Goal: Task Accomplishment & Management: Complete application form

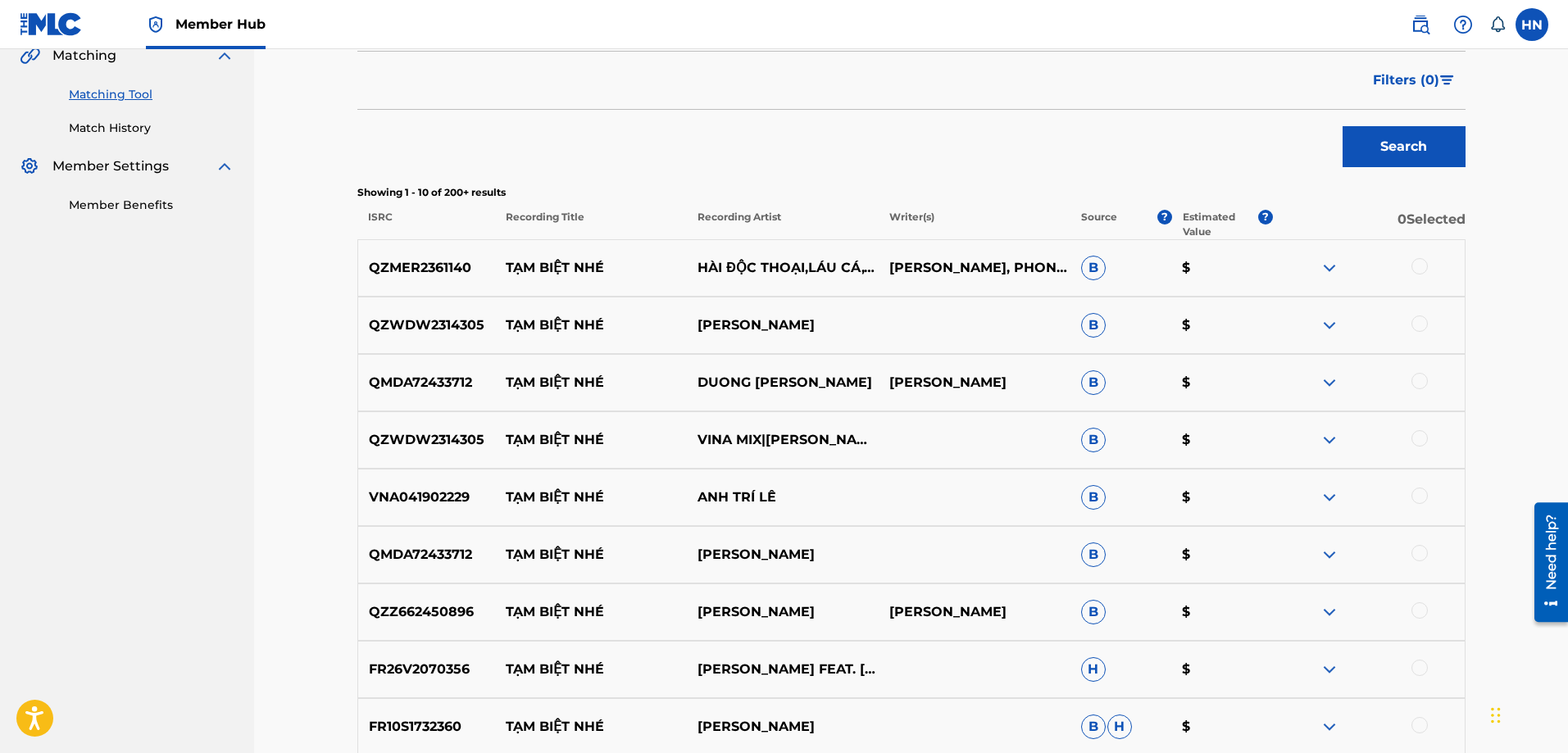
scroll to position [492, 0]
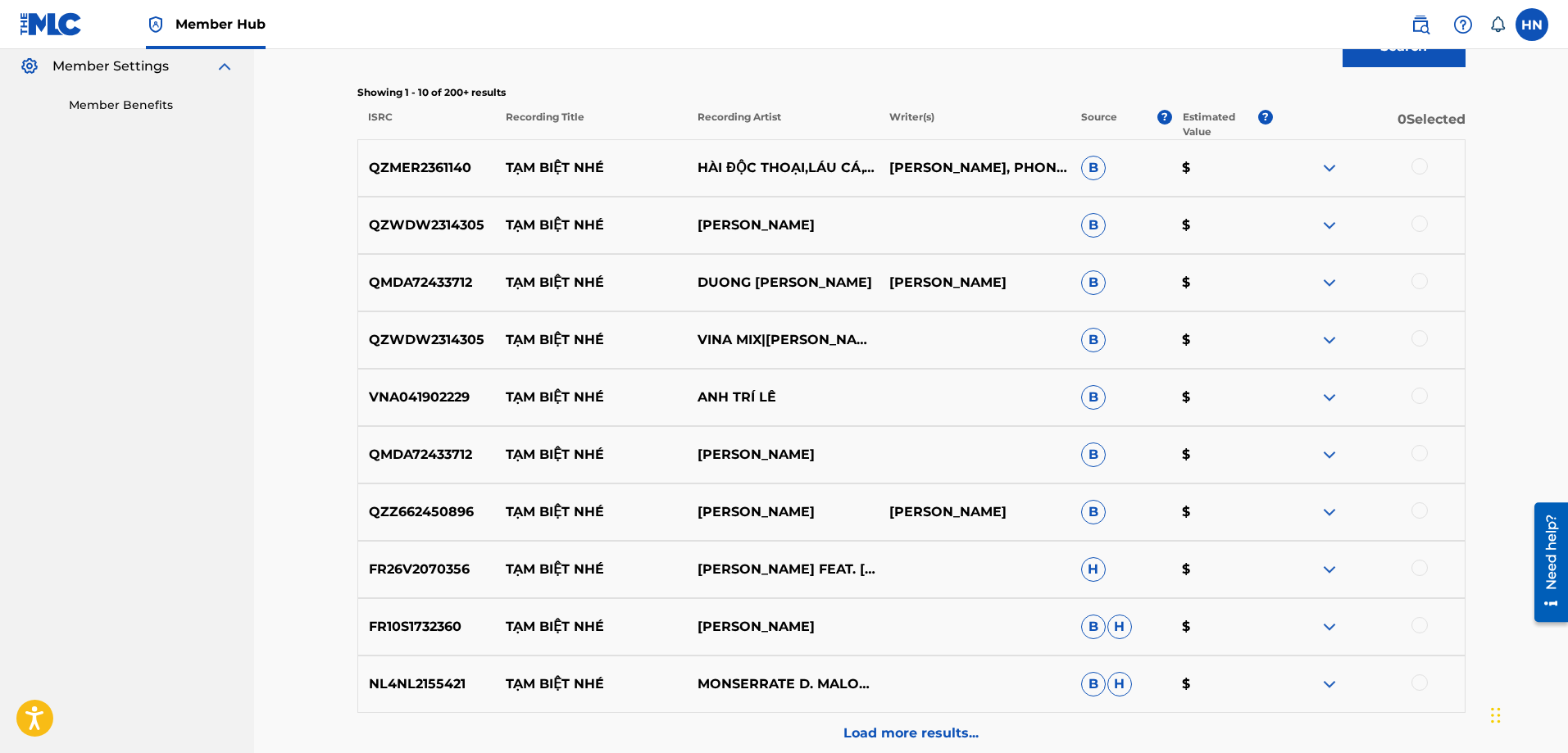
click at [469, 226] on p "QZWDW2314305" at bounding box center [427, 224] width 138 height 19
copy p "QZWDW2314305"
click at [1421, 227] on div at bounding box center [1419, 223] width 16 height 16
click at [1421, 339] on div at bounding box center [1419, 338] width 16 height 16
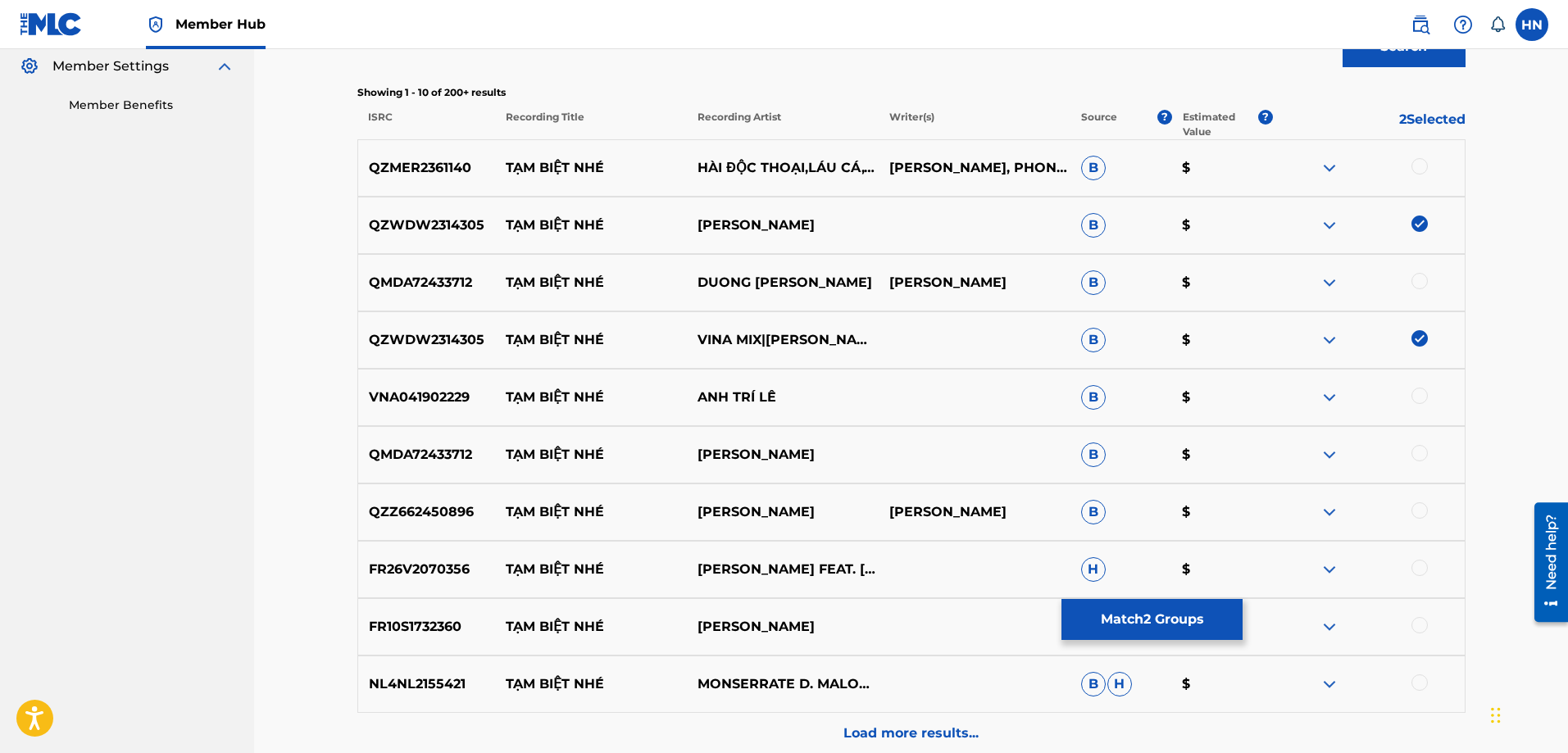
click at [465, 565] on p "FR26V2070356" at bounding box center [427, 569] width 138 height 19
copy p "FR26V2070356"
click at [1421, 568] on div at bounding box center [1419, 567] width 16 height 16
drag, startPoint x: 630, startPoint y: 555, endPoint x: 507, endPoint y: 556, distance: 123.0
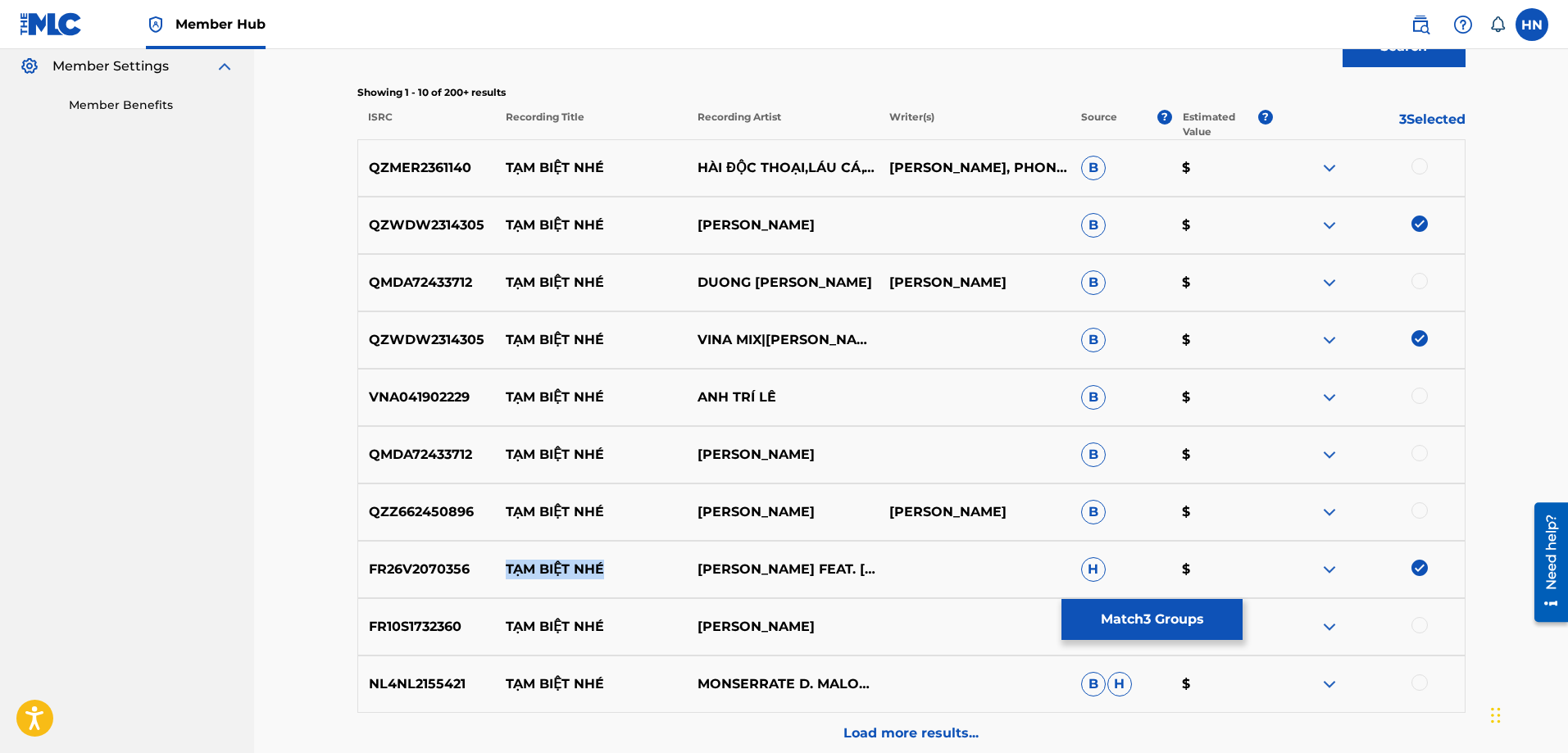
click at [507, 556] on div "FR26V2070356 TẠM BIỆT NHÉ [PERSON_NAME] FEAT. PHÚC BẰNG H $" at bounding box center [911, 569] width 1108 height 57
copy p "TẠM BIỆT NHÉ"
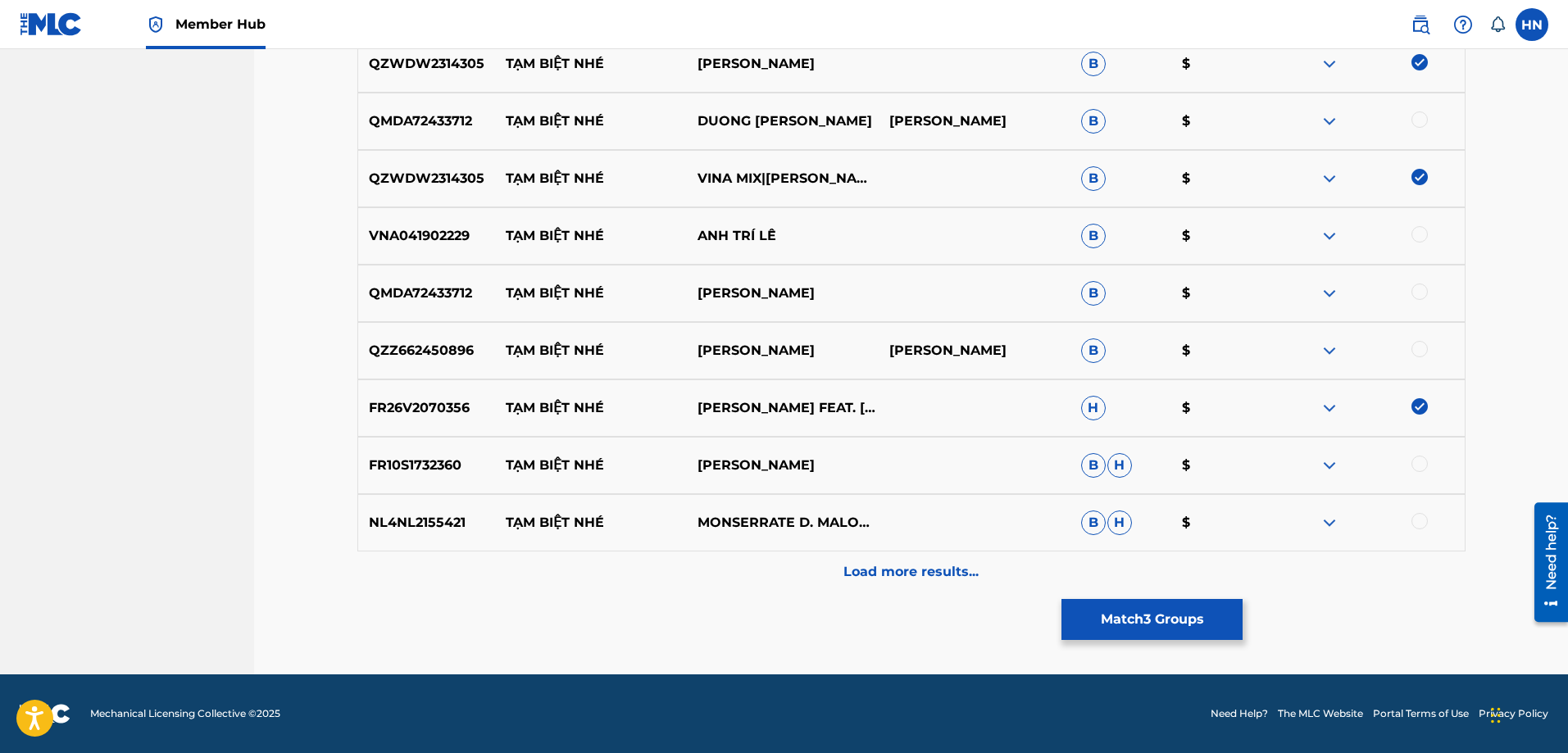
click at [449, 468] on p "FR10S1732360" at bounding box center [427, 465] width 138 height 19
copy p "FR10S1732360"
click at [1423, 464] on div at bounding box center [1419, 463] width 16 height 16
drag, startPoint x: 509, startPoint y: 293, endPoint x: 884, endPoint y: 286, distance: 375.1
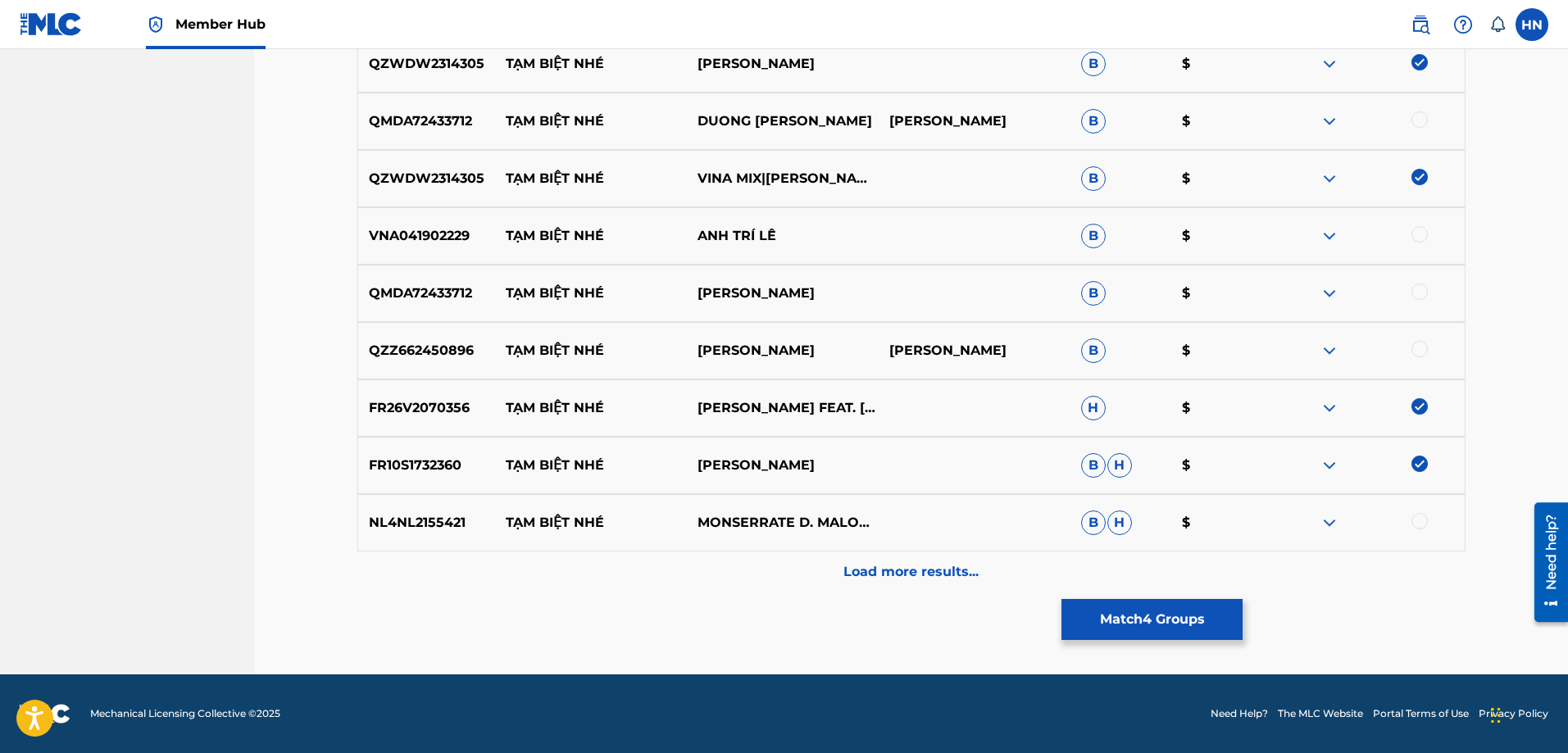
click at [884, 286] on div "QMDA72433712 TẠM BIỆT NHÉ [PERSON_NAME] KIỆT B $" at bounding box center [911, 293] width 1108 height 57
copy div "TẠM BIỆT NHÉ [PERSON_NAME]"
click at [1335, 517] on img at bounding box center [1329, 522] width 19 height 19
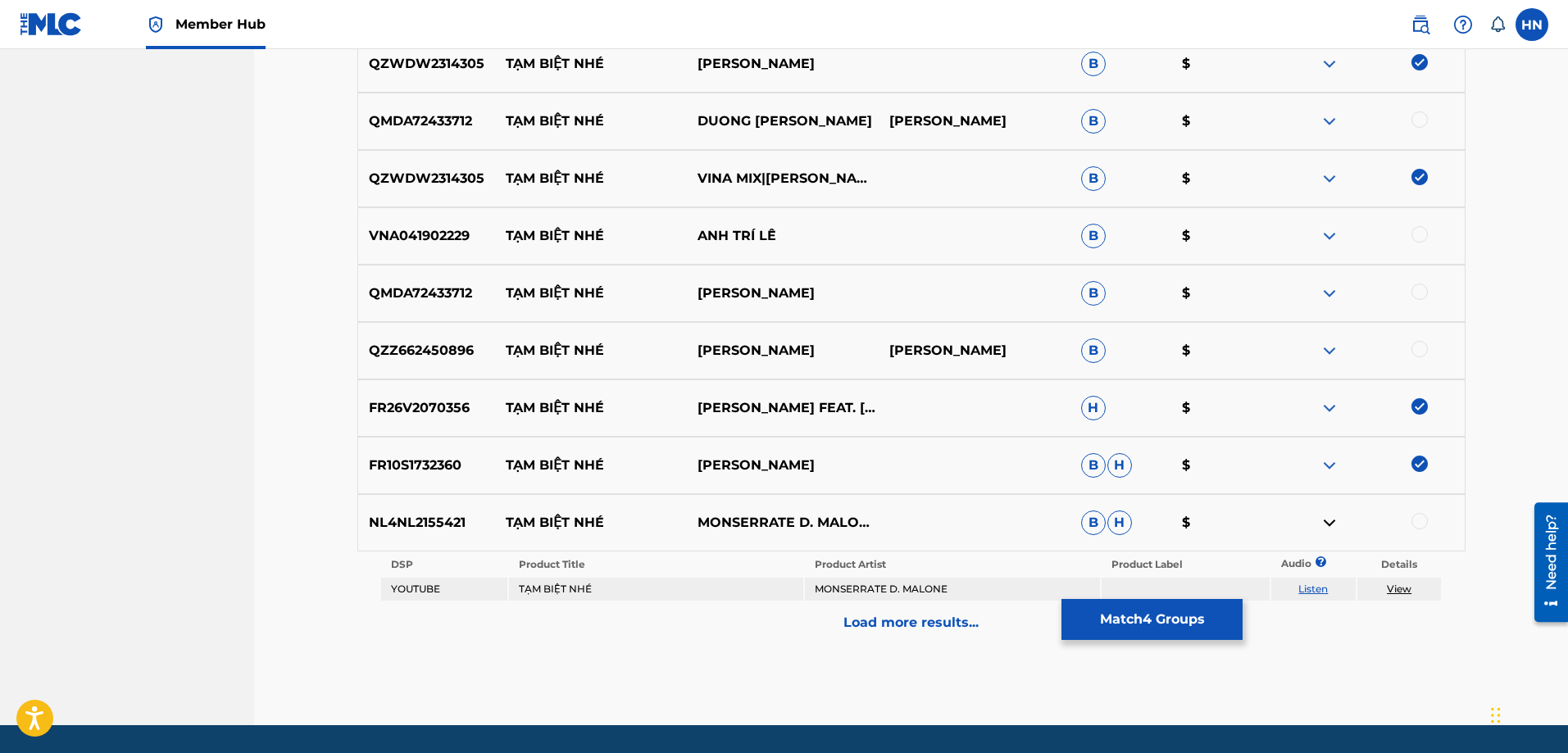
click at [1322, 584] on link "Listen" at bounding box center [1312, 588] width 29 height 13
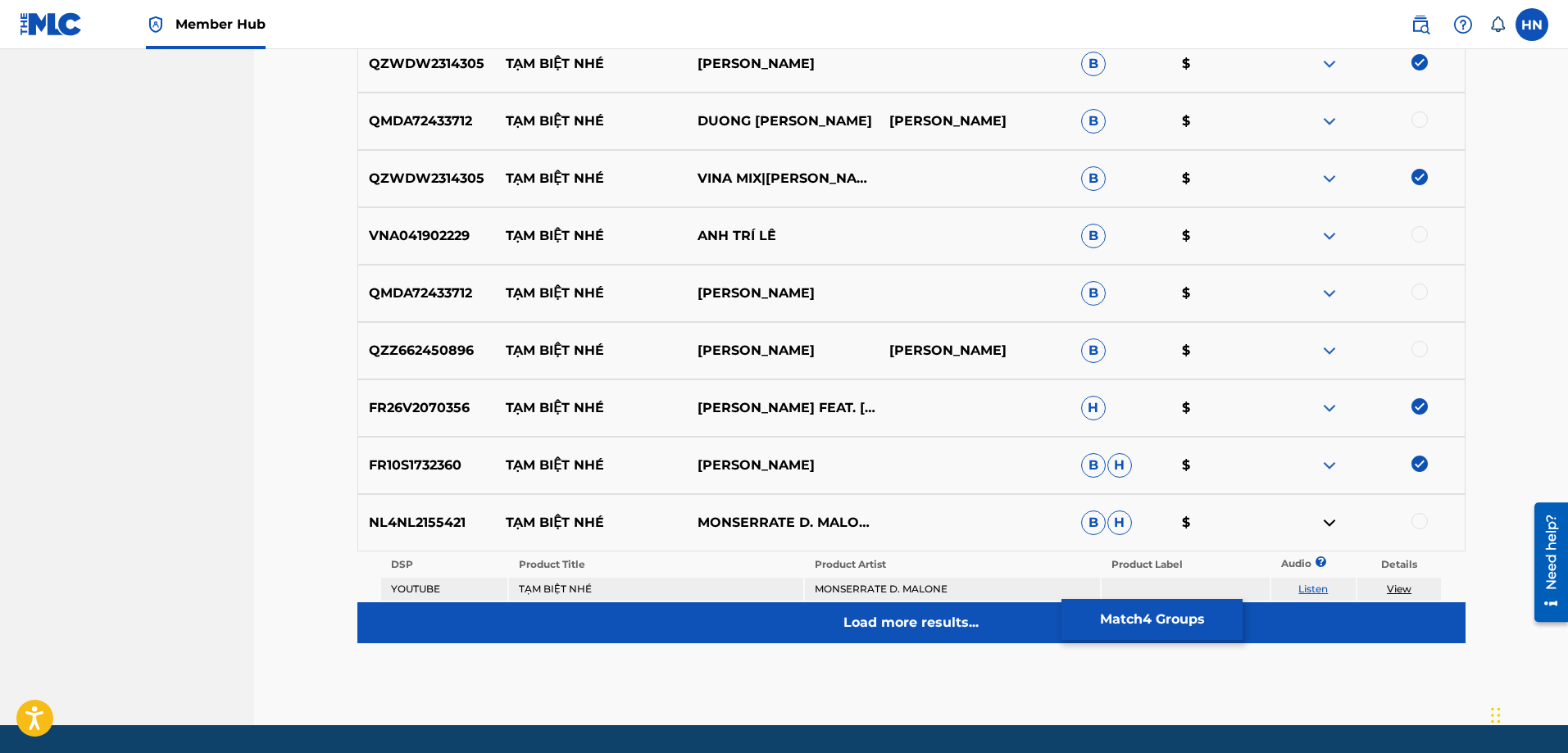
click at [948, 613] on p "Load more results..." at bounding box center [911, 622] width 135 height 19
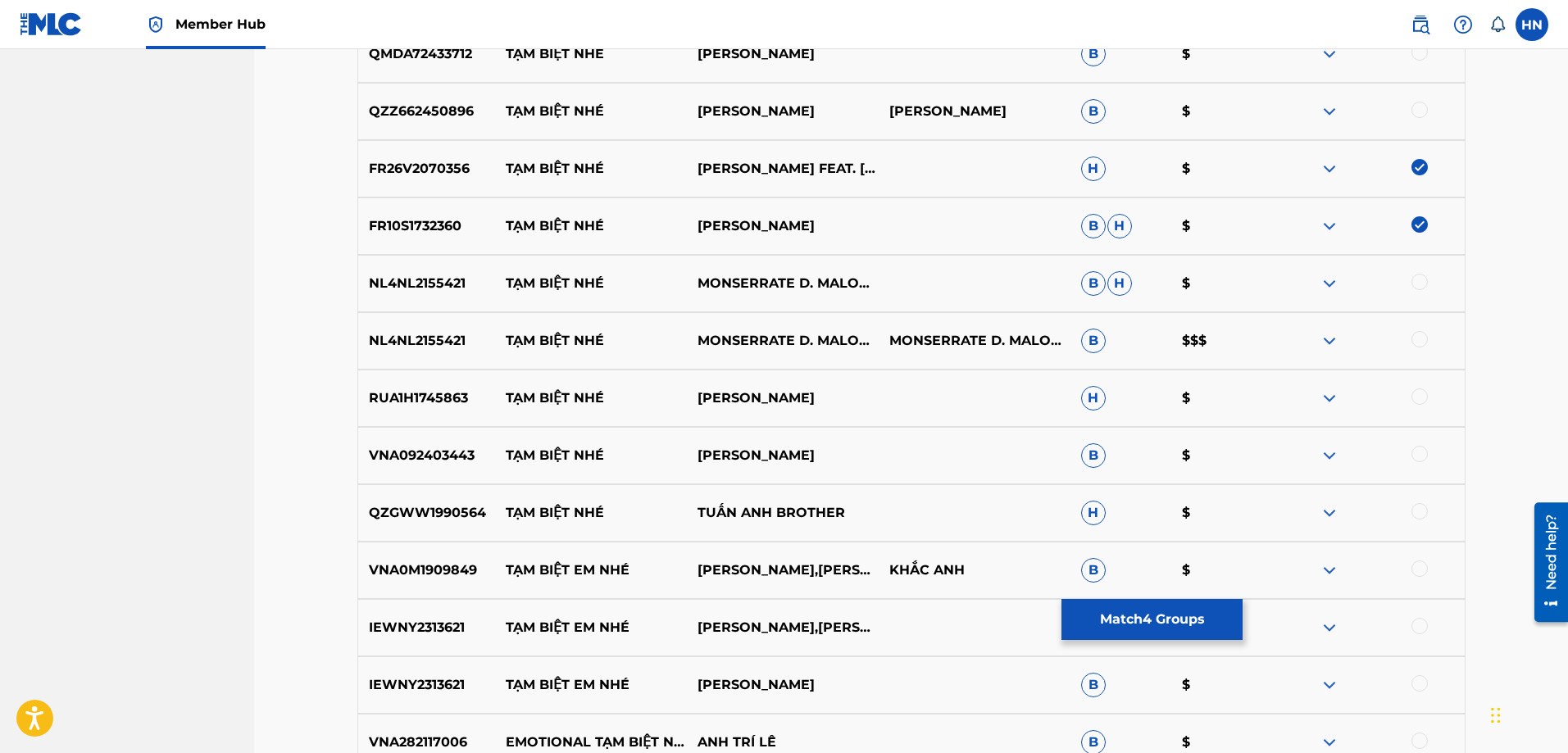
scroll to position [899, 0]
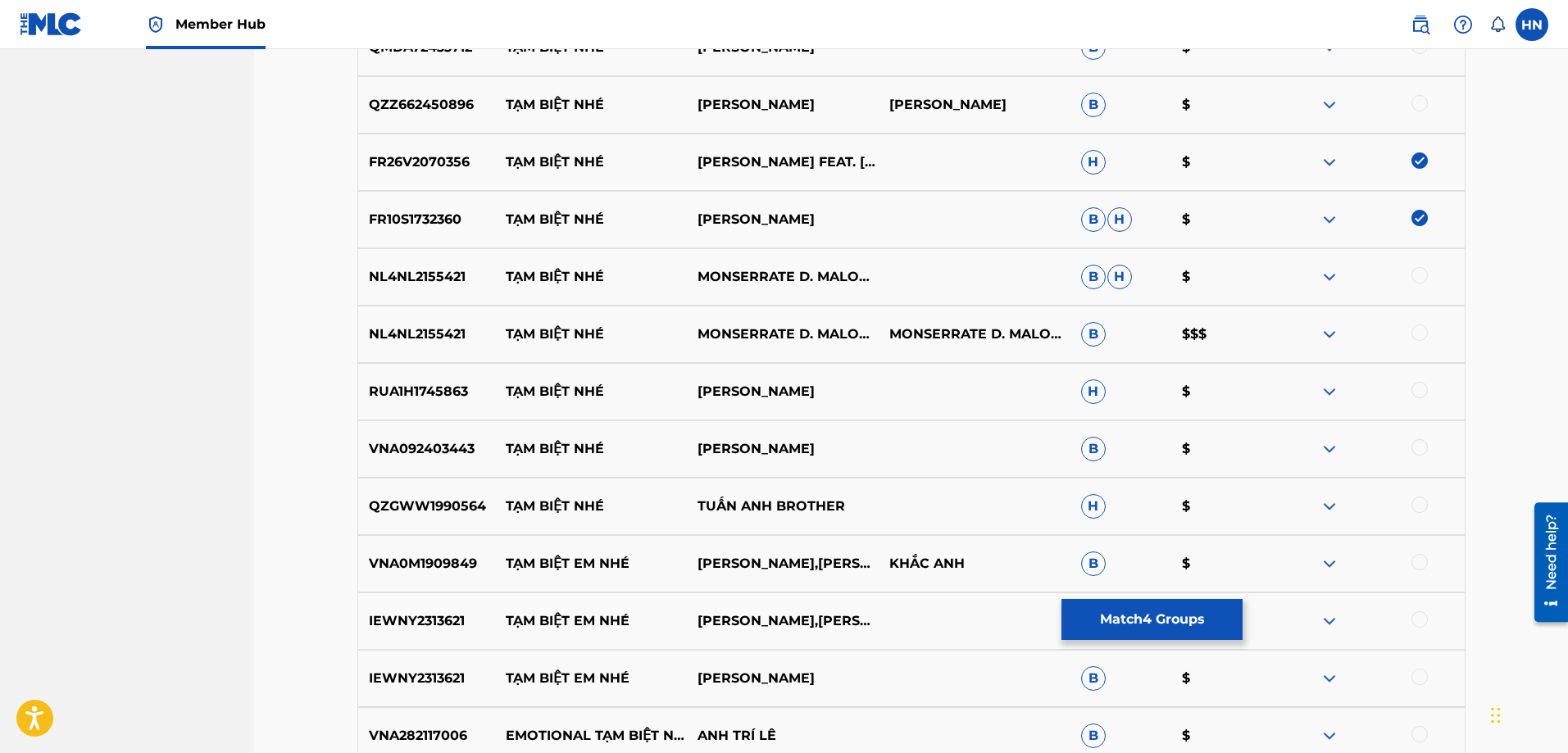
click at [442, 374] on div "RUA1H1745863 TẠM BIỆT NHÉ [PERSON_NAME] $" at bounding box center [911, 392] width 1108 height 57
copy p "RUA1H1745863"
click at [1415, 392] on div at bounding box center [1419, 389] width 16 height 16
click at [446, 441] on p "VNA092403443" at bounding box center [427, 449] width 138 height 19
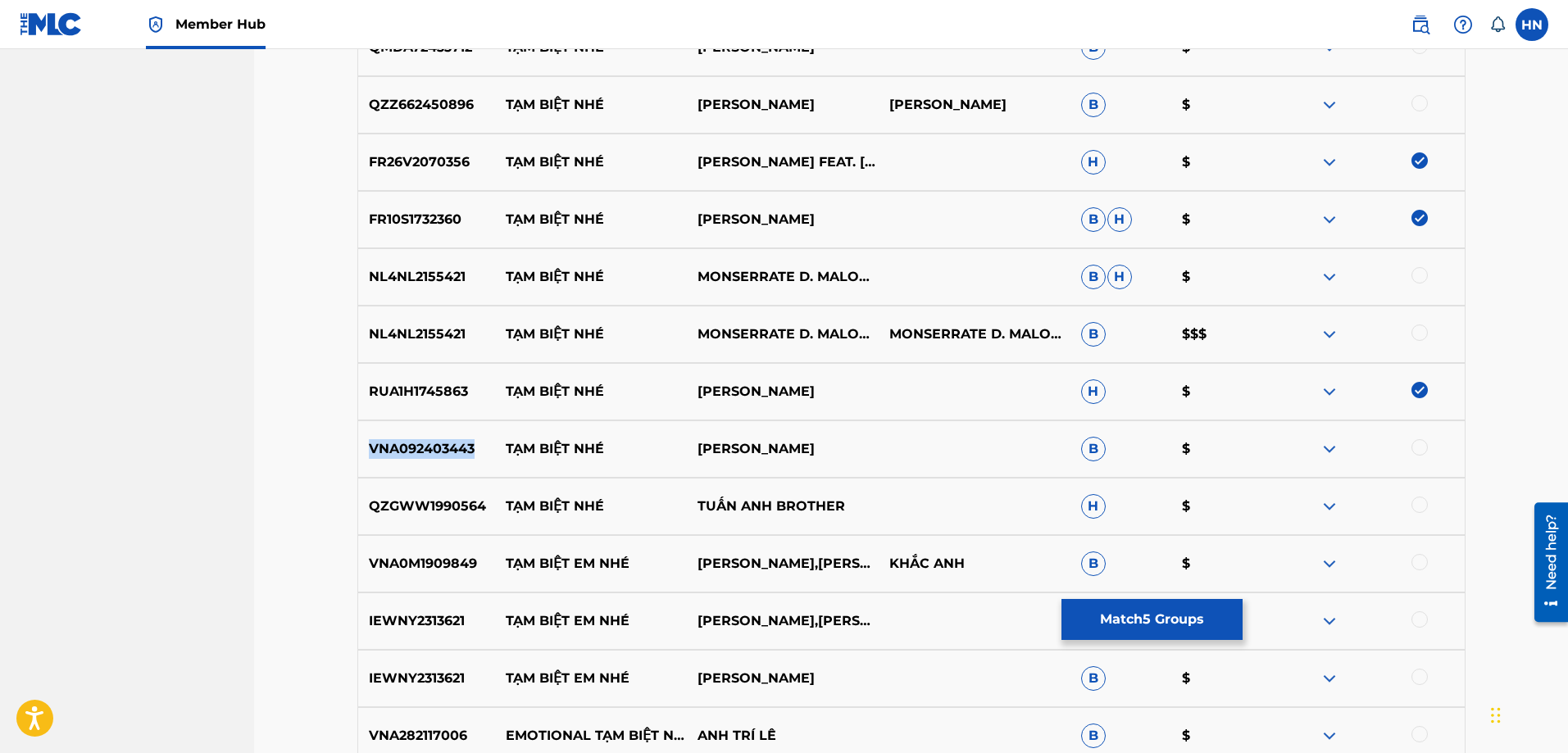
click at [446, 441] on p "VNA092403443" at bounding box center [427, 449] width 138 height 19
copy p "VNA092403443"
click at [1424, 445] on div at bounding box center [1419, 447] width 16 height 16
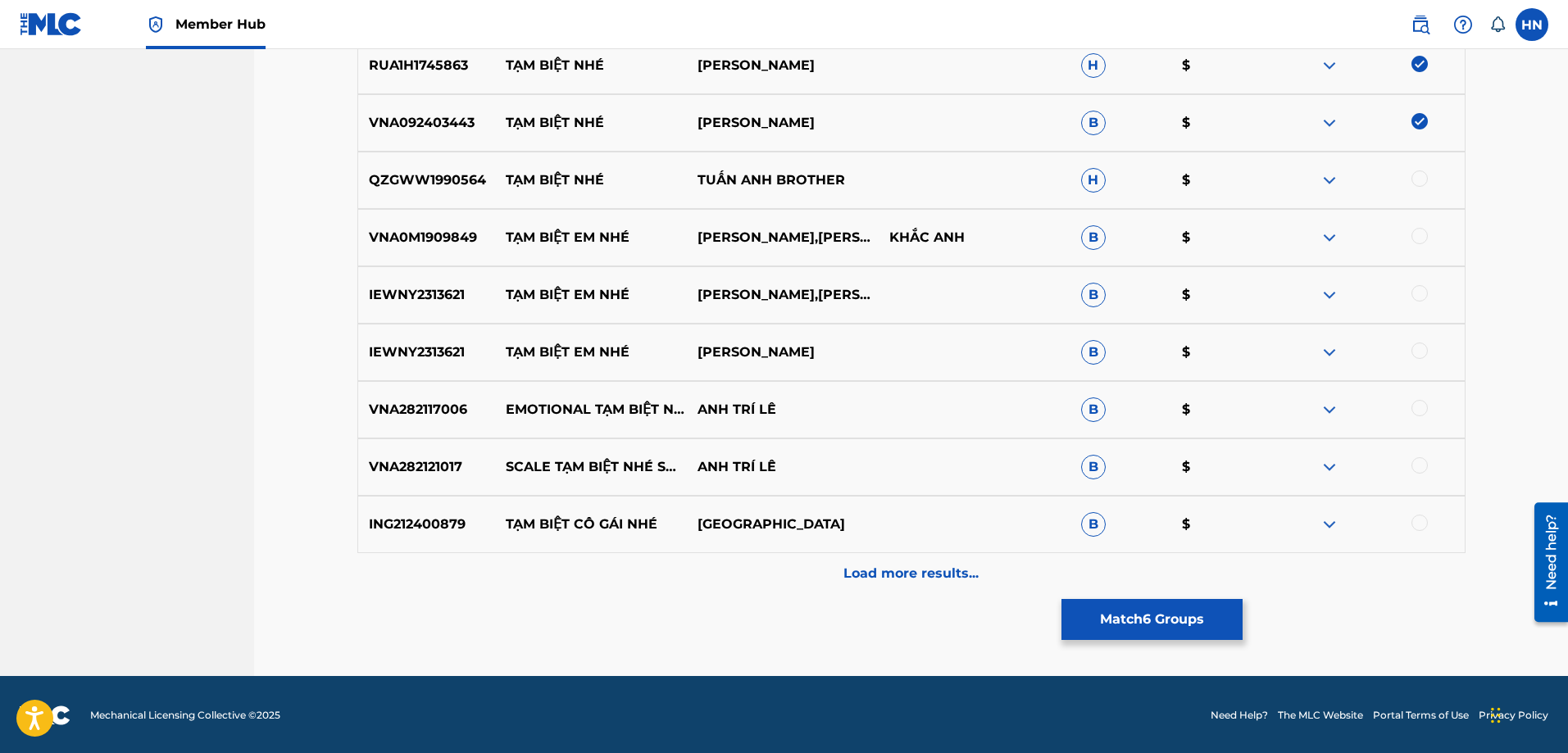
scroll to position [1227, 0]
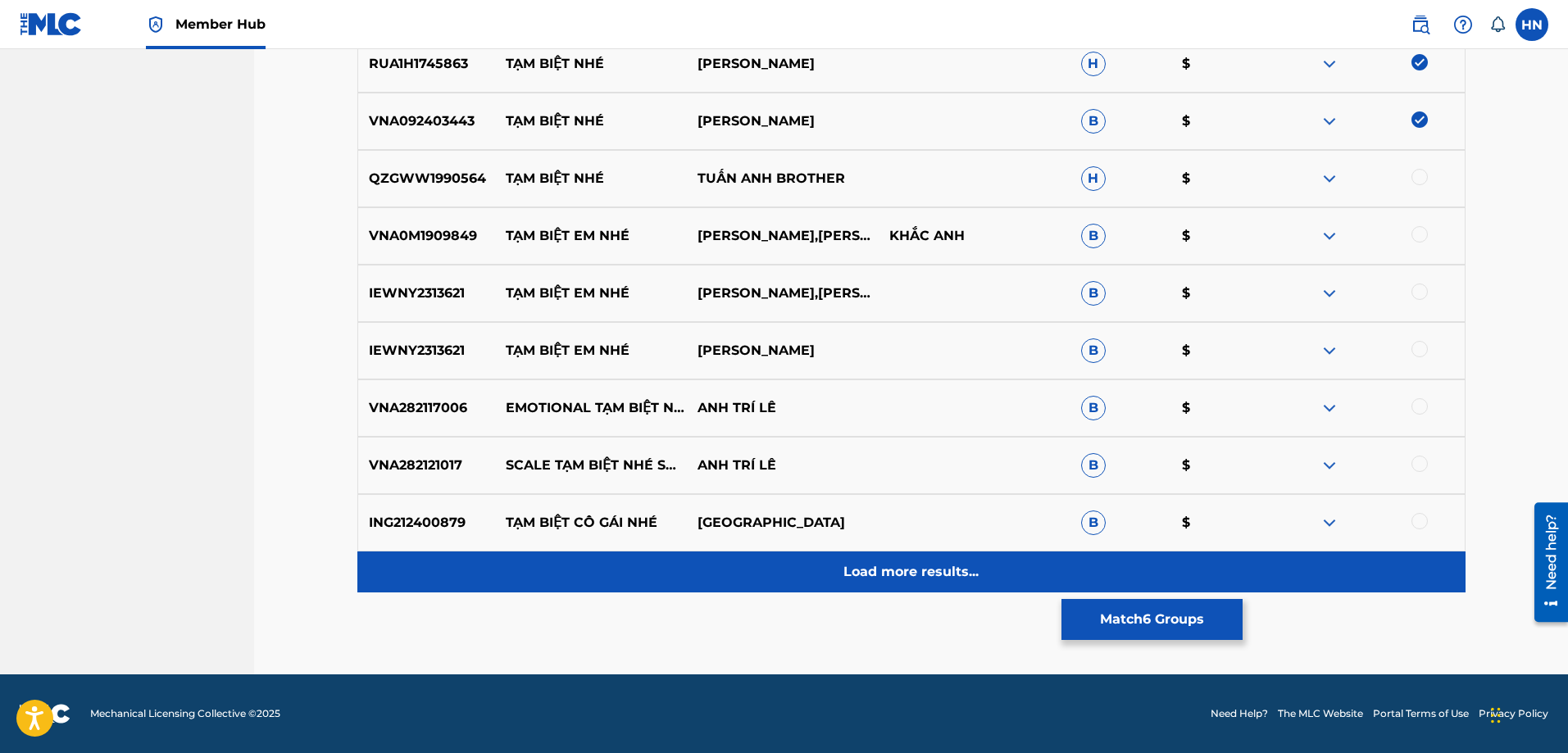
click at [893, 587] on div "Load more results..." at bounding box center [911, 571] width 1108 height 41
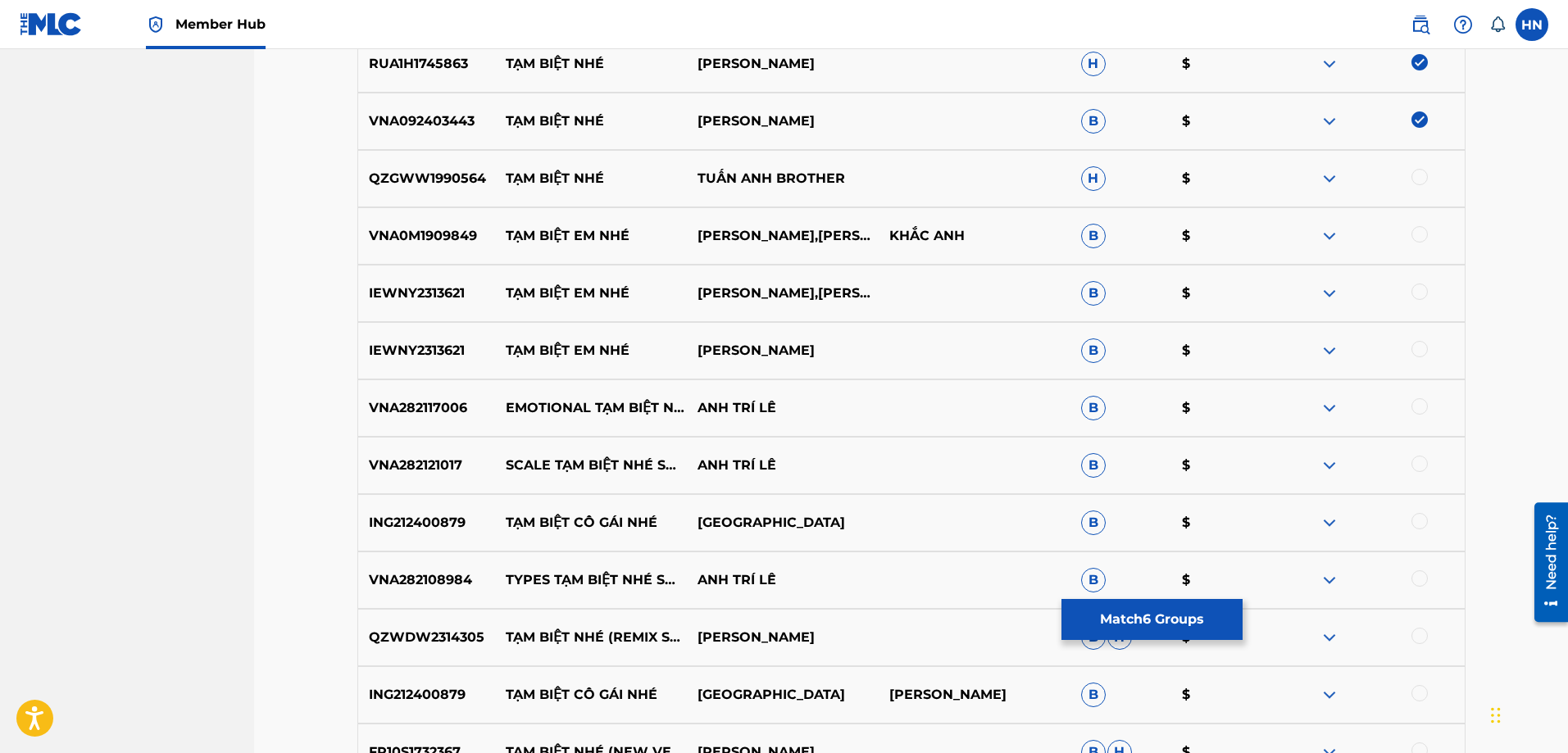
click at [487, 637] on p "QZWDW2314305" at bounding box center [427, 637] width 138 height 19
click at [475, 639] on p "QZWDW2314305" at bounding box center [427, 637] width 138 height 19
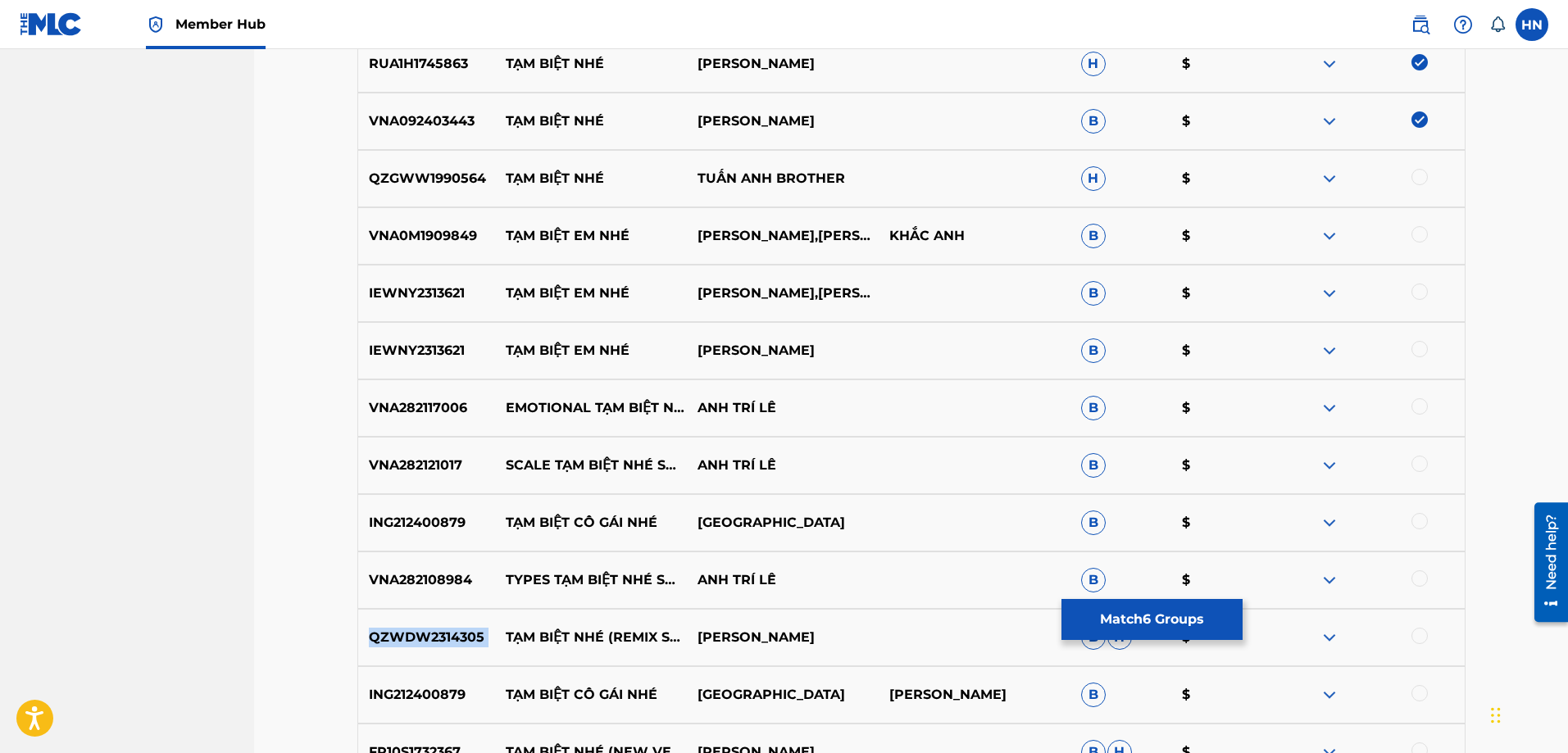
copy p "QZWDW2314305"
click at [1417, 639] on div at bounding box center [1419, 635] width 16 height 16
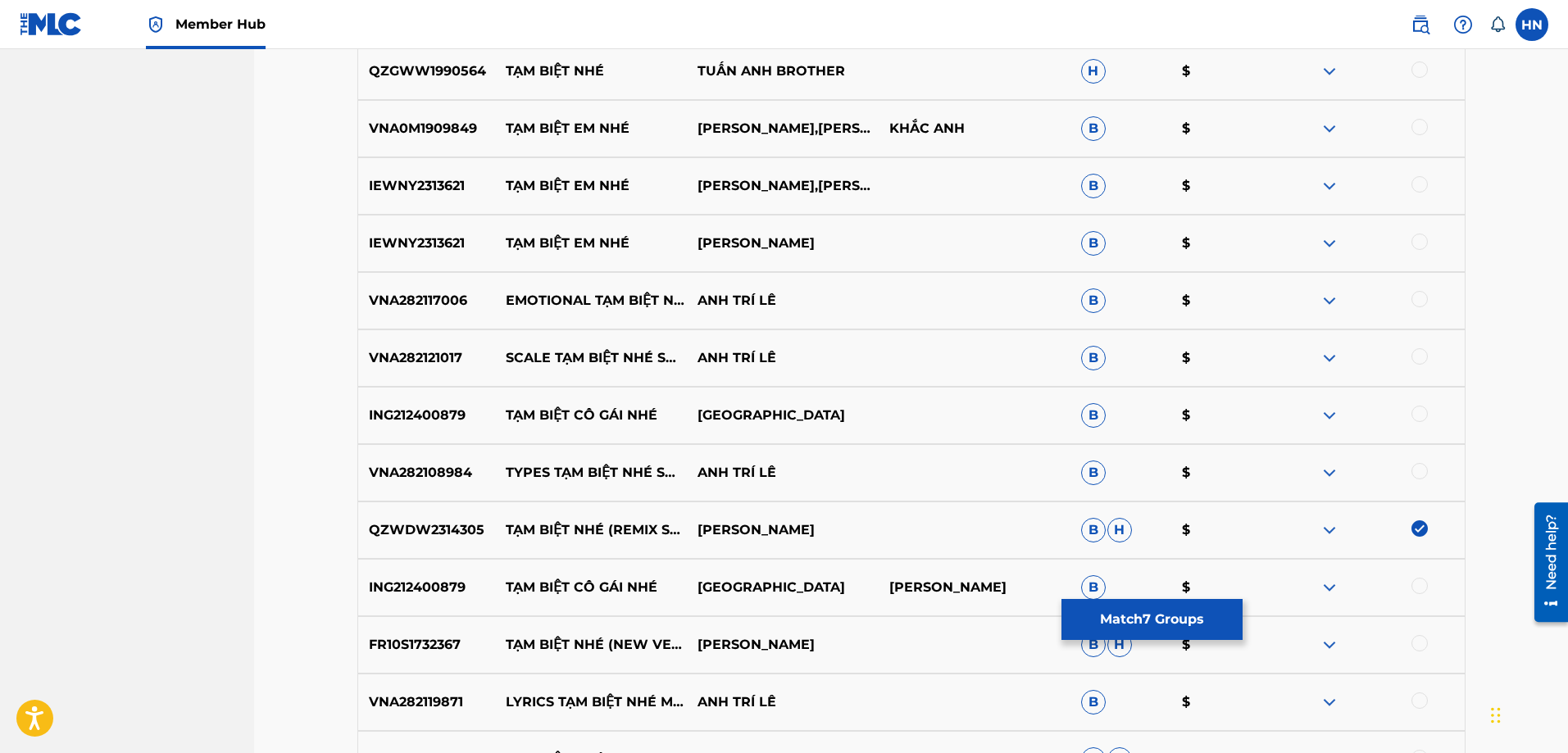
scroll to position [1391, 0]
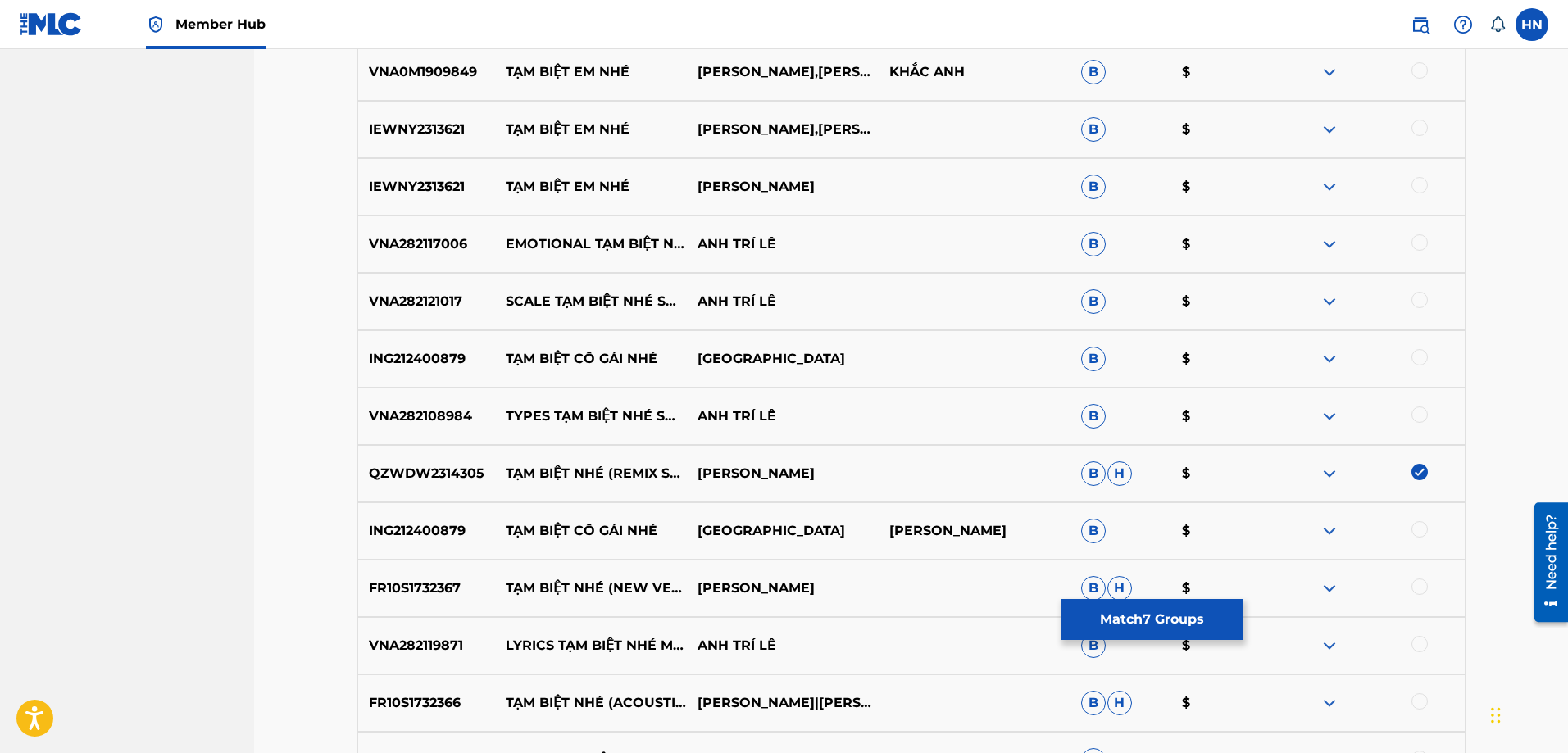
click at [449, 592] on p "FR10S1732367" at bounding box center [427, 587] width 138 height 19
copy p "FR10S1732367"
click at [1413, 585] on div at bounding box center [1419, 586] width 16 height 16
click at [429, 713] on div "FR10S1732366 TẠM BIỆT NHÉ (ACOUSTIC VERSION) [PERSON_NAME]|[PERSON_NAME]|[PERSO…" at bounding box center [911, 703] width 1108 height 57
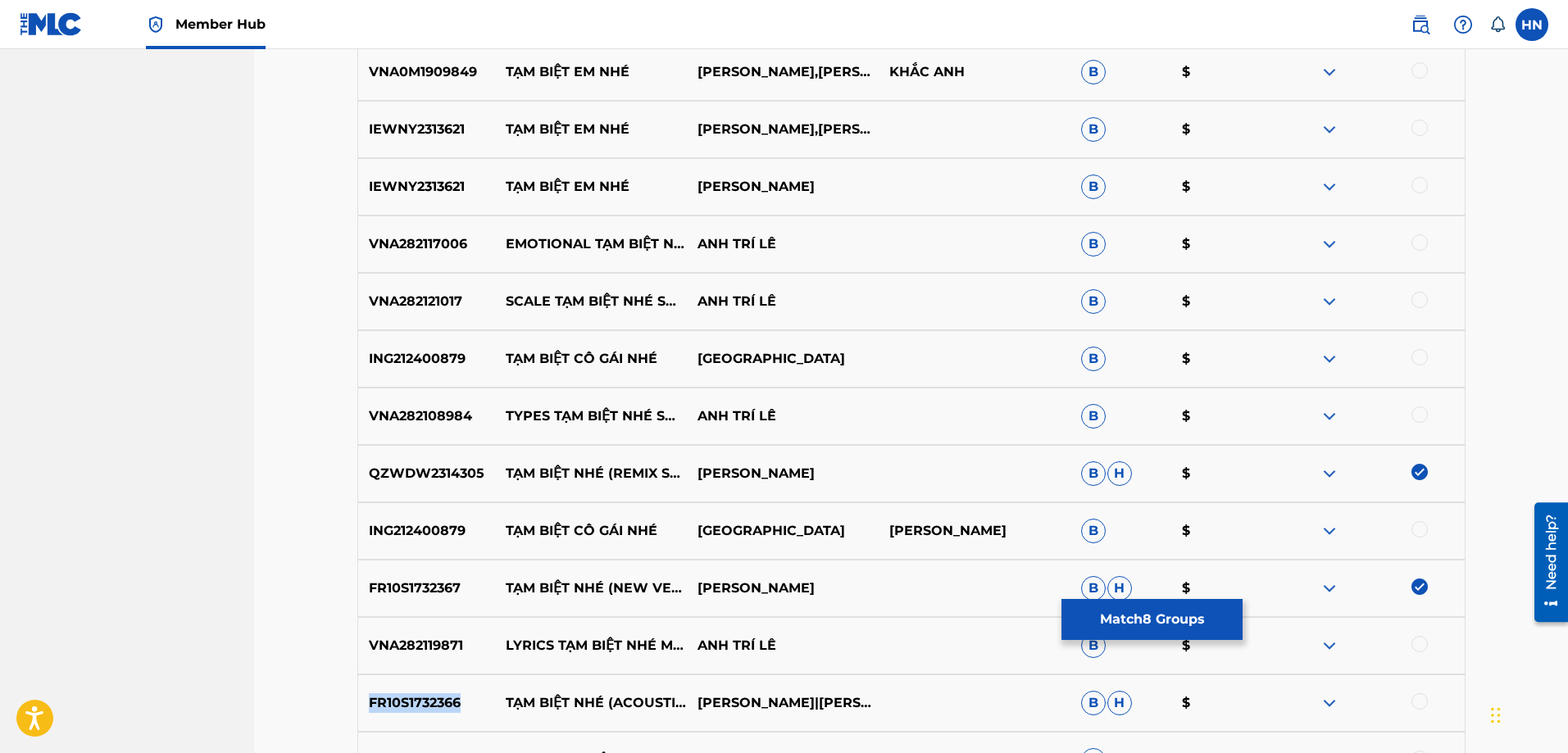
click at [429, 713] on div "FR10S1732366 TẠM BIỆT NHÉ (ACOUSTIC VERSION) [PERSON_NAME]|[PERSON_NAME]|[PERSO…" at bounding box center [911, 703] width 1108 height 57
copy p "FR10S1732366"
click at [1416, 698] on div at bounding box center [1419, 701] width 16 height 16
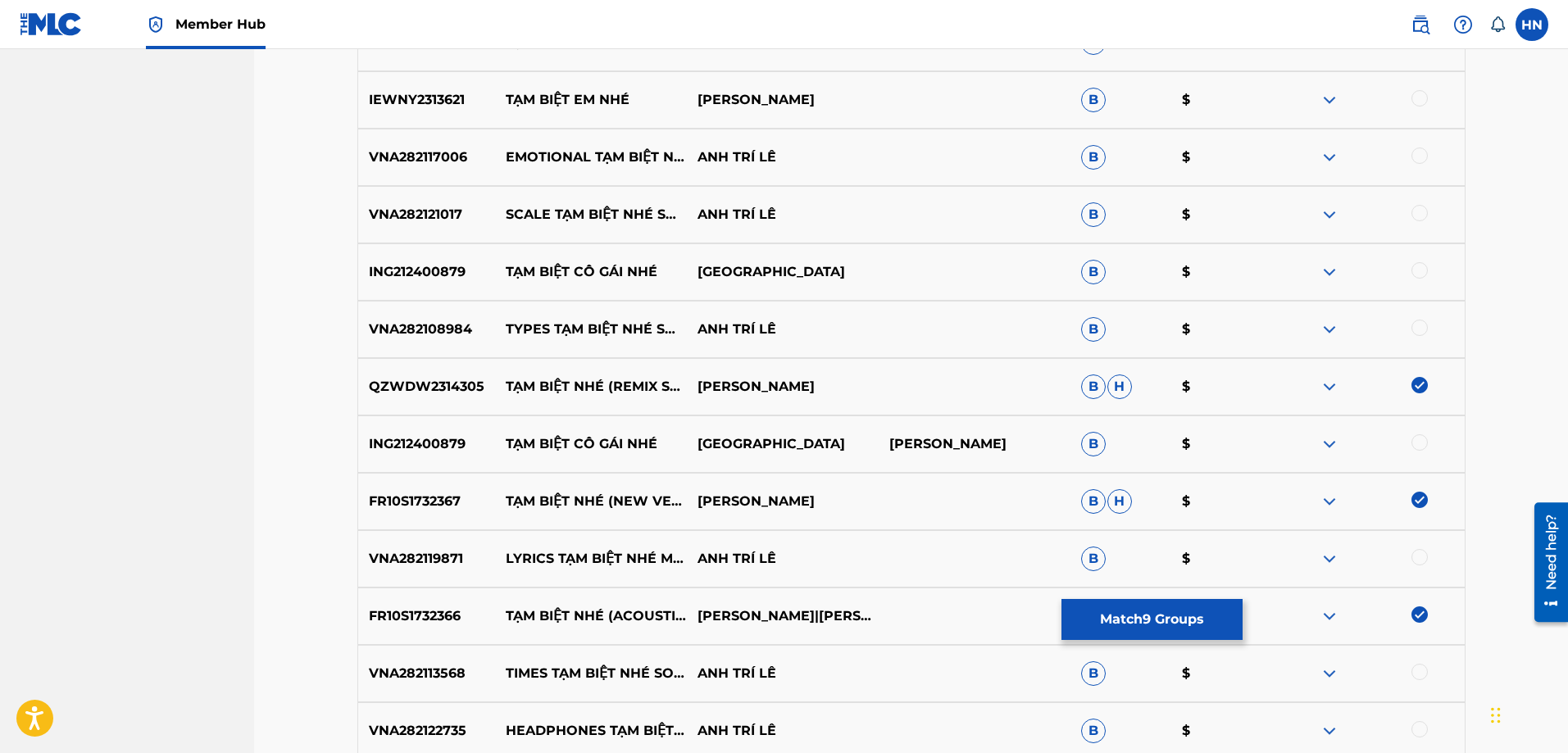
scroll to position [1472, 0]
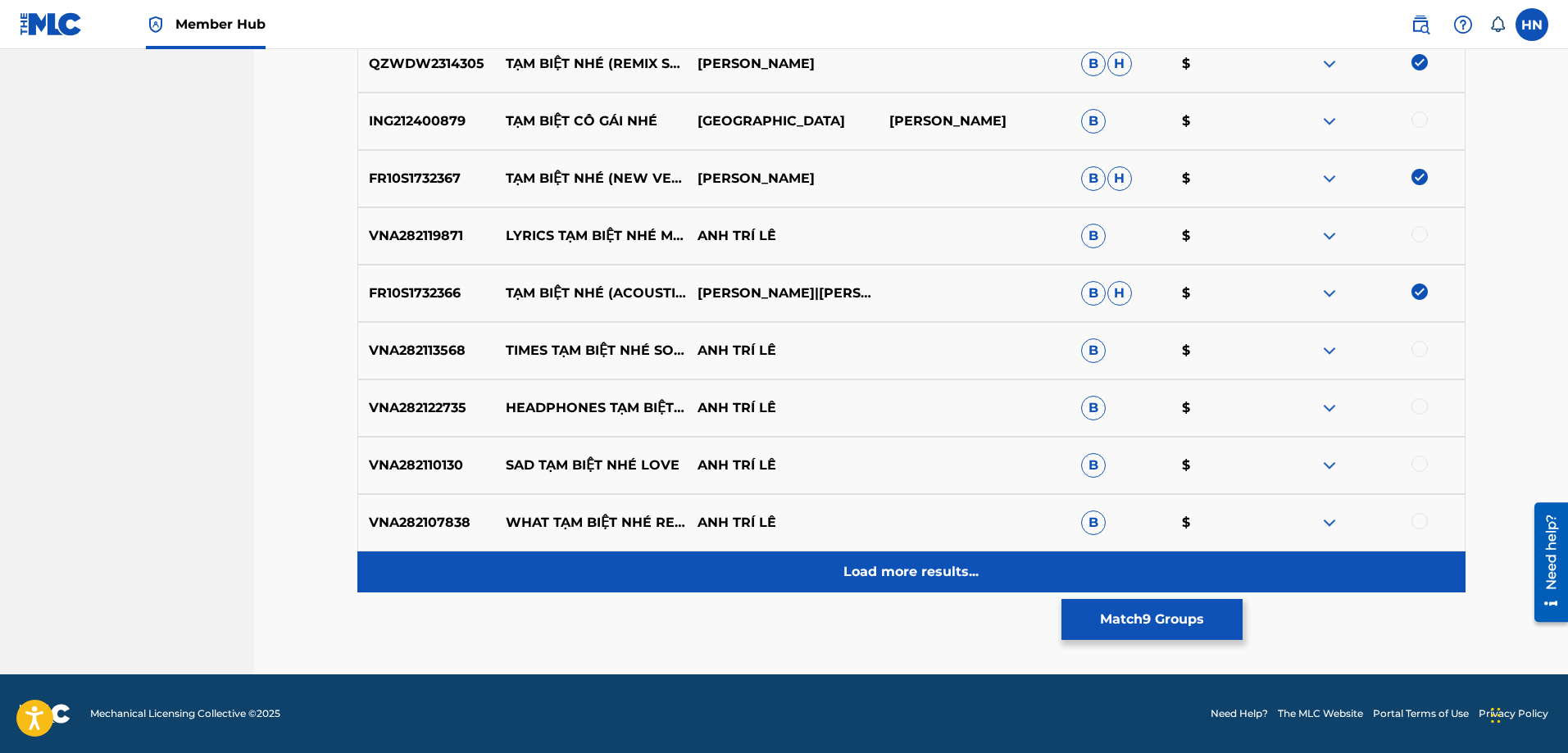
click at [900, 573] on p "Load more results..." at bounding box center [911, 571] width 135 height 19
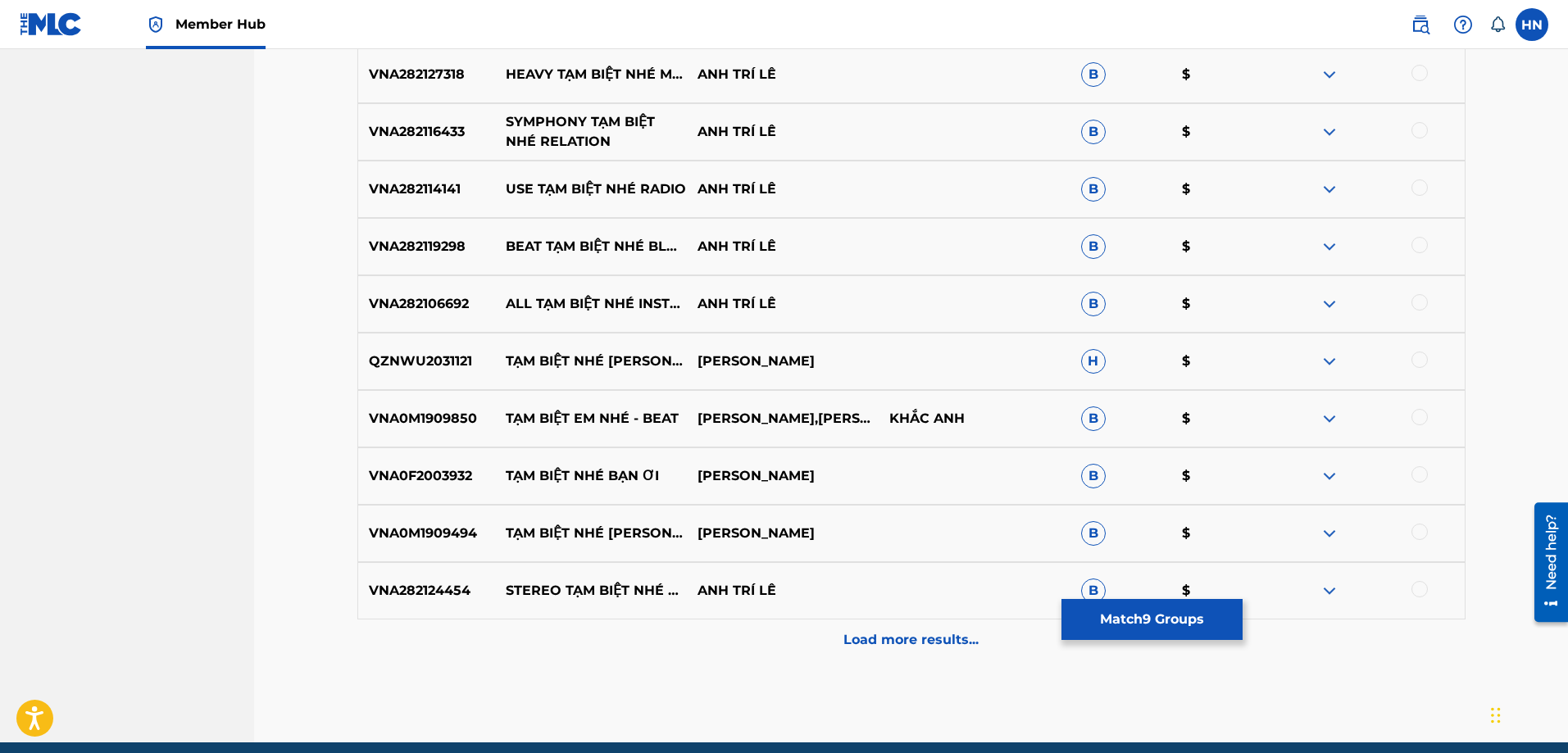
scroll to position [2374, 0]
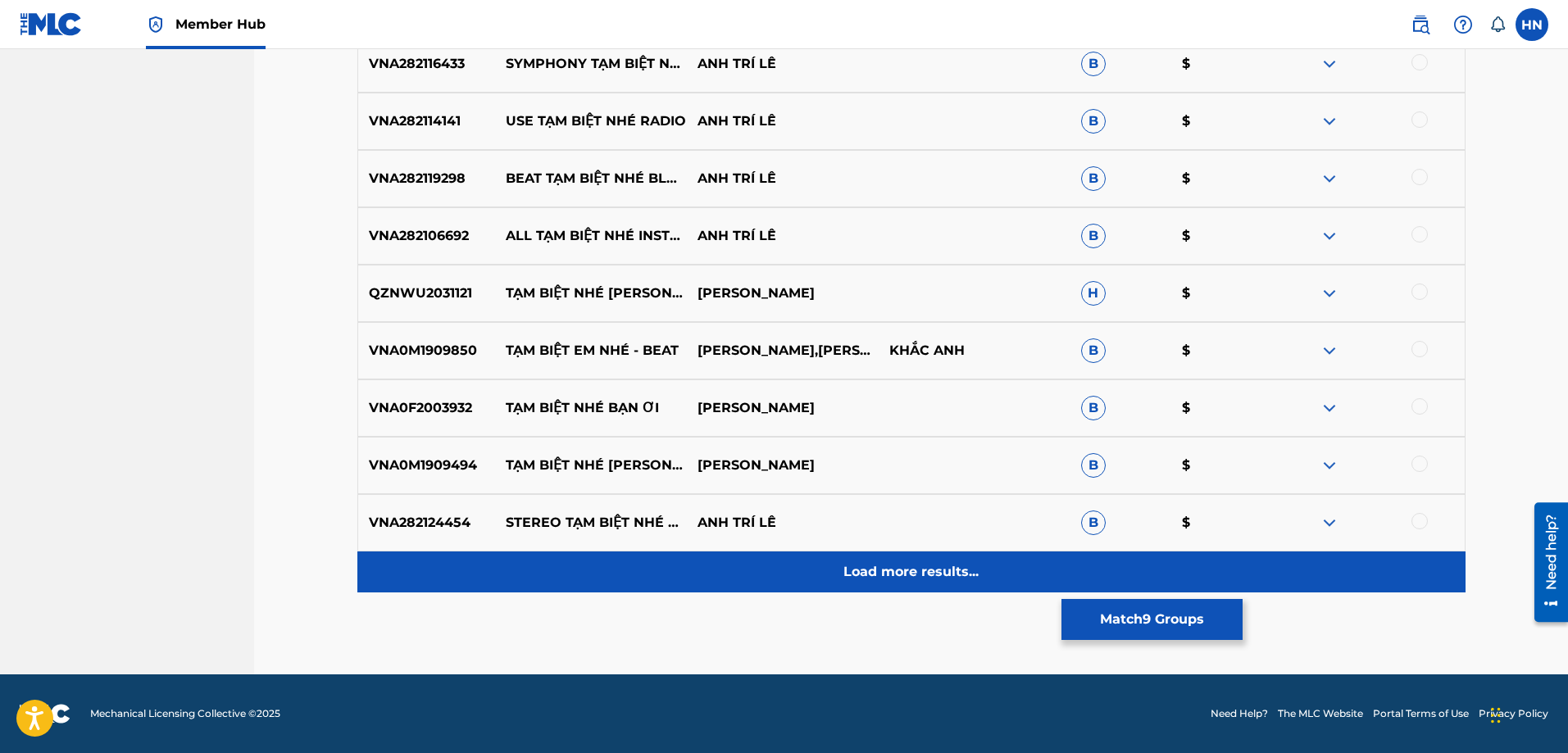
click at [837, 580] on div "Load more results..." at bounding box center [911, 571] width 1108 height 41
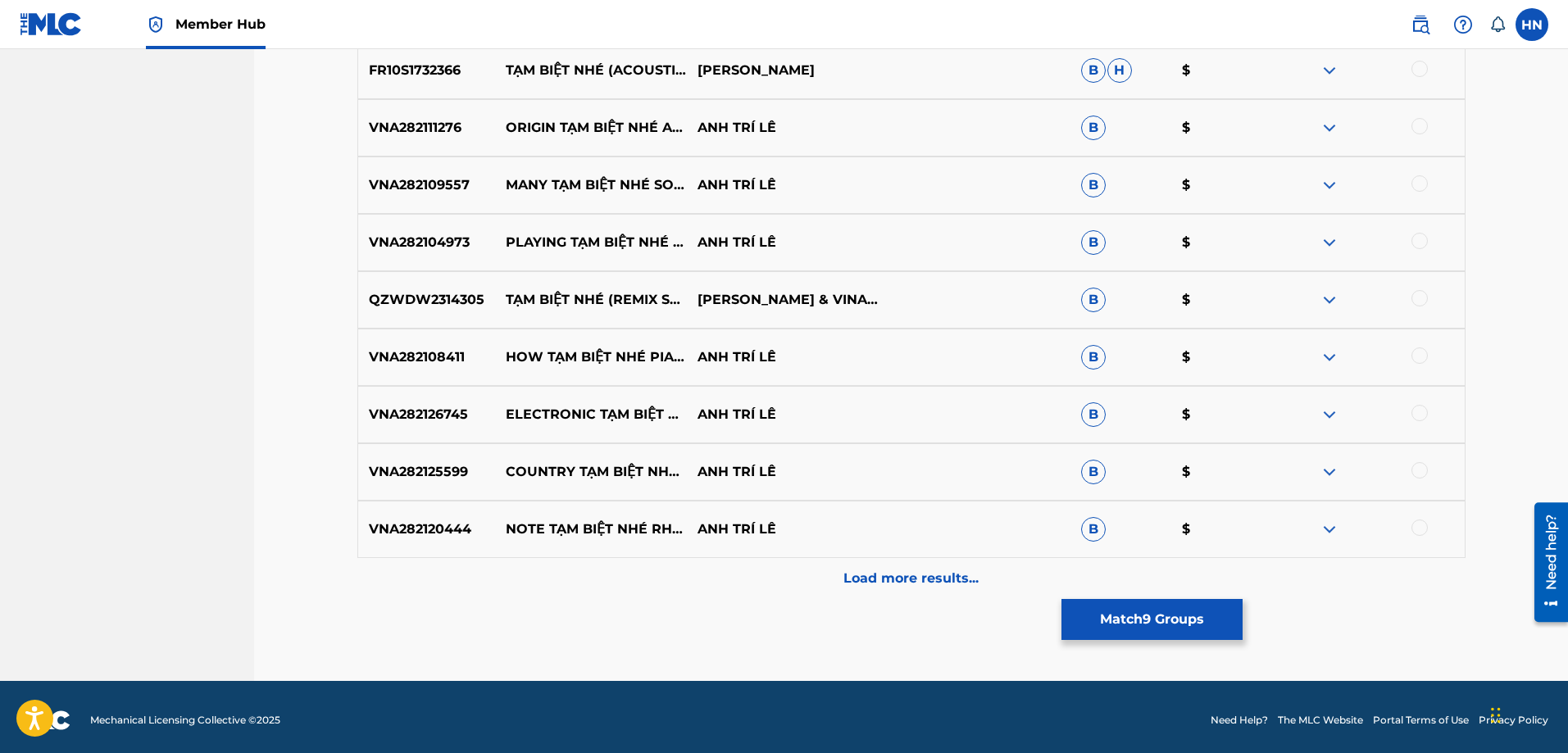
scroll to position [2947, 0]
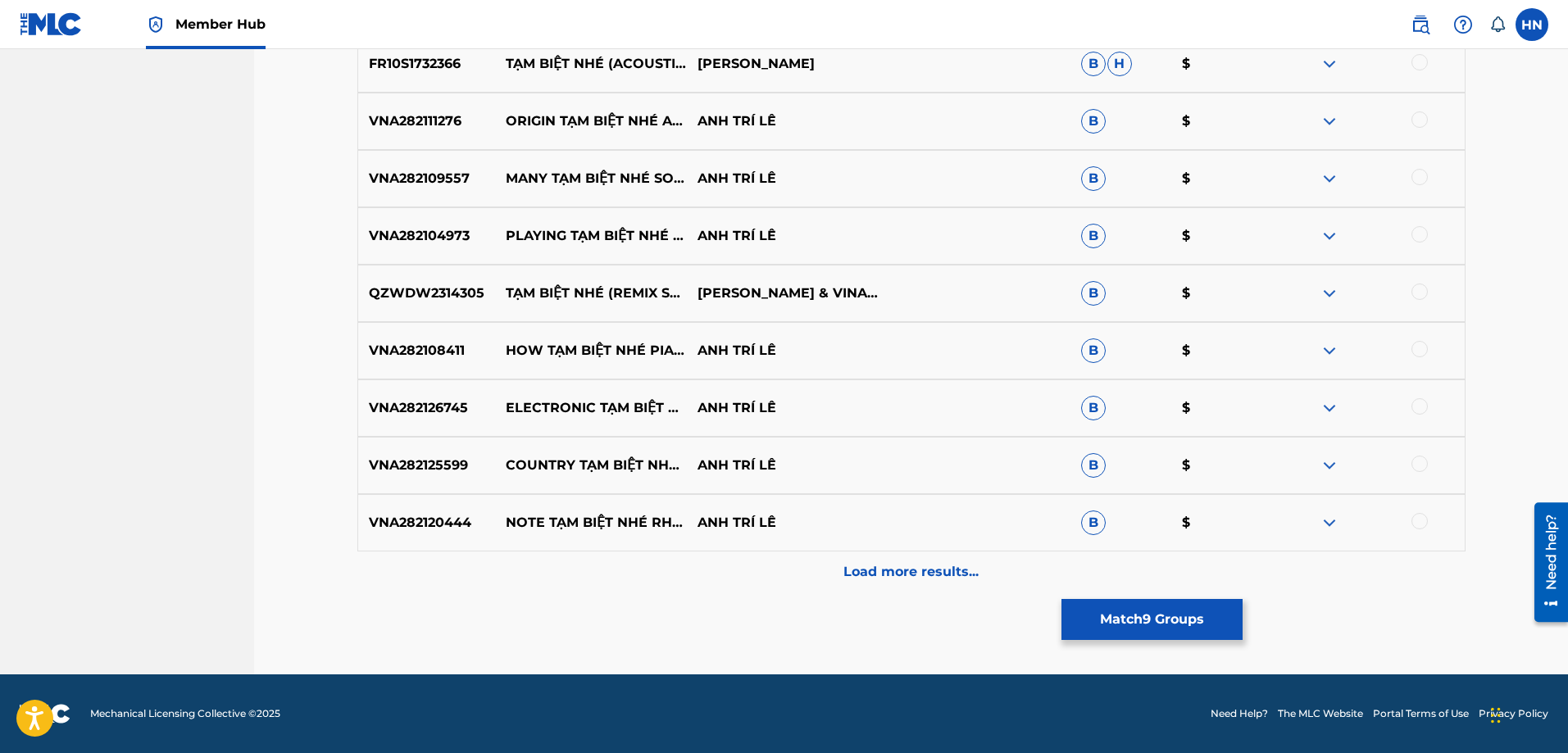
click at [440, 280] on div "QZWDW2314305 TẠM BIỆT NHÉ (REMIX SHORT) [PERSON_NAME] & [PERSON_NAME] MIX B $" at bounding box center [911, 293] width 1108 height 57
click at [1418, 292] on div at bounding box center [1419, 291] width 16 height 16
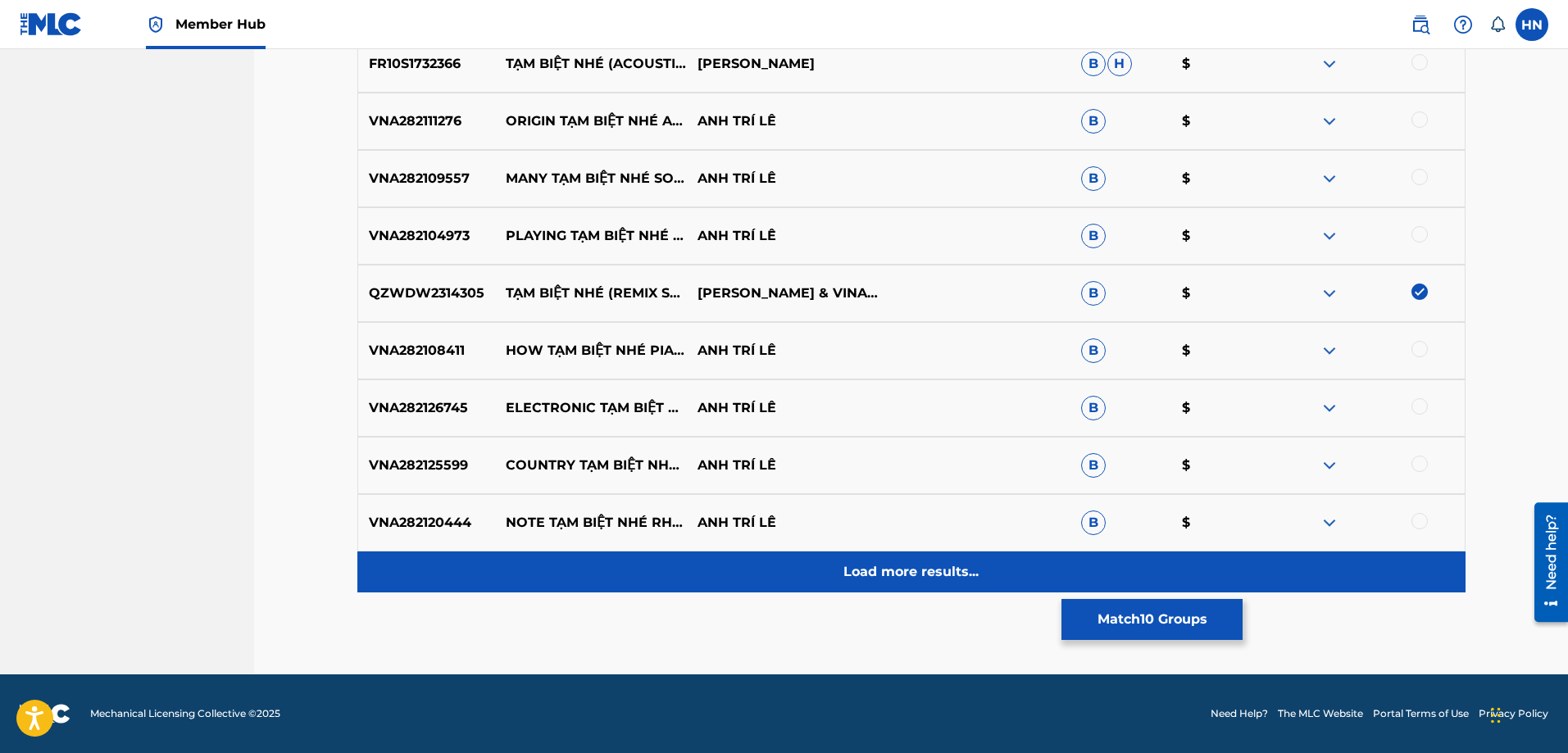
click at [977, 567] on p "Load more results..." at bounding box center [911, 571] width 135 height 19
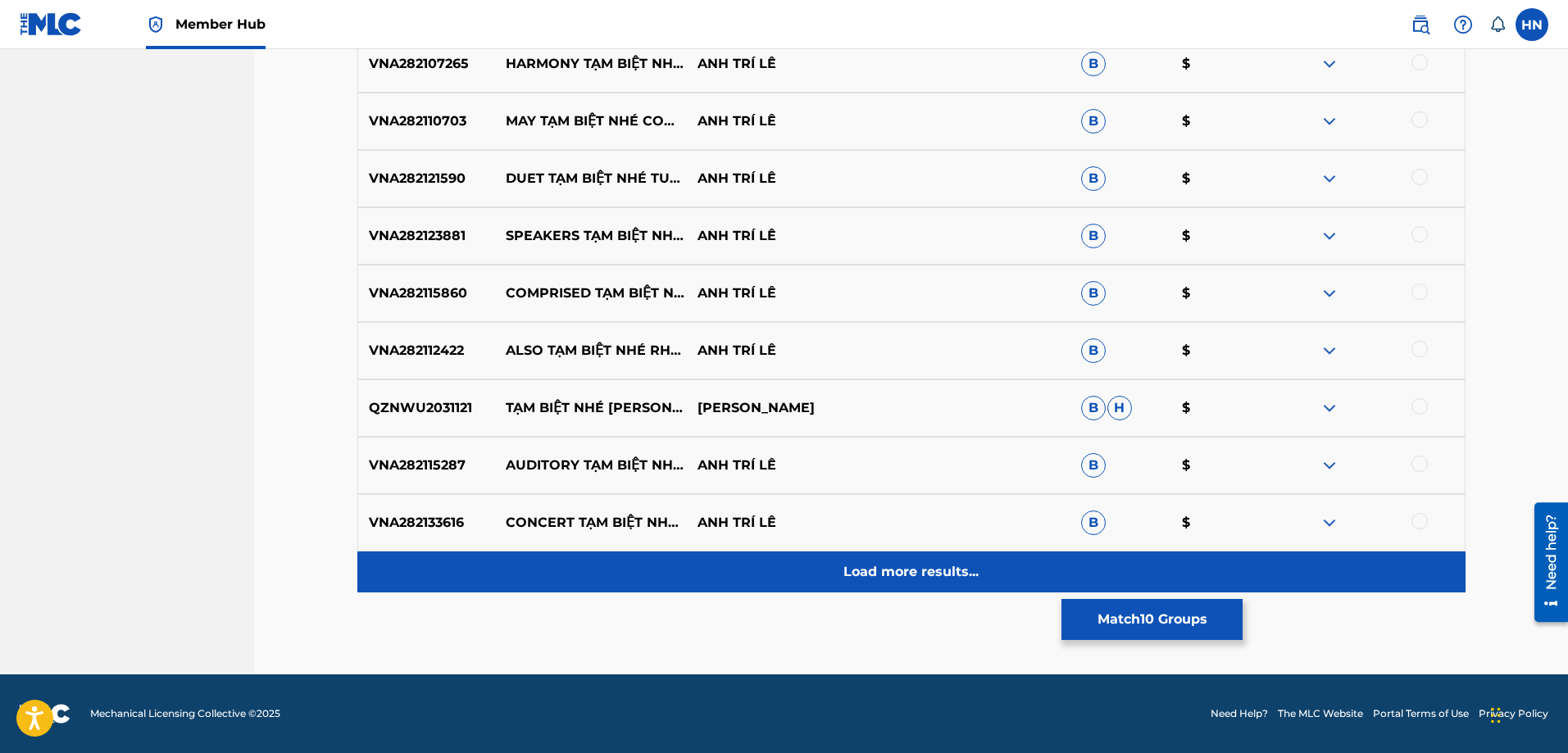
click at [797, 577] on div "Load more results..." at bounding box center [911, 571] width 1108 height 41
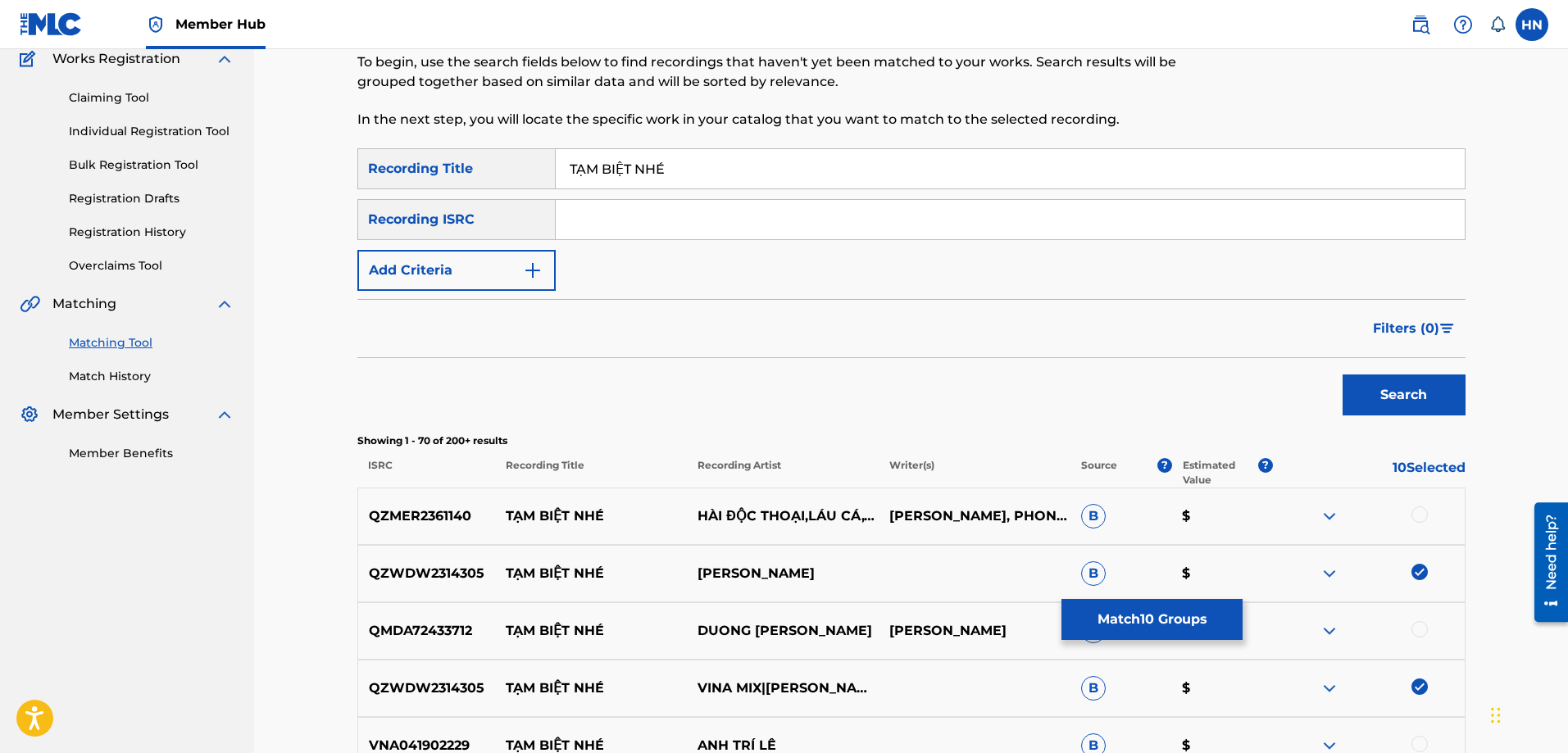
scroll to position [3520, 0]
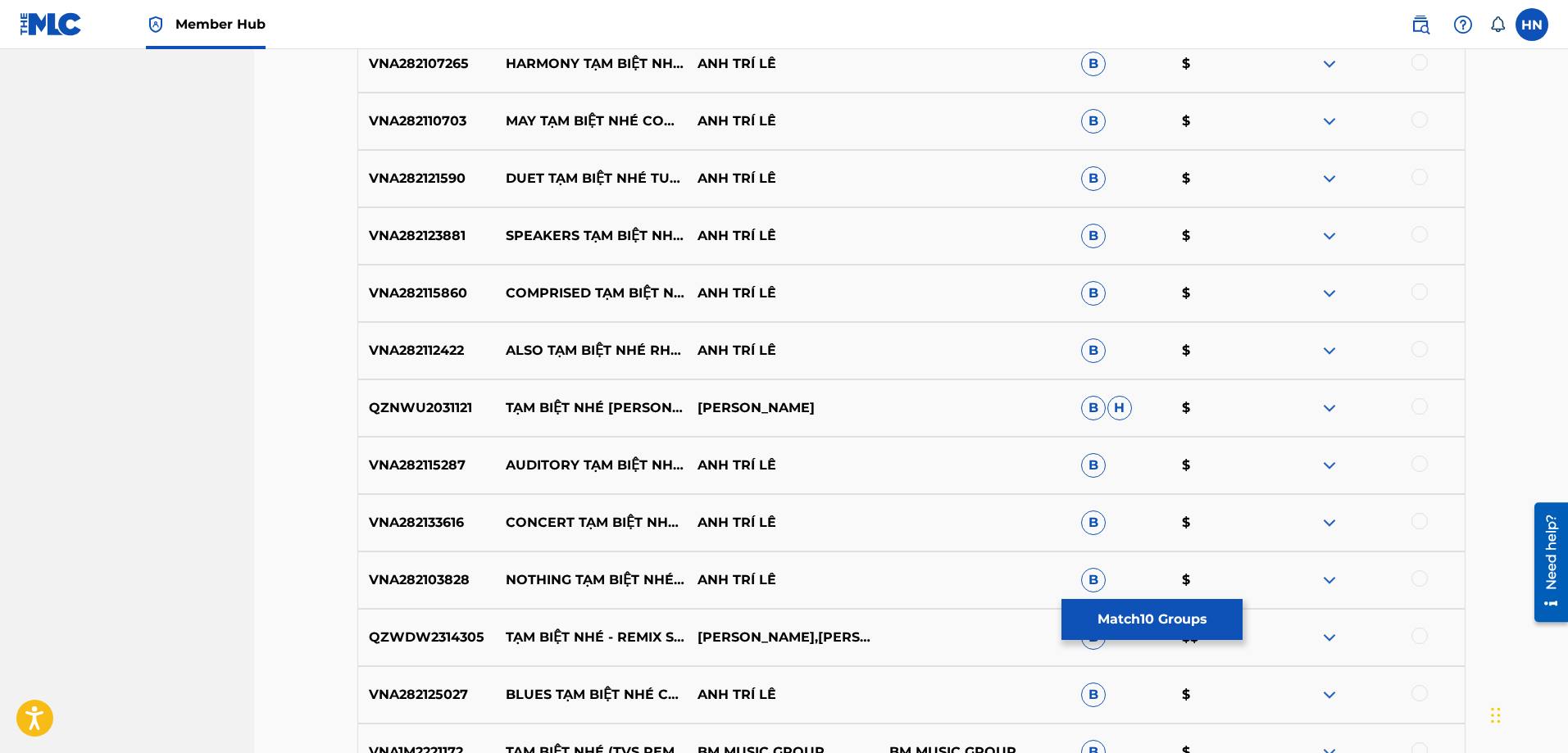
click at [1424, 637] on div at bounding box center [1419, 635] width 16 height 16
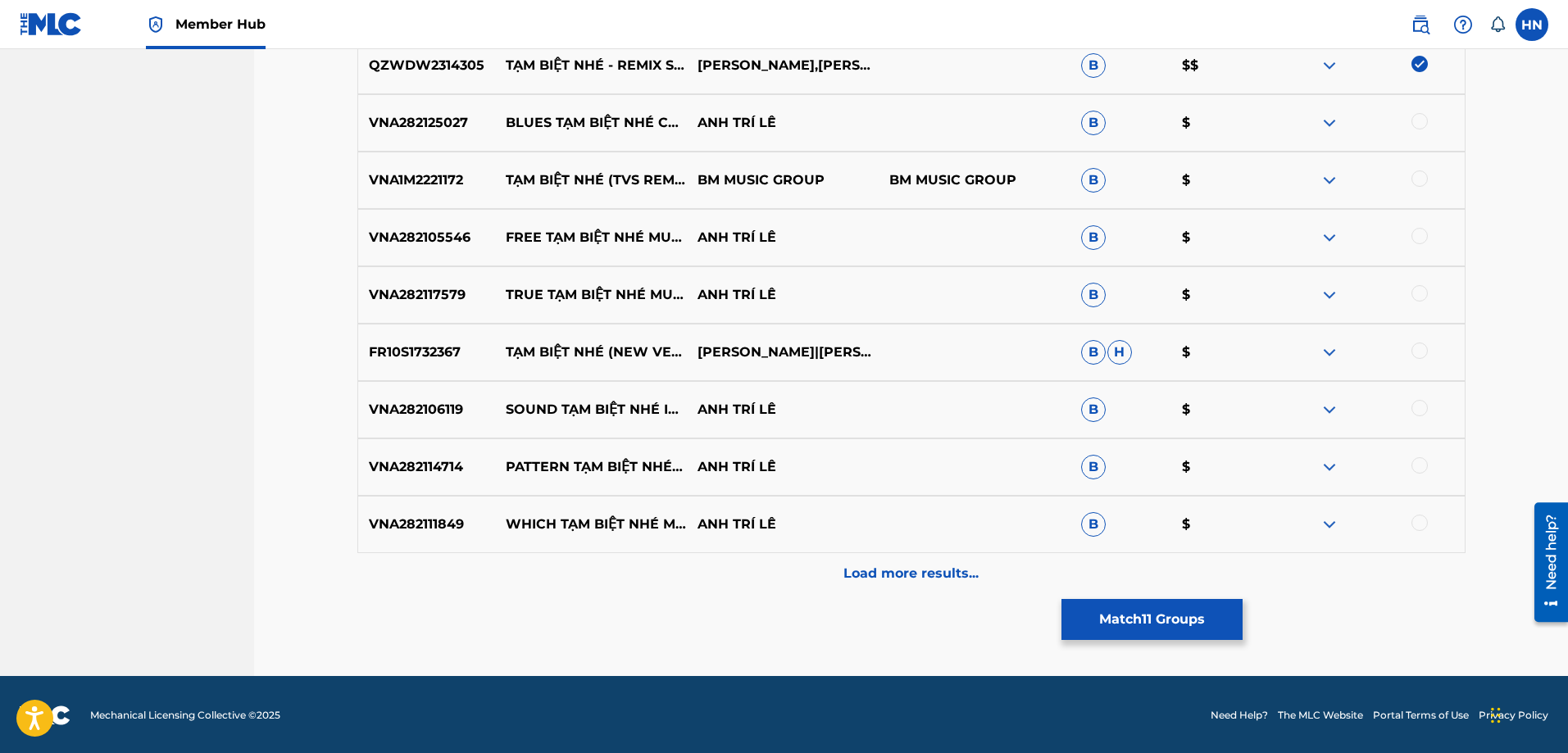
scroll to position [4094, 0]
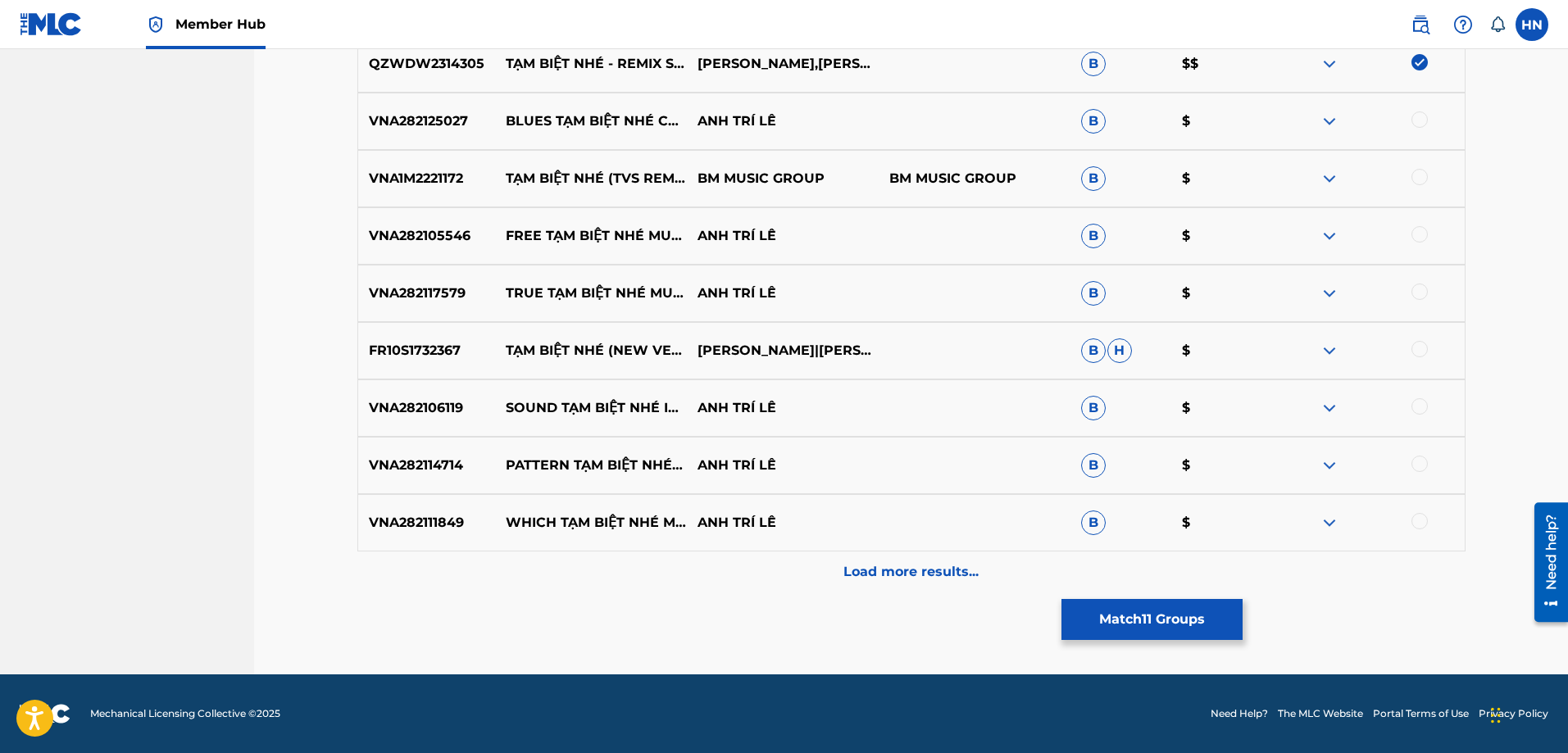
click at [442, 341] on p "FR10S1732367" at bounding box center [427, 350] width 138 height 19
click at [1420, 351] on div at bounding box center [1419, 349] width 16 height 16
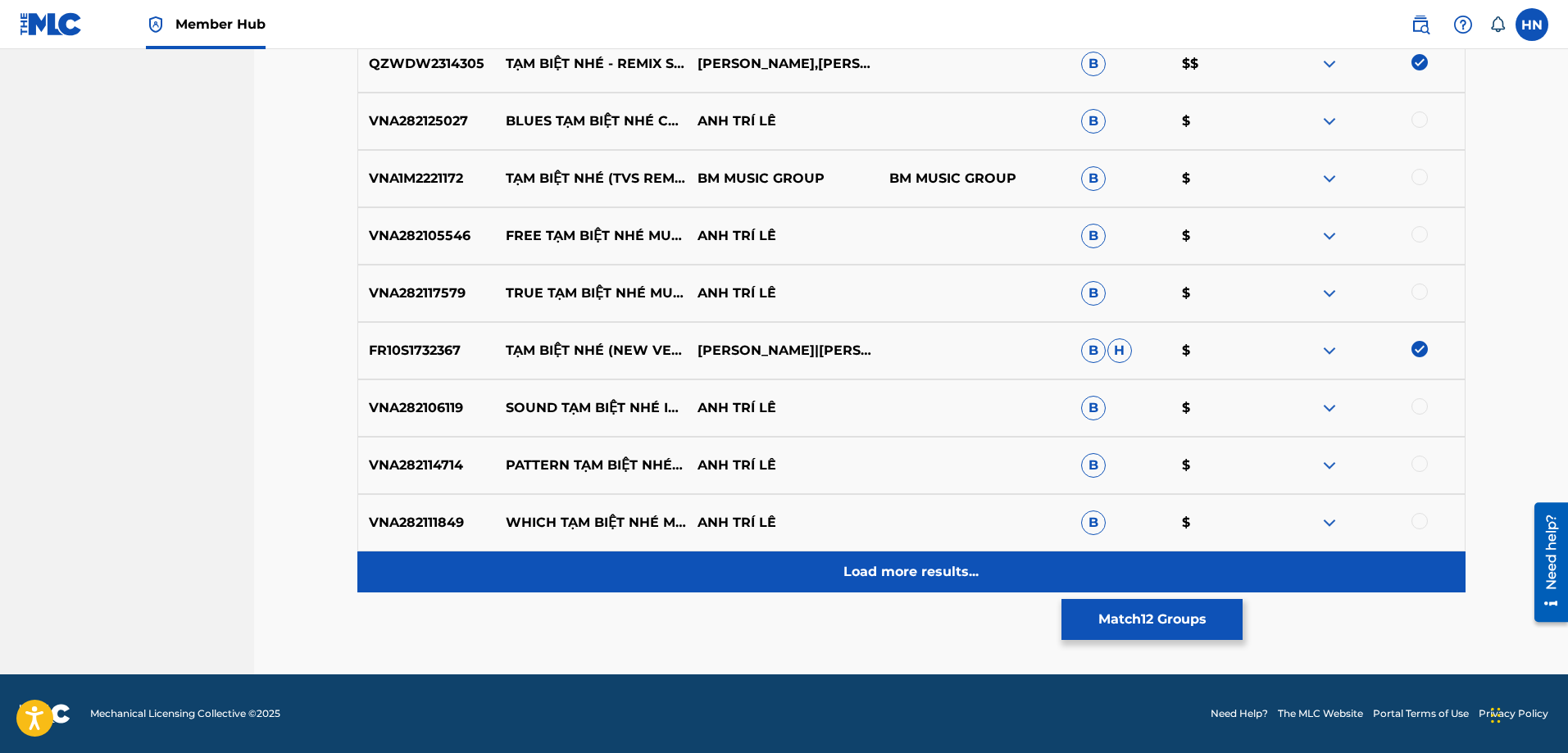
click at [924, 578] on p "Load more results..." at bounding box center [911, 571] width 135 height 19
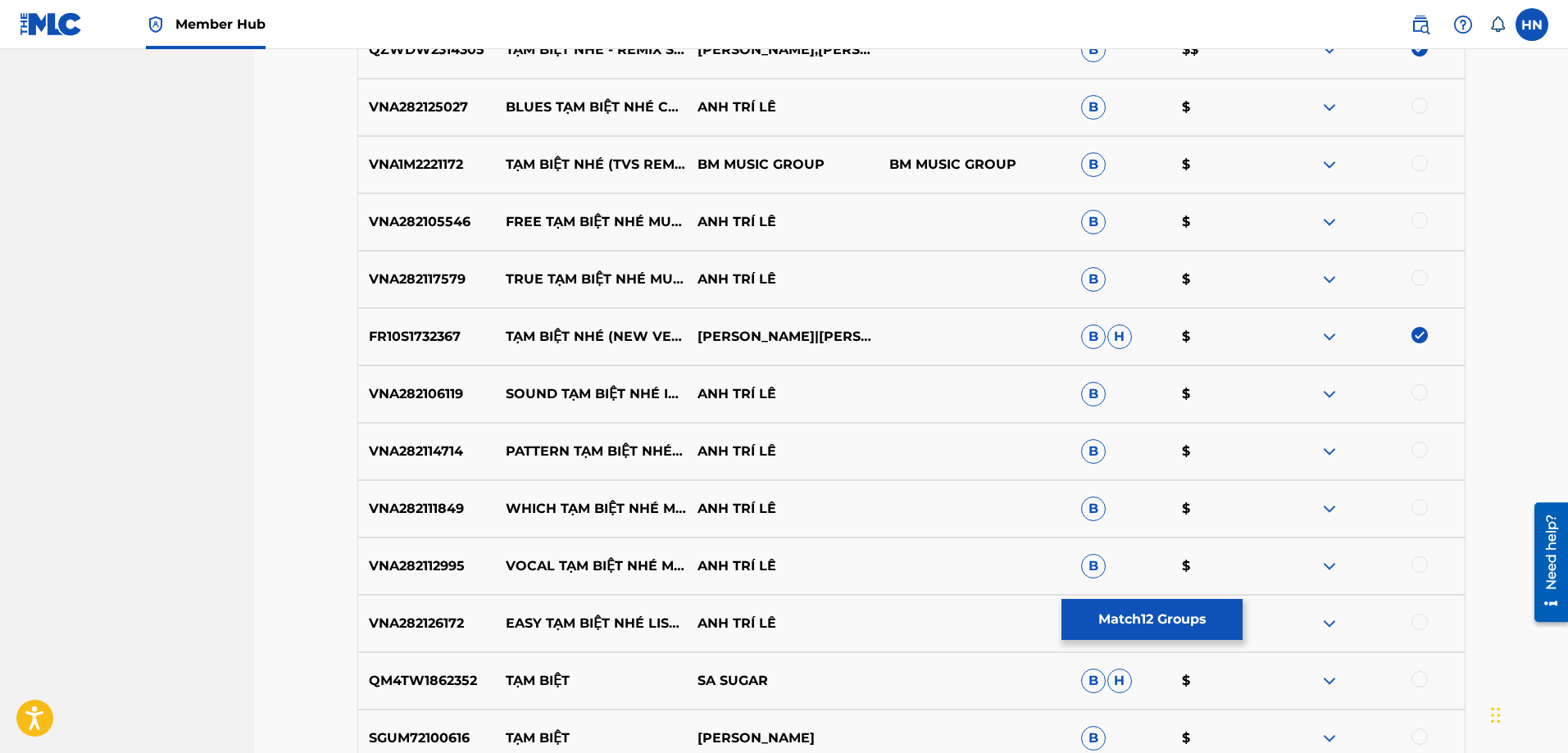
scroll to position [4422, 0]
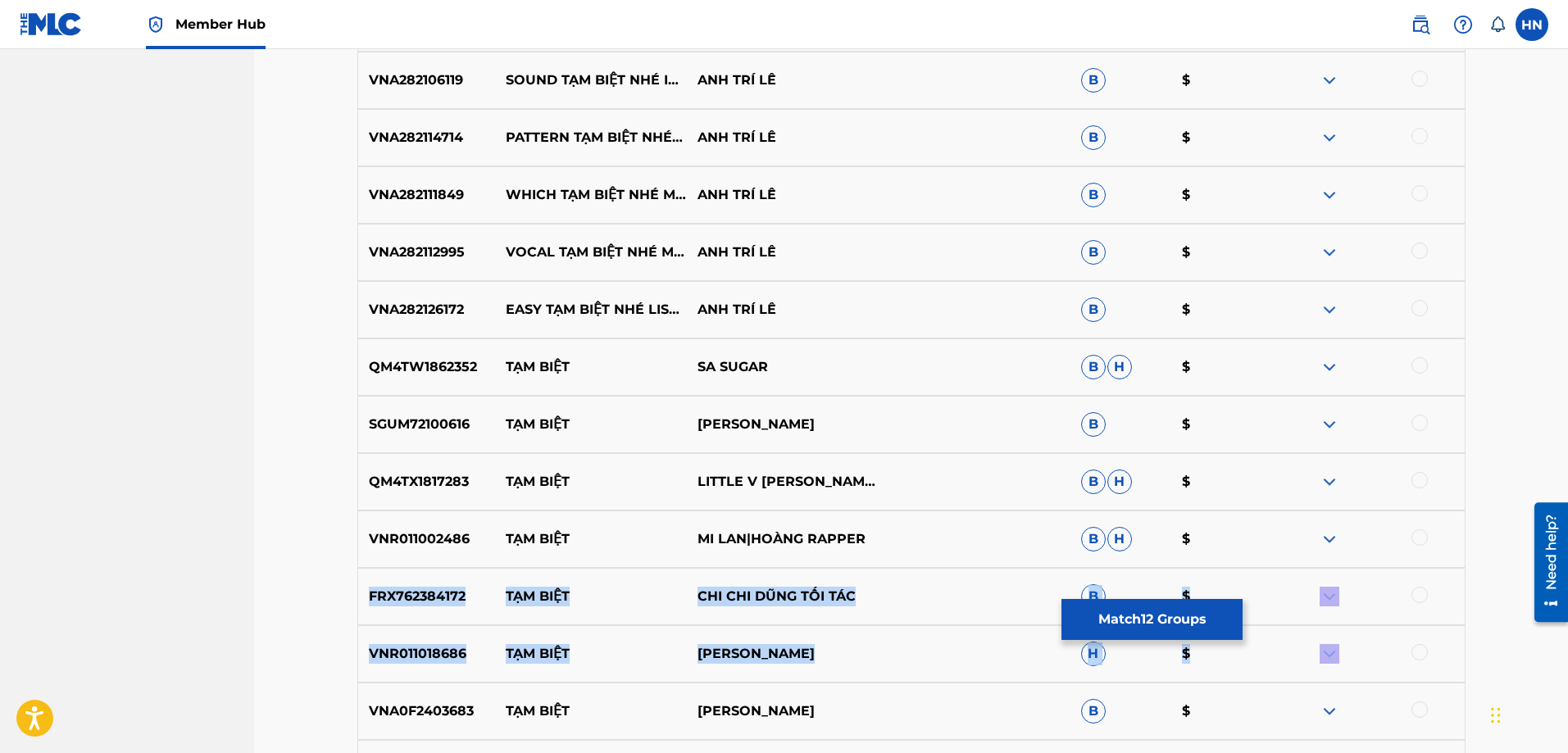
drag, startPoint x: 1567, startPoint y: 653, endPoint x: 1571, endPoint y: 545, distance: 108.1
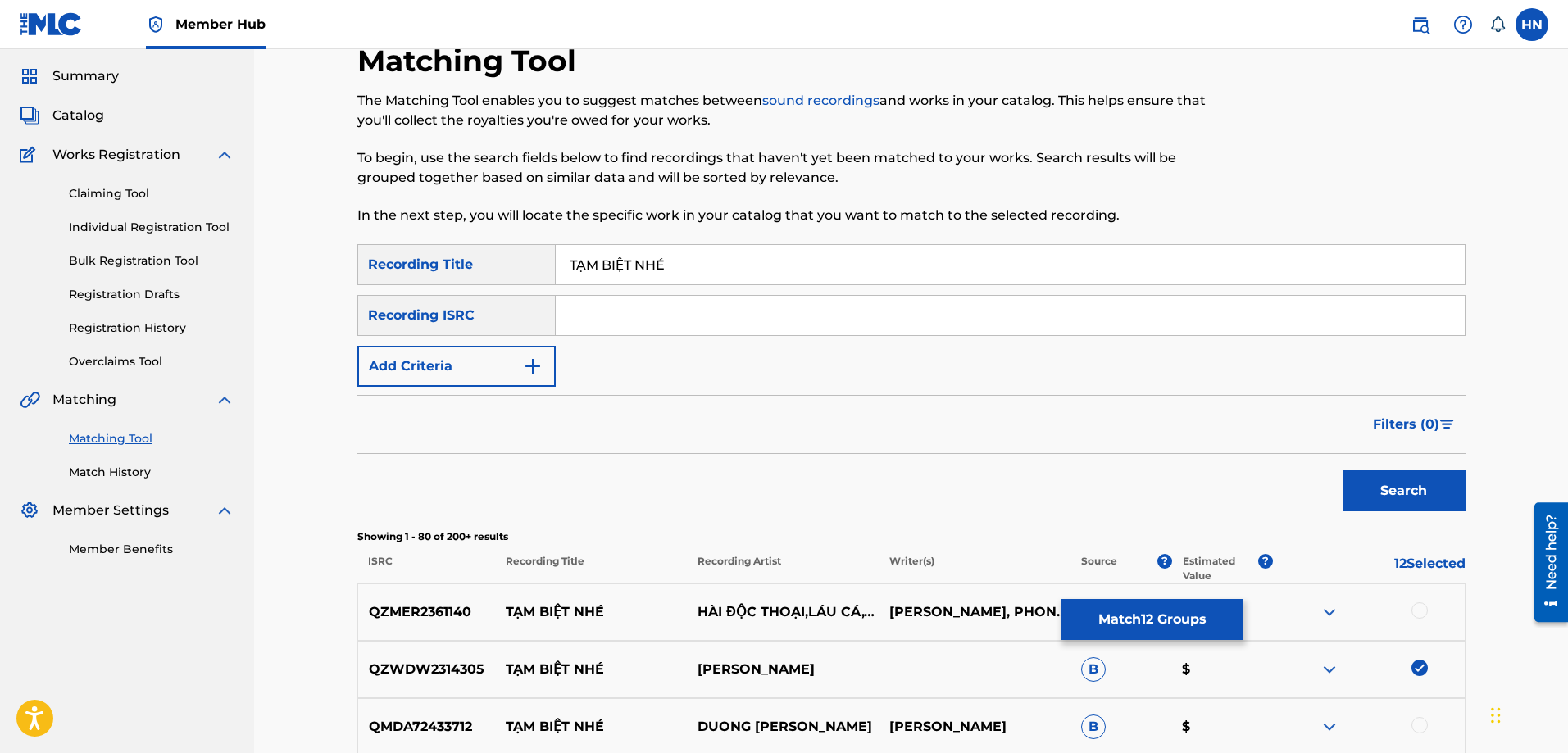
scroll to position [0, 0]
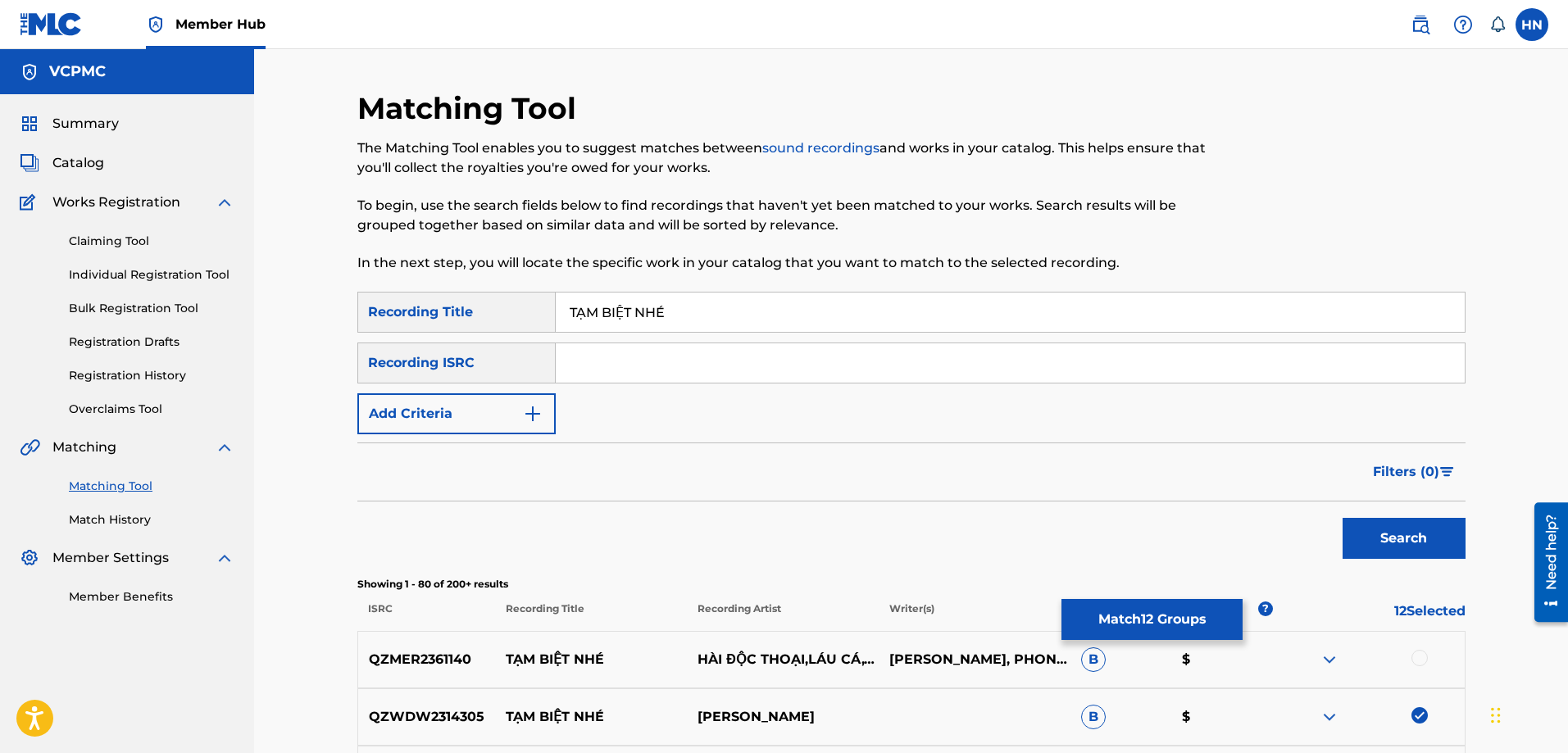
click at [874, 308] on input "TẠM BIỆT NHÉ" at bounding box center [1010, 312] width 909 height 39
paste input "AM BIET NHE"
type input "TAM BIET NHE"
click at [1343, 518] on button "Search" at bounding box center [1404, 538] width 123 height 41
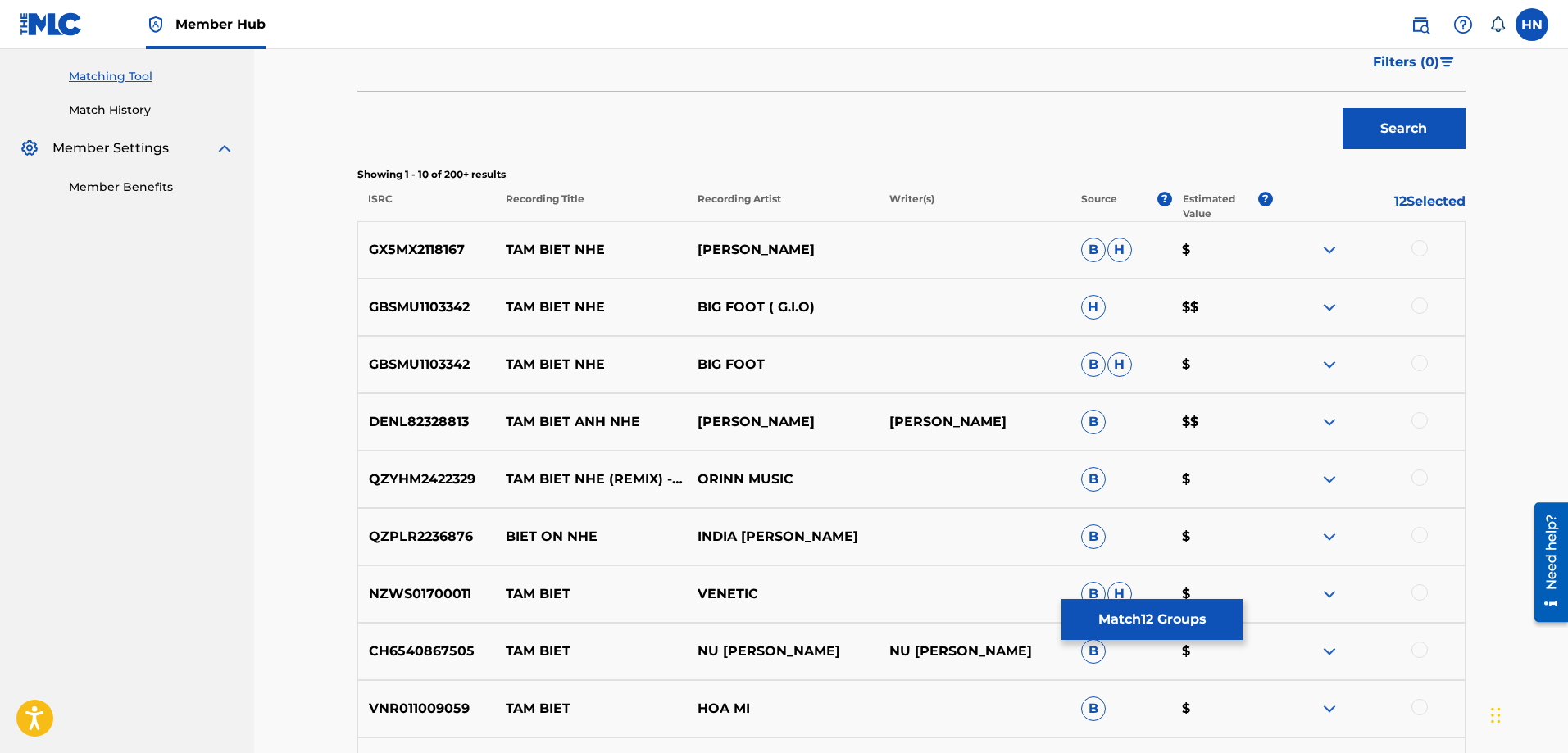
scroll to position [492, 0]
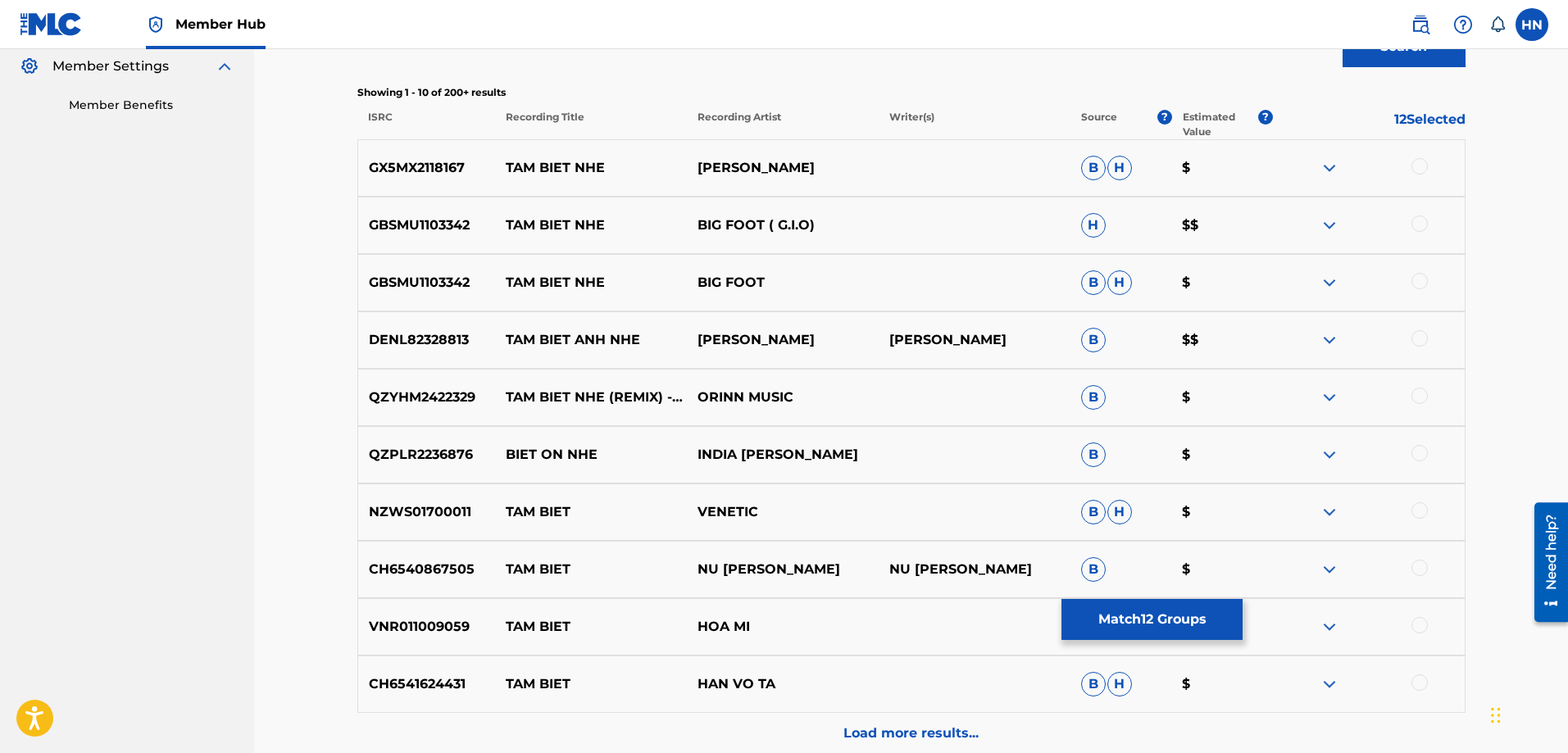
click at [1322, 396] on img at bounding box center [1329, 397] width 19 height 19
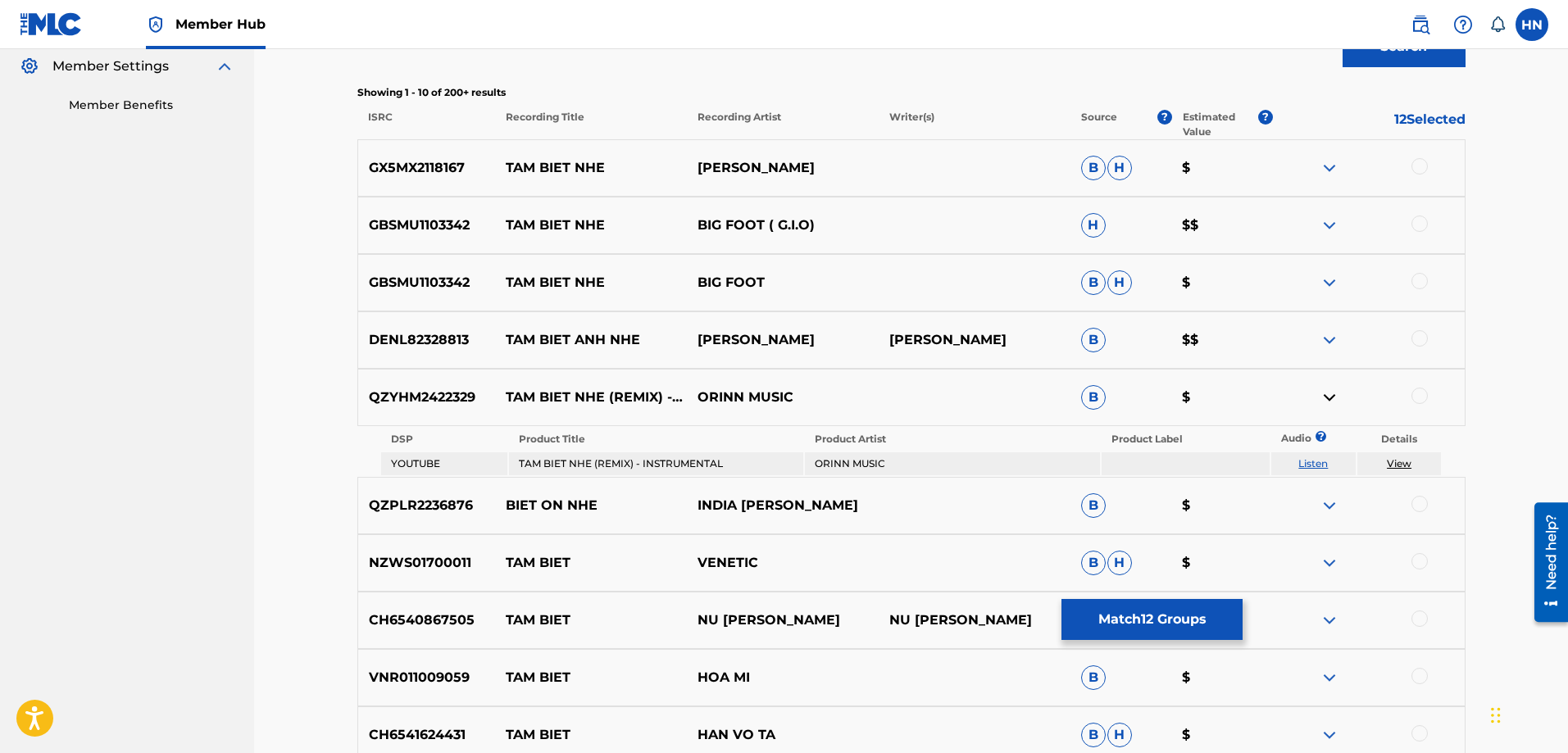
click at [1309, 462] on link "Listen" at bounding box center [1312, 463] width 29 height 13
click at [452, 410] on div "QZYHM2422329 TAM BIET NHE (REMIX) - INSTRUMENTAL ORINN MUSIC B $" at bounding box center [911, 398] width 1108 height 57
click at [1413, 399] on div at bounding box center [1419, 395] width 16 height 16
drag, startPoint x: 1318, startPoint y: 331, endPoint x: 1327, endPoint y: 336, distance: 10.3
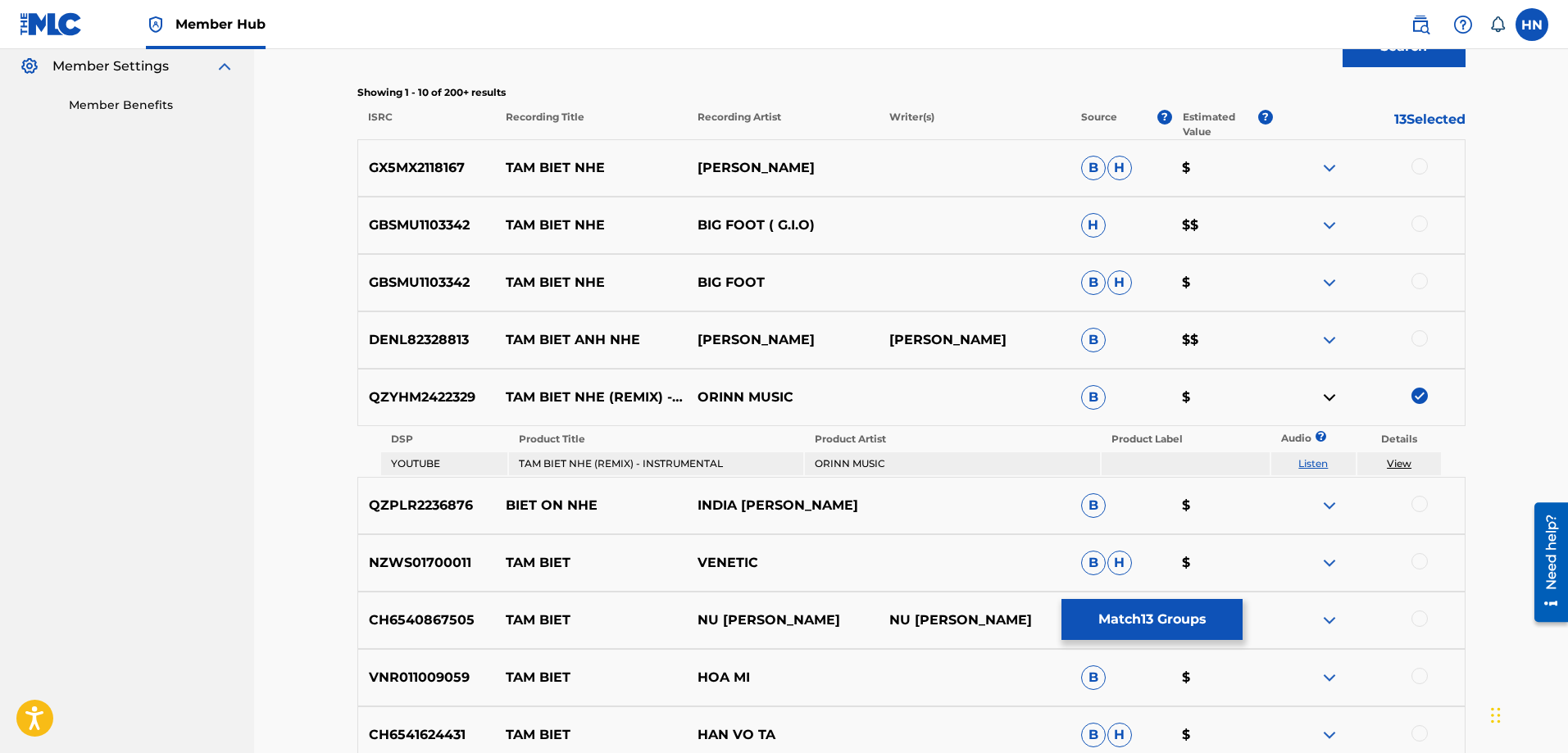
click at [1321, 331] on div at bounding box center [1369, 340] width 192 height 19
click at [1327, 336] on img at bounding box center [1329, 340] width 19 height 19
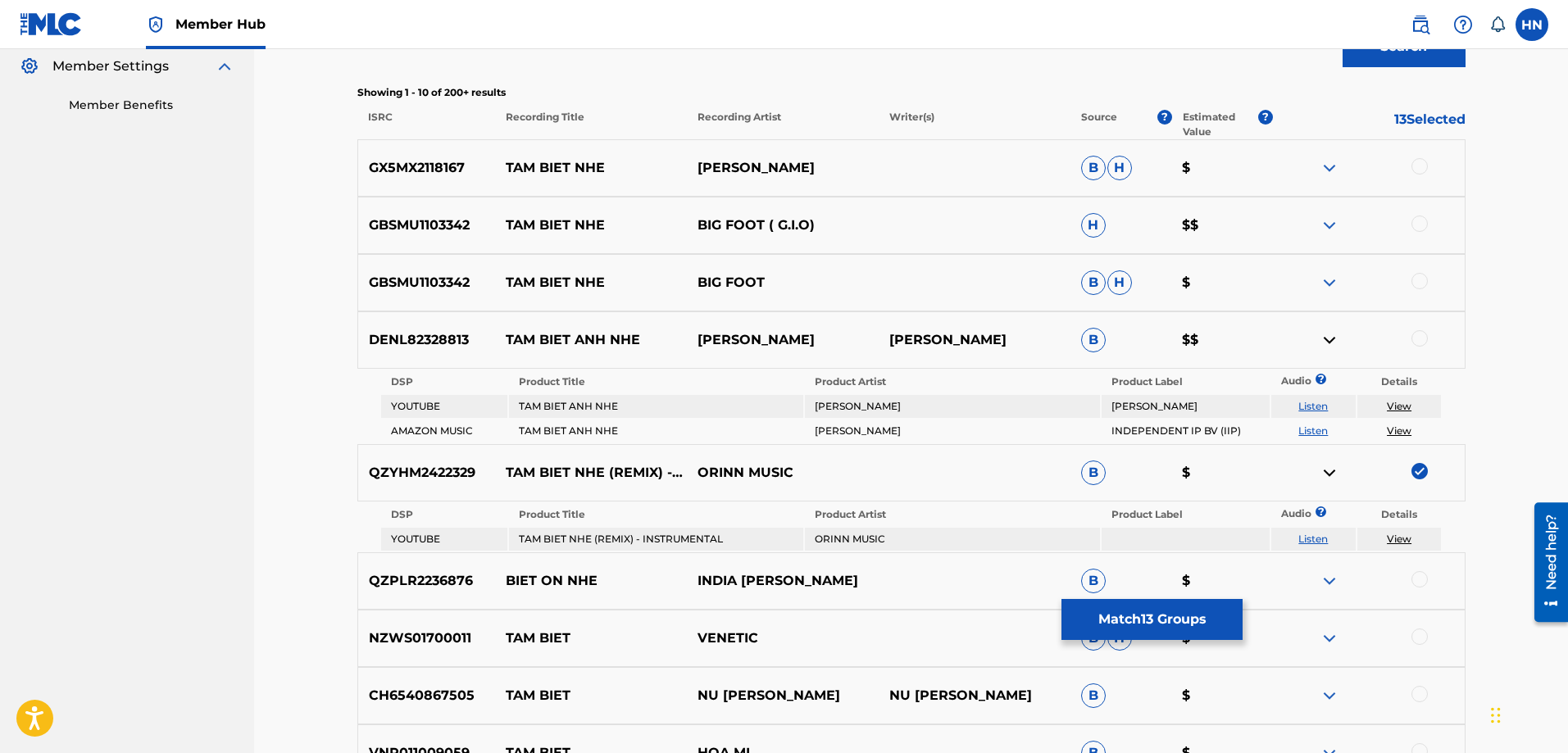
click at [1314, 408] on link "Listen" at bounding box center [1312, 406] width 29 height 13
click at [1148, 611] on button "Match 13 Groups" at bounding box center [1152, 619] width 181 height 41
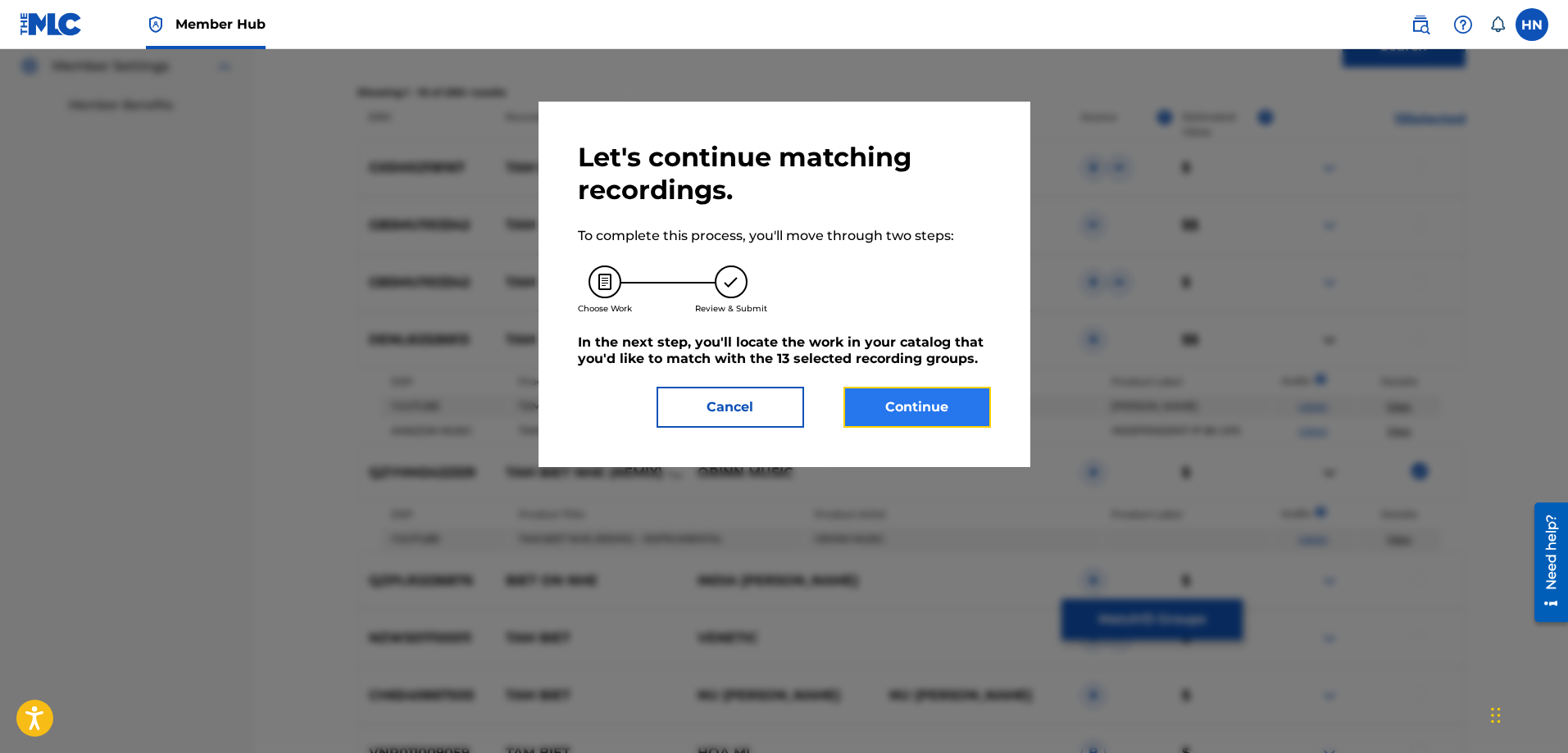
click at [906, 404] on button "Continue" at bounding box center [916, 407] width 147 height 41
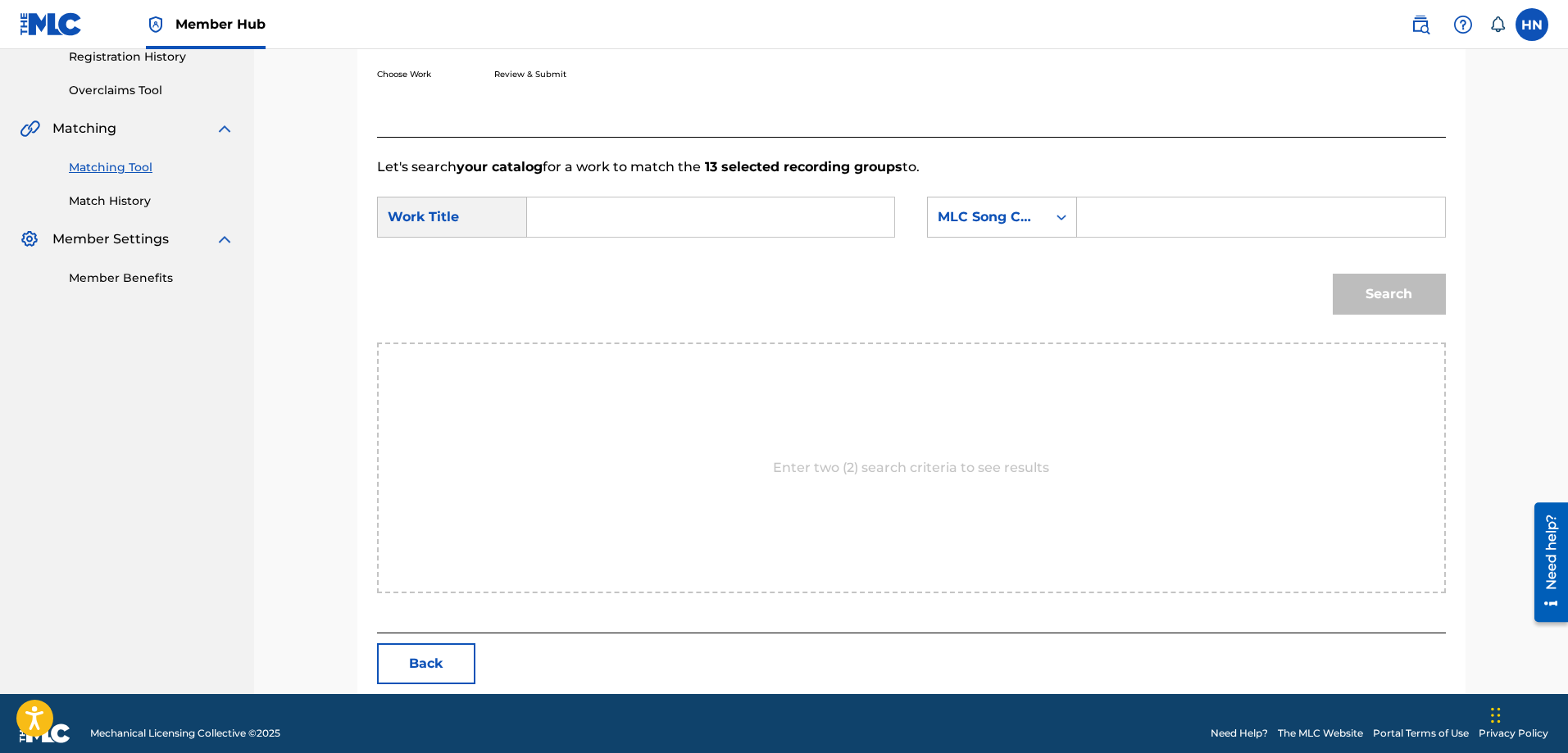
scroll to position [339, 0]
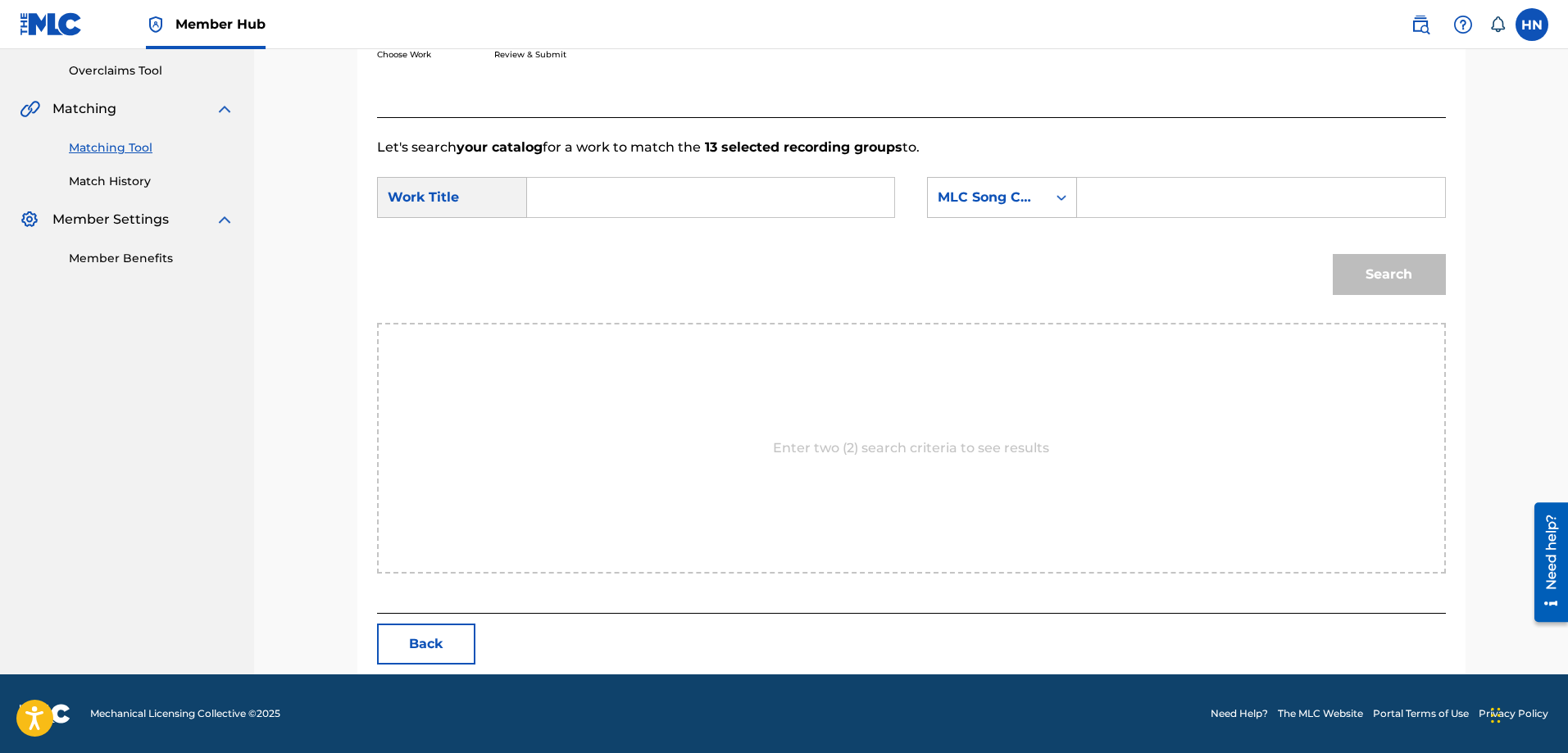
click at [885, 197] on div "Search Form" at bounding box center [711, 197] width 368 height 41
click at [856, 207] on input "Search Form" at bounding box center [710, 197] width 340 height 39
paste input "TAM BIET NHE"
type input "TAM BIET NHE"
click at [954, 200] on div "MLC Song Code" at bounding box center [987, 197] width 99 height 19
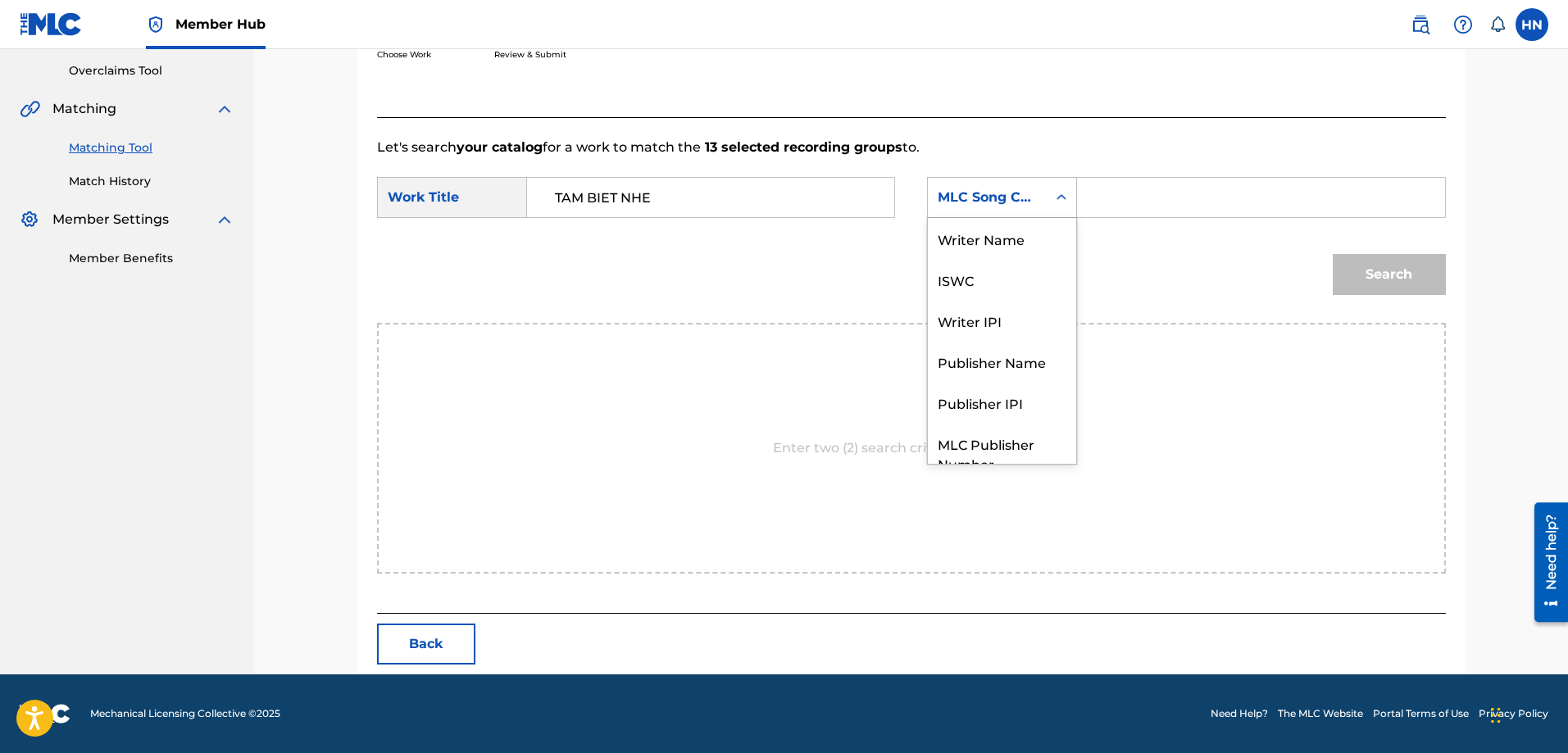
scroll to position [61, 0]
click at [948, 229] on div "ISWC" at bounding box center [1002, 219] width 148 height 41
click at [1141, 185] on input "Search Form" at bounding box center [1261, 197] width 340 height 39
paste input "T9108144270"
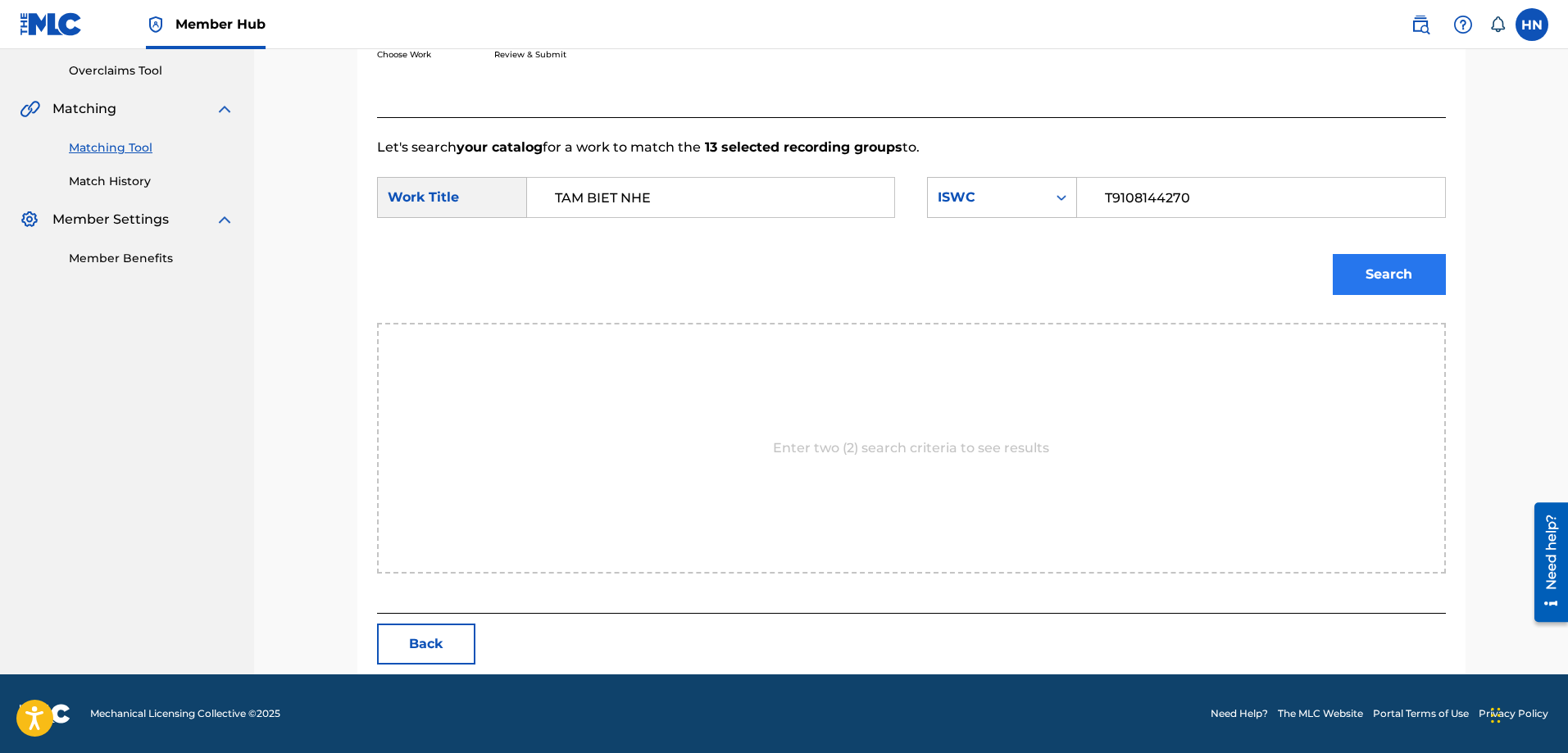
type input "T9108144270"
click at [1366, 278] on button "Search" at bounding box center [1389, 274] width 114 height 41
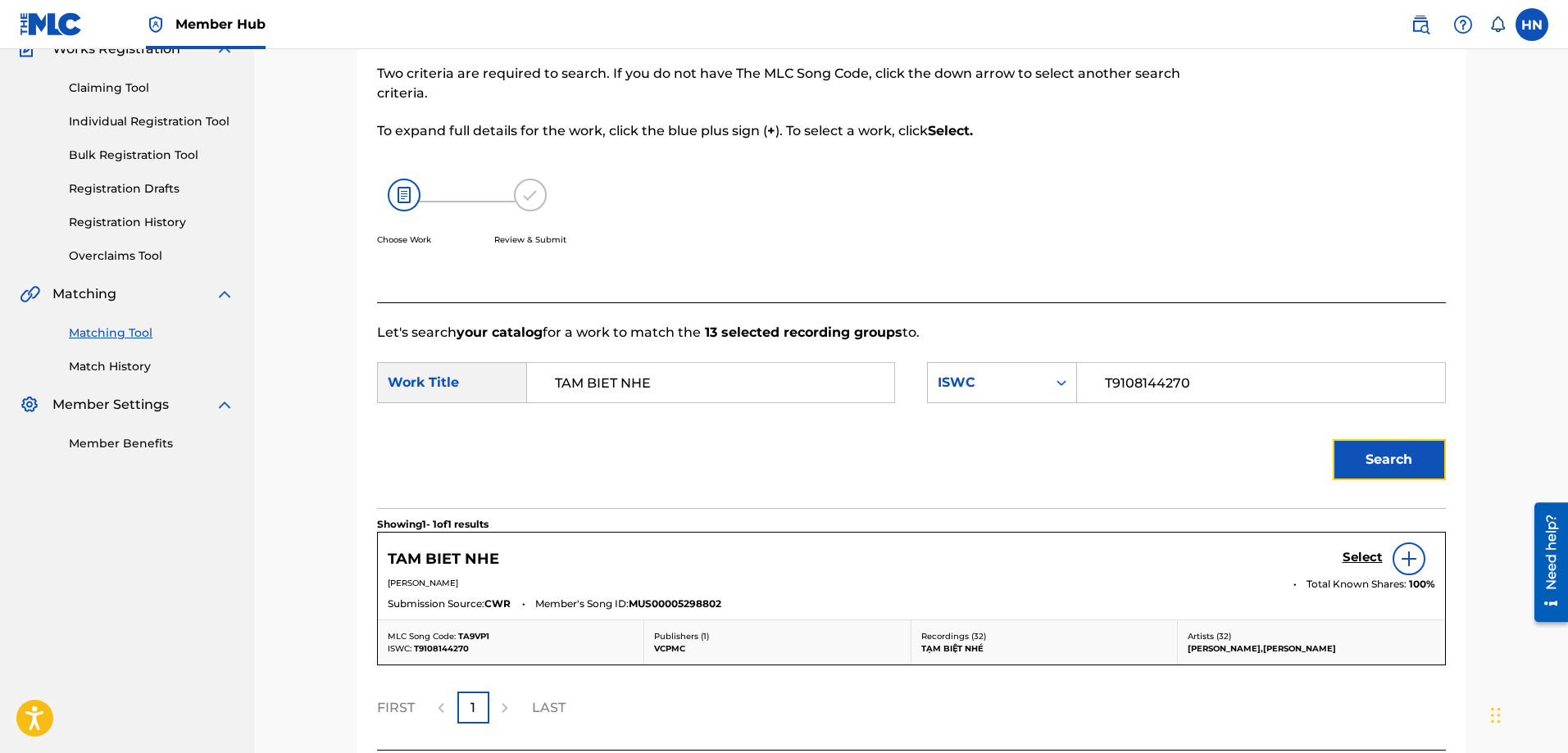
scroll to position [290, 0]
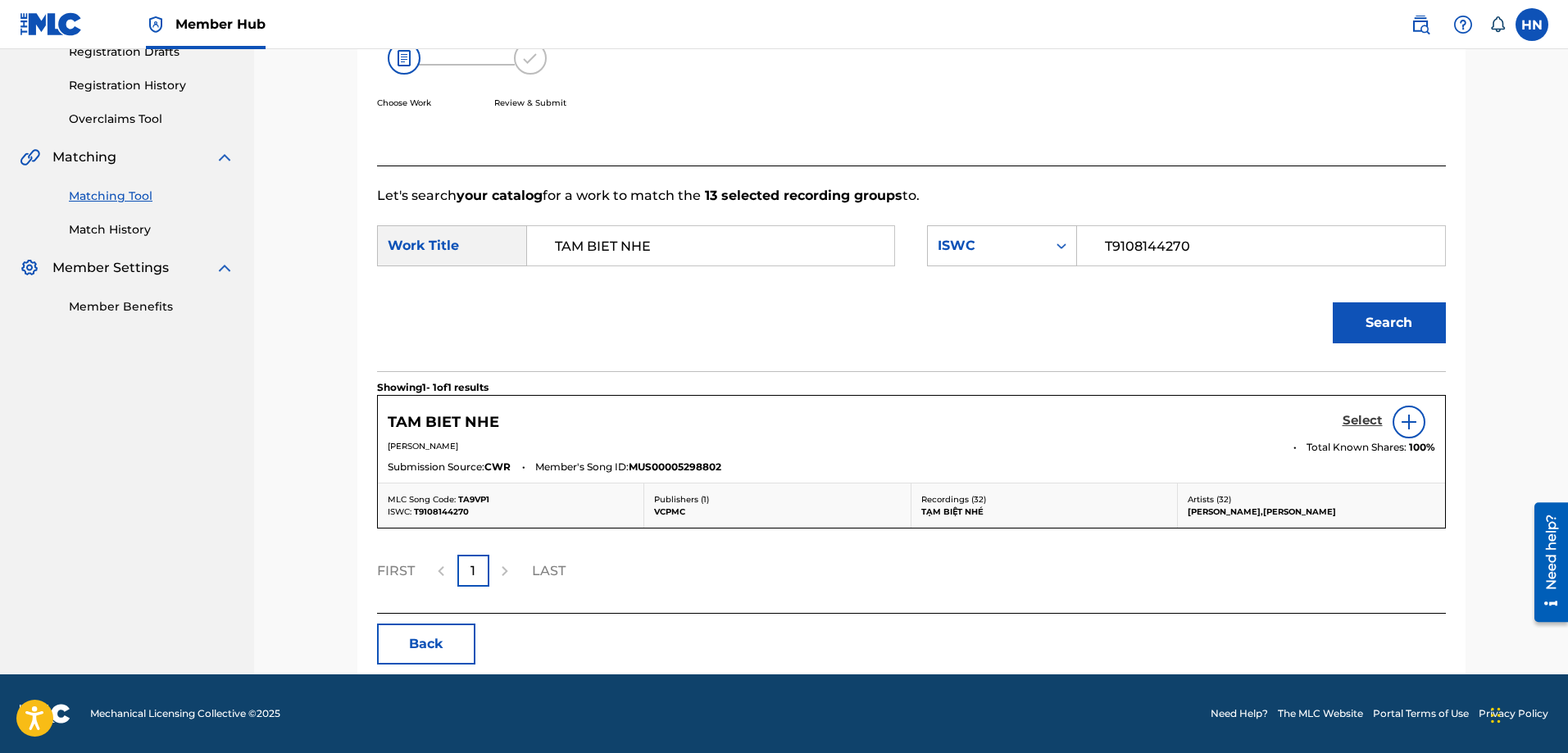
click at [1355, 416] on h5 "Select" at bounding box center [1363, 420] width 40 height 16
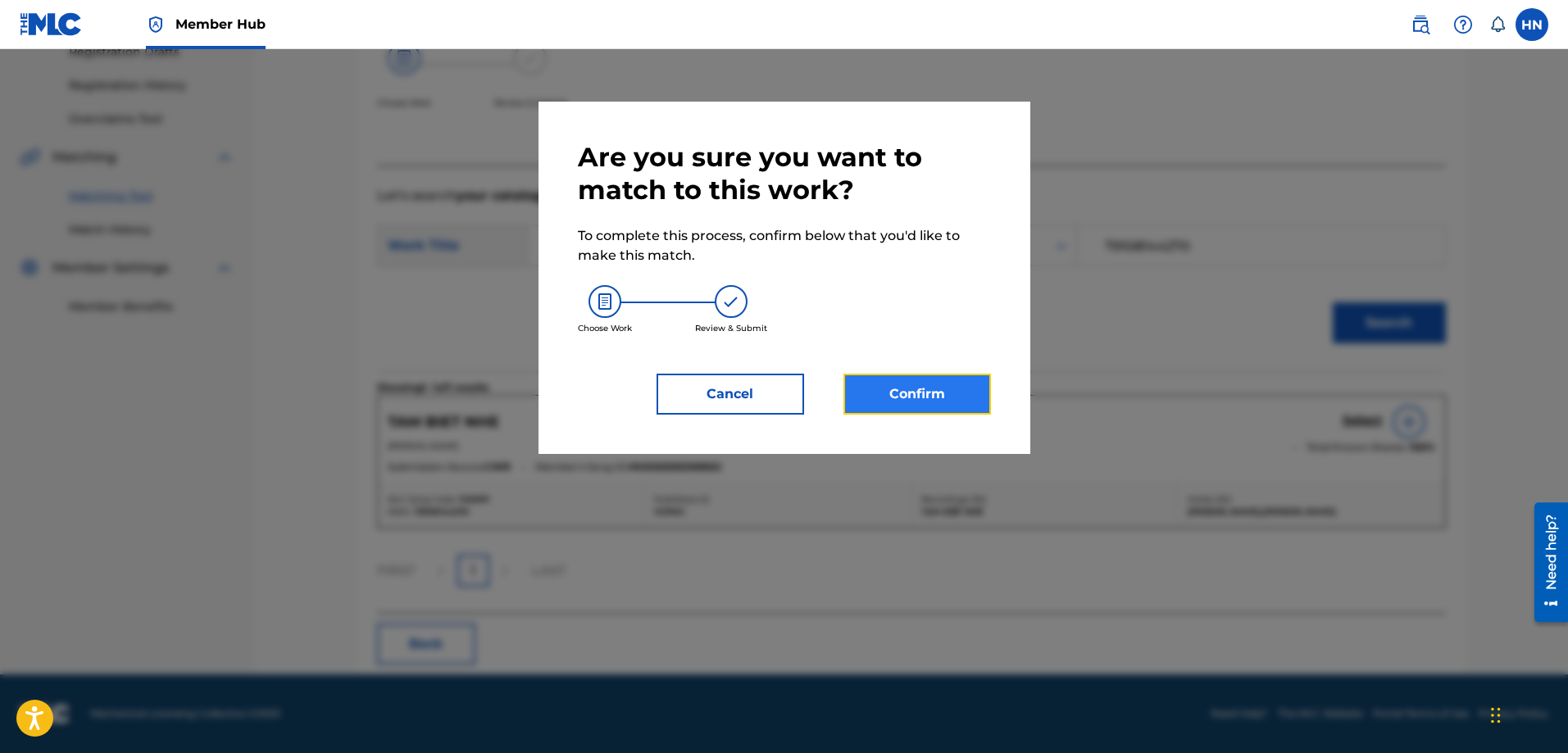
click at [979, 382] on button "Confirm" at bounding box center [916, 394] width 147 height 41
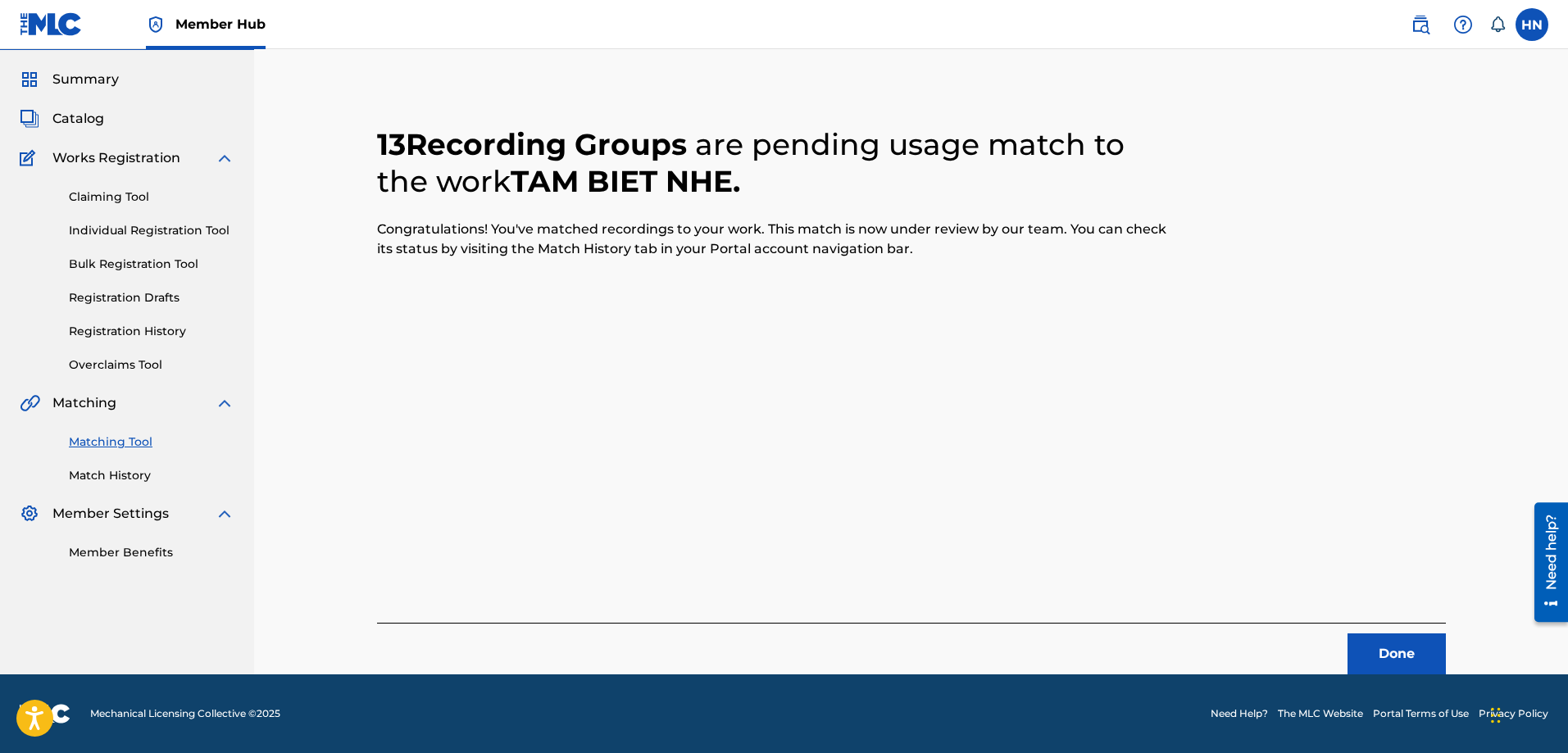
scroll to position [45, 0]
click at [1428, 651] on button "Done" at bounding box center [1396, 654] width 98 height 41
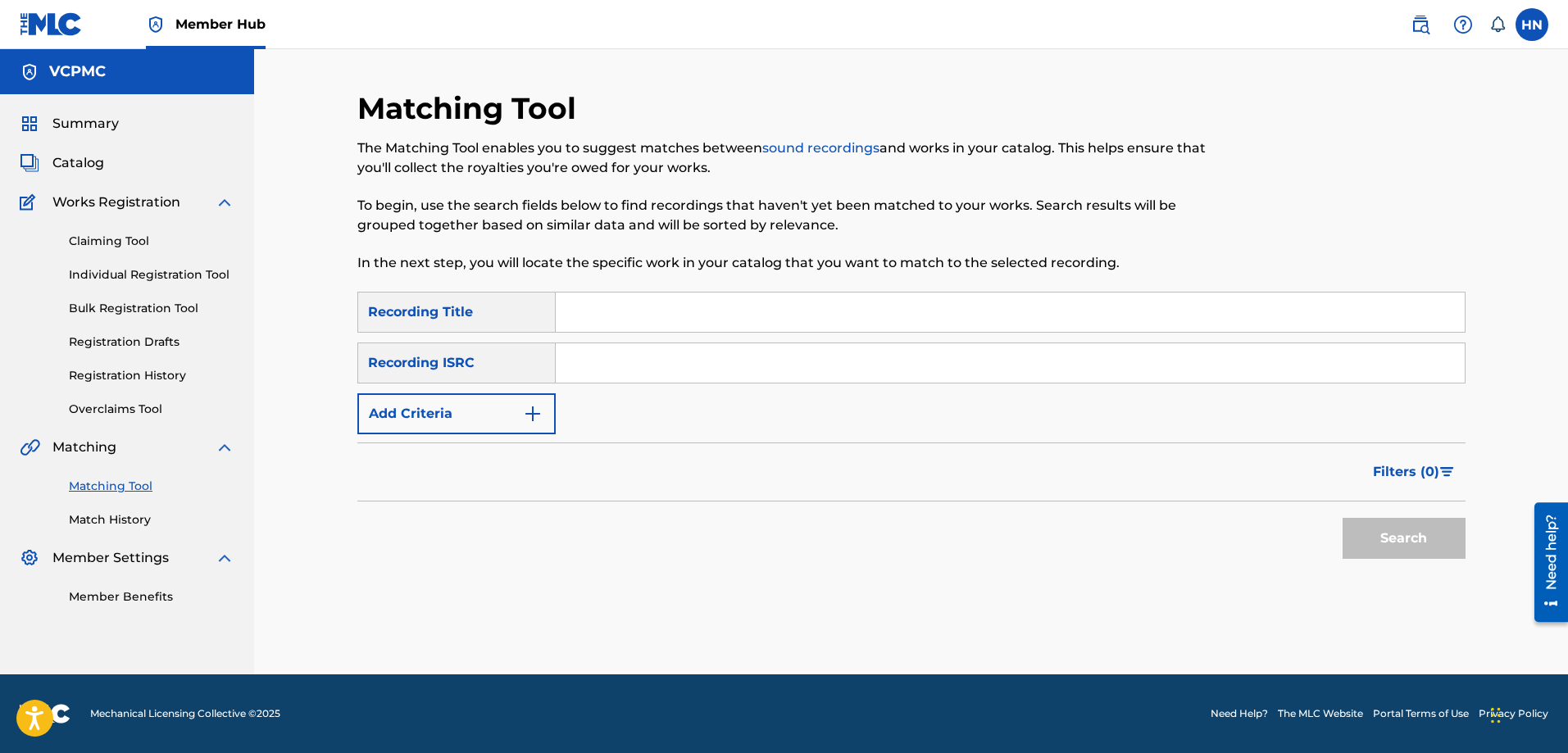
click at [871, 326] on input "Search Form" at bounding box center [1010, 312] width 909 height 39
paste input "CHỈ CÓ EM"
click at [1343, 518] on button "Search" at bounding box center [1404, 538] width 123 height 41
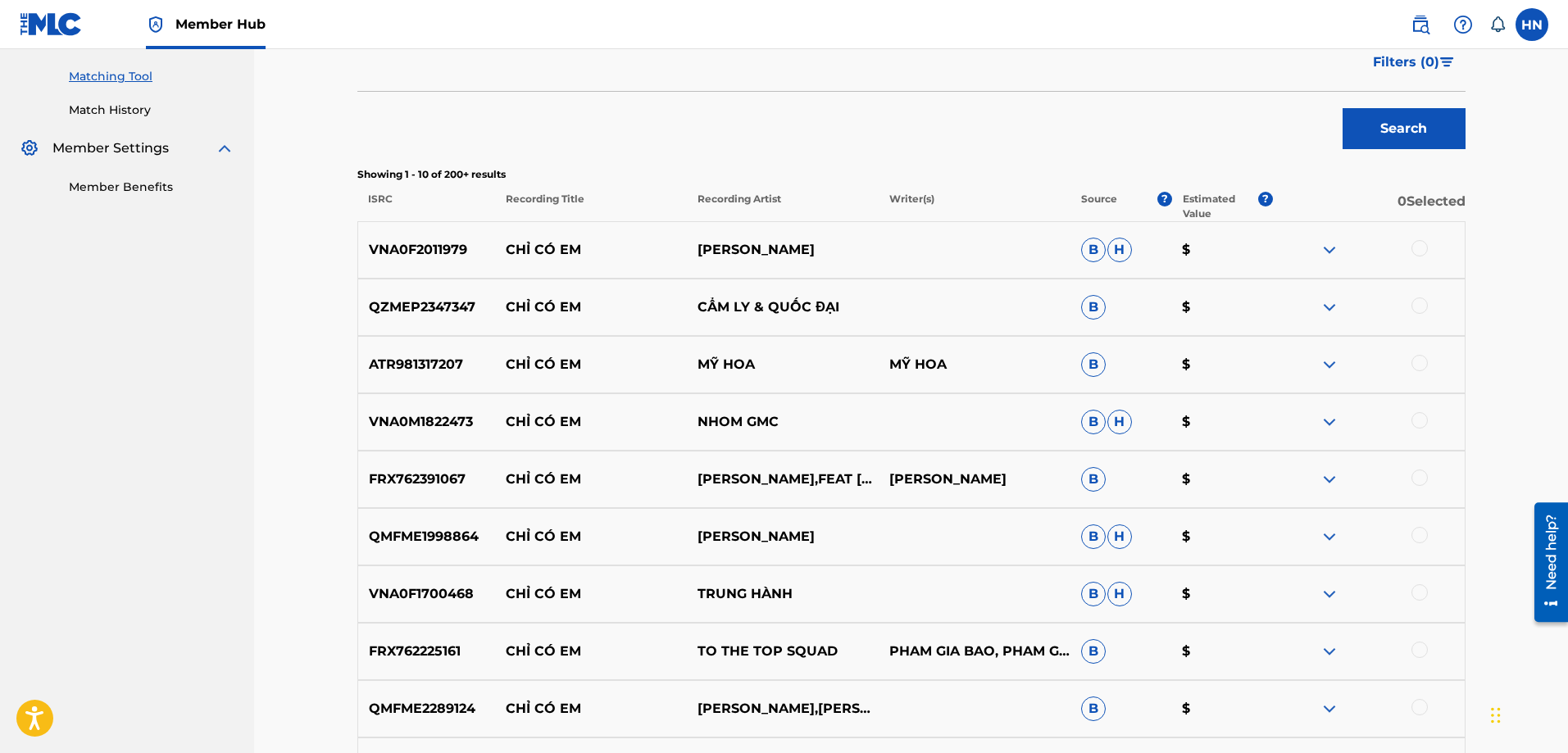
scroll to position [492, 0]
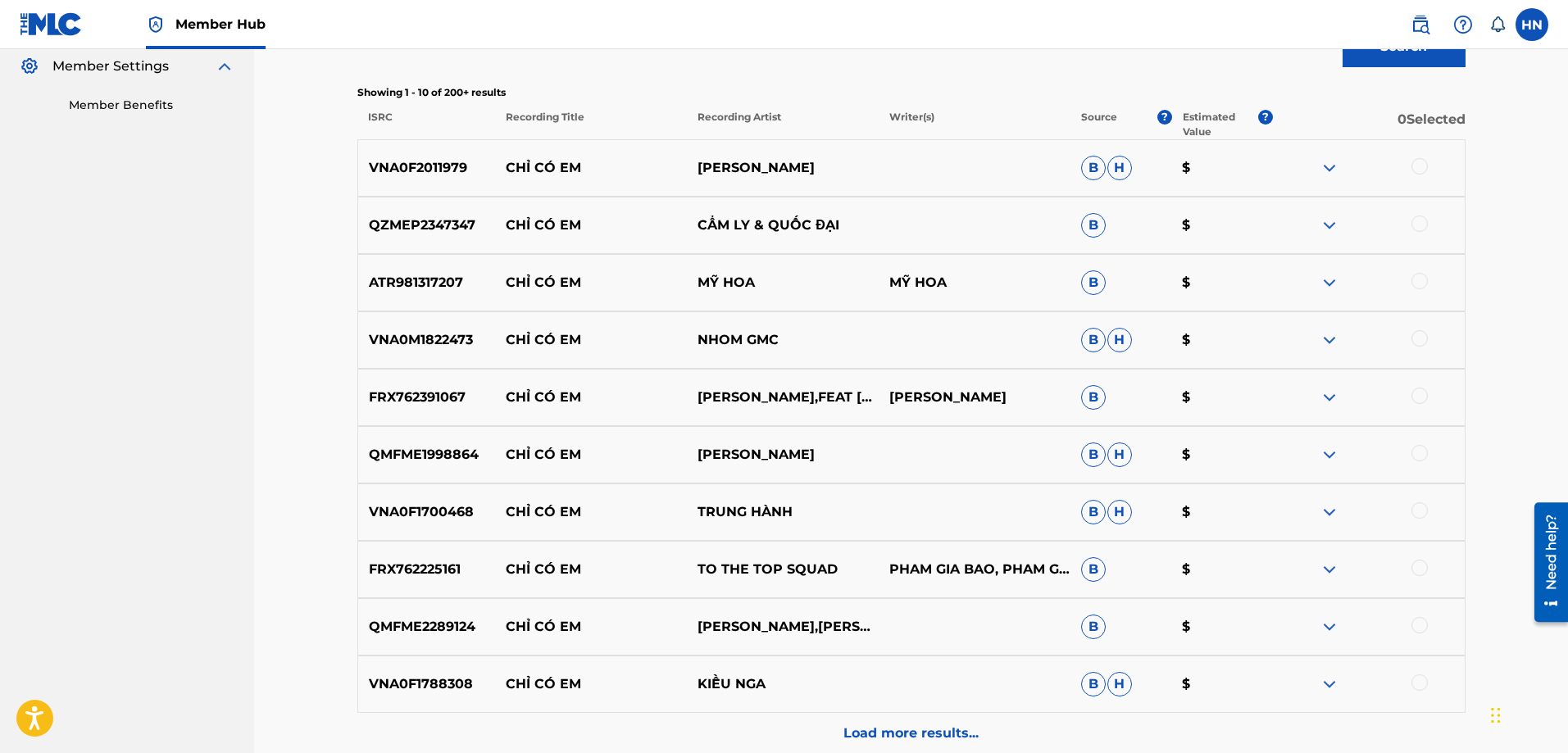
click at [458, 639] on div "QMFME2289124 CHỈ CÓ EM [PERSON_NAME],[PERSON_NAME],[PERSON_NAME]" at bounding box center [911, 627] width 1108 height 57
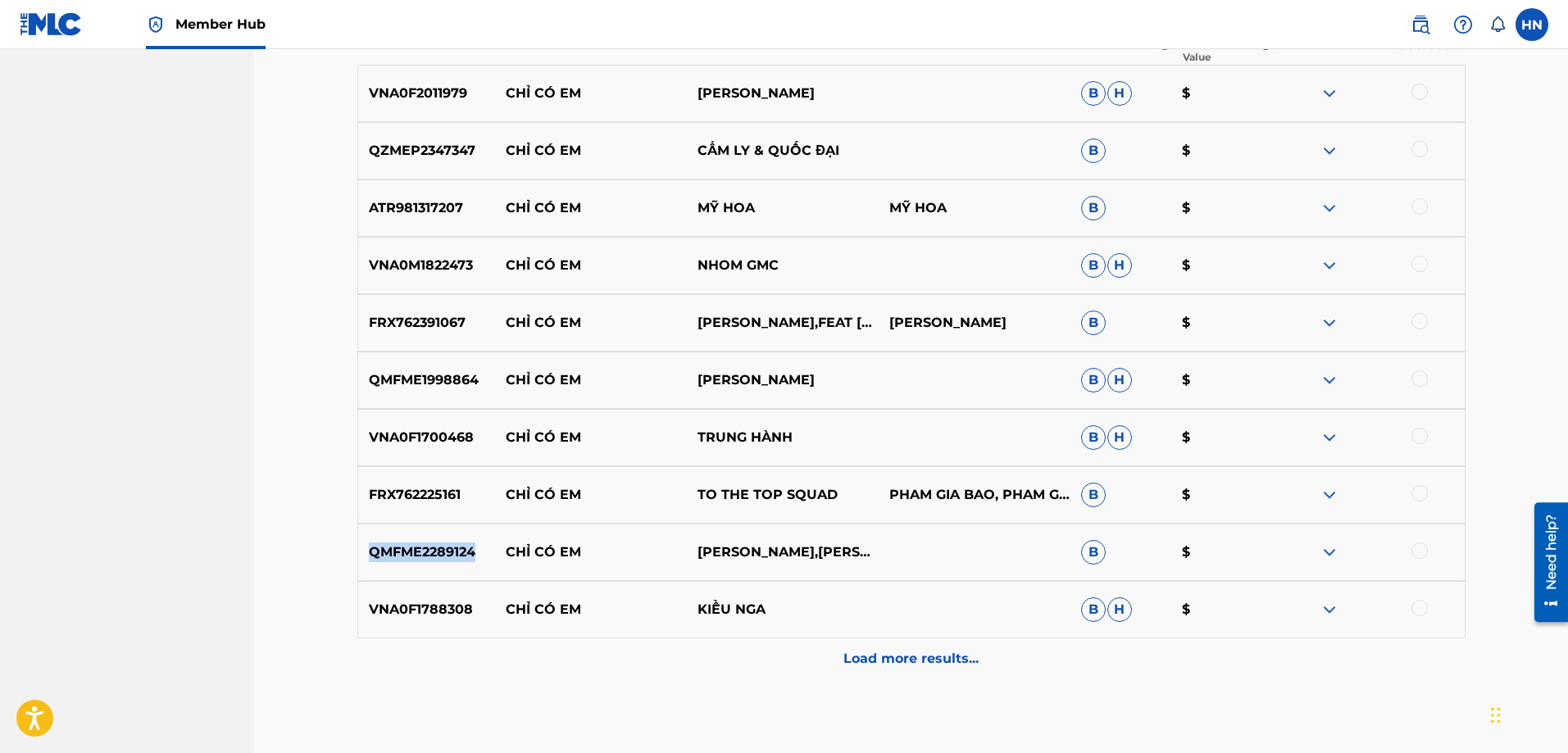
scroll to position [653, 0]
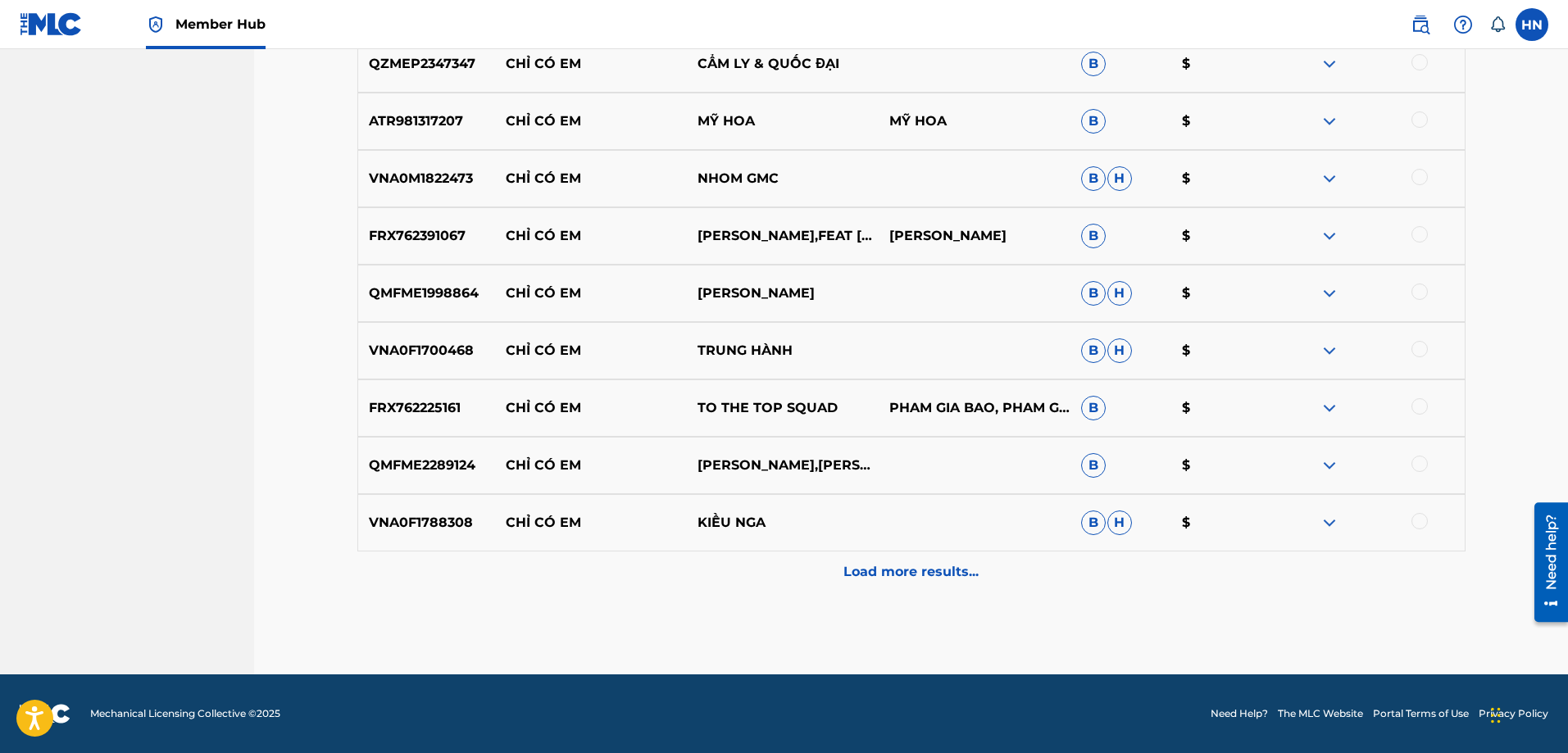
click at [1415, 461] on div at bounding box center [1419, 463] width 16 height 16
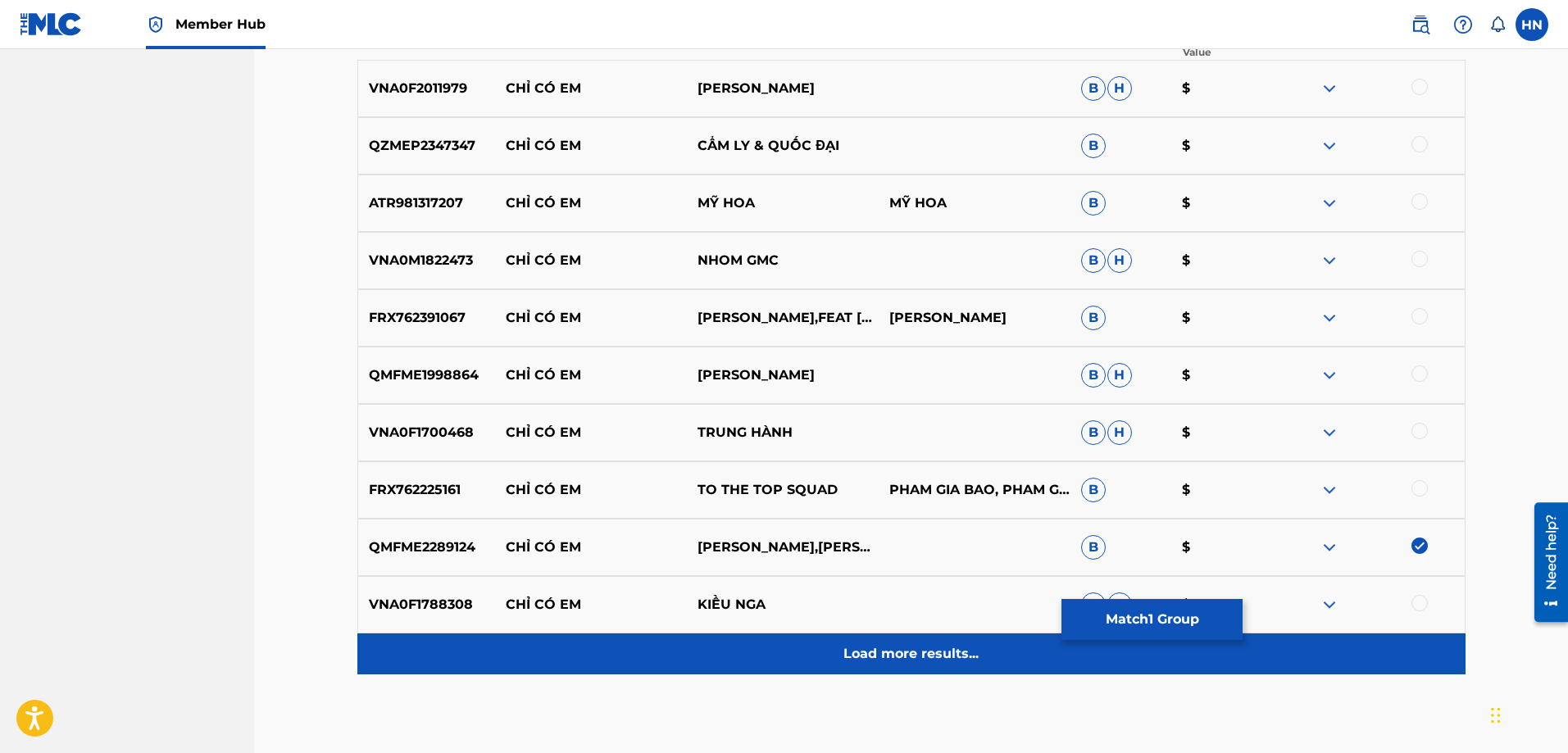
click at [874, 644] on p "Load more results..." at bounding box center [911, 653] width 135 height 19
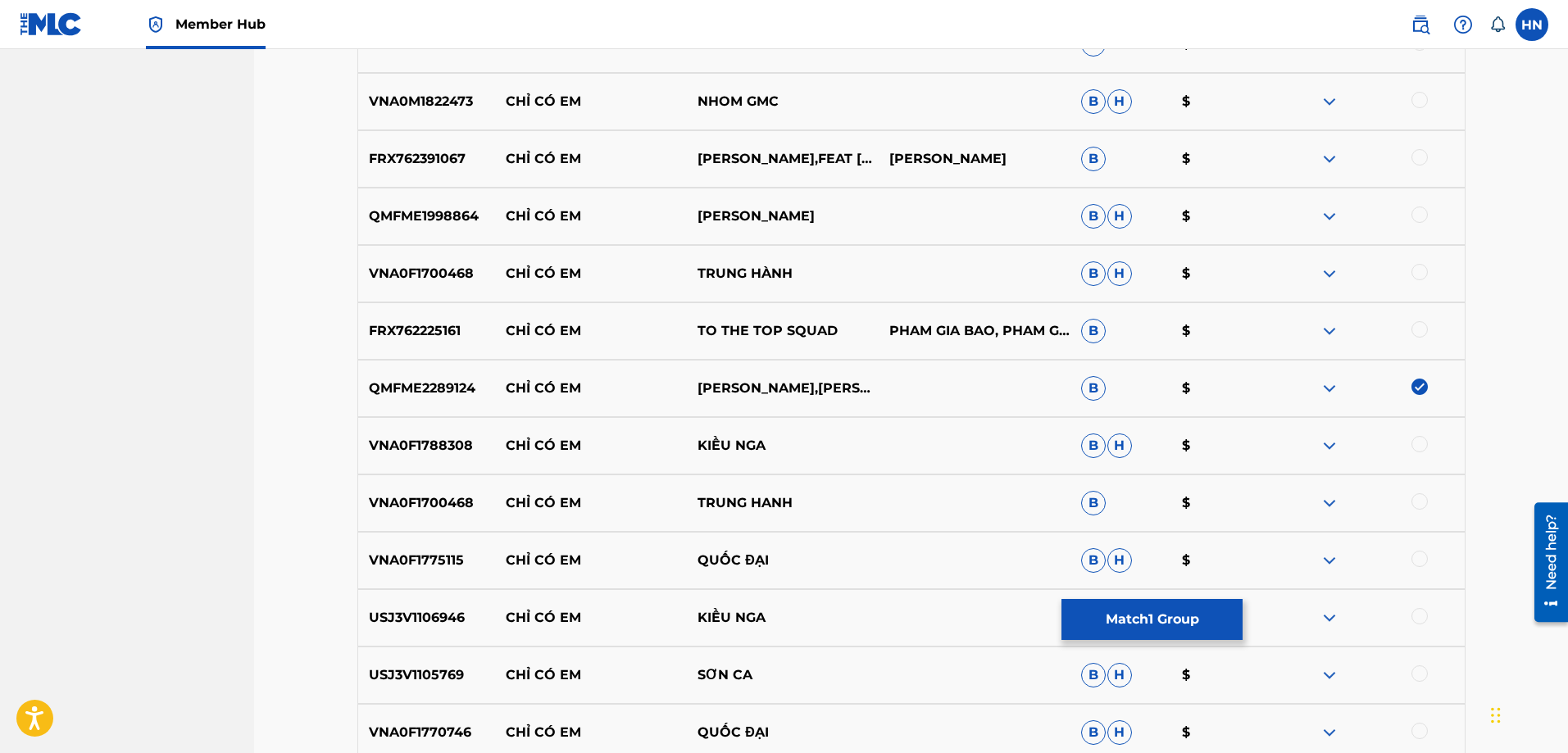
scroll to position [735, 0]
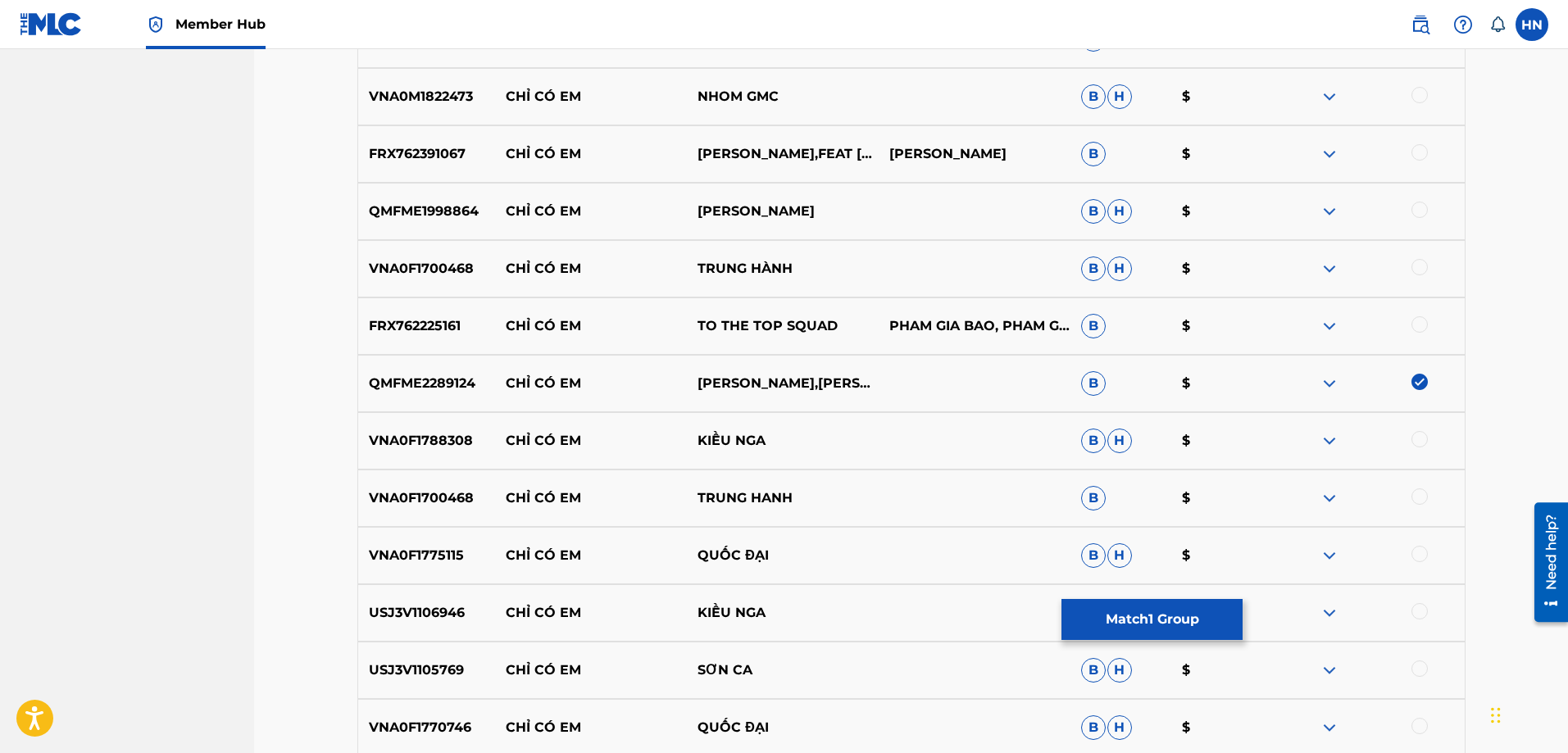
click at [188, 582] on nav "VCPMC Summary Catalog Works Registration Claiming Tool Individual Registration …" at bounding box center [127, 240] width 254 height 1851
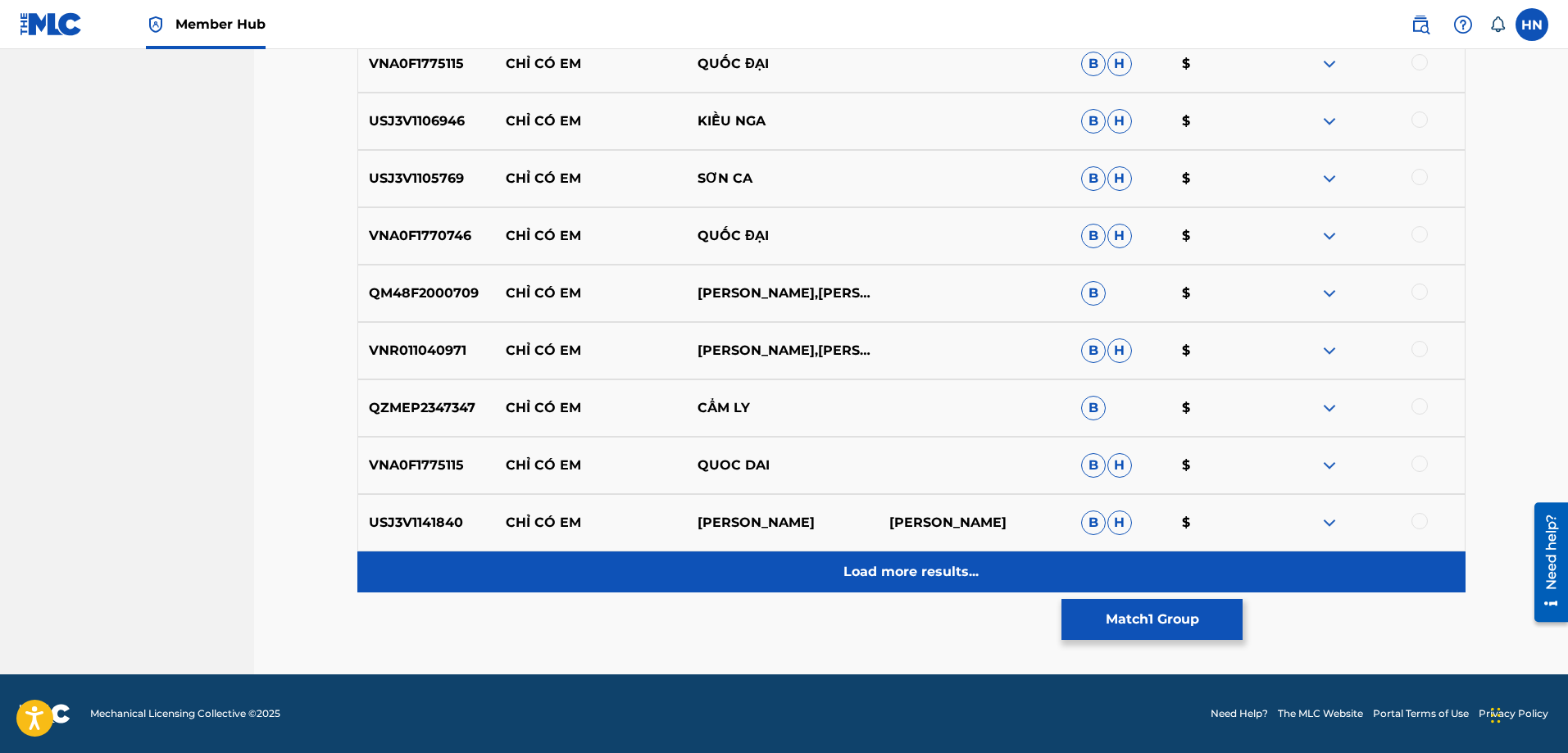
click at [741, 556] on div "Load more results..." at bounding box center [911, 571] width 1108 height 41
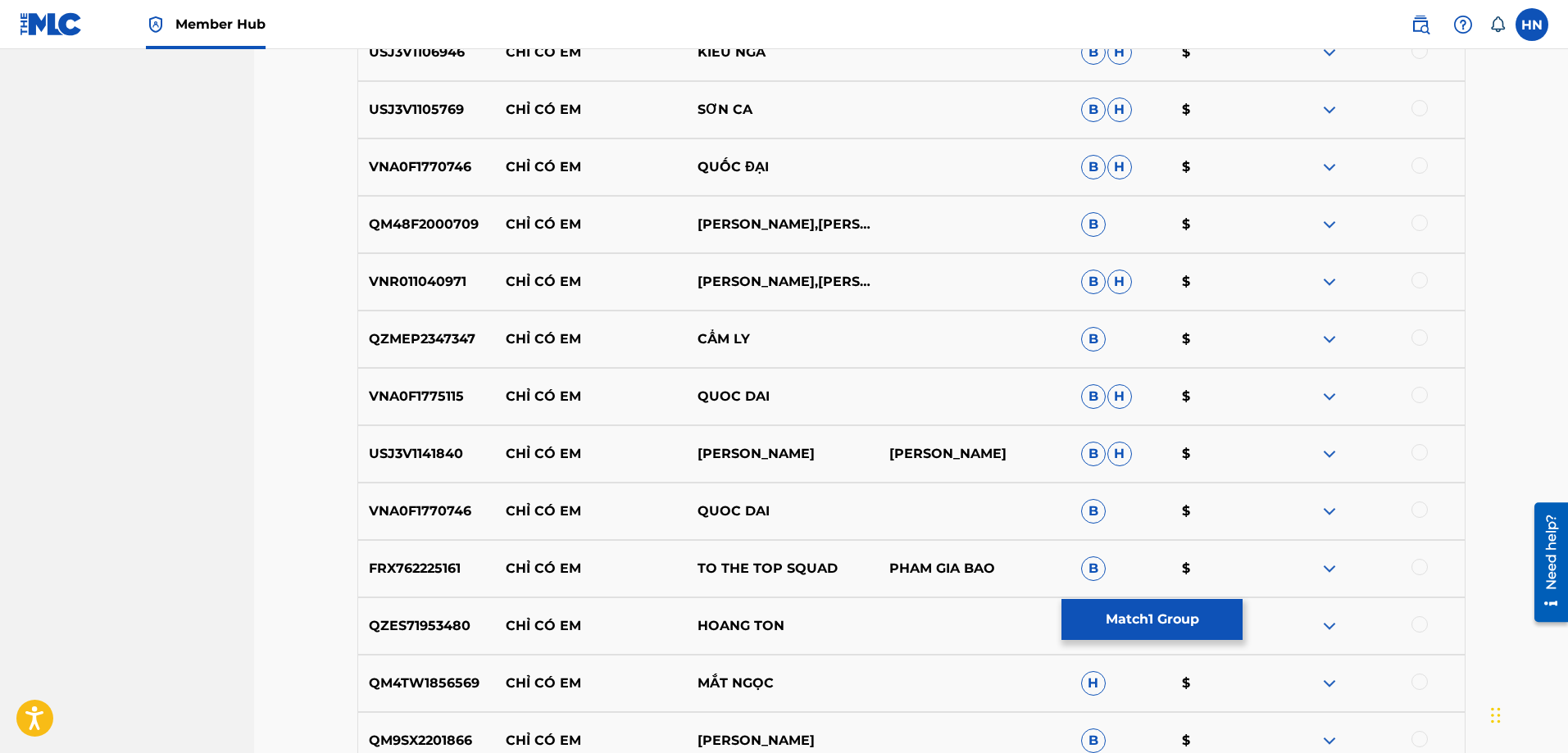
scroll to position [1391, 0]
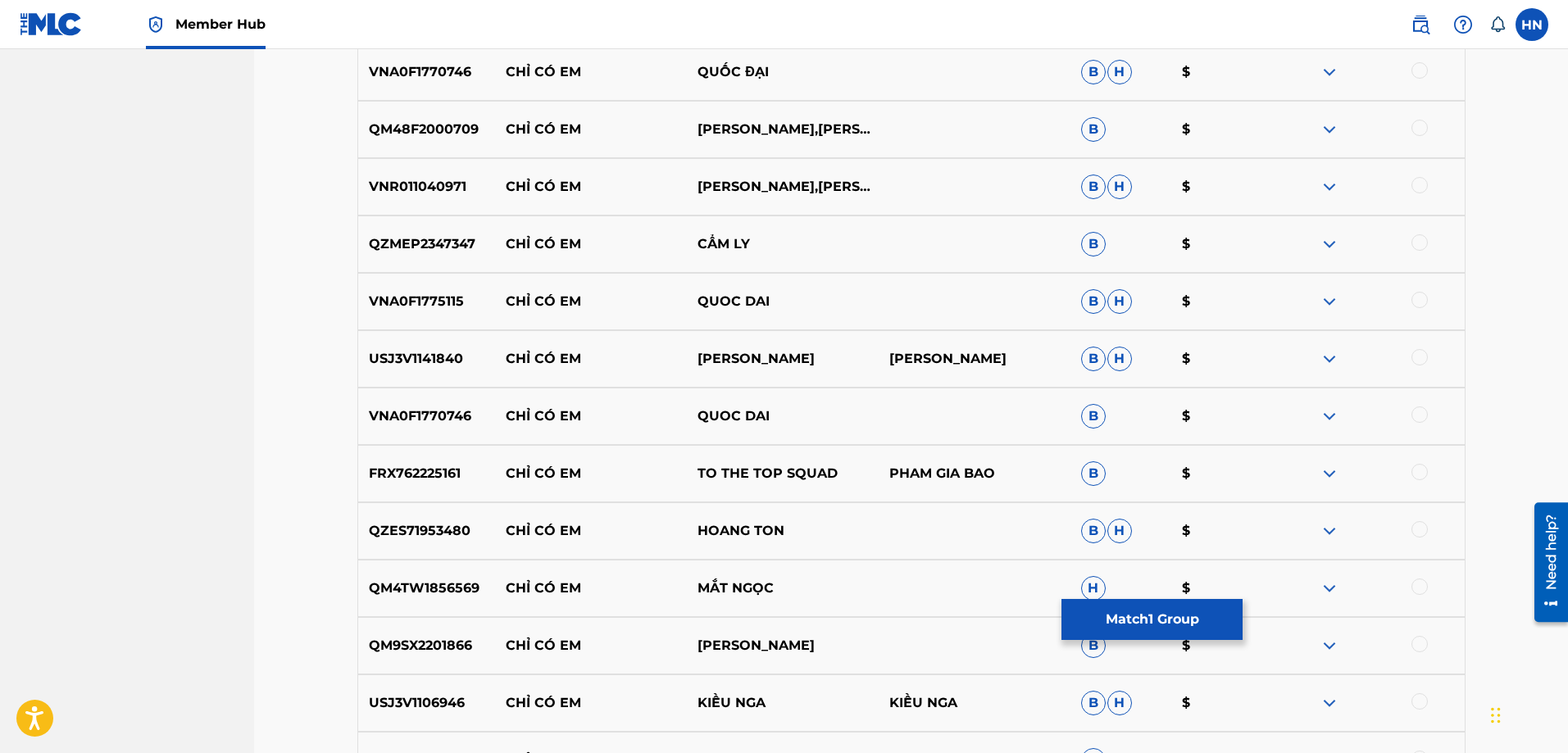
click at [425, 540] on p "QZES71953480" at bounding box center [427, 530] width 138 height 19
click at [1412, 526] on div at bounding box center [1419, 529] width 16 height 16
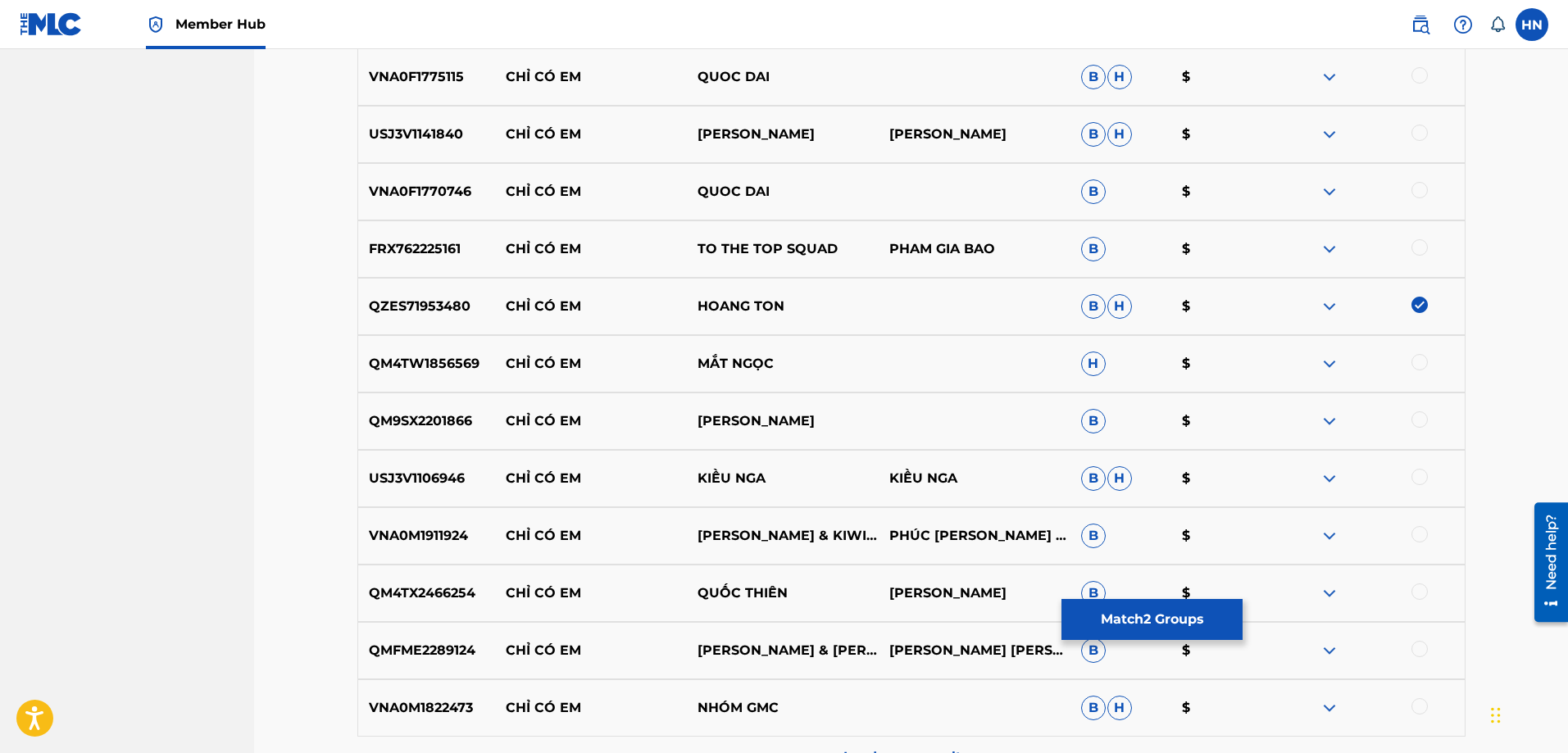
scroll to position [1719, 0]
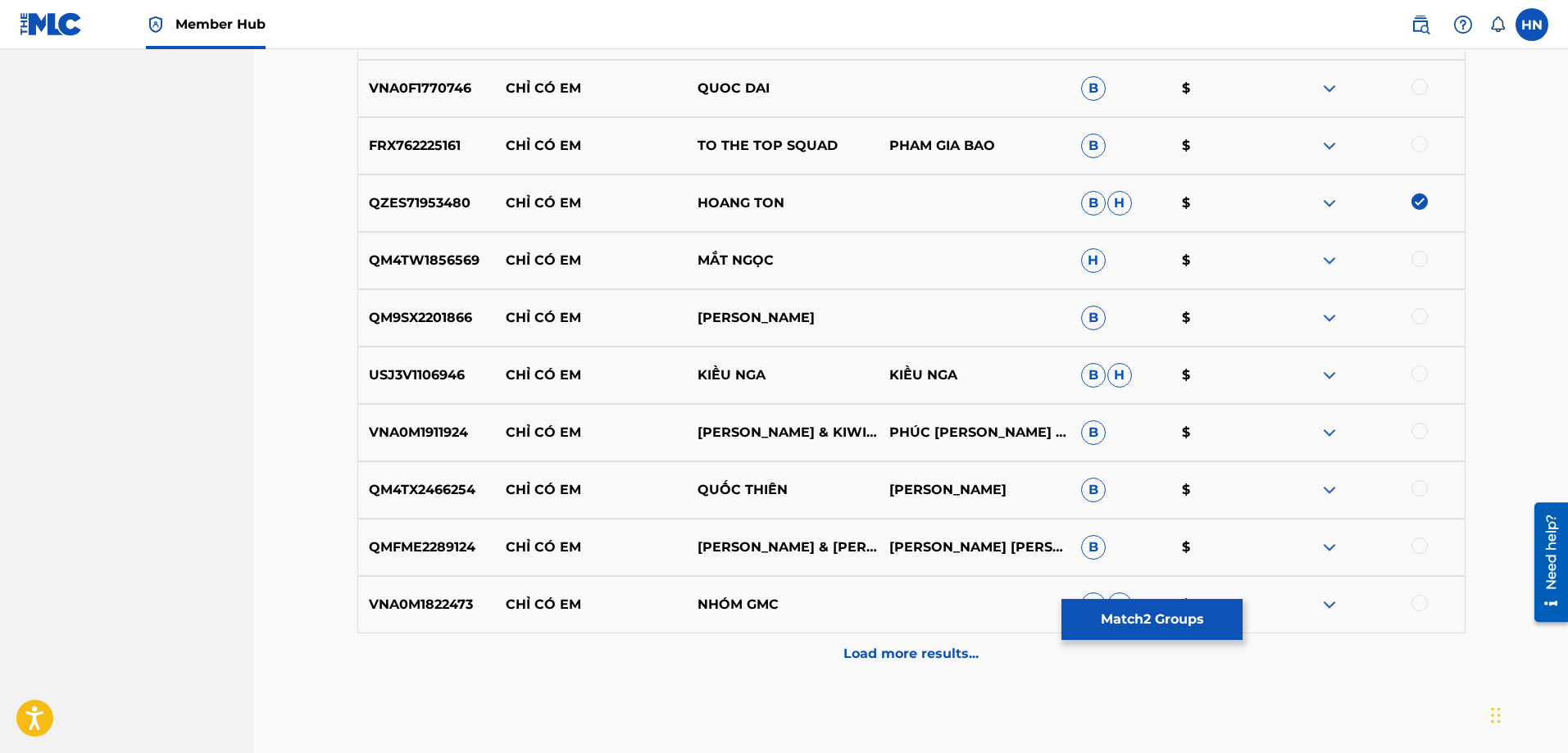
click at [462, 540] on p "QMFME2289124" at bounding box center [427, 547] width 138 height 19
click at [1427, 545] on div at bounding box center [1419, 545] width 16 height 16
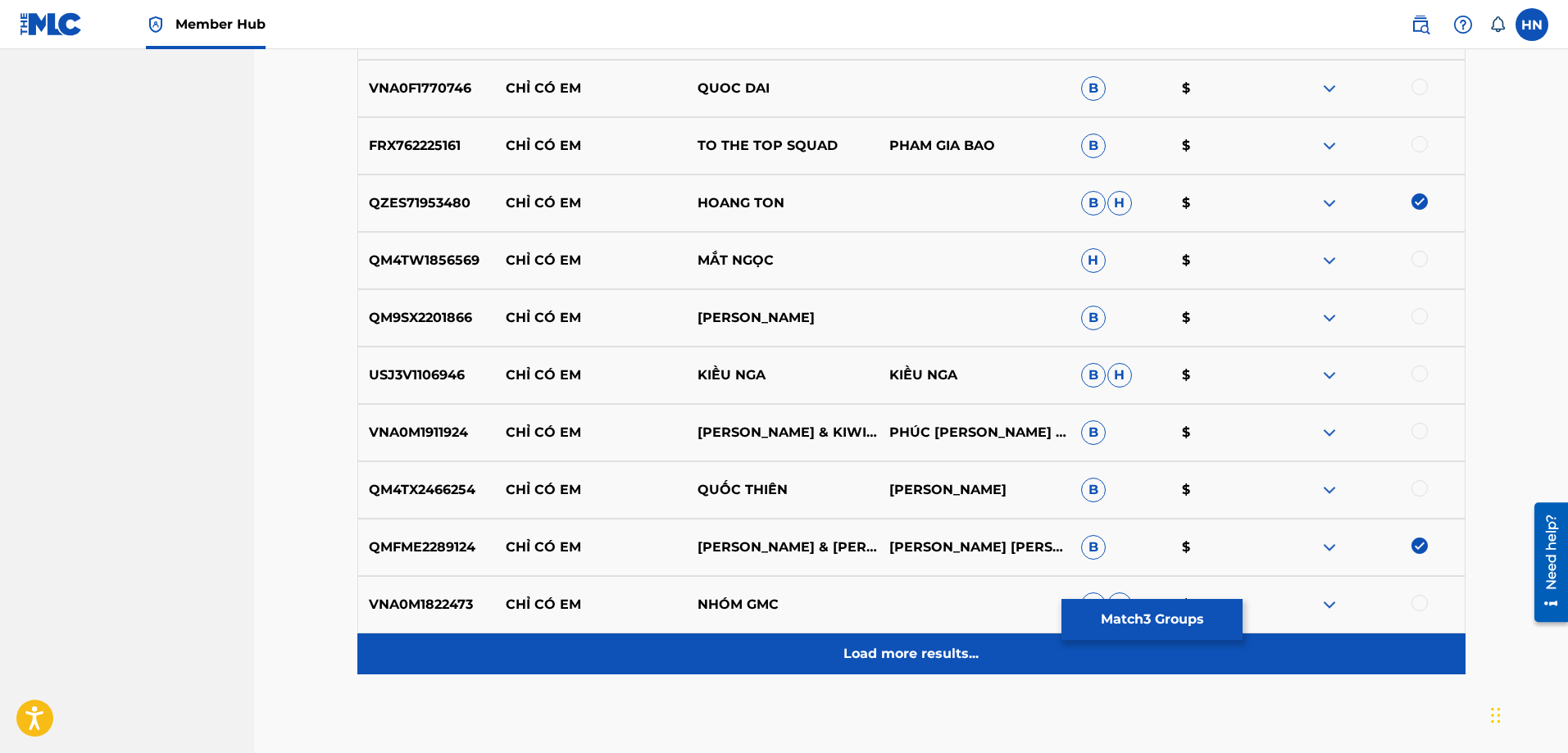
click at [907, 647] on p "Load more results..." at bounding box center [911, 653] width 135 height 19
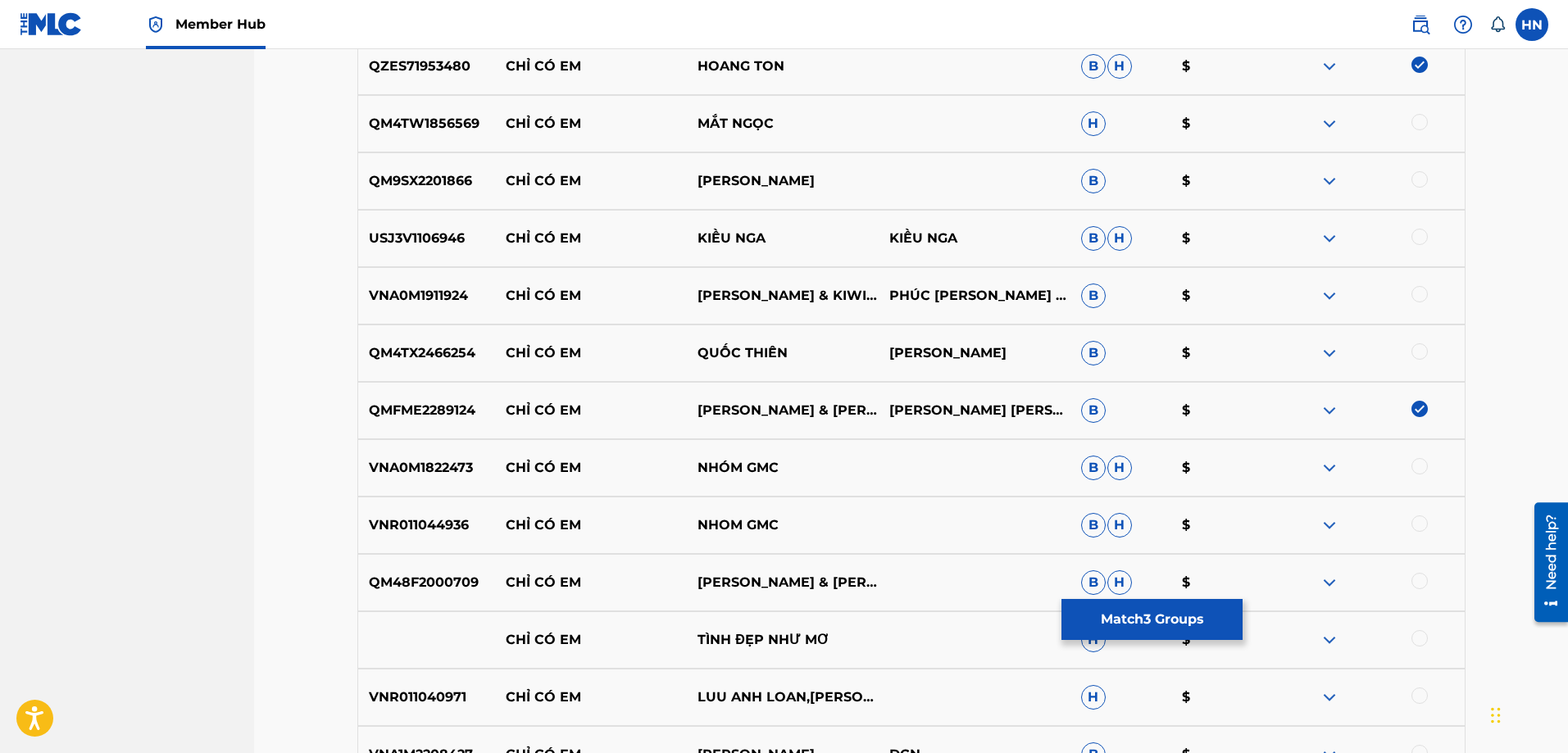
scroll to position [2046, 0]
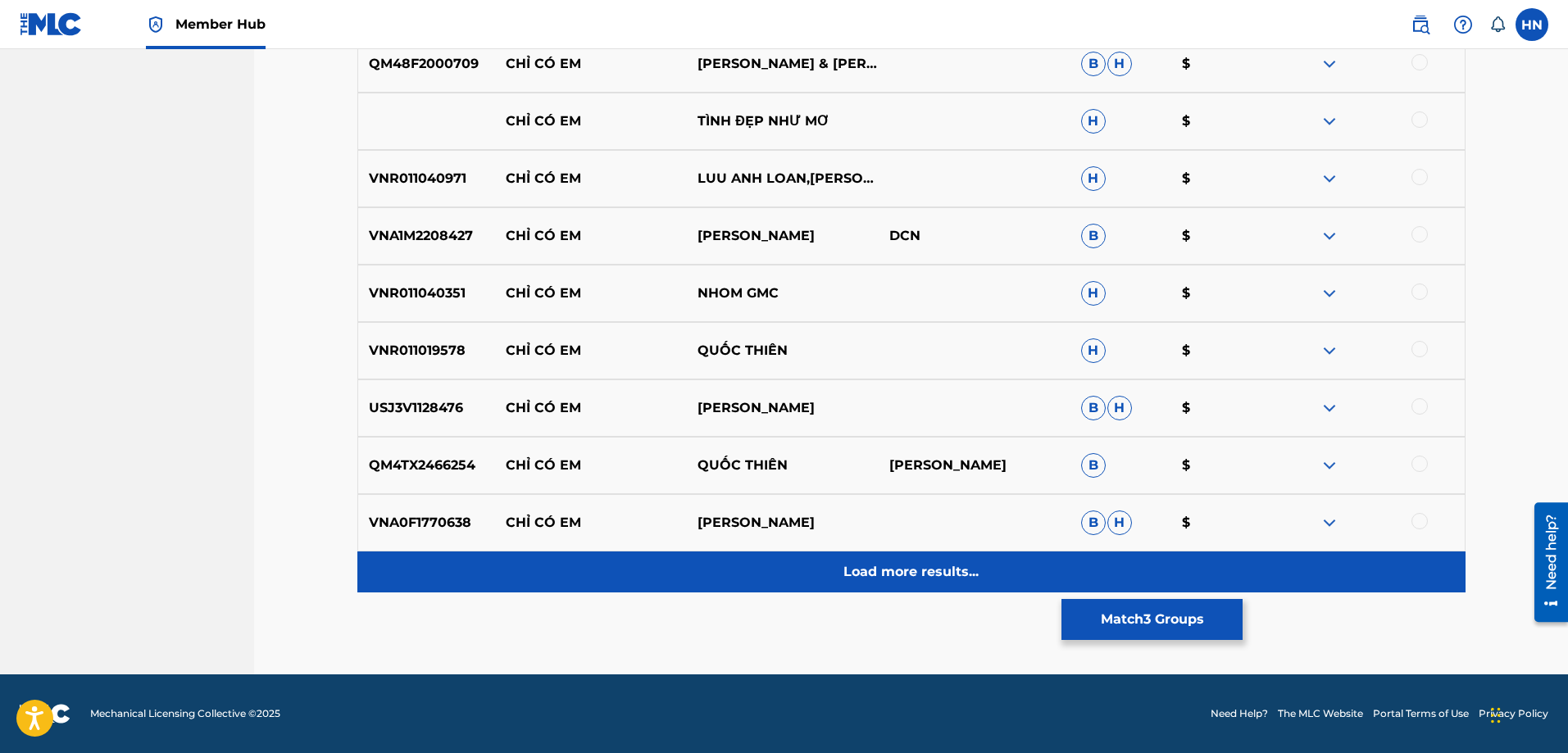
click at [906, 567] on p "Load more results..." at bounding box center [911, 571] width 135 height 19
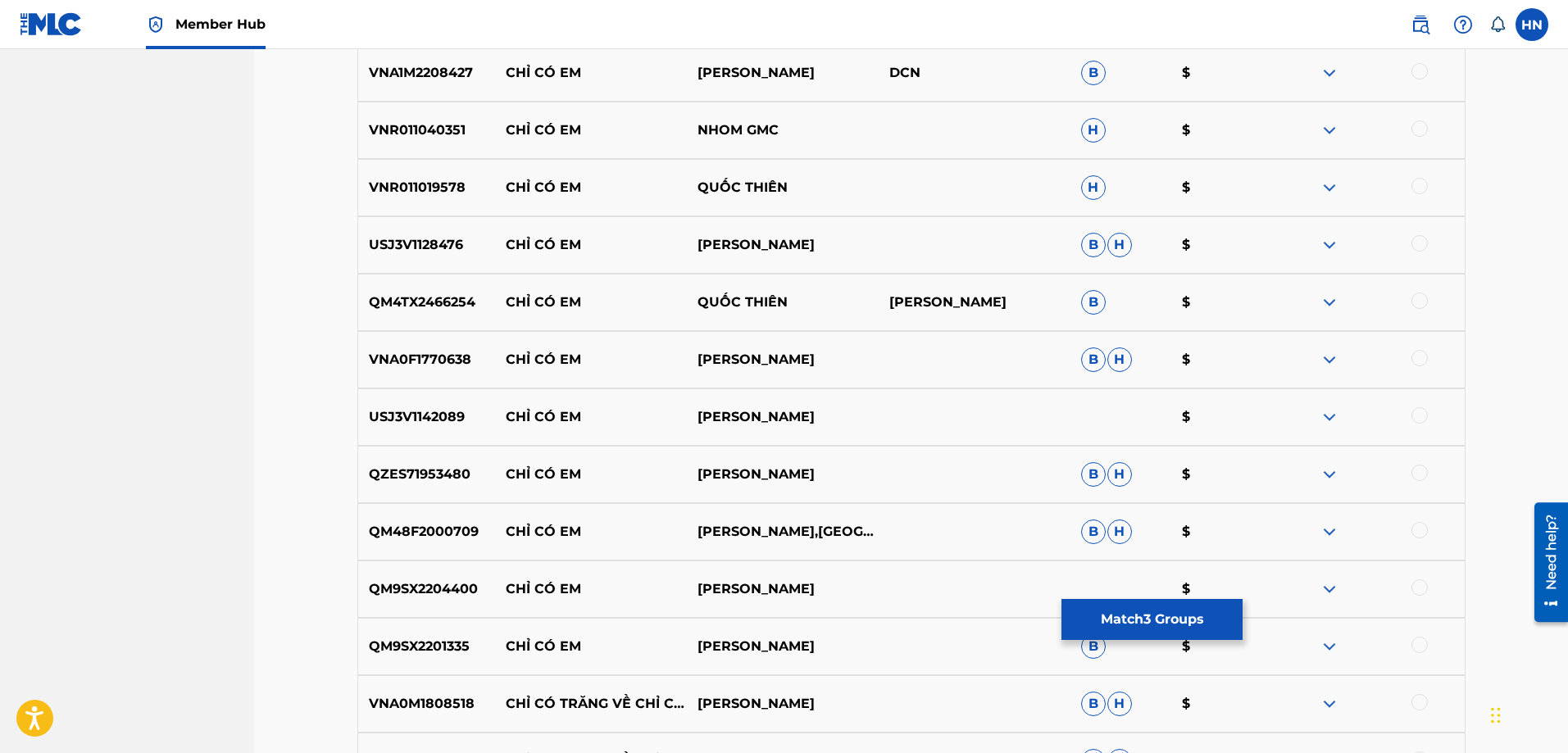
scroll to position [2538, 0]
click at [425, 471] on p "QZES71953480" at bounding box center [427, 473] width 138 height 19
click at [1420, 475] on div at bounding box center [1419, 471] width 16 height 16
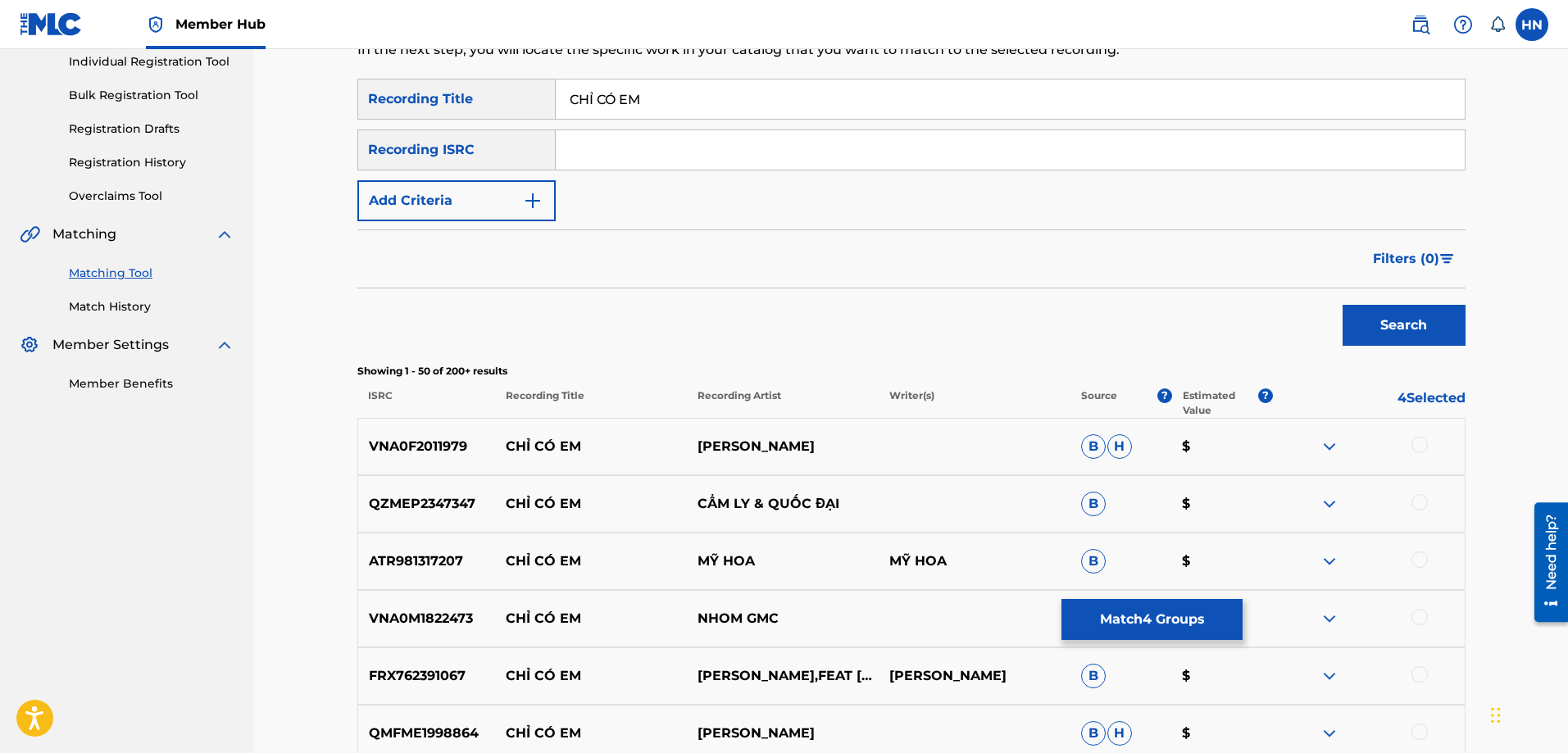
scroll to position [0, 0]
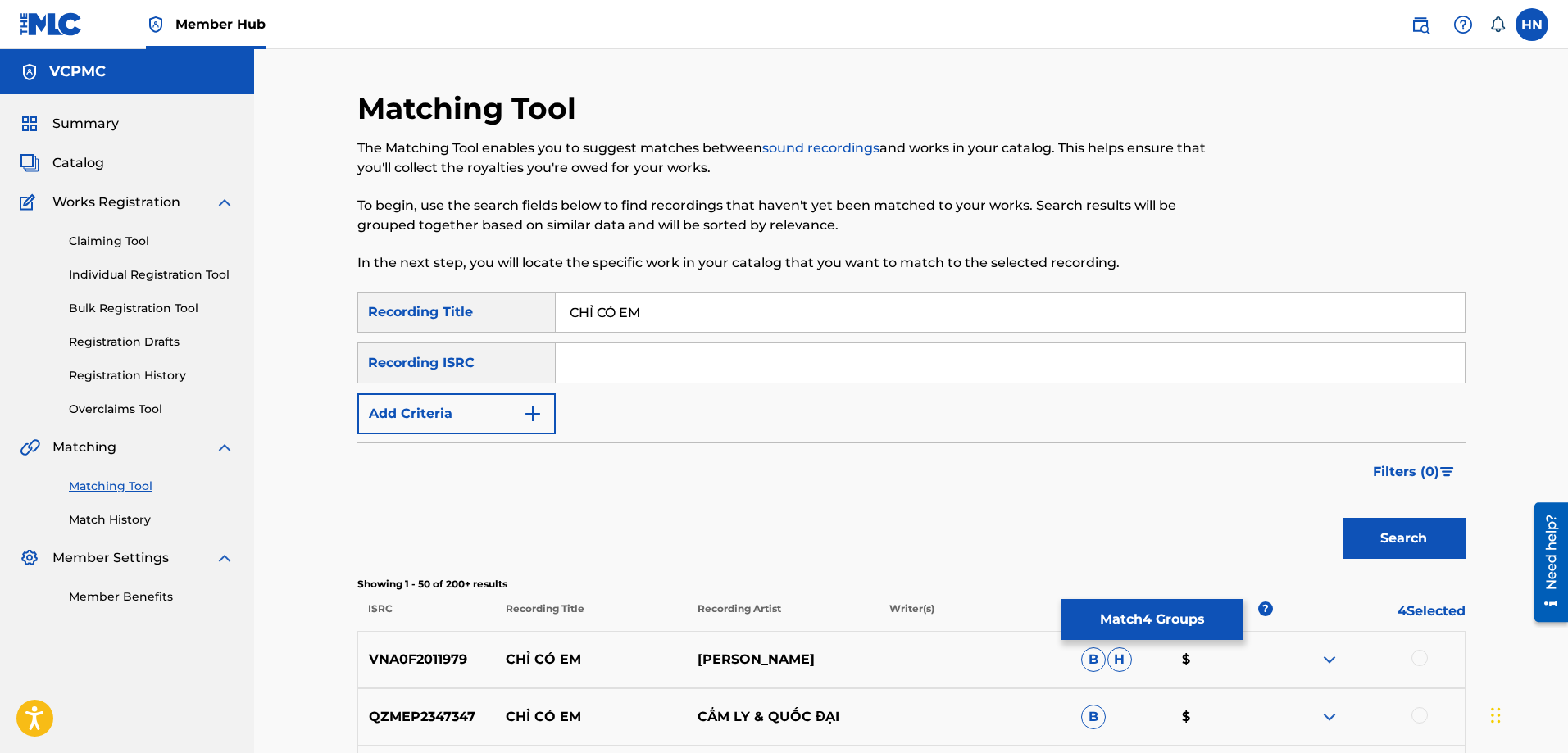
click at [775, 313] on input "CHỈ CÓ EM" at bounding box center [1010, 312] width 909 height 39
paste input "I CO EM"
type input "CHI CO EM"
click at [1343, 518] on button "Search" at bounding box center [1404, 538] width 123 height 41
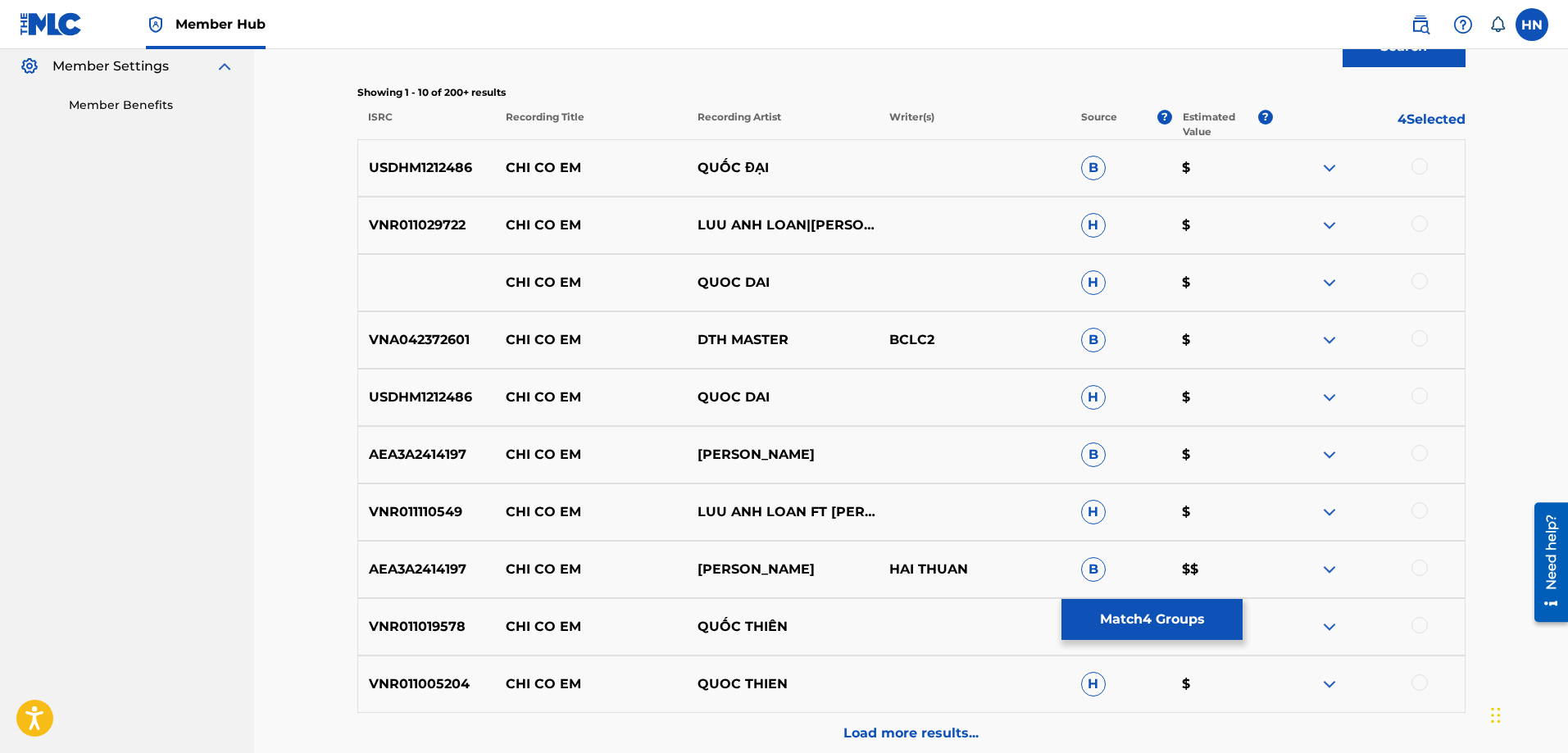
scroll to position [653, 0]
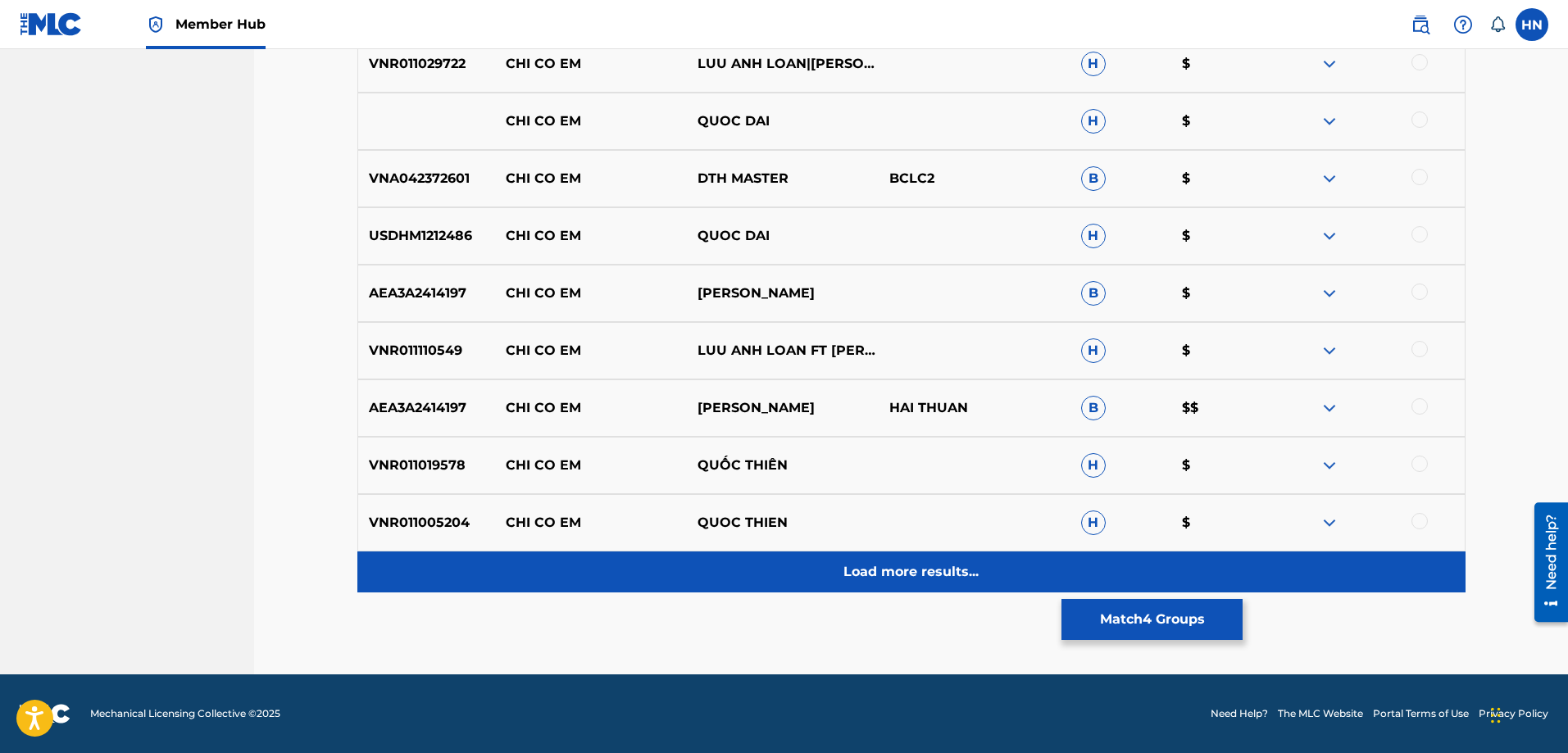
click at [833, 564] on div "Load more results..." at bounding box center [911, 571] width 1108 height 41
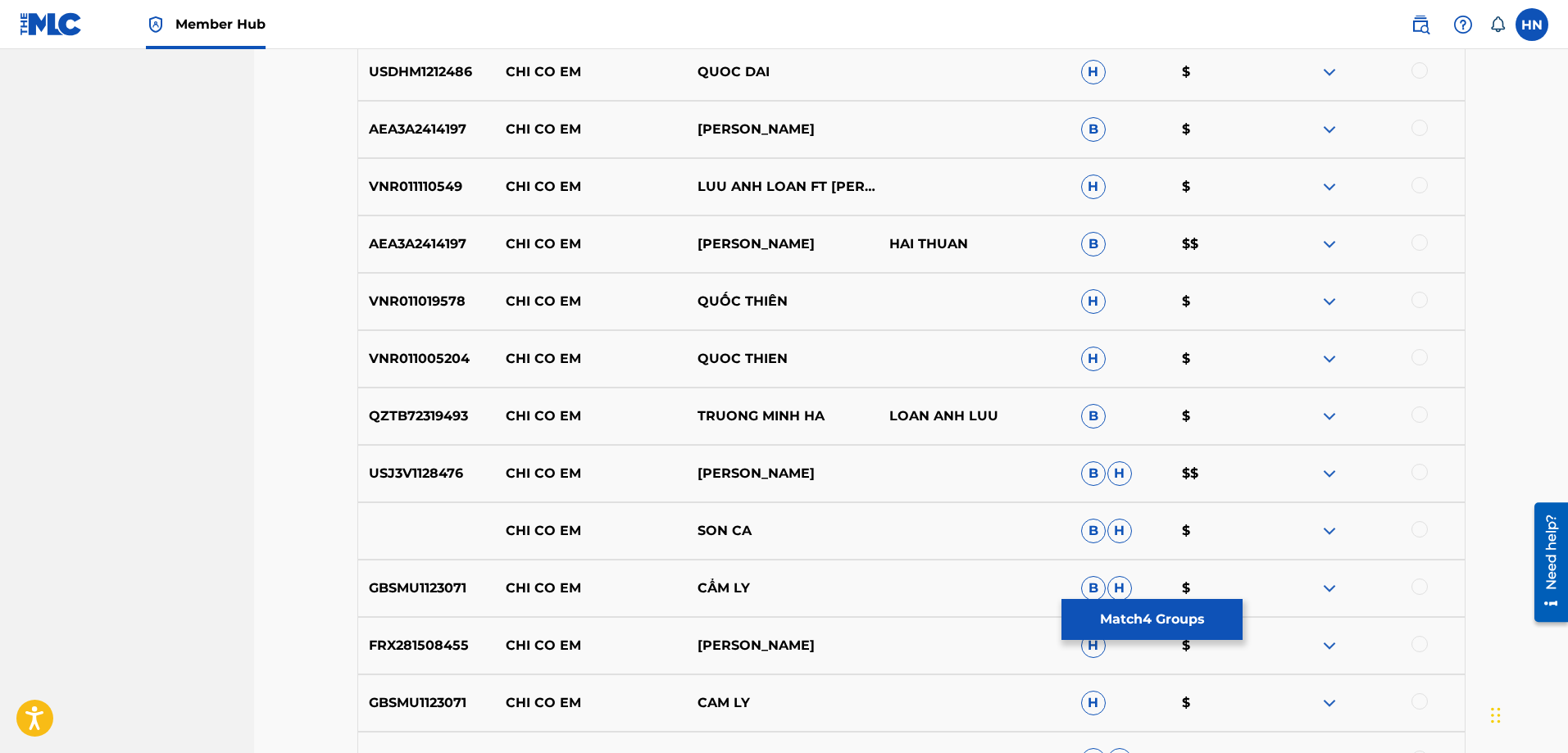
scroll to position [1063, 0]
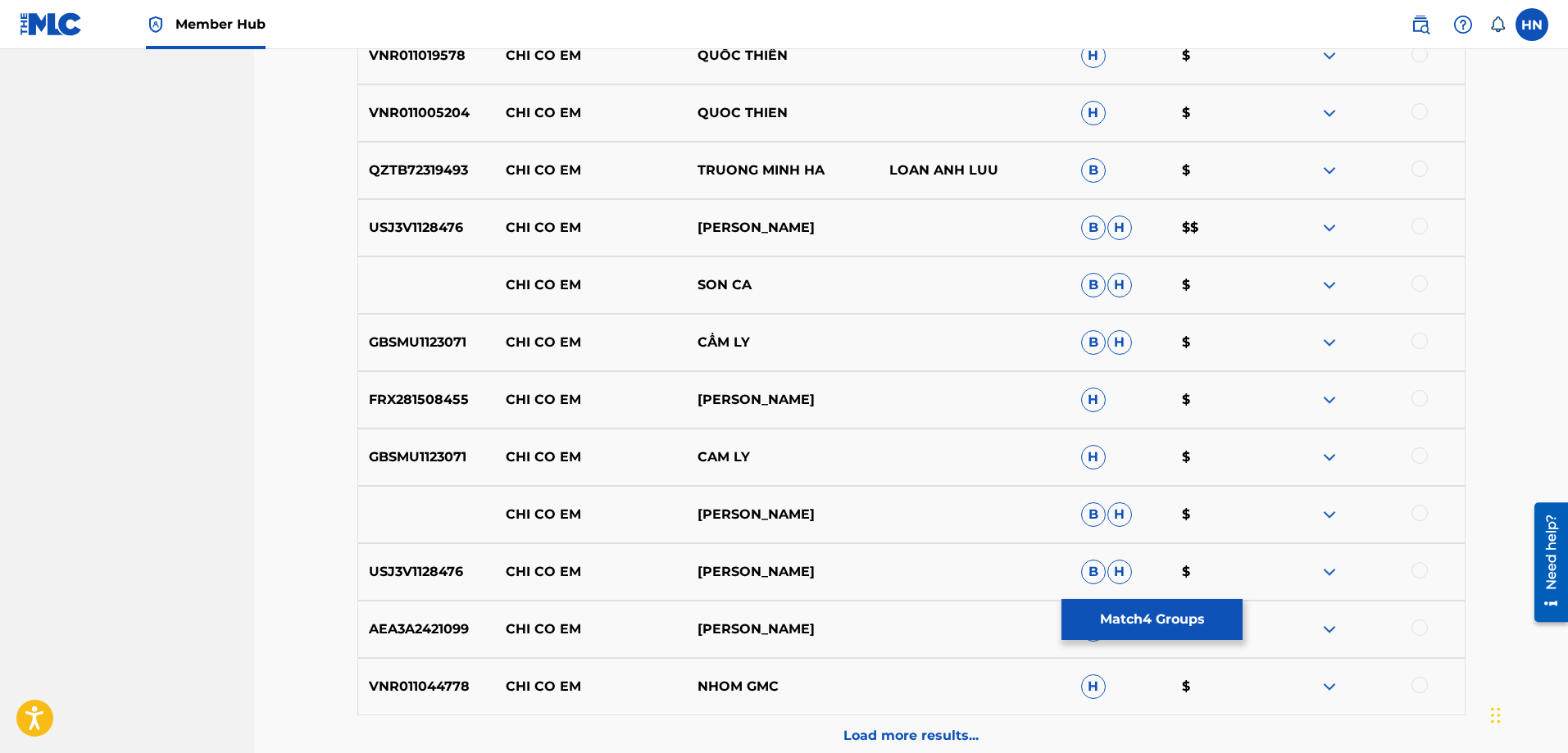
click at [438, 414] on div "FRX281508455 CHI CO EM [PERSON_NAME] $" at bounding box center [911, 400] width 1108 height 57
click at [1422, 399] on div at bounding box center [1419, 398] width 16 height 16
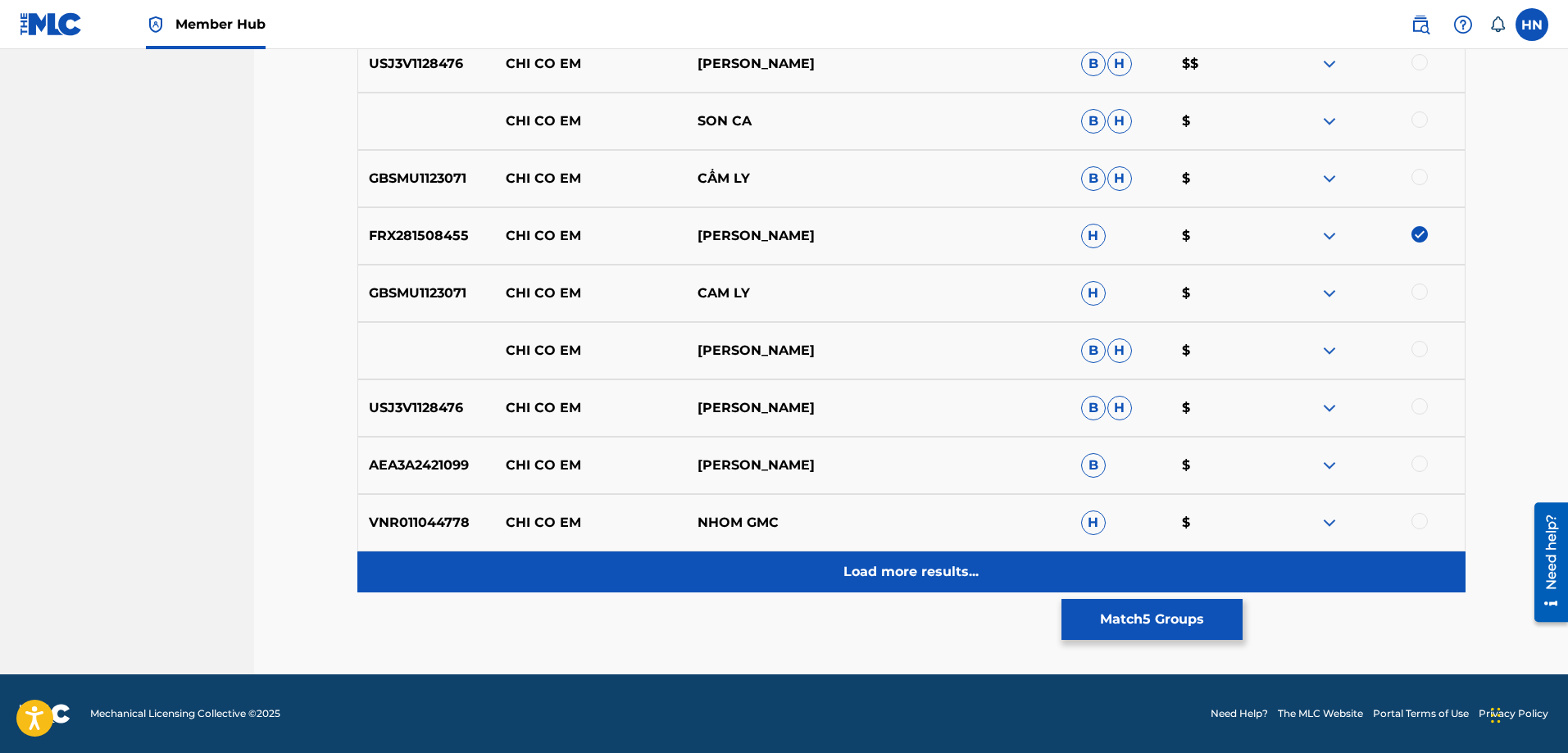
click at [781, 590] on div "Load more results..." at bounding box center [911, 571] width 1108 height 41
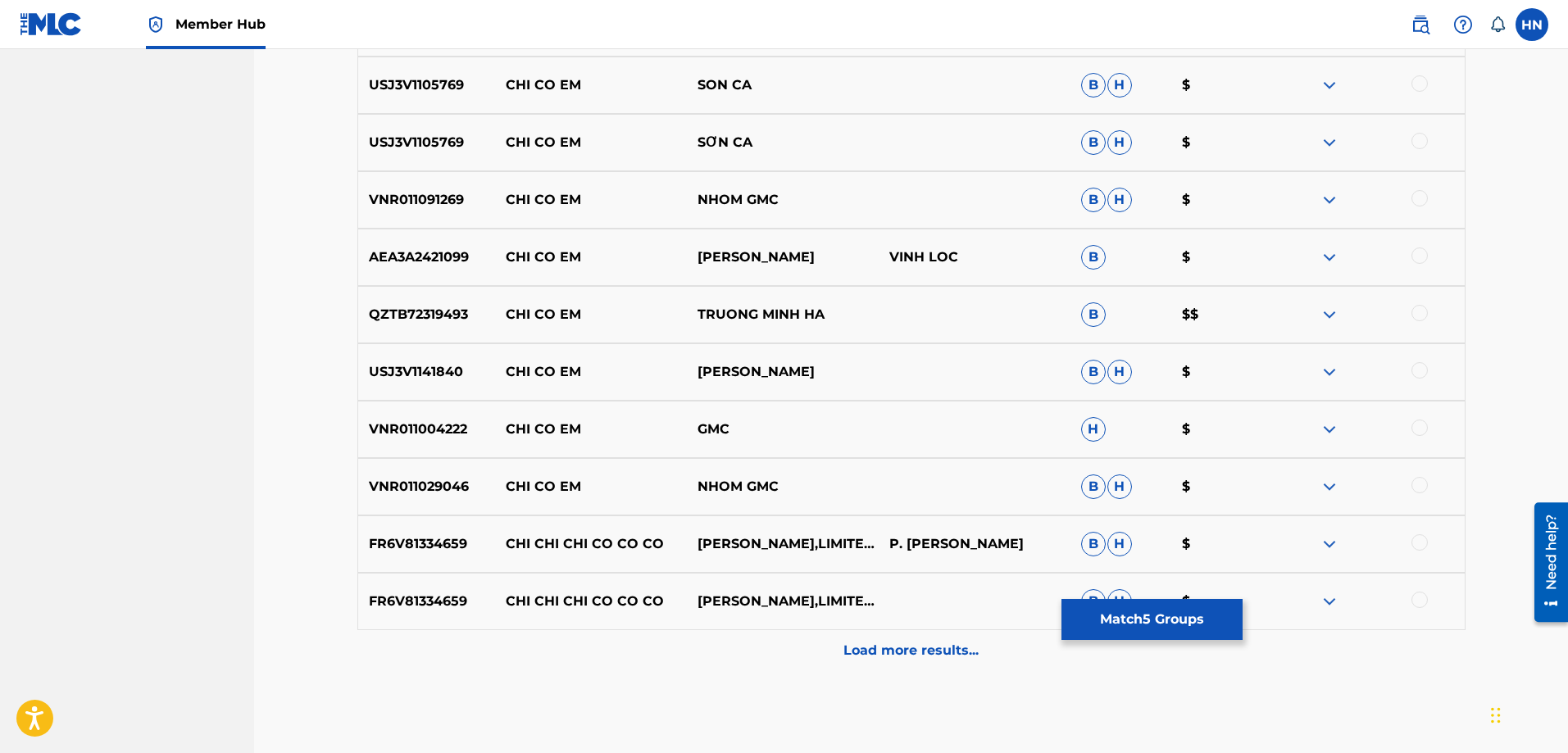
scroll to position [1800, 0]
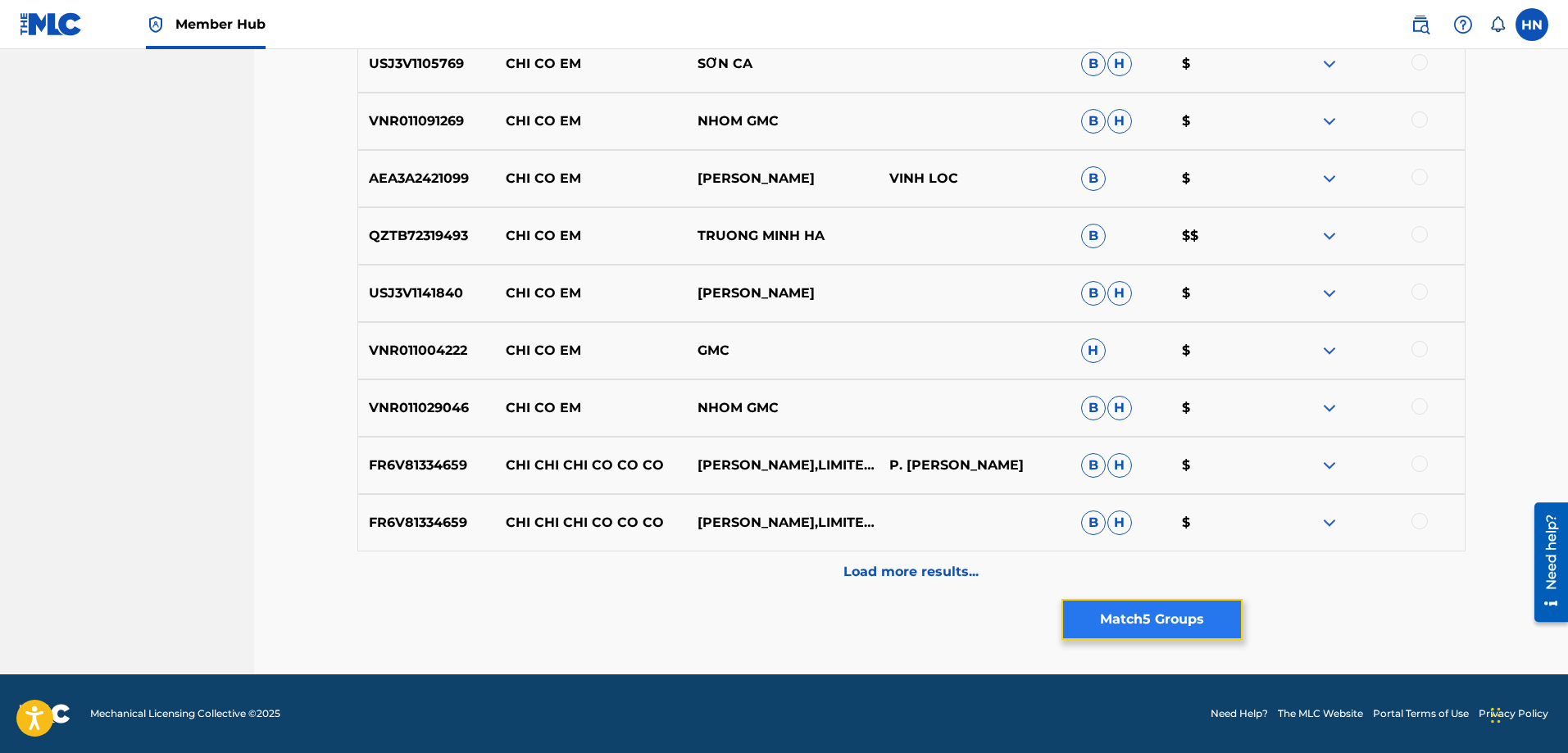
click at [1164, 610] on button "Match 5 Groups" at bounding box center [1152, 619] width 181 height 41
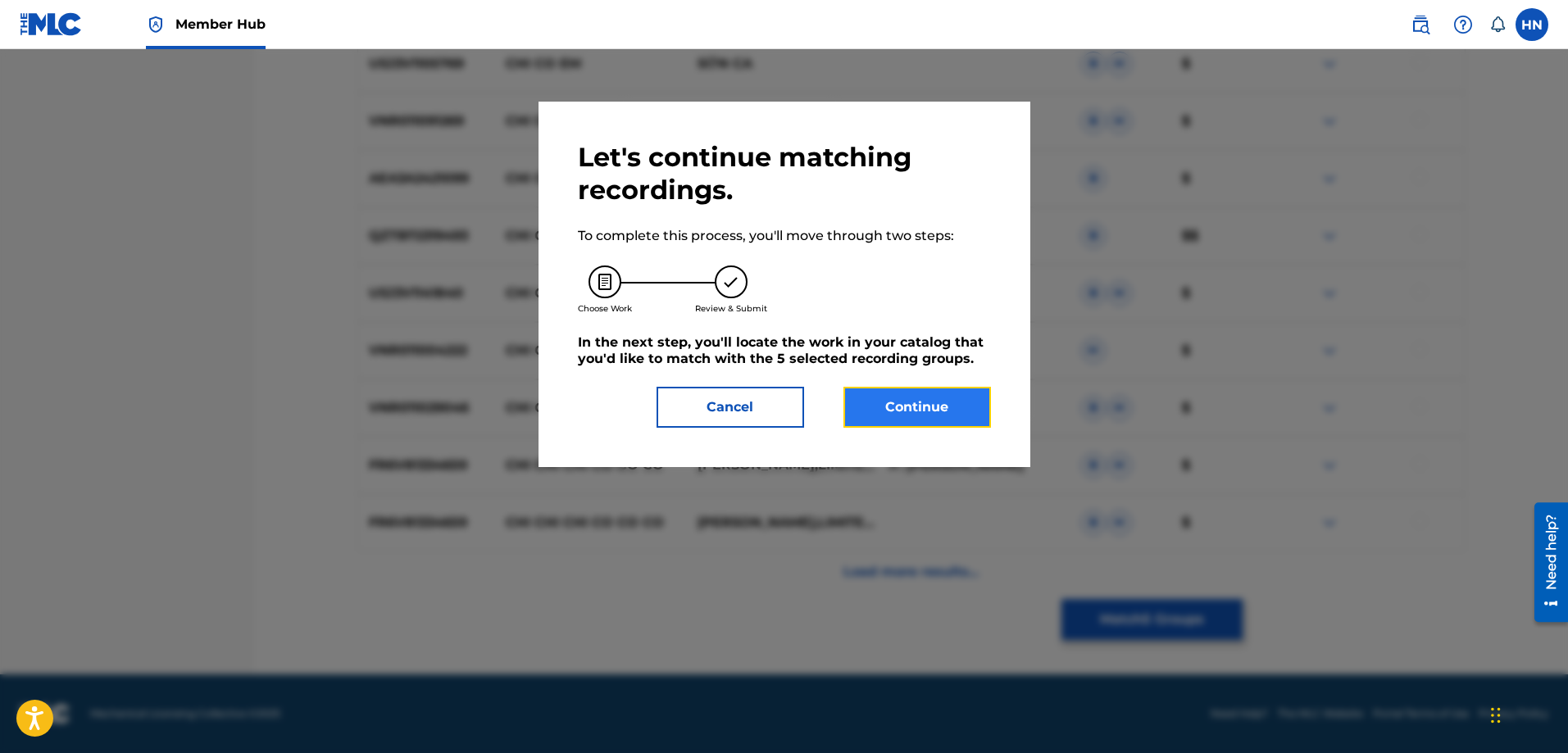
click at [971, 404] on button "Continue" at bounding box center [916, 407] width 147 height 41
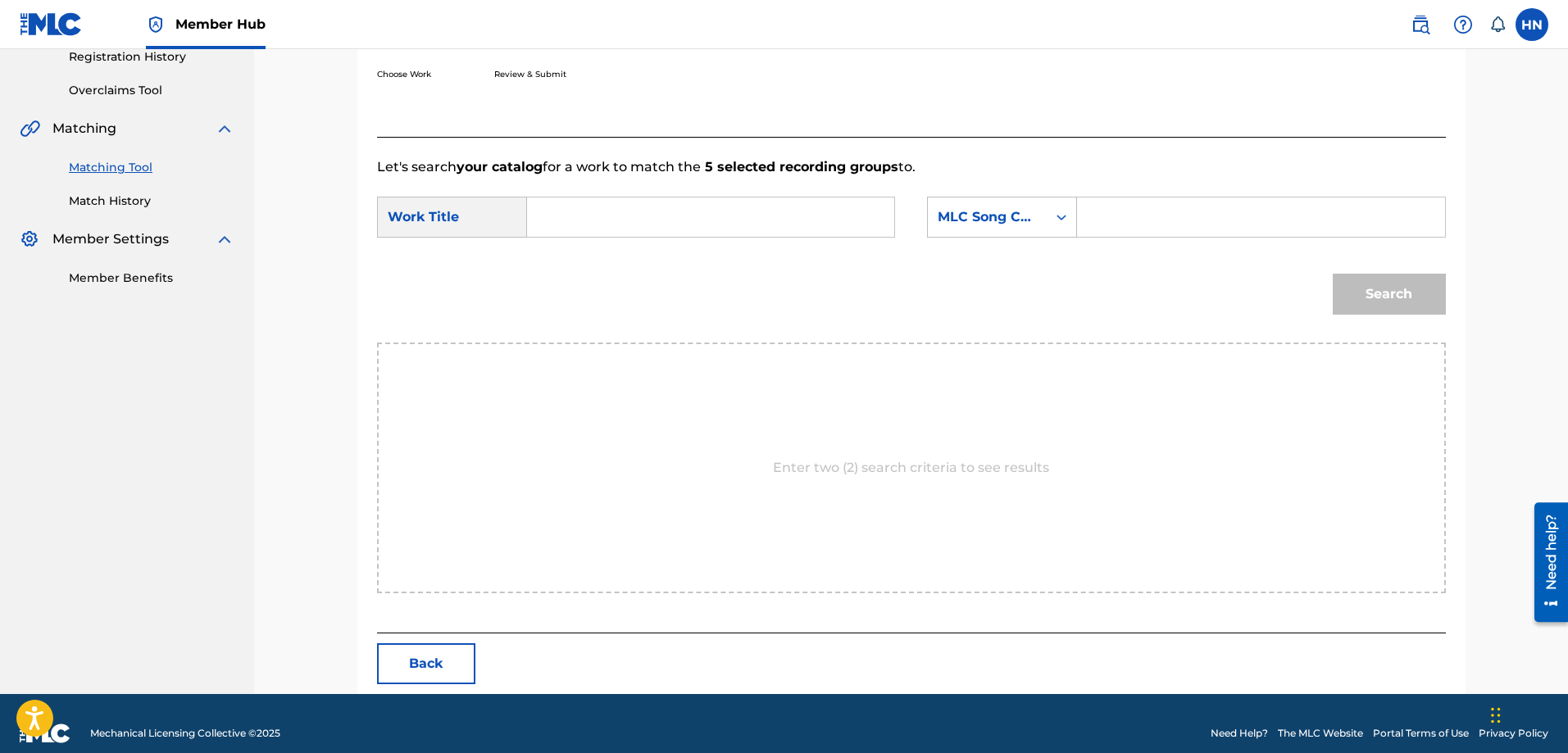
scroll to position [339, 0]
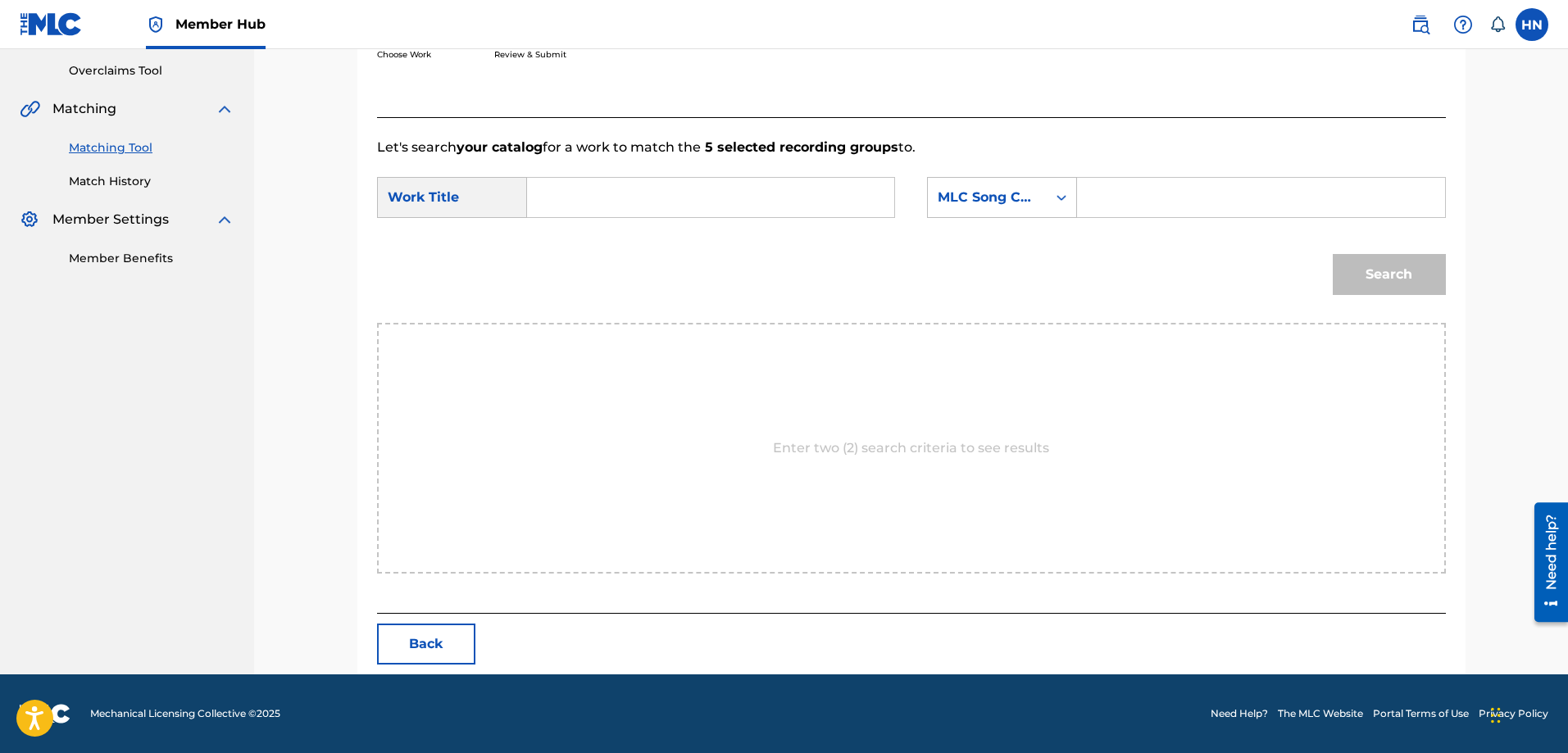
click at [864, 187] on input "Search Form" at bounding box center [710, 197] width 340 height 39
paste input "CHI CO EM"
type input "CHI CO EM"
click at [964, 187] on div "MLC Song Code" at bounding box center [987, 197] width 119 height 31
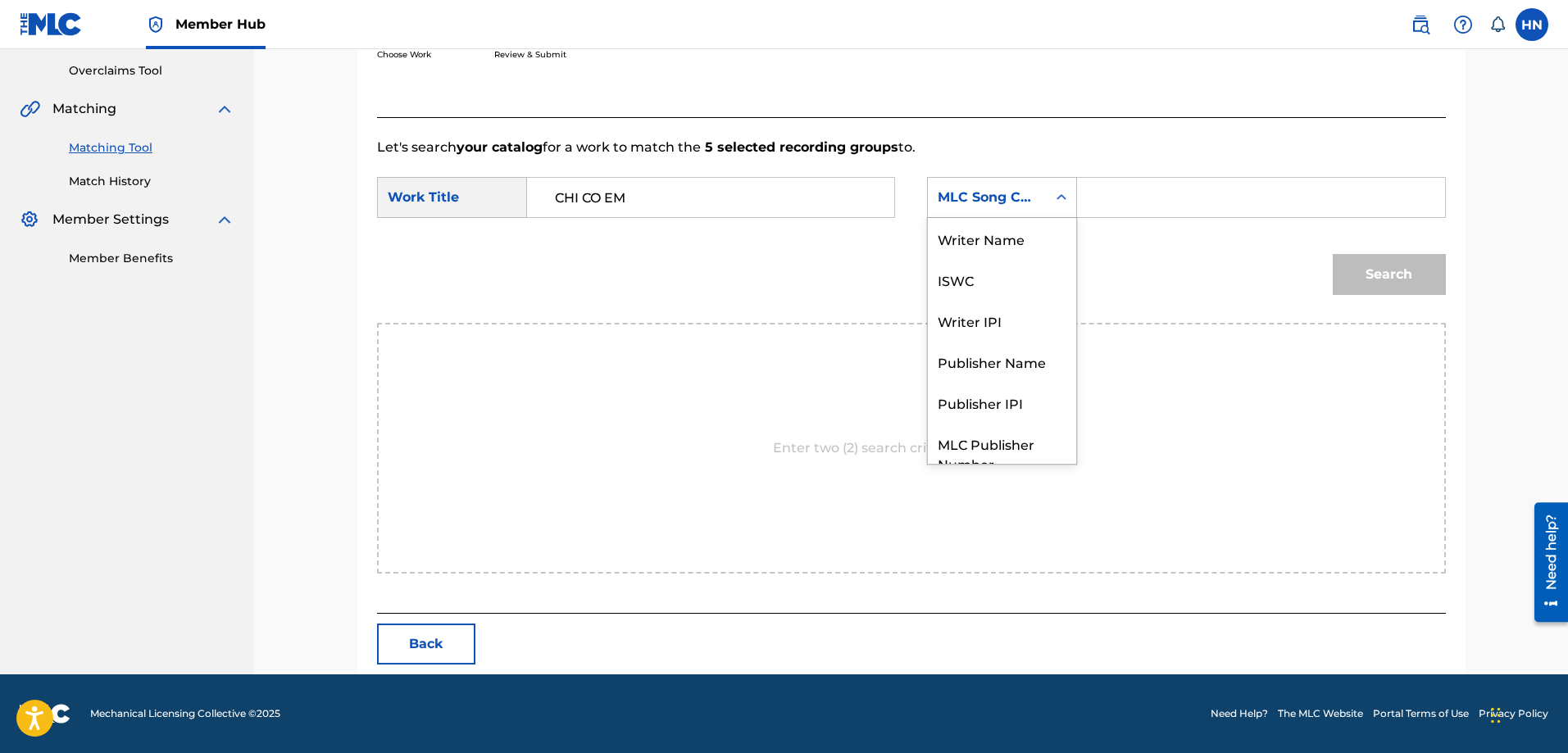
scroll to position [61, 0]
click at [953, 219] on div "ISWC" at bounding box center [1002, 219] width 148 height 41
click at [1128, 180] on input "Search Form" at bounding box center [1261, 197] width 340 height 39
paste input "T9142602071"
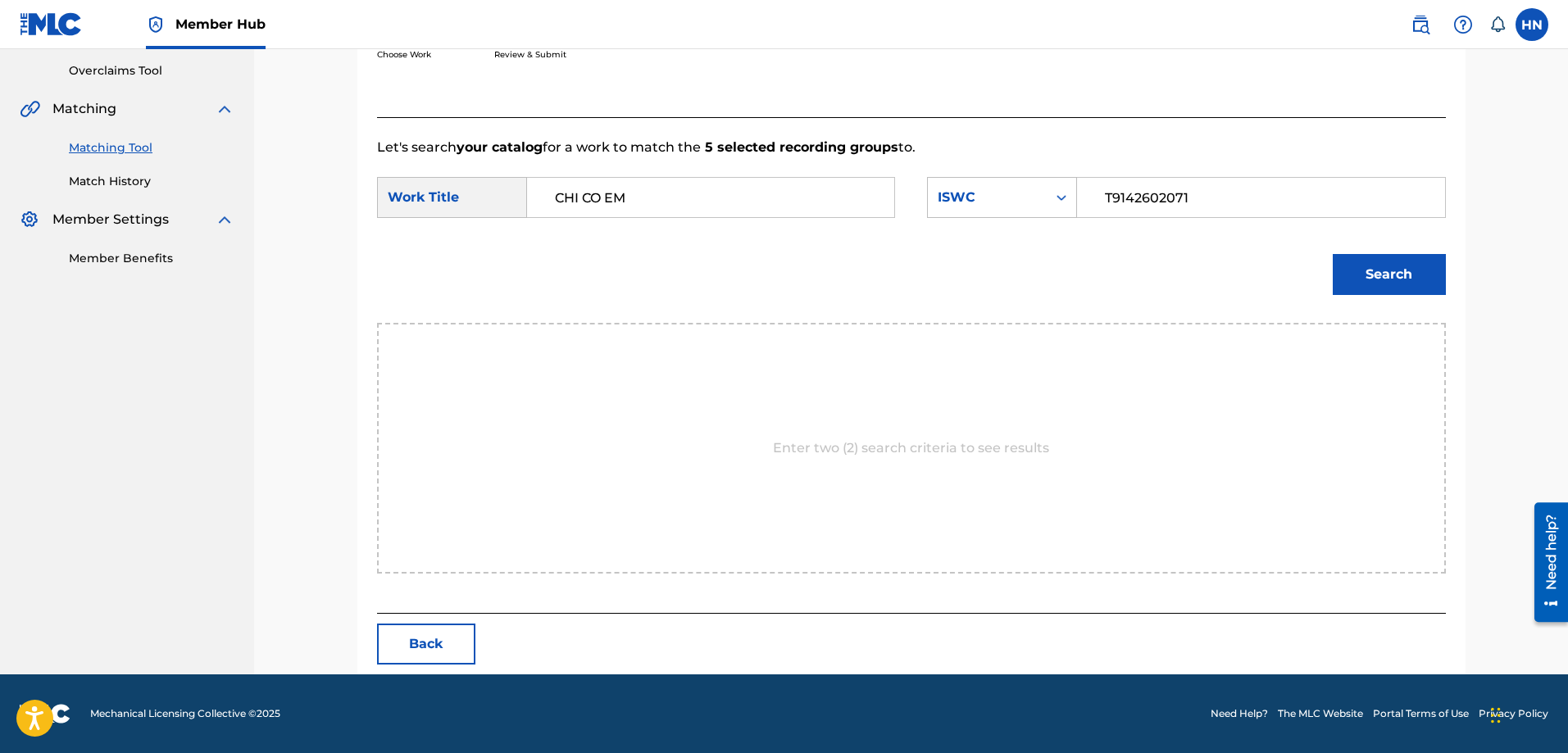
type input "T9142602071"
click at [1383, 247] on div "Search" at bounding box center [1386, 271] width 121 height 66
click at [1381, 255] on button "Search" at bounding box center [1389, 274] width 114 height 41
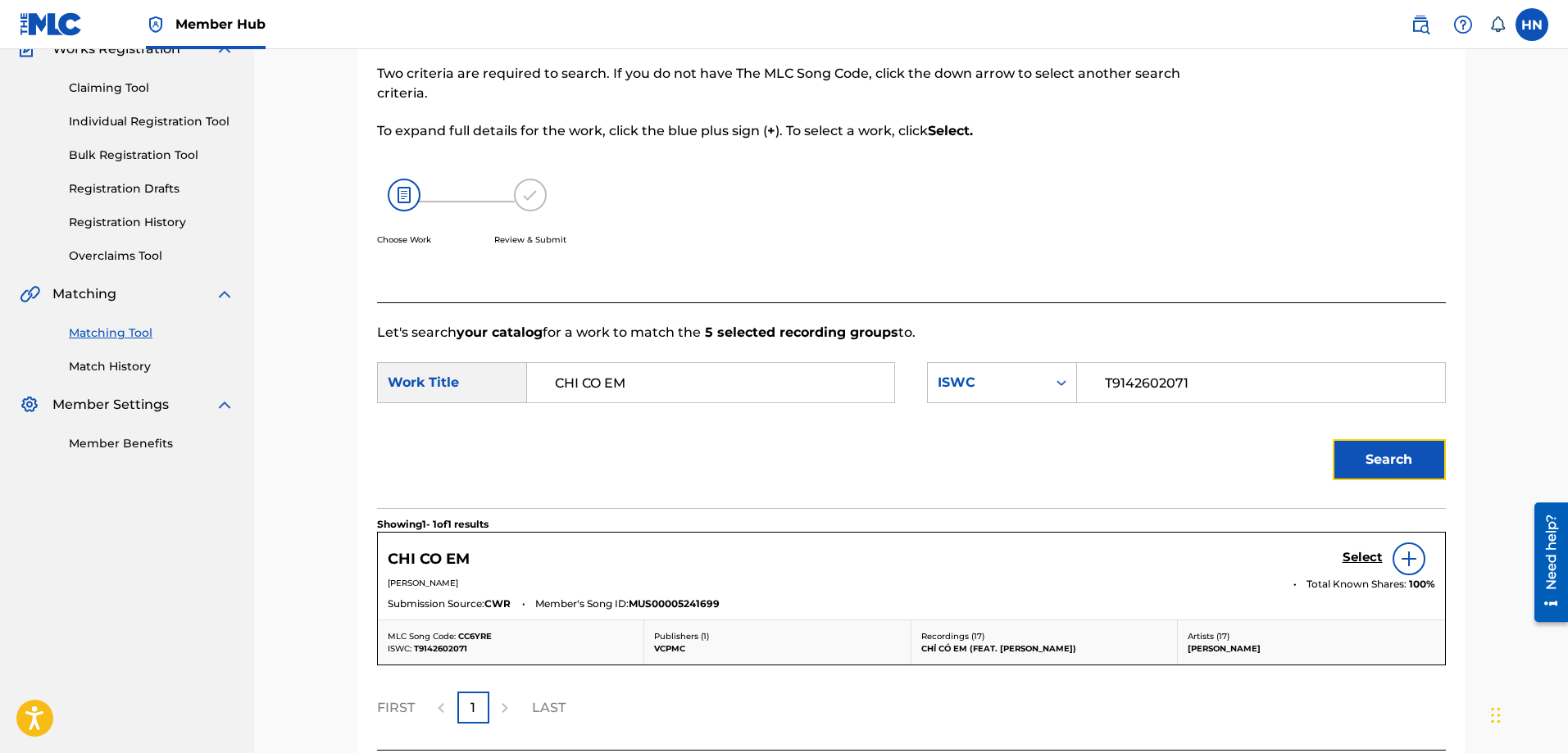
scroll to position [290, 0]
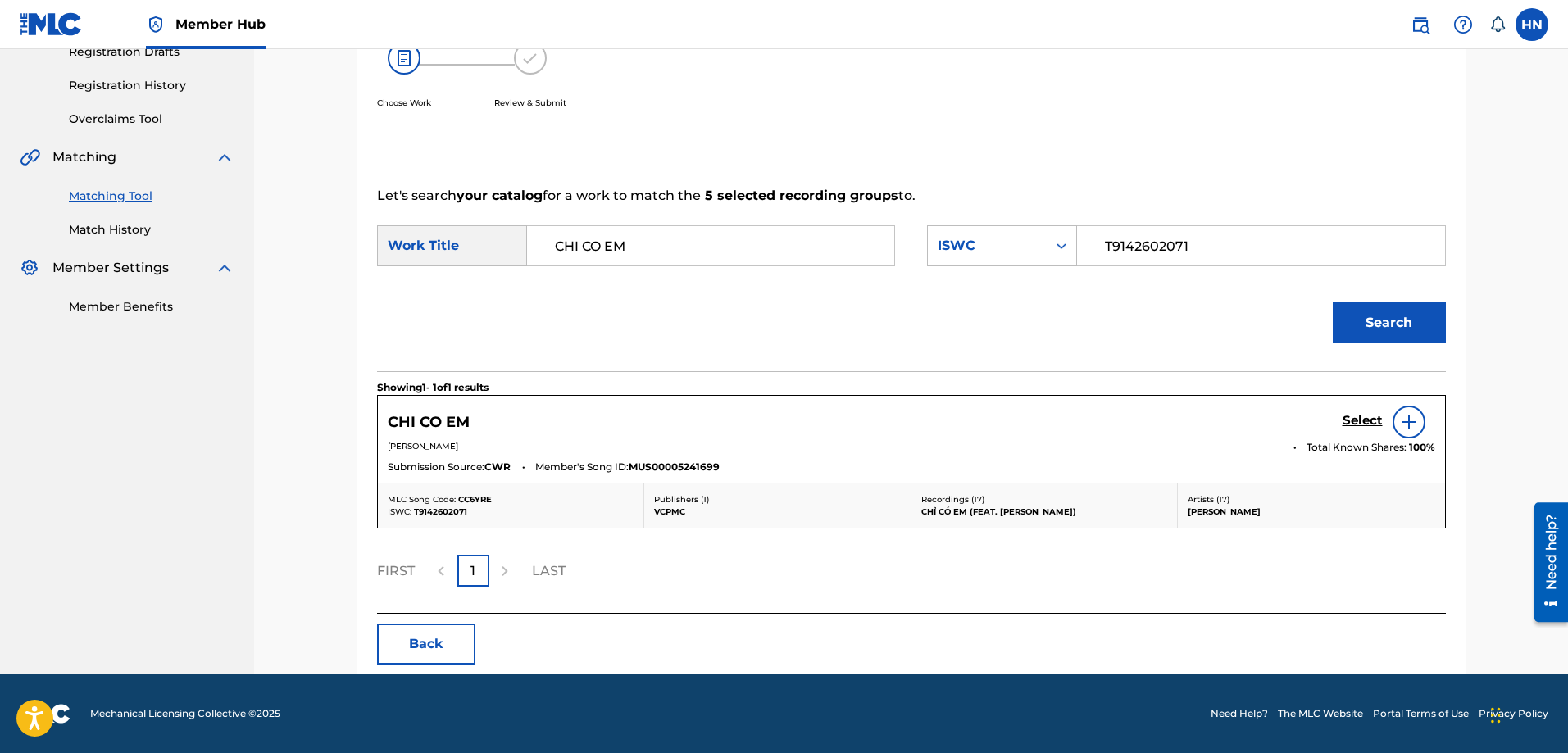
click at [1335, 416] on div "CHI CO EM Select" at bounding box center [911, 422] width 1048 height 33
click at [1343, 416] on h5 "Select" at bounding box center [1363, 420] width 40 height 16
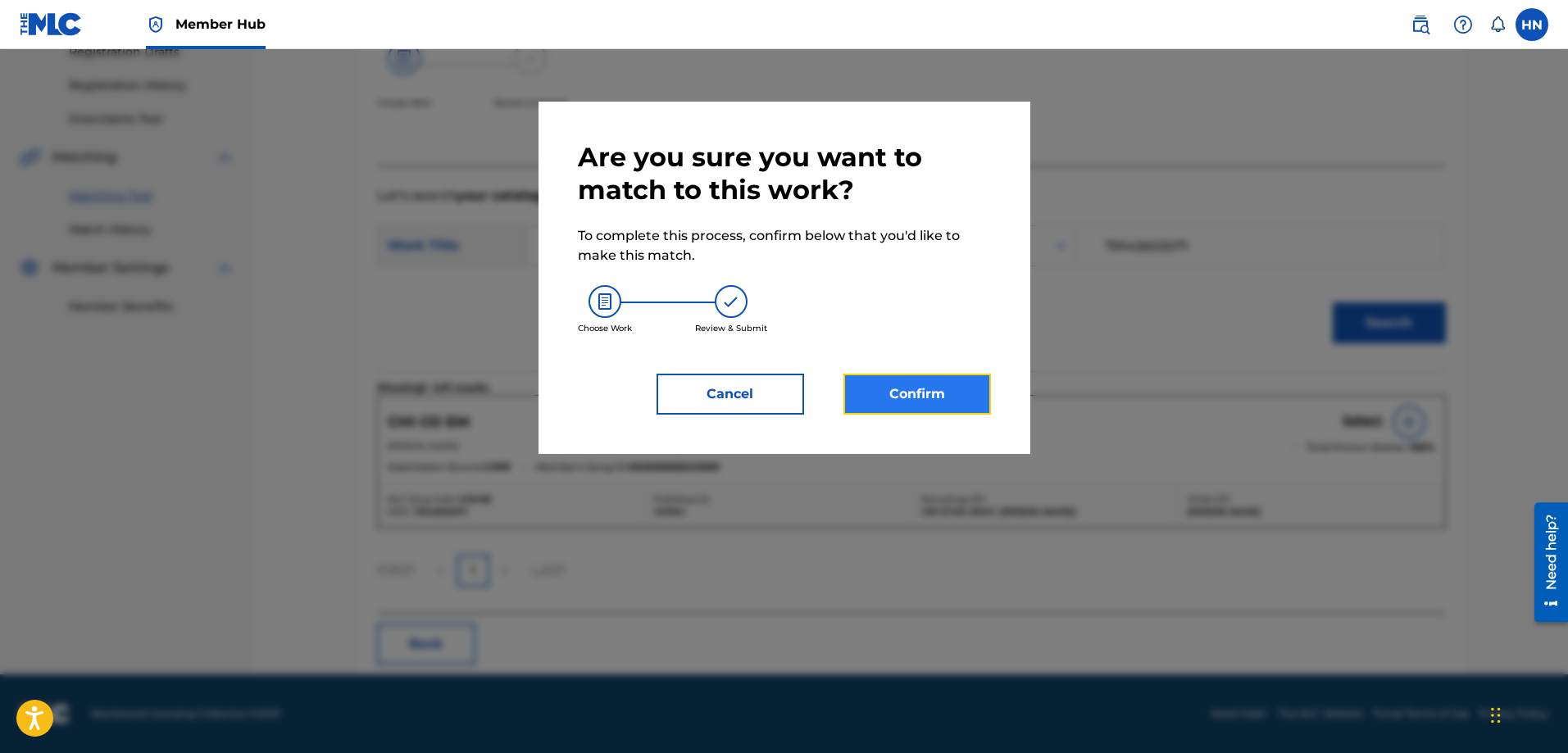
click at [906, 398] on button "Confirm" at bounding box center [916, 394] width 147 height 41
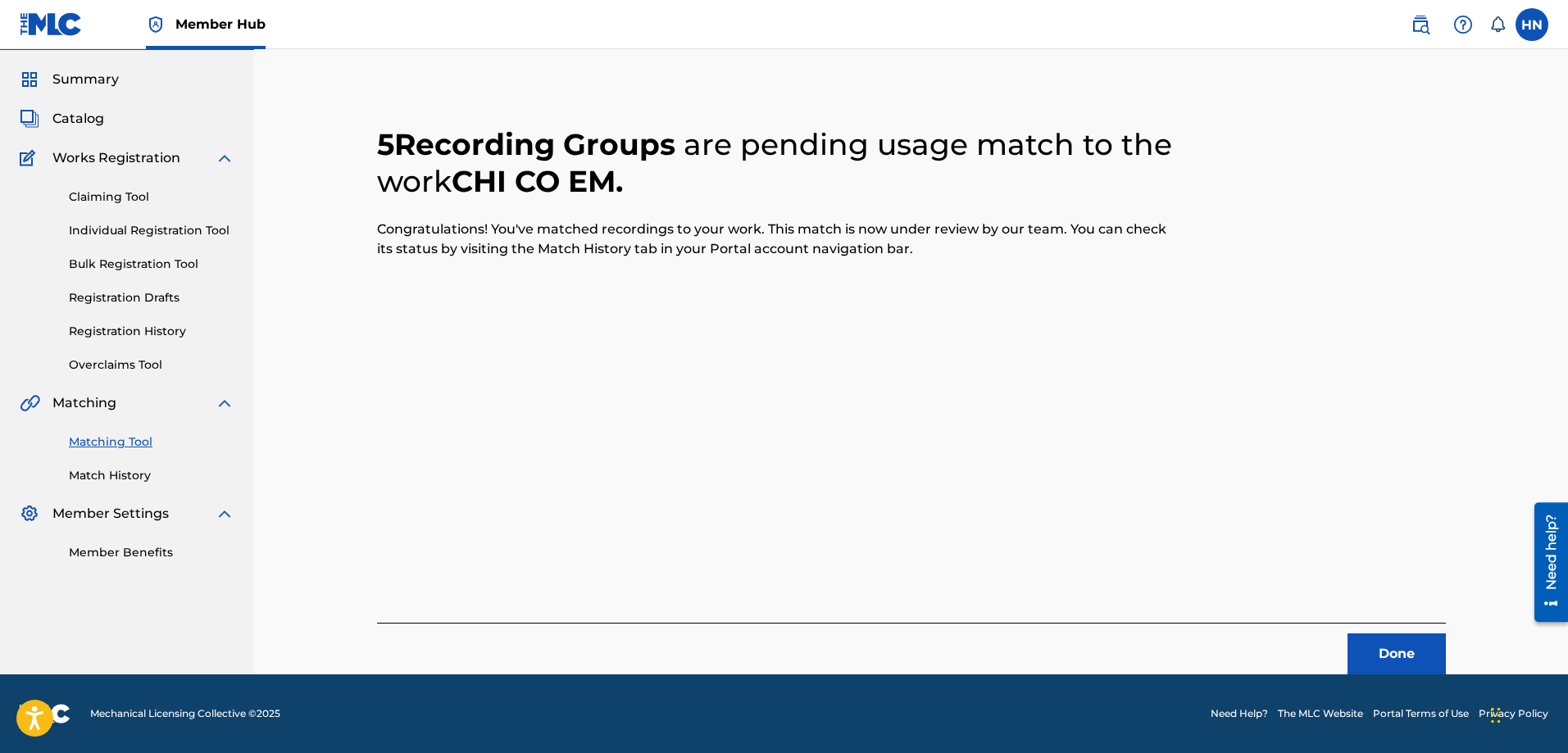
scroll to position [45, 0]
click at [1370, 649] on button "Done" at bounding box center [1396, 654] width 98 height 41
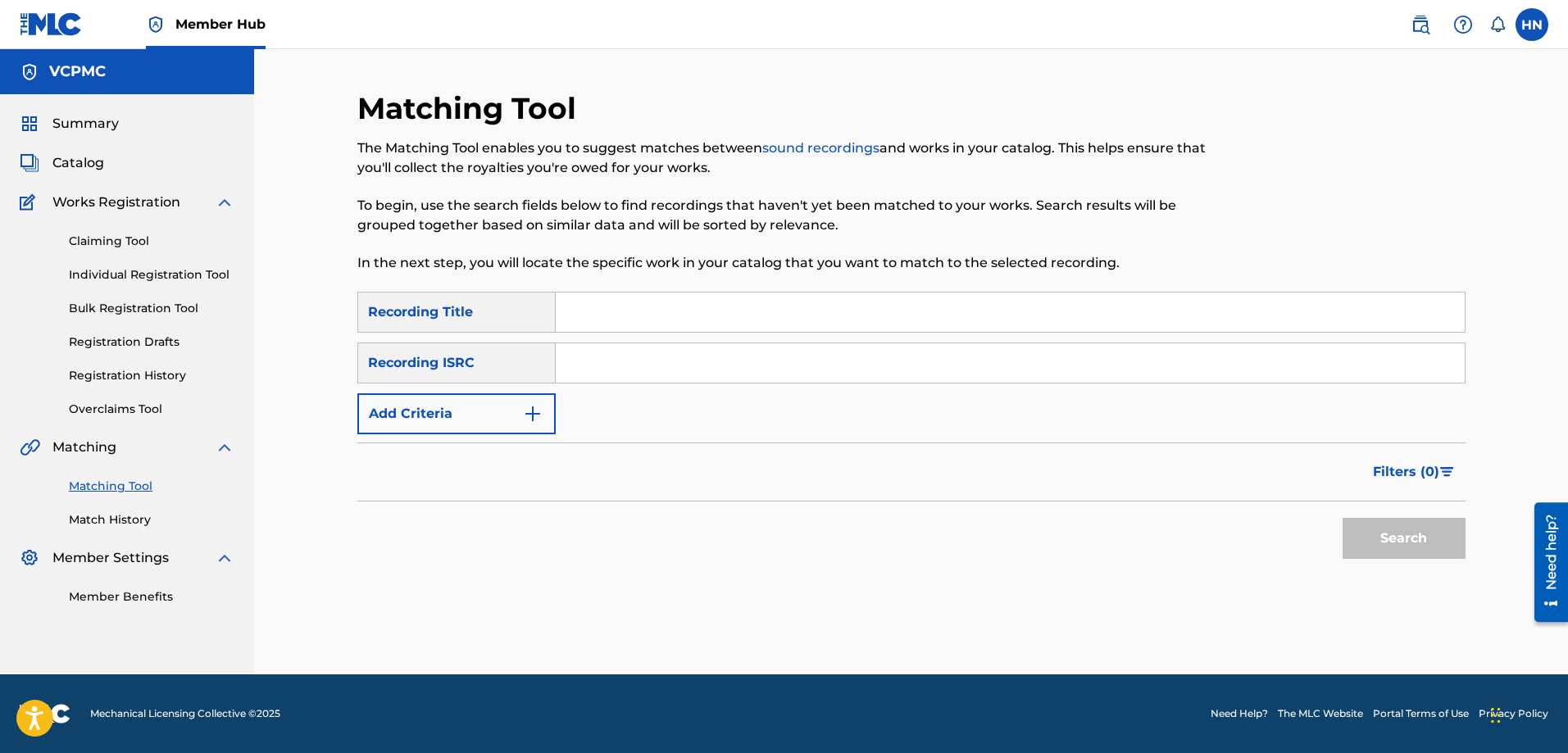
click at [711, 308] on input "Search Form" at bounding box center [1010, 312] width 909 height 39
paste input "NHỊP CẦU TRI ÂM"
click at [1343, 518] on button "Search" at bounding box center [1404, 538] width 123 height 41
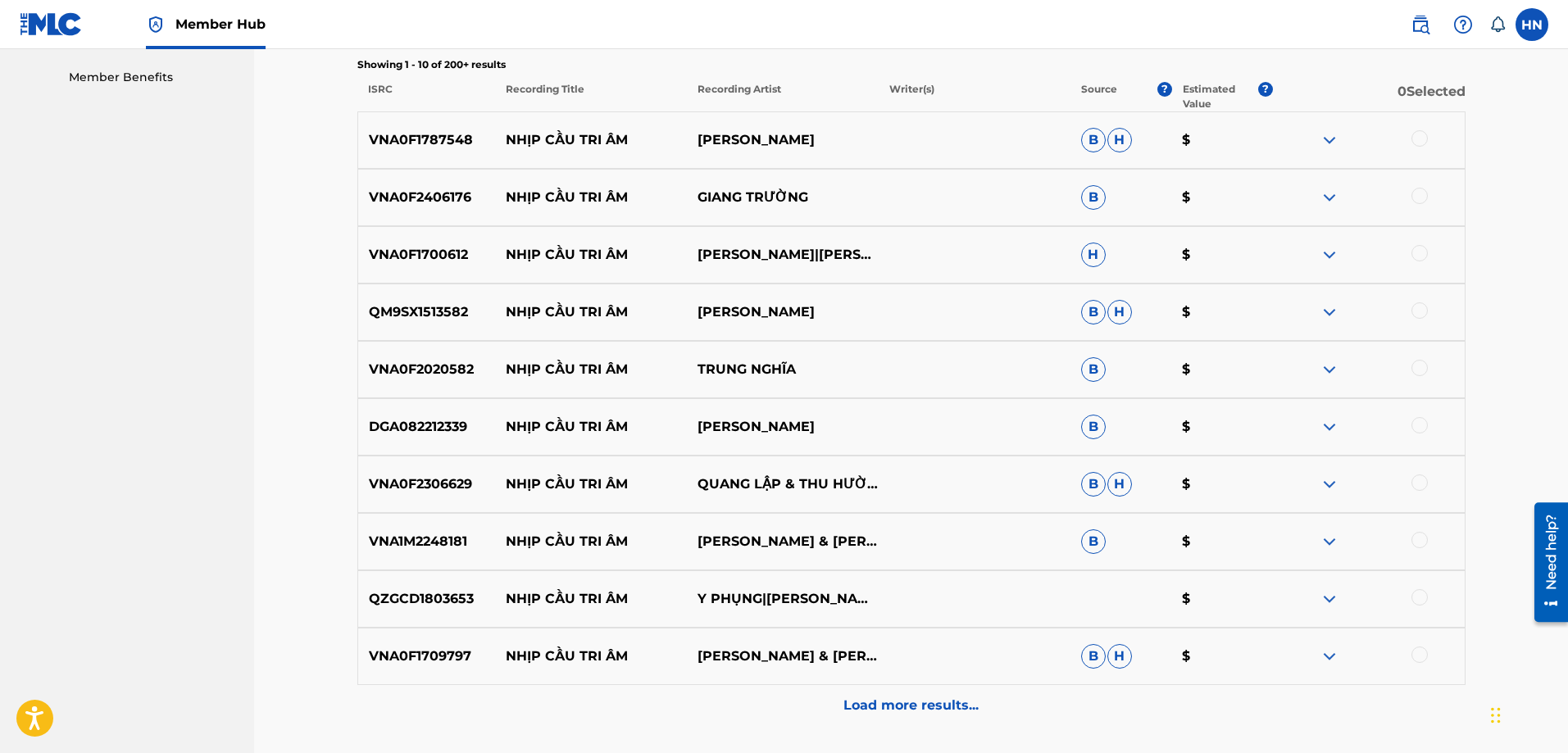
scroll to position [492, 0]
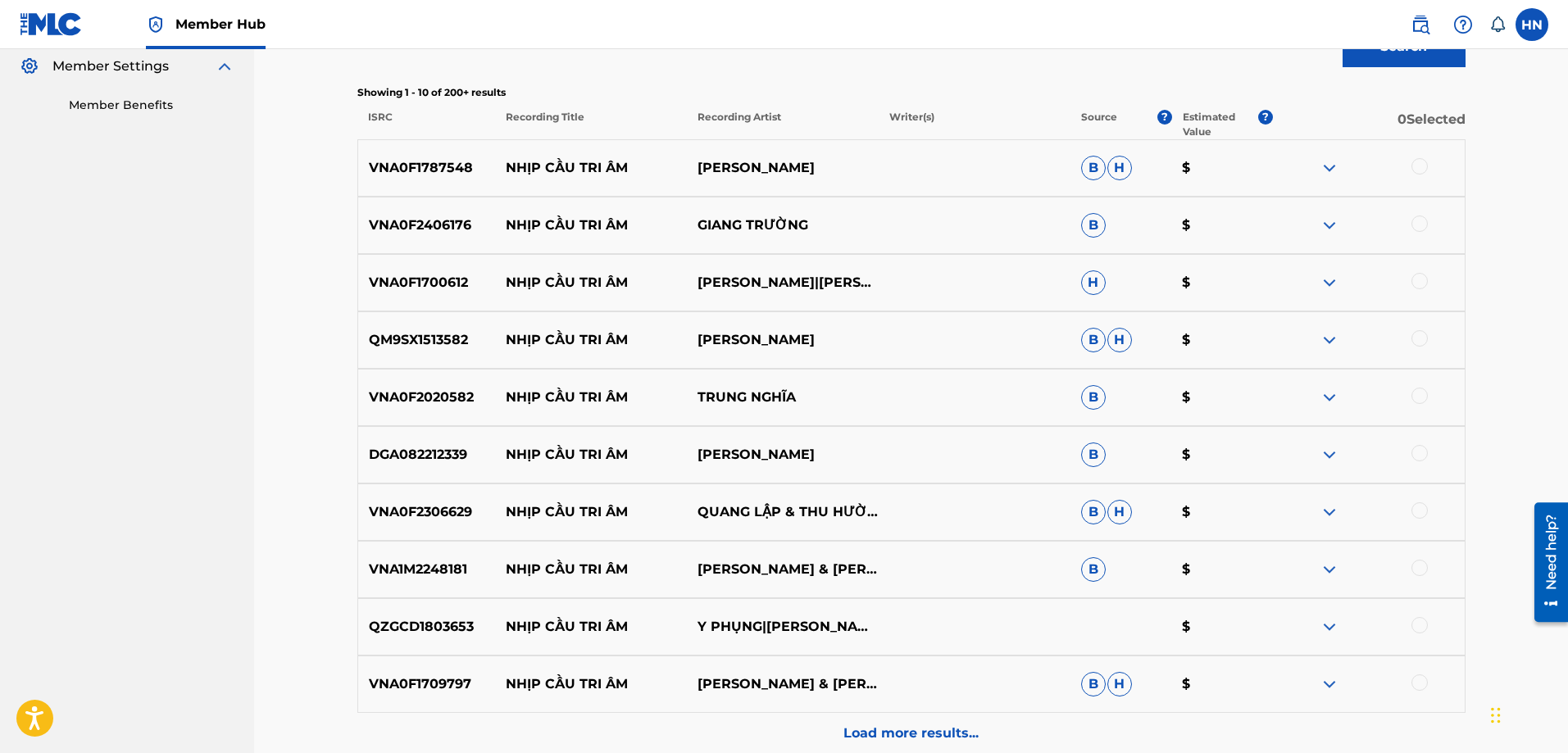
click at [430, 176] on p "VNA0F1787548" at bounding box center [427, 167] width 138 height 19
click at [1422, 166] on div at bounding box center [1419, 166] width 16 height 16
click at [451, 229] on p "VNA0F2406176" at bounding box center [427, 224] width 138 height 19
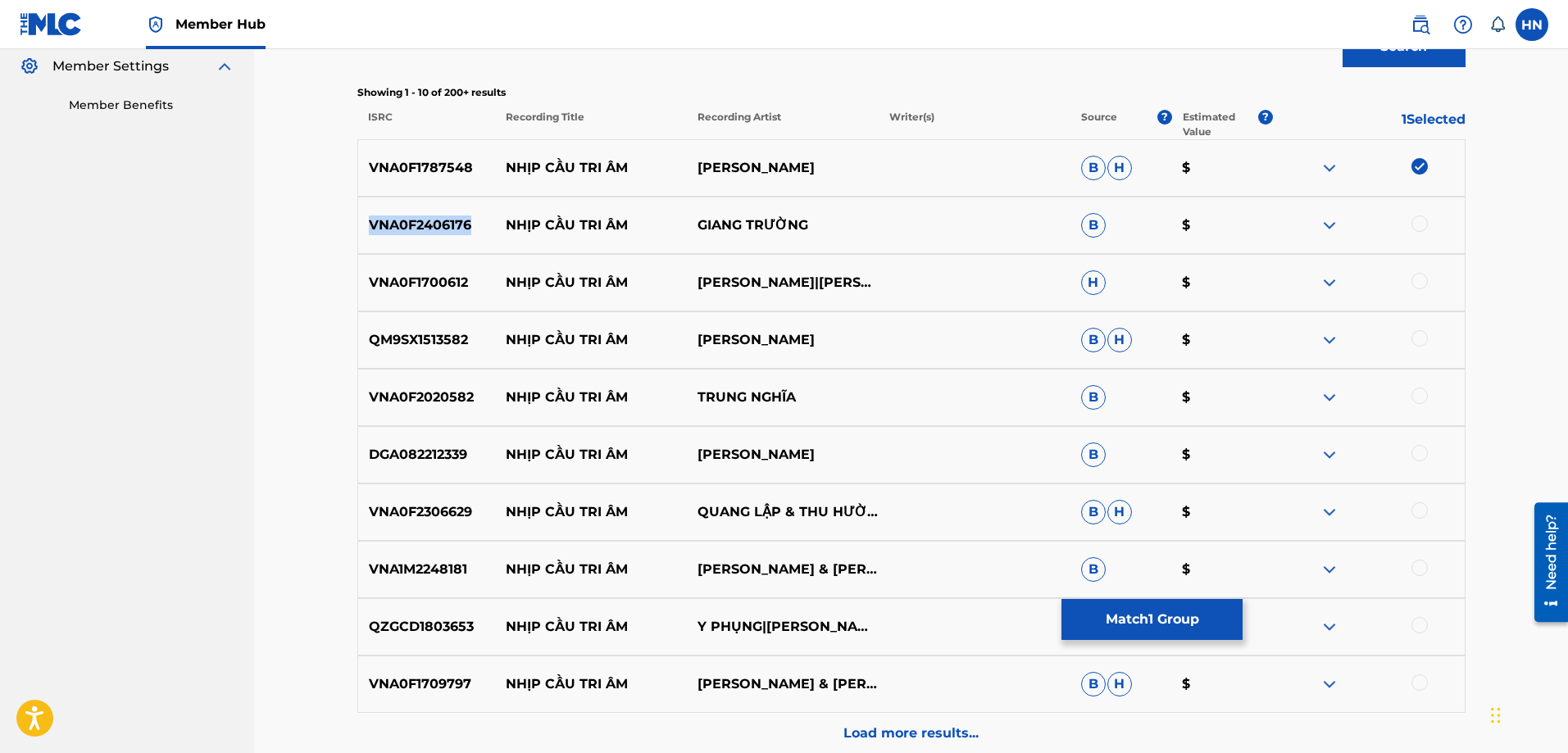
click at [451, 229] on p "VNA0F2406176" at bounding box center [427, 224] width 138 height 19
click at [1425, 214] on div "VNA0F2406176 NHỊP CẦU TRI ÂM GIANG TRƯỜNG B $" at bounding box center [911, 225] width 1108 height 57
click at [1423, 219] on div at bounding box center [1419, 223] width 16 height 16
click at [420, 287] on p "VNA0F1700612" at bounding box center [427, 282] width 138 height 19
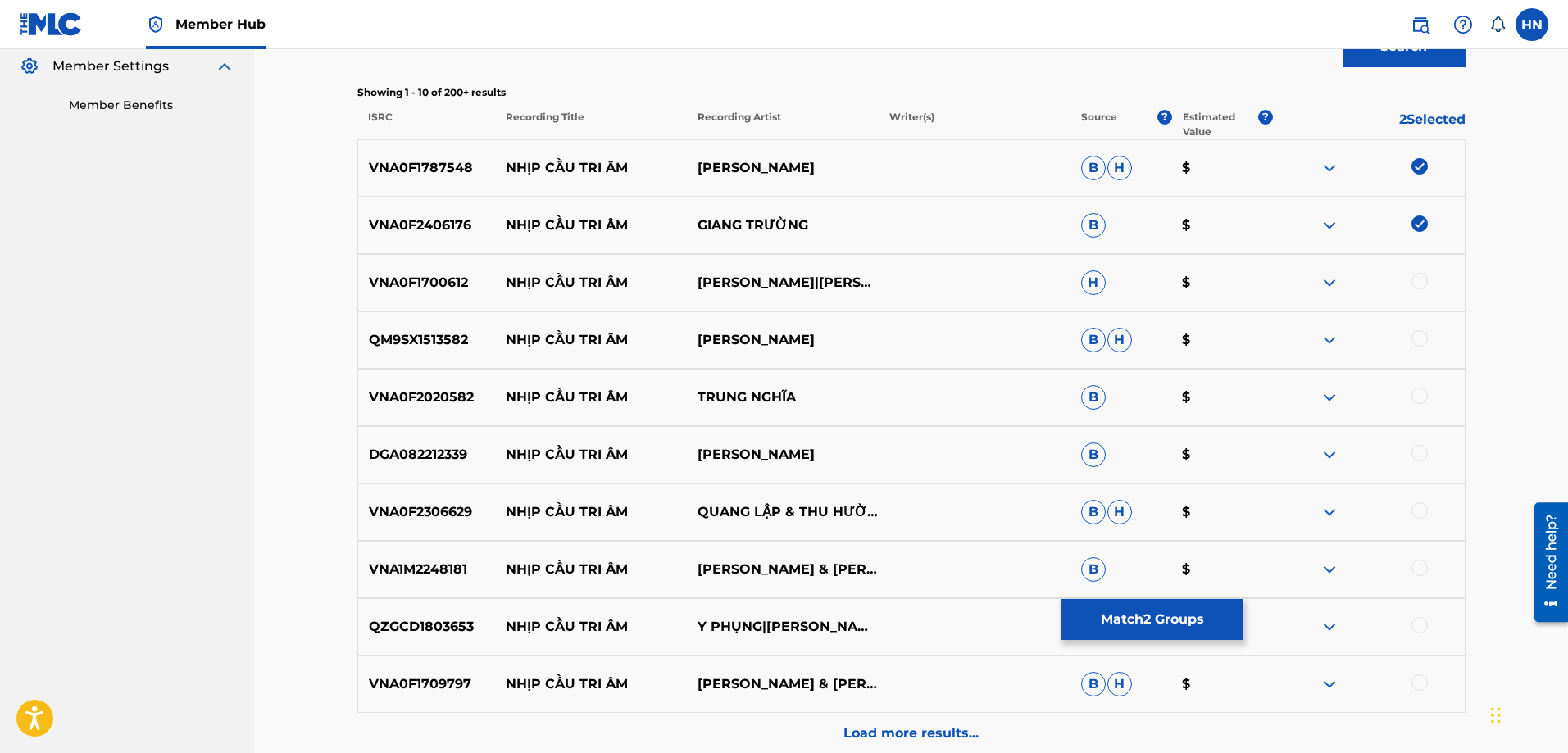
click at [1421, 277] on div at bounding box center [1419, 281] width 16 height 16
click at [432, 319] on div "QM9SX1513582 NHỊP CẦU TRI ÂM HƯƠNG LAN - TUẤN ĐẠT B H $" at bounding box center [911, 340] width 1108 height 57
click at [1412, 339] on div at bounding box center [1419, 338] width 16 height 16
click at [458, 406] on p "VNA0F2020582" at bounding box center [427, 397] width 138 height 19
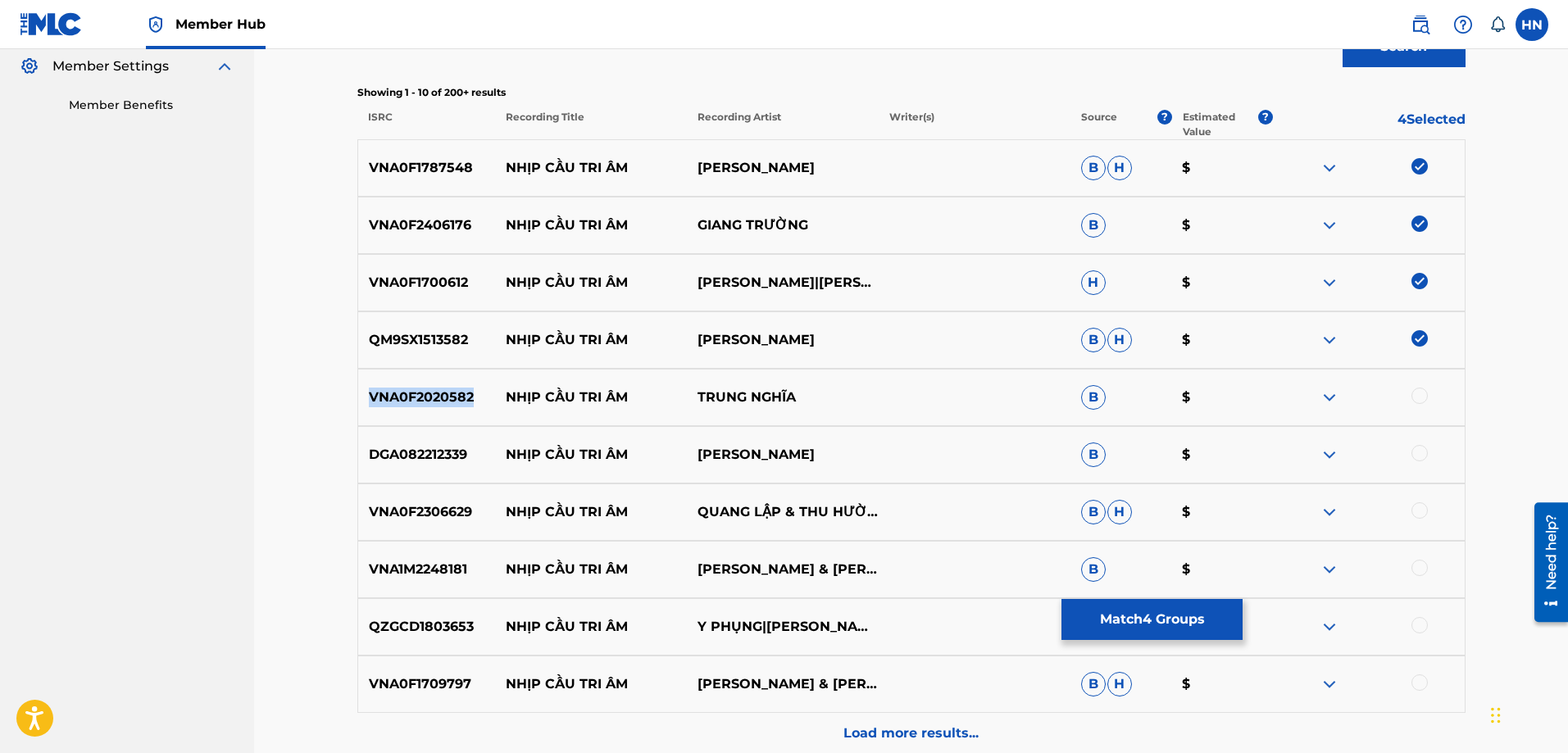
click at [458, 406] on p "VNA0F2020582" at bounding box center [427, 397] width 138 height 19
click at [1414, 395] on div at bounding box center [1419, 395] width 16 height 16
click at [419, 450] on p "DGA082212339" at bounding box center [427, 454] width 138 height 19
click at [1412, 450] on div at bounding box center [1419, 452] width 16 height 16
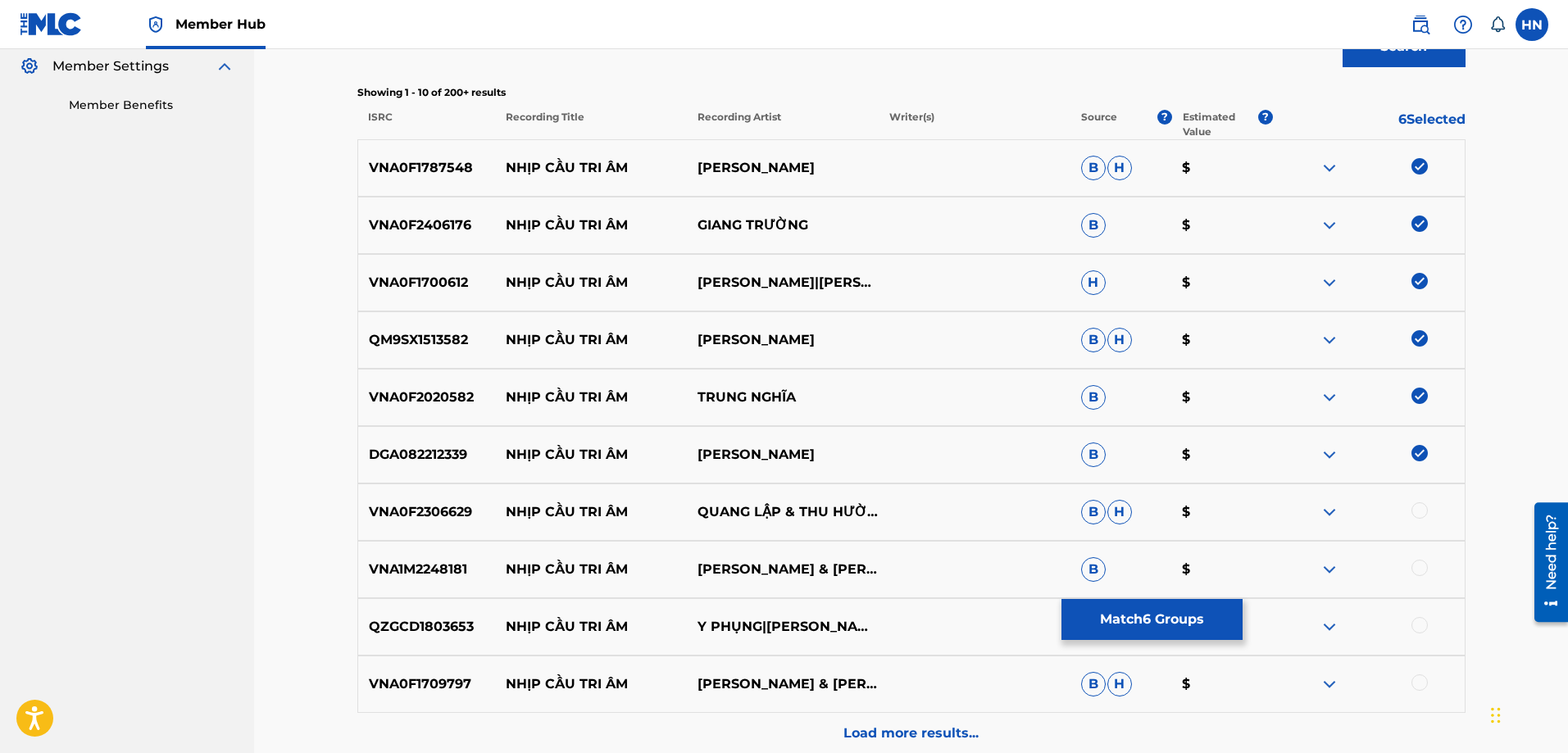
click at [383, 508] on p "VNA0F2306629" at bounding box center [427, 512] width 138 height 19
click at [1424, 514] on div at bounding box center [1419, 510] width 16 height 16
click at [432, 570] on p "VNA1M2248181" at bounding box center [427, 569] width 138 height 19
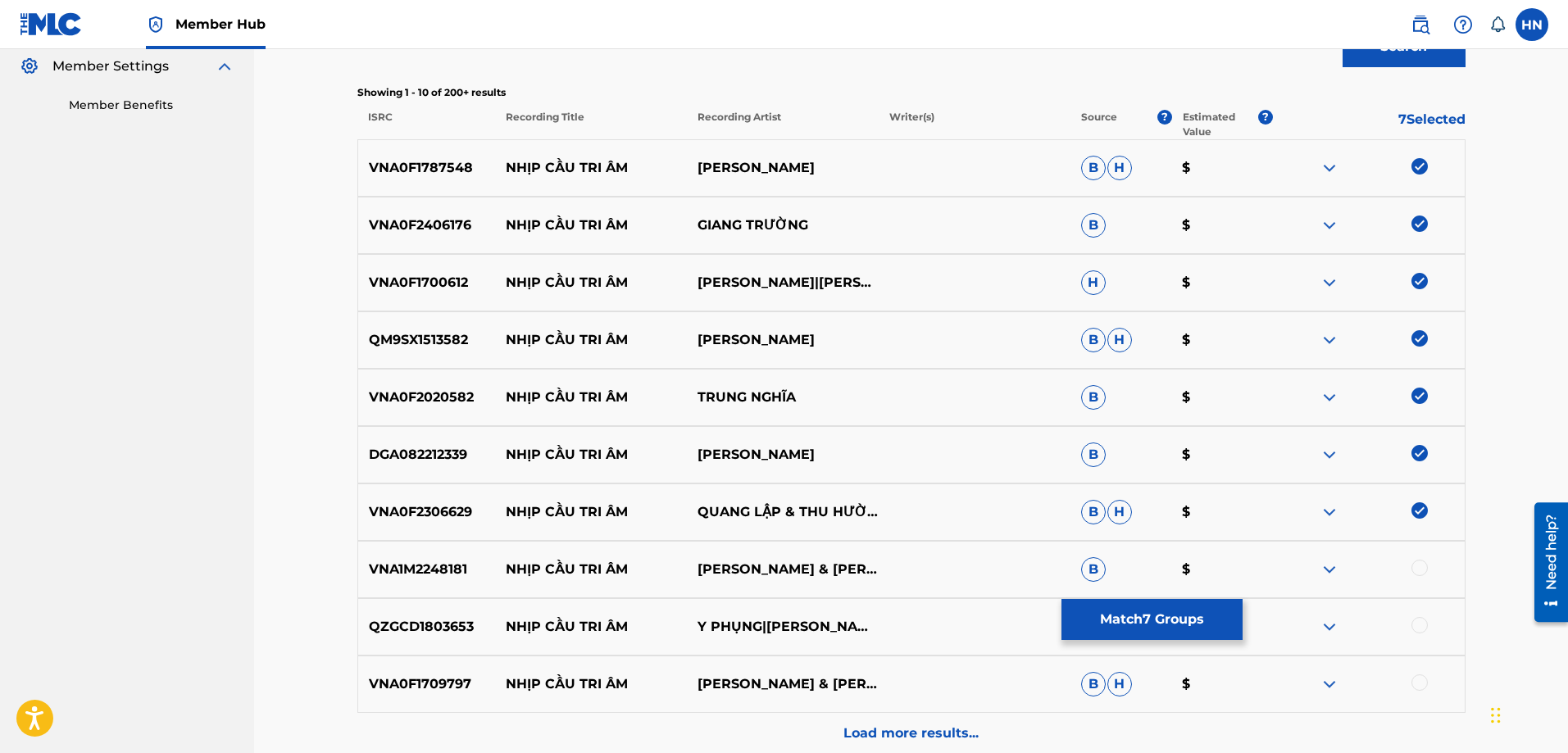
click at [1417, 565] on div at bounding box center [1419, 567] width 16 height 16
click at [446, 621] on p "QZGCD1803653" at bounding box center [427, 626] width 138 height 19
click at [1427, 619] on div at bounding box center [1369, 626] width 192 height 19
click at [1421, 624] on div at bounding box center [1419, 624] width 16 height 16
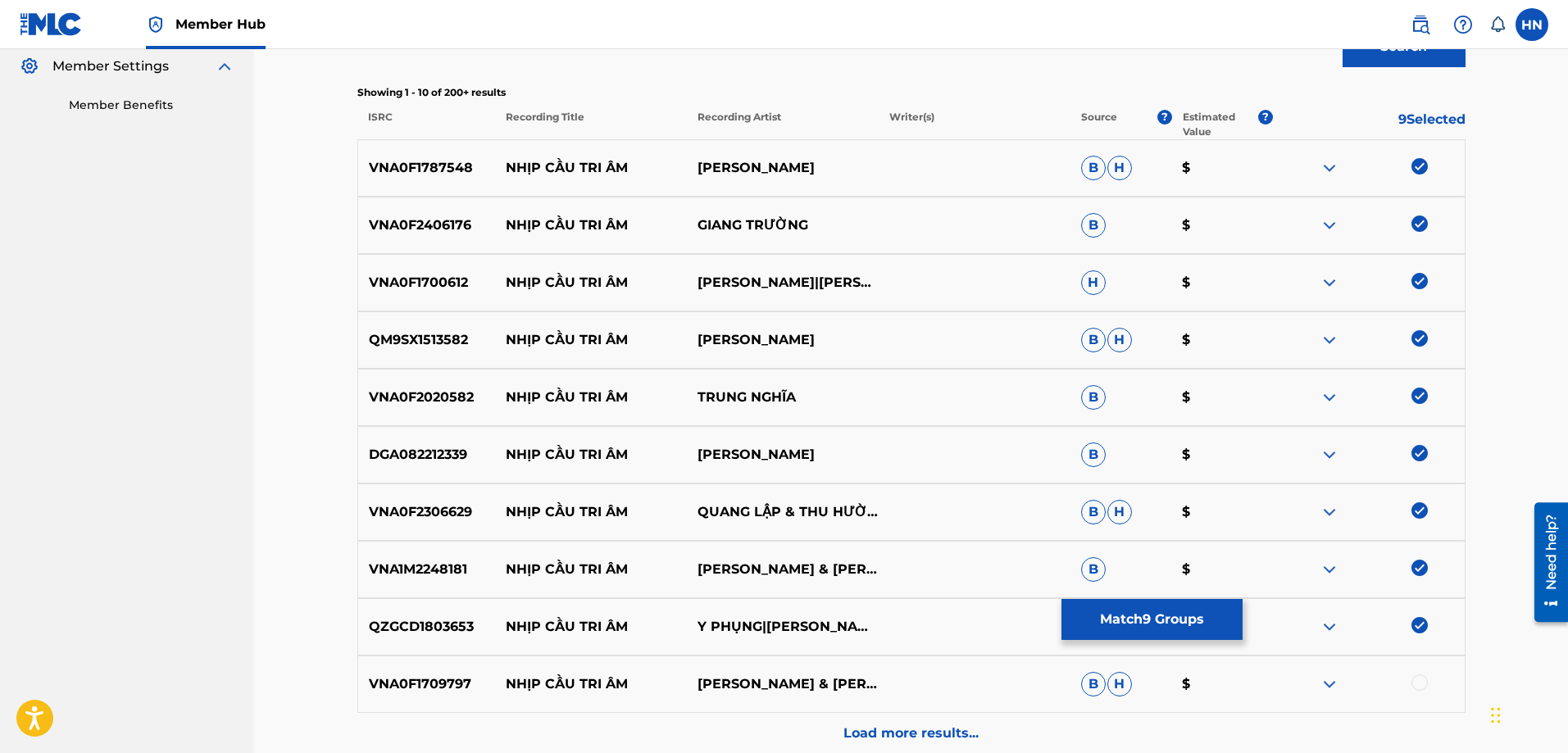
click at [441, 684] on p "VNA0F1709797" at bounding box center [427, 683] width 138 height 19
click at [1414, 691] on div at bounding box center [1369, 683] width 192 height 19
click at [1419, 677] on div at bounding box center [1419, 682] width 16 height 16
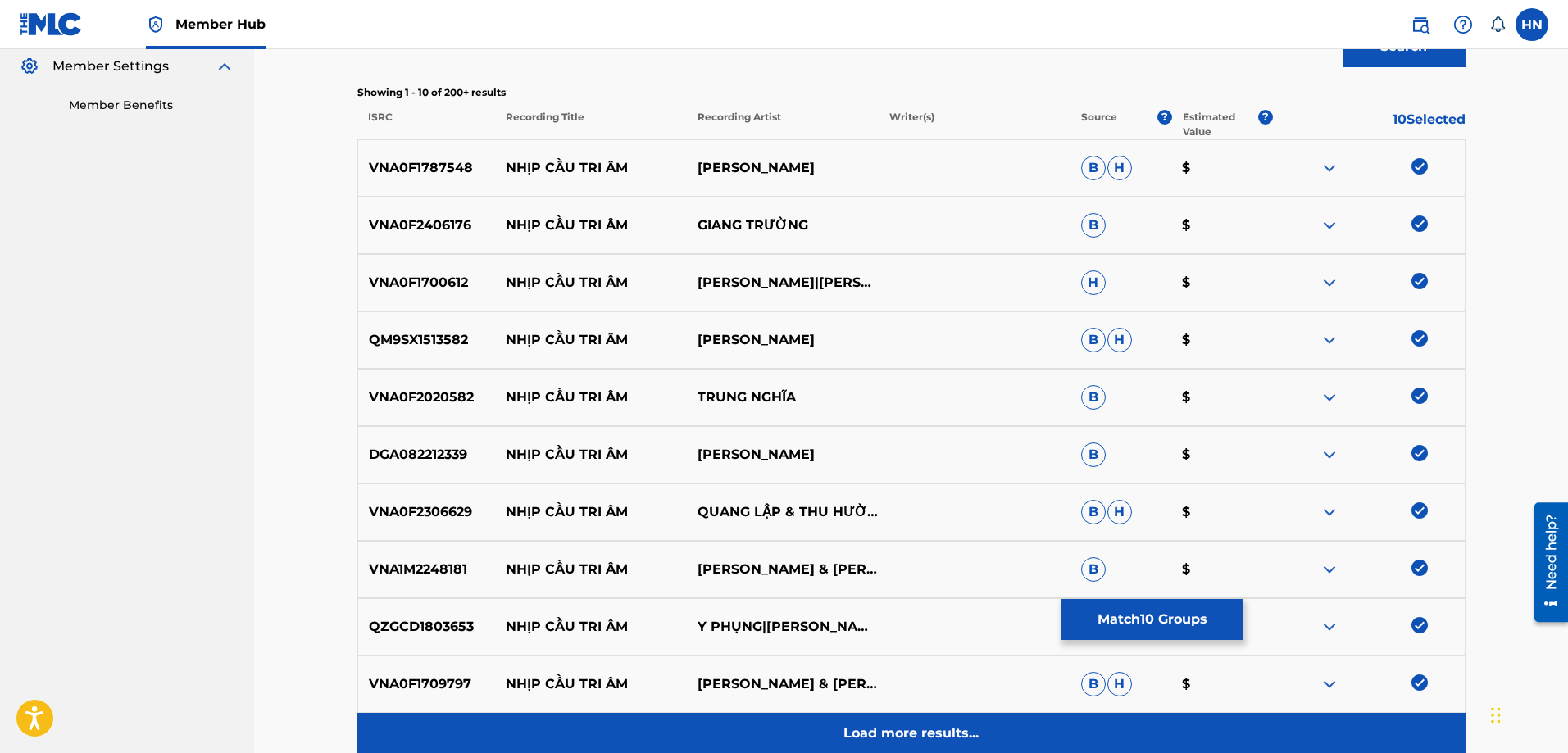
click at [821, 728] on div "Load more results..." at bounding box center [911, 733] width 1108 height 41
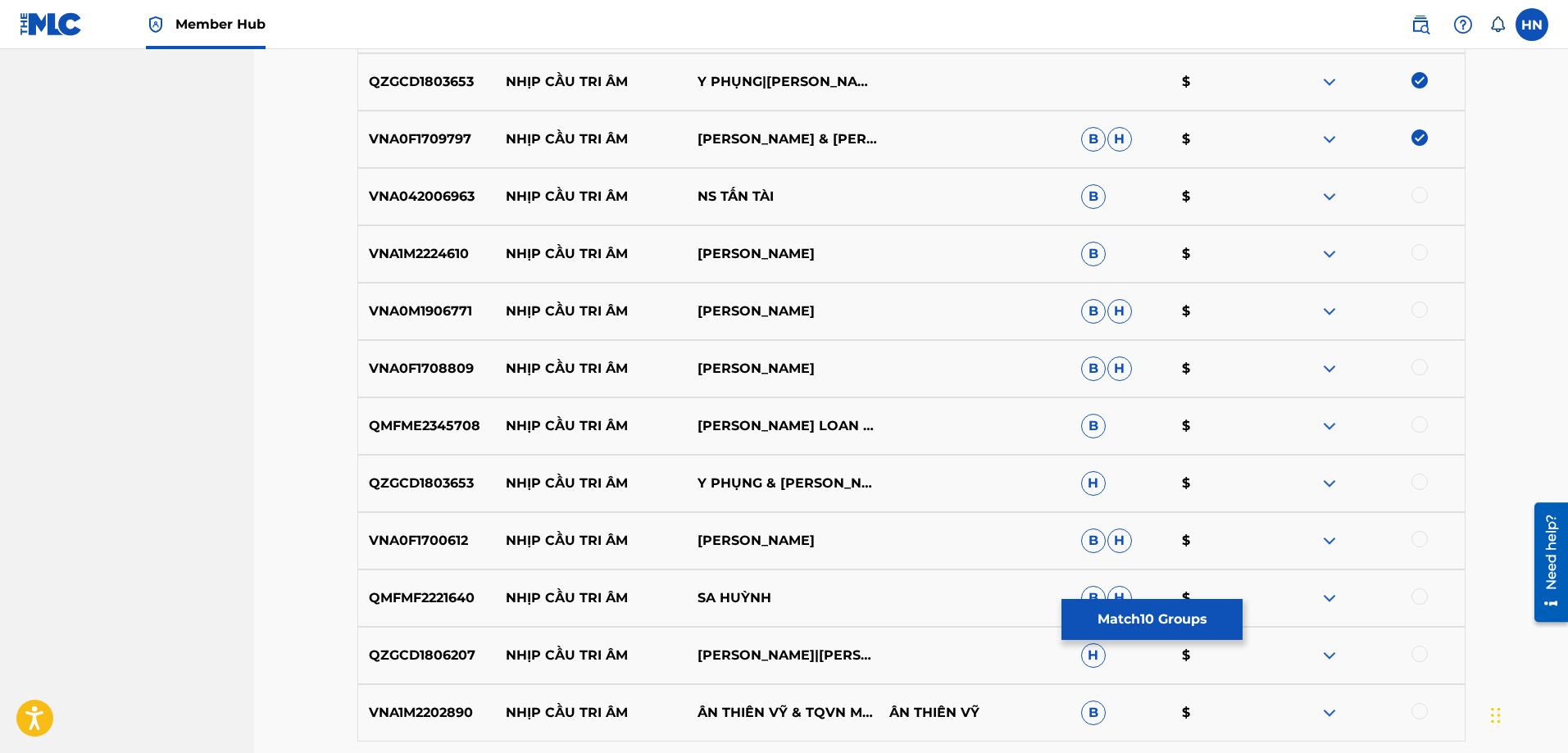
scroll to position [1065, 0]
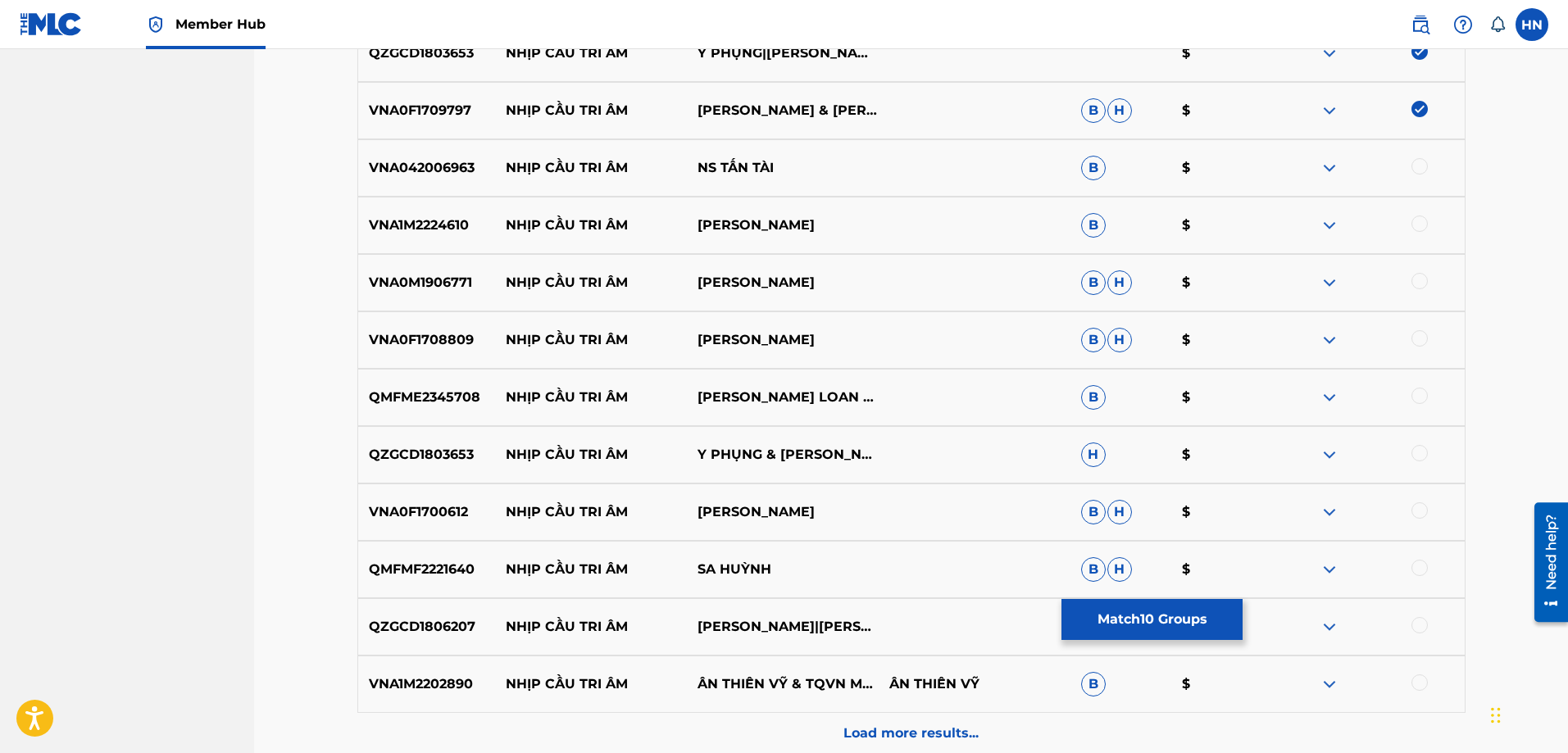
click at [445, 156] on div "VNA042006963 NHỊP CẦU TRI ÂM NS TẤN TÀI B $" at bounding box center [911, 168] width 1108 height 57
click at [1426, 161] on div at bounding box center [1369, 167] width 192 height 19
click at [1426, 161] on div at bounding box center [1419, 166] width 16 height 16
click at [393, 237] on div "VNA1M2224610 NHỊP CẦU TRI ÂM HỒNG PHƯỢNG B $" at bounding box center [911, 225] width 1108 height 57
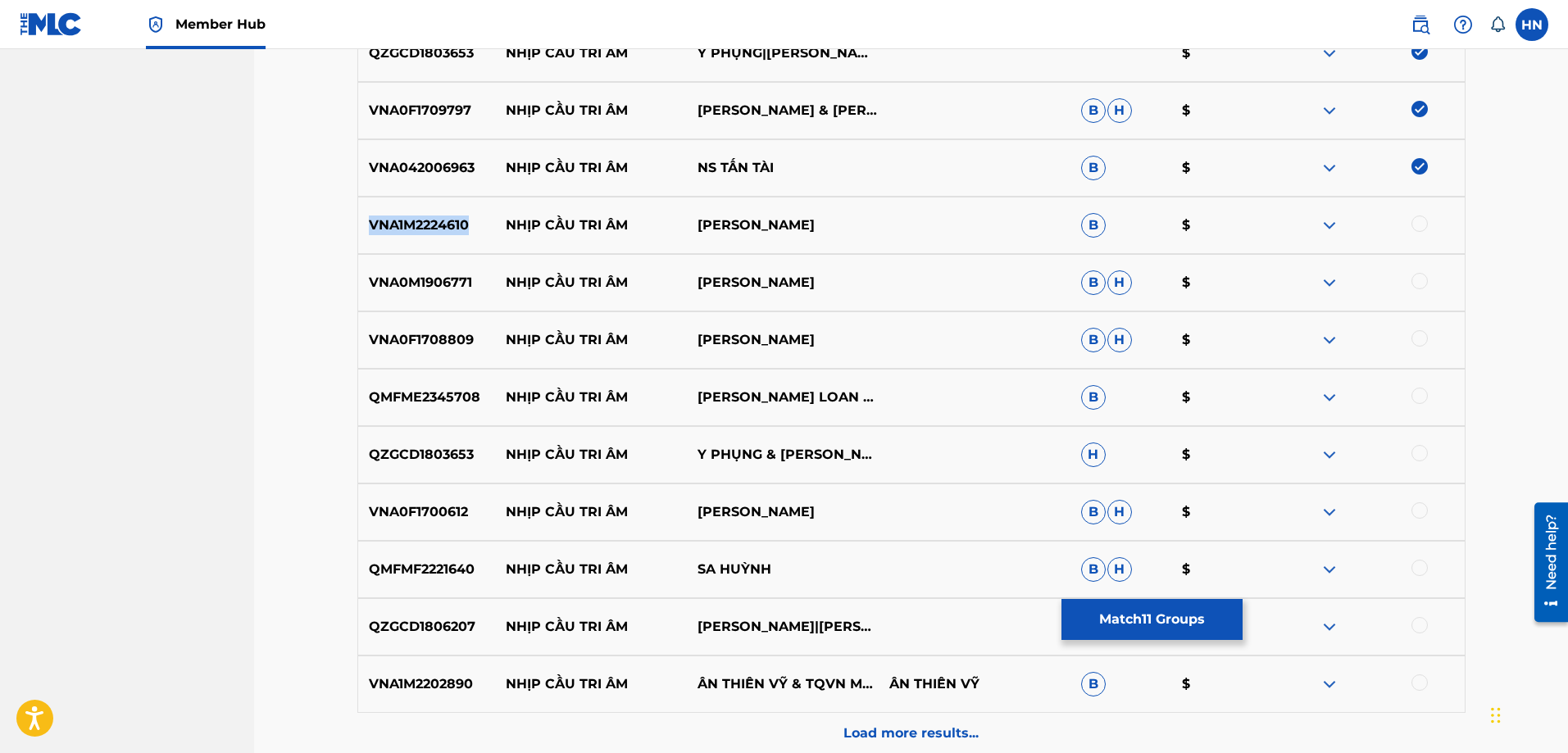
click at [393, 237] on div "VNA1M2224610 NHỊP CẦU TRI ÂM HỒNG PHƯỢNG B $" at bounding box center [911, 225] width 1108 height 57
click at [1414, 224] on div at bounding box center [1419, 223] width 16 height 16
click at [436, 271] on div "VNA0M1906771 NHỊP CẦU TRI ÂM MAI LỆ QUYÊN B H $" at bounding box center [911, 282] width 1108 height 57
click at [1412, 281] on div at bounding box center [1419, 281] width 16 height 16
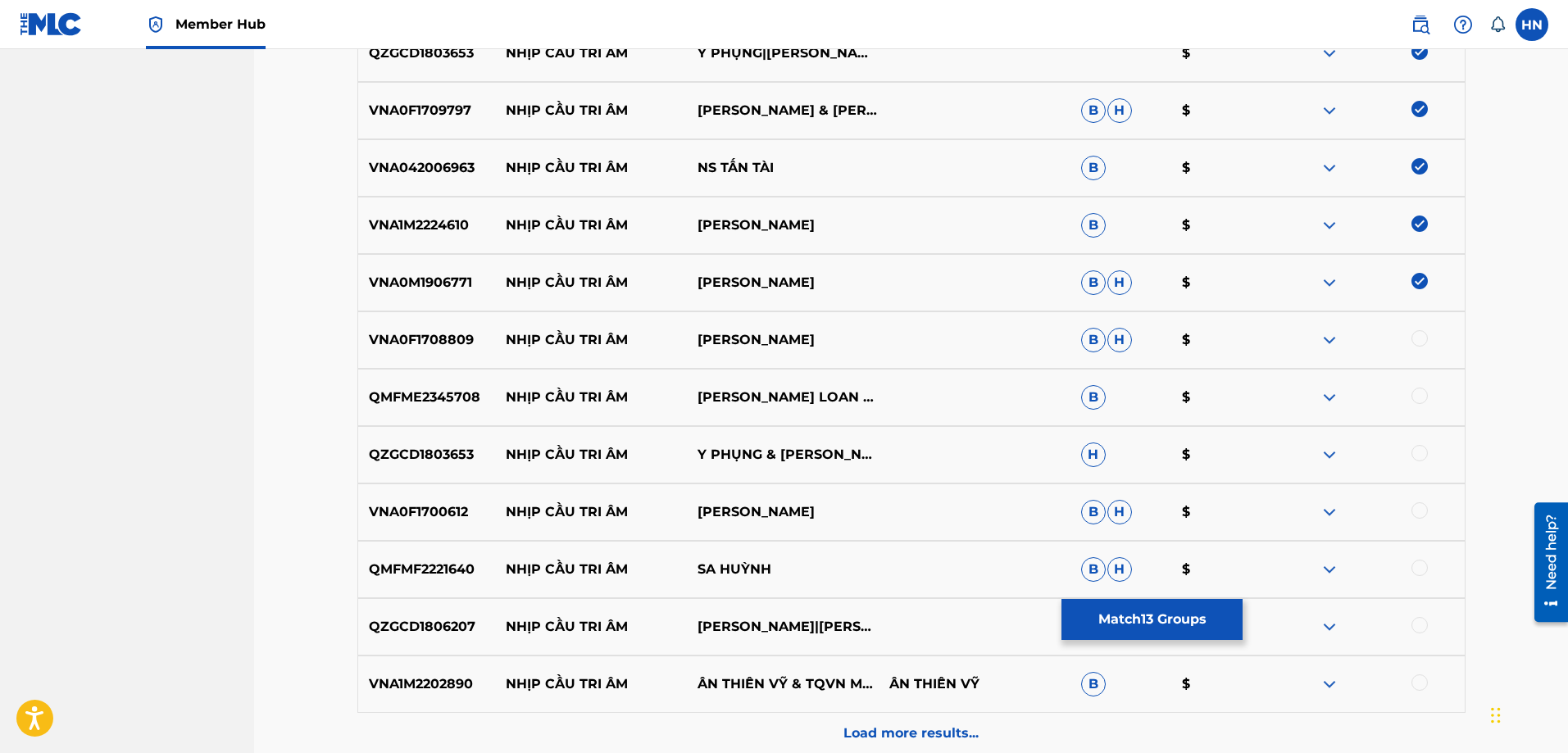
click at [475, 327] on div "VNA0F1708809 NHỊP CẦU TRI ÂM SƠN TUYỀN B H $" at bounding box center [911, 340] width 1108 height 57
click at [451, 336] on p "VNA0F1708809" at bounding box center [427, 340] width 138 height 19
click at [1420, 341] on div at bounding box center [1419, 338] width 16 height 16
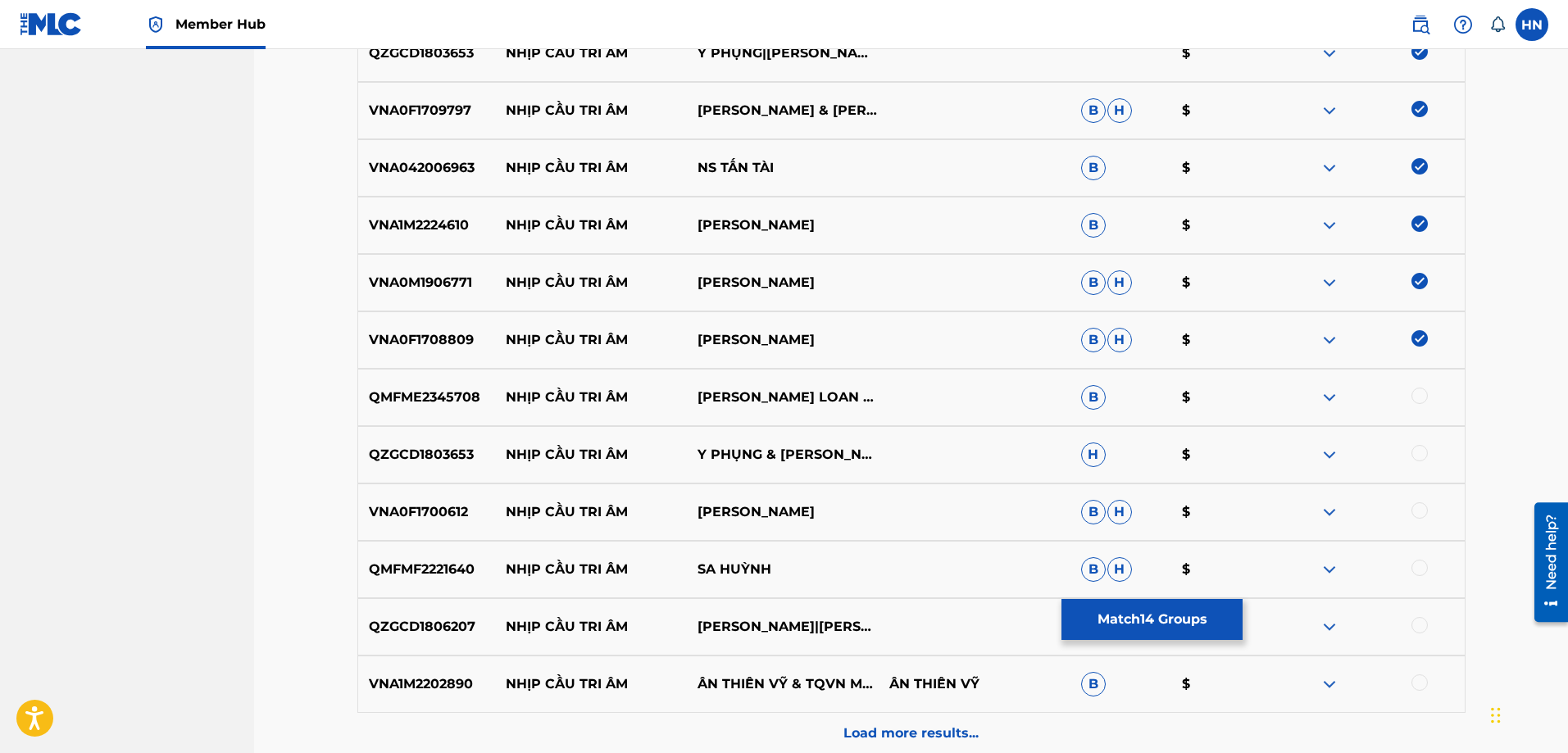
click at [415, 392] on p "QMFME2345708" at bounding box center [427, 397] width 138 height 19
click at [1423, 393] on div at bounding box center [1419, 395] width 16 height 16
click at [476, 447] on p "QZGCD1803653" at bounding box center [427, 454] width 138 height 19
click at [468, 451] on p "QZGCD1803653" at bounding box center [427, 454] width 138 height 19
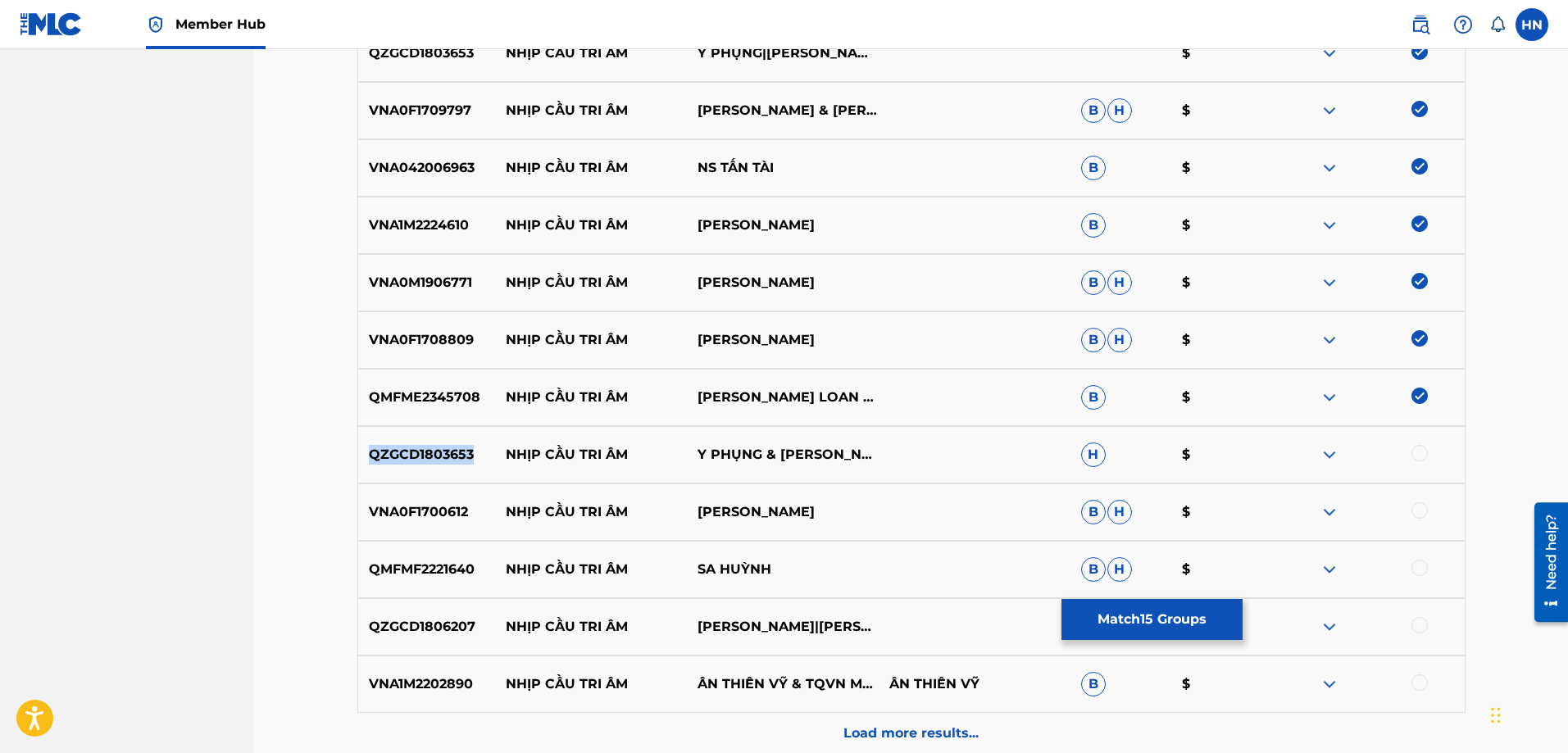
click at [468, 451] on p "QZGCD1803653" at bounding box center [427, 454] width 138 height 19
click at [1423, 451] on div at bounding box center [1419, 452] width 16 height 16
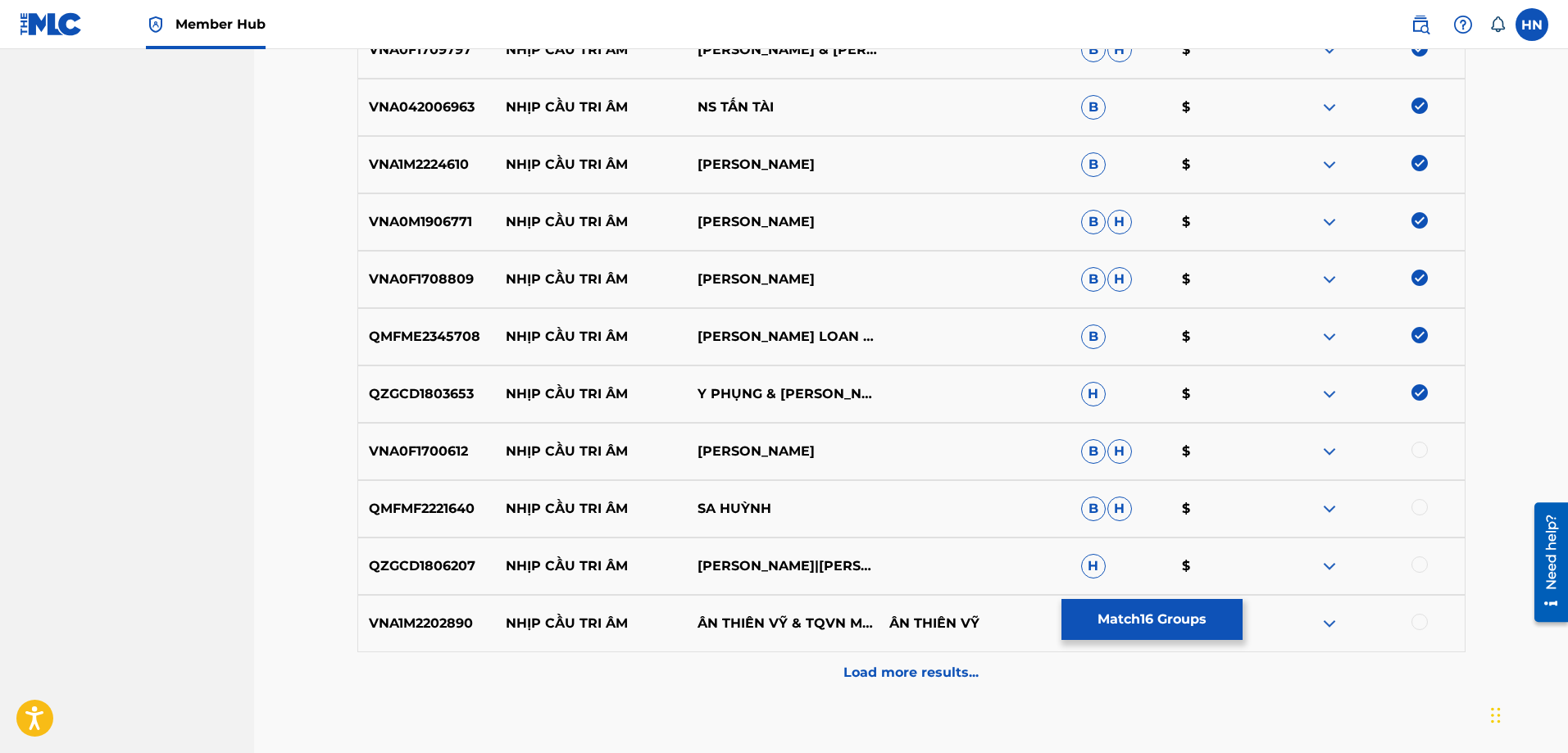
scroll to position [1227, 0]
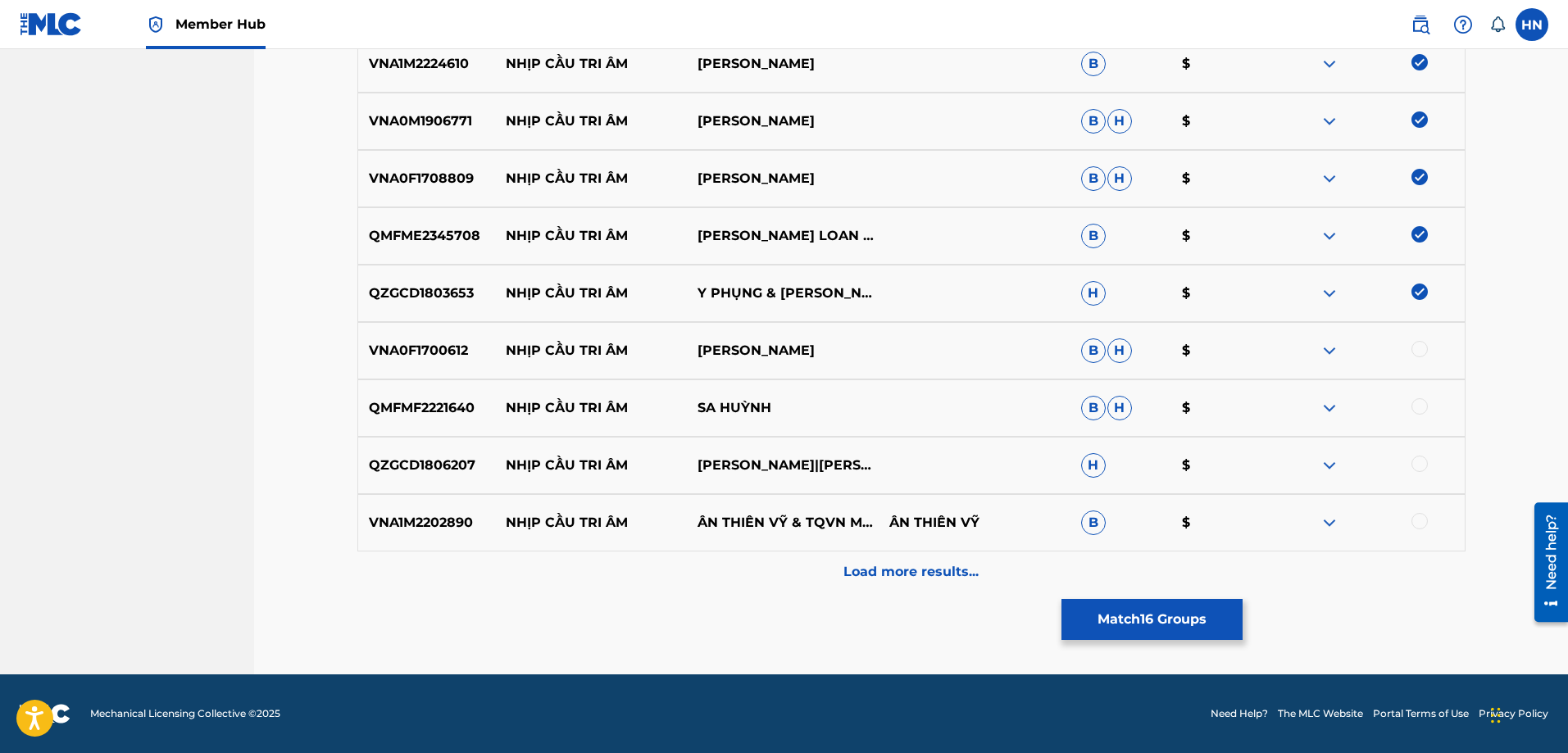
click at [452, 361] on div "VNA0F1700612 NHỊP CẦU TRI ÂM THANH TUYỀN B H $" at bounding box center [911, 350] width 1108 height 57
click at [1415, 353] on div at bounding box center [1419, 349] width 16 height 16
click at [416, 391] on div "QMFMF2221640 NHỊP CẦU TRI ÂM SA HUỲNH B H $" at bounding box center [911, 408] width 1108 height 57
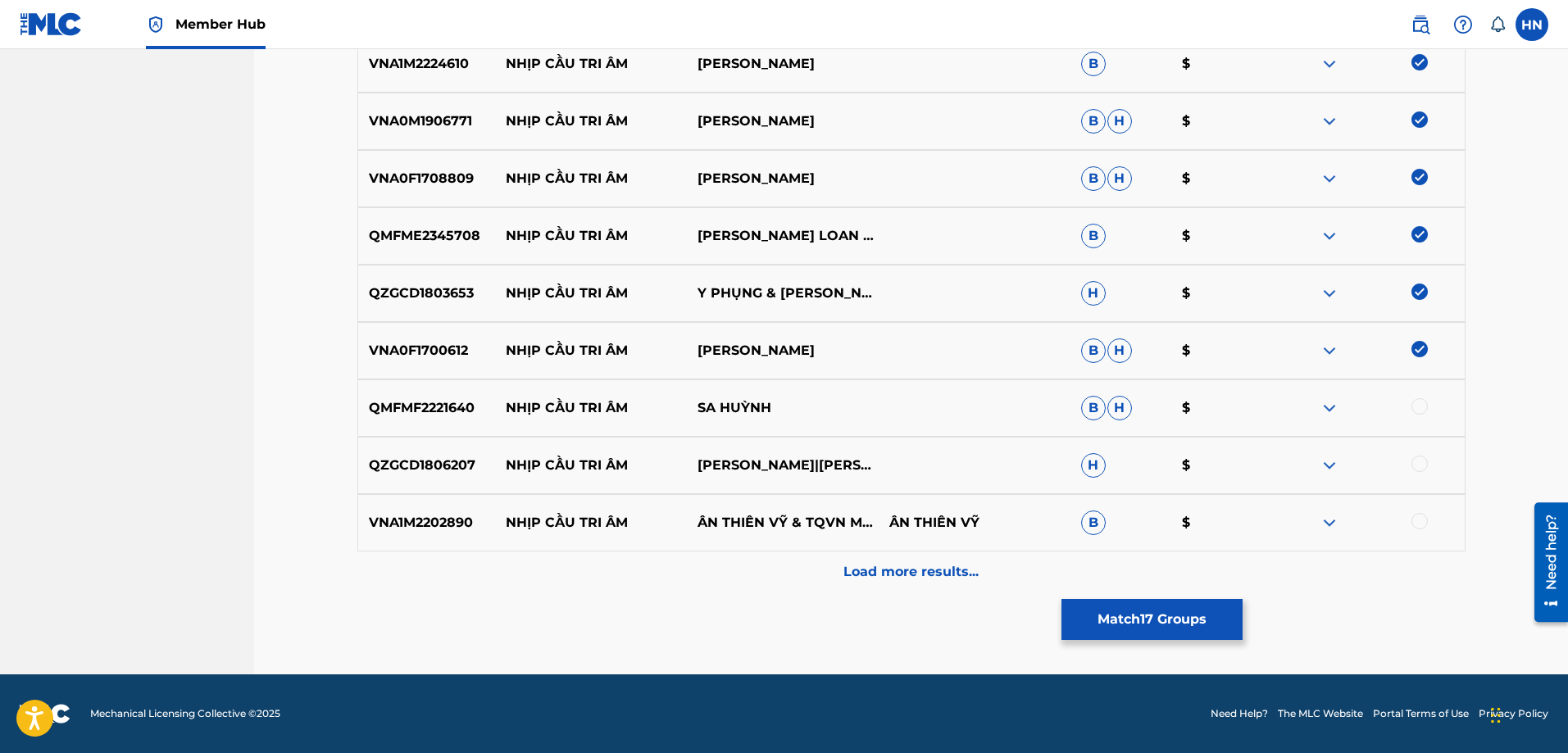
click at [1427, 407] on div at bounding box center [1419, 406] width 16 height 16
click at [422, 474] on p "QZGCD1806207" at bounding box center [427, 465] width 138 height 19
click at [1416, 466] on div at bounding box center [1419, 463] width 16 height 16
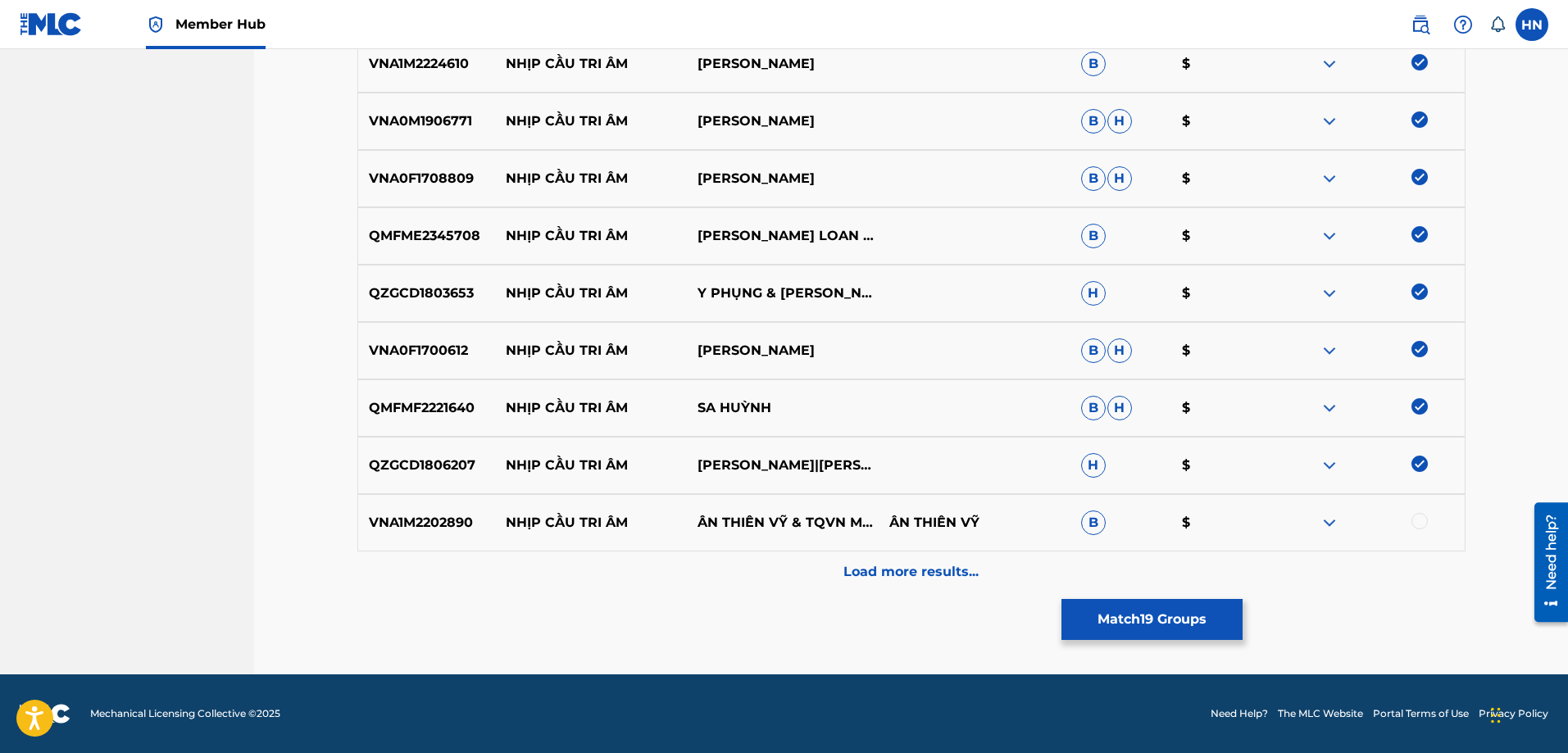
click at [372, 506] on div "VNA1M2202890 NHỊP CẦU TRI ÂM ÂN THIÊN VỸ & TQVN MUSIC ÂN THIÊN VỸ B $" at bounding box center [911, 523] width 1108 height 57
click at [1413, 519] on div at bounding box center [1419, 520] width 16 height 16
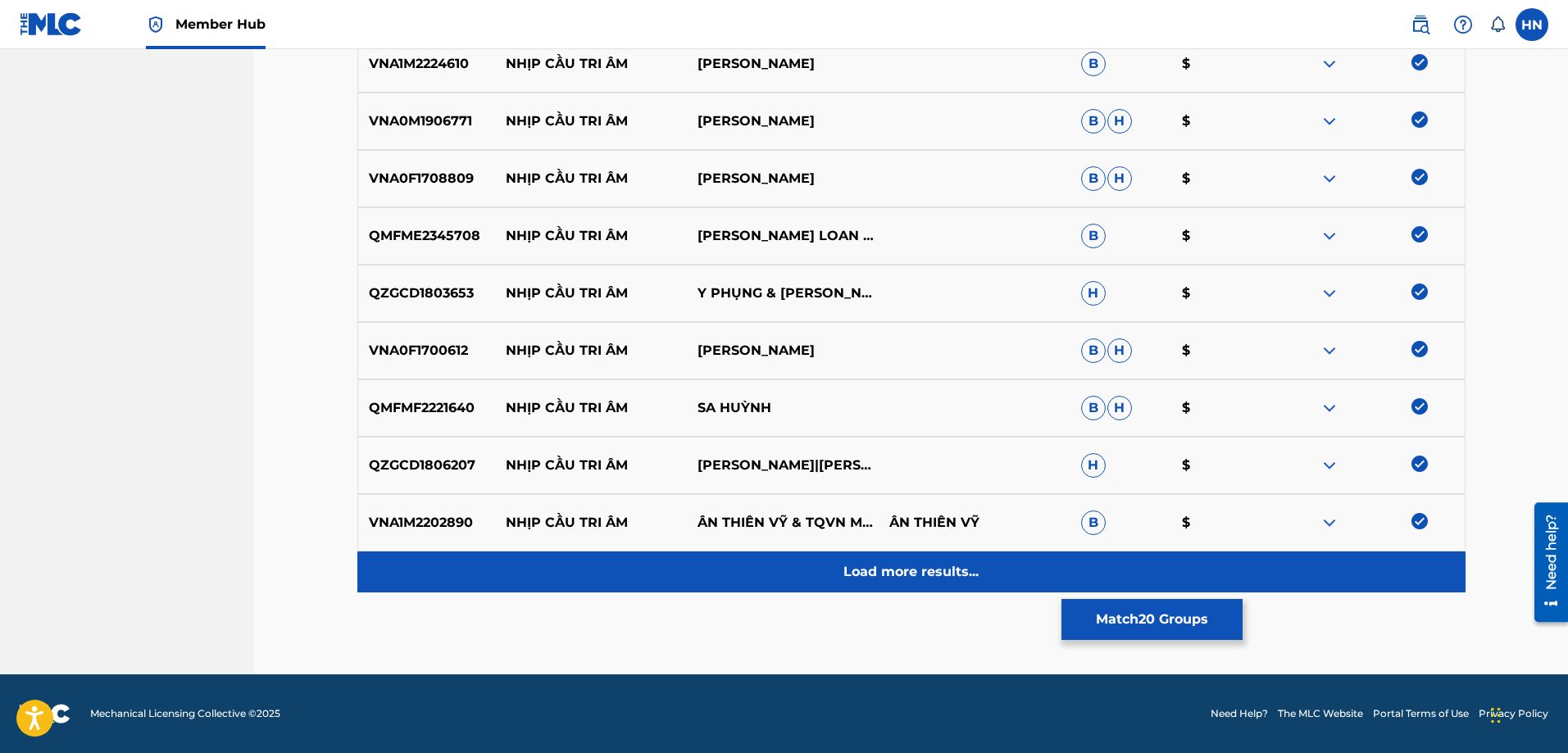
click at [827, 566] on div "Load more results..." at bounding box center [911, 571] width 1108 height 41
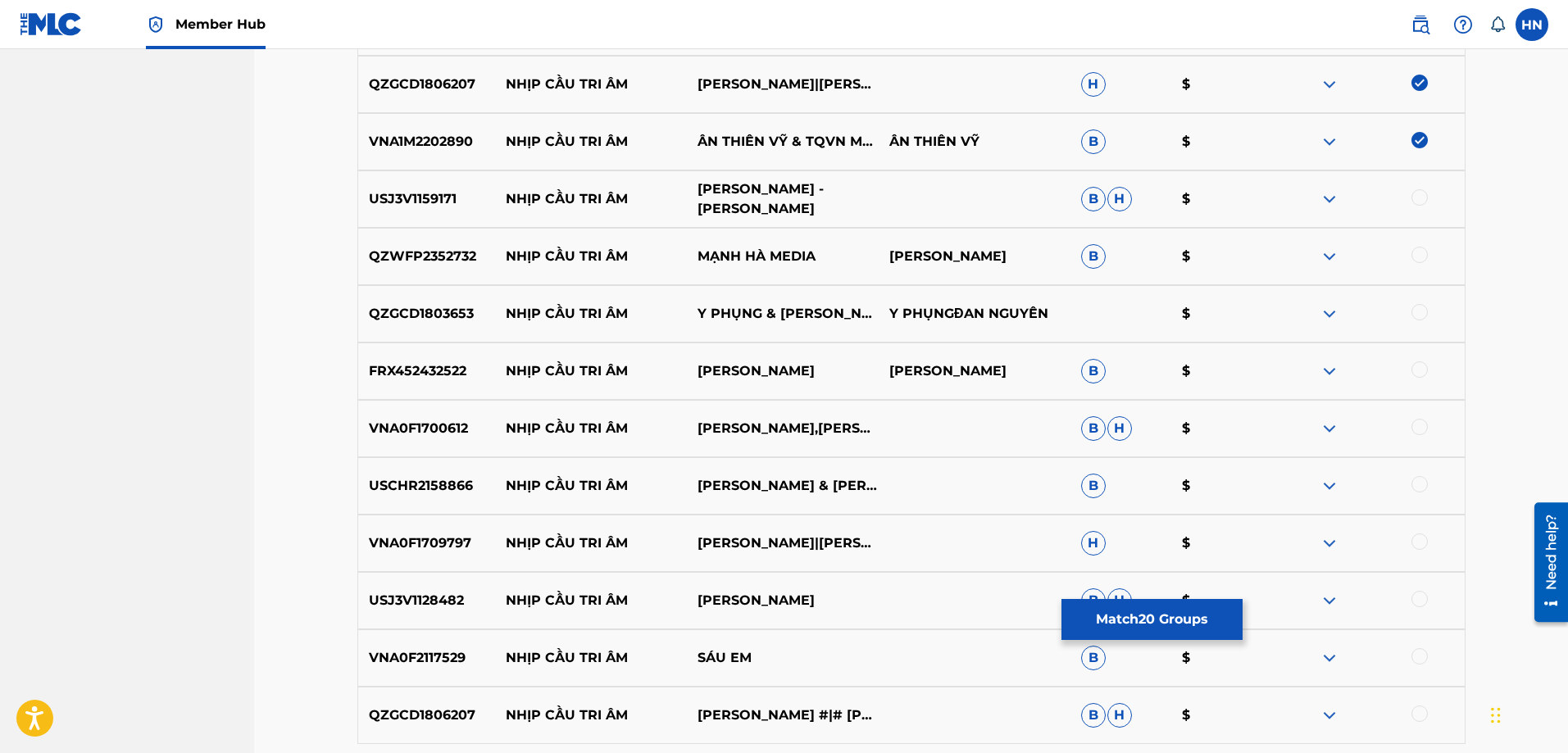
scroll to position [1636, 0]
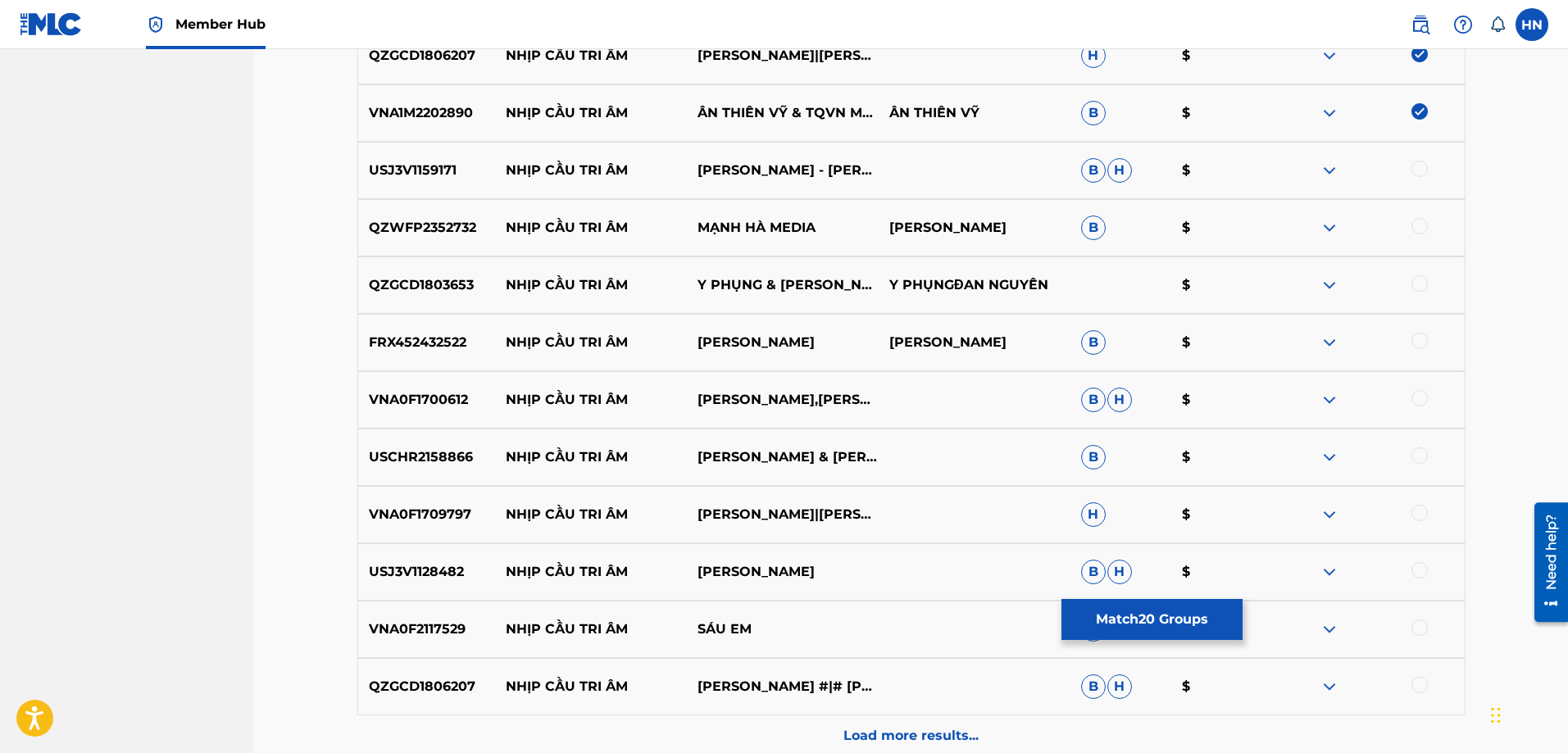
click at [436, 174] on p "USJ3V1159171" at bounding box center [427, 170] width 138 height 19
click at [1418, 172] on div at bounding box center [1419, 168] width 16 height 16
click at [450, 240] on div "QZWFP2352732 NHỊP CẦU TRI ÂM MẠNH HÀ MEDIA [PERSON_NAME] $" at bounding box center [911, 228] width 1108 height 57
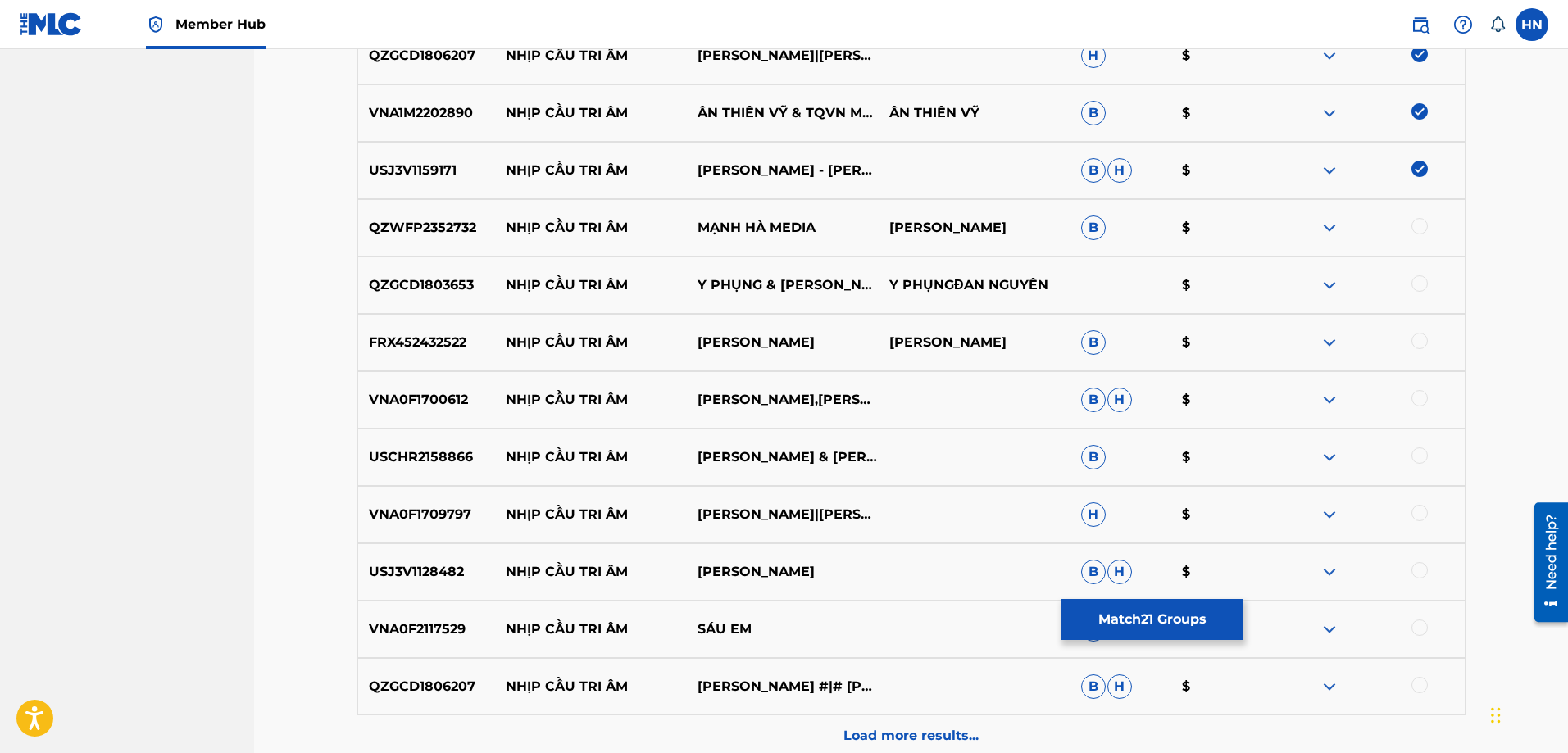
click at [1414, 227] on div at bounding box center [1419, 225] width 16 height 16
click at [811, 272] on div "QZGCD1803653 NHỊP CẦU TRI ÂM Y PHỤNG & [PERSON_NAME] Y PHỤNGĐAN NGUYÊN $" at bounding box center [911, 285] width 1108 height 57
click at [386, 291] on p "QZGCD1803653" at bounding box center [427, 285] width 138 height 19
click at [1423, 283] on div at bounding box center [1419, 283] width 16 height 16
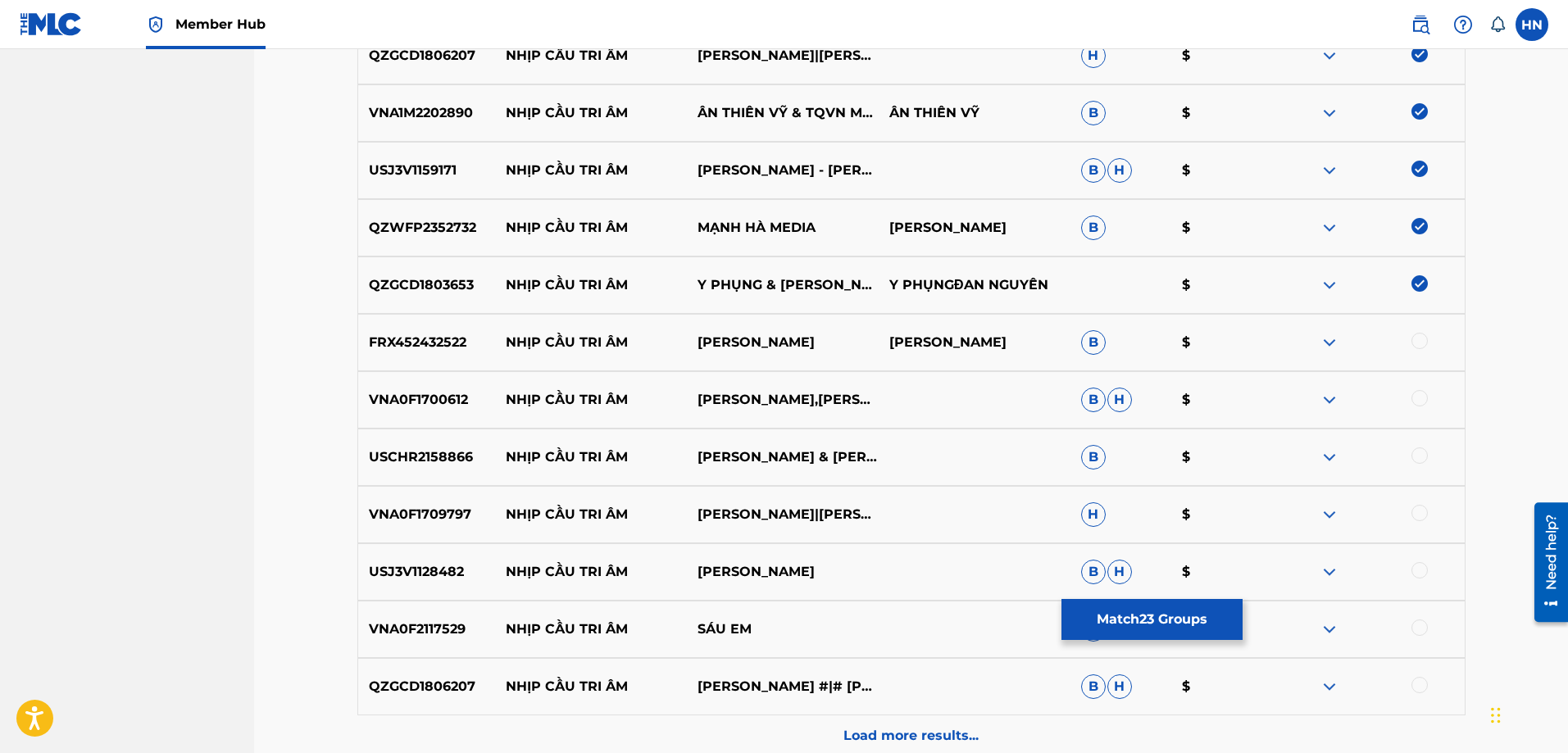
click at [461, 351] on p "FRX452432522" at bounding box center [427, 342] width 138 height 19
click at [1423, 337] on div at bounding box center [1419, 340] width 16 height 16
click at [448, 406] on p "VNA0F1700612" at bounding box center [427, 399] width 138 height 19
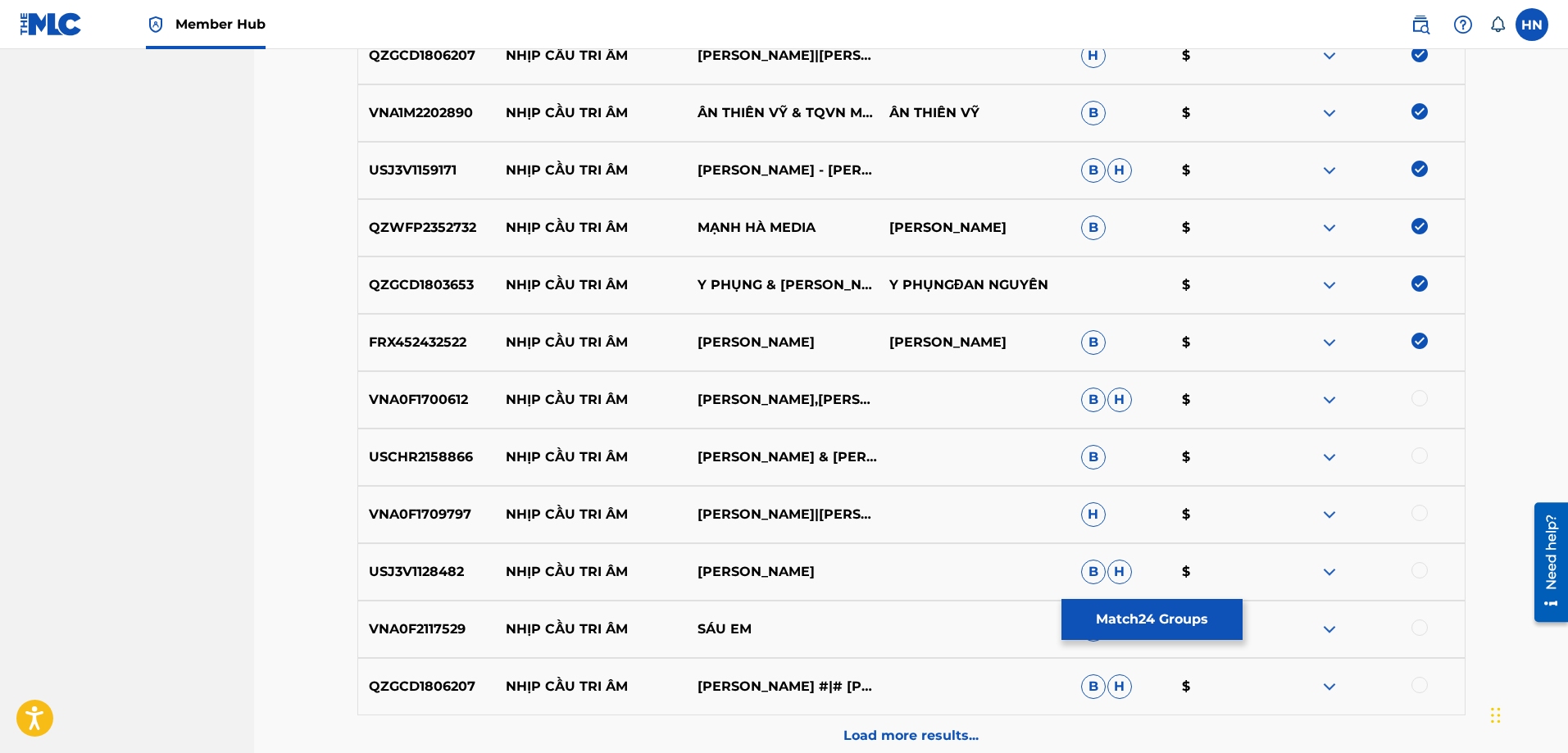
click at [1419, 402] on div at bounding box center [1419, 398] width 16 height 16
click at [444, 461] on p "USCHR2158866" at bounding box center [427, 456] width 138 height 19
click at [1426, 454] on div at bounding box center [1419, 455] width 16 height 16
click at [455, 519] on p "VNA0F1709797" at bounding box center [427, 514] width 138 height 19
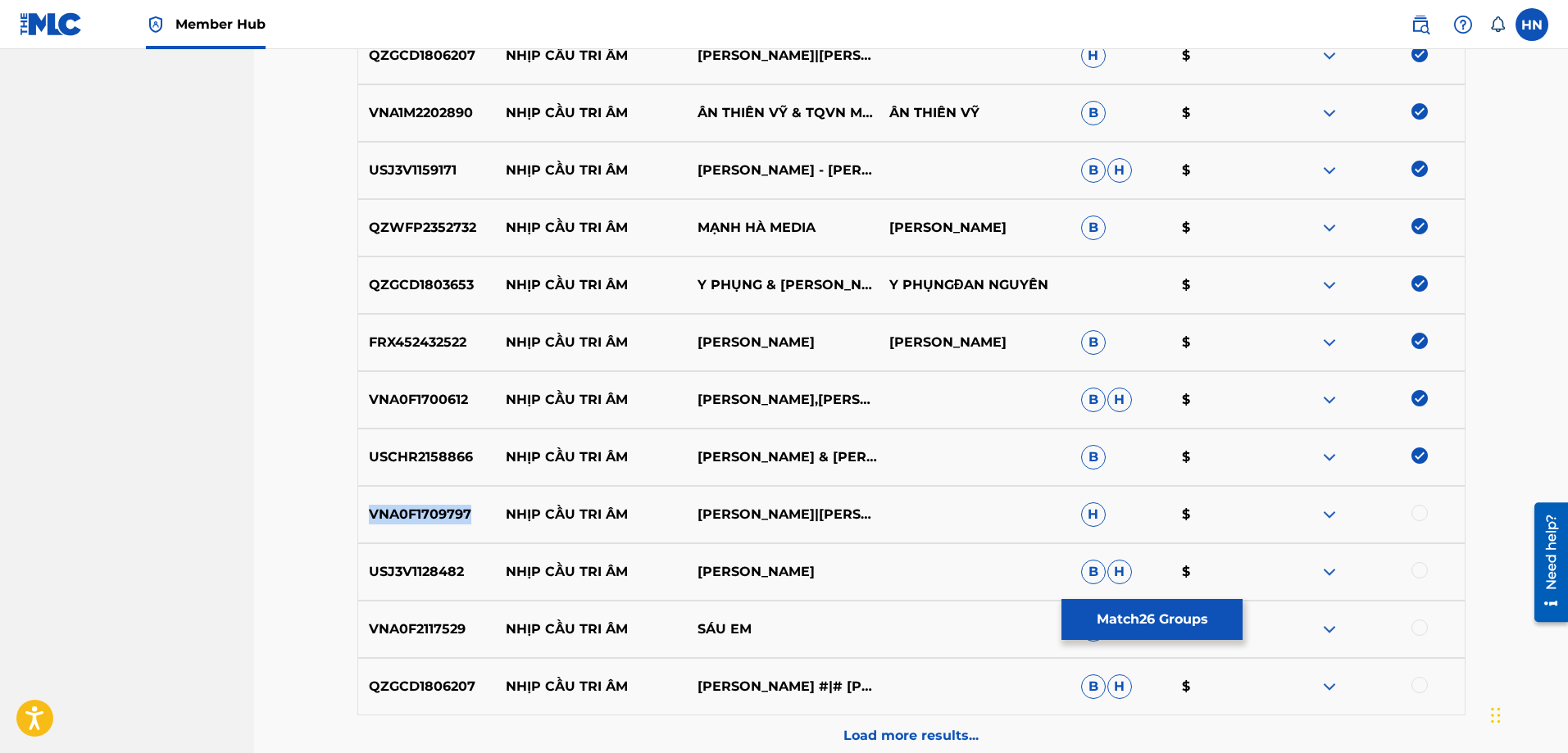
click at [455, 519] on p "VNA0F1709797" at bounding box center [427, 514] width 138 height 19
click at [1423, 507] on div at bounding box center [1419, 513] width 16 height 16
click at [379, 573] on p "USJ3V1128482" at bounding box center [427, 571] width 138 height 19
click at [1412, 571] on div at bounding box center [1419, 570] width 16 height 16
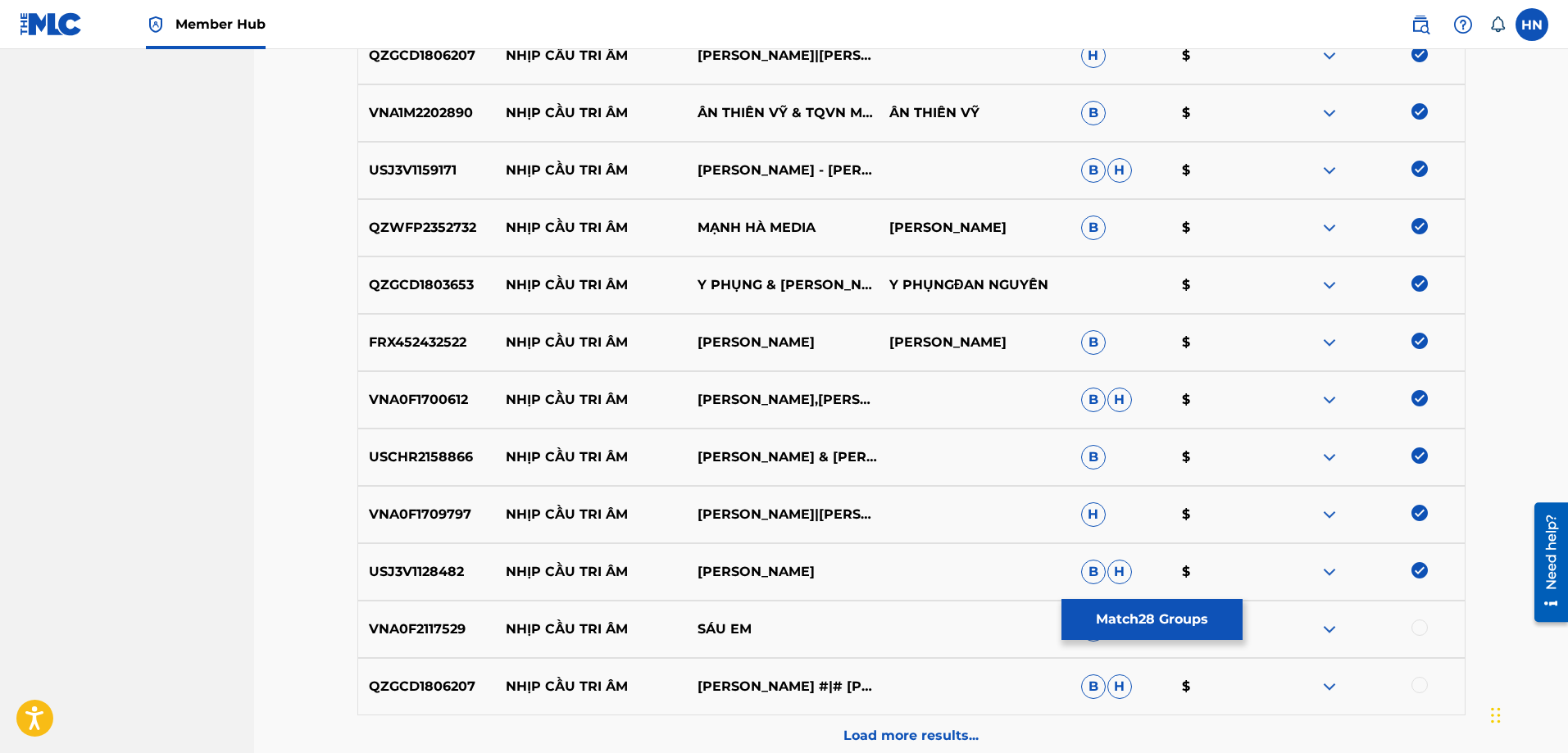
click at [430, 635] on p "VNA0F2117529" at bounding box center [427, 629] width 138 height 19
click at [1414, 627] on div at bounding box center [1419, 627] width 16 height 16
click at [417, 671] on div "QZGCD1806207 NHỊP CẦU TRI ÂM TUẤN VŨ #|# [PERSON_NAME]" at bounding box center [911, 687] width 1108 height 57
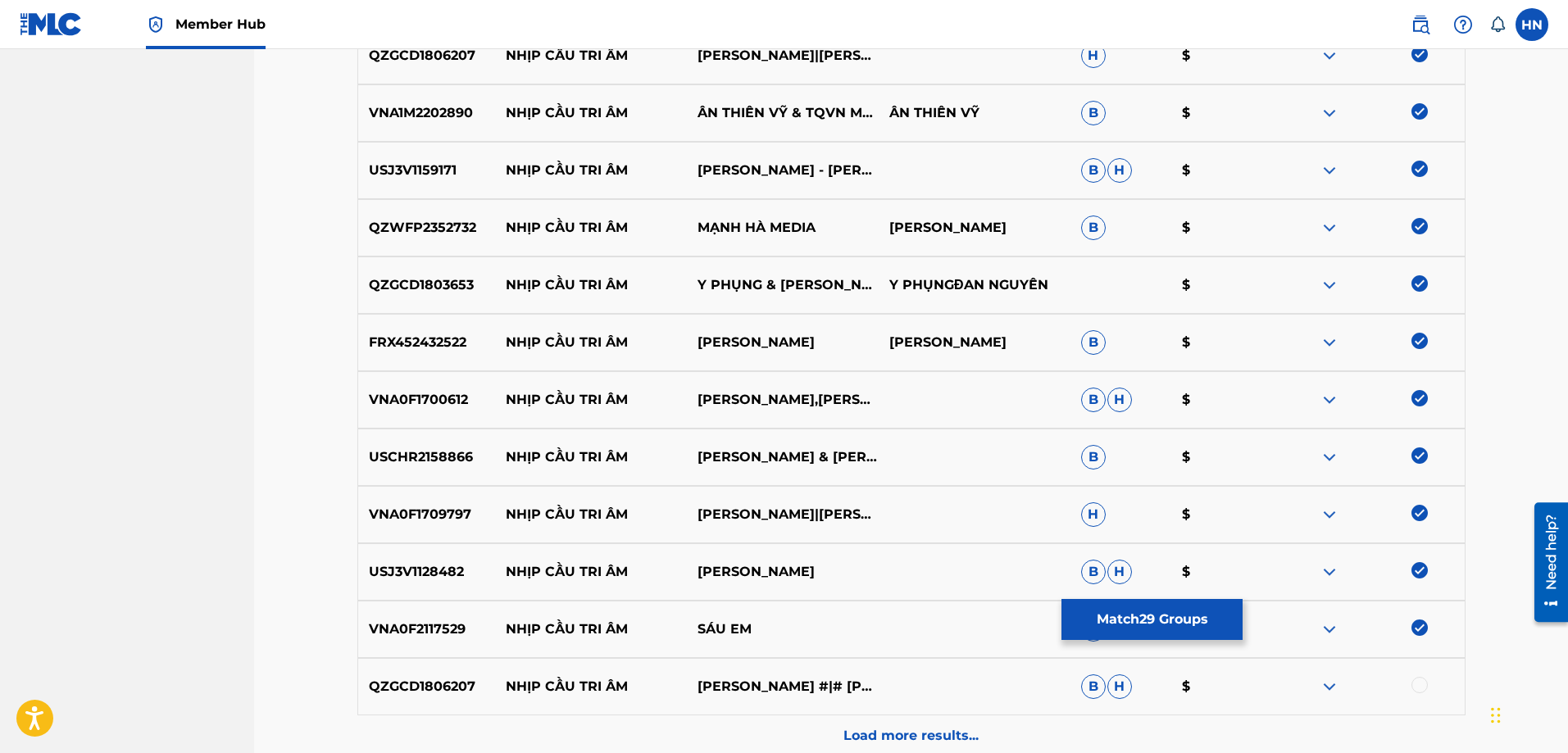
click at [1414, 688] on div at bounding box center [1419, 684] width 16 height 16
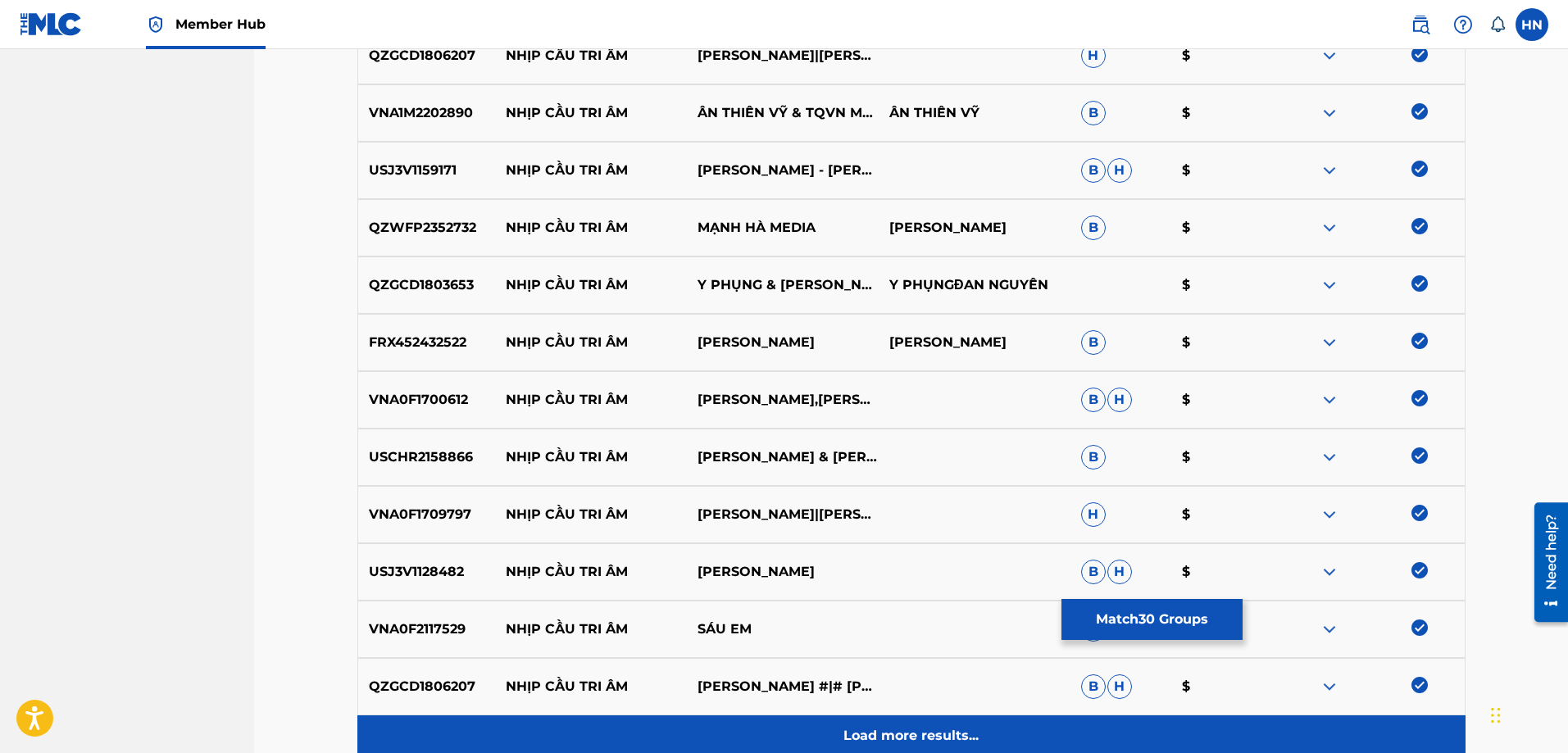
click at [836, 718] on div "Load more results..." at bounding box center [911, 735] width 1108 height 41
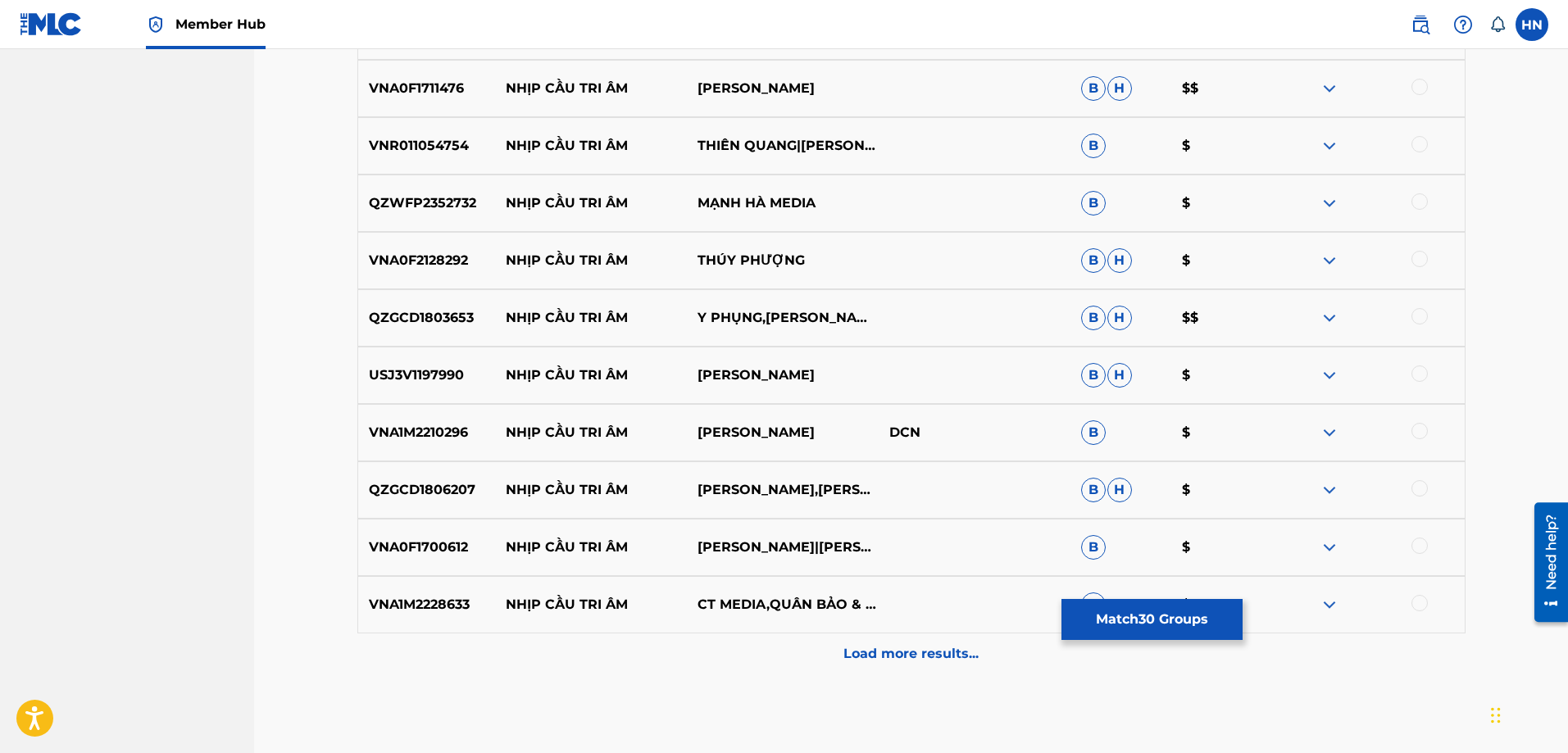
scroll to position [2210, 0]
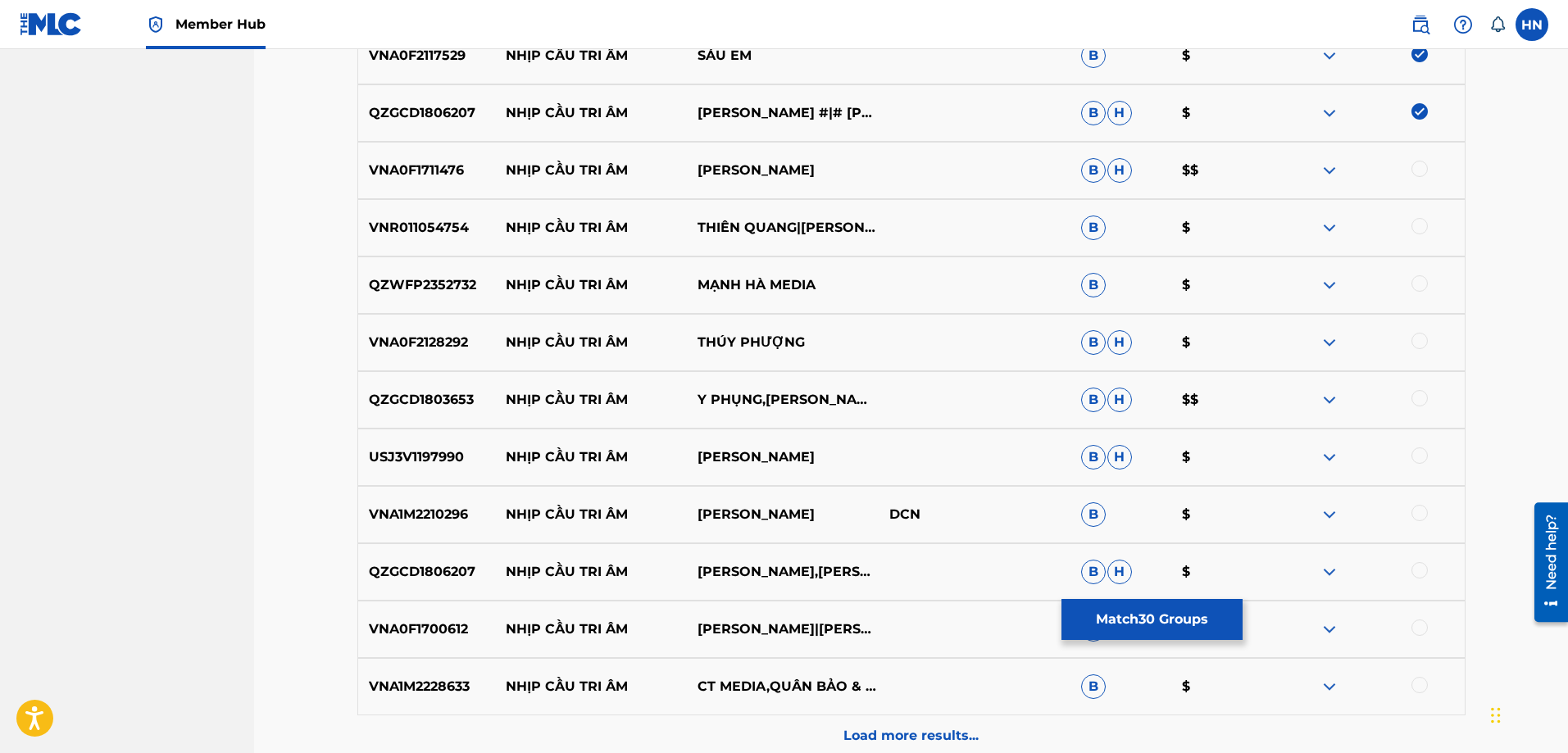
click at [440, 178] on p "VNA0F1711476" at bounding box center [427, 170] width 138 height 19
click at [1413, 171] on div at bounding box center [1419, 168] width 16 height 16
click at [432, 221] on p "VNR011054754" at bounding box center [427, 227] width 138 height 19
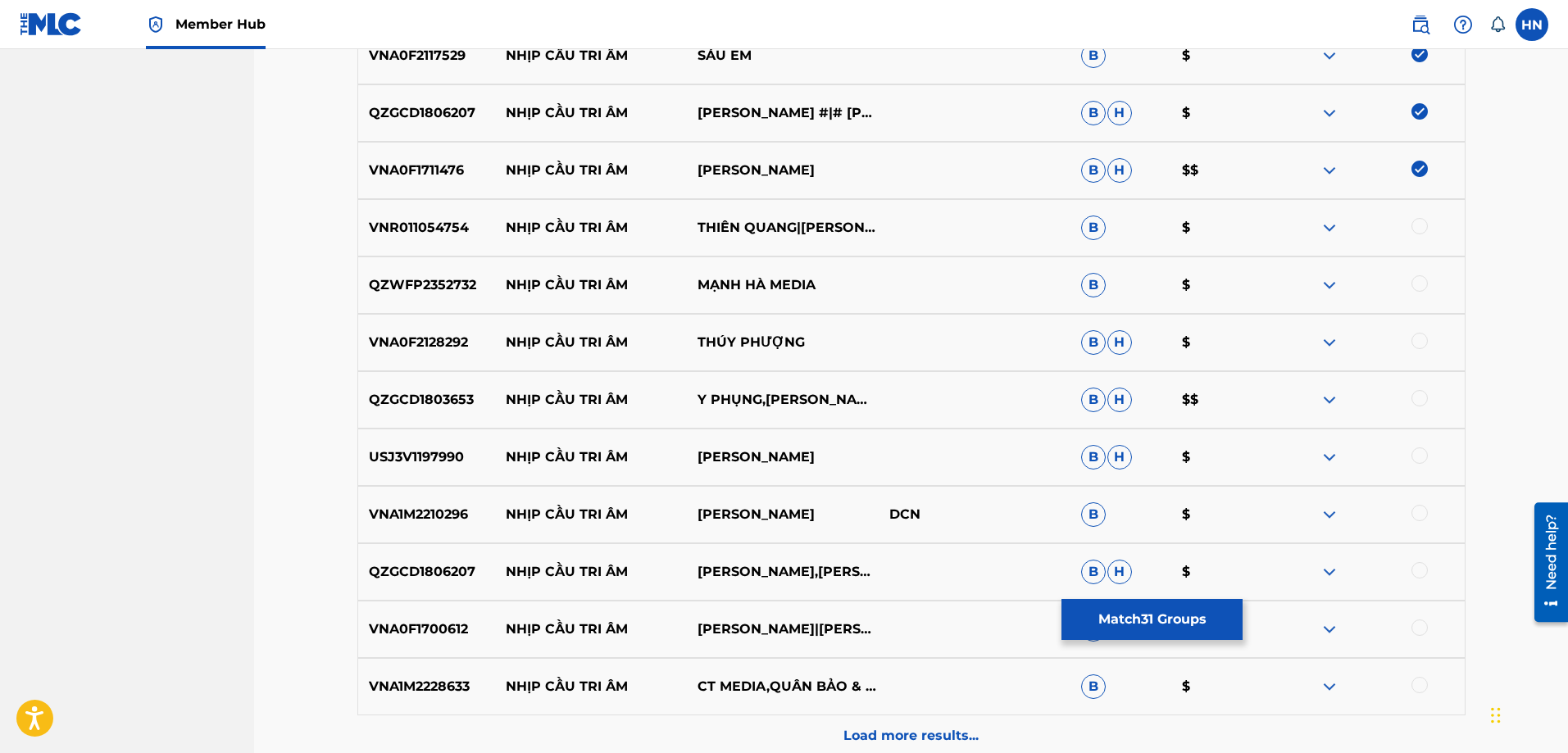
click at [1425, 227] on div at bounding box center [1419, 225] width 16 height 16
click at [420, 292] on p "QZWFP2352732" at bounding box center [427, 285] width 138 height 19
click at [1419, 287] on div at bounding box center [1419, 283] width 16 height 16
click at [442, 333] on p "VNA0F2128292" at bounding box center [427, 342] width 138 height 19
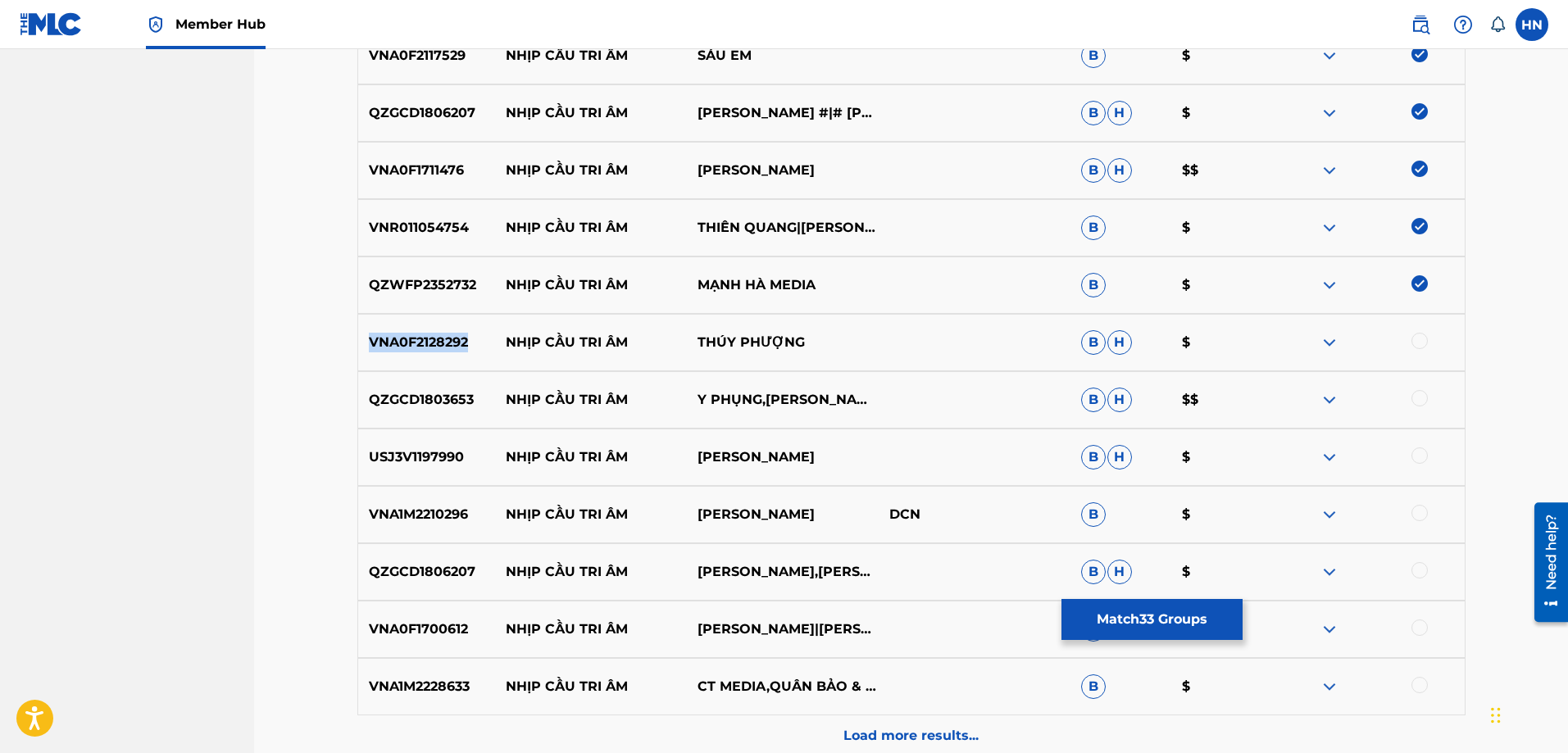
click at [442, 333] on p "VNA0F2128292" at bounding box center [427, 342] width 138 height 19
click at [1427, 340] on div at bounding box center [1419, 340] width 16 height 16
click at [438, 422] on div "QZGCD1803653 NHỊP CẦU TRI ÂM Y PHỤNG,[PERSON_NAME]" at bounding box center [911, 400] width 1108 height 57
click at [1421, 402] on div at bounding box center [1419, 398] width 16 height 16
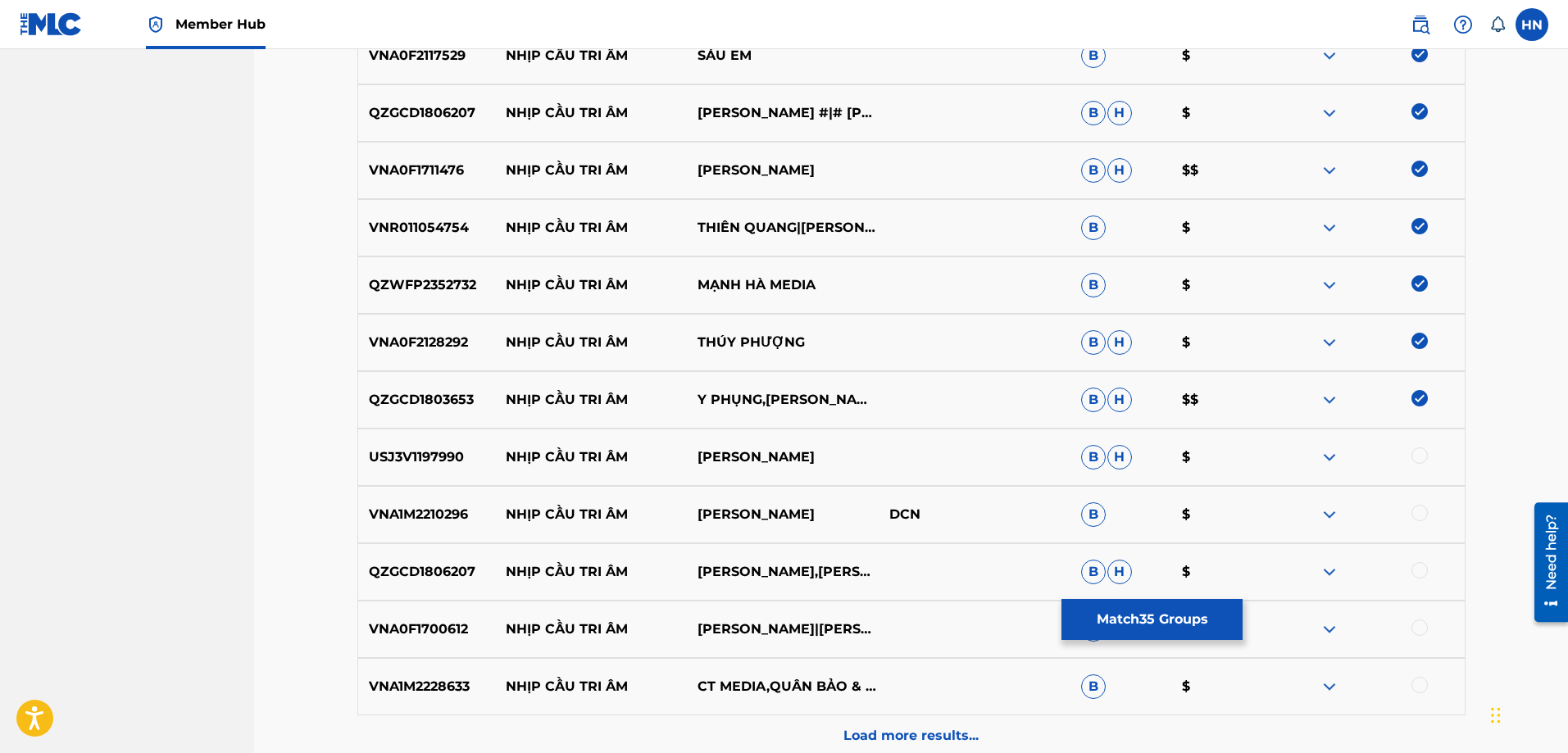
click at [437, 456] on p "USJ3V1197990" at bounding box center [427, 456] width 138 height 19
click at [1418, 452] on div at bounding box center [1419, 455] width 16 height 16
click at [452, 526] on div "VNA1M2210296 NHỊP CẦU TRI ÂM KIM TUYỀN DCN B $" at bounding box center [911, 514] width 1108 height 57
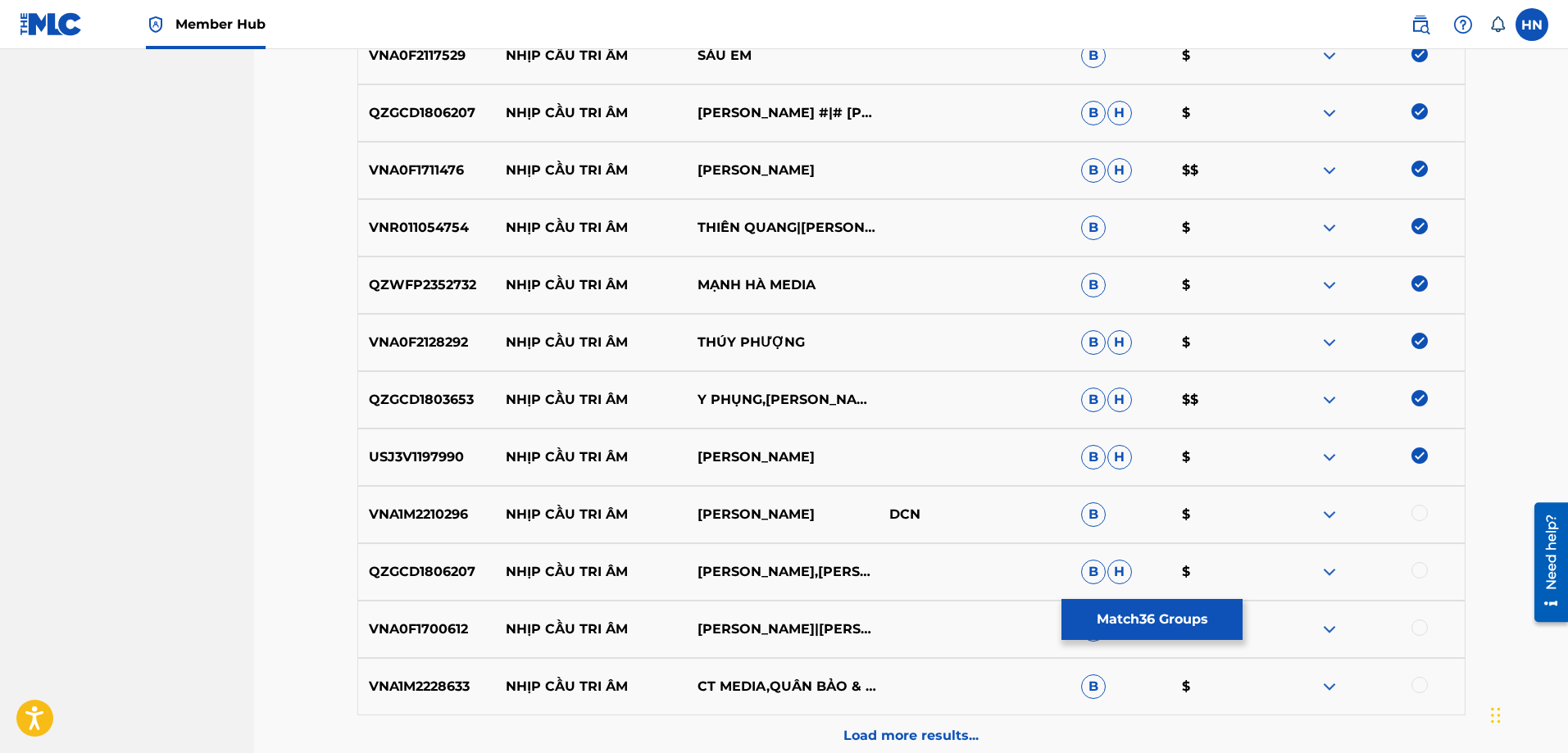
click at [1418, 513] on div at bounding box center [1419, 513] width 16 height 16
click at [452, 570] on p "QZGCD1806207" at bounding box center [427, 571] width 138 height 19
click at [1411, 565] on div at bounding box center [1369, 571] width 192 height 19
click at [1417, 569] on div at bounding box center [1419, 570] width 16 height 16
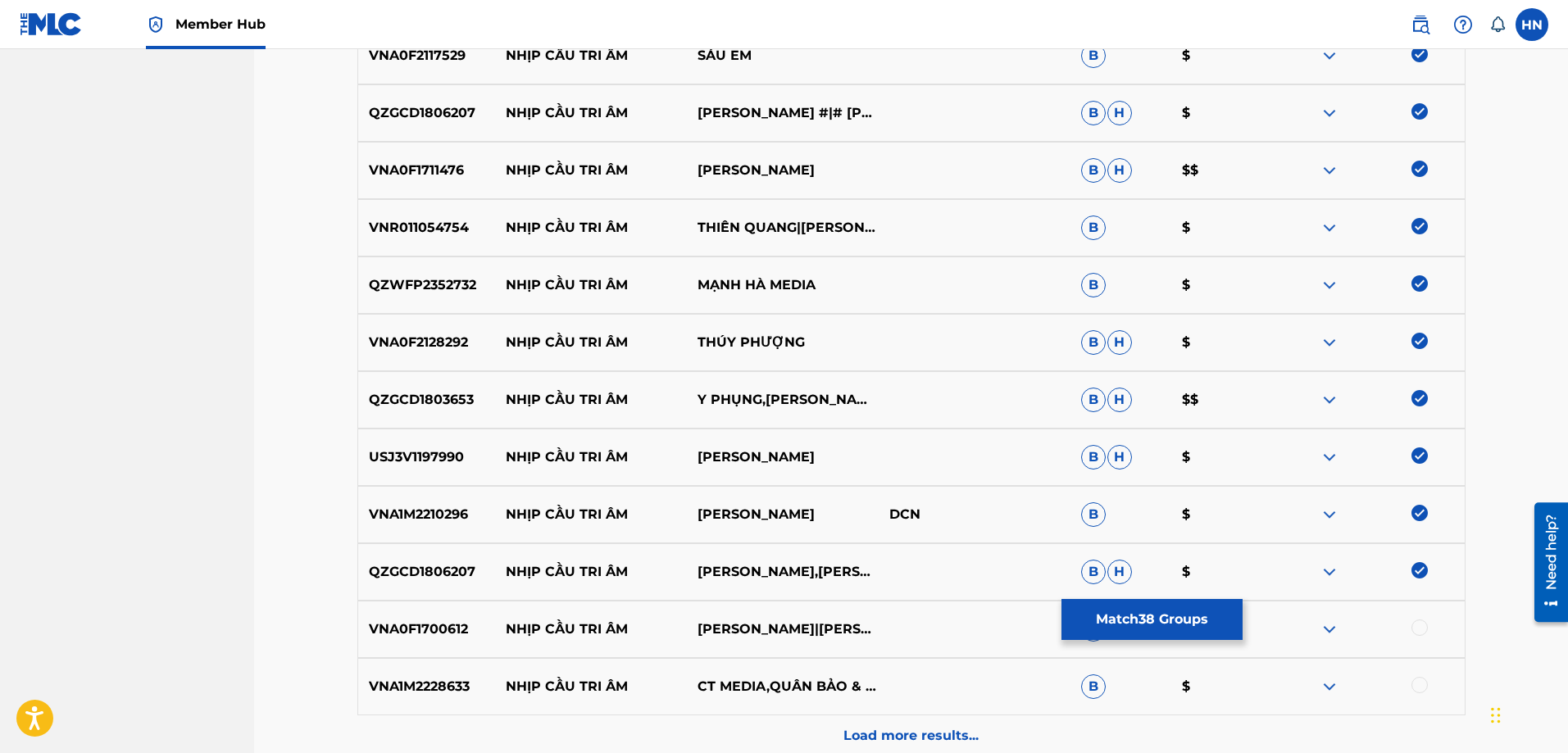
click at [458, 639] on div "VNA0F1700612 NHỊP CẦU TRI ÂM HÙNG CƯỜNG|THANH TUYỀN B $" at bounding box center [911, 629] width 1108 height 57
click at [1413, 628] on div at bounding box center [1419, 627] width 16 height 16
click at [449, 682] on p "VNA1M2228633" at bounding box center [427, 686] width 138 height 19
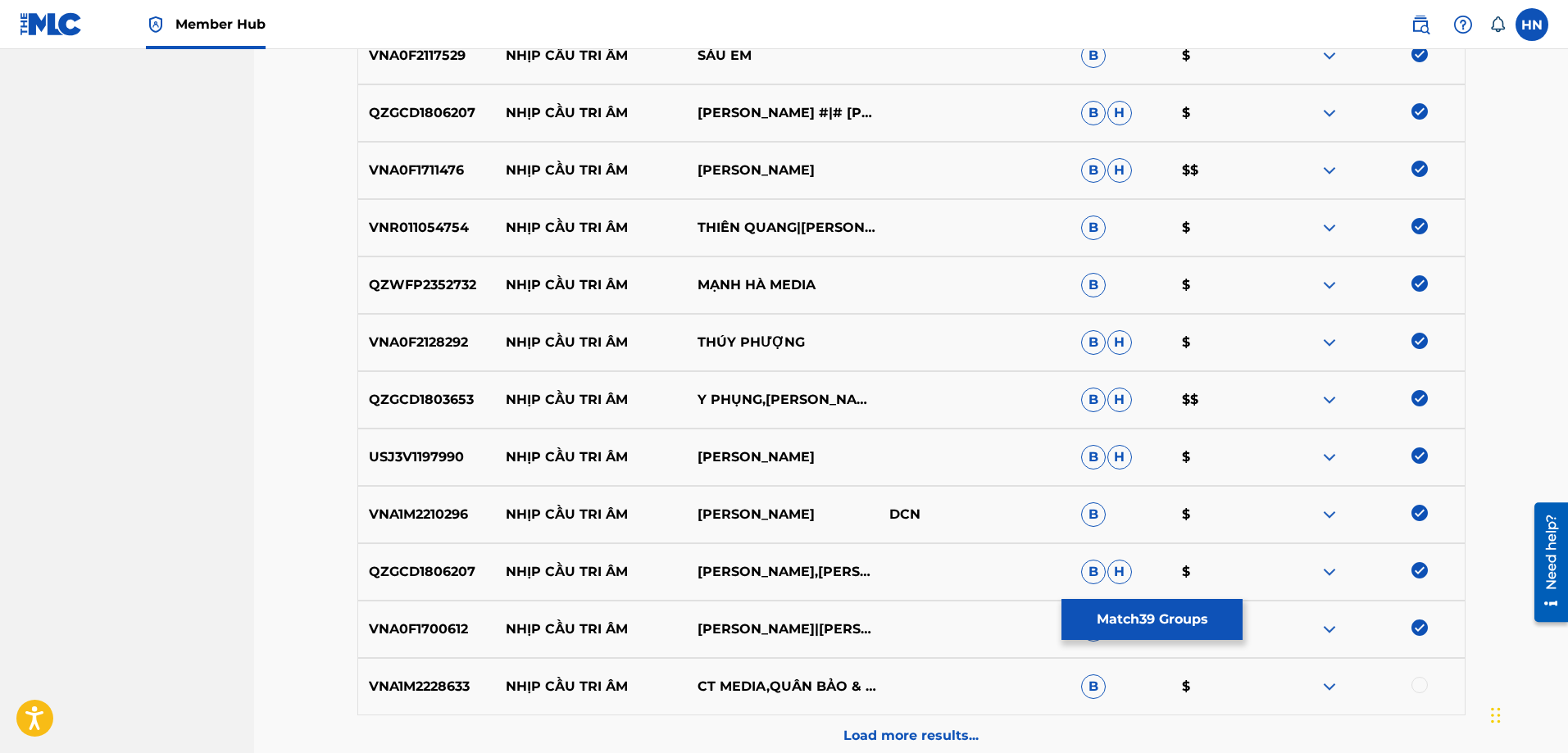
click at [1418, 687] on div at bounding box center [1419, 684] width 16 height 16
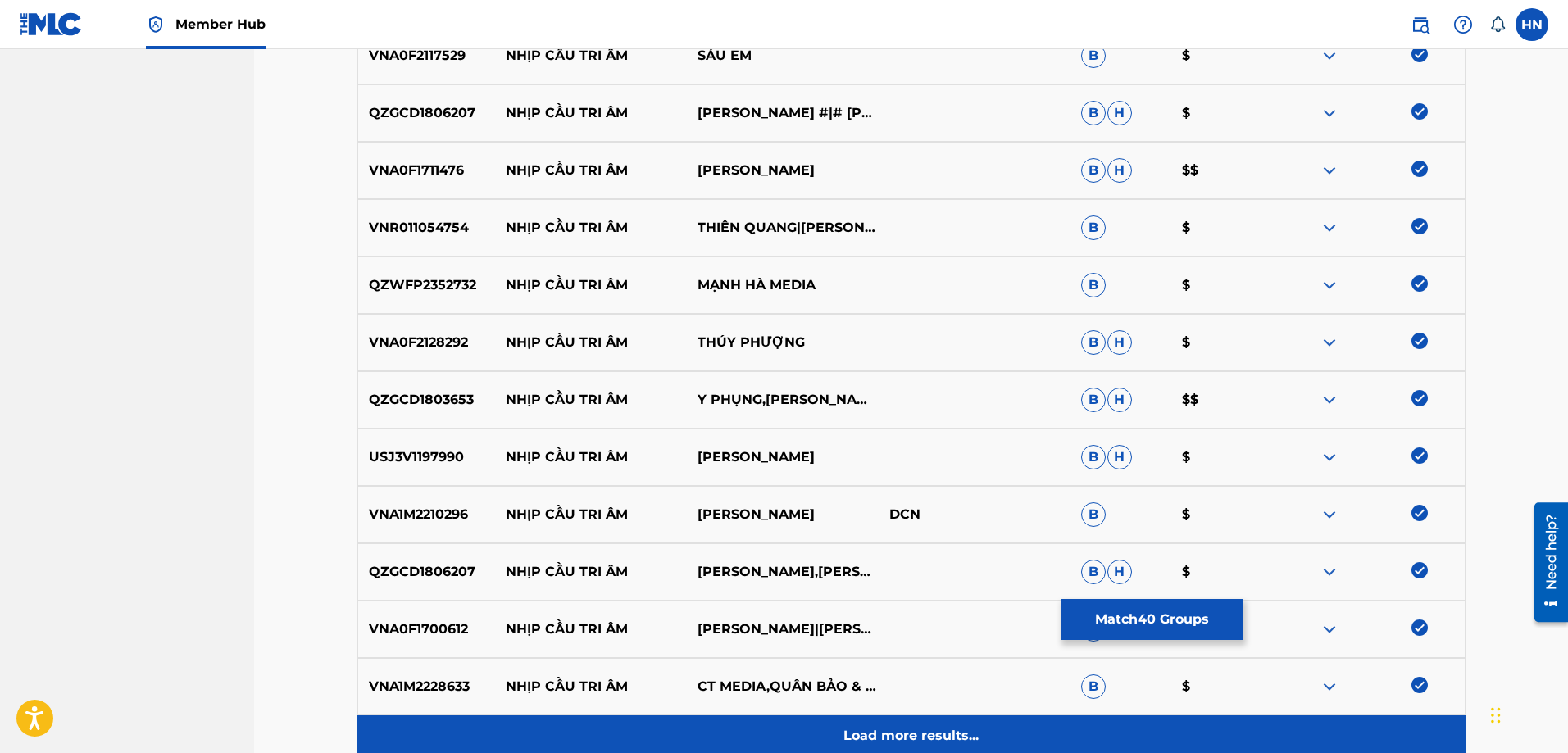
click at [947, 721] on div "Load more results..." at bounding box center [911, 735] width 1108 height 41
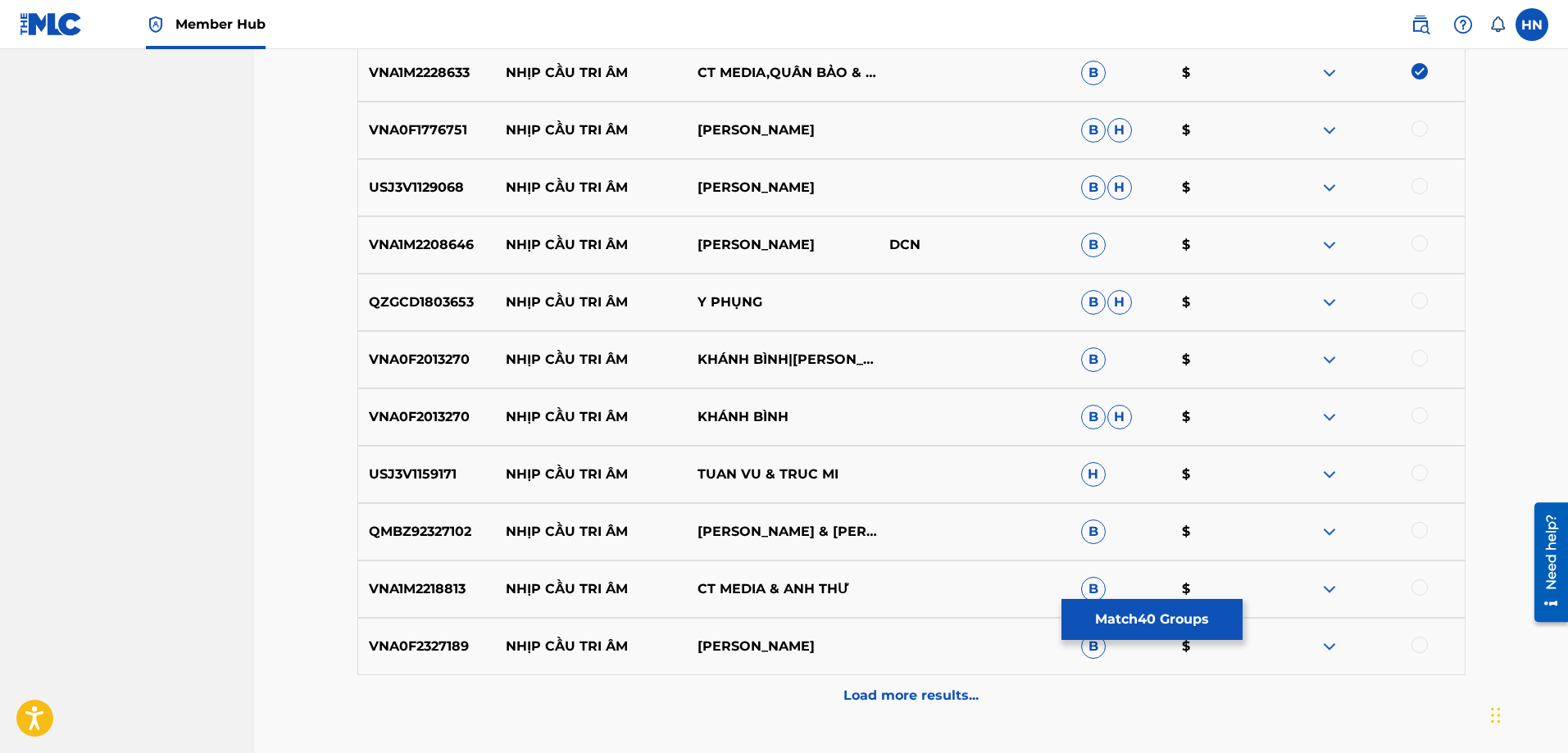
scroll to position [2783, 0]
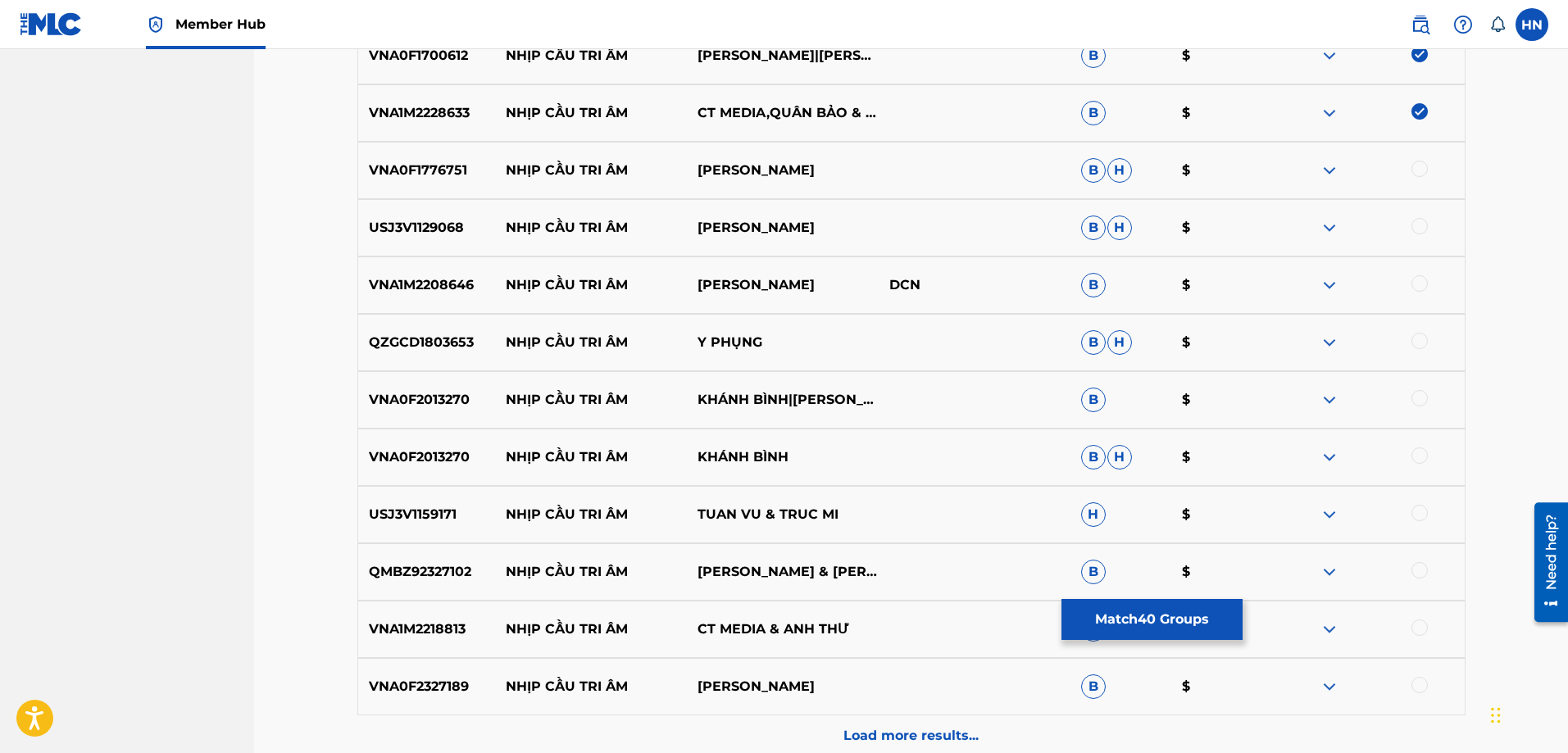
click at [405, 180] on div "VNA0F1776751 NHỊP CẦU TRI ÂM TRƯỜNG VŨ B H $" at bounding box center [911, 171] width 1108 height 57
click at [1409, 166] on div at bounding box center [1369, 170] width 192 height 19
click at [1413, 167] on div at bounding box center [1419, 168] width 16 height 16
click at [368, 235] on p "USJ3V1129068" at bounding box center [427, 227] width 138 height 19
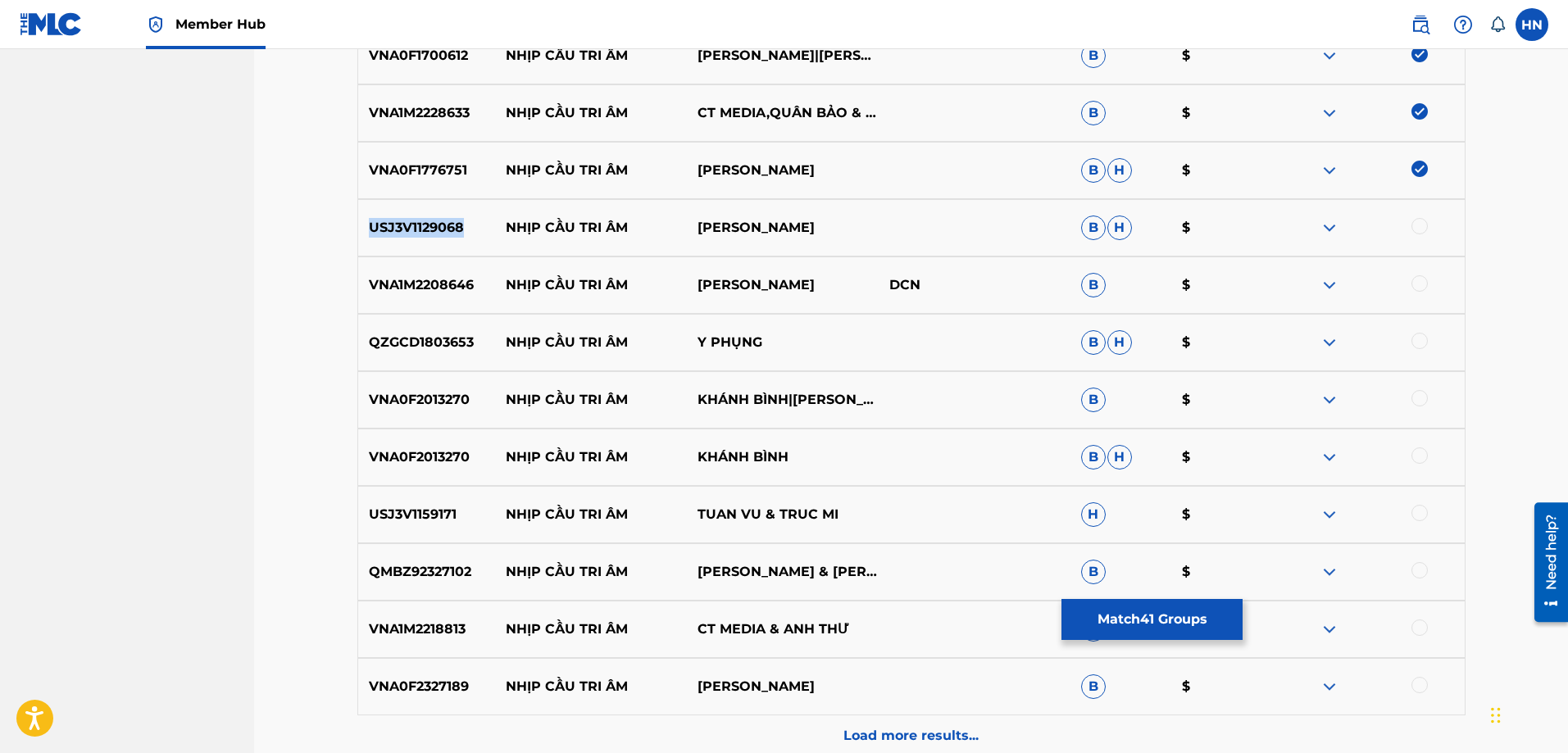
click at [368, 235] on p "USJ3V1129068" at bounding box center [427, 227] width 138 height 19
click at [1420, 228] on div at bounding box center [1419, 225] width 16 height 16
click at [373, 276] on p "VNA1M2208646" at bounding box center [427, 285] width 138 height 19
click at [1423, 281] on div at bounding box center [1419, 283] width 16 height 16
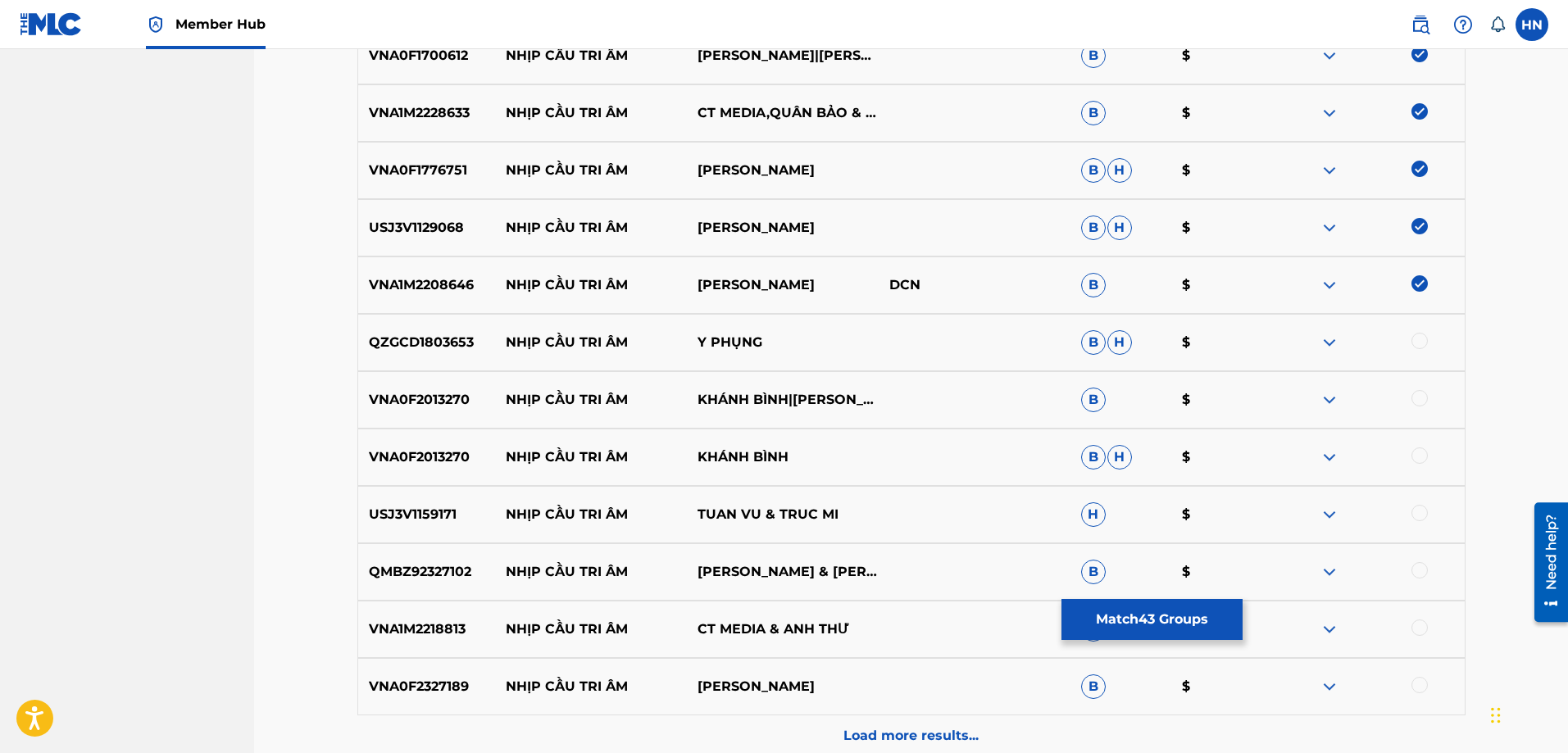
click at [400, 340] on p "QZGCD1803653" at bounding box center [427, 342] width 138 height 19
click at [1417, 341] on div at bounding box center [1419, 340] width 16 height 16
click at [439, 409] on p "VNA0F2013270" at bounding box center [427, 399] width 138 height 19
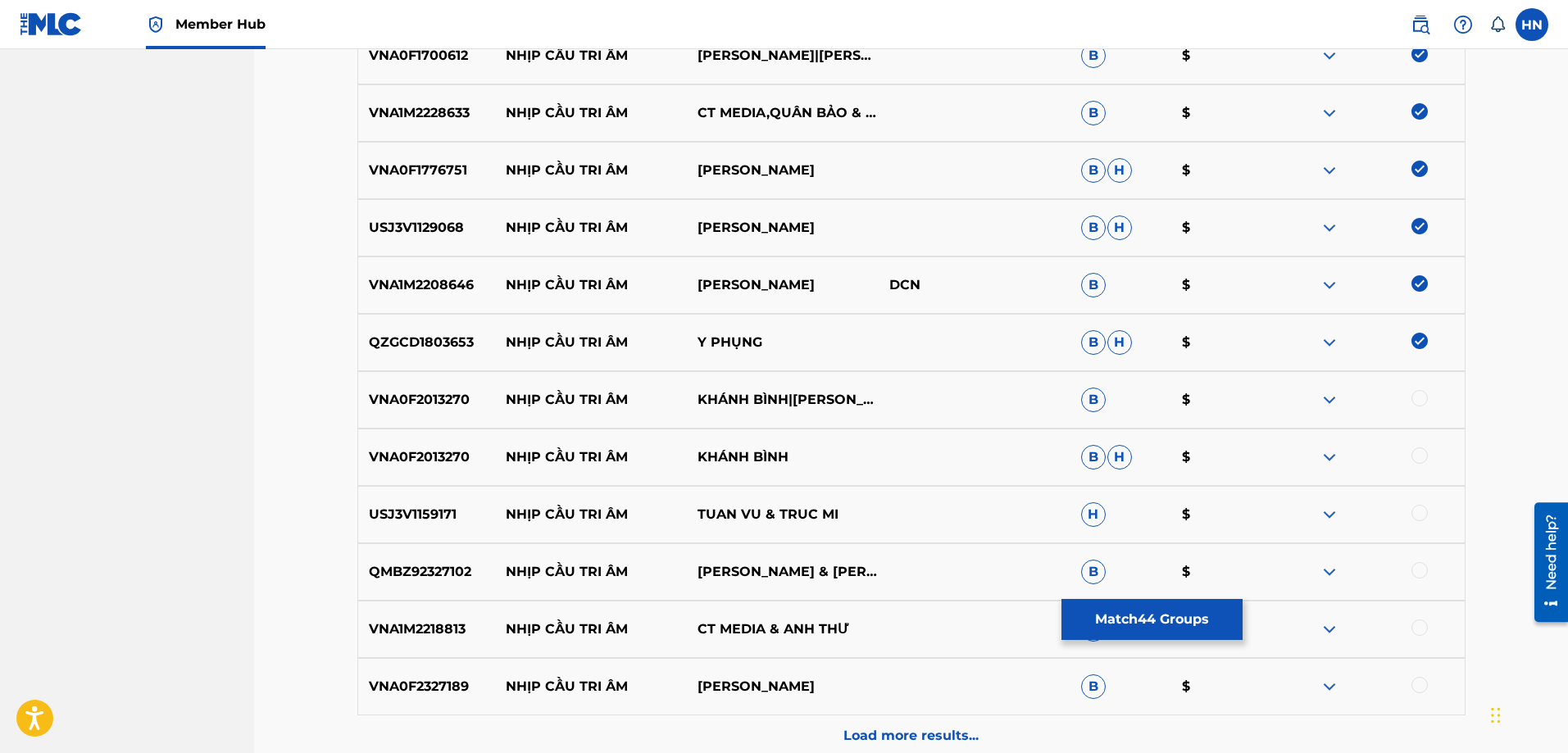
click at [1424, 397] on div at bounding box center [1419, 398] width 16 height 16
click at [1417, 452] on div at bounding box center [1419, 455] width 16 height 16
click at [430, 507] on p "USJ3V1159171" at bounding box center [427, 514] width 138 height 19
click at [1418, 513] on div at bounding box center [1419, 513] width 16 height 16
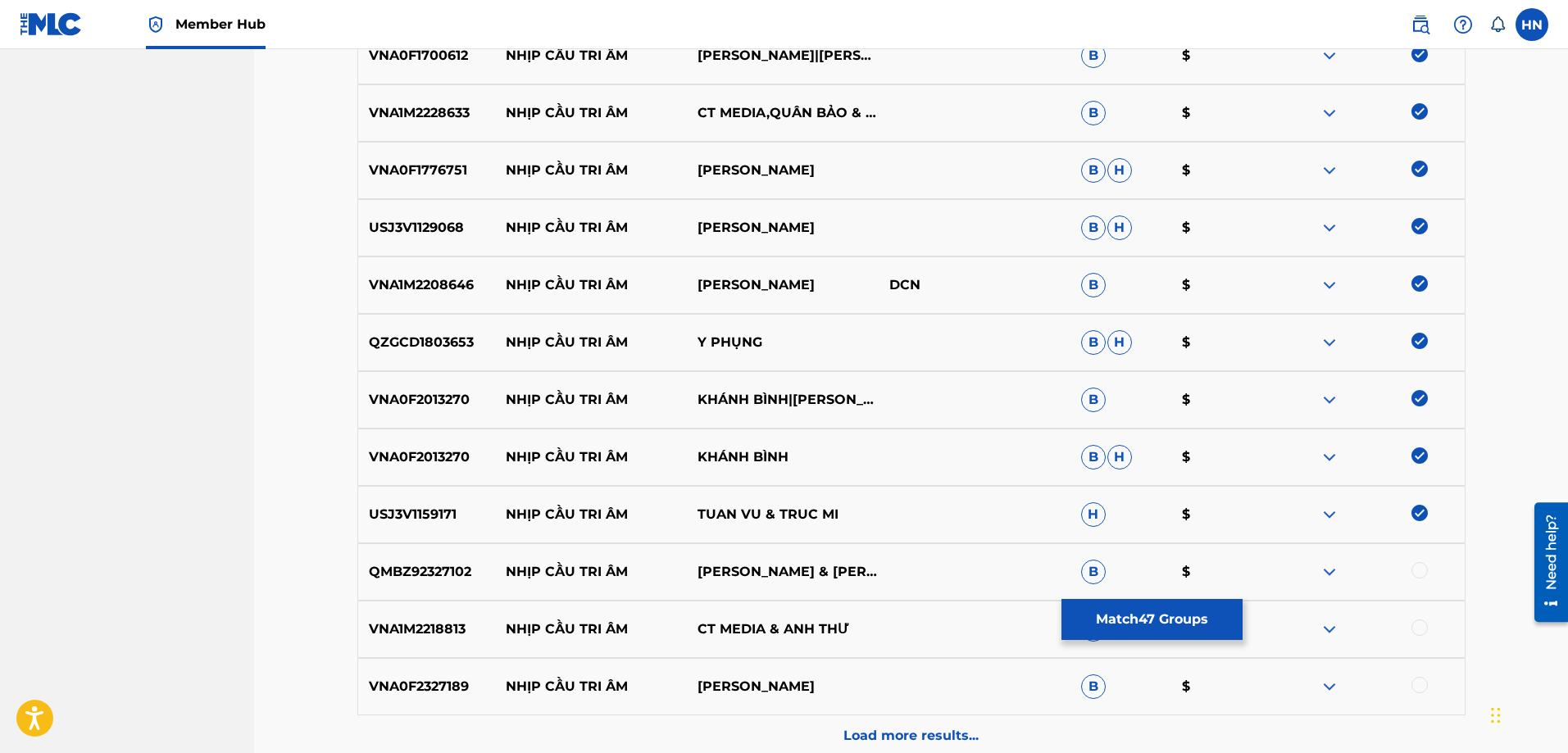
click at [399, 550] on div "QMBZ92327102 NHỊP CẦU TRI ÂM [PERSON_NAME] & [PERSON_NAME] B $" at bounding box center [911, 571] width 1108 height 57
click at [1414, 572] on div at bounding box center [1419, 570] width 16 height 16
click at [448, 609] on div "VNA1M2218813 NHỊP CẦU TRI ÂM CT MEDIA & ANH THƯ B $" at bounding box center [911, 629] width 1108 height 57
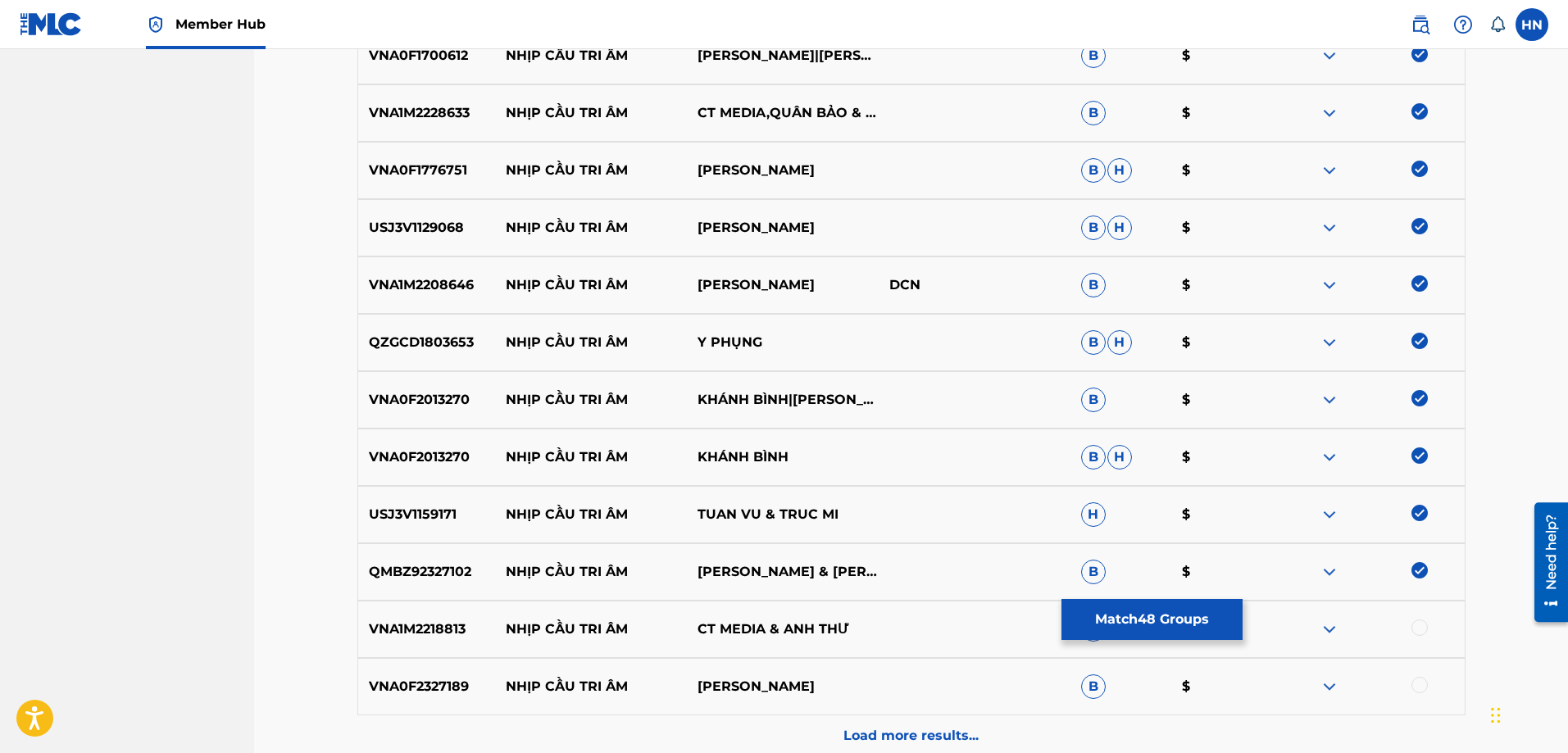
click at [1421, 625] on div at bounding box center [1419, 627] width 16 height 16
click at [429, 682] on p "VNA0F2327189" at bounding box center [427, 686] width 138 height 19
click at [1420, 685] on div at bounding box center [1419, 684] width 16 height 16
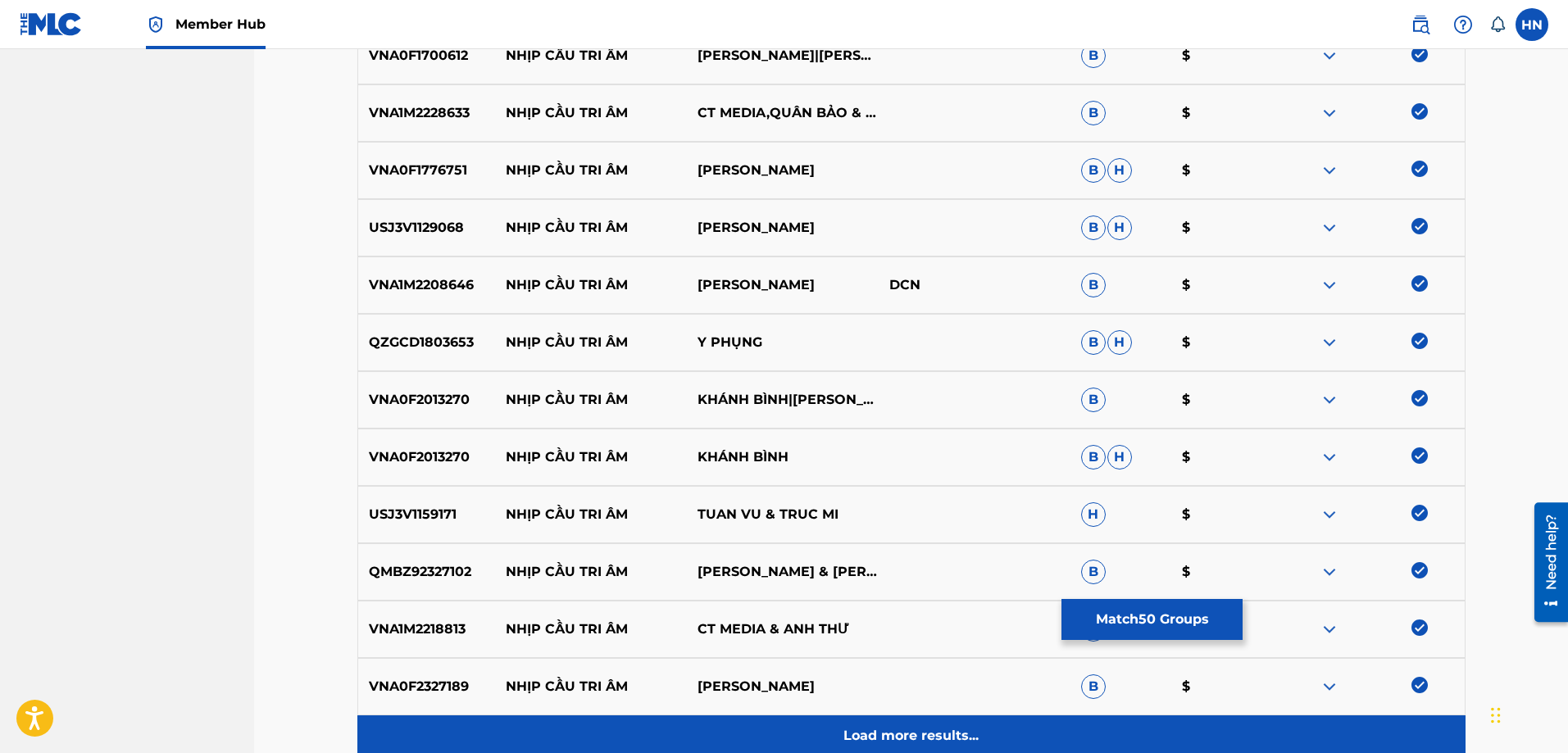
click at [958, 729] on p "Load more results..." at bounding box center [911, 735] width 135 height 19
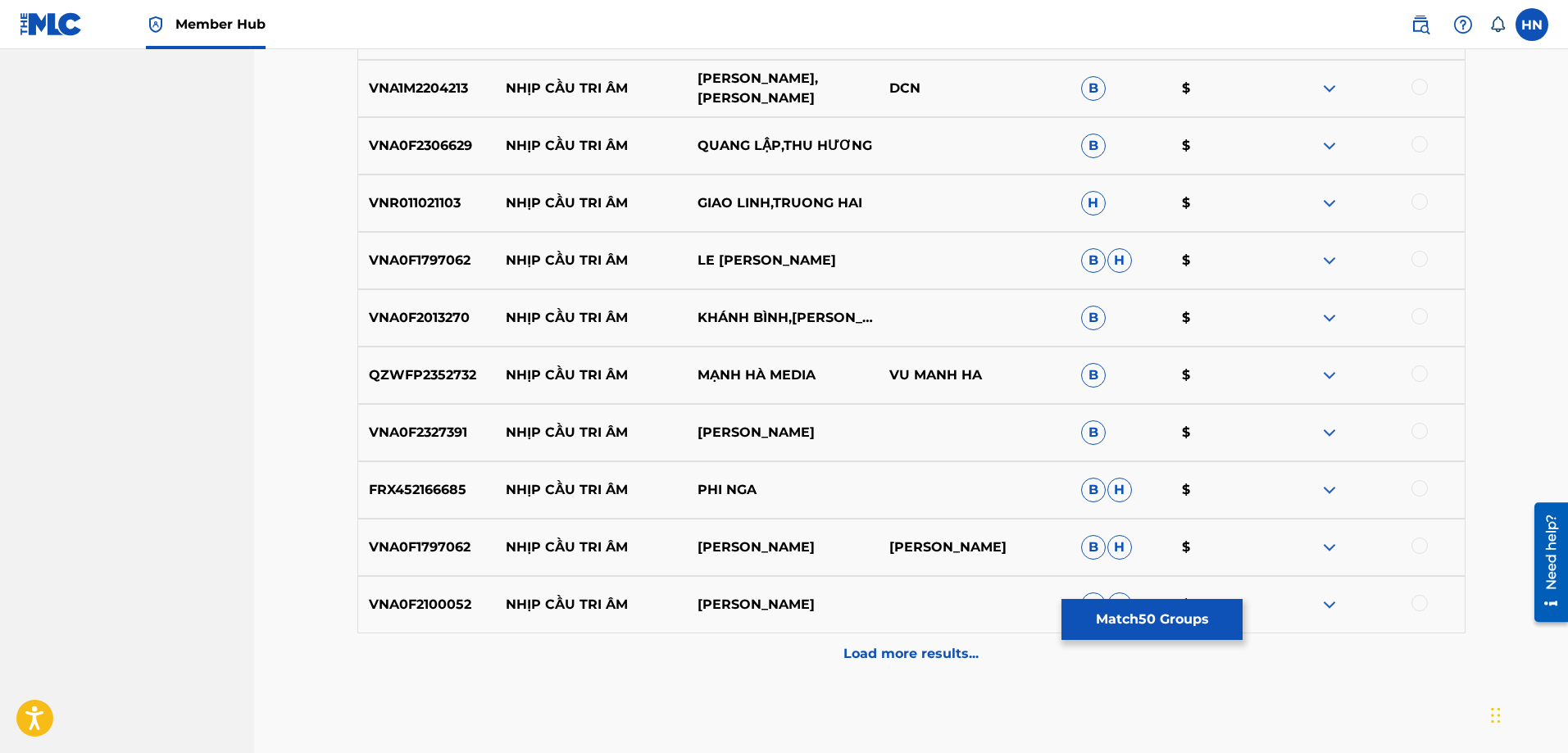
scroll to position [3357, 0]
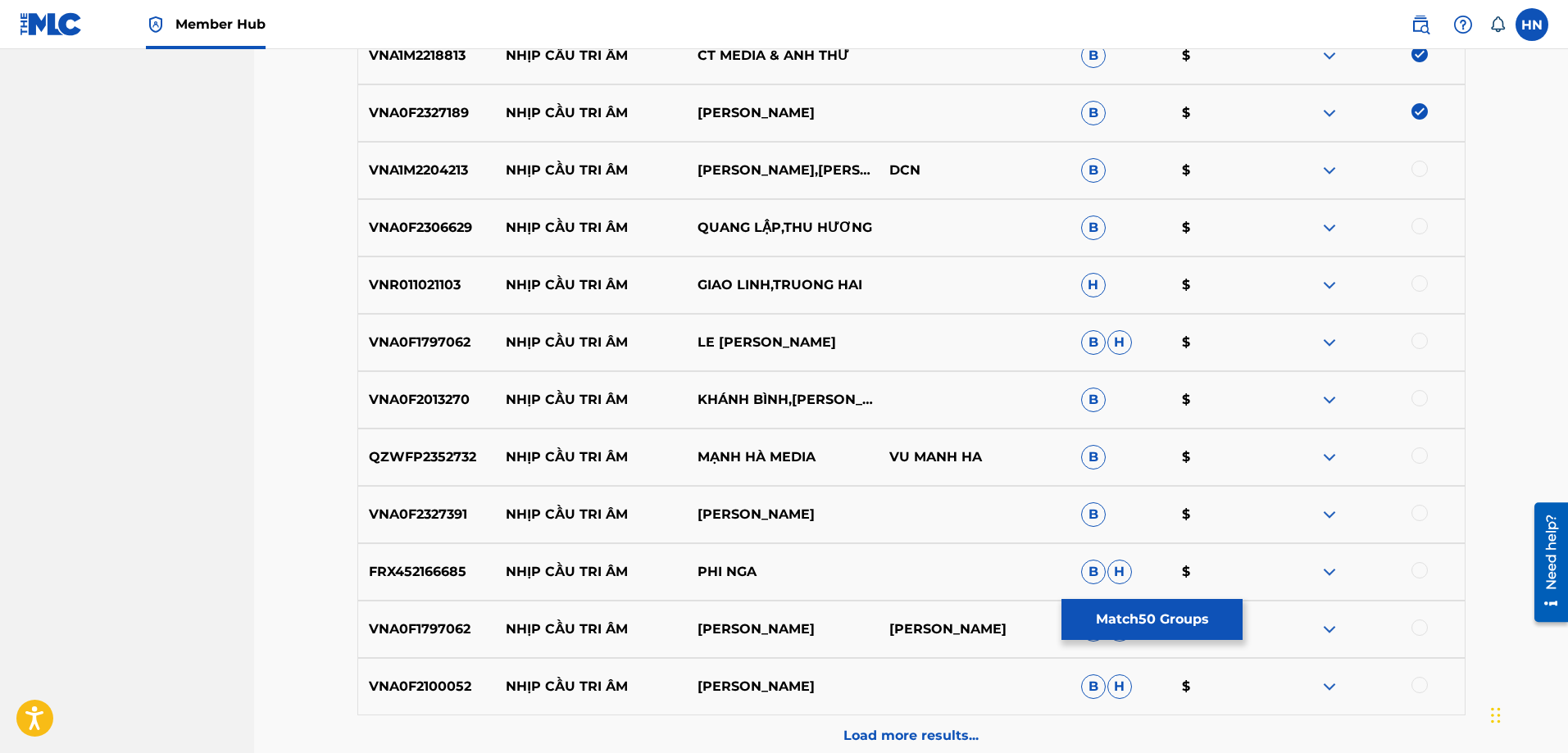
click at [446, 180] on div "VNA1M2204213 NHỊP CẦU TRI ÂM THANH NGÂN,GIA TIẾN DCN B $" at bounding box center [911, 171] width 1108 height 57
click at [1418, 168] on div at bounding box center [1419, 168] width 16 height 16
click at [436, 215] on div "VNA0F2306629 NHỊP CẦU TRI ÂM QUANG LẬP,THU HƯƠNG B $" at bounding box center [911, 228] width 1108 height 57
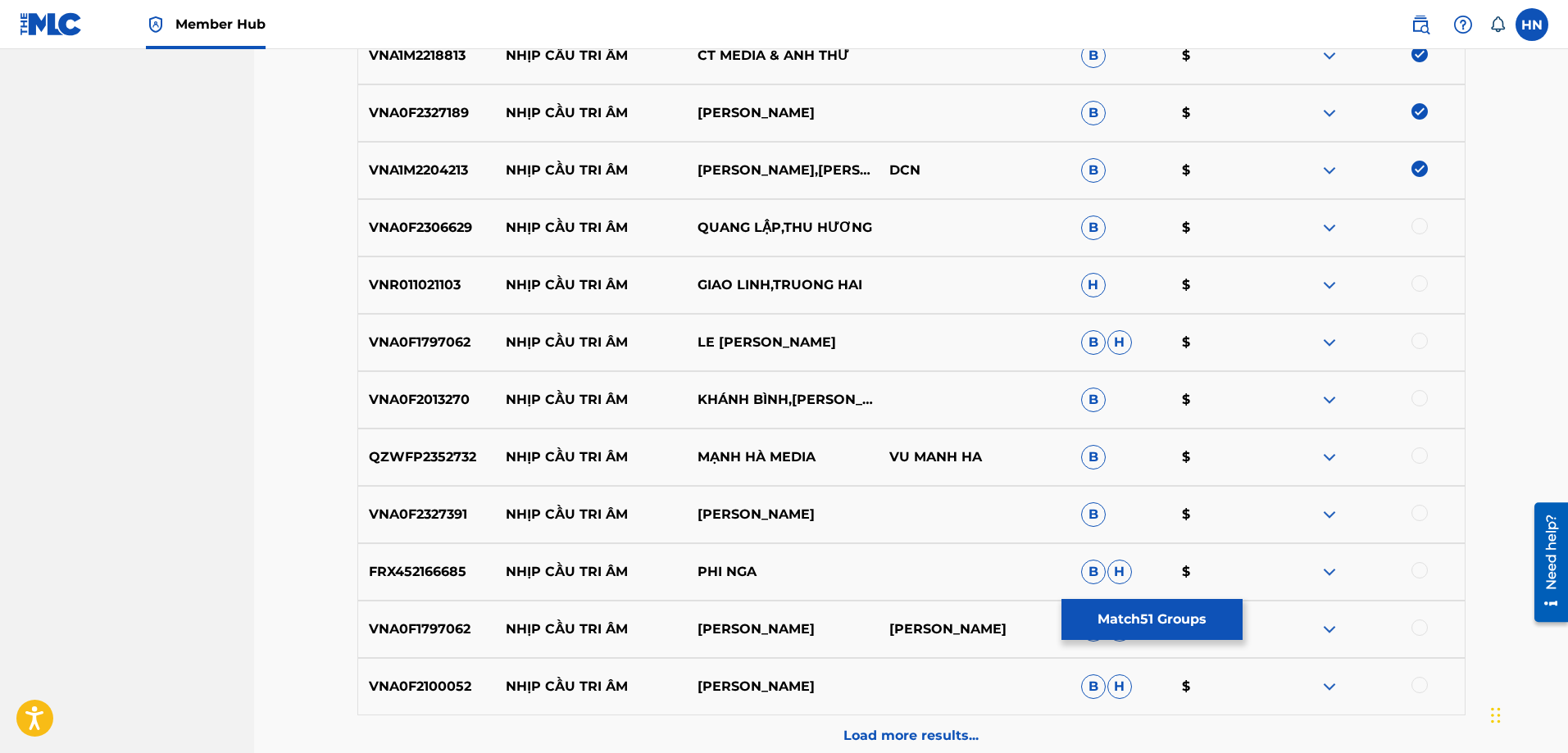
click at [1430, 222] on div at bounding box center [1369, 227] width 192 height 19
click at [1425, 227] on div at bounding box center [1419, 225] width 16 height 16
click at [434, 287] on p "VNR011021103" at bounding box center [427, 285] width 138 height 19
click at [1412, 282] on div at bounding box center [1419, 283] width 16 height 16
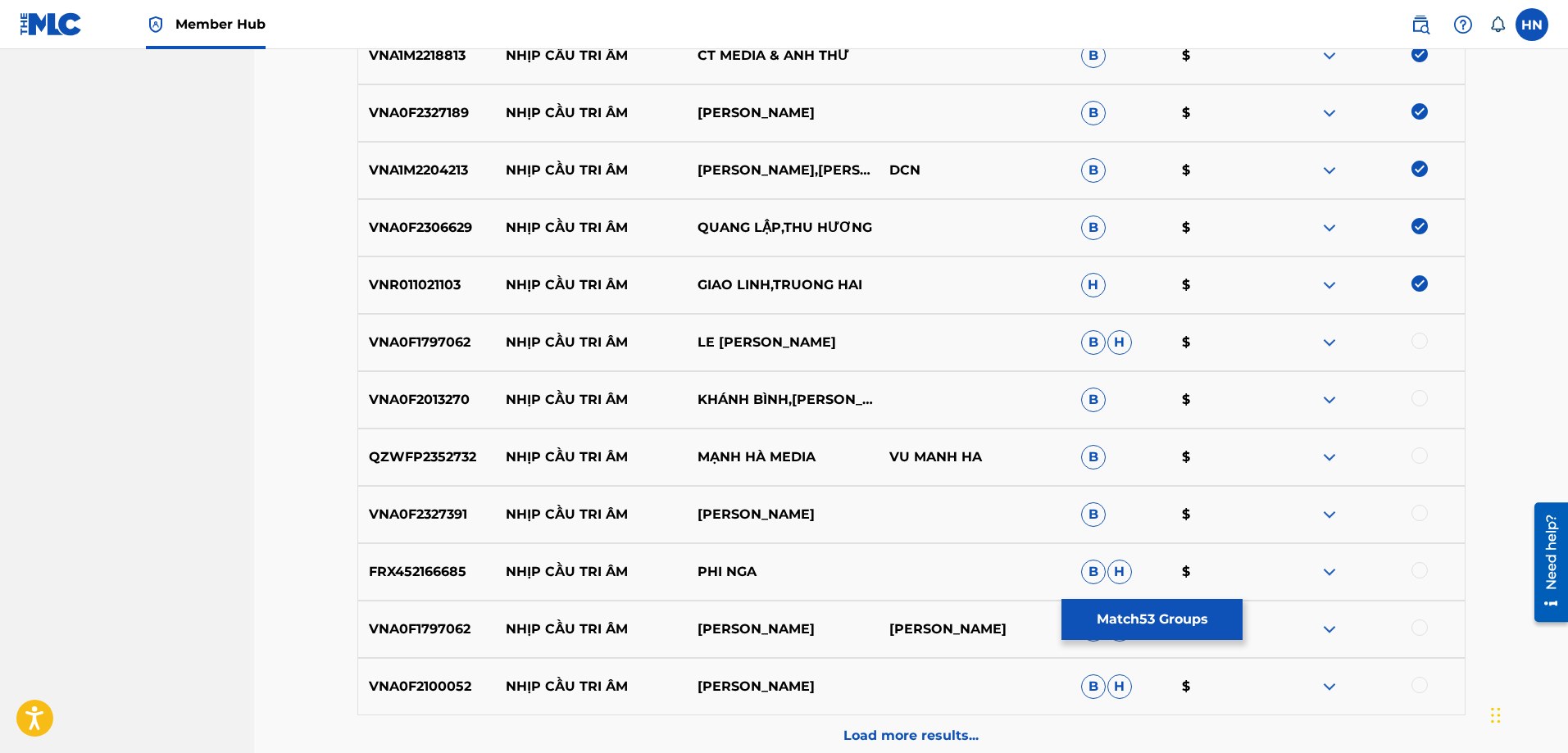
click at [411, 329] on div "VNA0F1797062 NHỊP CẦU TRI ÂM LE MINH TRUNG B H $" at bounding box center [911, 342] width 1108 height 57
click at [1424, 342] on div at bounding box center [1419, 340] width 16 height 16
click at [423, 399] on p "VNA0F2013270" at bounding box center [427, 399] width 138 height 19
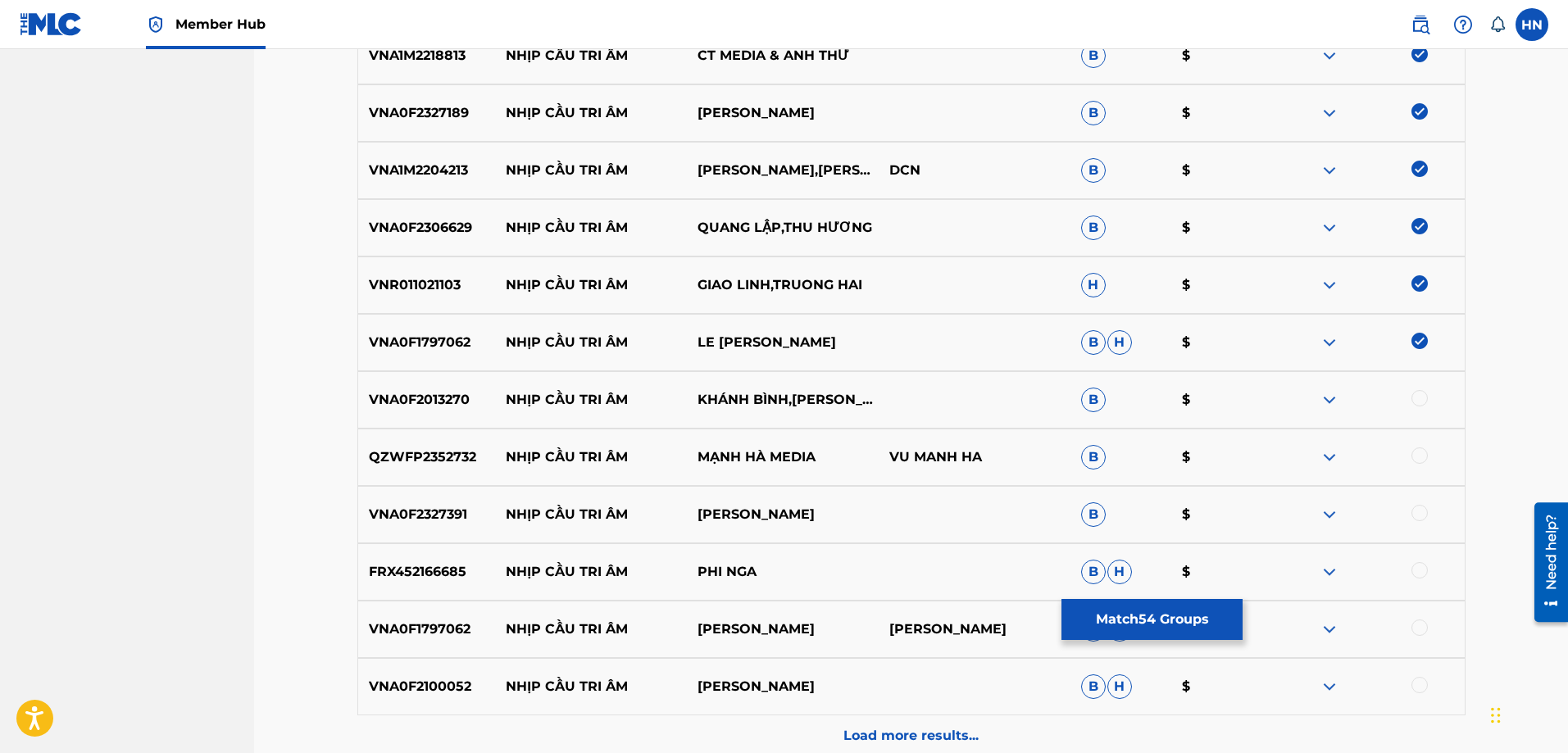
click at [1416, 403] on div at bounding box center [1419, 398] width 16 height 16
click at [451, 450] on p "QZWFP2352732" at bounding box center [427, 456] width 138 height 19
click at [1417, 459] on div at bounding box center [1419, 455] width 16 height 16
click at [457, 513] on p "VNA0F2327391" at bounding box center [427, 514] width 138 height 19
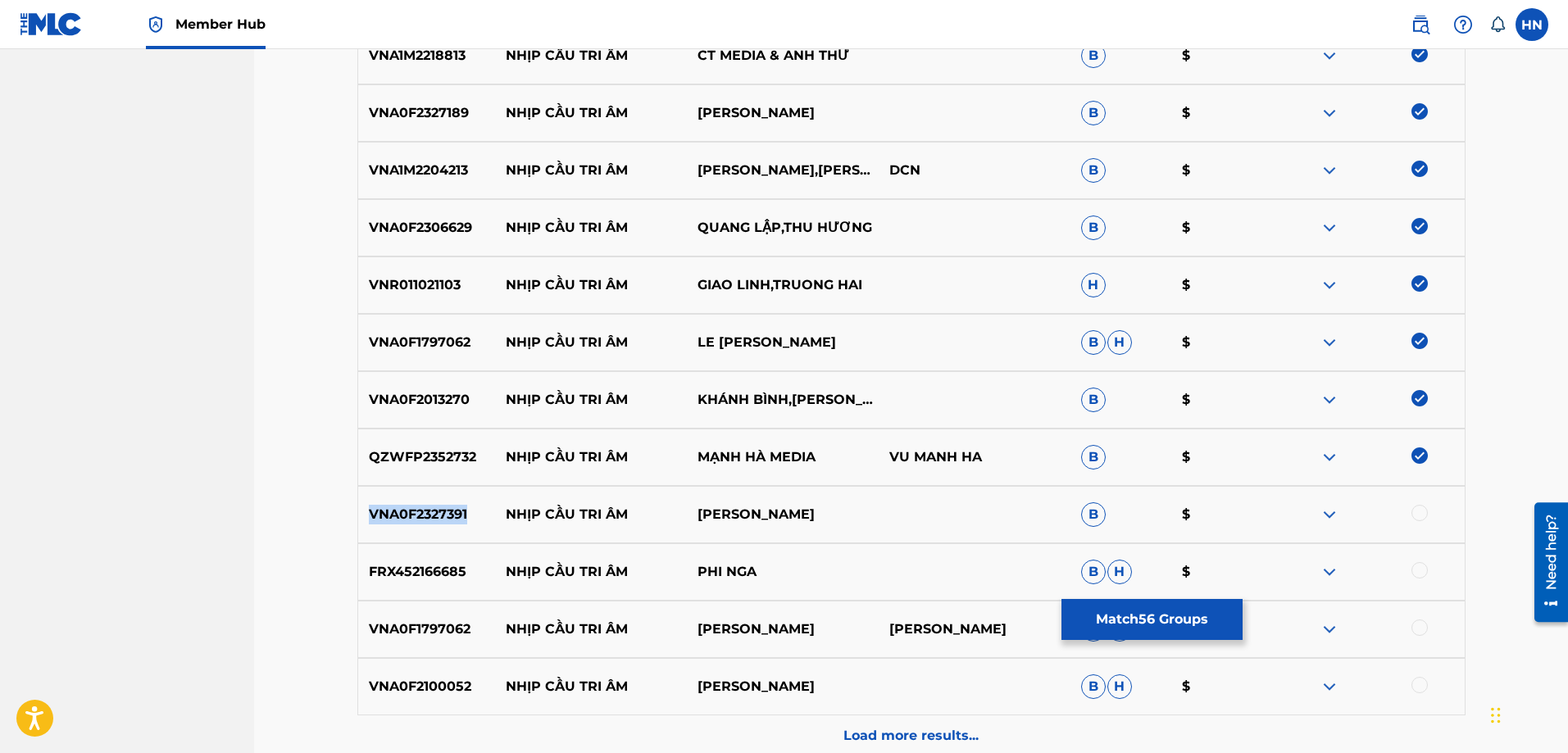
click at [457, 513] on p "VNA0F2327391" at bounding box center [427, 514] width 138 height 19
click at [1424, 511] on div at bounding box center [1419, 513] width 16 height 16
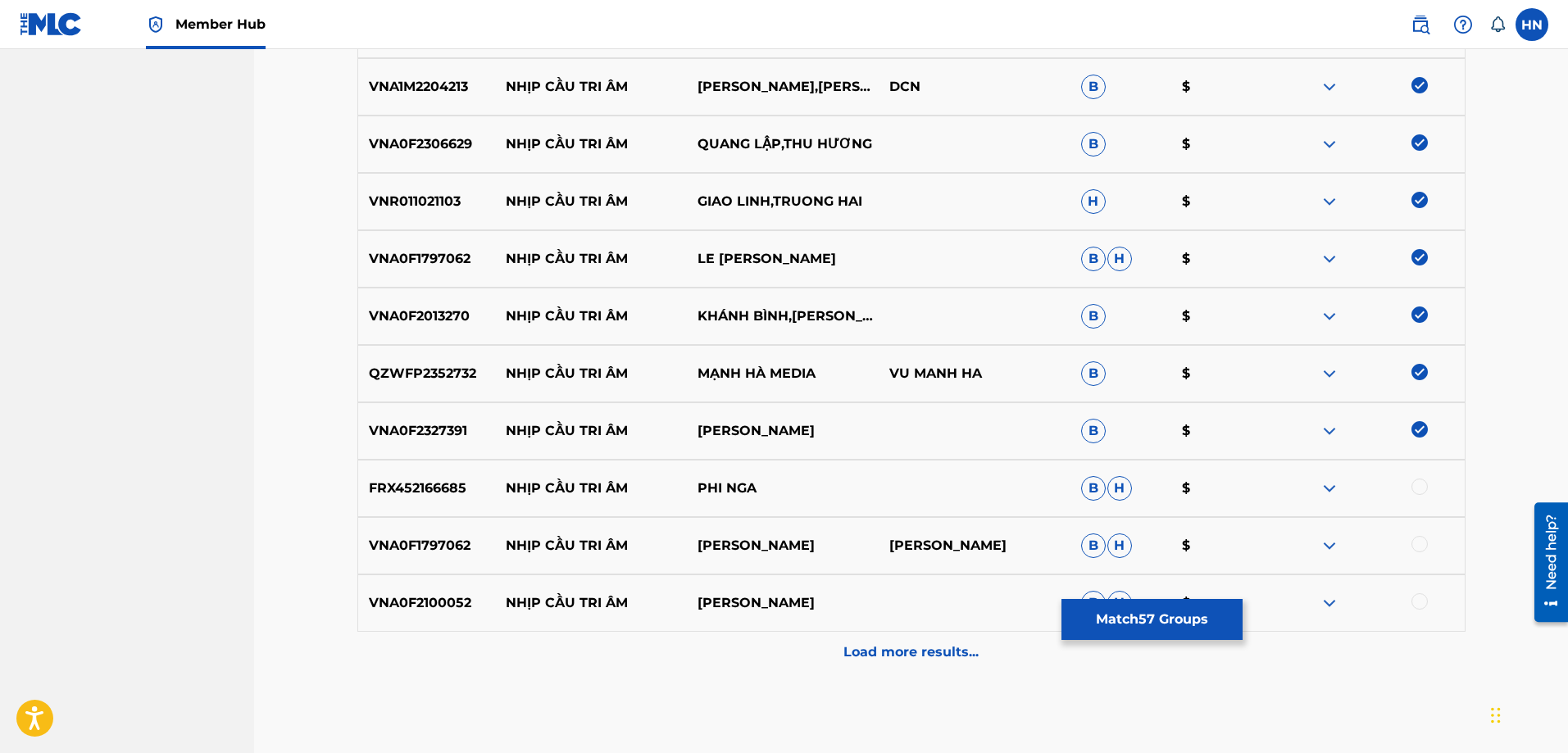
scroll to position [3520, 0]
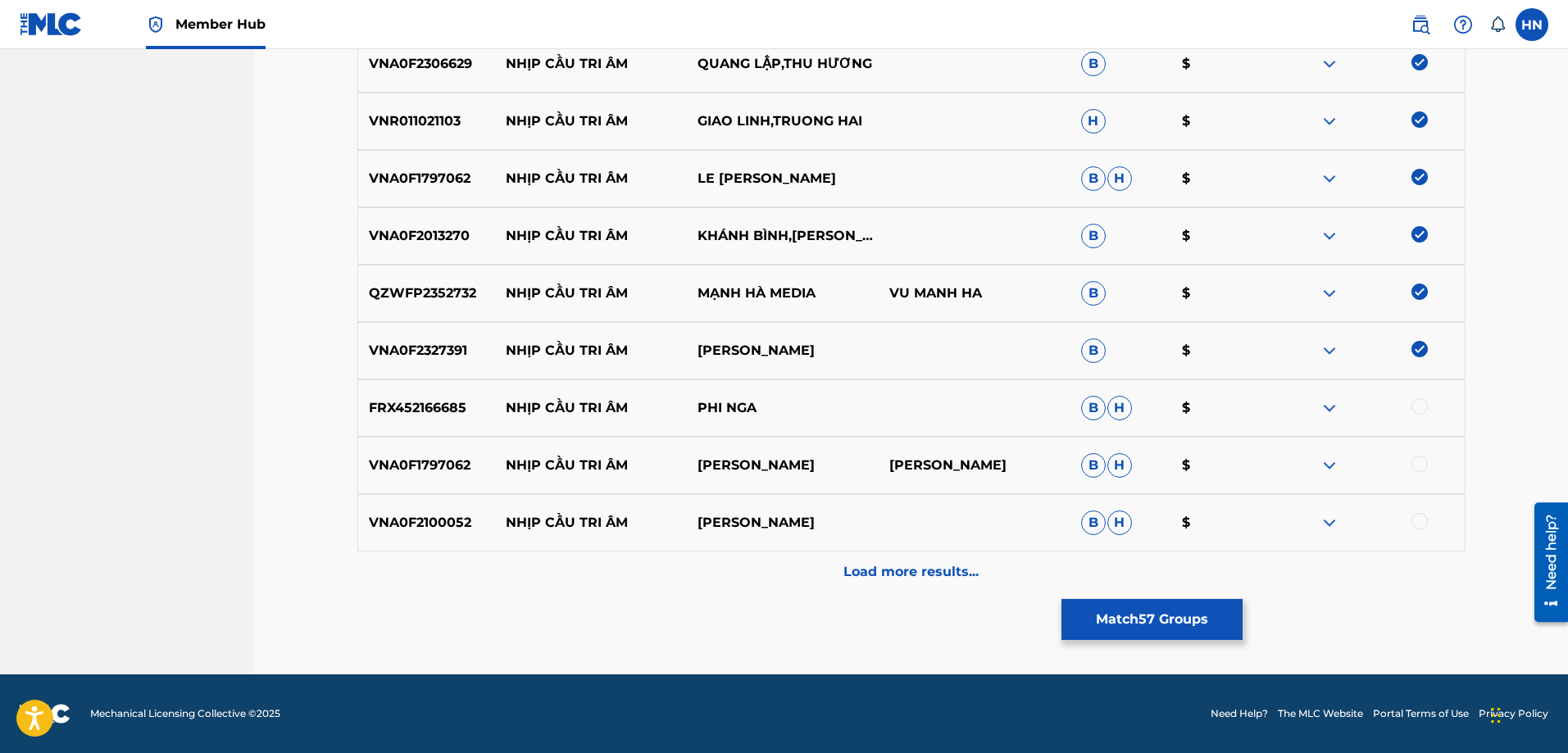
click at [447, 399] on p "FRX452166685" at bounding box center [427, 408] width 138 height 19
click at [1413, 413] on div at bounding box center [1369, 408] width 192 height 19
click at [1415, 403] on div at bounding box center [1419, 406] width 16 height 16
click at [439, 465] on p "VNA0F1797062" at bounding box center [427, 465] width 138 height 19
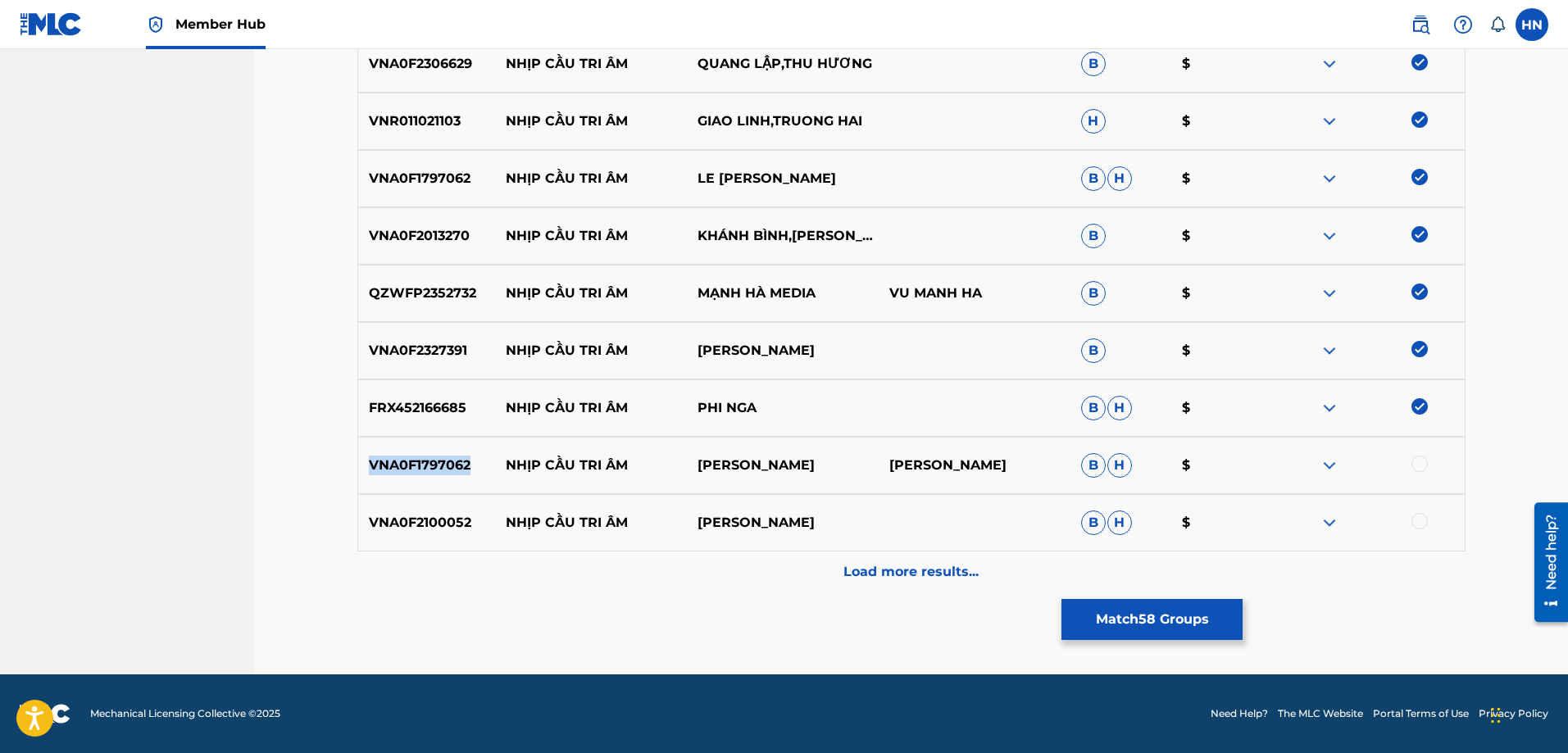
click at [439, 465] on p "VNA0F1797062" at bounding box center [427, 465] width 138 height 19
click at [1425, 462] on div at bounding box center [1419, 463] width 16 height 16
click at [420, 507] on div "VNA0F2100052 NHỊP CẦU TRI ÂM NGỌC LIÊN B H $" at bounding box center [911, 523] width 1108 height 57
click at [1414, 525] on div at bounding box center [1419, 520] width 16 height 16
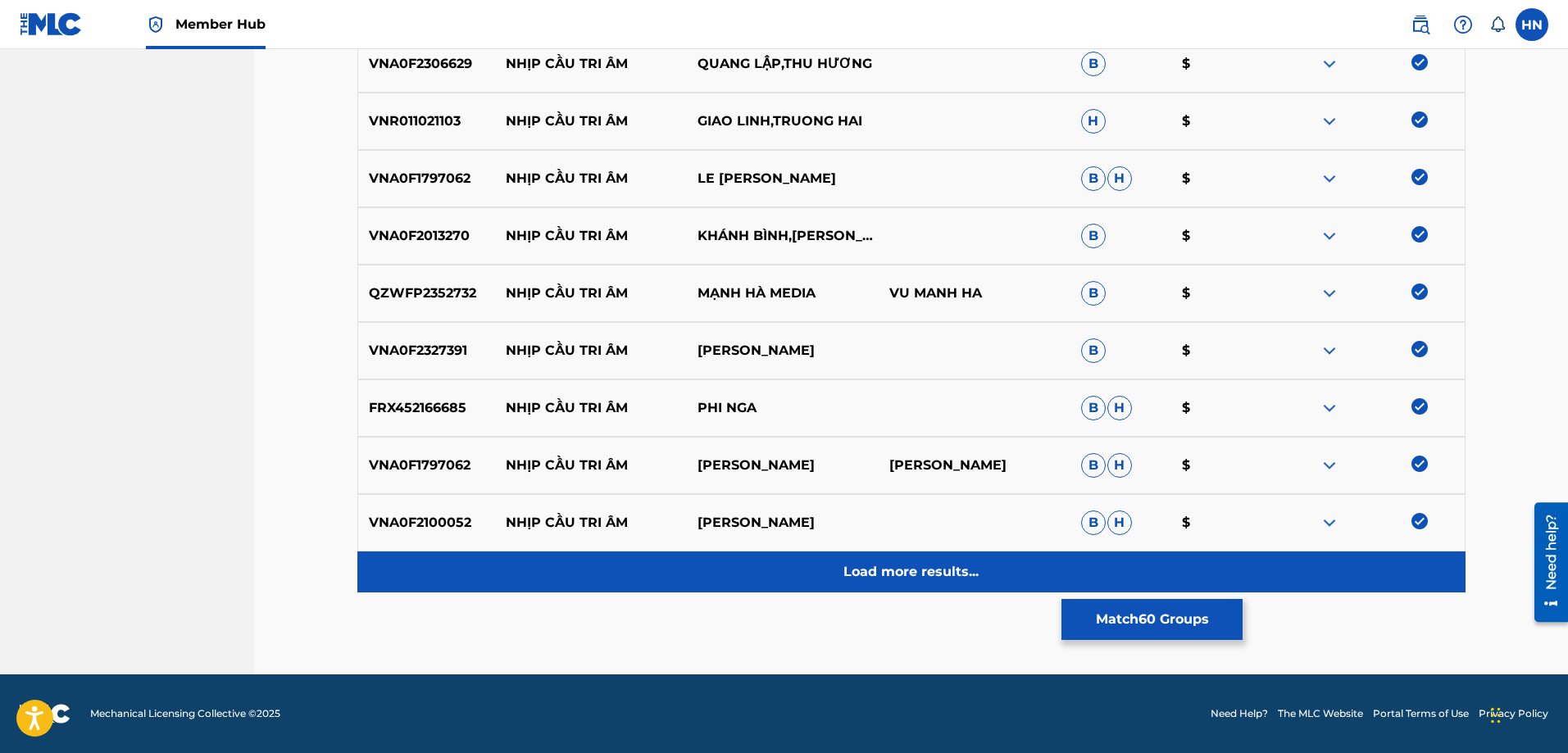
click at [928, 557] on div "Load more results..." at bounding box center [911, 571] width 1108 height 41
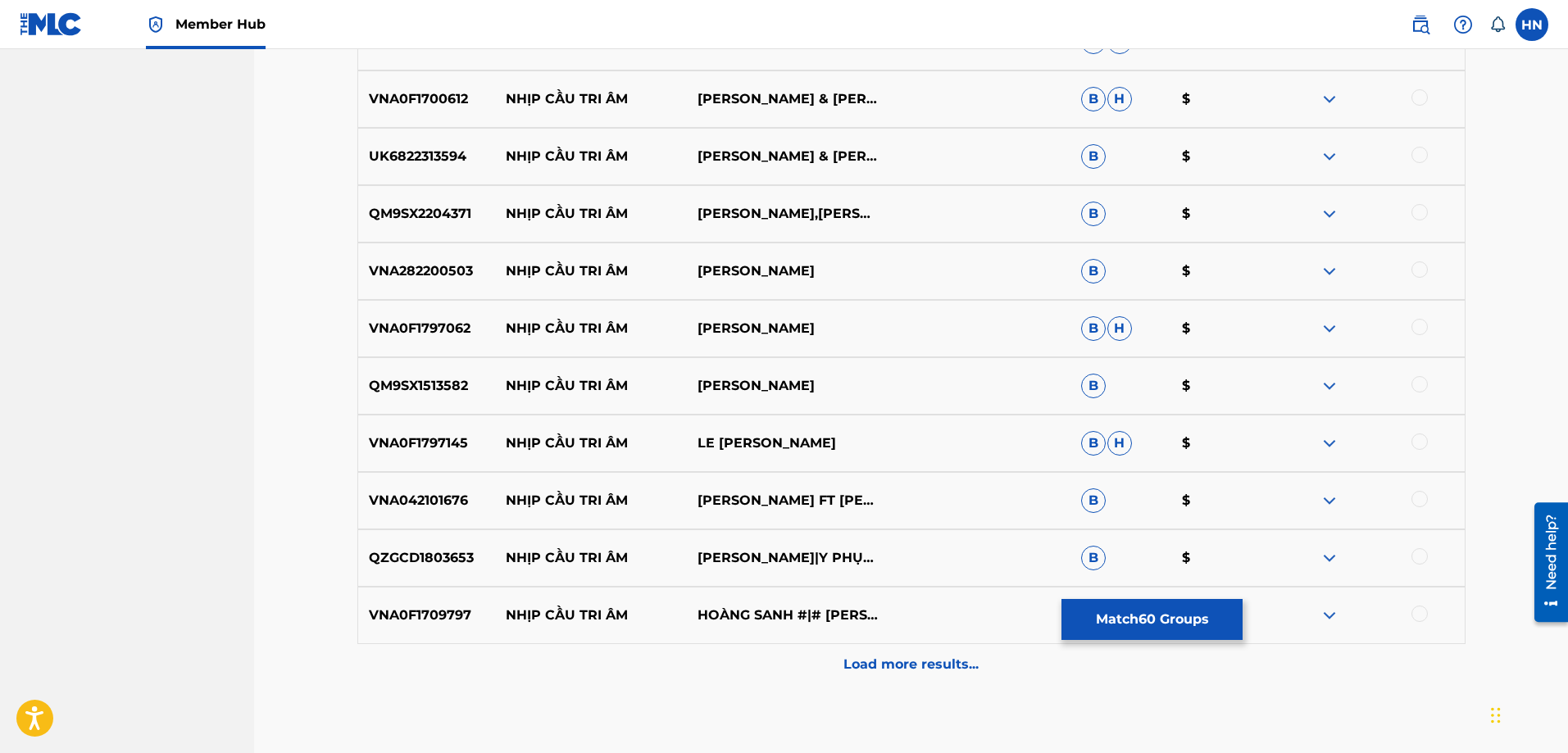
scroll to position [3931, 0]
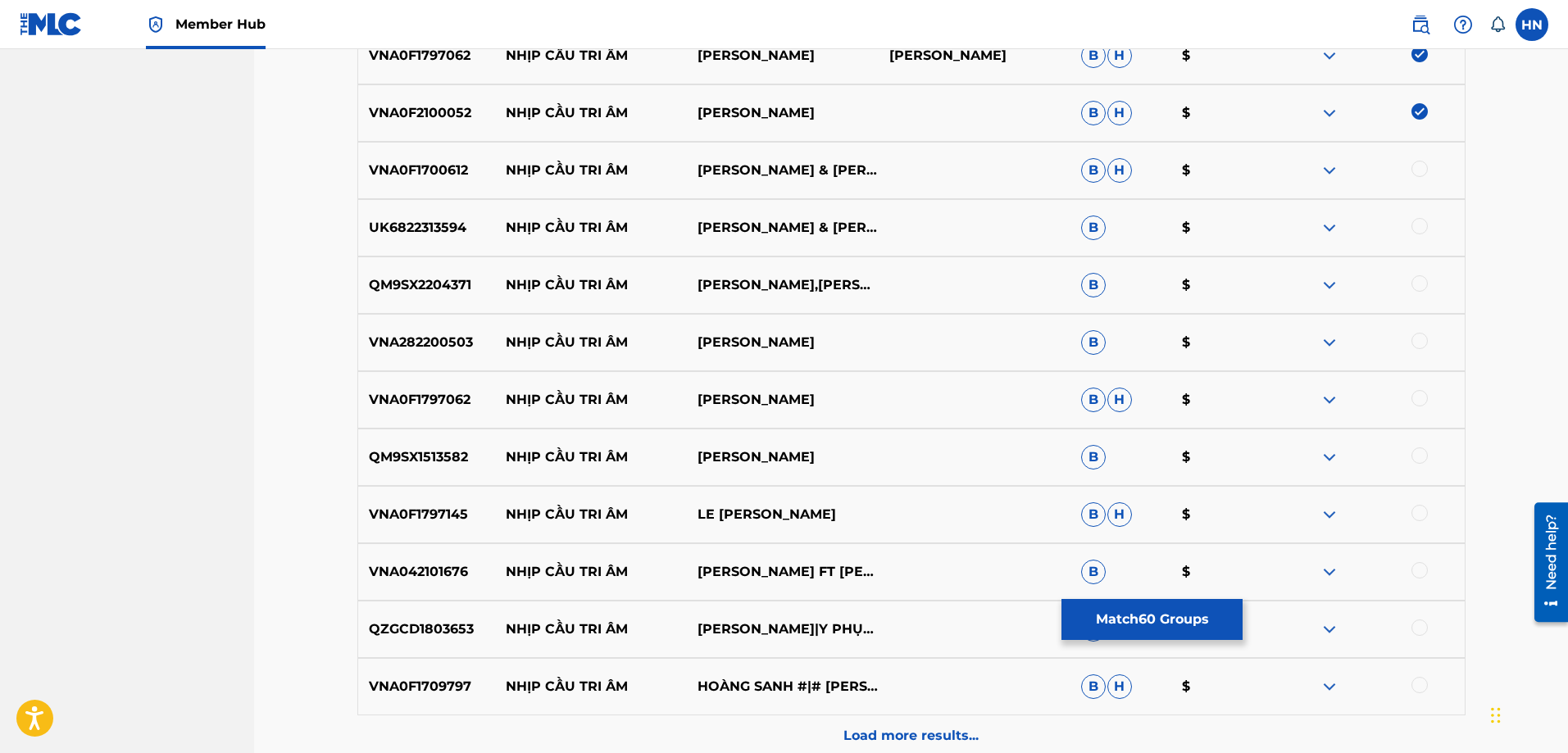
click at [443, 176] on p "VNA0F1700612" at bounding box center [427, 170] width 138 height 19
click at [1413, 161] on div at bounding box center [1369, 170] width 192 height 19
click at [1417, 173] on div at bounding box center [1419, 168] width 16 height 16
click at [461, 221] on p "UK6822313594" at bounding box center [427, 227] width 138 height 19
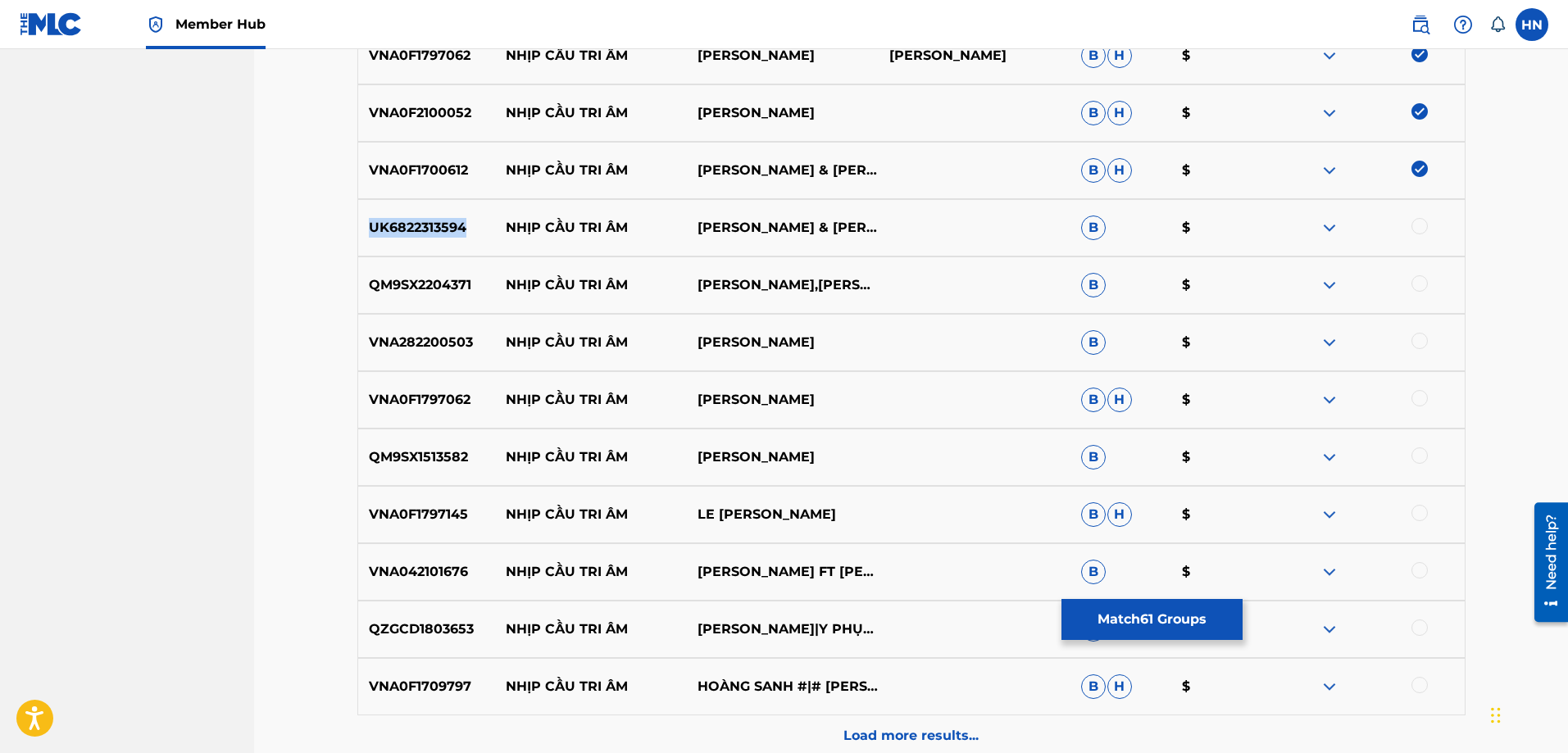
click at [461, 221] on p "UK6822313594" at bounding box center [427, 227] width 138 height 19
click at [1428, 224] on div at bounding box center [1369, 227] width 192 height 19
click at [1423, 226] on div at bounding box center [1419, 225] width 16 height 16
click at [419, 282] on p "QM9SX2204371" at bounding box center [427, 285] width 138 height 19
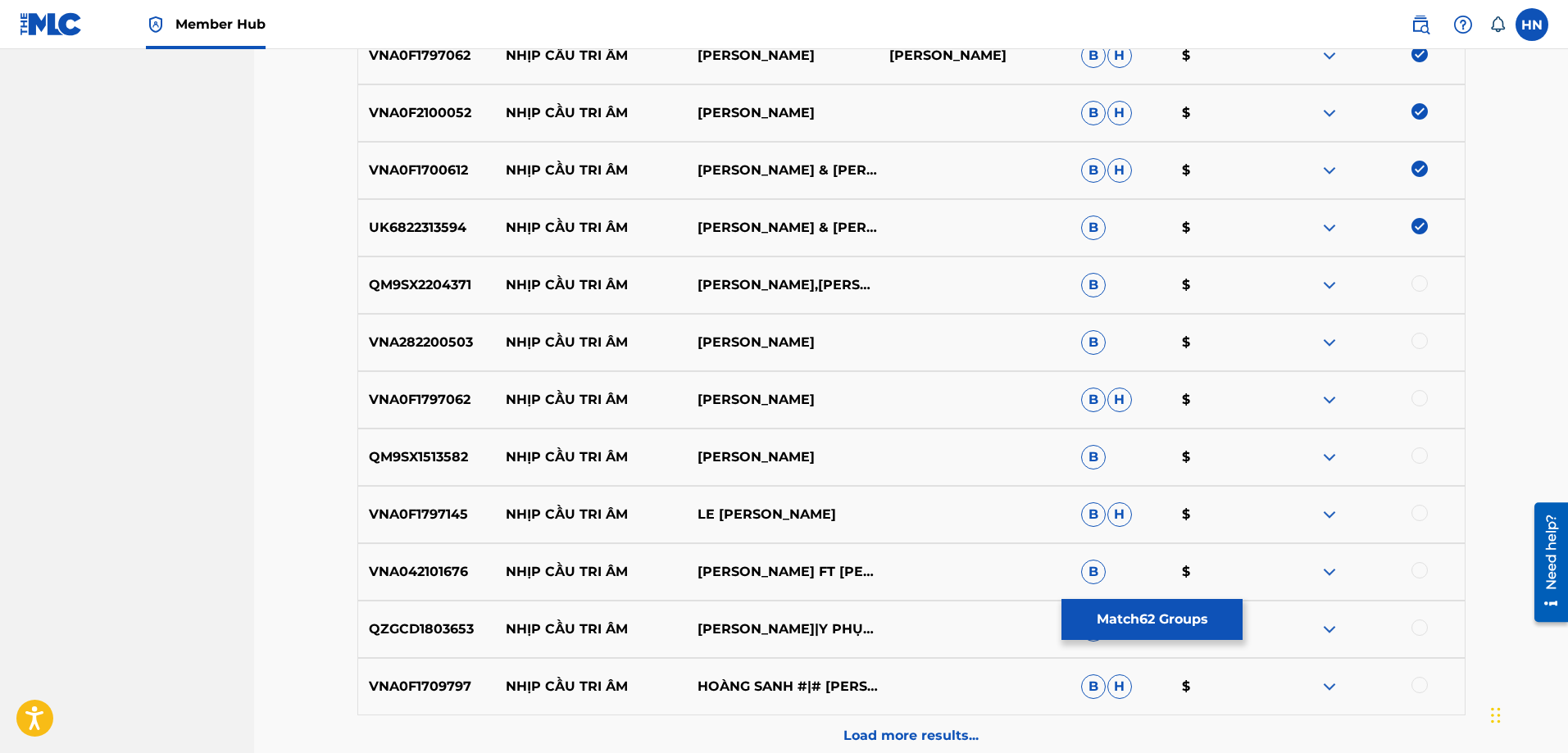
click at [1414, 286] on div at bounding box center [1419, 283] width 16 height 16
click at [439, 332] on div "VNA282200503 NHỊP CẦU TRI ÂM KIM TUYỀN B $" at bounding box center [911, 342] width 1108 height 57
click at [1412, 339] on div at bounding box center [1419, 340] width 16 height 16
click at [455, 381] on div "VNA0F1797062 NHỊP CẦU TRI ÂM [PERSON_NAME]" at bounding box center [911, 400] width 1108 height 57
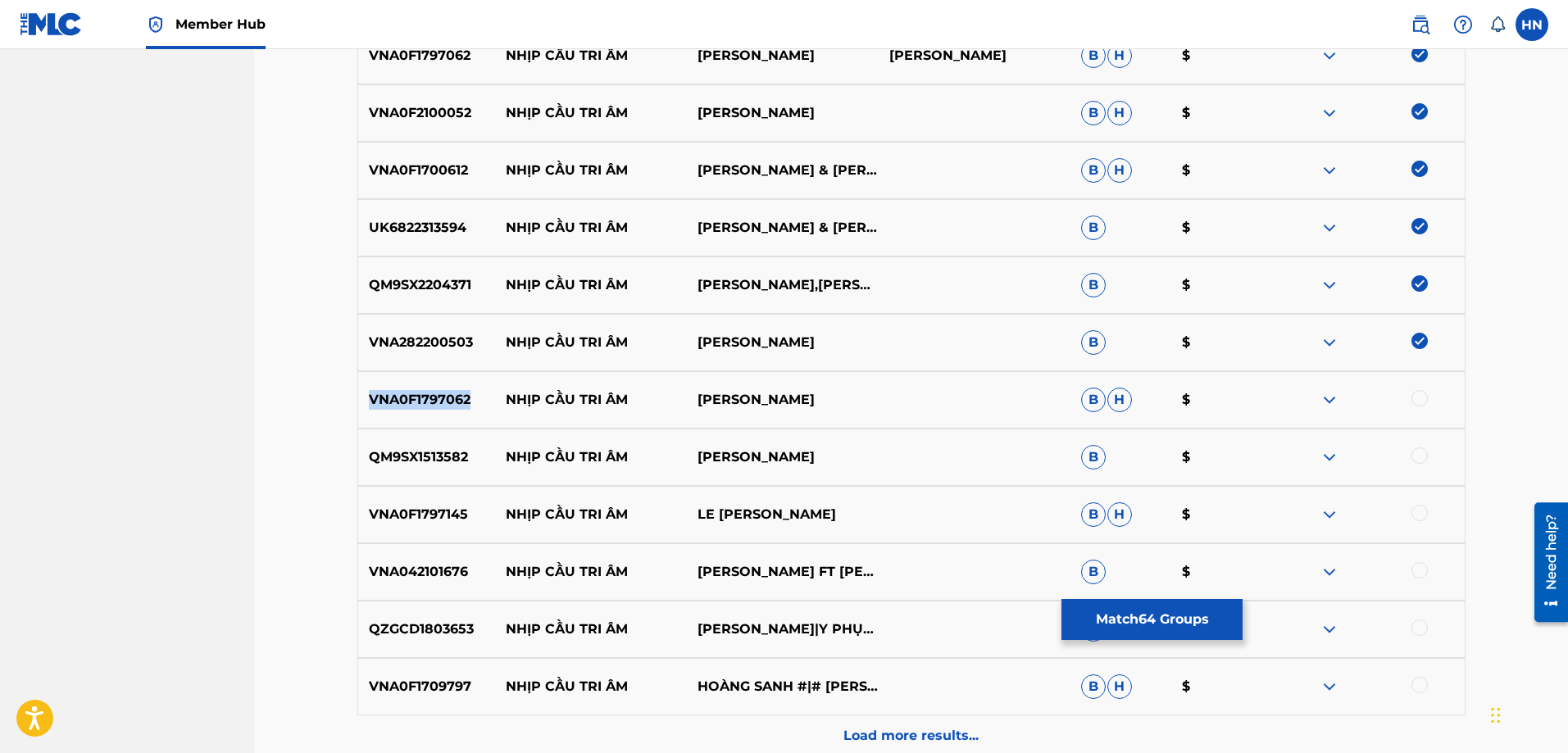
click at [455, 381] on div "VNA0F1797062 NHỊP CẦU TRI ÂM [PERSON_NAME]" at bounding box center [911, 400] width 1108 height 57
click at [1410, 400] on div at bounding box center [1369, 399] width 192 height 19
click at [1412, 401] on div at bounding box center [1419, 398] width 16 height 16
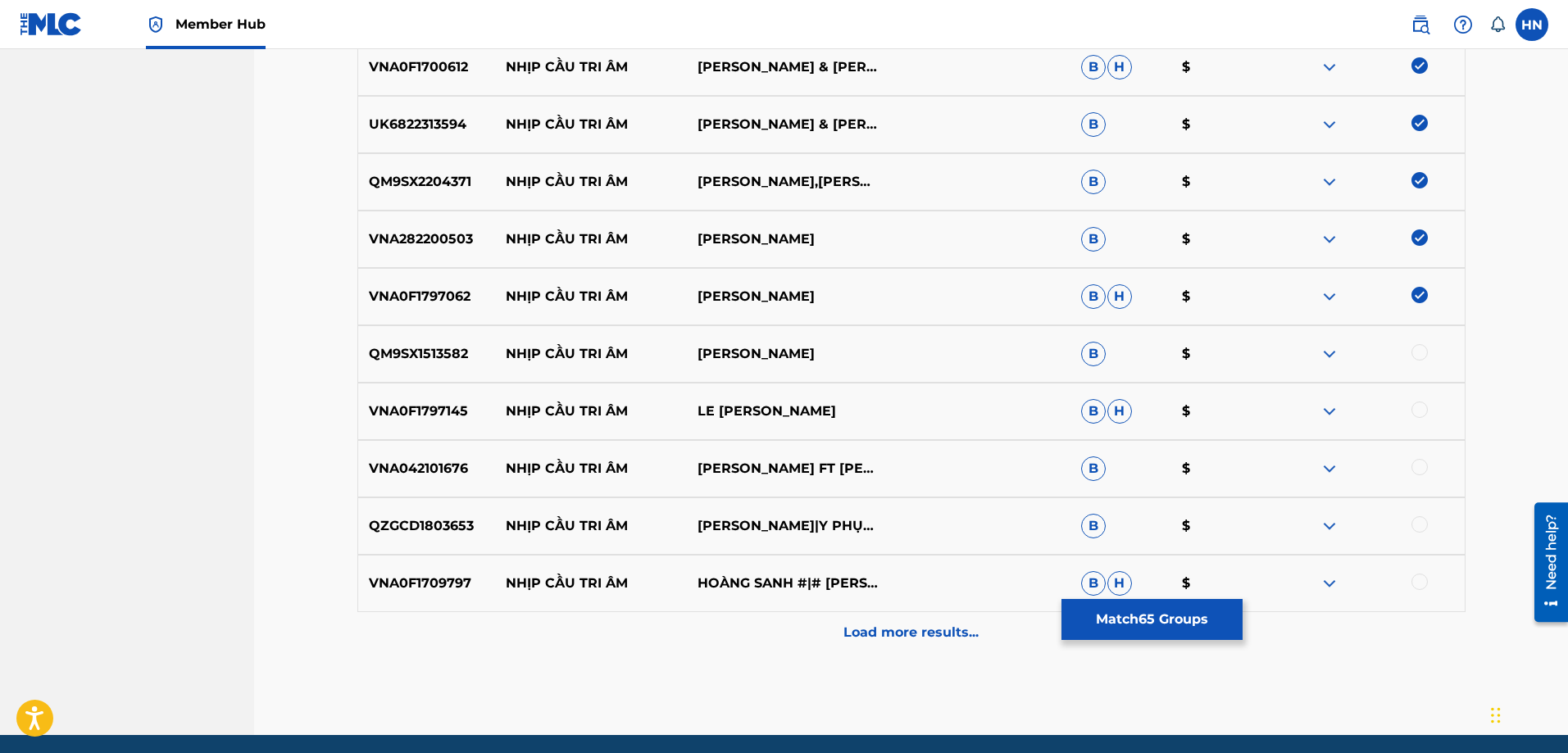
scroll to position [4094, 0]
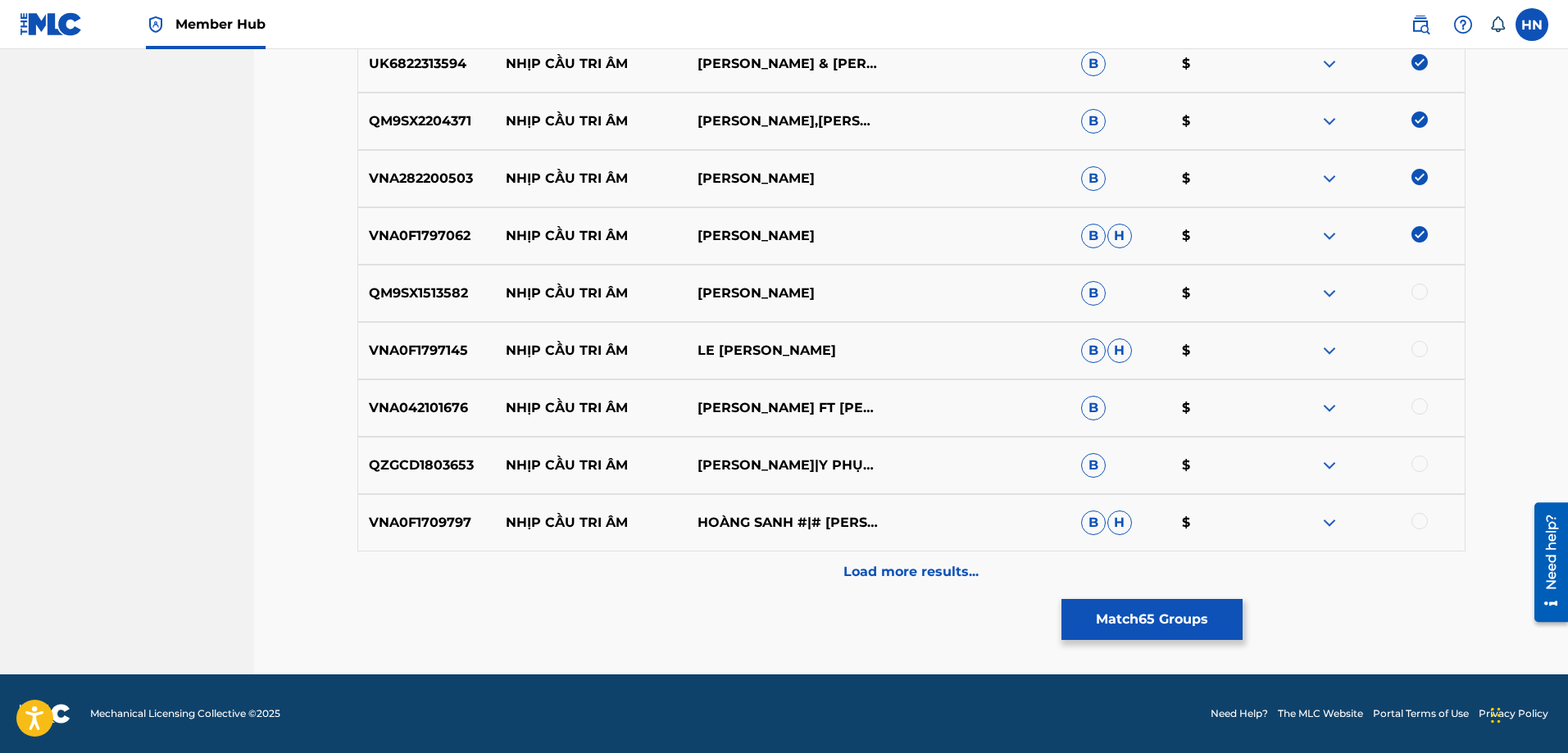
click at [413, 298] on p "QM9SX1513582" at bounding box center [427, 292] width 138 height 19
click at [1415, 295] on div at bounding box center [1419, 291] width 16 height 16
click at [423, 355] on p "VNA0F1797145" at bounding box center [427, 350] width 138 height 19
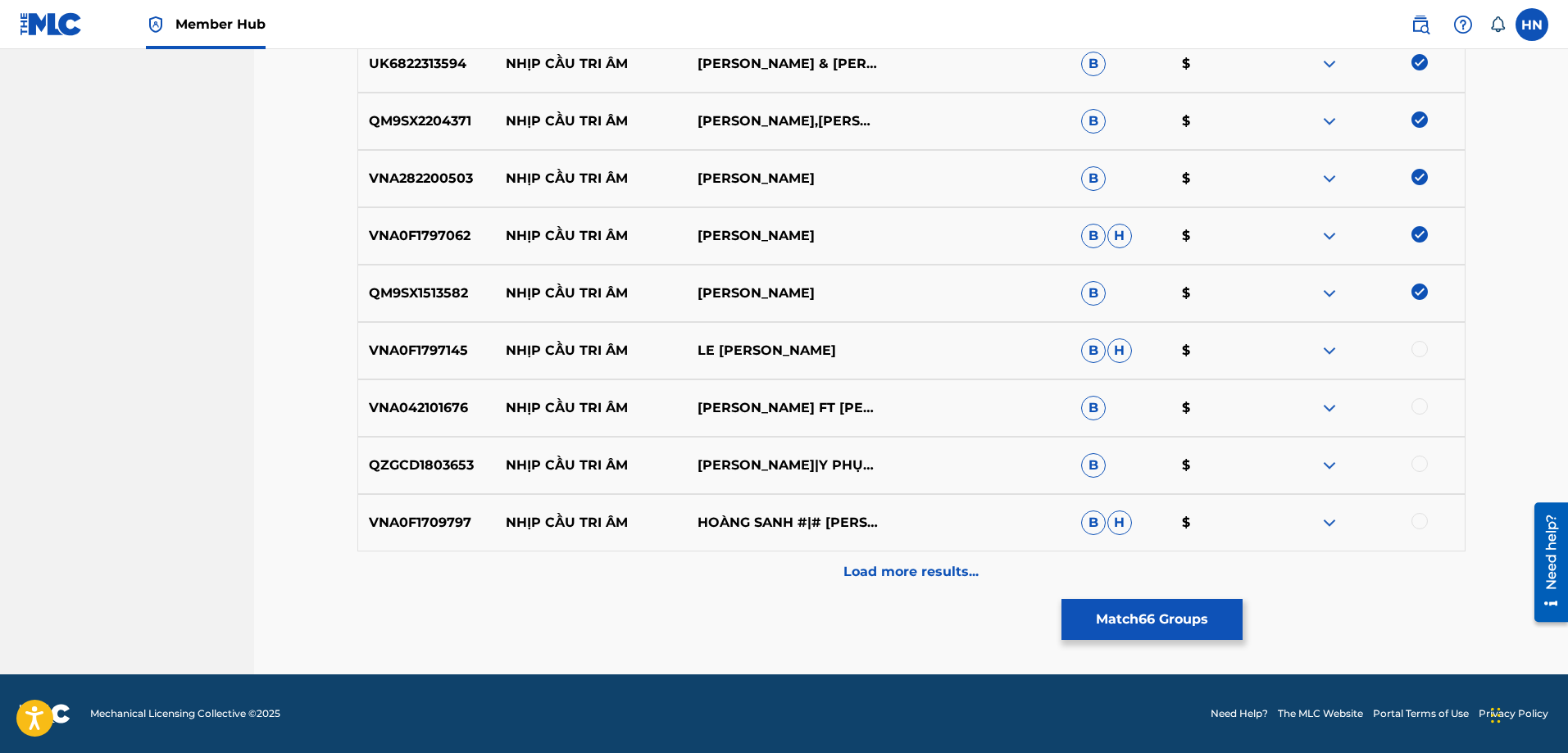
click at [1421, 345] on div at bounding box center [1419, 349] width 16 height 16
click at [388, 393] on div "VNA042101676 NHỊP CẦU TRI ÂM [PERSON_NAME] FT [PERSON_NAME] $" at bounding box center [911, 408] width 1108 height 57
click at [1418, 399] on div at bounding box center [1419, 406] width 16 height 16
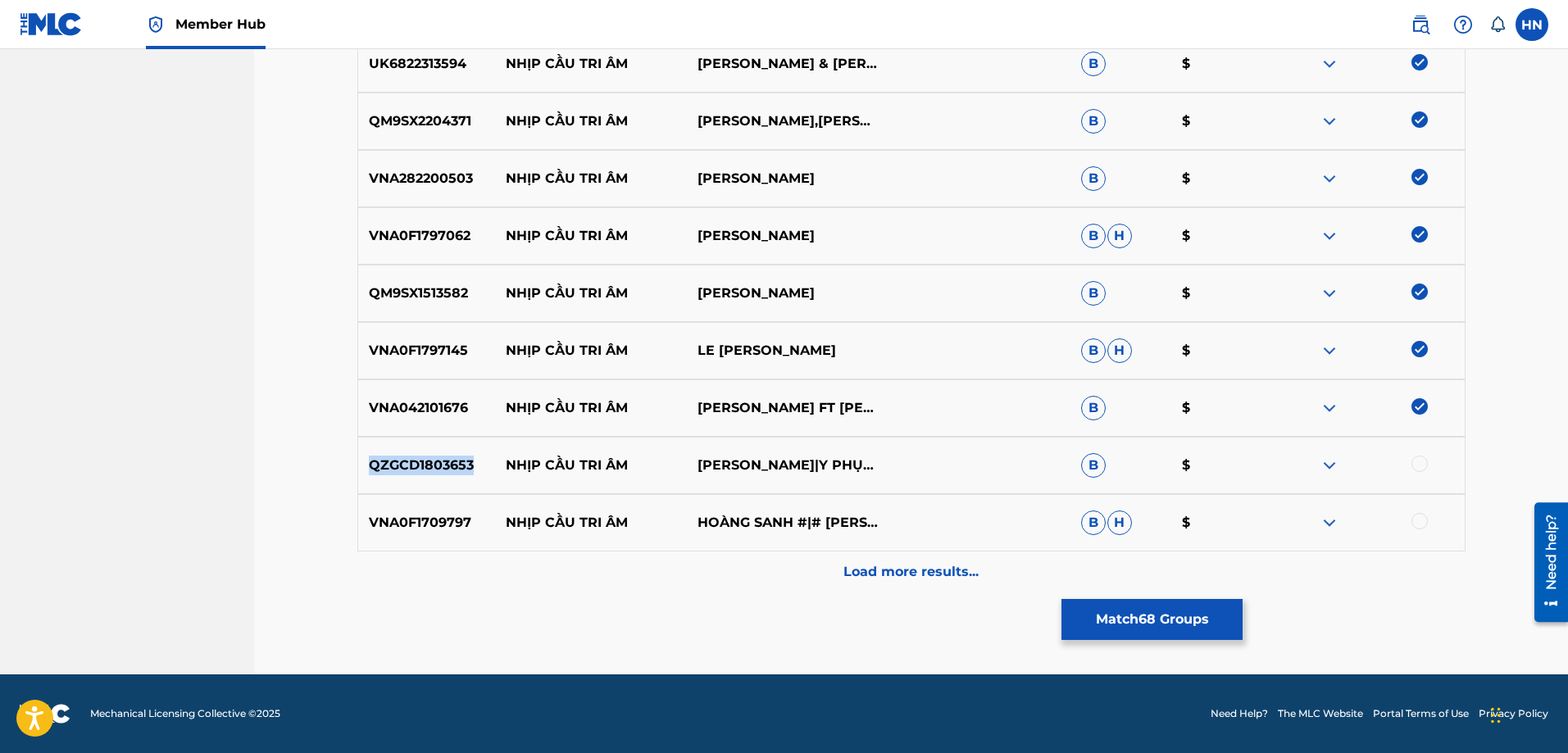
click at [1415, 467] on div at bounding box center [1419, 463] width 16 height 16
click at [448, 510] on div "VNA0F1709797 NHỊP CẦU TRI ÂM HOÀNG SANH #|# KIM THOA B H $" at bounding box center [911, 523] width 1108 height 57
click at [1412, 511] on div "VNA0F1709797 NHỊP CẦU TRI ÂM HOÀNG SANH #|# KIM THOA B H $" at bounding box center [911, 523] width 1108 height 57
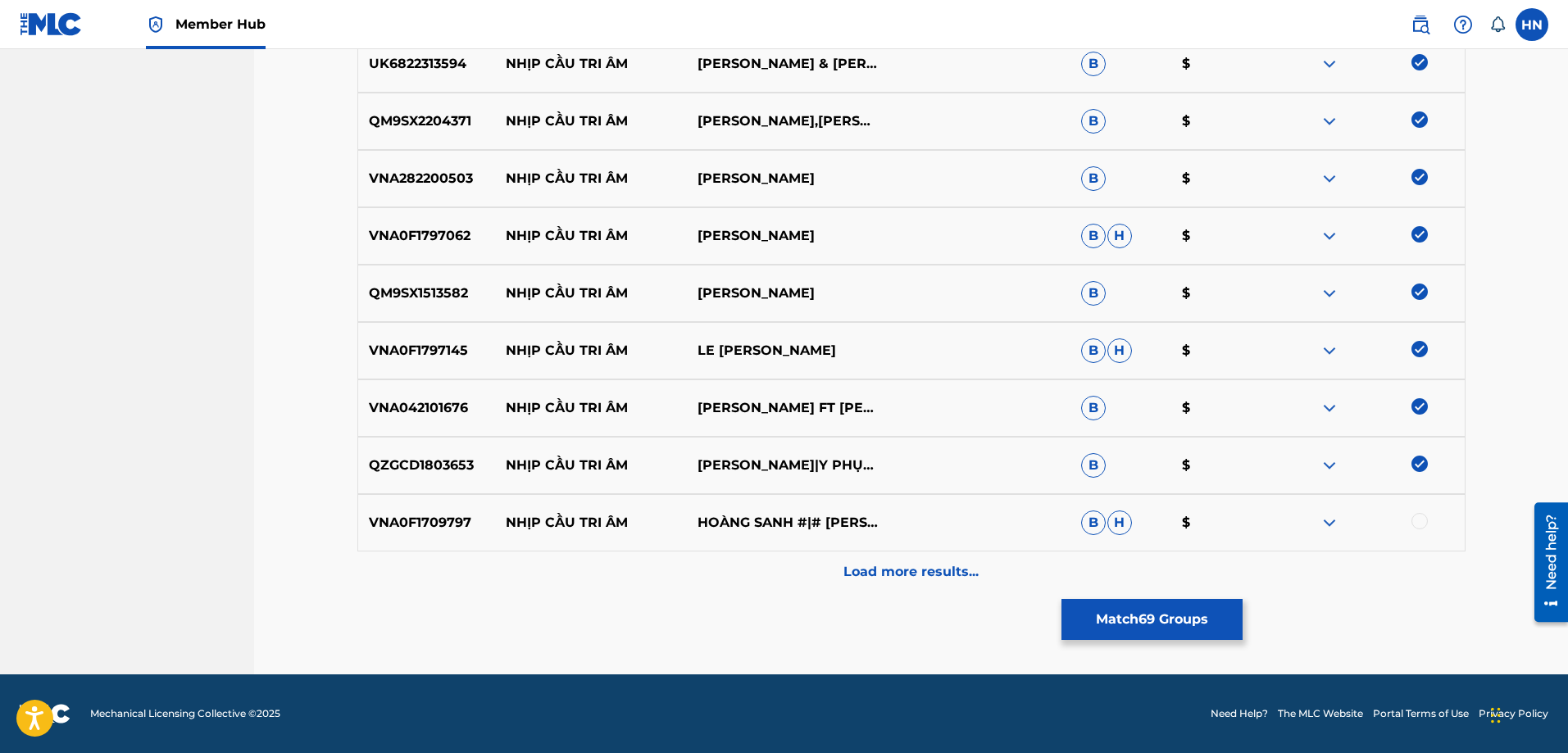
click at [1412, 511] on div "VNA0F1709797 NHỊP CẦU TRI ÂM HOÀNG SANH #|# KIM THOA B H $" at bounding box center [911, 523] width 1108 height 57
click at [1416, 519] on div at bounding box center [1419, 520] width 16 height 16
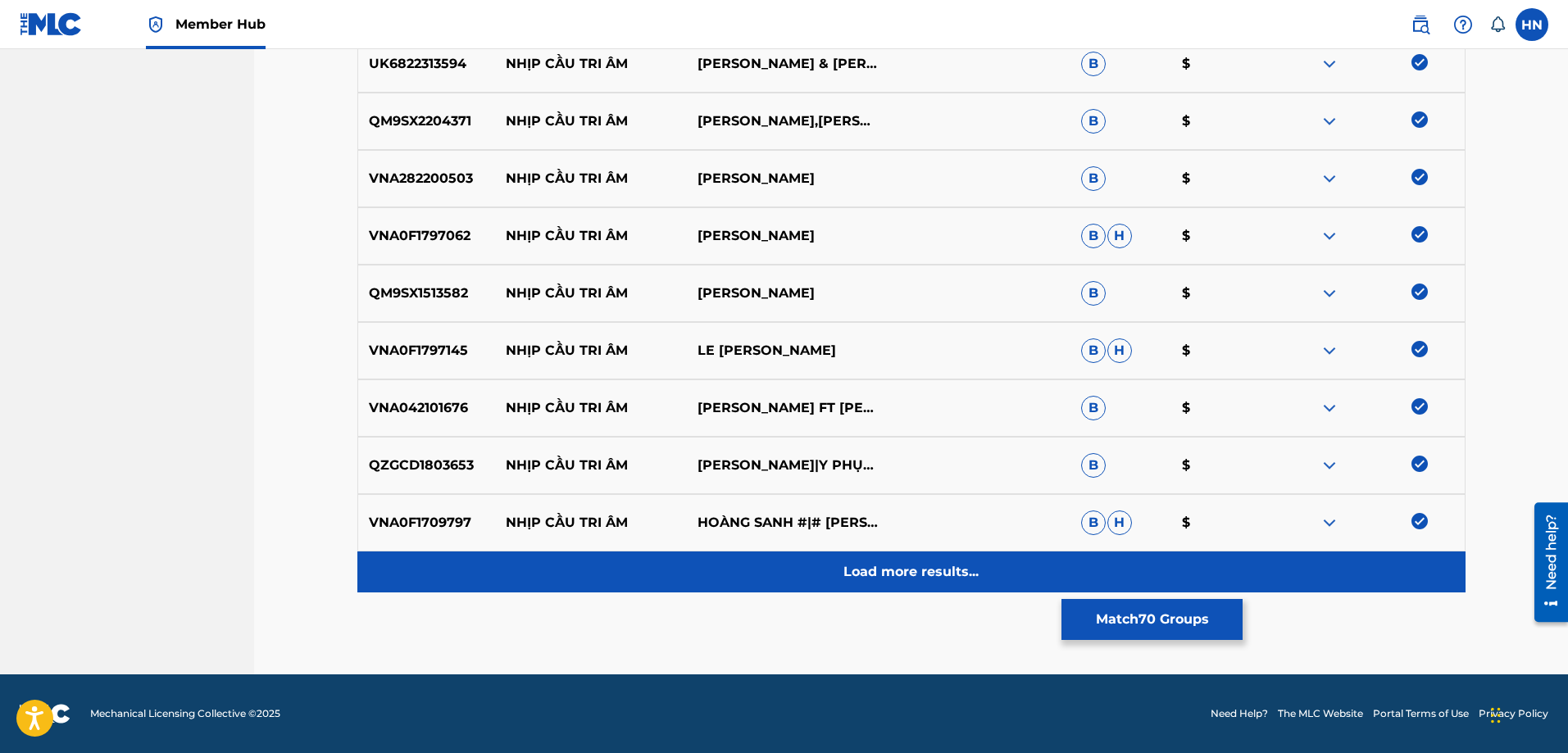
click at [859, 566] on p "Load more results..." at bounding box center [911, 571] width 135 height 19
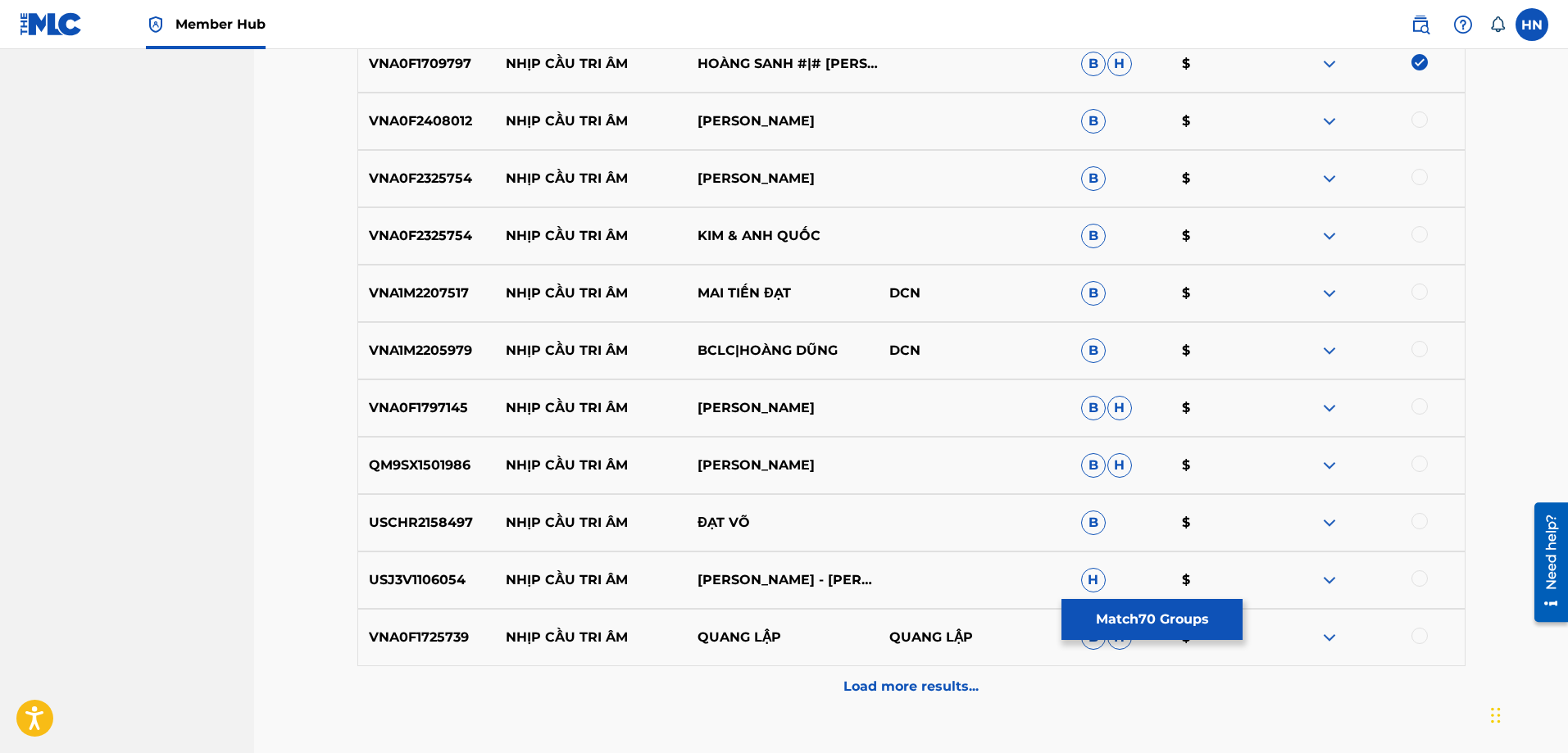
scroll to position [4586, 0]
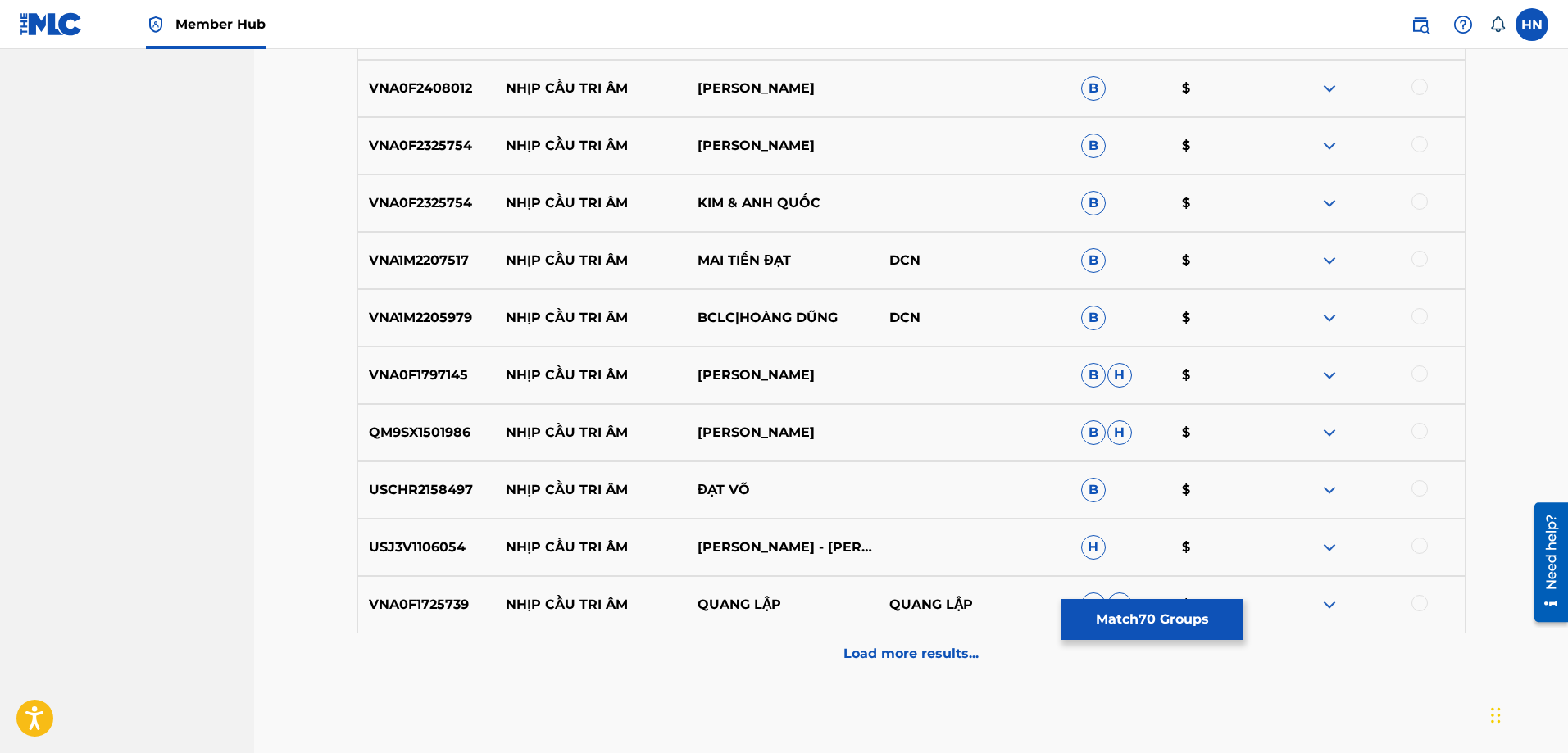
click at [404, 103] on div "VNA0F2408012 NHỊP CẦU TRI ÂM BẢO HÂN B $" at bounding box center [911, 88] width 1108 height 57
click at [1422, 78] on div "VNA0F2408012 NHỊP CẦU TRI ÂM BẢO HÂN B $" at bounding box center [911, 88] width 1108 height 57
click at [1423, 82] on div at bounding box center [1419, 87] width 16 height 16
click at [380, 147] on p "VNA0F2325754" at bounding box center [427, 145] width 138 height 19
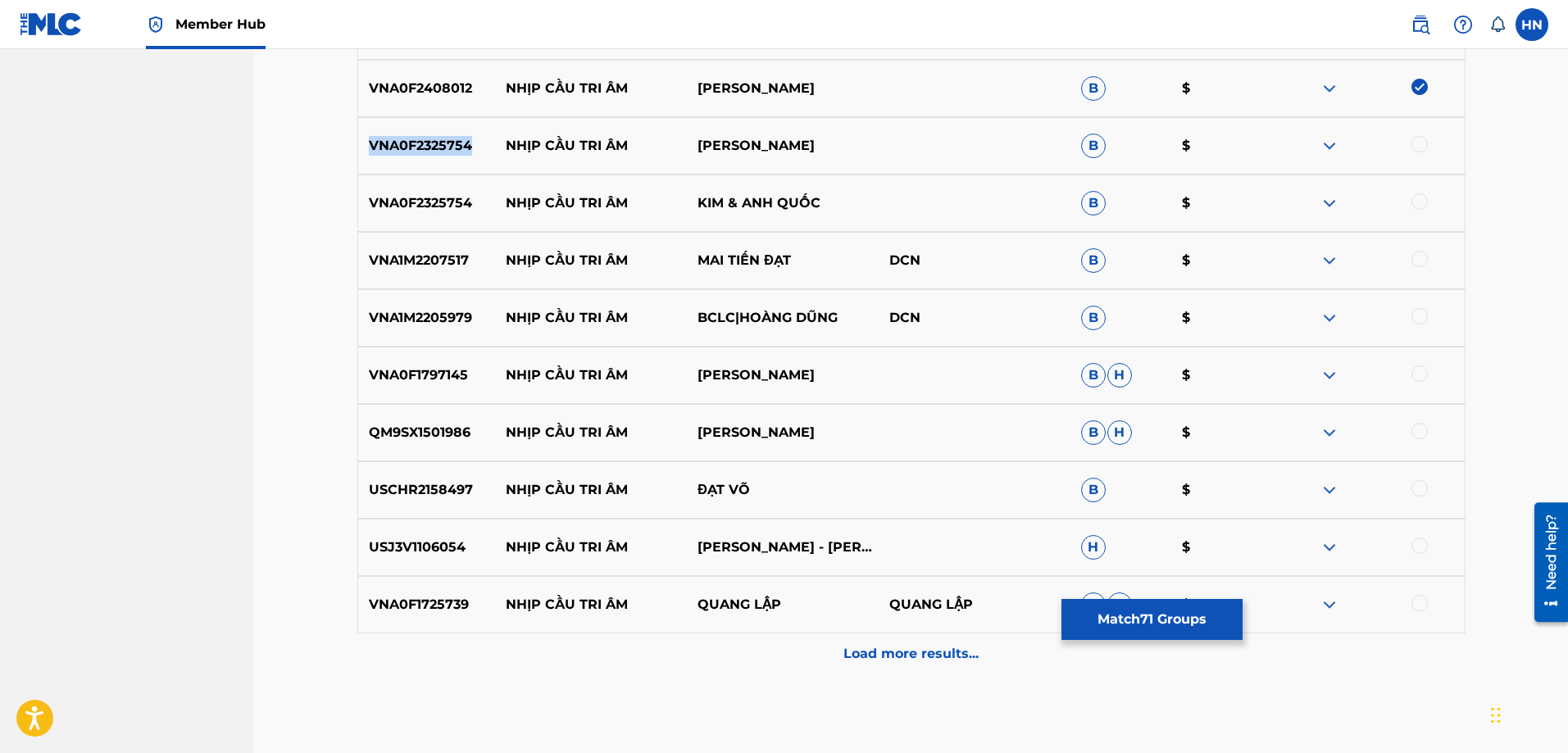
click at [380, 147] on p "VNA0F2325754" at bounding box center [427, 145] width 138 height 19
click at [1417, 146] on div at bounding box center [1419, 144] width 16 height 16
click at [1416, 195] on div at bounding box center [1419, 201] width 16 height 16
click at [398, 246] on div "VNA1M2207517 NHỊP CẦU TRI ÂM MAI TIẾN ĐẠT DCN B $" at bounding box center [911, 261] width 1108 height 57
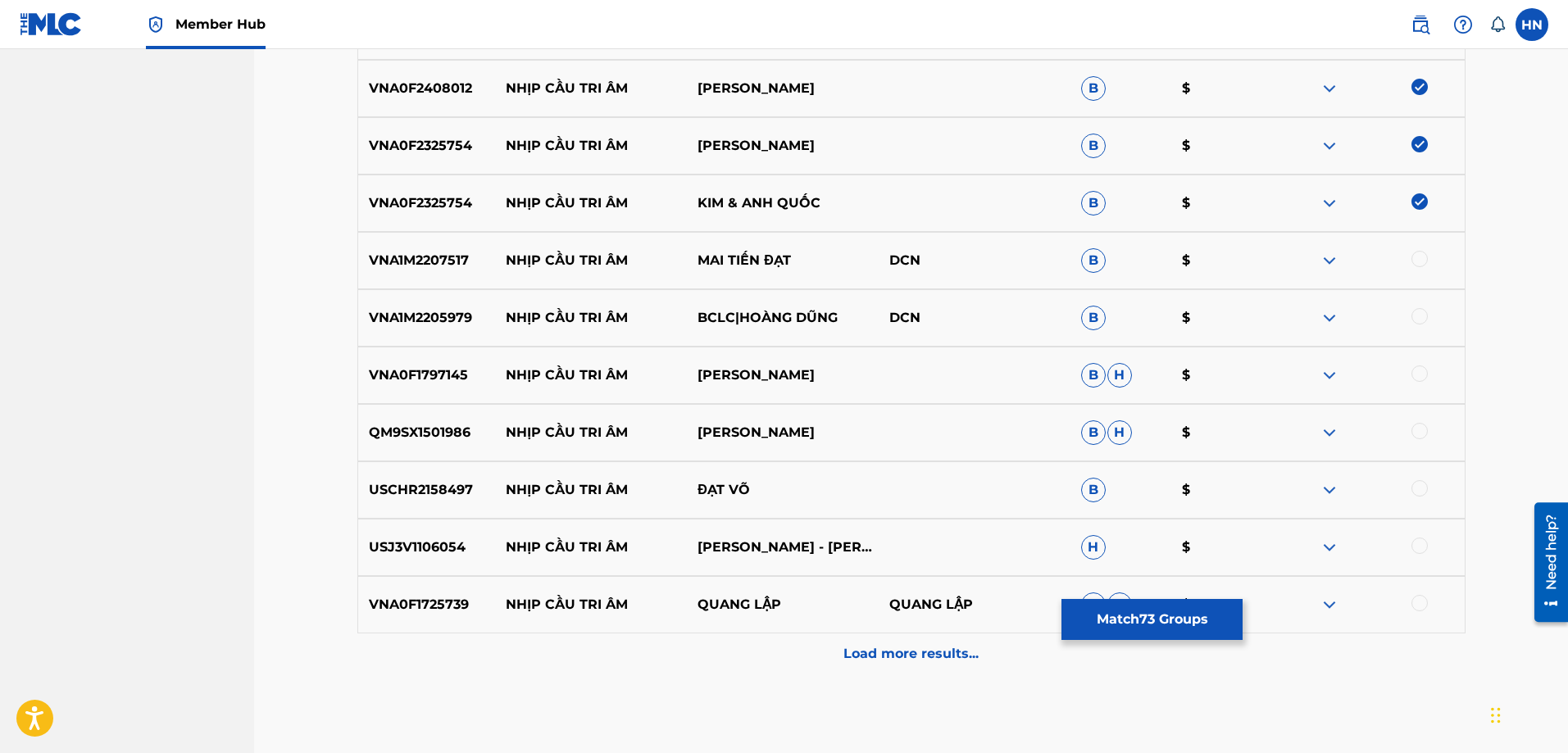
click at [1423, 258] on div at bounding box center [1419, 258] width 16 height 16
click at [439, 293] on div "VNA1M2205979 NHỊP CẦU TRI ÂM BCLC|HOÀNG DŨNG DCN B $" at bounding box center [911, 318] width 1108 height 57
click at [1409, 309] on div at bounding box center [1369, 318] width 192 height 19
click at [1418, 311] on div at bounding box center [1419, 316] width 16 height 16
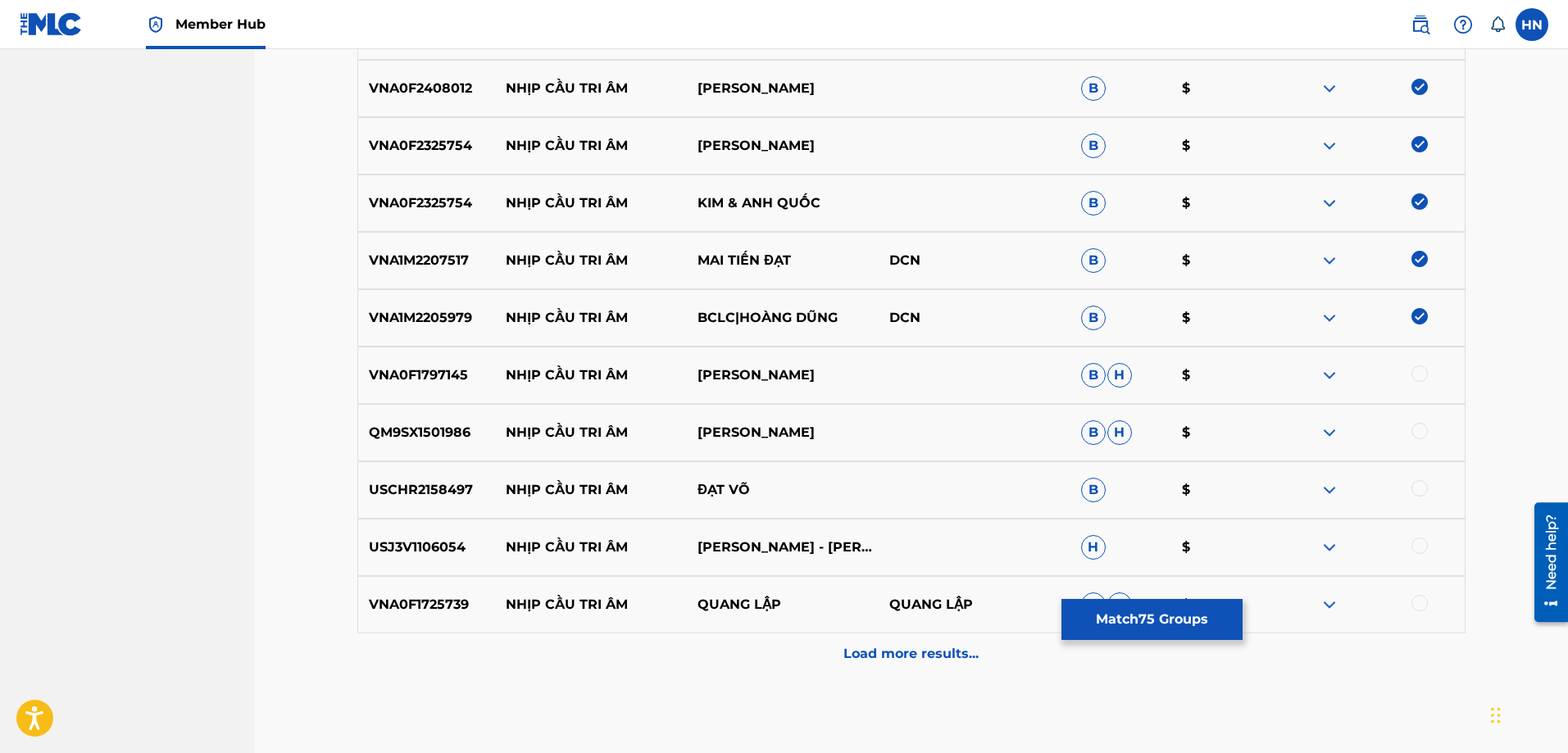
click at [412, 366] on p "VNA0F1797145" at bounding box center [427, 375] width 138 height 19
click at [1418, 382] on div at bounding box center [1369, 375] width 192 height 19
click at [1418, 378] on div at bounding box center [1419, 373] width 16 height 16
click at [377, 432] on p "QM9SX1501986" at bounding box center [427, 432] width 138 height 19
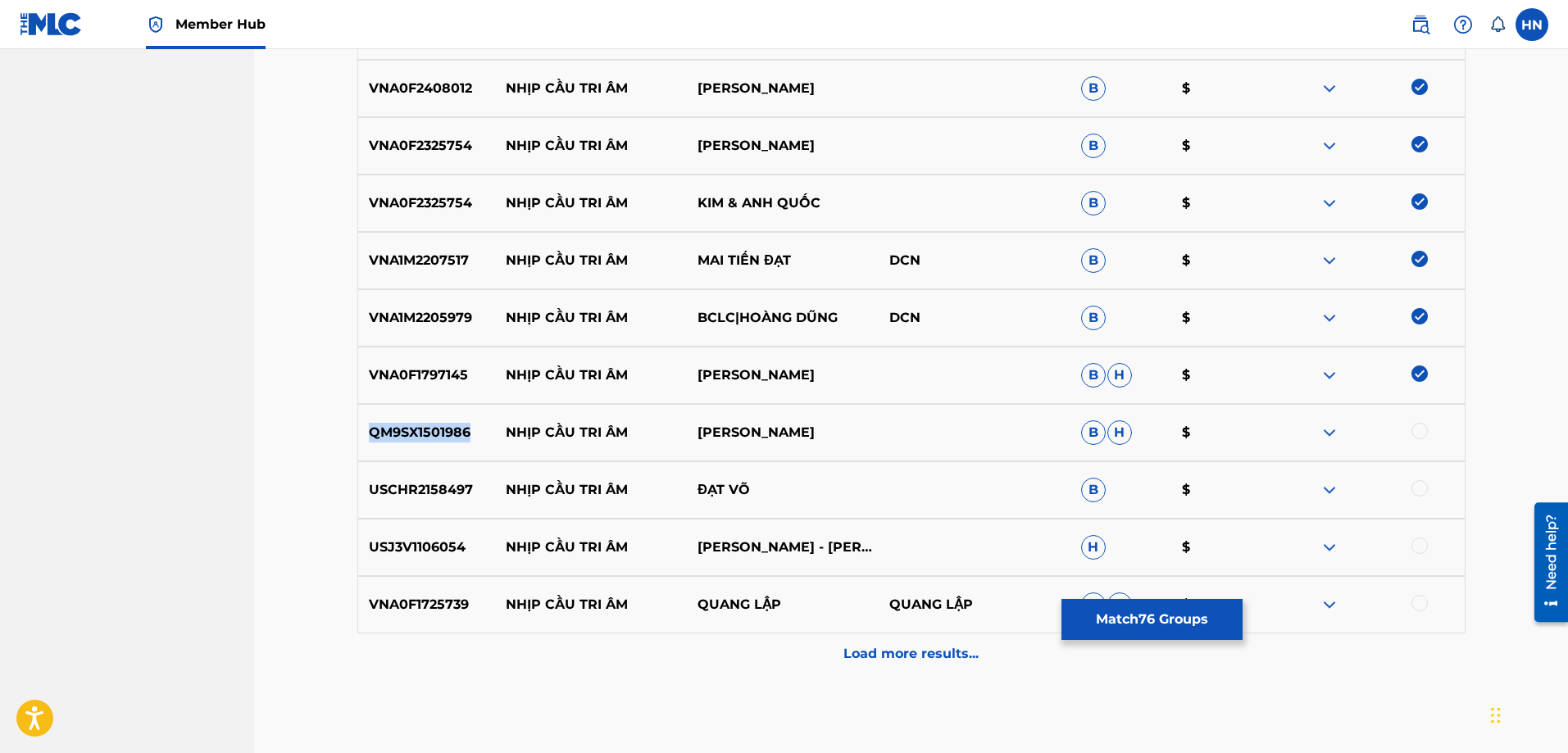
click at [377, 432] on p "QM9SX1501986" at bounding box center [427, 432] width 138 height 19
click at [1416, 435] on div at bounding box center [1419, 430] width 16 height 16
click at [411, 509] on div "USCHR2158497 NHỊP CẦU TRI ÂM ĐẠT VÕ B $" at bounding box center [911, 490] width 1108 height 57
click at [1411, 482] on div at bounding box center [1369, 489] width 192 height 19
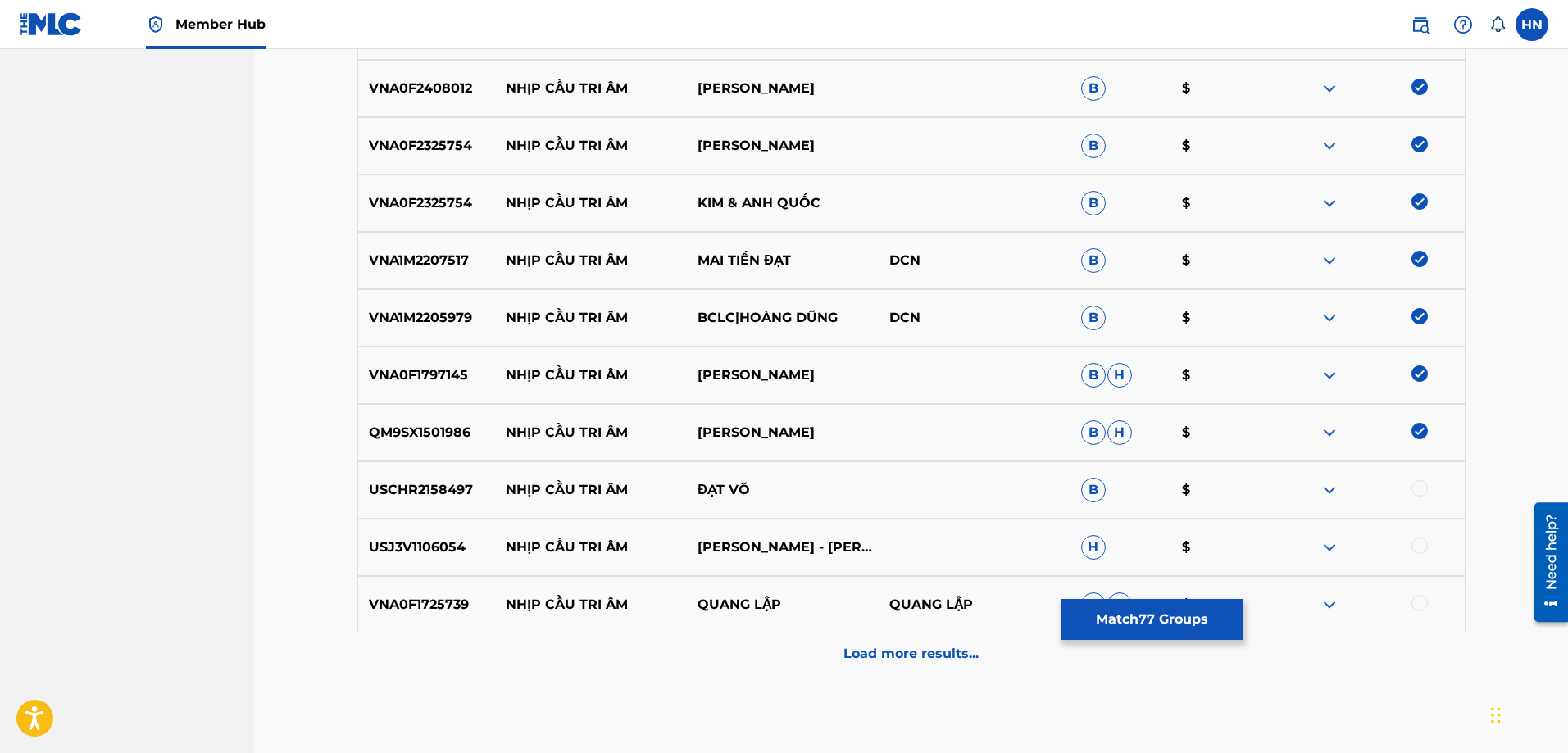
click at [1416, 487] on div at bounding box center [1419, 487] width 16 height 16
click at [413, 557] on div "USJ3V1106054 NHỊP CẦU TRI ÂM CHẾ LINH - THANH TUYỀN H $" at bounding box center [911, 547] width 1108 height 57
click at [1428, 543] on div at bounding box center [1369, 547] width 192 height 19
click at [1423, 544] on div at bounding box center [1419, 545] width 16 height 16
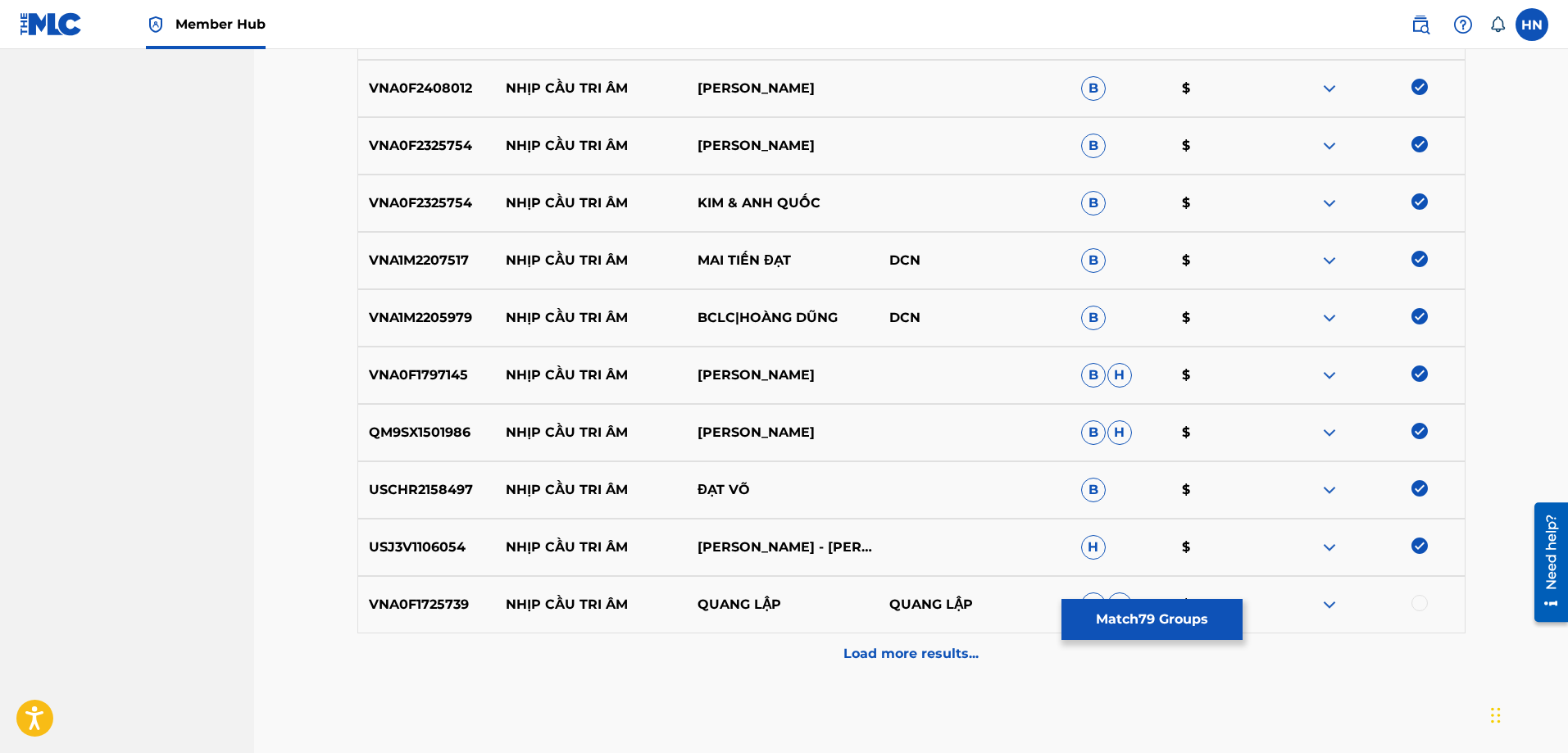
click at [420, 600] on p "VNA0F1725739" at bounding box center [427, 604] width 138 height 19
click at [1413, 603] on div at bounding box center [1419, 603] width 16 height 16
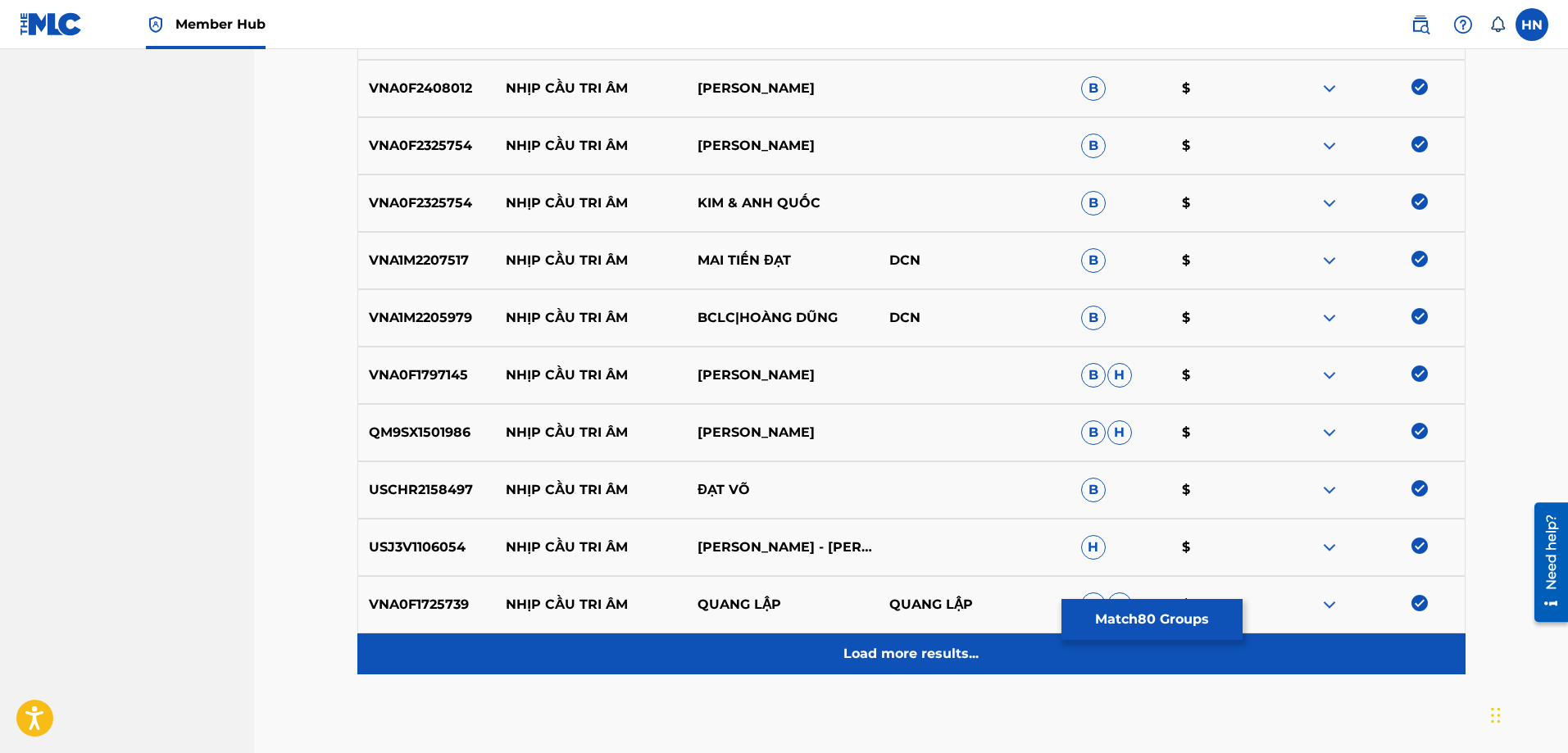
click at [807, 651] on div "Load more results..." at bounding box center [911, 654] width 1108 height 41
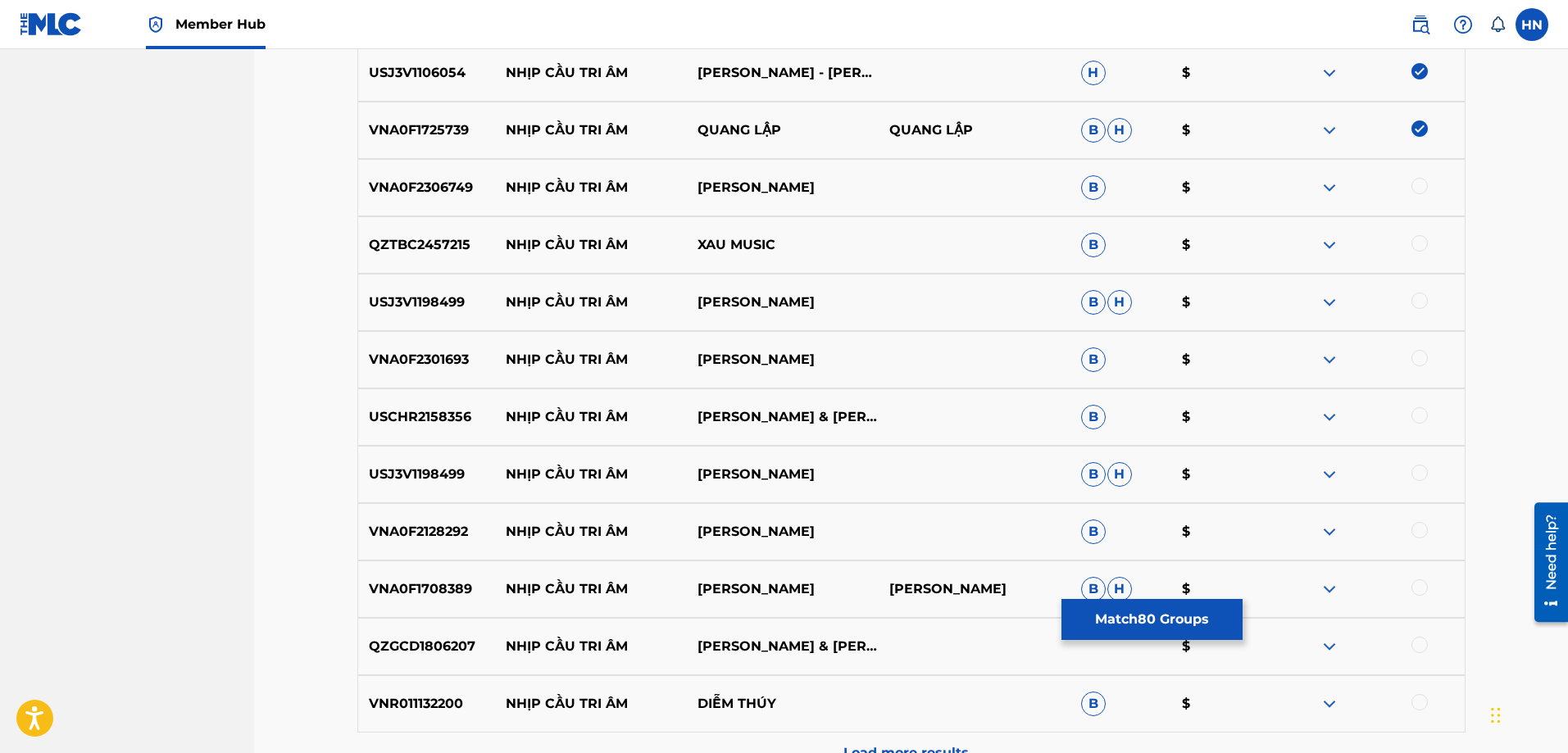
scroll to position [5078, 0]
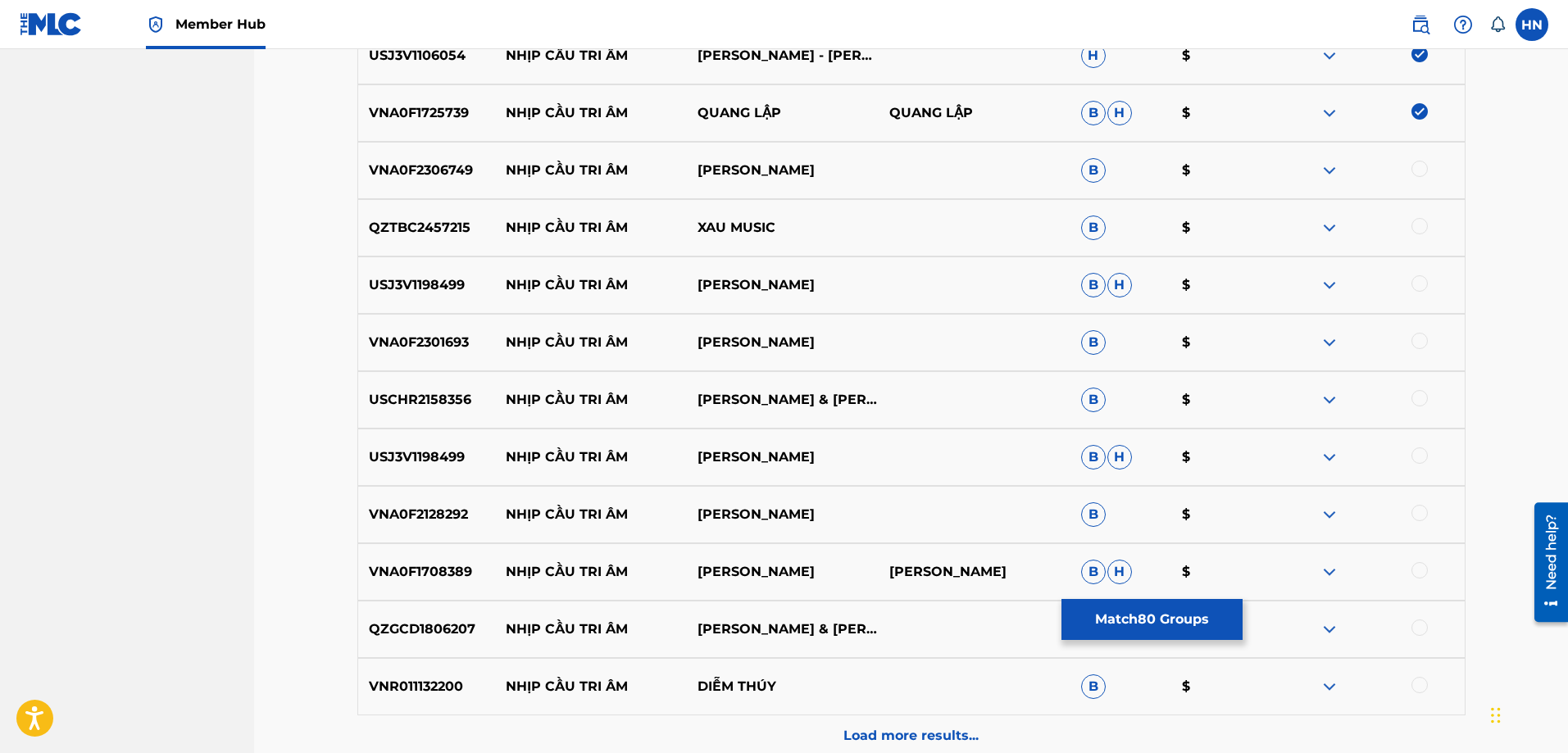
click at [435, 178] on p "VNA0F2306749" at bounding box center [427, 170] width 138 height 19
click at [1420, 168] on div at bounding box center [1419, 168] width 16 height 16
click at [417, 232] on p "QZTBC2457215" at bounding box center [427, 227] width 138 height 19
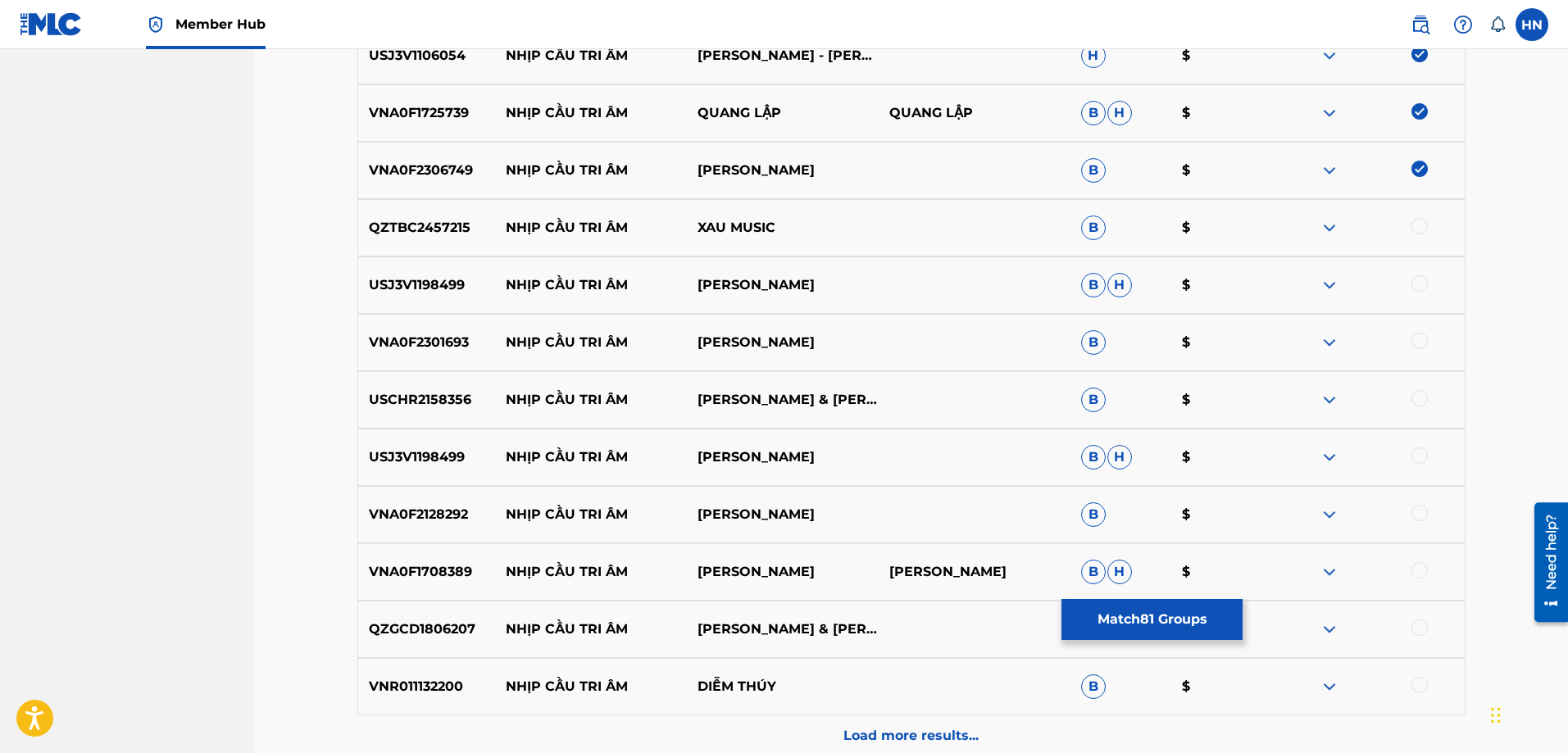
click at [1425, 228] on div at bounding box center [1419, 225] width 16 height 16
click at [411, 304] on div "USJ3V1198499 NHỊP CẦU TRI ÂM TUAN VU B H $" at bounding box center [911, 285] width 1108 height 57
click at [1425, 280] on div at bounding box center [1419, 283] width 16 height 16
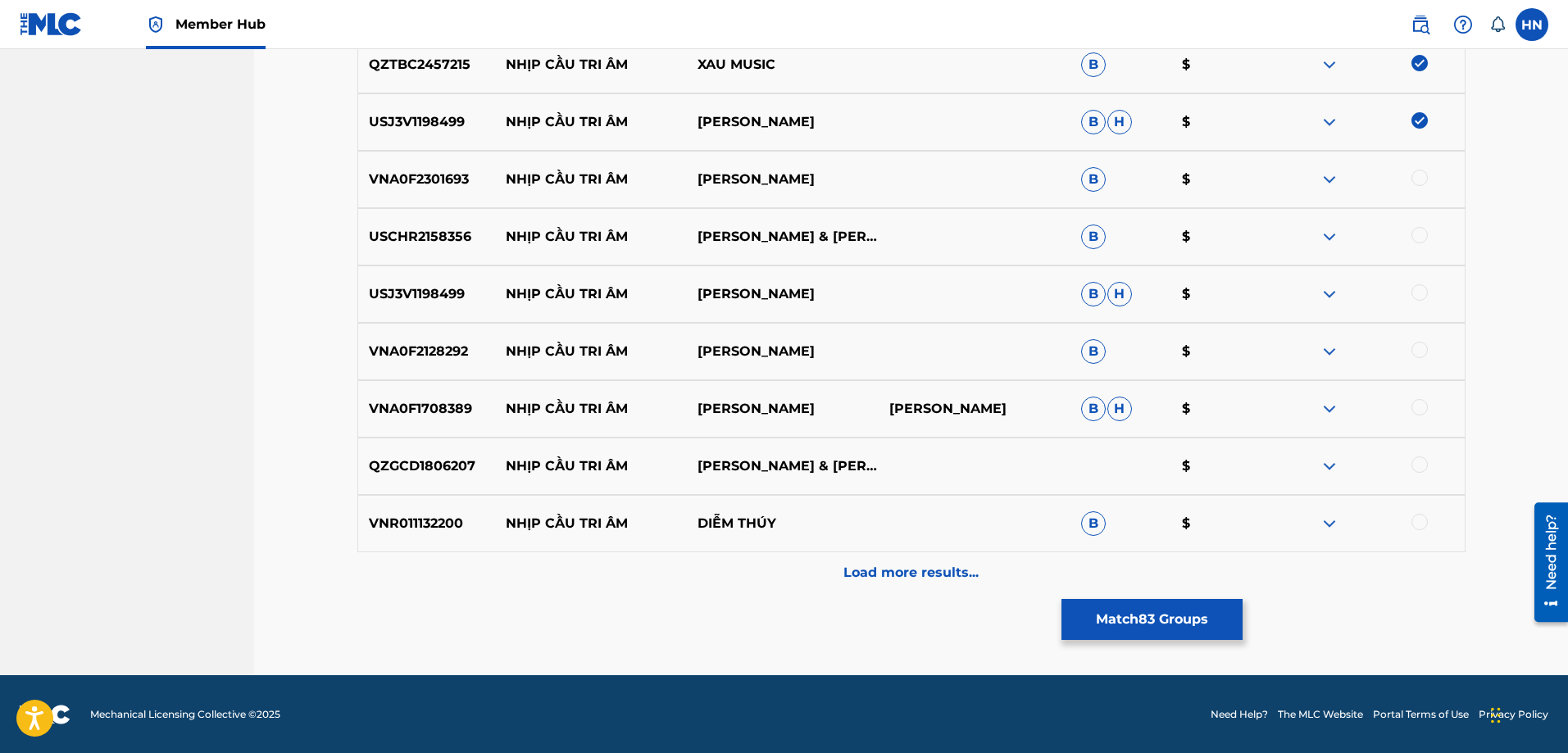
scroll to position [5242, 0]
click at [409, 191] on div "VNA0F2301693 NHỊP CẦU TRI ÂM NGỌC LIÊN B $" at bounding box center [911, 178] width 1108 height 57
click at [1420, 176] on div at bounding box center [1419, 176] width 16 height 16
click at [441, 234] on p "USCHR2158356" at bounding box center [427, 235] width 138 height 19
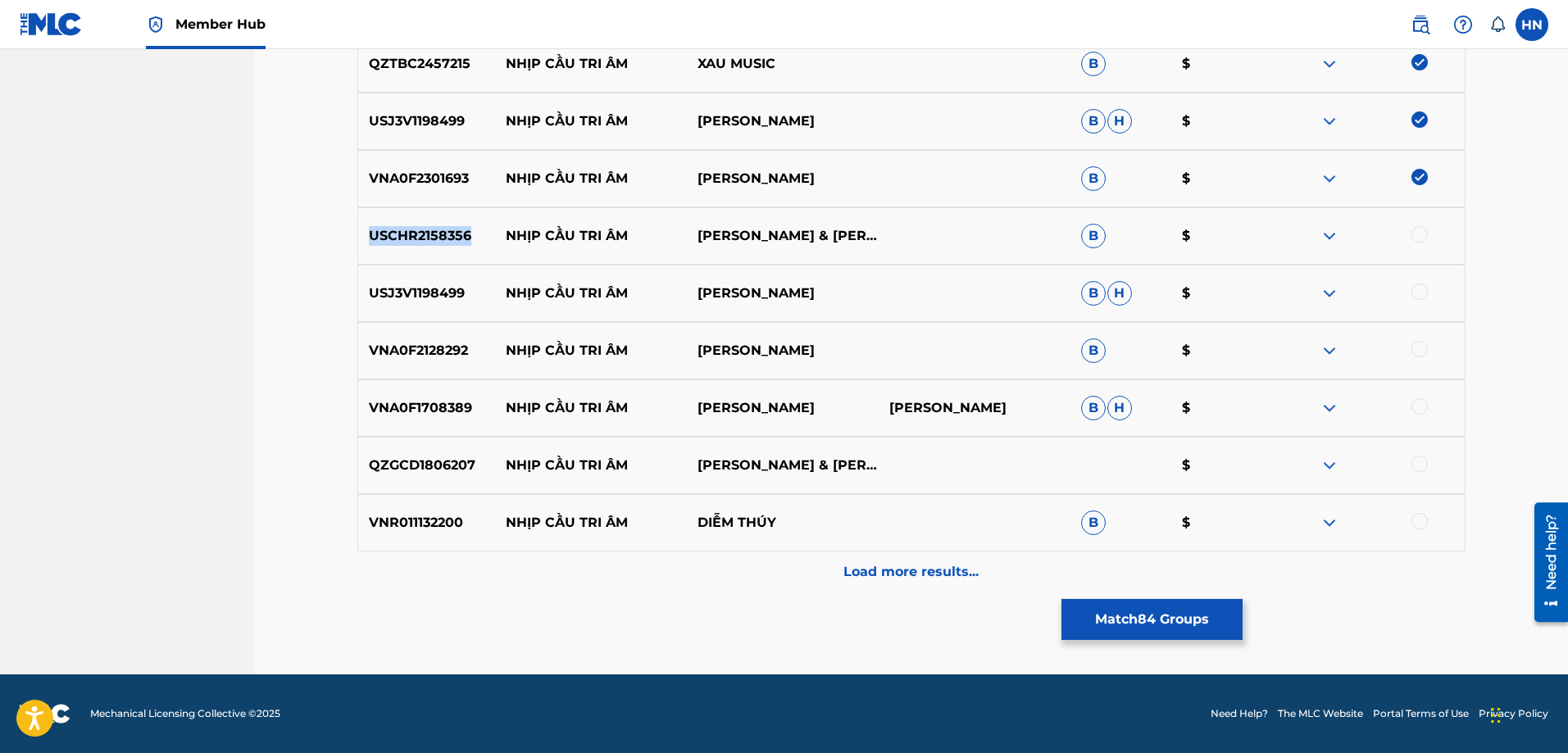
click at [441, 234] on p "USCHR2158356" at bounding box center [427, 235] width 138 height 19
click at [1423, 225] on div "USCHR2158356 NHỊP CẦU TRI ÂM ĐẠT VÕ & [PERSON_NAME] B $" at bounding box center [911, 236] width 1108 height 57
click at [1418, 233] on div at bounding box center [1419, 234] width 16 height 16
click at [417, 289] on p "USJ3V1198499" at bounding box center [427, 292] width 138 height 19
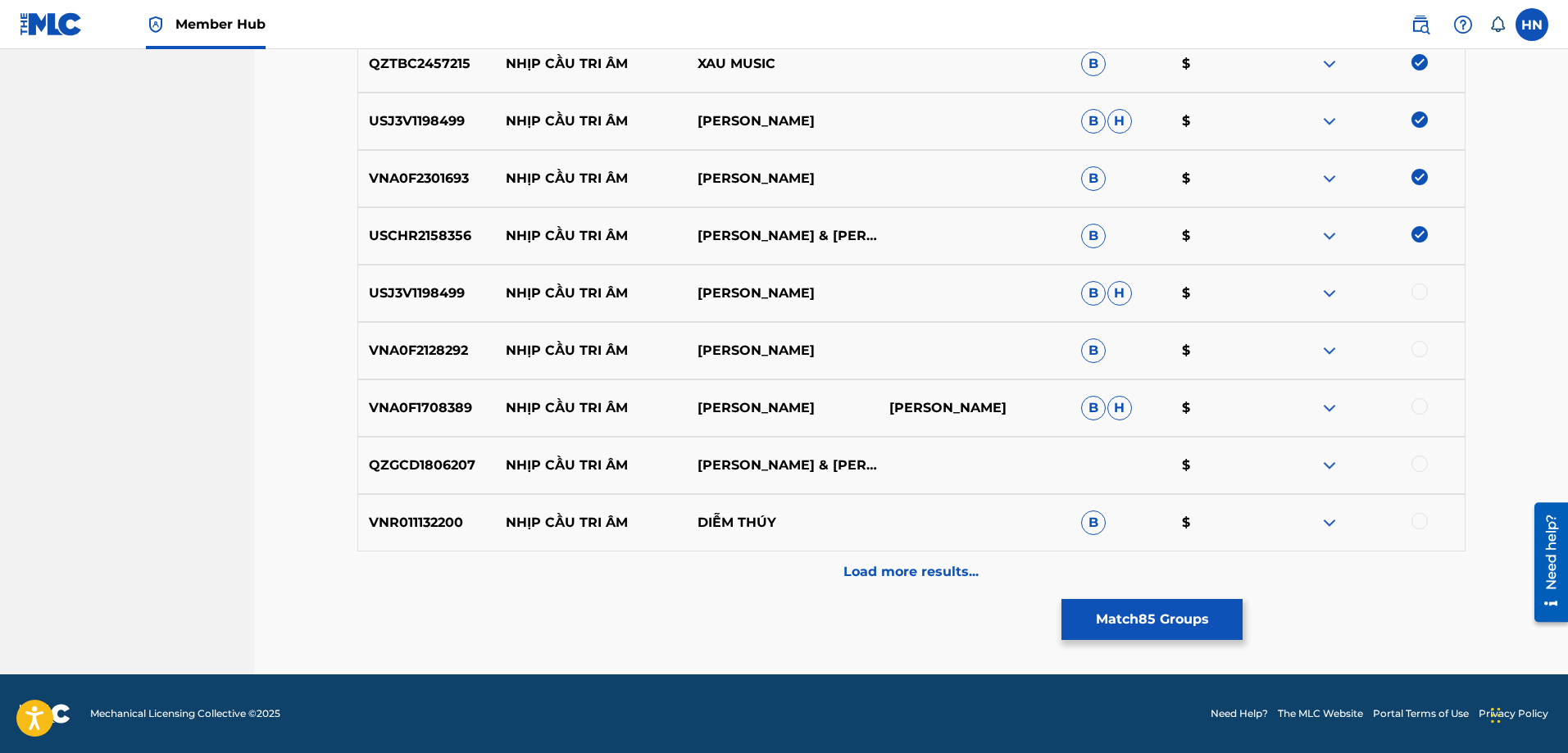
click at [1425, 295] on div at bounding box center [1419, 291] width 16 height 16
click at [404, 361] on div "VNA0F2128292 NHỊP CẦU TRI ÂM THÙY PHƯƠNG B $" at bounding box center [911, 350] width 1108 height 57
click at [1419, 345] on div at bounding box center [1419, 349] width 16 height 16
click at [446, 398] on p "VNA0F1708389" at bounding box center [427, 408] width 138 height 19
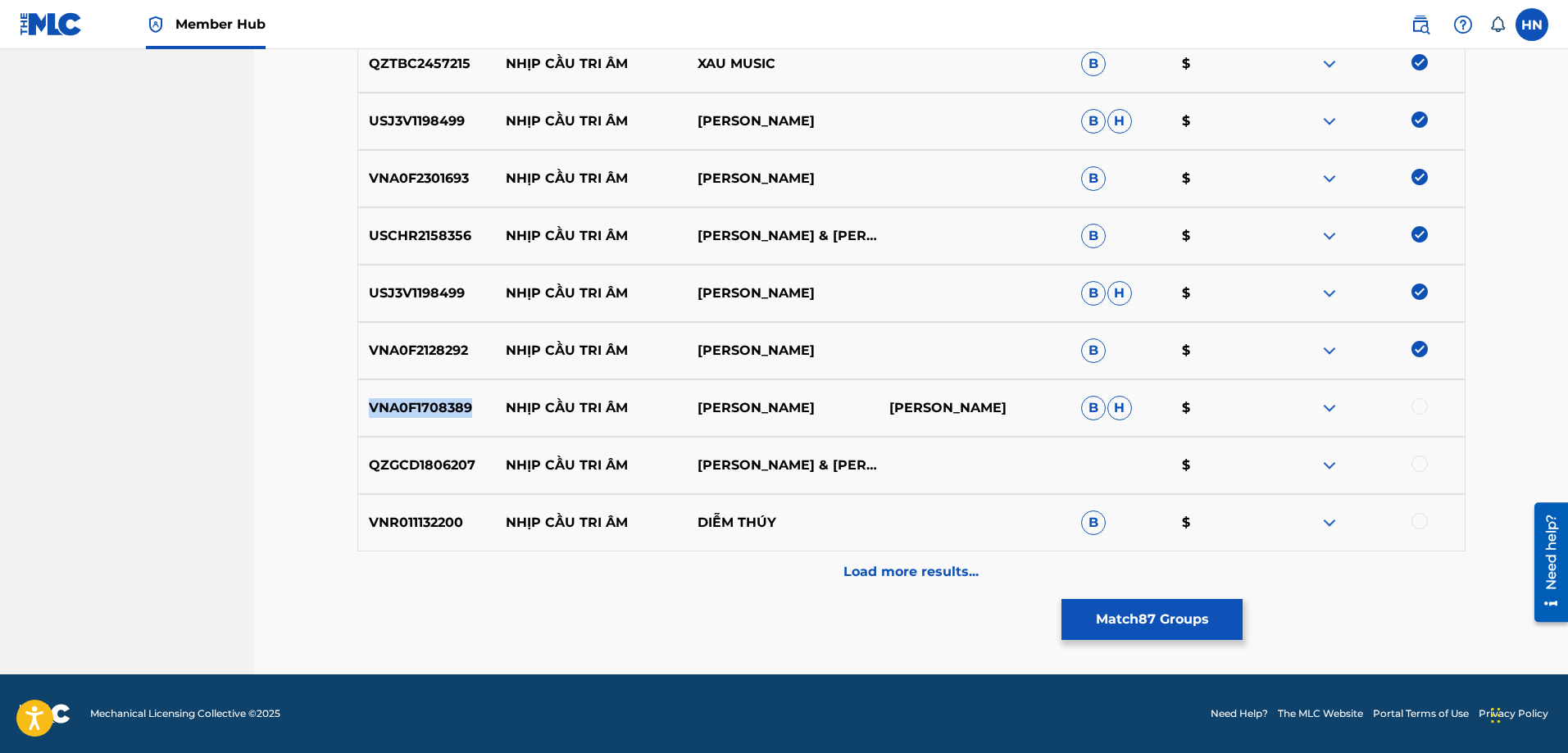
click at [446, 398] on p "VNA0F1708389" at bounding box center [427, 408] width 138 height 19
click at [1416, 401] on div at bounding box center [1419, 406] width 16 height 16
click at [446, 475] on div "QZGCD1806207 NHỊP CẦU TRI ÂM [PERSON_NAME] & [PERSON_NAME] $" at bounding box center [911, 466] width 1108 height 57
click at [1425, 467] on div at bounding box center [1419, 463] width 16 height 16
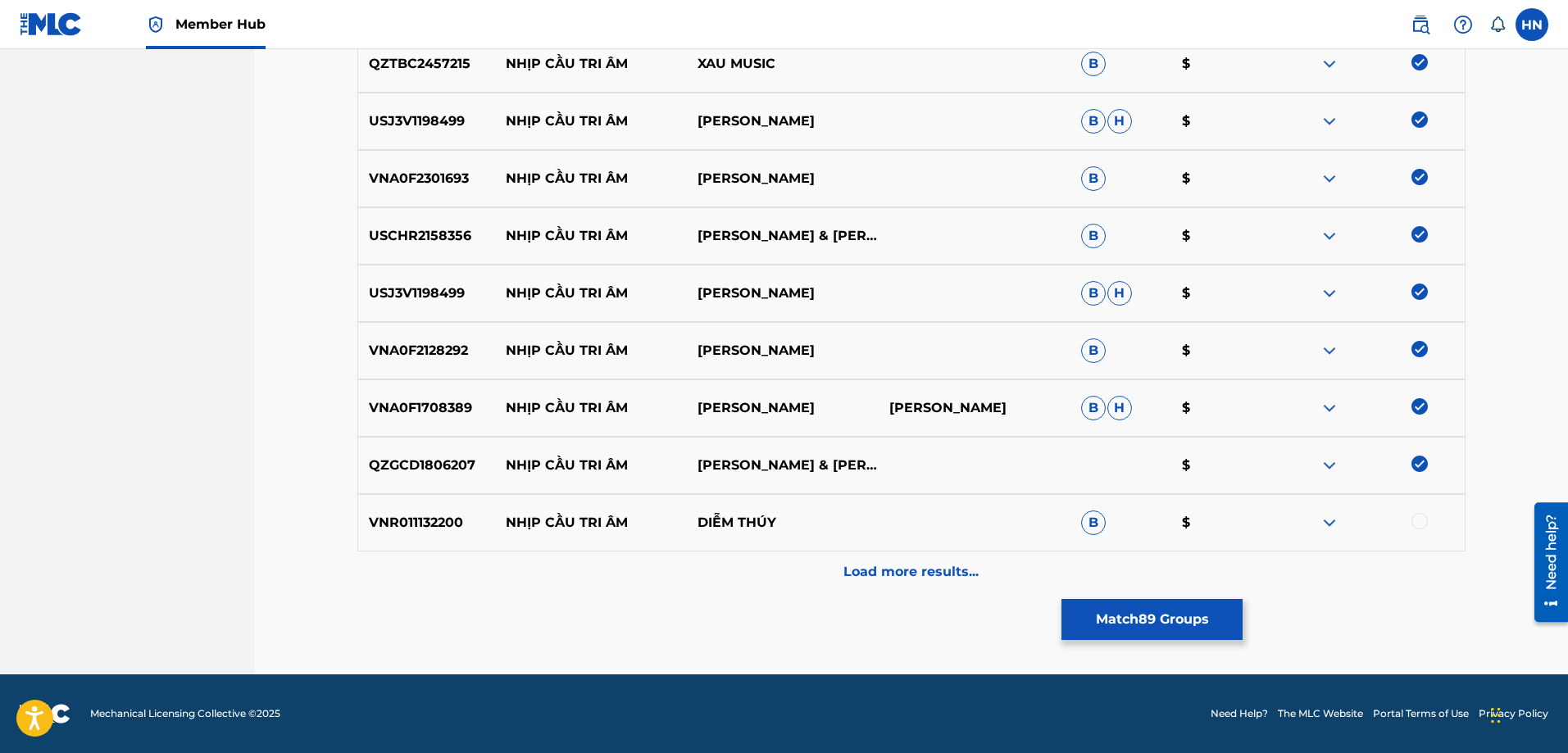
click at [1420, 521] on div at bounding box center [1419, 520] width 16 height 16
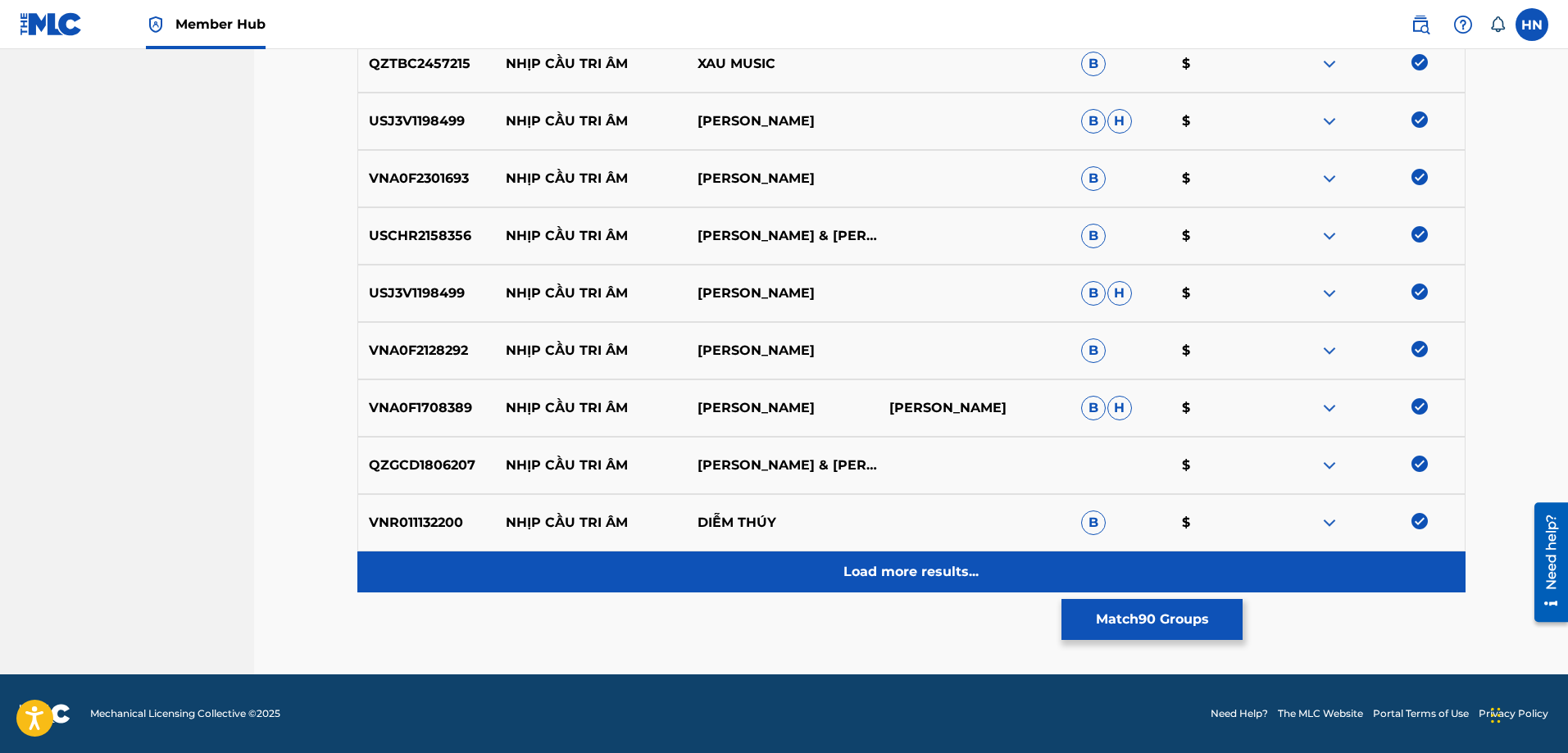
click at [969, 587] on div "Load more results..." at bounding box center [911, 571] width 1108 height 41
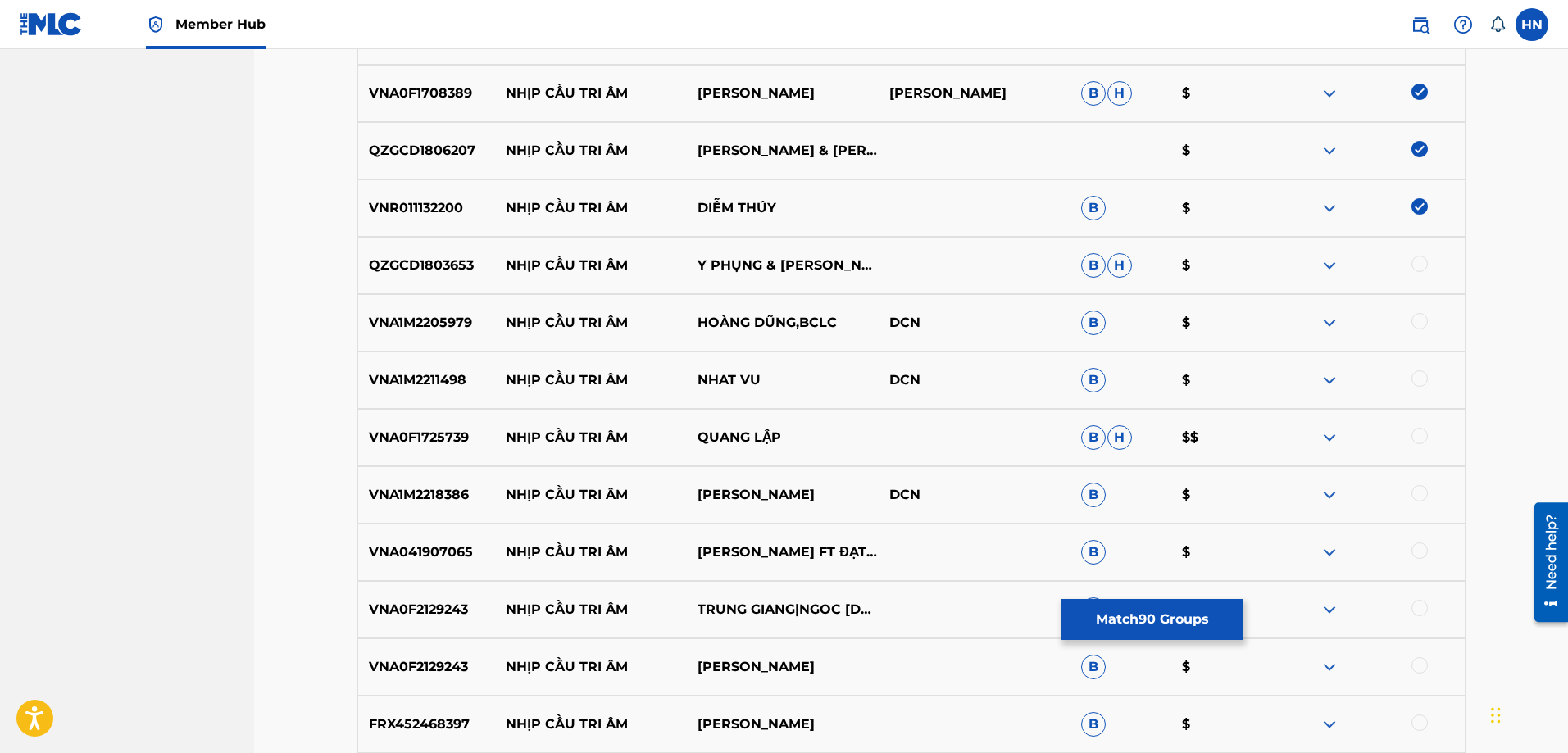
scroll to position [5569, 0]
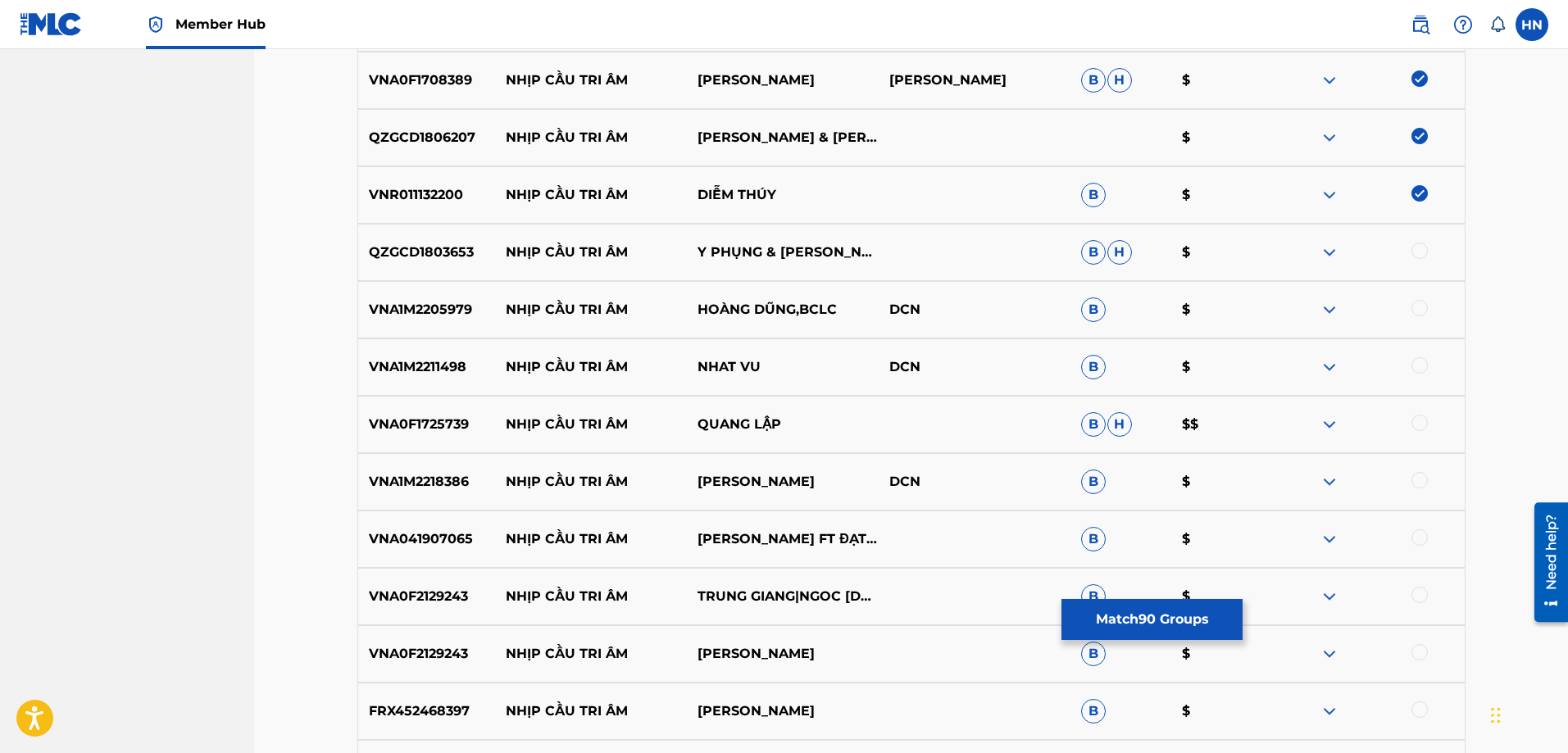
click at [457, 258] on p "QZGCD1803653" at bounding box center [427, 252] width 138 height 19
click at [1418, 250] on div at bounding box center [1419, 250] width 16 height 16
click at [402, 299] on div "VNA1M2205979 NHỊP CẦU TRI ÂM HOÀNG DŨNG,BCLC DCN B $" at bounding box center [911, 309] width 1108 height 57
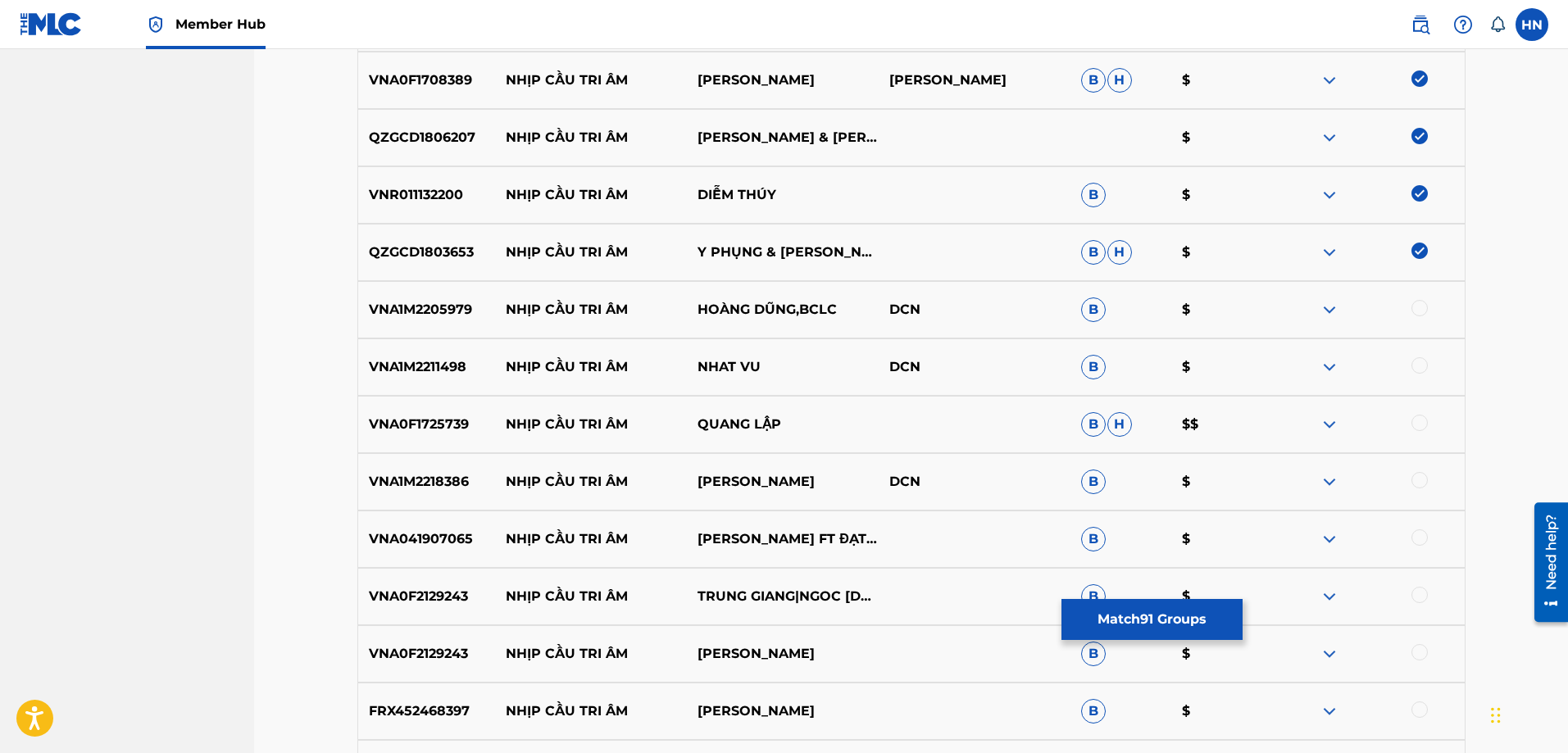
click at [1421, 309] on div at bounding box center [1419, 308] width 16 height 16
click at [416, 356] on div "VNA1M2211498 NHỊP CẦU TRI ÂM NHAT VU DCN B $" at bounding box center [911, 367] width 1108 height 57
click at [1412, 365] on div at bounding box center [1419, 365] width 16 height 16
click at [407, 426] on p "VNA0F1725739" at bounding box center [427, 424] width 138 height 19
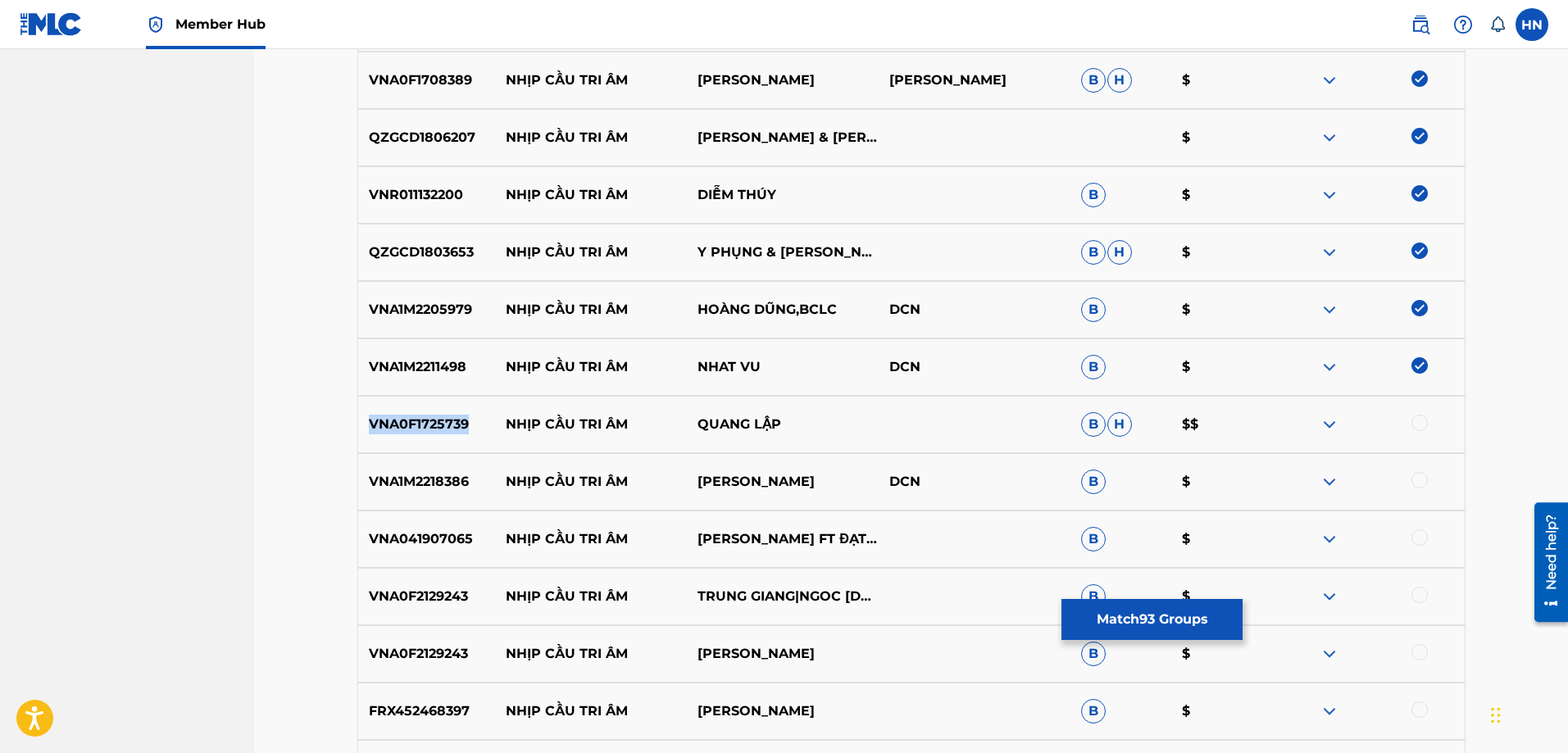
click at [407, 426] on p "VNA0F1725739" at bounding box center [427, 424] width 138 height 19
click at [1423, 418] on div at bounding box center [1419, 422] width 16 height 16
click at [410, 482] on p "VNA1M2218386" at bounding box center [427, 482] width 138 height 19
click at [1416, 486] on div at bounding box center [1419, 480] width 16 height 16
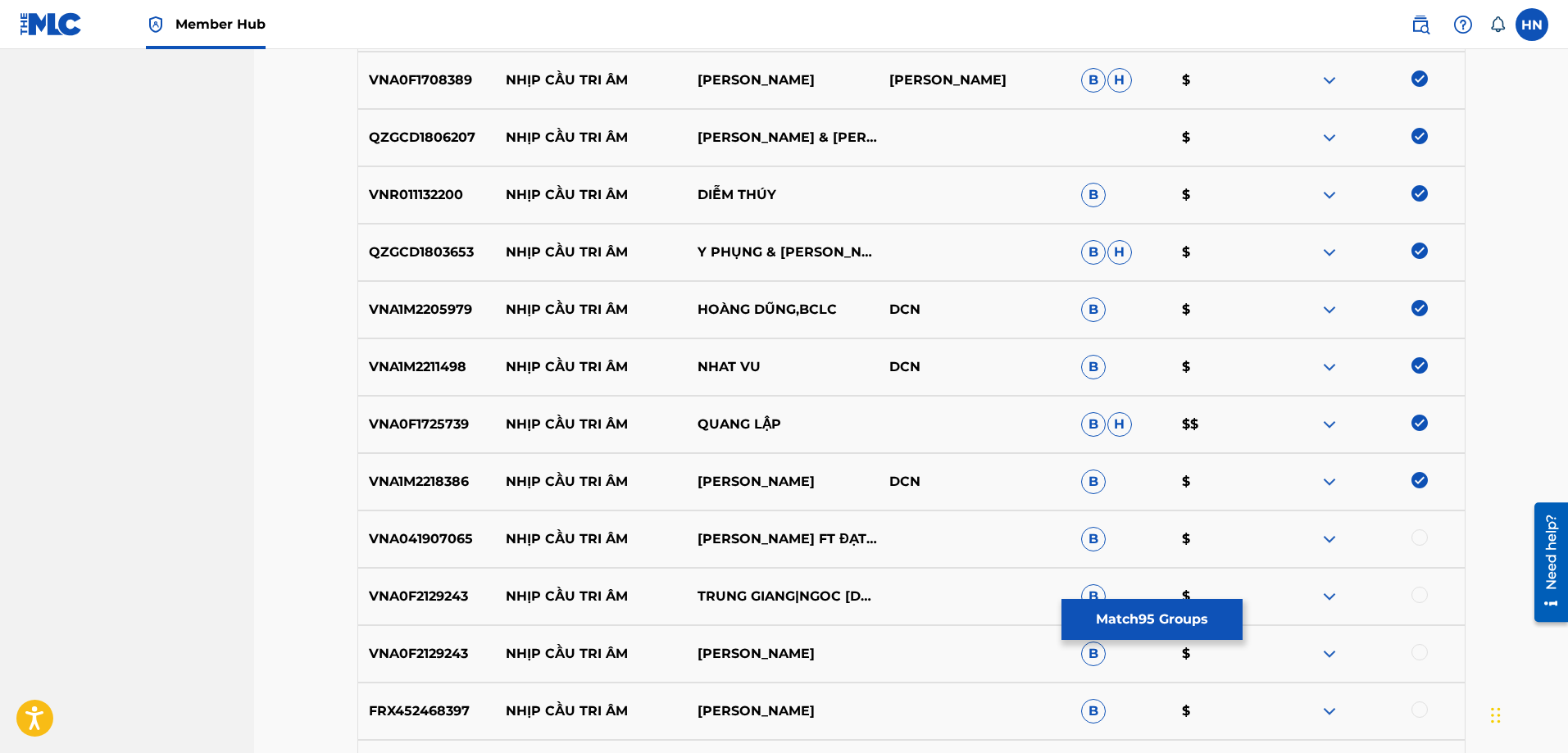
click at [441, 533] on p "VNA041907065" at bounding box center [427, 539] width 138 height 19
click at [1418, 539] on div at bounding box center [1419, 537] width 16 height 16
click at [433, 591] on p "VNA0F2129243" at bounding box center [427, 596] width 138 height 19
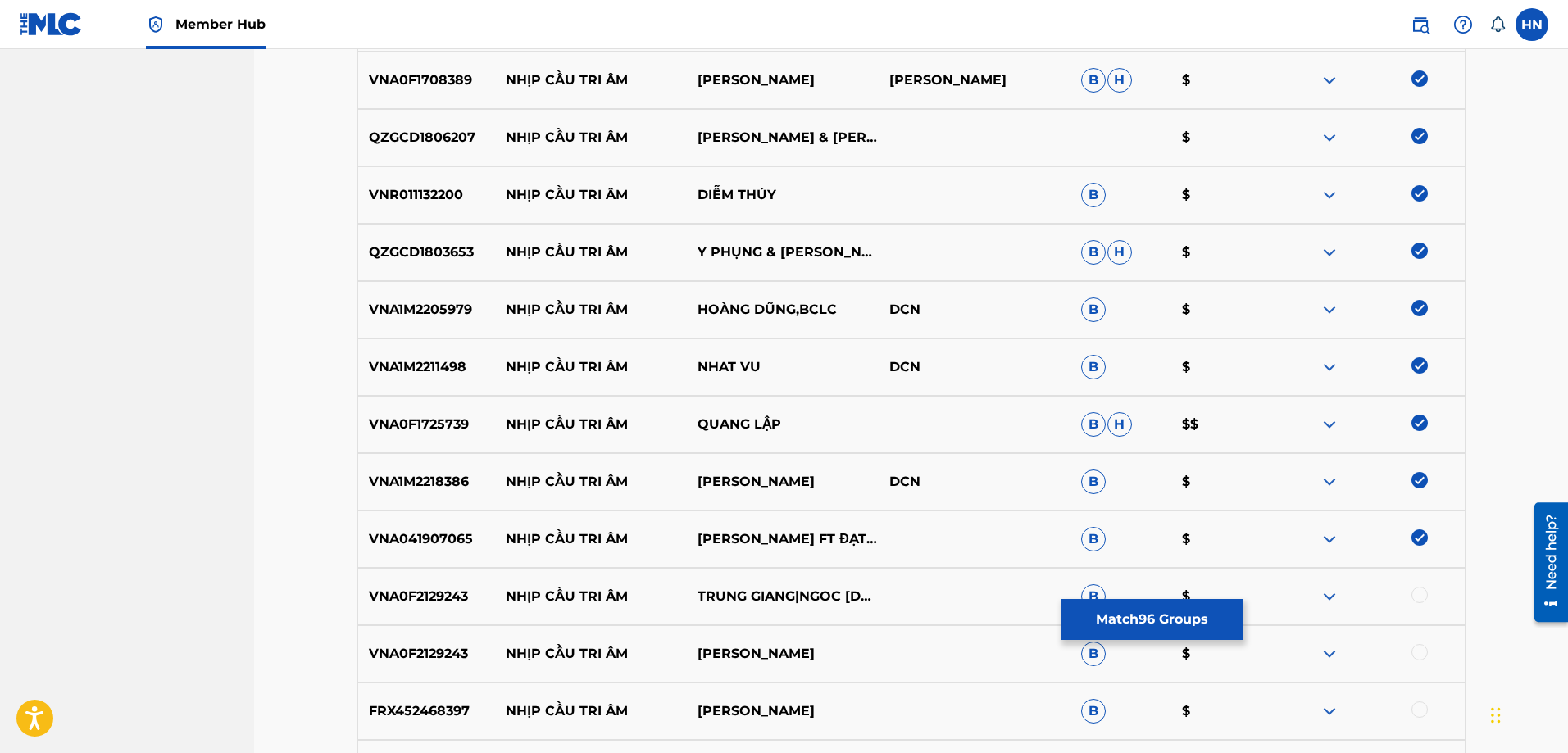
click at [1420, 601] on div at bounding box center [1419, 594] width 16 height 16
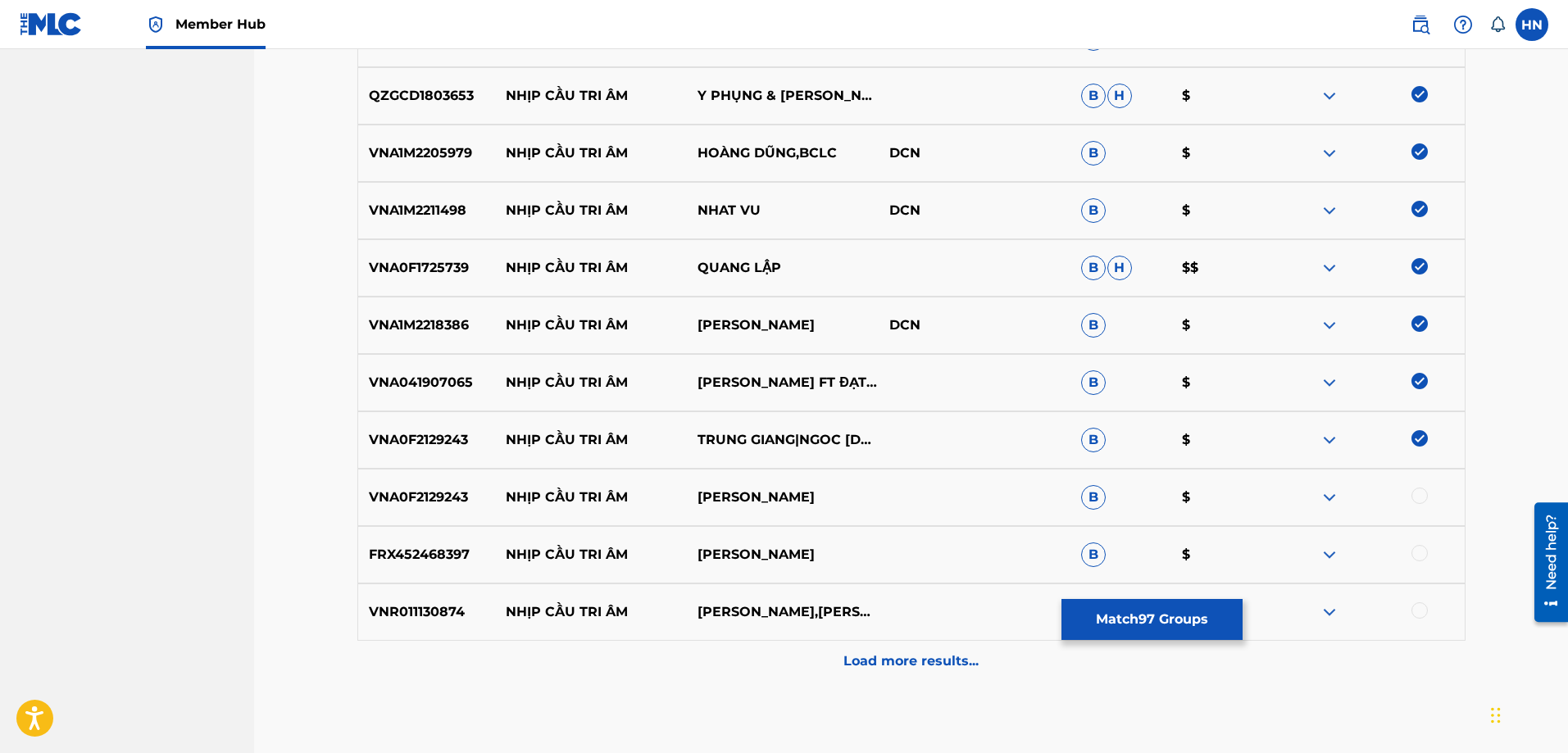
scroll to position [5815, 0]
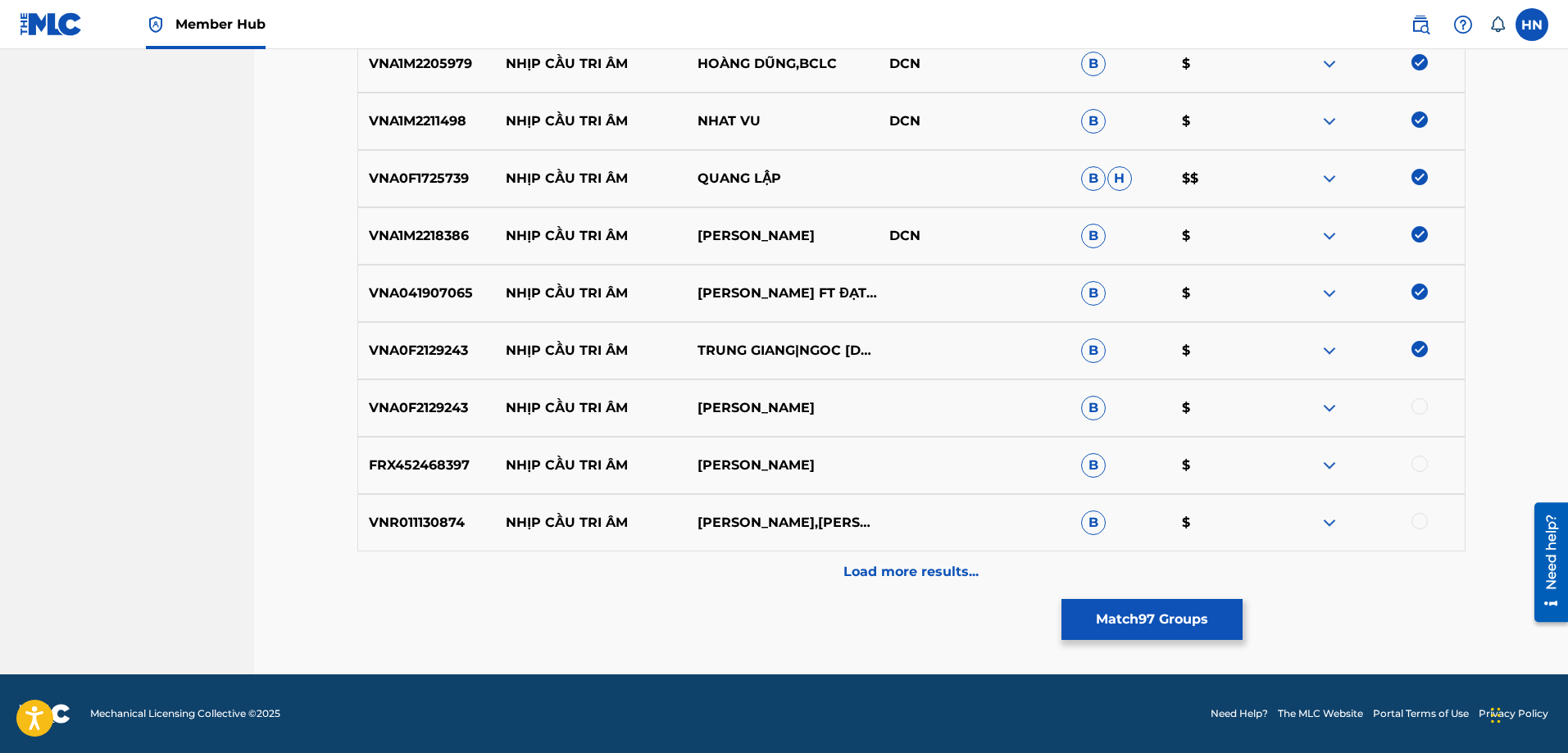
click at [420, 400] on p "VNA0F2129243" at bounding box center [427, 408] width 138 height 19
click at [1418, 402] on div at bounding box center [1419, 406] width 16 height 16
click at [389, 503] on div "VNR011130874 NHỊP CẦU TRI ÂM [PERSON_NAME],HIỀN NGÂN B $" at bounding box center [911, 523] width 1108 height 57
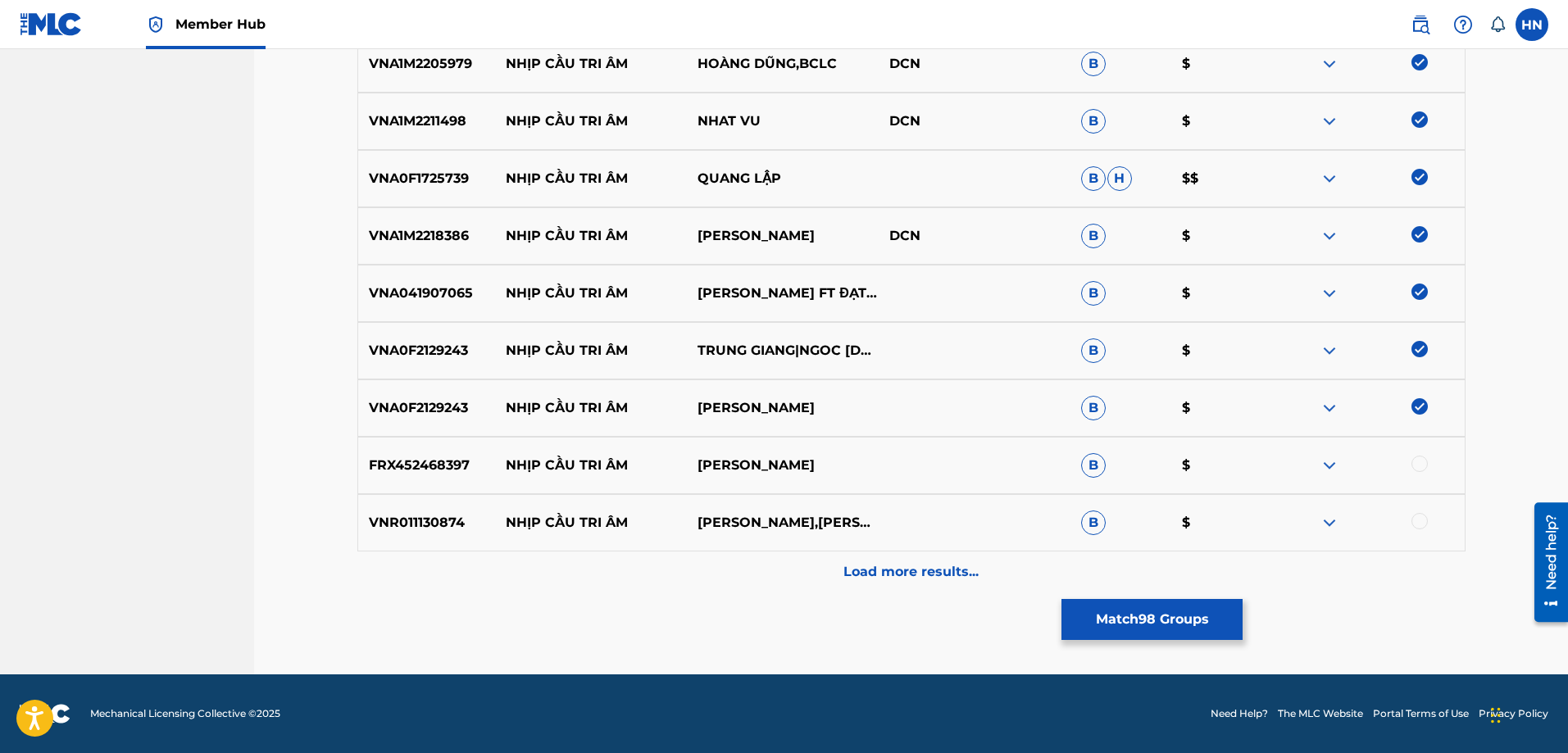
click at [1425, 522] on div at bounding box center [1419, 520] width 16 height 16
click at [447, 490] on div "FRX452468397 NHỊP CẦU TRI ÂM [PERSON_NAME] $" at bounding box center [911, 466] width 1108 height 57
click at [1418, 466] on div at bounding box center [1419, 463] width 16 height 16
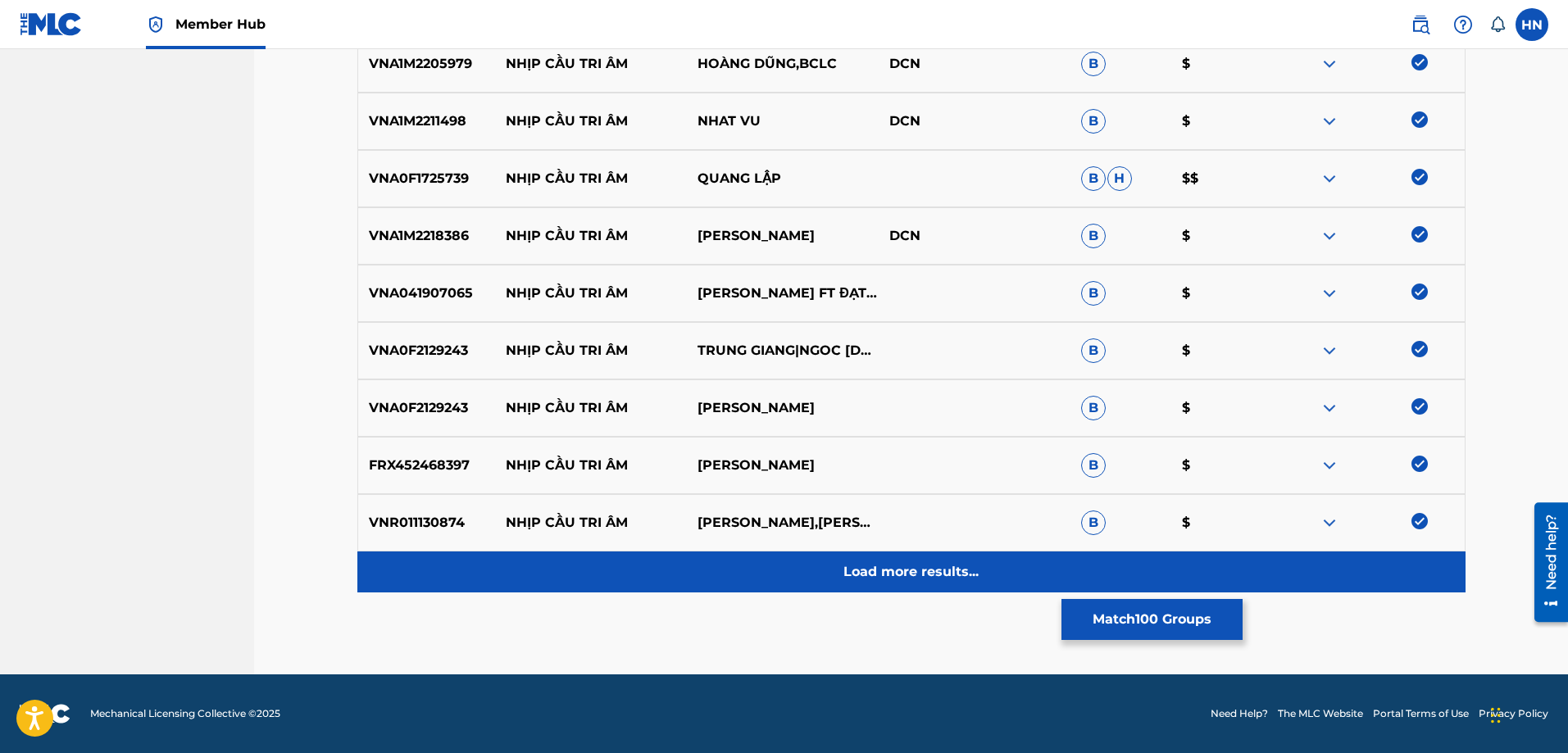
click at [925, 557] on div "Load more results..." at bounding box center [911, 571] width 1108 height 41
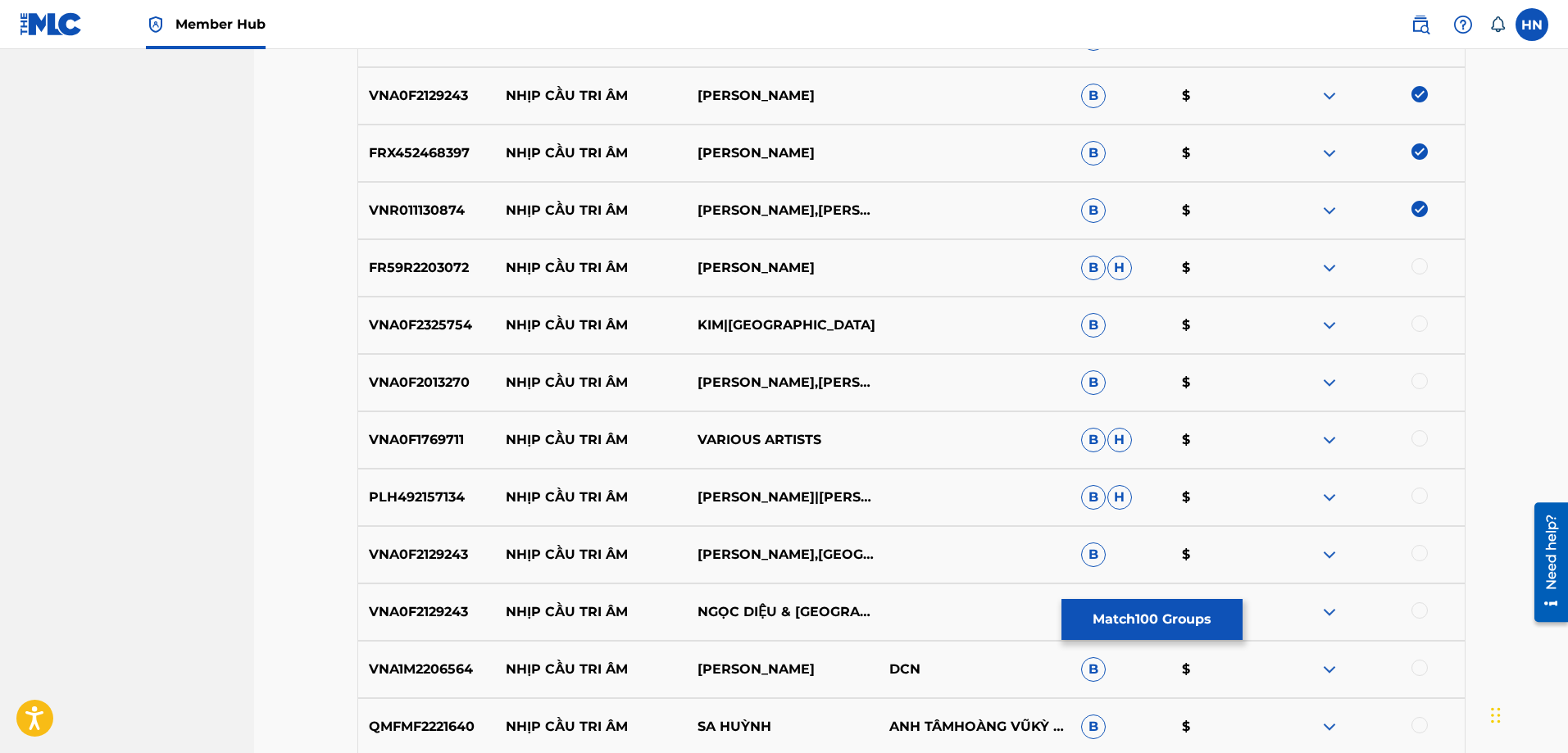
scroll to position [6225, 0]
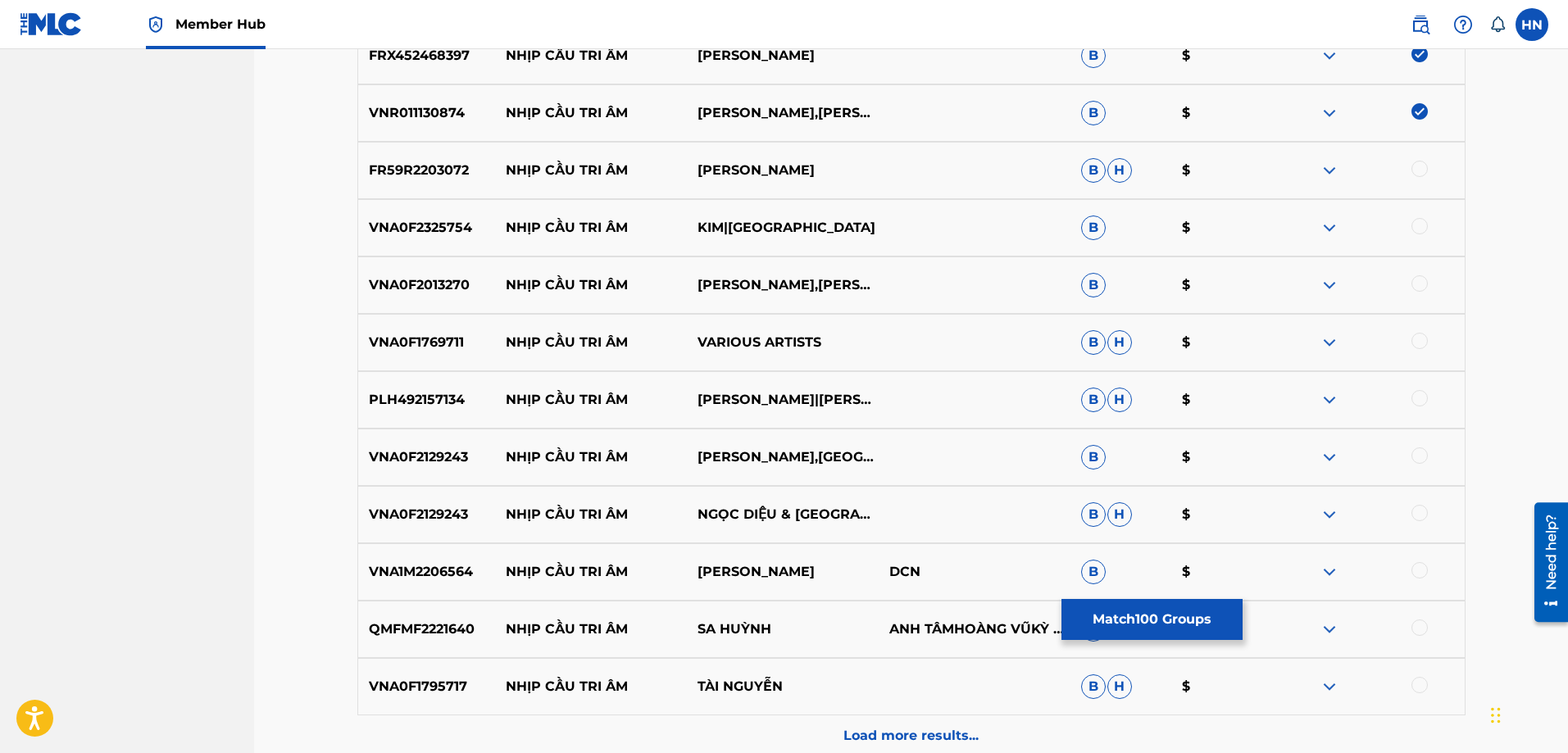
click at [1423, 173] on div at bounding box center [1419, 168] width 16 height 16
click at [441, 222] on p "VNA0F2325754" at bounding box center [427, 227] width 138 height 19
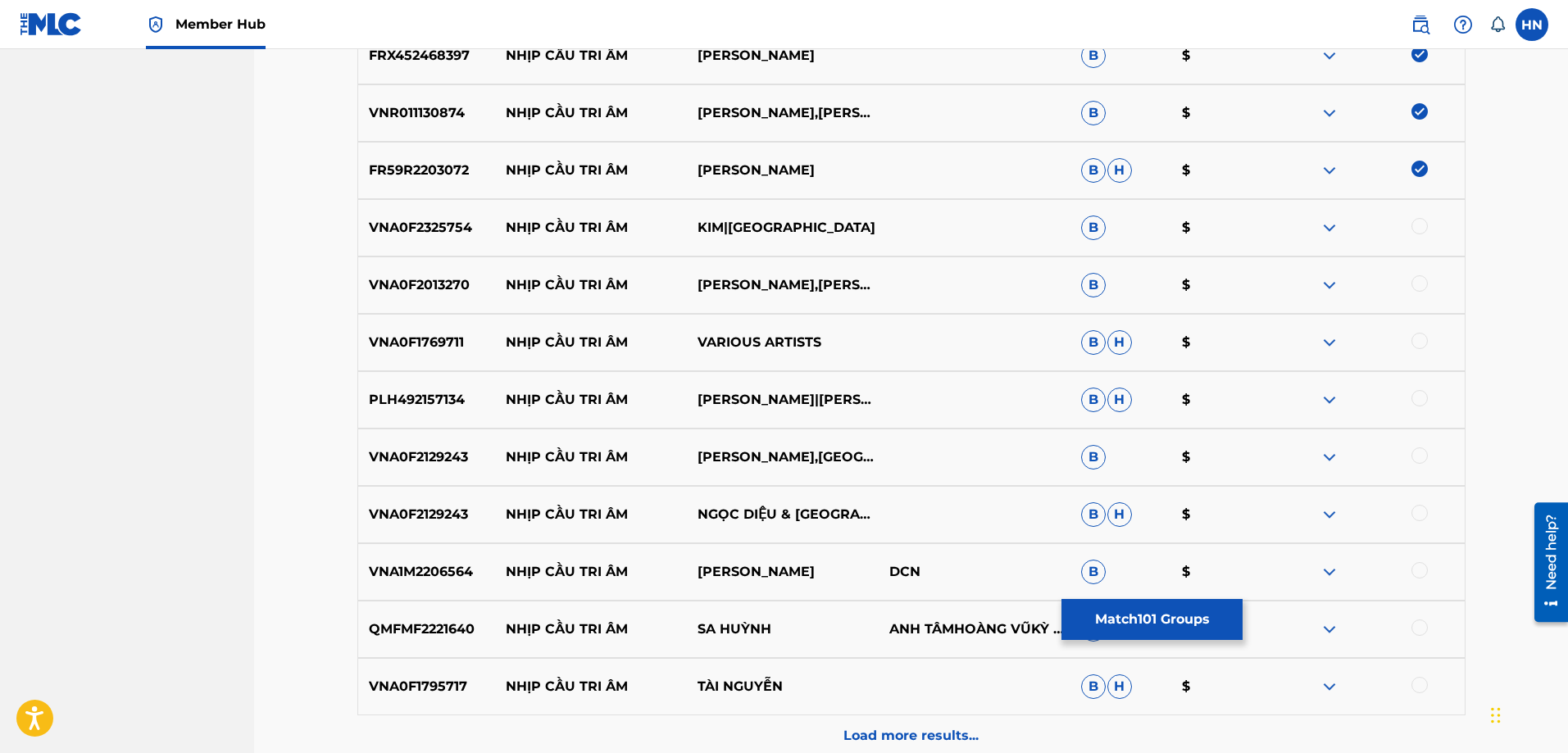
click at [1414, 224] on div at bounding box center [1419, 225] width 16 height 16
click at [480, 265] on div "VNA0F2013270 NHỊP CẦU TRI ÂM KHÁNH BÌNH,ÁNH LINH B $" at bounding box center [911, 285] width 1108 height 57
click at [448, 275] on div "VNA0F2013270 NHỊP CẦU TRI ÂM KHÁNH BÌNH,ÁNH LINH B $" at bounding box center [911, 285] width 1108 height 57
click at [1432, 283] on div at bounding box center [1369, 285] width 192 height 19
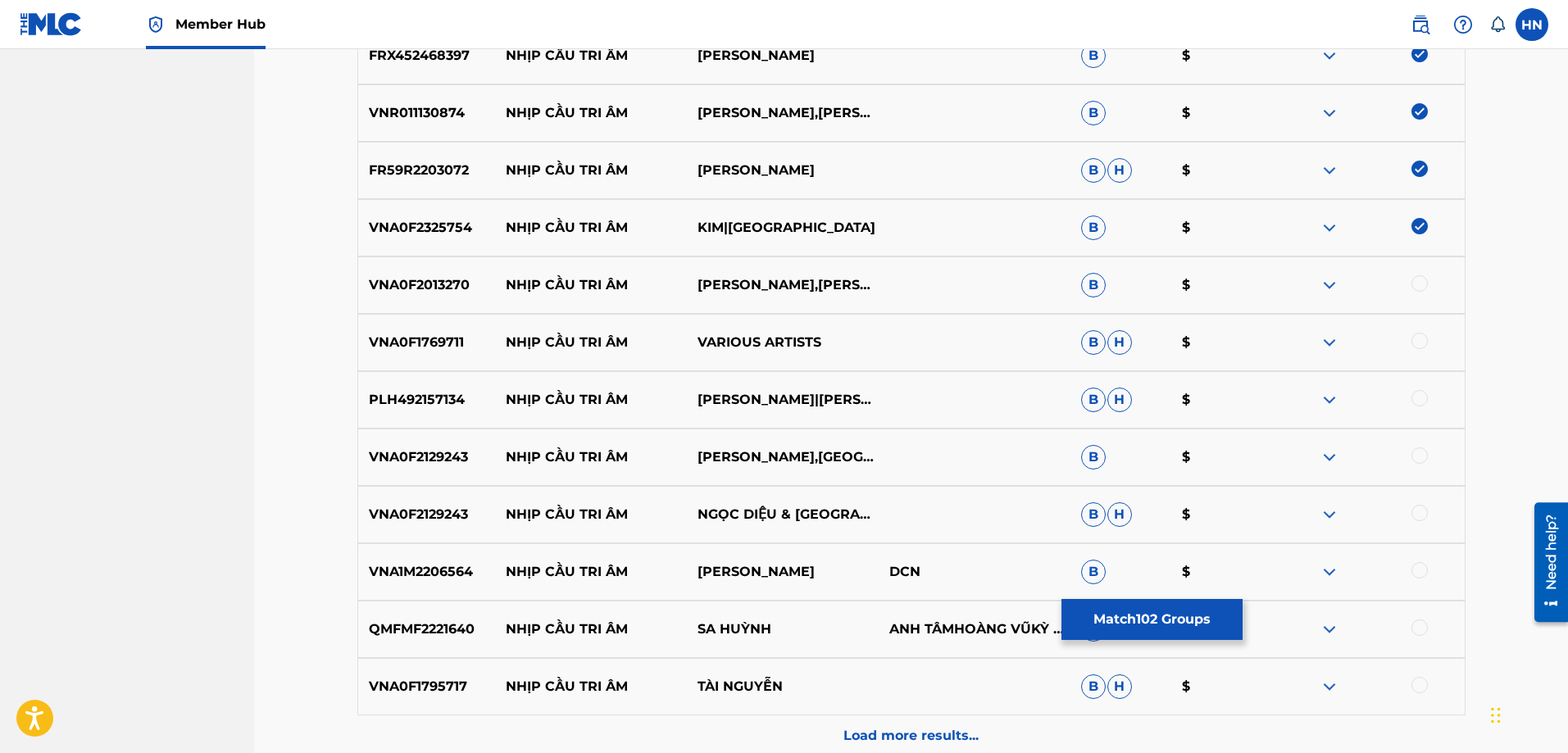
click at [1425, 281] on div at bounding box center [1419, 283] width 16 height 16
click at [424, 333] on p "VNA0F1769711" at bounding box center [427, 342] width 138 height 19
click at [1418, 348] on div at bounding box center [1419, 340] width 16 height 16
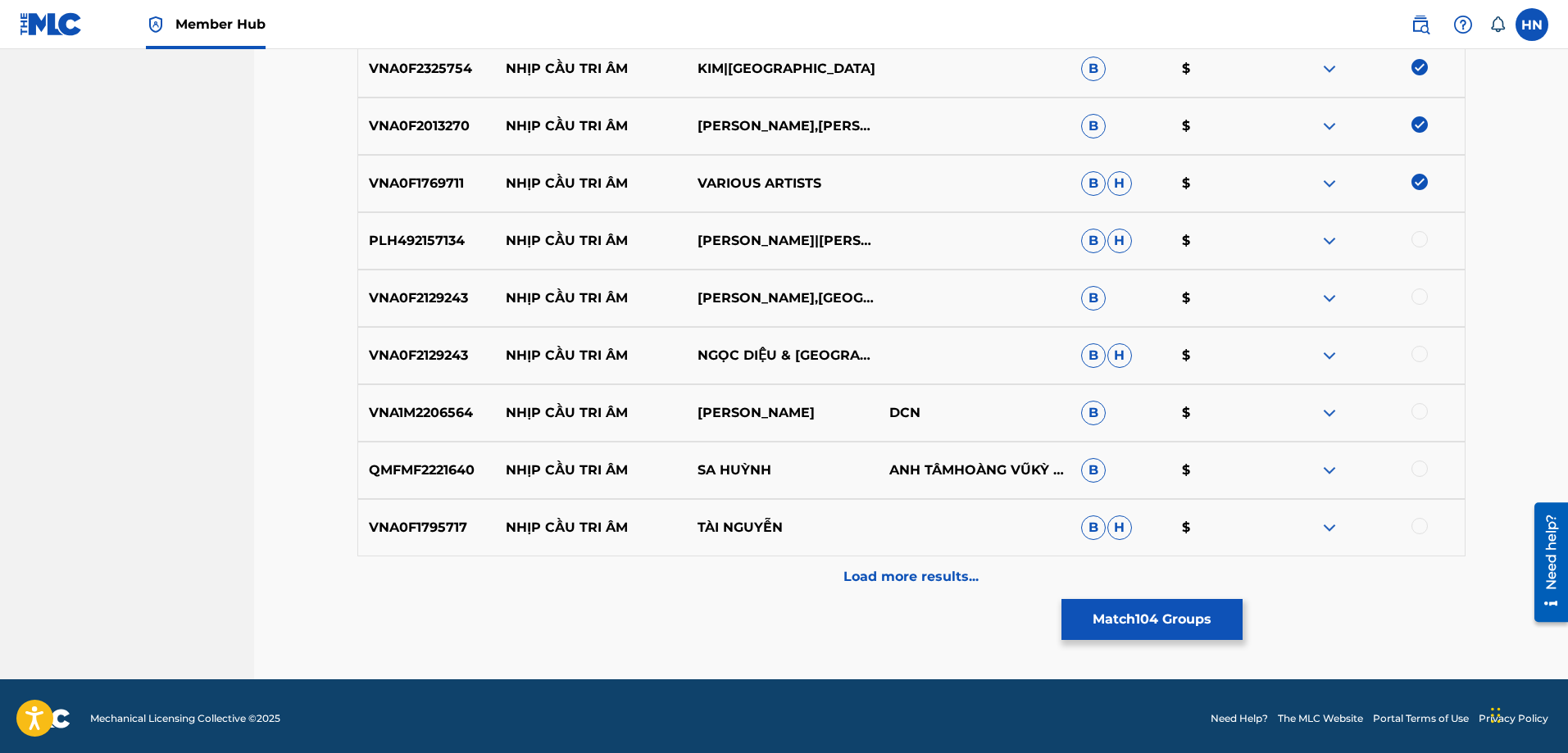
scroll to position [6389, 0]
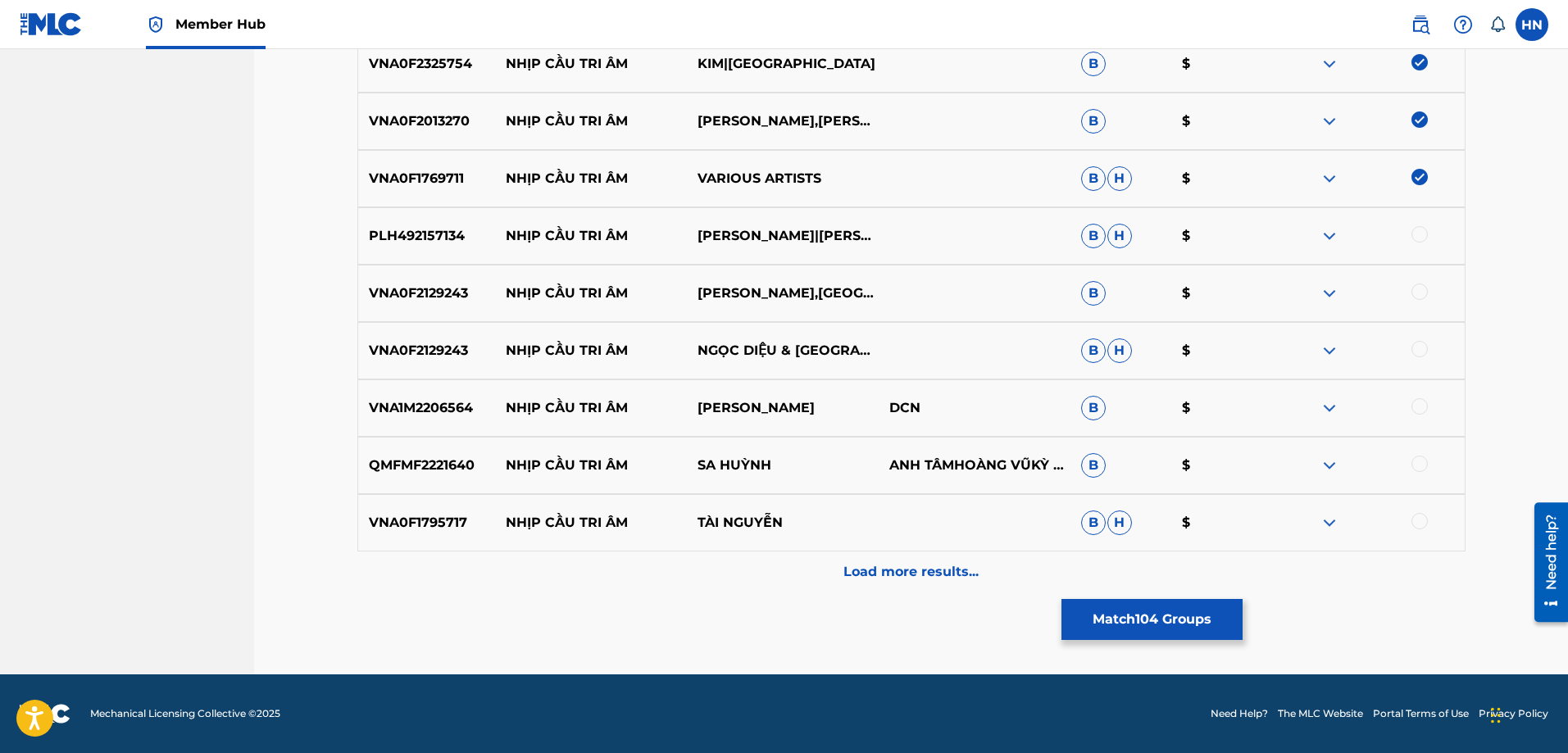
click at [416, 230] on p "PLH492157134" at bounding box center [427, 235] width 138 height 19
click at [1417, 234] on div at bounding box center [1419, 234] width 16 height 16
click at [446, 290] on p "VNA0F2129243" at bounding box center [427, 292] width 138 height 19
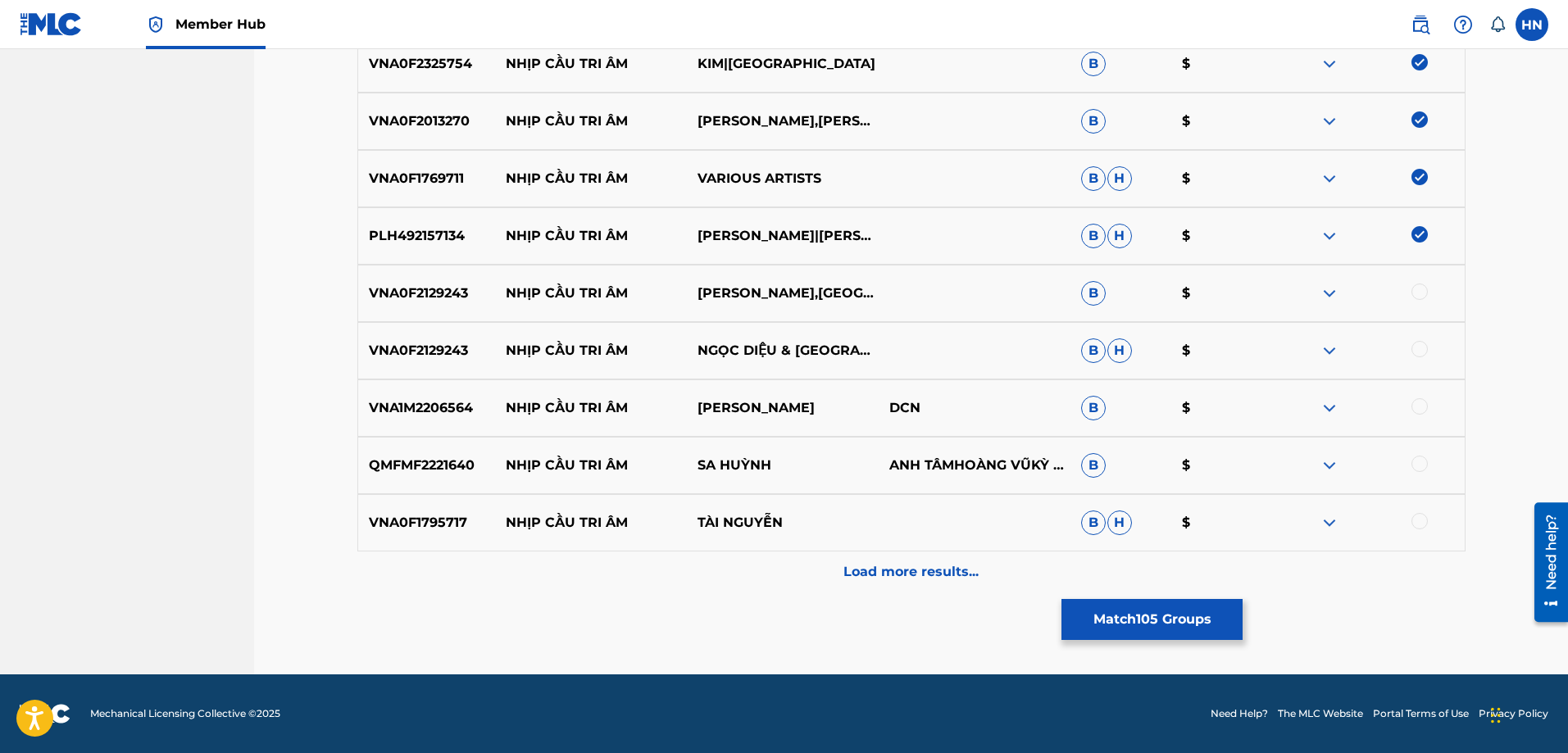
click at [1426, 295] on div at bounding box center [1419, 291] width 16 height 16
click at [459, 346] on p "VNA0F2129243" at bounding box center [427, 350] width 138 height 19
click at [1418, 342] on div at bounding box center [1419, 349] width 16 height 16
click at [422, 414] on p "VNA1M2206564" at bounding box center [427, 408] width 138 height 19
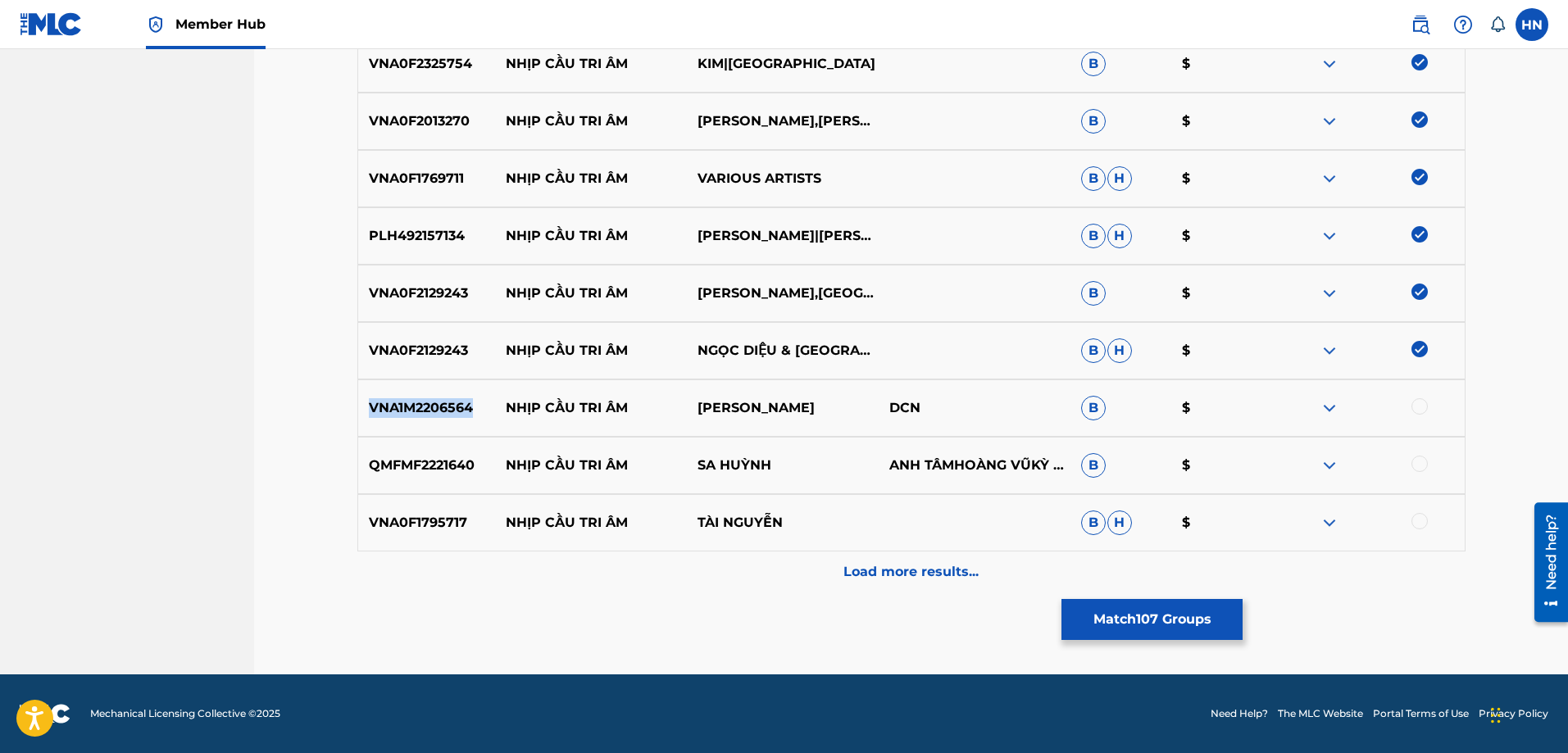
click at [422, 414] on p "VNA1M2206564" at bounding box center [427, 408] width 138 height 19
click at [1418, 408] on div at bounding box center [1419, 406] width 16 height 16
click at [1413, 464] on div at bounding box center [1419, 463] width 16 height 16
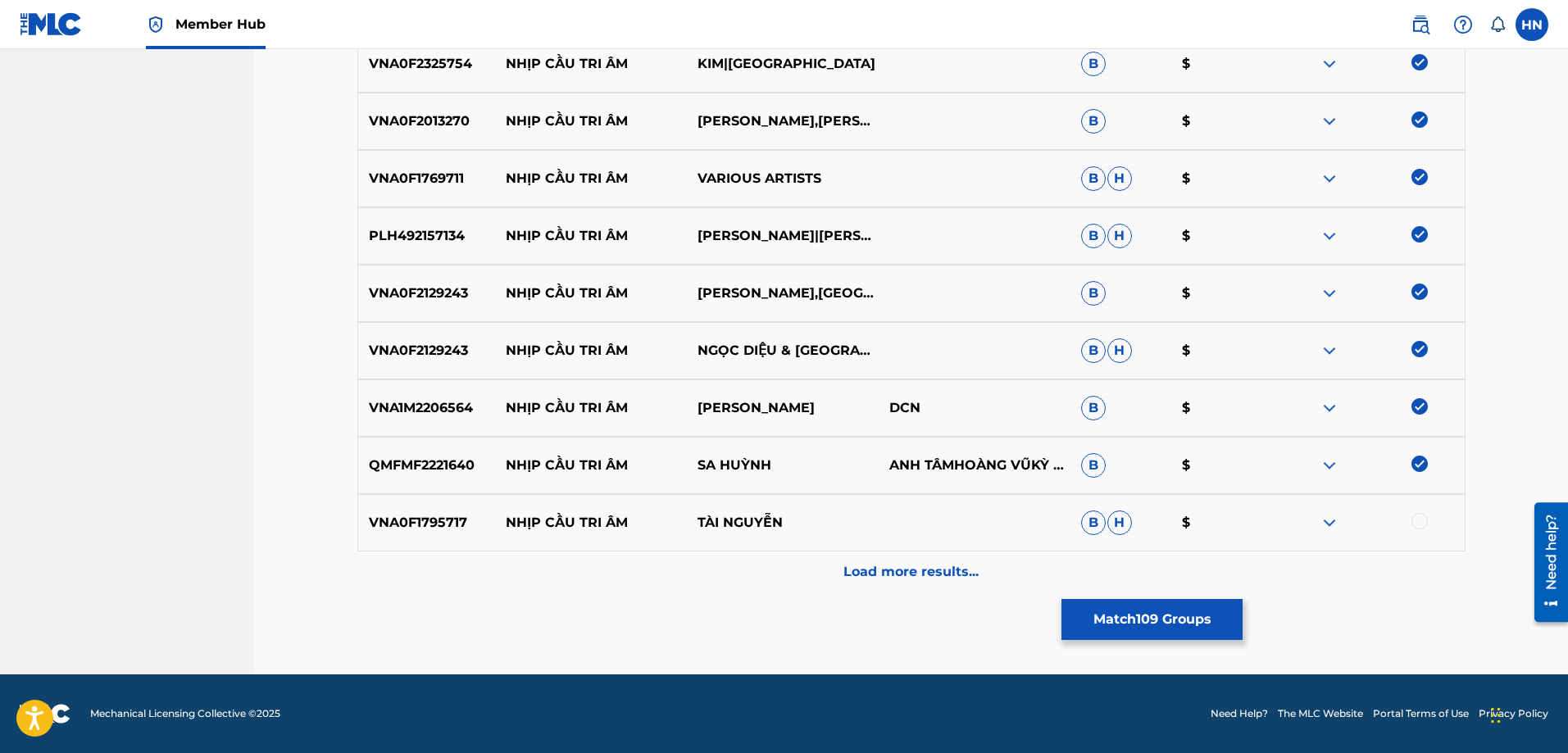
click at [375, 509] on div "VNA0F1795717 NHỊP CẦU TRI ÂM TÀI [PERSON_NAME]" at bounding box center [911, 523] width 1108 height 57
click at [1426, 525] on div at bounding box center [1419, 520] width 16 height 16
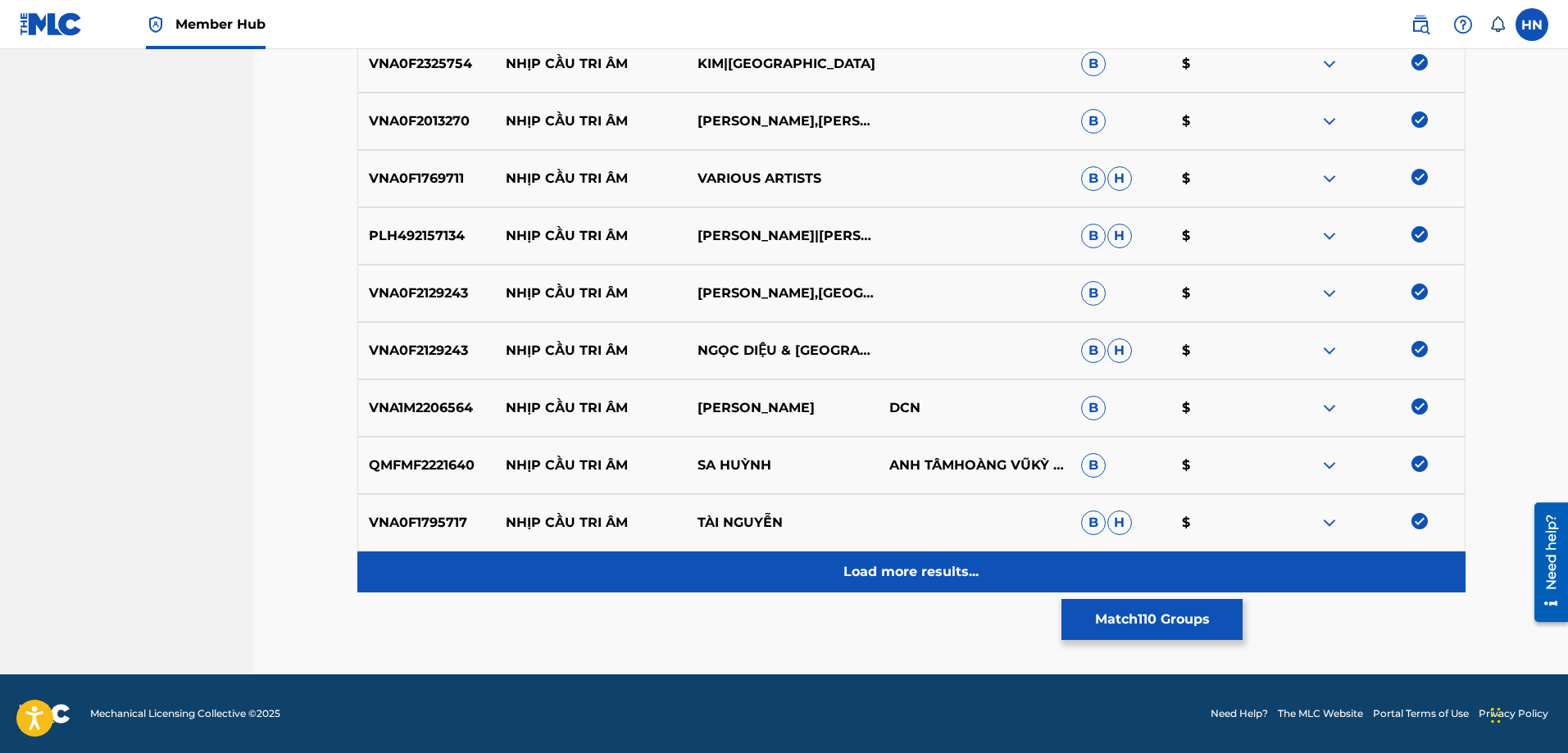
click at [1049, 561] on div "Load more results..." at bounding box center [911, 571] width 1108 height 41
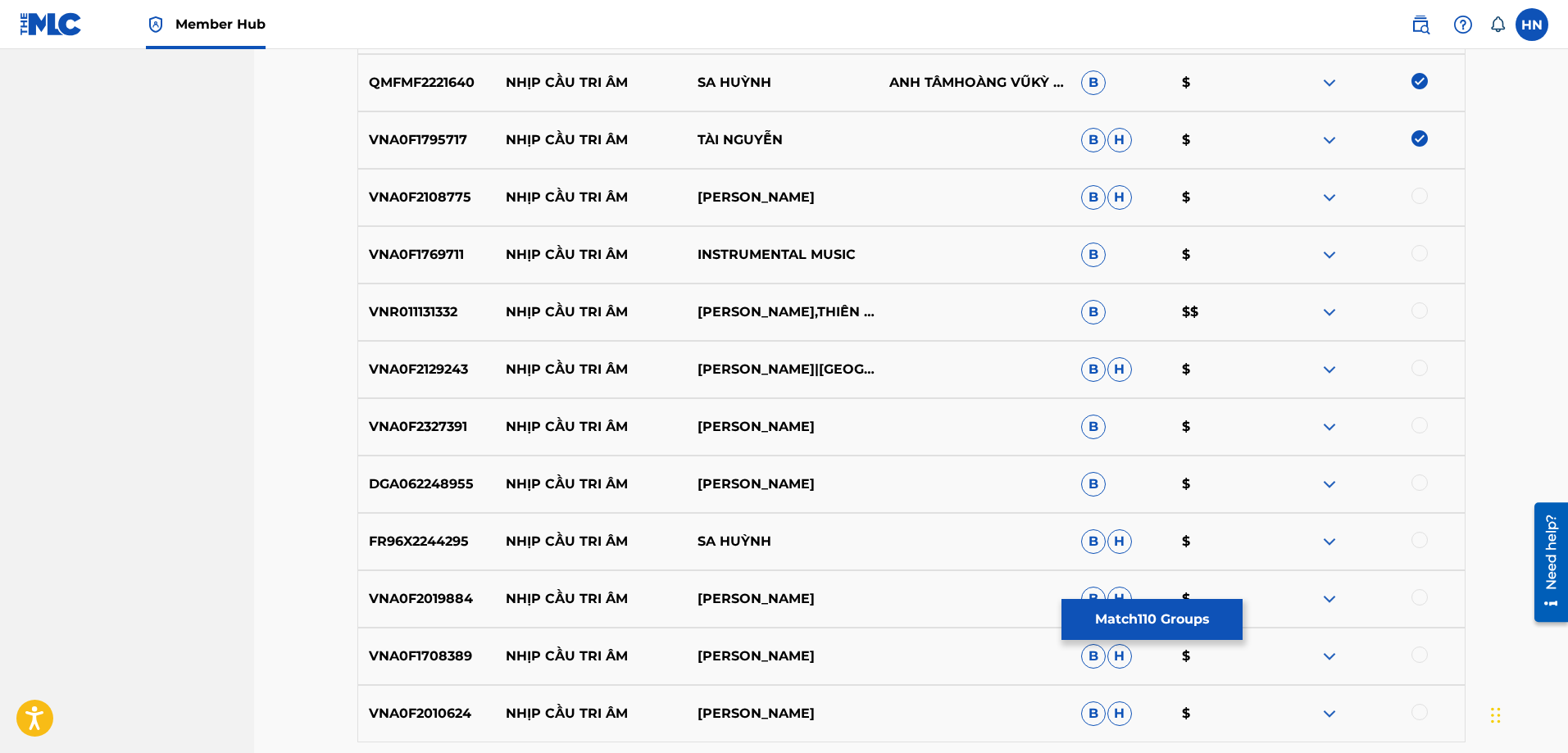
scroll to position [6798, 0]
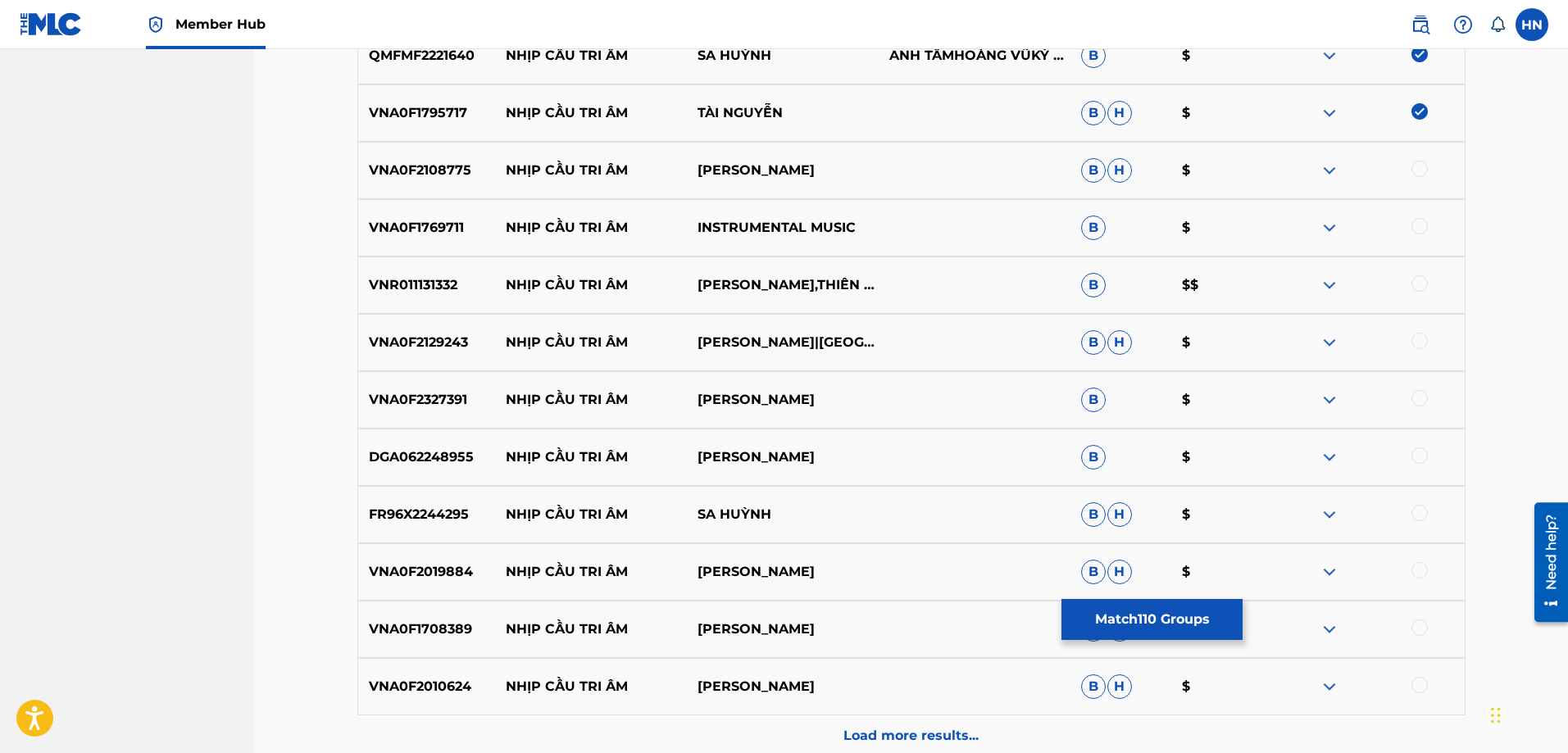
click at [420, 140] on div "VNA0F1795717 NHỊP CẦU TRI ÂM TÀI [PERSON_NAME]" at bounding box center [911, 113] width 1108 height 57
click at [417, 152] on div "VNA0F2108775 NHỊP CẦU TRI ÂM TIẾN VINH B H $" at bounding box center [911, 171] width 1108 height 57
click at [1421, 170] on div at bounding box center [1419, 168] width 16 height 16
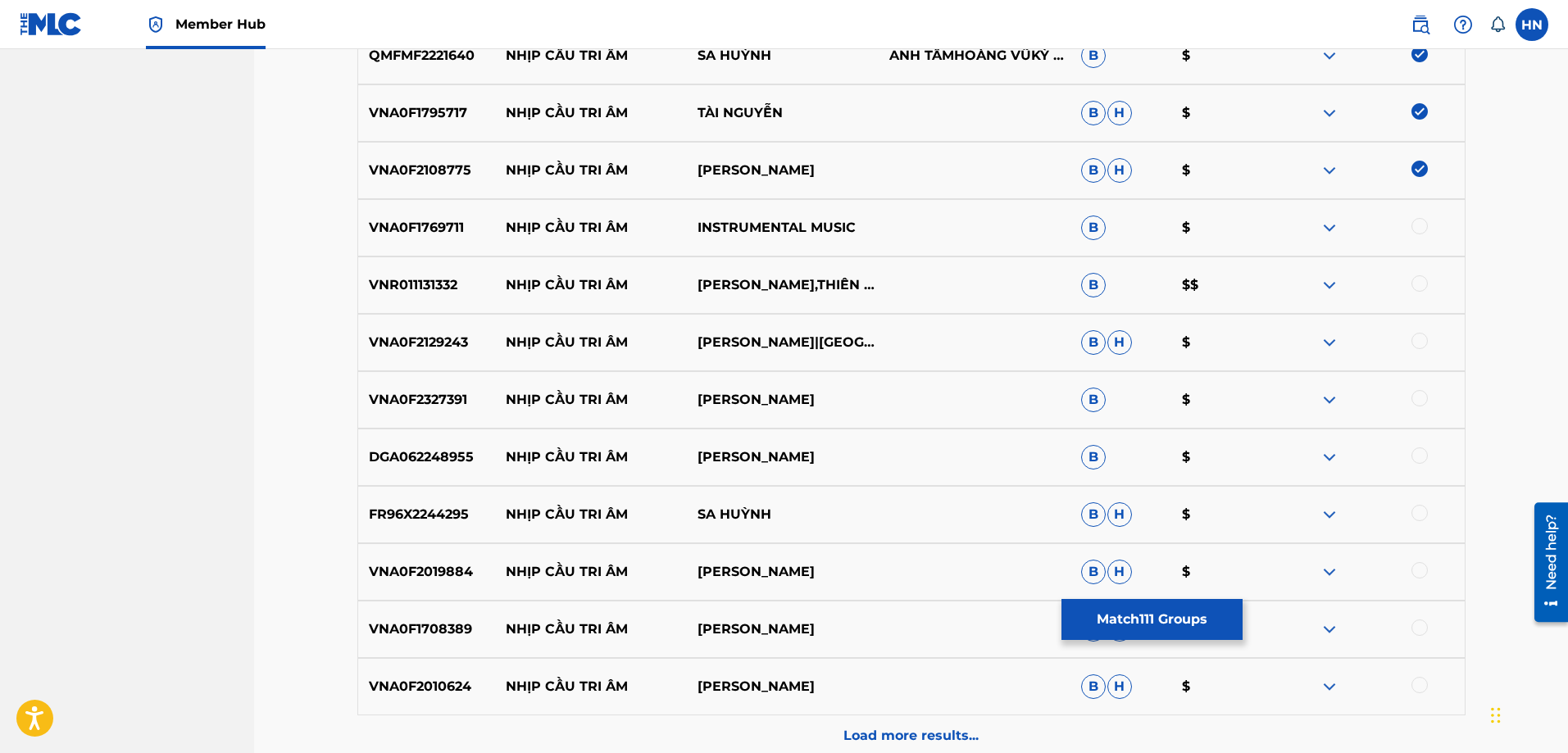
click at [409, 215] on div "VNA0F1769711 NHỊP CẦU TRI ÂM INSTRUMENTAL MUSIC B $" at bounding box center [911, 228] width 1108 height 57
click at [1418, 224] on div at bounding box center [1419, 225] width 16 height 16
click at [442, 271] on div "VNR011131332 NHỊP CẦU TRI ÂM [PERSON_NAME],THIÊN QUANG B $$" at bounding box center [911, 285] width 1108 height 57
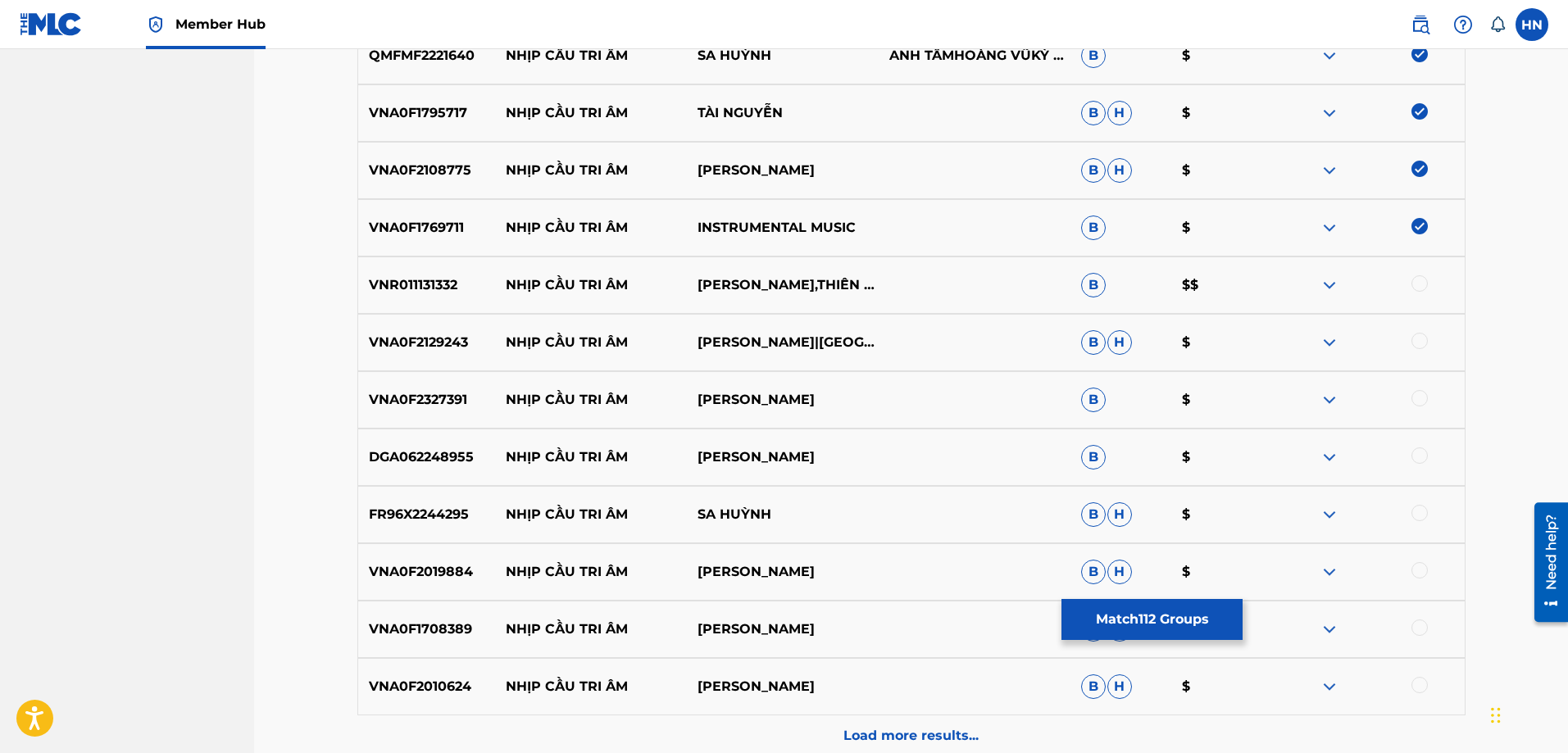
click at [1421, 281] on div at bounding box center [1419, 283] width 16 height 16
click at [418, 344] on p "VNA0F2129243" at bounding box center [427, 342] width 138 height 19
click at [1412, 340] on div at bounding box center [1419, 340] width 16 height 16
click at [455, 407] on p "VNA0F2327391" at bounding box center [427, 399] width 138 height 19
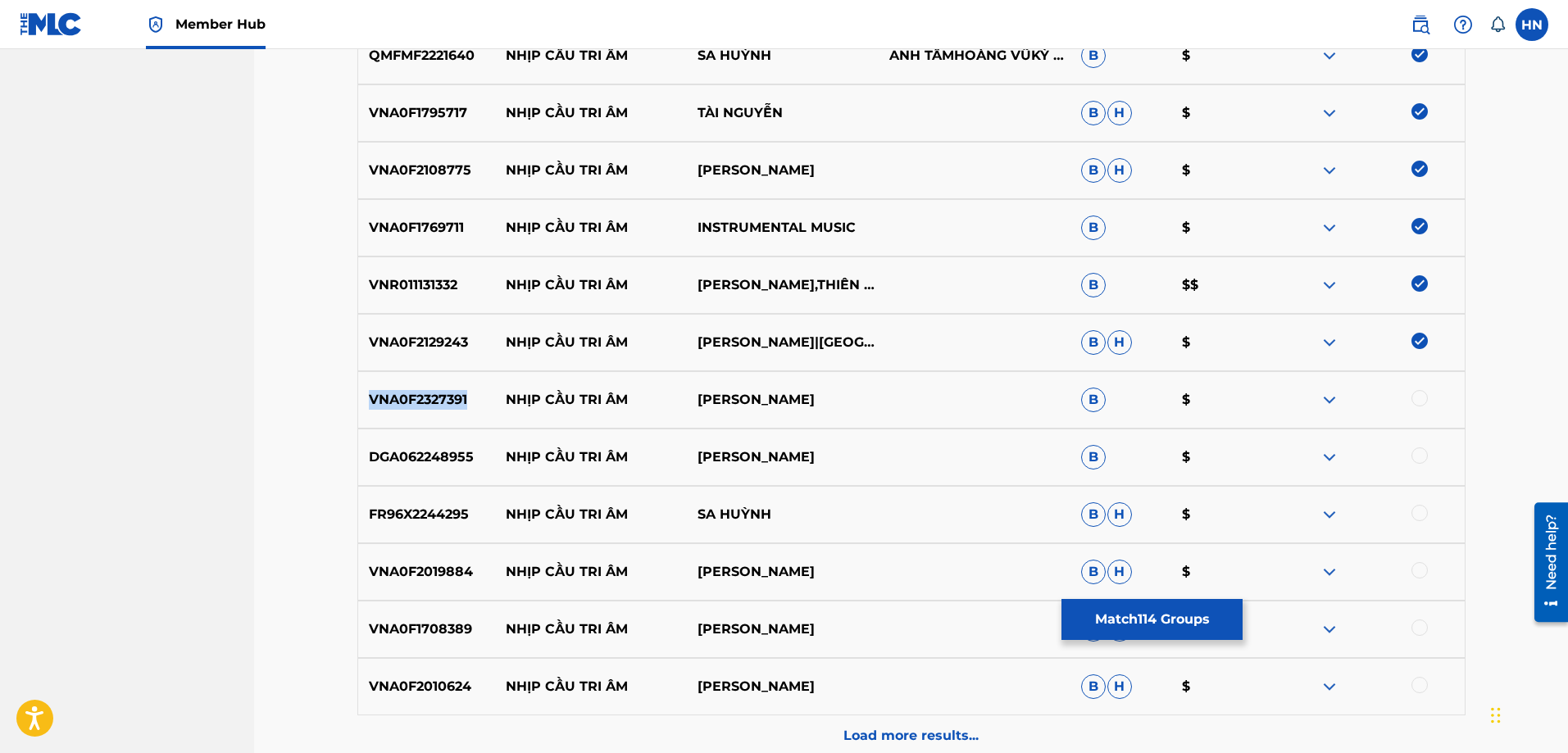
click at [455, 407] on p "VNA0F2327391" at bounding box center [427, 399] width 138 height 19
click at [1415, 391] on div at bounding box center [1419, 398] width 16 height 16
click at [475, 452] on p "DGA062248955" at bounding box center [427, 456] width 138 height 19
click at [441, 455] on p "DGA062248955" at bounding box center [427, 456] width 138 height 19
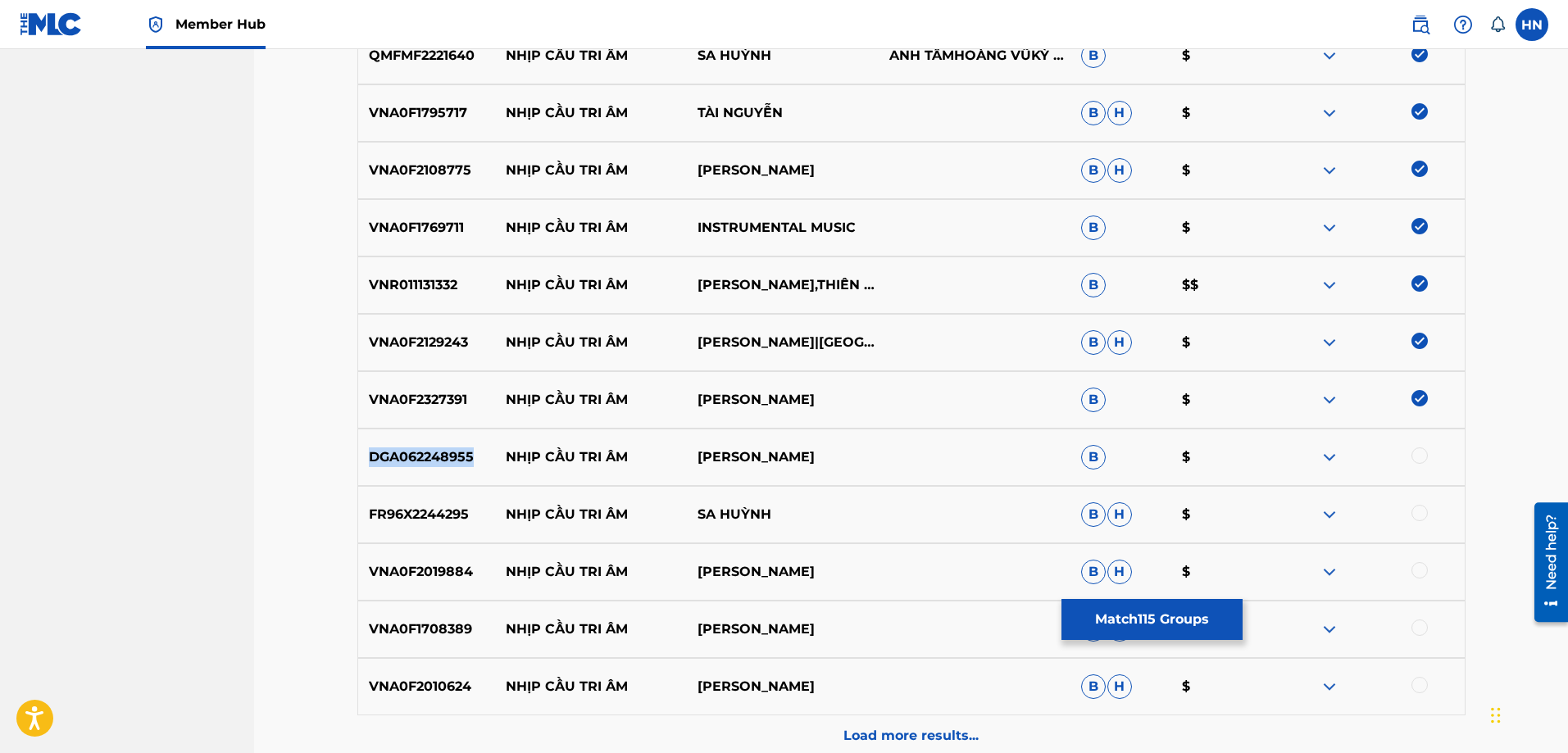
click at [441, 455] on p "DGA062248955" at bounding box center [427, 456] width 138 height 19
click at [1425, 457] on div at bounding box center [1419, 455] width 16 height 16
click at [410, 513] on p "FR96X2244295" at bounding box center [427, 514] width 138 height 19
click at [1417, 516] on div at bounding box center [1419, 513] width 16 height 16
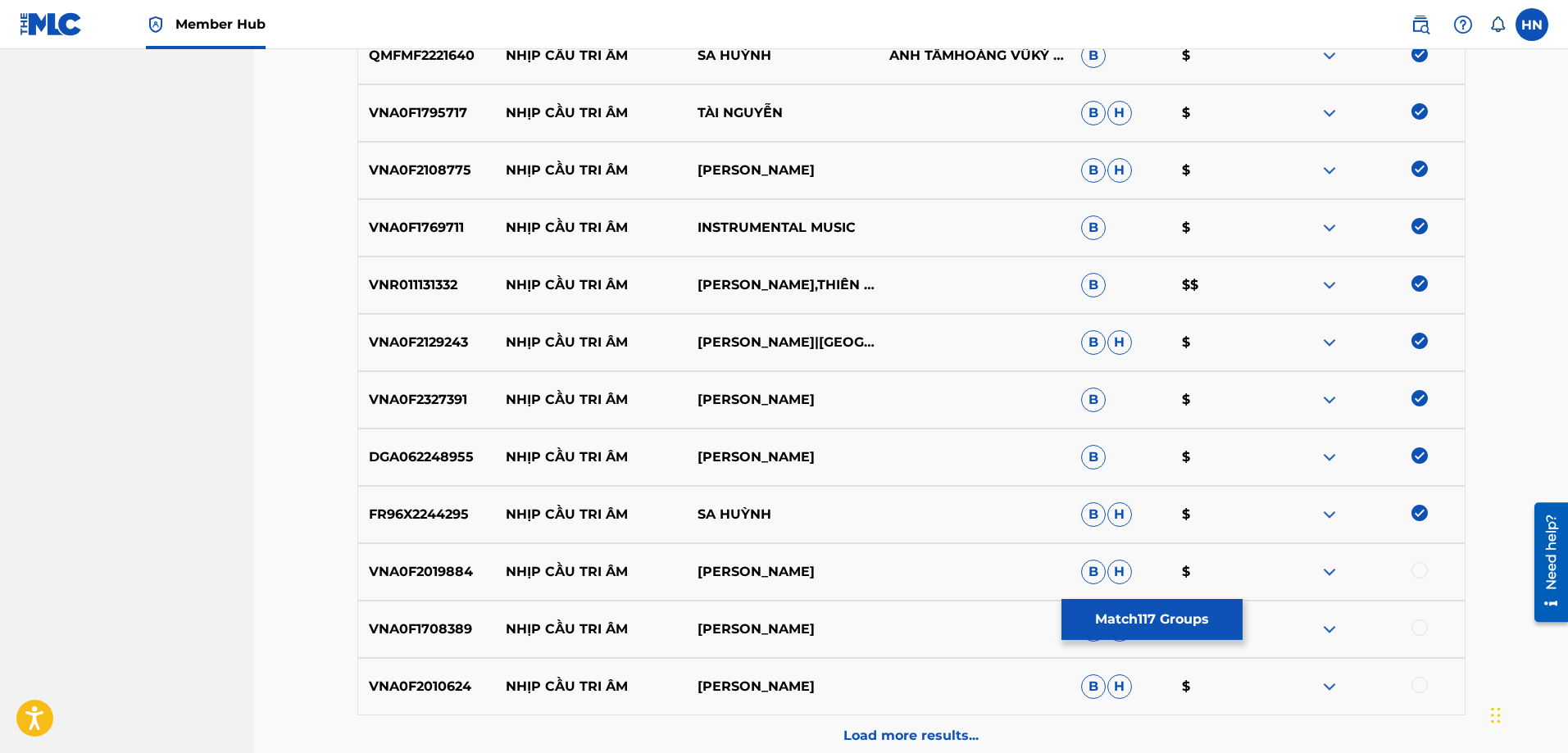
click at [440, 561] on div "VNA0F2019884 NHỊP CẦU TRI ÂM TRỌNG HIẾU B H $" at bounding box center [911, 571] width 1108 height 57
click at [1417, 571] on div at bounding box center [1419, 570] width 16 height 16
click at [417, 629] on p "VNA0F1708389" at bounding box center [427, 629] width 138 height 19
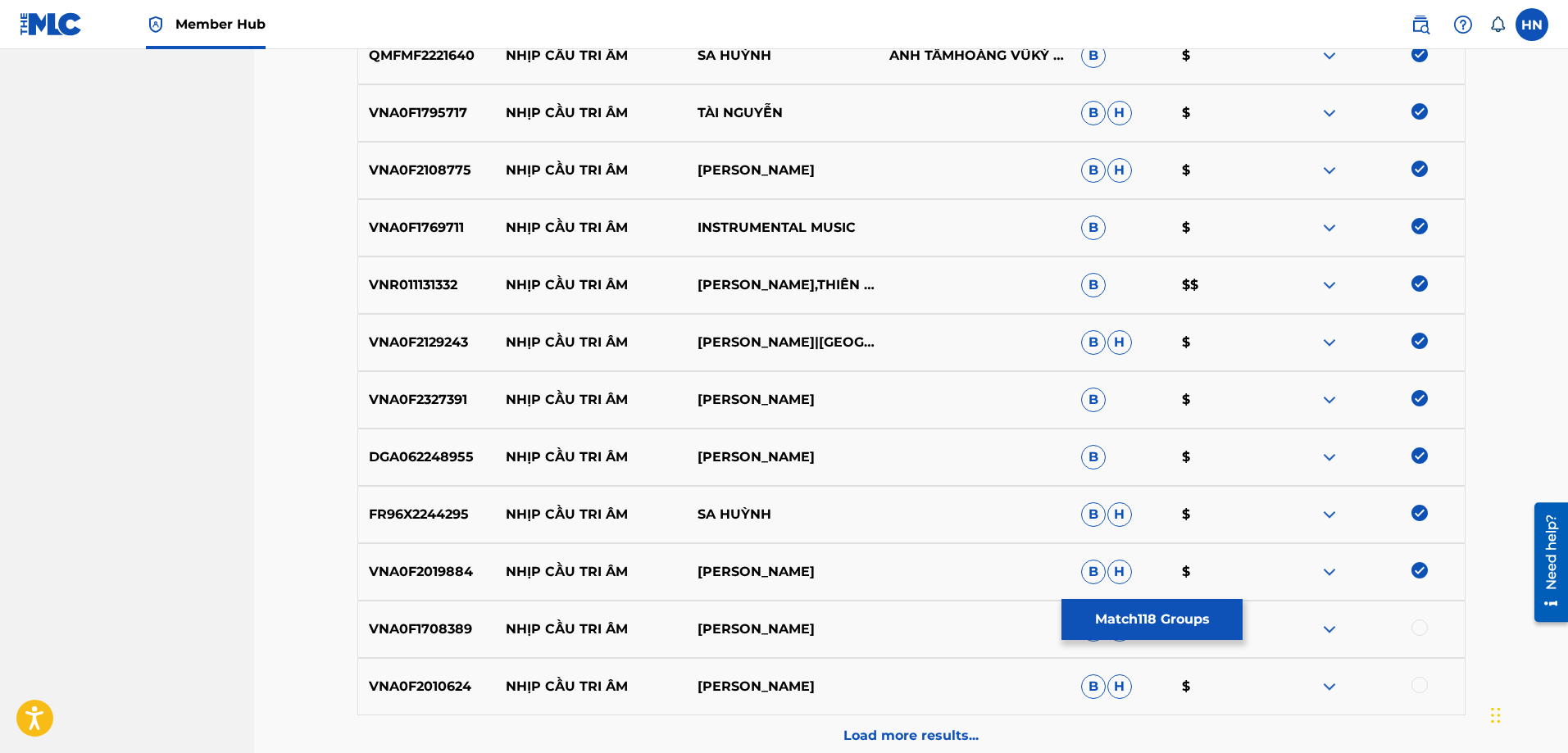
click at [1414, 629] on div at bounding box center [1419, 627] width 16 height 16
click at [399, 701] on div "VNA0F2010624 NHỊP CẦU TRI ÂM DUY KHÁNH B H $" at bounding box center [911, 687] width 1108 height 57
click at [1424, 687] on div at bounding box center [1419, 684] width 16 height 16
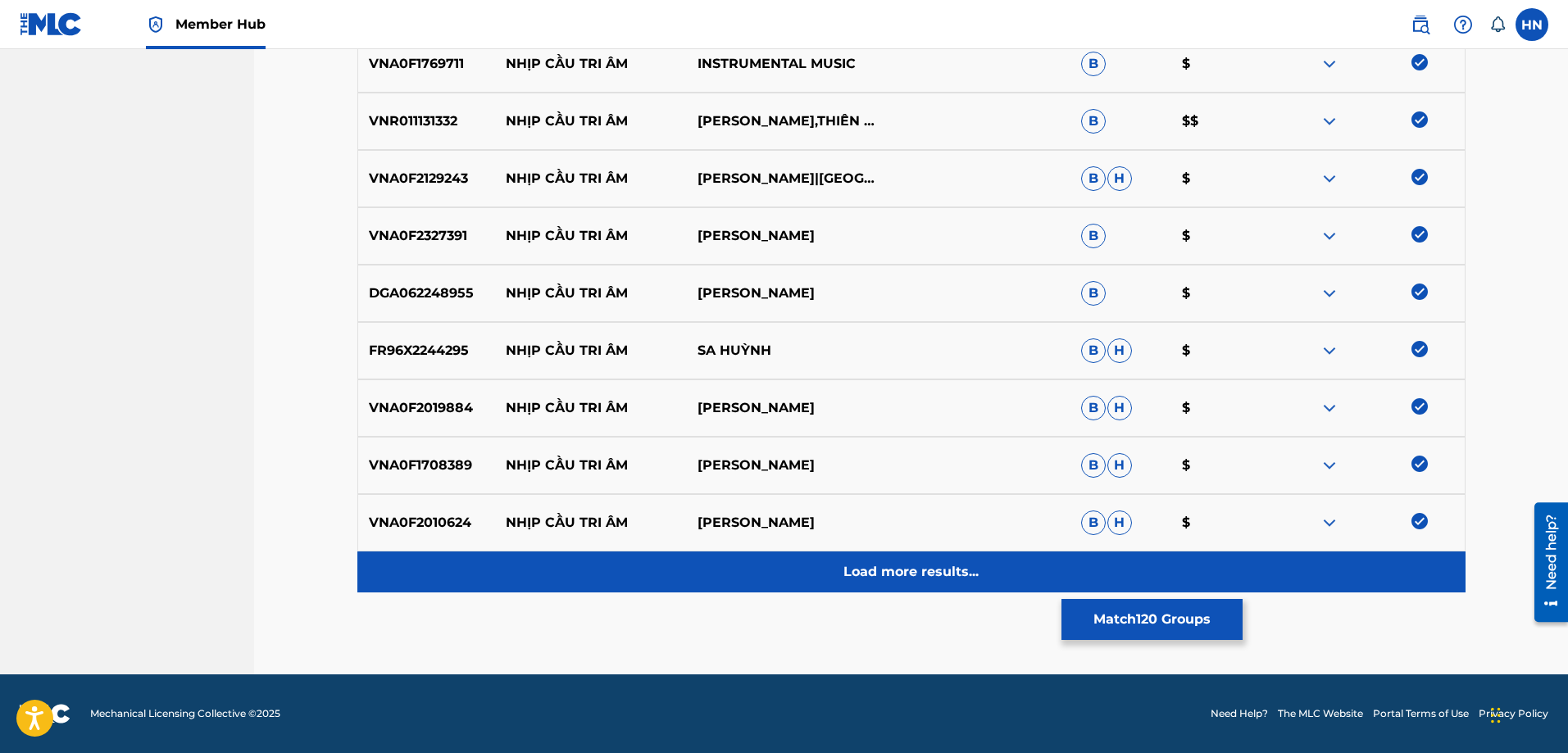
click at [872, 575] on p "Load more results..." at bounding box center [911, 571] width 135 height 19
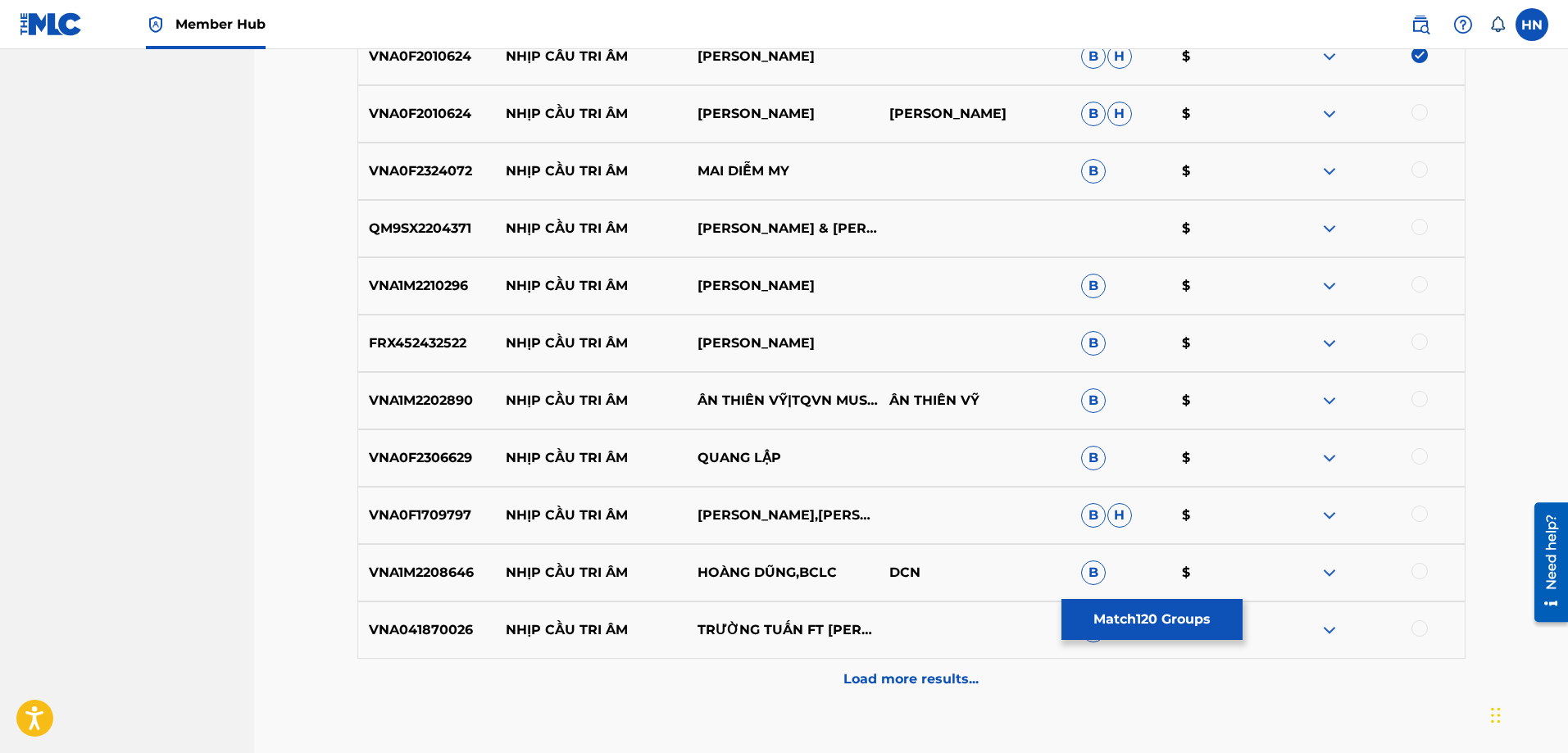
scroll to position [7454, 0]
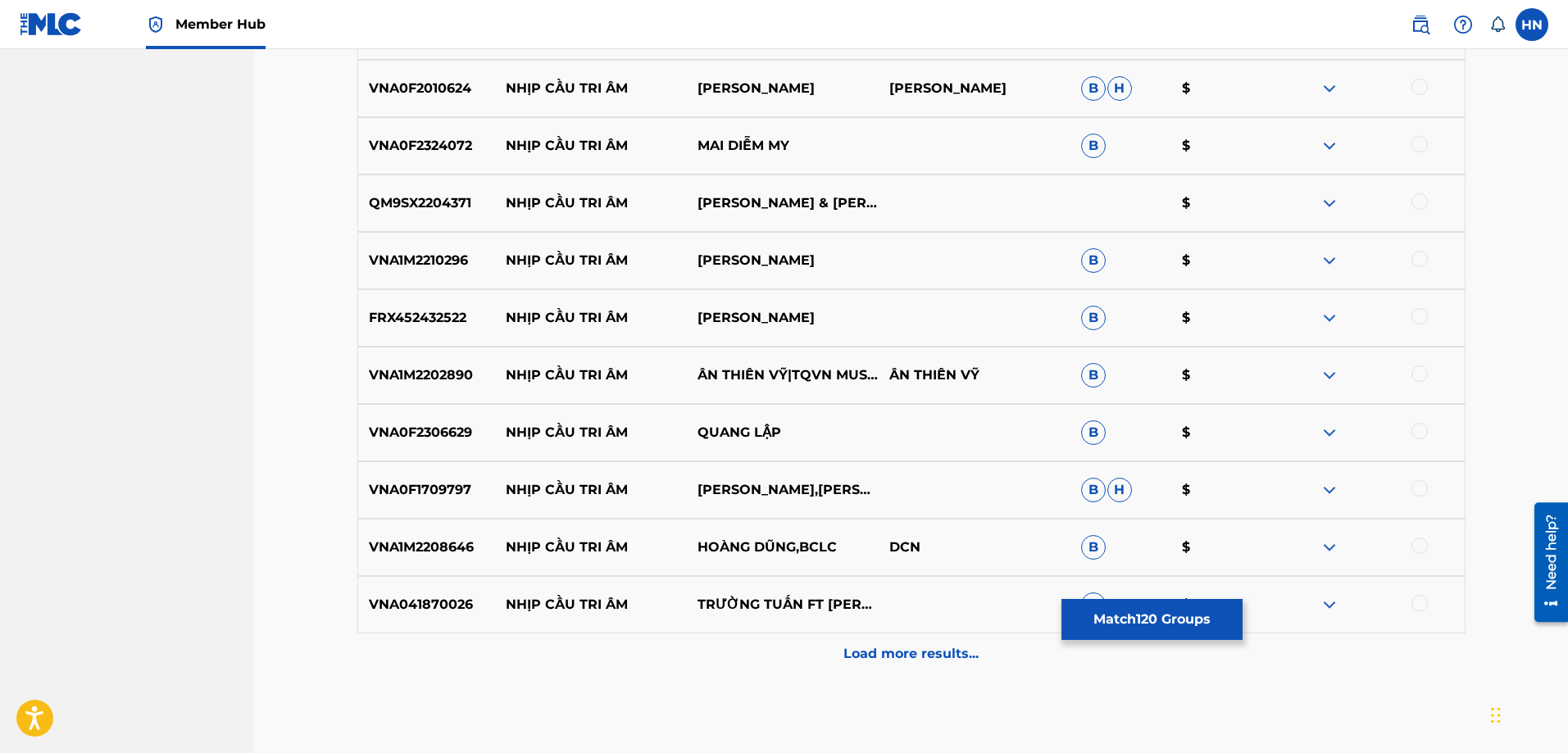
click at [417, 99] on div "VNA0F2010624 NHỊP CẦU TRI ÂM [PERSON_NAME]" at bounding box center [911, 88] width 1108 height 57
click at [1423, 89] on div at bounding box center [1419, 87] width 16 height 16
click at [450, 147] on p "VNA0F2324072" at bounding box center [427, 145] width 138 height 19
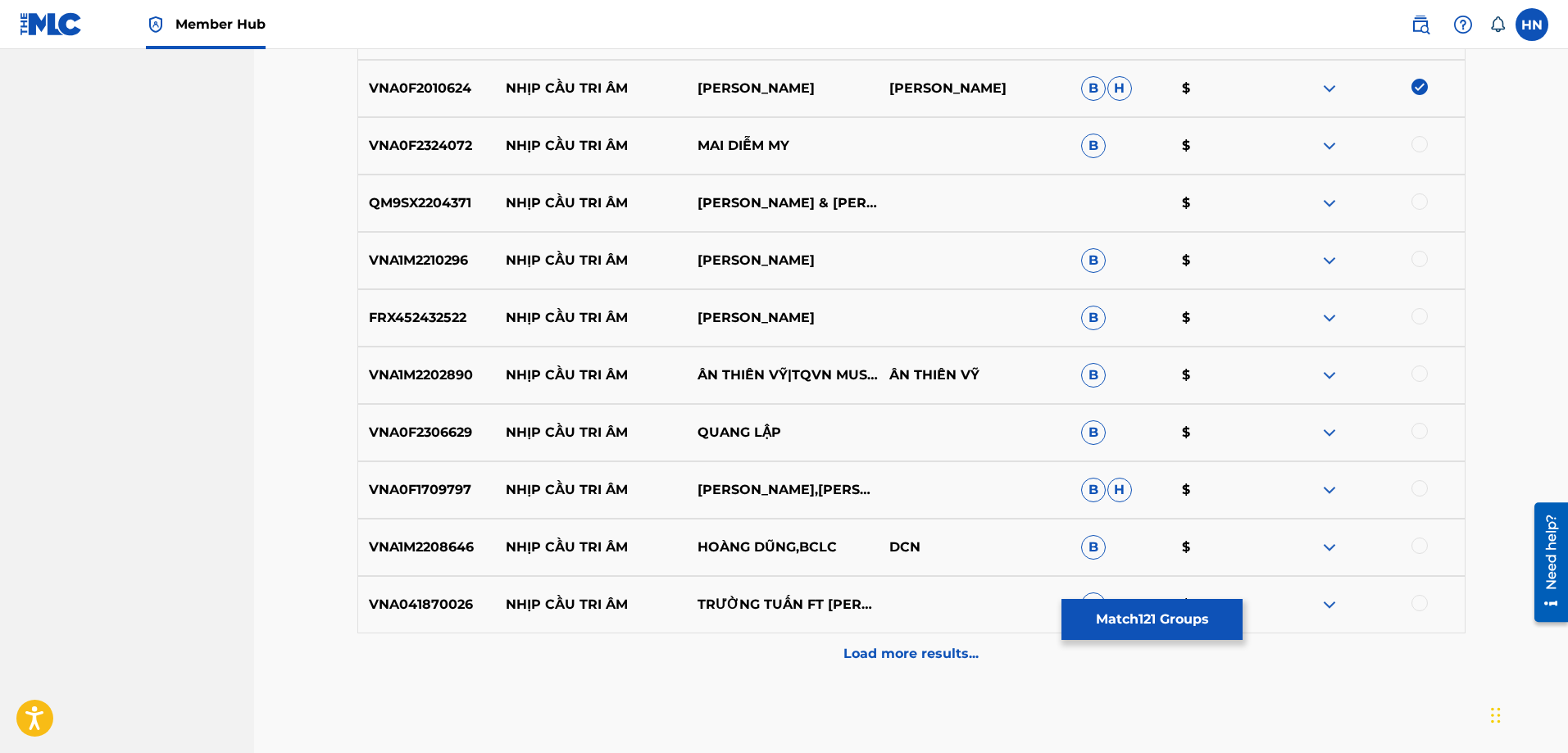
click at [1422, 143] on div at bounding box center [1419, 144] width 16 height 16
click at [416, 204] on p "QM9SX2204371" at bounding box center [427, 203] width 138 height 19
click at [1420, 197] on div at bounding box center [1419, 201] width 16 height 16
click at [358, 266] on p "VNA1M2210296" at bounding box center [427, 260] width 138 height 19
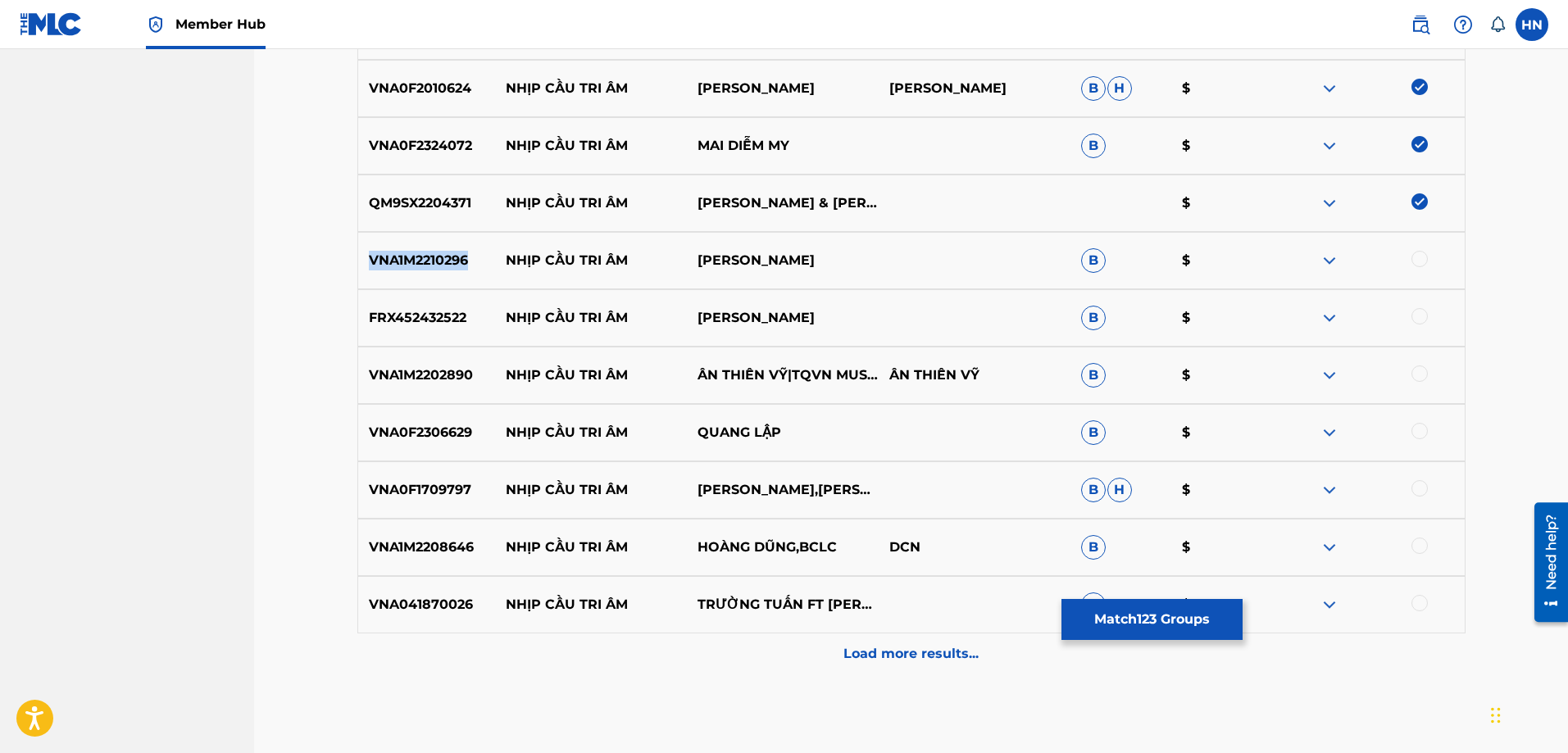
click at [358, 266] on p "VNA1M2210296" at bounding box center [427, 260] width 138 height 19
click at [1411, 263] on div at bounding box center [1369, 260] width 192 height 19
click at [1414, 260] on div at bounding box center [1419, 258] width 16 height 16
click at [398, 311] on p "FRX452432522" at bounding box center [427, 318] width 138 height 19
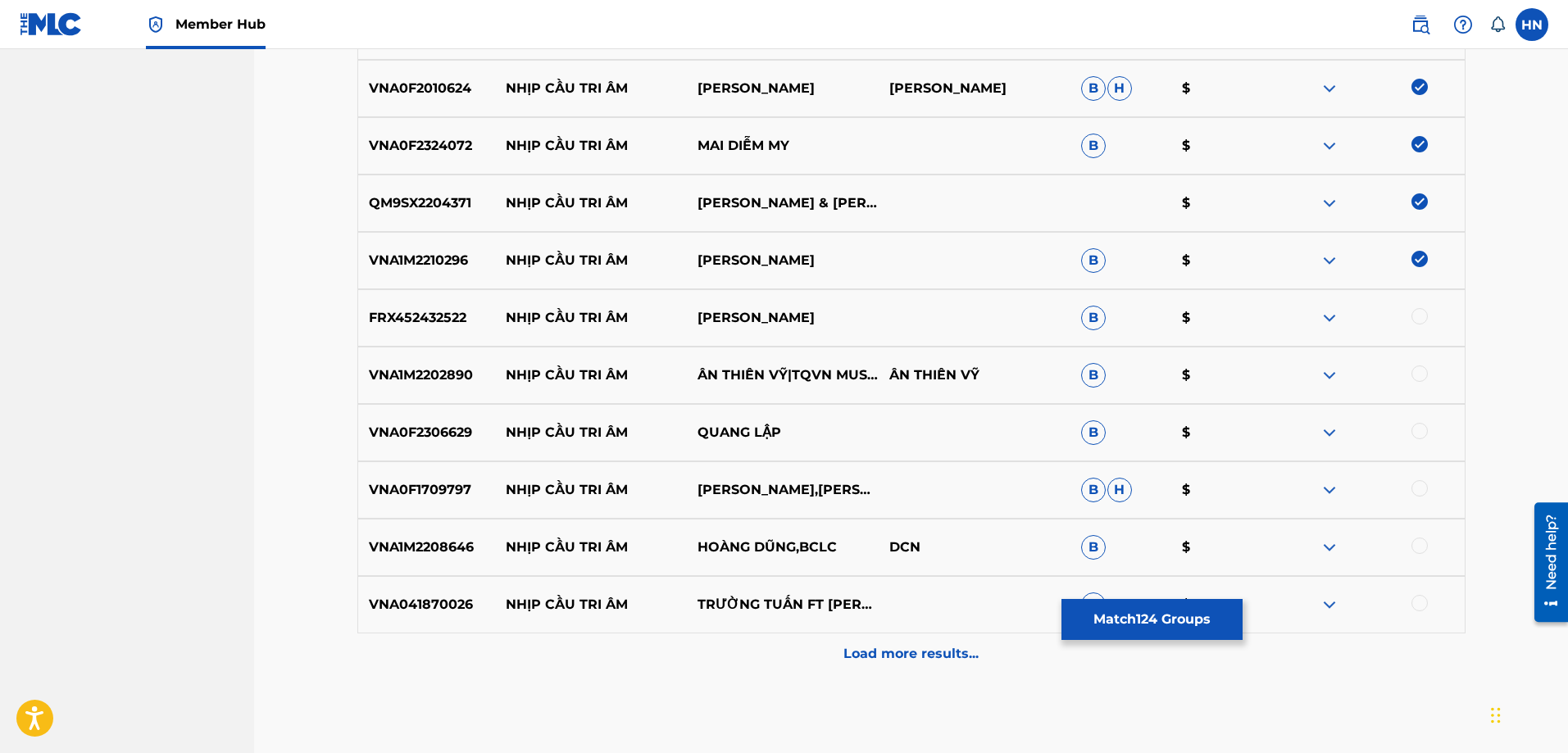
click at [1421, 314] on div at bounding box center [1419, 316] width 16 height 16
click at [367, 364] on div "VNA1M2202890 NHỊP CẦU TRI ÂM ÂN THIÊN VỸ|TQVN MUSIC ÂN THIÊN VỸ B $" at bounding box center [911, 375] width 1108 height 57
click at [1415, 377] on div at bounding box center [1419, 373] width 16 height 16
click at [422, 440] on p "VNA0F2306629" at bounding box center [427, 432] width 138 height 19
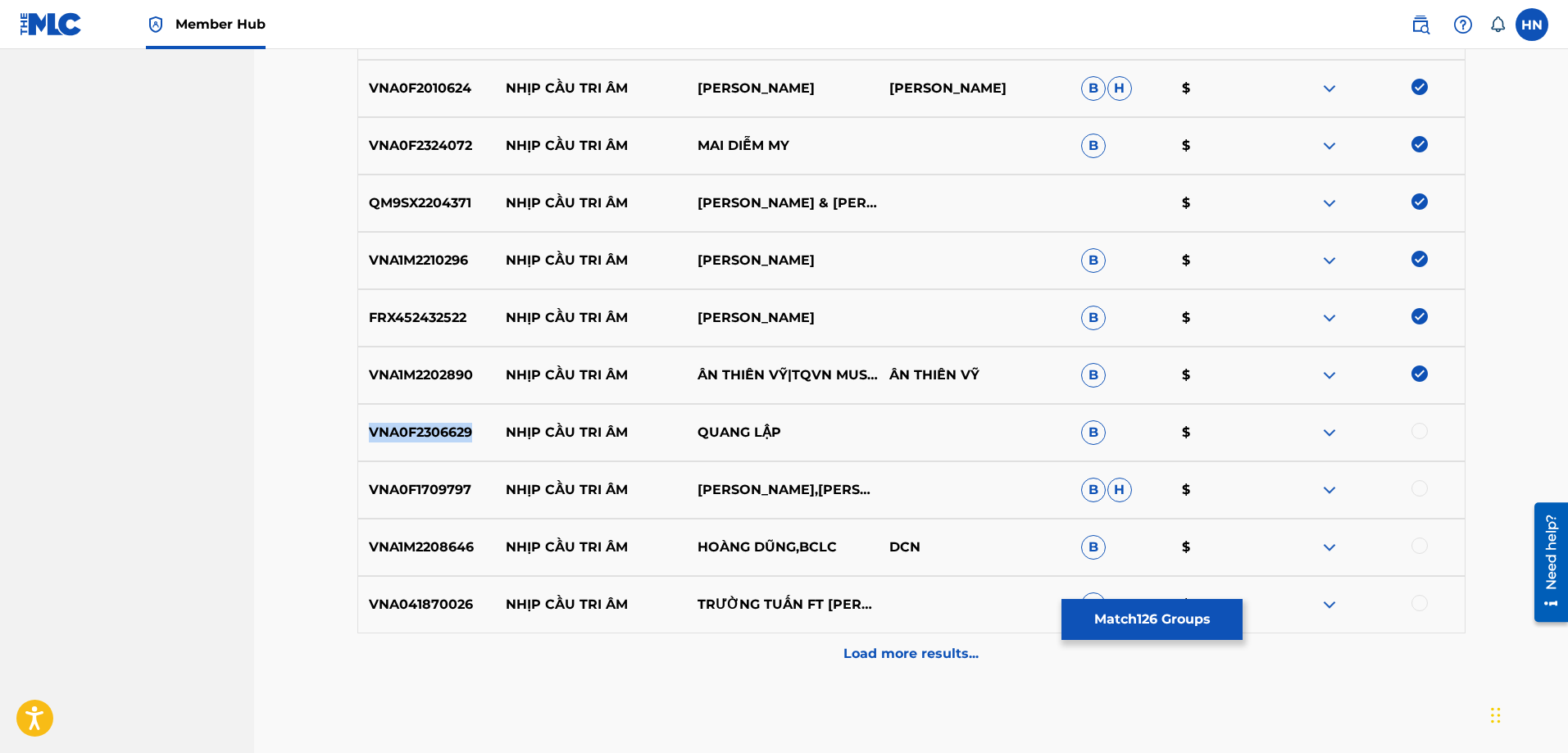
click at [422, 440] on p "VNA0F2306629" at bounding box center [427, 432] width 138 height 19
click at [1422, 424] on div at bounding box center [1419, 430] width 16 height 16
click at [409, 482] on p "VNA0F1709797" at bounding box center [427, 489] width 138 height 19
click at [1418, 487] on div at bounding box center [1419, 487] width 16 height 16
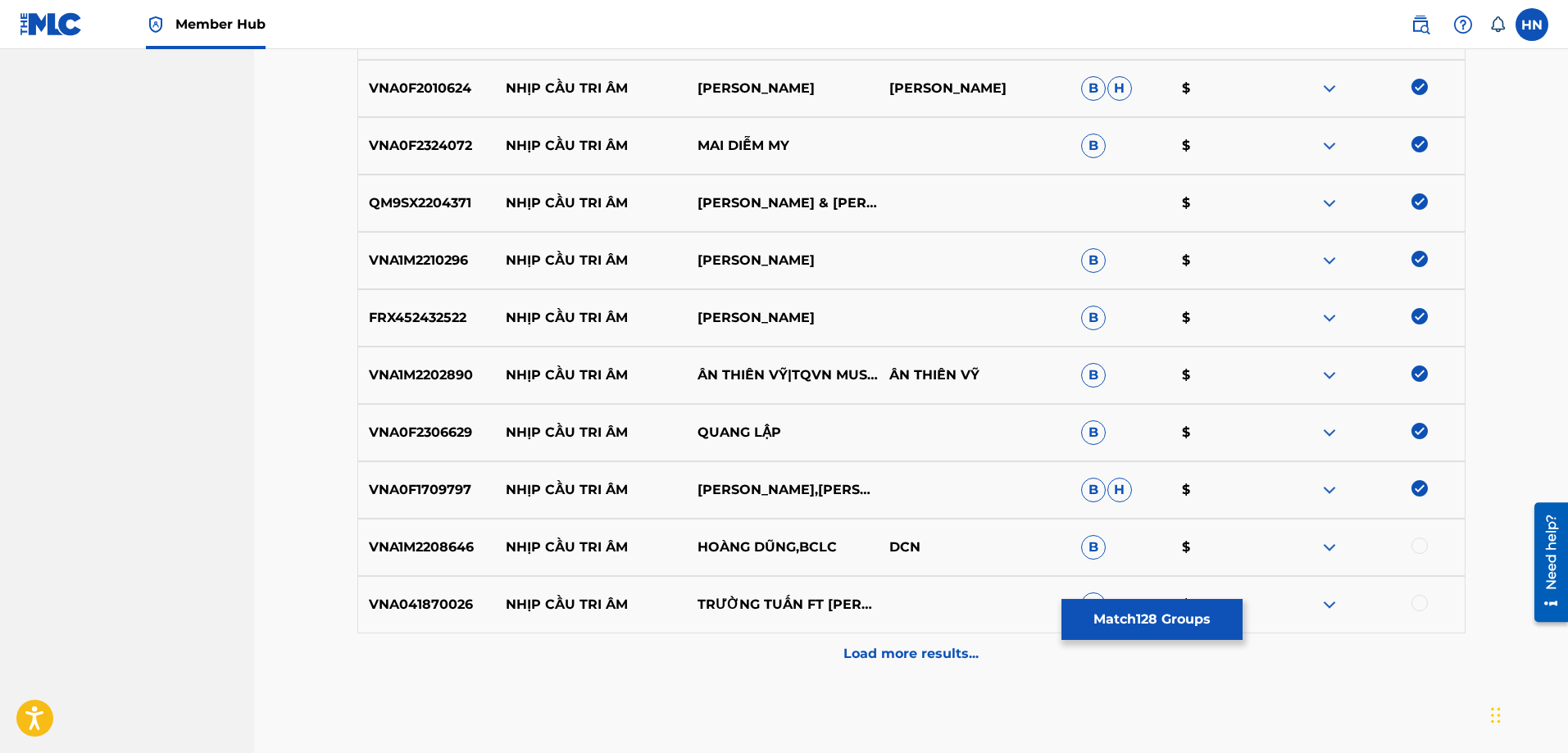
click at [465, 528] on div "VNA1M2208646 NHỊP CẦU TRI ÂM HOÀNG DŨNG,BCLC DCN B $" at bounding box center [911, 547] width 1108 height 57
click at [1424, 538] on div at bounding box center [1369, 547] width 192 height 19
click at [1422, 540] on div at bounding box center [1419, 545] width 16 height 16
click at [448, 598] on p "VNA041870026" at bounding box center [427, 604] width 138 height 19
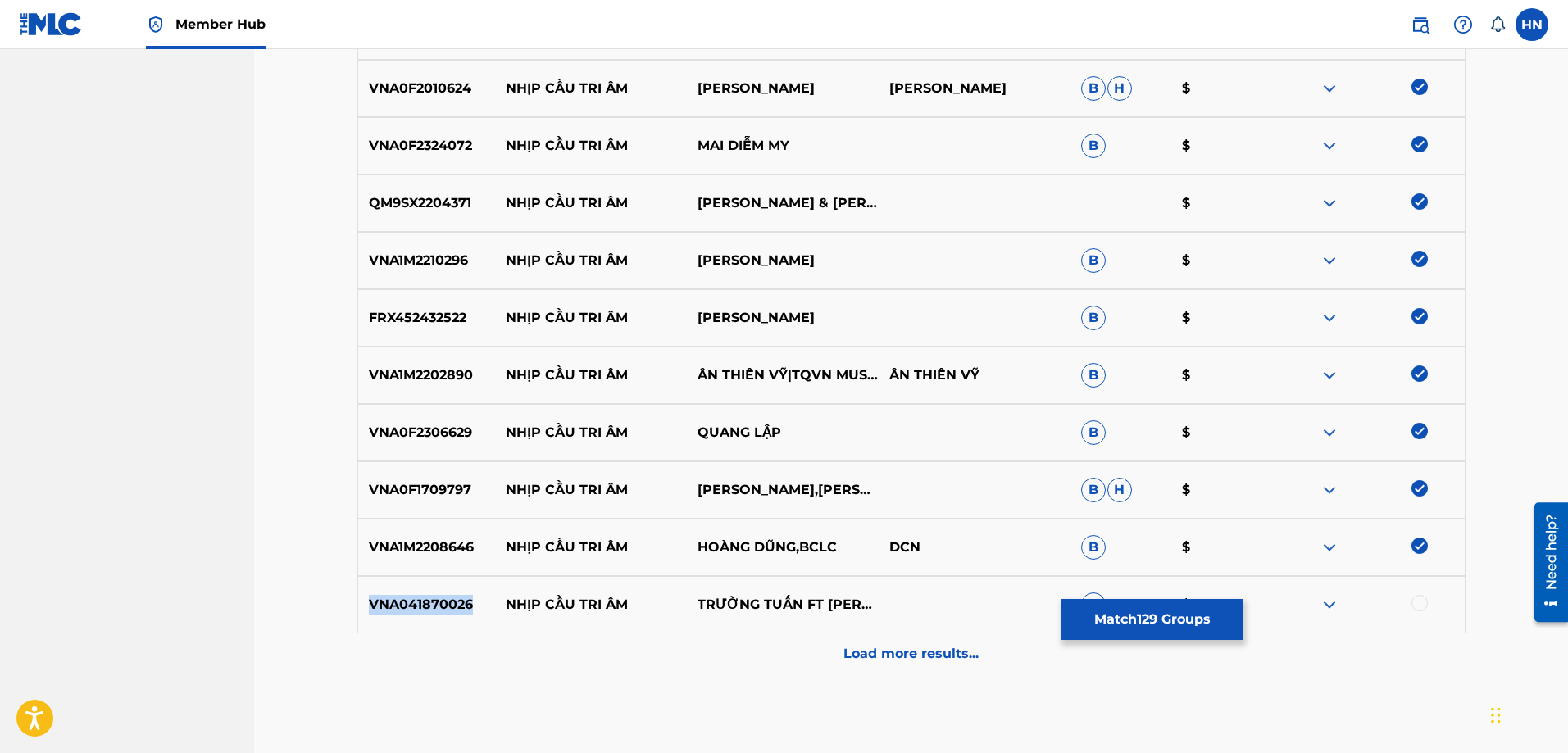
click at [448, 598] on p "VNA041870026" at bounding box center [427, 604] width 138 height 19
click at [1423, 611] on div at bounding box center [1369, 604] width 192 height 19
click at [1413, 604] on div at bounding box center [1419, 603] width 16 height 16
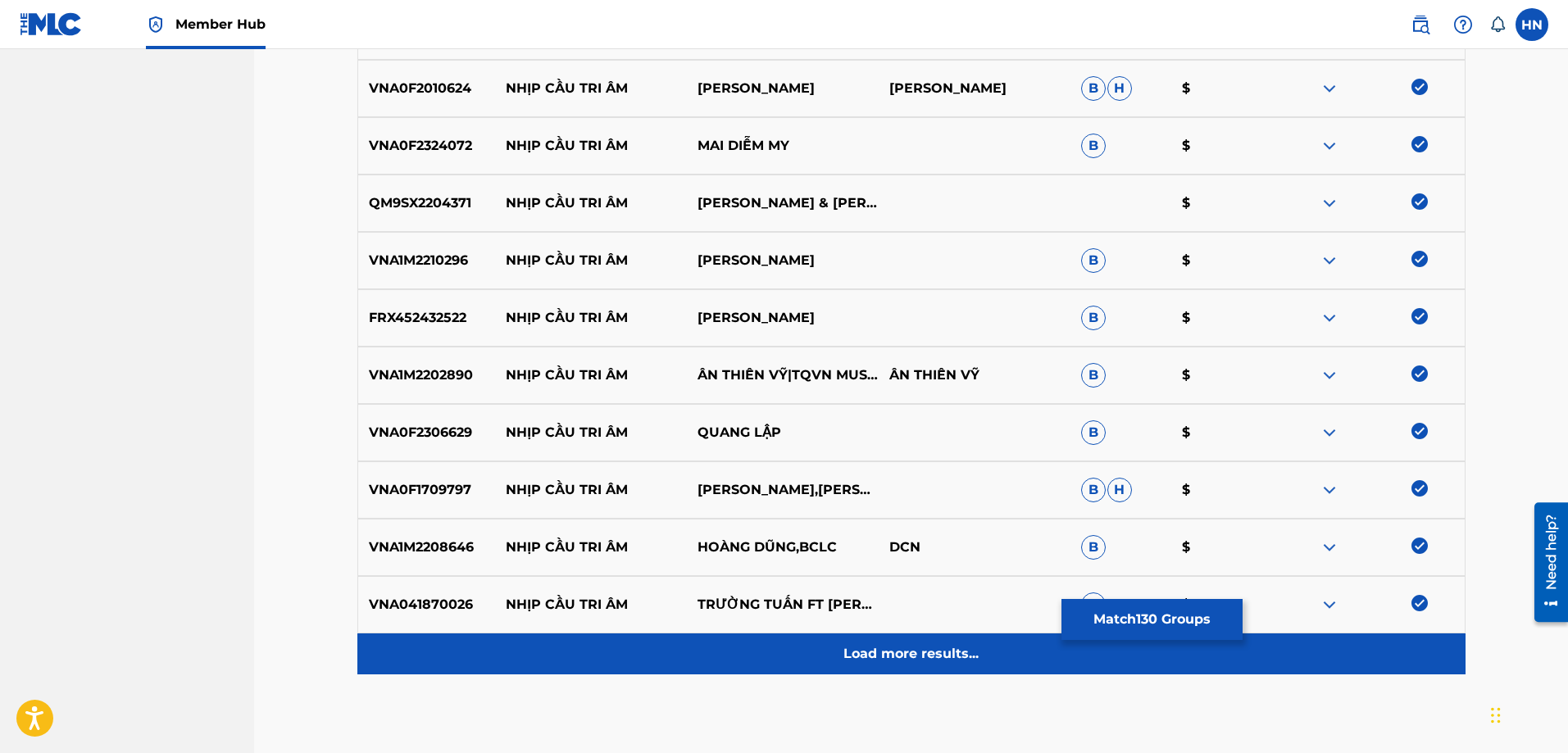
click at [823, 640] on div "Load more results..." at bounding box center [911, 654] width 1108 height 41
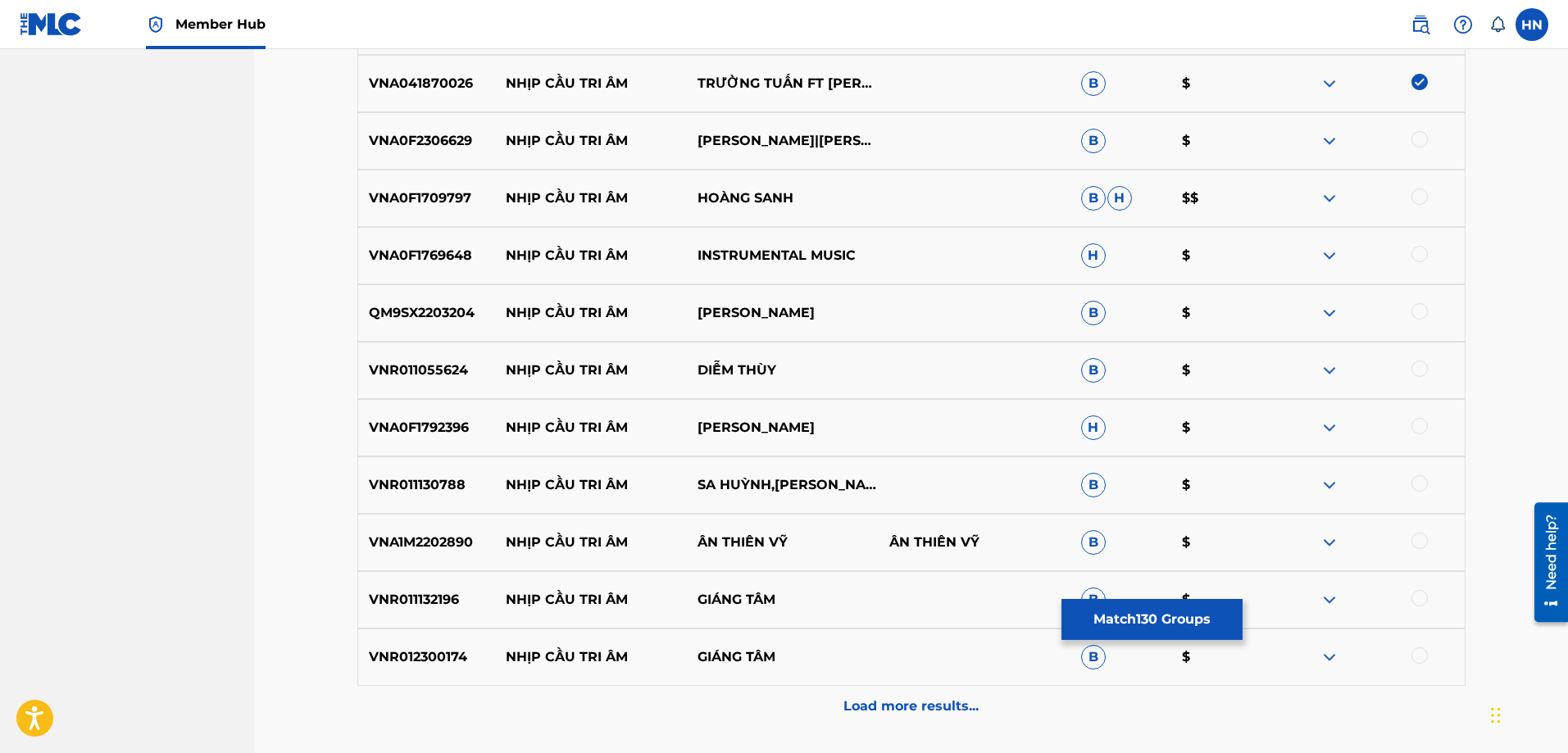
scroll to position [7945, 0]
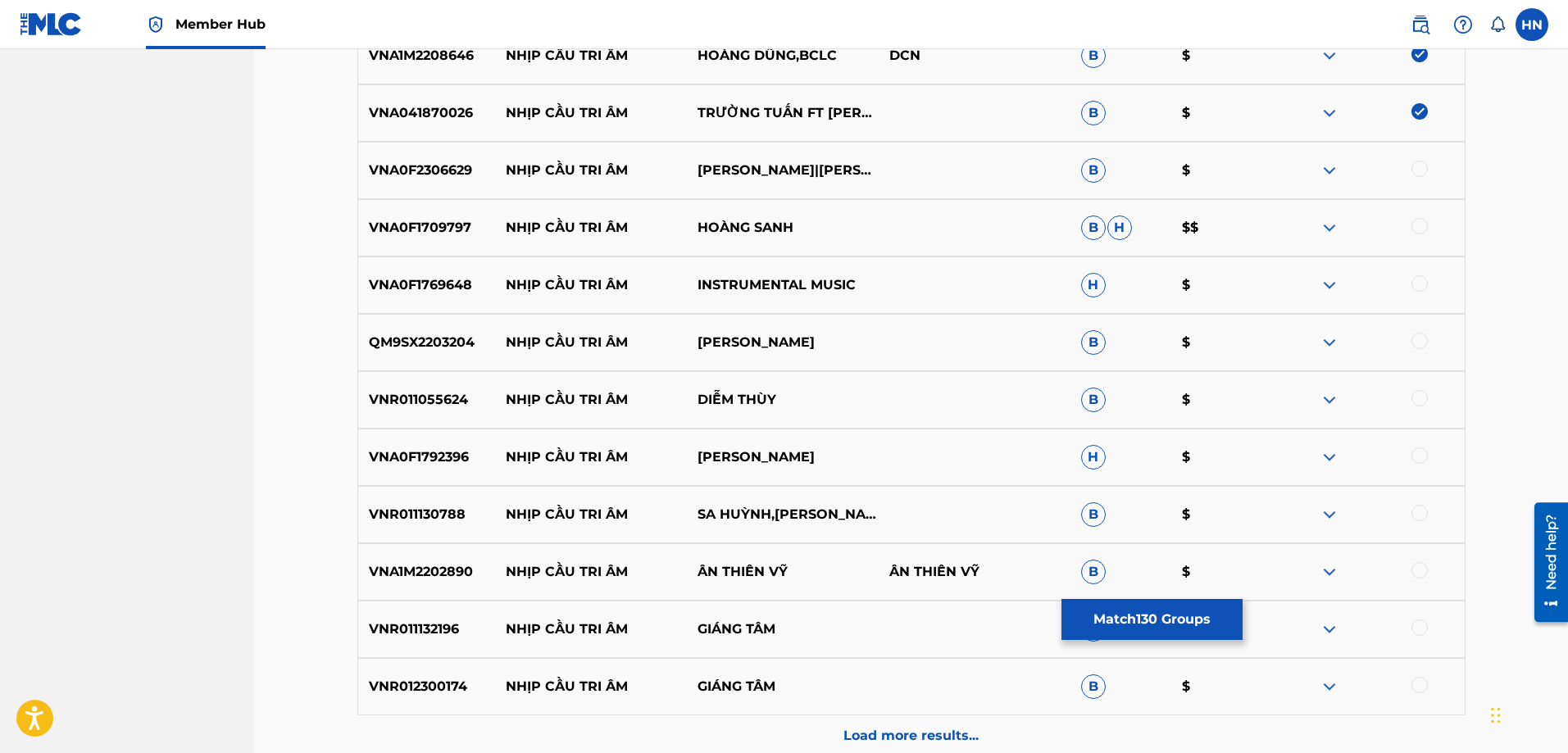
click at [433, 164] on p "VNA0F2306629" at bounding box center [427, 170] width 138 height 19
click at [1426, 164] on div at bounding box center [1419, 168] width 16 height 16
click at [463, 220] on p "VNA0F1709797" at bounding box center [427, 227] width 138 height 19
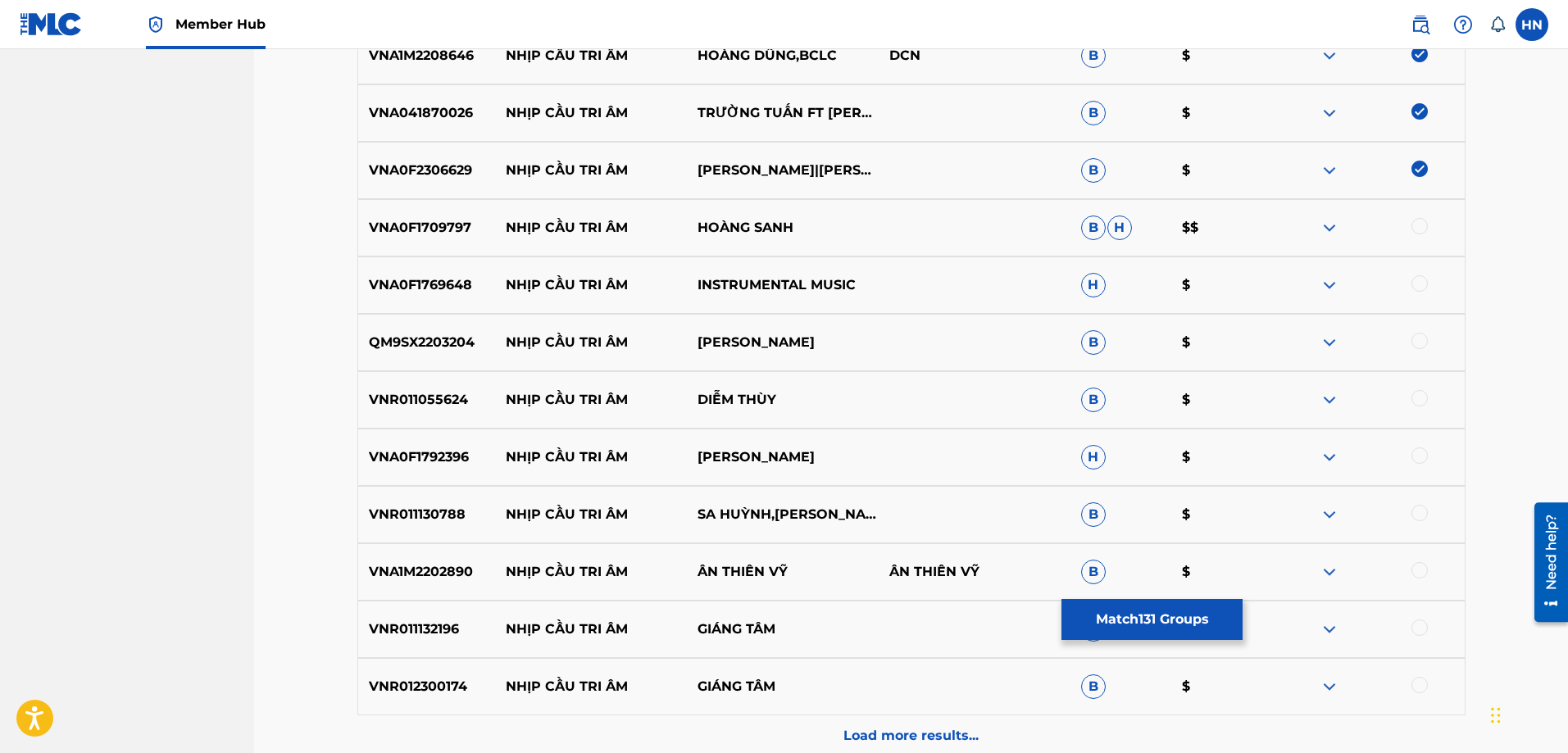
click at [1421, 230] on div at bounding box center [1419, 225] width 16 height 16
click at [378, 291] on p "VNA0F1769648" at bounding box center [427, 285] width 138 height 19
click at [1423, 287] on div at bounding box center [1419, 283] width 16 height 16
click at [433, 351] on p "QM9SX2203204" at bounding box center [427, 342] width 138 height 19
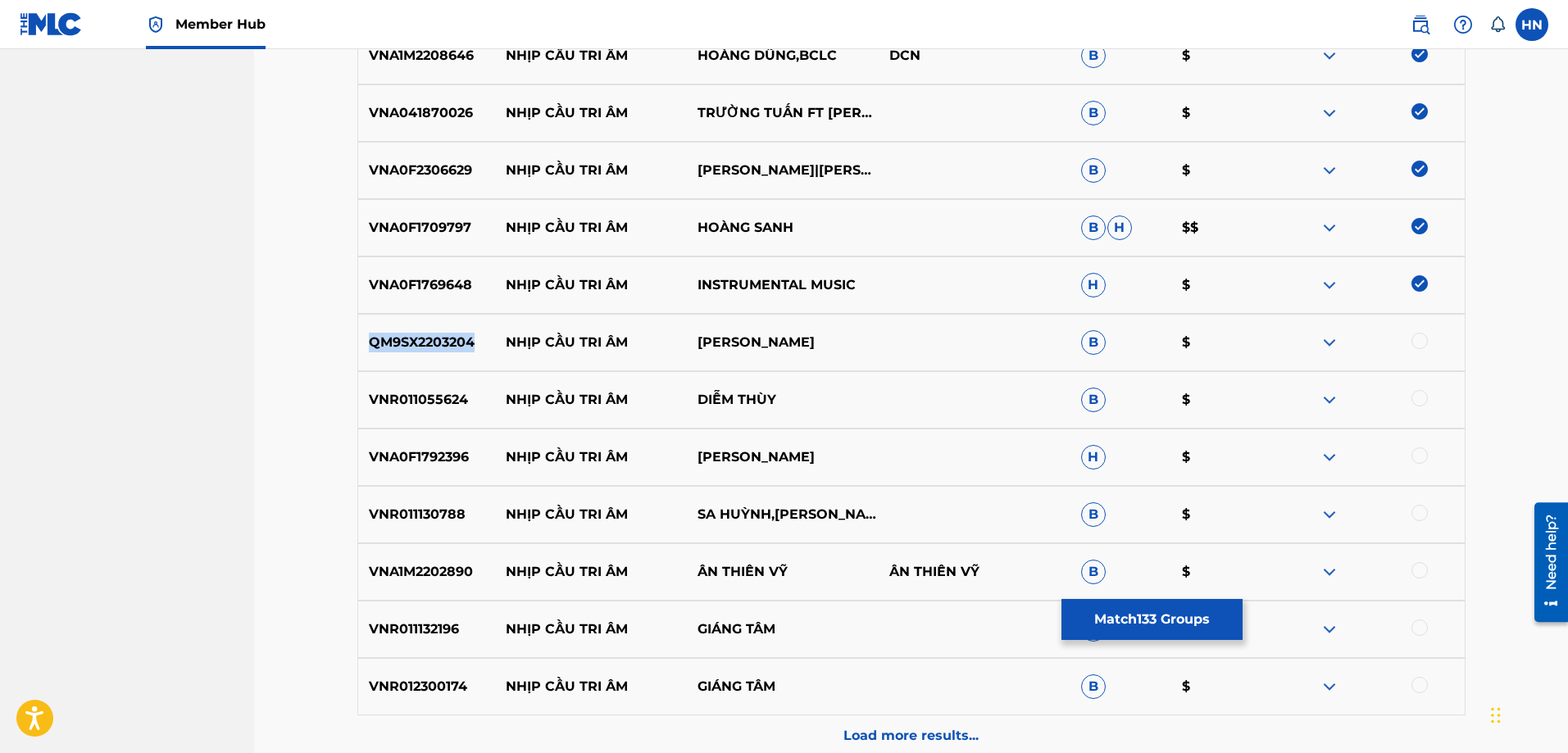
click at [433, 351] on p "QM9SX2203204" at bounding box center [427, 342] width 138 height 19
click at [1425, 338] on div at bounding box center [1419, 340] width 16 height 16
click at [409, 369] on div "QM9SX2203204 NHỊP CẦU TRI ÂM MẠNH QUỲNH B $" at bounding box center [911, 342] width 1108 height 57
click at [393, 405] on p "VNR011055624" at bounding box center [427, 399] width 138 height 19
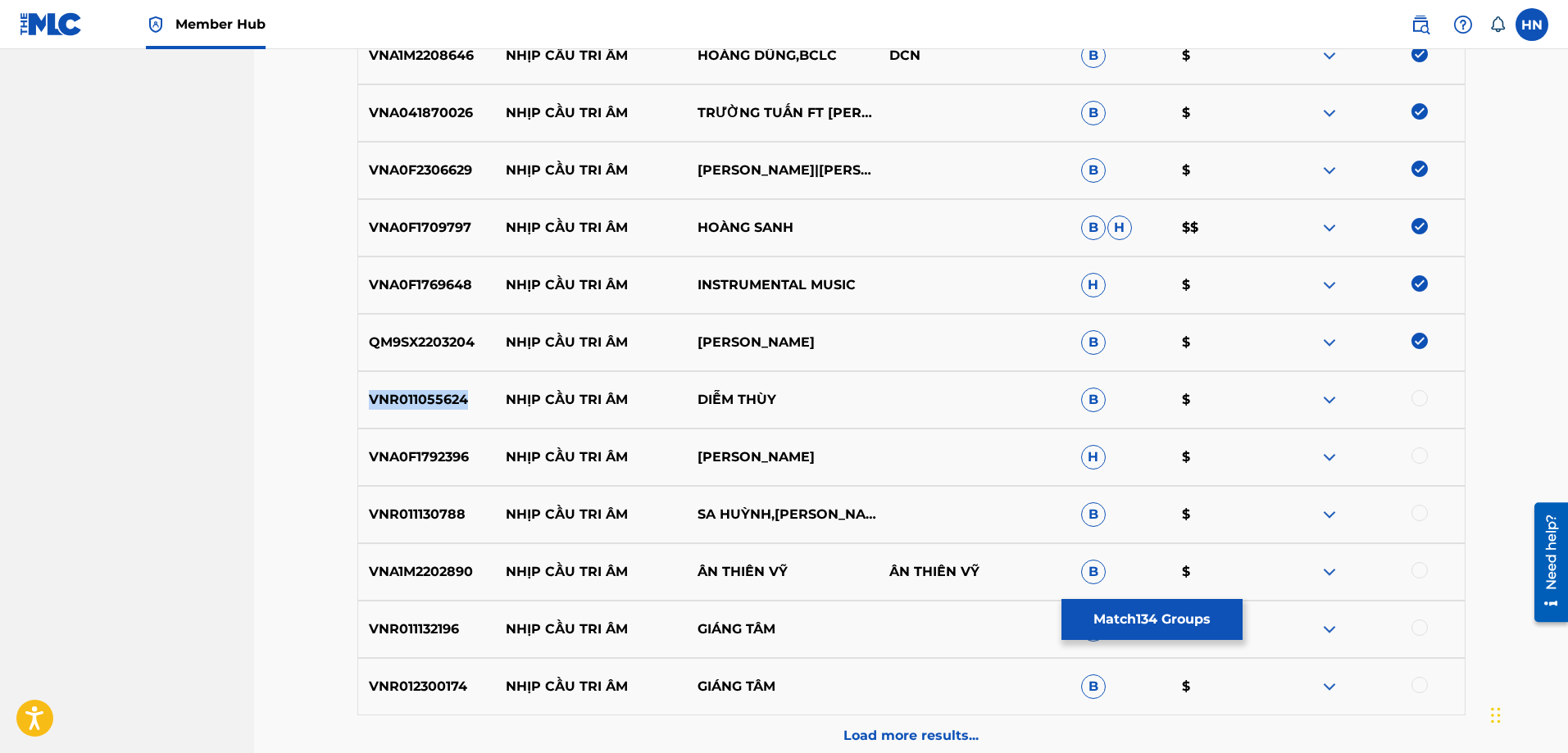
click at [393, 405] on p "VNR011055624" at bounding box center [427, 399] width 138 height 19
click at [1417, 394] on div at bounding box center [1419, 398] width 16 height 16
click at [404, 447] on p "VNA0F1792396" at bounding box center [427, 456] width 138 height 19
click at [1418, 464] on div at bounding box center [1369, 456] width 192 height 19
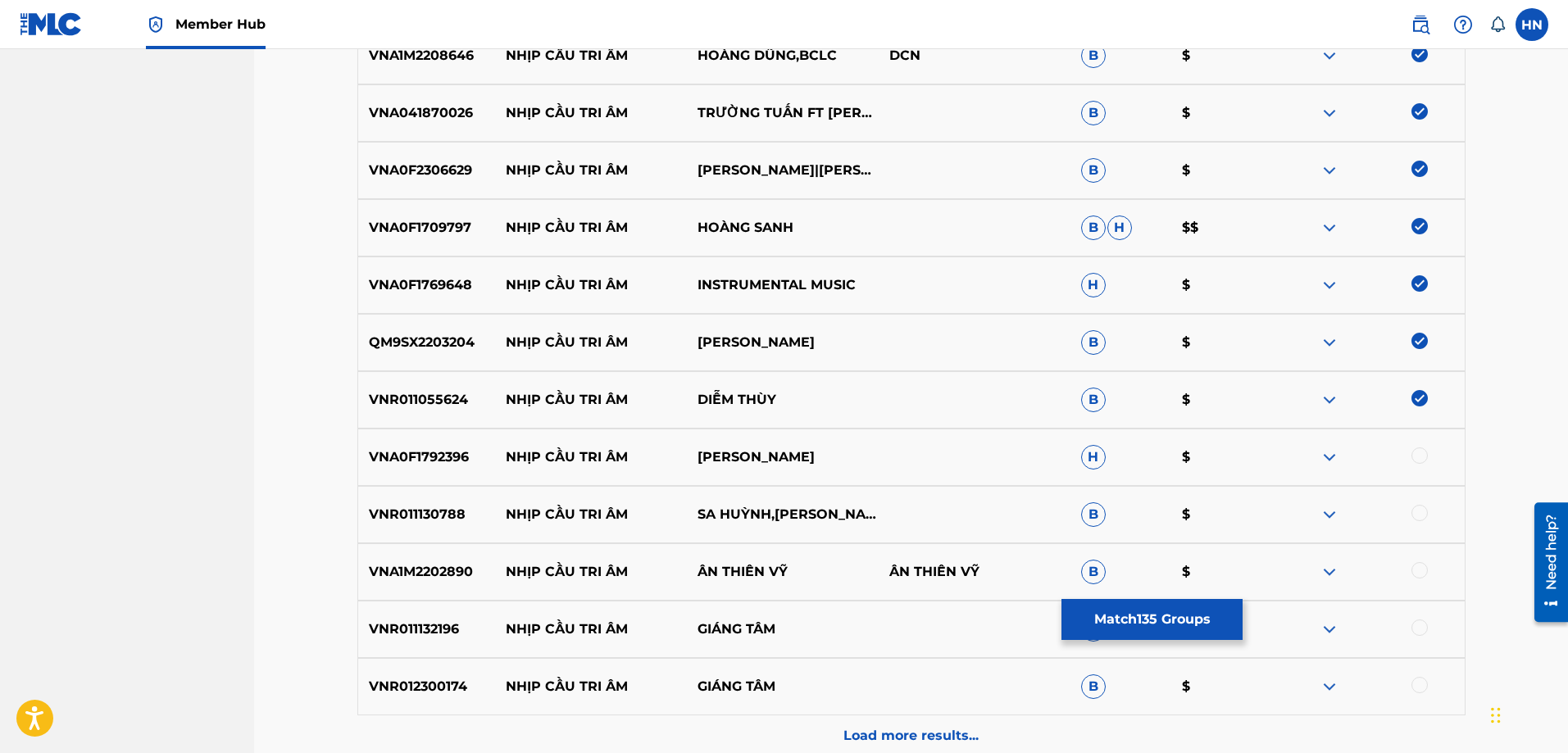
click at [1417, 457] on div at bounding box center [1419, 455] width 16 height 16
click at [401, 508] on p "VNR011130788" at bounding box center [427, 514] width 138 height 19
click at [1415, 516] on div at bounding box center [1419, 513] width 16 height 16
click at [421, 582] on div "VNA1M2202890 NHỊP CẦU TRI ÂM ÂN THIÊN VỸ ÂN THIÊN VỸ B $" at bounding box center [911, 571] width 1108 height 57
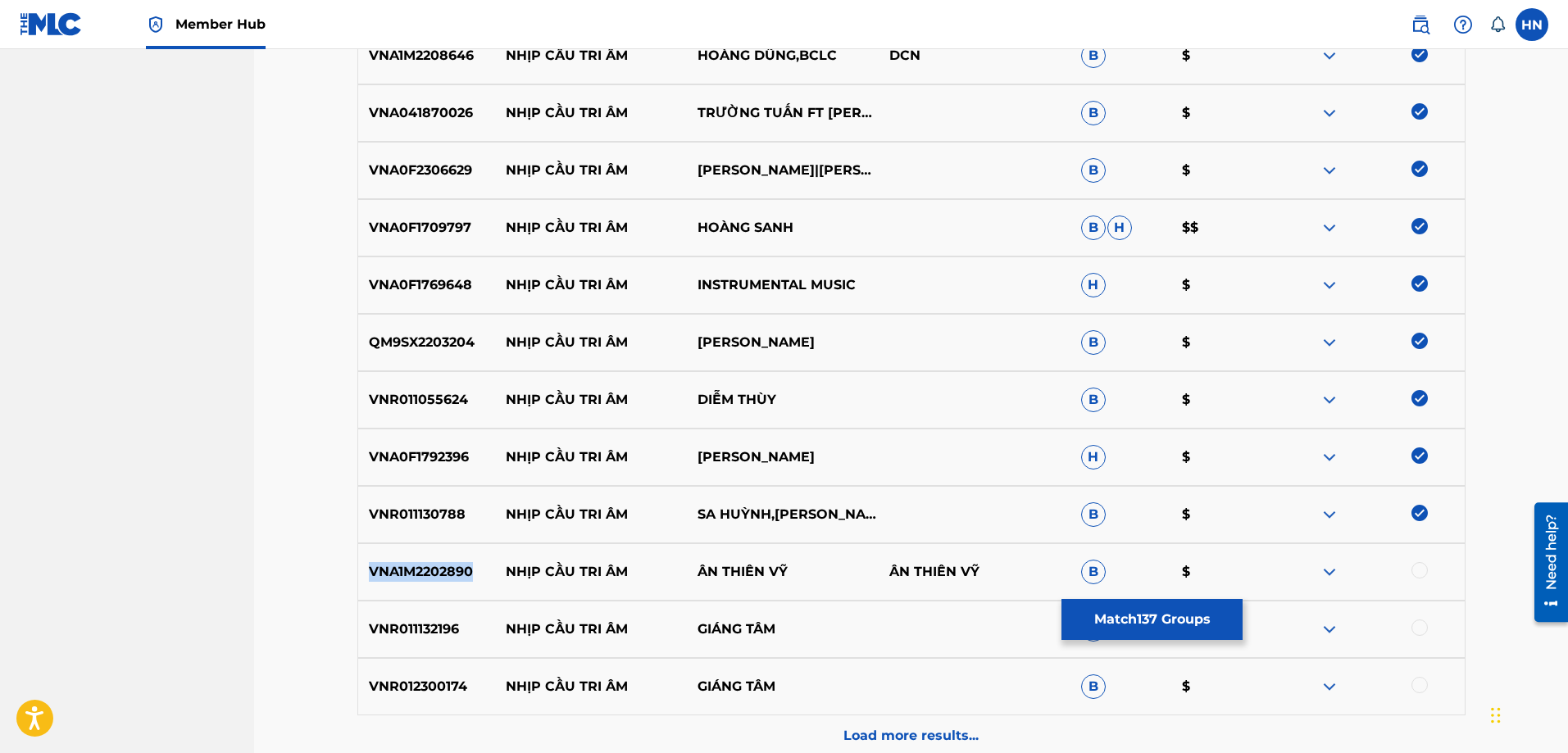
click at [421, 582] on div "VNA1M2202890 NHỊP CẦU TRI ÂM ÂN THIÊN VỸ ÂN THIÊN VỸ B $" at bounding box center [911, 571] width 1108 height 57
click at [1418, 576] on div at bounding box center [1419, 570] width 16 height 16
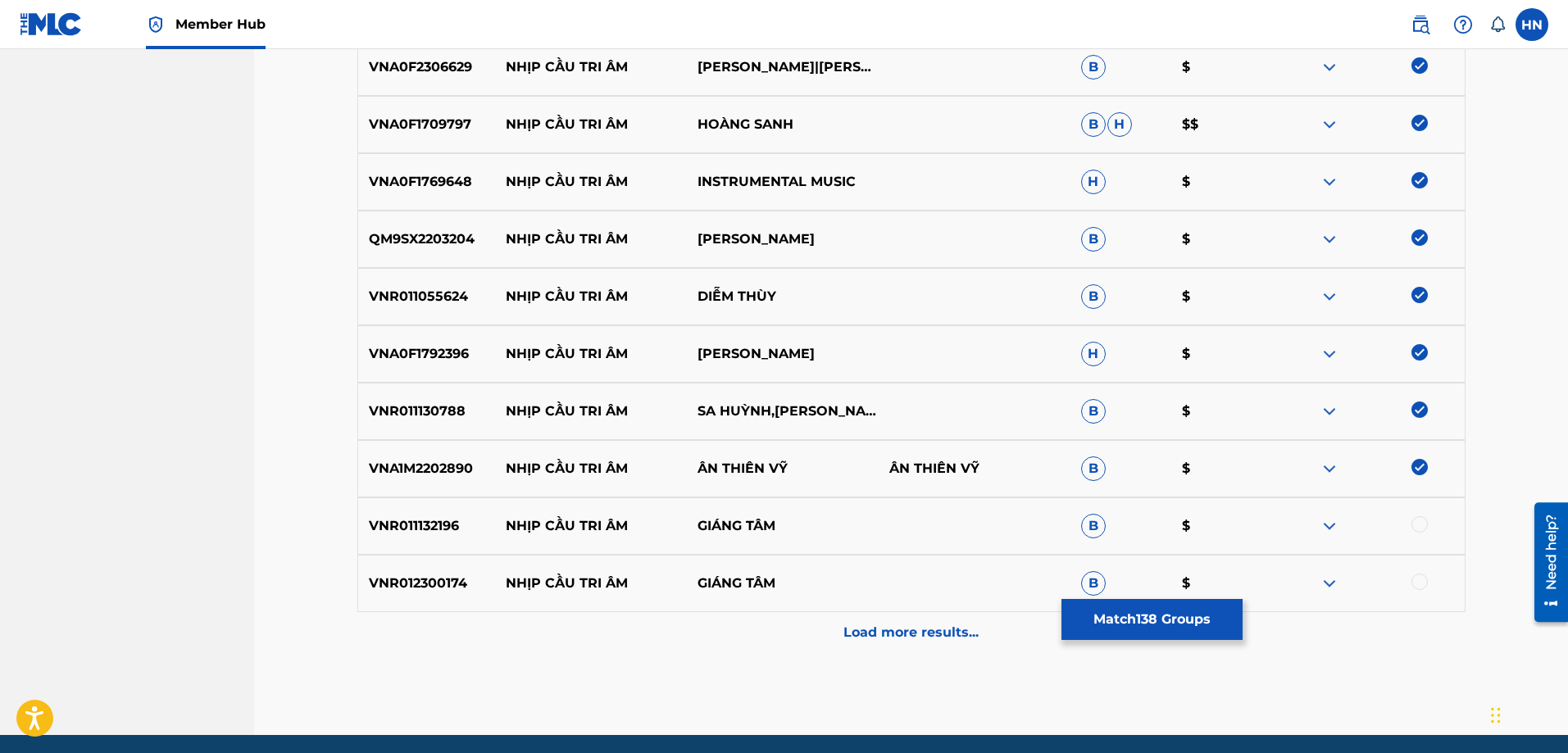
scroll to position [8109, 0]
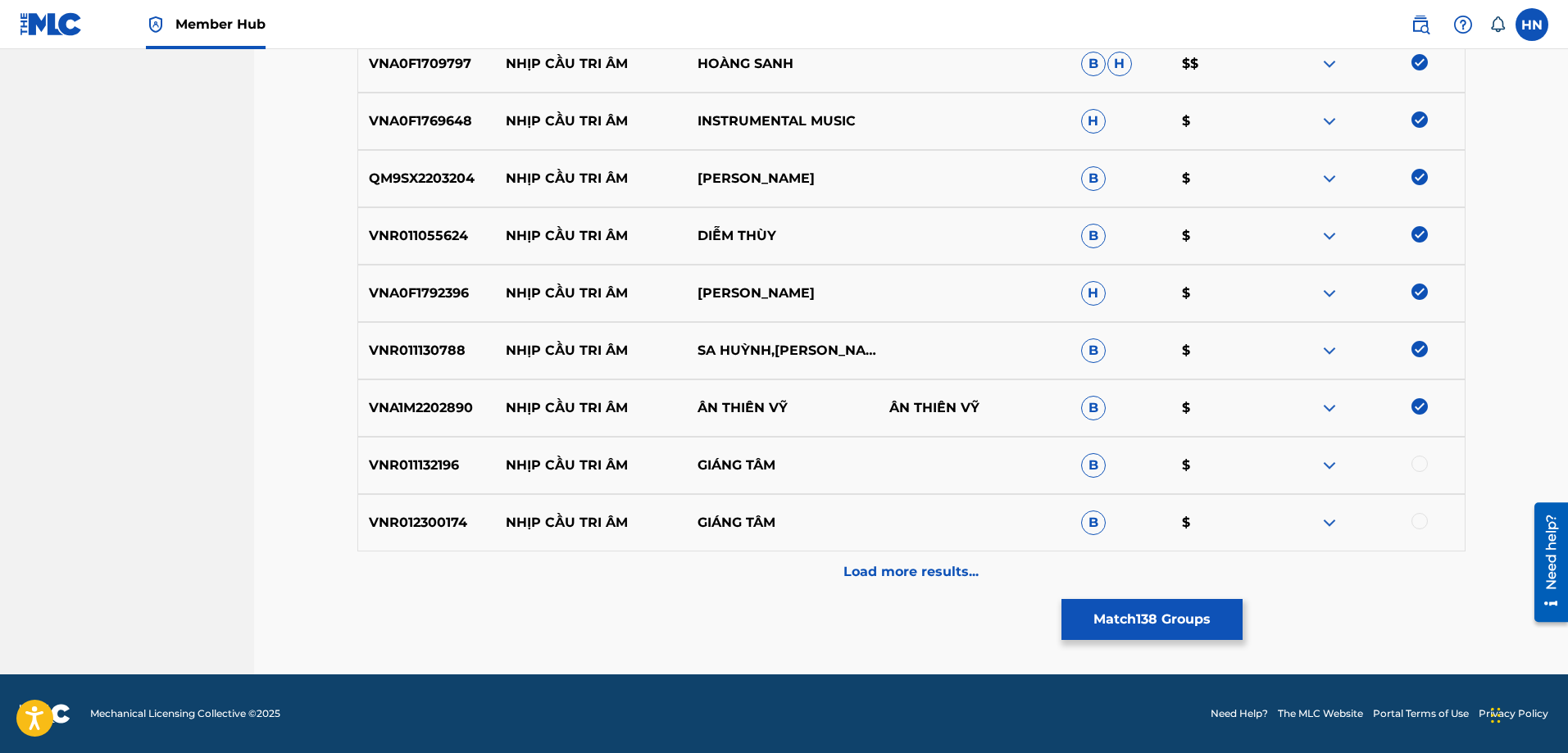
click at [393, 455] on p "VNR011132196" at bounding box center [427, 465] width 138 height 19
click at [1421, 464] on div at bounding box center [1419, 463] width 16 height 16
click at [438, 529] on p "VNR012300174" at bounding box center [427, 522] width 138 height 19
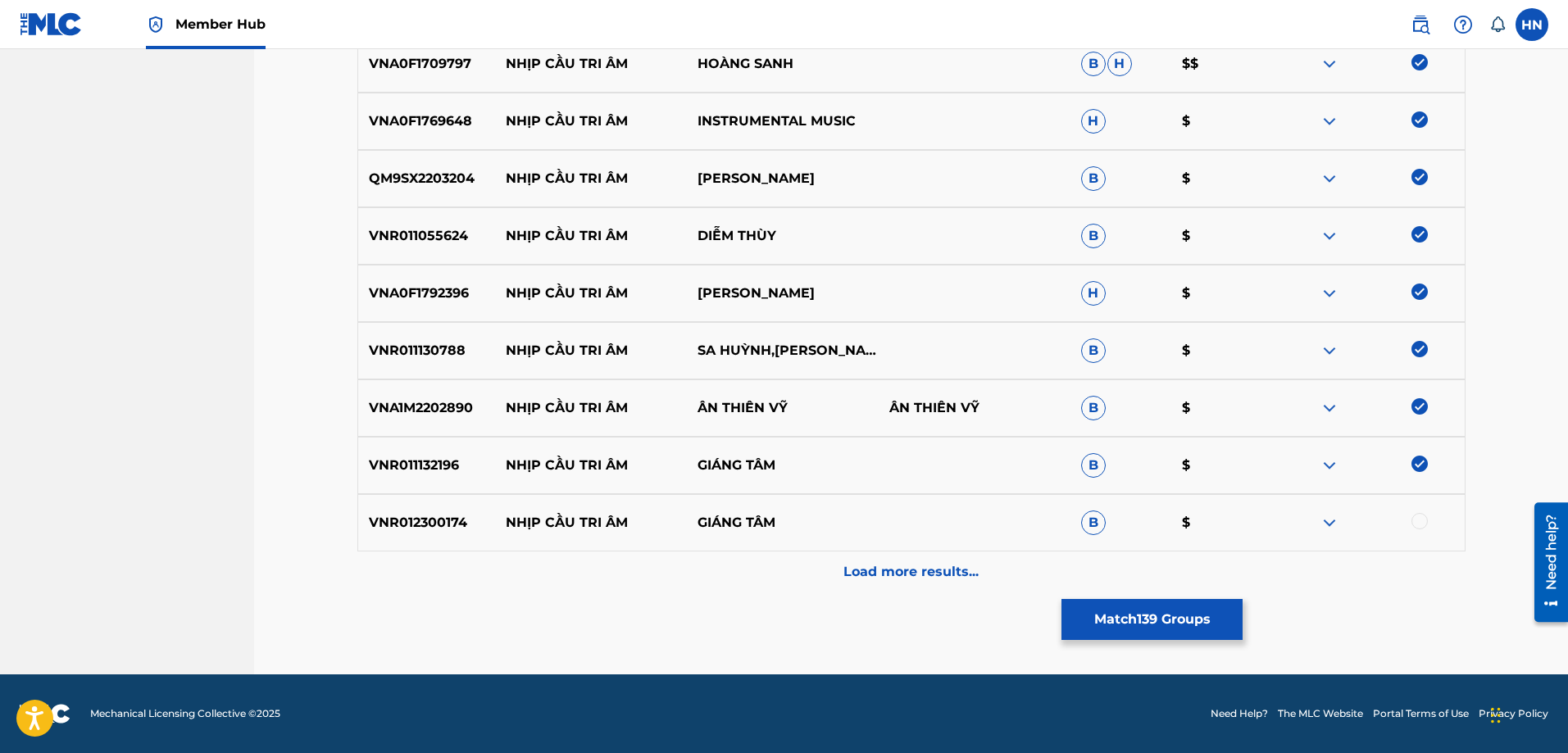
click at [1413, 519] on div at bounding box center [1419, 520] width 16 height 16
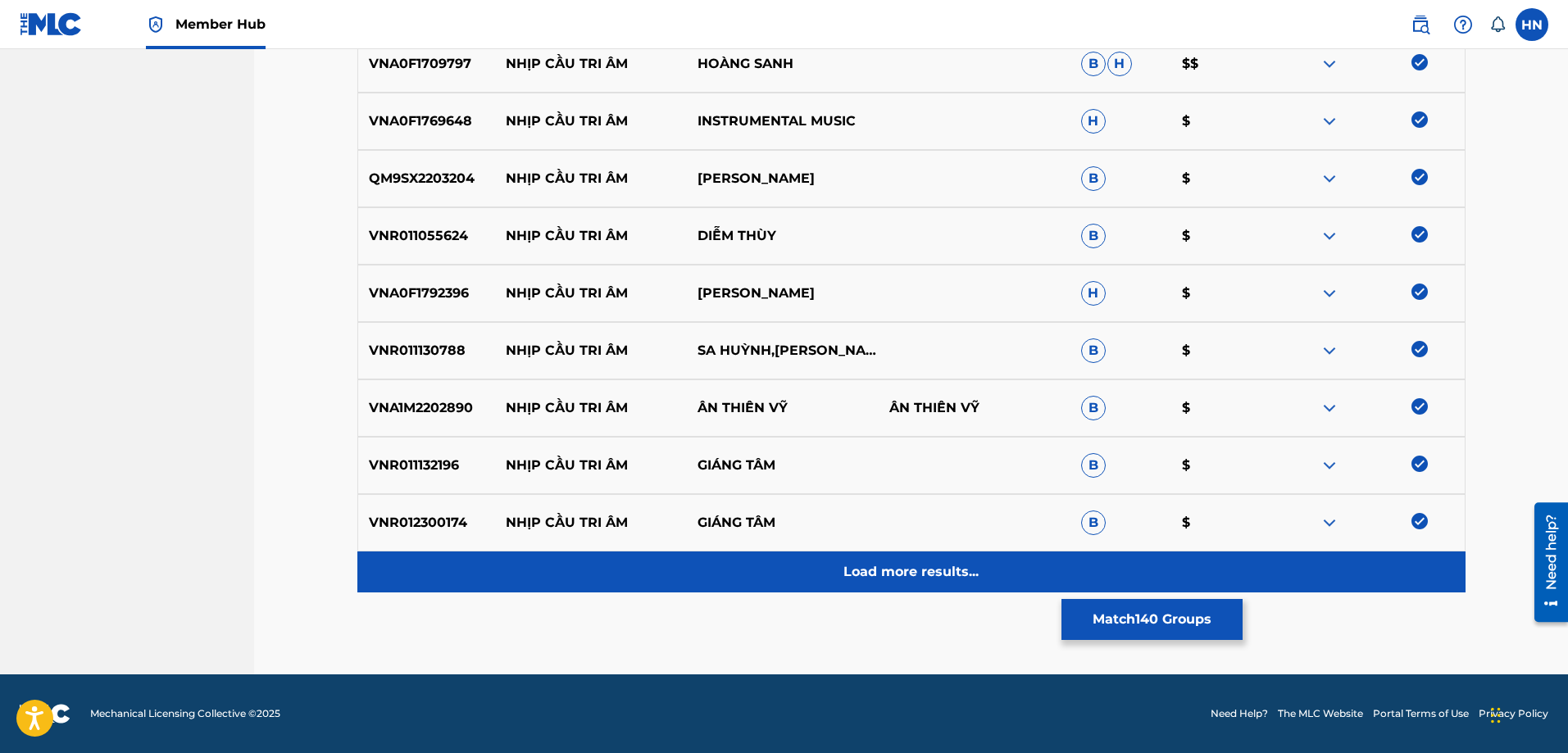
click at [958, 560] on div "Load more results..." at bounding box center [911, 571] width 1108 height 41
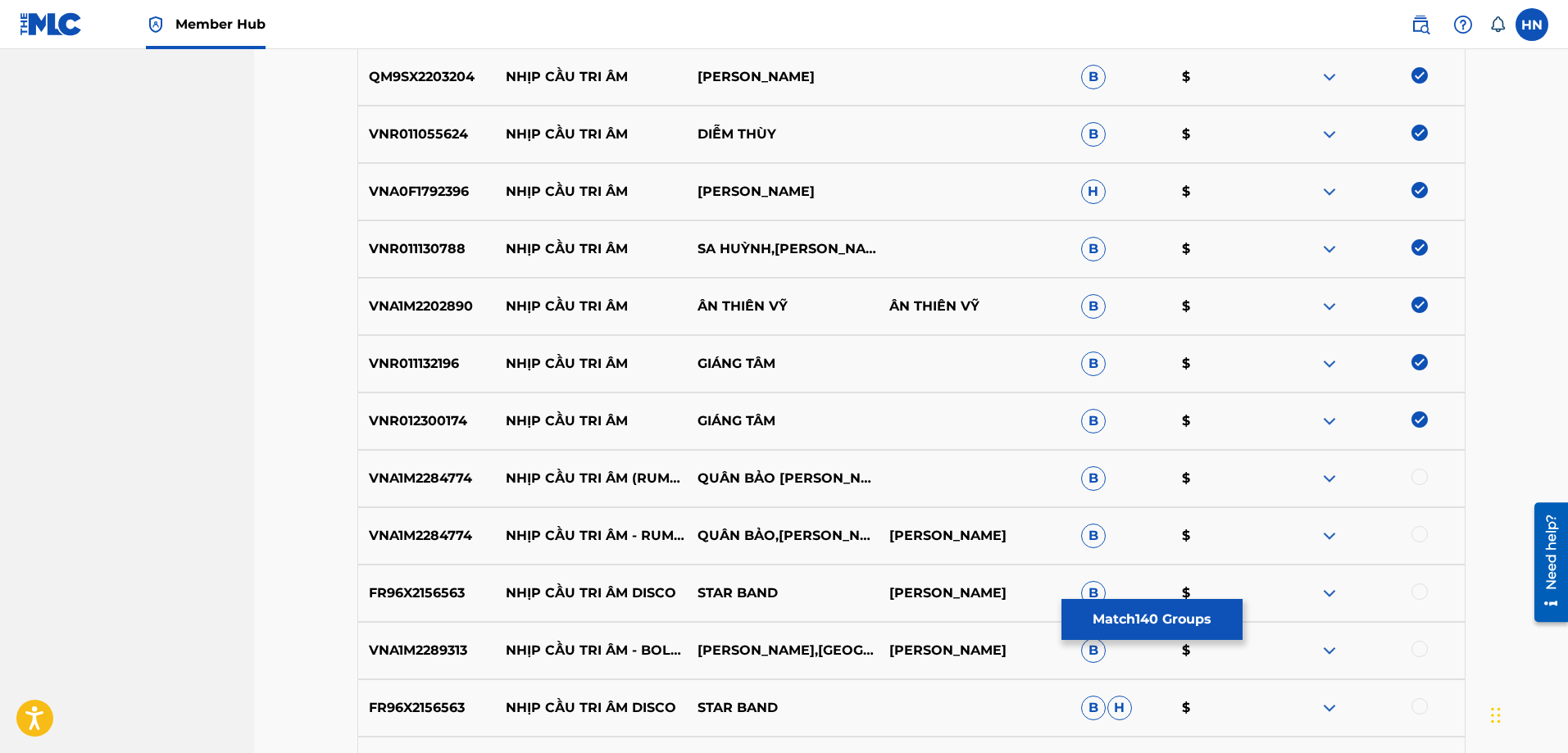
scroll to position [8519, 0]
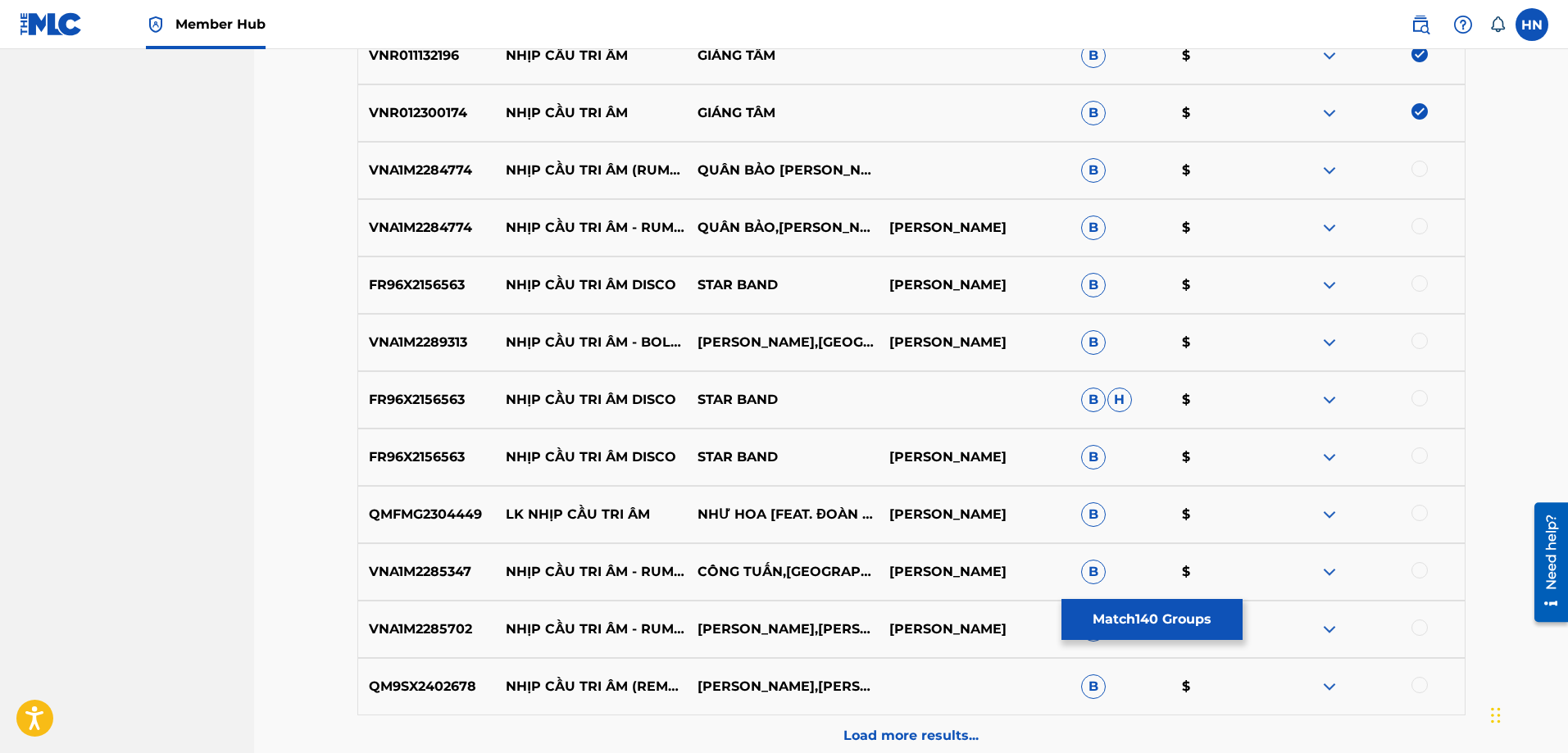
click at [424, 156] on div "VNA1M2284774 NHỊP CẦU TRI ÂM (RUMBA) QUÂN BẢO HỒ PHƯƠNG LIÊN & CT B $" at bounding box center [911, 171] width 1108 height 57
click at [1414, 171] on div at bounding box center [1419, 168] width 16 height 16
click at [1415, 224] on div at bounding box center [1419, 225] width 16 height 16
click at [396, 280] on p "FR96X2156563" at bounding box center [427, 285] width 138 height 19
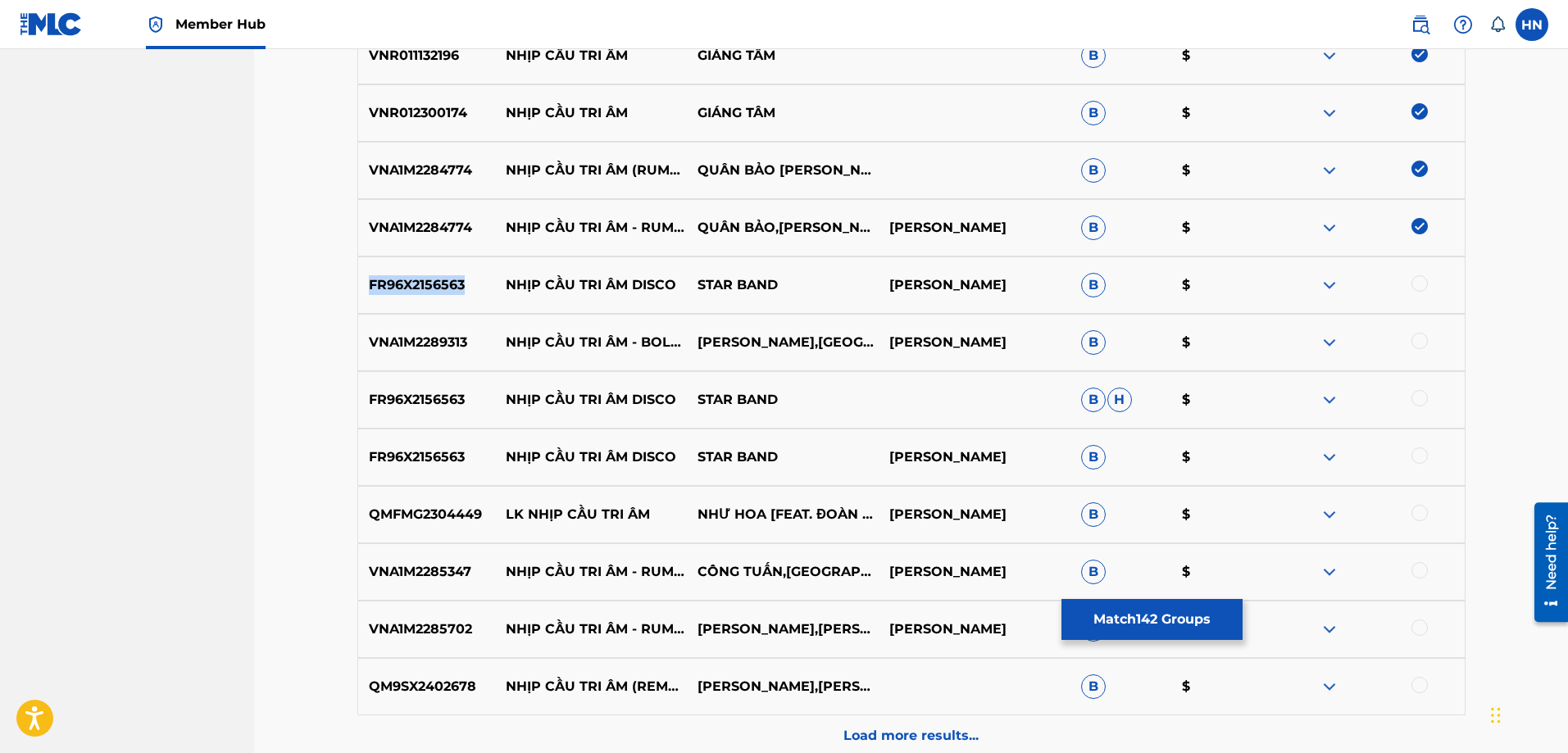
click at [396, 280] on p "FR96X2156563" at bounding box center [427, 285] width 138 height 19
click at [1418, 288] on div at bounding box center [1419, 283] width 16 height 16
click at [421, 342] on p "VNA1M2289313" at bounding box center [427, 342] width 138 height 19
click at [1411, 340] on div at bounding box center [1369, 342] width 192 height 19
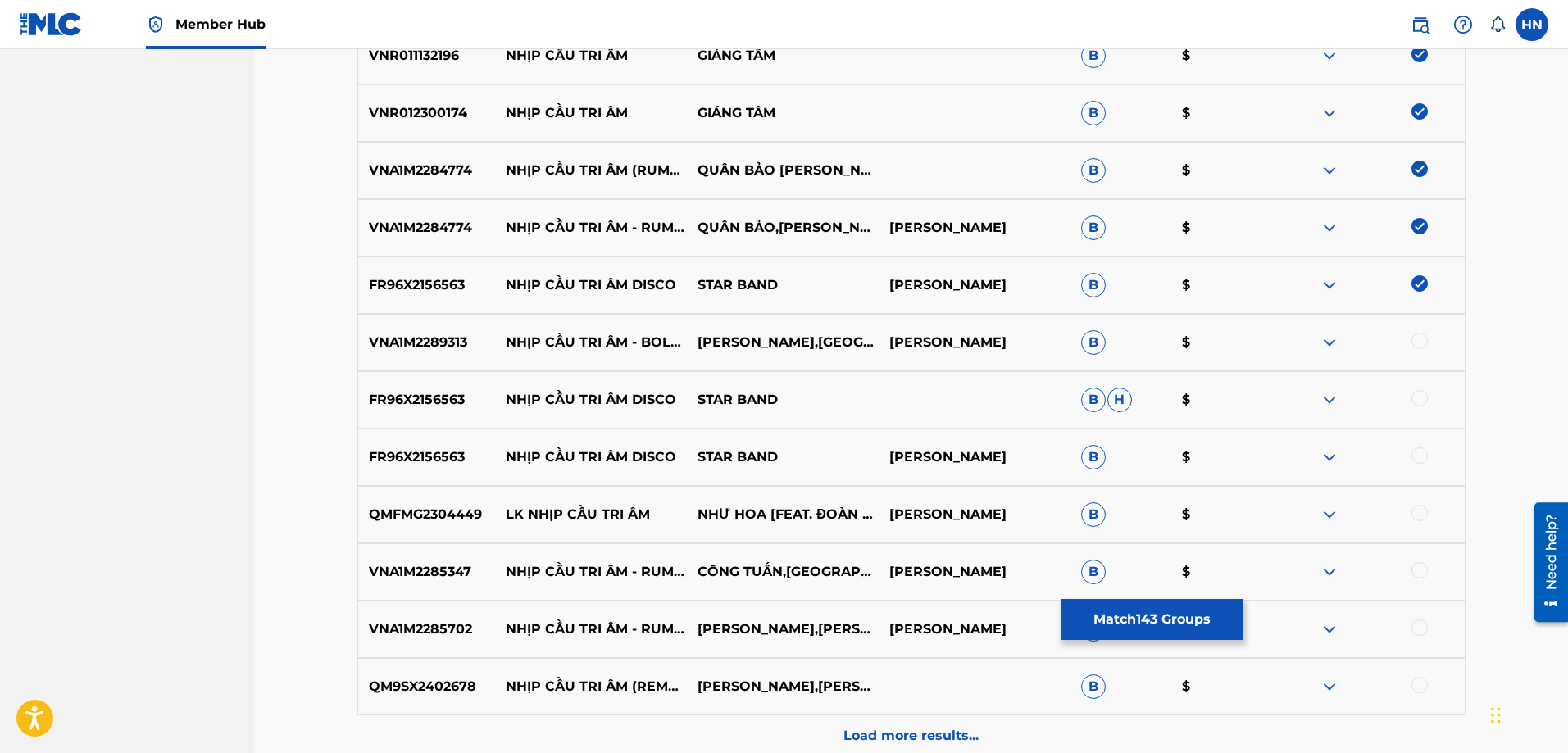
click at [1412, 340] on div at bounding box center [1419, 340] width 16 height 16
click at [437, 398] on p "FR96X2156563" at bounding box center [427, 399] width 138 height 19
click at [1410, 400] on div at bounding box center [1369, 399] width 192 height 19
click at [1416, 400] on div at bounding box center [1419, 398] width 16 height 16
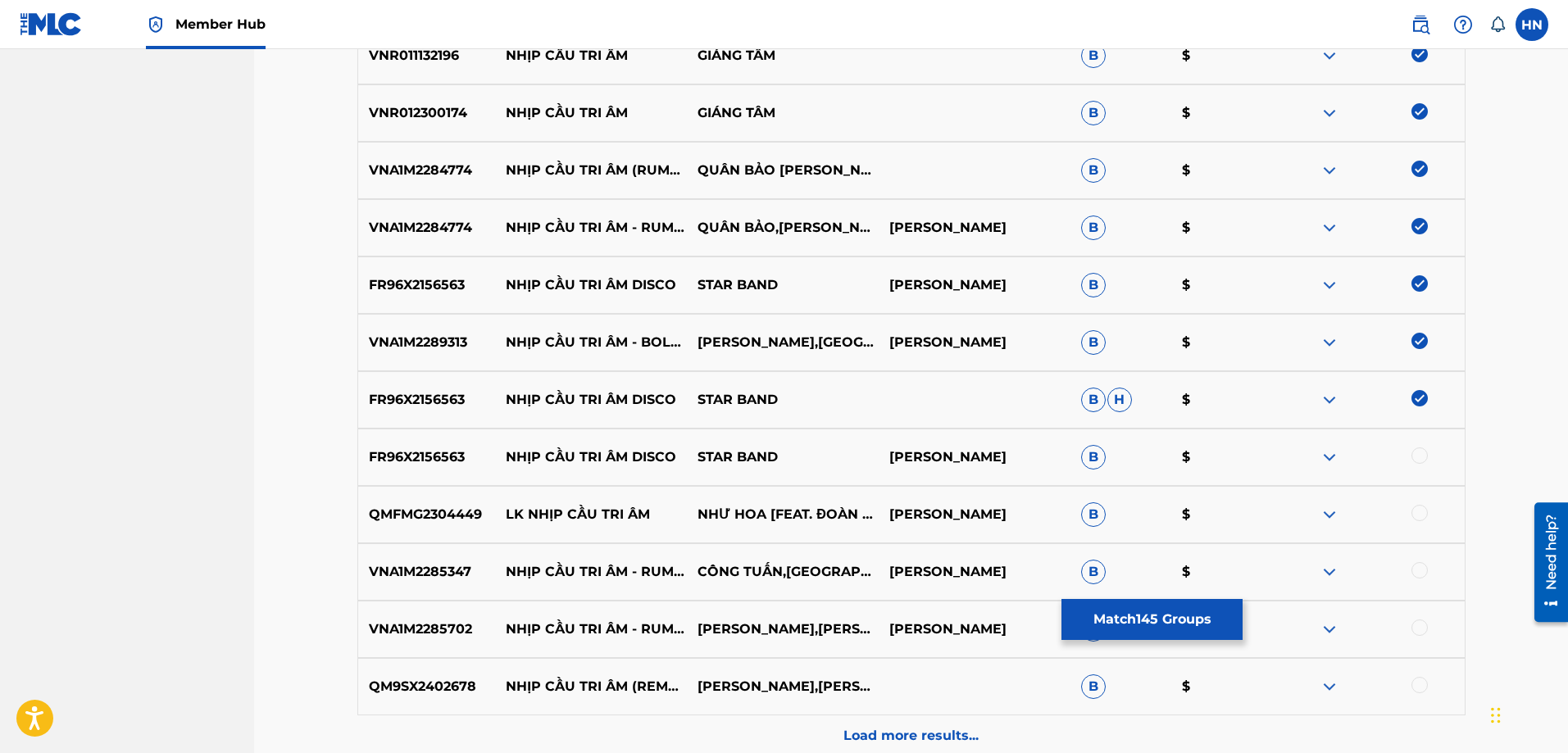
click at [1413, 461] on div at bounding box center [1419, 455] width 16 height 16
click at [446, 565] on p "VNA1M2285347" at bounding box center [427, 571] width 138 height 19
click at [1418, 566] on div at bounding box center [1419, 570] width 16 height 16
click at [476, 625] on p "VNA1M2285702" at bounding box center [427, 629] width 138 height 19
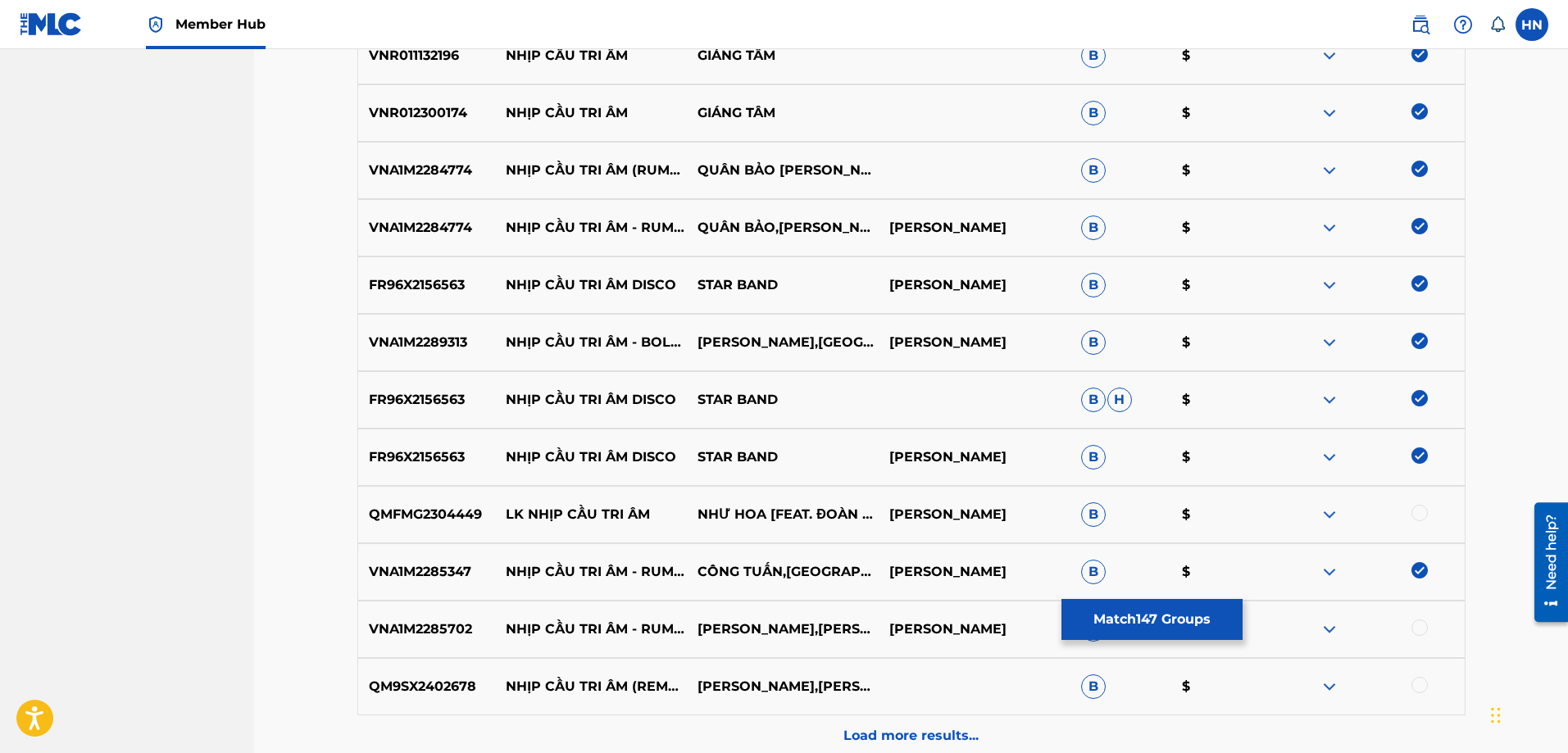
click at [476, 625] on p "VNA1M2285702" at bounding box center [427, 629] width 138 height 19
click at [451, 624] on p "VNA1M2285702" at bounding box center [427, 629] width 138 height 19
click at [1418, 628] on div at bounding box center [1419, 627] width 16 height 16
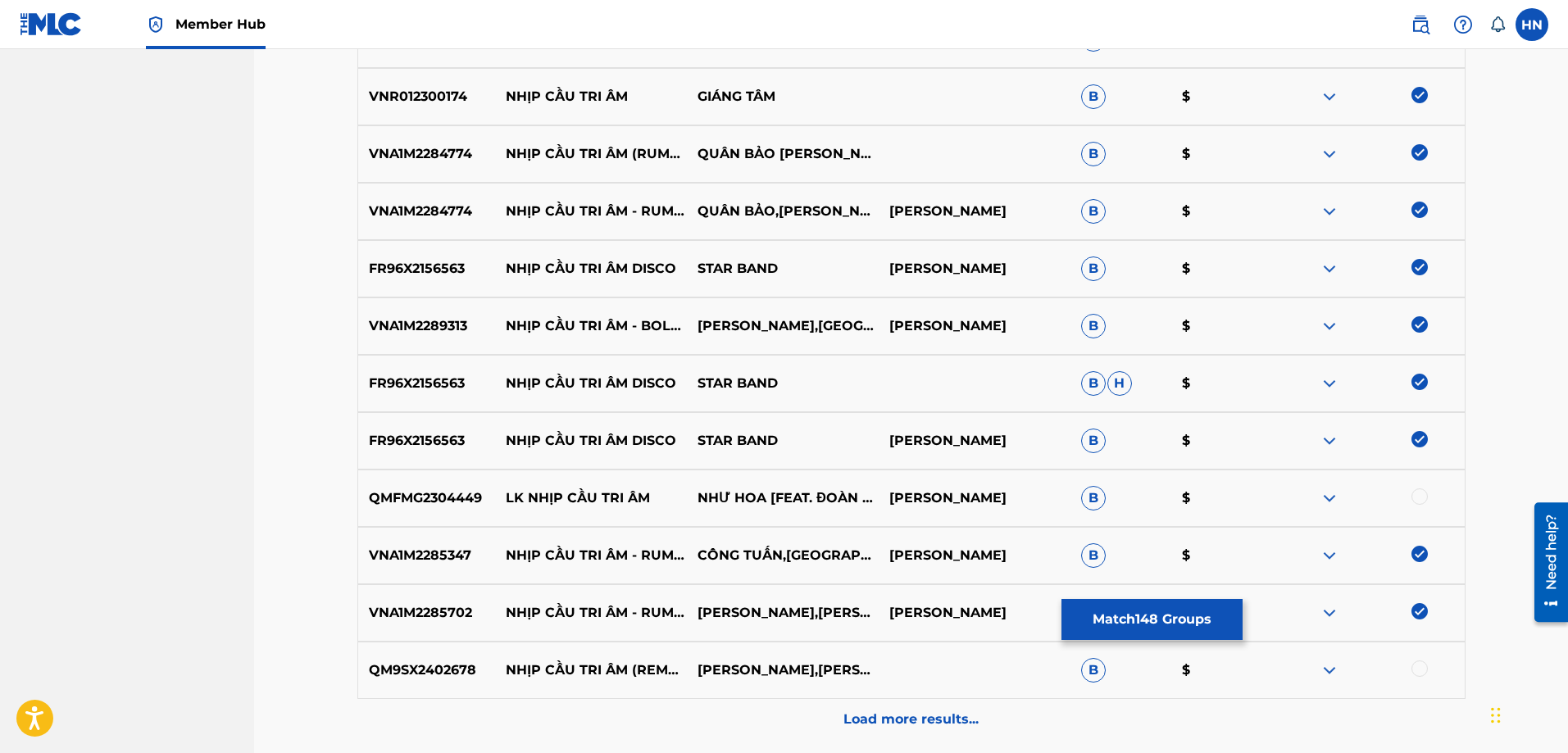
scroll to position [8683, 0]
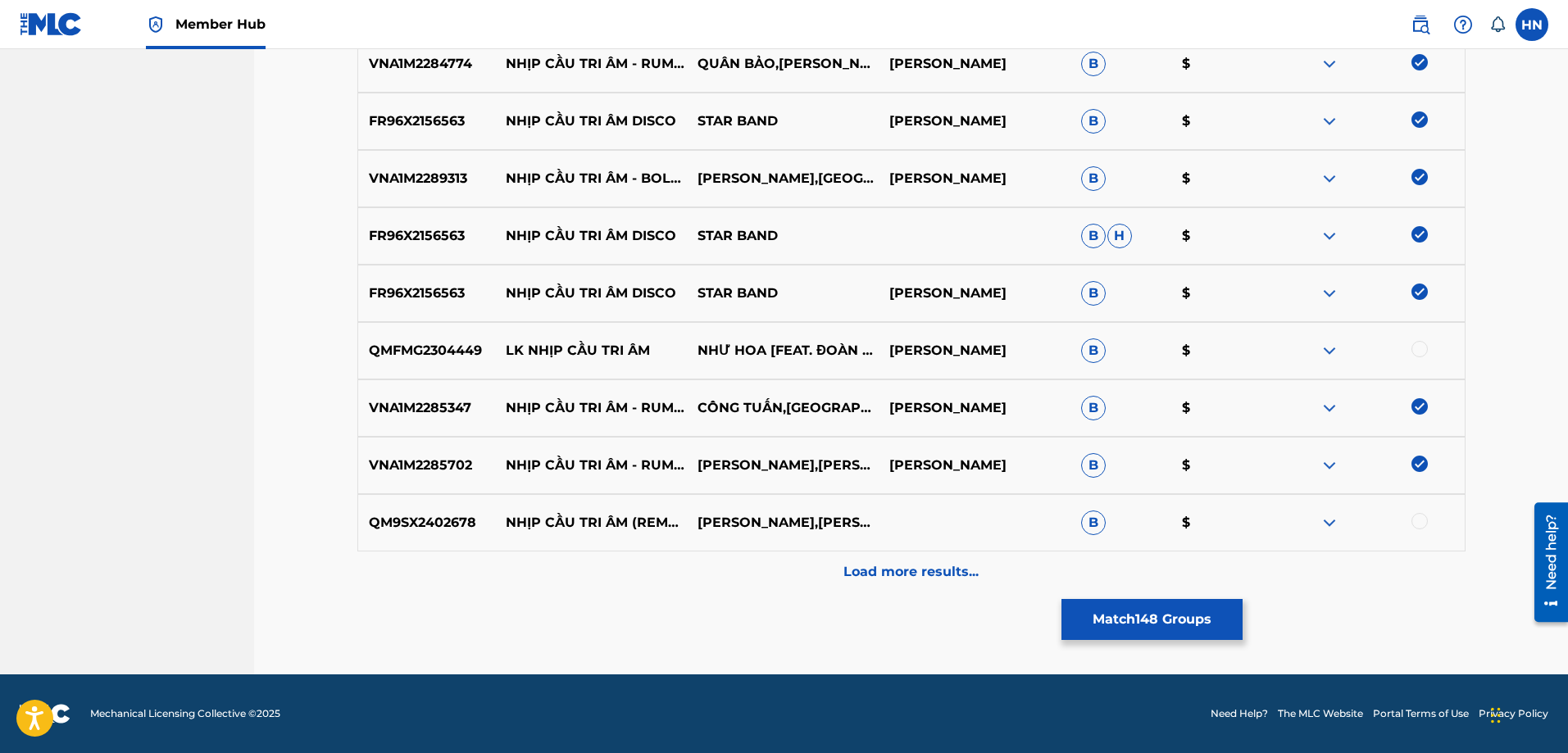
click at [447, 519] on p "QM9SX2402678" at bounding box center [427, 522] width 138 height 19
click at [1424, 516] on div at bounding box center [1419, 520] width 16 height 16
click at [1014, 550] on div "QM9SX2402678 NHỊP CẦU TRI ÂM (REMASTERED) [PERSON_NAME],THANH TUYỀN B $" at bounding box center [911, 523] width 1108 height 57
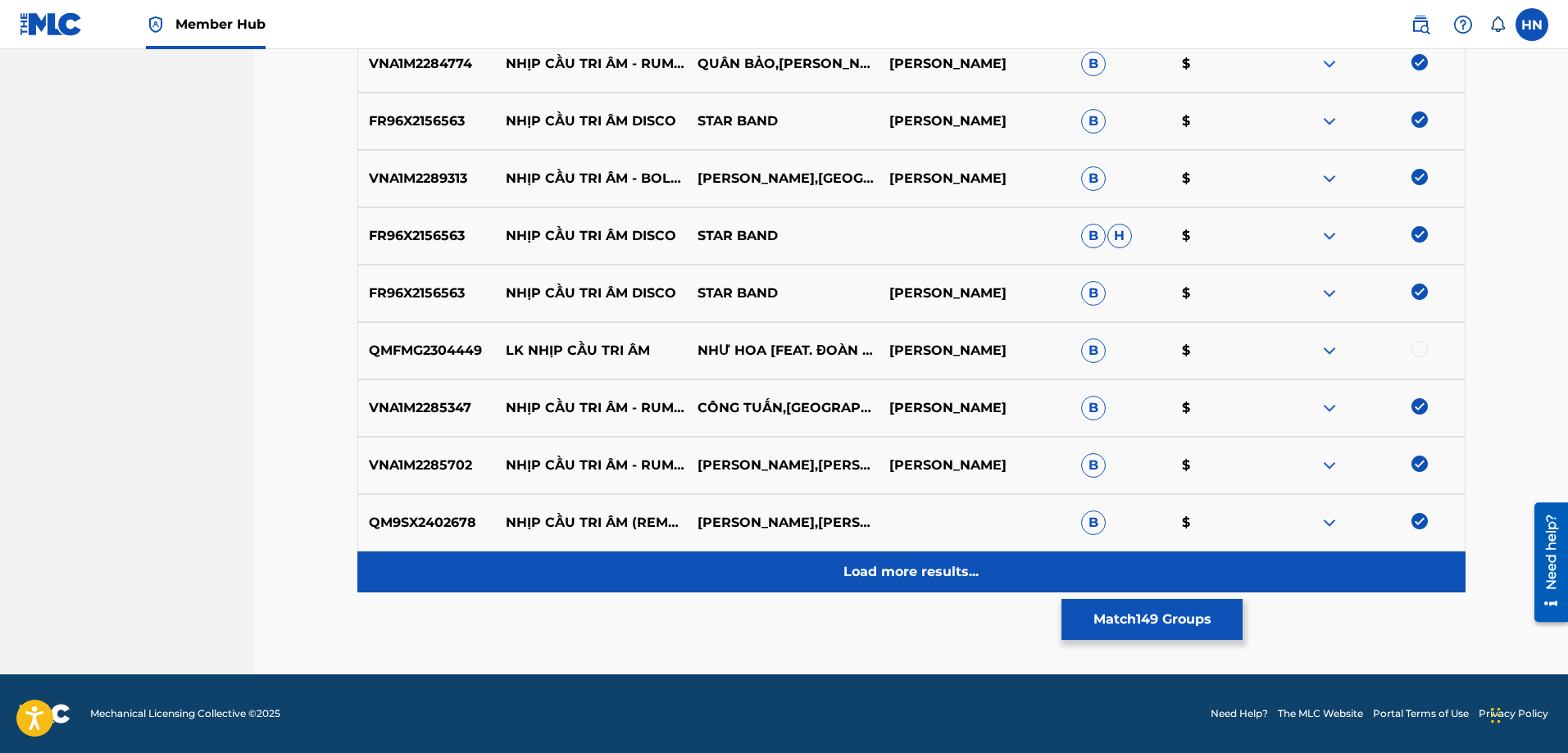
click at [990, 558] on div "Load more results..." at bounding box center [911, 571] width 1108 height 41
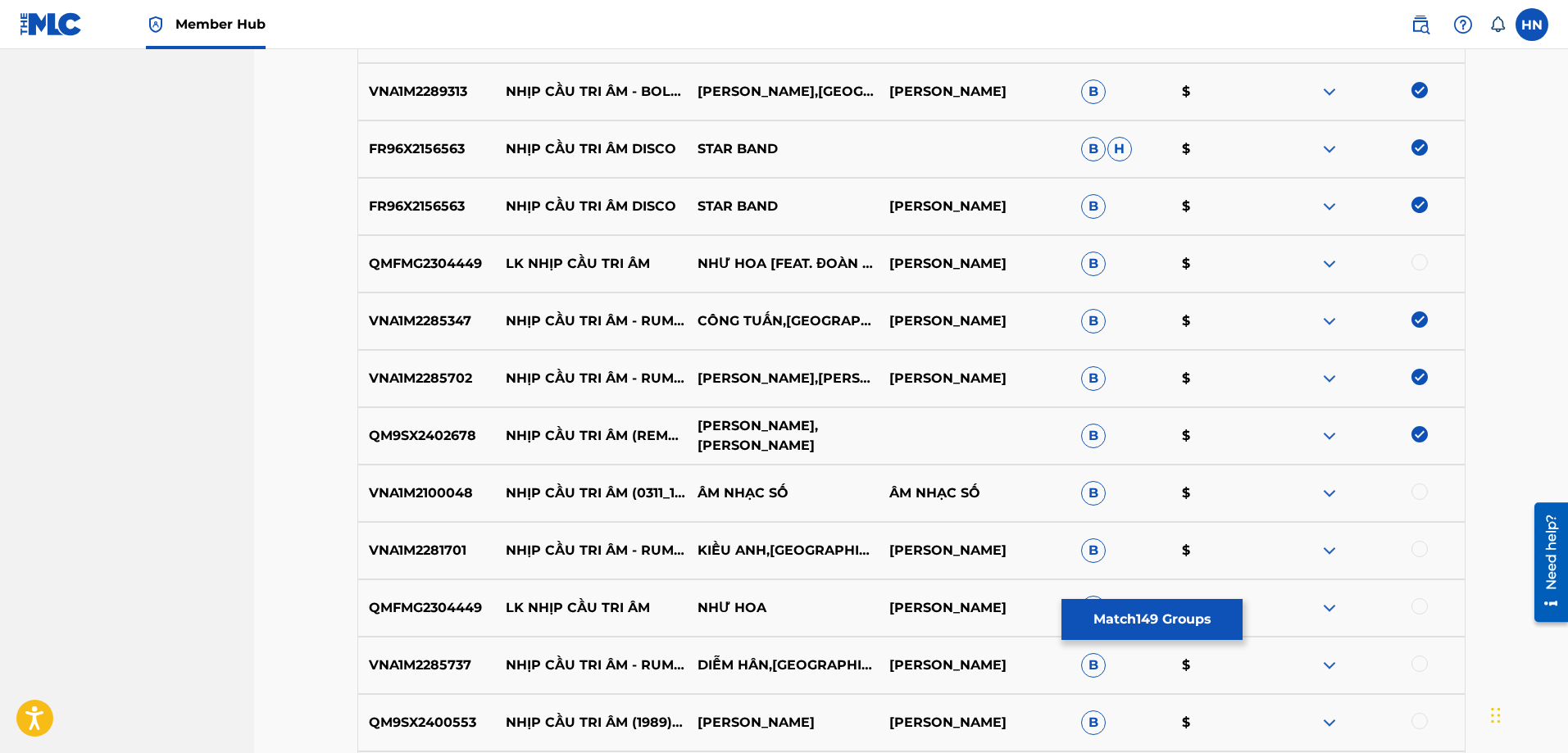
scroll to position [8928, 0]
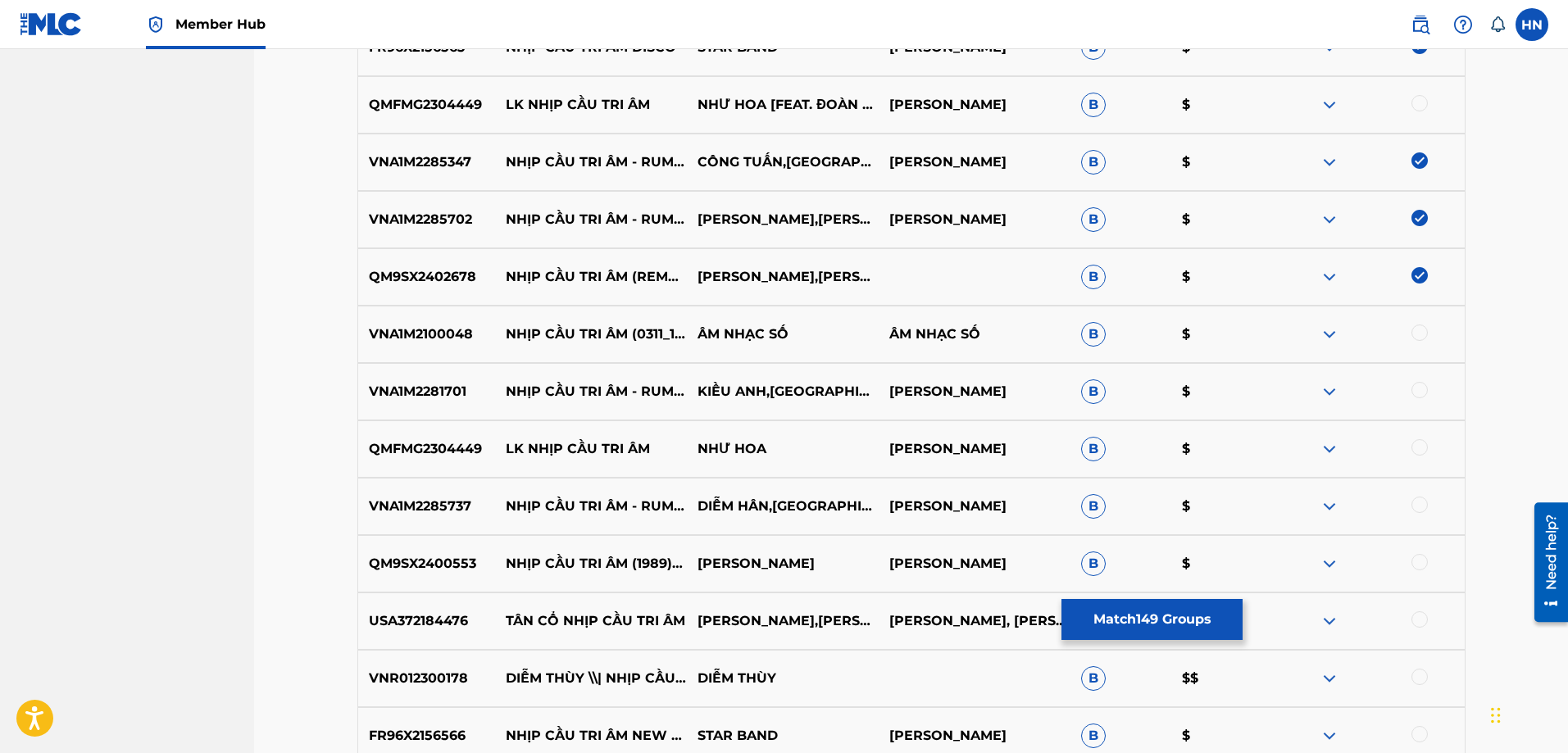
click at [474, 332] on p "VNA1M2100048" at bounding box center [427, 334] width 138 height 19
click at [455, 335] on p "VNA1M2100048" at bounding box center [427, 334] width 138 height 19
click at [1417, 329] on div at bounding box center [1419, 332] width 16 height 16
click at [410, 397] on p "VNA1M2281701" at bounding box center [427, 391] width 138 height 19
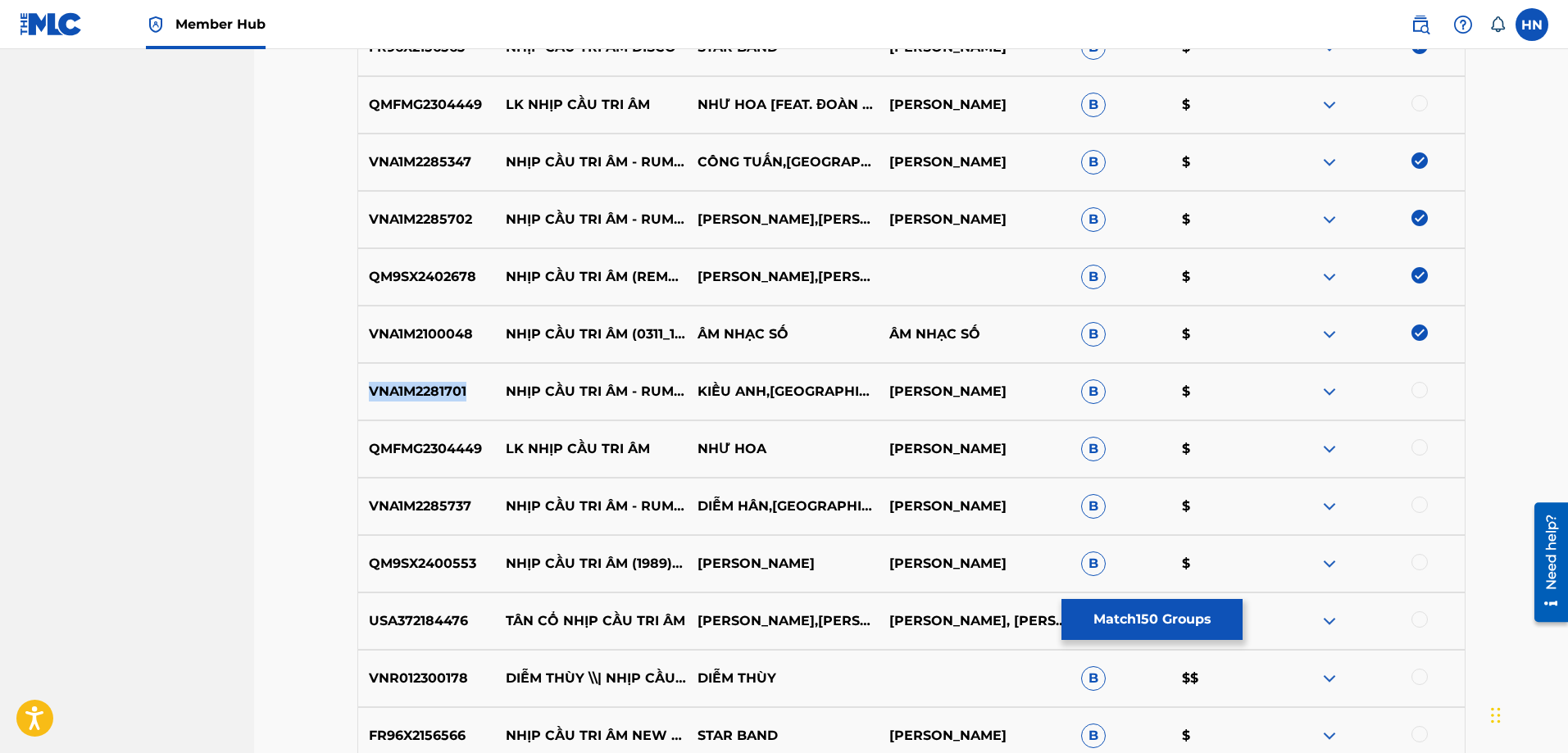
click at [410, 397] on p "VNA1M2281701" at bounding box center [427, 391] width 138 height 19
click at [1418, 386] on div at bounding box center [1419, 389] width 16 height 16
click at [441, 497] on p "VNA1M2285737" at bounding box center [427, 506] width 138 height 19
click at [1420, 504] on div at bounding box center [1419, 504] width 16 height 16
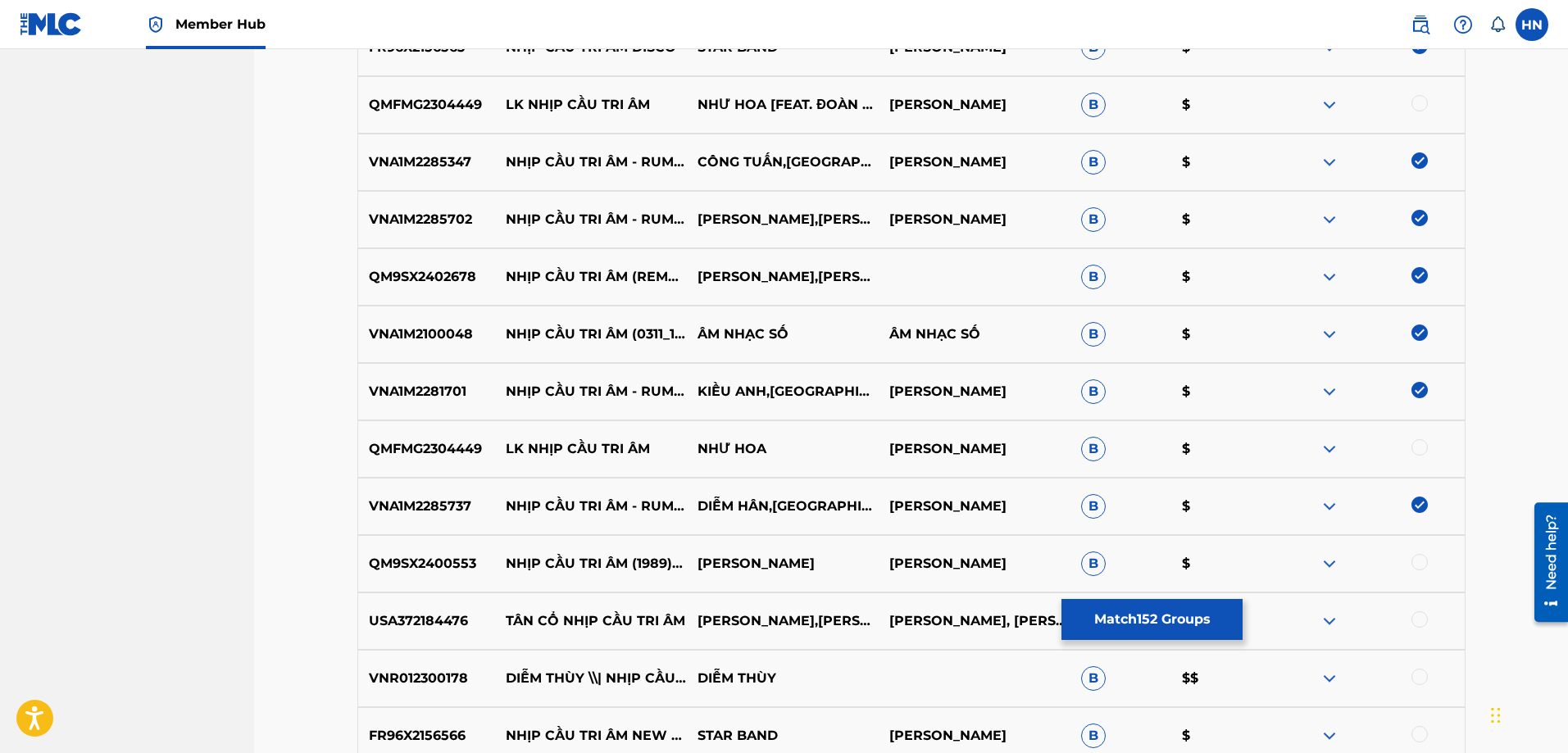
scroll to position [9256, 0]
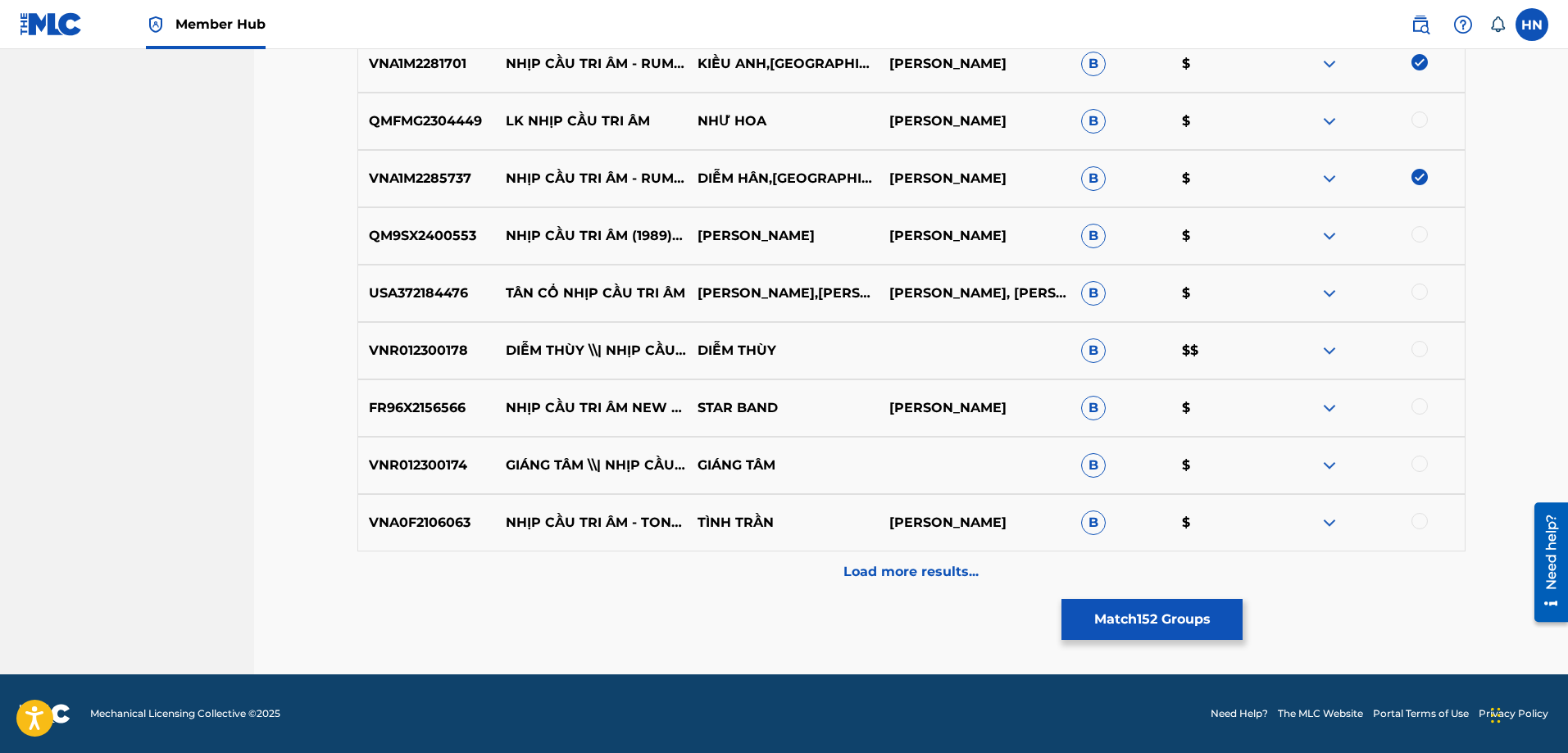
click at [435, 229] on p "QM9SX2400553" at bounding box center [427, 235] width 138 height 19
click at [1420, 235] on div at bounding box center [1419, 234] width 16 height 16
click at [395, 355] on p "VNR012300178" at bounding box center [427, 350] width 138 height 19
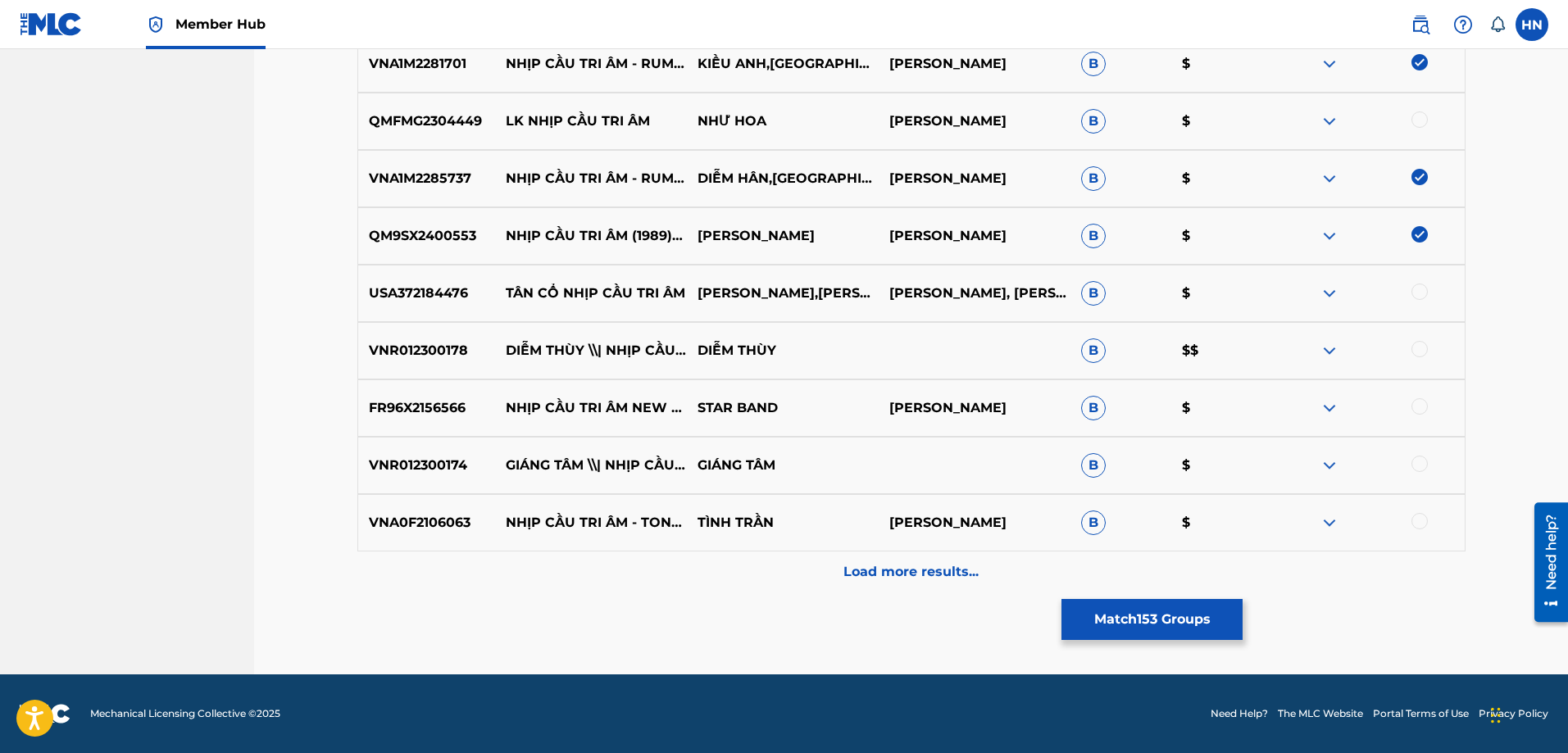
click at [1421, 345] on div at bounding box center [1419, 349] width 16 height 16
click at [429, 408] on p "FR96X2156566" at bounding box center [427, 408] width 138 height 19
click at [1418, 409] on div at bounding box center [1419, 406] width 16 height 16
click at [416, 529] on p "VNA0F2106063" at bounding box center [427, 522] width 138 height 19
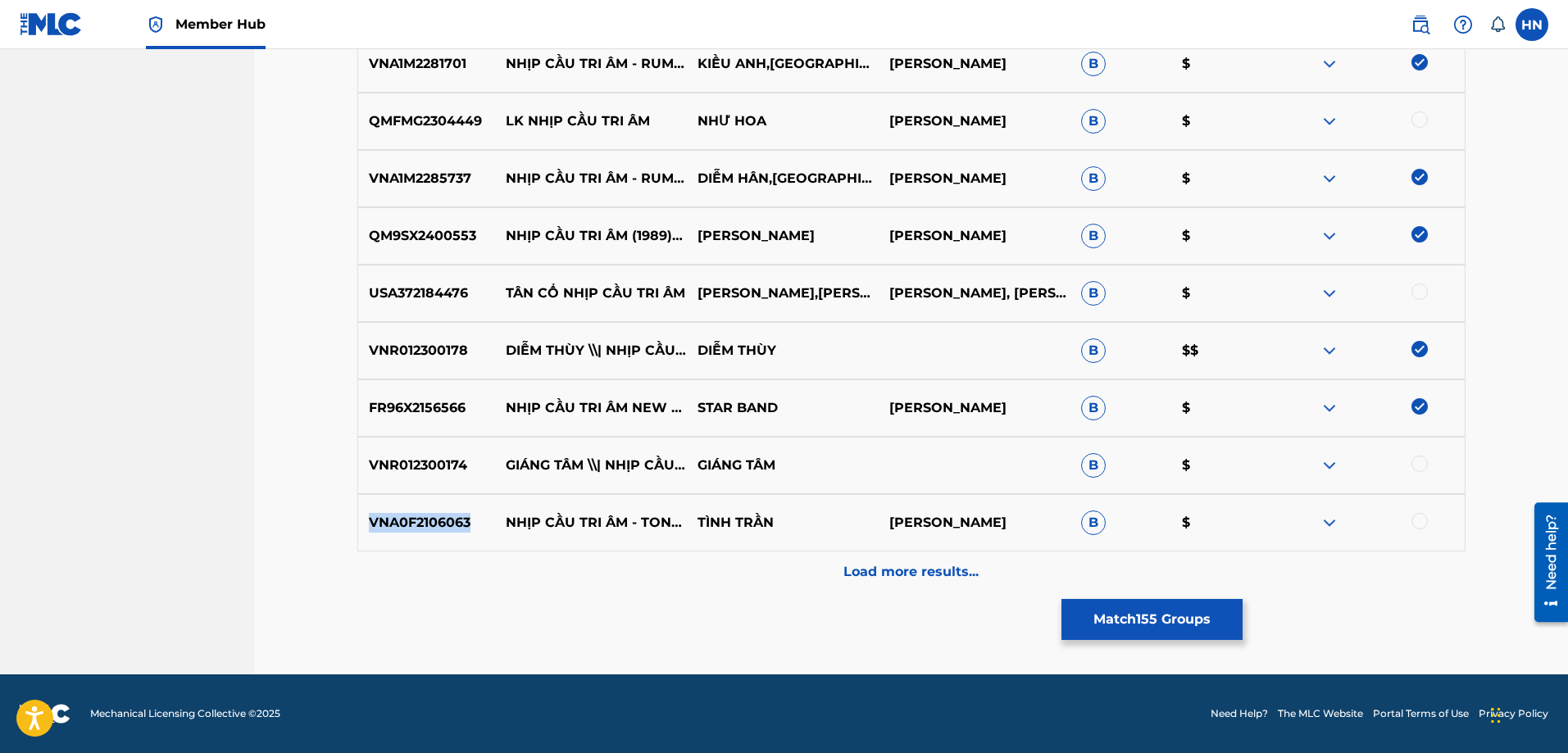
click at [416, 529] on p "VNA0F2106063" at bounding box center [427, 522] width 138 height 19
click at [1426, 517] on div at bounding box center [1419, 520] width 16 height 16
click at [1034, 550] on div "VNA0F2106063 NHỊP CẦU TRI ÂM - TONE NAM TÌNH [PERSON_NAME] $" at bounding box center [911, 523] width 1108 height 57
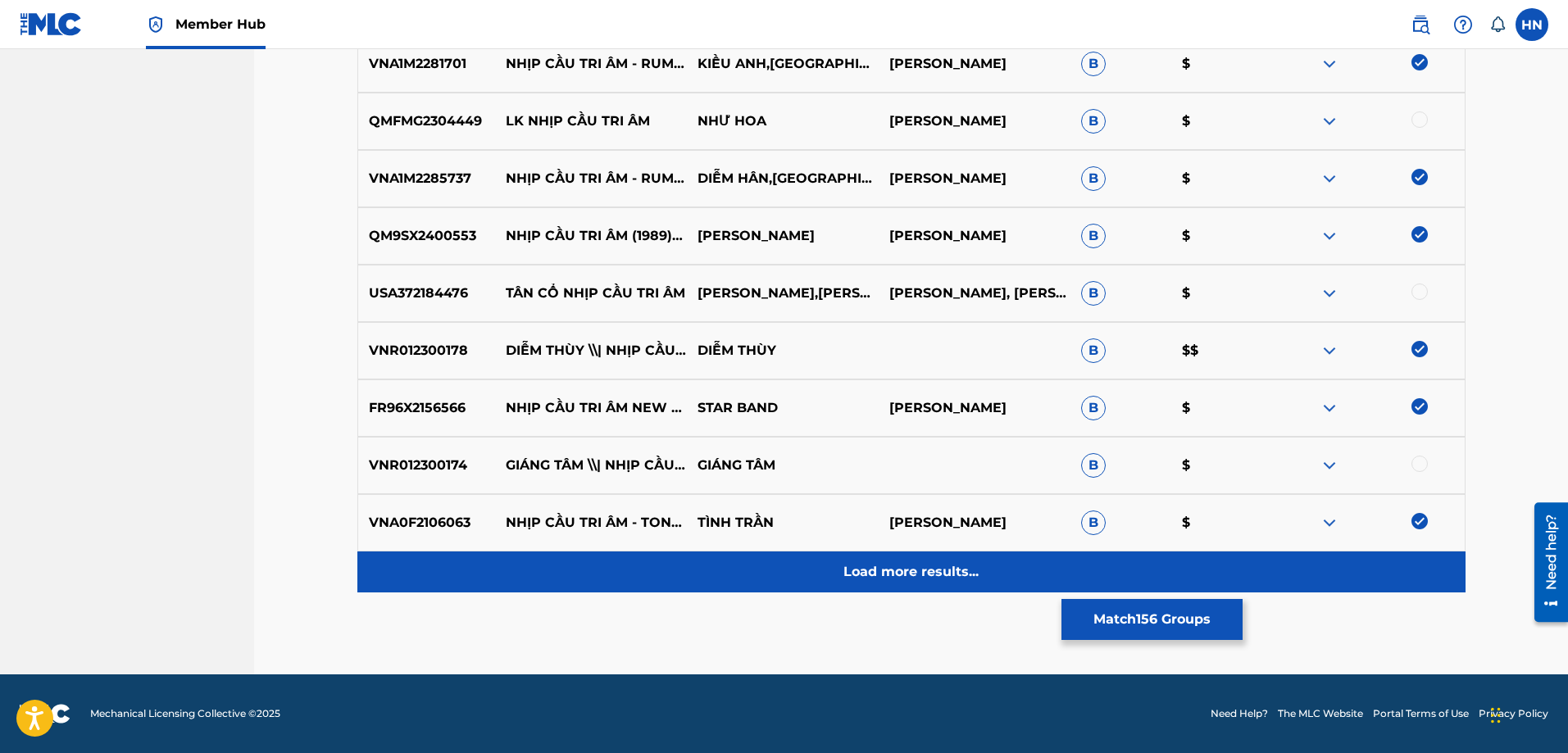
click at [990, 560] on div "Load more results..." at bounding box center [911, 571] width 1108 height 41
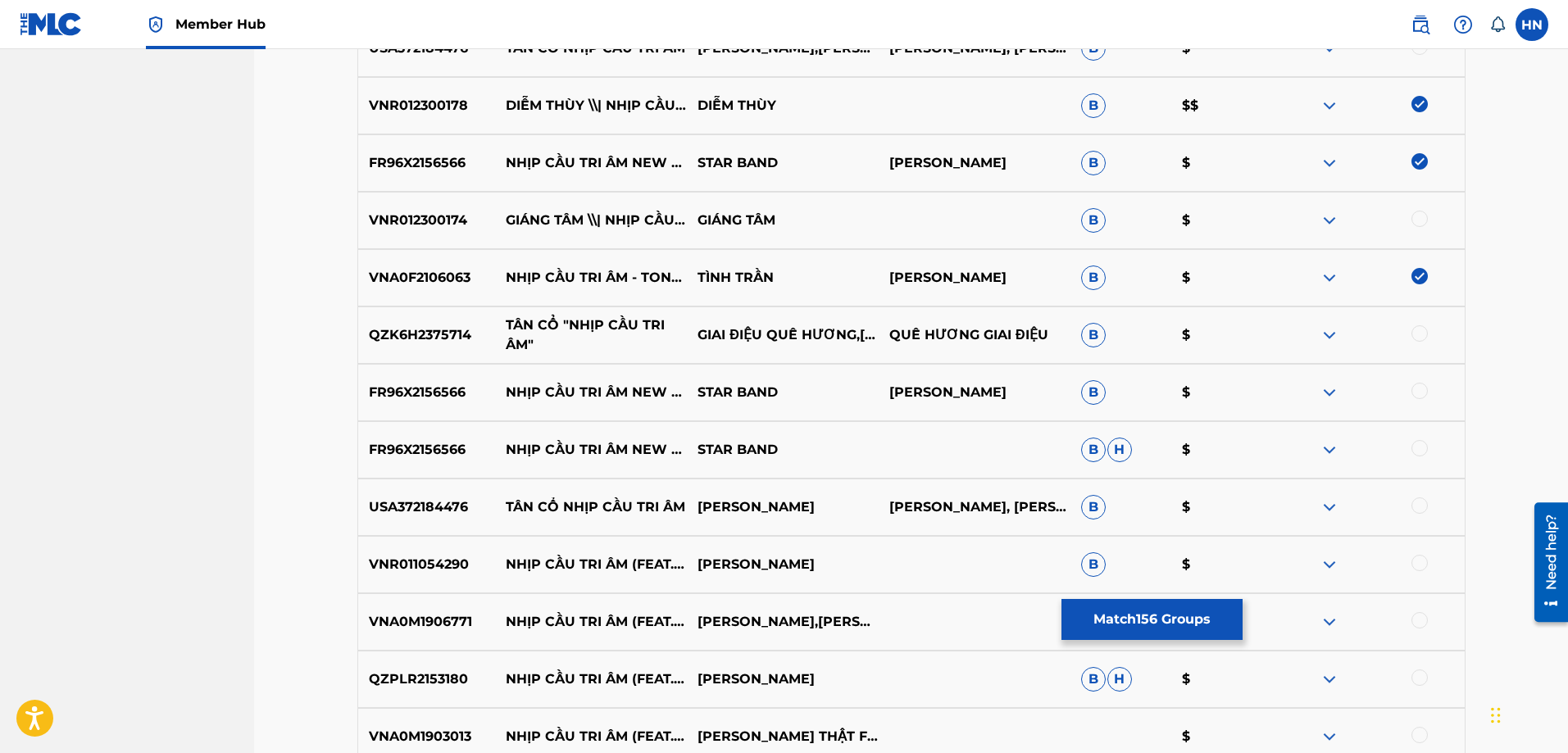
scroll to position [9502, 0]
click at [428, 388] on p "FR96X2156566" at bounding box center [427, 391] width 138 height 19
click at [1414, 393] on div at bounding box center [1419, 389] width 16 height 16
click at [1414, 454] on div at bounding box center [1419, 447] width 16 height 16
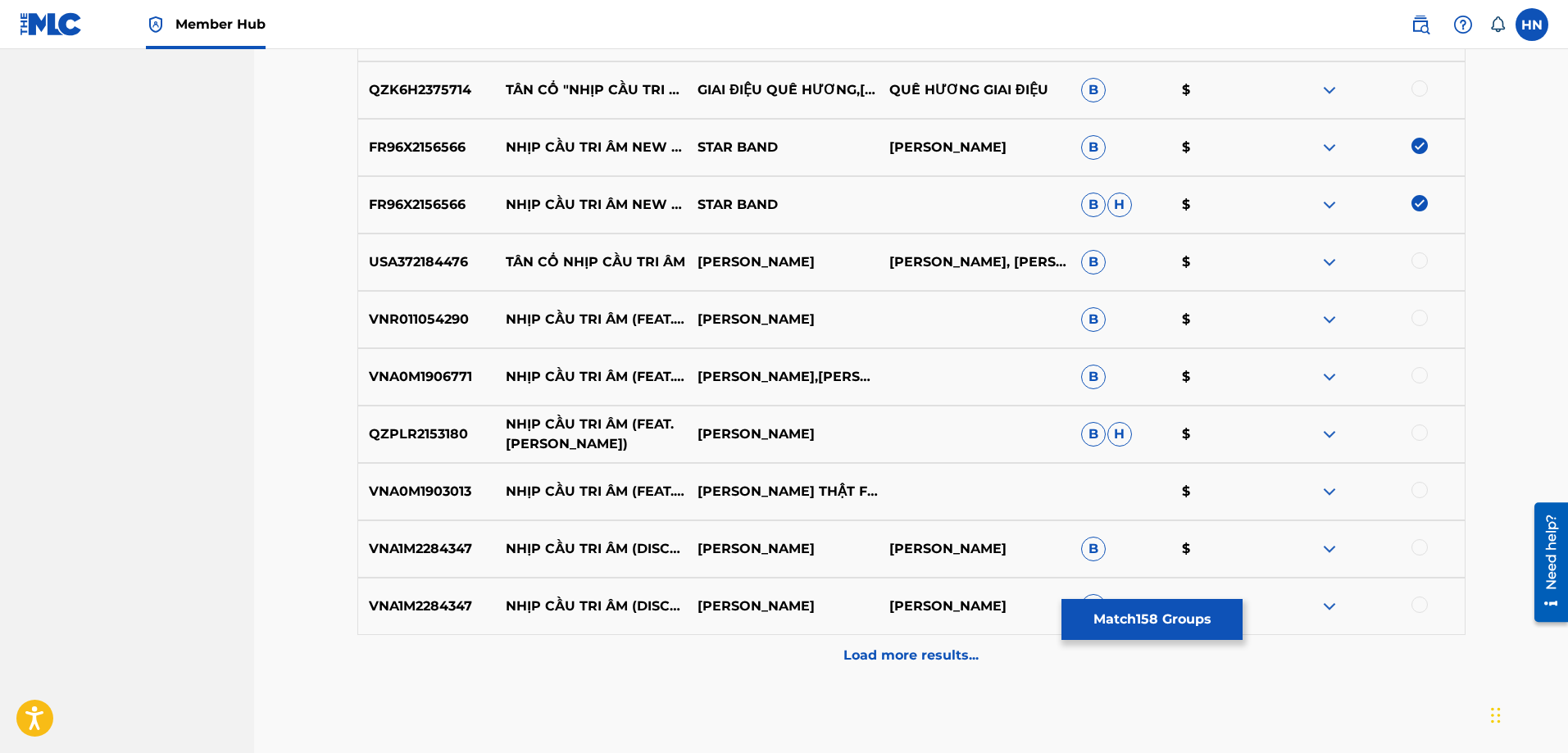
scroll to position [9748, 0]
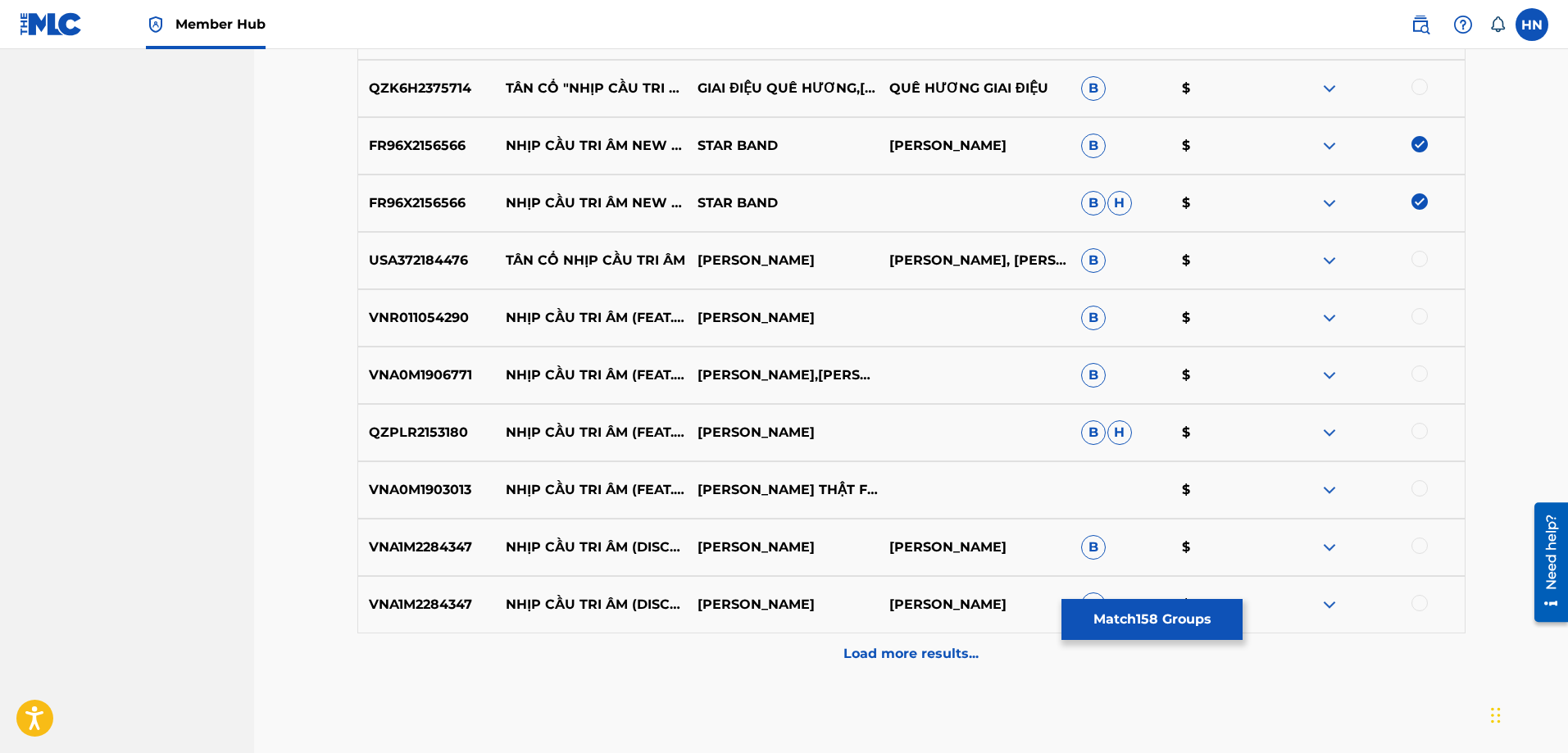
click at [398, 541] on p "VNA1M2284347" at bounding box center [427, 547] width 138 height 19
click at [1421, 545] on div at bounding box center [1419, 545] width 16 height 16
click at [1422, 606] on div at bounding box center [1419, 603] width 16 height 16
click at [432, 488] on p "VNA0M1903013" at bounding box center [427, 489] width 138 height 19
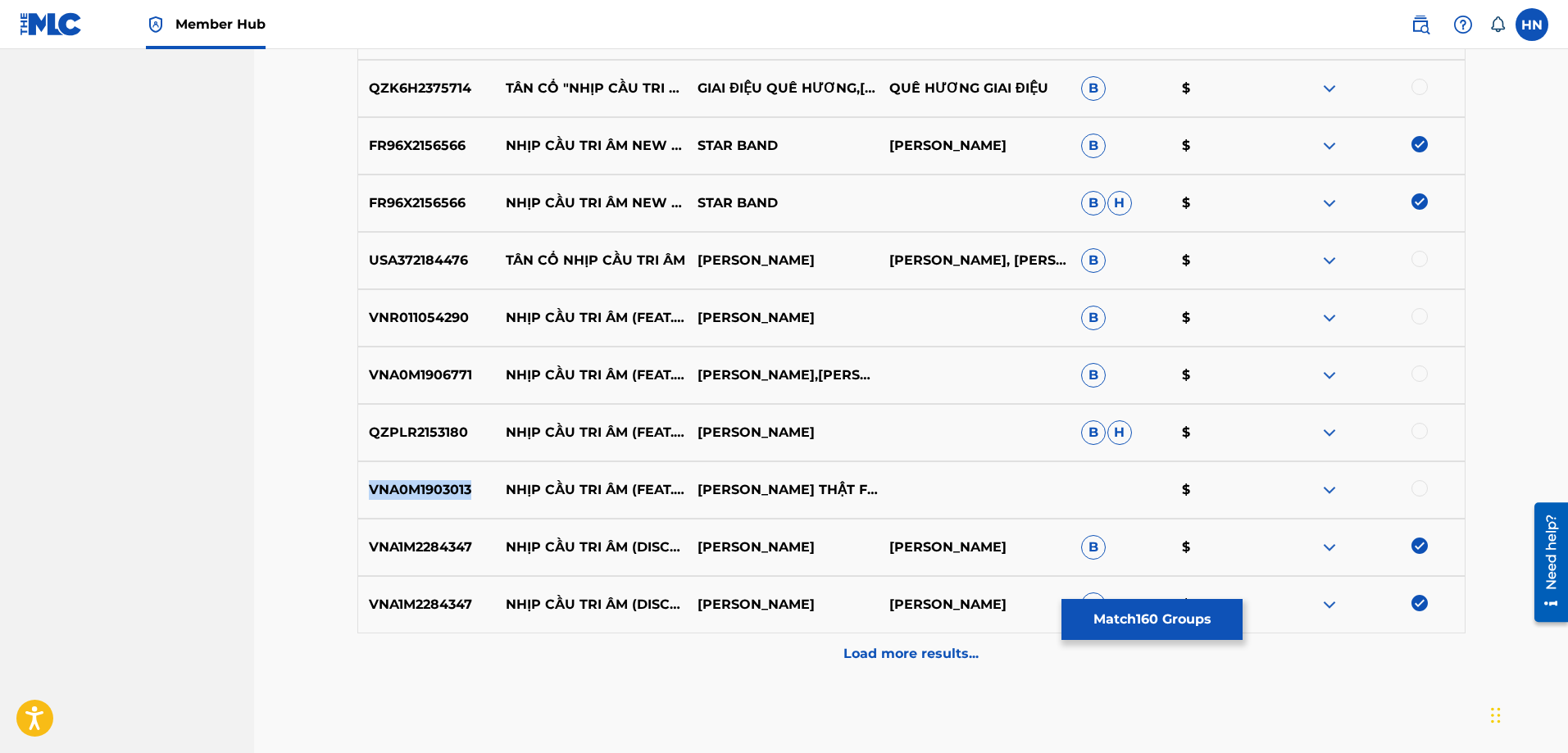
click at [432, 488] on p "VNA0M1903013" at bounding box center [427, 489] width 138 height 19
click at [1420, 492] on div at bounding box center [1419, 487] width 16 height 16
click at [417, 431] on p "QZPLR2153180" at bounding box center [427, 432] width 138 height 19
click at [1413, 430] on div at bounding box center [1419, 430] width 16 height 16
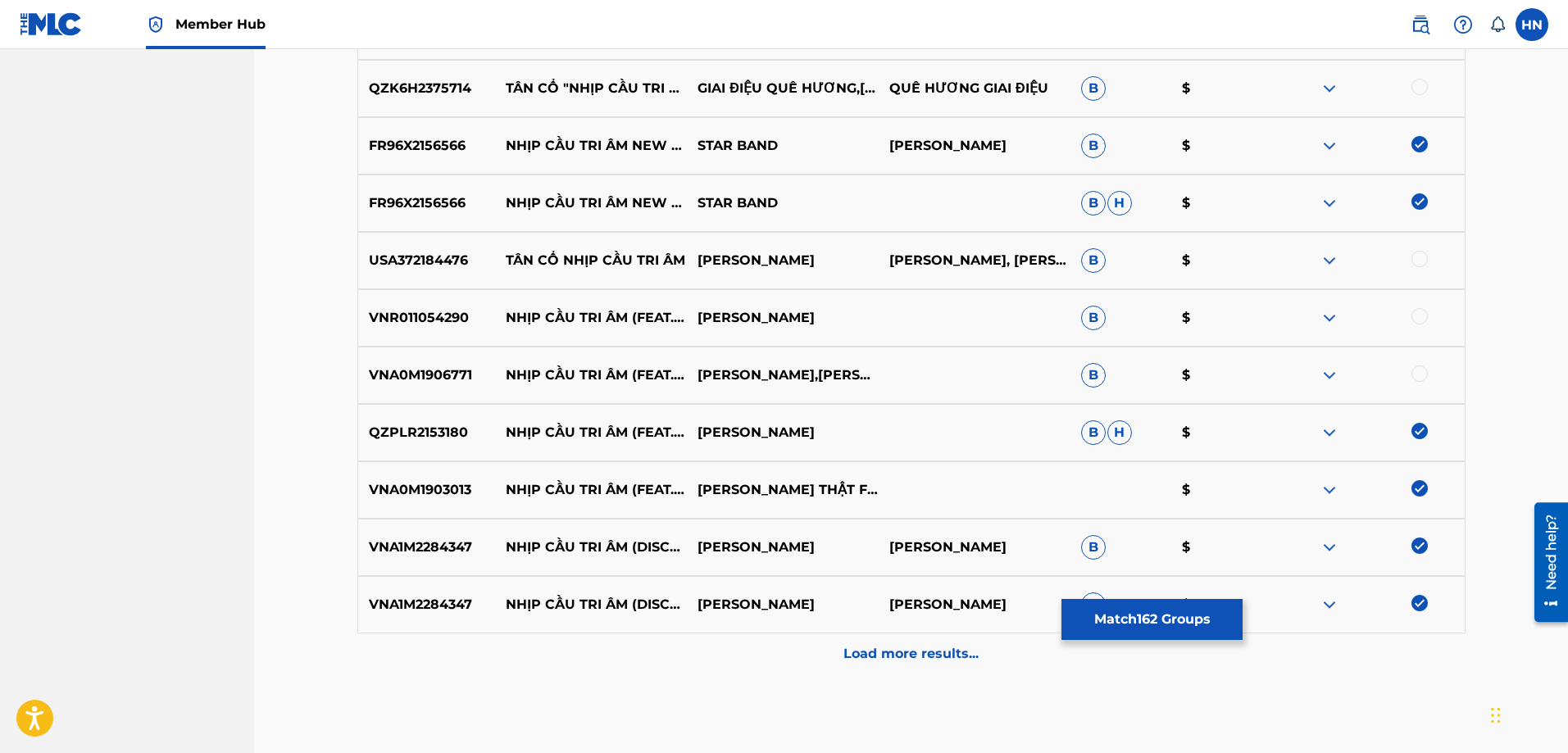
click at [396, 356] on div "VNA0M1906771 NHỊP CẦU TRI ÂM (FEAT. [PERSON_NAME]) [PERSON_NAME],[PERSON_NAME] …" at bounding box center [911, 375] width 1108 height 57
click at [1420, 378] on div at bounding box center [1419, 373] width 16 height 16
click at [360, 307] on div "VNR011054290 NHỊP CẦU TRI ÂM (FEAT. [PERSON_NAME]) [PERSON_NAME] B $" at bounding box center [911, 318] width 1108 height 57
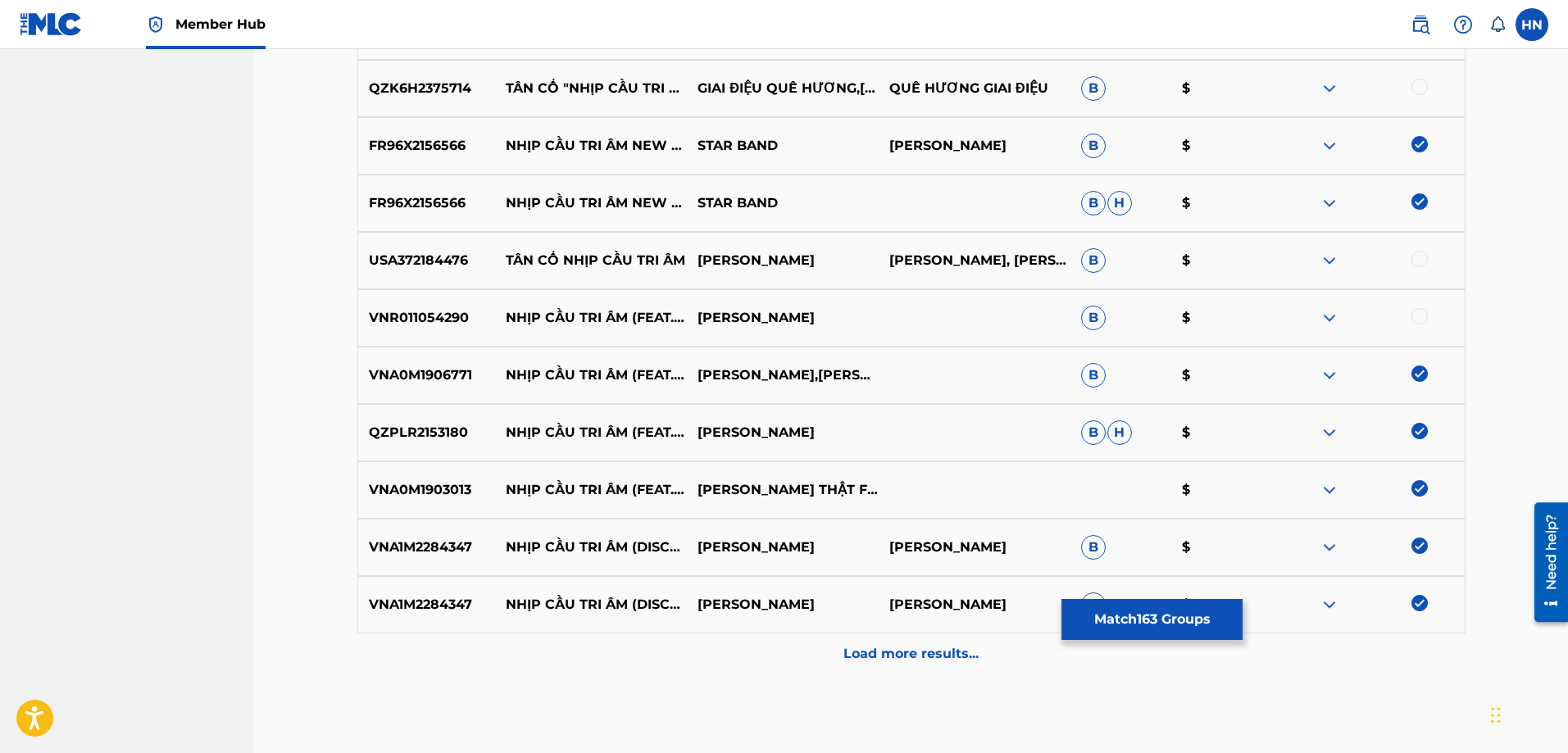
click at [1419, 321] on div at bounding box center [1419, 316] width 16 height 16
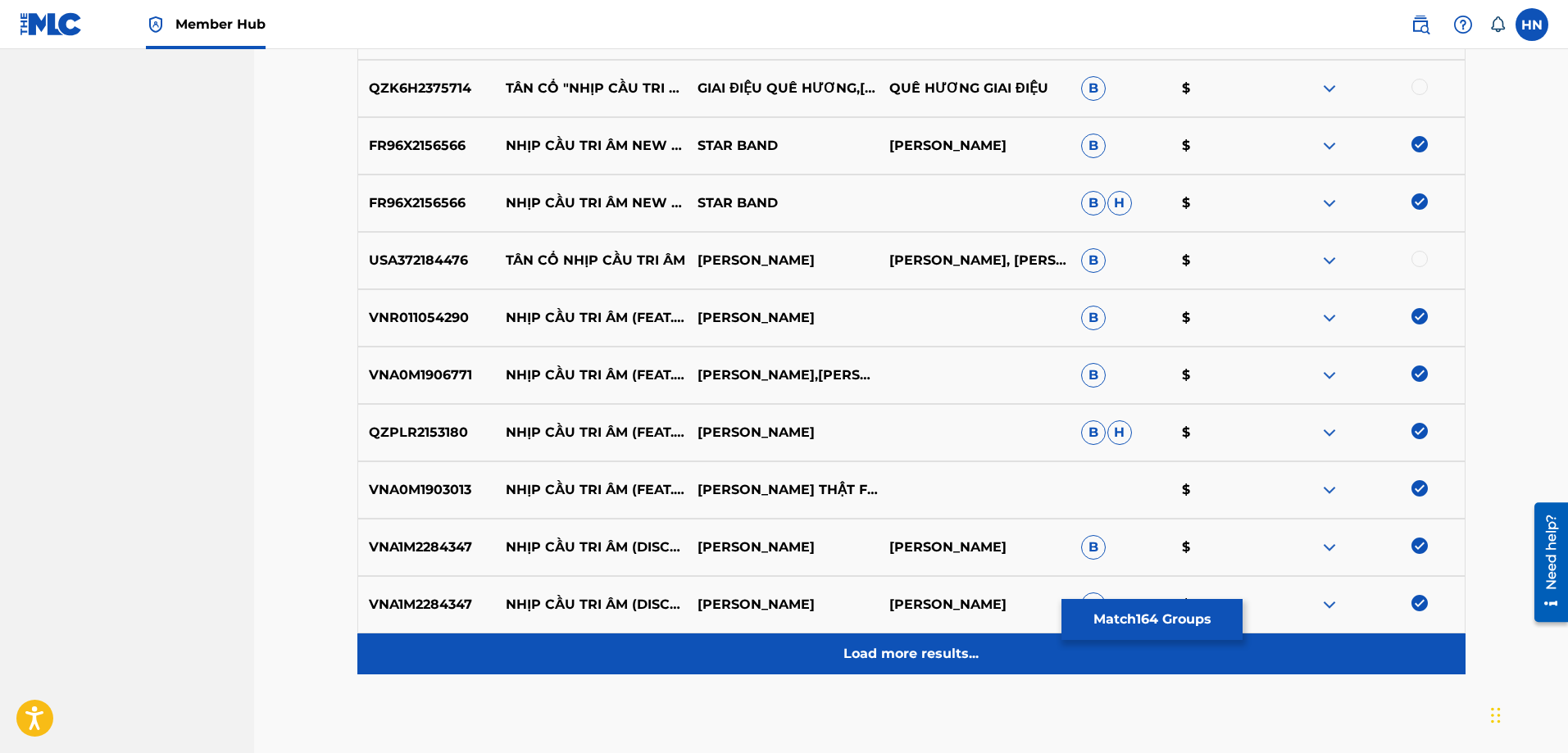
click at [871, 646] on p "Load more results..." at bounding box center [911, 653] width 135 height 19
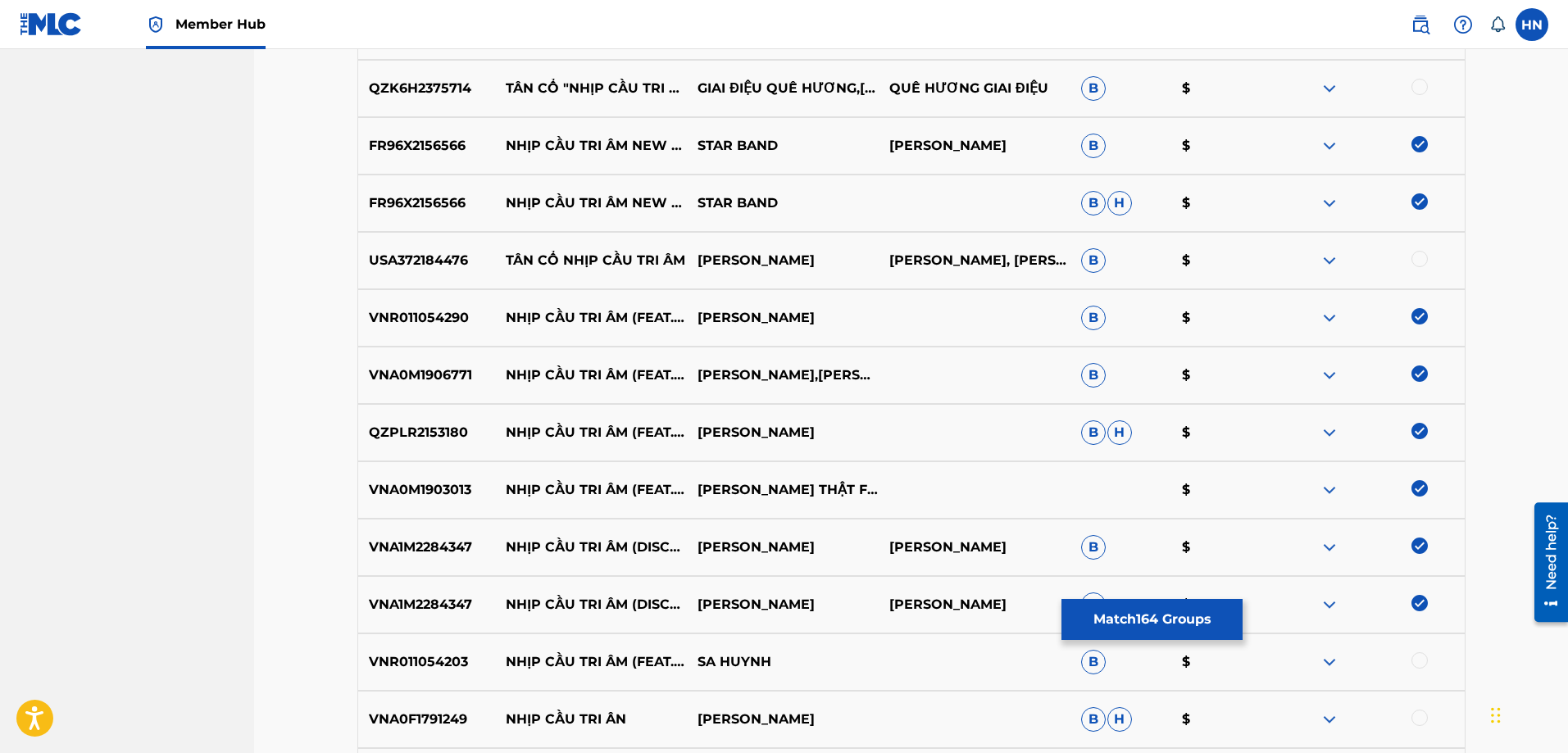
scroll to position [10076, 0]
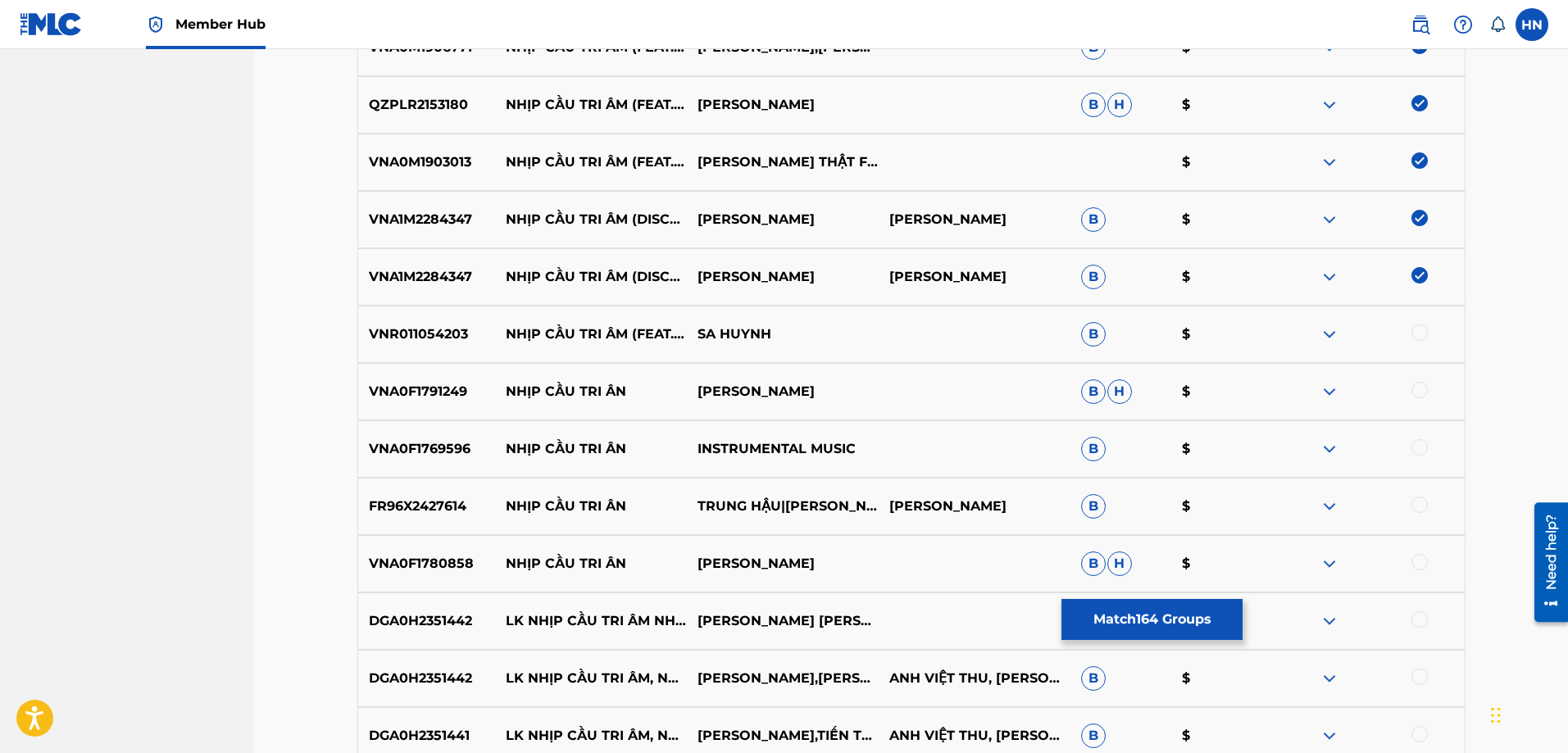
click at [429, 338] on p "VNR011054203" at bounding box center [427, 334] width 138 height 19
click at [1418, 334] on div at bounding box center [1419, 332] width 16 height 16
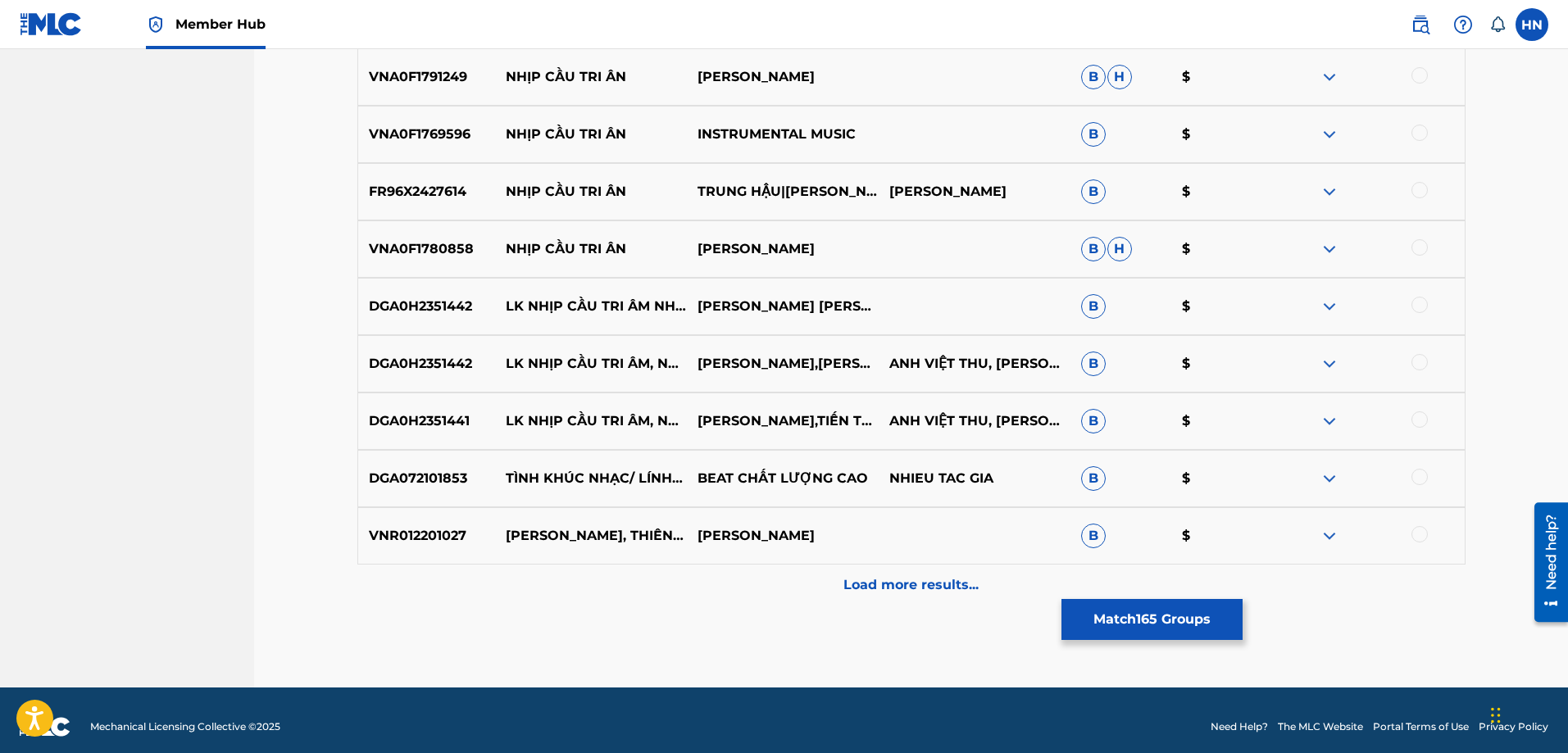
scroll to position [10403, 0]
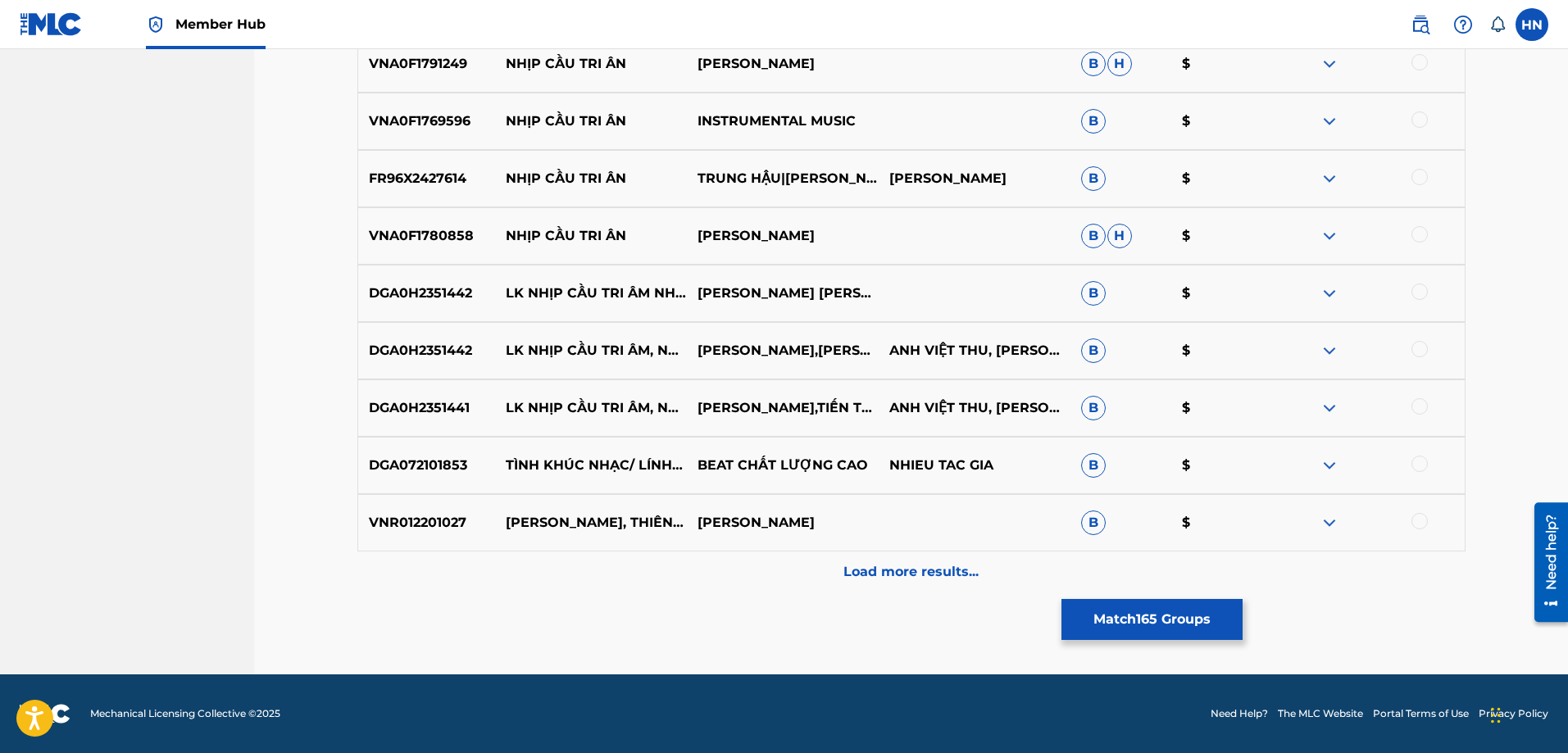
click at [444, 516] on p "VNR012201027" at bounding box center [427, 522] width 138 height 19
click at [1414, 525] on div at bounding box center [1419, 520] width 16 height 16
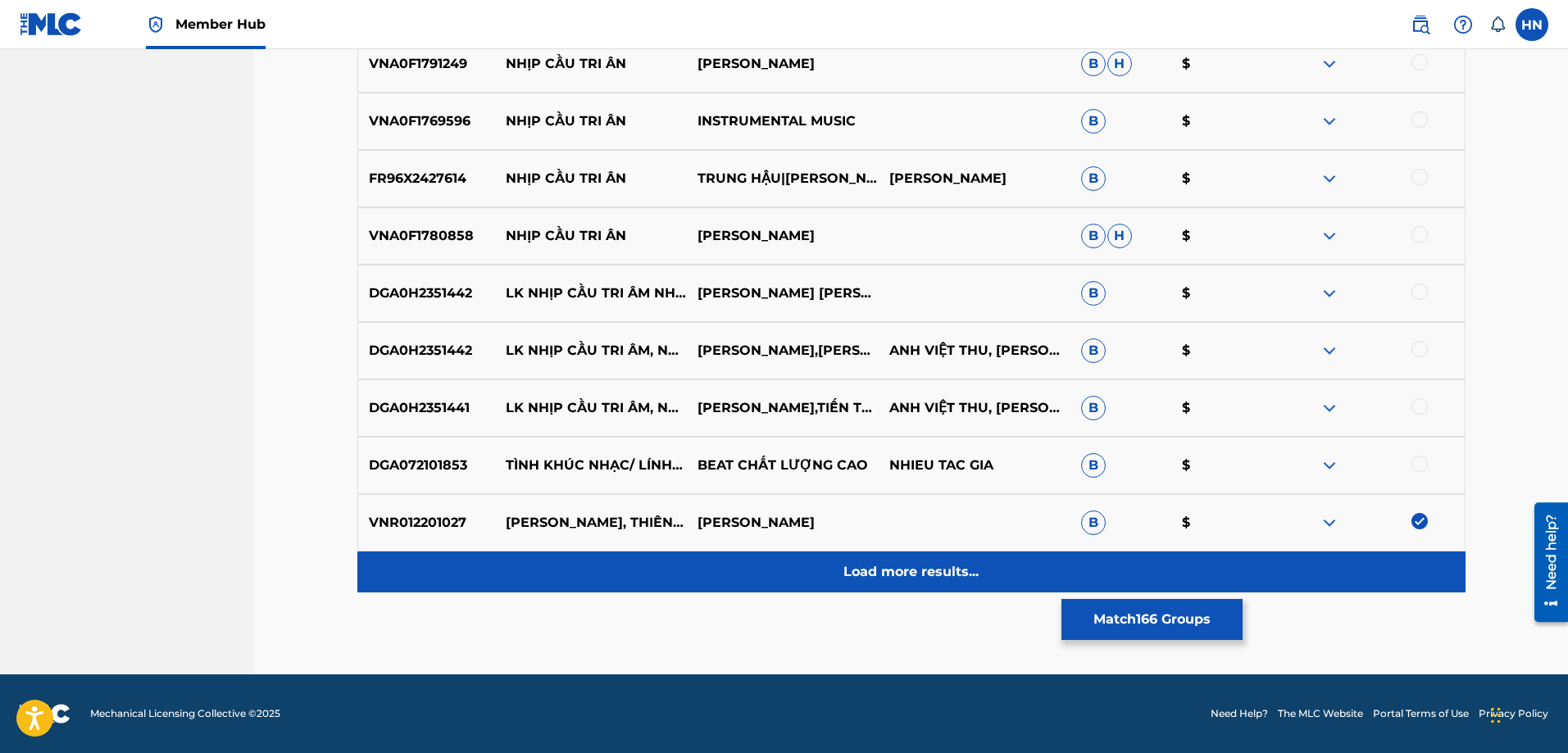
click at [773, 583] on div "Load more results..." at bounding box center [911, 571] width 1108 height 41
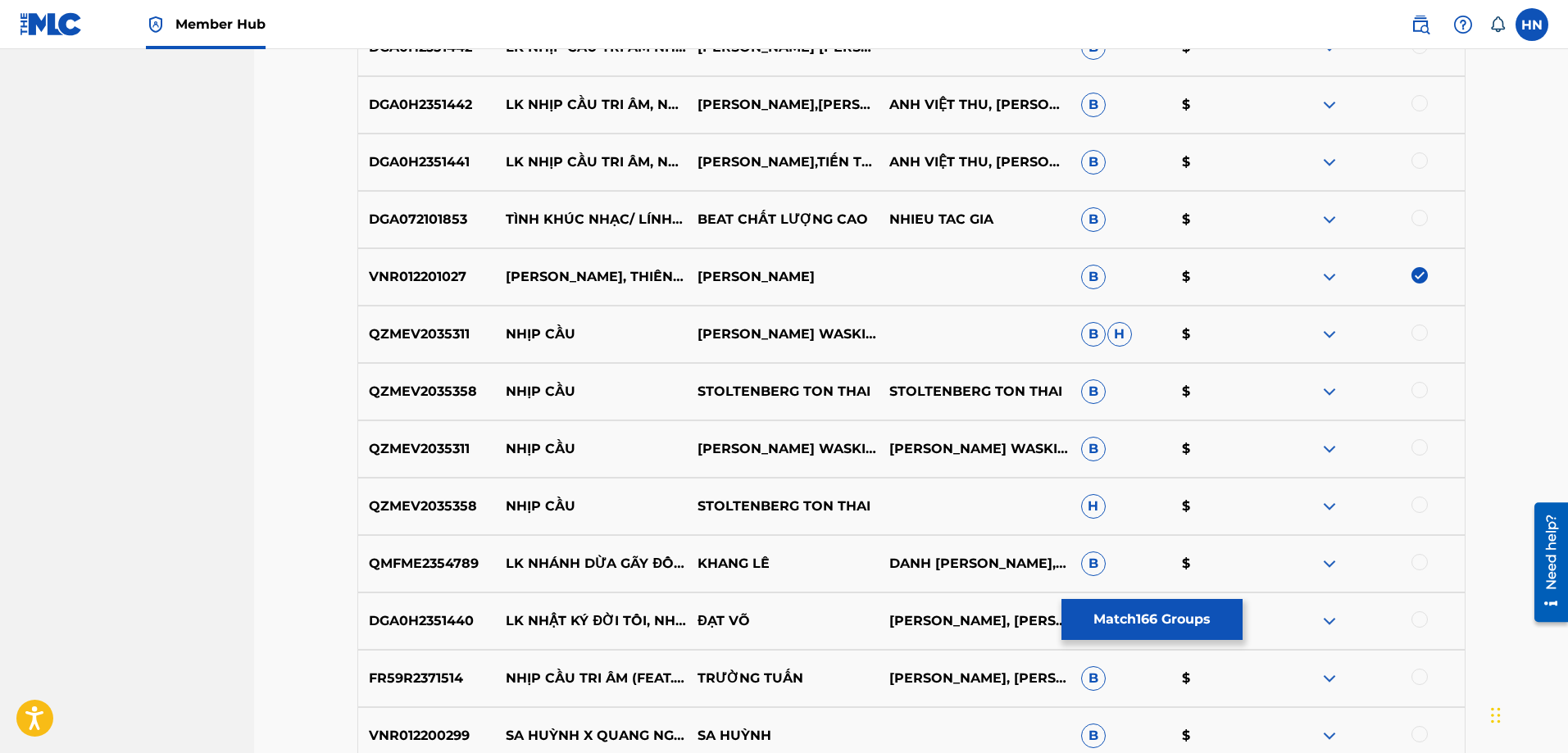
scroll to position [10813, 0]
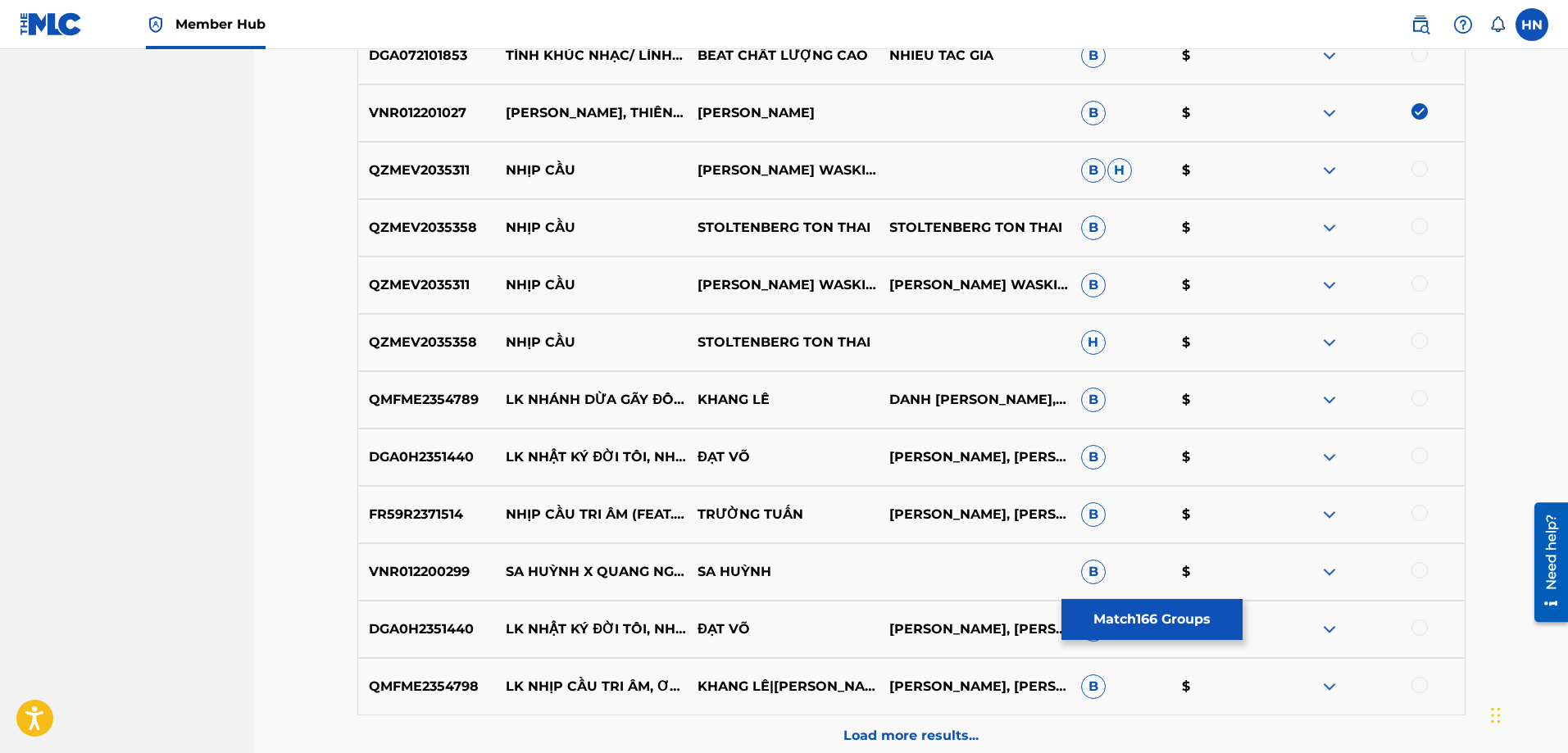
click at [408, 521] on p "FR59R2371514" at bounding box center [427, 514] width 138 height 19
click at [1418, 518] on div at bounding box center [1419, 513] width 16 height 16
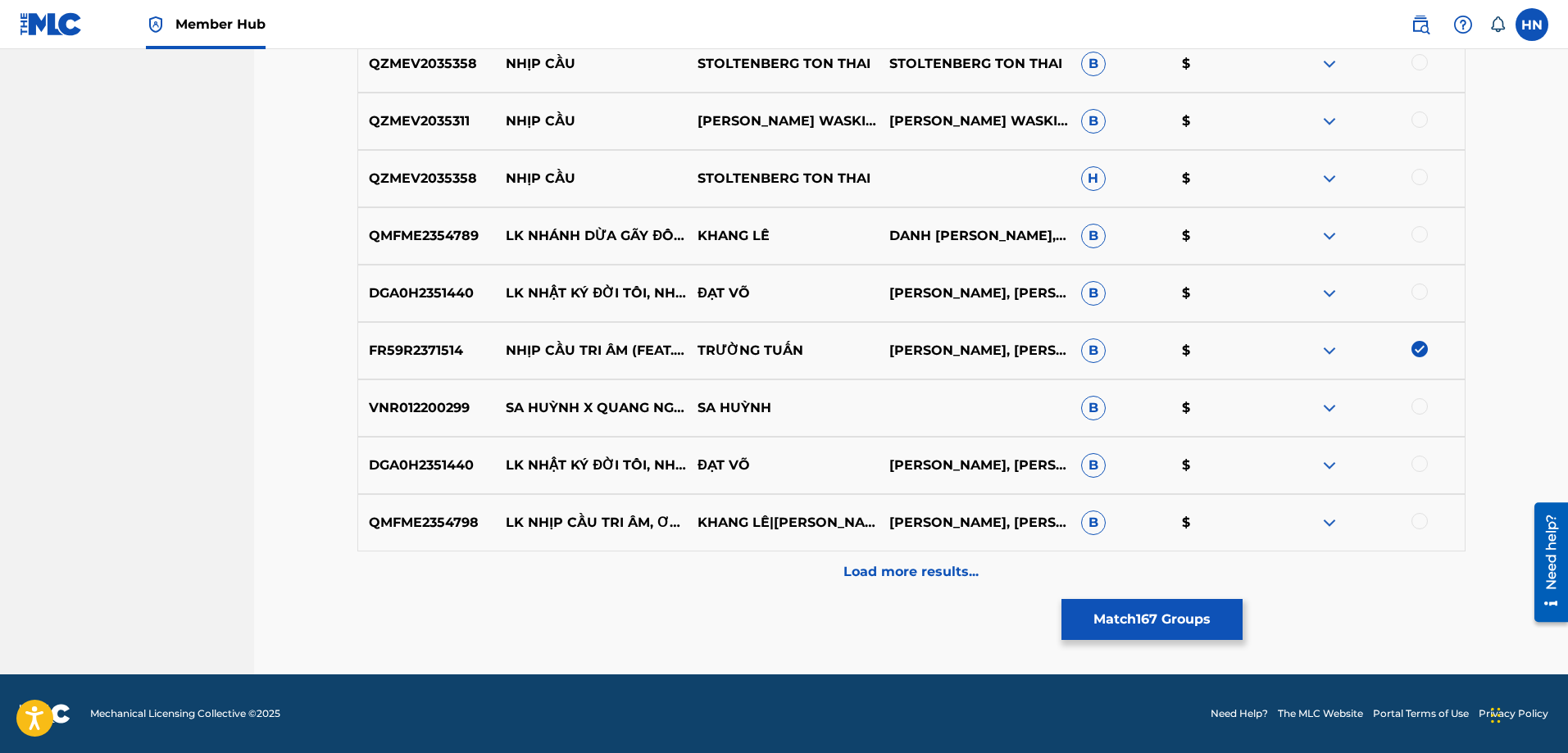
click at [388, 409] on p "VNR012200299" at bounding box center [427, 408] width 138 height 19
click at [1418, 404] on div at bounding box center [1419, 406] width 16 height 16
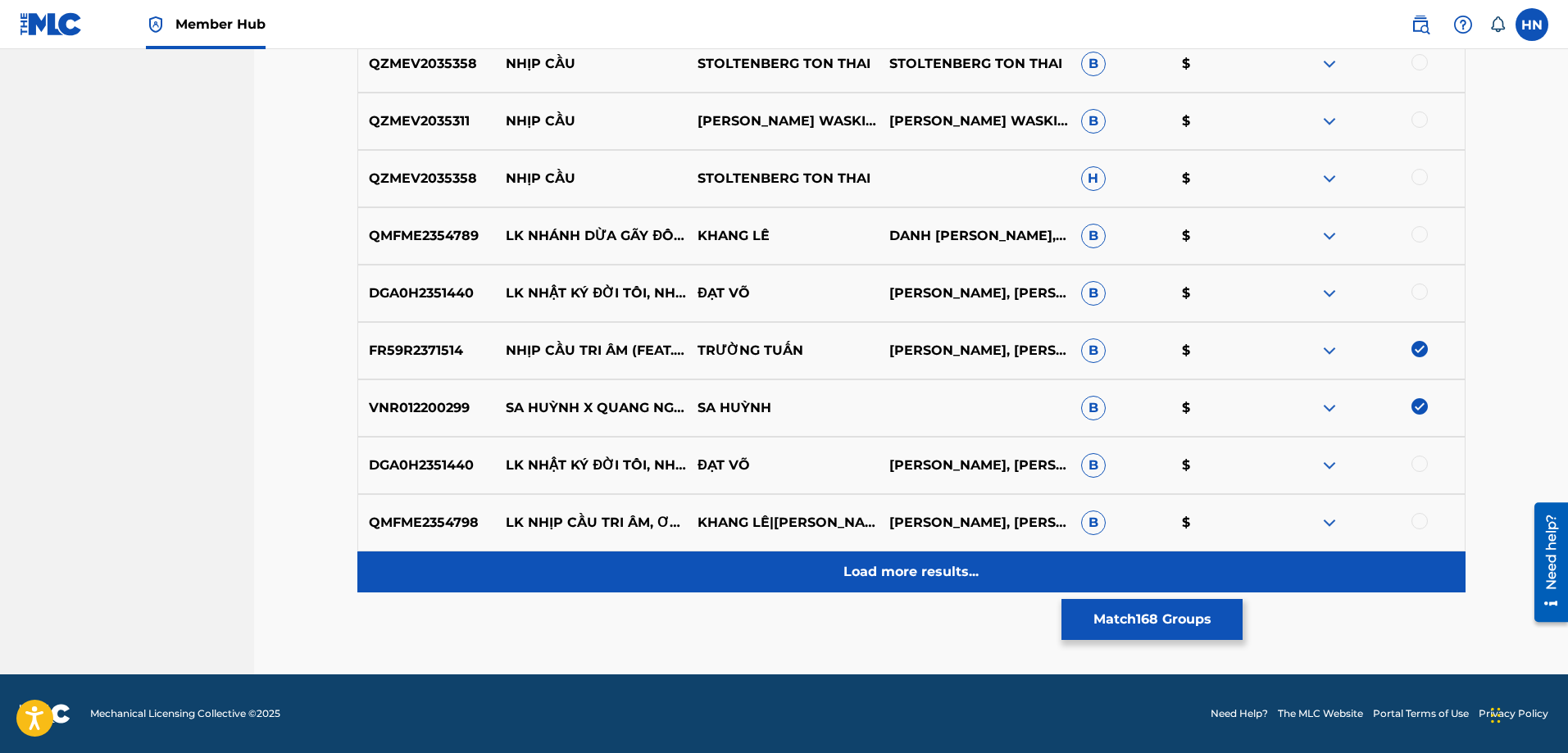
click at [889, 587] on div "Load more results..." at bounding box center [911, 571] width 1108 height 41
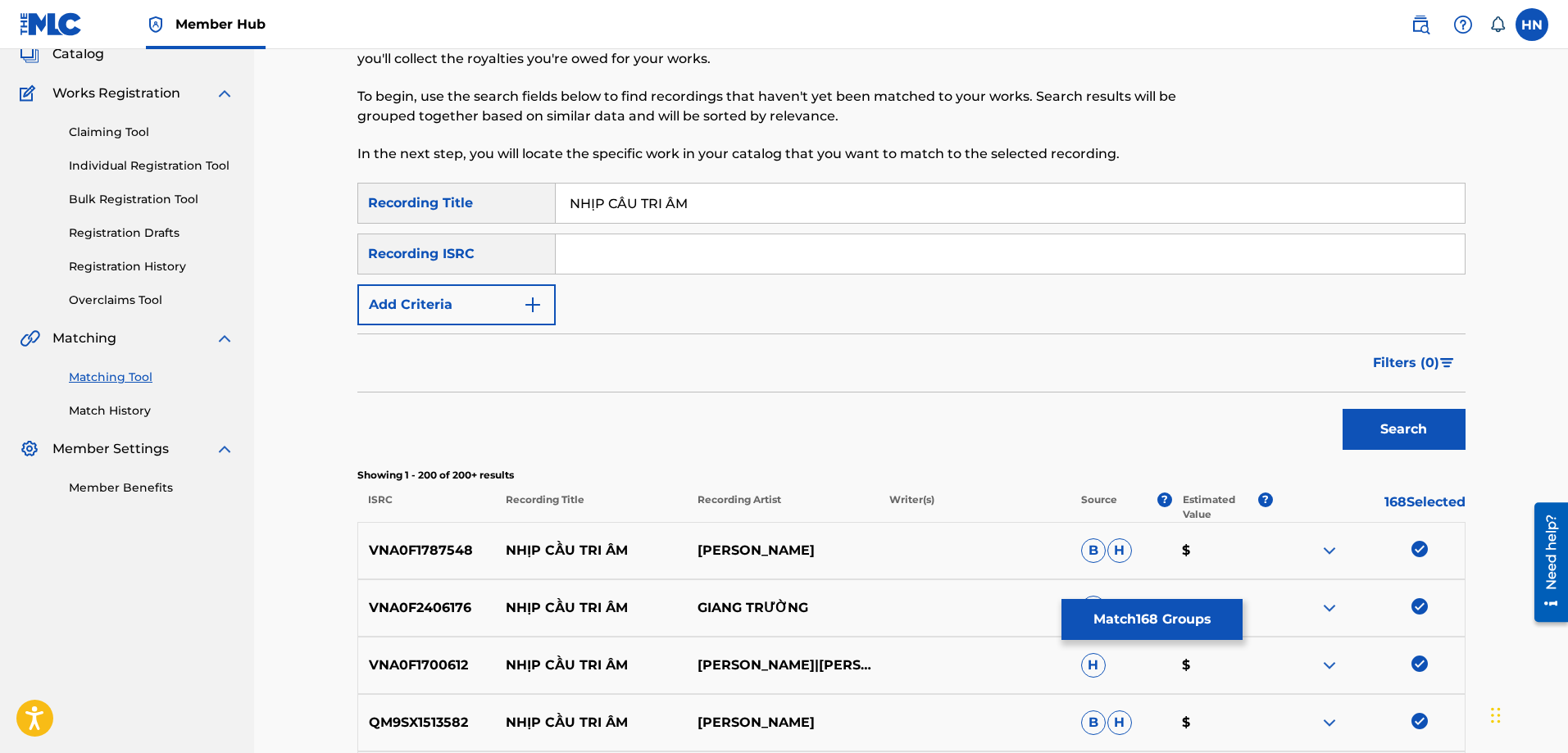
scroll to position [0, 0]
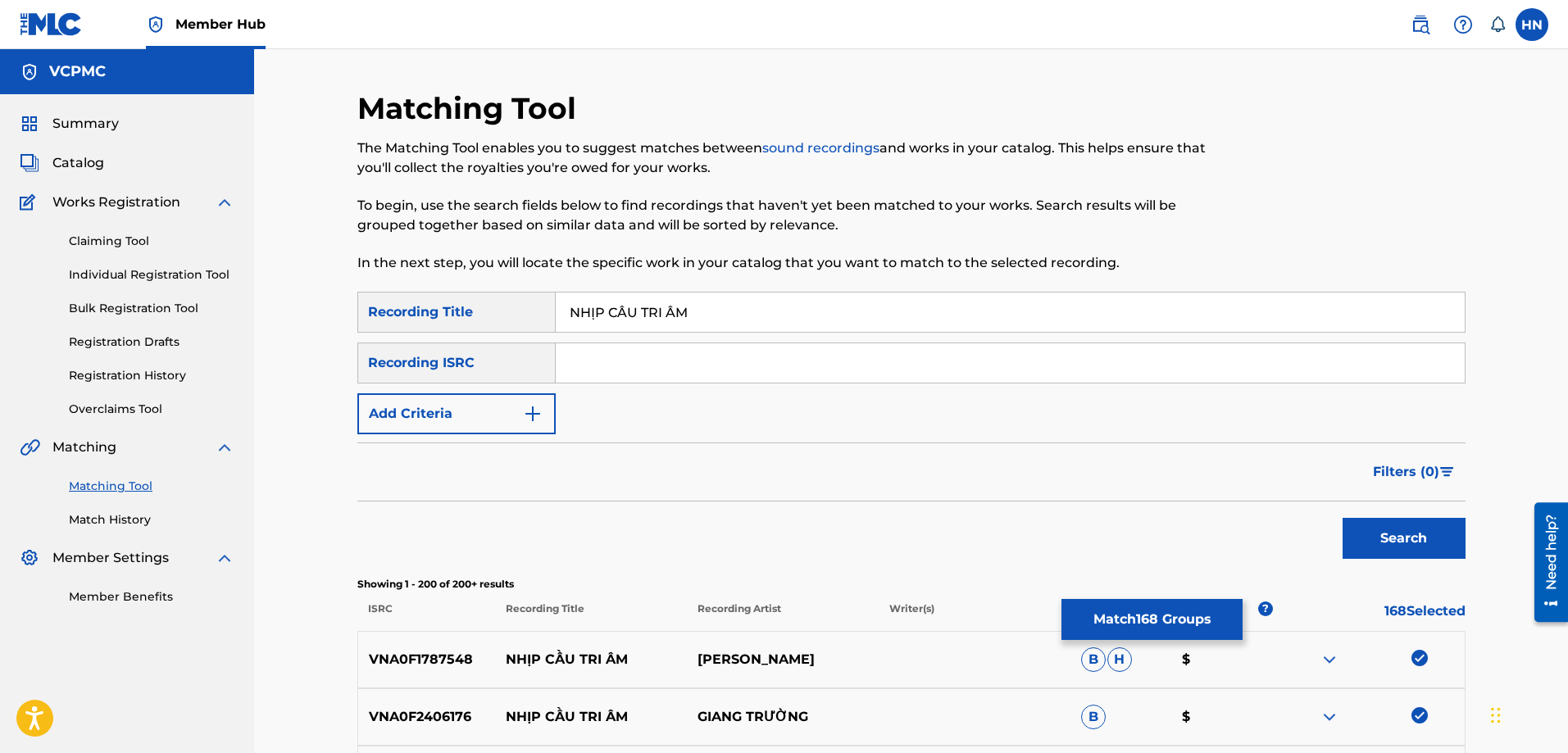
click at [758, 318] on input "NHỊP CẦU TRI ÂM" at bounding box center [1010, 312] width 909 height 39
paste input "IP CAU TRI AM"
type input "NHIP CAU TRI AM"
click at [1343, 518] on button "Search" at bounding box center [1404, 538] width 123 height 41
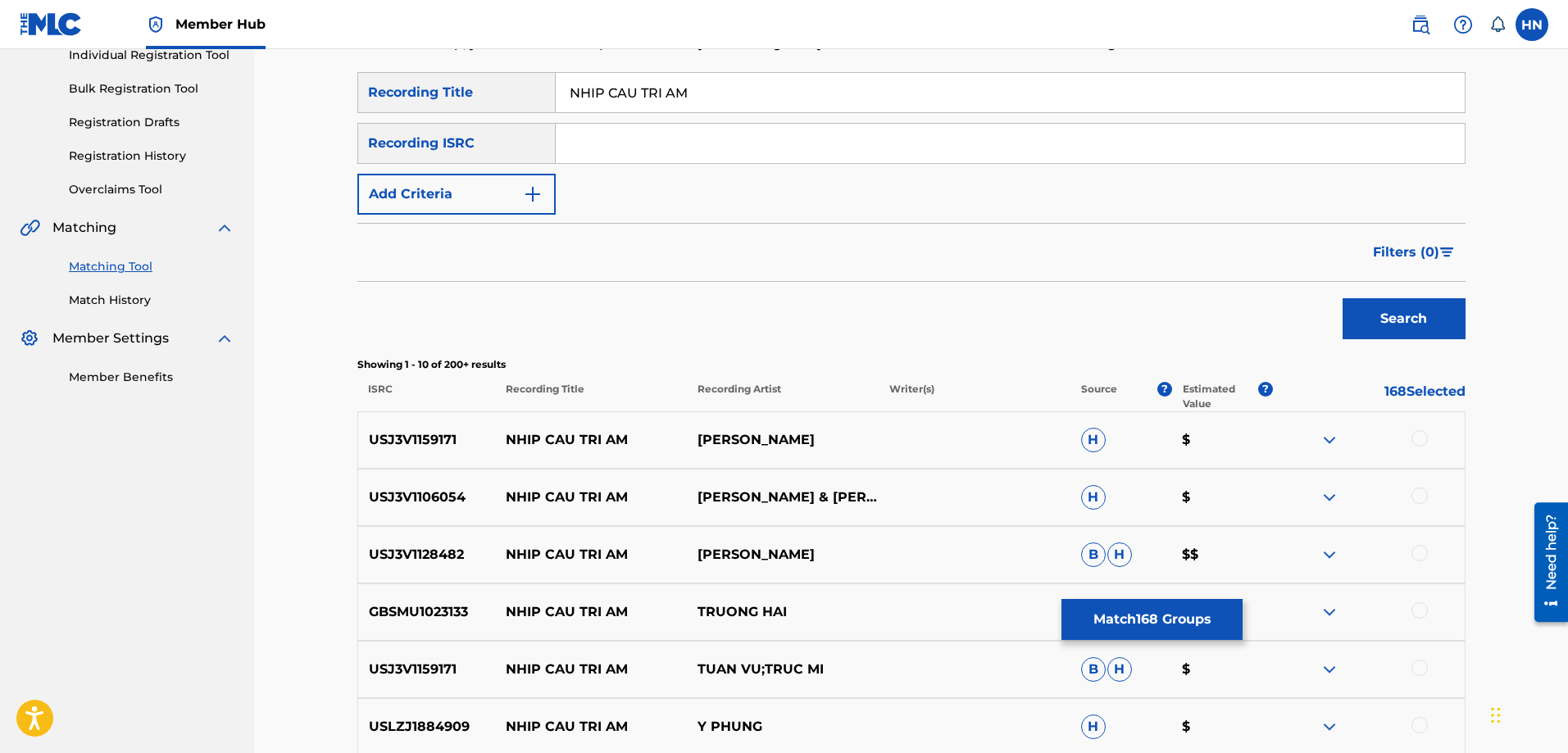
scroll to position [245, 0]
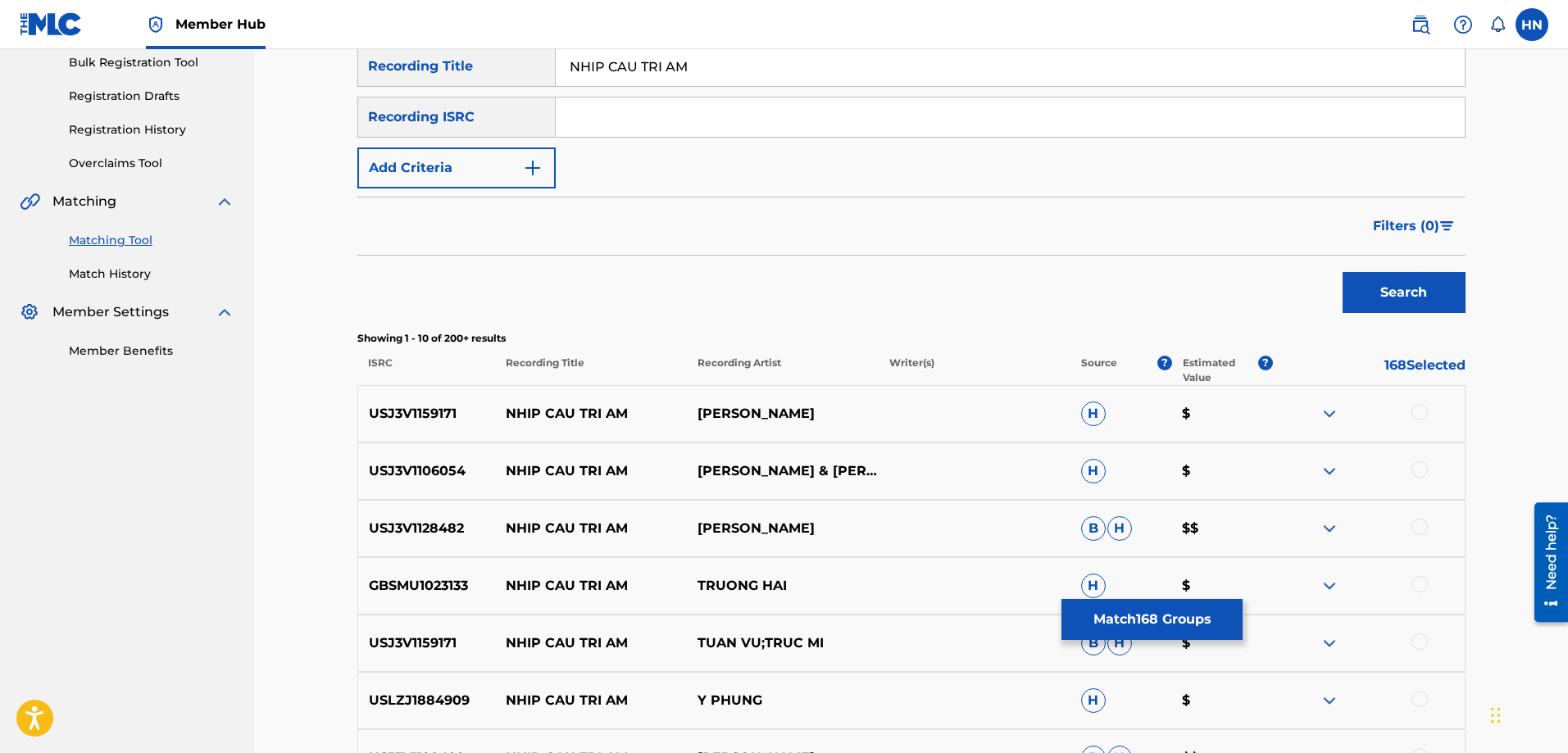
click at [410, 403] on div "USJ3V1159171 NHIP CAU TRI AM TUAN VU H $" at bounding box center [911, 413] width 1108 height 57
click at [1422, 420] on div at bounding box center [1369, 413] width 192 height 19
click at [1420, 416] on div at bounding box center [1419, 412] width 16 height 16
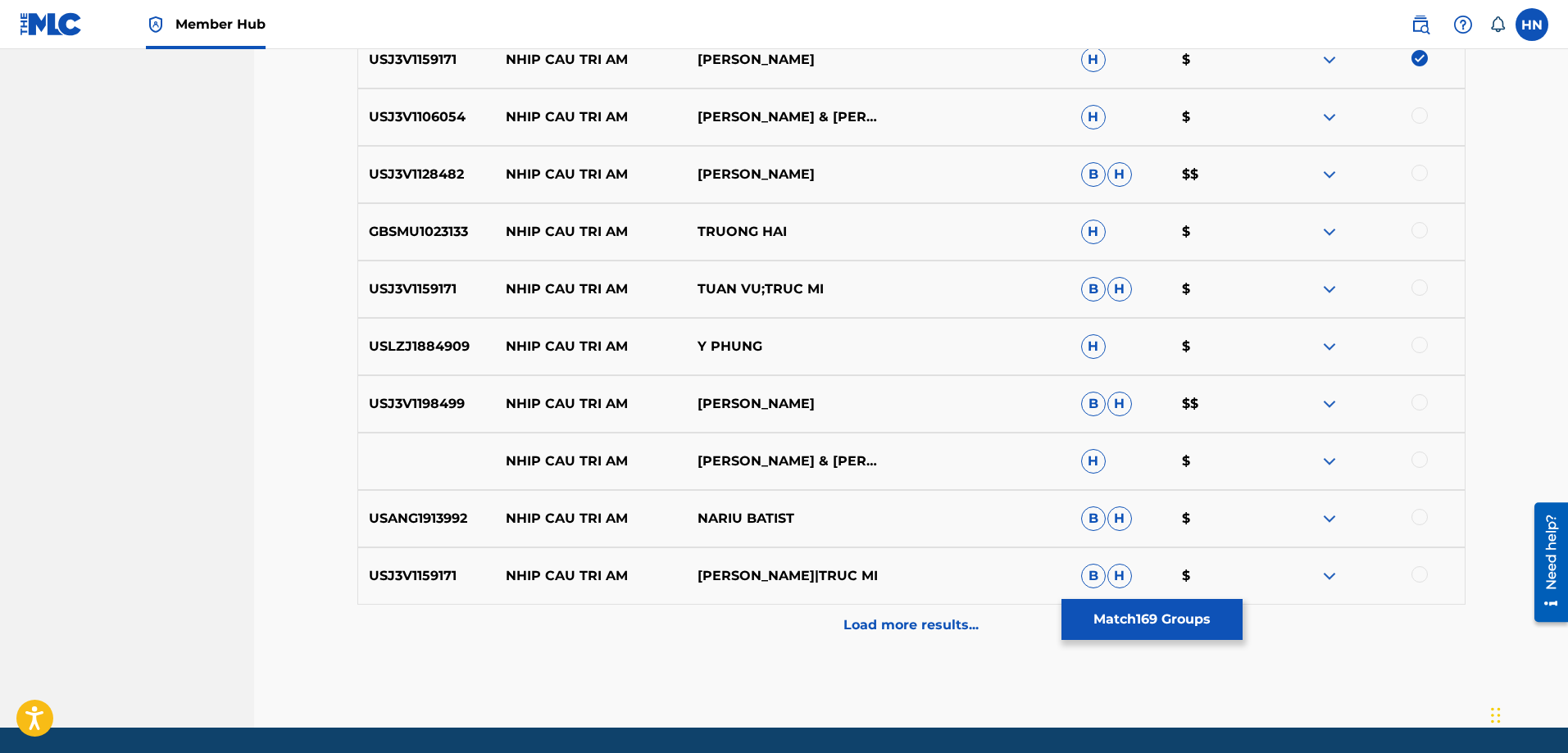
scroll to position [571, 0]
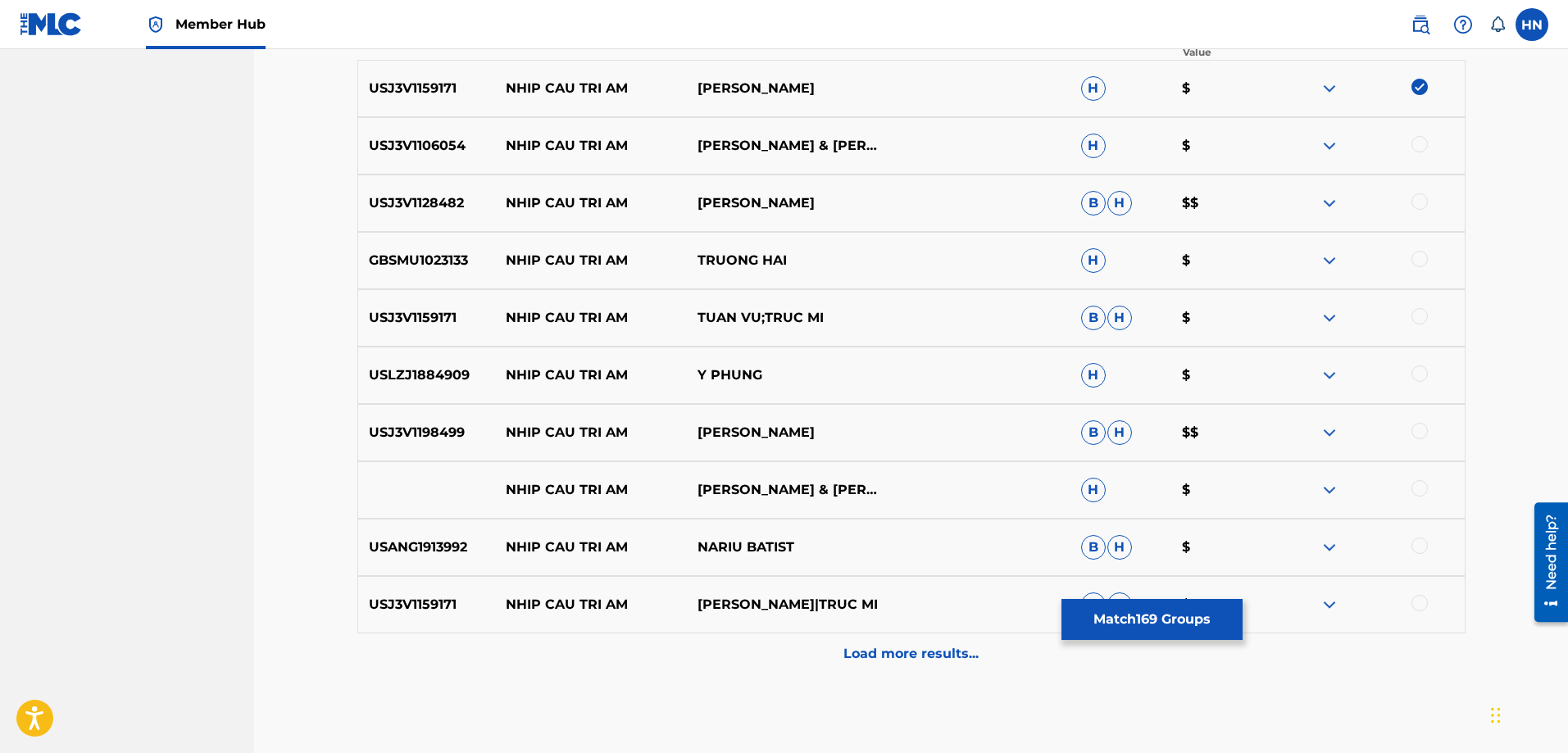
click at [441, 152] on p "USJ3V1106054" at bounding box center [427, 145] width 138 height 19
click at [1421, 145] on div at bounding box center [1419, 144] width 16 height 16
click at [381, 203] on p "USJ3V1128482" at bounding box center [427, 203] width 138 height 19
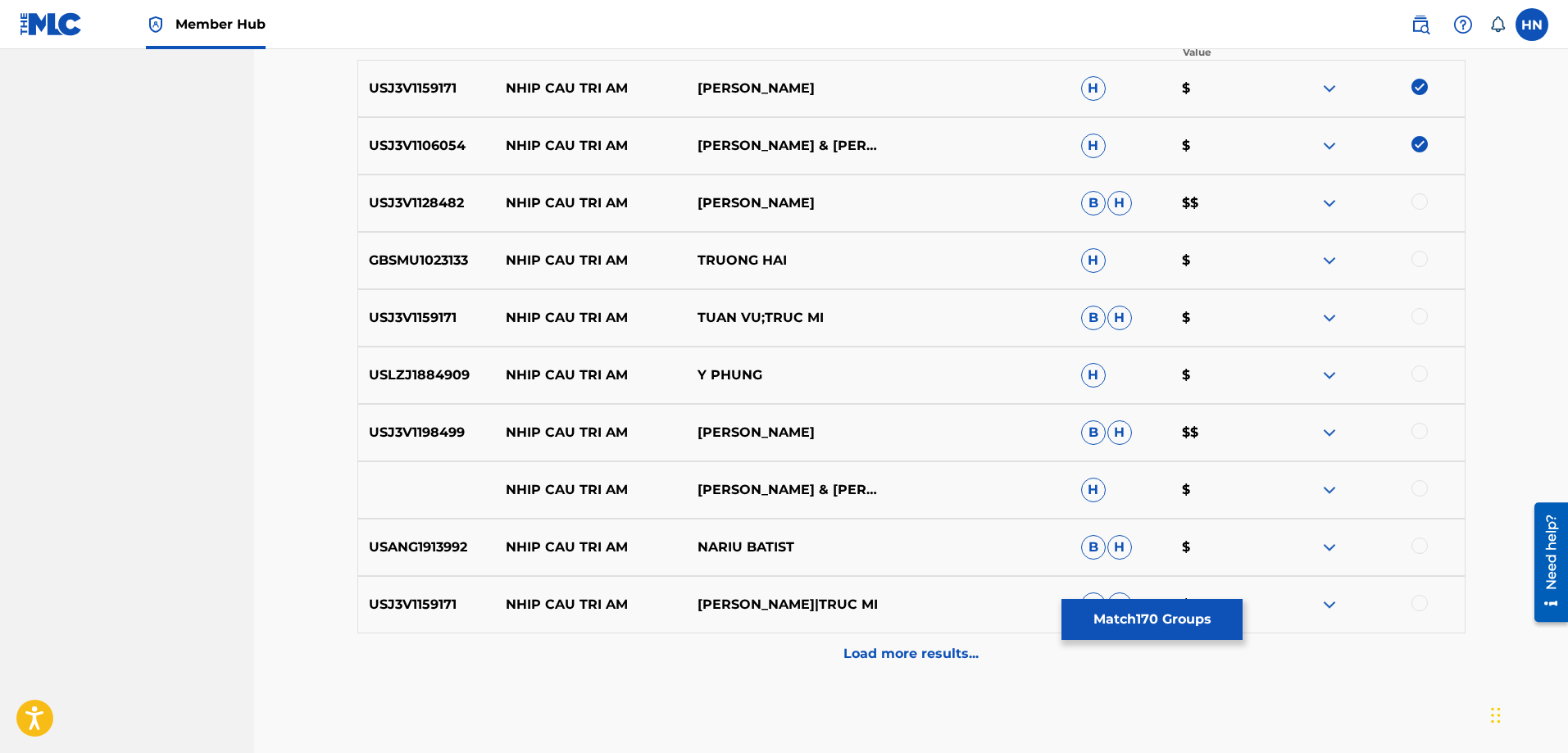
click at [1422, 199] on div at bounding box center [1419, 201] width 16 height 16
click at [424, 247] on div "GBSMU1023133 NHIP CAU TRI AM TRUONG HAI H $" at bounding box center [911, 261] width 1108 height 57
click at [1418, 259] on div at bounding box center [1419, 258] width 16 height 16
click at [441, 316] on p "USJ3V1159171" at bounding box center [427, 318] width 138 height 19
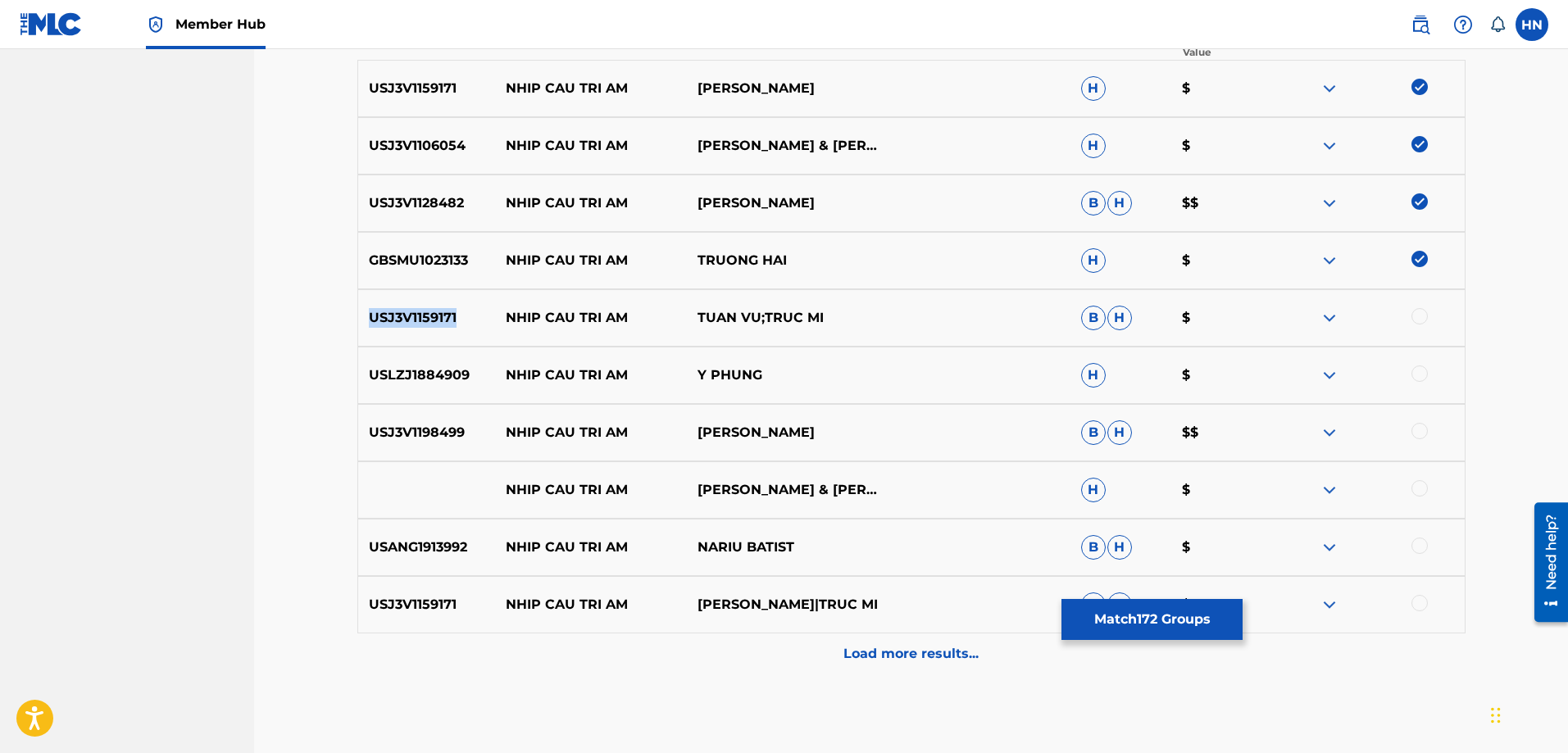
click at [441, 316] on p "USJ3V1159171" at bounding box center [427, 318] width 138 height 19
click at [1414, 316] on div at bounding box center [1419, 316] width 16 height 16
click at [378, 375] on p "USLZJ1884909" at bounding box center [427, 375] width 138 height 19
click at [1411, 376] on div at bounding box center [1369, 375] width 192 height 19
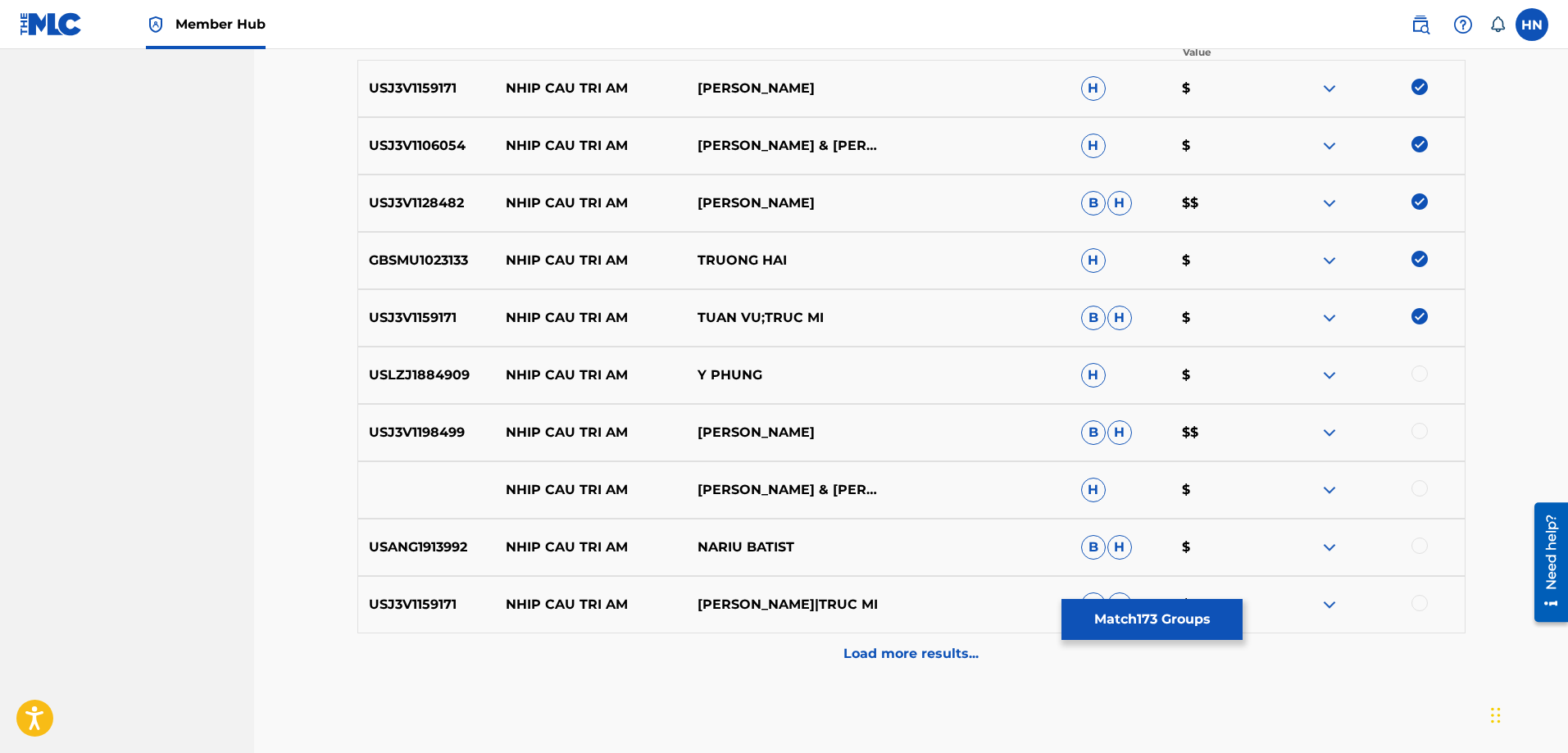
click at [1414, 376] on div at bounding box center [1419, 373] width 16 height 16
click at [370, 425] on p "USJ3V1198499" at bounding box center [427, 432] width 138 height 19
click at [1422, 429] on div at bounding box center [1419, 430] width 16 height 16
drag, startPoint x: 462, startPoint y: 490, endPoint x: 764, endPoint y: 495, distance: 302.0
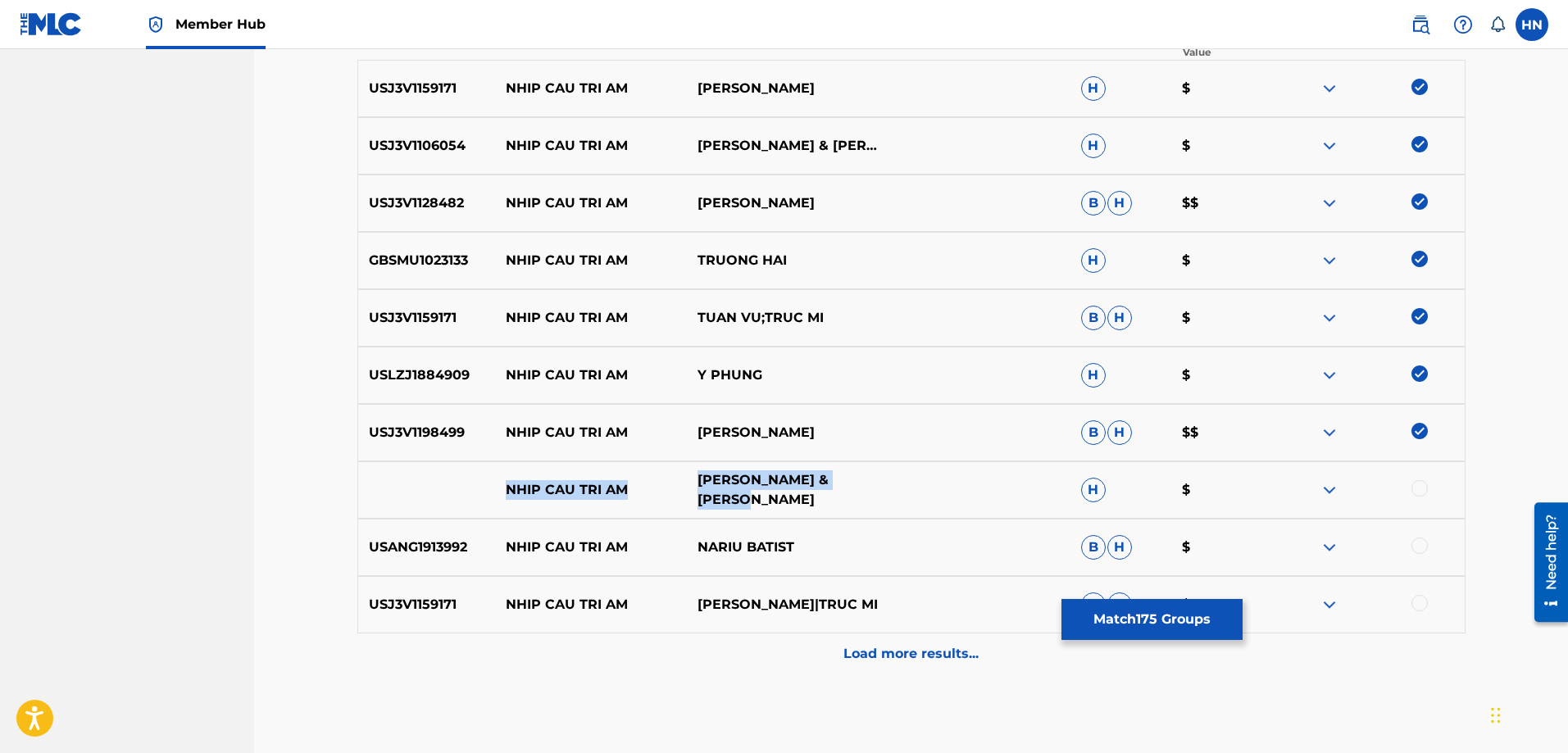
click at [764, 495] on div "NHIP CAU TRI AM CHE LINH & [PERSON_NAME] H $" at bounding box center [911, 490] width 1108 height 57
click at [1424, 490] on div at bounding box center [1419, 487] width 16 height 16
click at [1323, 492] on div at bounding box center [1369, 489] width 192 height 19
click at [1333, 484] on img at bounding box center [1329, 489] width 19 height 19
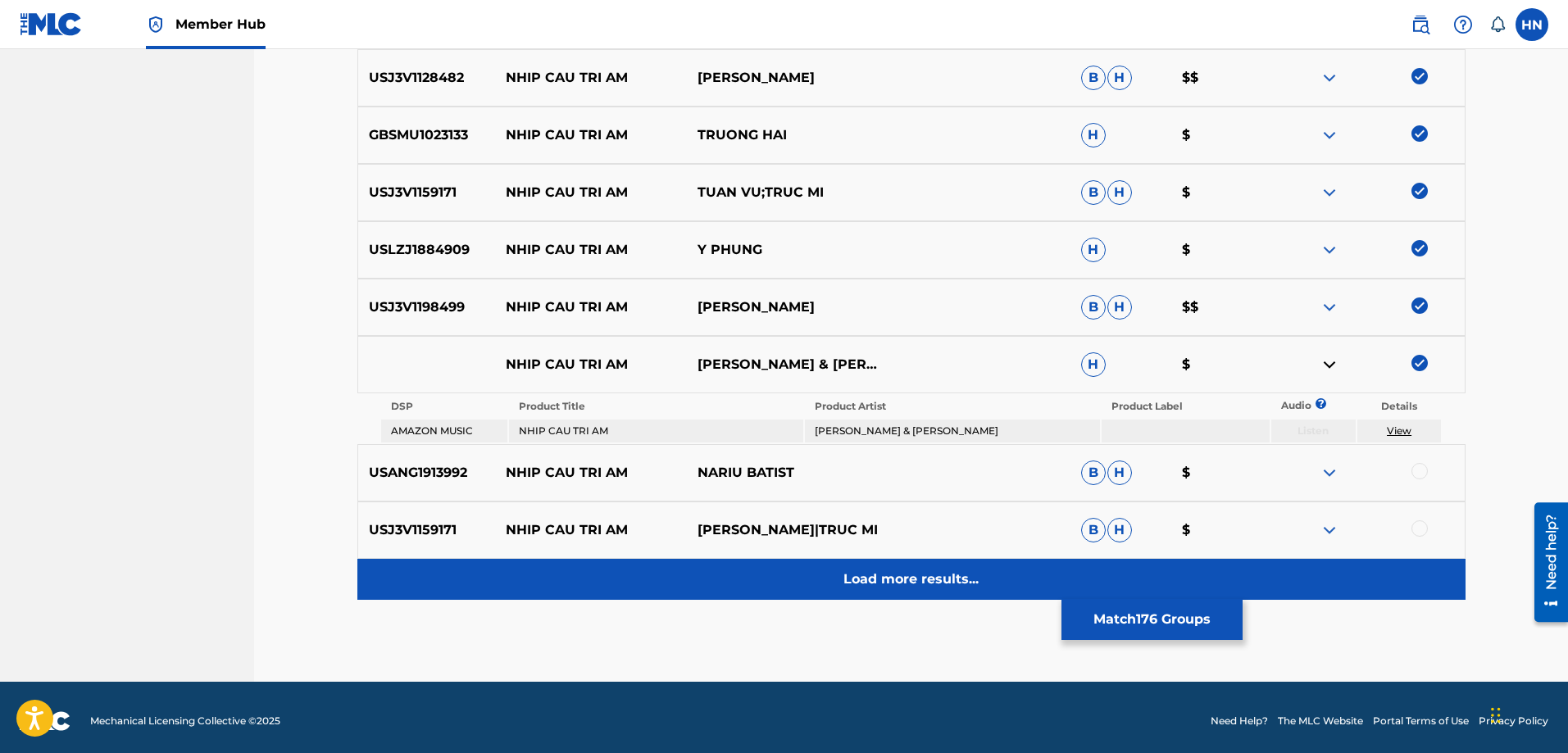
scroll to position [704, 0]
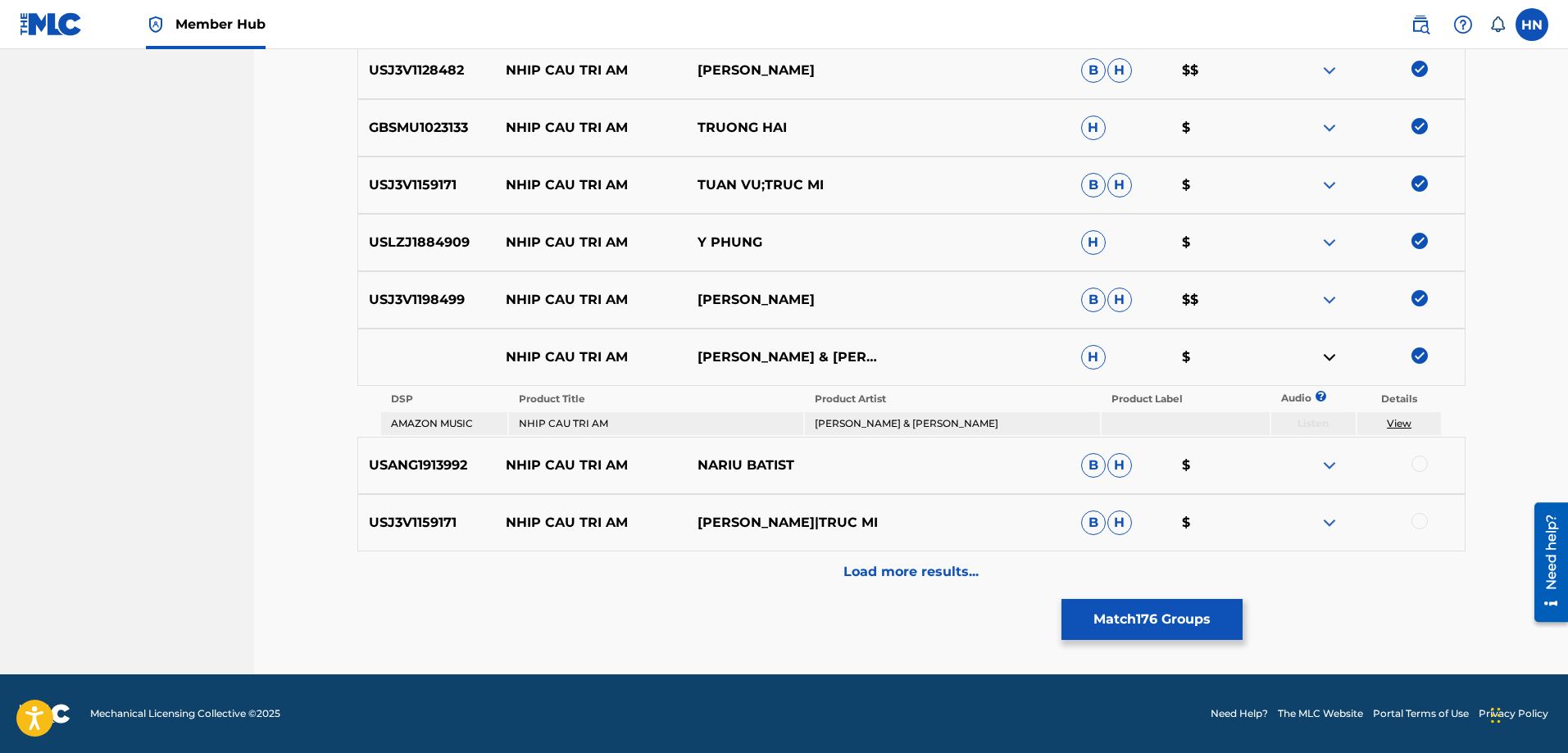
click at [420, 534] on div "USJ3V1159171 NHIP CAU TRI AM [PERSON_NAME]|TRUC MI B H $" at bounding box center [911, 523] width 1108 height 57
click at [1424, 518] on div at bounding box center [1419, 520] width 16 height 16
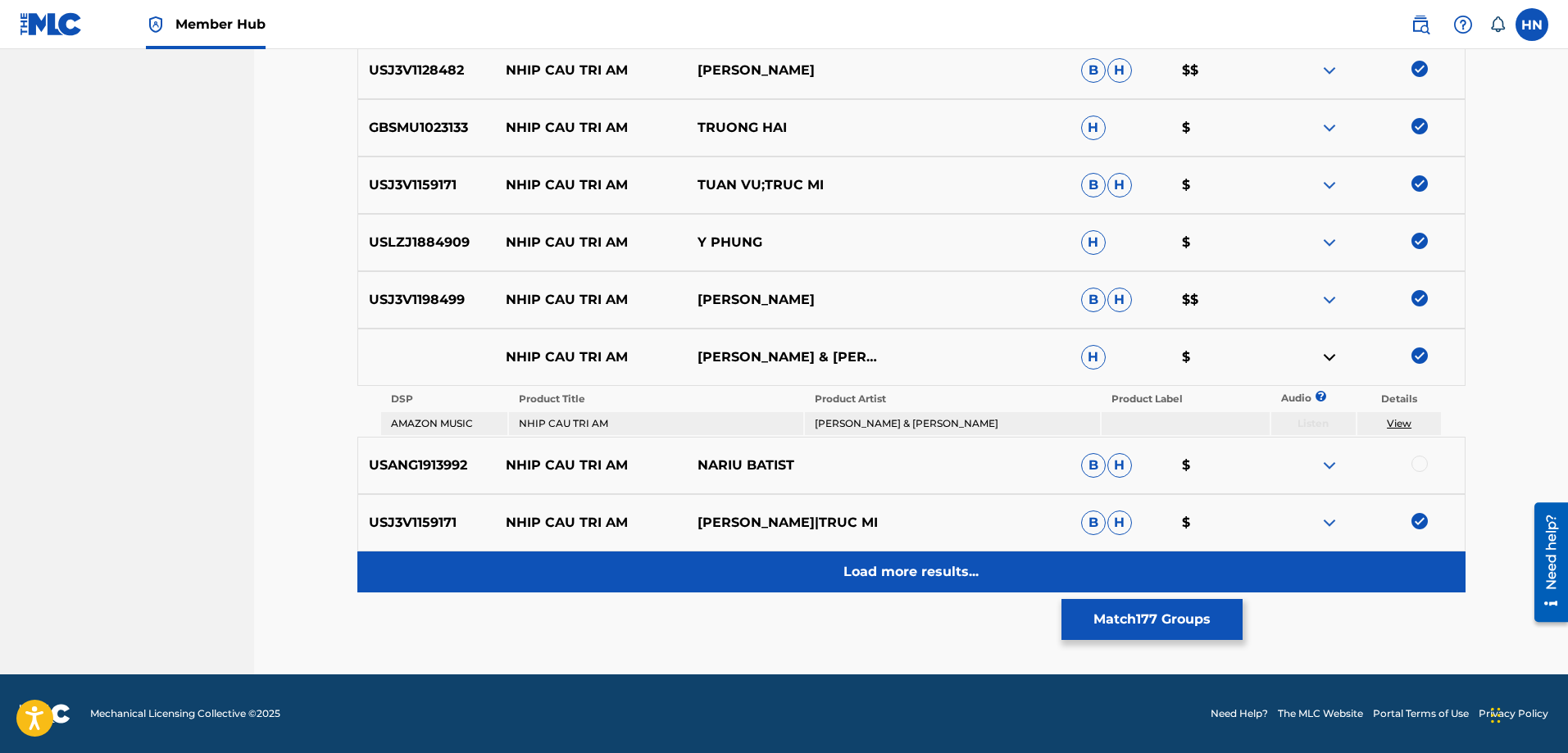
click at [832, 566] on div "Load more results..." at bounding box center [911, 571] width 1108 height 41
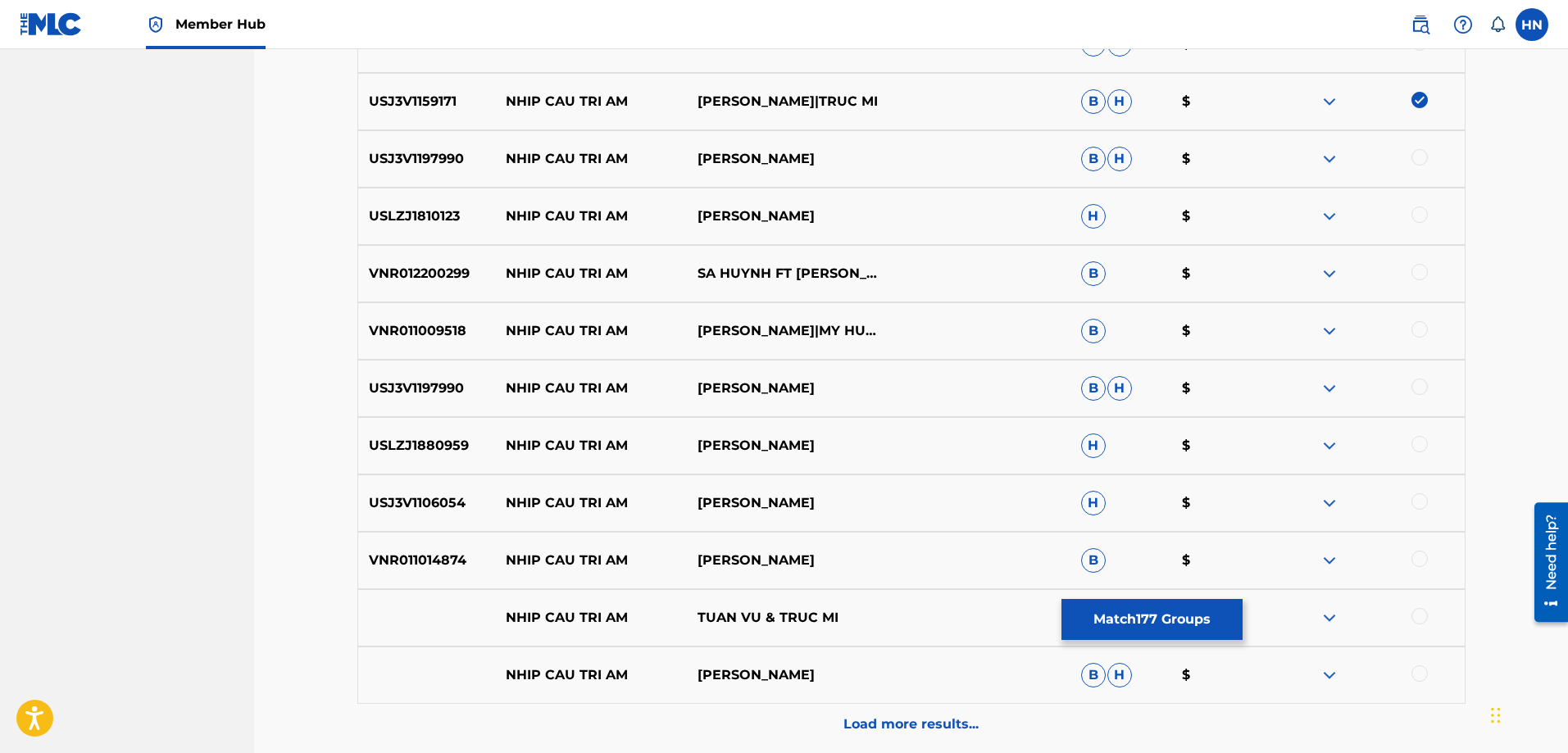
scroll to position [1114, 0]
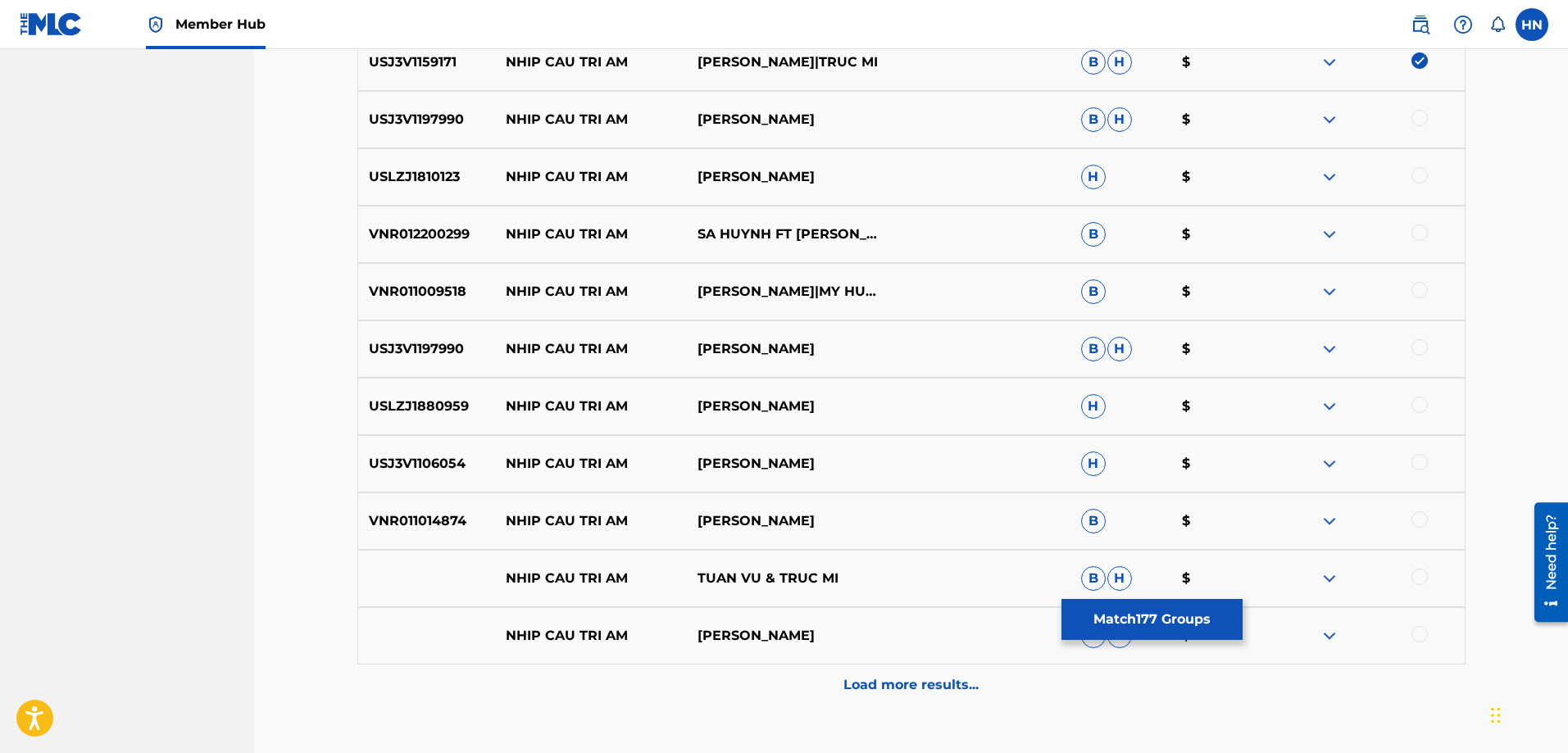
click at [441, 128] on p "USJ3V1197990" at bounding box center [427, 119] width 138 height 19
click at [1423, 118] on div at bounding box center [1419, 118] width 16 height 16
click at [411, 164] on div "USLZJ1810123 NHIP CAU TRI AM LÝ THU THẢO H $" at bounding box center [911, 176] width 1108 height 57
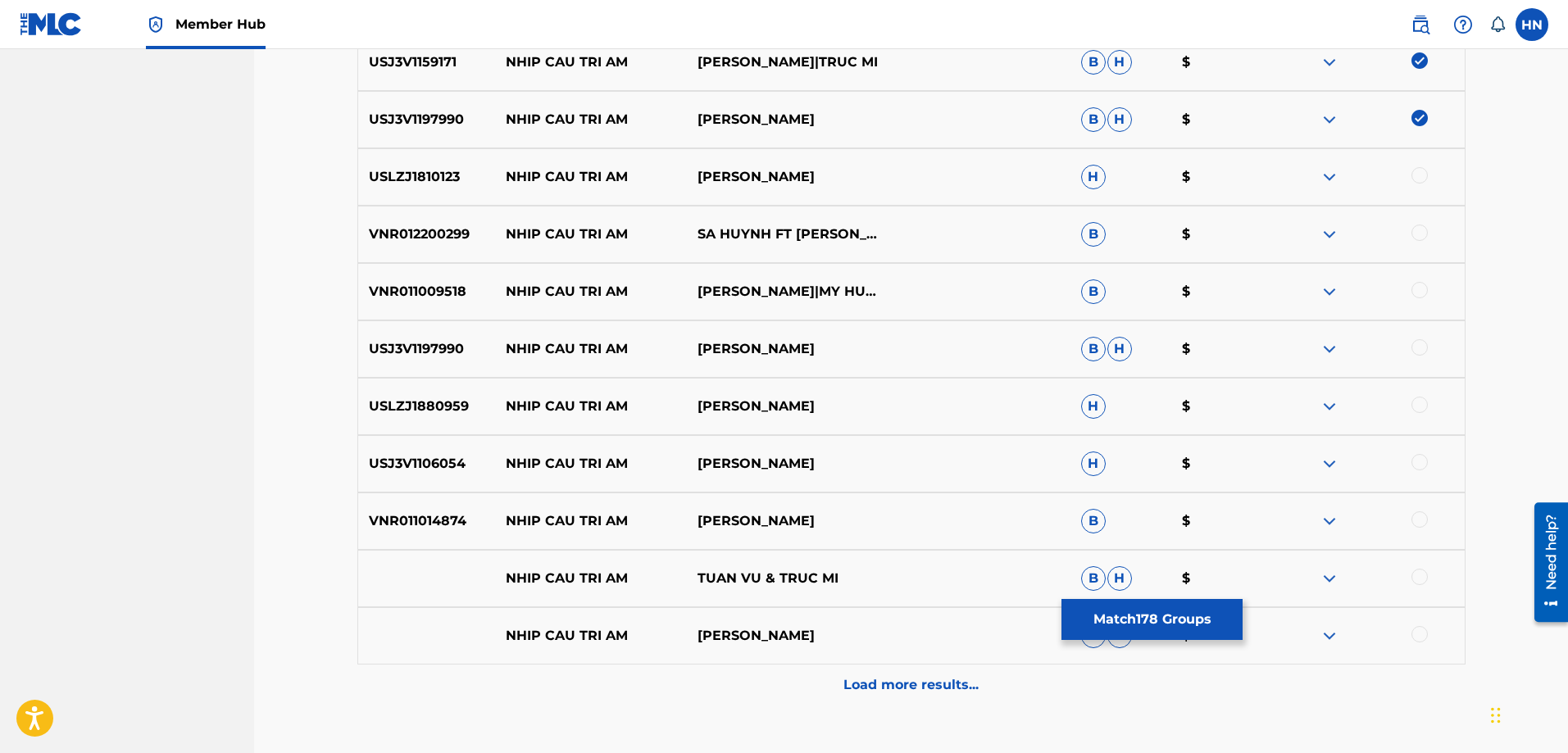
click at [1415, 173] on div at bounding box center [1419, 175] width 16 height 16
click at [416, 231] on p "VNR012200299" at bounding box center [427, 234] width 138 height 19
click at [1420, 236] on div at bounding box center [1419, 232] width 16 height 16
click at [419, 296] on p "VNR011009518" at bounding box center [427, 291] width 138 height 19
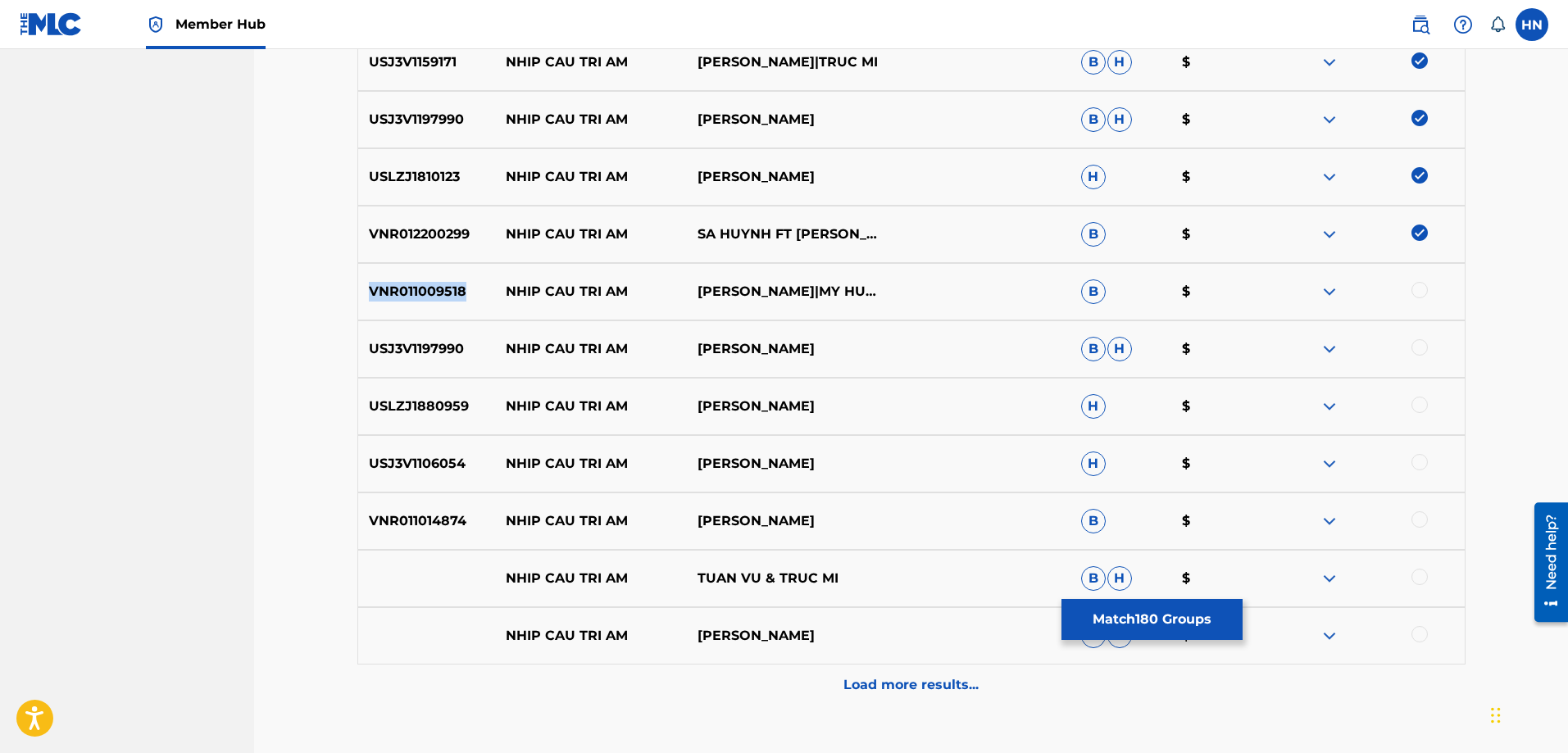
click at [419, 296] on p "VNR011009518" at bounding box center [427, 291] width 138 height 19
click at [1422, 266] on div "VNR011009518 NHIP CAU TRI AM [PERSON_NAME]|MY HUYEN B $" at bounding box center [911, 292] width 1108 height 57
click at [1423, 289] on div at bounding box center [1419, 289] width 16 height 16
click at [377, 356] on p "USJ3V1197990" at bounding box center [427, 349] width 138 height 19
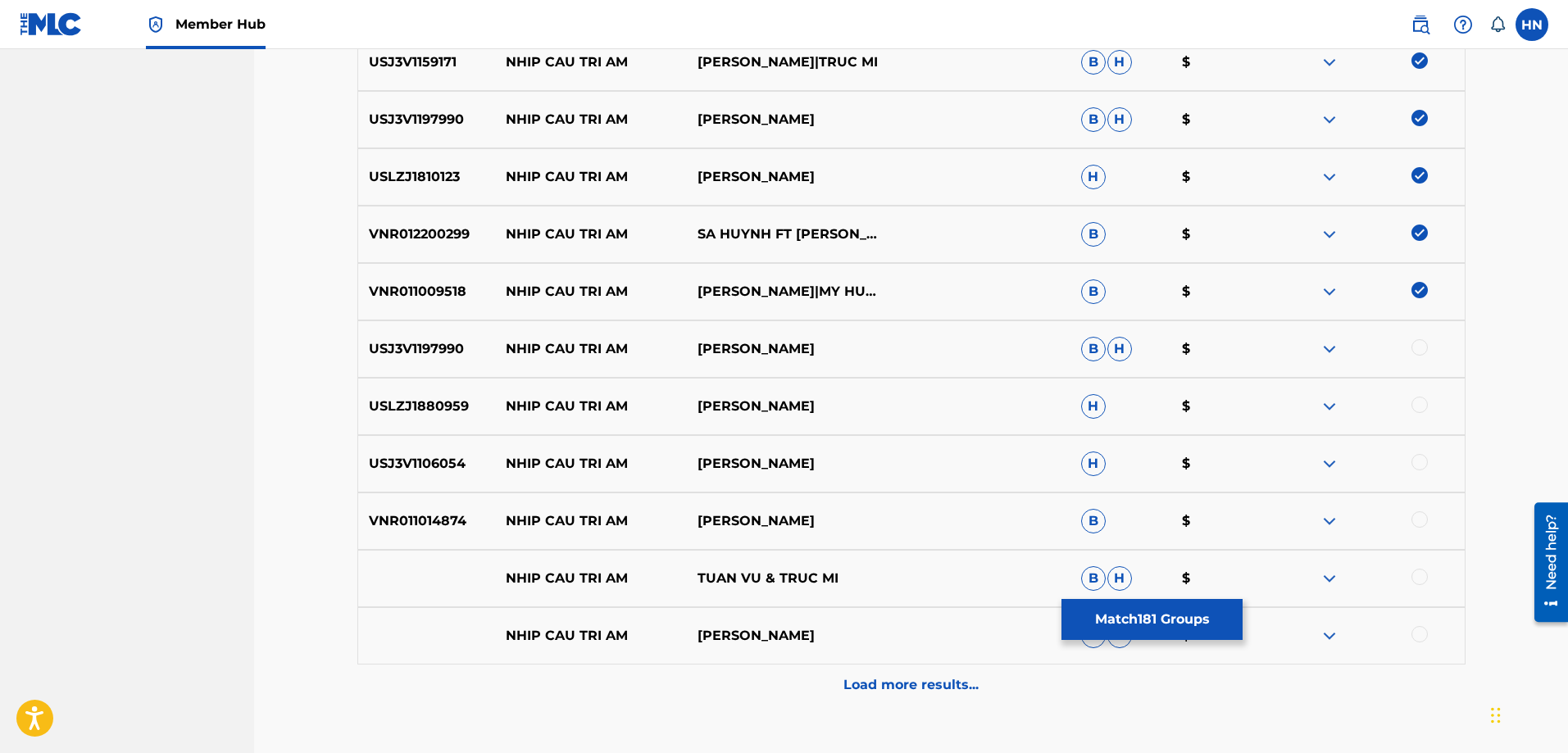
click at [1423, 345] on div at bounding box center [1419, 347] width 16 height 16
click at [399, 385] on div "USLZJ1880959 NHIP CAU TRI AM TUAN VU H $" at bounding box center [911, 406] width 1108 height 57
click at [1411, 403] on div at bounding box center [1369, 406] width 192 height 19
click at [1413, 408] on div at bounding box center [1419, 404] width 16 height 16
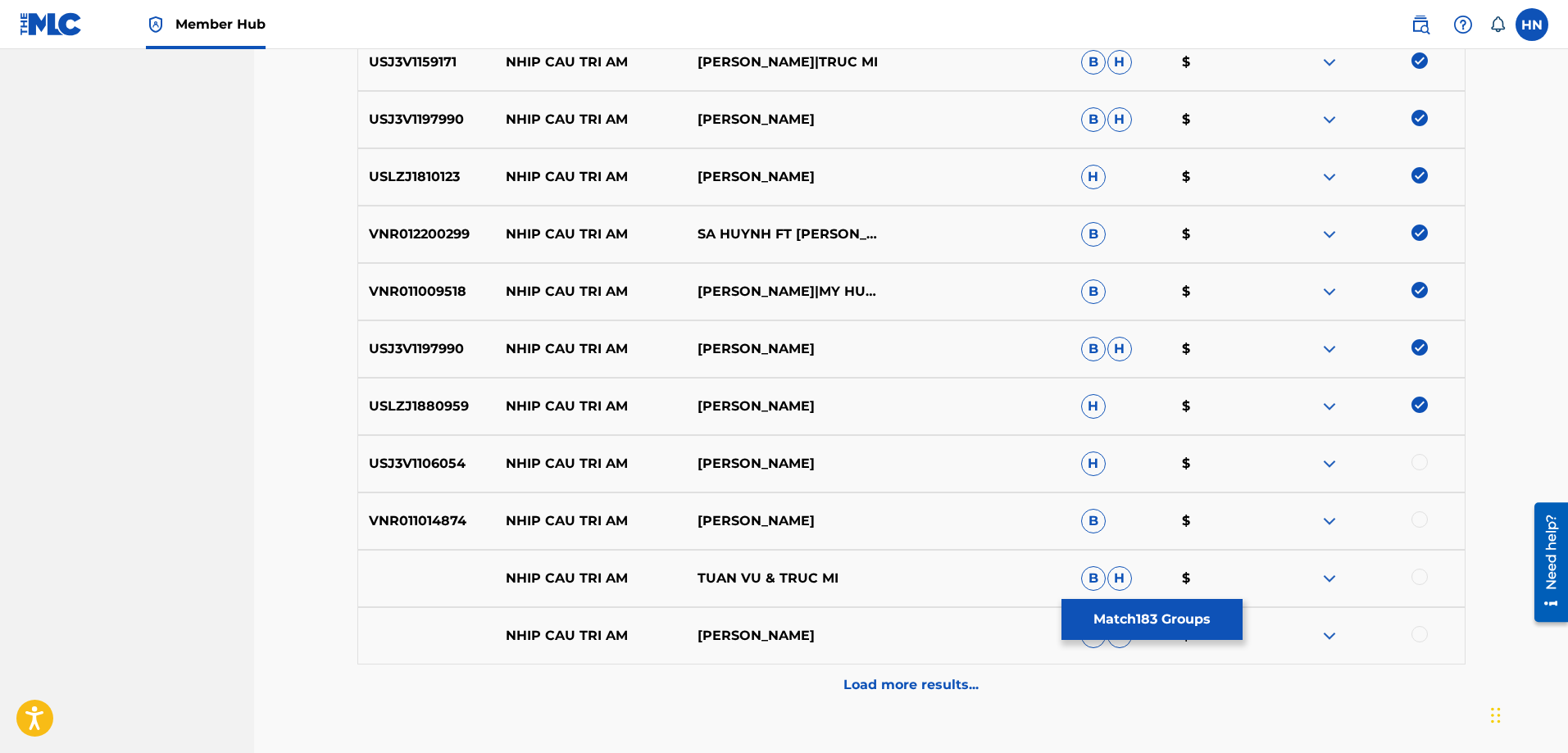
click at [441, 459] on p "USJ3V1106054" at bounding box center [427, 463] width 138 height 19
click at [1420, 461] on div at bounding box center [1419, 461] width 16 height 16
click at [440, 519] on p "VNR011014874" at bounding box center [427, 520] width 138 height 19
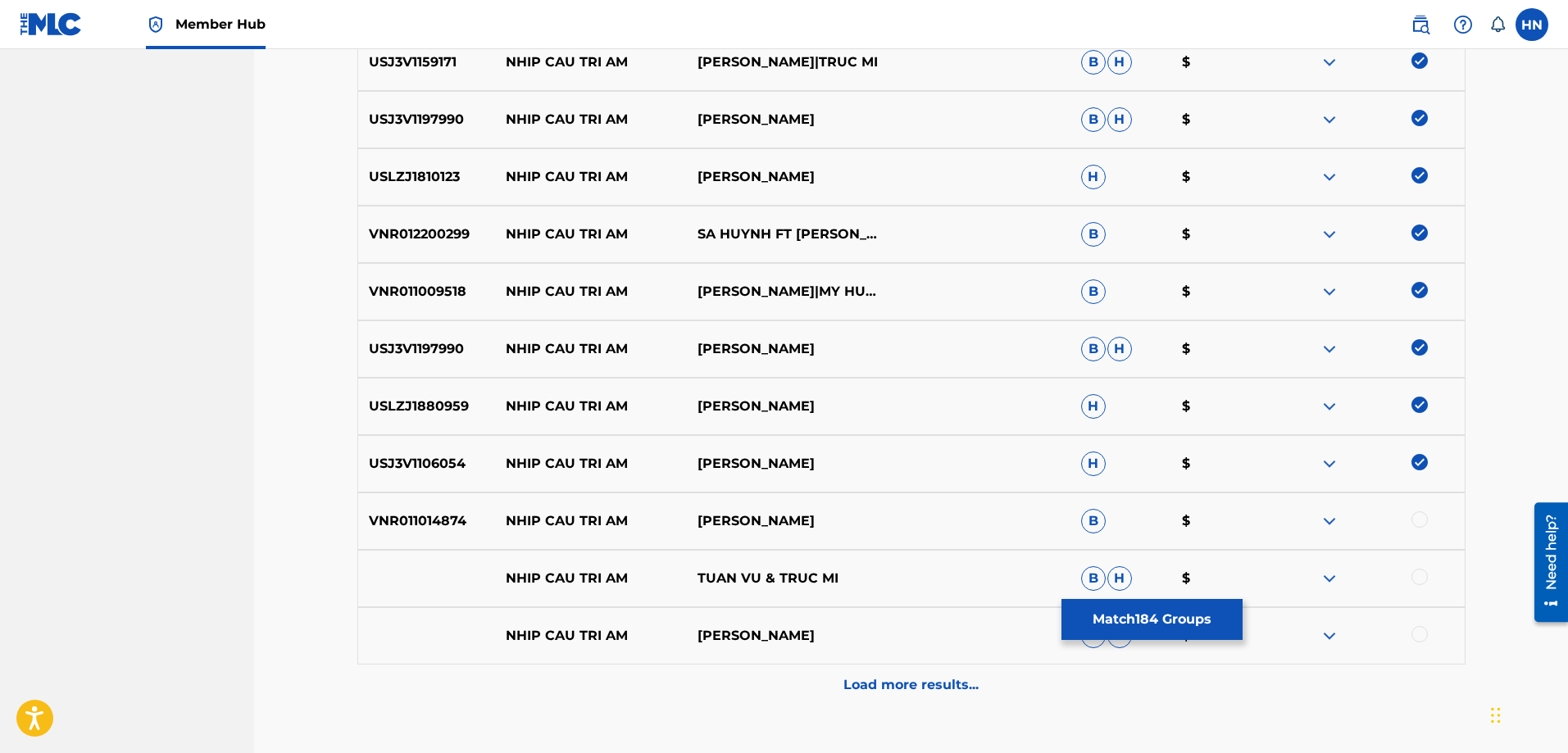
click at [1418, 510] on div "VNR011014874 NHIP CAU TRI AM TRƯỜNG VŨ B $" at bounding box center [911, 521] width 1108 height 57
click at [1419, 519] on div at bounding box center [1419, 519] width 16 height 16
drag, startPoint x: 463, startPoint y: 564, endPoint x: 848, endPoint y: 564, distance: 385.0
click at [847, 564] on div "NHIP CAU TRI AM TUAN VU & TRUC MI B H $" at bounding box center [911, 578] width 1108 height 57
click at [1418, 579] on div at bounding box center [1419, 577] width 16 height 16
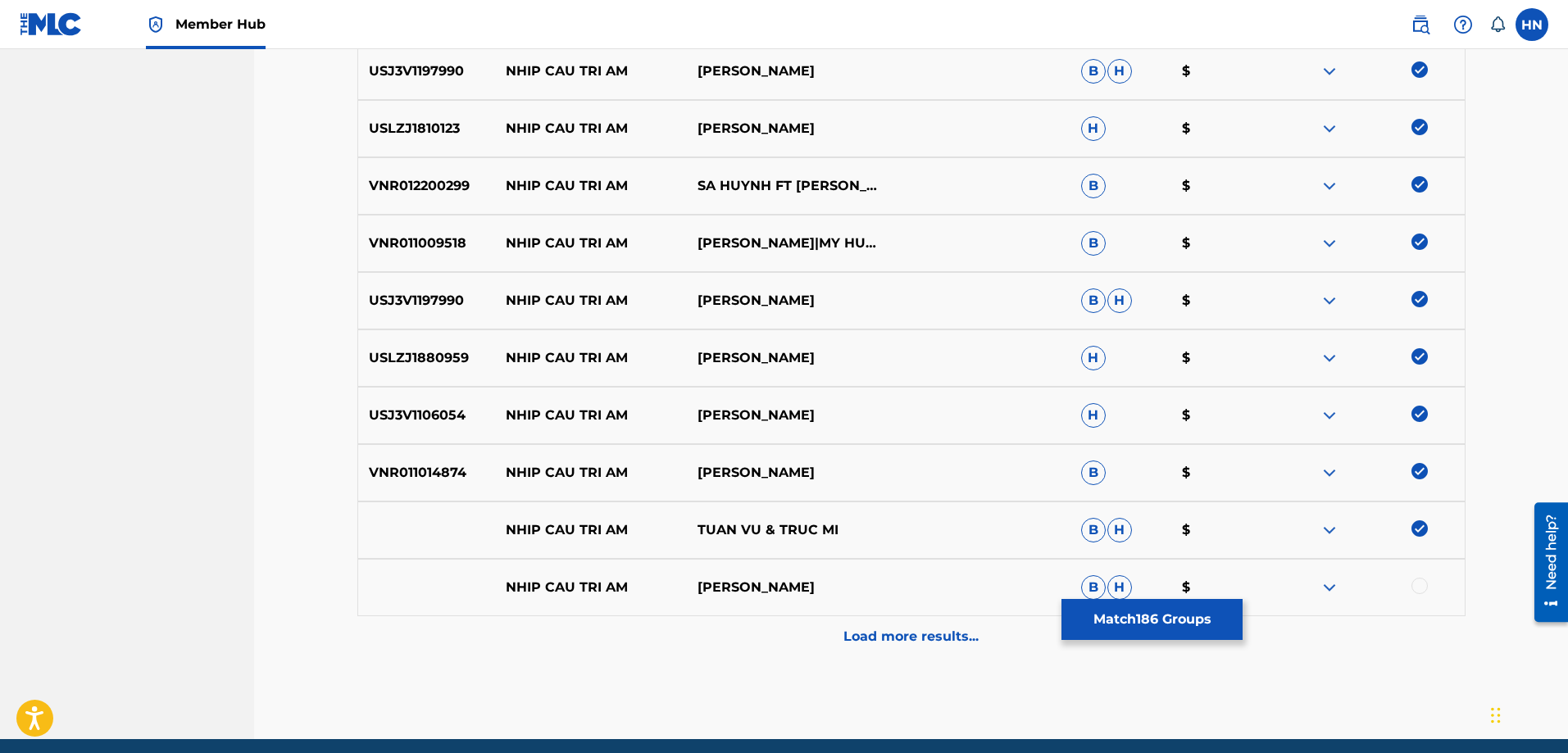
scroll to position [1227, 0]
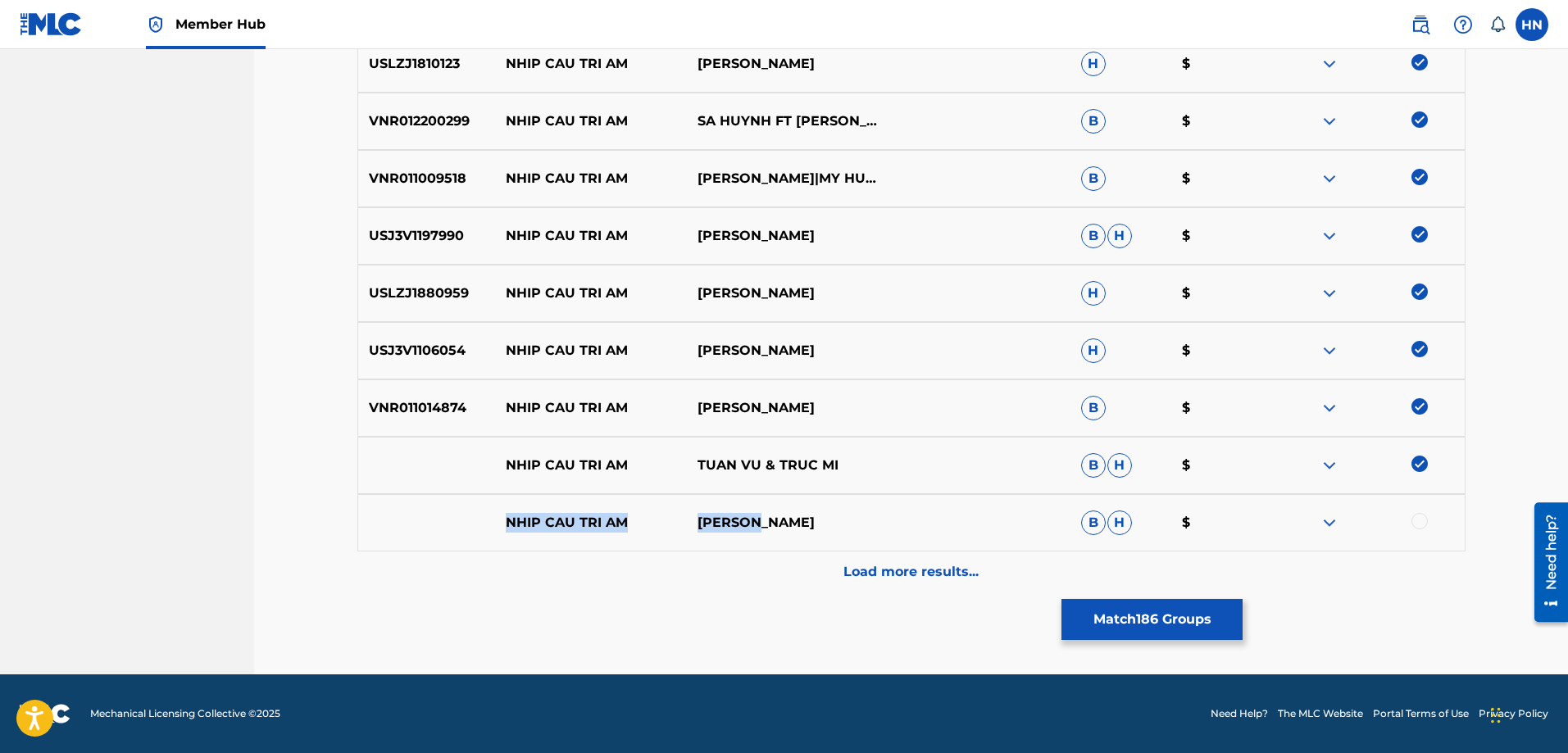
drag, startPoint x: 498, startPoint y: 529, endPoint x: 853, endPoint y: 526, distance: 355.0
click at [848, 526] on div "NHIP CAU TRI AM TUAN VU B H $" at bounding box center [911, 523] width 1108 height 57
click at [1329, 515] on img at bounding box center [1329, 522] width 19 height 19
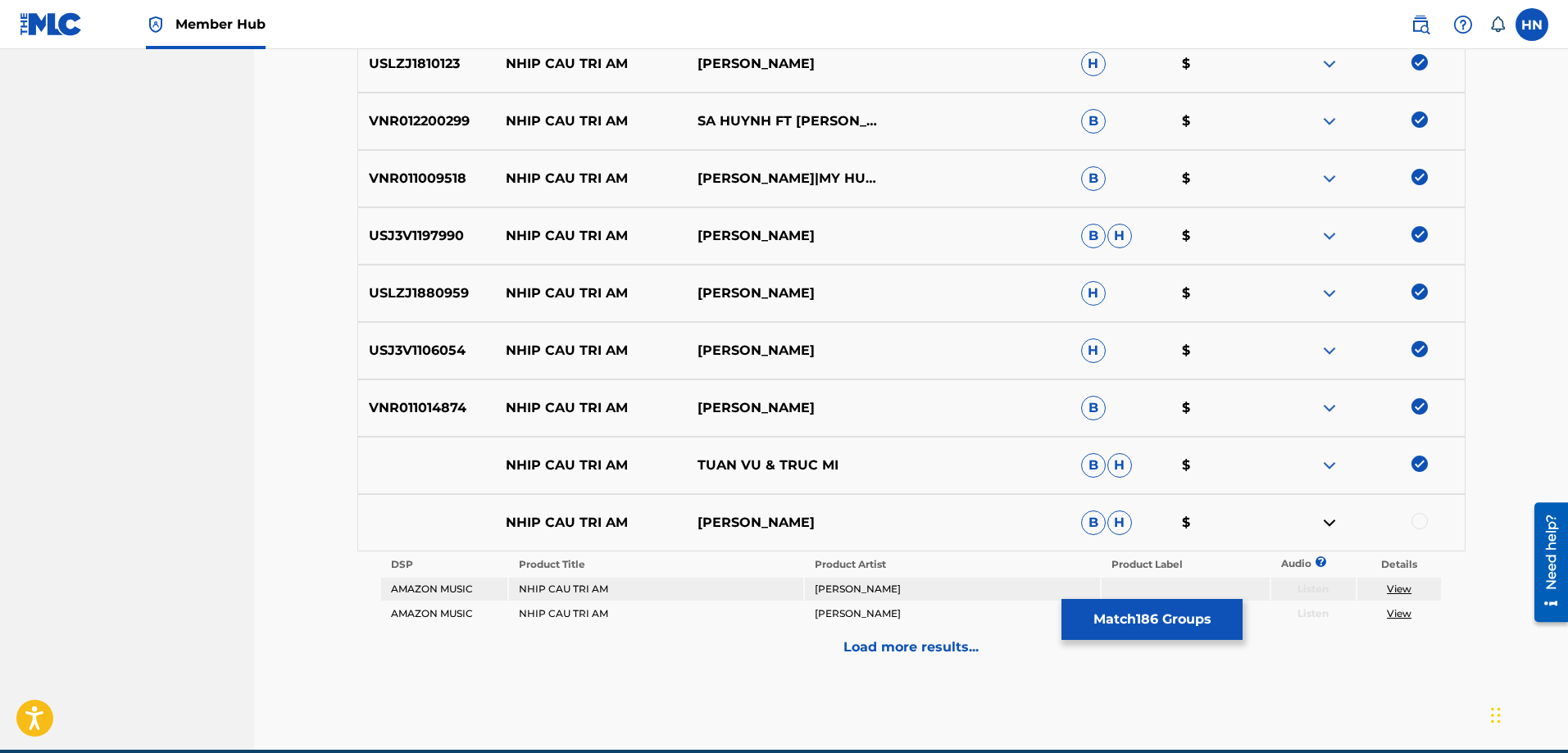
click at [1422, 519] on div at bounding box center [1419, 520] width 16 height 16
click at [1328, 470] on img at bounding box center [1329, 465] width 19 height 19
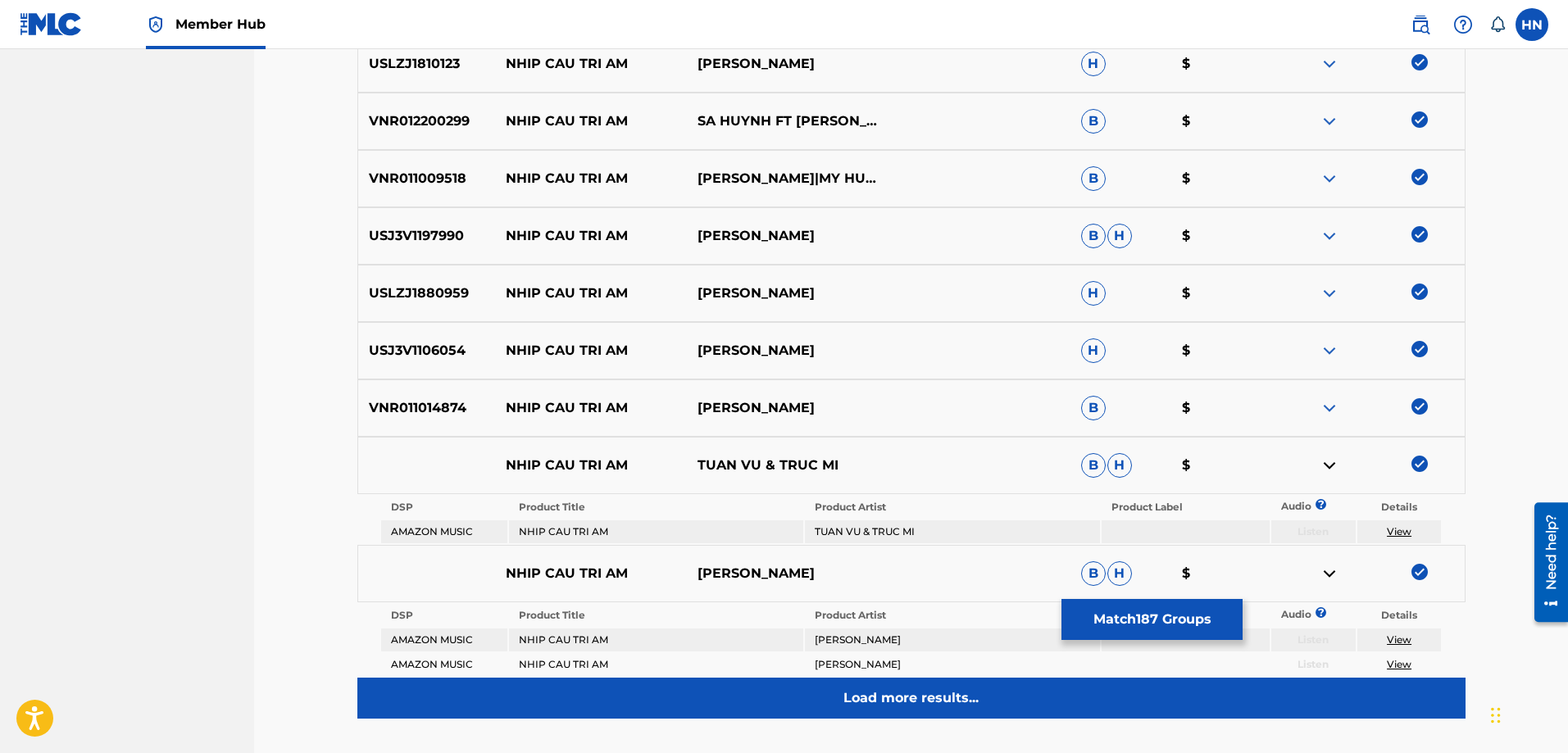
click at [890, 678] on div "Load more results..." at bounding box center [911, 698] width 1108 height 41
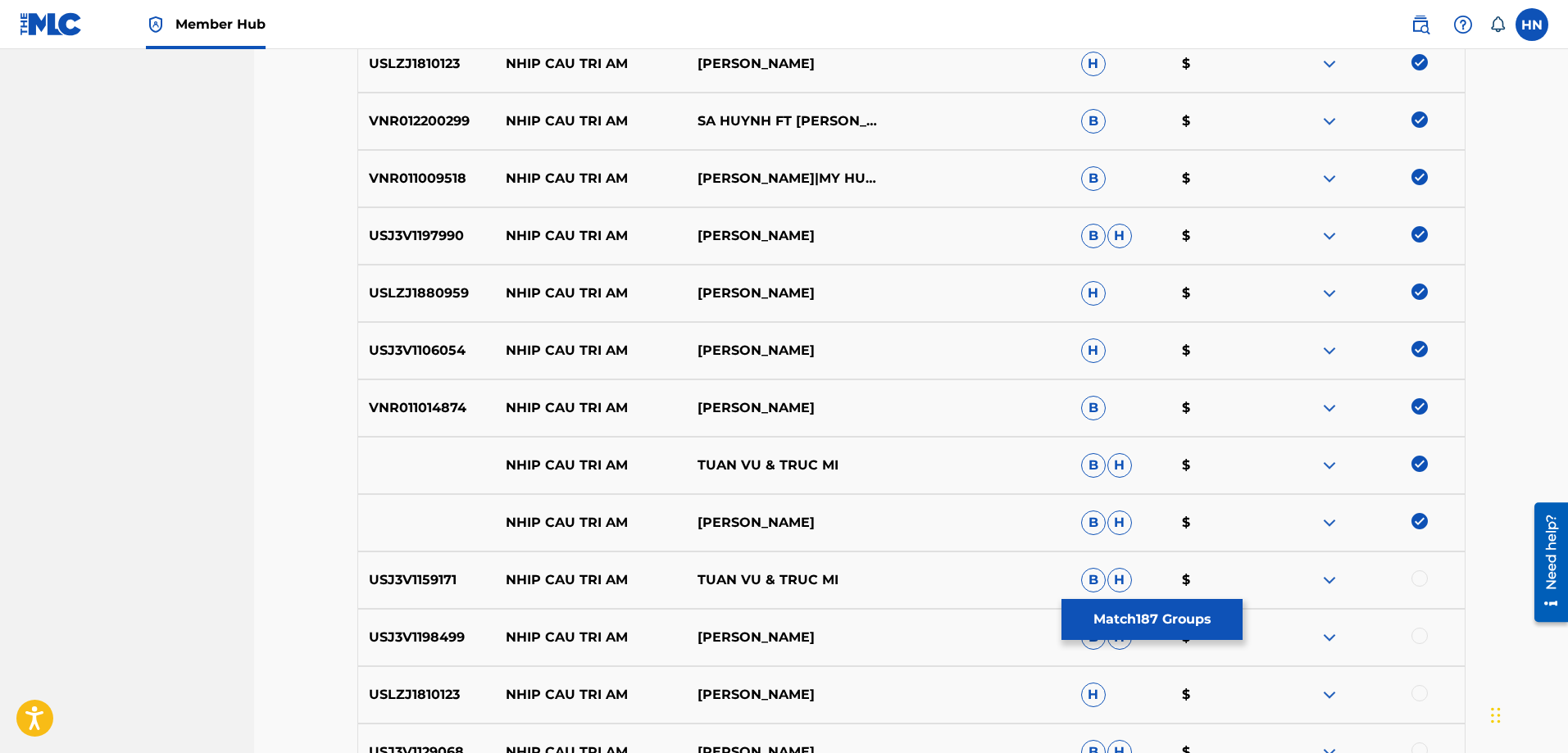
click at [329, 600] on div "Matching Tool The Matching Tool enables you to suggest matches between sound re…" at bounding box center [911, 35] width 1314 height 2425
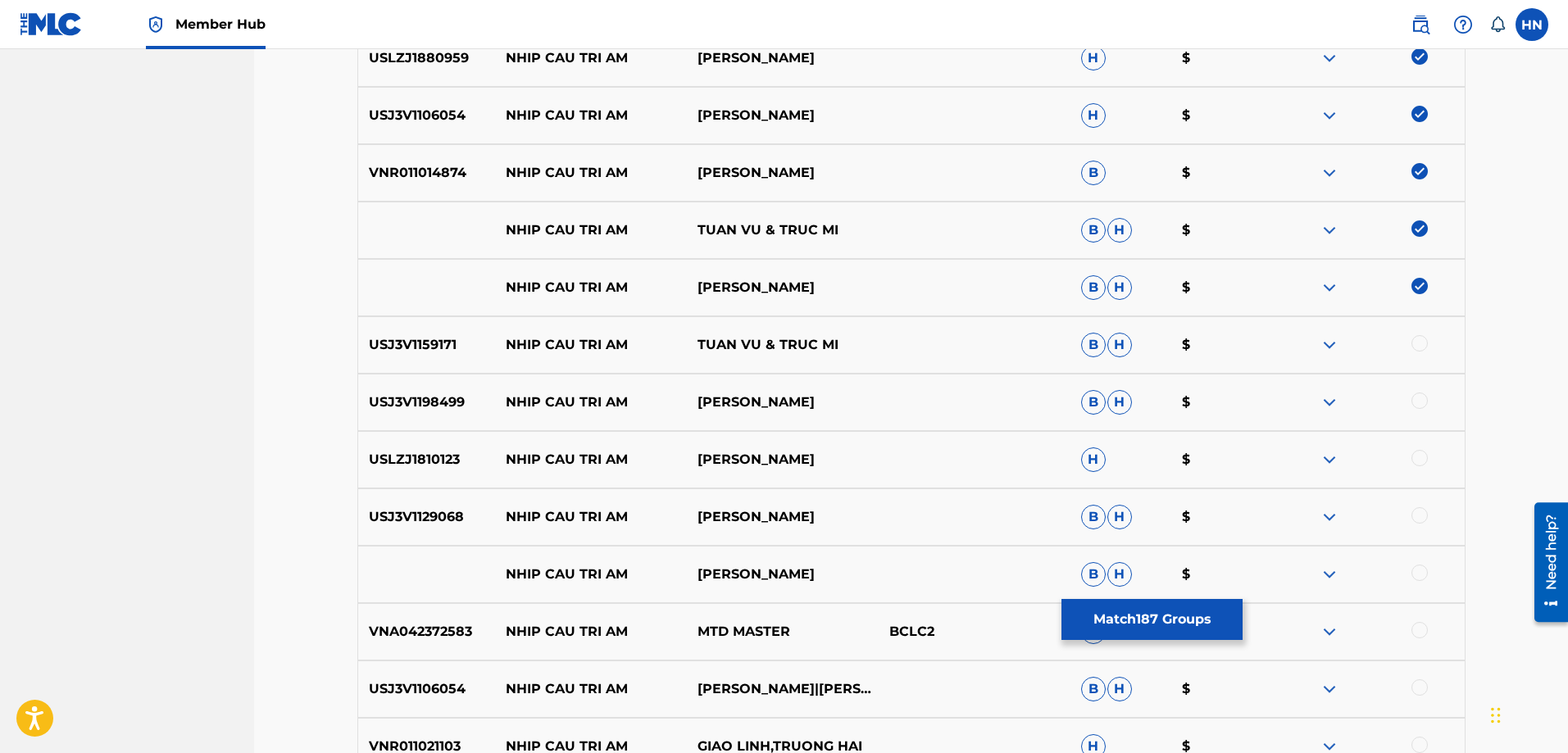
scroll to position [1636, 0]
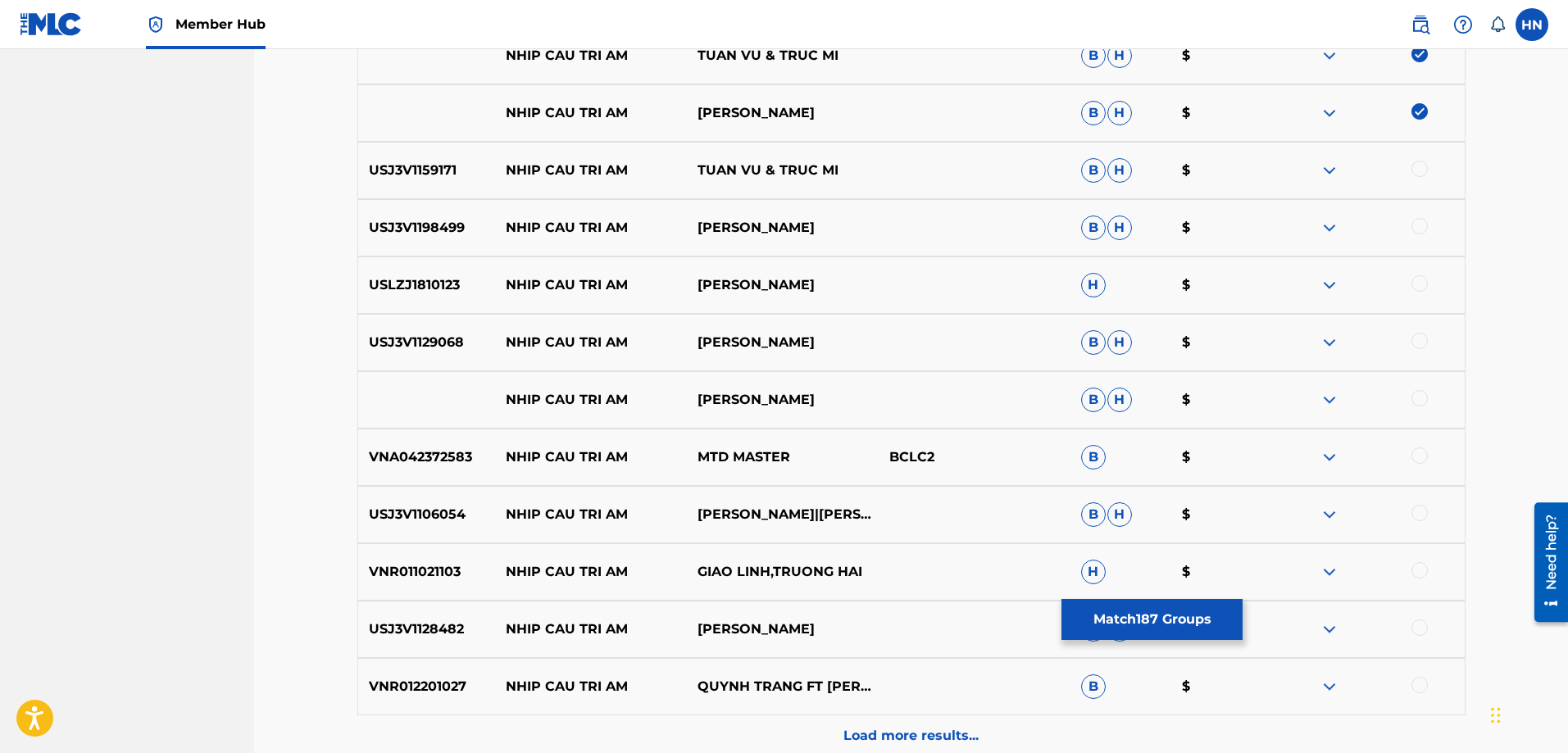
click at [388, 193] on div "USJ3V1159171 NHIP CAU TRI AM TUAN VU & TRUC MI B H $" at bounding box center [911, 171] width 1108 height 57
click at [1416, 169] on div at bounding box center [1419, 168] width 16 height 16
click at [404, 222] on p "USJ3V1198499" at bounding box center [427, 227] width 138 height 19
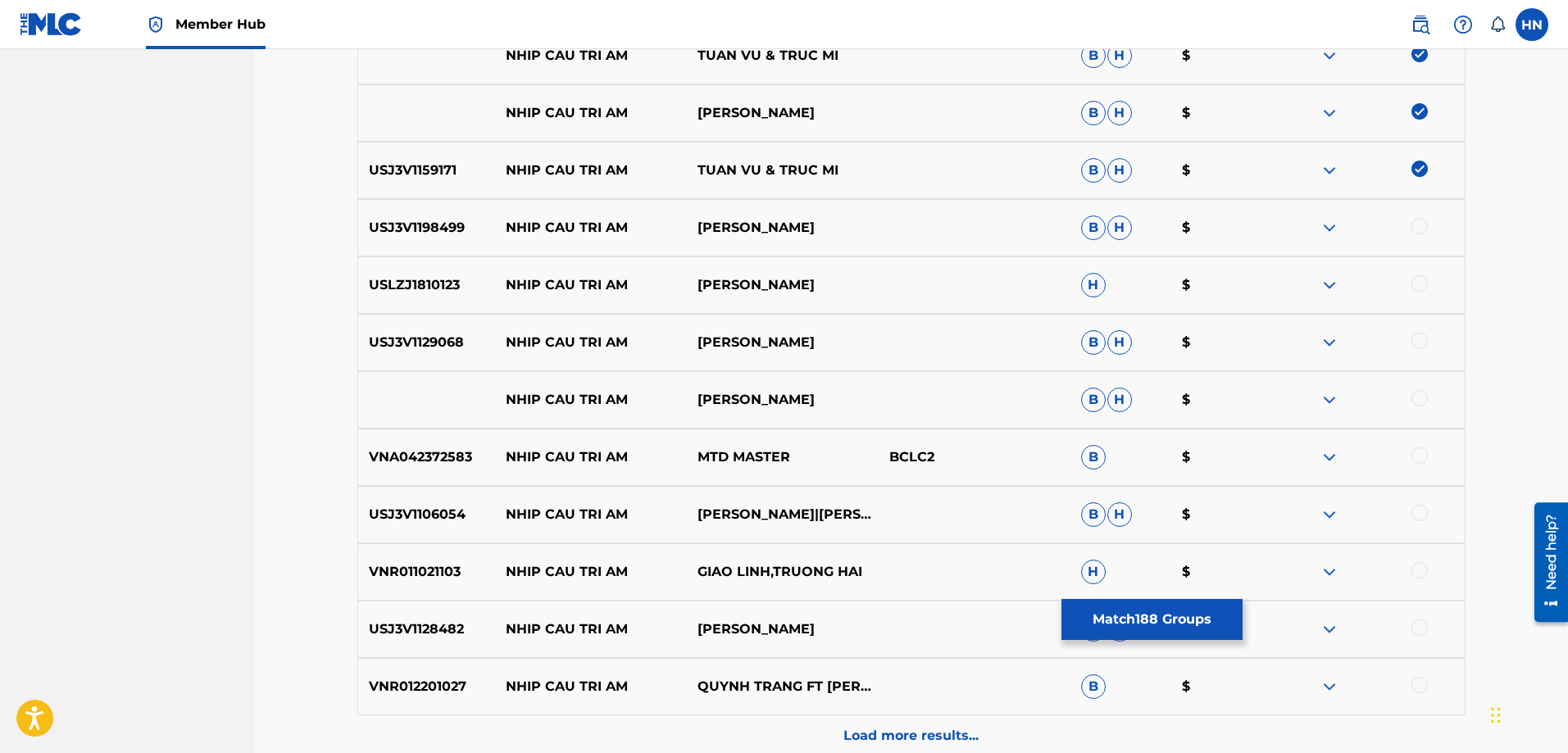
click at [1418, 230] on div at bounding box center [1419, 225] width 16 height 16
click at [402, 290] on p "USLZJ1810123" at bounding box center [427, 285] width 138 height 19
click at [1417, 286] on div at bounding box center [1419, 283] width 16 height 16
click at [436, 334] on p "USJ3V1129068" at bounding box center [427, 342] width 138 height 19
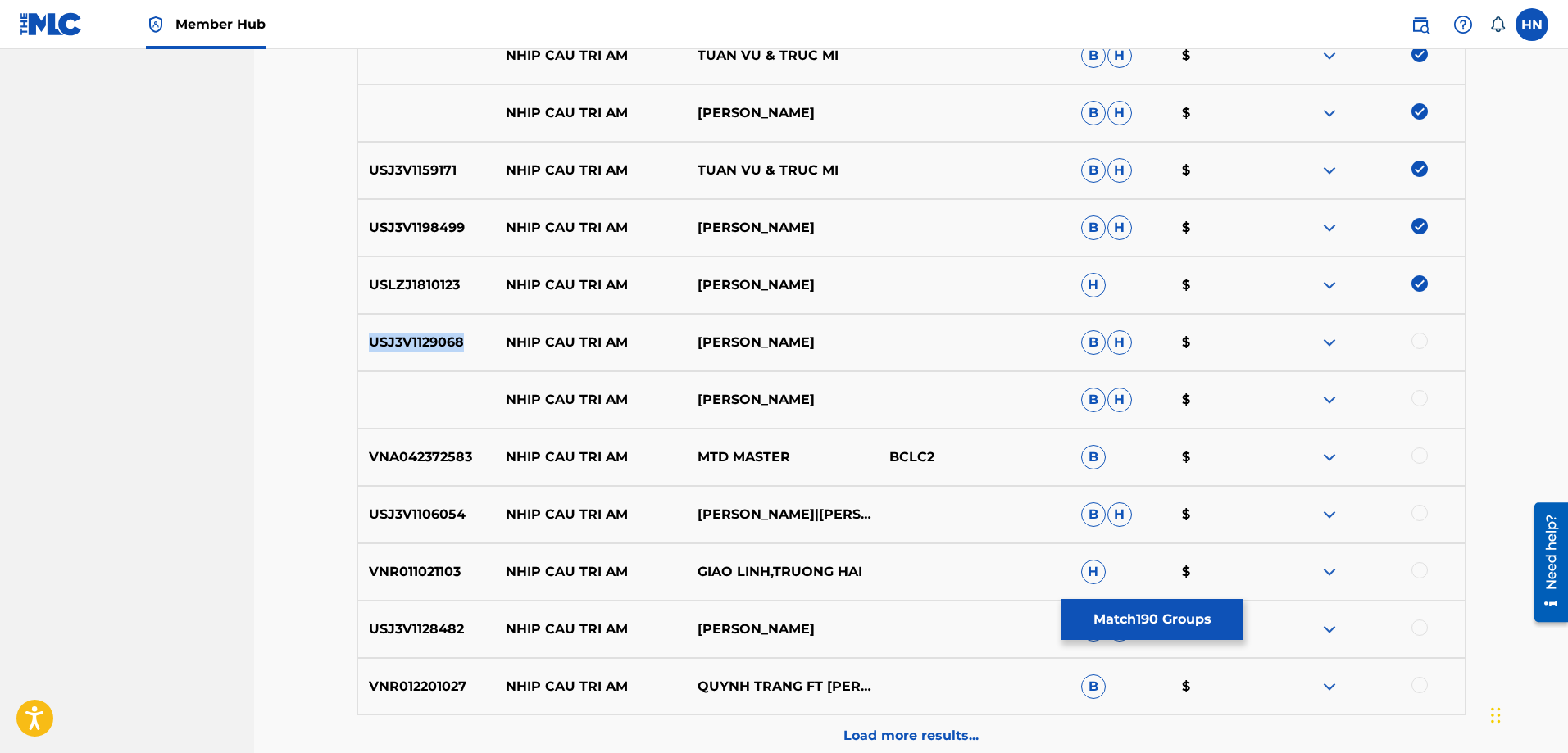
click at [436, 334] on p "USJ3V1129068" at bounding box center [427, 342] width 138 height 19
click at [1422, 344] on div at bounding box center [1419, 340] width 16 height 16
drag, startPoint x: 526, startPoint y: 398, endPoint x: 806, endPoint y: 398, distance: 280.0
click at [806, 398] on div "NHIP CAU TRI AM THANH TUYEN B H $" at bounding box center [911, 400] width 1108 height 57
click at [1416, 397] on div at bounding box center [1419, 398] width 16 height 16
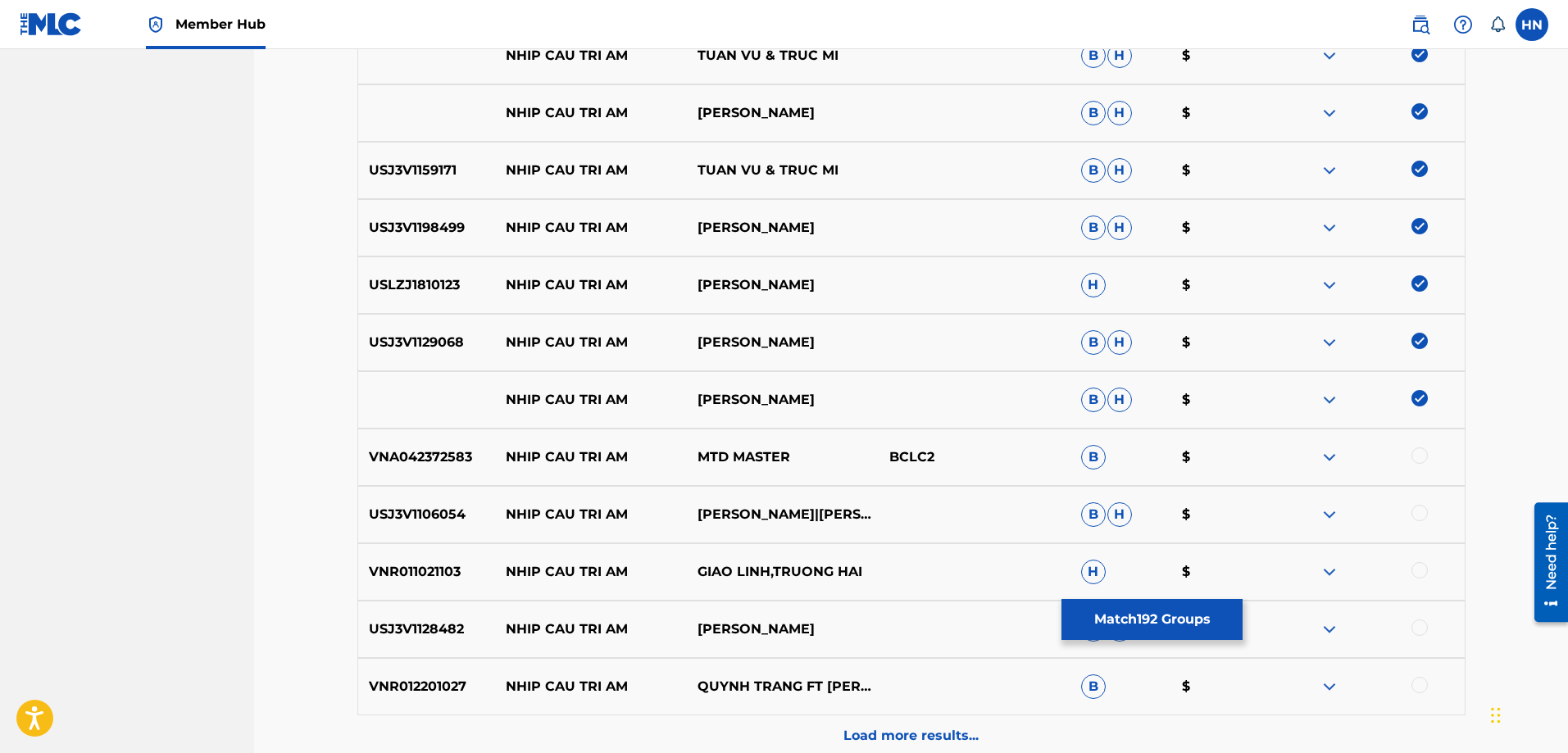
click at [452, 457] on p "VNA042372583" at bounding box center [427, 456] width 138 height 19
click at [1424, 455] on div at bounding box center [1419, 455] width 16 height 16
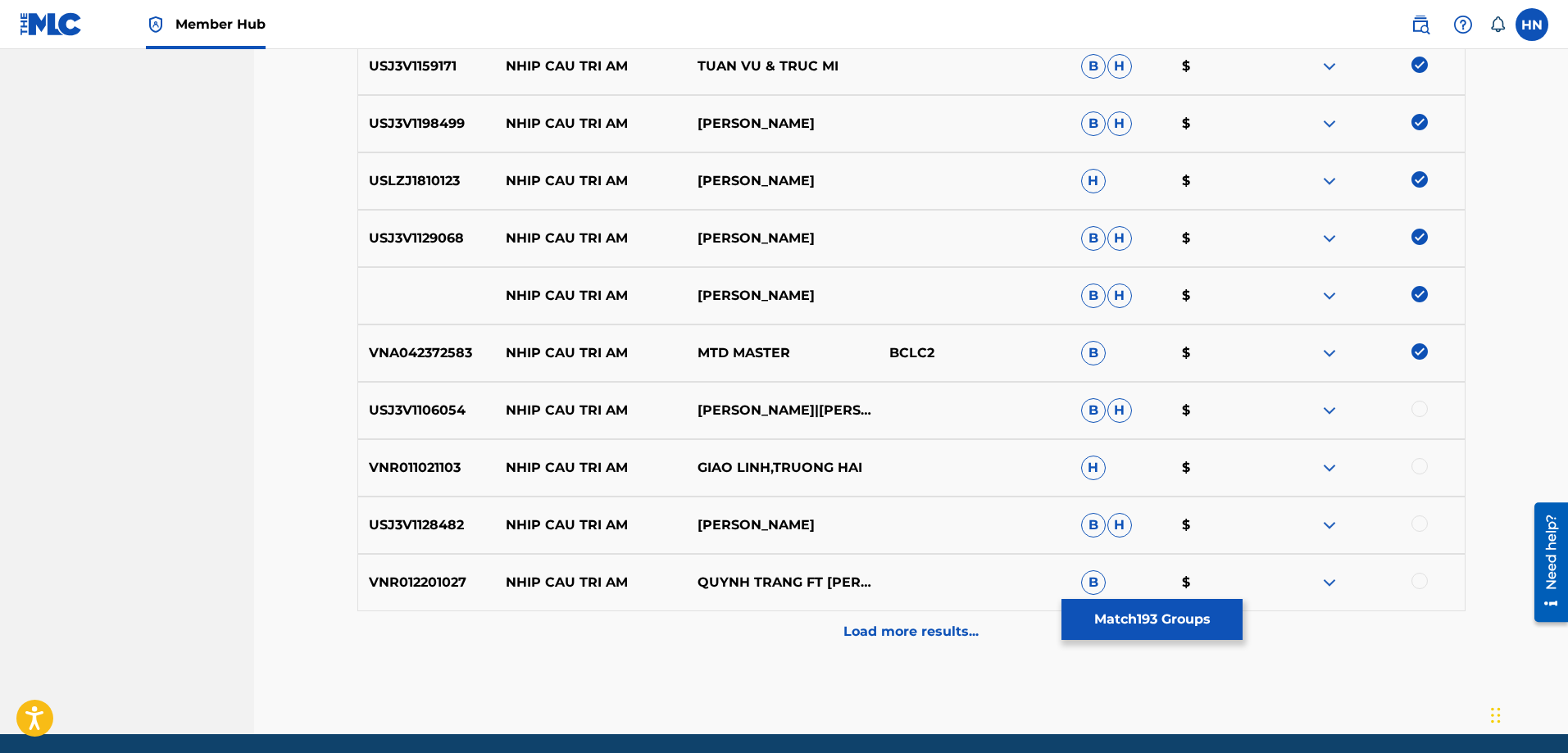
scroll to position [1800, 0]
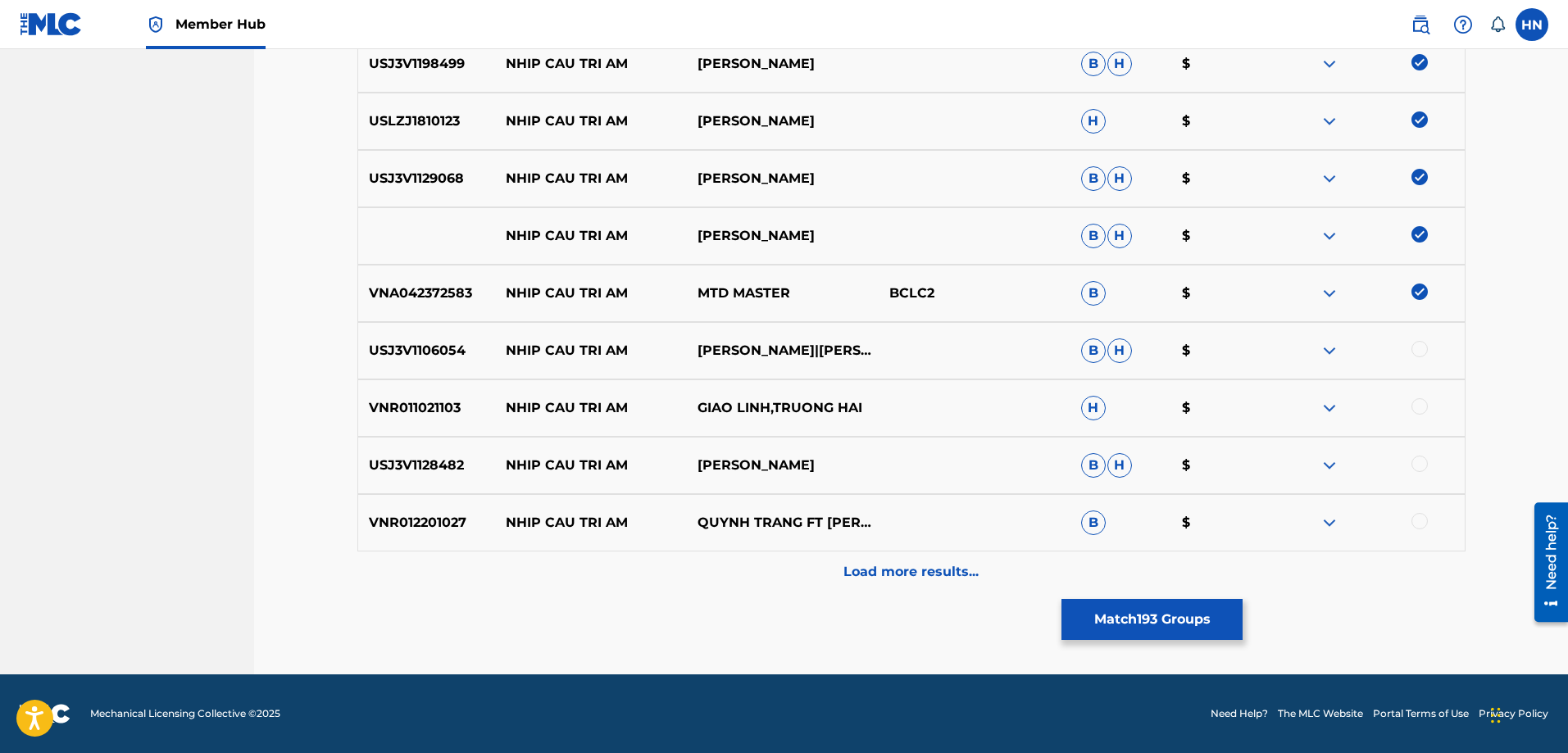
click at [423, 367] on div "USJ3V1106054 NHIP CAU TRI AM THANH TUYỀN|CHẾ LINH B H $" at bounding box center [911, 350] width 1108 height 57
click at [1414, 347] on div at bounding box center [1419, 349] width 16 height 16
click at [429, 419] on div "VNR011021103 NHIP CAU TRI AM GIAO LINH,TRUONG HAI H $" at bounding box center [911, 408] width 1108 height 57
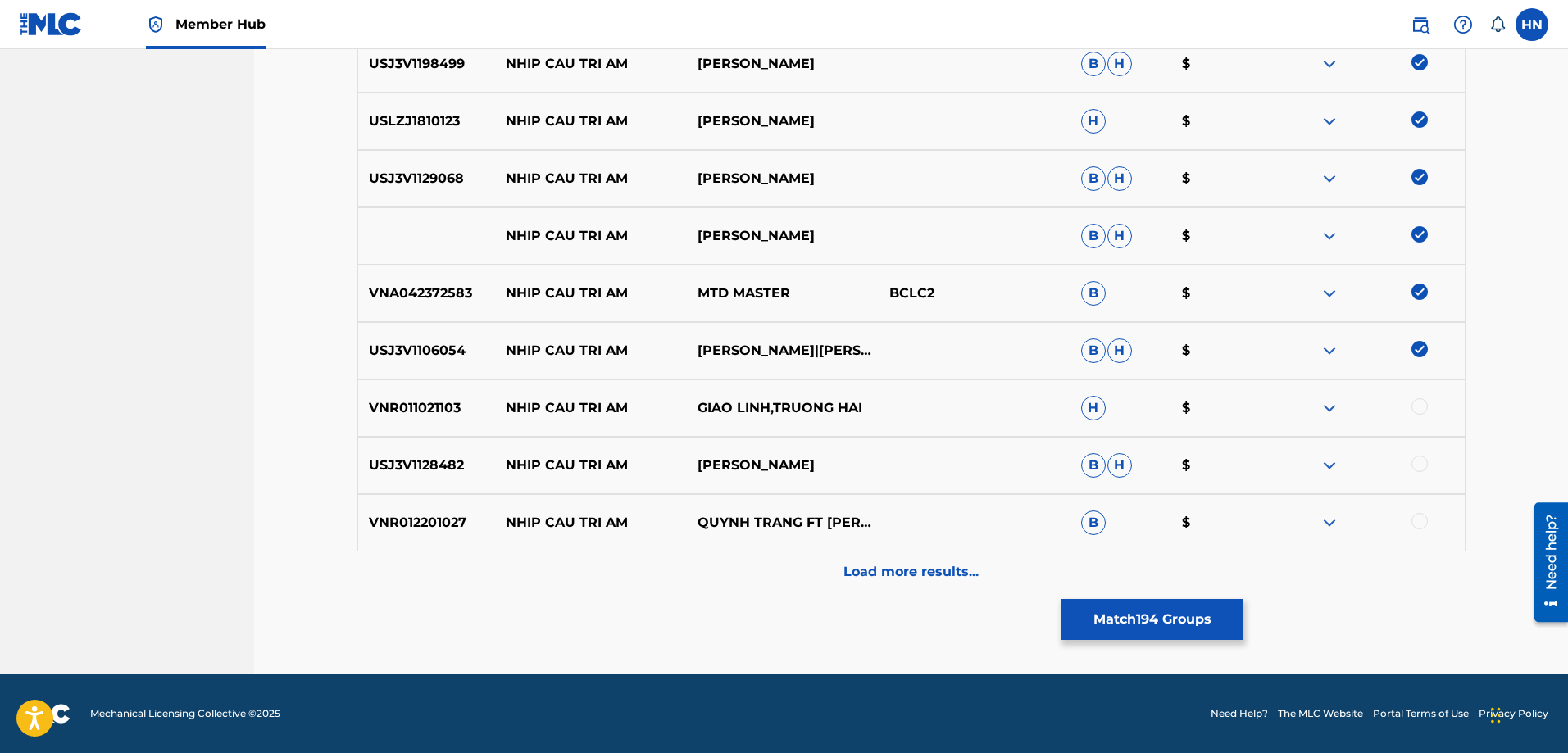
click at [1419, 410] on div at bounding box center [1419, 406] width 16 height 16
click at [402, 475] on p "USJ3V1128482" at bounding box center [427, 465] width 138 height 19
click at [1424, 470] on div at bounding box center [1419, 463] width 16 height 16
click at [368, 524] on p "VNR012201027" at bounding box center [427, 522] width 138 height 19
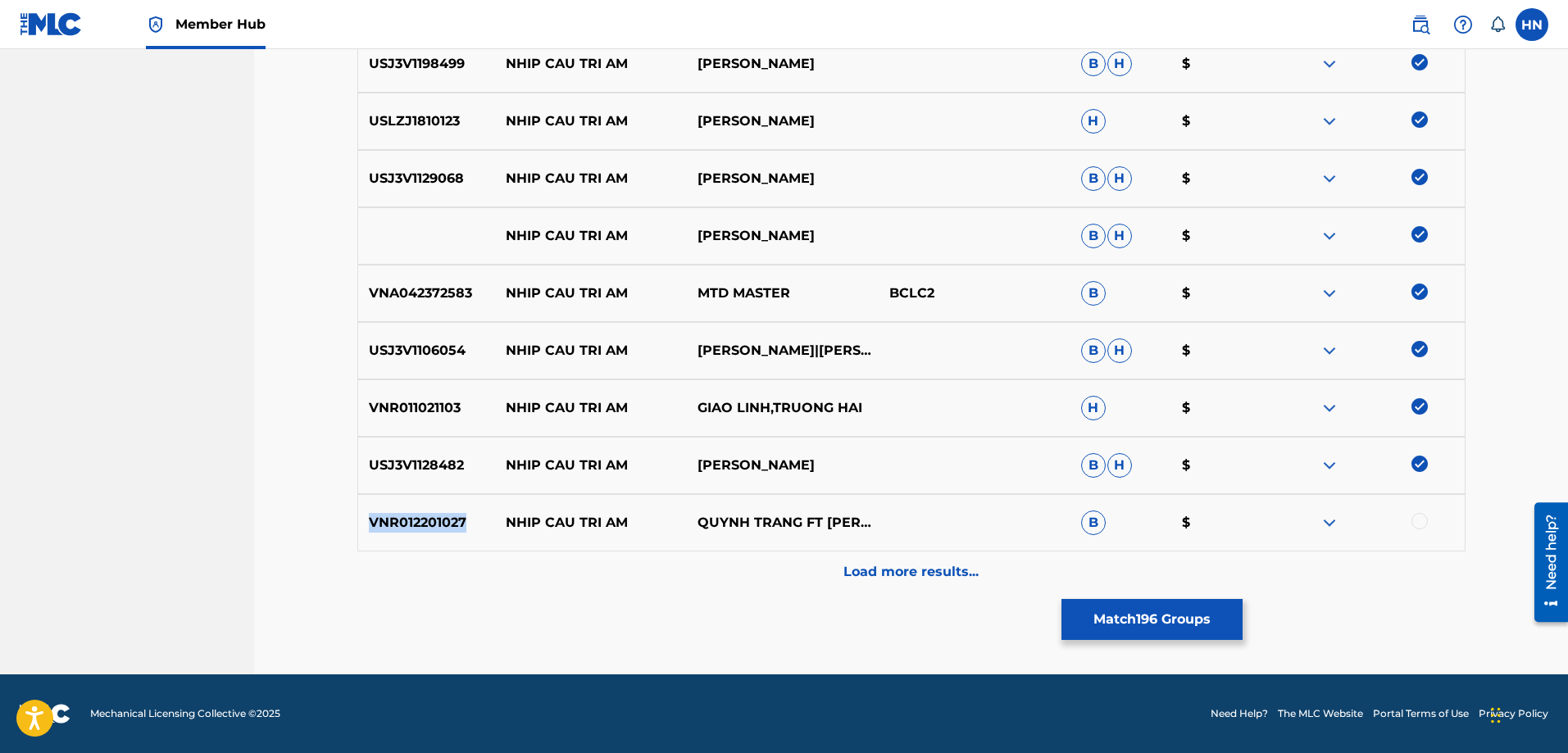
click at [368, 524] on p "VNR012201027" at bounding box center [427, 522] width 138 height 19
click at [1413, 517] on div at bounding box center [1419, 520] width 16 height 16
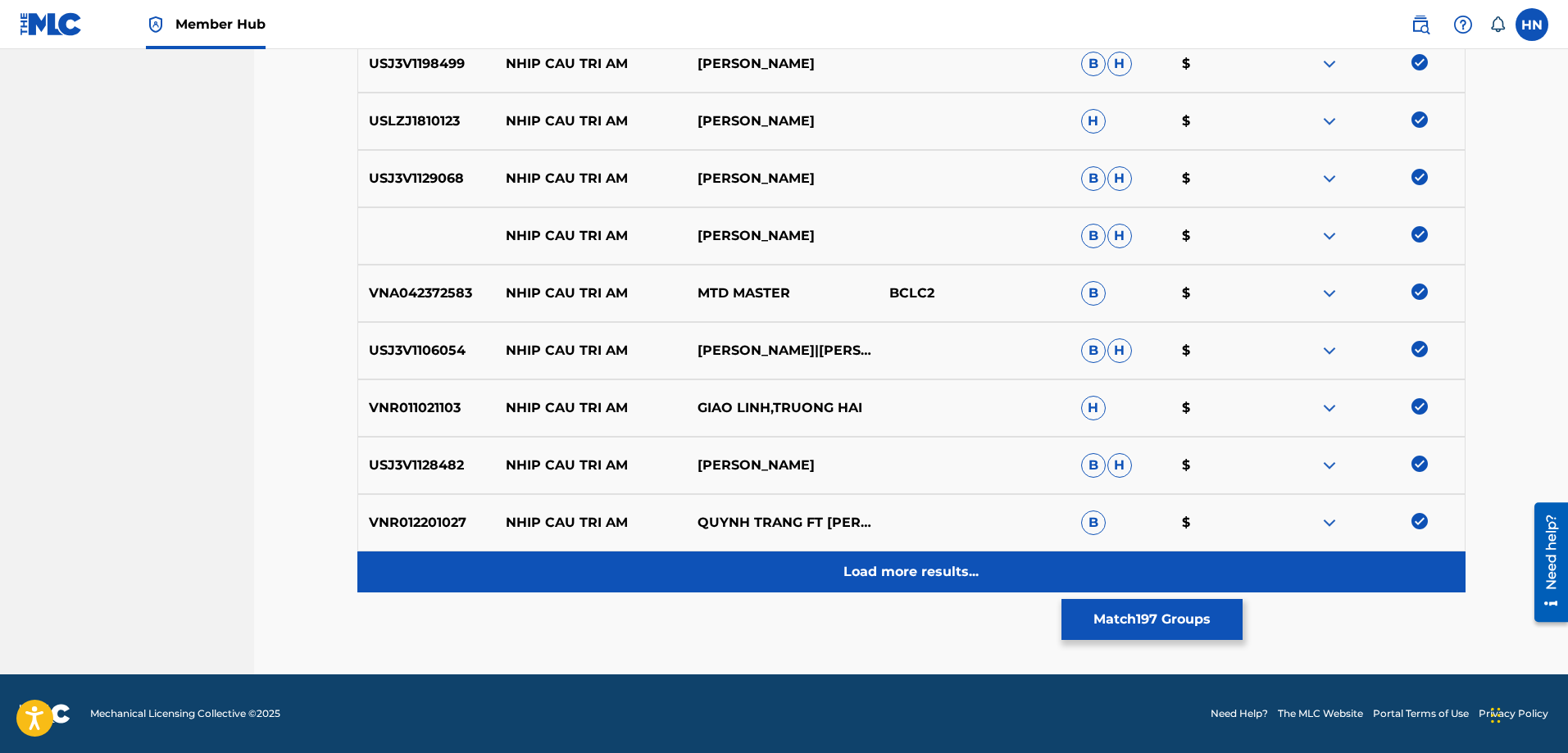
click at [958, 568] on p "Load more results..." at bounding box center [911, 571] width 135 height 19
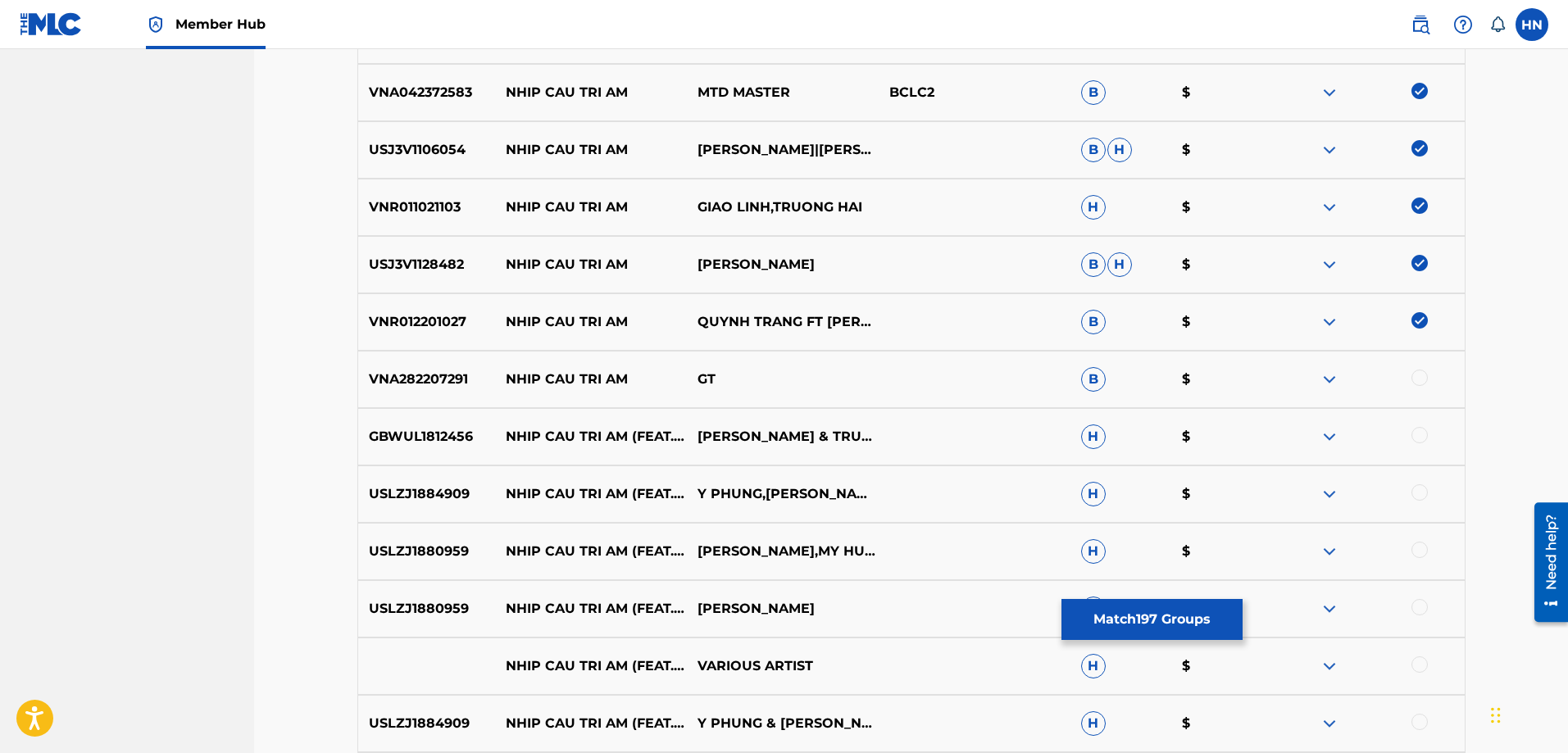
scroll to position [2128, 0]
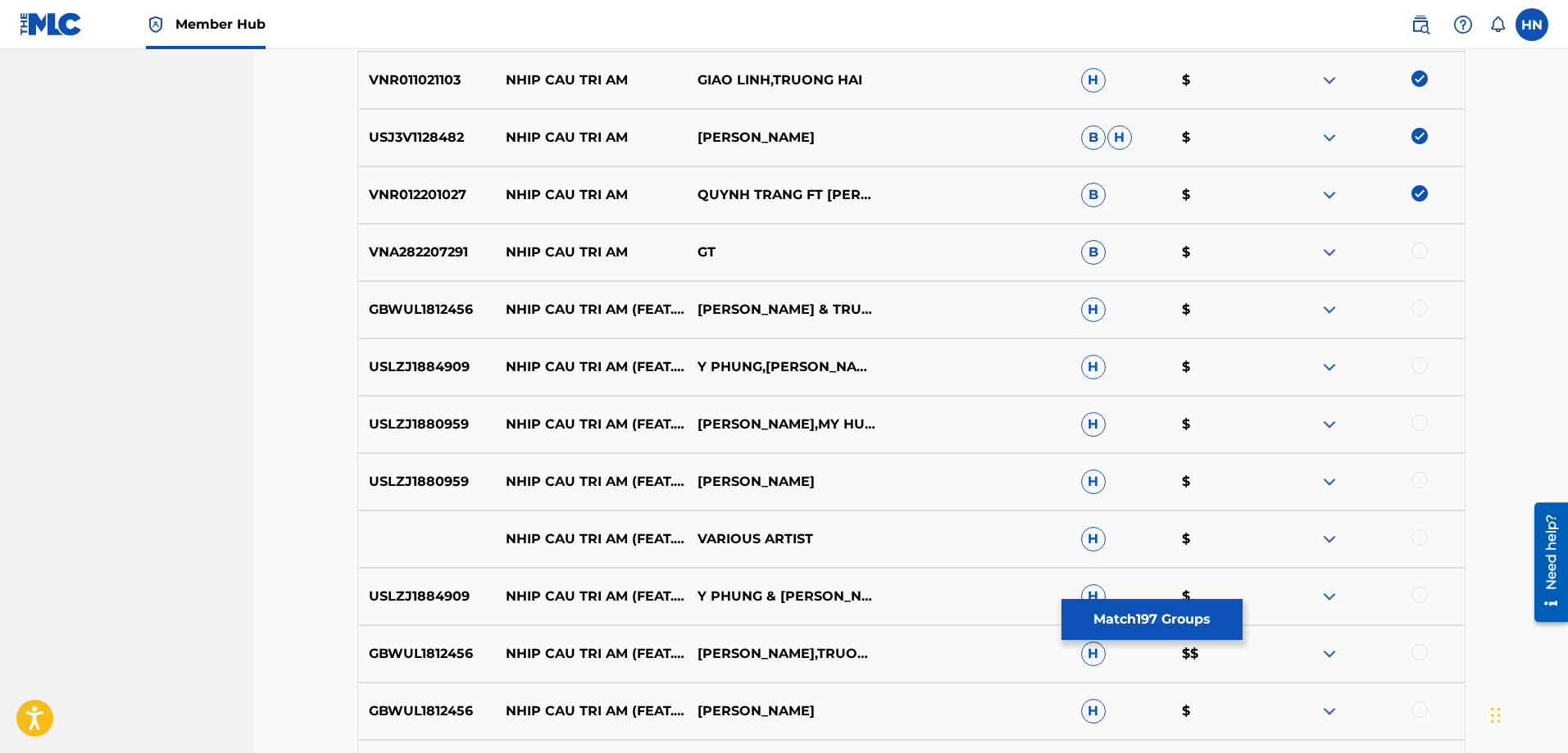
click at [443, 258] on p "VNA282207291" at bounding box center [427, 252] width 138 height 19
click at [453, 304] on p "GBWUL1812456" at bounding box center [427, 309] width 138 height 19
click at [1423, 311] on div at bounding box center [1419, 308] width 16 height 16
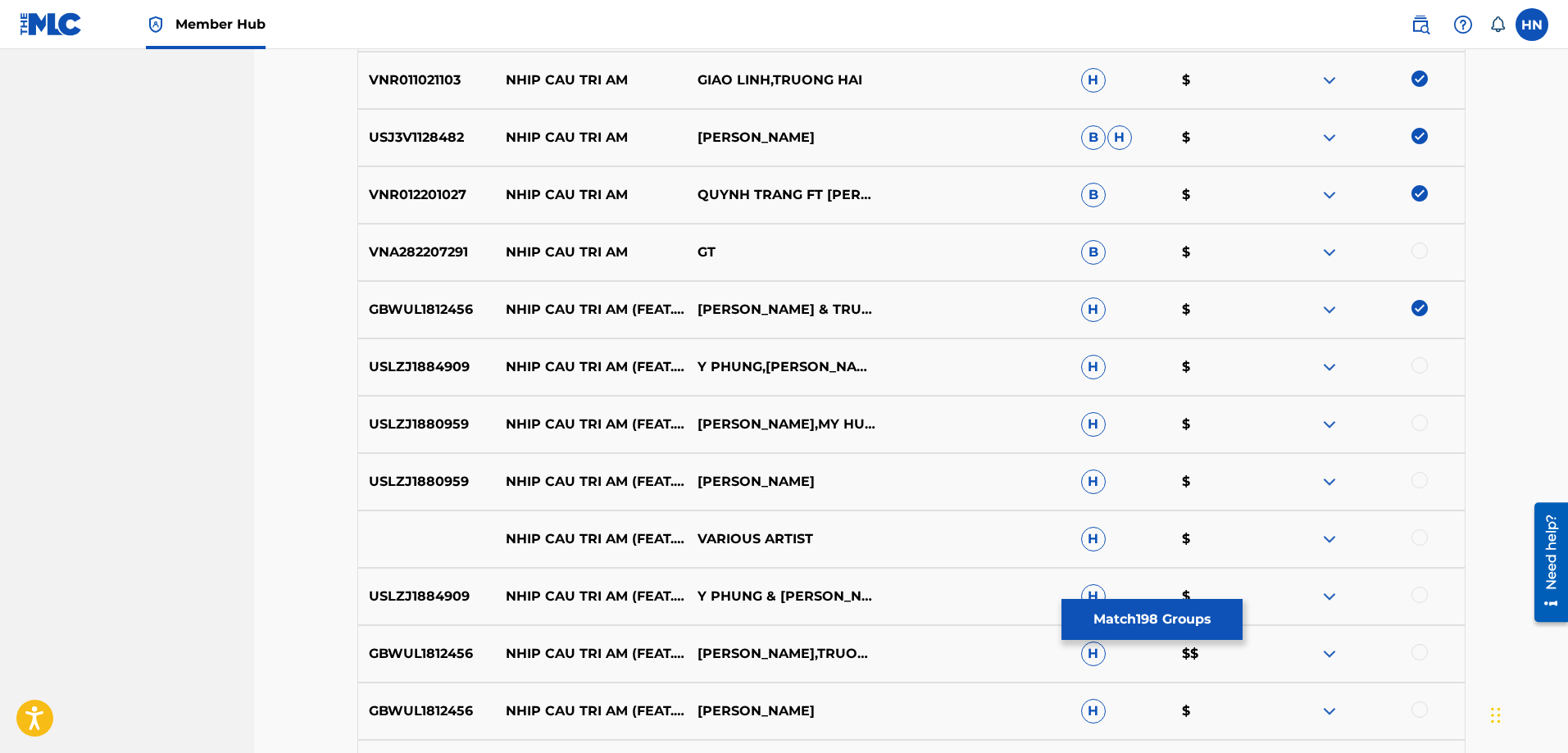
click at [466, 361] on p "USLZJ1884909" at bounding box center [427, 366] width 138 height 19
click at [1418, 363] on div at bounding box center [1419, 365] width 16 height 16
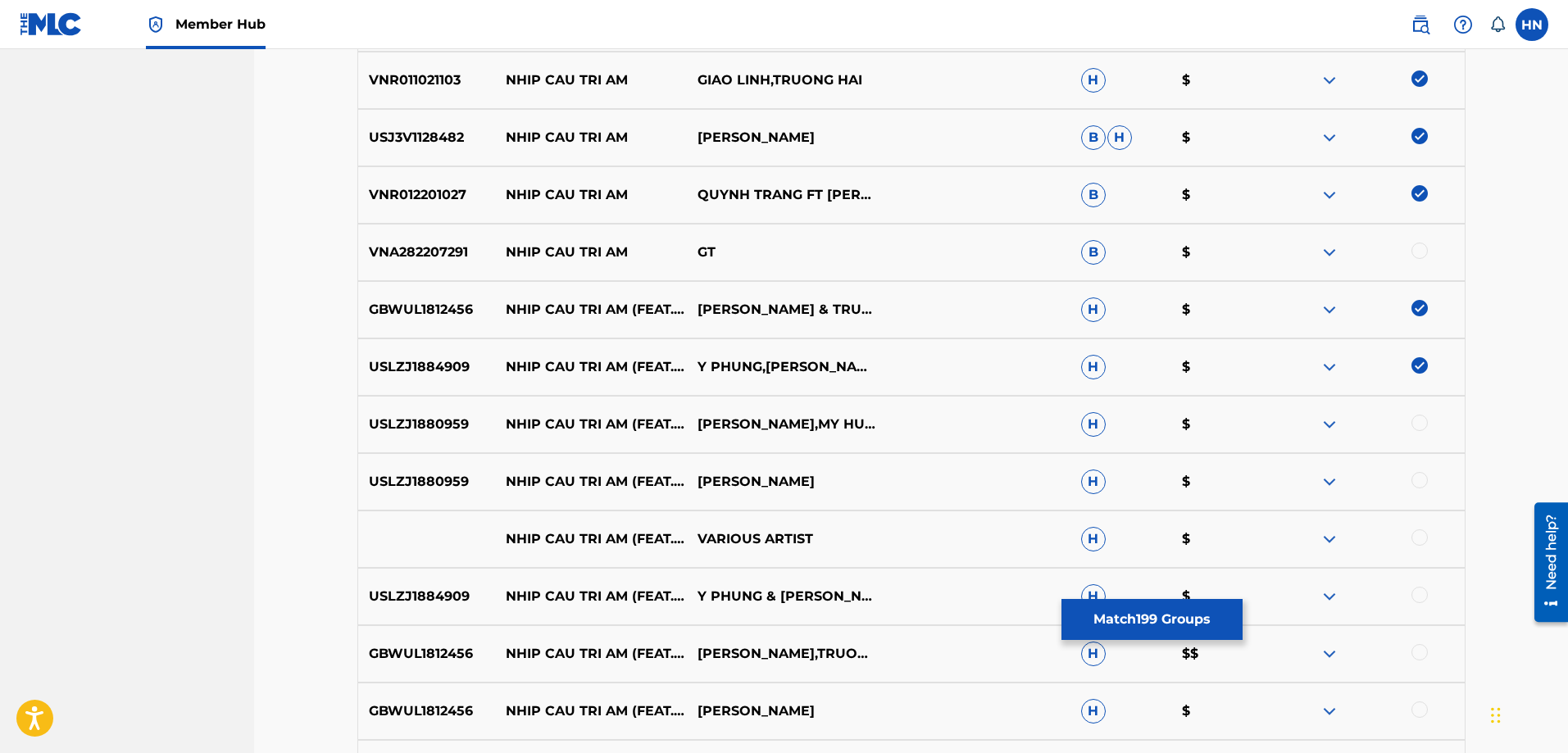
click at [420, 424] on p "USLZJ1880959" at bounding box center [427, 424] width 138 height 19
click at [1420, 425] on div at bounding box center [1419, 422] width 16 height 16
click at [1423, 479] on div at bounding box center [1419, 480] width 16 height 16
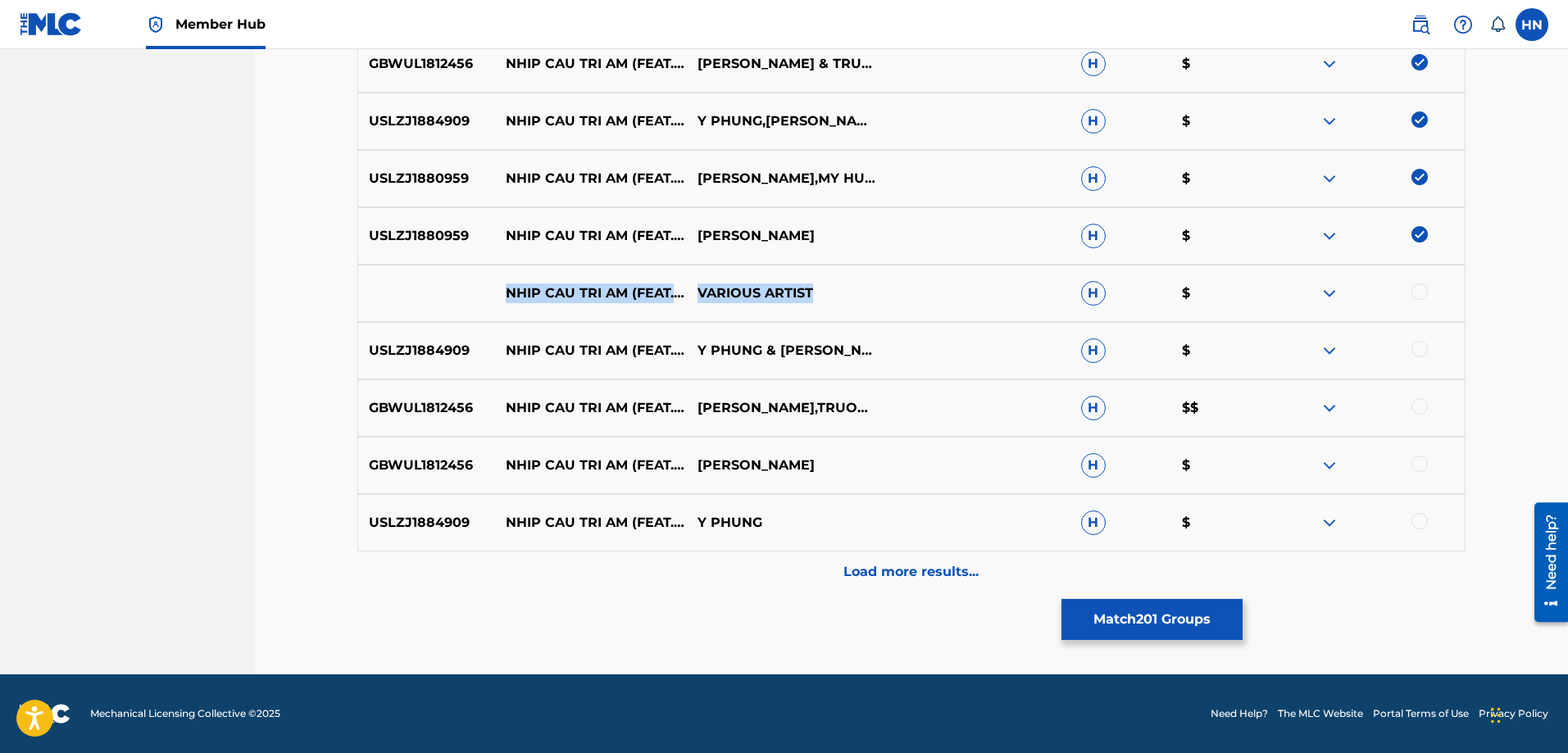
drag, startPoint x: 499, startPoint y: 283, endPoint x: 907, endPoint y: 295, distance: 408.2
click at [905, 295] on div "NHIP CAU TRI AM (FEAT. TRUONG VU) VARIOUS ARTIST H $" at bounding box center [911, 293] width 1108 height 57
click at [1425, 294] on div at bounding box center [1419, 291] width 16 height 16
click at [1321, 298] on img at bounding box center [1329, 292] width 19 height 19
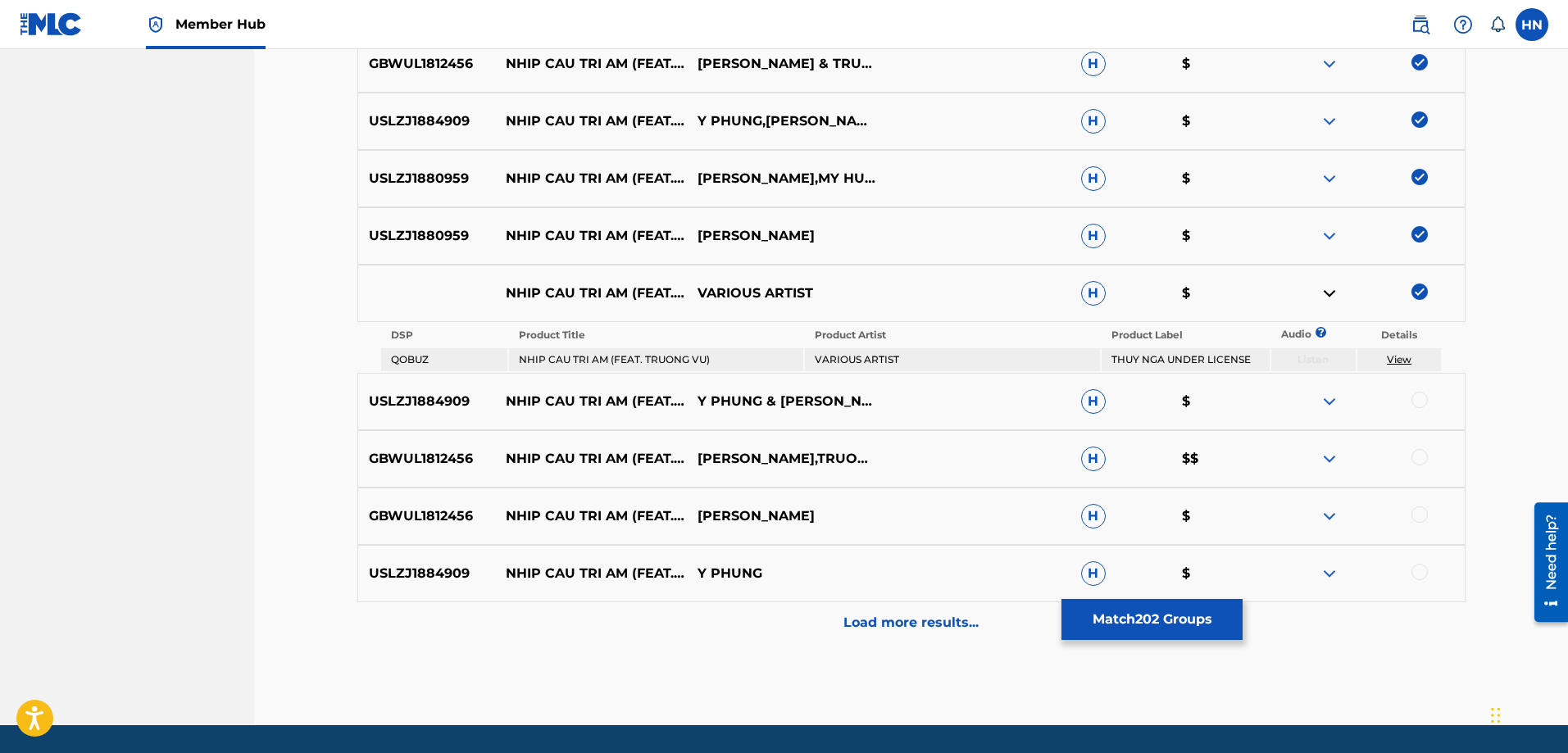
click at [1334, 294] on img at bounding box center [1329, 292] width 19 height 19
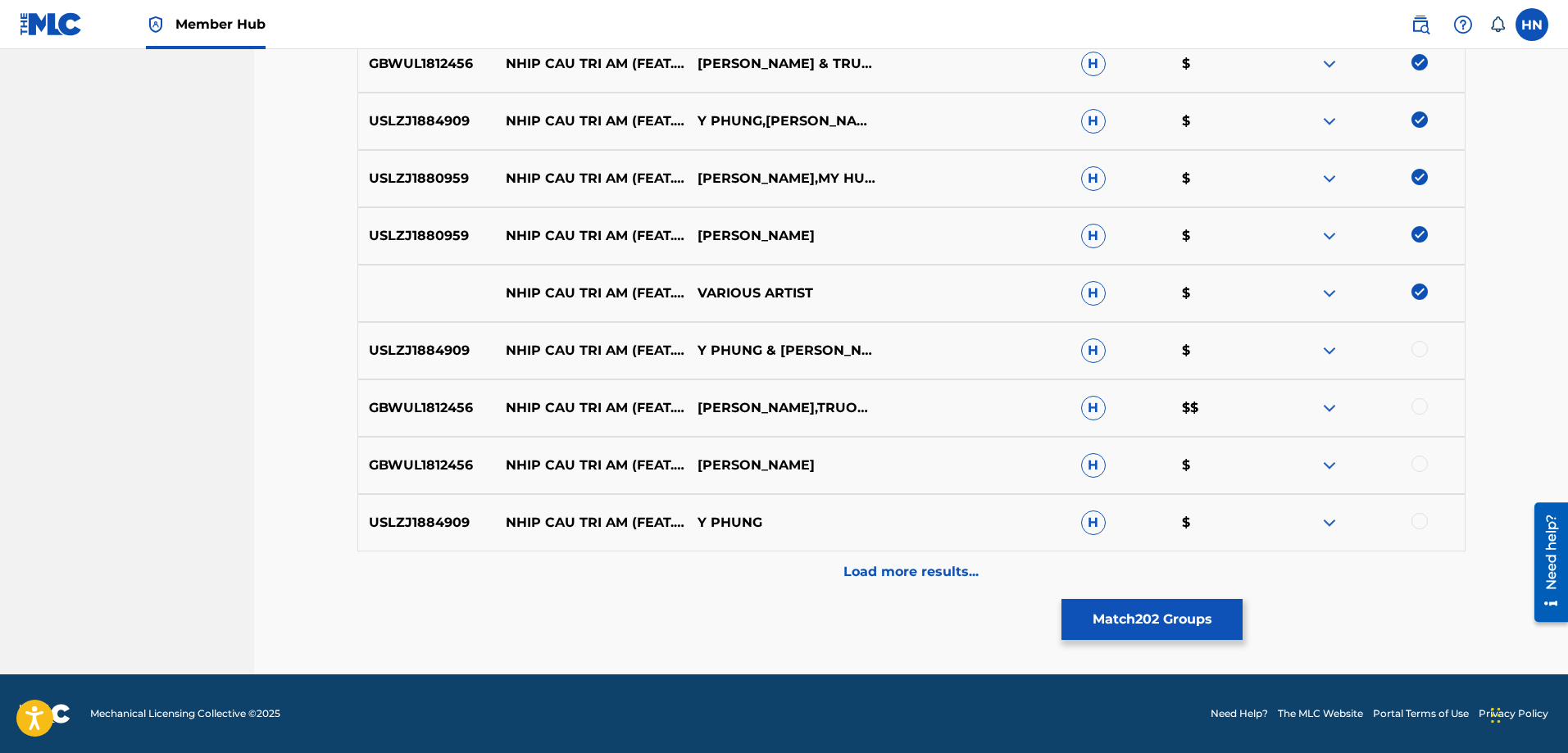
click at [1326, 295] on img at bounding box center [1329, 292] width 19 height 19
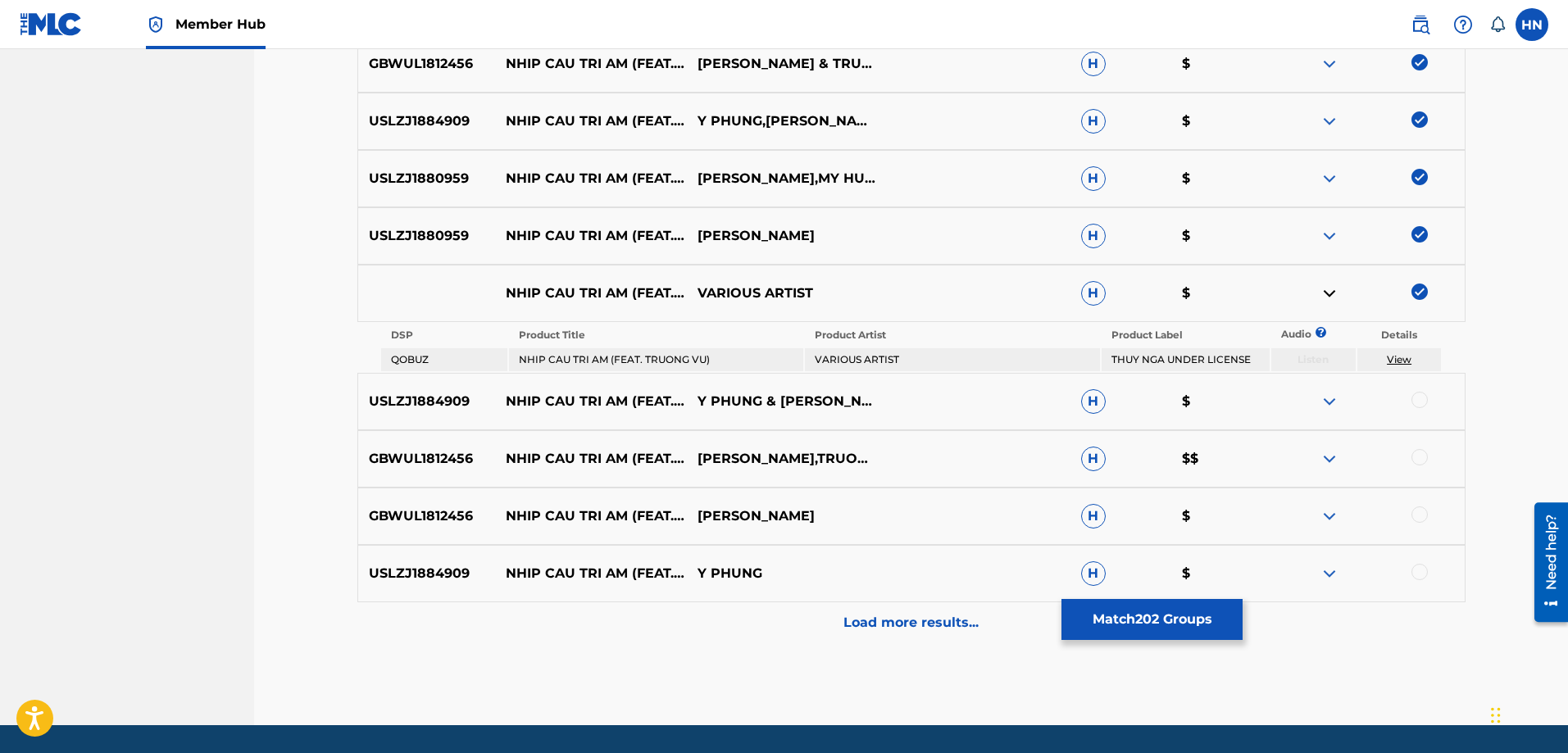
click at [1326, 295] on img at bounding box center [1329, 292] width 19 height 19
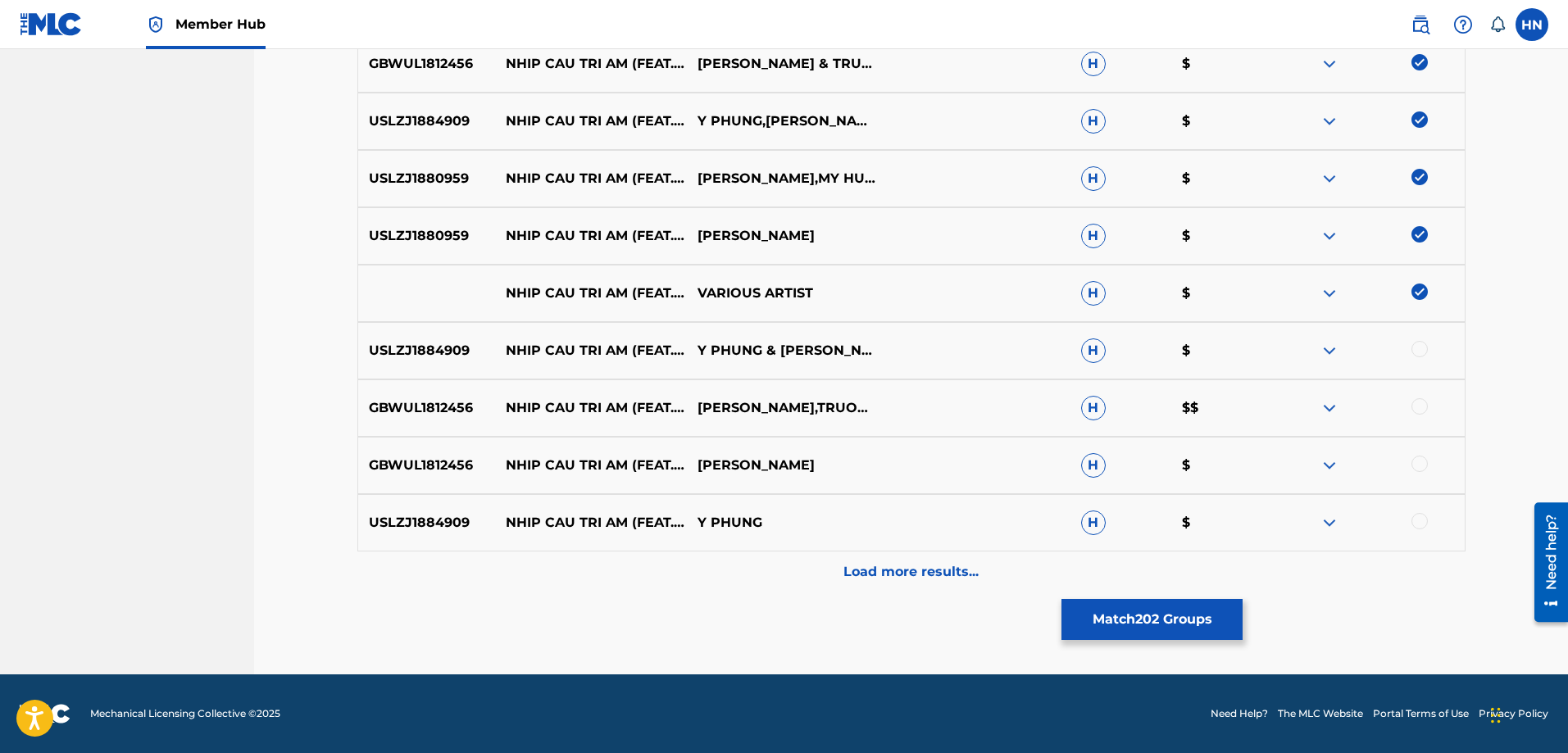
click at [409, 351] on p "USLZJ1884909" at bounding box center [427, 350] width 138 height 19
click at [1416, 341] on div at bounding box center [1419, 349] width 16 height 16
click at [389, 400] on p "GBWUL1812456" at bounding box center [427, 408] width 138 height 19
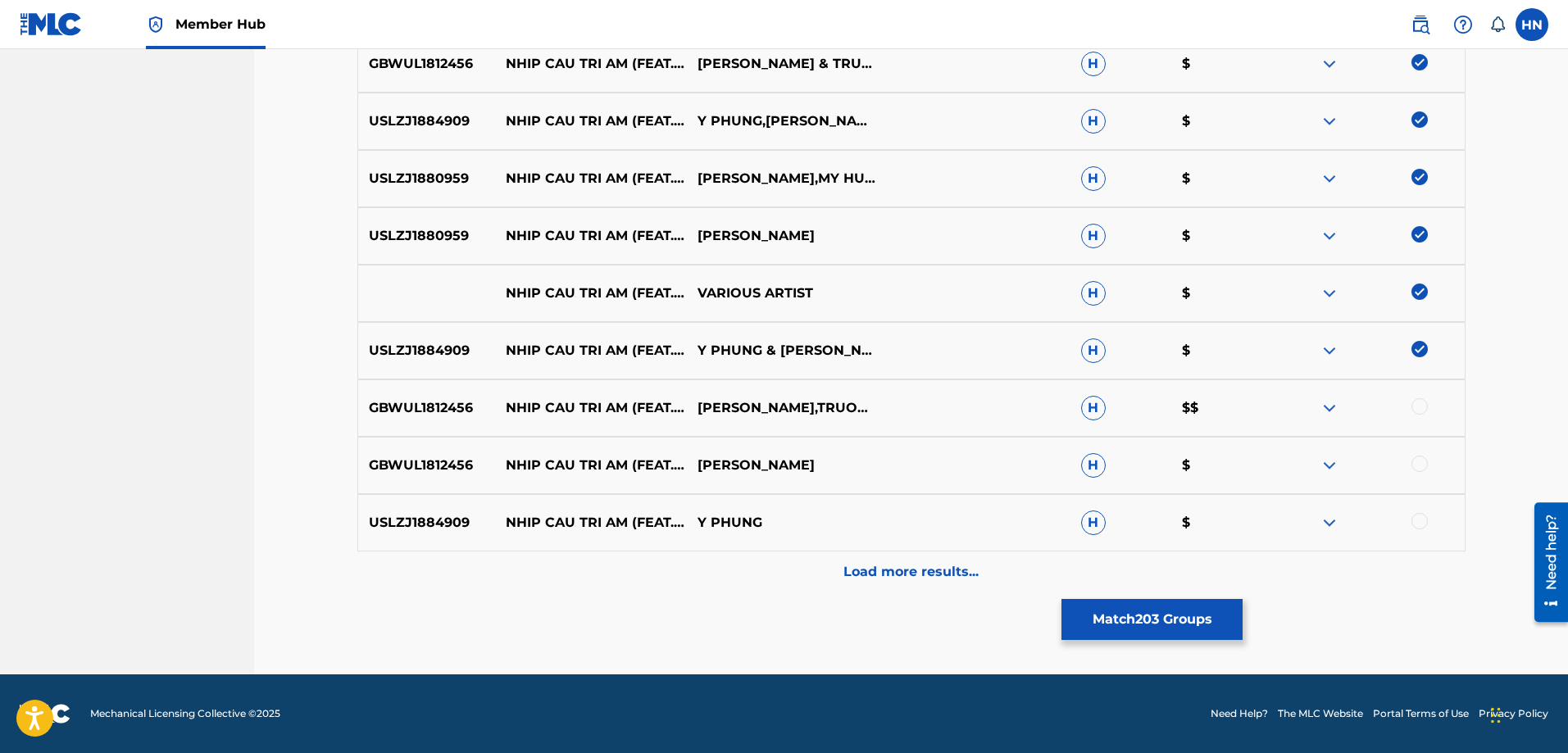
drag, startPoint x: 1418, startPoint y: 403, endPoint x: 1418, endPoint y: 455, distance: 52.0
click at [1418, 408] on div at bounding box center [1419, 406] width 16 height 16
click at [1418, 455] on div at bounding box center [1419, 463] width 16 height 16
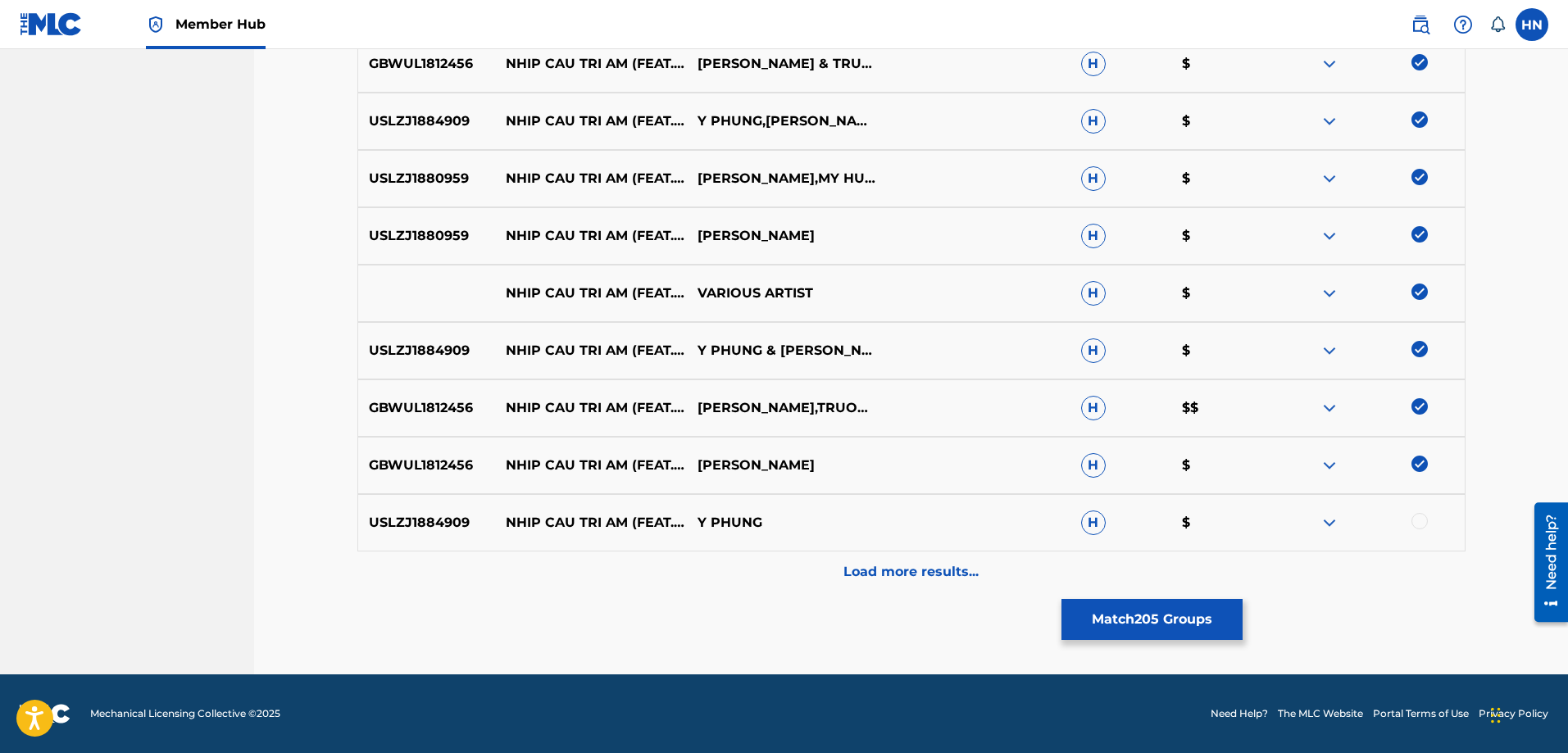
click at [1421, 523] on div at bounding box center [1419, 520] width 16 height 16
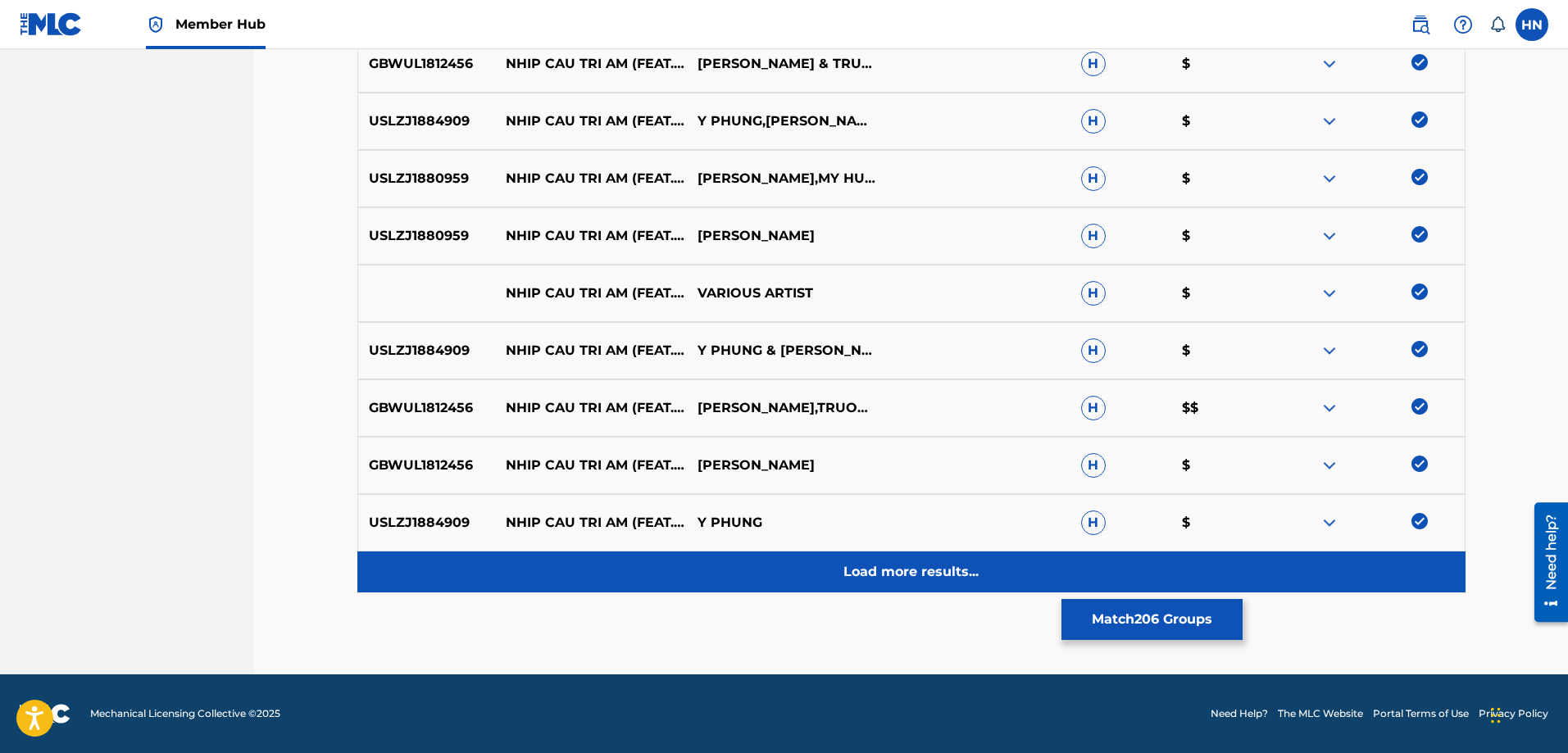
click at [946, 560] on div "Load more results..." at bounding box center [911, 571] width 1108 height 41
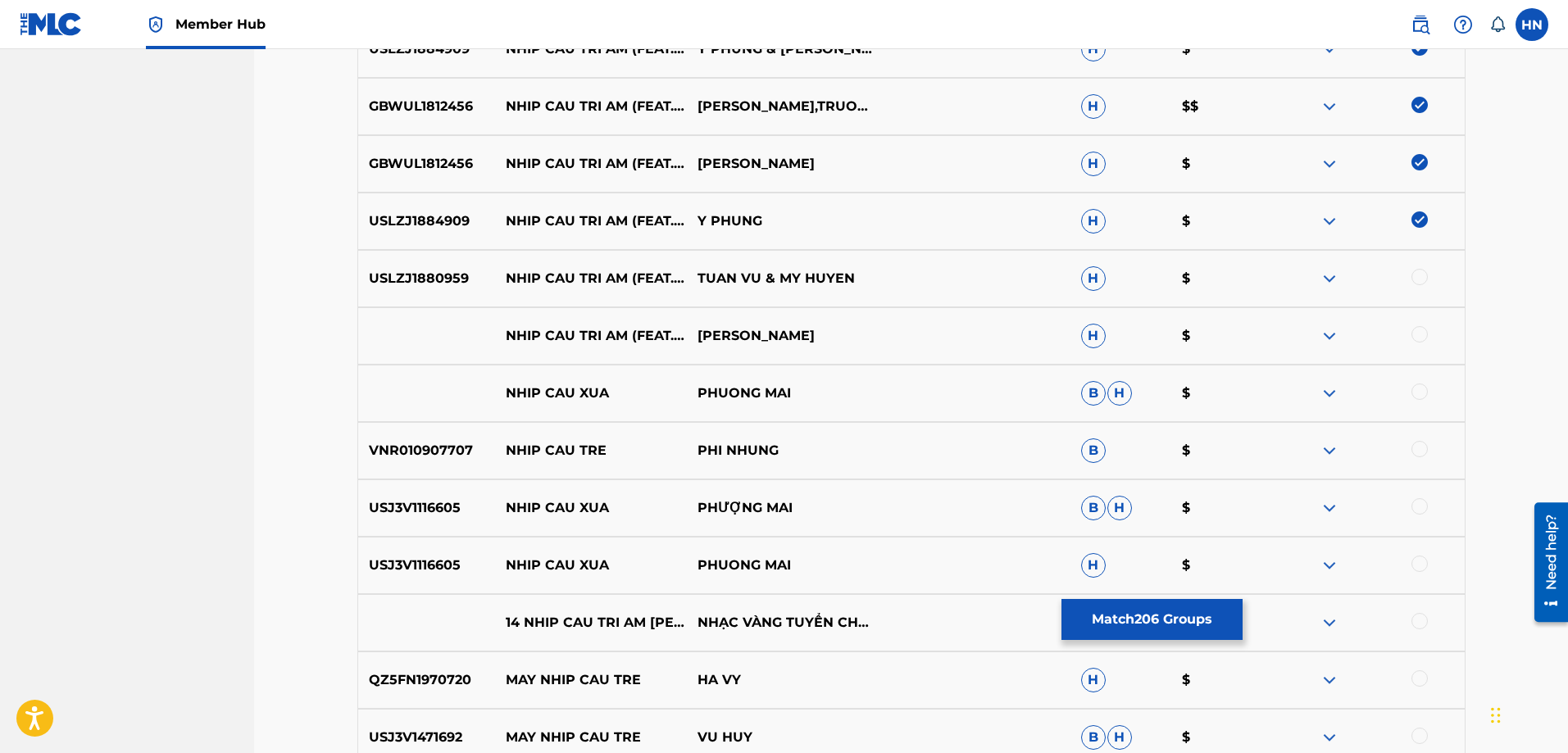
scroll to position [2701, 0]
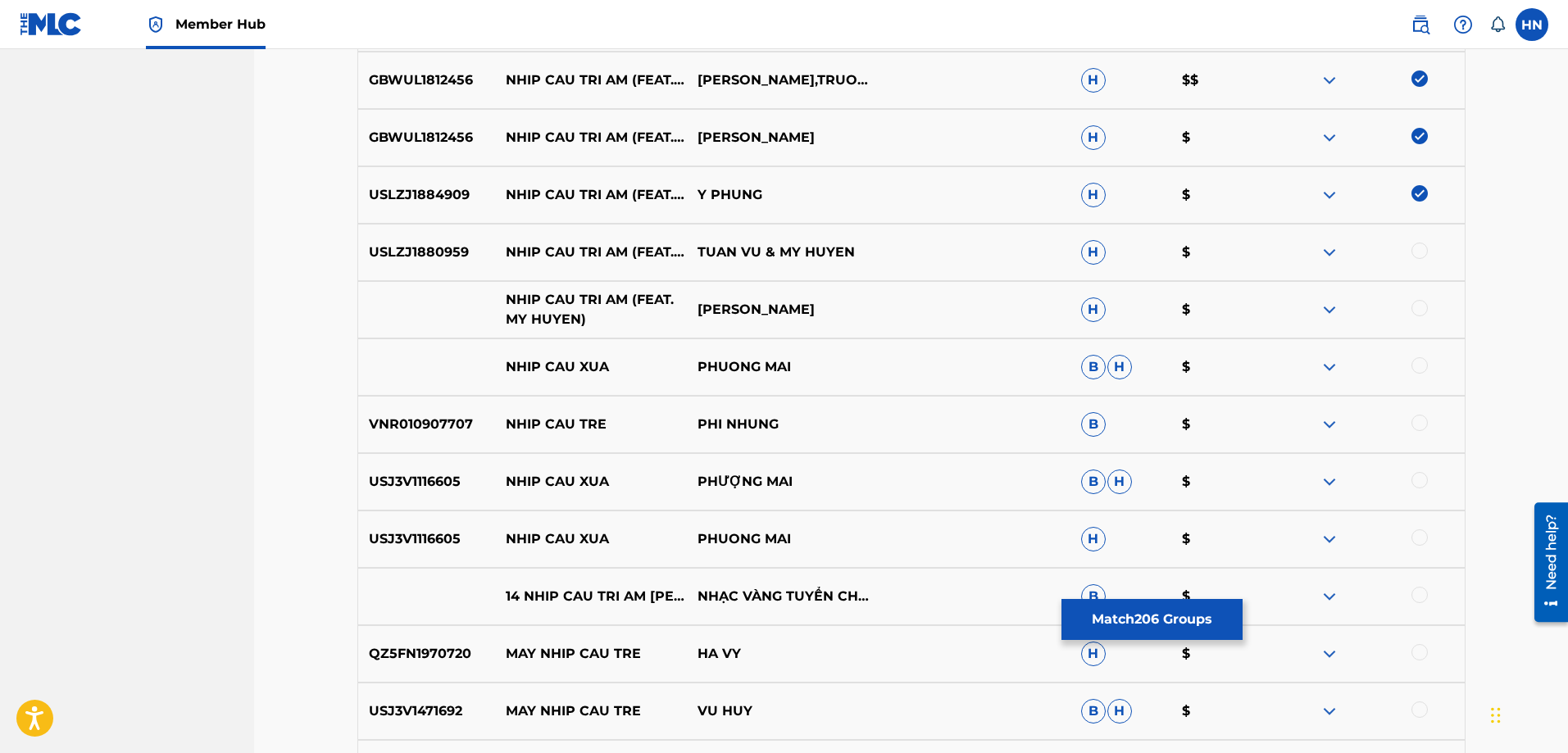
click at [500, 310] on p "NHIP CAU TRI AM (FEAT. MY HUYEN)" at bounding box center [591, 309] width 192 height 39
drag, startPoint x: 498, startPoint y: 301, endPoint x: 798, endPoint y: 311, distance: 300.2
click at [798, 311] on div "NHIP CAU TRI AM (FEAT. MY HUYEN) [PERSON_NAME]" at bounding box center [911, 309] width 1108 height 57
click at [1426, 304] on div at bounding box center [1419, 308] width 16 height 16
click at [432, 253] on p "USLZJ1880959" at bounding box center [427, 252] width 138 height 19
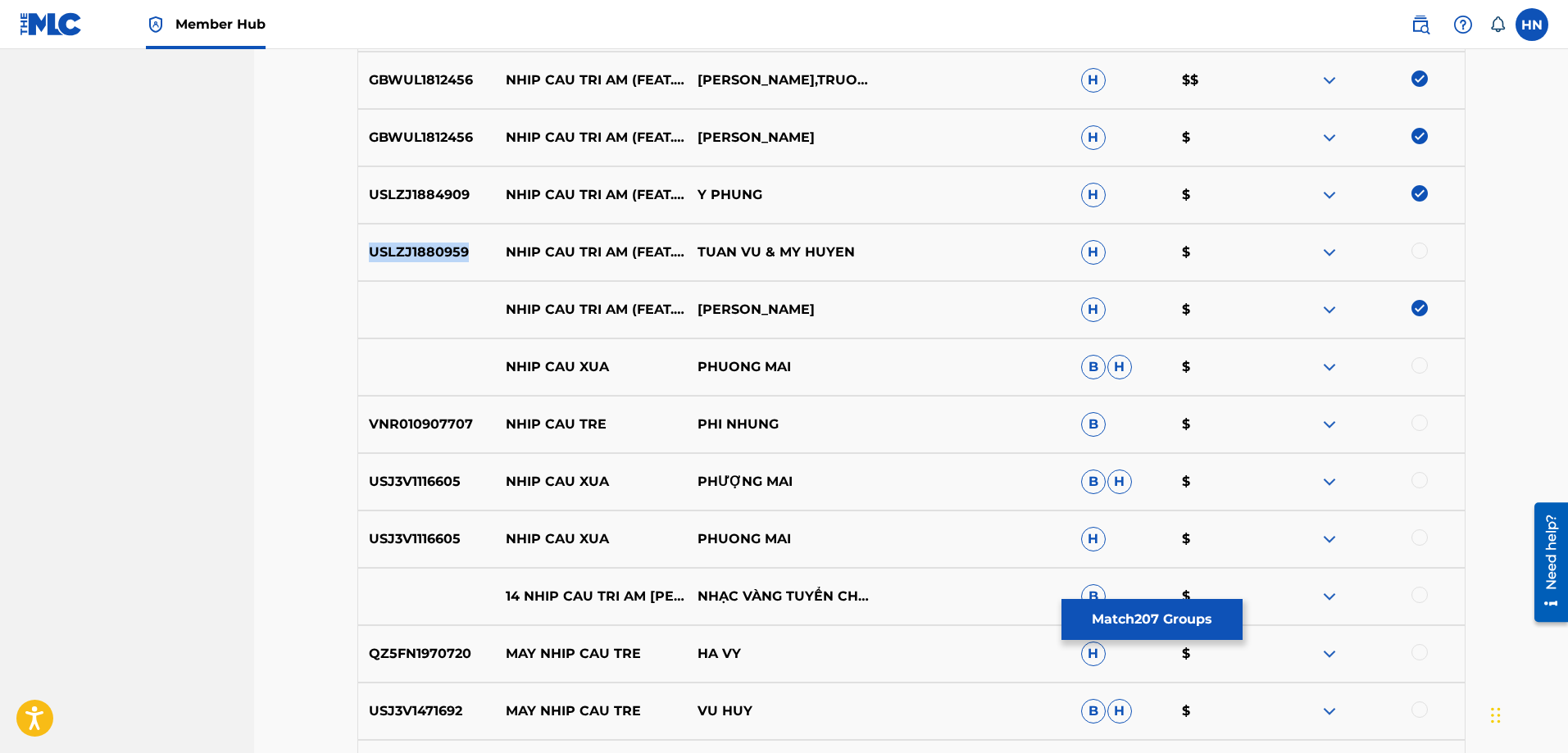
click at [432, 253] on p "USLZJ1880959" at bounding box center [427, 252] width 138 height 19
click at [1418, 247] on div at bounding box center [1419, 250] width 16 height 16
click at [1332, 306] on img at bounding box center [1329, 309] width 19 height 19
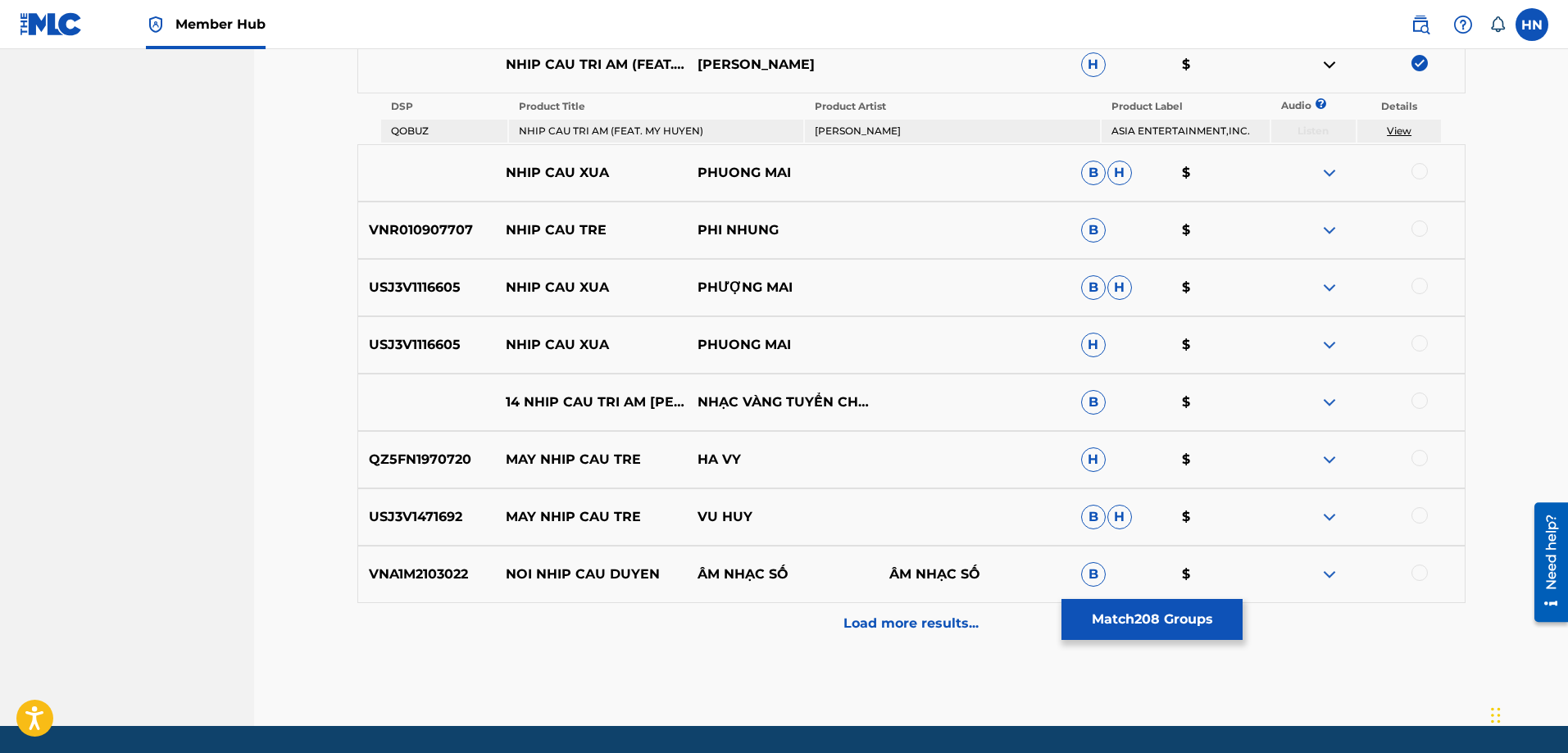
scroll to position [2947, 0]
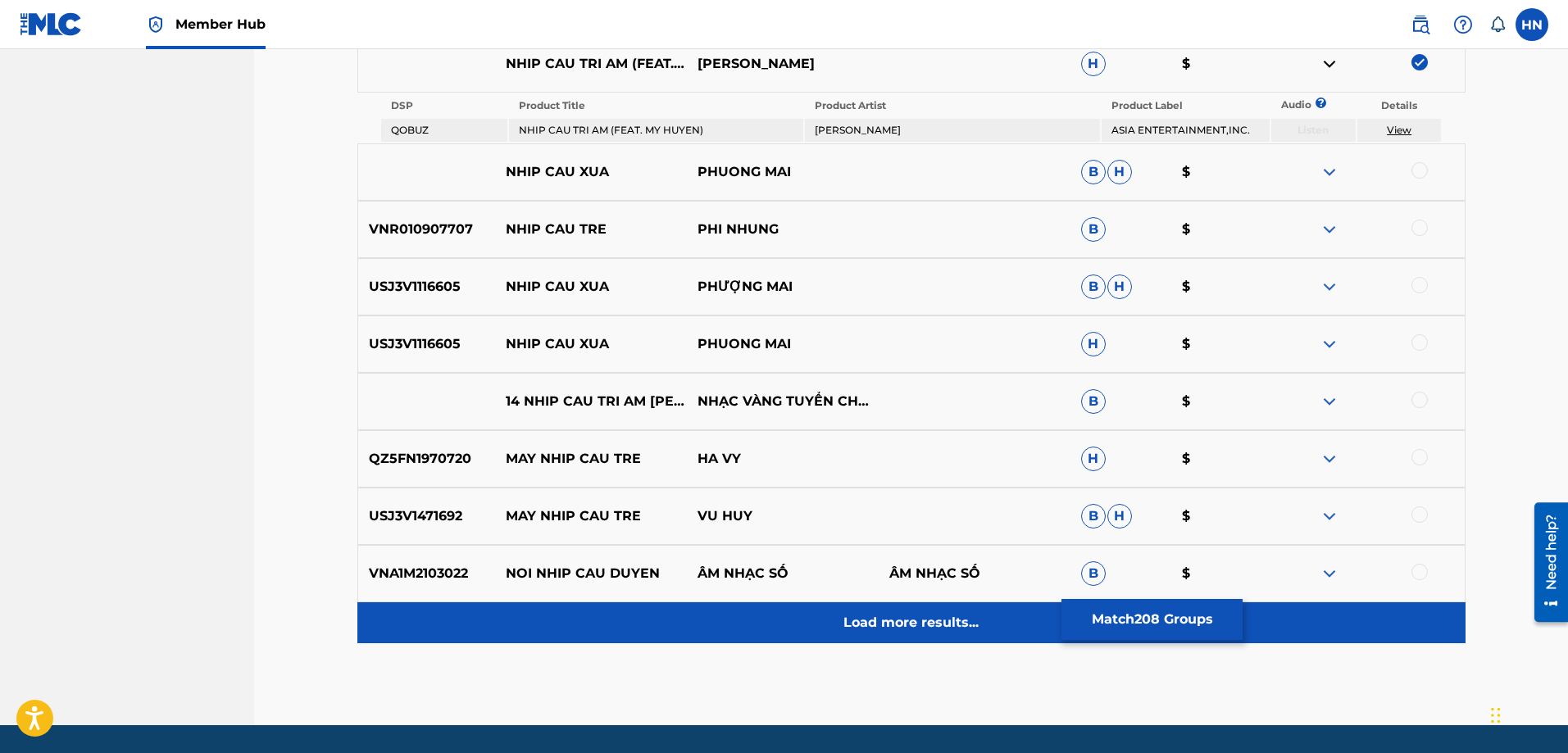
click at [884, 612] on div "Load more results..." at bounding box center [911, 623] width 1108 height 41
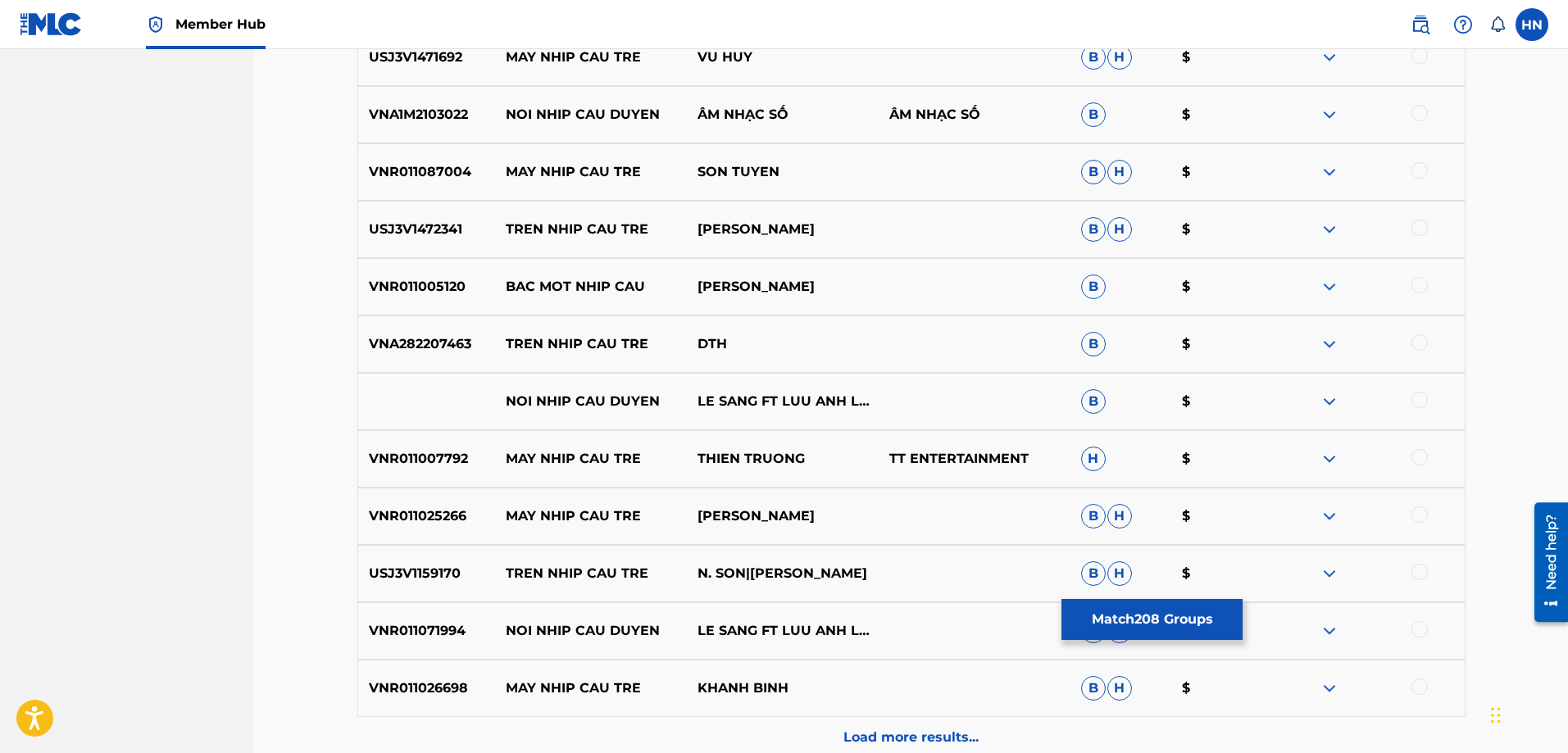
scroll to position [3357, 0]
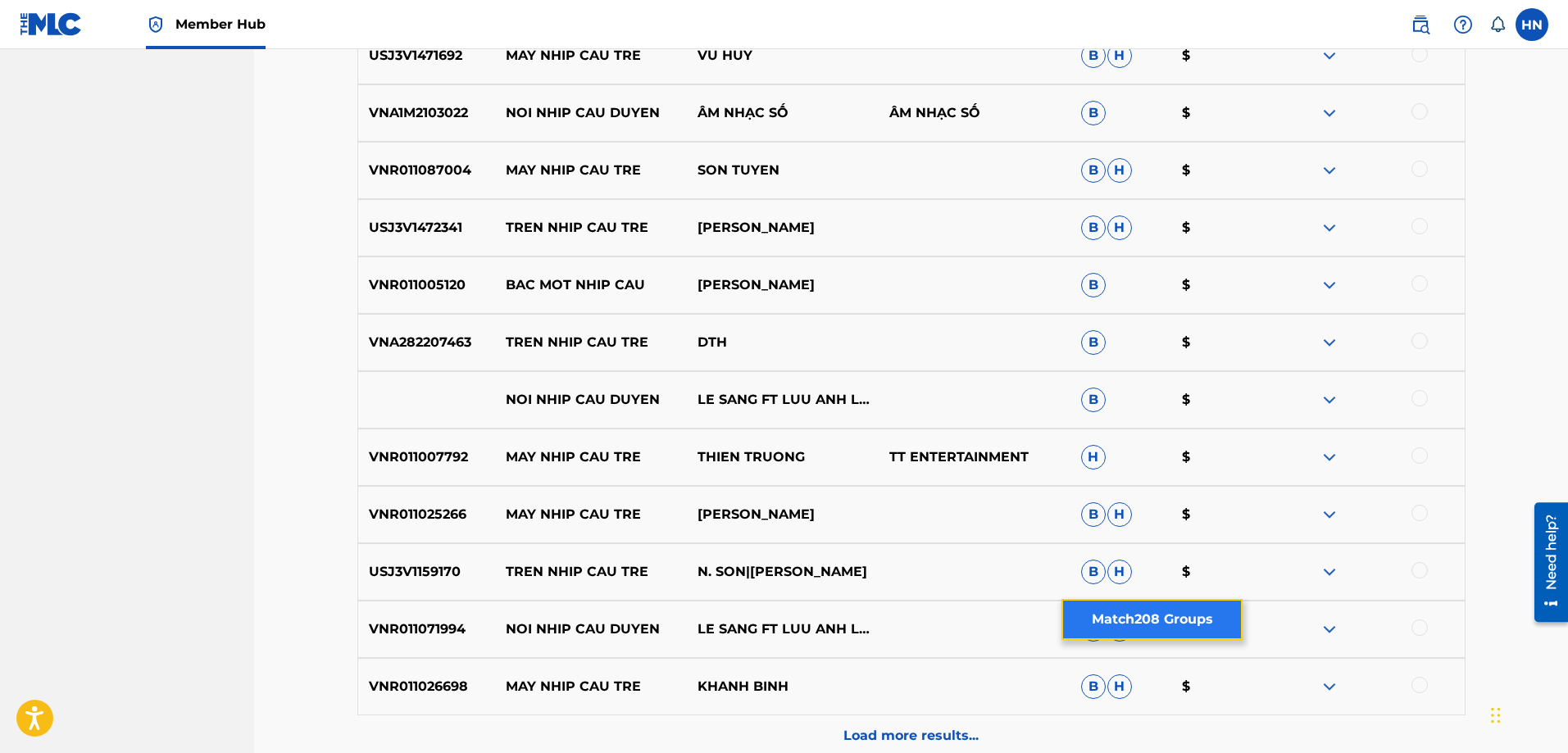
click at [1085, 625] on button "Match 208 Groups" at bounding box center [1152, 619] width 181 height 41
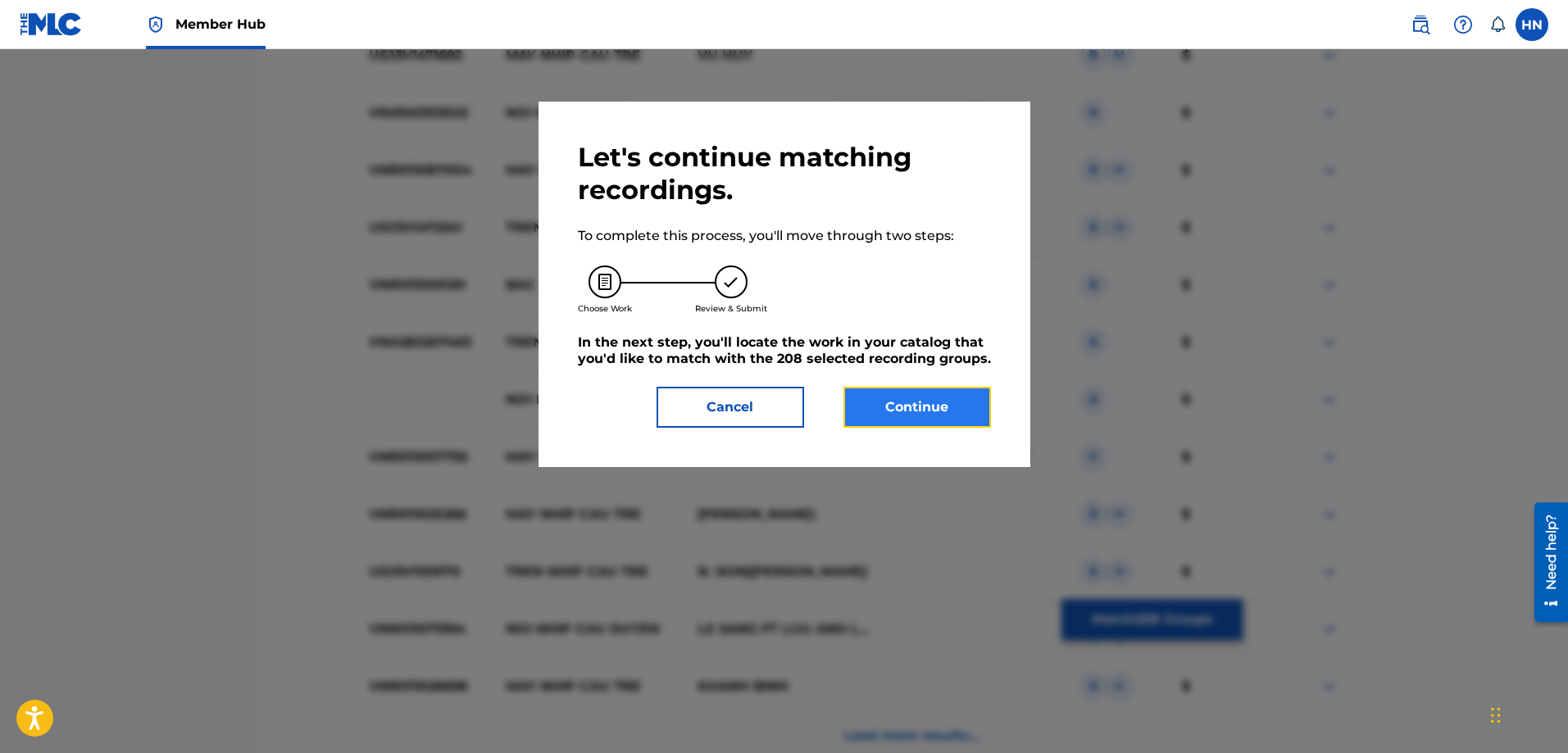
click at [875, 390] on button "Continue" at bounding box center [916, 407] width 147 height 41
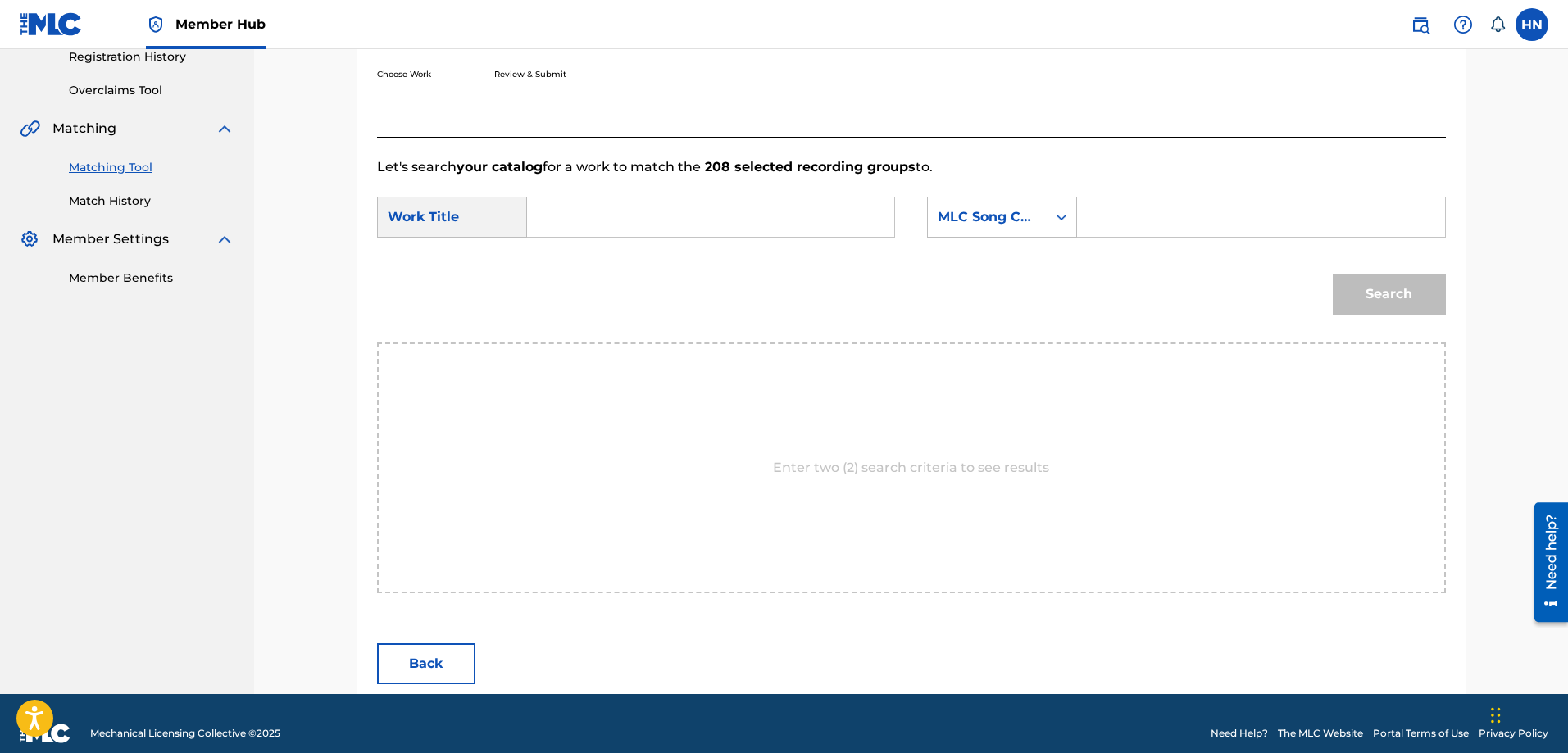
scroll to position [339, 0]
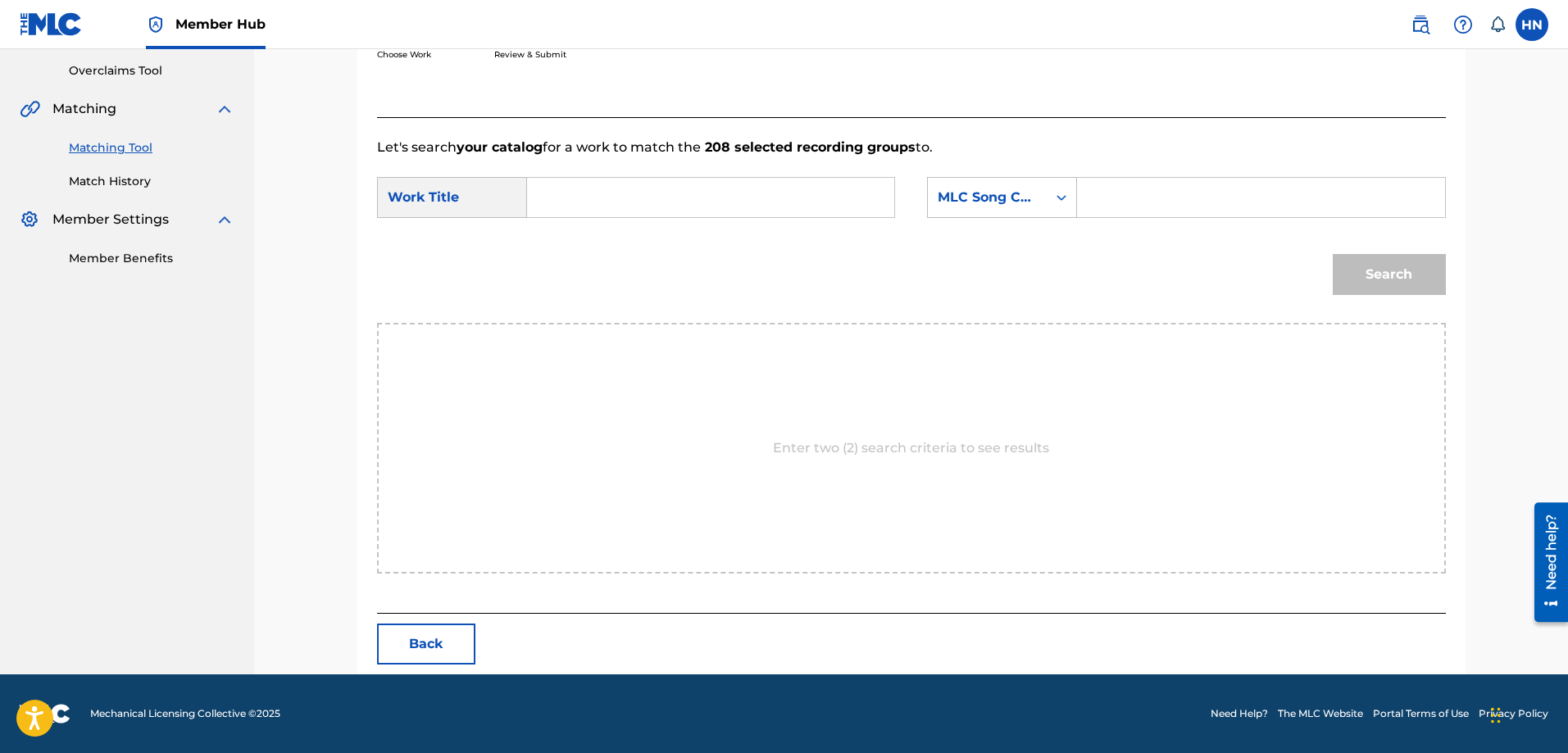
click at [867, 192] on input "Search Form" at bounding box center [710, 197] width 340 height 39
paste input "NHIP CAU TRI AM"
type input "NHIP CAU TRI AM"
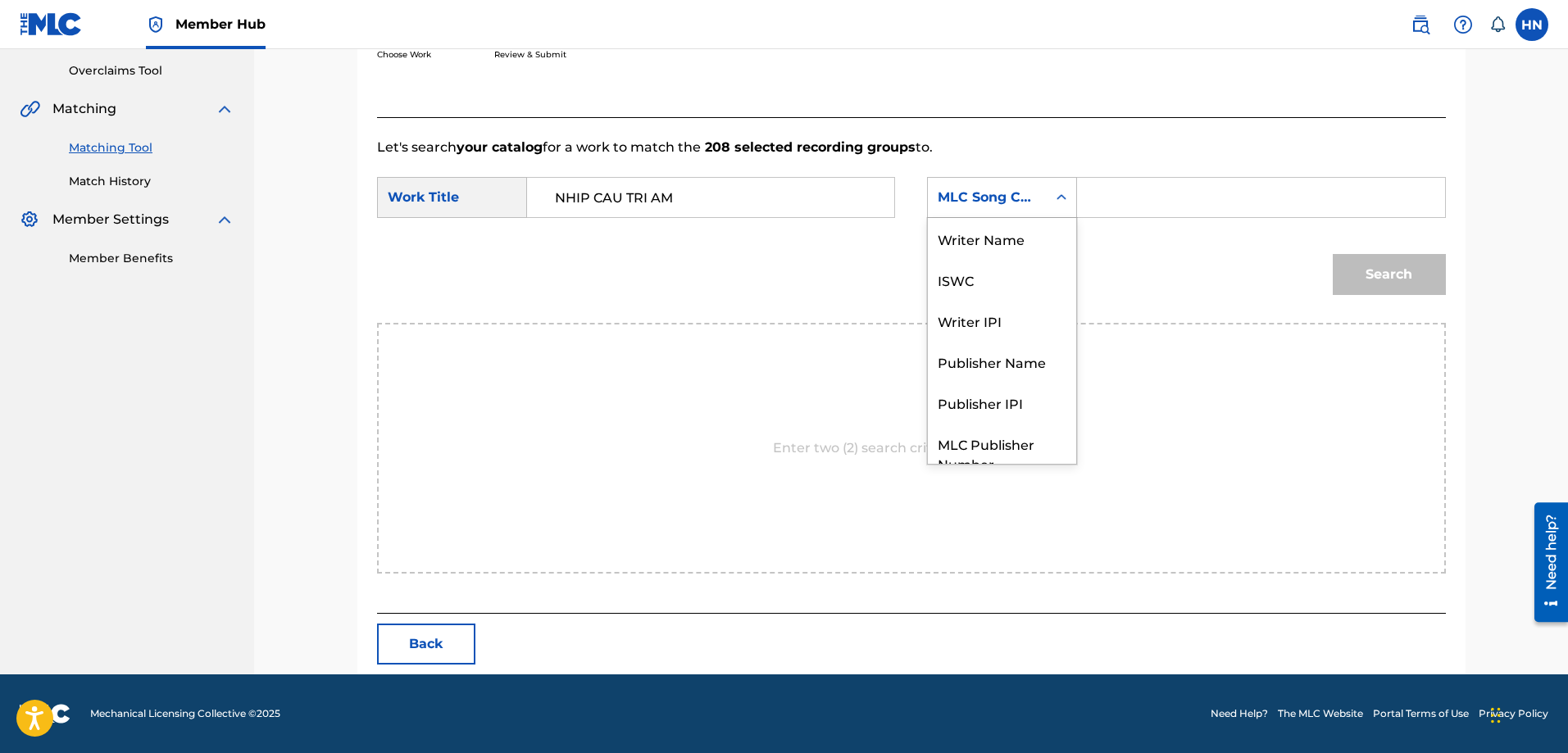
click at [963, 190] on div "MLC Song Code" at bounding box center [987, 197] width 99 height 19
click at [967, 231] on div "ISWC" at bounding box center [1002, 219] width 148 height 41
click at [1179, 206] on input "Search Form" at bounding box center [1261, 197] width 340 height 39
paste input "T9108090933"
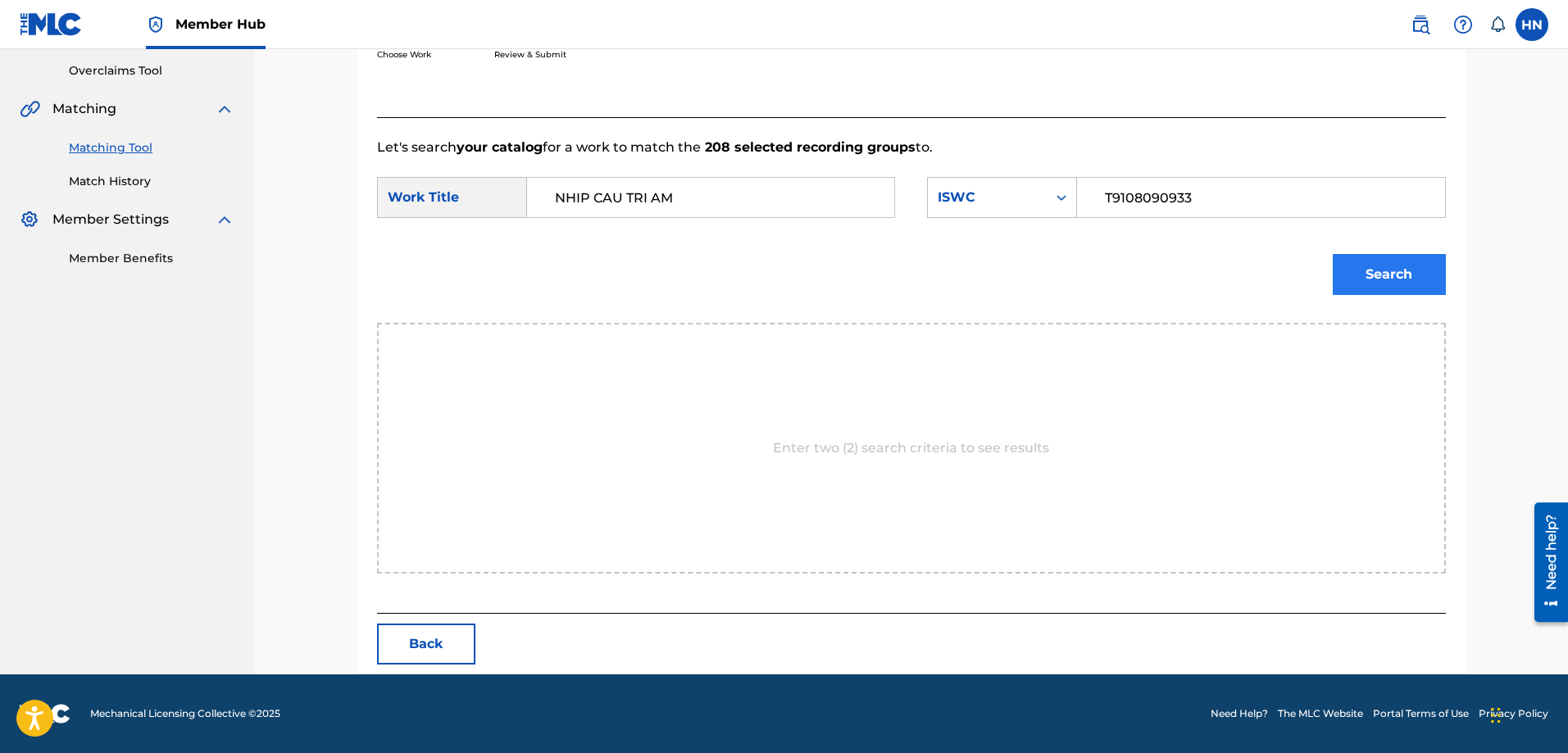
type input "T9108090933"
click at [1386, 269] on button "Search" at bounding box center [1389, 274] width 114 height 41
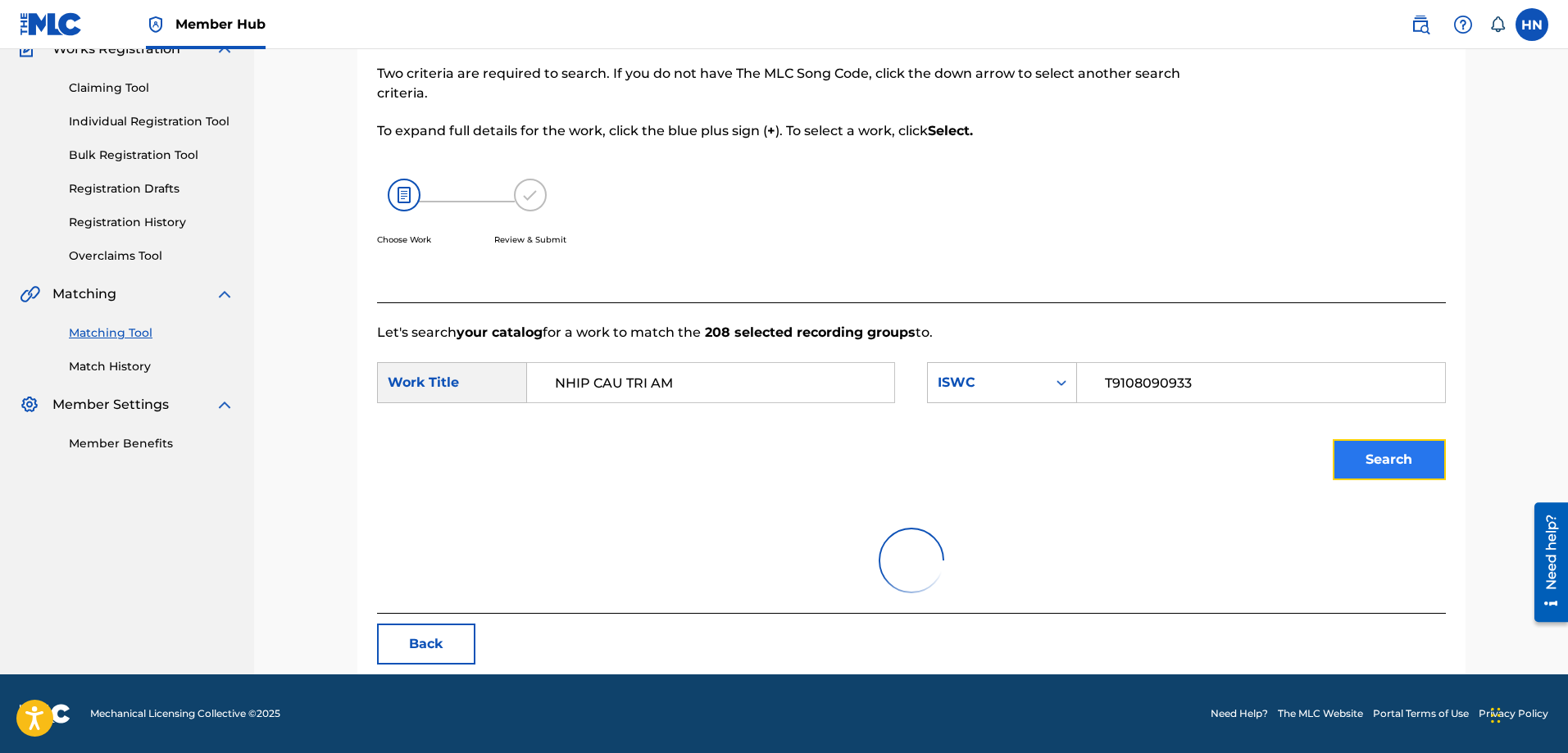
scroll to position [290, 0]
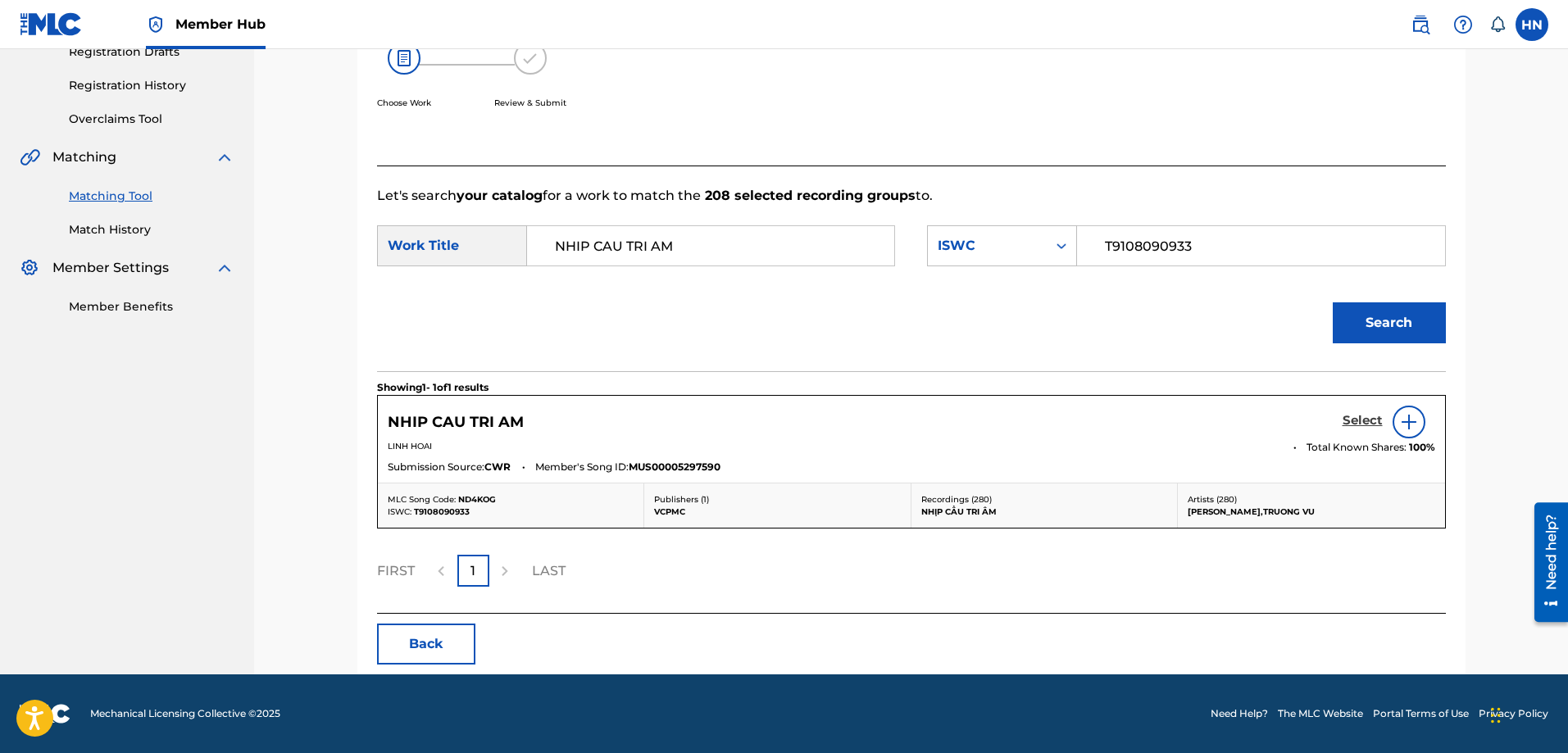
click at [1356, 419] on h5 "Select" at bounding box center [1363, 420] width 40 height 16
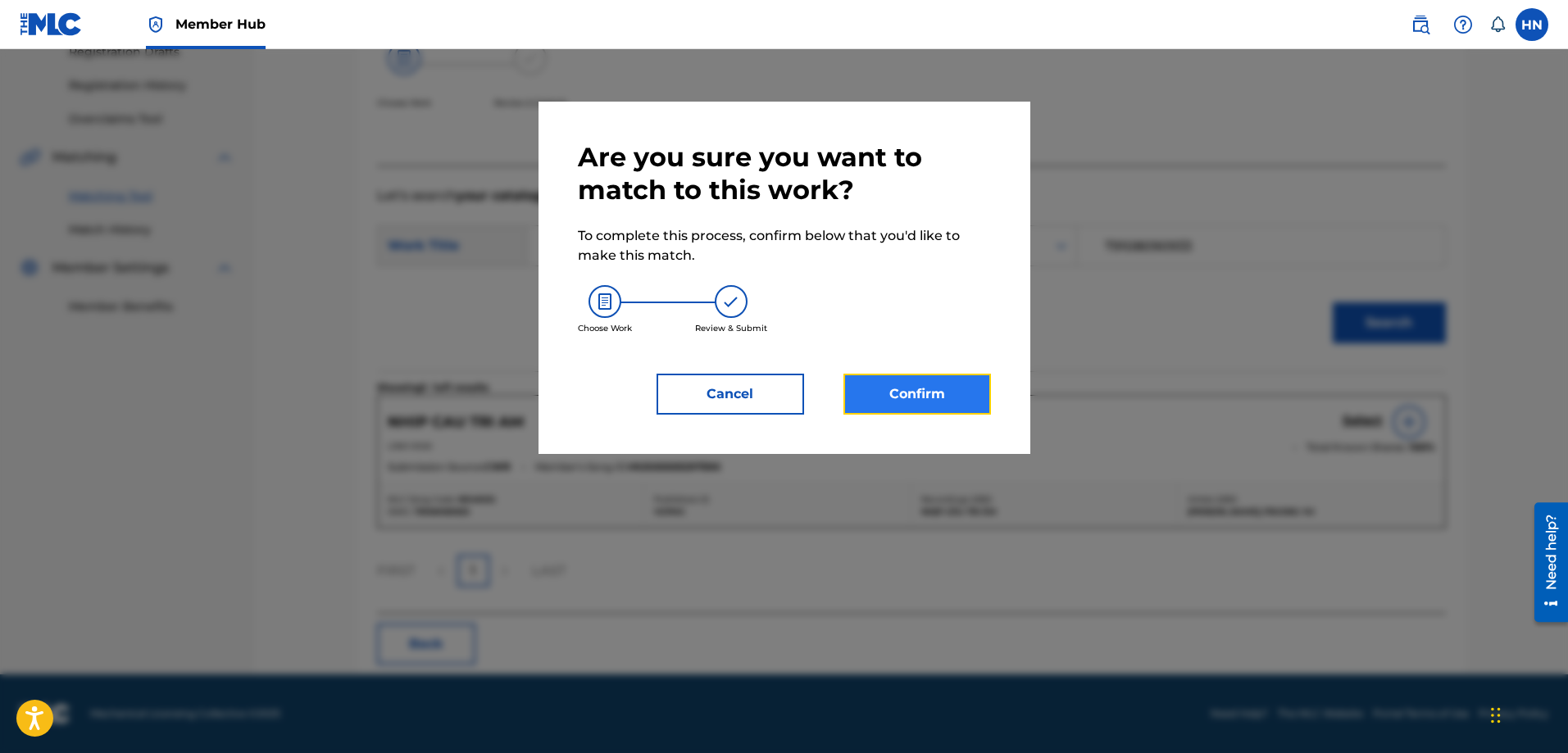
click at [951, 384] on button "Confirm" at bounding box center [916, 394] width 147 height 41
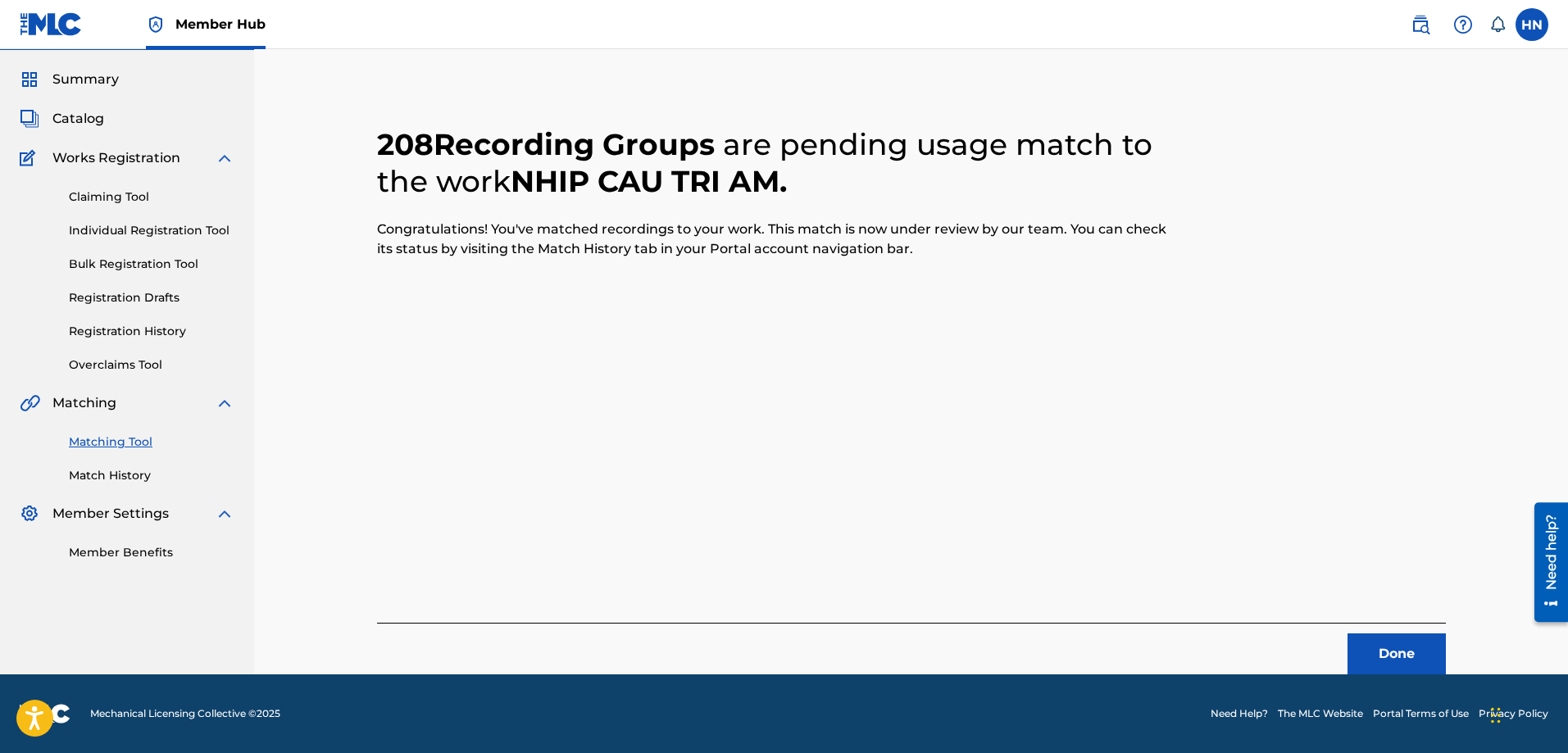
scroll to position [45, 0]
click at [1360, 650] on button "Done" at bounding box center [1396, 654] width 98 height 41
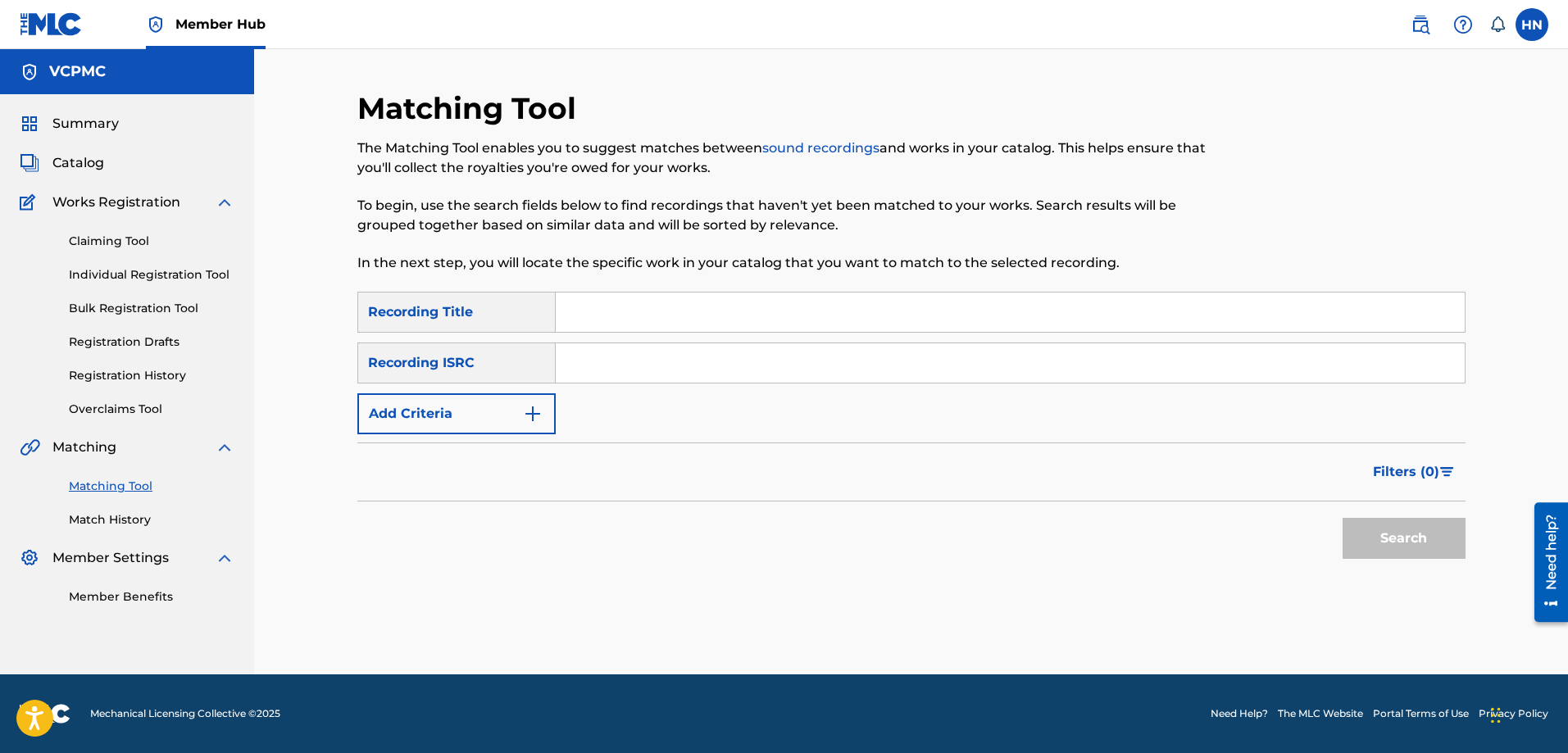
scroll to position [0, 0]
click at [694, 326] on input "Search Form" at bounding box center [1010, 312] width 909 height 39
paste input "NHẠC THIỀN TỊNH TÂM"
click at [1343, 518] on button "Search" at bounding box center [1404, 538] width 123 height 41
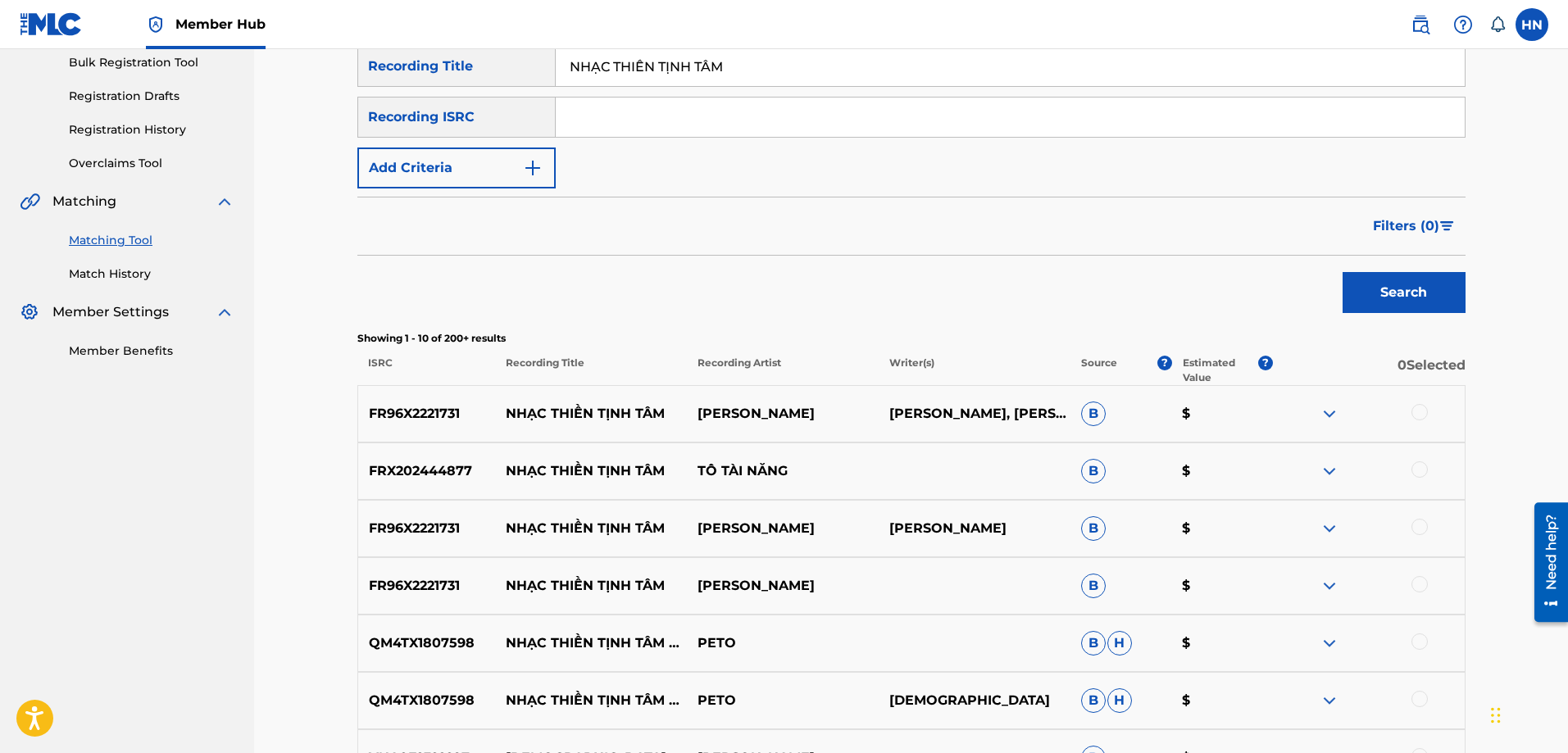
scroll to position [409, 0]
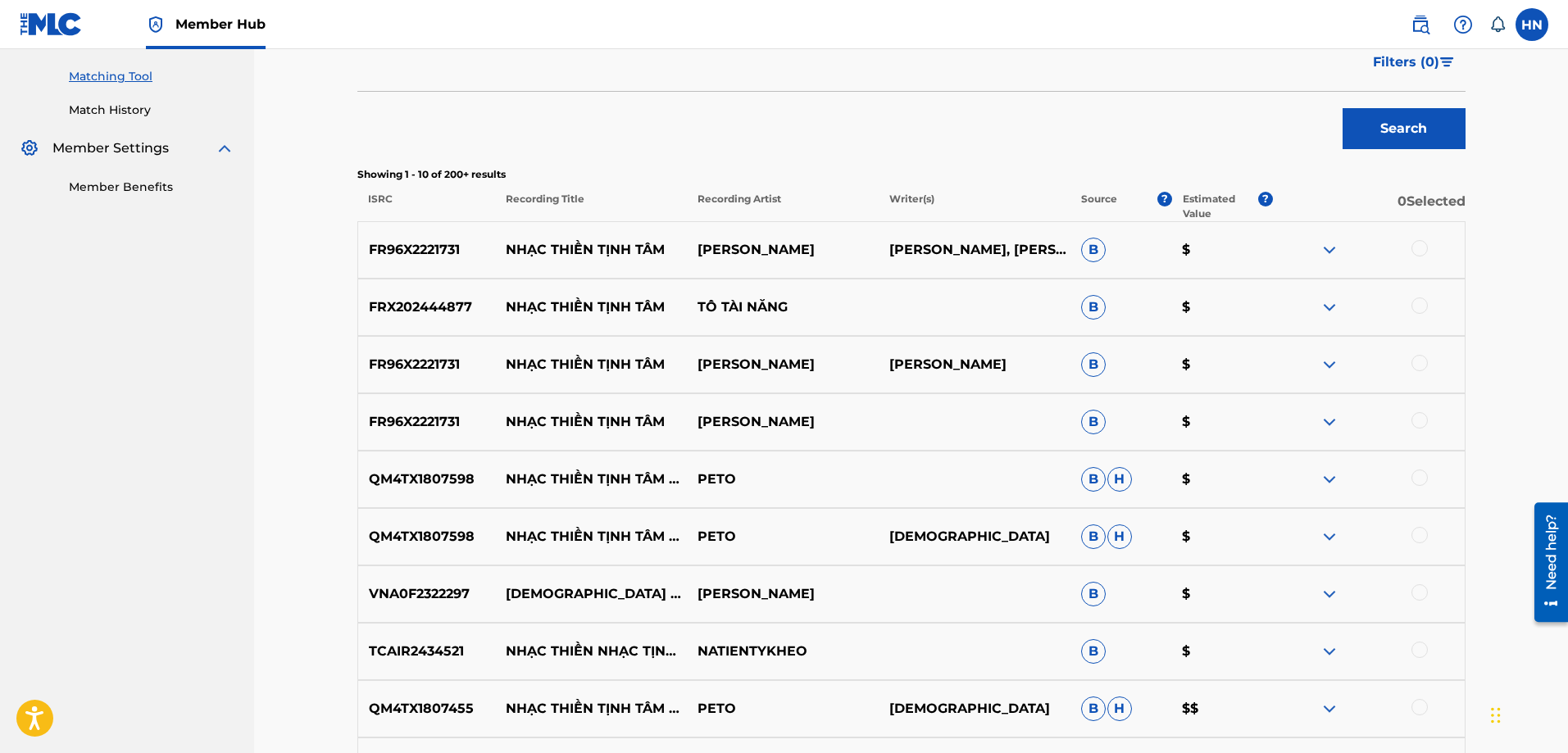
click at [441, 303] on p "FRX202444877" at bounding box center [427, 307] width 138 height 19
click at [1412, 309] on div at bounding box center [1419, 305] width 16 height 16
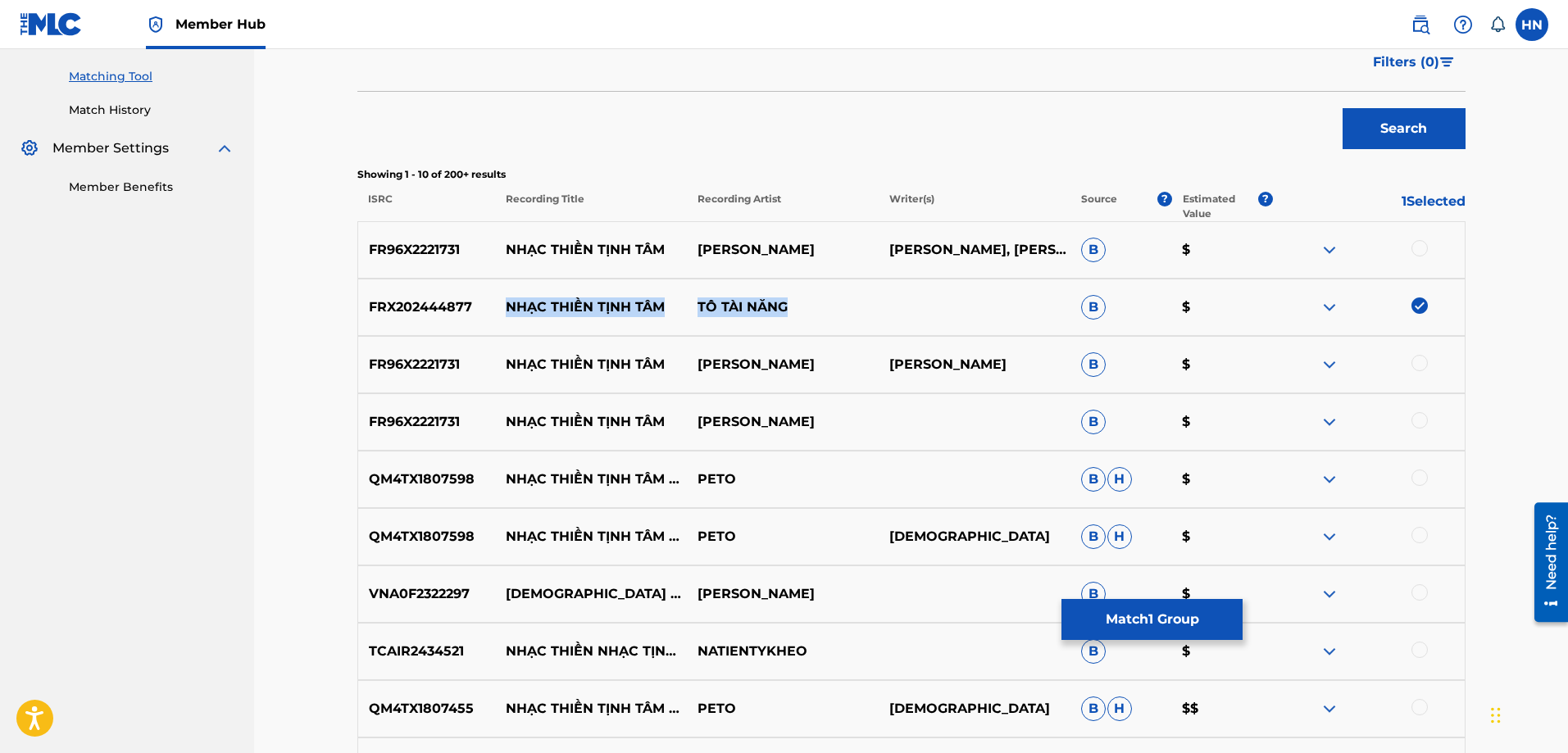
drag, startPoint x: 505, startPoint y: 307, endPoint x: 931, endPoint y: 303, distance: 426.0
click at [929, 303] on div "FRX202444877 NHẠC THIỀN TỊNH TÂM TÔ TÀI NĂNG B $" at bounding box center [911, 307] width 1108 height 57
drag, startPoint x: 831, startPoint y: 243, endPoint x: 502, endPoint y: 233, distance: 329.2
click at [502, 233] on div "FR96X2221731 NHẠC THIỀN TỊNH TÂM [PERSON_NAME], [PERSON_NAME] $" at bounding box center [911, 250] width 1108 height 57
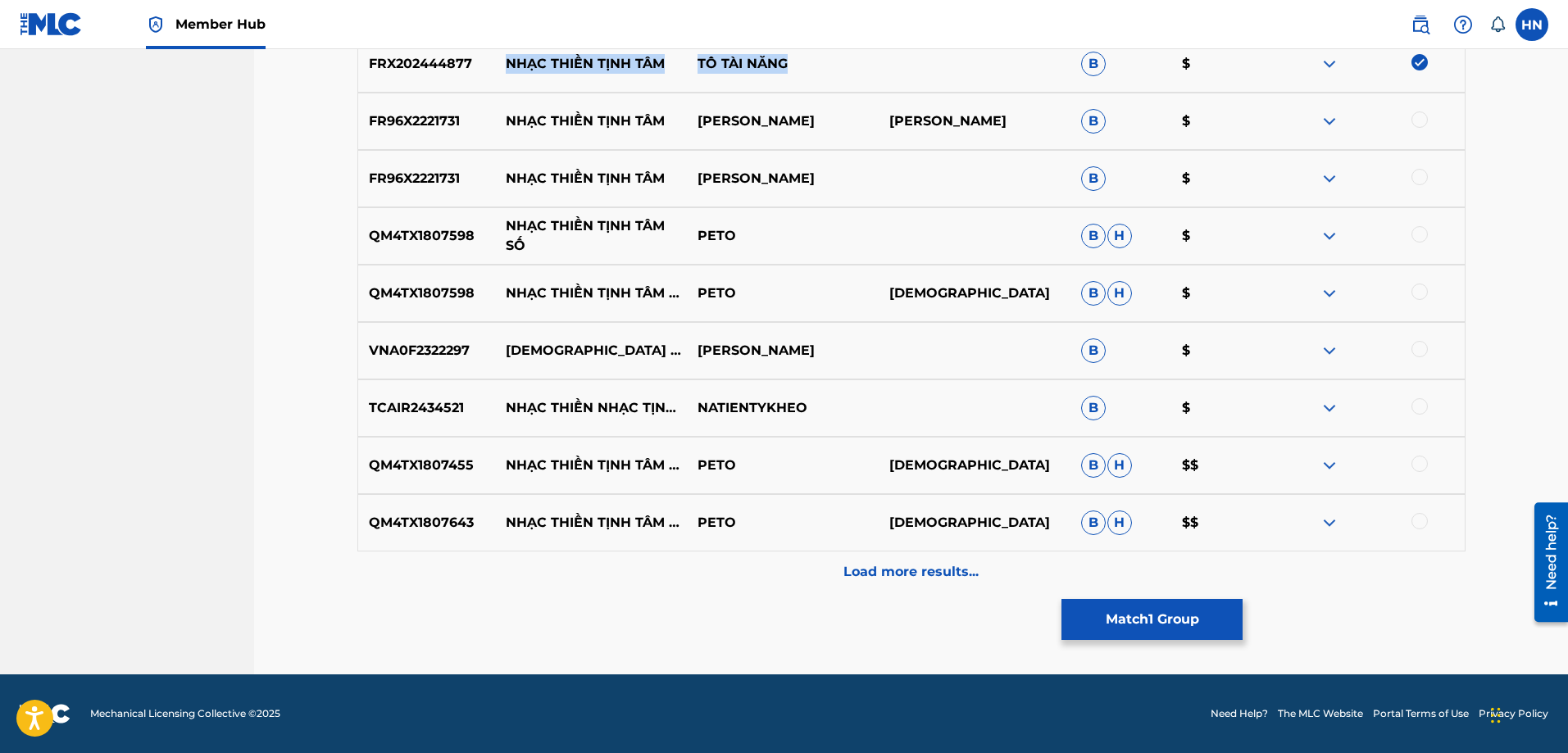
scroll to position [571, 0]
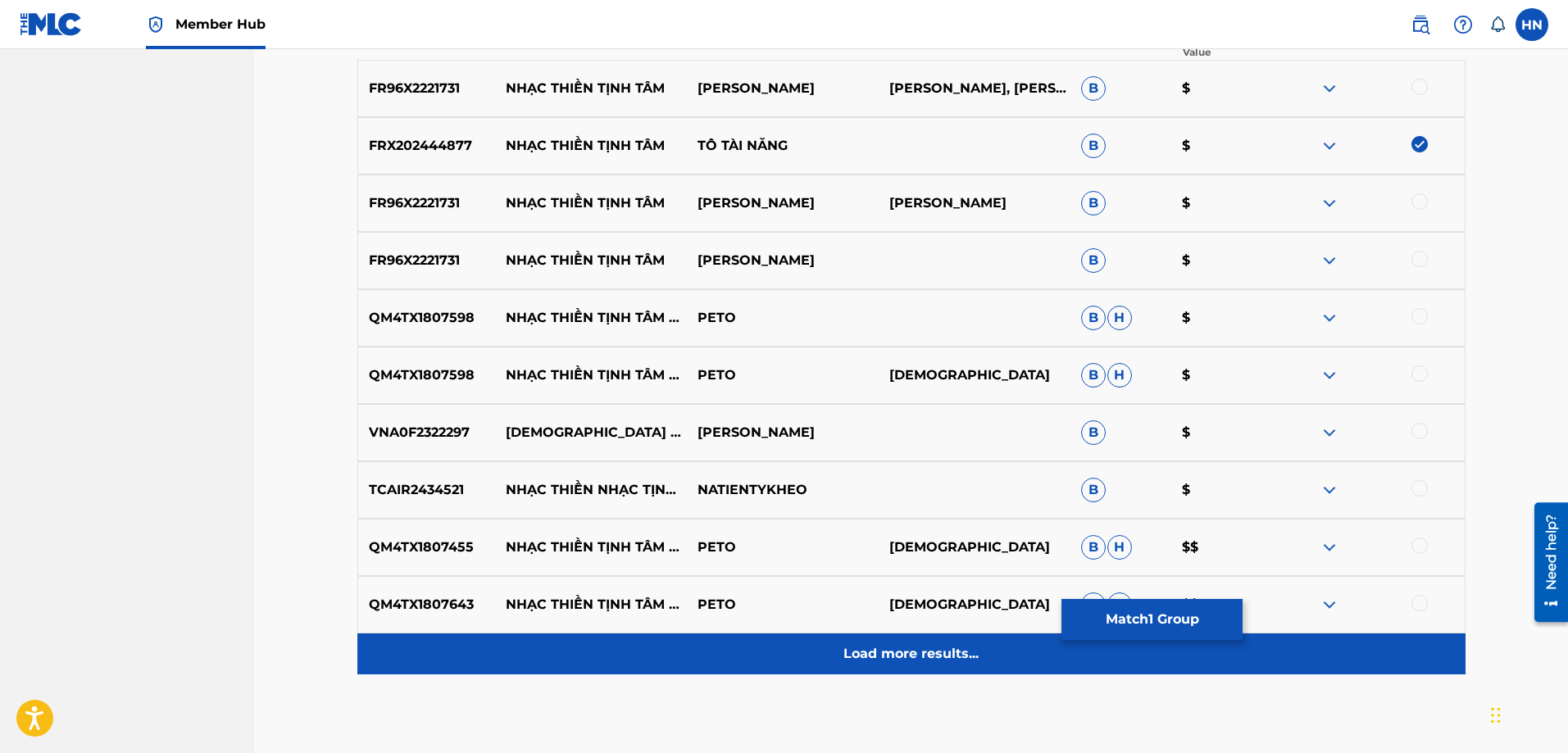
click at [853, 638] on div "Load more results..." at bounding box center [911, 654] width 1108 height 41
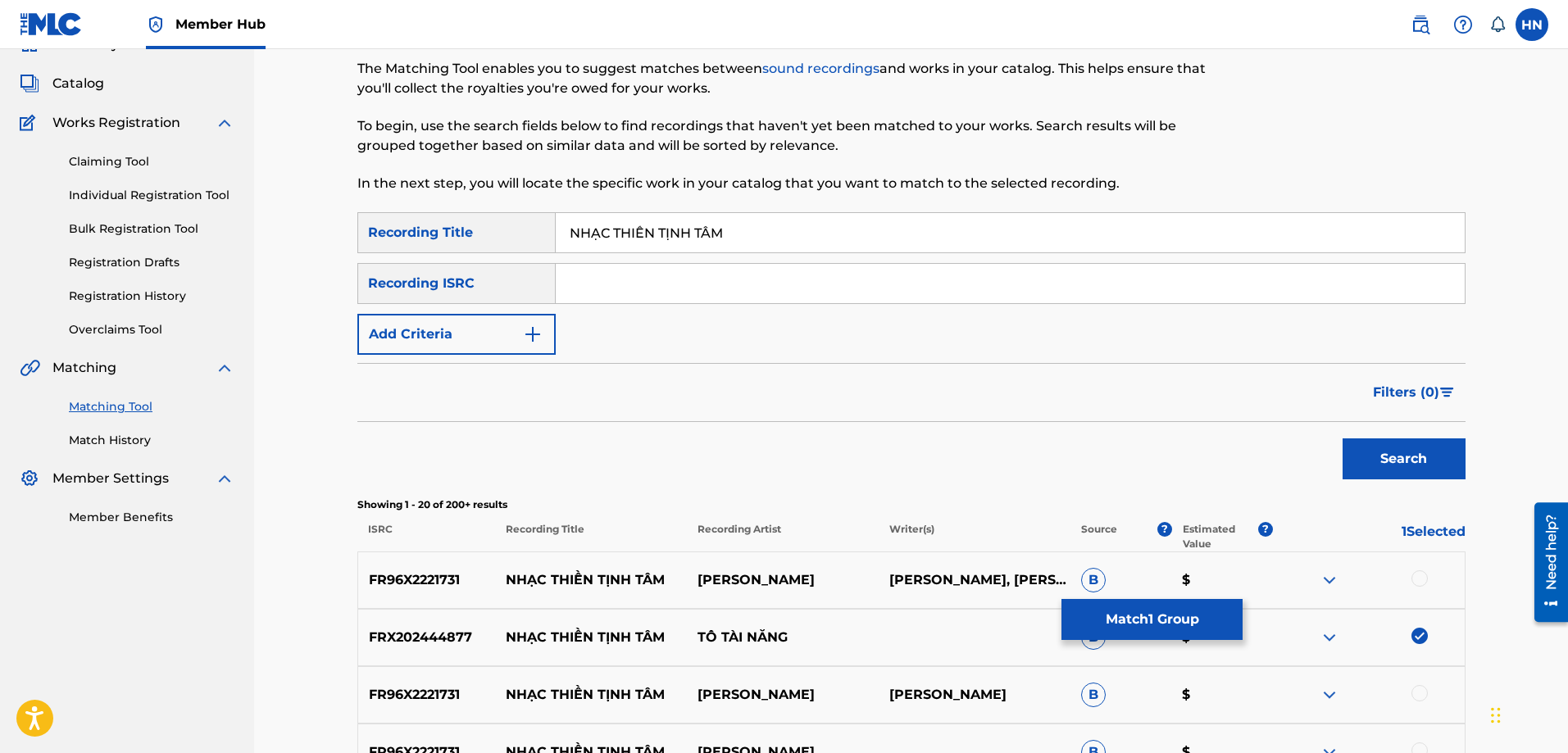
scroll to position [0, 0]
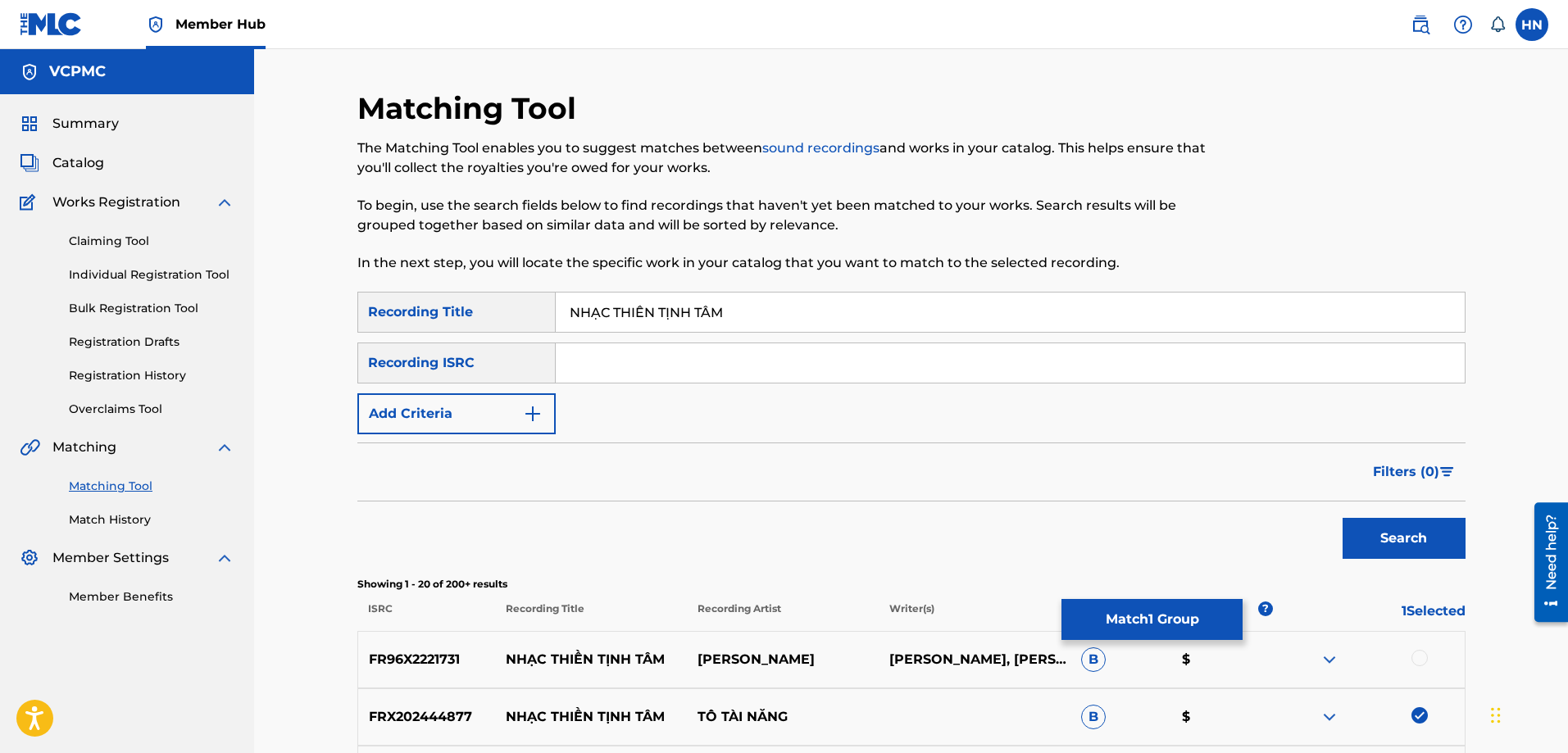
click at [754, 320] on input "NHẠC THIỀN TỊNH TÂM" at bounding box center [1010, 312] width 909 height 39
paste input "AC THIEN TINH TA"
type input "NHAC THIEN TINH TAM"
click at [1343, 518] on button "Search" at bounding box center [1404, 538] width 123 height 41
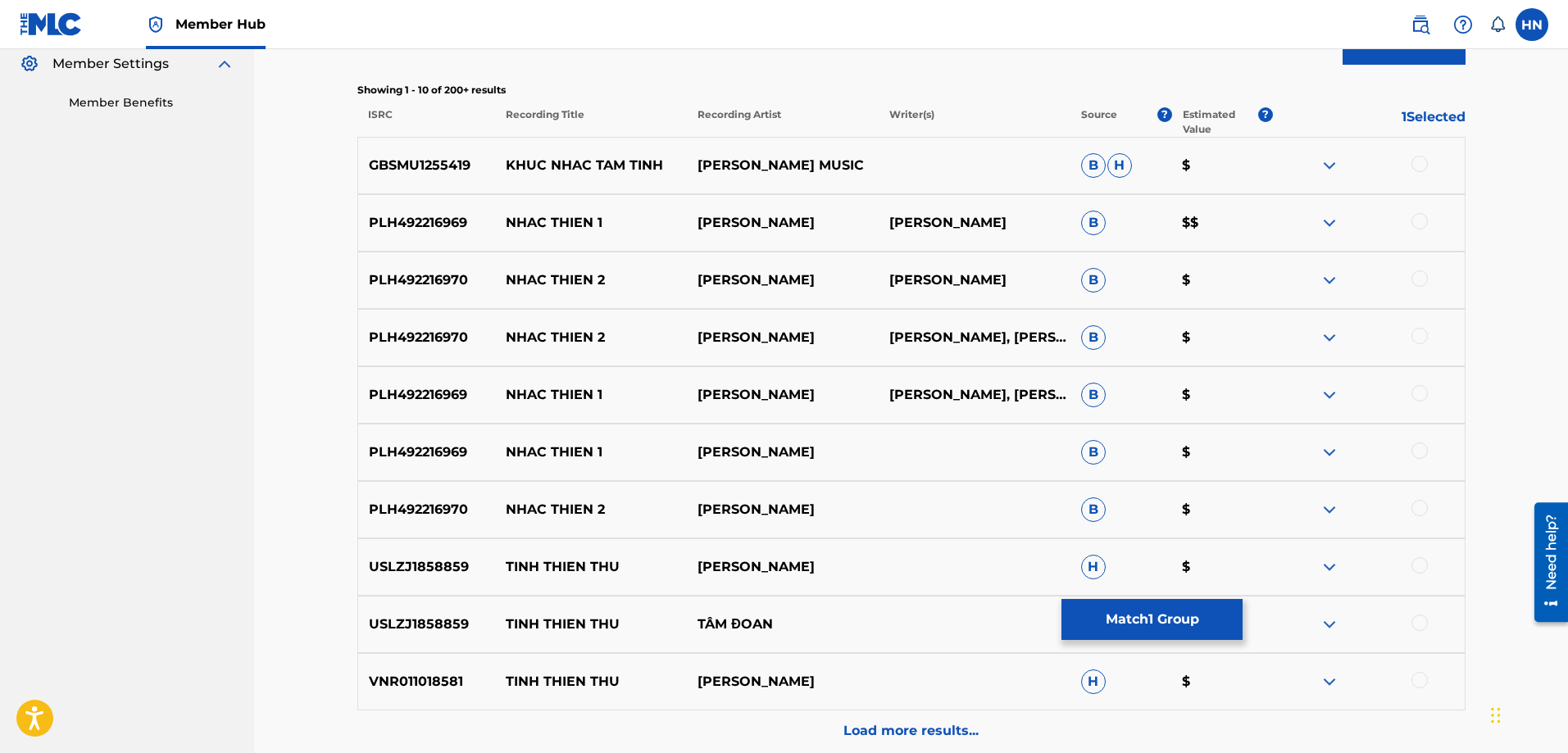
scroll to position [573, 0]
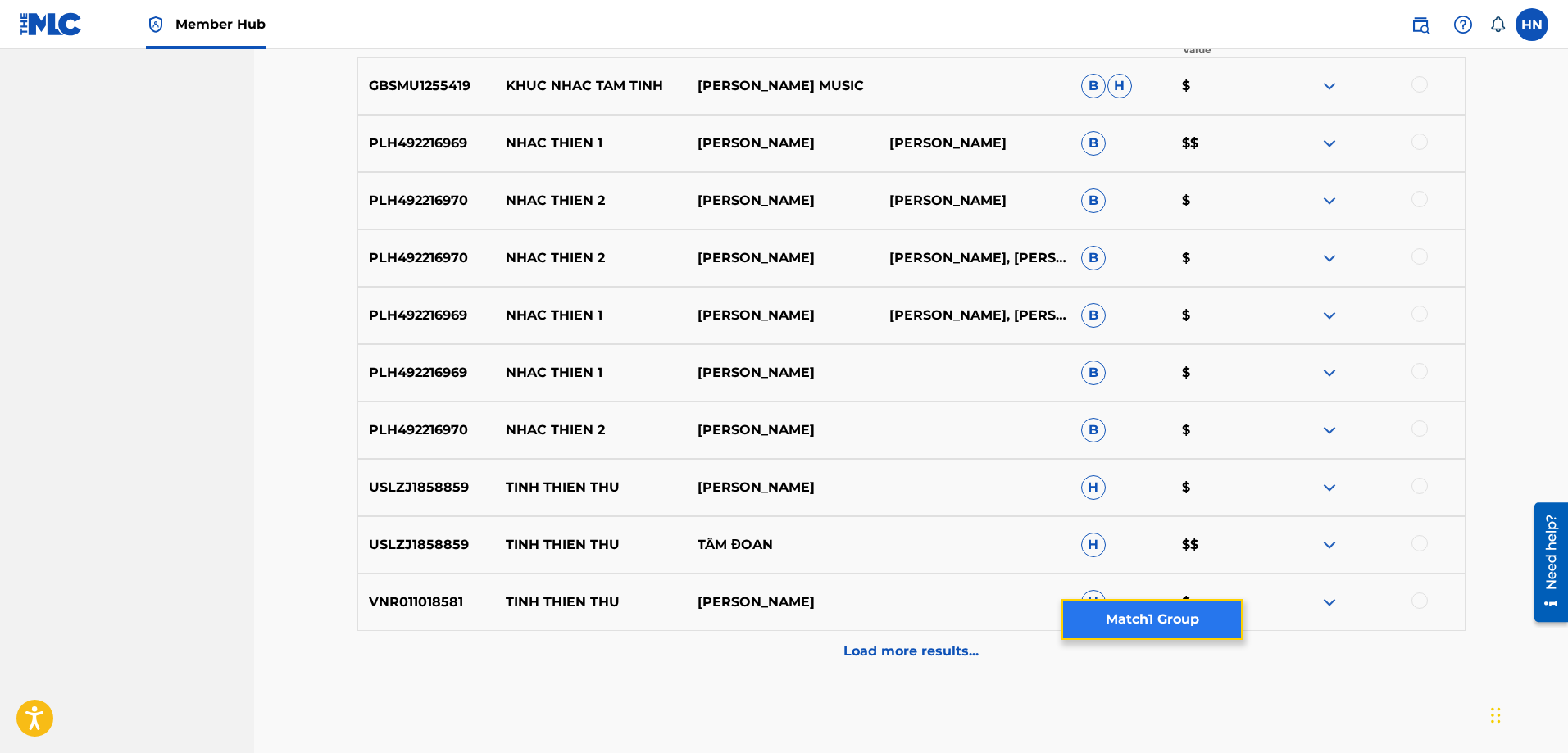
click at [1121, 617] on button "Match 1 Group" at bounding box center [1152, 619] width 181 height 41
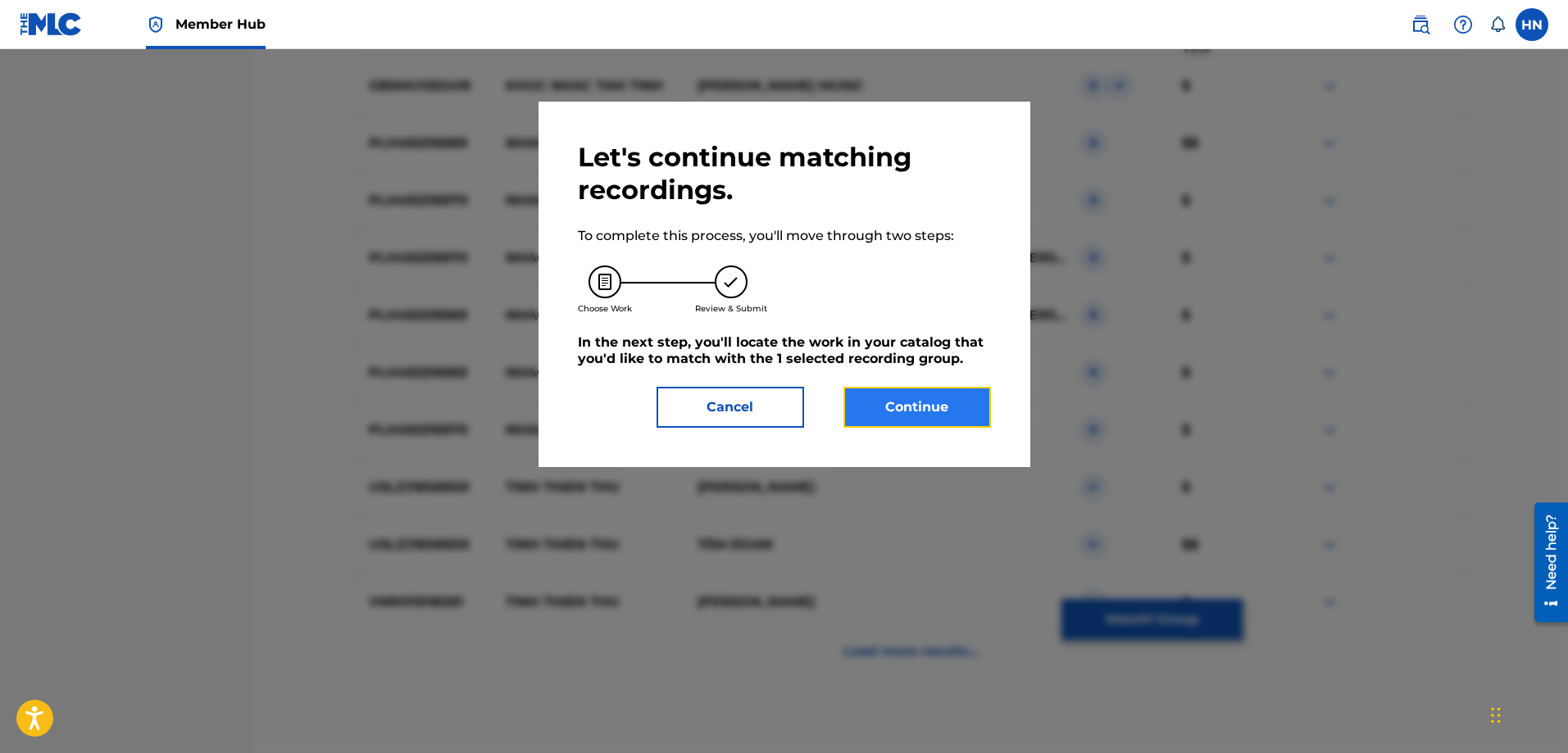
click at [872, 404] on button "Continue" at bounding box center [916, 407] width 147 height 41
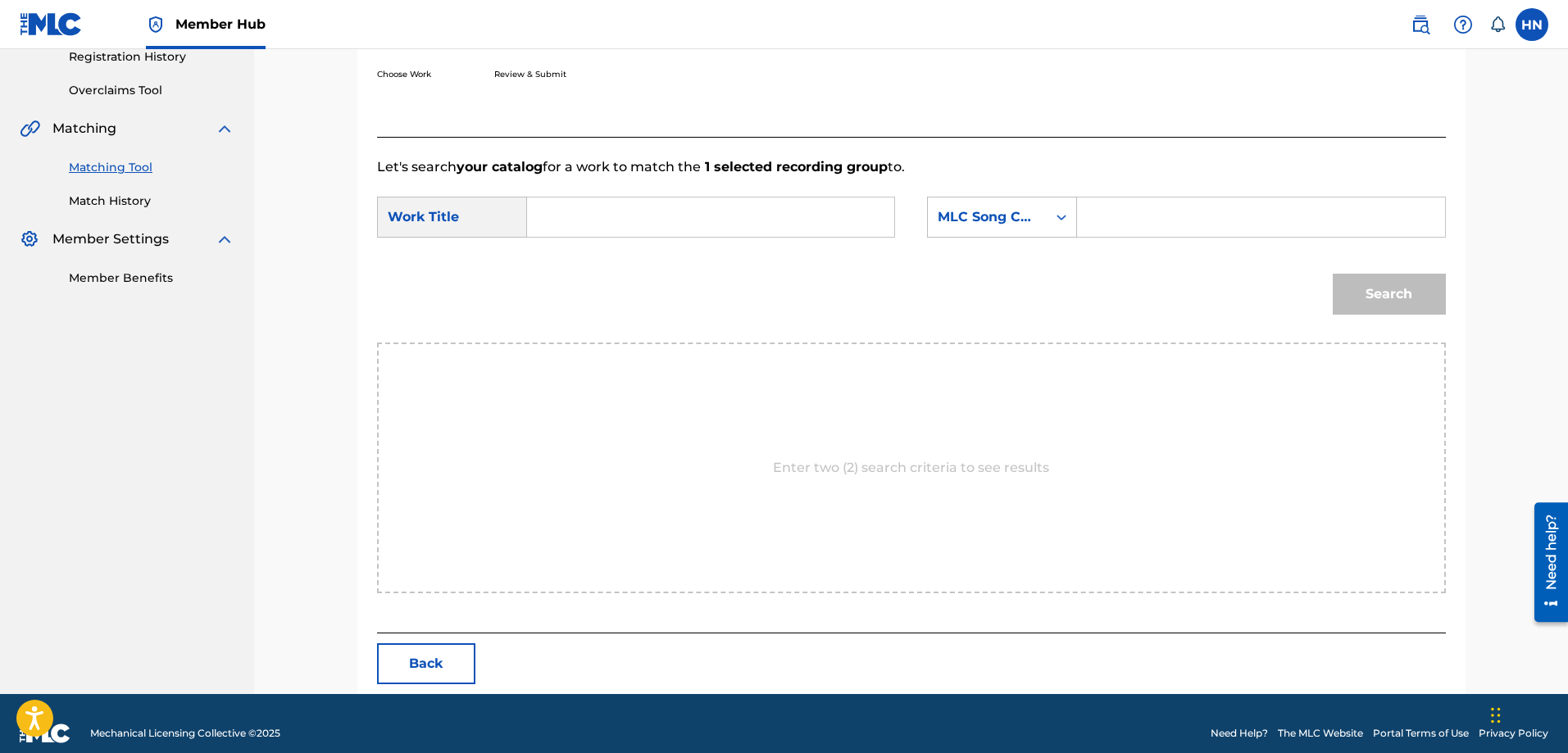
scroll to position [339, 0]
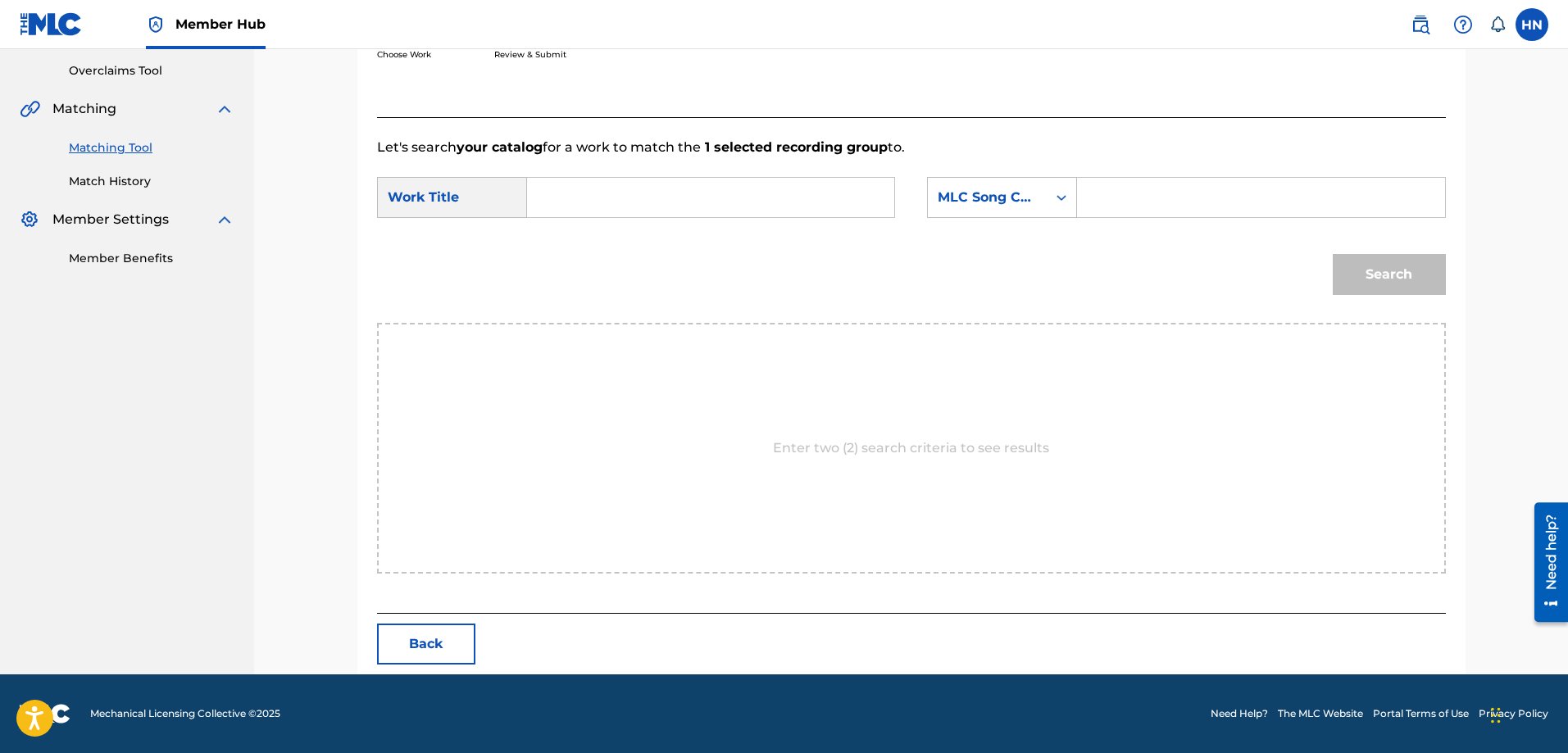
click at [752, 206] on input "Search Form" at bounding box center [710, 197] width 340 height 39
paste input "NHAC THIEN TINH TAM"
type input "NHAC THIEN TINH TAM"
click at [964, 216] on div "MLC Song Code" at bounding box center [1002, 197] width 150 height 41
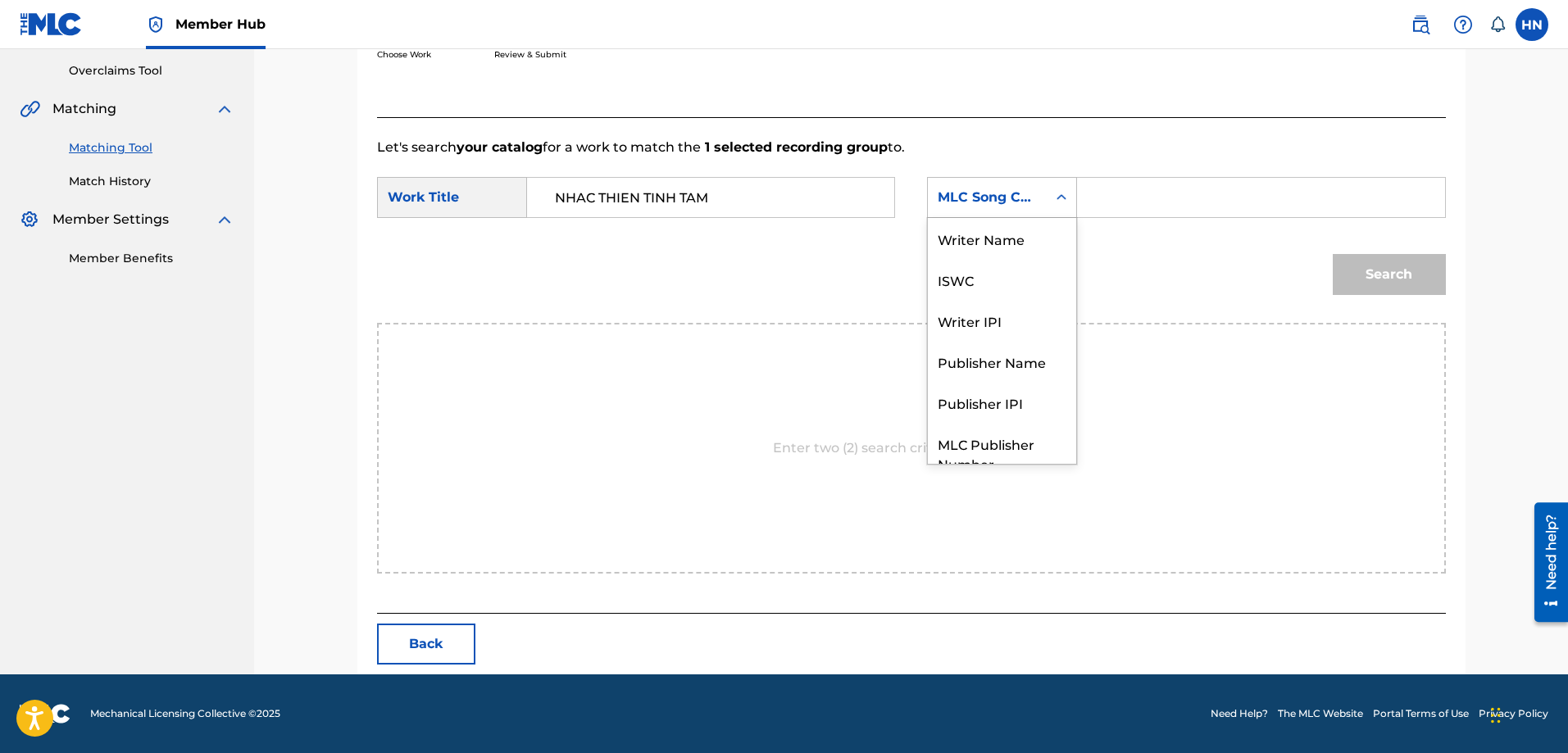
scroll to position [61, 0]
click at [967, 228] on div "ISWC" at bounding box center [1002, 219] width 148 height 41
click at [1169, 182] on input "Search Form" at bounding box center [1261, 197] width 340 height 39
paste input "T3001833296"
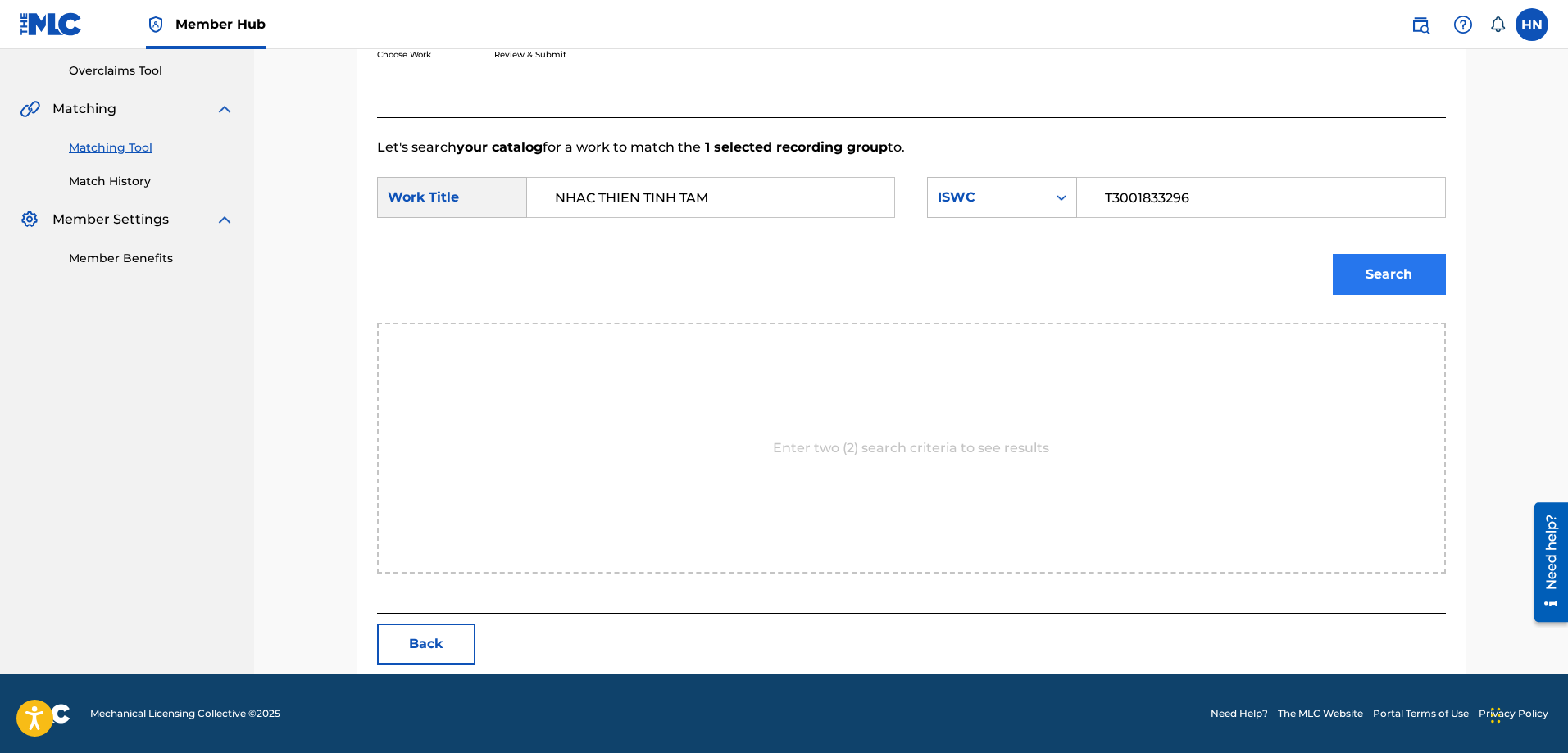
type input "T3001833296"
click at [1341, 265] on button "Search" at bounding box center [1389, 274] width 114 height 41
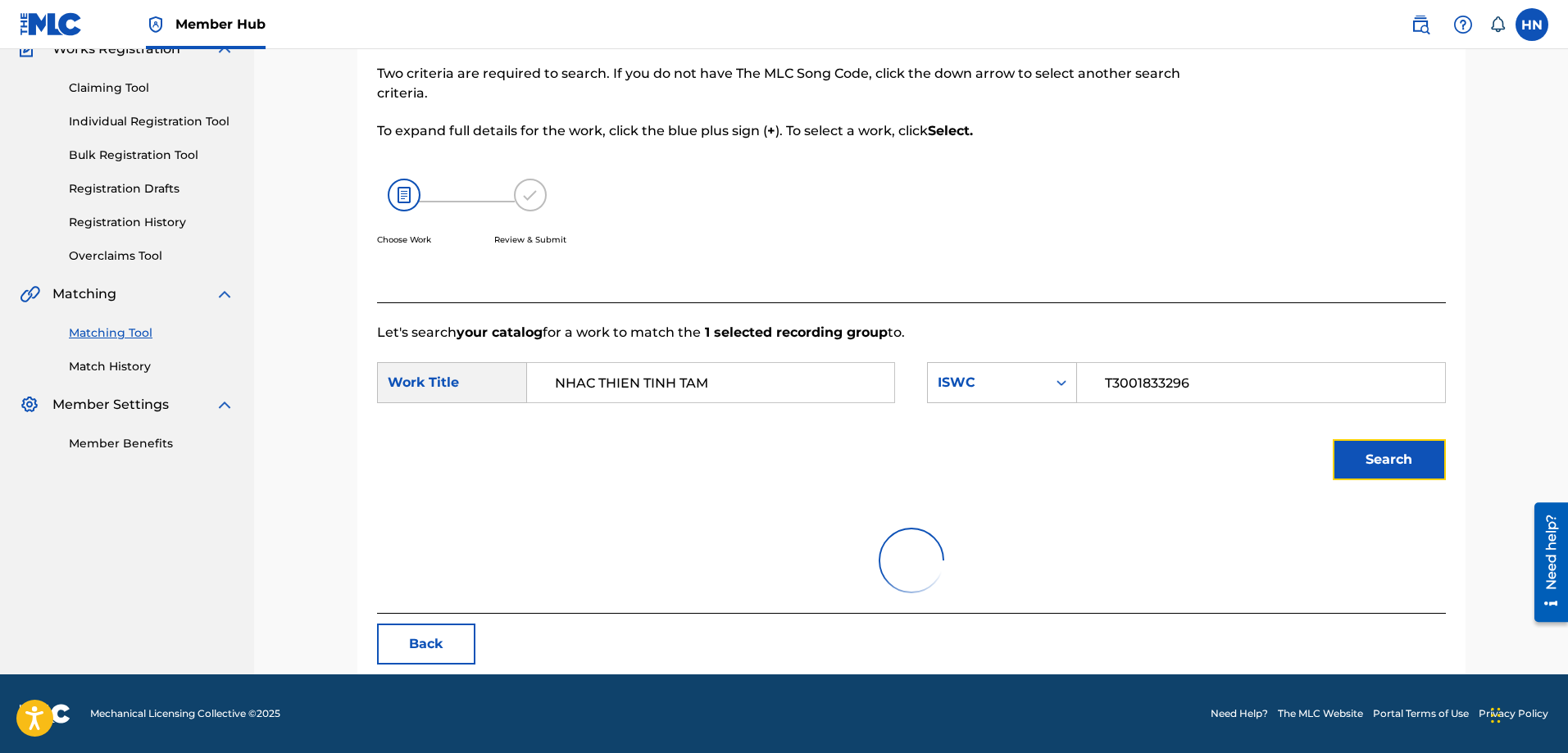
scroll to position [290, 0]
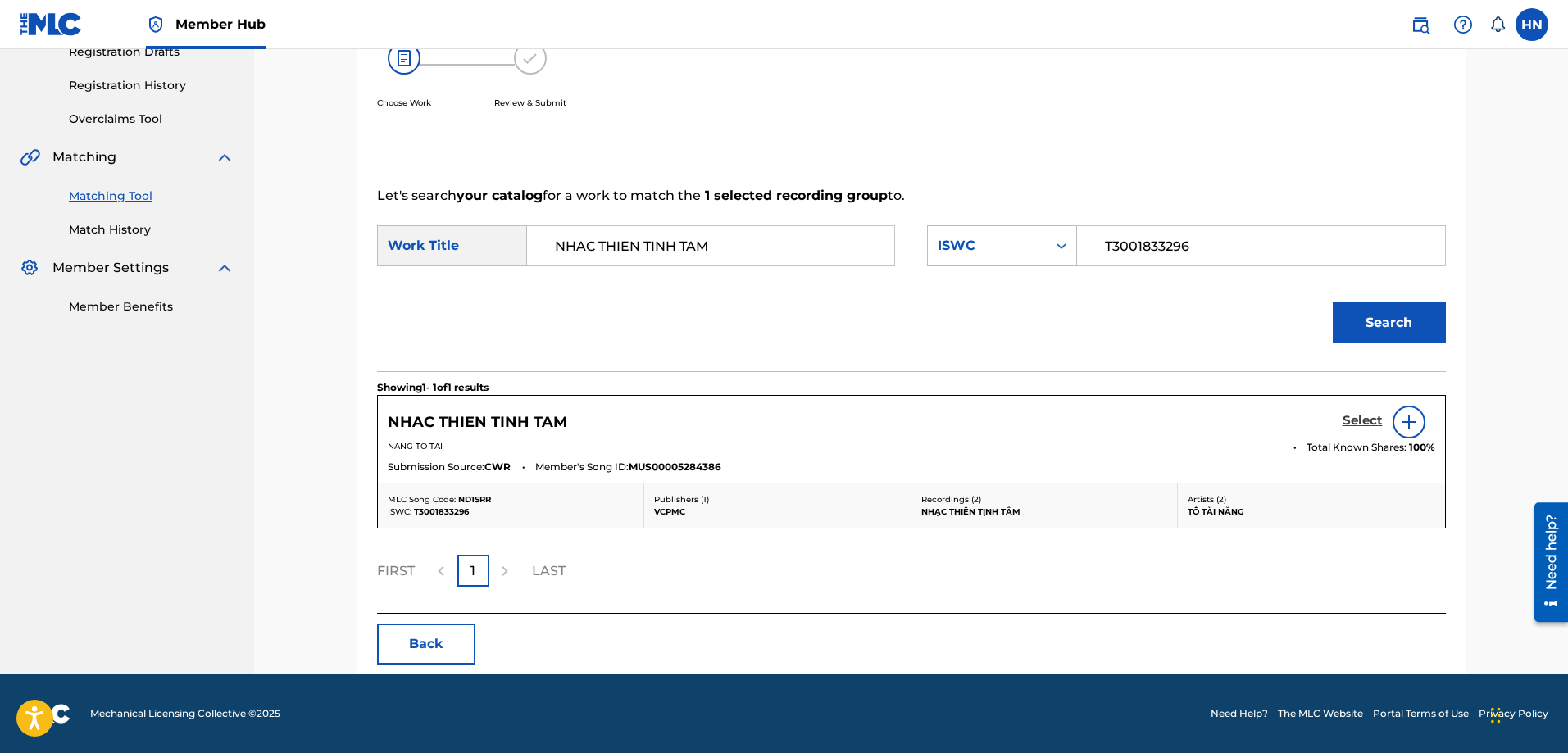
click at [1364, 422] on h5 "Select" at bounding box center [1363, 420] width 40 height 16
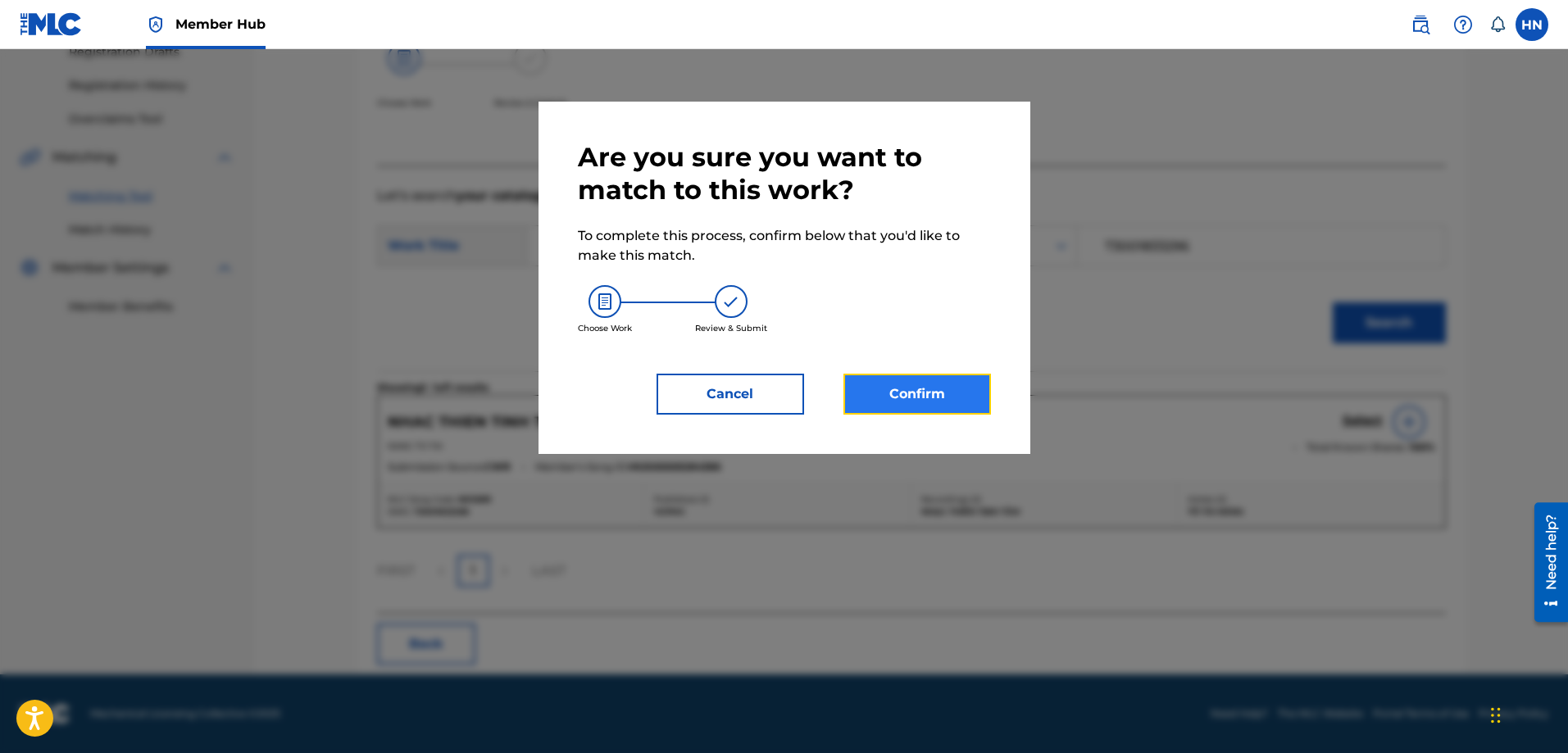
click at [949, 376] on button "Confirm" at bounding box center [916, 394] width 147 height 41
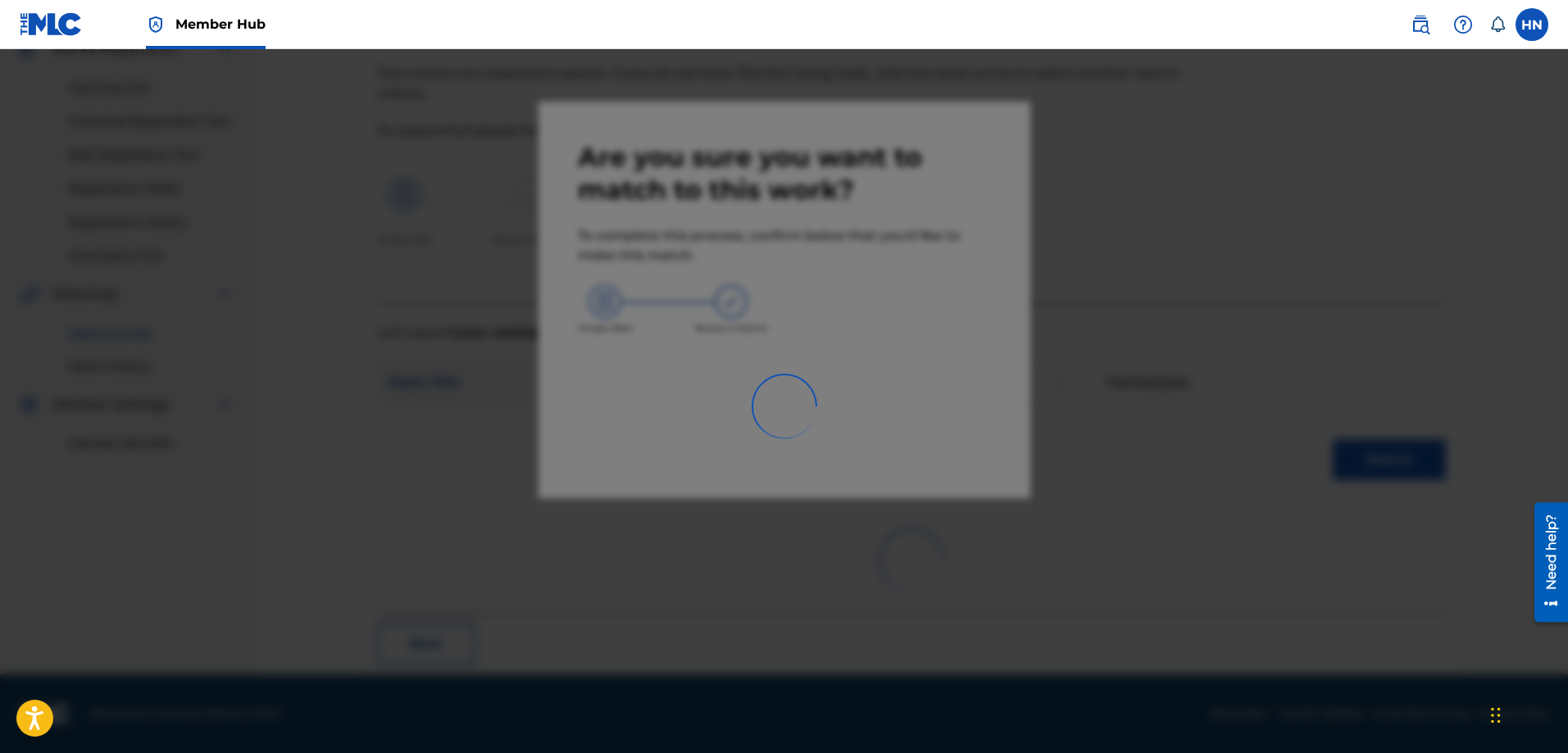
scroll to position [45, 0]
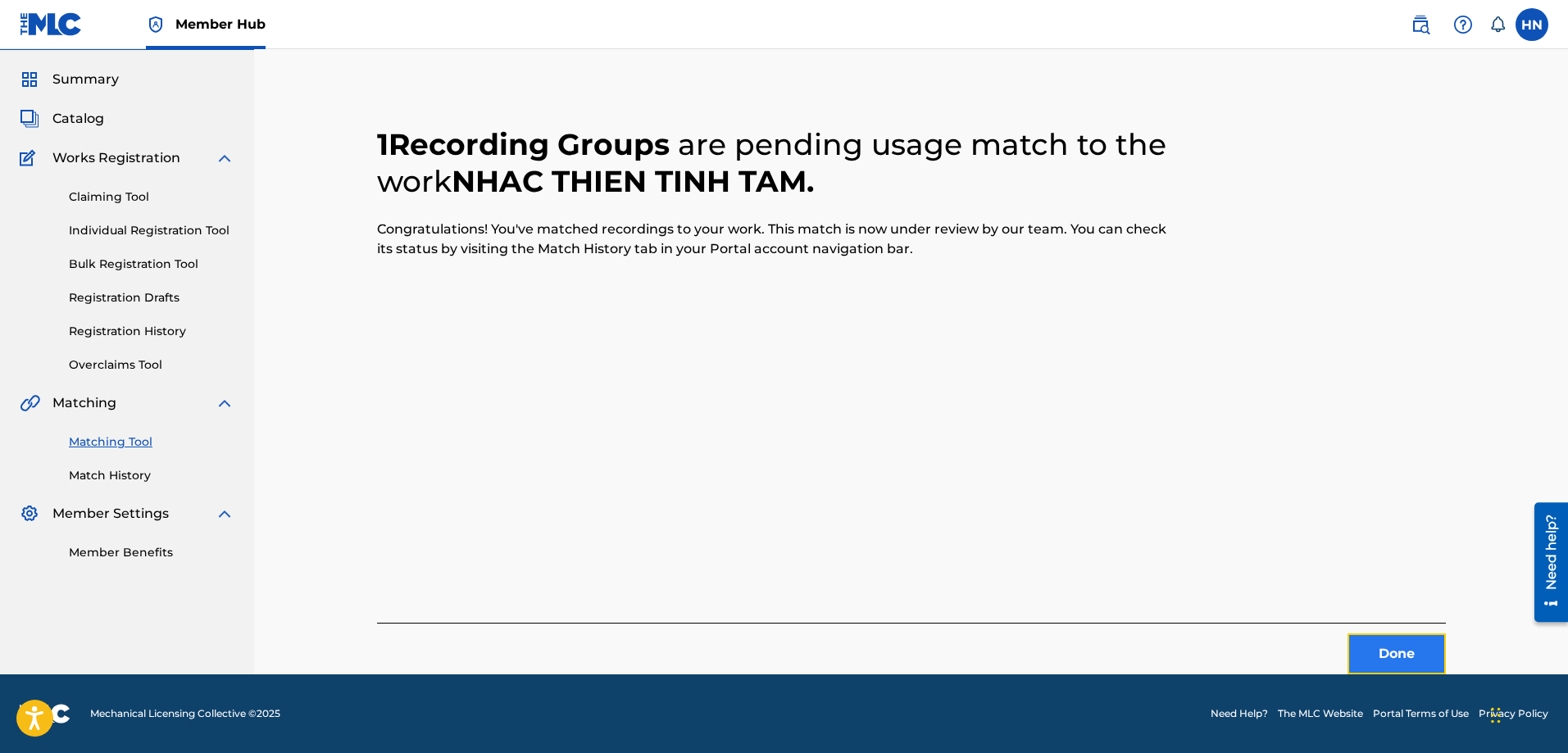
click at [1384, 650] on button "Done" at bounding box center [1396, 654] width 98 height 41
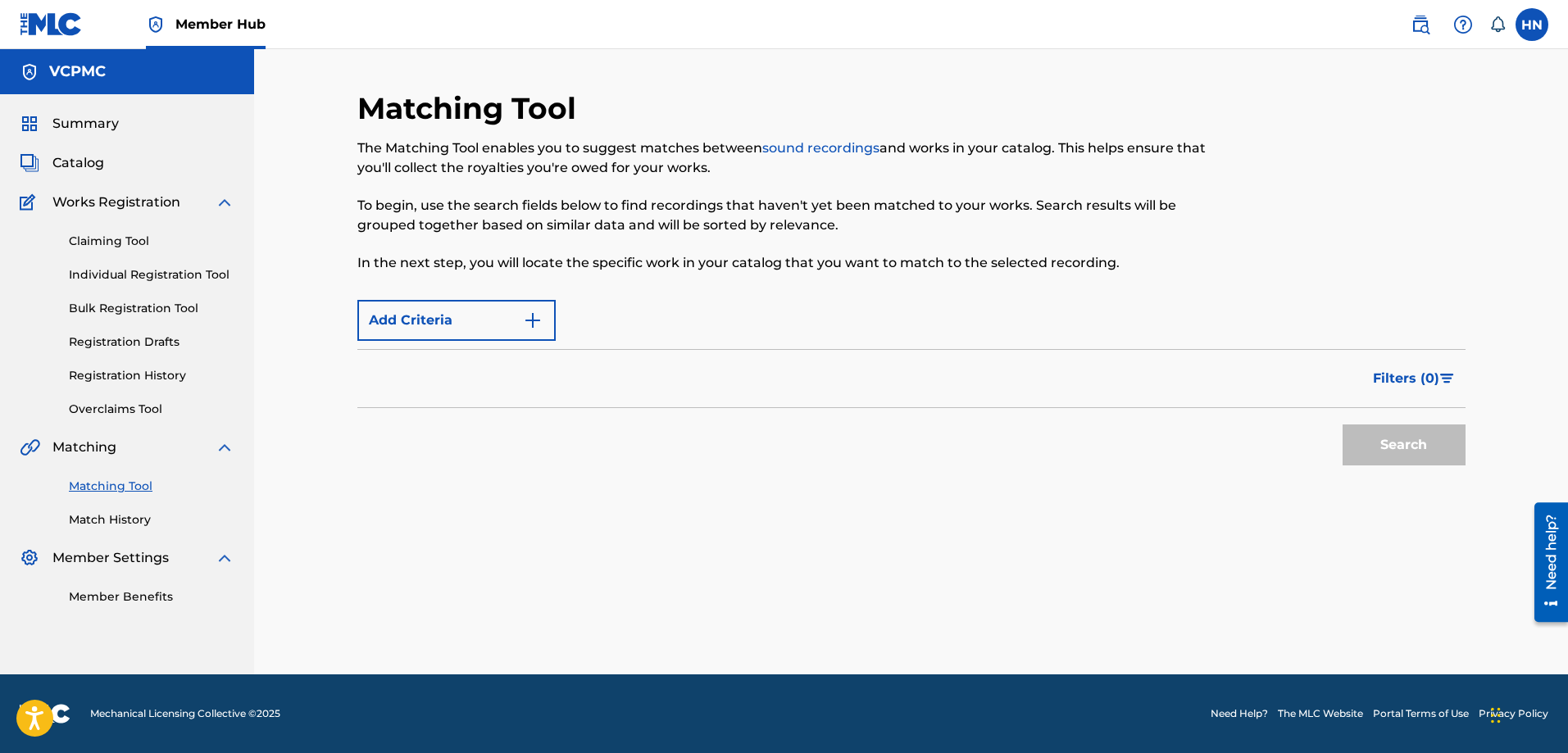
scroll to position [0, 0]
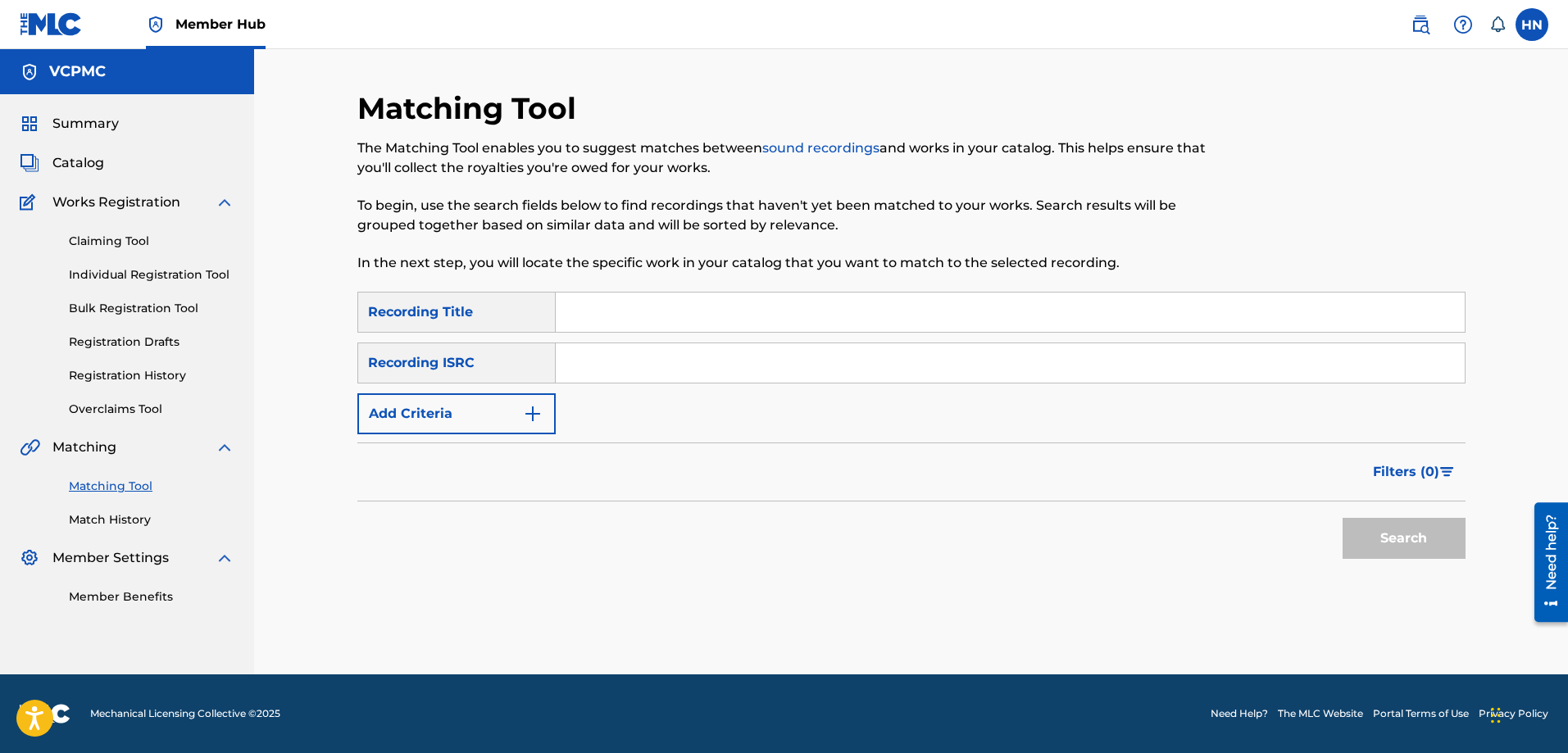
click at [729, 294] on input "Search Form" at bounding box center [1010, 312] width 909 height 39
paste input "NƠI TA CHỜ EM"
click at [1343, 518] on button "Search" at bounding box center [1404, 538] width 123 height 41
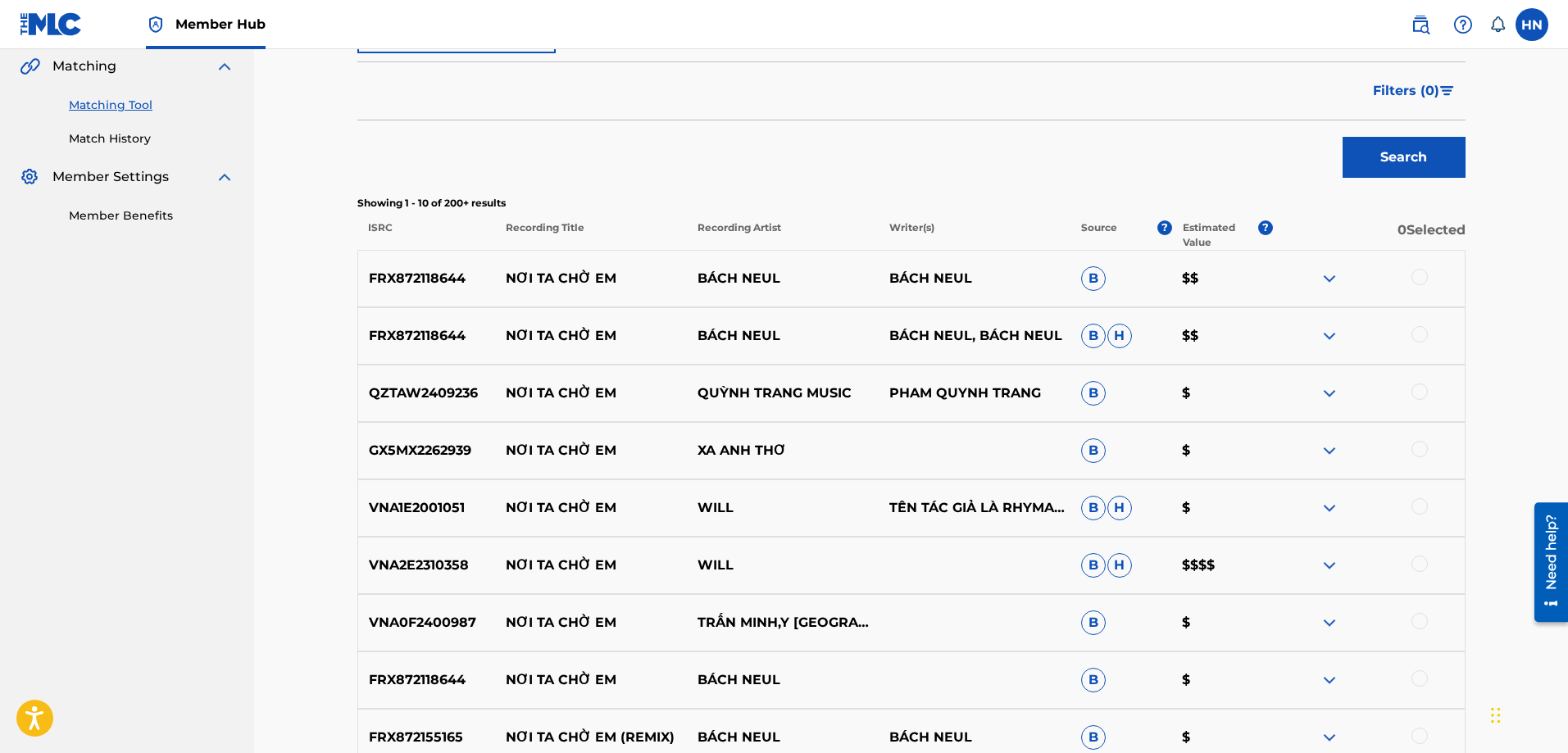
scroll to position [409, 0]
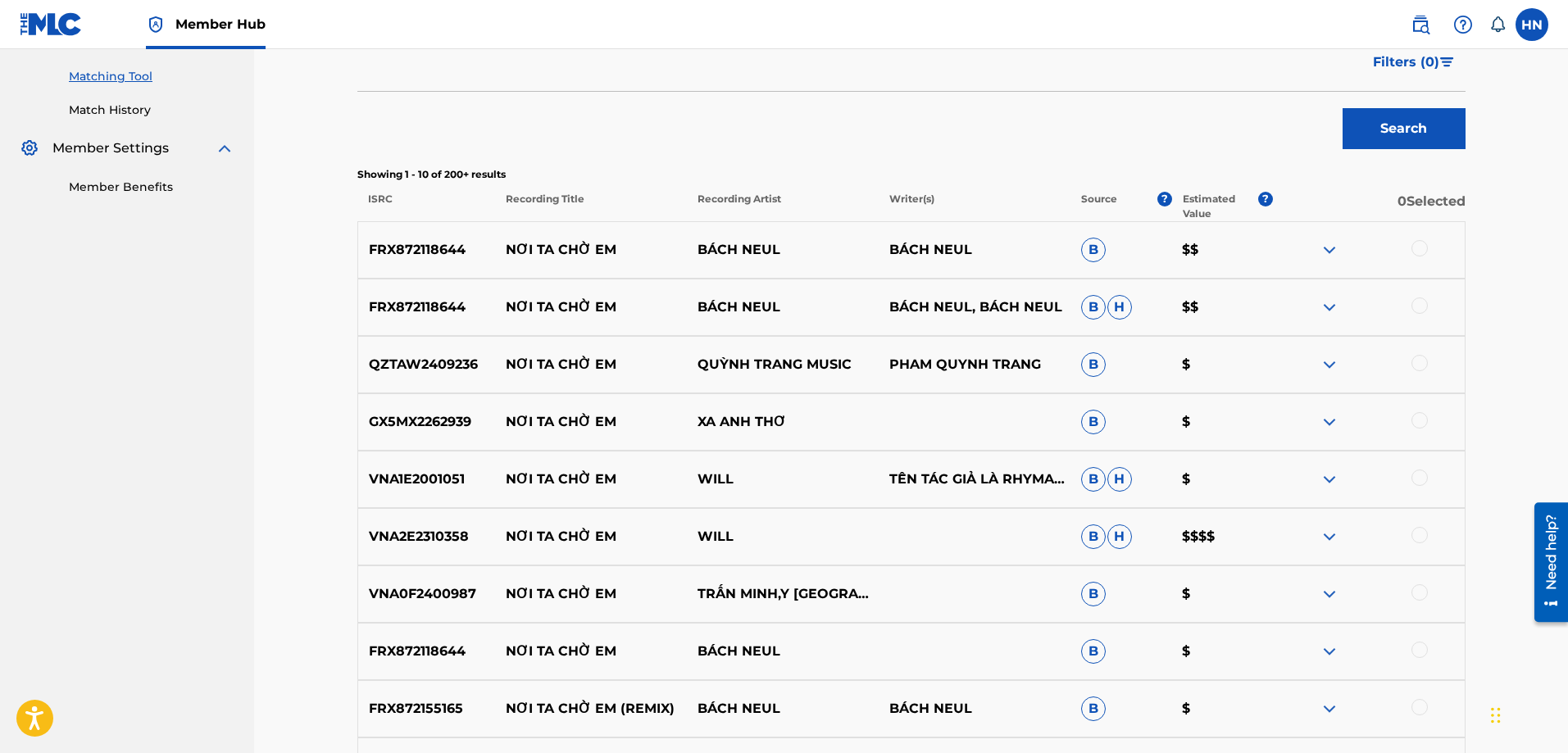
click at [457, 482] on p "VNA1E2001051" at bounding box center [427, 479] width 138 height 19
click at [1417, 478] on div at bounding box center [1419, 477] width 16 height 16
click at [424, 523] on div "VNA2E2310358 NƠI TA CHỜ EM WILL B H $$$$" at bounding box center [911, 536] width 1108 height 57
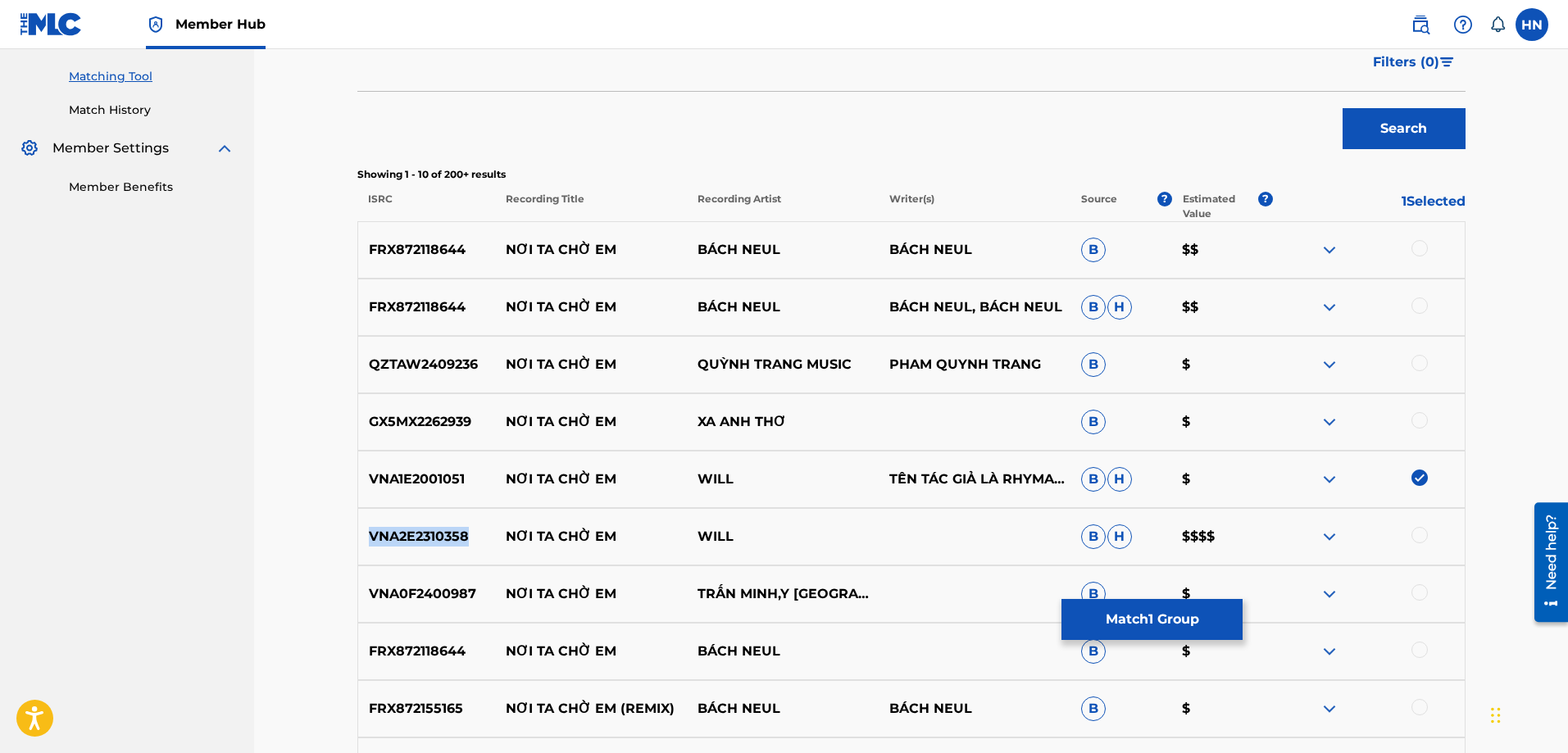
click at [424, 523] on div "VNA2E2310358 NƠI TA CHỜ EM WILL B H $$$$" at bounding box center [911, 536] width 1108 height 57
click at [1414, 540] on div at bounding box center [1419, 534] width 16 height 16
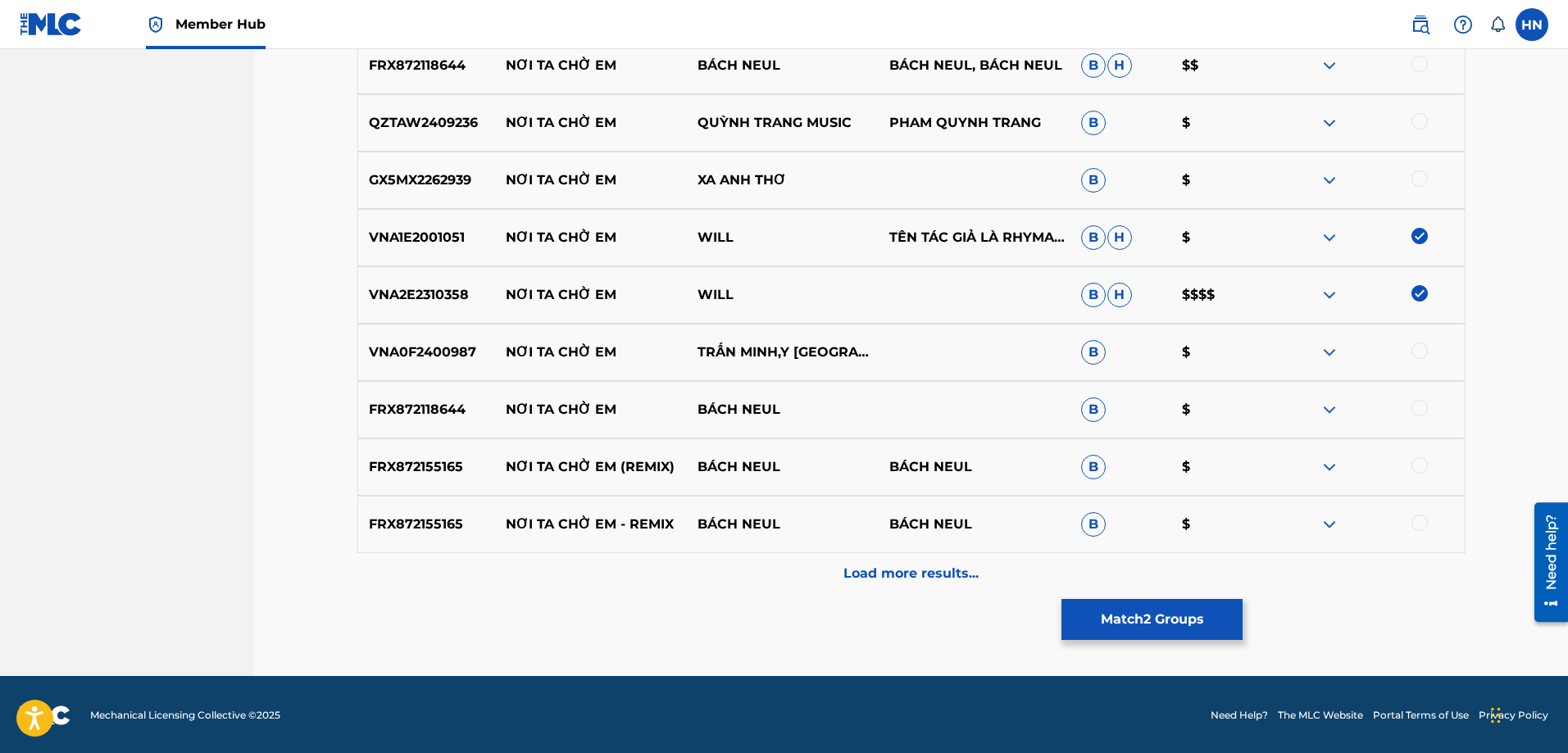
scroll to position [653, 0]
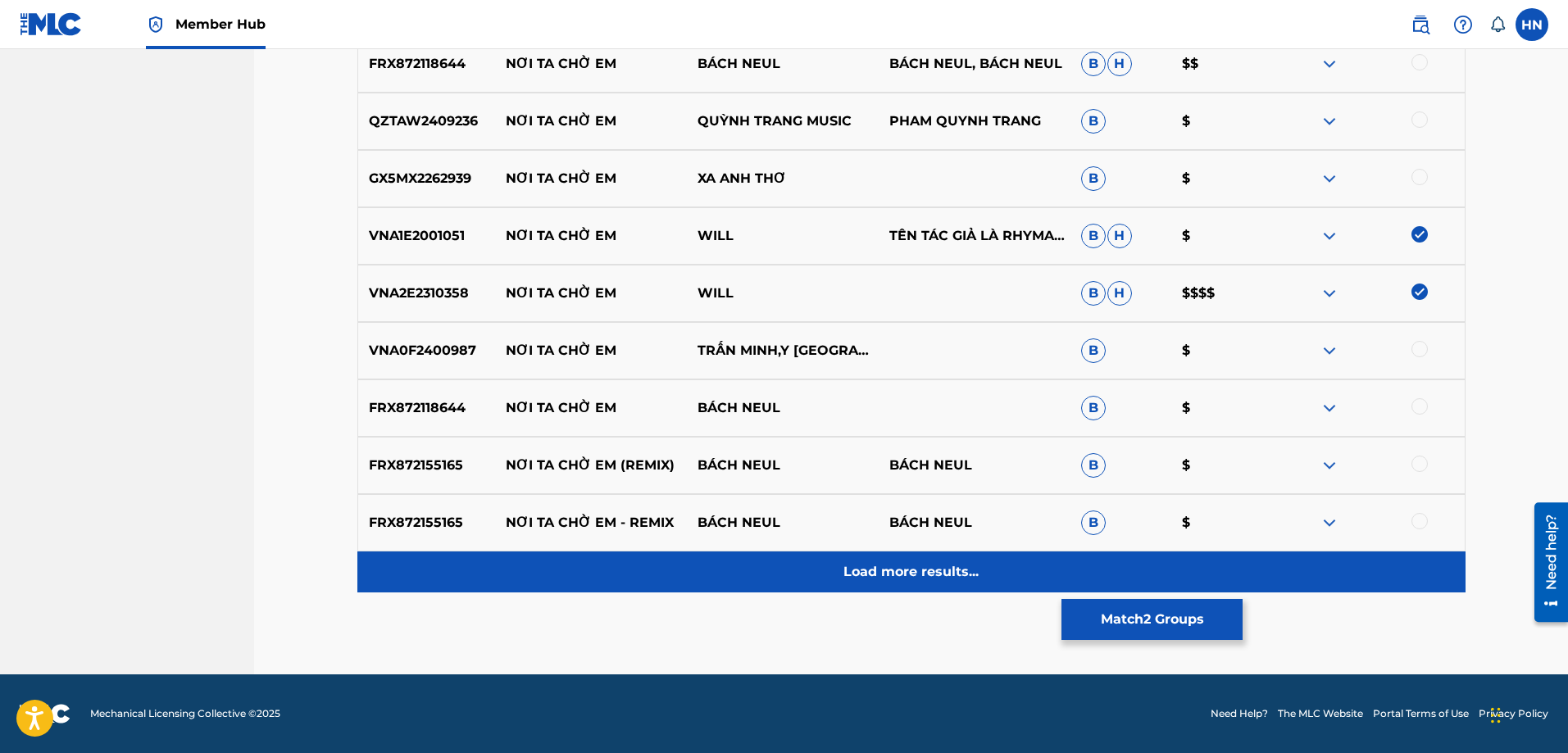
click at [800, 588] on div "Load more results..." at bounding box center [911, 571] width 1108 height 41
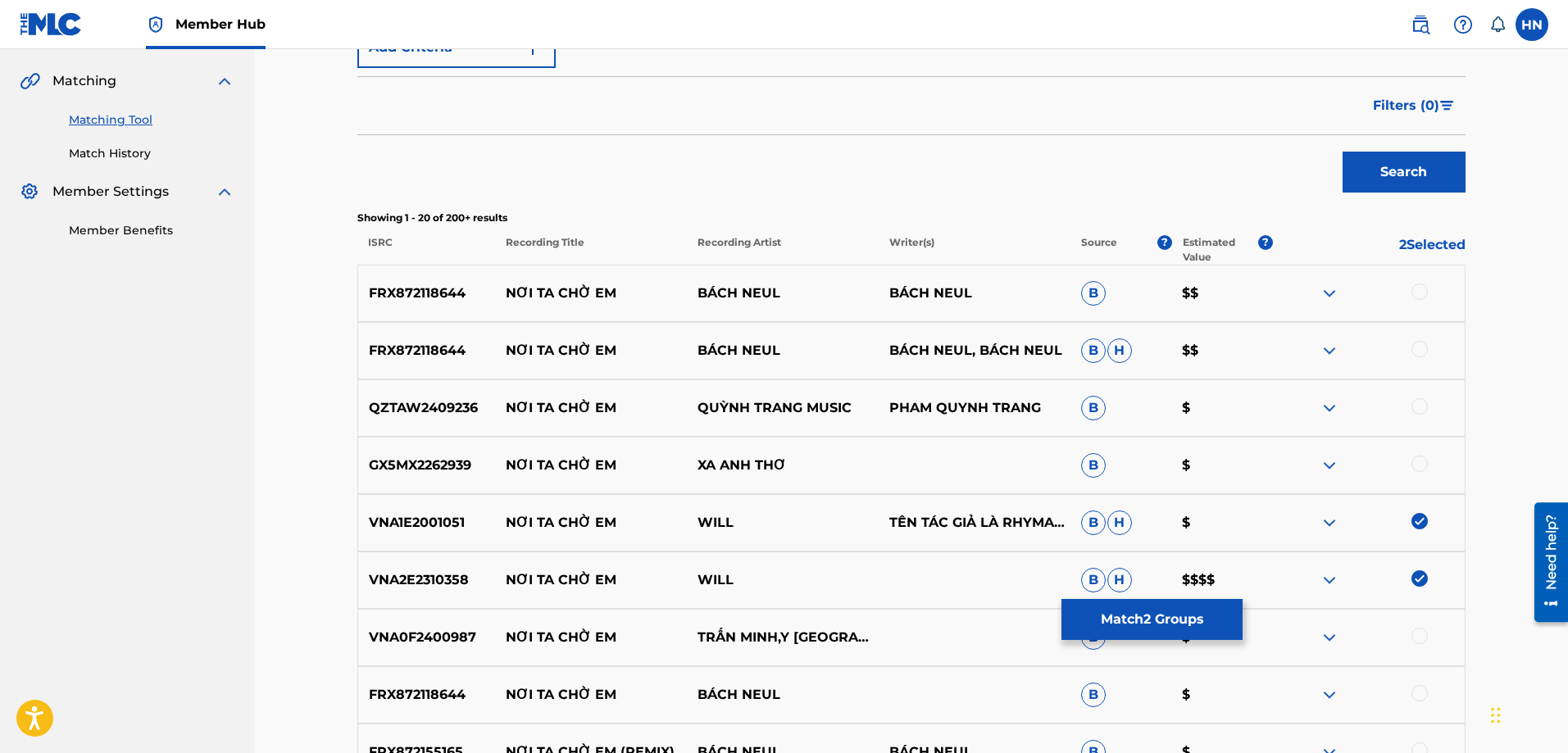
scroll to position [80, 0]
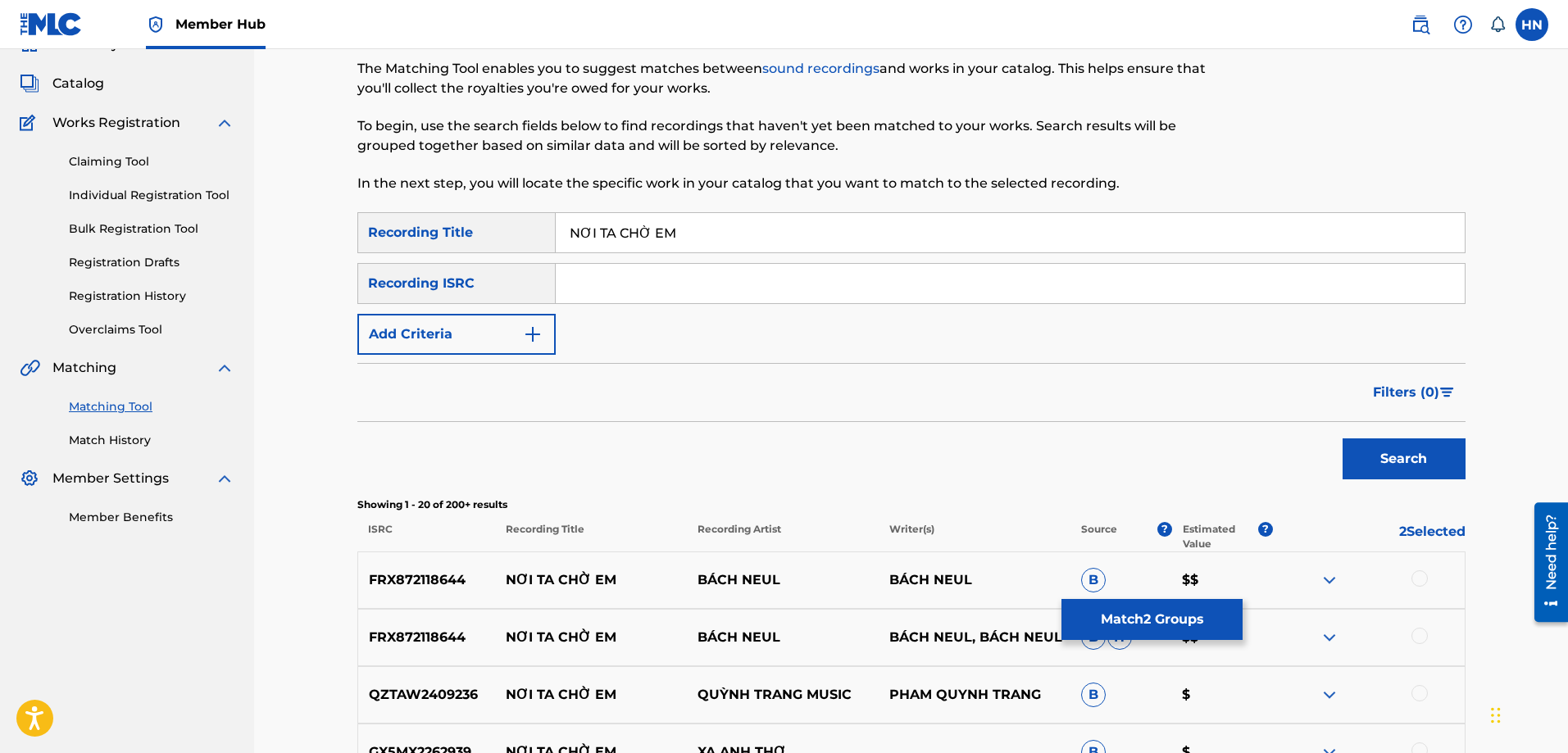
click at [855, 224] on input "NƠI TA CHỜ EM" at bounding box center [1010, 232] width 909 height 39
paste input "OI TA CHO EM"
type input "NOI TA CHO EM"
click at [1343, 439] on button "Search" at bounding box center [1404, 459] width 123 height 41
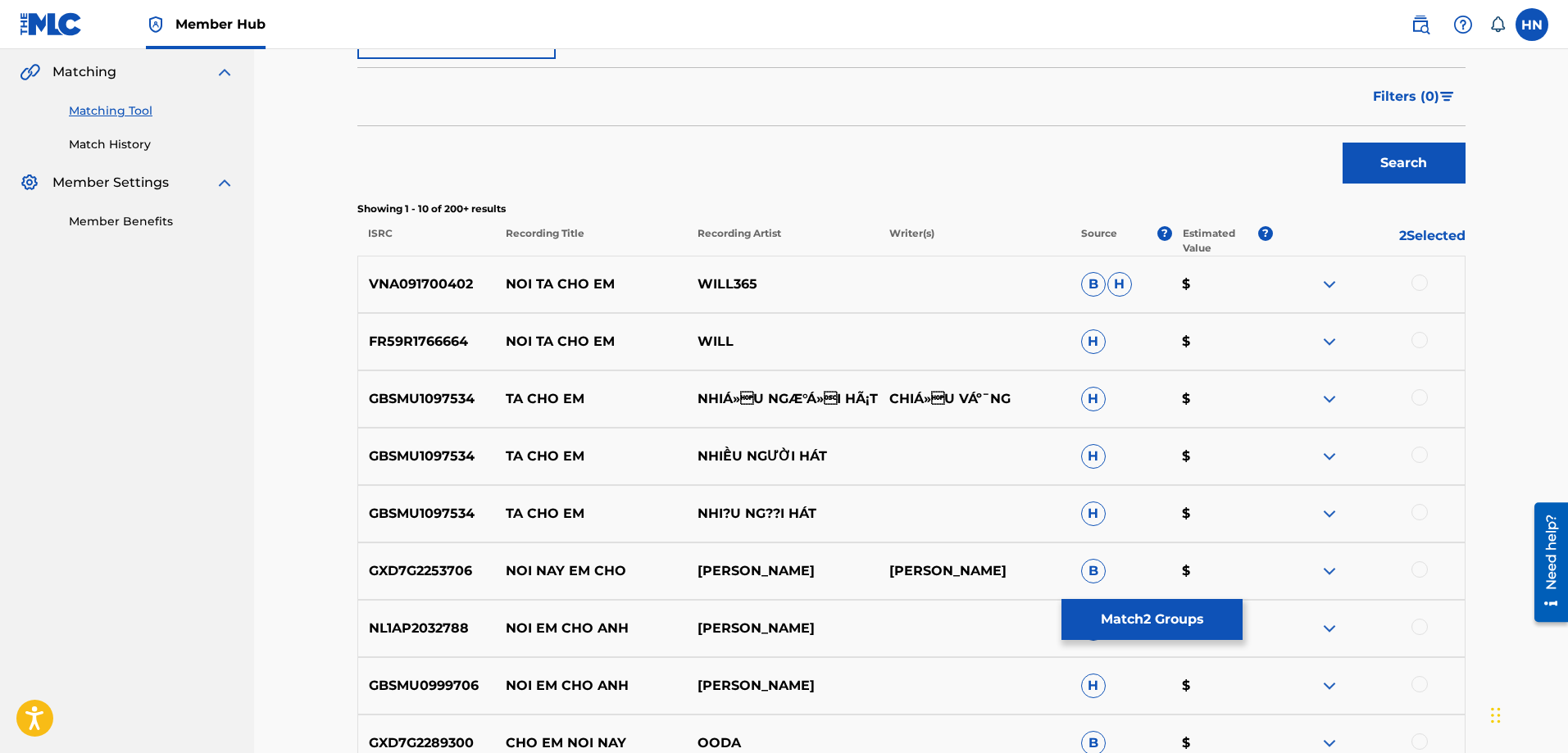
scroll to position [408, 0]
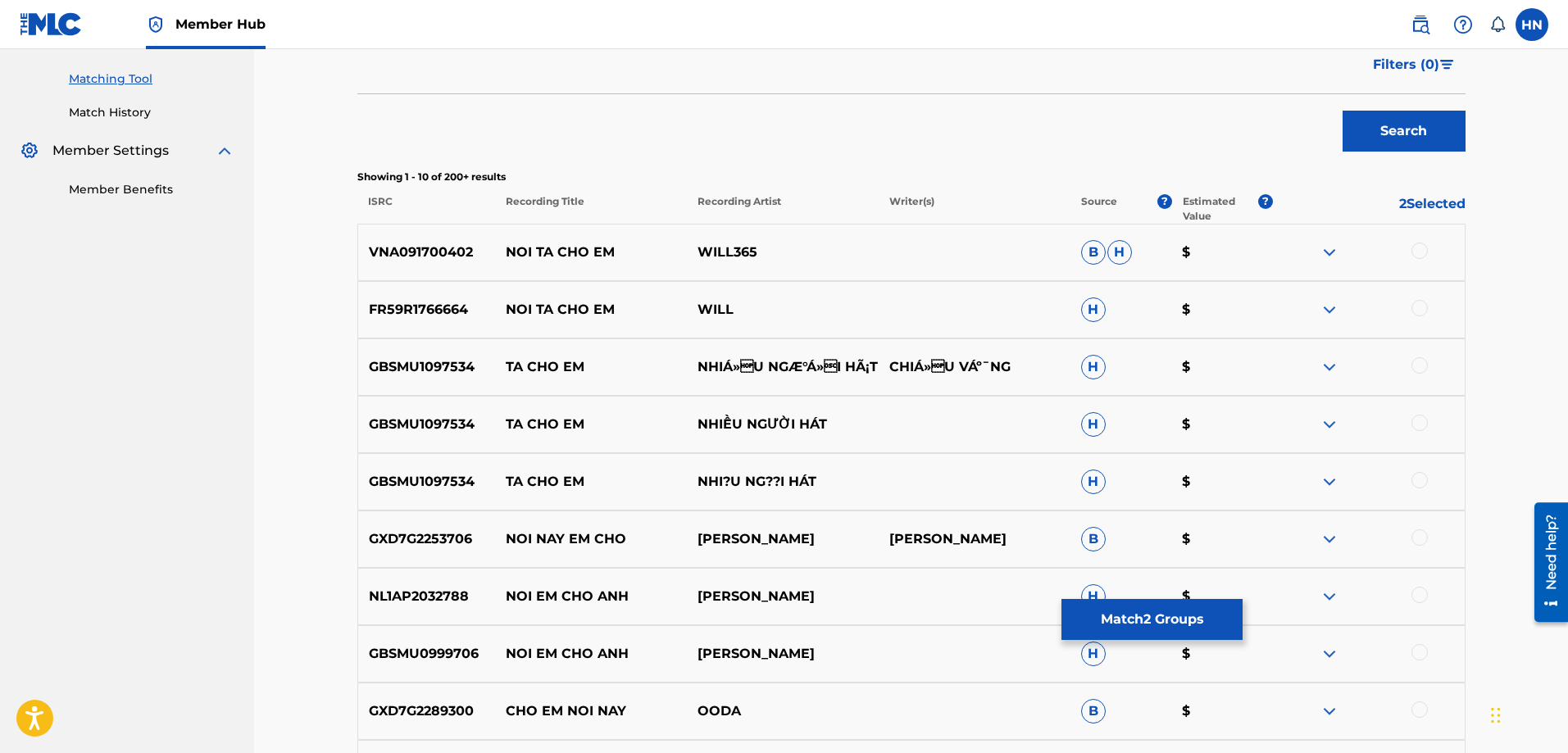
click at [457, 255] on p "VNA091700402" at bounding box center [427, 252] width 138 height 19
click at [1415, 254] on div at bounding box center [1419, 250] width 16 height 16
click at [388, 314] on p "FR59R1766664" at bounding box center [427, 309] width 138 height 19
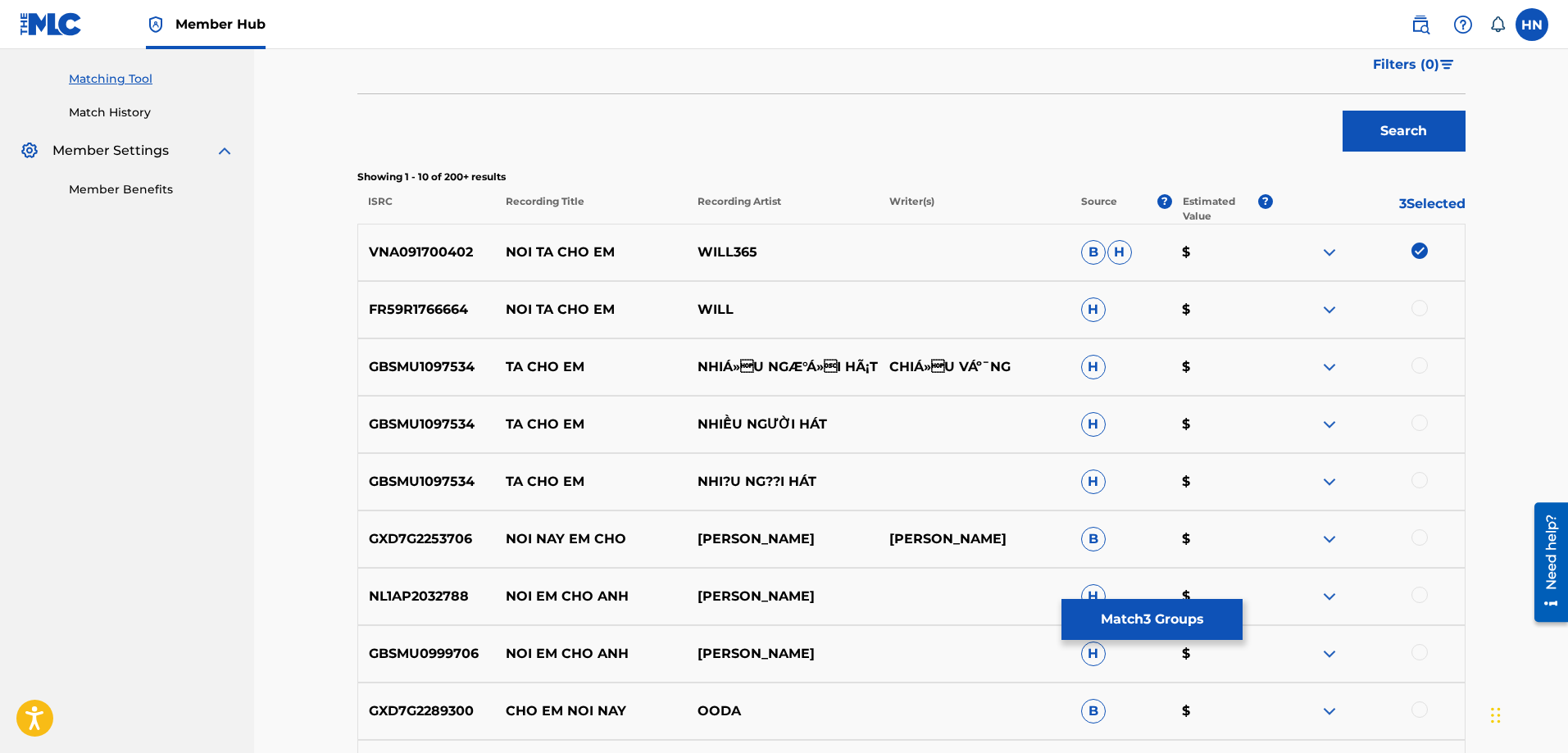
click at [1413, 308] on div at bounding box center [1419, 308] width 16 height 16
click at [1104, 615] on button "Match 4 Groups" at bounding box center [1152, 619] width 181 height 41
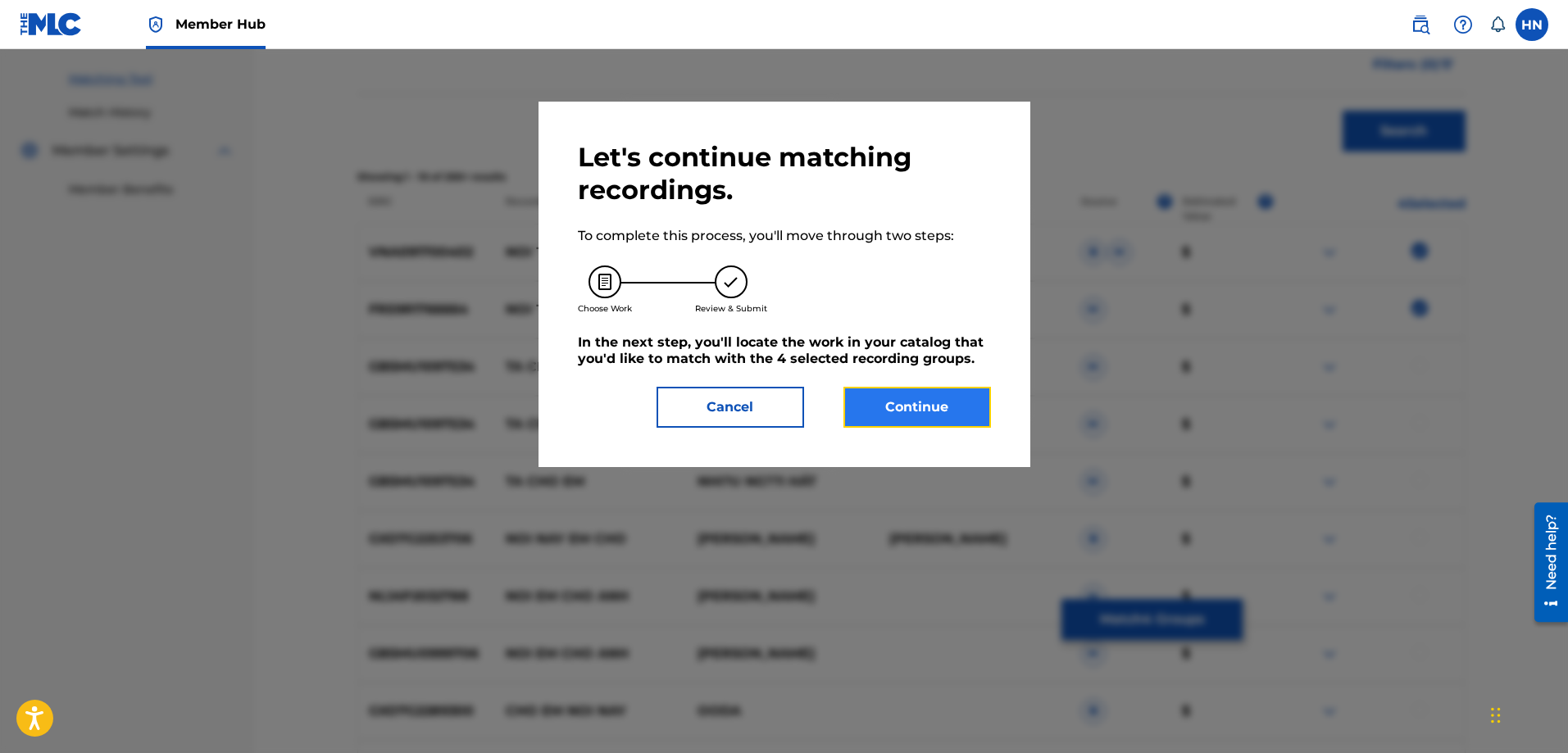
click at [907, 406] on button "Continue" at bounding box center [916, 407] width 147 height 41
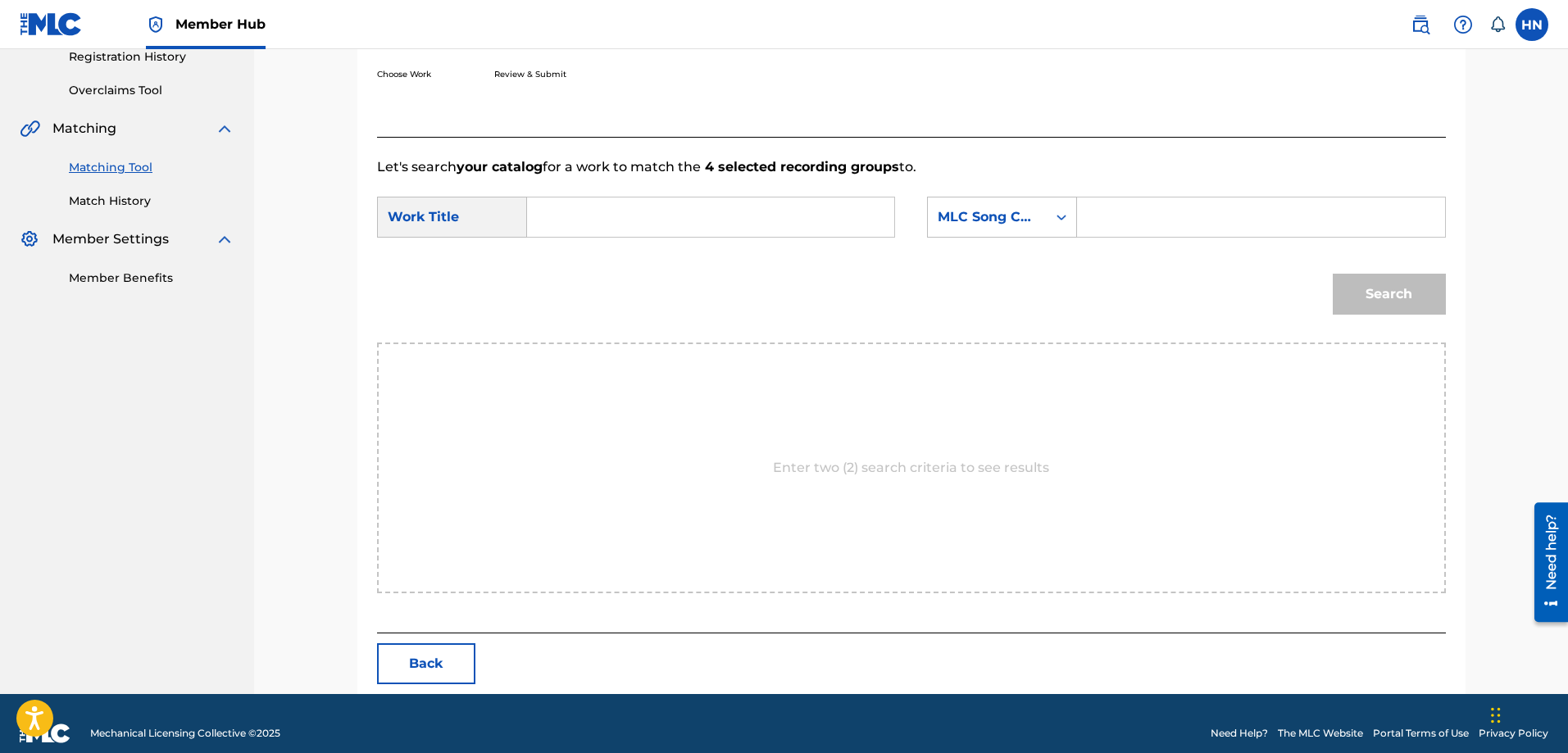
scroll to position [339, 0]
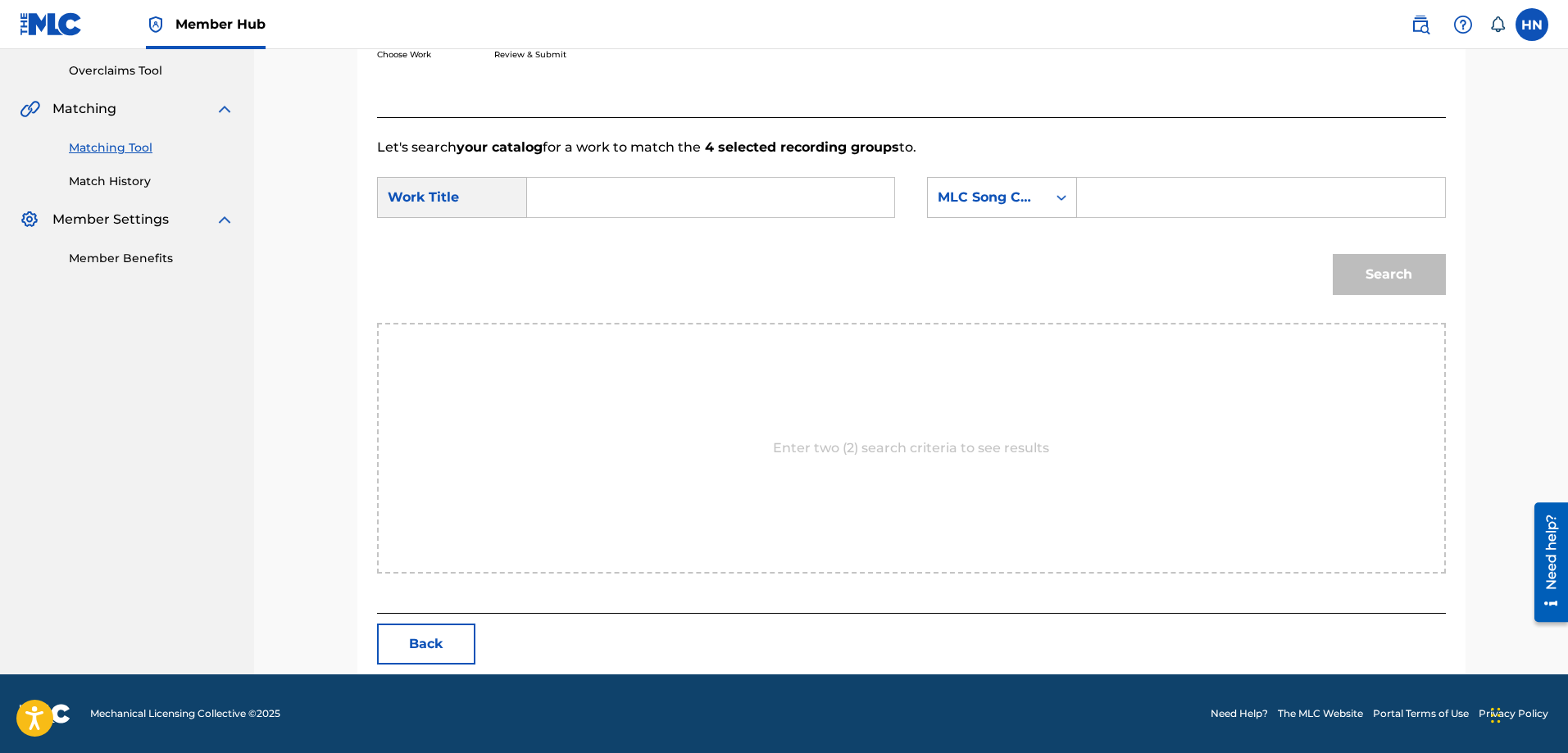
click at [843, 195] on input "Search Form" at bounding box center [710, 197] width 340 height 39
paste input "NOI TA CHO EM"
type input "NOI TA CHO EM"
click at [1022, 197] on div "MLC Song Code" at bounding box center [987, 197] width 99 height 19
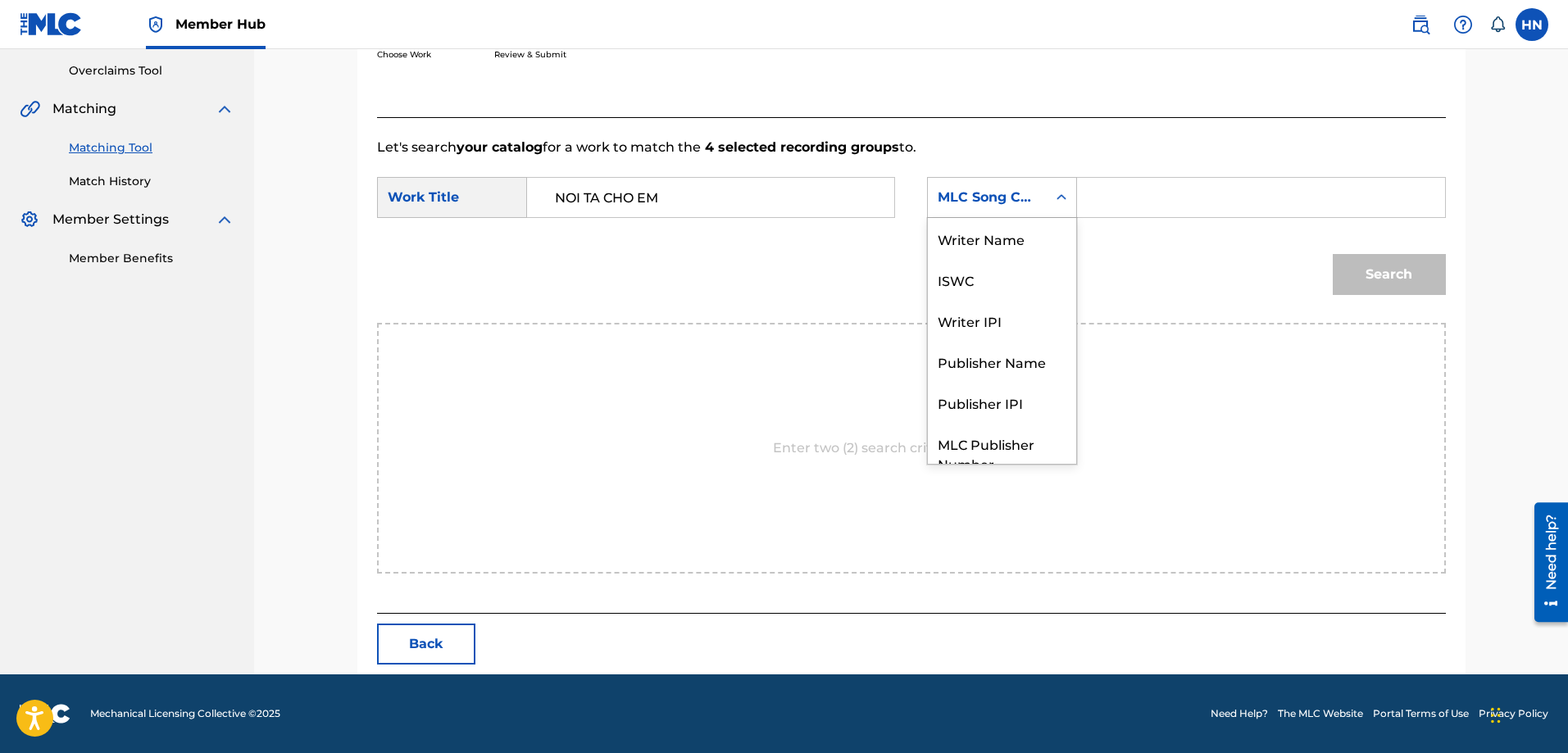
scroll to position [61, 0]
click at [1010, 229] on div "ISWC" at bounding box center [1002, 219] width 148 height 41
click at [1172, 184] on input "Search Form" at bounding box center [1261, 197] width 340 height 39
paste input "T9296227571"
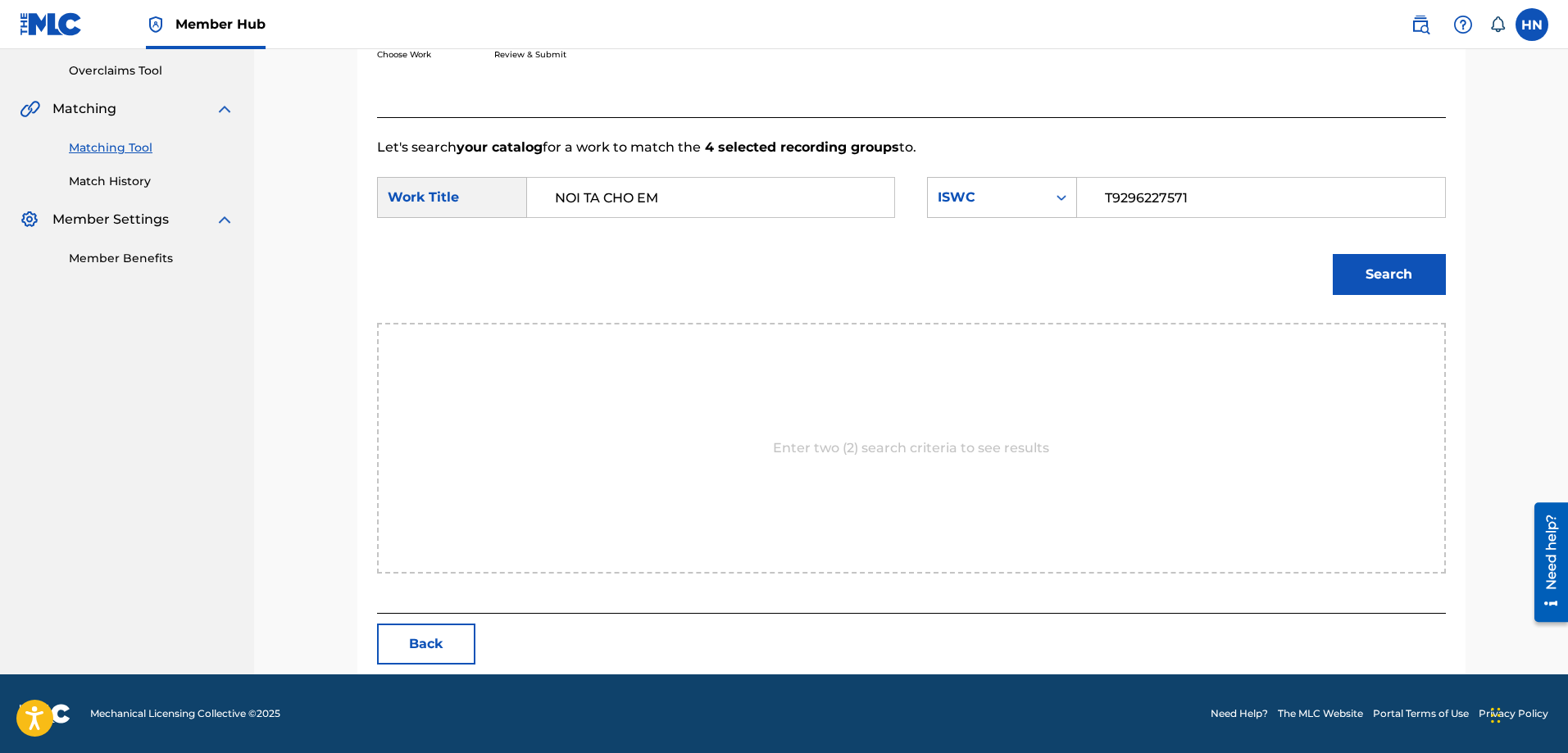
type input "T9296227571"
click at [1319, 256] on div "Search" at bounding box center [911, 280] width 1069 height 85
click at [1344, 268] on button "Search" at bounding box center [1389, 274] width 114 height 41
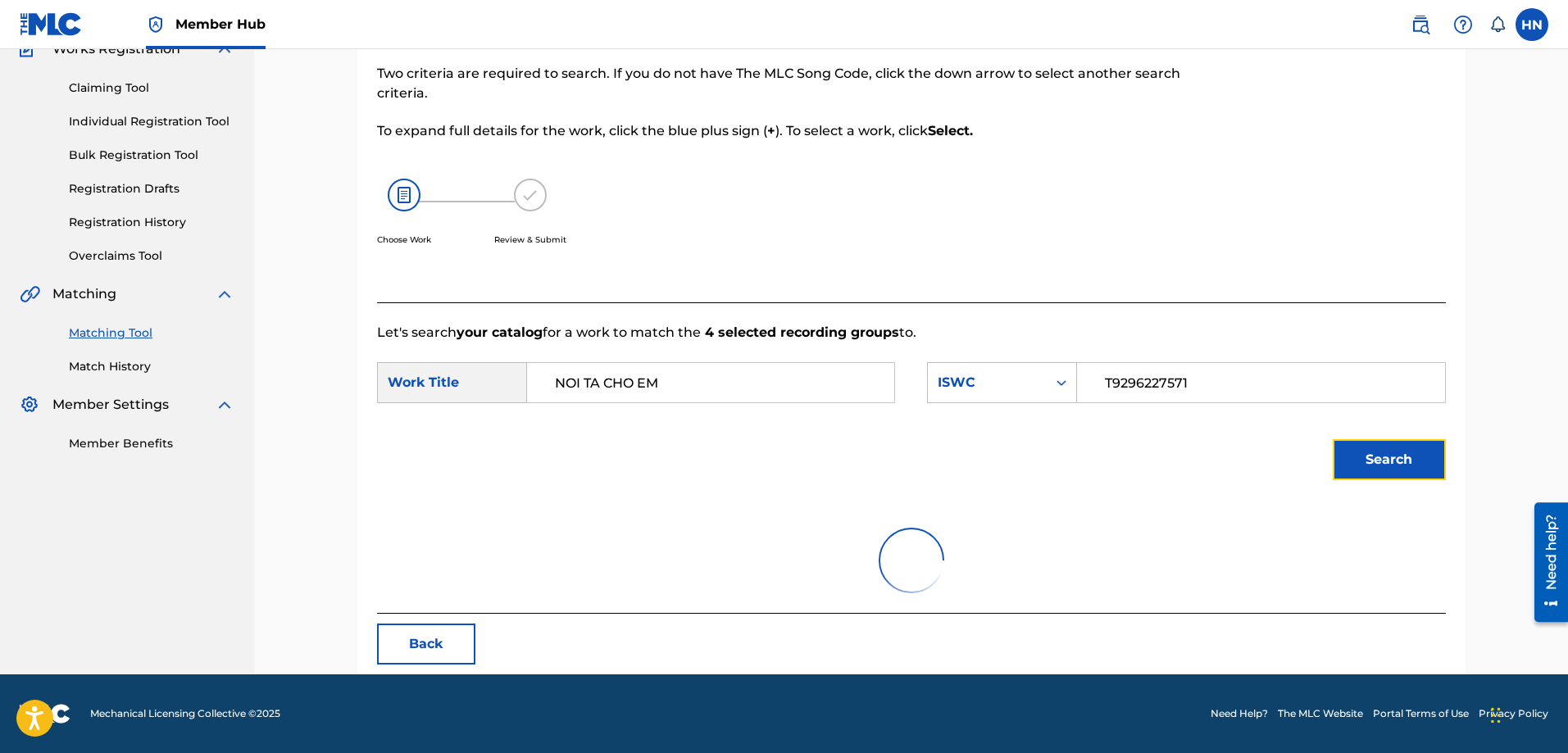
scroll to position [290, 0]
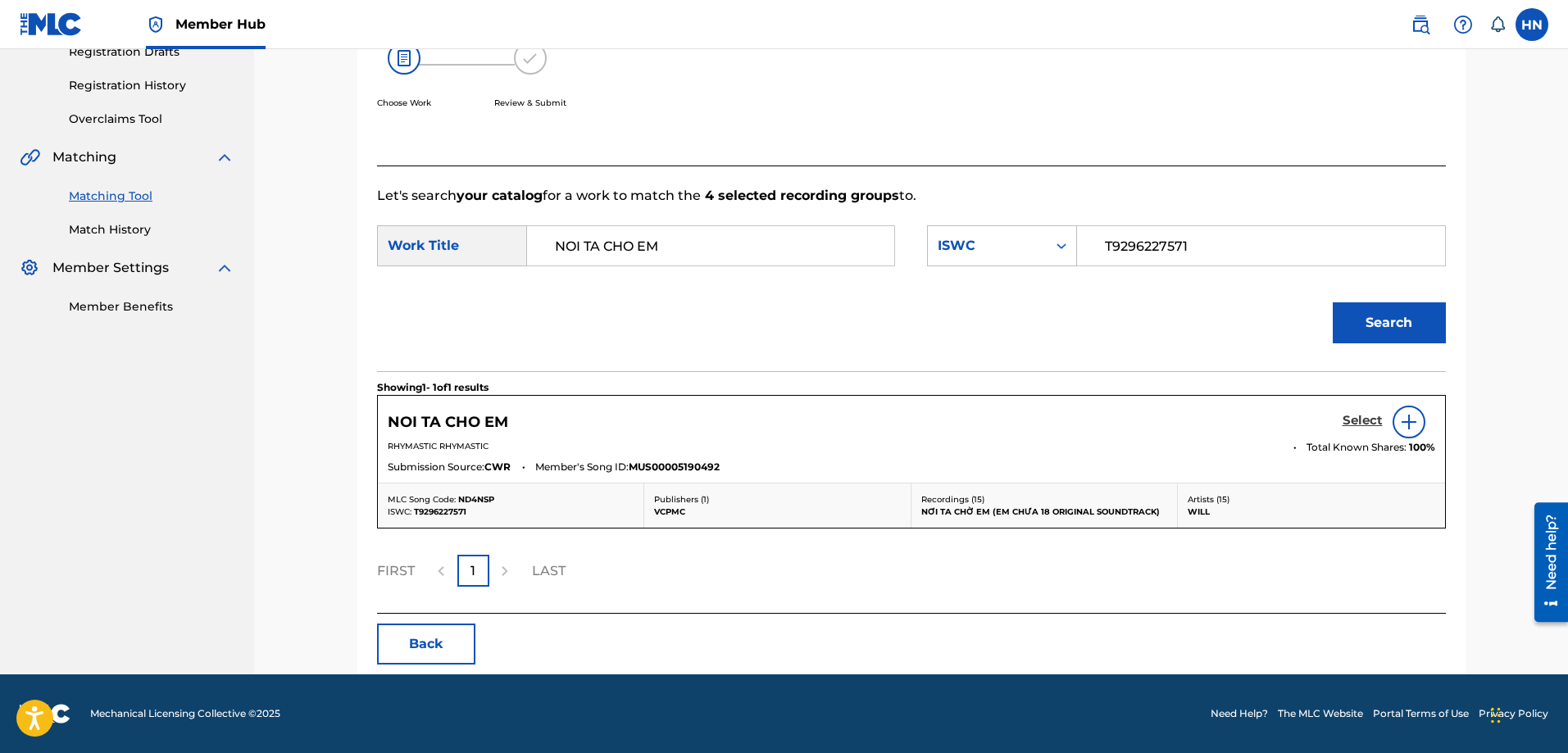
click at [1370, 419] on h5 "Select" at bounding box center [1363, 420] width 40 height 16
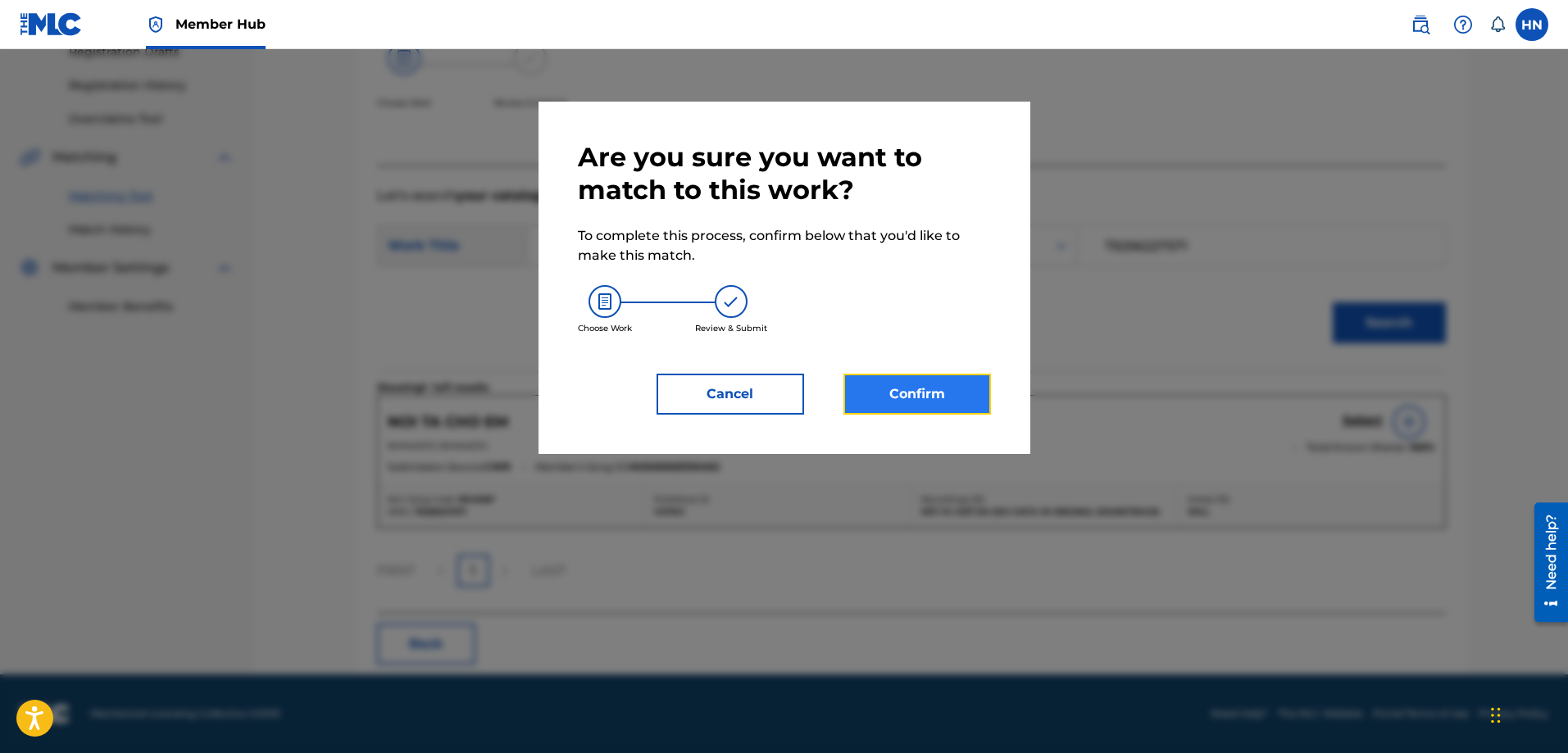
click at [940, 376] on button "Confirm" at bounding box center [916, 394] width 147 height 41
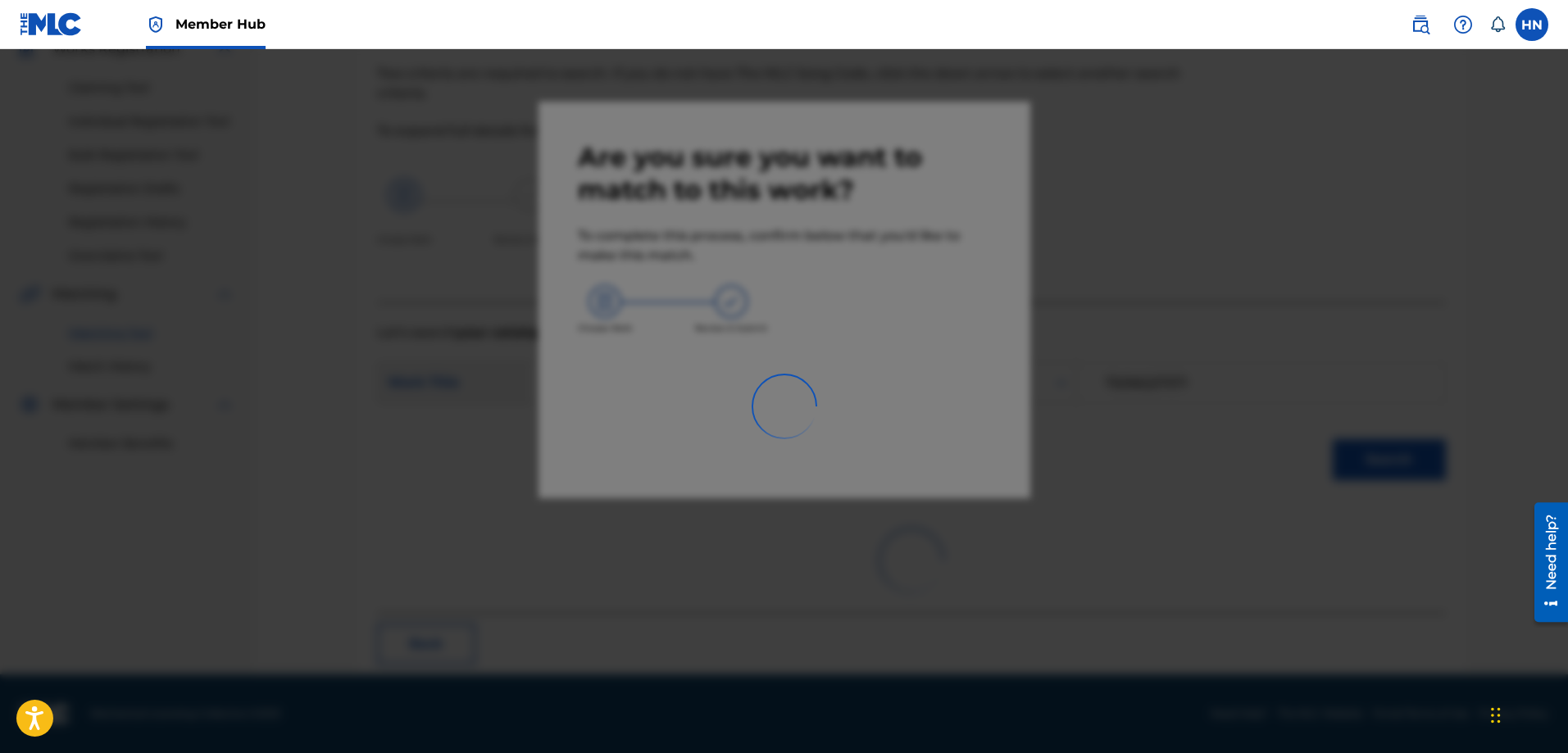
scroll to position [45, 0]
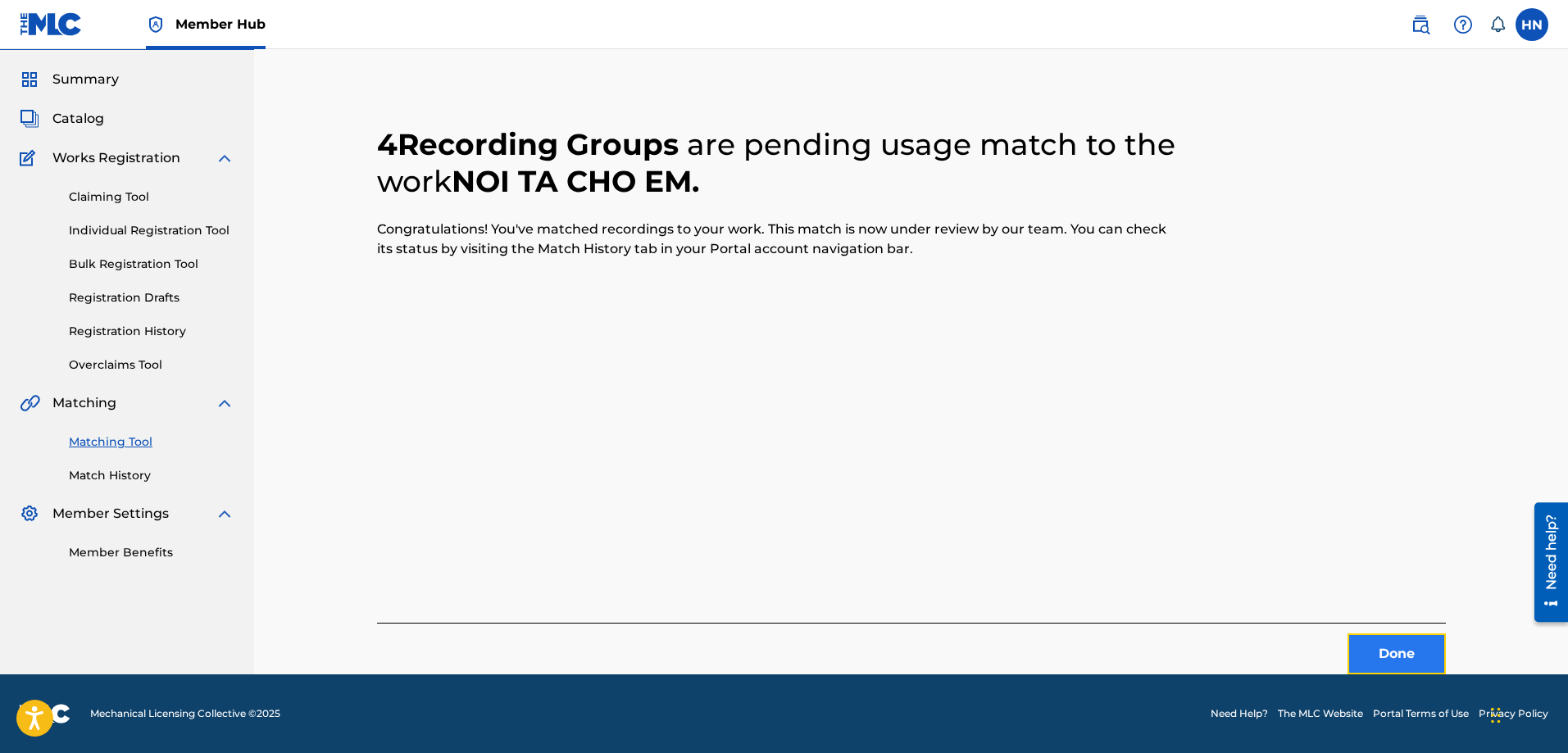
click at [1408, 663] on button "Done" at bounding box center [1396, 654] width 98 height 41
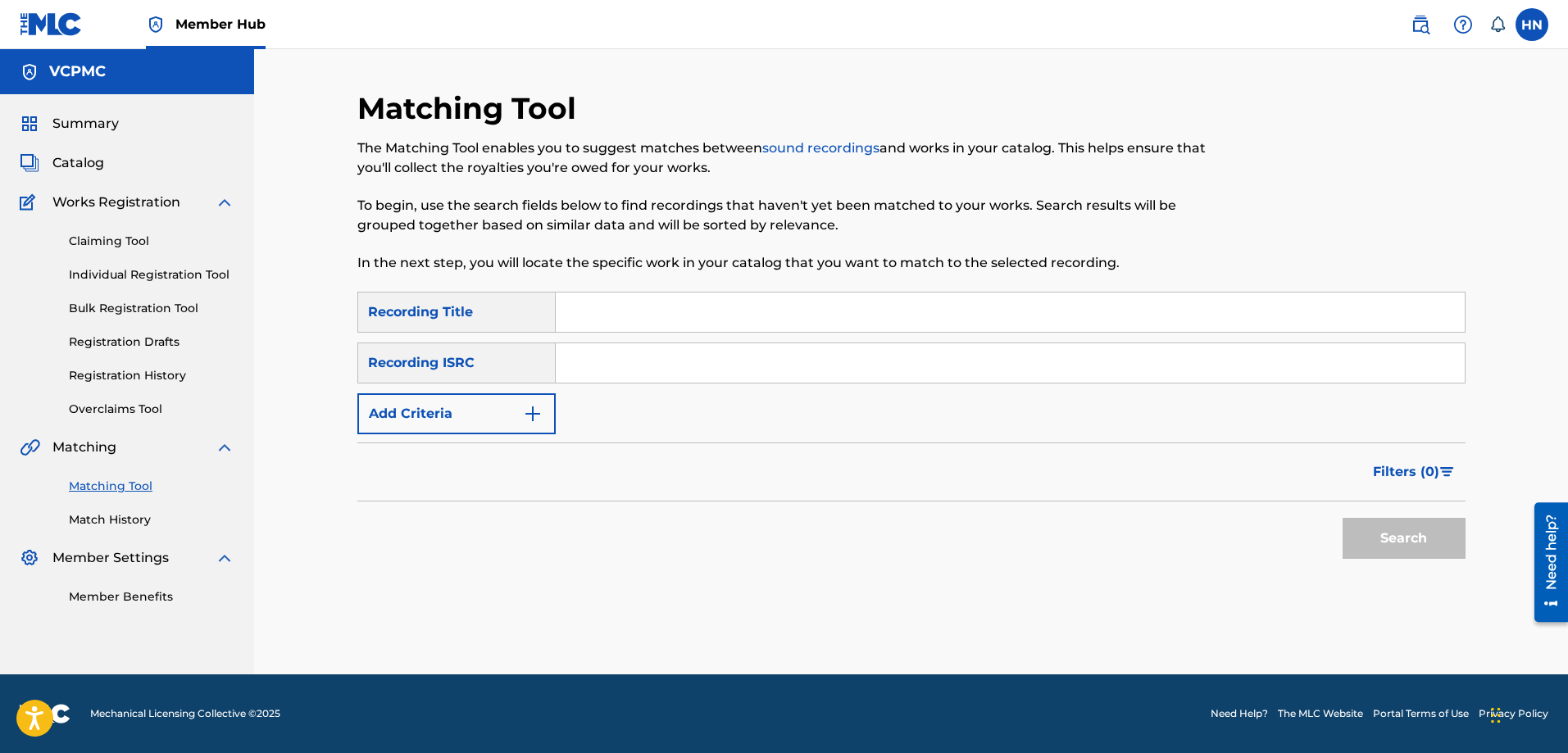
scroll to position [0, 0]
click at [804, 297] on input "Search Form" at bounding box center [1010, 312] width 909 height 39
paste input "ĐOÀN VỆ QUỐC QUÂN"
click at [1343, 518] on button "Search" at bounding box center [1404, 538] width 123 height 41
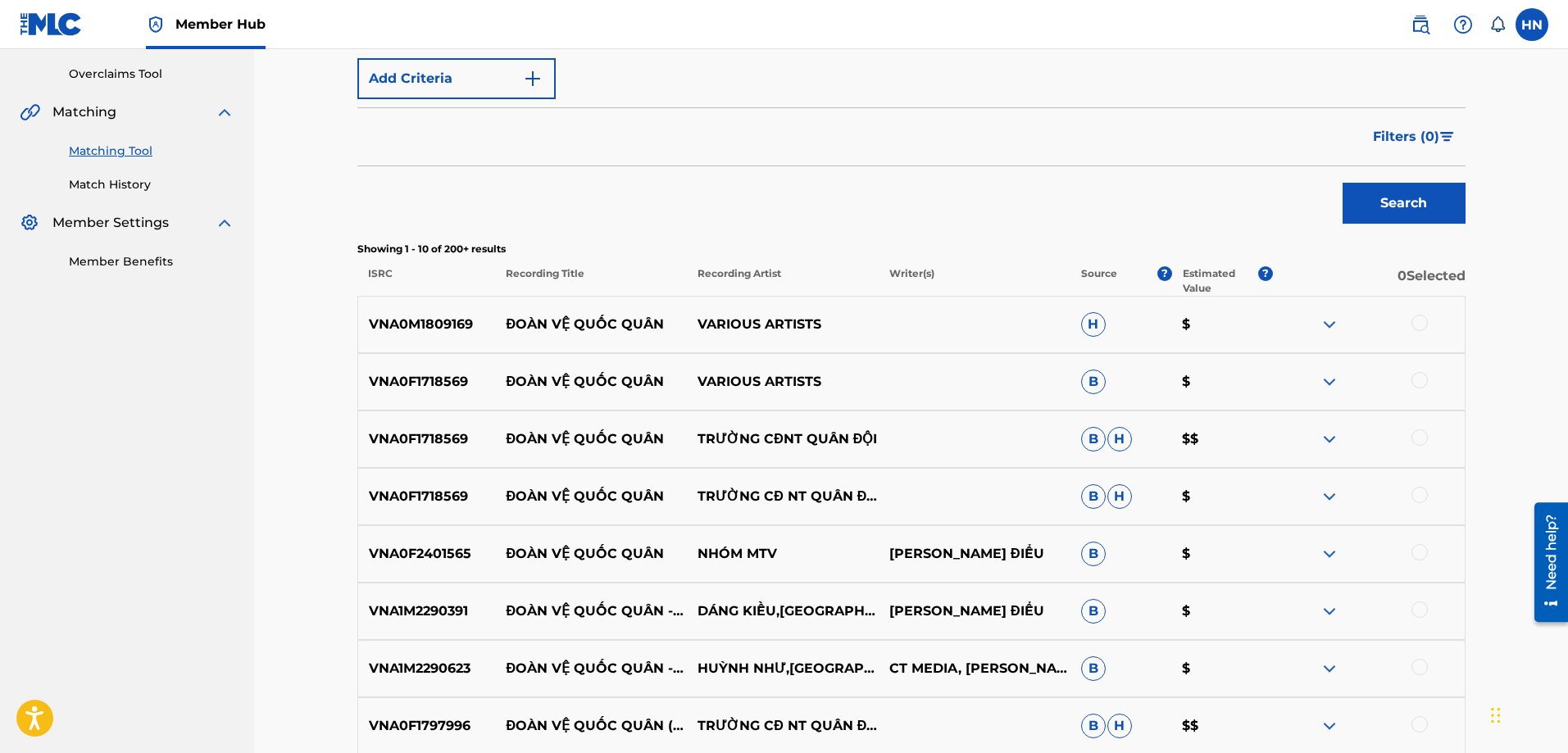
scroll to position [492, 0]
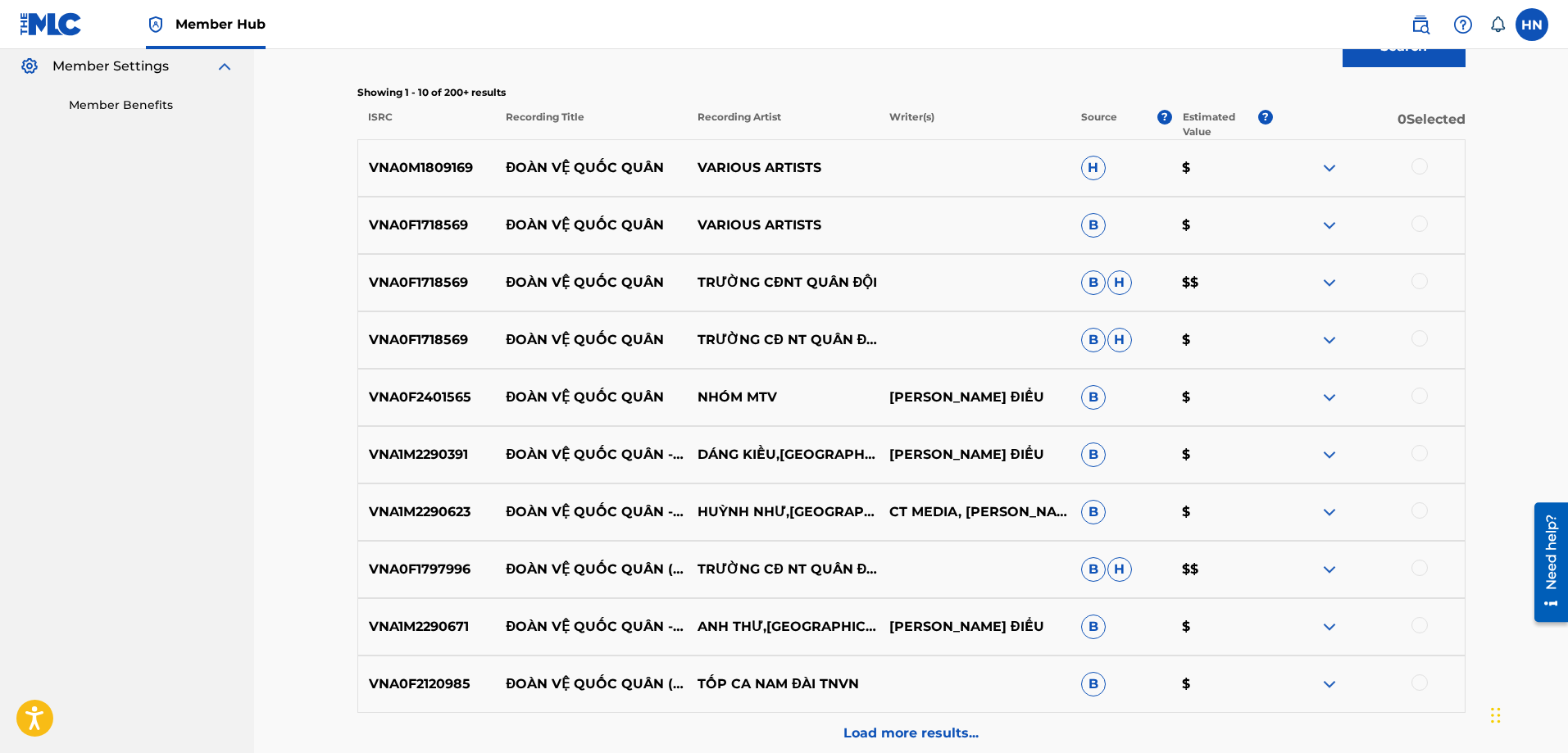
click at [455, 390] on p "VNA0F2401565" at bounding box center [427, 397] width 138 height 19
click at [1416, 388] on div at bounding box center [1419, 395] width 16 height 16
click at [454, 461] on p "VNA1M2290391" at bounding box center [427, 454] width 138 height 19
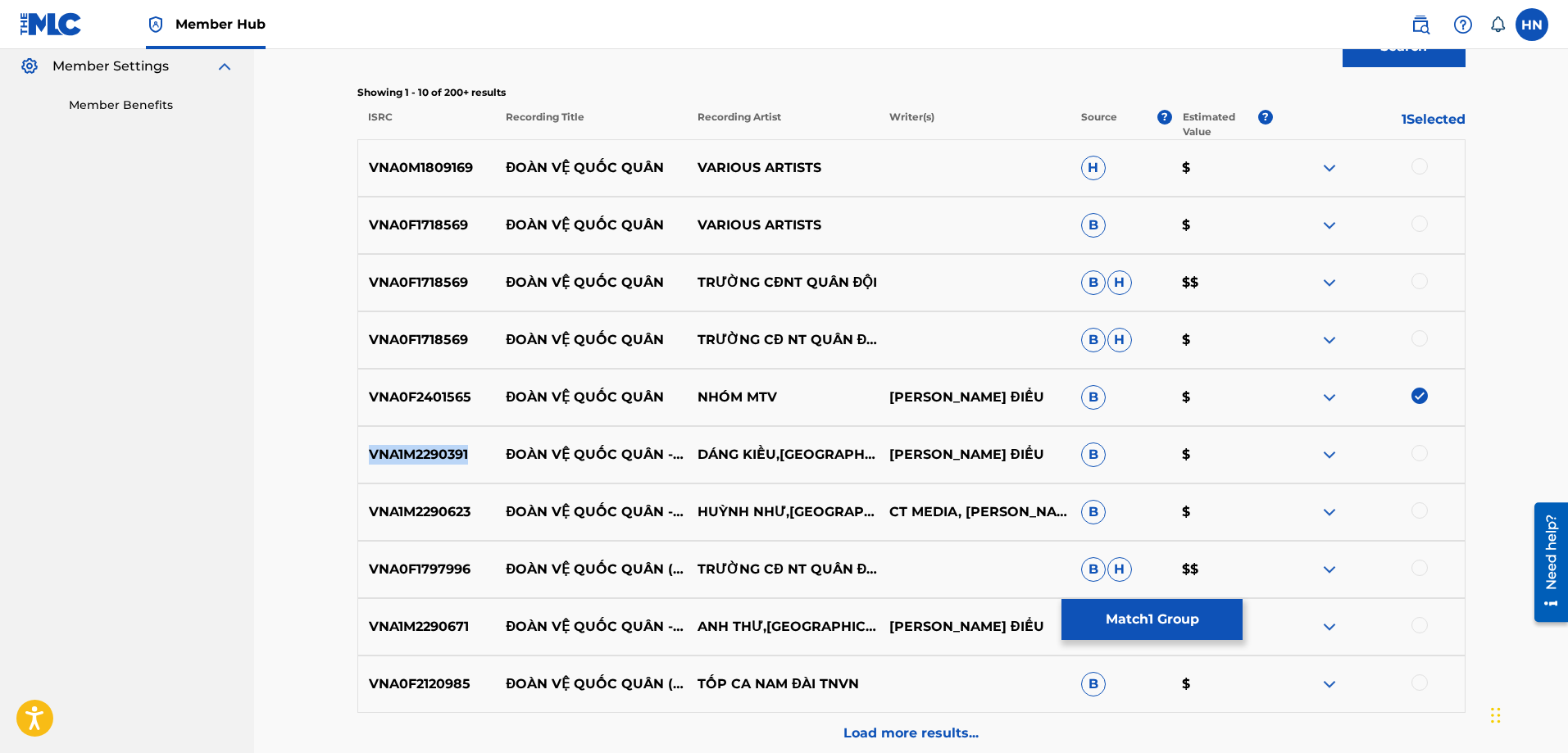
click at [454, 461] on p "VNA1M2290391" at bounding box center [427, 454] width 138 height 19
click at [1423, 458] on div at bounding box center [1419, 452] width 16 height 16
click at [442, 534] on div "VNA1M2290623 ĐOÀN VỆ QUỐC QUÂN - REMIX [PERSON_NAME],CT CT MEDIA, [PERSON_NAME]…" at bounding box center [911, 512] width 1108 height 57
click at [1418, 511] on div at bounding box center [1419, 510] width 16 height 16
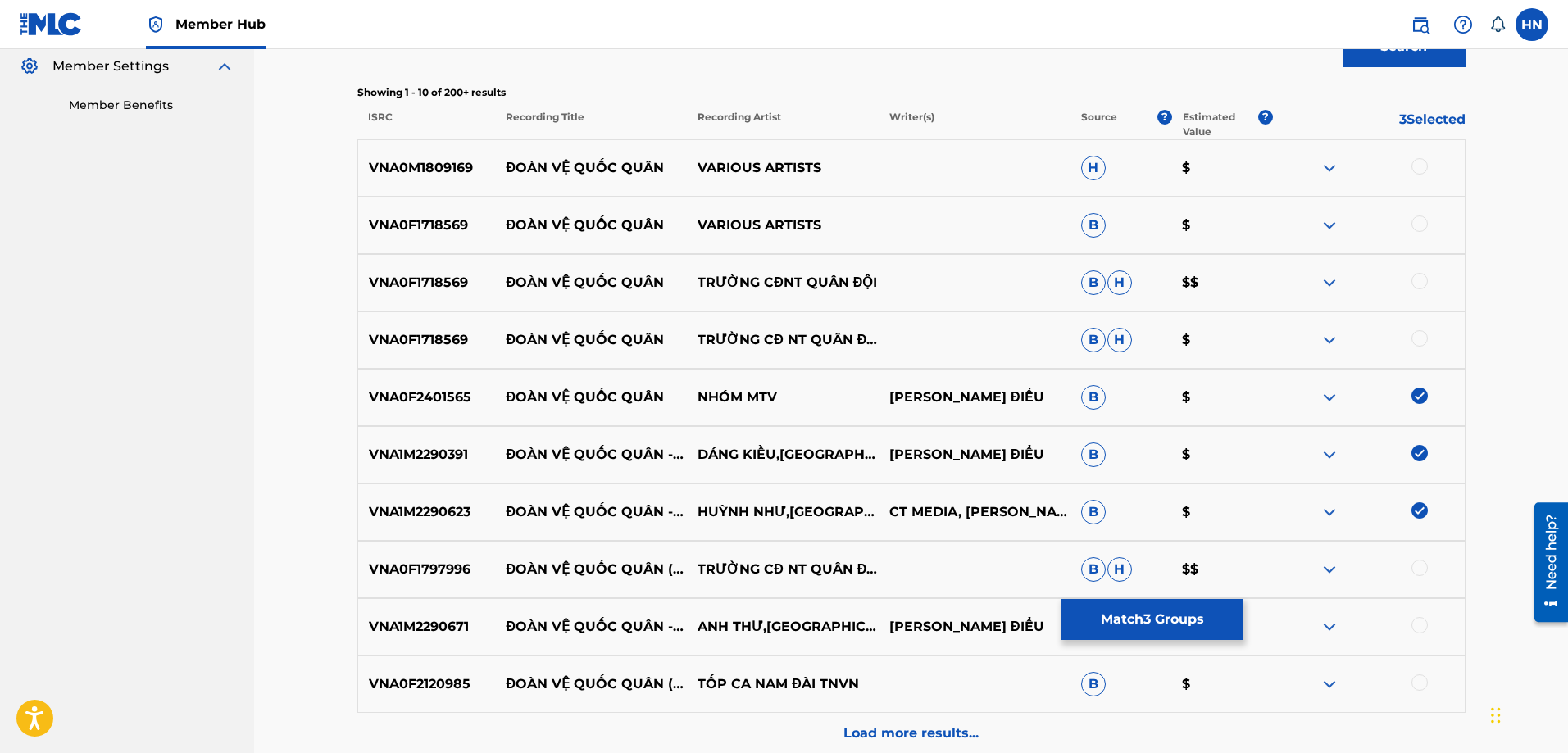
click at [443, 620] on p "VNA1M2290671" at bounding box center [427, 626] width 138 height 19
click at [1424, 627] on div at bounding box center [1419, 624] width 16 height 16
click at [419, 671] on div "VNA0F2120985 ĐOÀN VỆ QUỐC QUÂN (TÂN NHẠC) TỐP CA NAM ĐÀI TNVN B $" at bounding box center [911, 684] width 1108 height 57
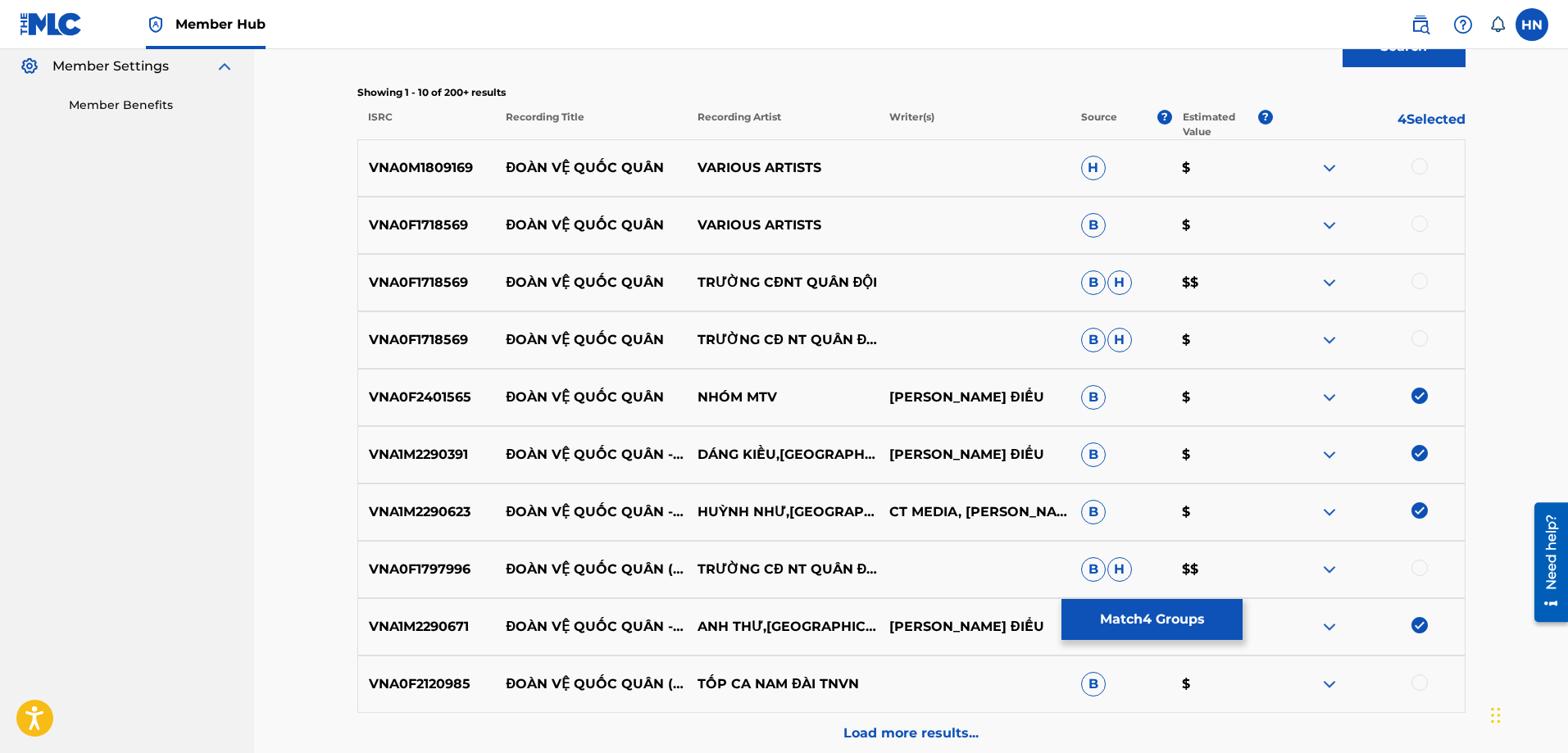
click at [1427, 685] on div at bounding box center [1419, 682] width 16 height 16
click at [428, 574] on p "VNA0F1797996" at bounding box center [427, 569] width 138 height 19
click at [1422, 569] on div at bounding box center [1419, 567] width 16 height 16
click at [437, 341] on p "VNA0F1718569" at bounding box center [427, 340] width 138 height 19
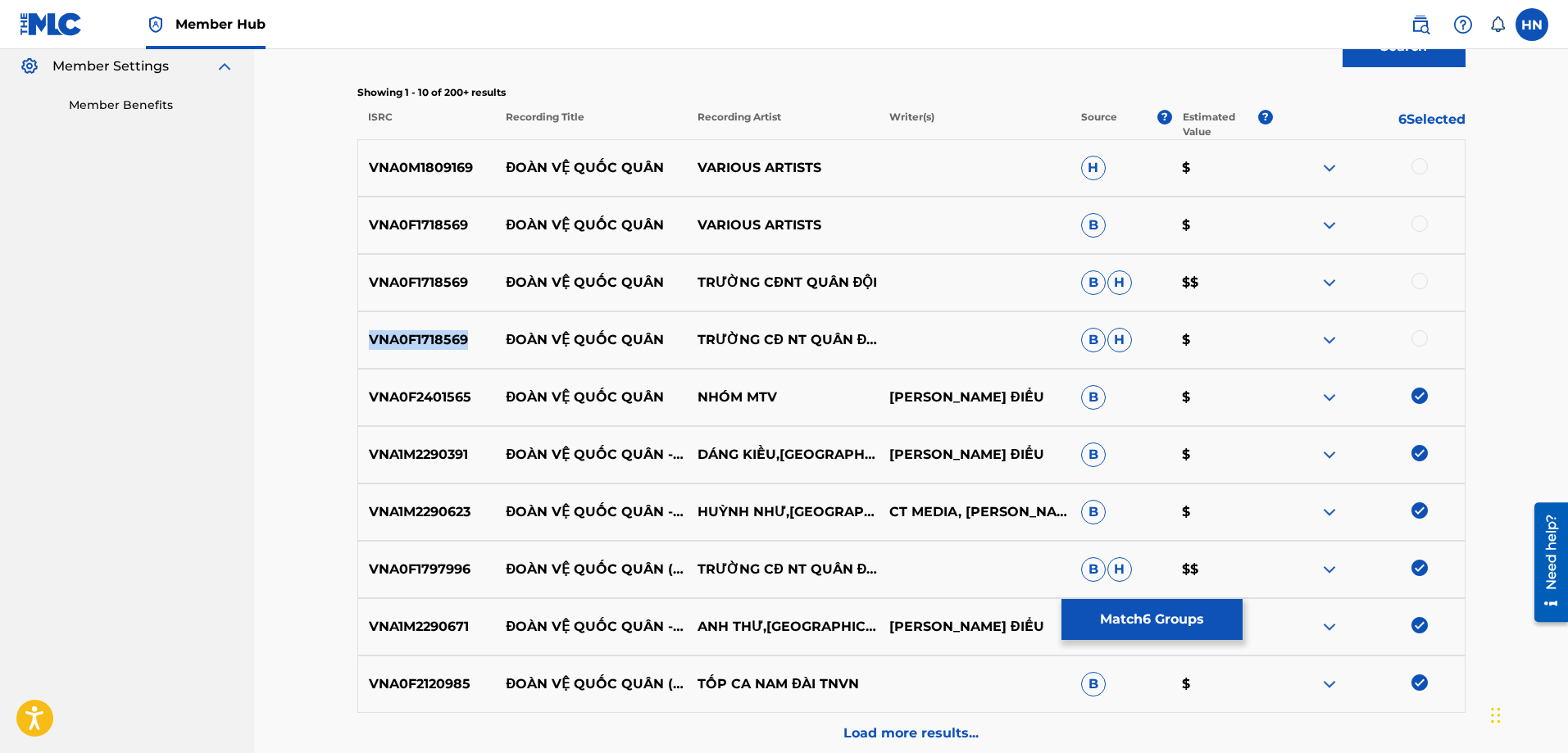
click at [437, 341] on p "VNA0F1718569" at bounding box center [427, 340] width 138 height 19
click at [1412, 339] on div at bounding box center [1419, 338] width 16 height 16
click at [1415, 276] on div at bounding box center [1419, 281] width 16 height 16
click at [421, 179] on div "VNA0M1809169 ĐOÀN VỆ QUỐC QUÂN VARIOUS ARTISTS H $" at bounding box center [911, 168] width 1108 height 57
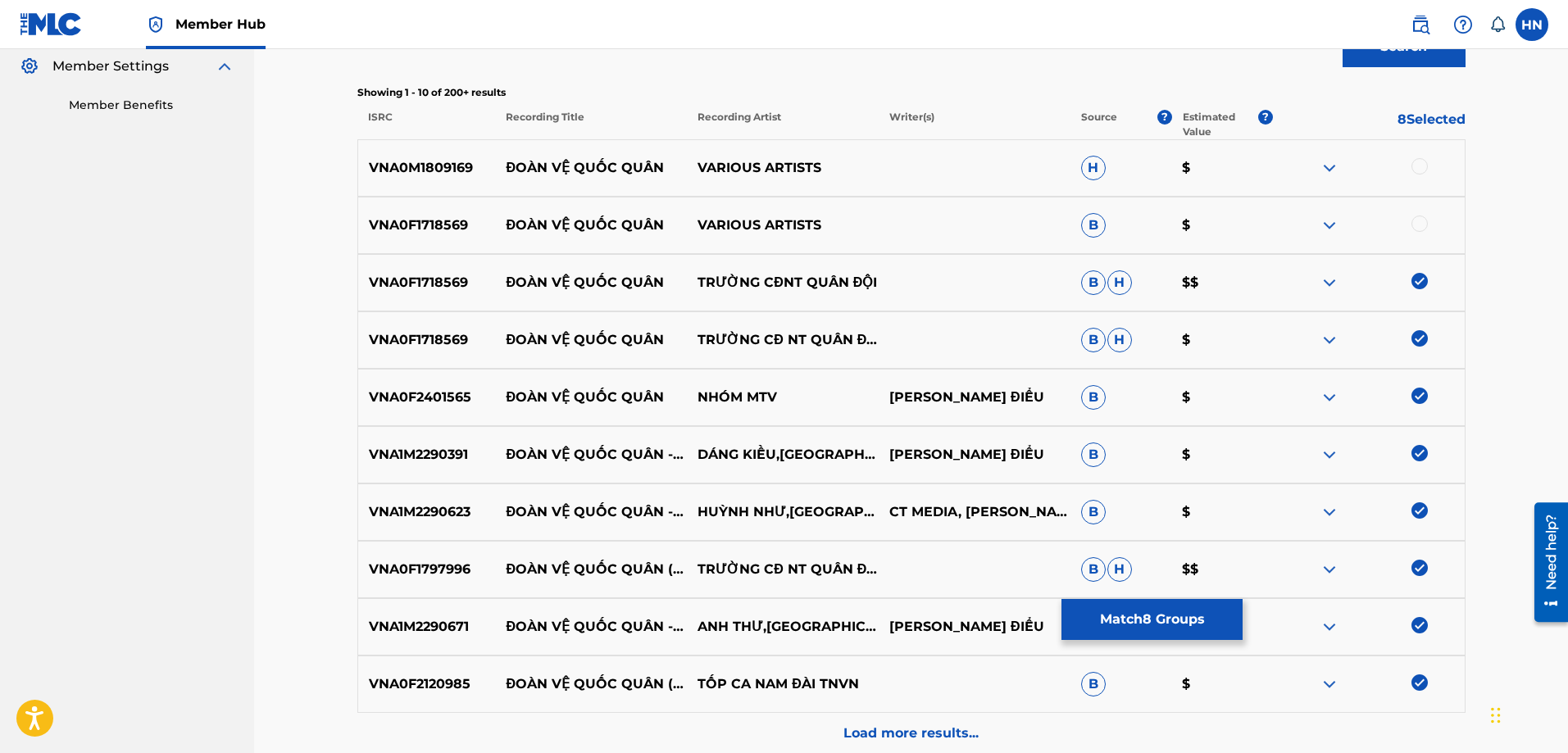
click at [1416, 173] on div at bounding box center [1419, 166] width 16 height 16
click at [443, 245] on div "VNA0F1718569 ĐOÀN VỆ QUỐC QUÂN VARIOUS ARTISTS B $" at bounding box center [911, 225] width 1108 height 57
click at [1423, 224] on div at bounding box center [1419, 223] width 16 height 16
click at [860, 695] on div "VNA0F2120985 ĐOÀN VỆ QUỐC QUÂN (TÂN NHẠC) TỐP CA NAM ĐÀI TNVN B $" at bounding box center [911, 684] width 1108 height 57
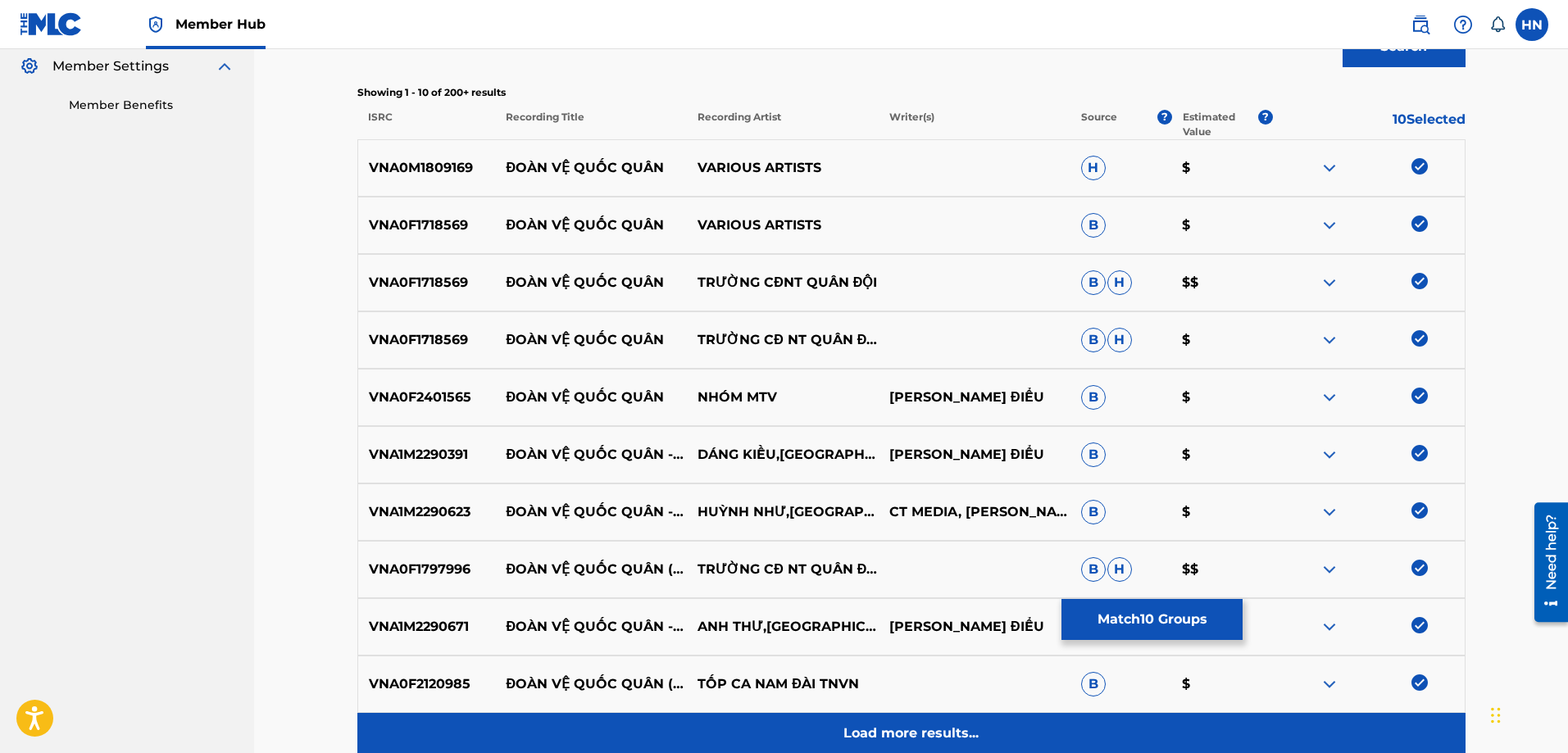
click at [858, 714] on div "Load more results..." at bounding box center [911, 733] width 1108 height 41
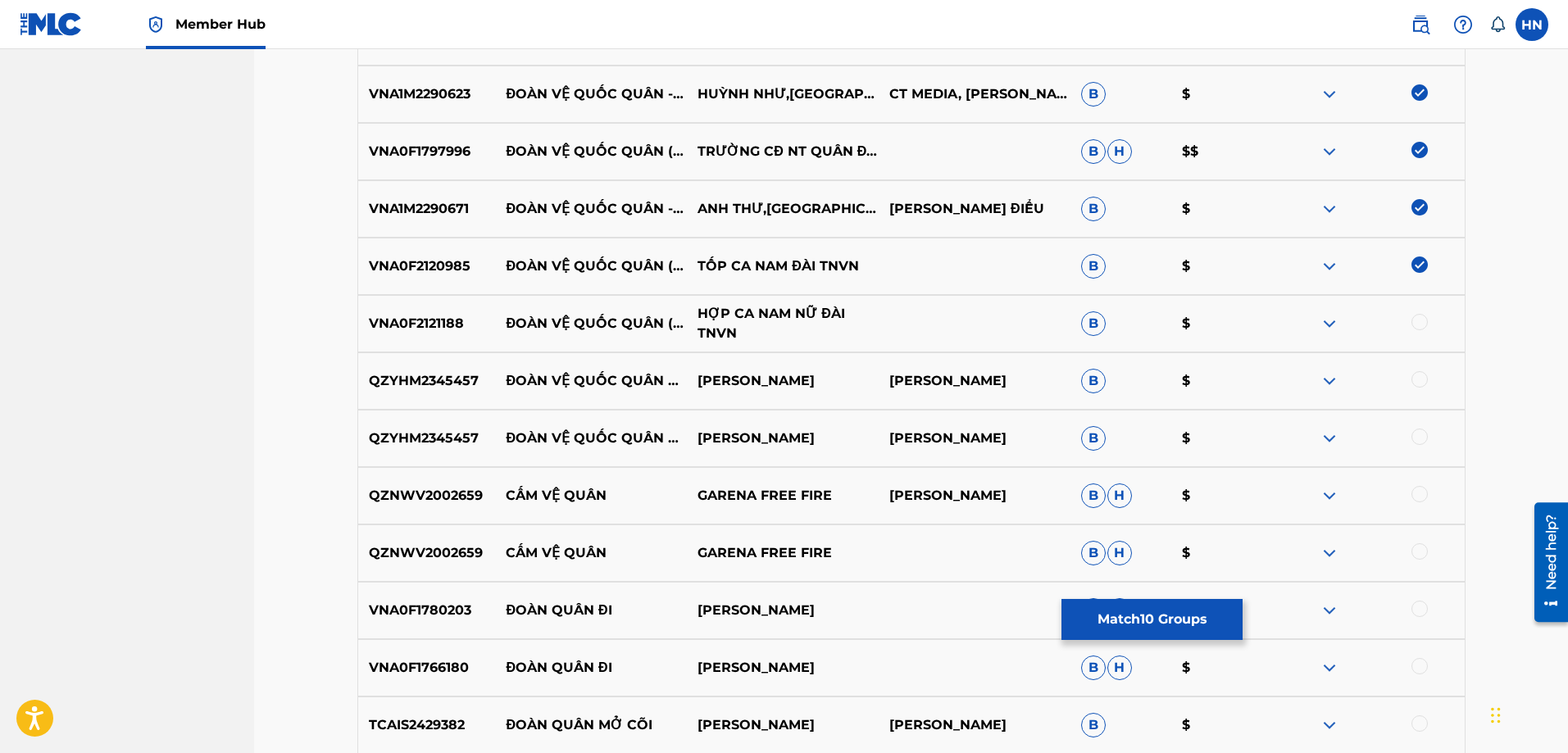
scroll to position [983, 0]
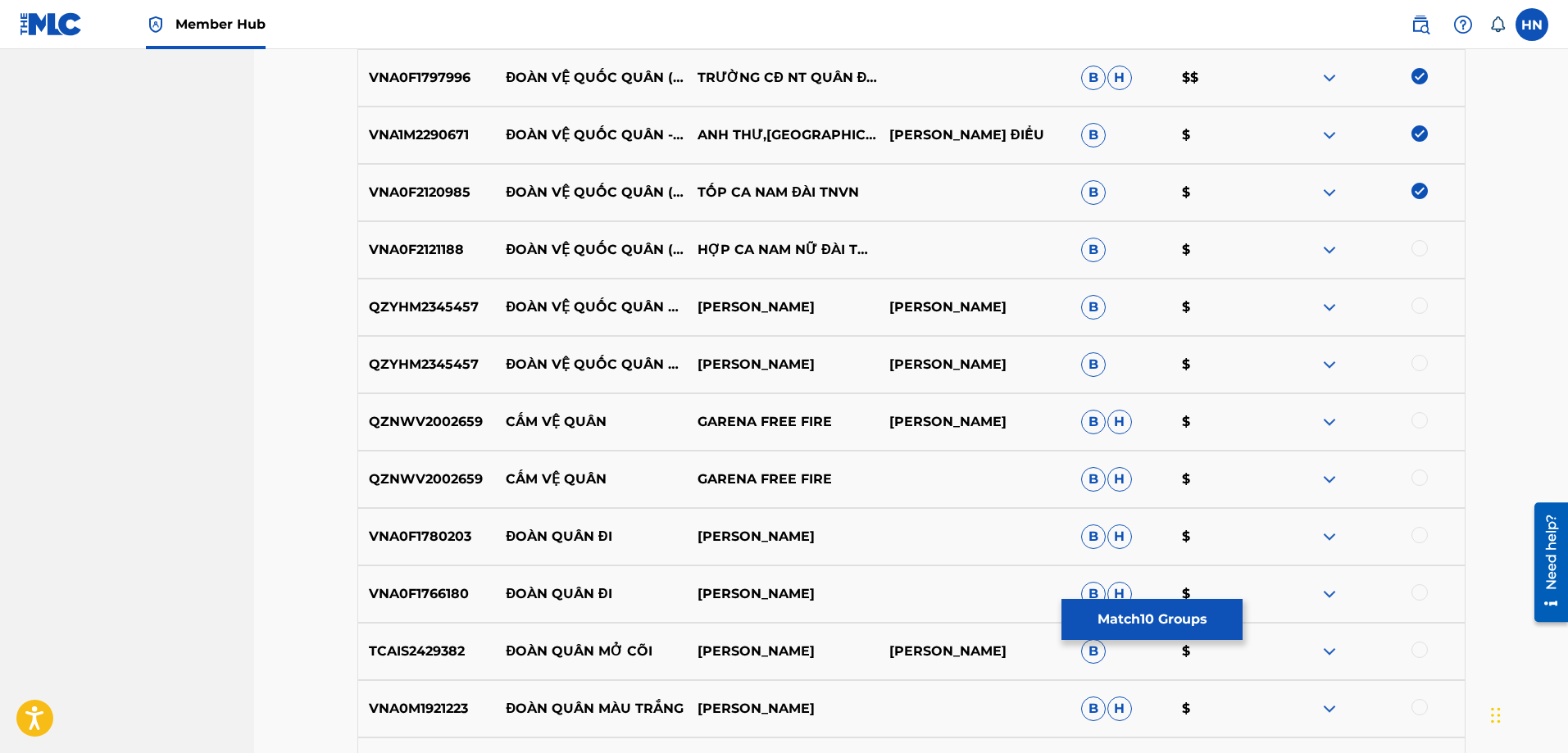
click at [462, 255] on p "VNA0F2121188" at bounding box center [427, 250] width 138 height 19
click at [412, 245] on p "VNA0F2121188" at bounding box center [427, 250] width 138 height 19
click at [1423, 248] on div at bounding box center [1419, 248] width 16 height 16
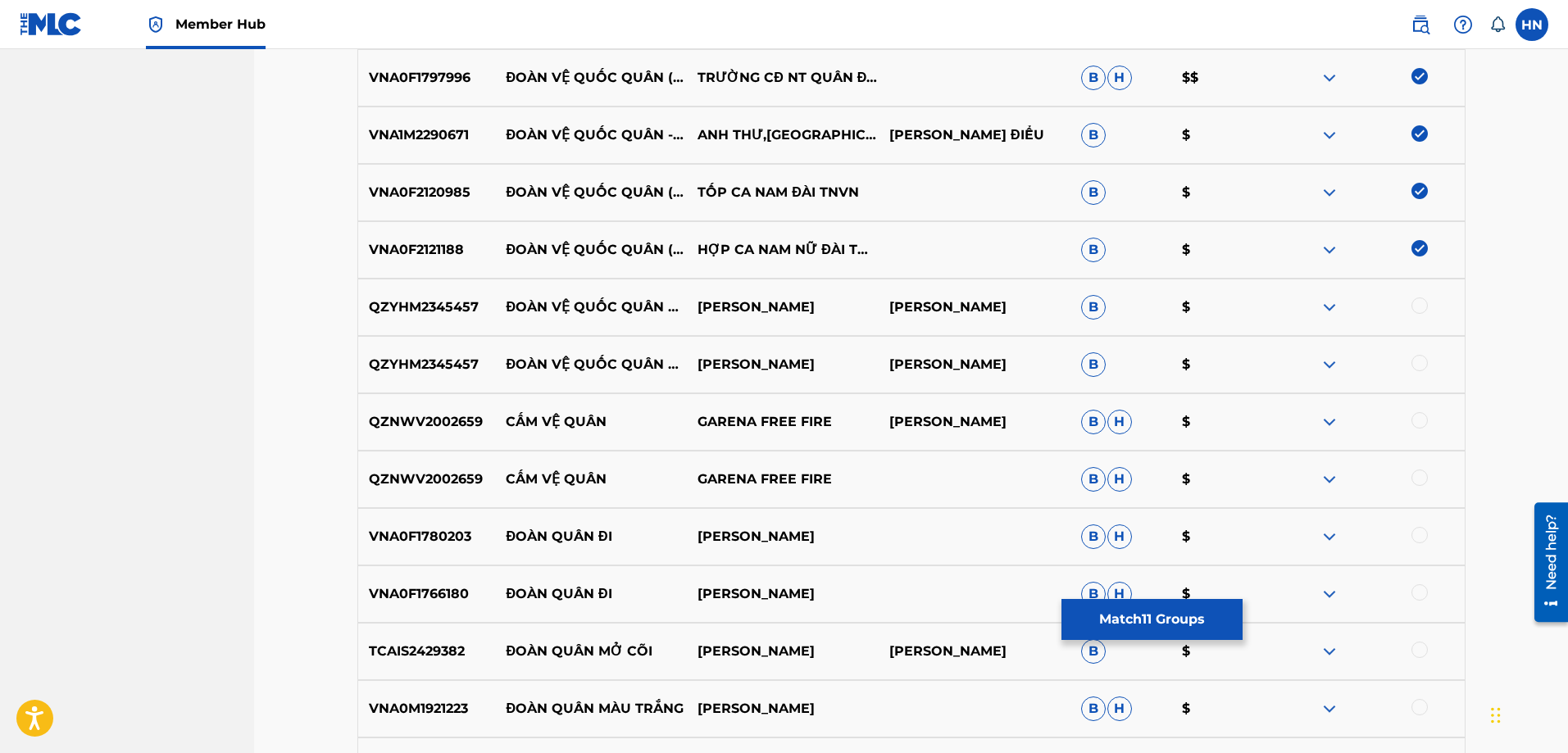
click at [447, 305] on p "QZYHM2345457" at bounding box center [427, 307] width 138 height 19
drag, startPoint x: 1419, startPoint y: 305, endPoint x: 1418, endPoint y: 324, distance: 19.0
click at [1420, 306] on div at bounding box center [1419, 305] width 16 height 16
click at [1417, 364] on div at bounding box center [1419, 362] width 16 height 16
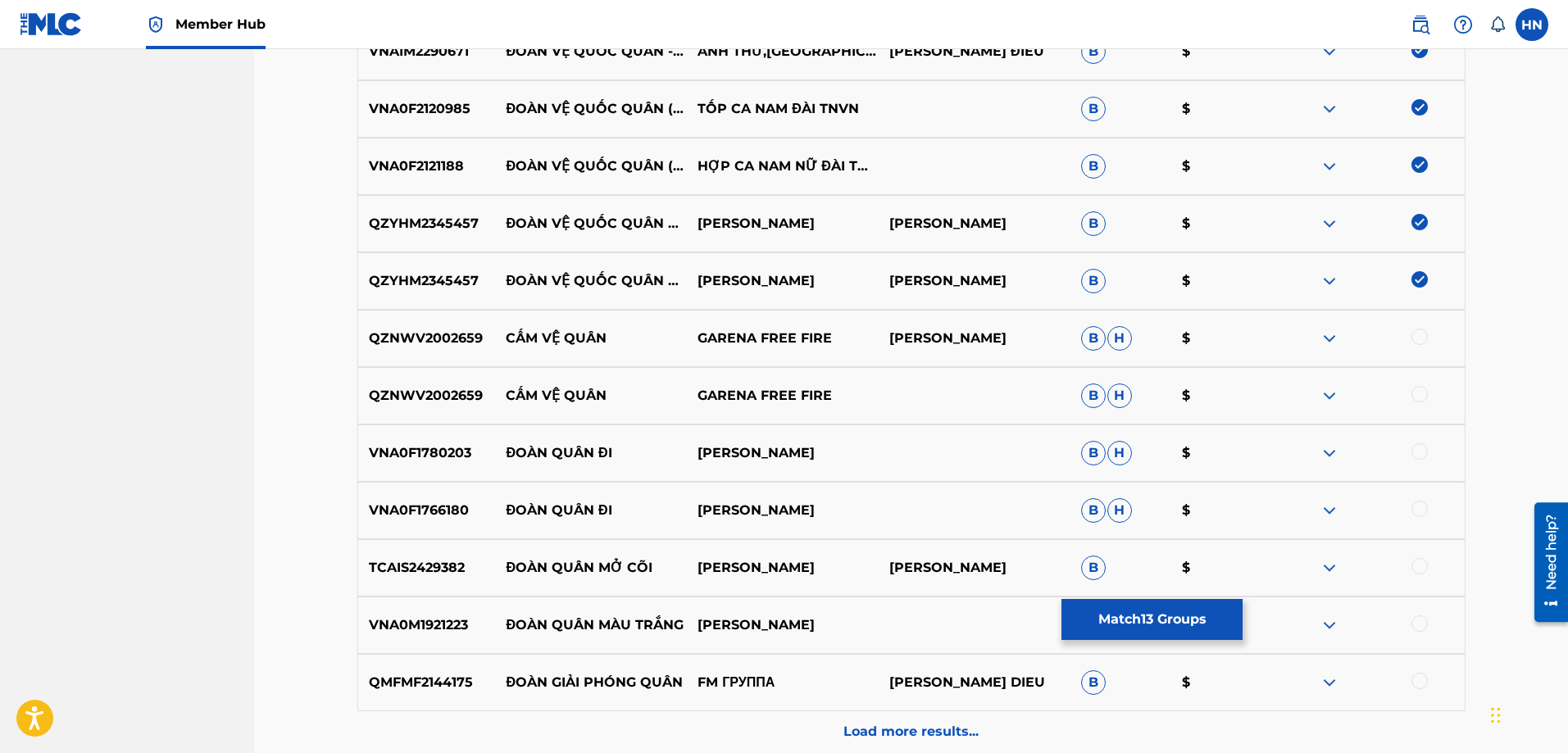
scroll to position [1063, 0]
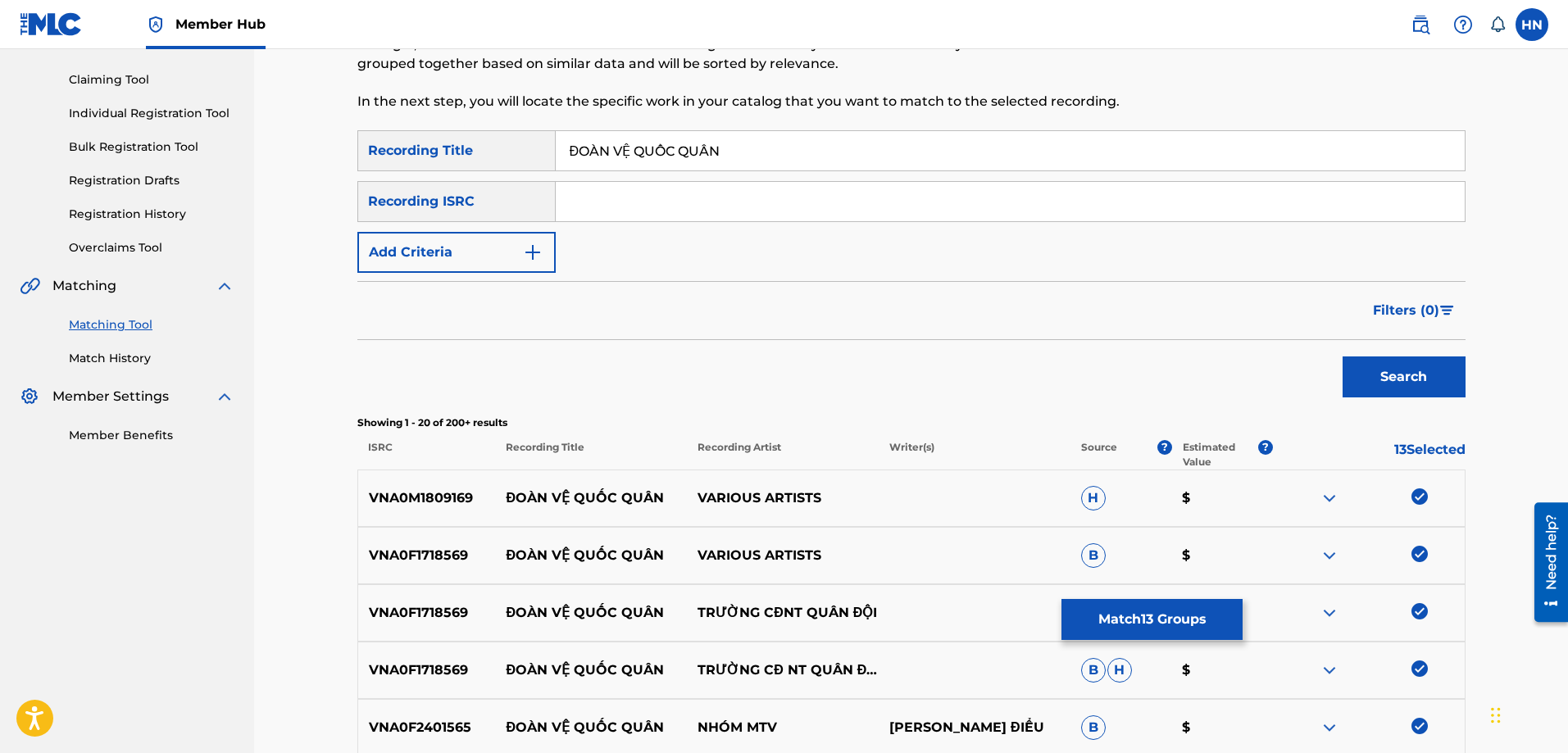
click at [720, 147] on input "ĐOÀN VỆ QUỐC QUÂN" at bounding box center [1010, 150] width 909 height 39
paste input "DOAN VE QUOC QUA"
click at [1343, 356] on button "Search" at bounding box center [1404, 376] width 123 height 41
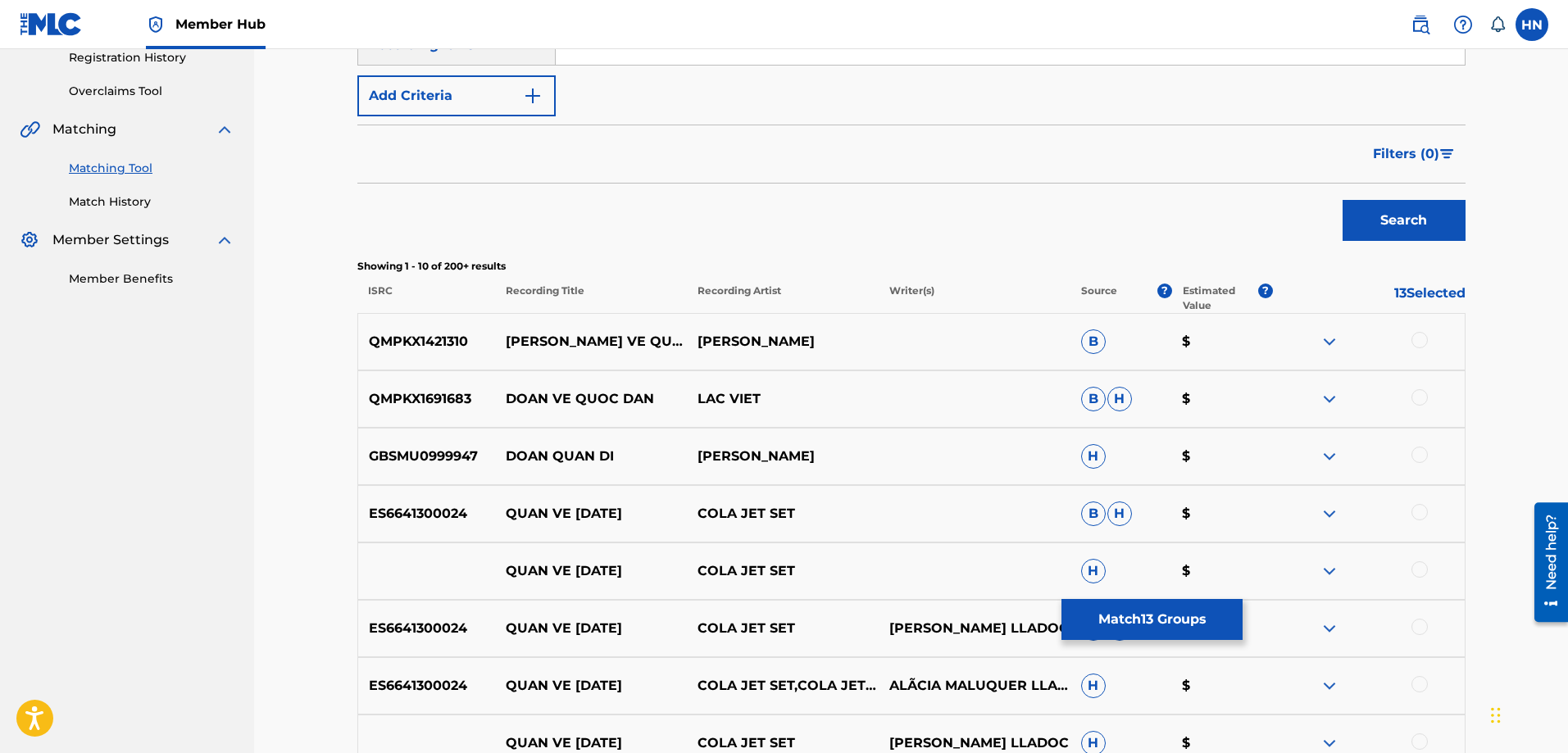
scroll to position [408, 0]
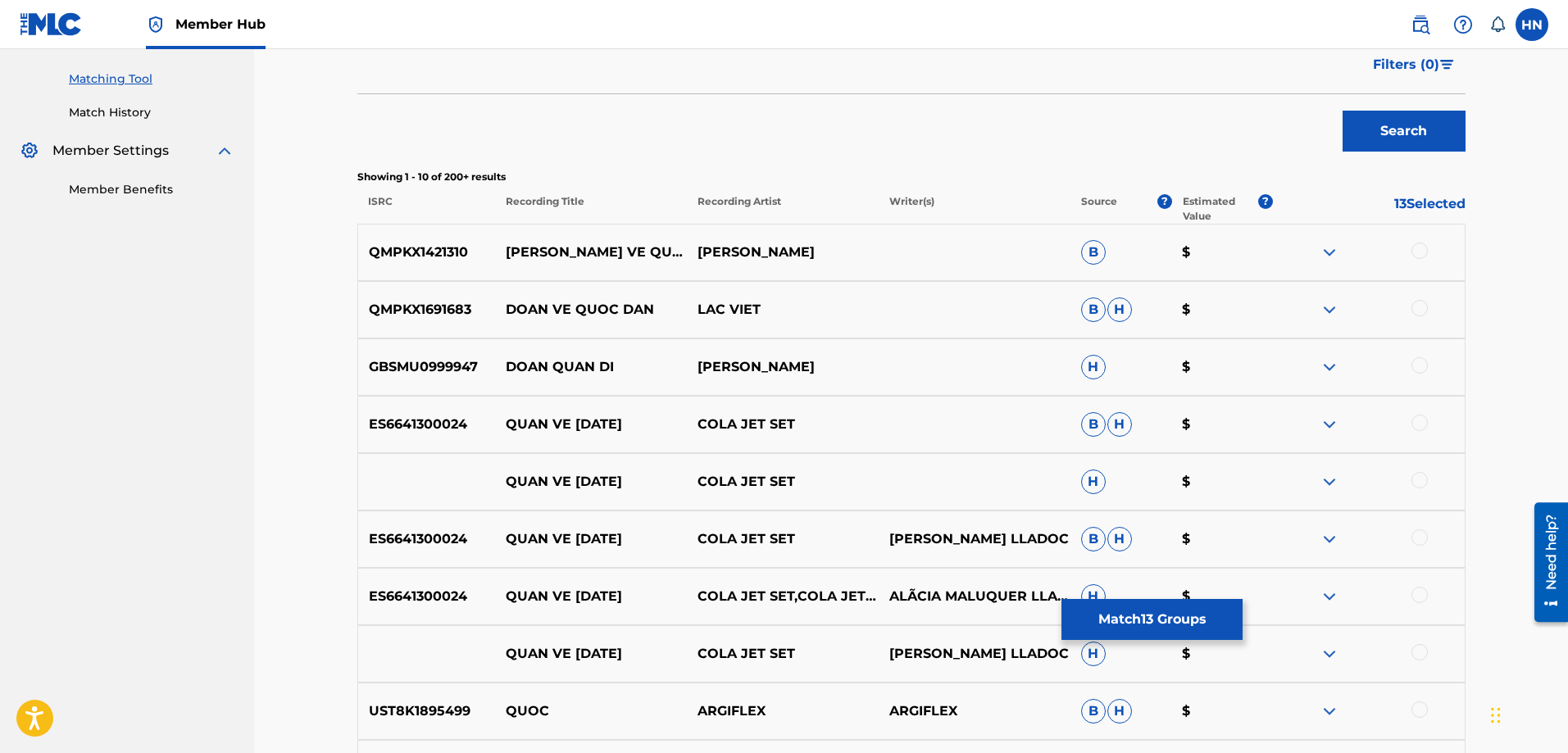
click at [454, 252] on p "QMPKX1421310" at bounding box center [427, 252] width 138 height 19
click at [1419, 251] on div at bounding box center [1419, 250] width 16 height 16
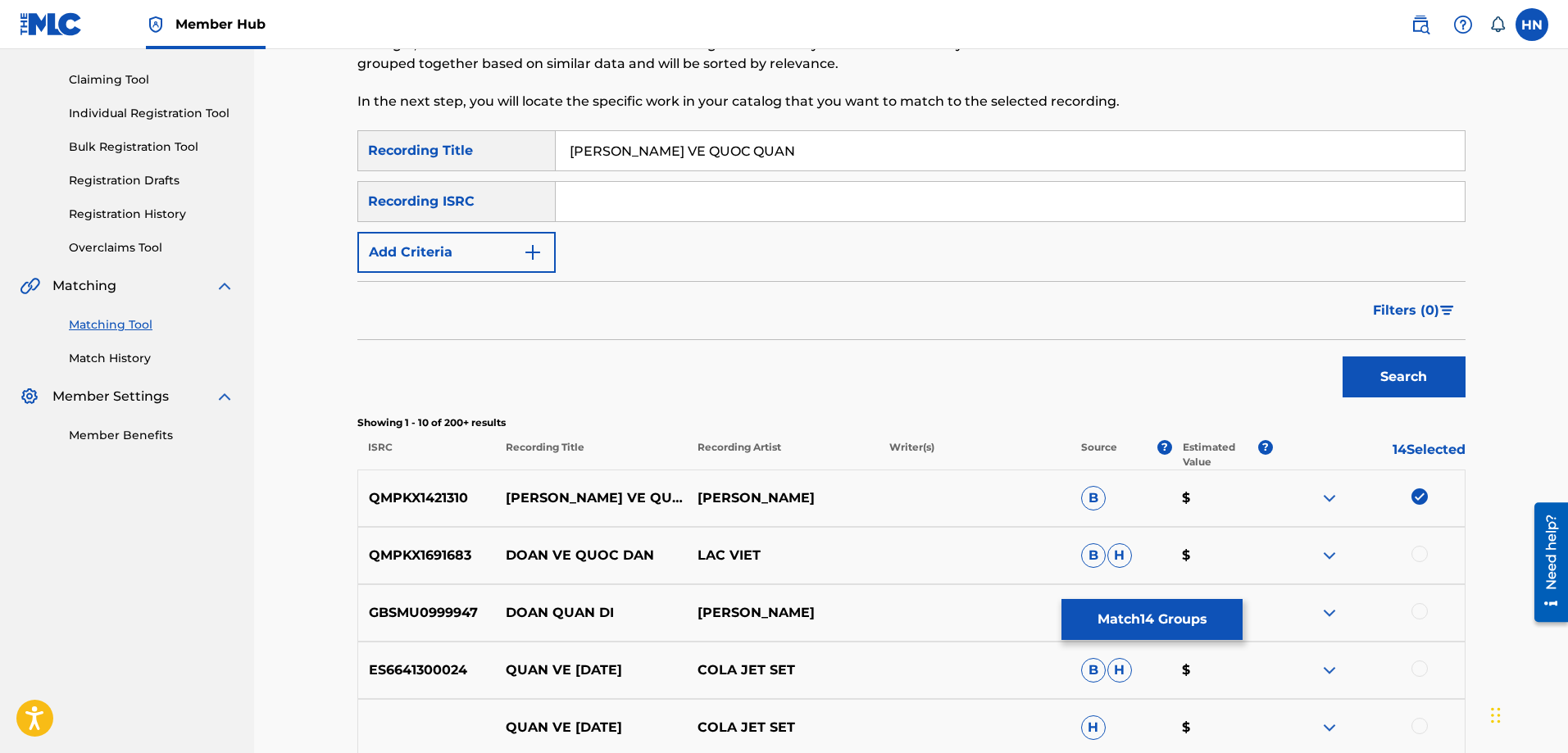
click at [697, 156] on input "[PERSON_NAME] VE QUOC QUAN" at bounding box center [1010, 150] width 909 height 39
paste input "GIAI PHONG"
type input "DOAN GIAI PHONG QUAN"
click at [1343, 356] on button "Search" at bounding box center [1404, 376] width 123 height 41
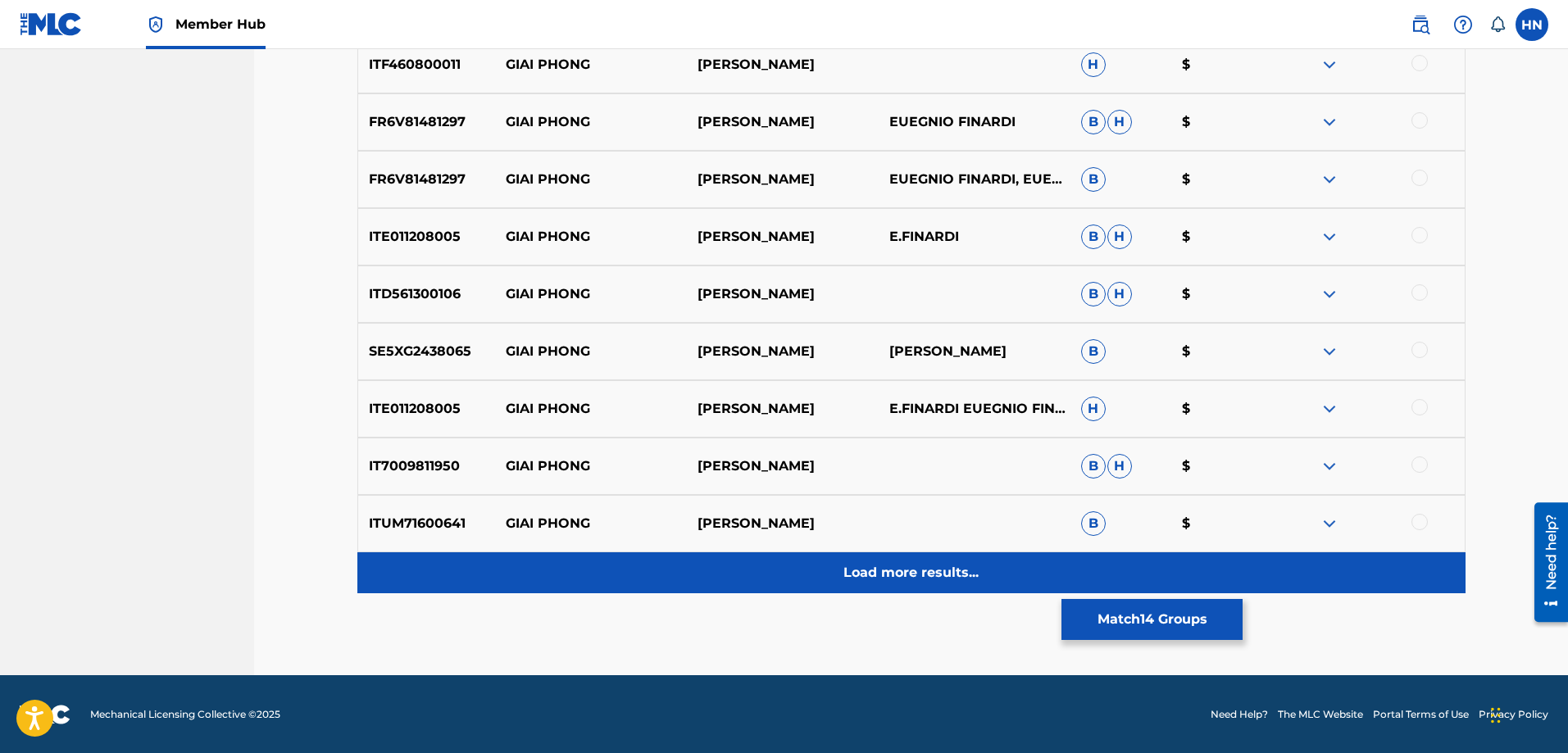
scroll to position [653, 0]
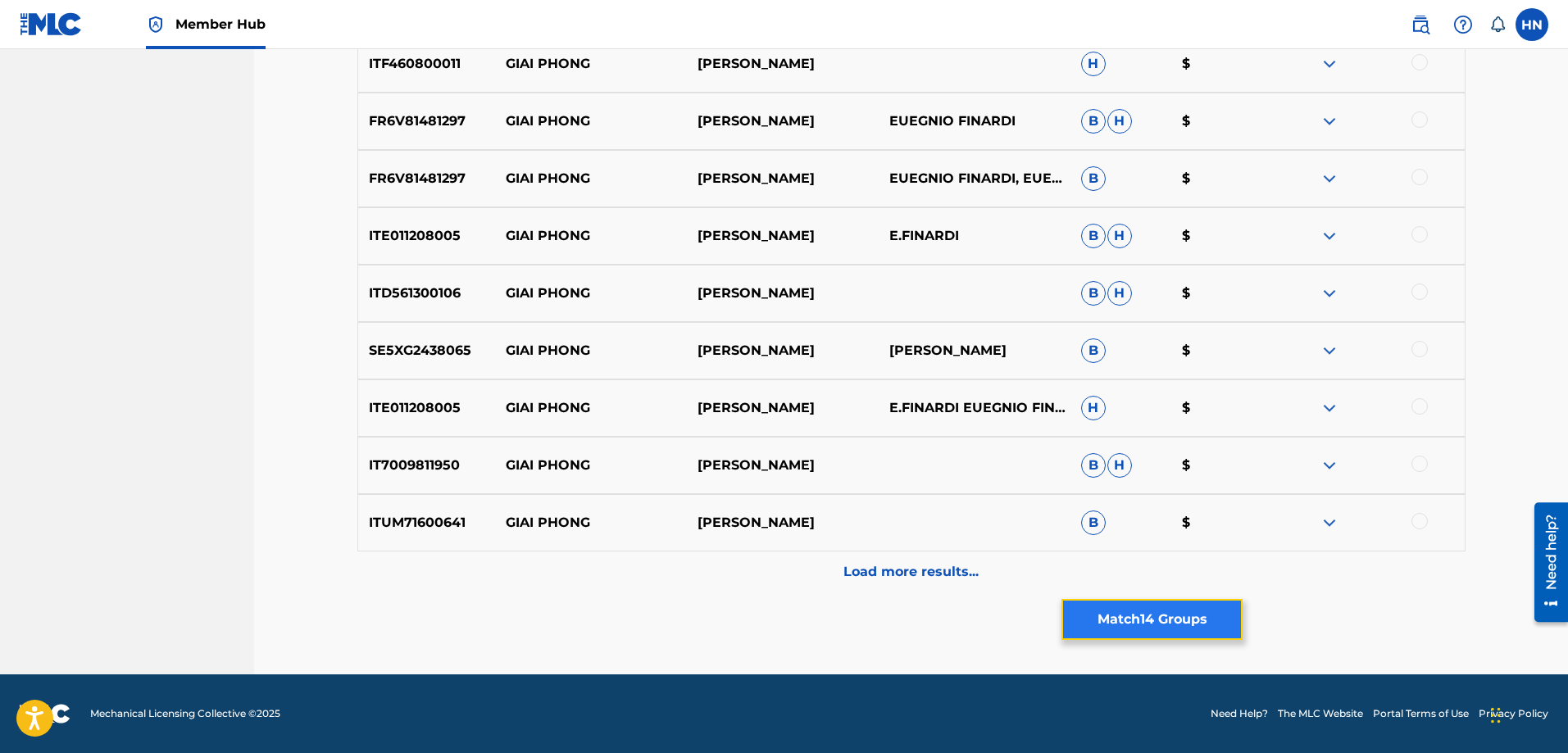
click at [1181, 608] on button "Match 14 Groups" at bounding box center [1152, 619] width 181 height 41
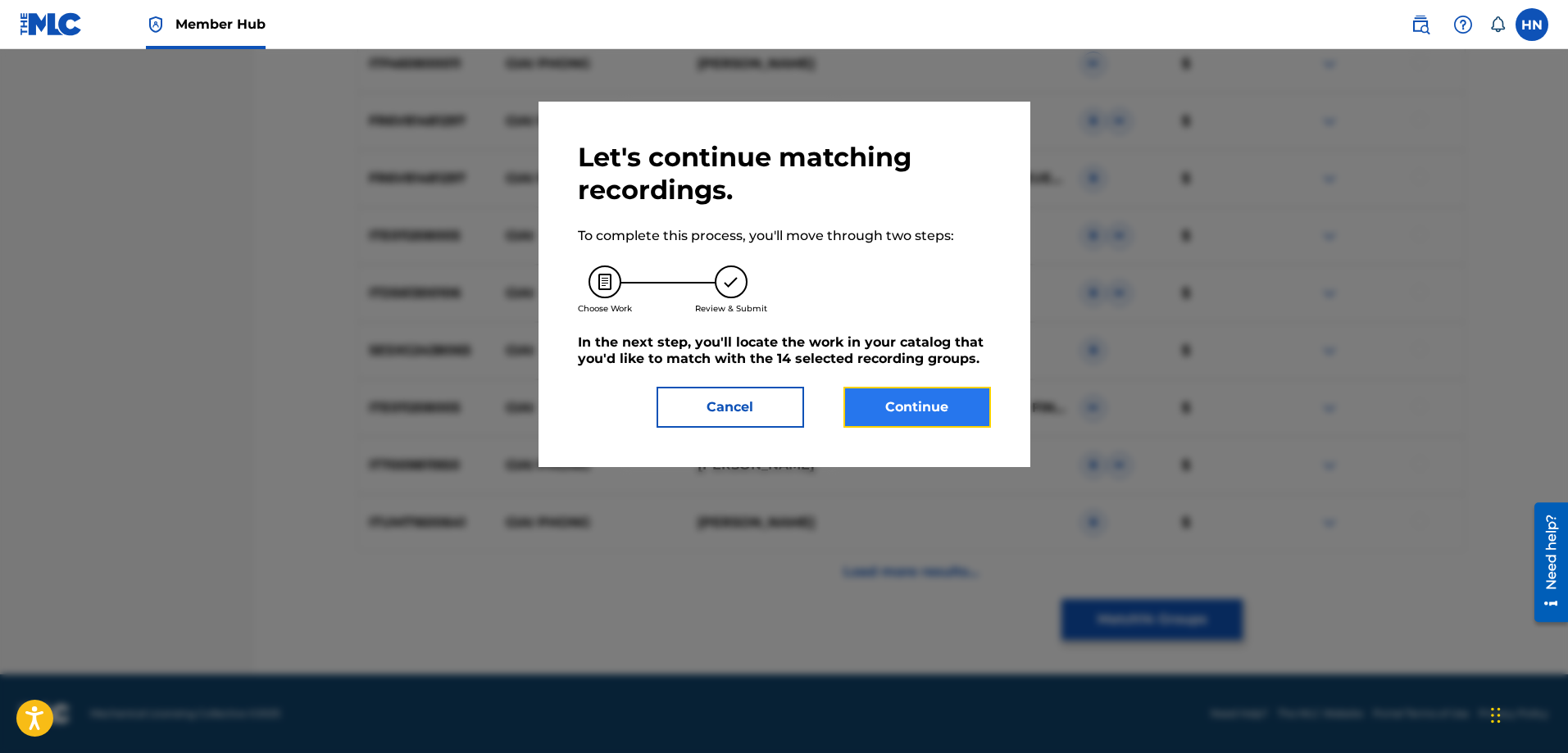
click at [927, 403] on button "Continue" at bounding box center [916, 407] width 147 height 41
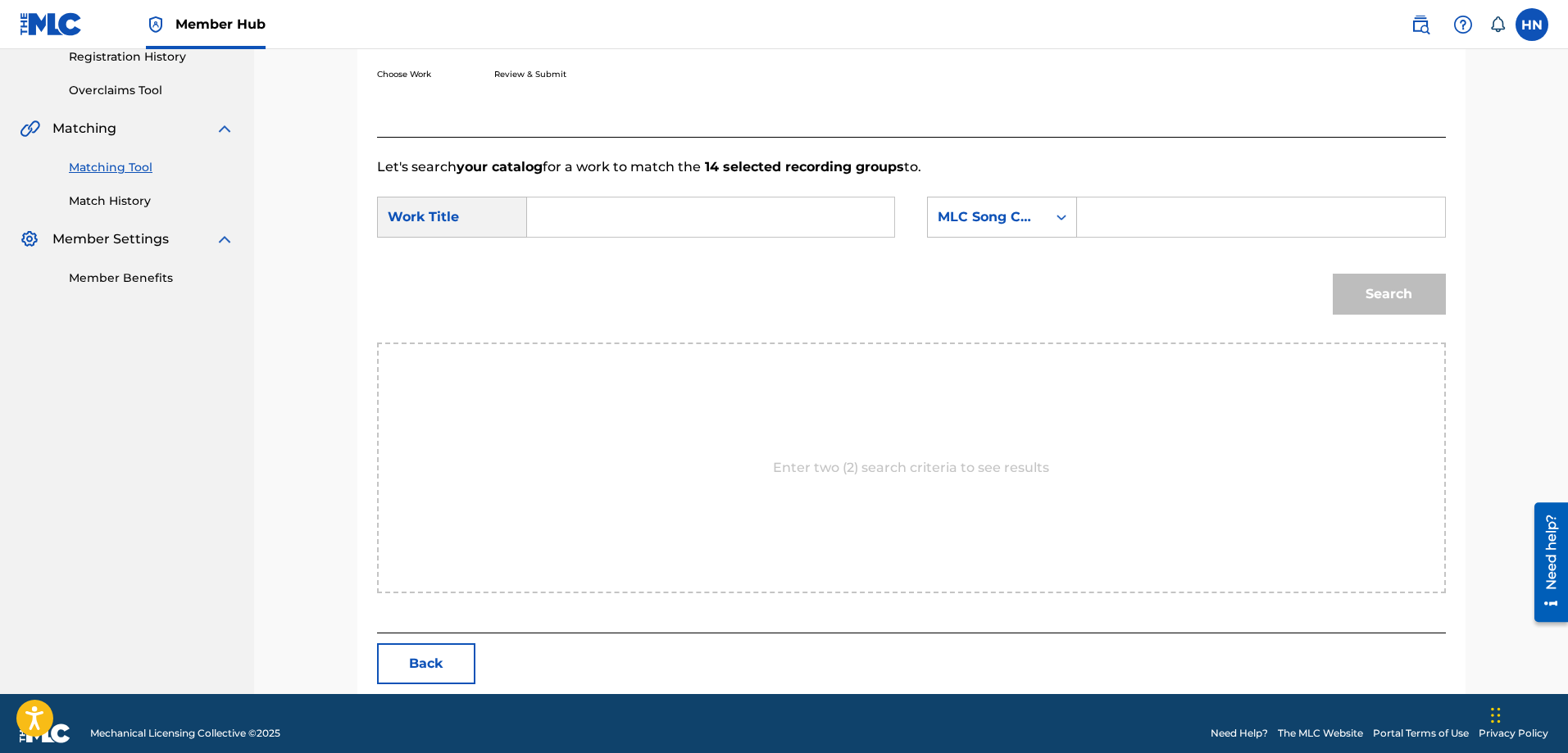
scroll to position [339, 0]
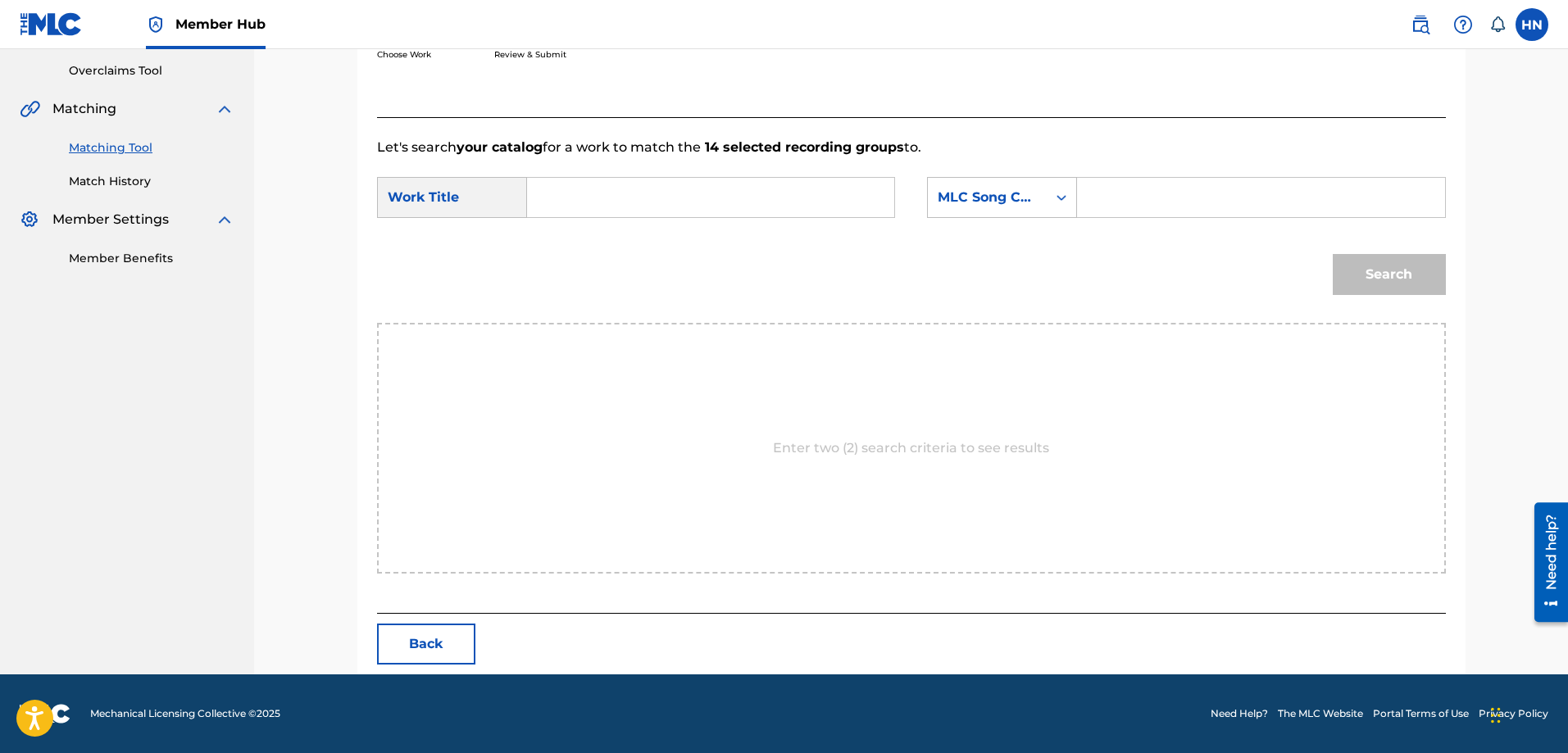
click at [863, 192] on input "Search Form" at bounding box center [710, 197] width 340 height 39
paste input "ĐOÀN VỆ QUỐC QUÂN"
type input "ĐOÀN VỆ QUỐC QUÂN"
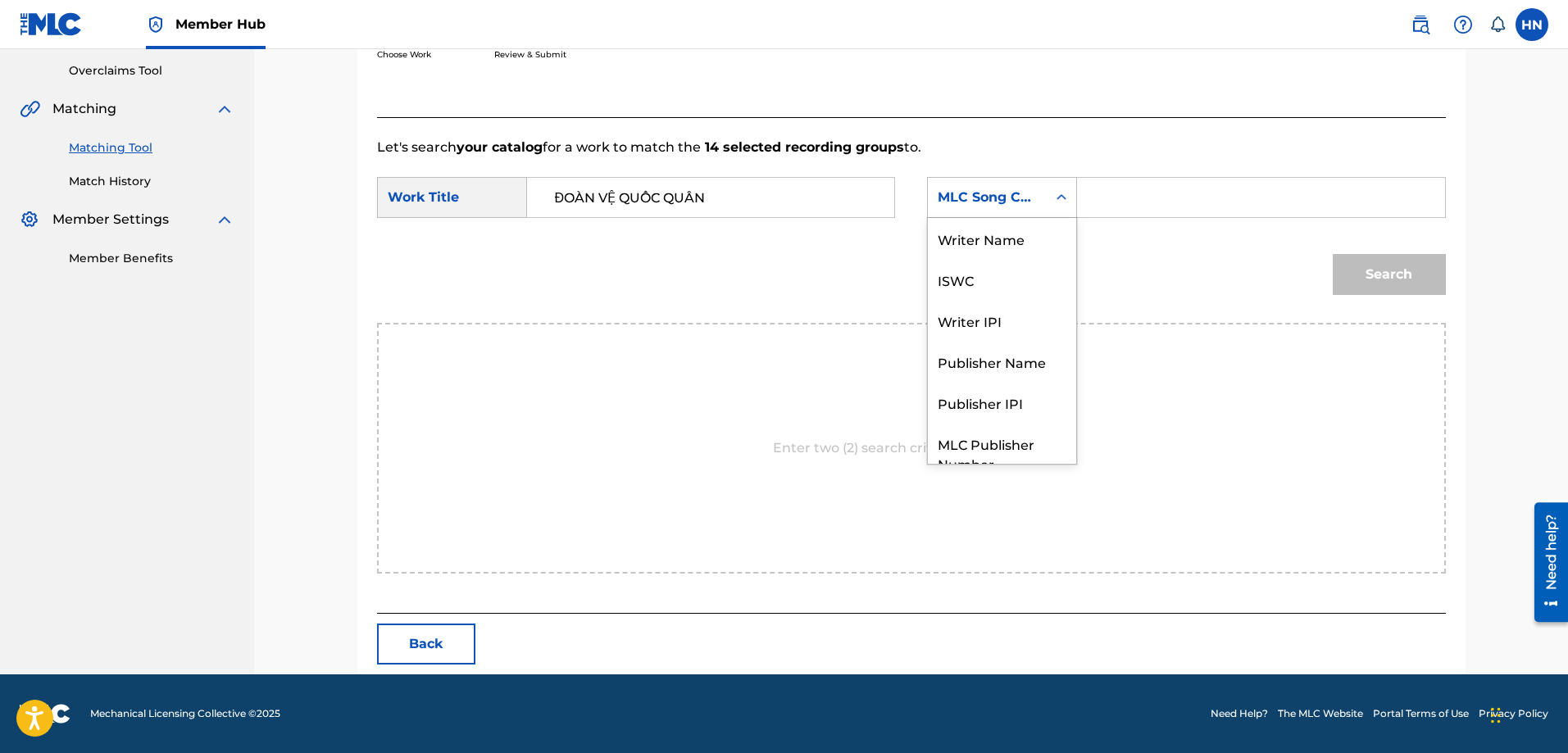
click at [973, 194] on div "MLC Song Code" at bounding box center [987, 197] width 99 height 19
click at [951, 235] on div "ISWC" at bounding box center [1002, 219] width 148 height 41
click at [1143, 194] on input "Search Form" at bounding box center [1261, 197] width 340 height 39
paste input "T9108296975"
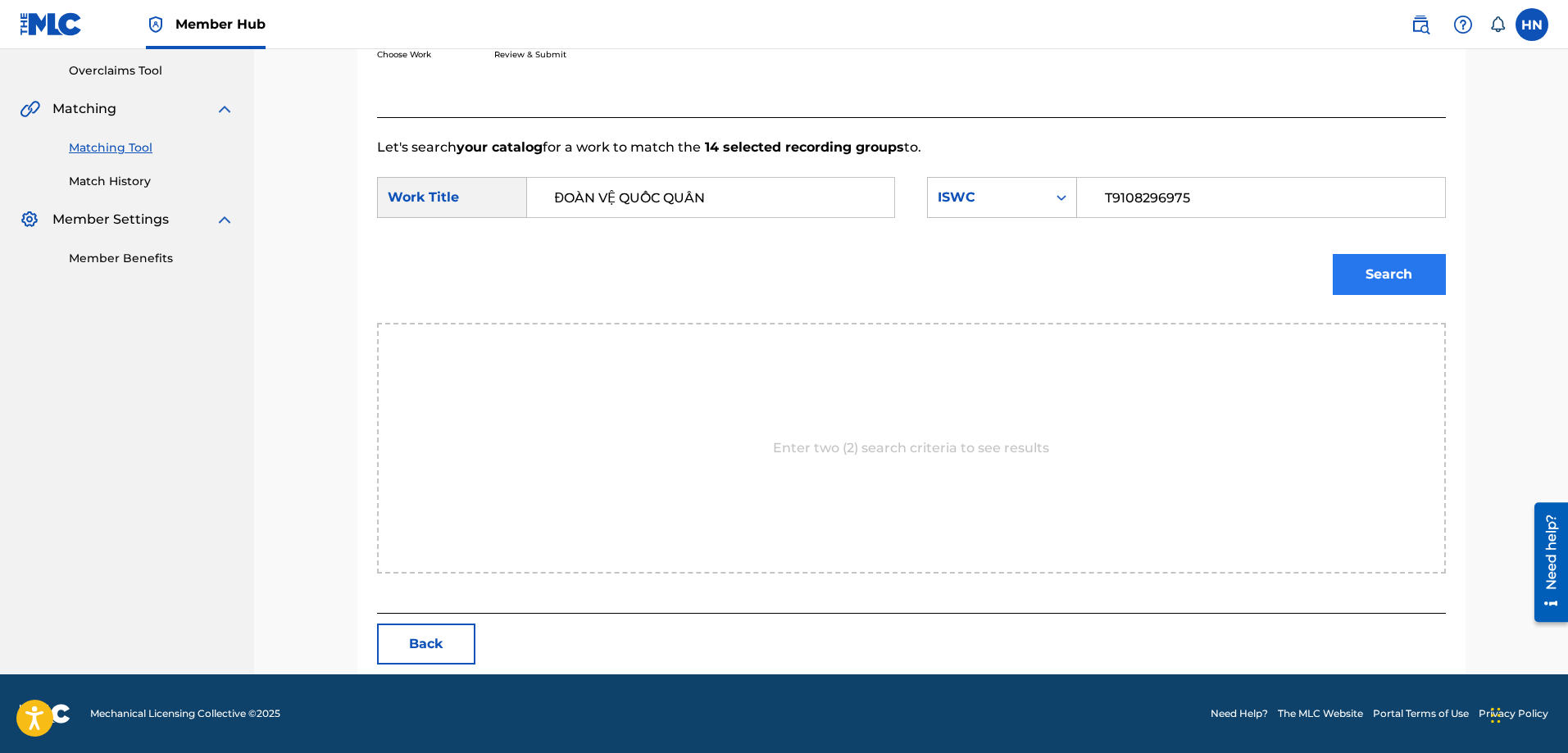
type input "T9108296975"
click at [1363, 255] on button "Search" at bounding box center [1389, 274] width 114 height 41
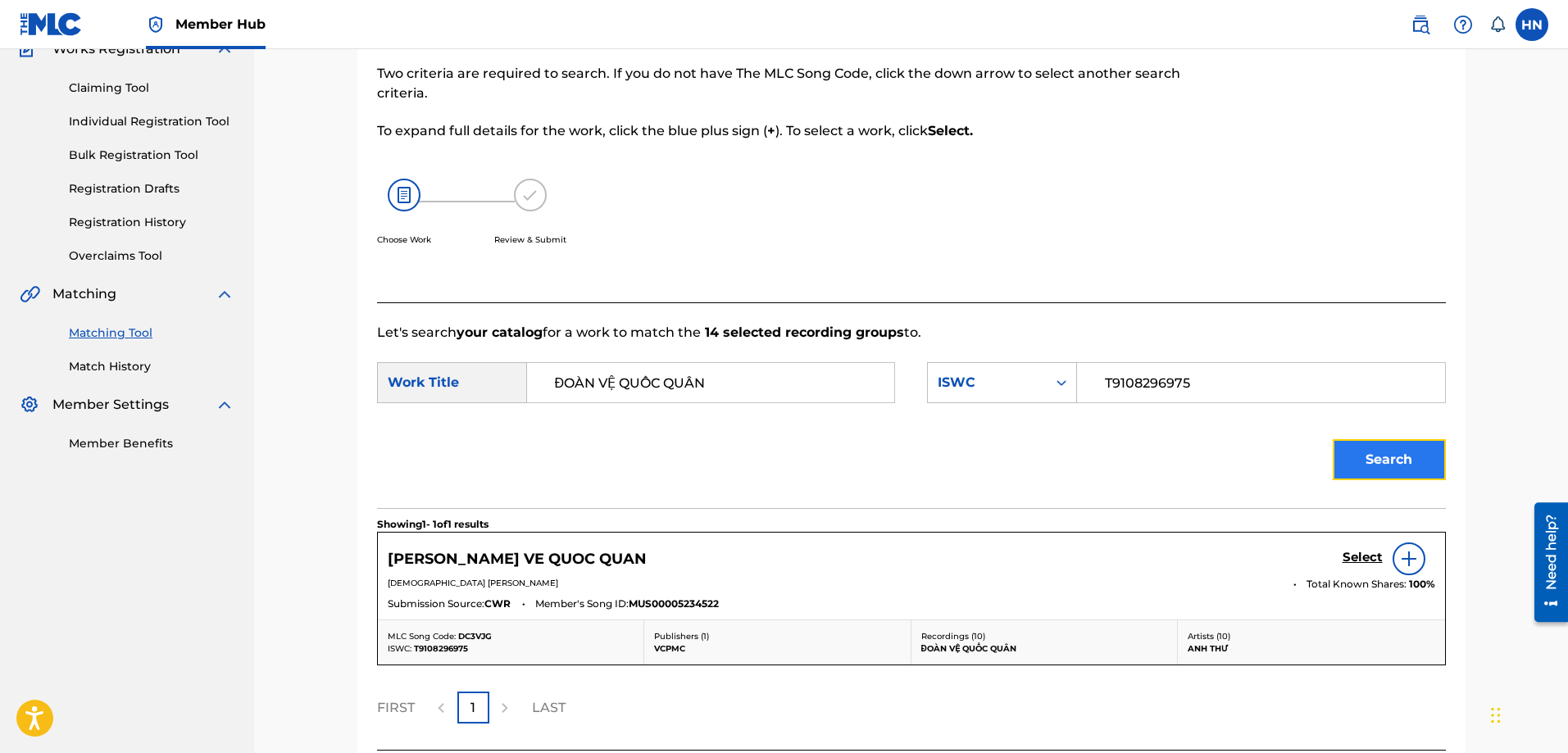
scroll to position [290, 0]
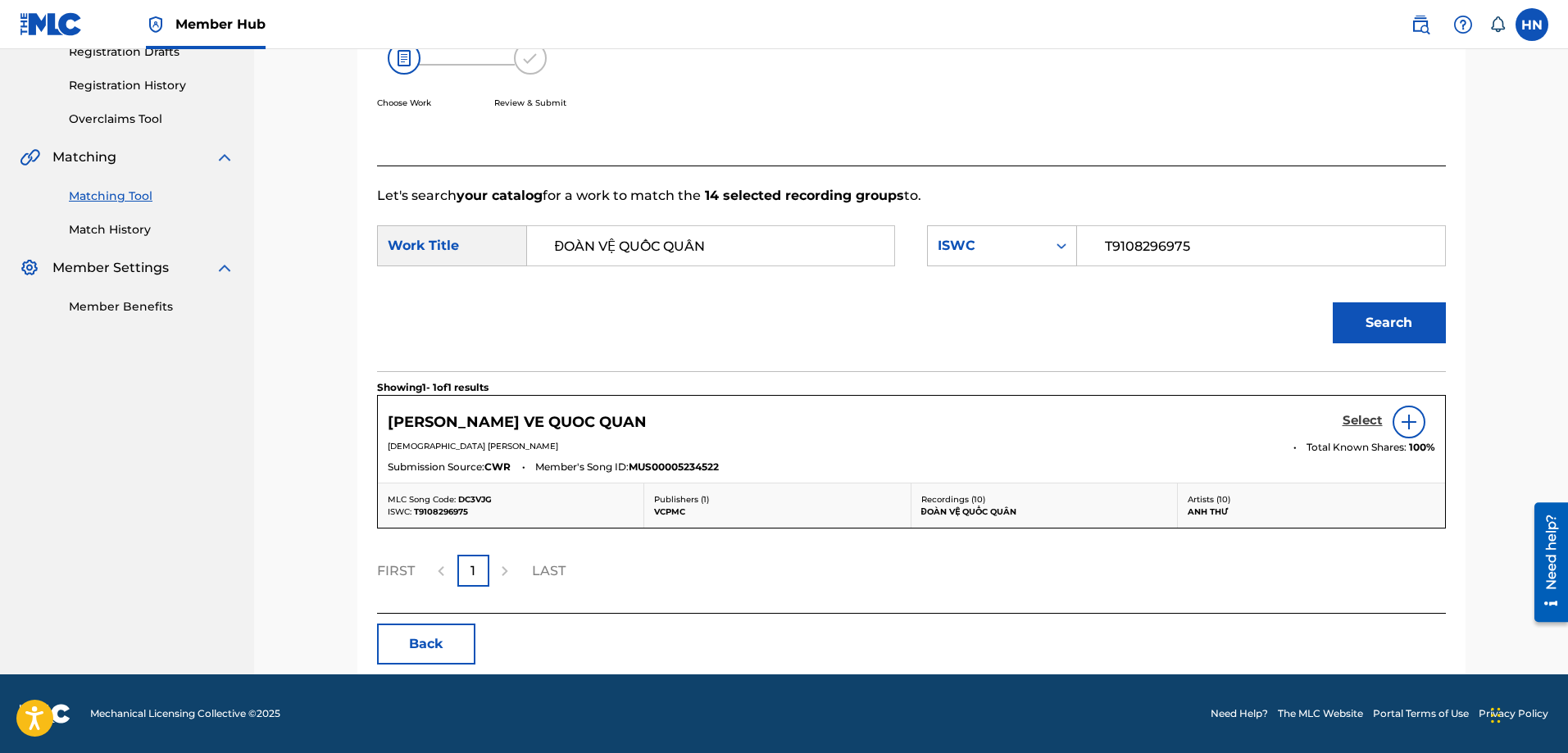
click at [1359, 414] on h5 "Select" at bounding box center [1363, 420] width 40 height 16
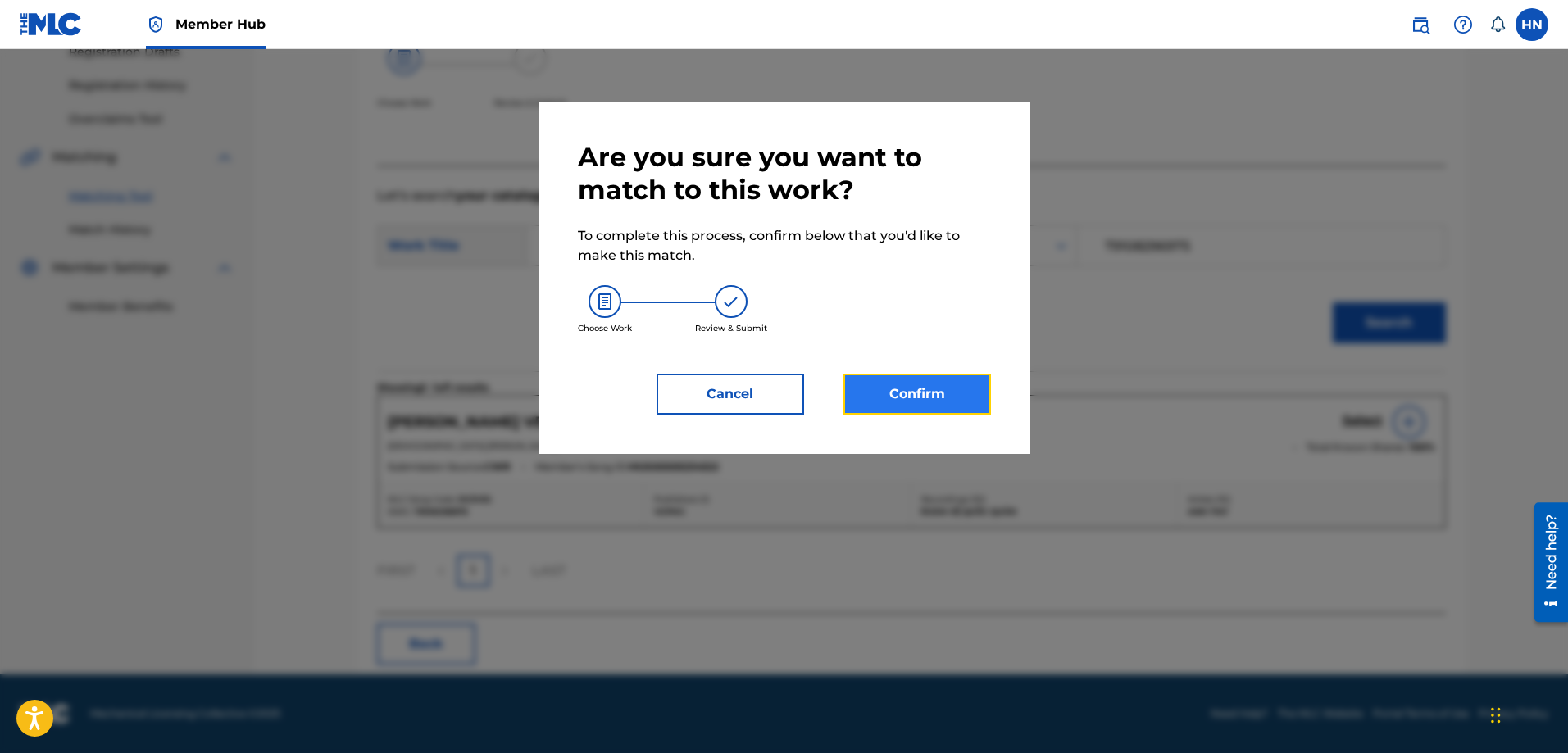
click at [949, 376] on button "Confirm" at bounding box center [916, 394] width 147 height 41
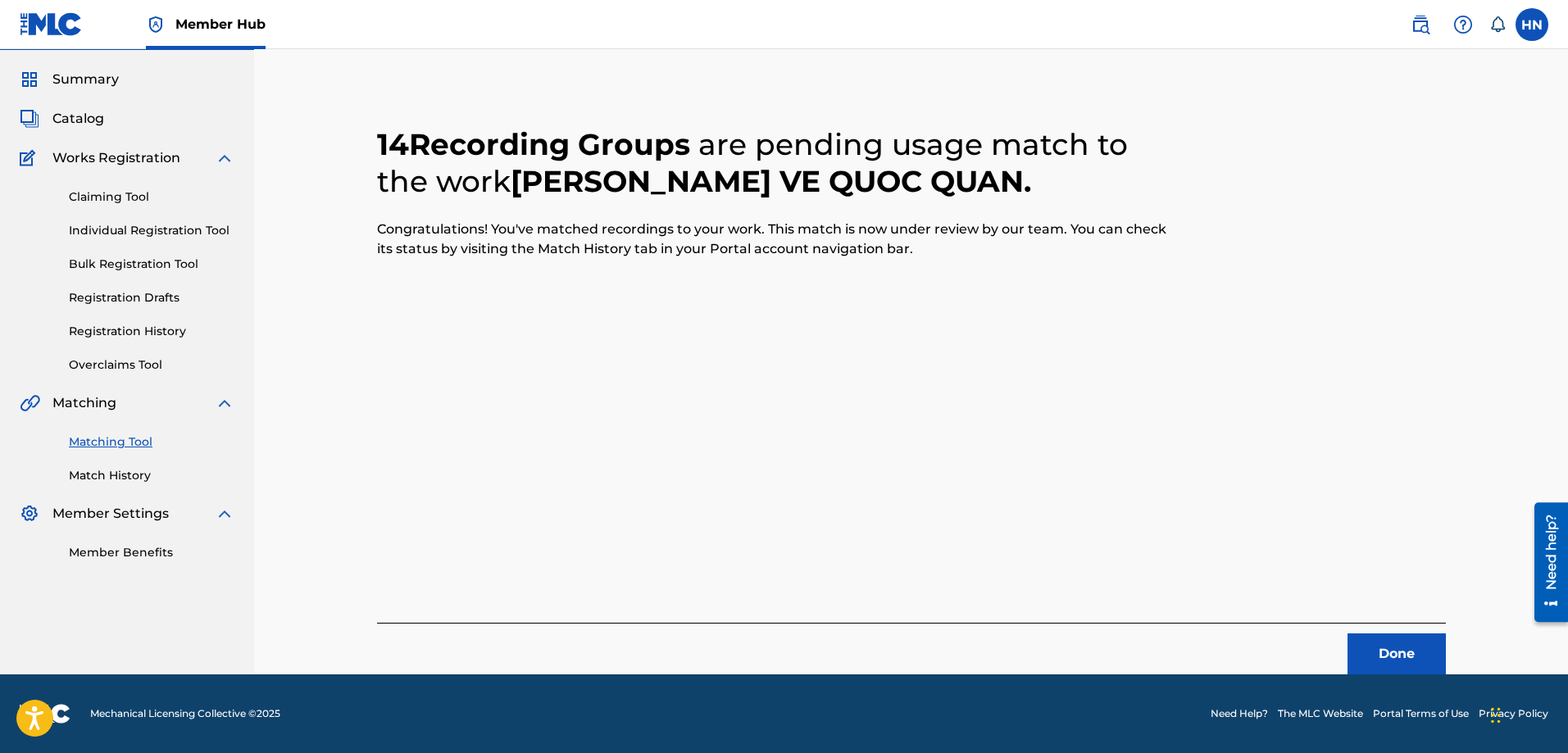
scroll to position [45, 0]
click at [1396, 629] on div "Done" at bounding box center [911, 648] width 1069 height 51
click at [1386, 643] on button "Done" at bounding box center [1396, 654] width 98 height 41
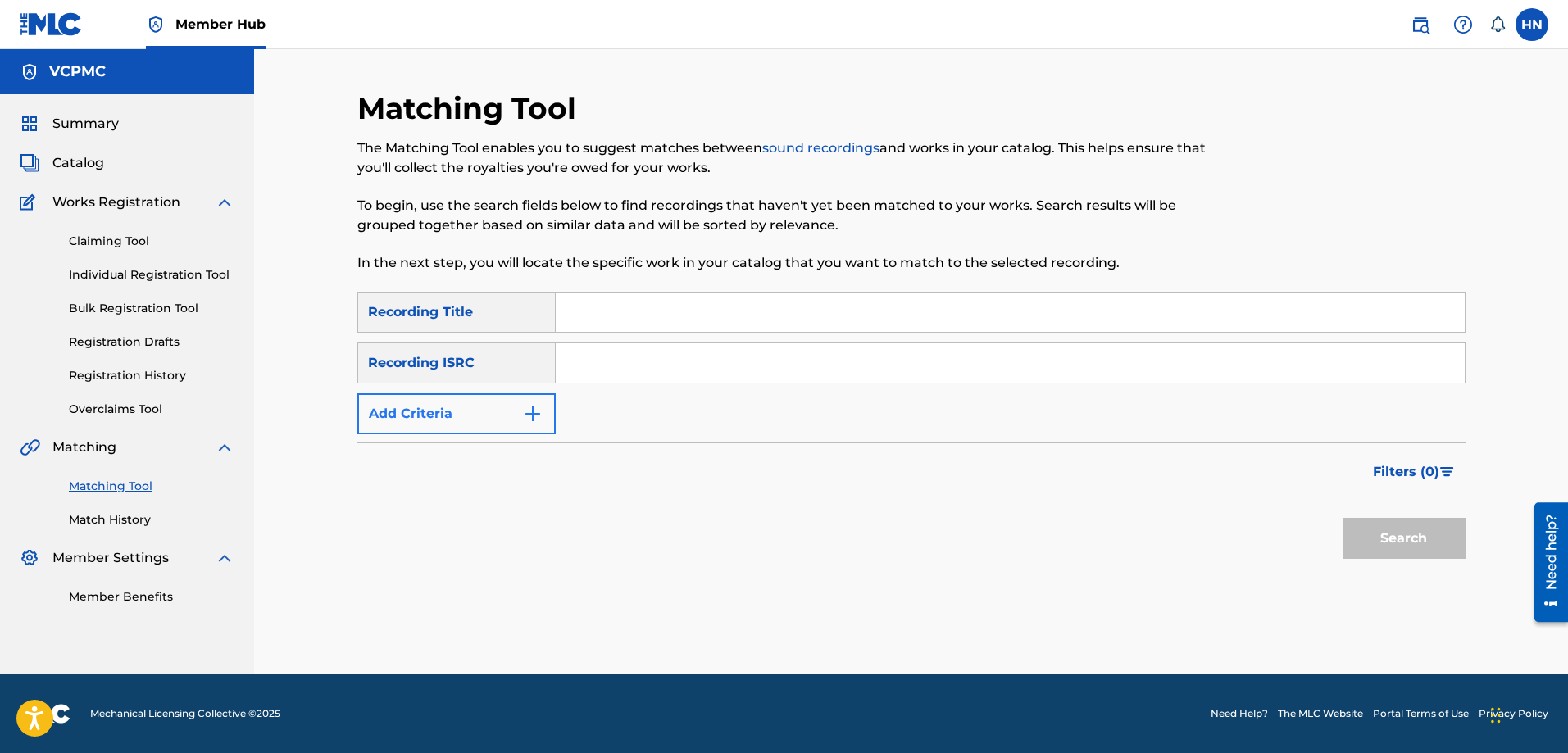
scroll to position [0, 0]
click at [616, 312] on input "Search Form" at bounding box center [1010, 312] width 909 height 39
paste input "MỘT ĐỜI NGƯỜI MỘT RỪNG CÂY"
click at [1343, 518] on button "Search" at bounding box center [1404, 538] width 123 height 41
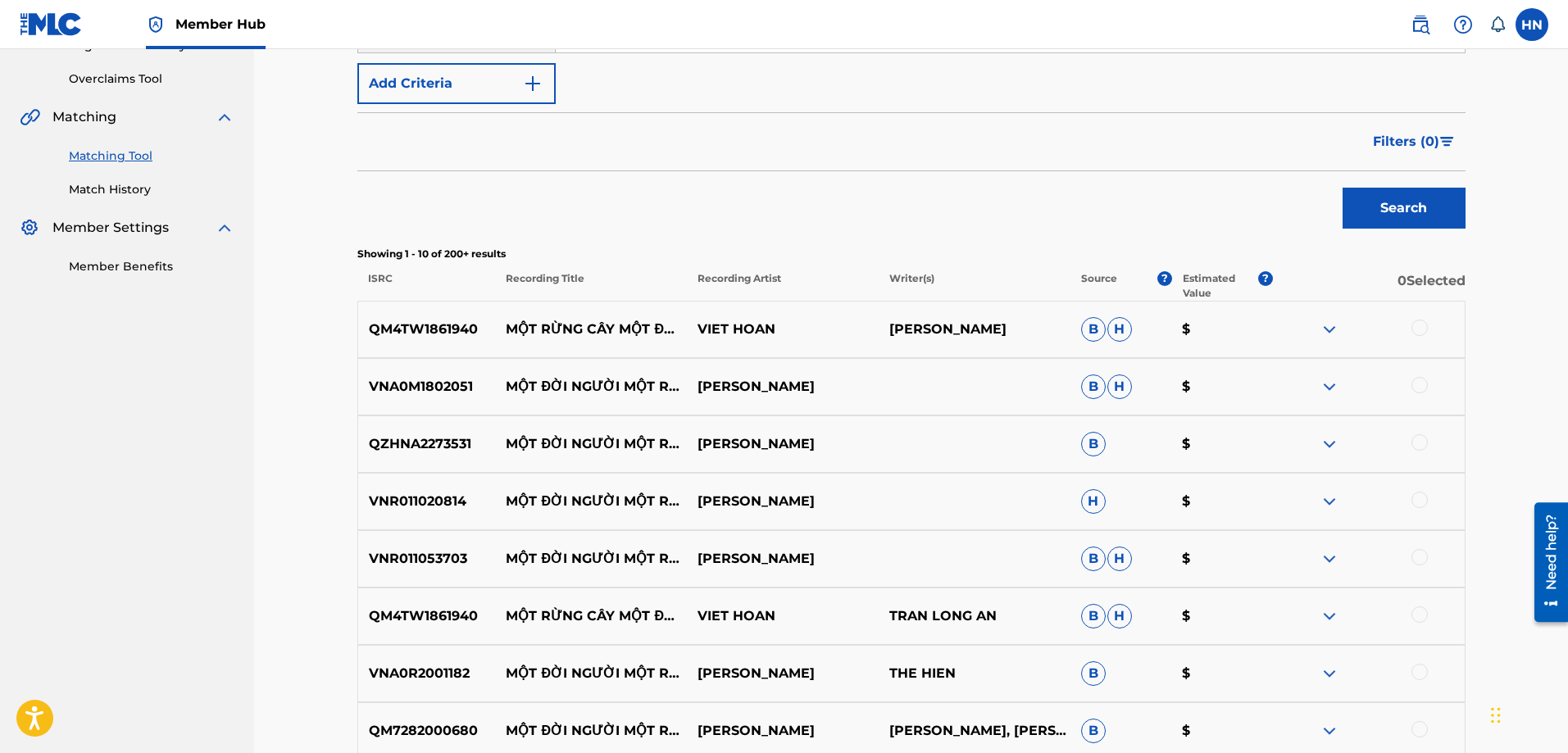
scroll to position [409, 0]
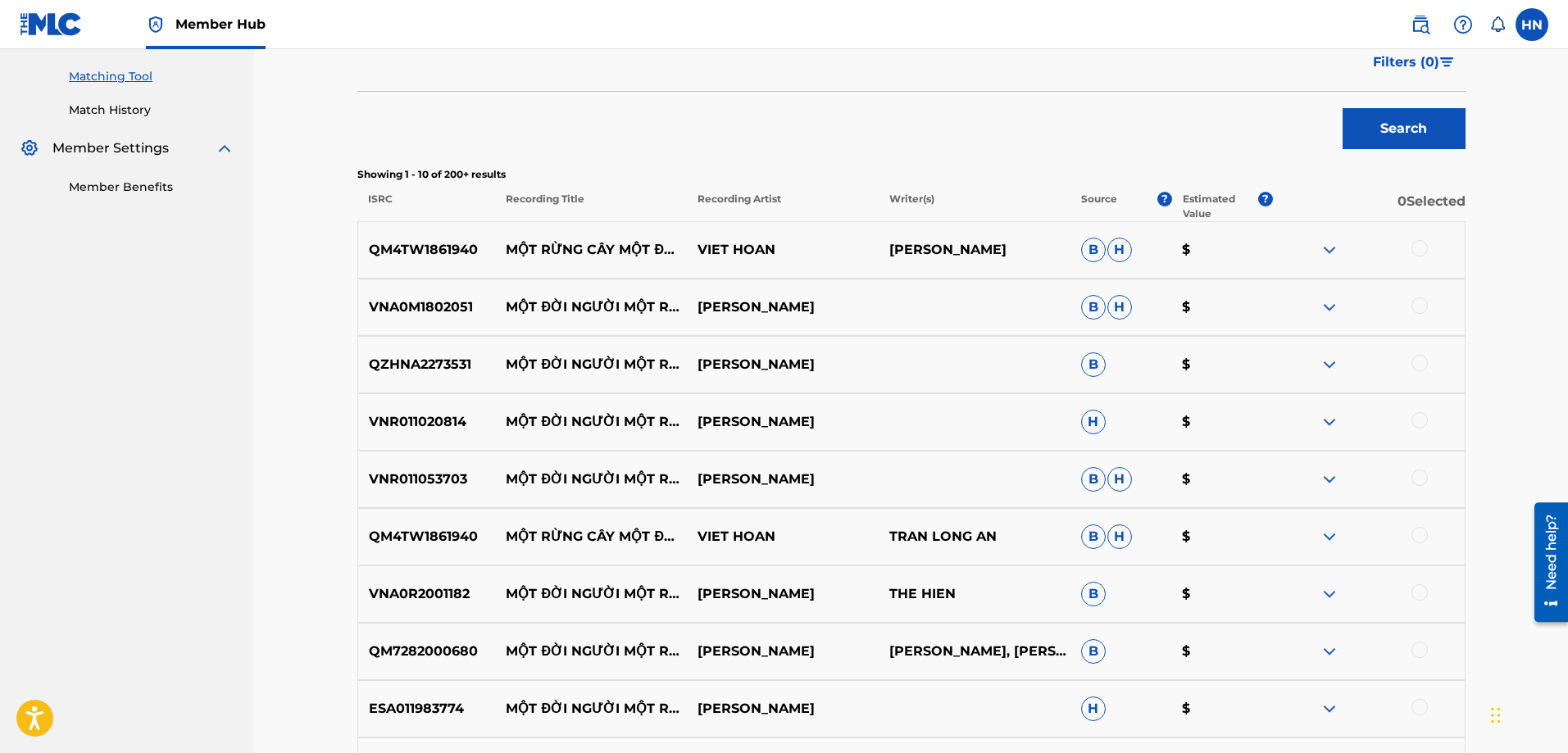
click at [404, 238] on div "QM4TW1861940 MỘT RỪNG CÂY MỘT ĐỜI NGƯỜI VIET HOAN [PERSON_NAME] ẨN B H $" at bounding box center [911, 250] width 1108 height 57
click at [1421, 245] on div at bounding box center [1419, 248] width 16 height 16
click at [471, 519] on div "QM4TW1861940 MỘT RỪNG CÂY MỘT ĐỜI NGƯỜI VIET HOAN TRAN LONG AN B H $" at bounding box center [911, 536] width 1108 height 57
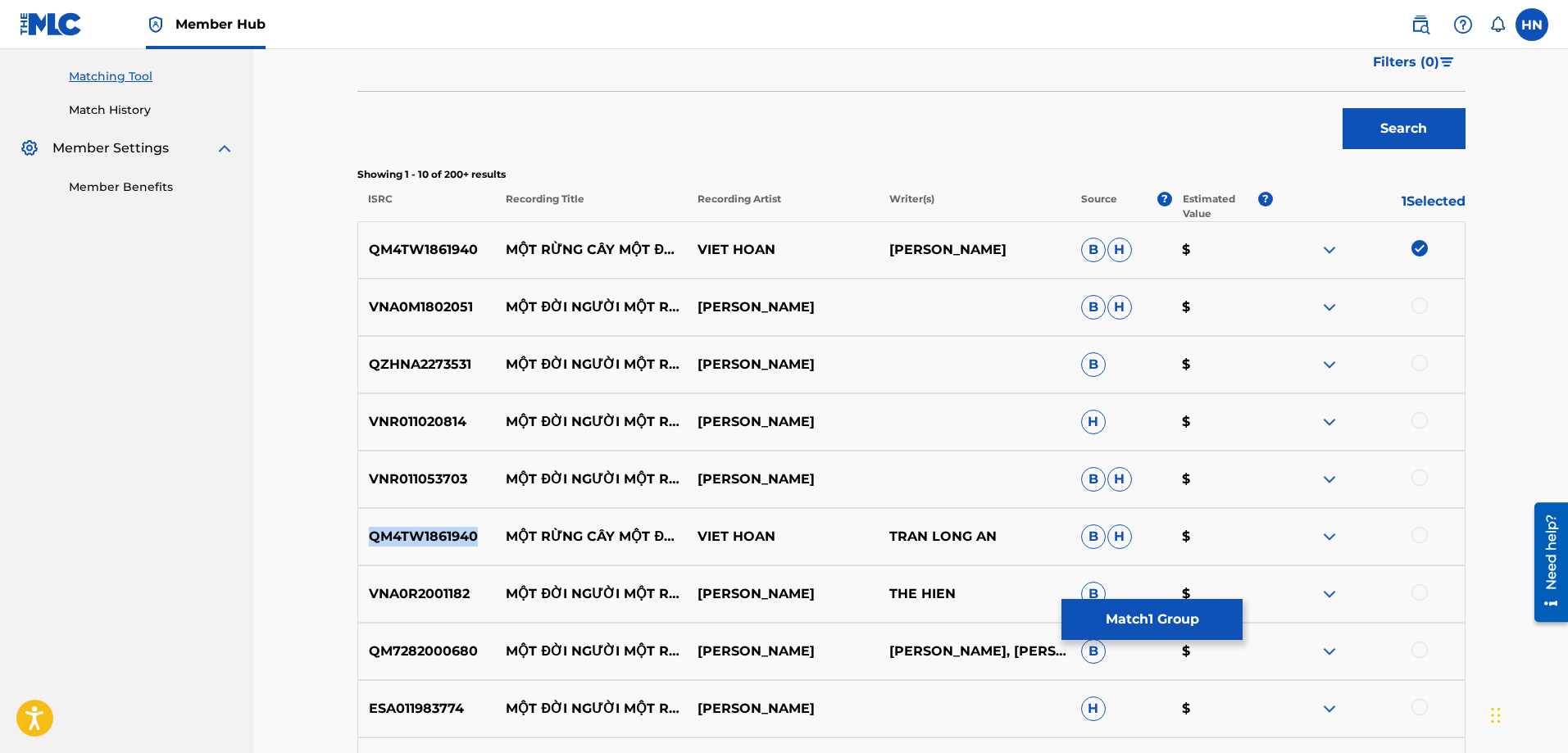
click at [471, 519] on div "QM4TW1861940 MỘT RỪNG CÂY MỘT ĐỜI NGƯỜI VIET HOAN TRAN LONG AN B H $" at bounding box center [911, 536] width 1108 height 57
click at [1416, 530] on div at bounding box center [1419, 534] width 16 height 16
click at [451, 308] on p "VNA0M1802051" at bounding box center [427, 307] width 138 height 19
click at [1418, 308] on div at bounding box center [1419, 305] width 16 height 16
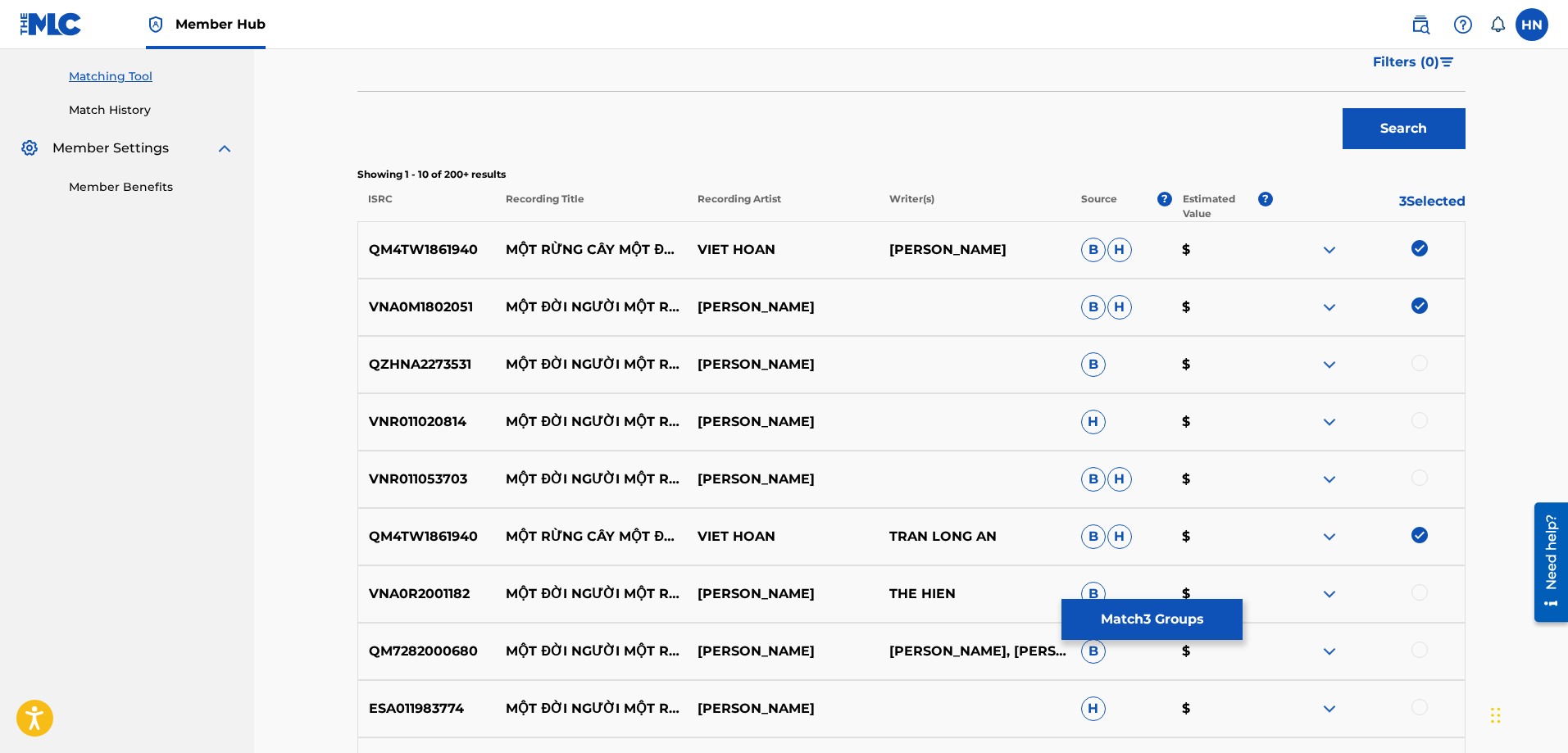
click at [416, 362] on p "QZHNA2273531" at bounding box center [427, 364] width 138 height 19
click at [1416, 364] on div at bounding box center [1419, 362] width 16 height 16
click at [430, 415] on p "VNR011020814" at bounding box center [427, 421] width 138 height 19
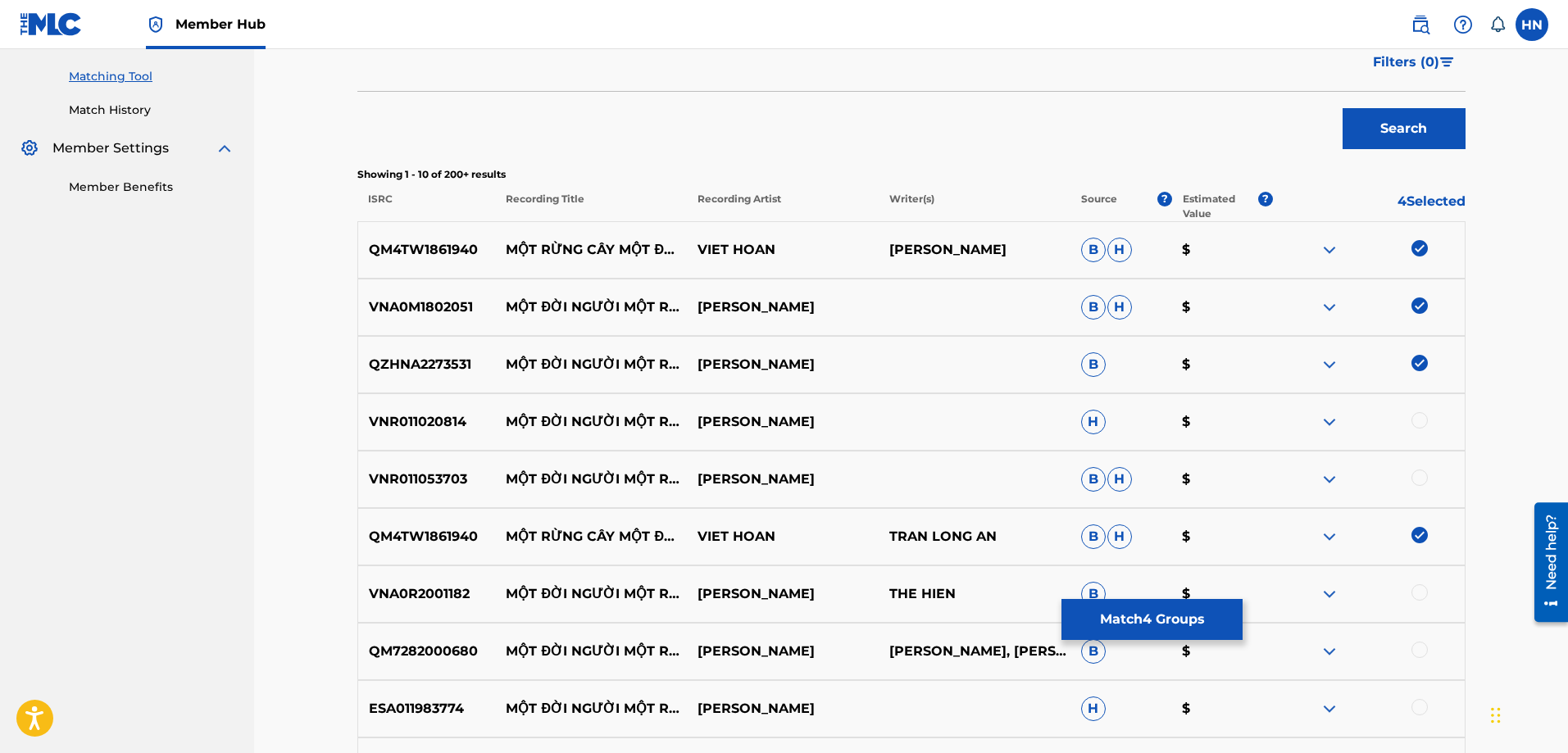
click at [1412, 416] on div at bounding box center [1419, 419] width 16 height 16
click at [455, 483] on p "VNR011053703" at bounding box center [427, 479] width 138 height 19
click at [1425, 474] on div at bounding box center [1419, 477] width 16 height 16
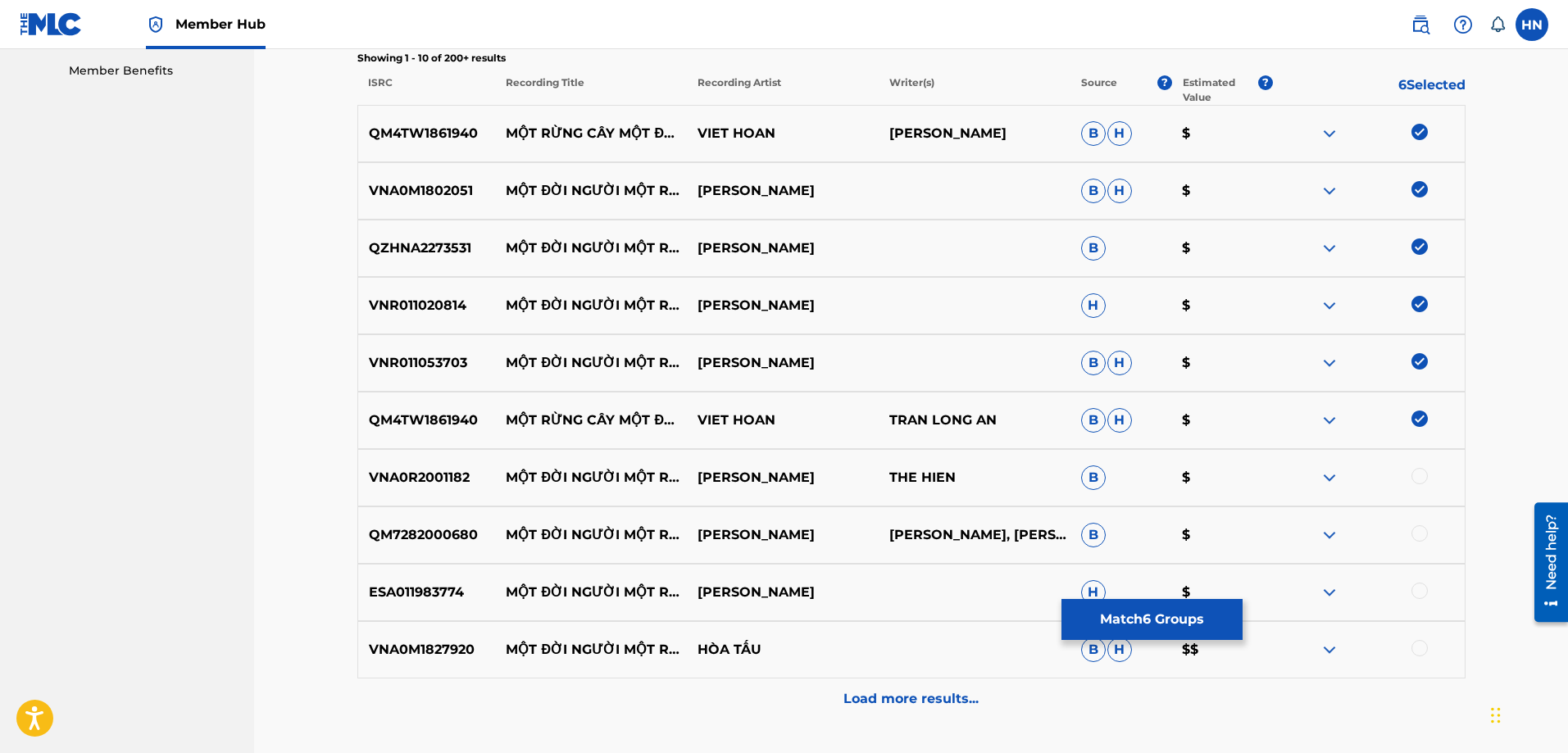
scroll to position [653, 0]
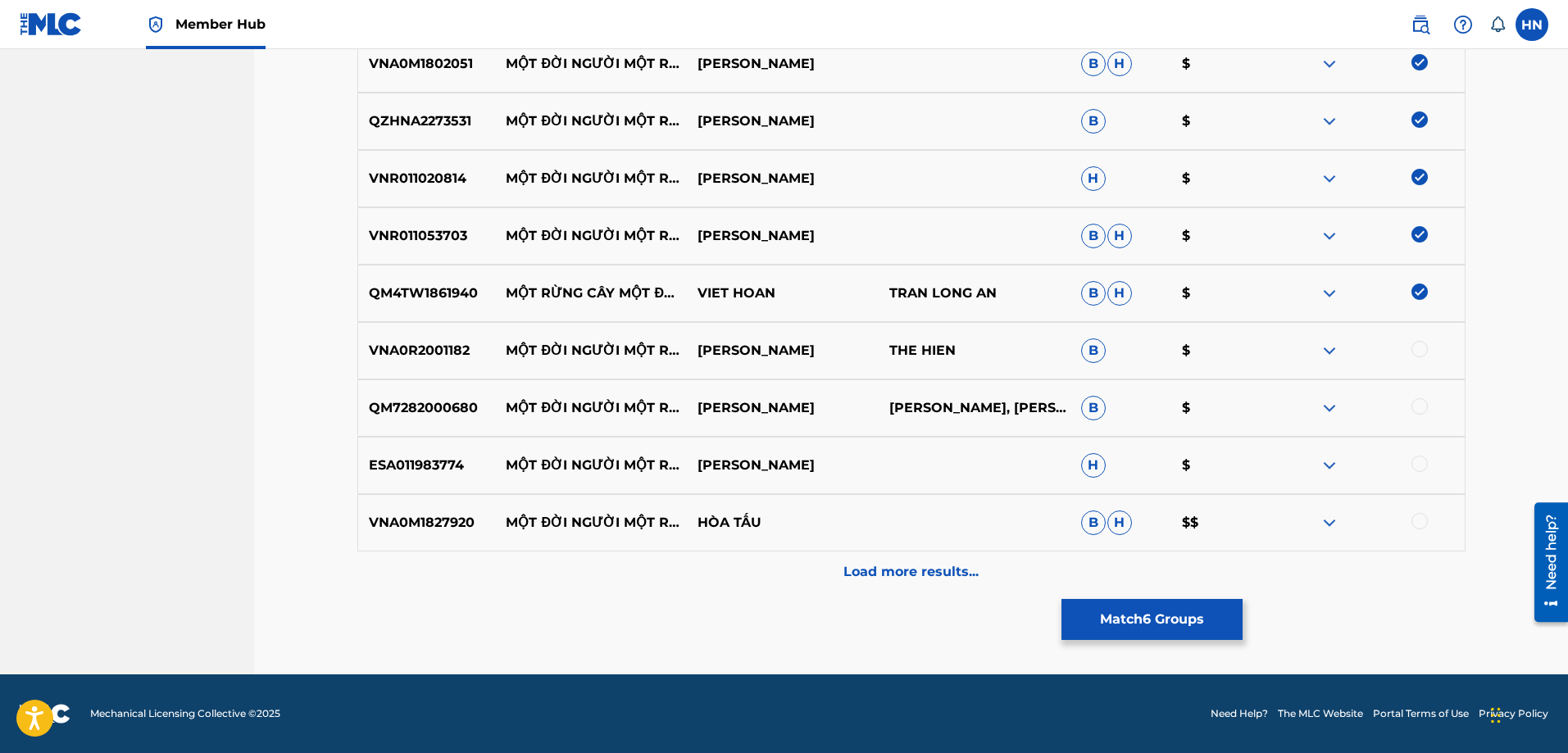
click at [418, 354] on p "VNA0R2001182" at bounding box center [427, 350] width 138 height 19
click at [1425, 347] on div at bounding box center [1419, 349] width 16 height 16
click at [440, 408] on p "QM7282000680" at bounding box center [427, 408] width 138 height 19
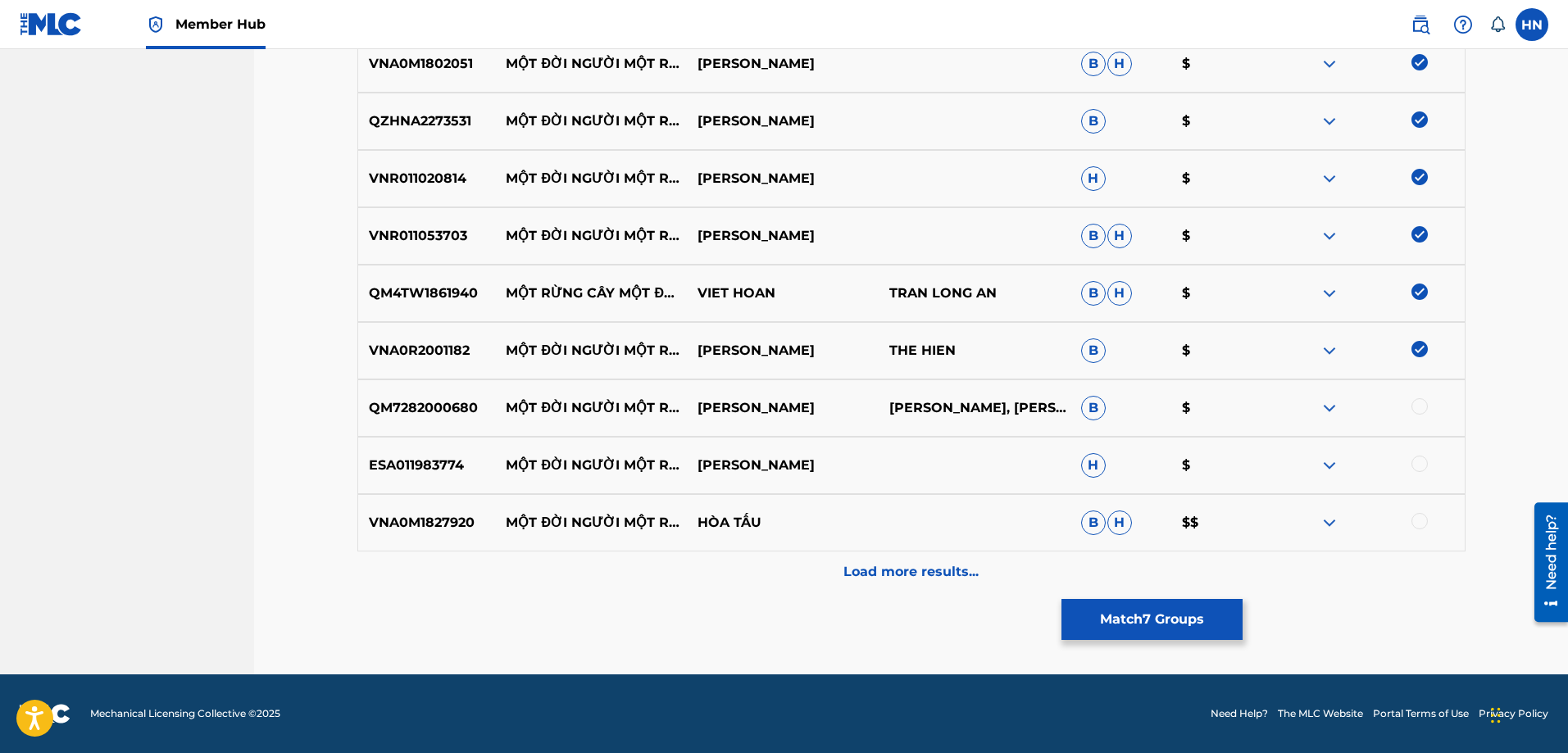
click at [1417, 409] on div at bounding box center [1419, 406] width 16 height 16
click at [451, 465] on p "ESA011983774" at bounding box center [427, 465] width 138 height 19
click at [1416, 466] on div at bounding box center [1419, 463] width 16 height 16
click at [433, 519] on p "VNA0M1827920" at bounding box center [427, 522] width 138 height 19
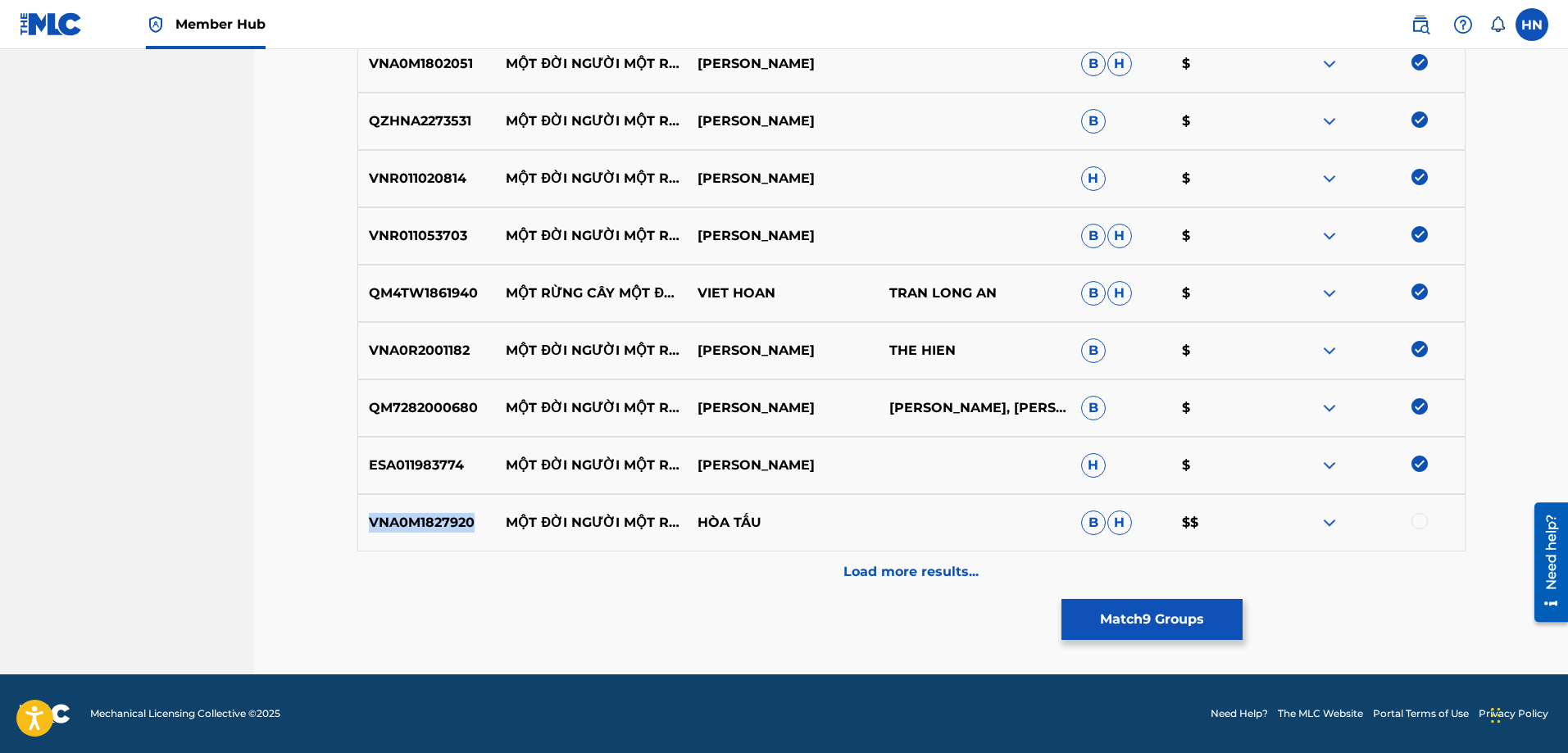
click at [433, 519] on p "VNA0M1827920" at bounding box center [427, 522] width 138 height 19
click at [1413, 523] on div at bounding box center [1419, 520] width 16 height 16
click at [819, 544] on div "VNA0M1827920 MỘT ĐỜI NGƯỜI MỘT RỪNG CÂY HÒA TẤU B H $$" at bounding box center [911, 523] width 1108 height 57
click at [820, 546] on div "VNA0M1827920 MỘT ĐỜI NGƯỜI MỘT RỪNG CÂY HÒA TẤU B H $$" at bounding box center [911, 523] width 1108 height 57
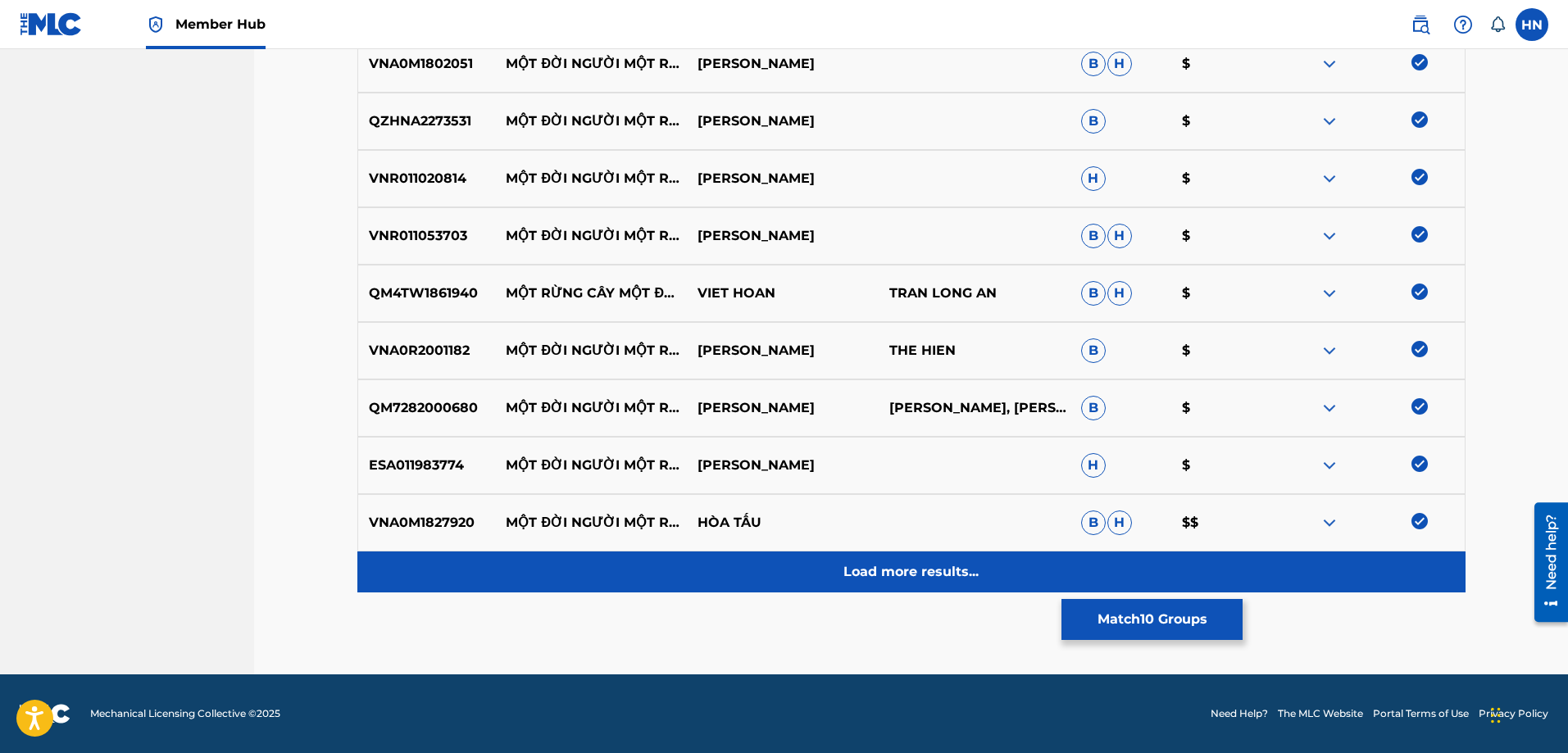
click at [811, 562] on div "Load more results..." at bounding box center [911, 571] width 1108 height 41
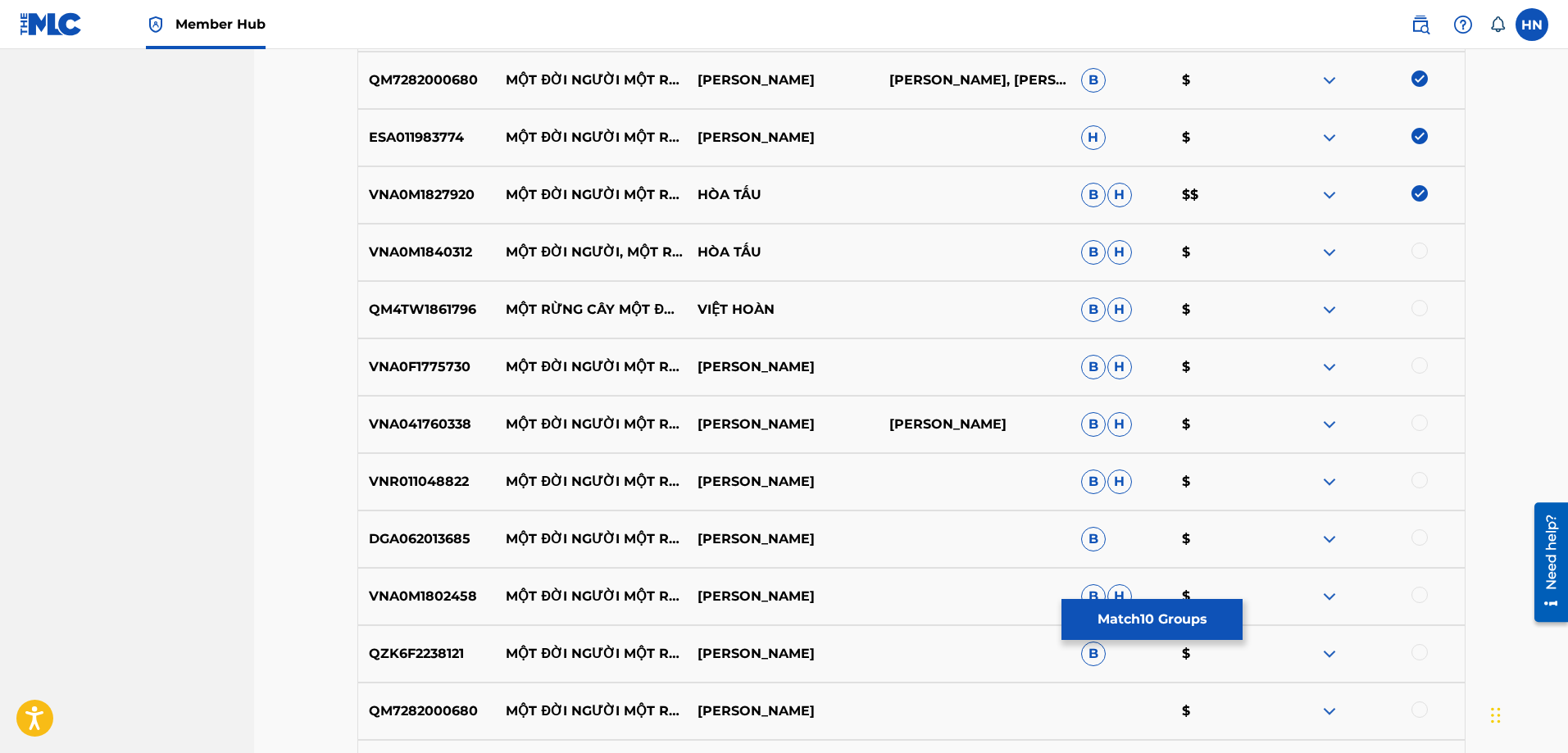
scroll to position [1063, 0]
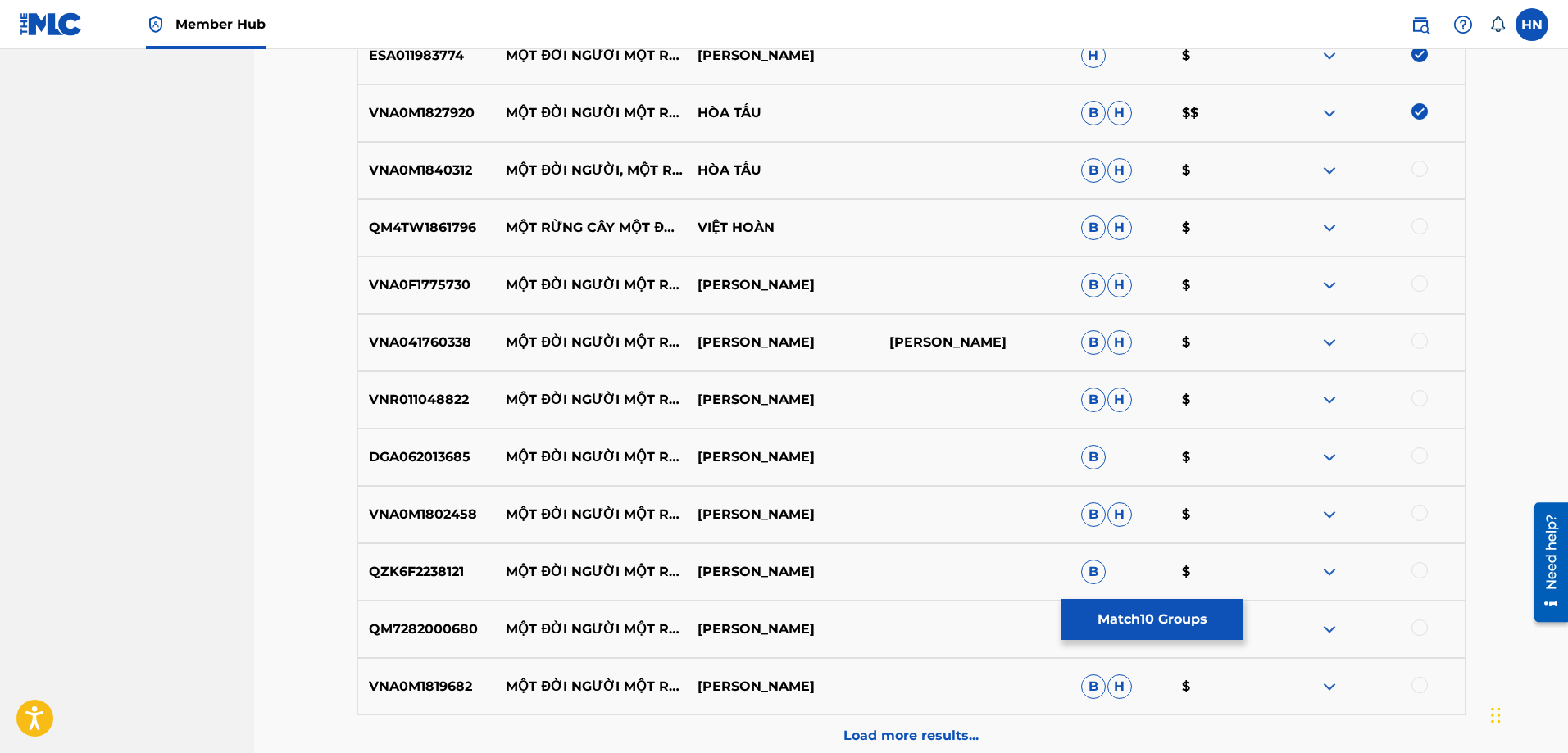
click at [417, 180] on div "VNA0M1840312 MỘT ĐỜI NGƯỜI, MỘT RỪNG CÂY HÒA TẤU B H $" at bounding box center [911, 171] width 1108 height 57
click at [1412, 171] on div at bounding box center [1419, 168] width 16 height 16
click at [473, 225] on p "QM4TW1861796" at bounding box center [427, 227] width 138 height 19
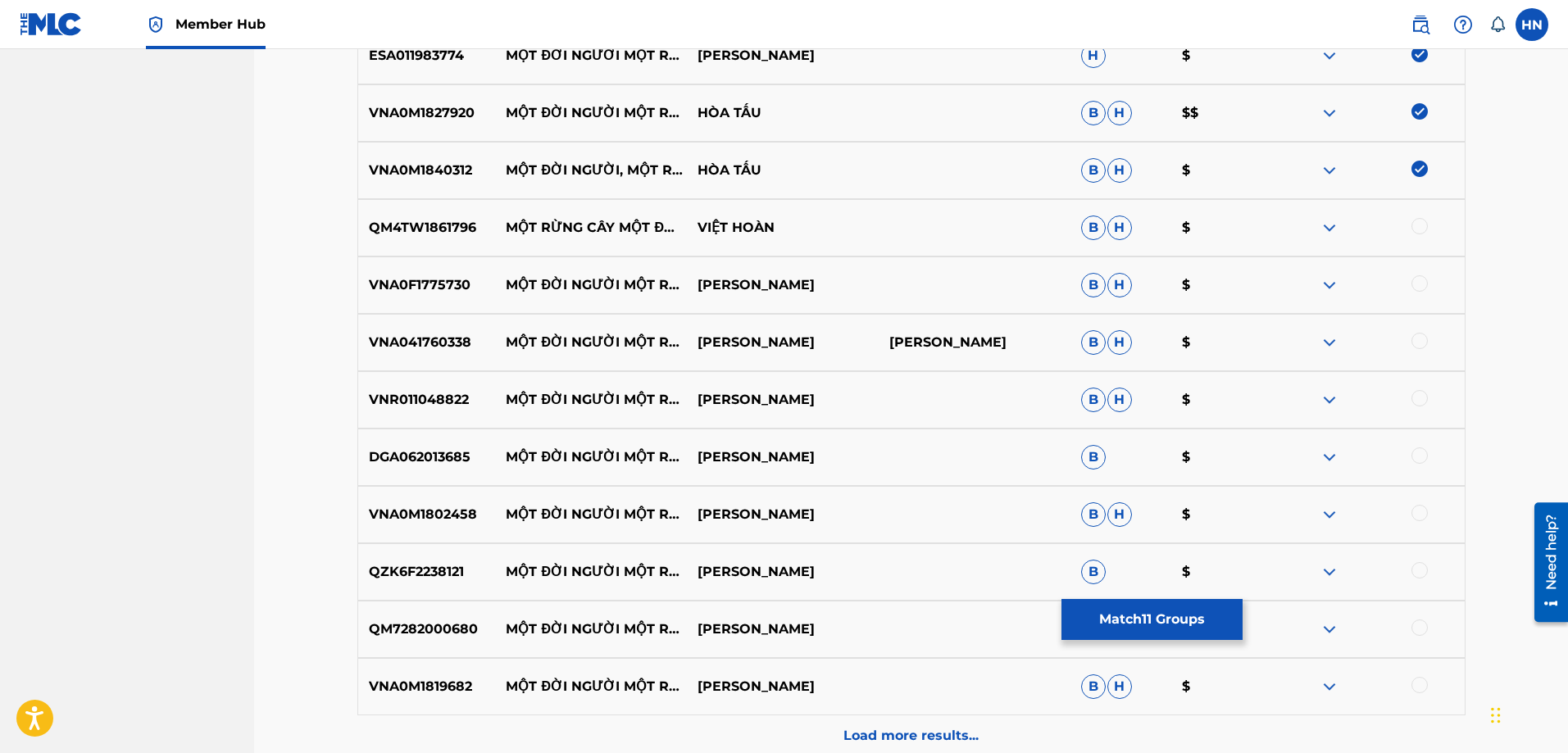
click at [468, 225] on p "QM4TW1861796" at bounding box center [427, 227] width 138 height 19
click at [1426, 225] on div at bounding box center [1419, 225] width 16 height 16
click at [415, 283] on p "VNA0F1775730" at bounding box center [427, 285] width 138 height 19
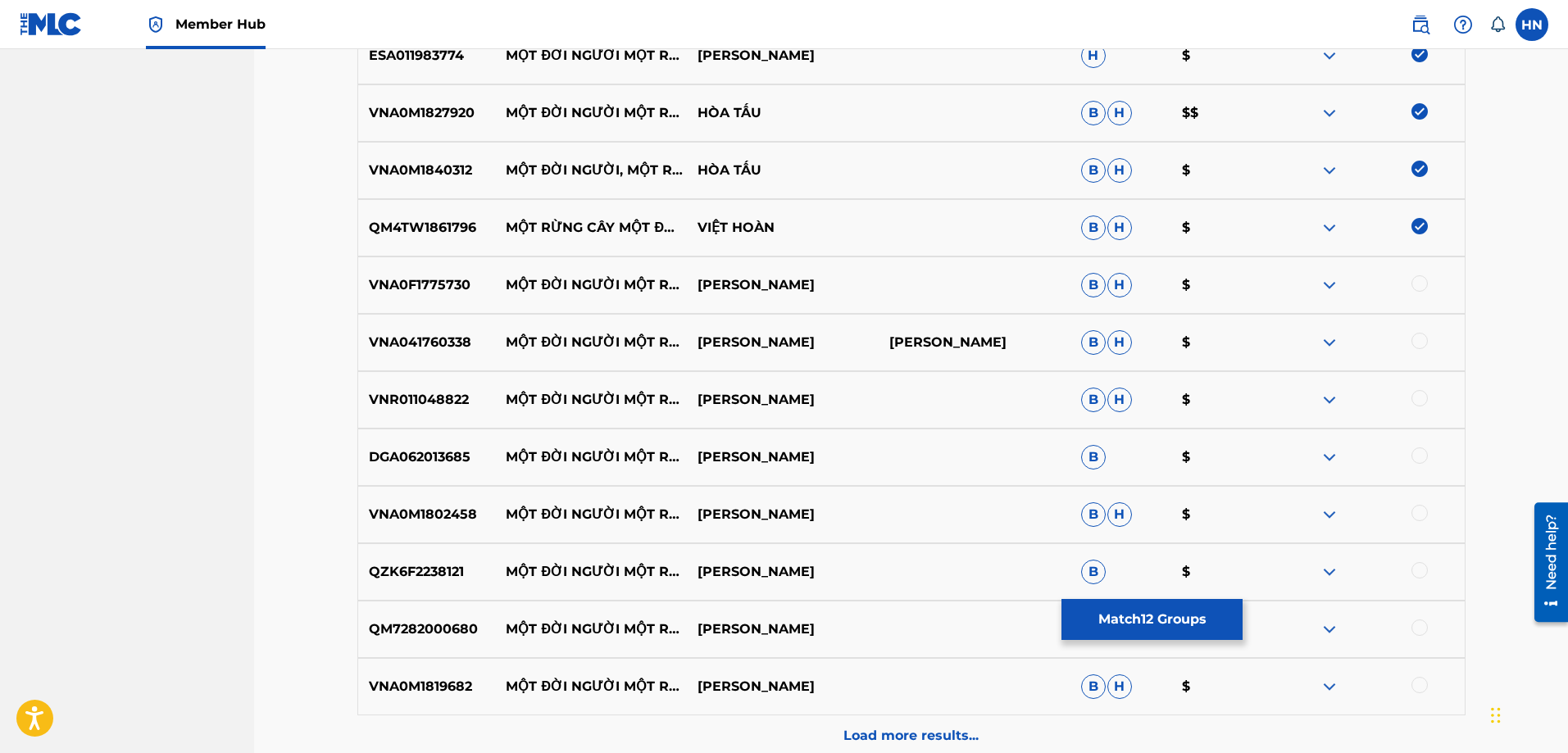
click at [1414, 282] on div at bounding box center [1419, 283] width 16 height 16
click at [392, 340] on p "VNA041760338" at bounding box center [427, 342] width 138 height 19
click at [1417, 341] on div at bounding box center [1419, 340] width 16 height 16
click at [440, 391] on p "VNR011048822" at bounding box center [427, 399] width 138 height 19
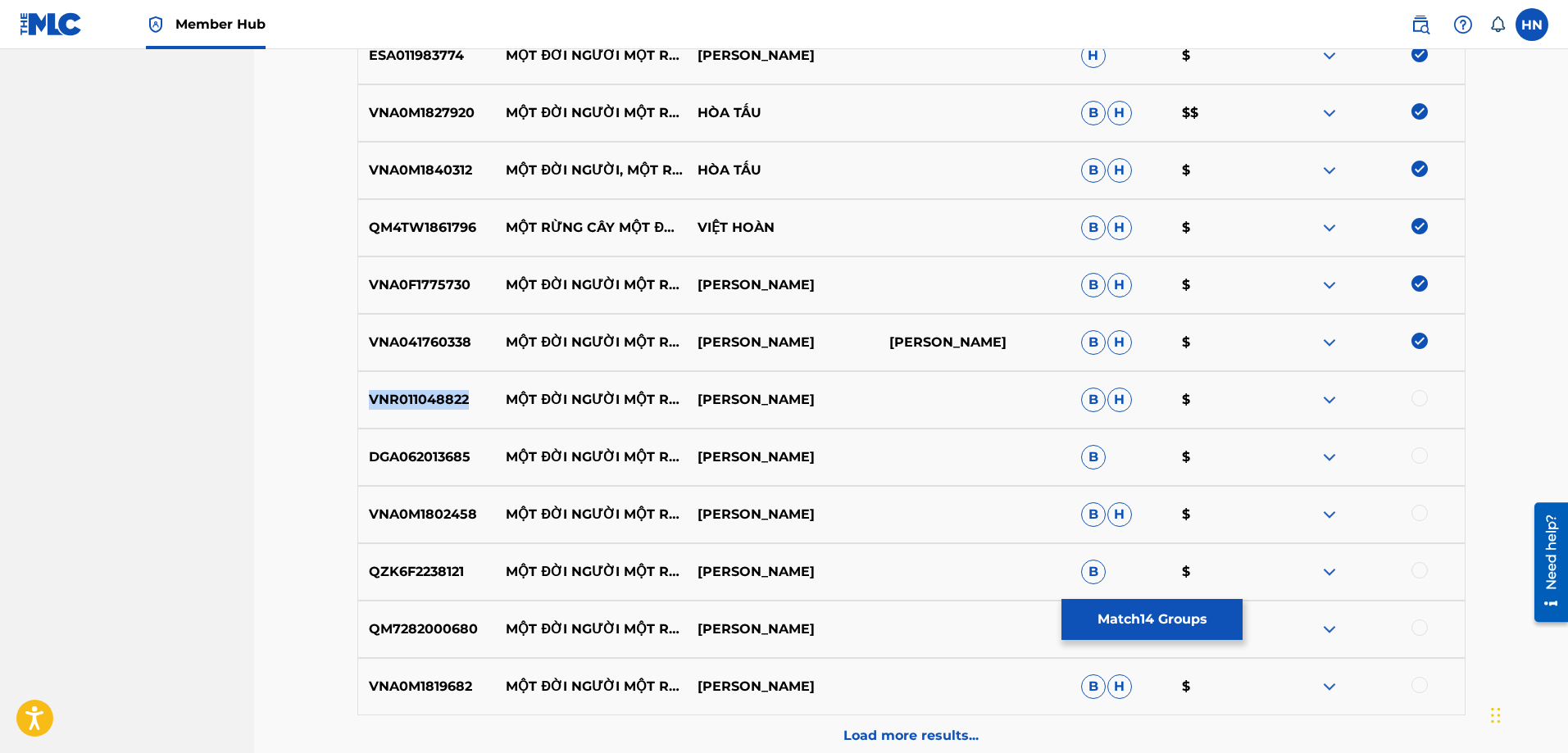
click at [440, 391] on p "VNR011048822" at bounding box center [427, 399] width 138 height 19
click at [1415, 395] on div at bounding box center [1419, 398] width 16 height 16
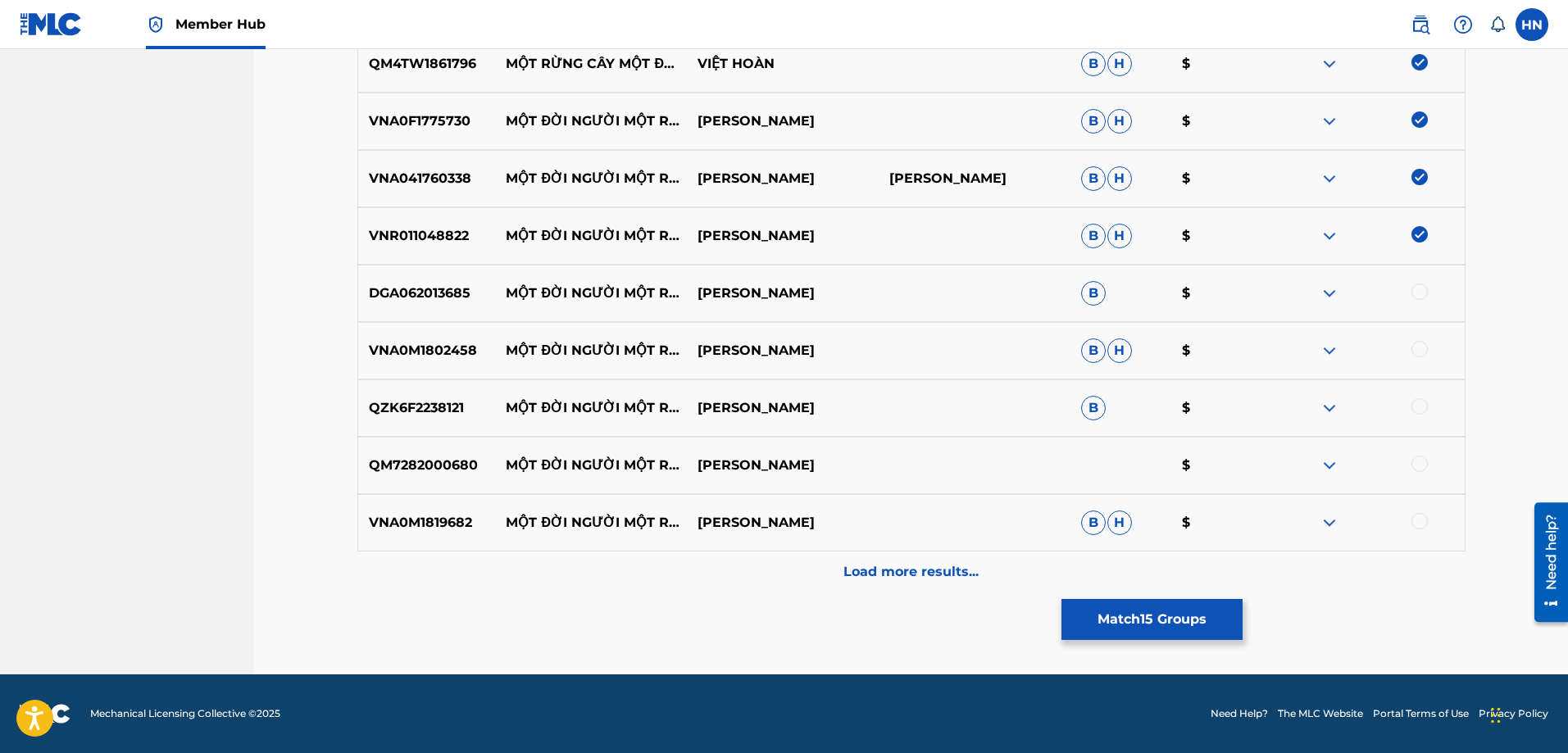
click at [393, 289] on p "DGA062013685" at bounding box center [427, 292] width 138 height 19
click at [1420, 292] on div at bounding box center [1419, 291] width 16 height 16
click at [457, 355] on p "VNA0M1802458" at bounding box center [427, 350] width 138 height 19
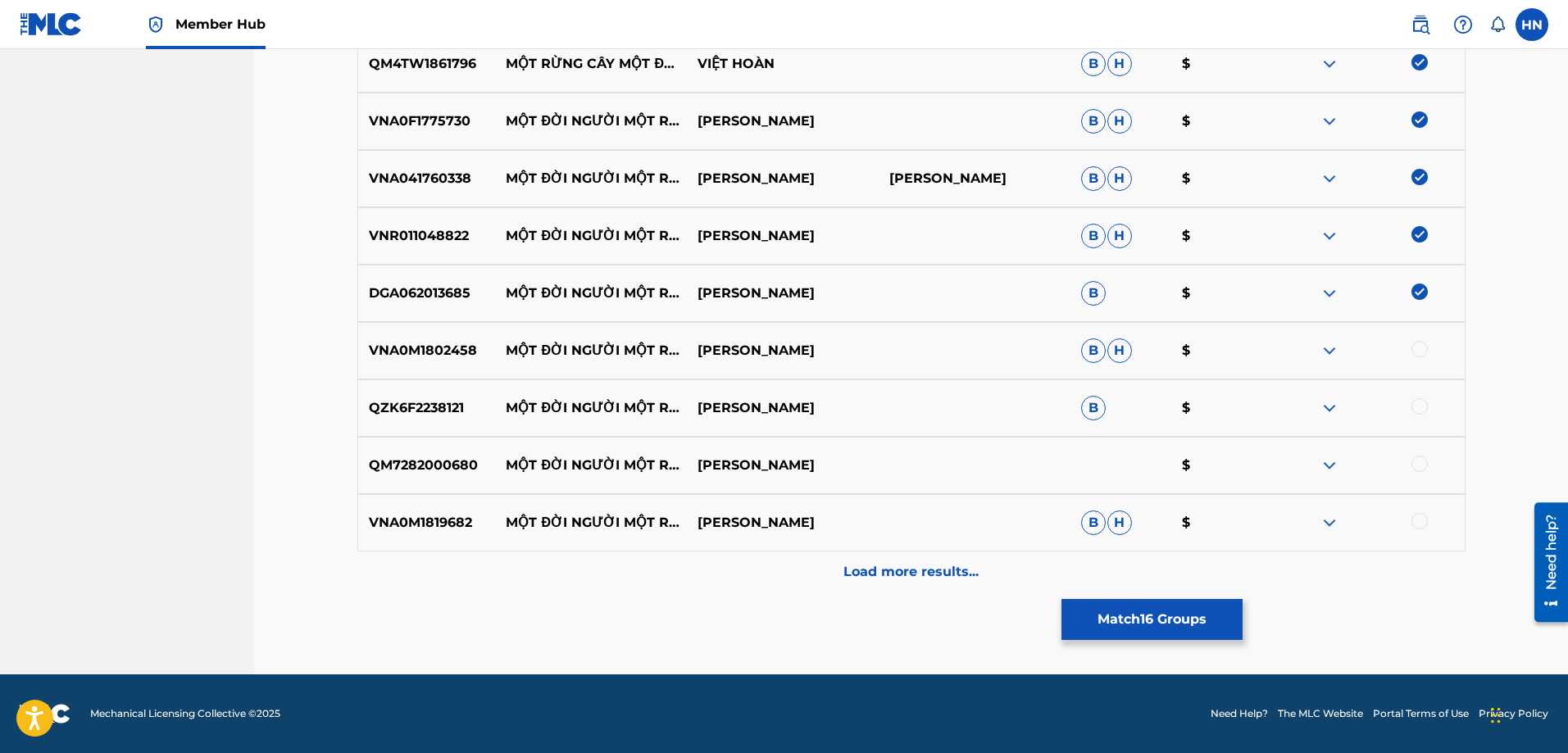
click at [1423, 350] on div at bounding box center [1419, 349] width 16 height 16
click at [445, 394] on div "QZK6F2238121 MỘT ĐỜI NGƯỜI MỘT RỪNG CÂY VŨ THẮNG LỢI B $" at bounding box center [911, 408] width 1108 height 57
click at [1415, 405] on div at bounding box center [1419, 406] width 16 height 16
click at [457, 464] on p "QM7282000680" at bounding box center [427, 465] width 138 height 19
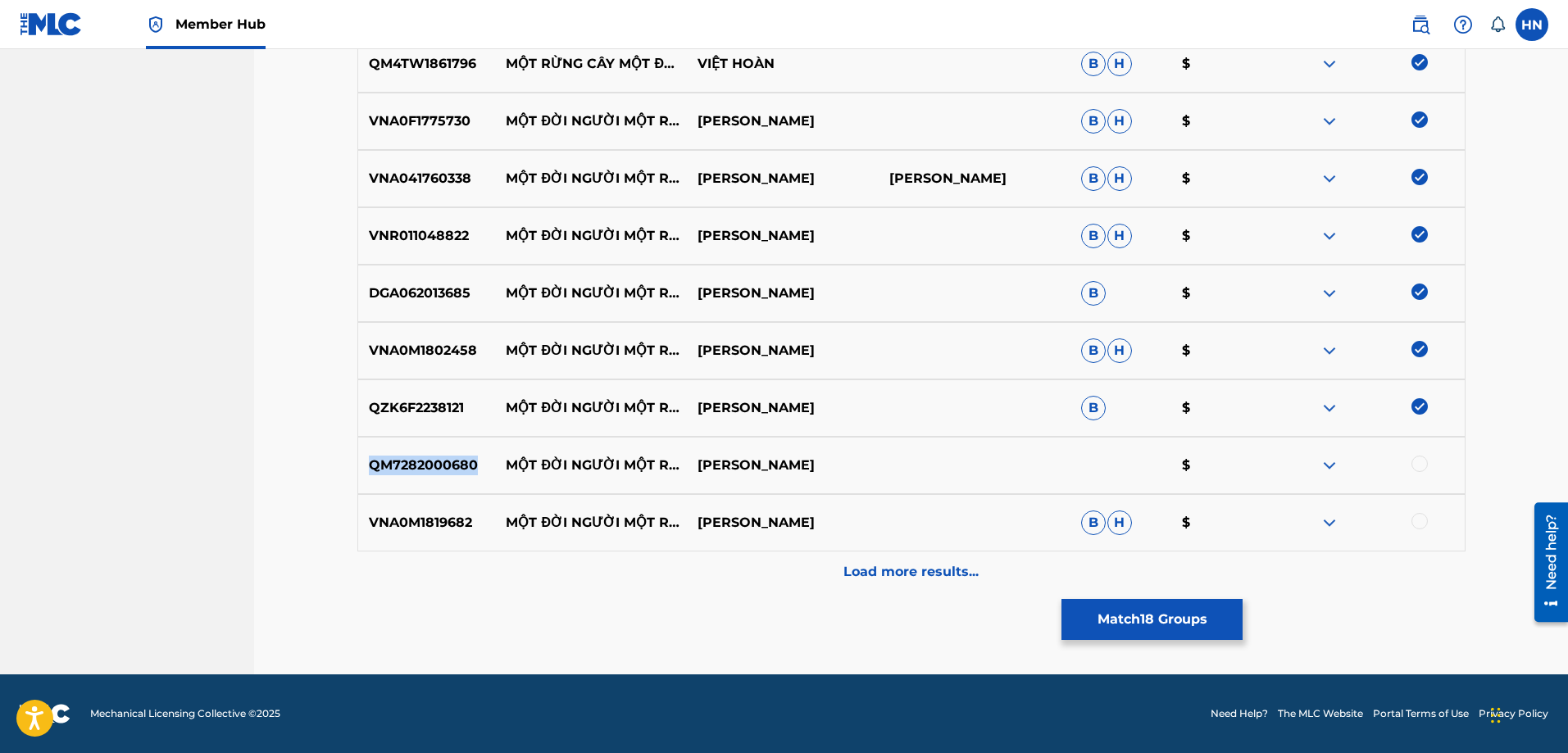
click at [457, 464] on p "QM7282000680" at bounding box center [427, 465] width 138 height 19
click at [1418, 469] on div at bounding box center [1419, 463] width 16 height 16
click at [1425, 518] on div at bounding box center [1419, 520] width 16 height 16
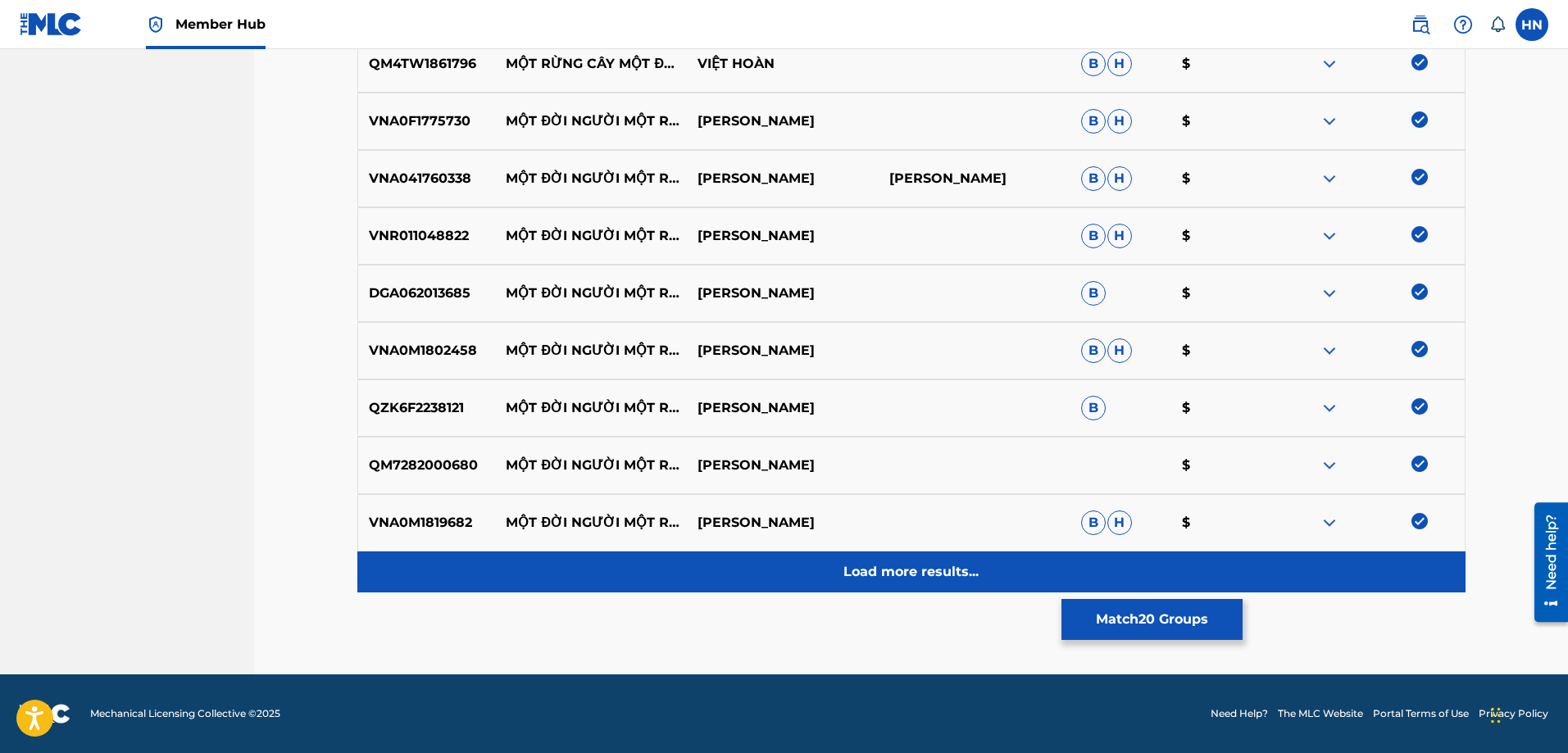
click at [865, 560] on div "Load more results..." at bounding box center [911, 571] width 1108 height 41
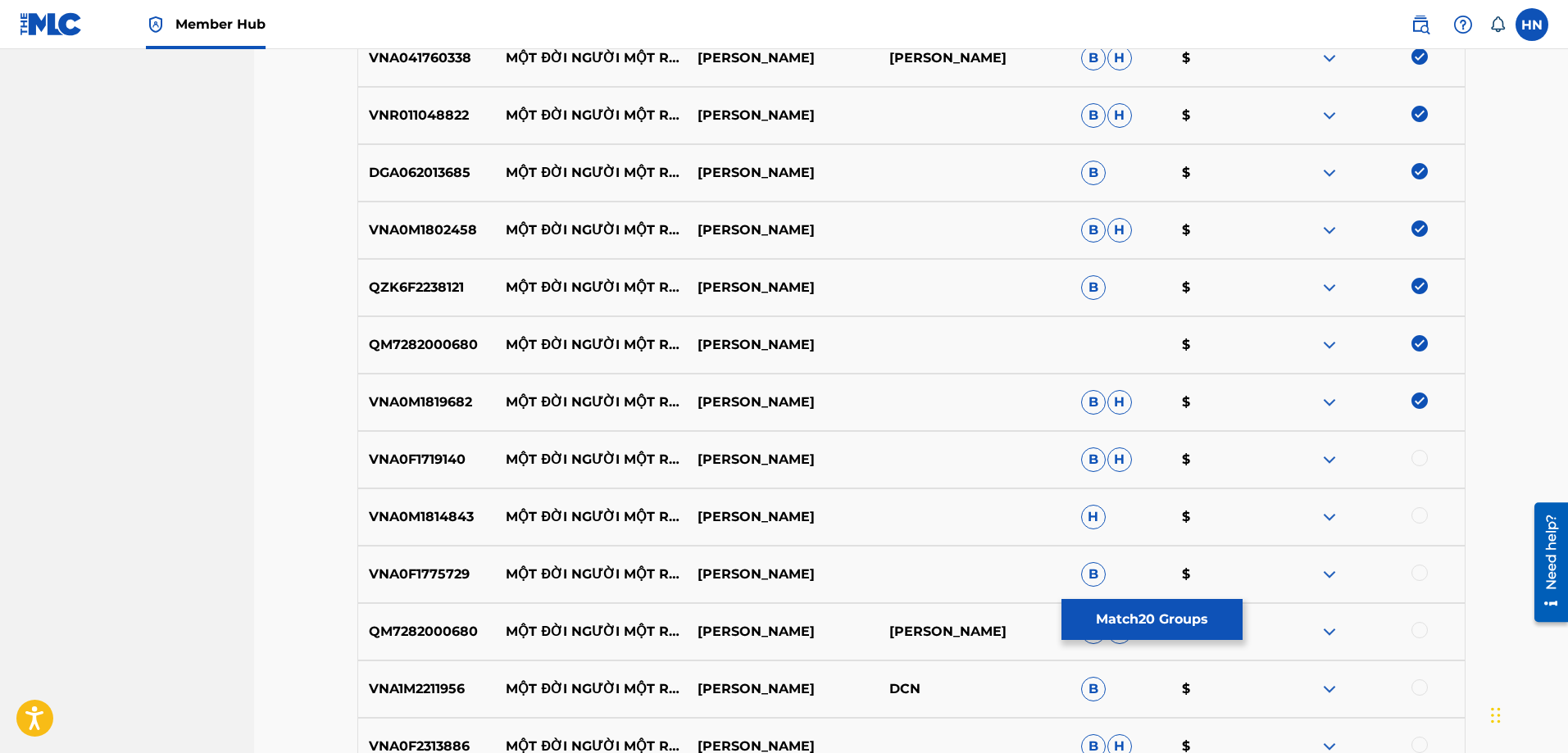
scroll to position [1555, 0]
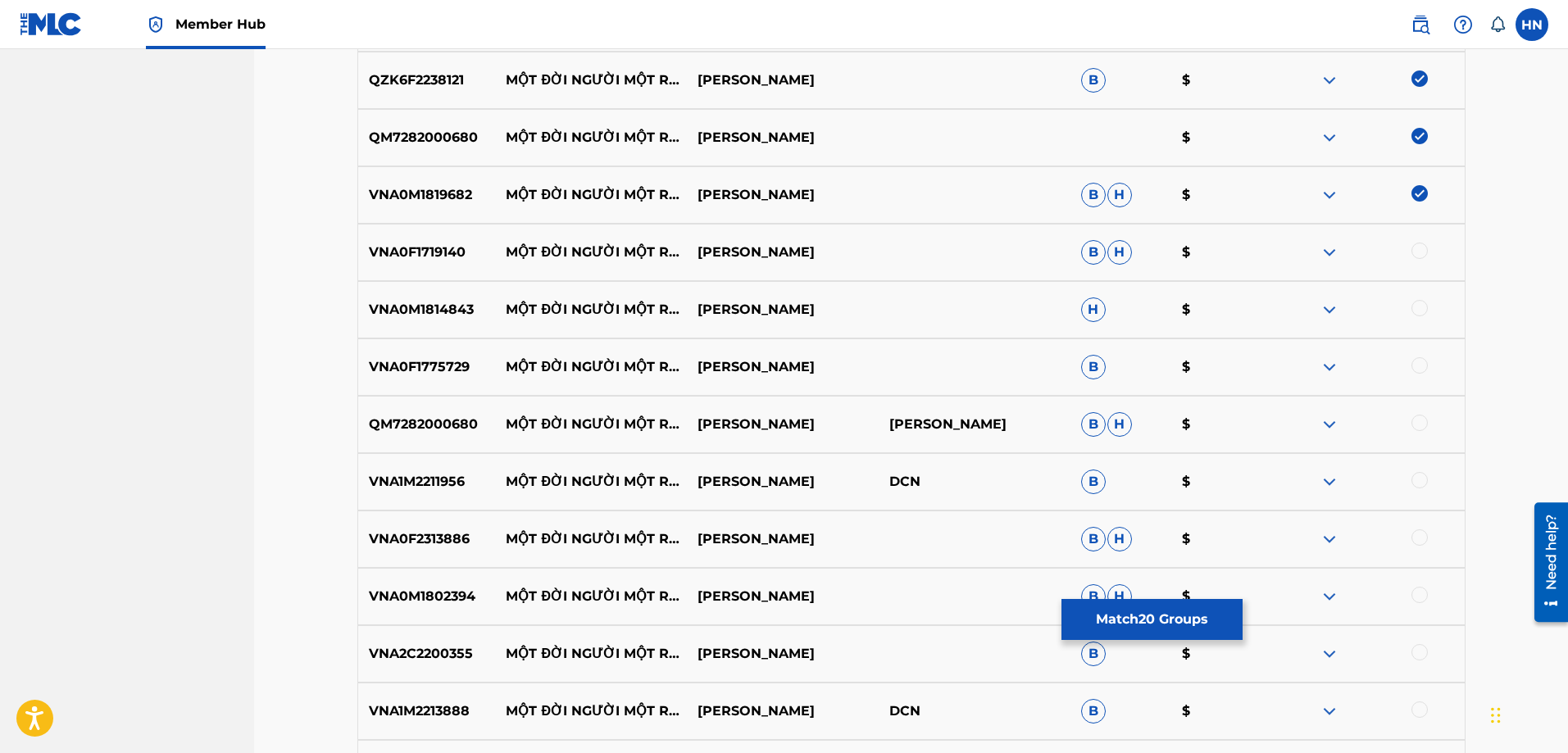
click at [459, 245] on p "VNA0F1719140" at bounding box center [427, 252] width 138 height 19
click at [1418, 252] on div at bounding box center [1419, 250] width 16 height 16
click at [395, 306] on p "VNA0M1814843" at bounding box center [427, 309] width 138 height 19
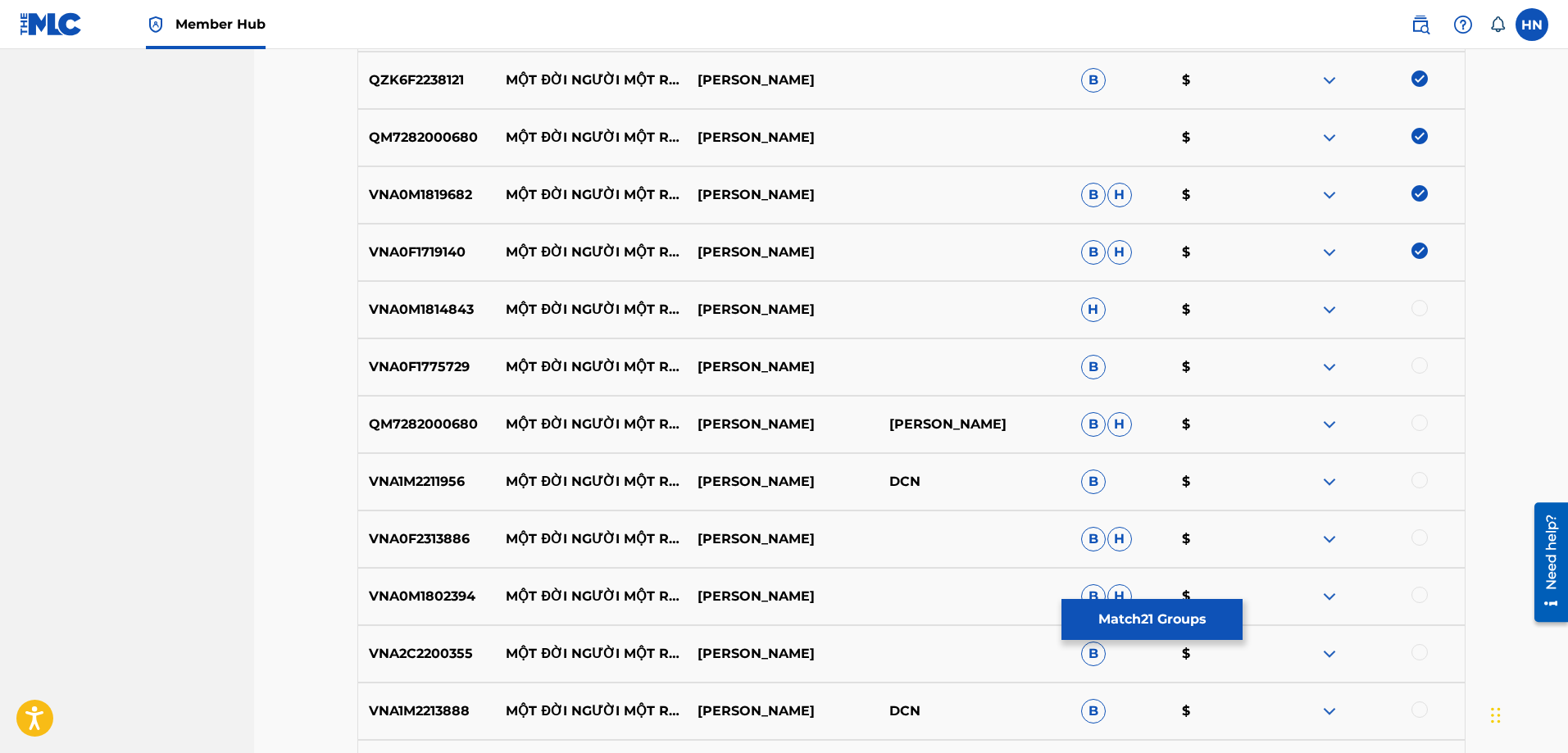
click at [1423, 308] on div at bounding box center [1419, 308] width 16 height 16
click at [414, 370] on p "VNA0F1775729" at bounding box center [427, 366] width 138 height 19
click at [1424, 363] on div at bounding box center [1419, 365] width 16 height 16
click at [430, 441] on div "QM7282000680 MỘT ĐỜI NGƯỜI MỘT RỪNG CÂY TÙNG DƯƠNG TÔN THẤT LẬP B H $" at bounding box center [911, 424] width 1108 height 57
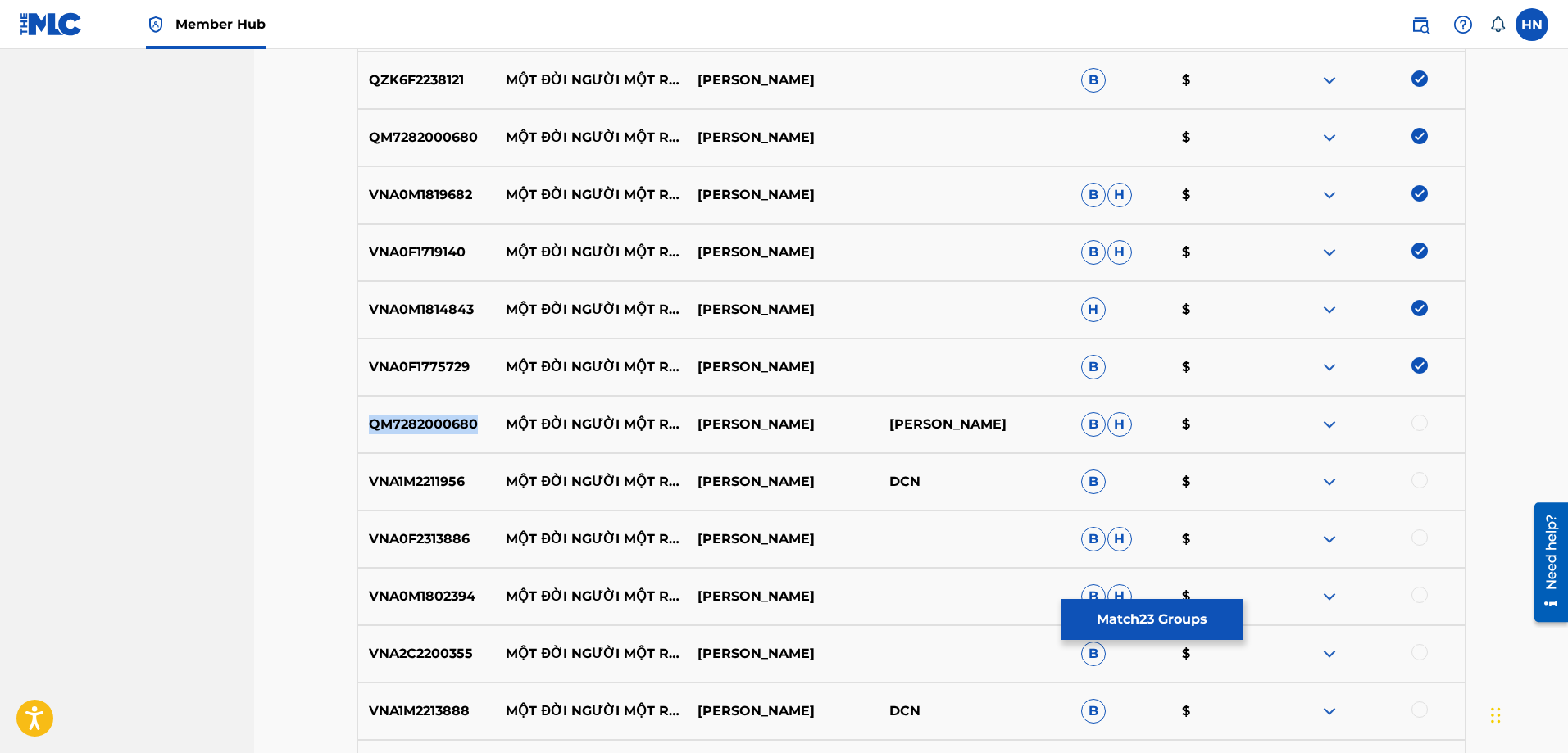
click at [430, 441] on div "QM7282000680 MỘT ĐỜI NGƯỜI MỘT RỪNG CÂY TÙNG DƯƠNG TÔN THẤT LẬP B H $" at bounding box center [911, 424] width 1108 height 57
click at [1422, 419] on div at bounding box center [1419, 422] width 16 height 16
click at [431, 483] on p "VNA1M2211956" at bounding box center [427, 482] width 138 height 19
click at [1426, 476] on div at bounding box center [1419, 480] width 16 height 16
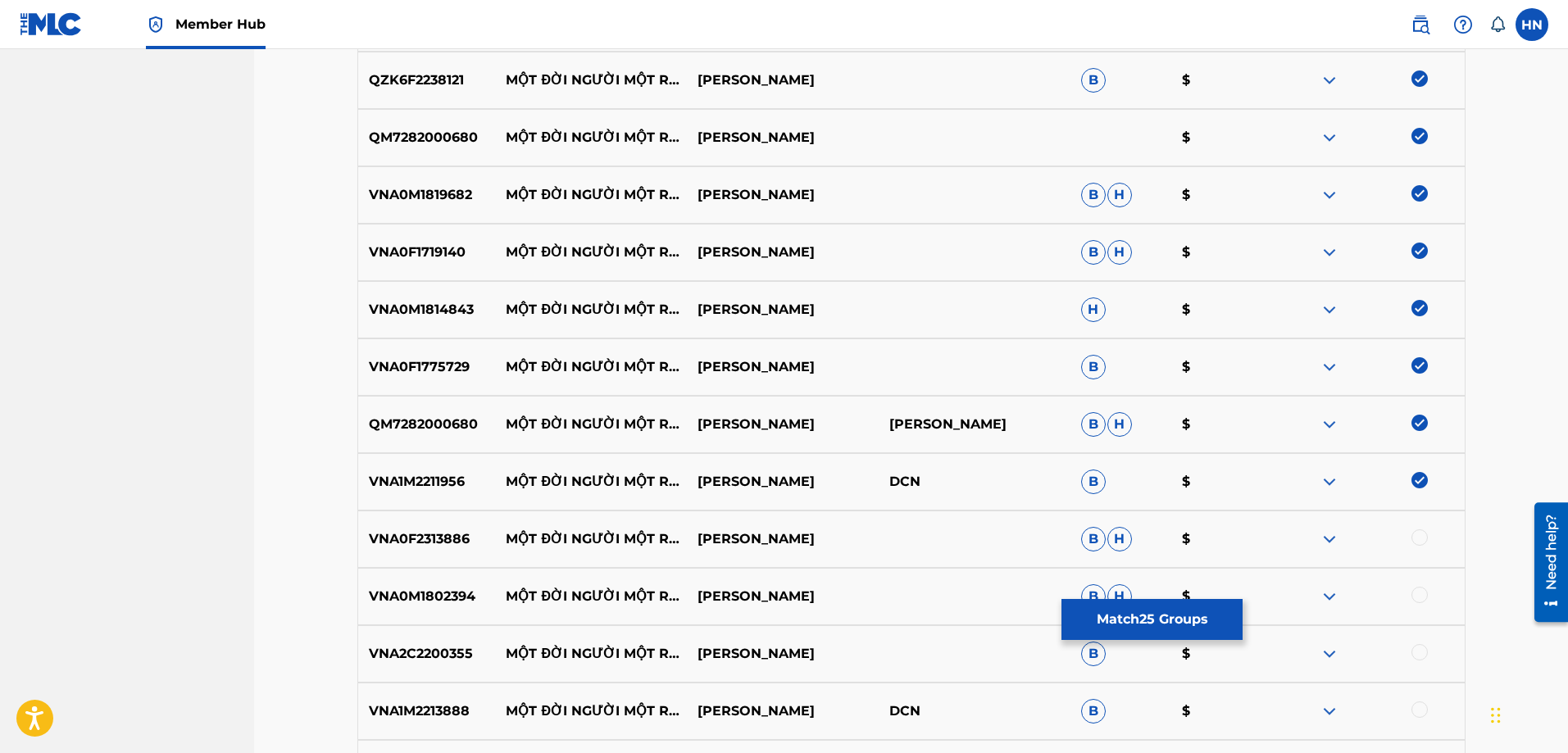
scroll to position [1800, 0]
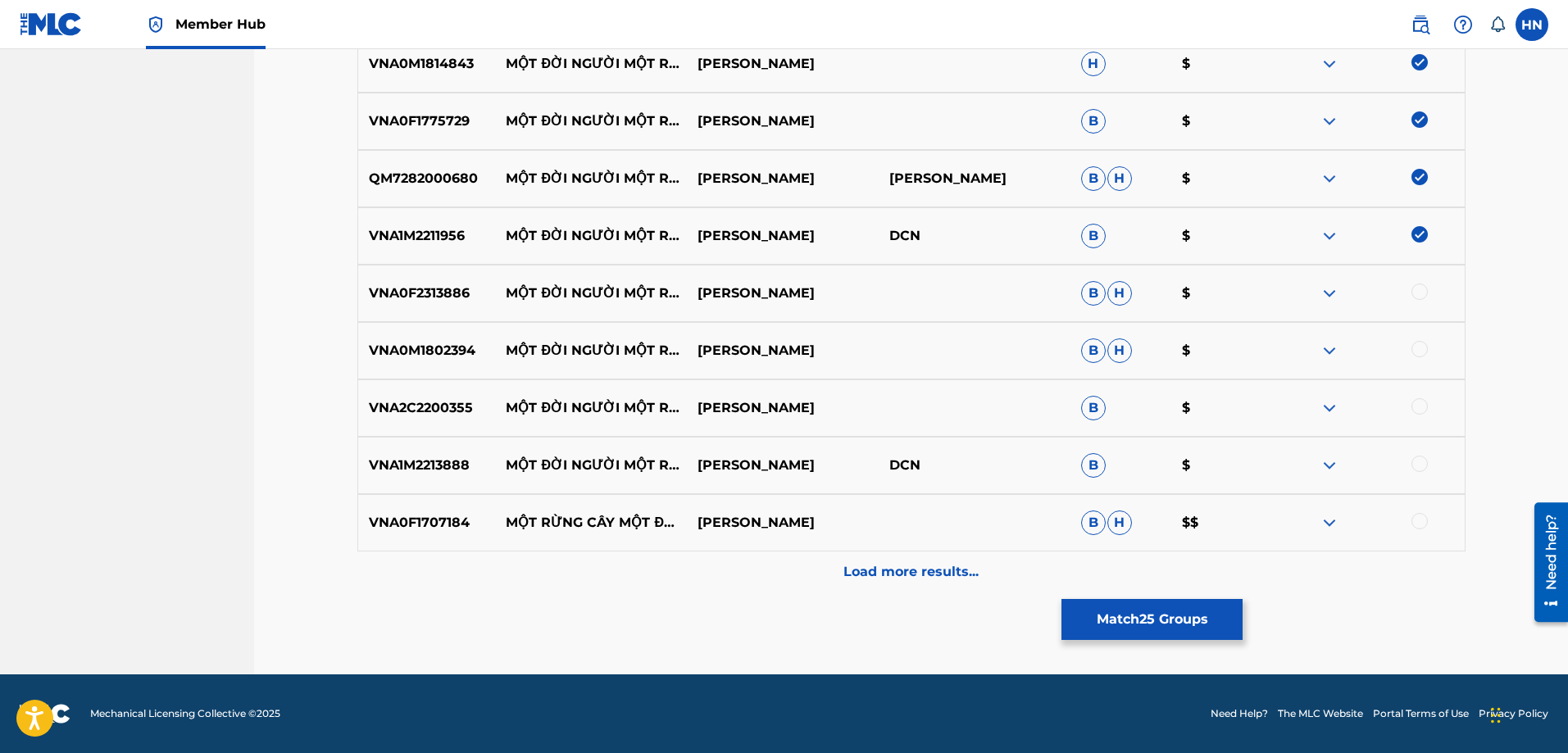
click at [415, 278] on div "VNA0F2313886 MỘT ĐỜI NGƯỜI MỘT RỪNG CÂY TÙNG DƯƠNG B H $" at bounding box center [911, 293] width 1108 height 57
click at [1417, 287] on div at bounding box center [1419, 291] width 16 height 16
click at [381, 348] on p "VNA0M1802394" at bounding box center [427, 350] width 138 height 19
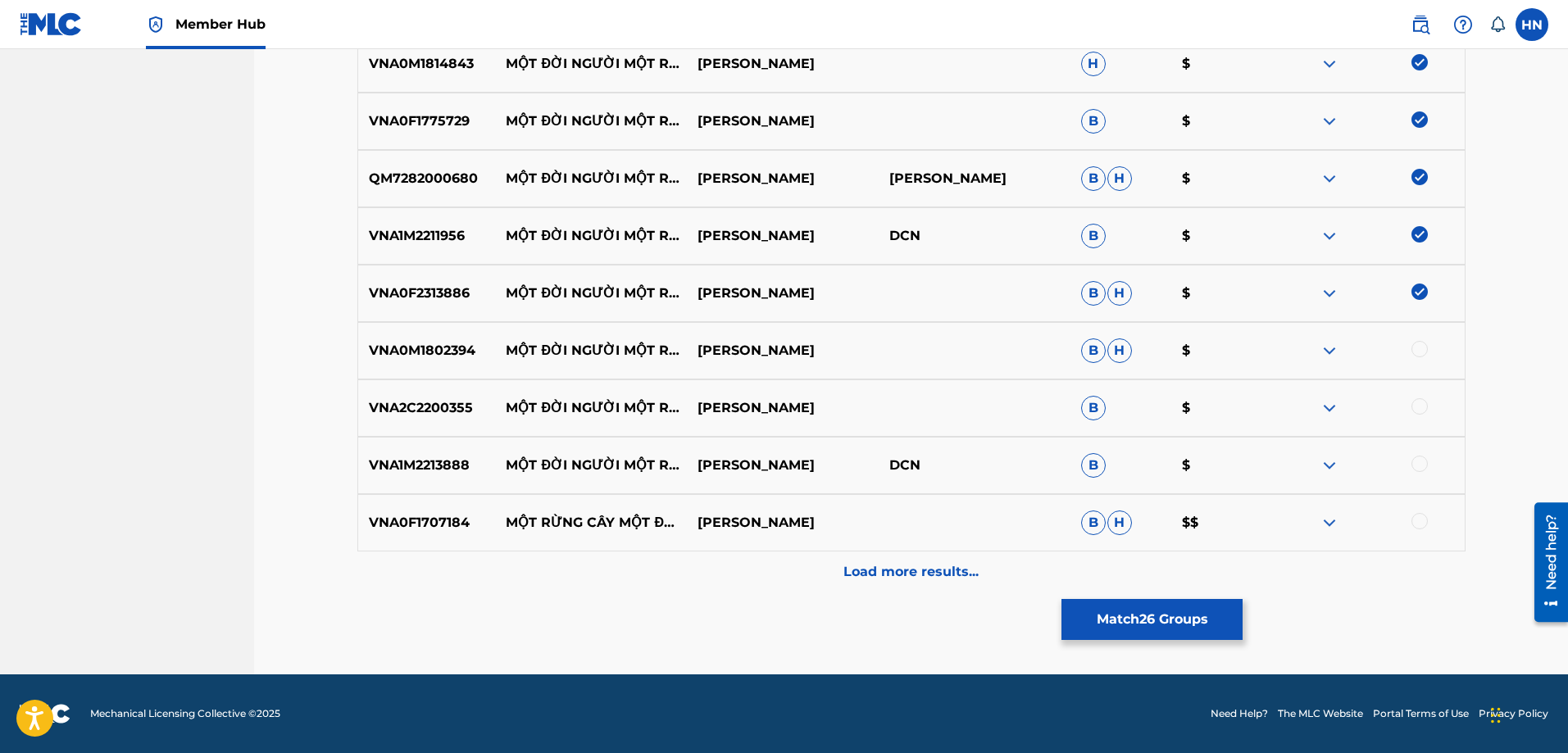
click at [1422, 349] on div at bounding box center [1419, 349] width 16 height 16
click at [401, 419] on div "VNA2C2200355 MỘT ĐỜI NGƯỜI MỘT RỪNG CÂY HỒ QUỲNH HƯƠNG B $" at bounding box center [911, 408] width 1108 height 57
click at [1414, 402] on div at bounding box center [1419, 406] width 16 height 16
click at [435, 442] on div "VNA1M2213888 MỘT ĐỜI NGƯỜI MỘT RỪNG CÂY THANH NGÂN DCN B $" at bounding box center [911, 466] width 1108 height 57
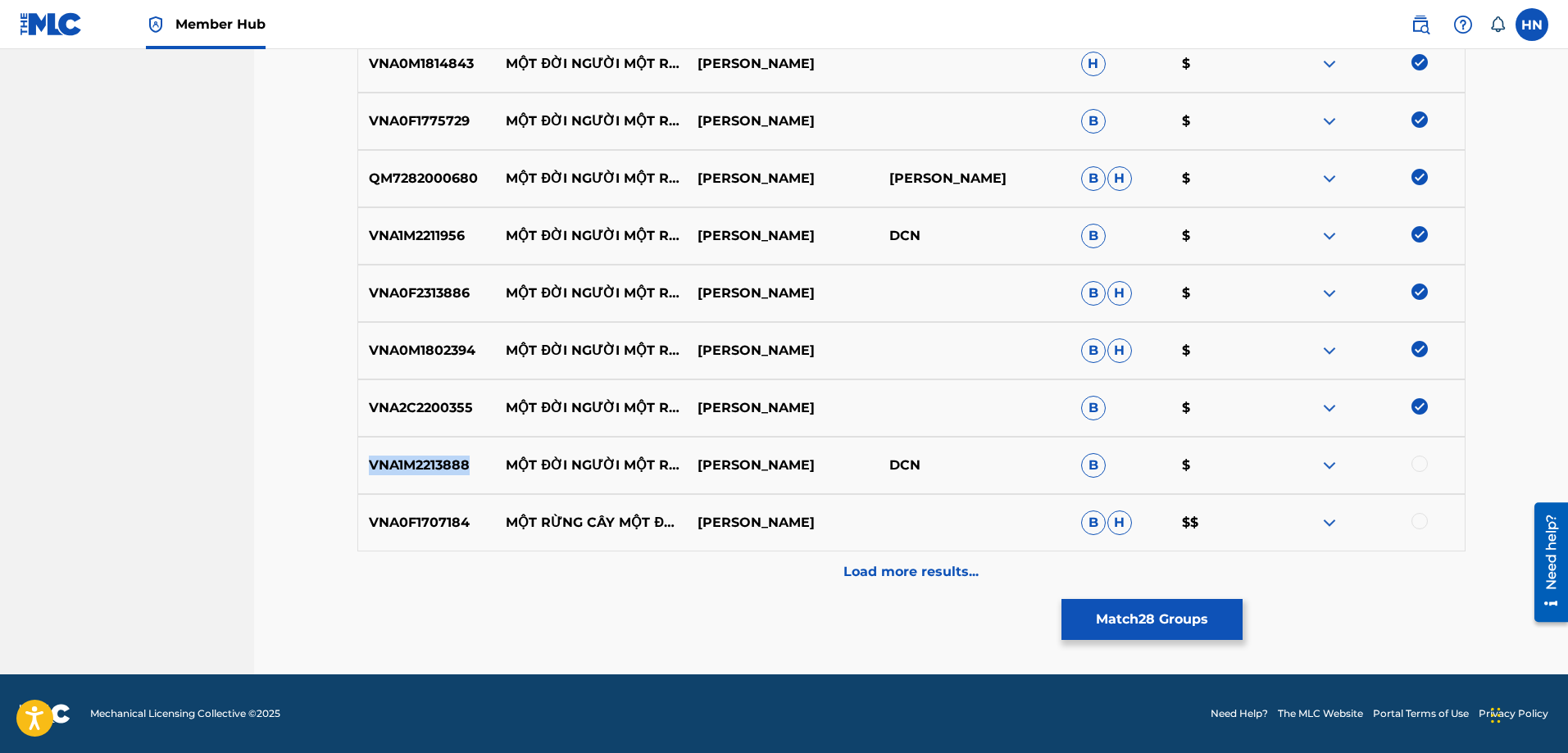
click at [435, 442] on div "VNA1M2213888 MỘT ĐỜI NGƯỜI MỘT RỪNG CÂY THANH NGÂN DCN B $" at bounding box center [911, 466] width 1108 height 57
click at [1418, 460] on div at bounding box center [1419, 463] width 16 height 16
click at [430, 527] on p "VNA0F1707184" at bounding box center [427, 522] width 138 height 19
click at [1413, 524] on div at bounding box center [1419, 520] width 16 height 16
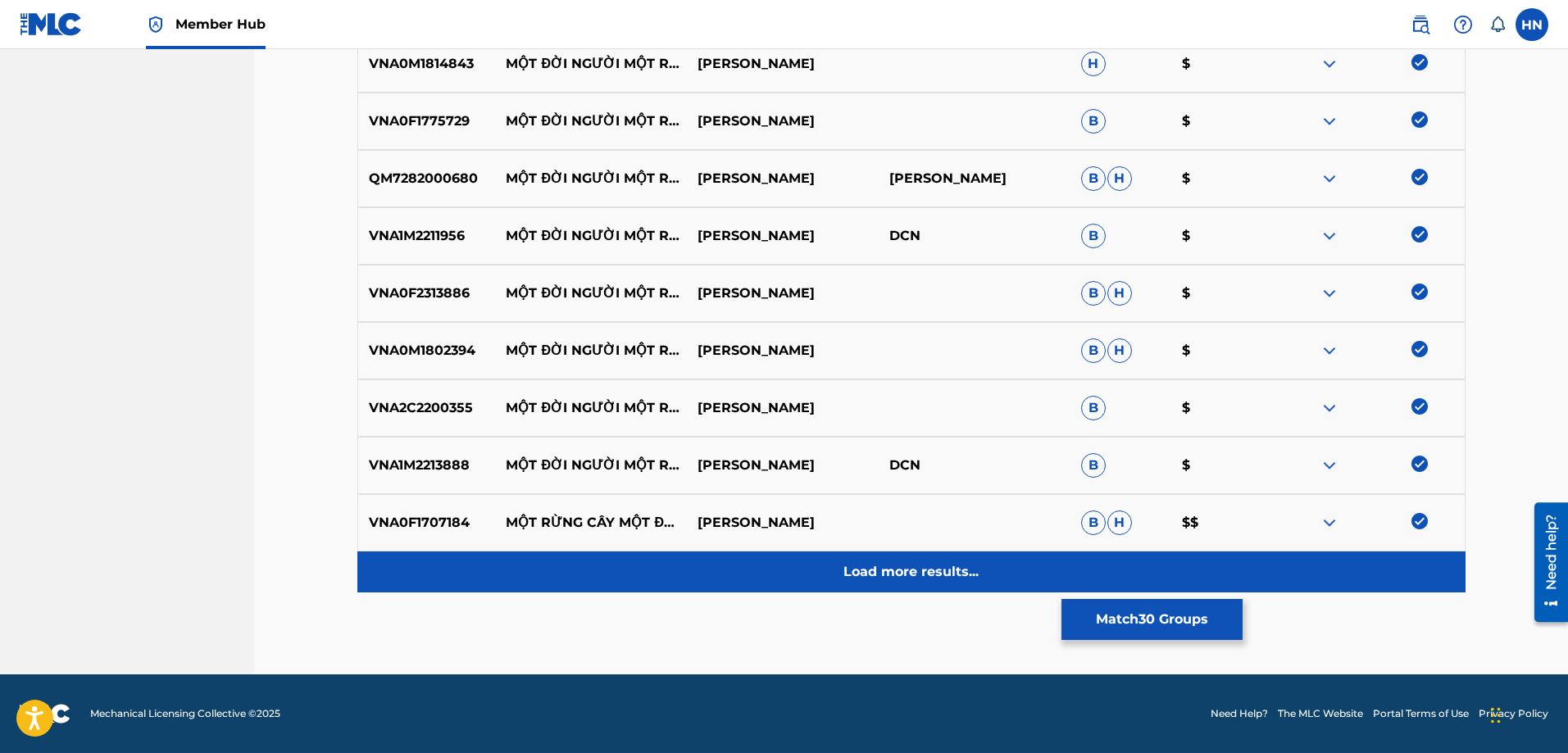
click at [1024, 563] on div "Load more results..." at bounding box center [911, 571] width 1108 height 41
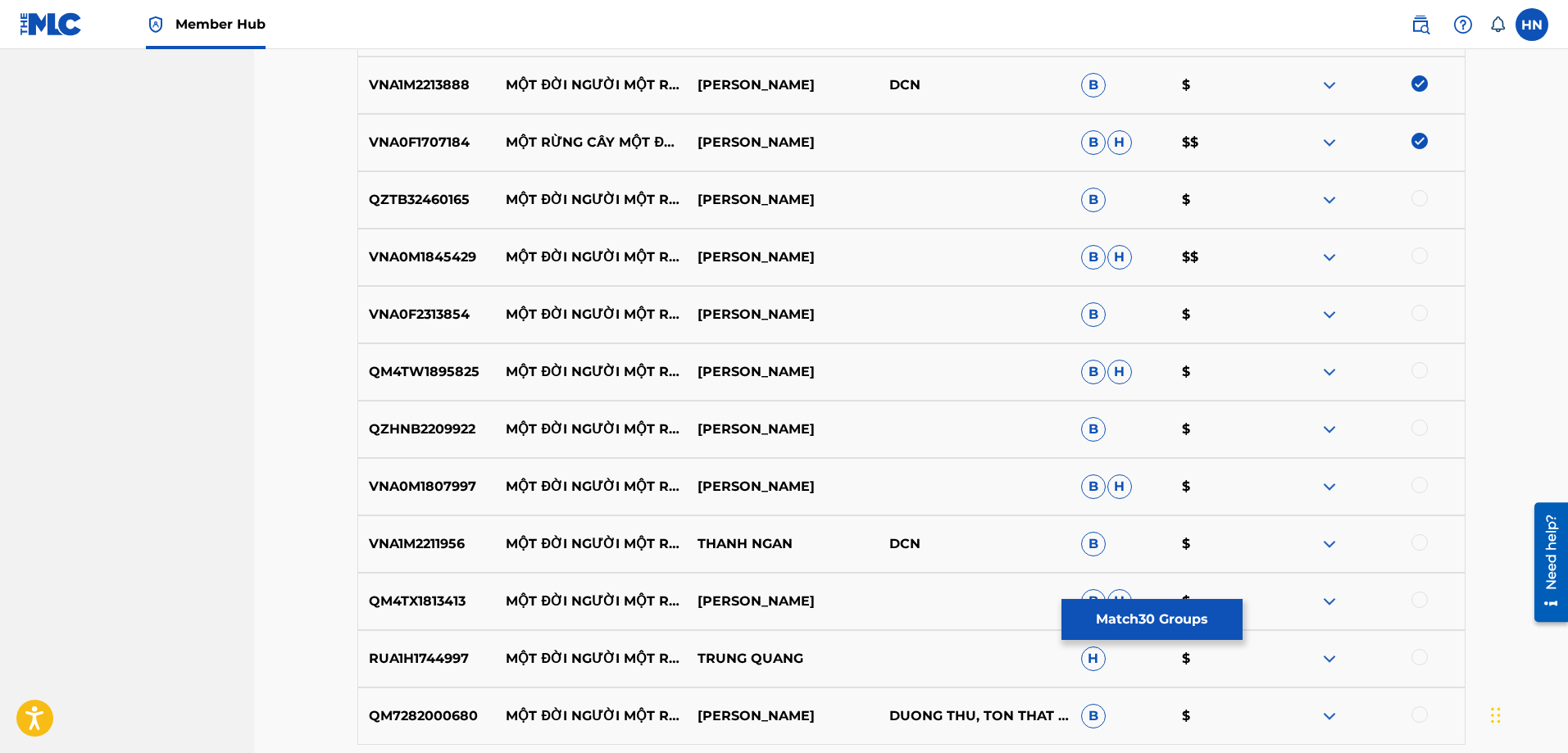
scroll to position [2210, 0]
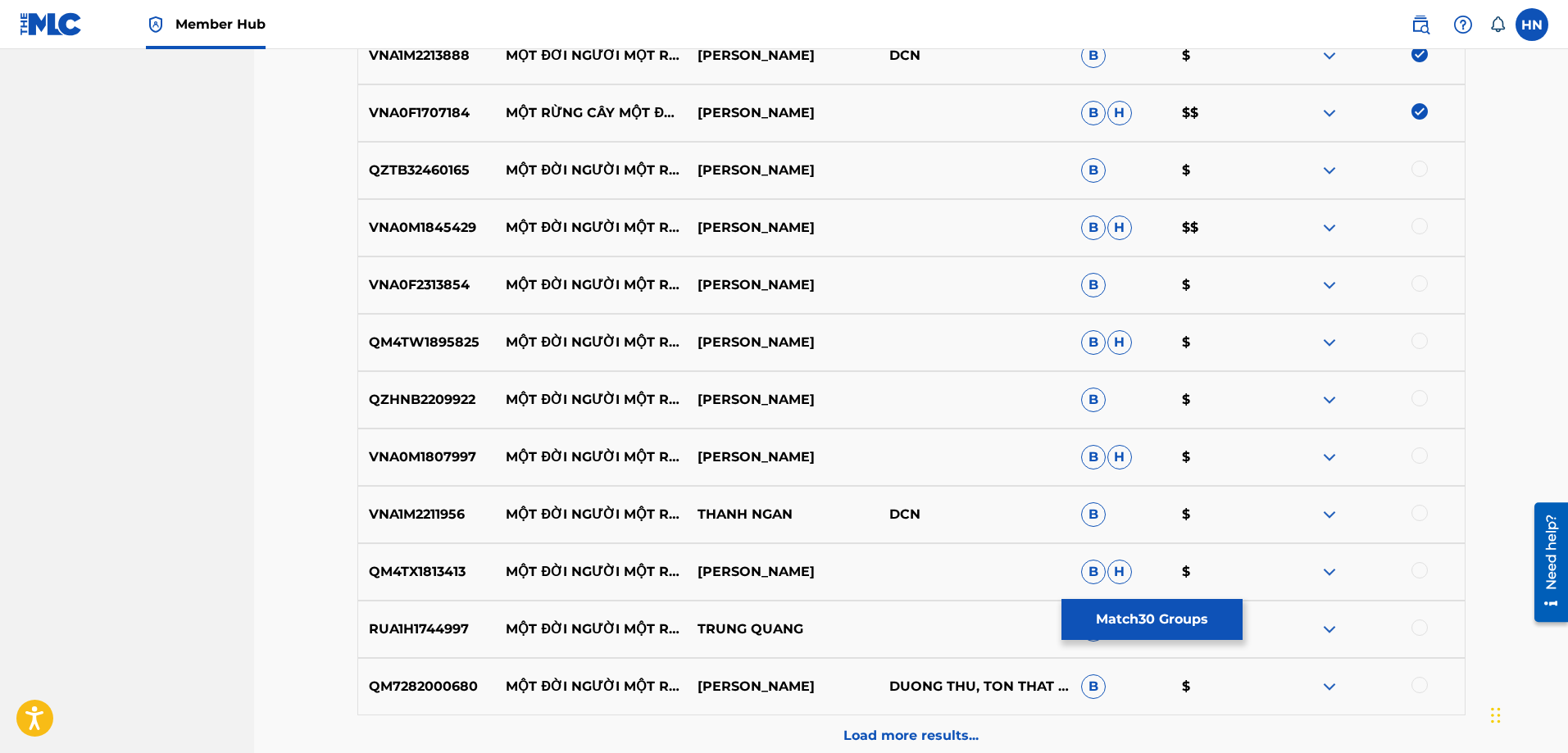
click at [458, 179] on p "QZTB32460165" at bounding box center [427, 170] width 138 height 19
click at [1425, 166] on div at bounding box center [1419, 168] width 16 height 16
click at [439, 238] on div "VNA0M1845429 MỘT ĐỜI NGƯỜI MỘT RỪNG CÂY QUANG DŨNG B H $$" at bounding box center [911, 228] width 1108 height 57
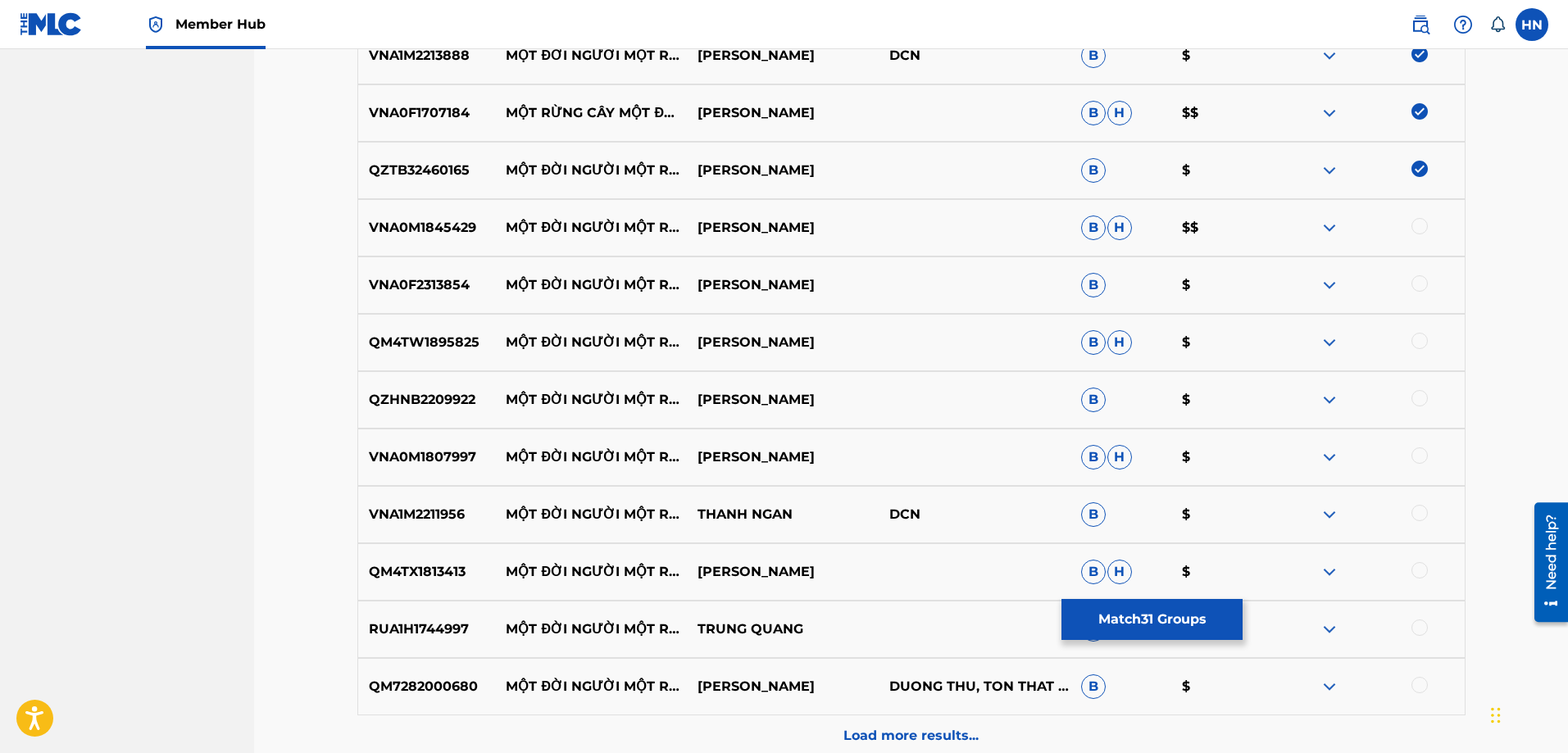
click at [1419, 224] on div at bounding box center [1419, 225] width 16 height 16
click at [433, 278] on p "VNA0F2313854" at bounding box center [427, 285] width 138 height 19
click at [1418, 292] on div at bounding box center [1369, 285] width 192 height 19
click at [1418, 288] on div at bounding box center [1419, 283] width 16 height 16
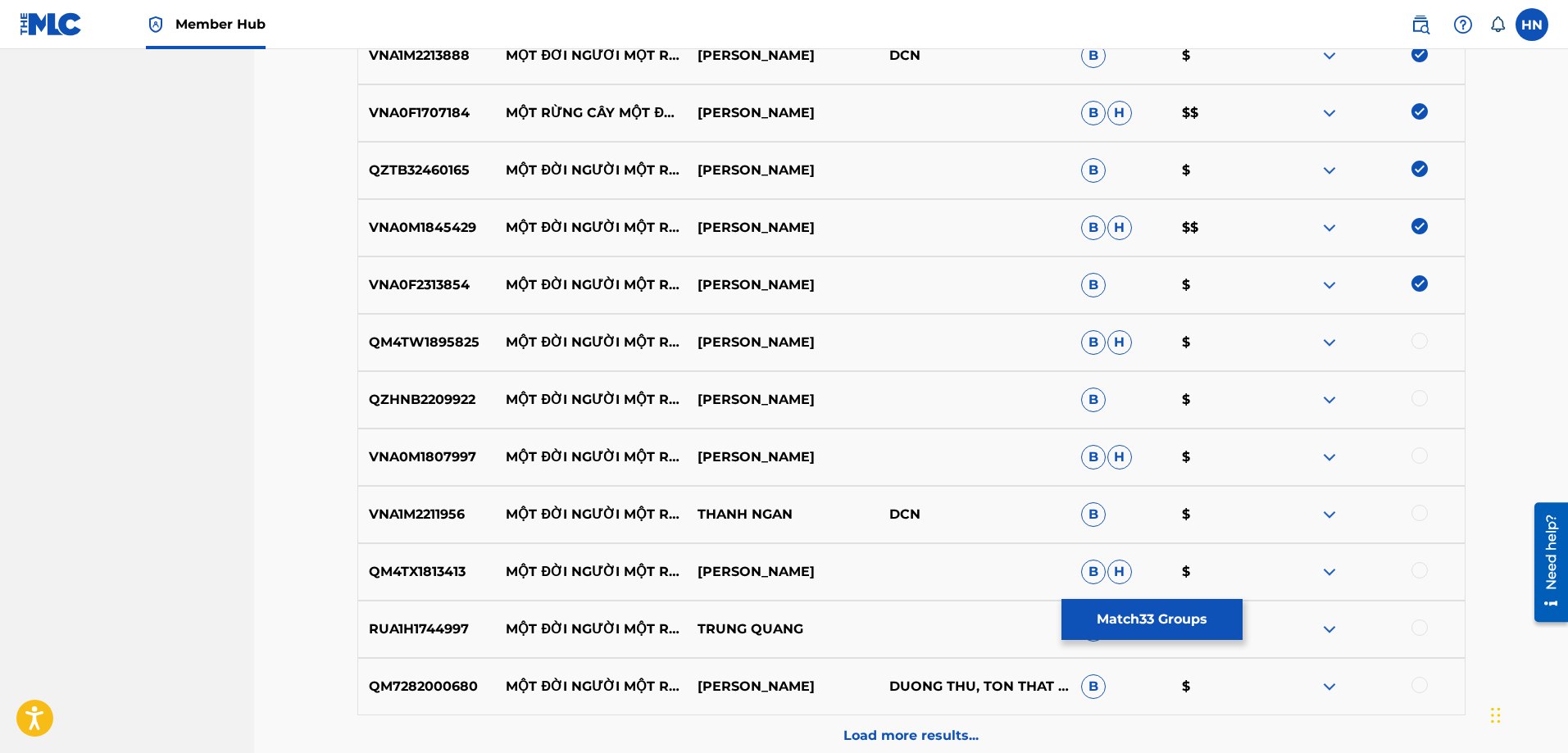
click at [412, 337] on p "QM4TW1895825" at bounding box center [427, 342] width 138 height 19
click at [1423, 344] on div at bounding box center [1419, 340] width 16 height 16
click at [397, 389] on div "QZHNB2209922 MỘT ĐỜI NGƯỜI MỘT RỪNG CÂY MINH THU B $" at bounding box center [911, 400] width 1108 height 57
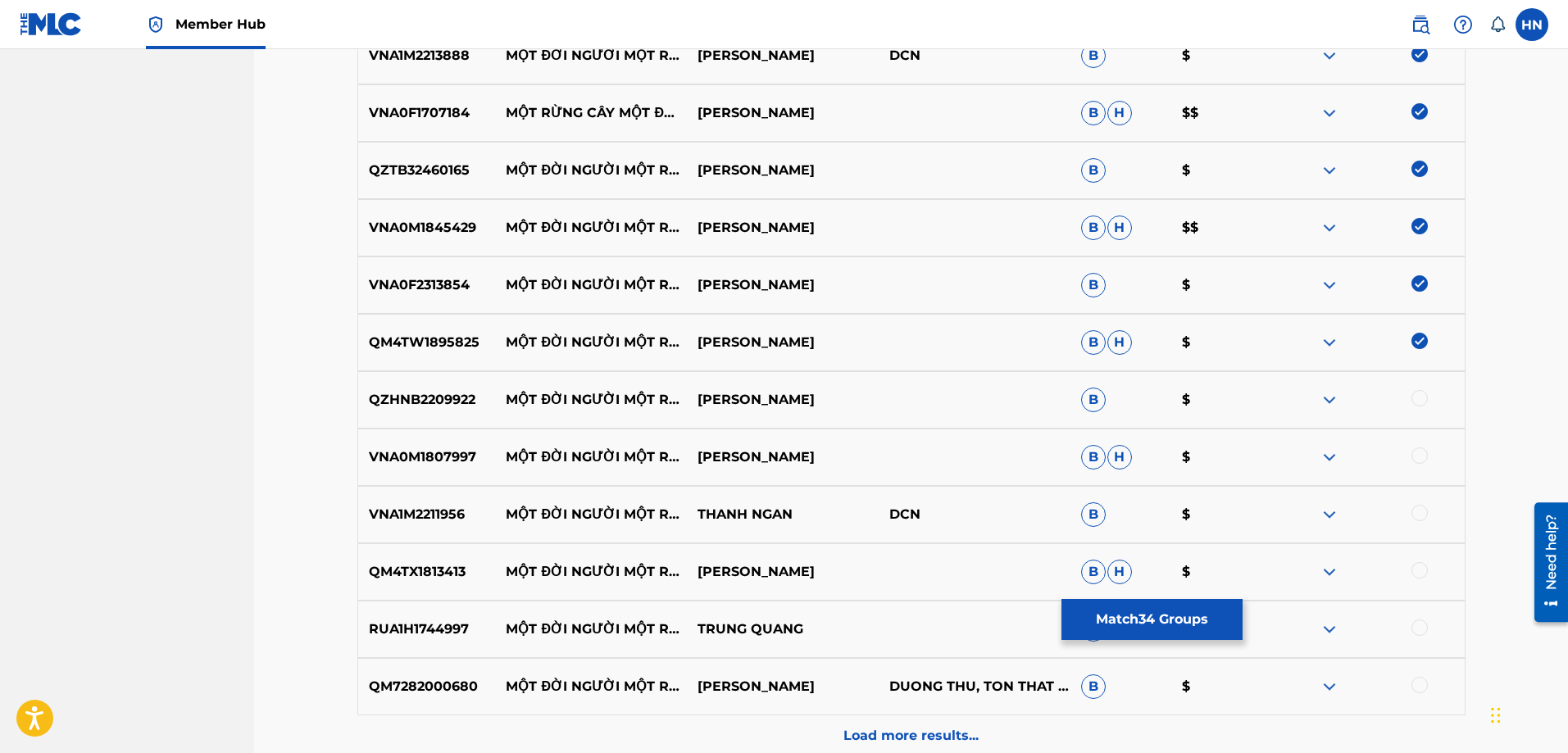
click at [1415, 401] on div at bounding box center [1419, 398] width 16 height 16
click at [468, 461] on p "VNA0M1807997" at bounding box center [427, 456] width 138 height 19
click at [1416, 455] on div at bounding box center [1419, 455] width 16 height 16
click at [426, 518] on p "VNA1M2211956" at bounding box center [427, 514] width 138 height 19
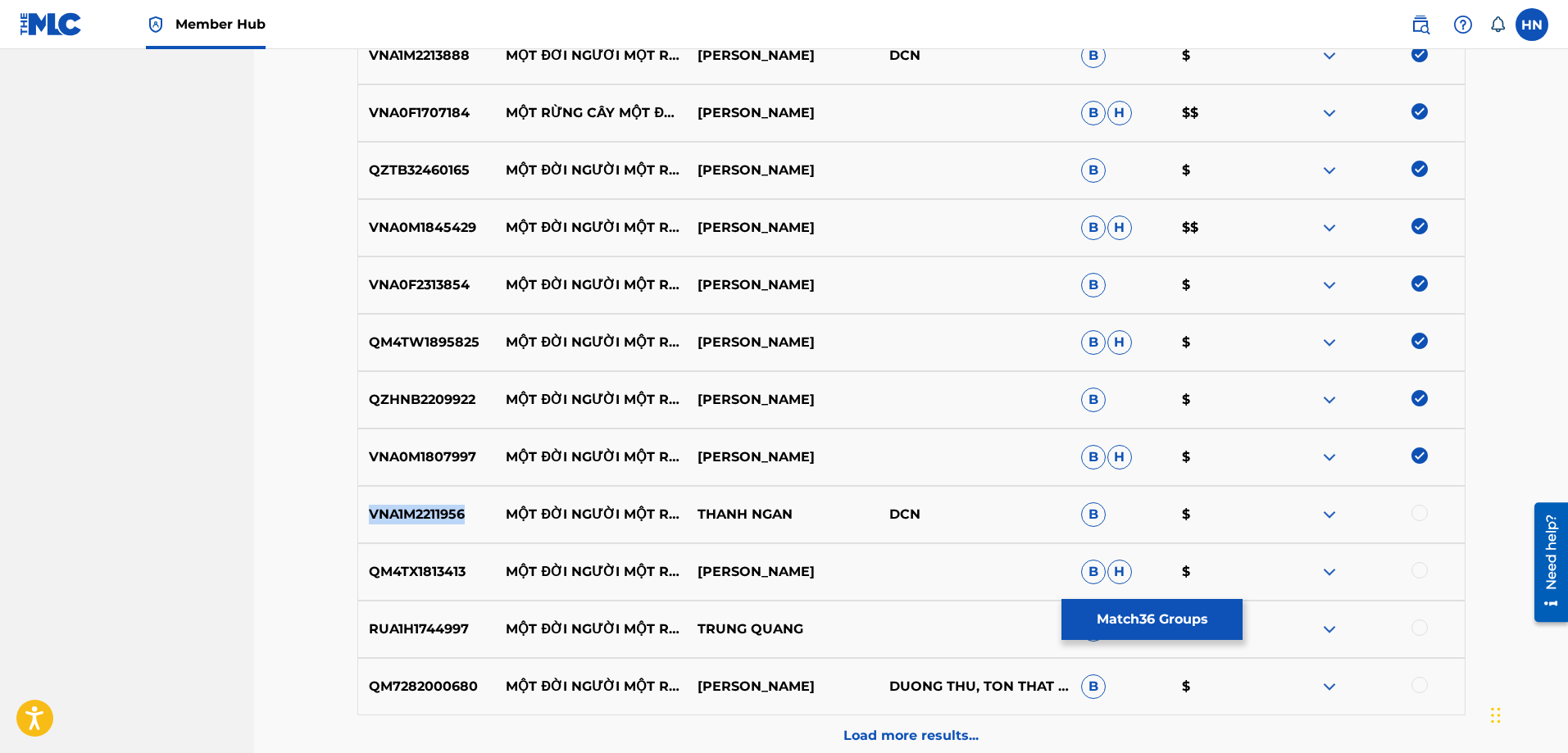
click at [426, 518] on p "VNA1M2211956" at bounding box center [427, 514] width 138 height 19
click at [1425, 508] on div at bounding box center [1419, 513] width 16 height 16
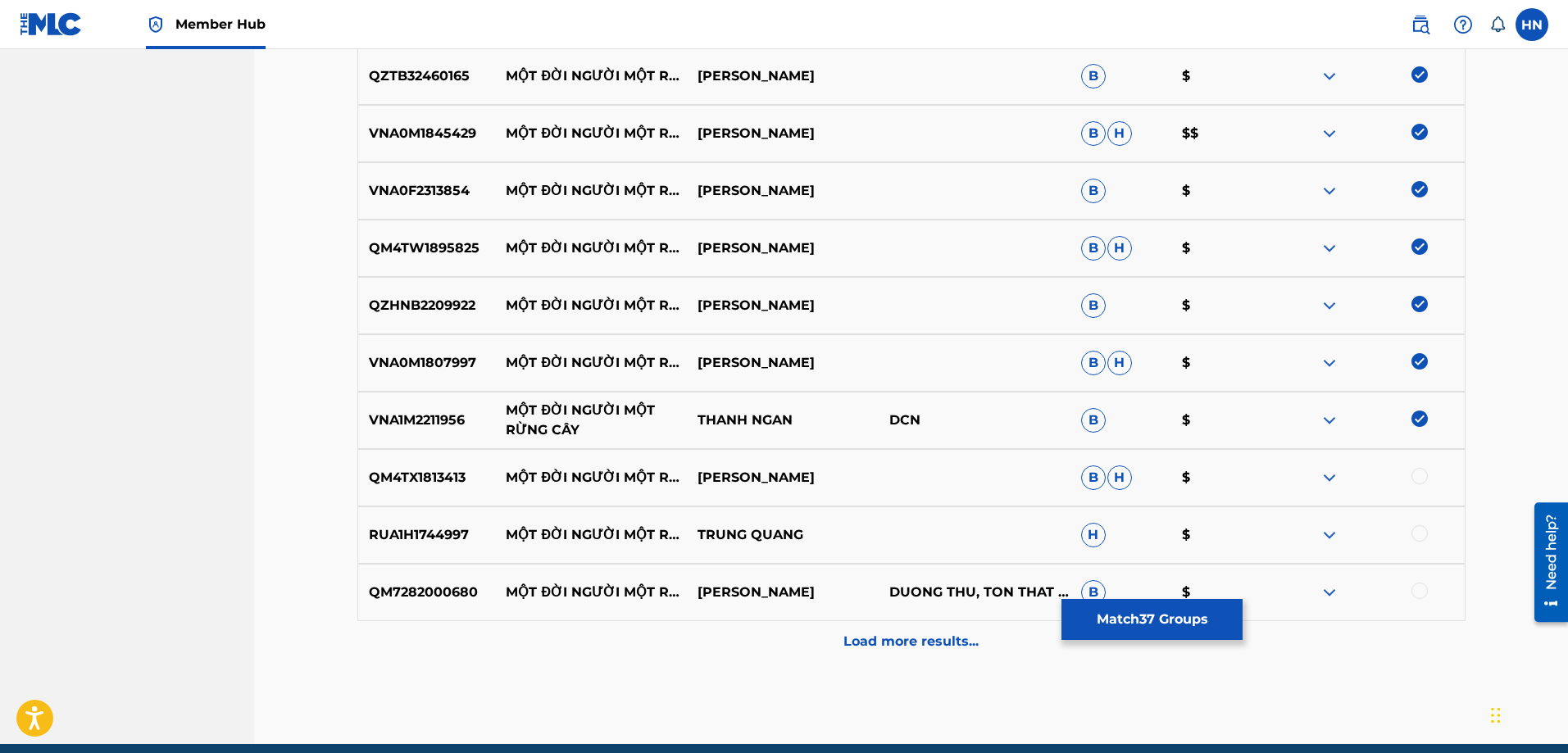
scroll to position [2374, 0]
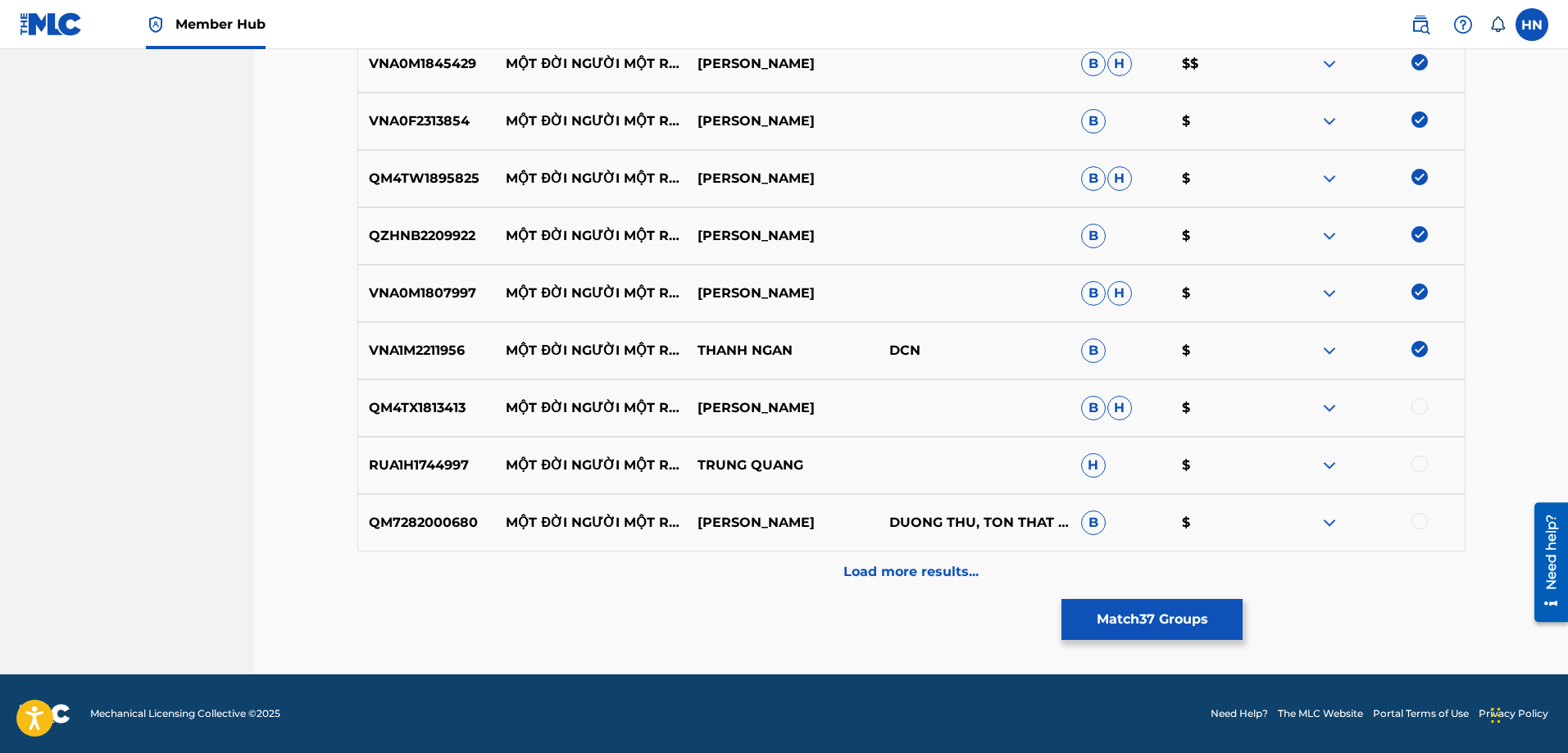
click at [414, 378] on div "VNA1M2211956 MỘT ĐỜI NGƯỜI MỘT RỪNG CÂY THANH NGAN DCN B $" at bounding box center [911, 350] width 1108 height 57
click at [423, 411] on p "QM4TX1813413" at bounding box center [427, 408] width 138 height 19
click at [1423, 408] on div at bounding box center [1419, 406] width 16 height 16
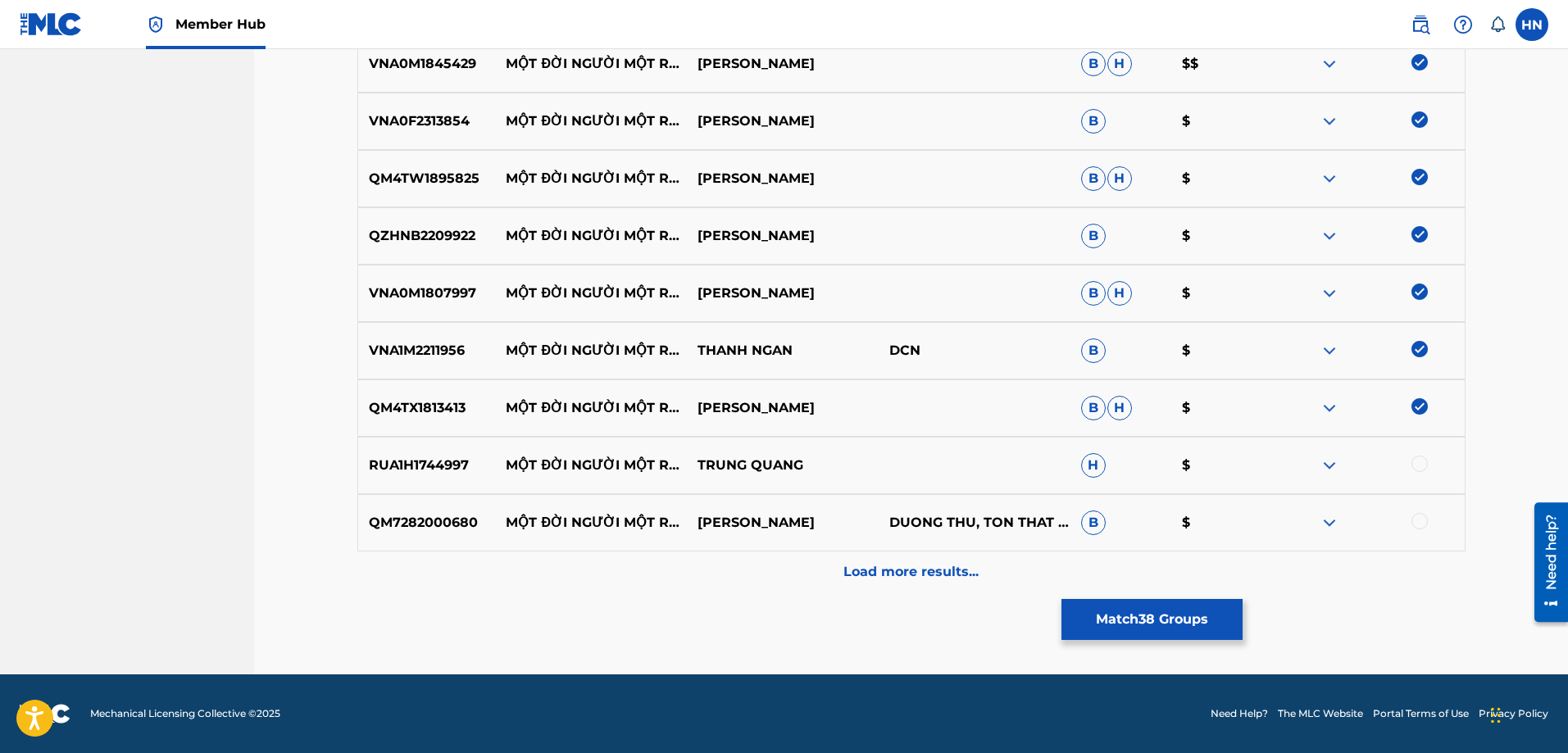
click at [415, 458] on p "RUA1H1744997" at bounding box center [427, 465] width 138 height 19
click at [1423, 464] on div at bounding box center [1419, 463] width 16 height 16
click at [386, 518] on p "QM7282000680" at bounding box center [427, 522] width 138 height 19
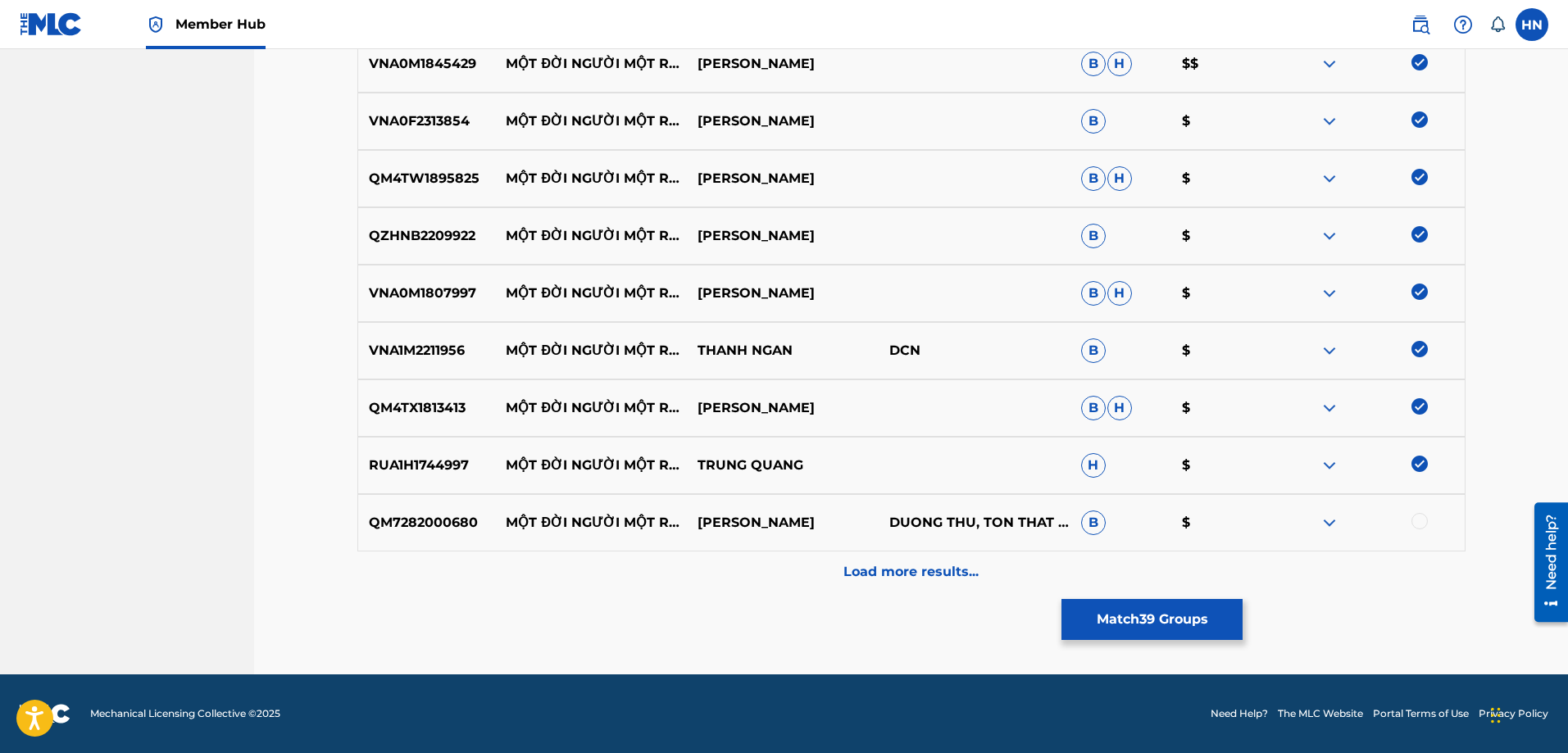
click at [1423, 520] on div at bounding box center [1419, 520] width 16 height 16
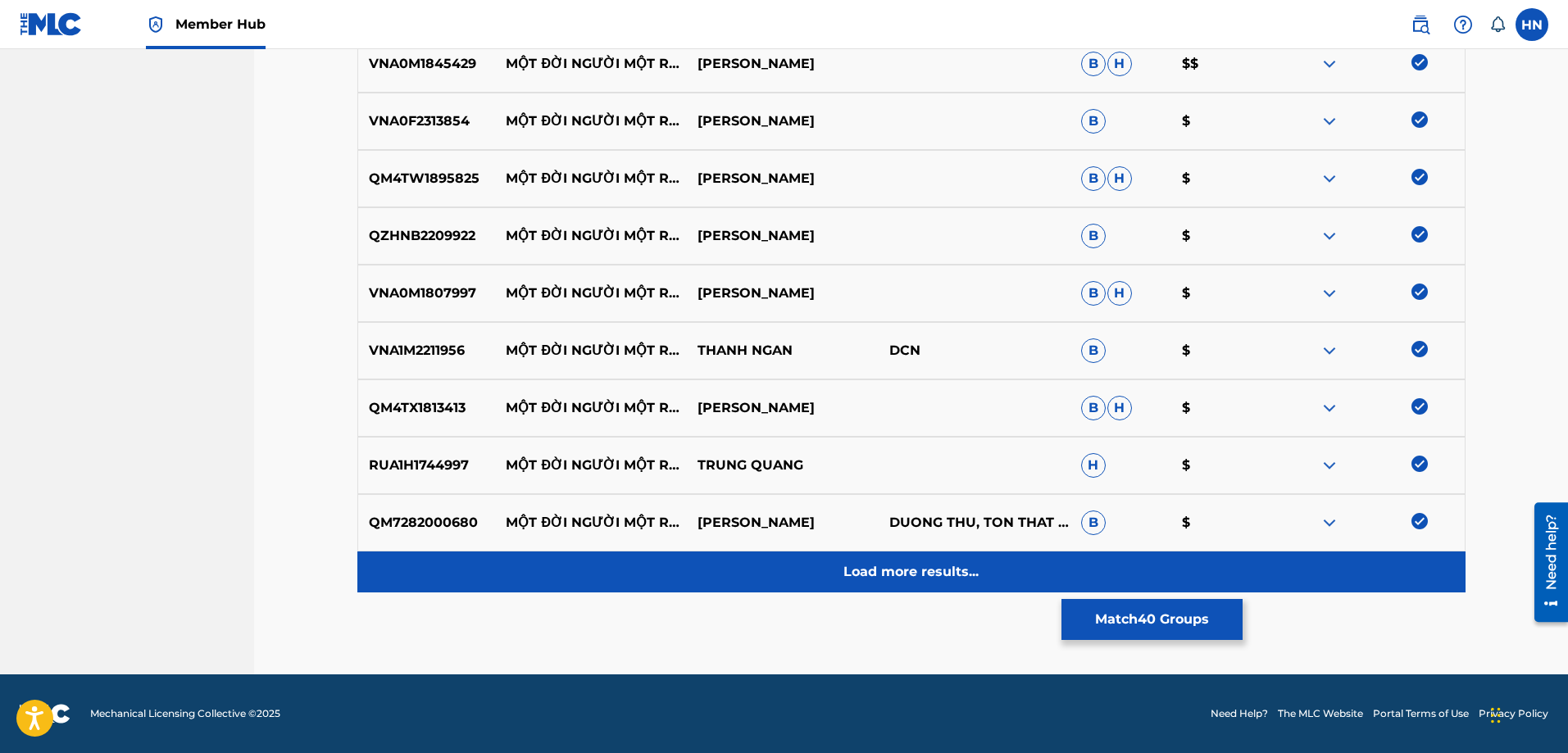
click at [965, 562] on p "Load more results..." at bounding box center [911, 571] width 135 height 19
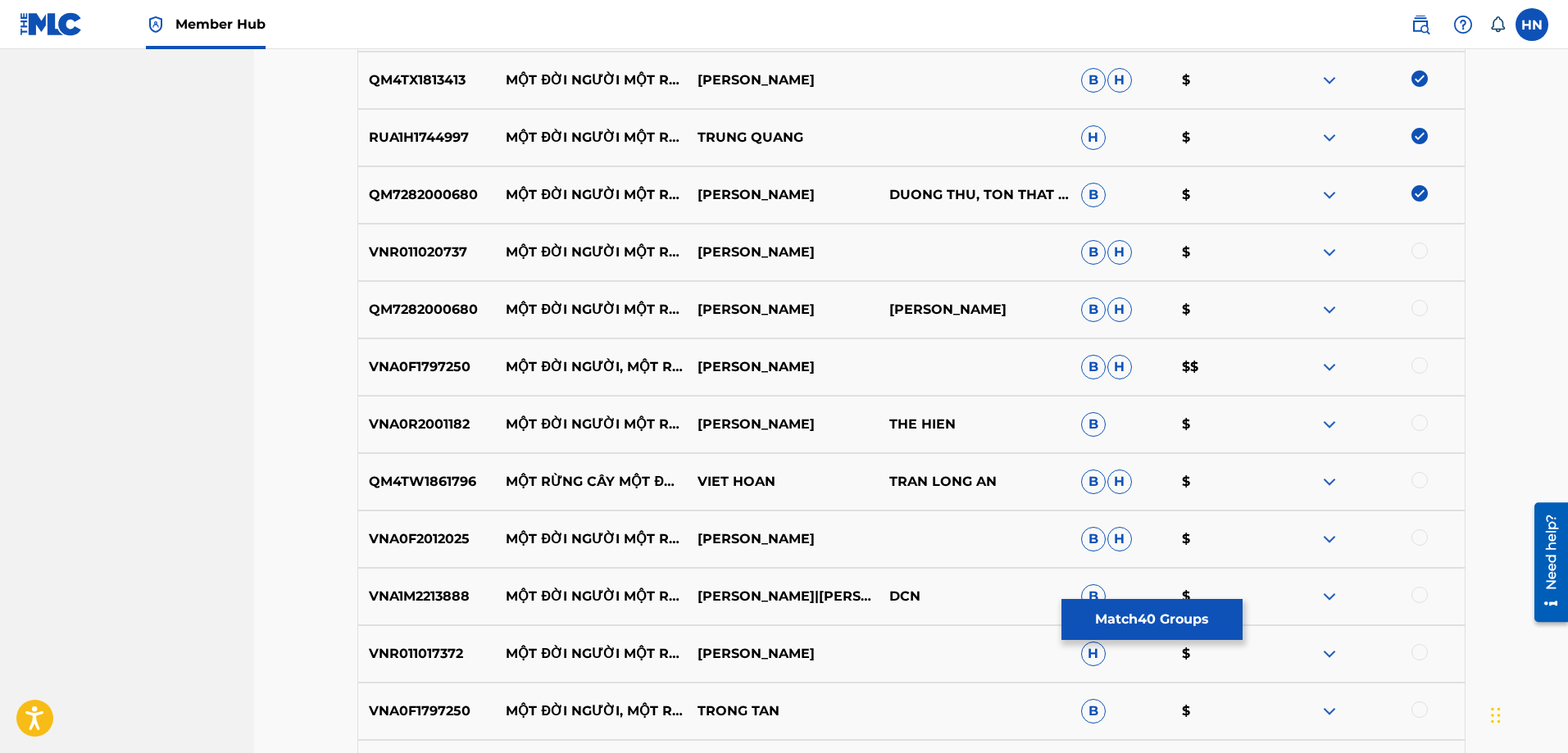
scroll to position [2783, 0]
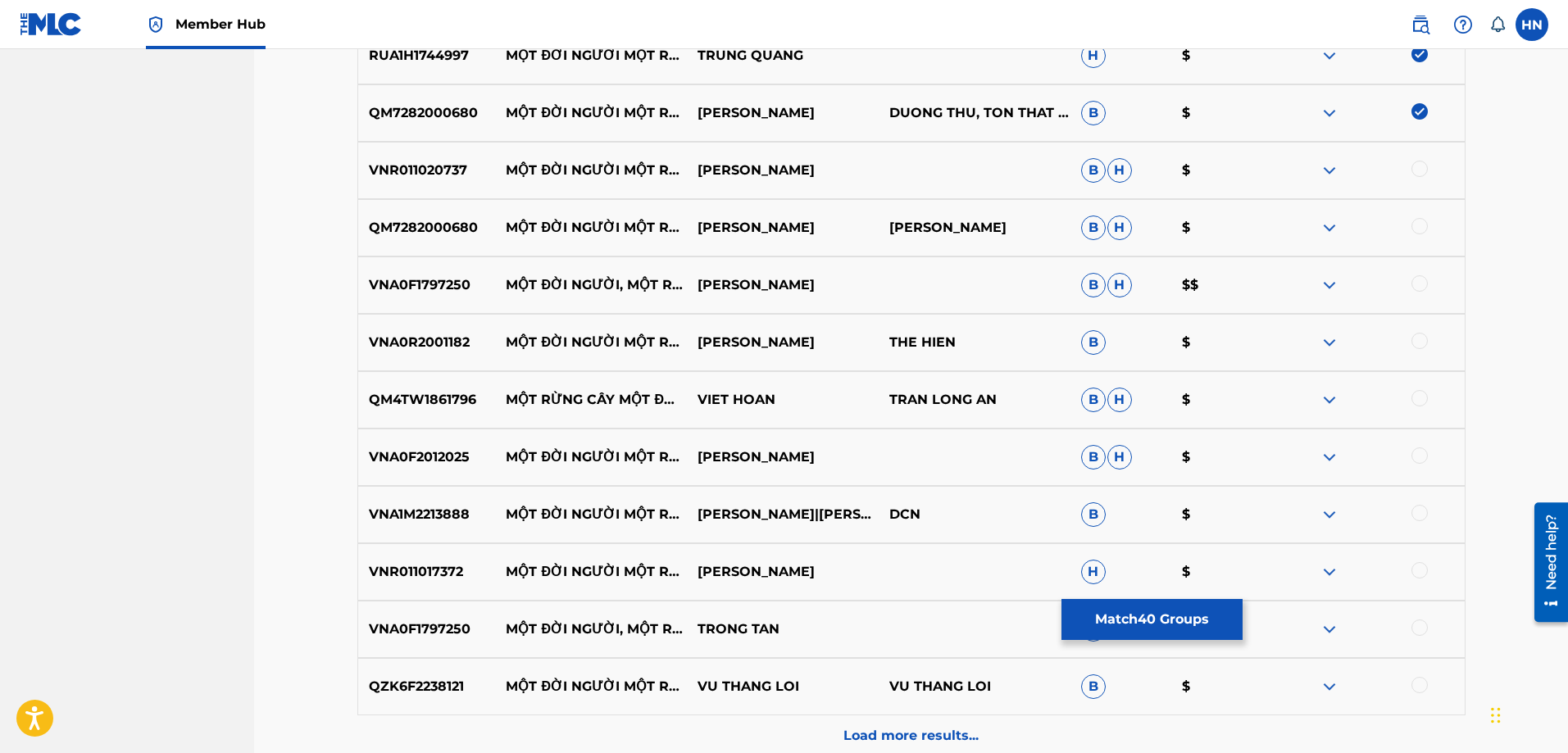
click at [446, 158] on div "VNR011020737 MỘT ĐỜI NGƯỜI MỘT RỪNG CÂY HỒNG NHUNG B H $" at bounding box center [911, 171] width 1108 height 57
click at [1415, 165] on div at bounding box center [1419, 168] width 16 height 16
click at [424, 227] on p "QM7282000680" at bounding box center [427, 227] width 138 height 19
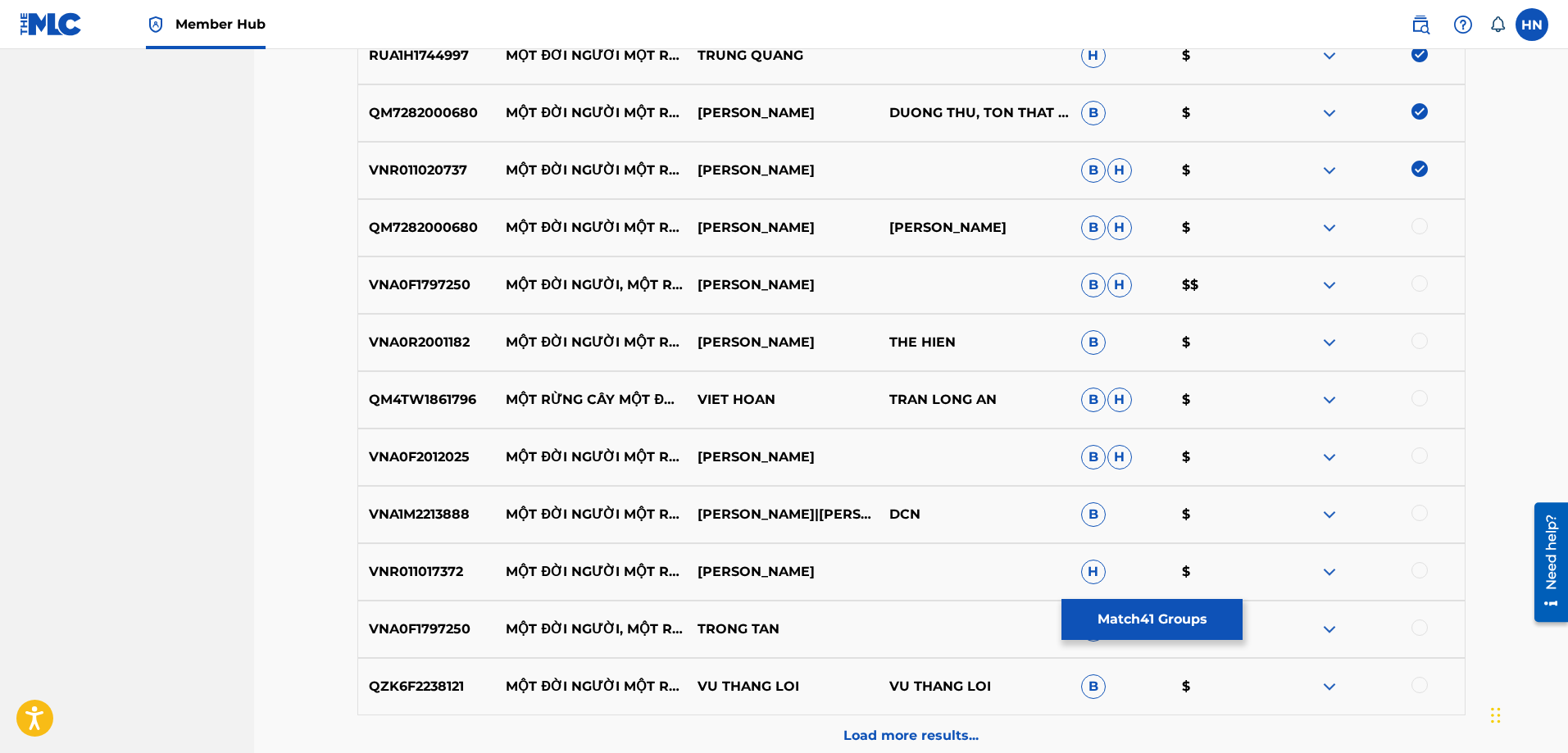
click at [1418, 229] on div at bounding box center [1419, 225] width 16 height 16
click at [425, 288] on p "VNA0F1797250" at bounding box center [427, 285] width 138 height 19
click at [1418, 285] on div at bounding box center [1419, 283] width 16 height 16
click at [440, 335] on p "VNA0R2001182" at bounding box center [427, 342] width 138 height 19
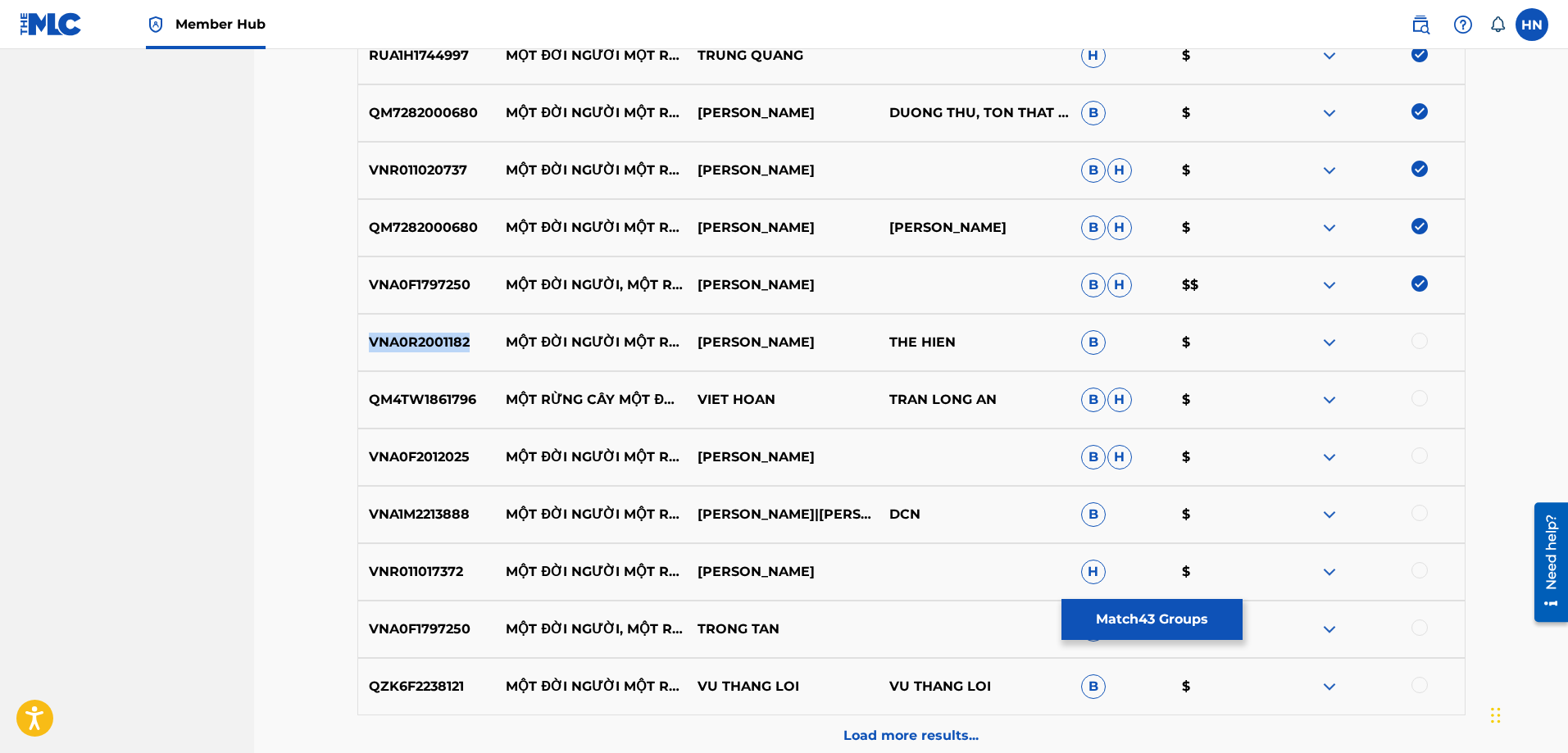
click at [440, 335] on p "VNA0R2001182" at bounding box center [427, 342] width 138 height 19
click at [1421, 340] on div at bounding box center [1419, 340] width 16 height 16
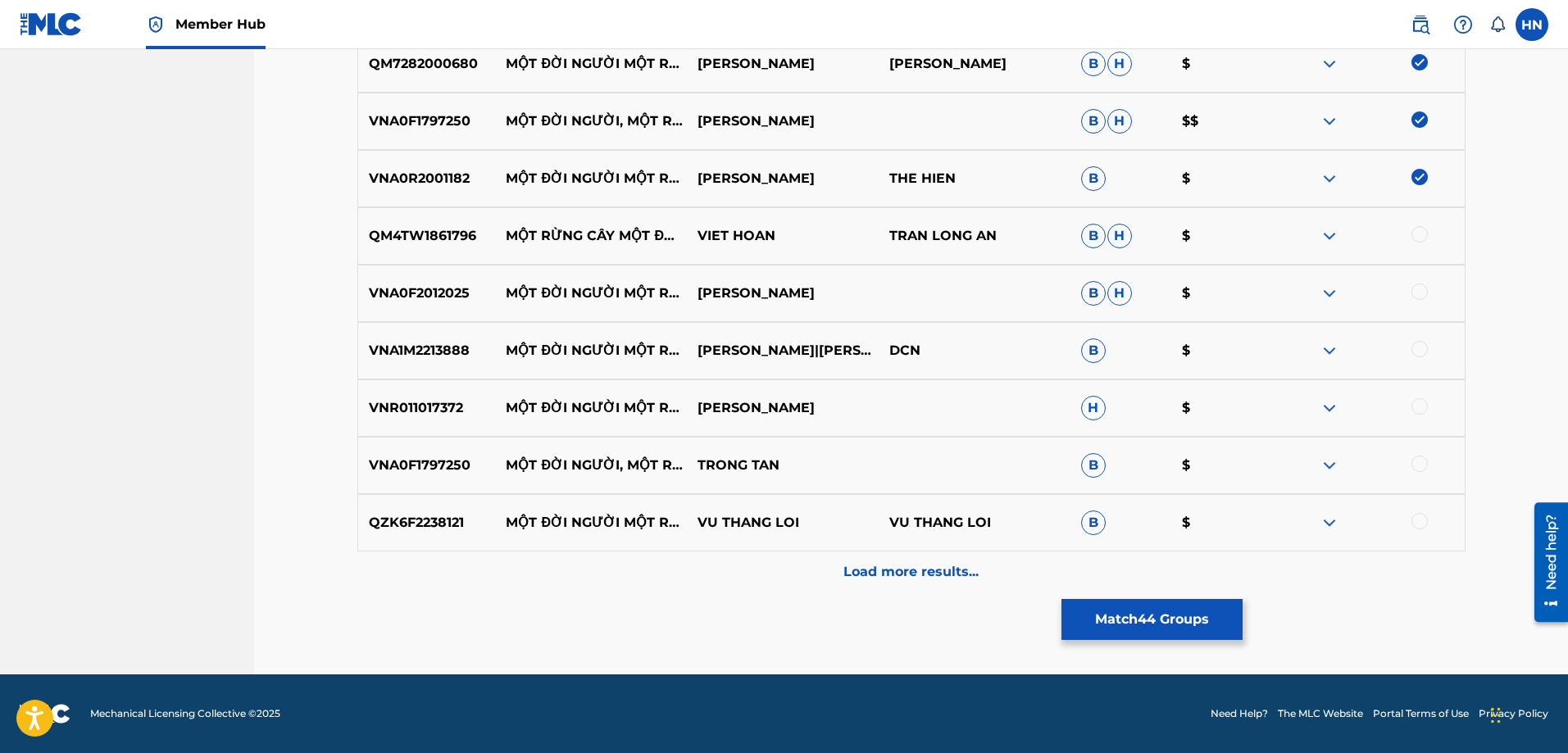
click at [430, 246] on div "QM4TW1861796 MỘT RỪNG CÂY MỘT ĐỜI NGƯỜI VIET HOAN TRAN LONG AN B H $" at bounding box center [911, 236] width 1108 height 57
click at [1423, 238] on div at bounding box center [1419, 234] width 16 height 16
click at [408, 299] on p "VNA0F2012025" at bounding box center [427, 292] width 138 height 19
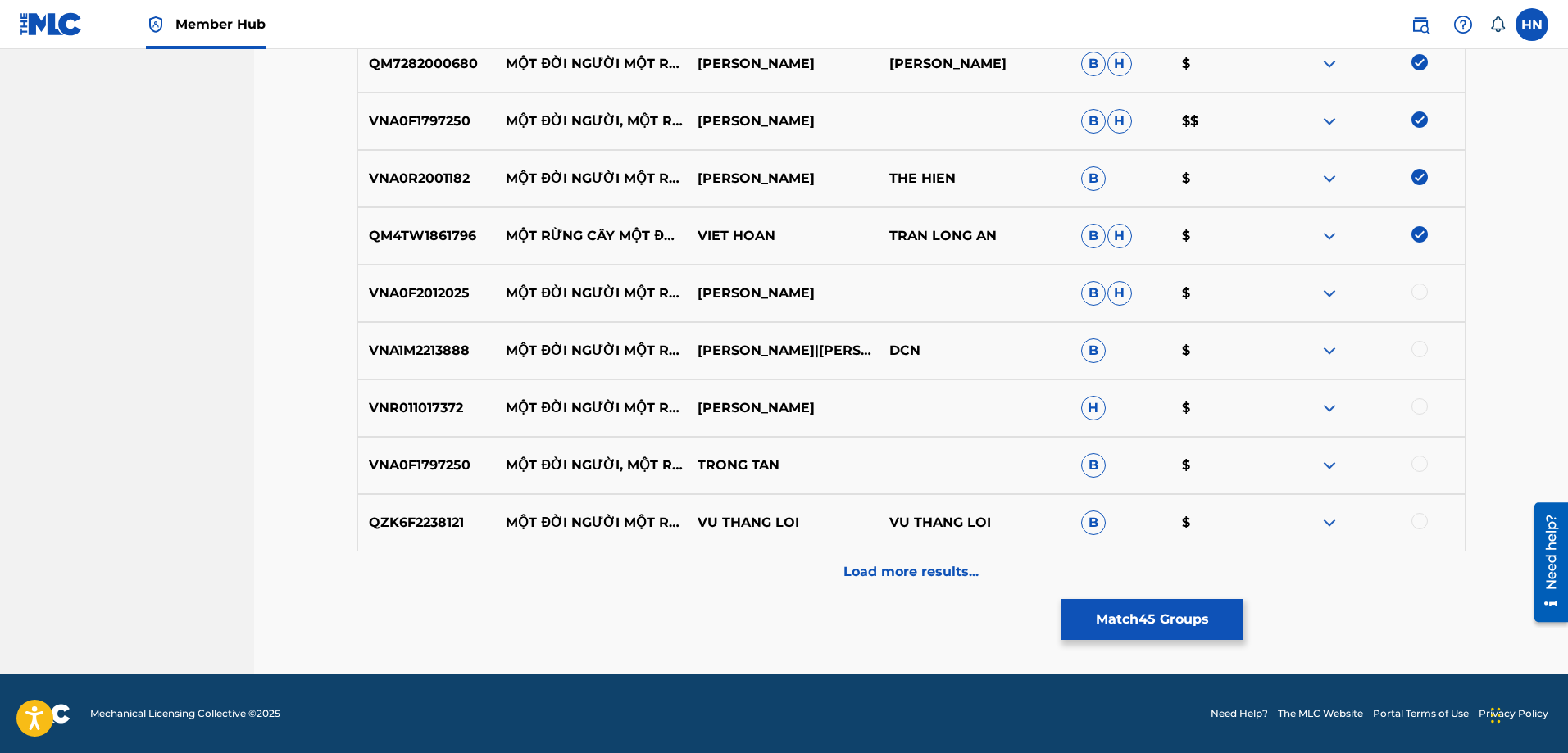
click at [1424, 289] on div at bounding box center [1419, 291] width 16 height 16
click at [458, 337] on div "VNA1M2213888 MỘT ĐỜI NGƯỜI MỘT RỪNG CÂY GIA TIẾN|THANH NGÂN DCN B $" at bounding box center [911, 350] width 1108 height 57
click at [1415, 347] on div at bounding box center [1419, 349] width 16 height 16
click at [409, 406] on p "VNR011017372" at bounding box center [427, 408] width 138 height 19
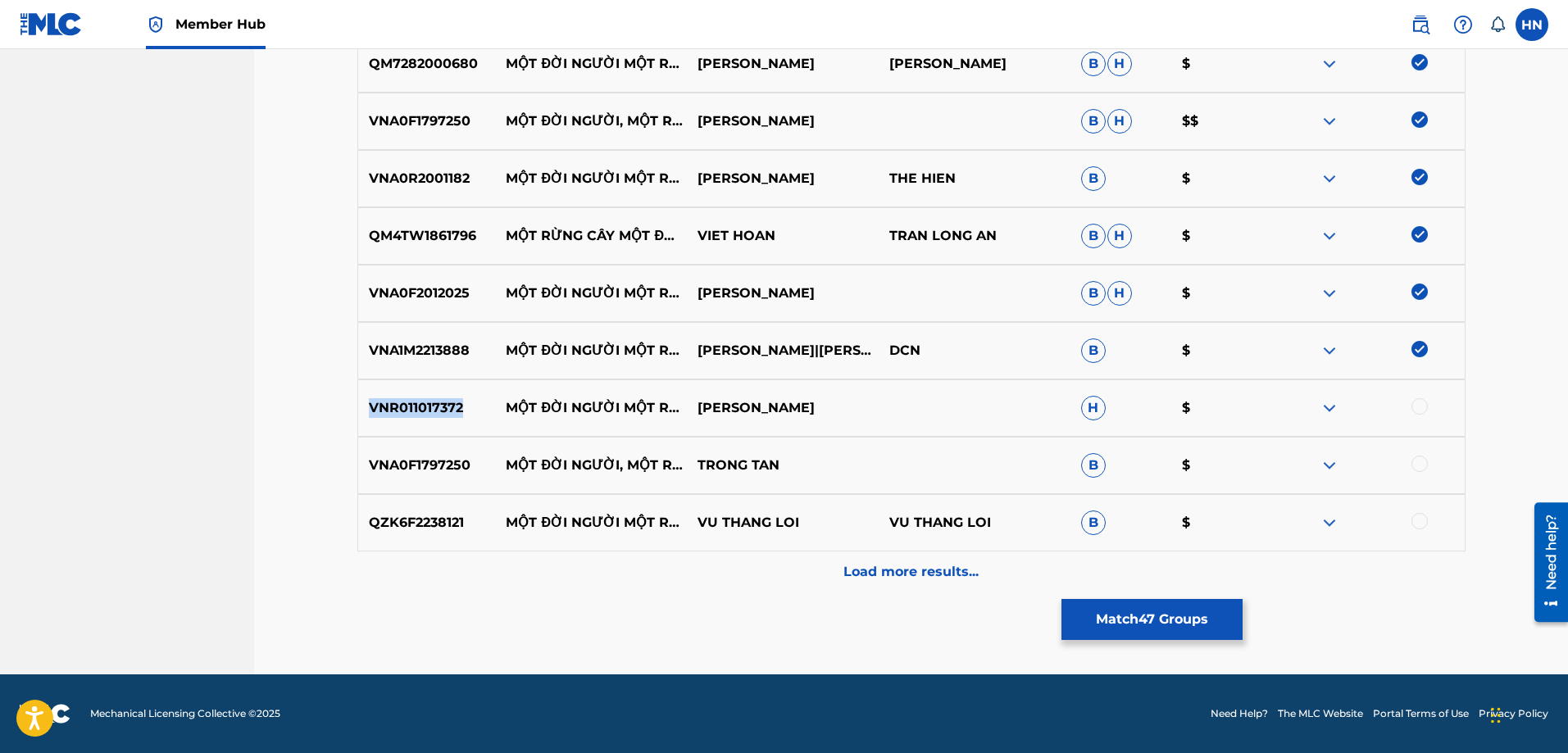
click at [409, 406] on p "VNR011017372" at bounding box center [427, 408] width 138 height 19
click at [1425, 404] on div at bounding box center [1419, 406] width 16 height 16
click at [393, 452] on div "VNA0F1797250 MỘT ĐỜI NGƯỜI, MỘT RỪNG CÂY TRONG TAN B $" at bounding box center [911, 466] width 1108 height 57
click at [1418, 460] on div at bounding box center [1419, 463] width 16 height 16
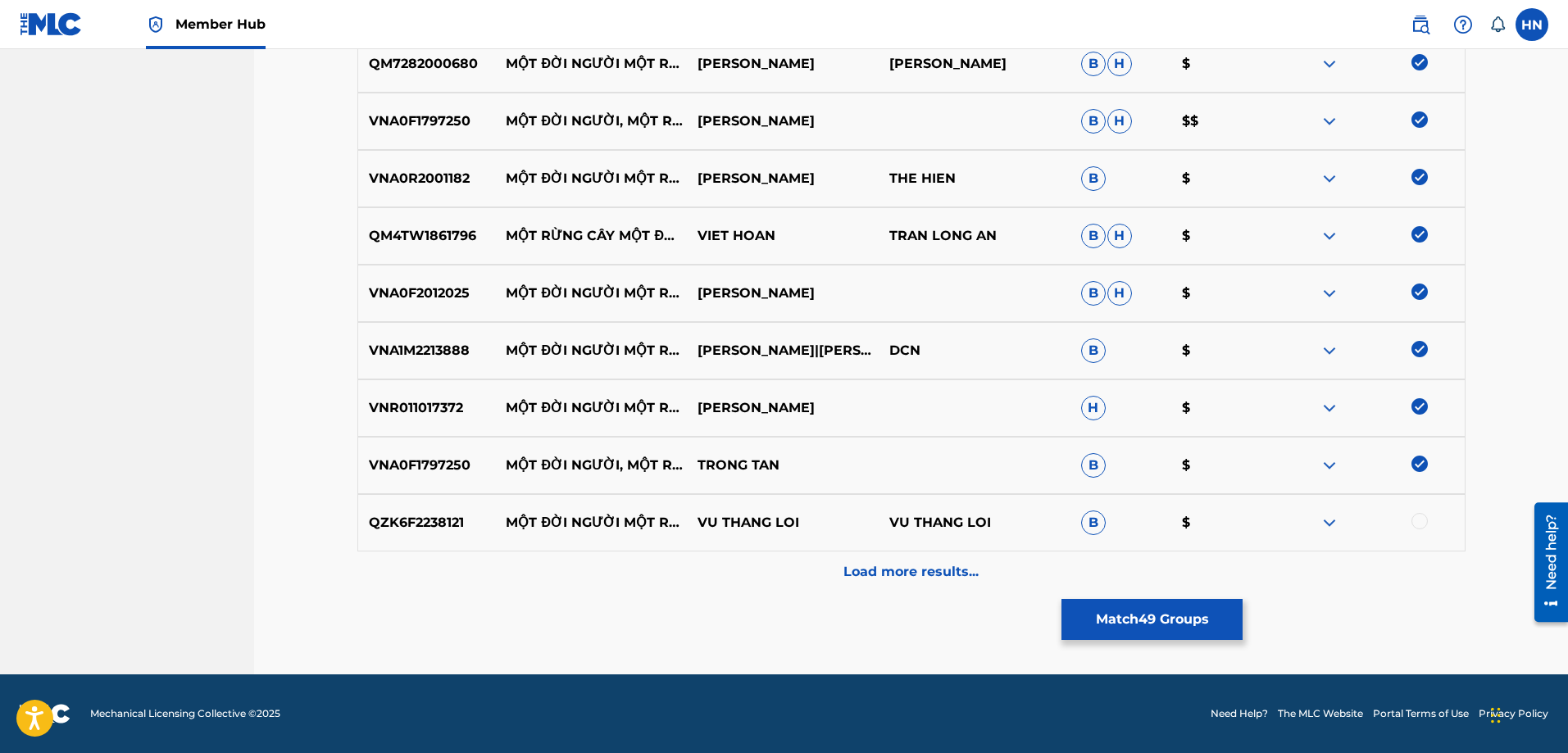
click at [419, 519] on p "QZK6F2238121" at bounding box center [427, 522] width 138 height 19
click at [1420, 522] on div at bounding box center [1419, 520] width 16 height 16
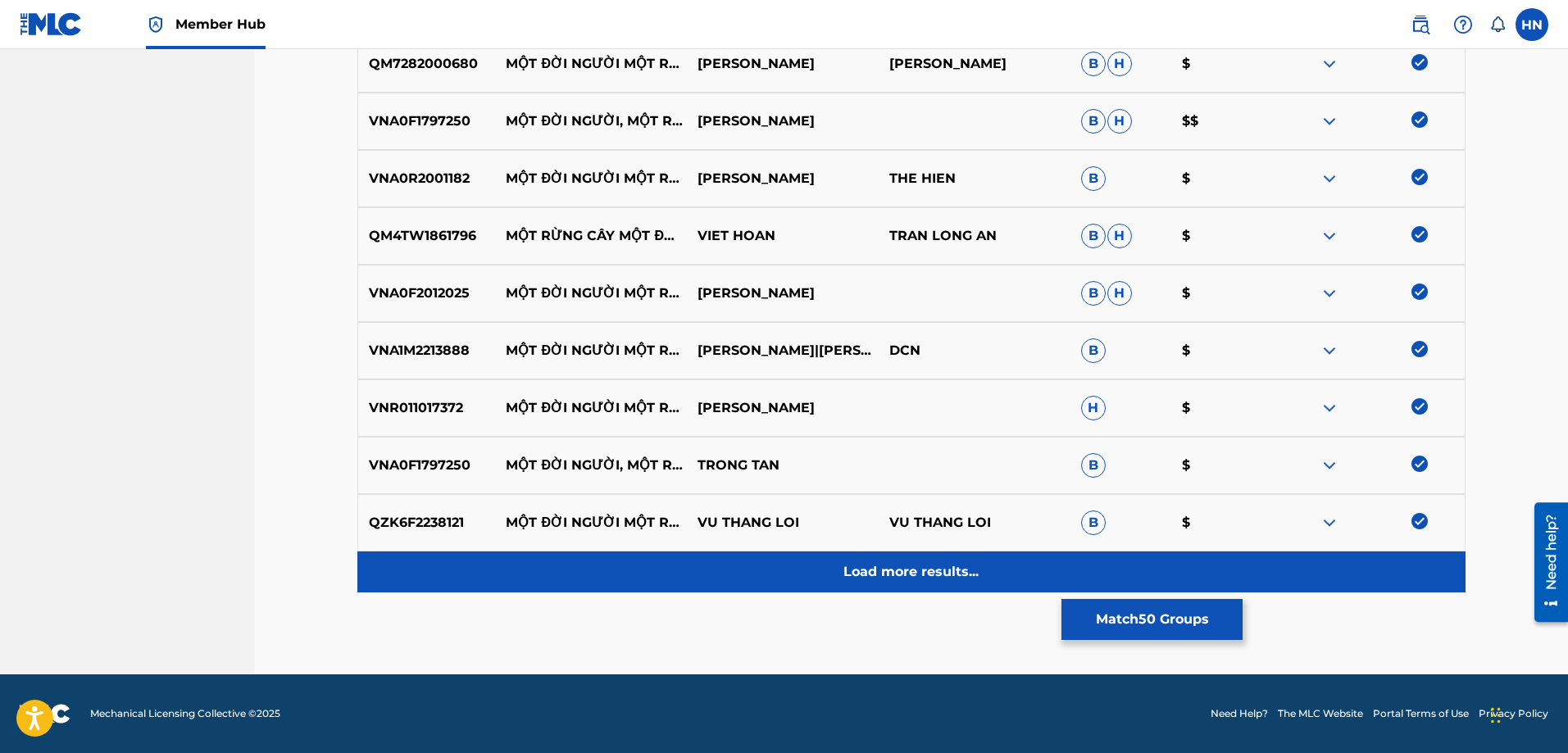
click at [963, 559] on div "Load more results..." at bounding box center [911, 571] width 1108 height 41
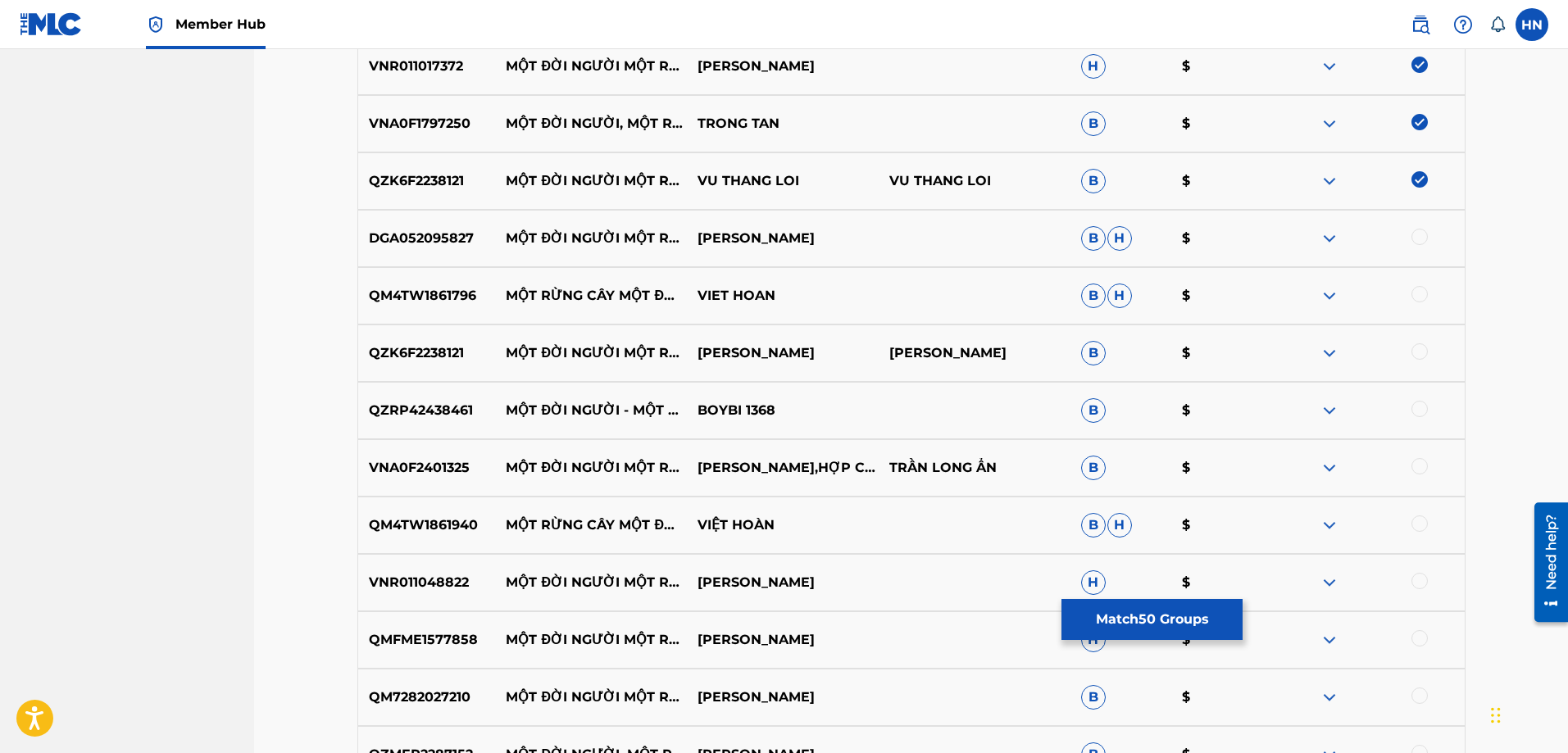
scroll to position [3357, 0]
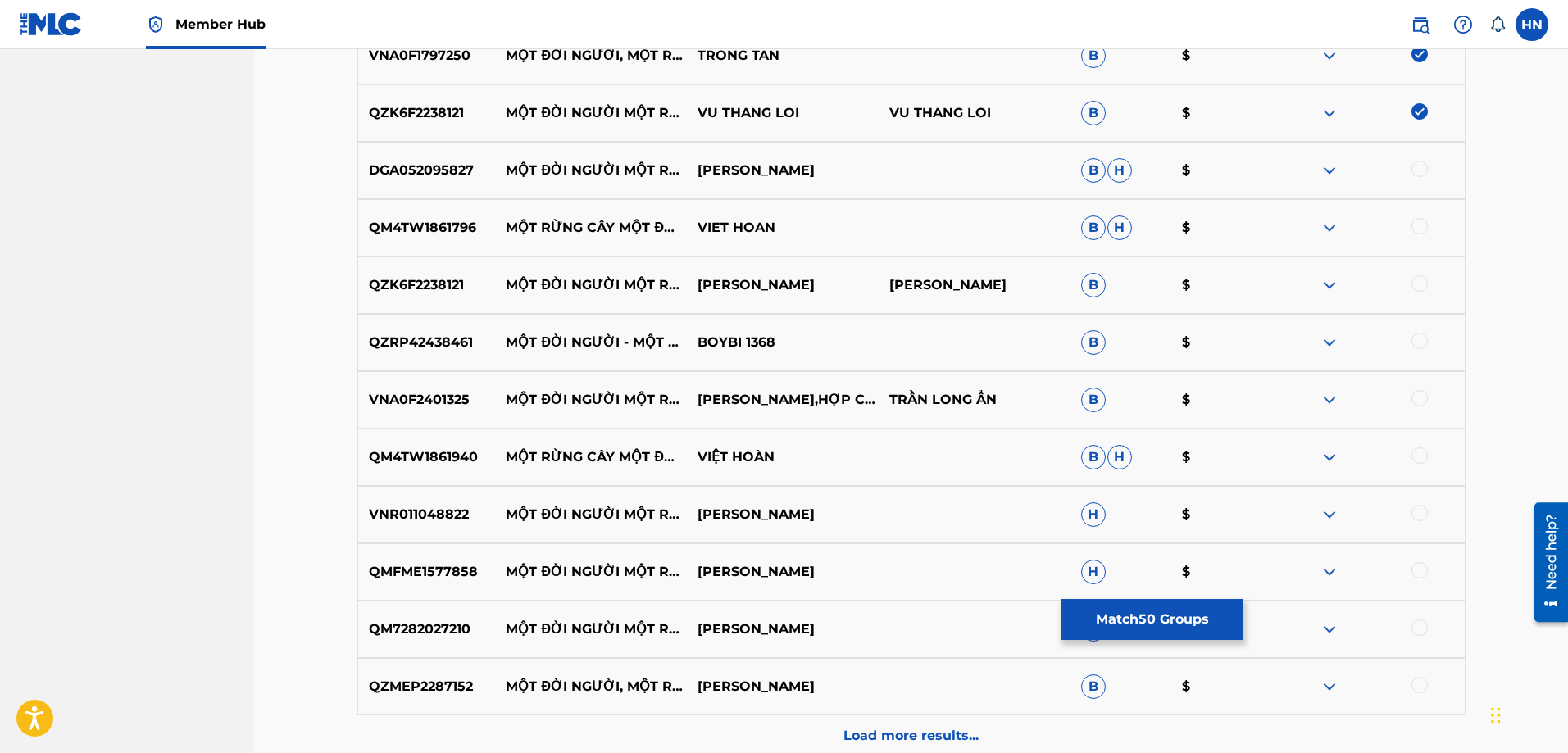
click at [381, 183] on div "DGA052095827 MỘT ĐỜI NGƯỜI MỘT RỪNG CÂY NGÔ QUỐC LINH B H $" at bounding box center [911, 171] width 1108 height 57
click at [1421, 163] on div at bounding box center [1419, 168] width 16 height 16
click at [430, 224] on p "QM4TW1861796" at bounding box center [427, 227] width 138 height 19
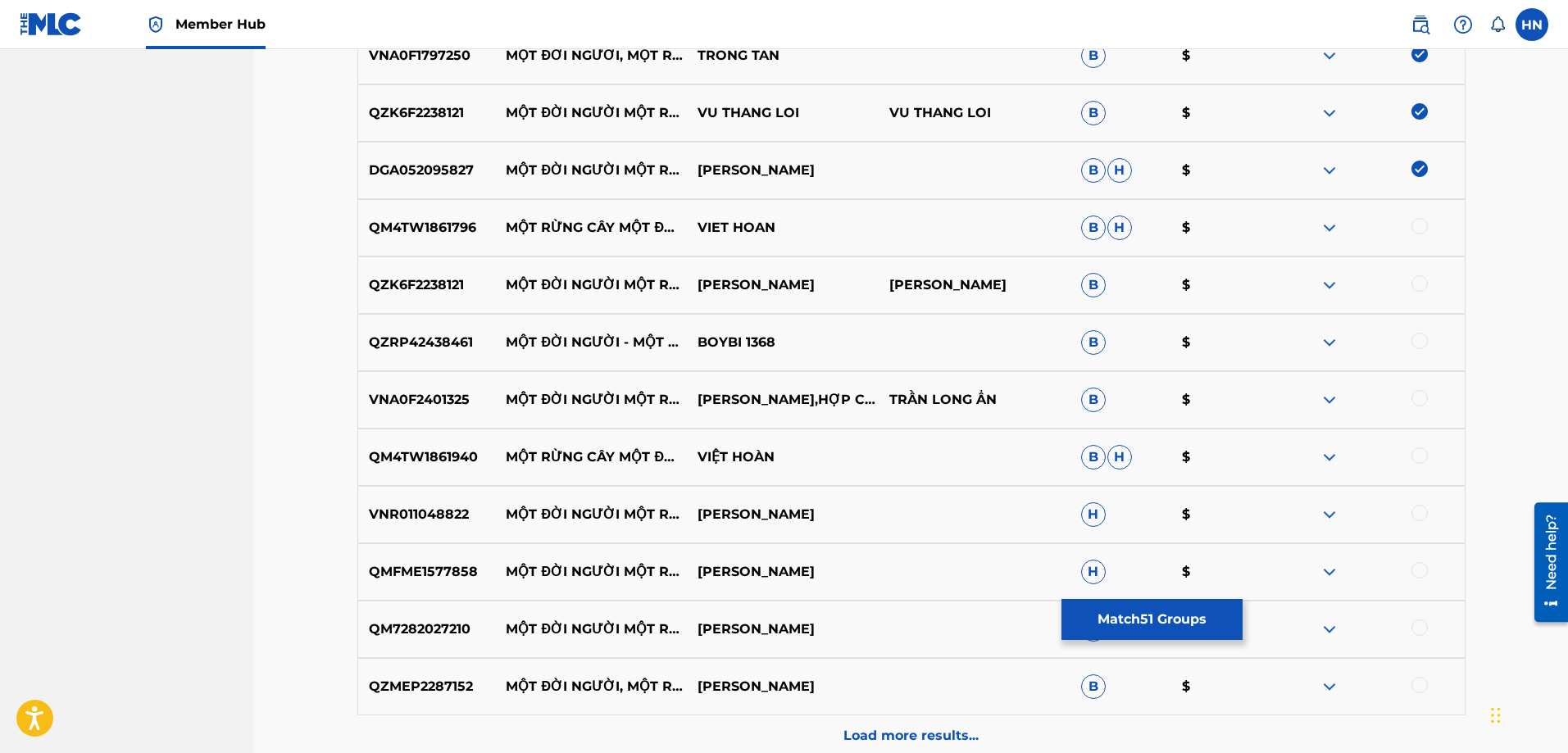
click at [1412, 228] on div at bounding box center [1419, 225] width 16 height 16
click at [402, 278] on p "QZK6F2238121" at bounding box center [427, 285] width 138 height 19
click at [1418, 281] on div at bounding box center [1419, 283] width 16 height 16
click at [370, 331] on div "QZRP42438461 MỘT ĐỜI NGƯỜI - MỘT RỪNG CÂY BOYBI 1368 B $" at bounding box center [911, 342] width 1108 height 57
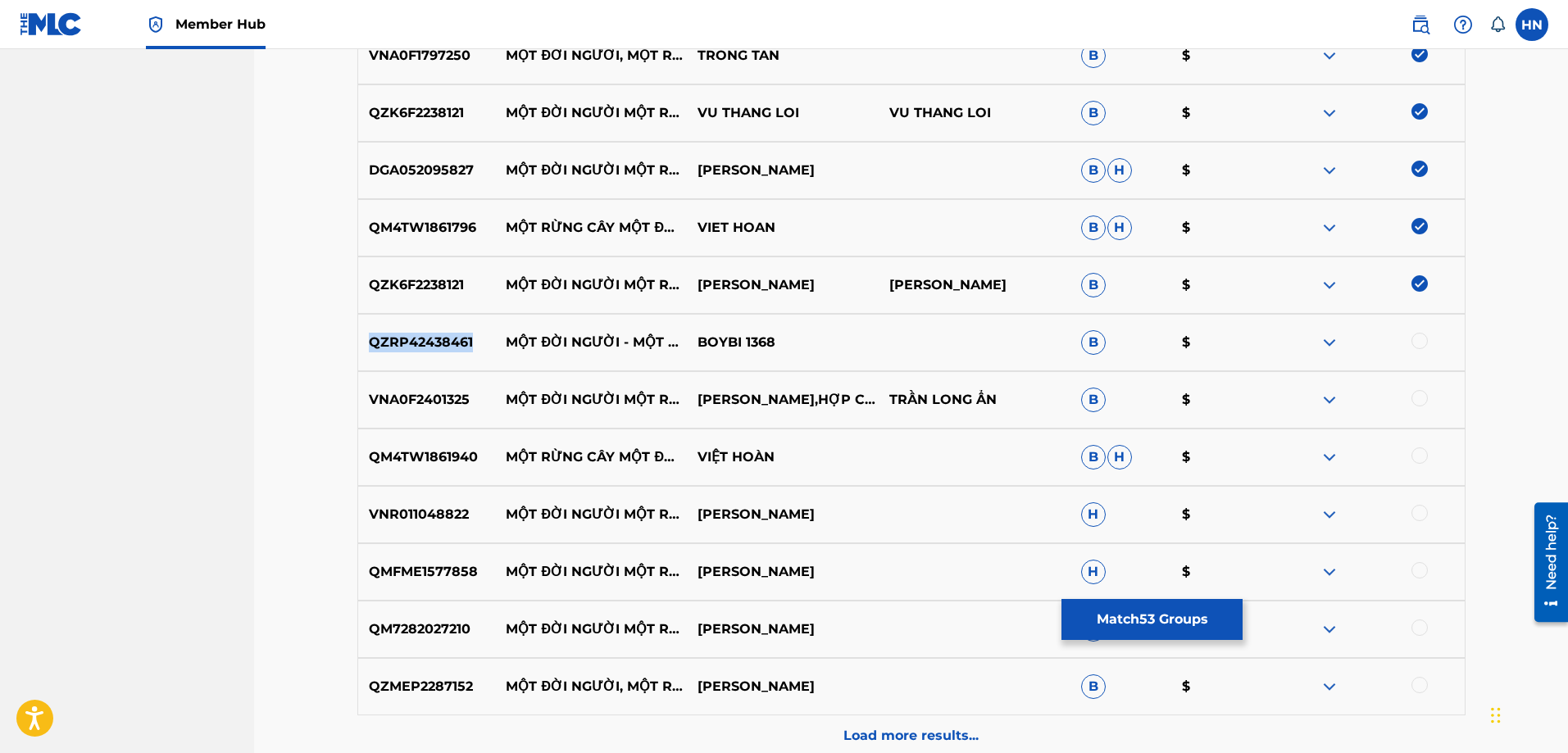
click at [370, 331] on div "QZRP42438461 MỘT ĐỜI NGƯỜI - MỘT RỪNG CÂY BOYBI 1368 B $" at bounding box center [911, 342] width 1108 height 57
click at [1426, 340] on div at bounding box center [1419, 340] width 16 height 16
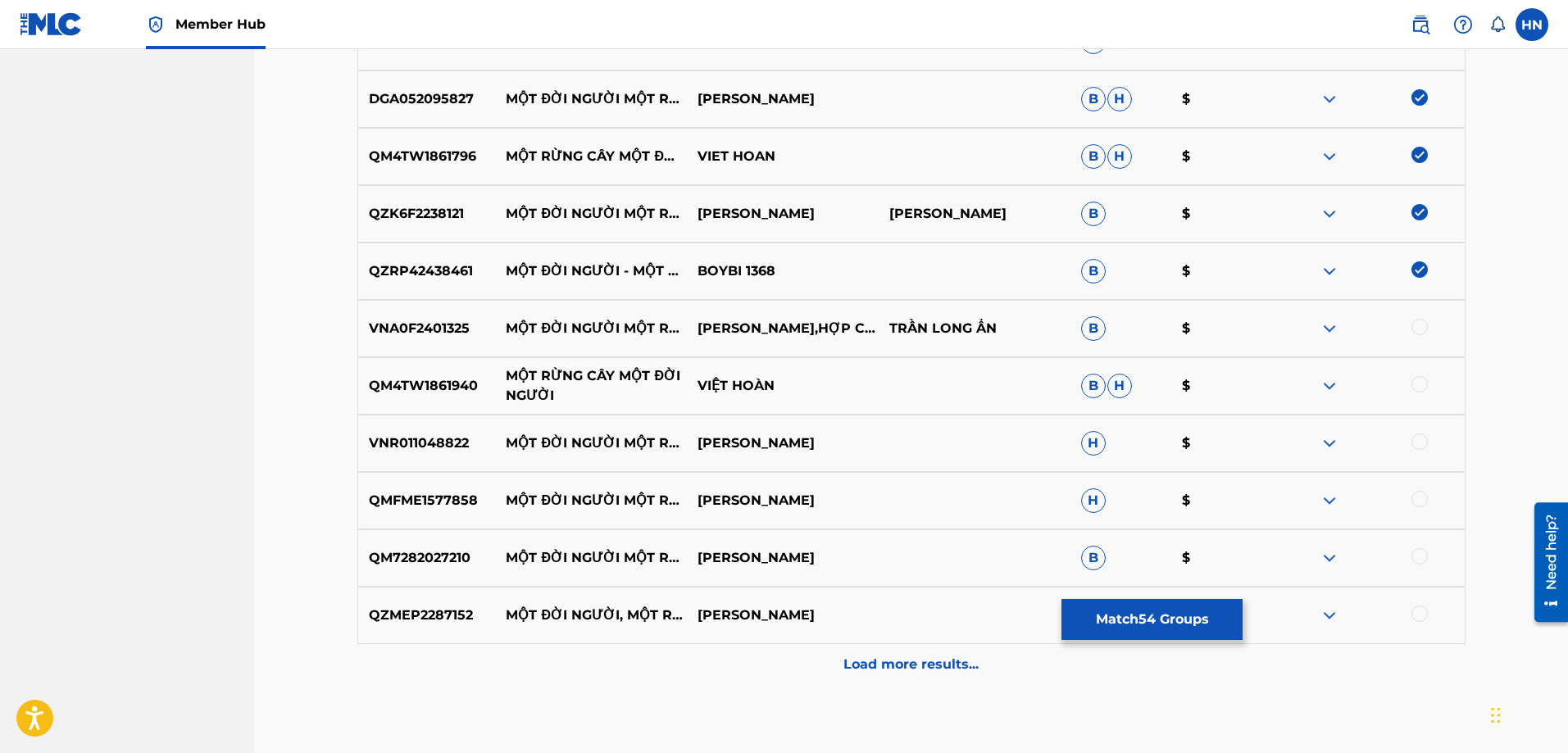
scroll to position [3520, 0]
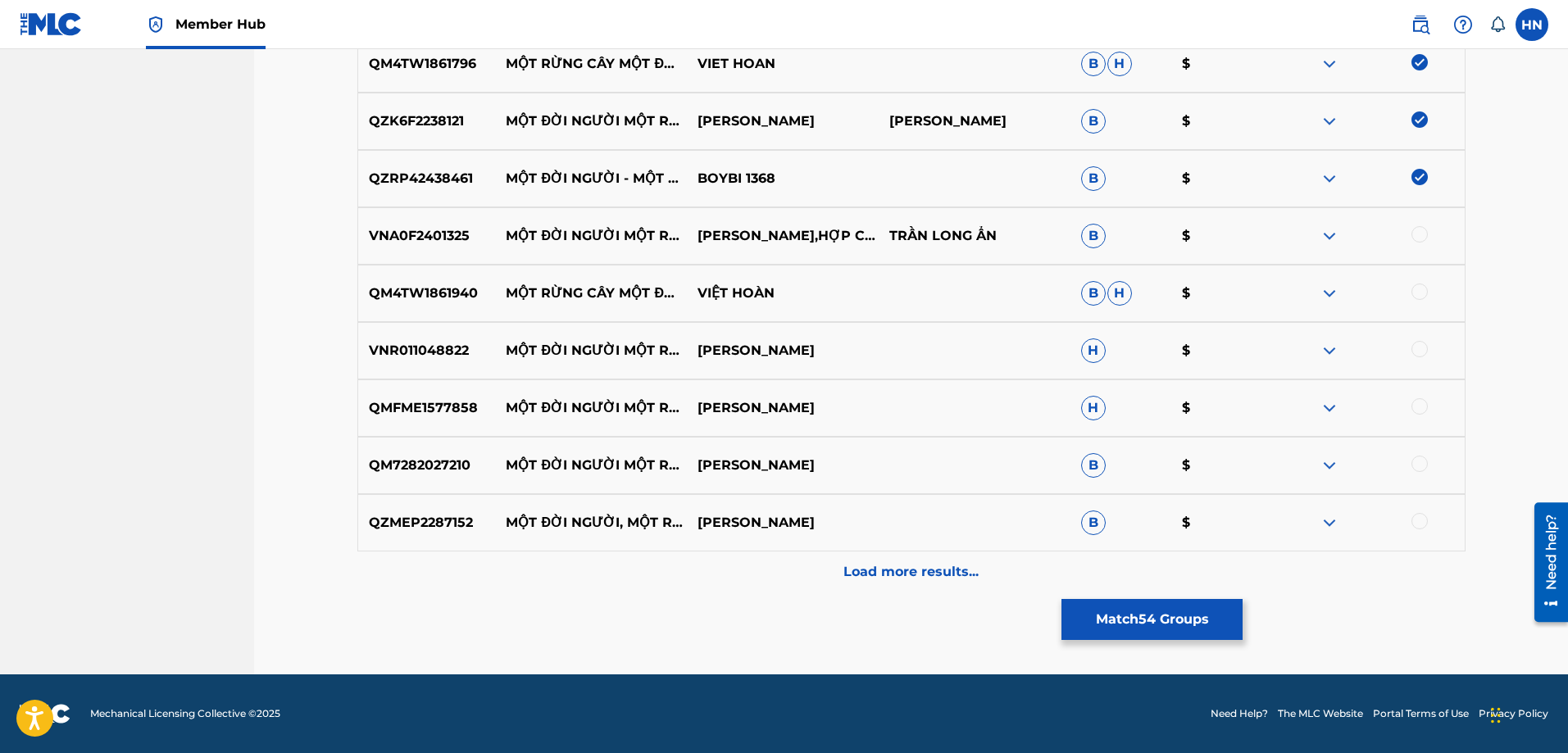
click at [420, 257] on div "VNA0F2401325 MỘT ĐỜI NGƯỜI MỘT RỪNG CÂY THANH LAM,HỢP CA PHƯƠNG BẮC TRẦN LONG…" at bounding box center [911, 236] width 1108 height 57
click at [1420, 237] on div at bounding box center [1419, 234] width 16 height 16
click at [436, 289] on p "QM4TW1861940" at bounding box center [427, 292] width 138 height 19
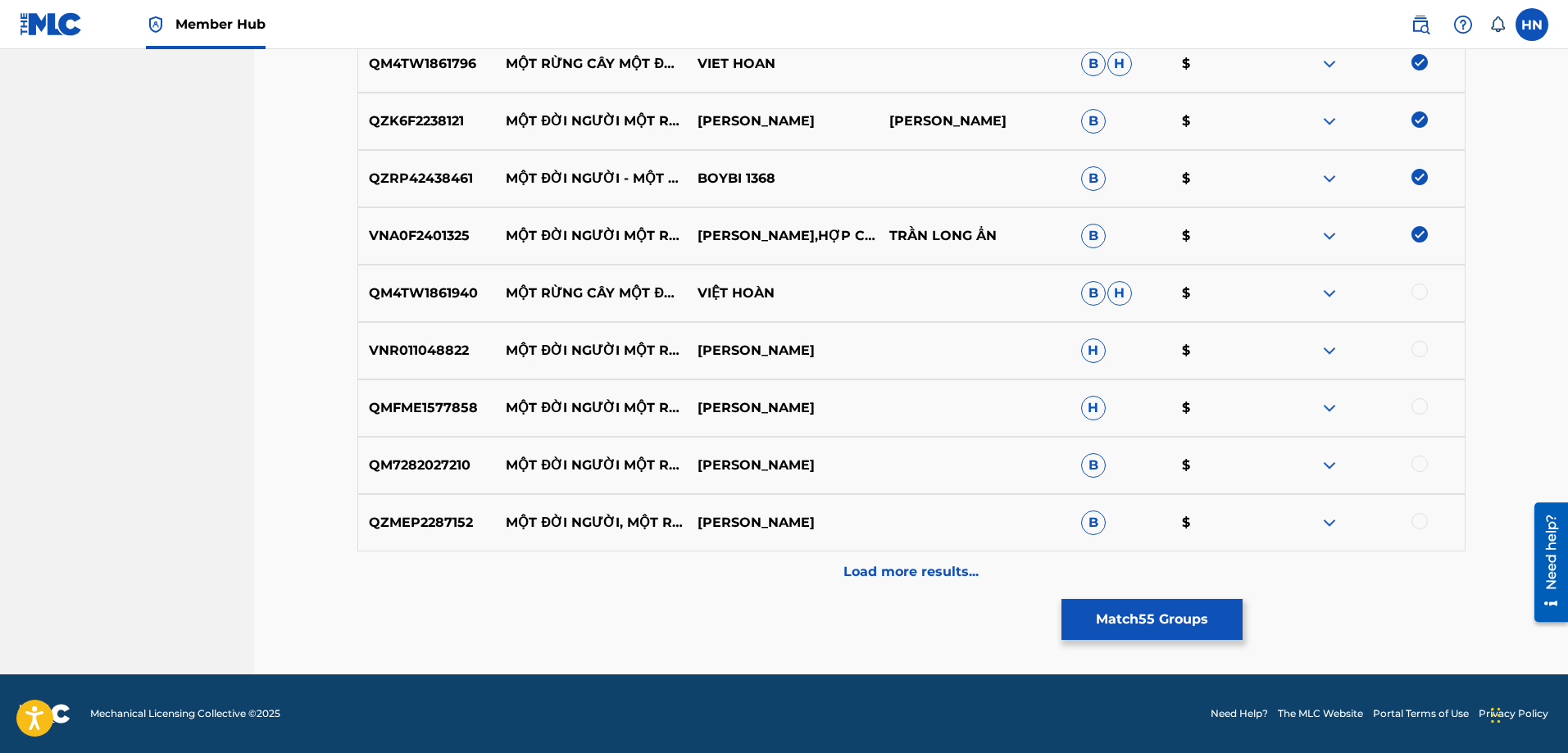
click at [1419, 285] on div at bounding box center [1419, 291] width 16 height 16
click at [419, 336] on div "VNR011048822 MỘT ĐỜI NGƯỜI MỘT RỪNG CÂY LAM BAO PHI H $" at bounding box center [911, 350] width 1108 height 57
click at [1417, 347] on div at bounding box center [1419, 349] width 16 height 16
click at [399, 393] on div "QMFME1577858 MỘT ĐỜI NGƯỜI MỘT RỪNG CÂY PHÚC LÂM H $" at bounding box center [911, 408] width 1108 height 57
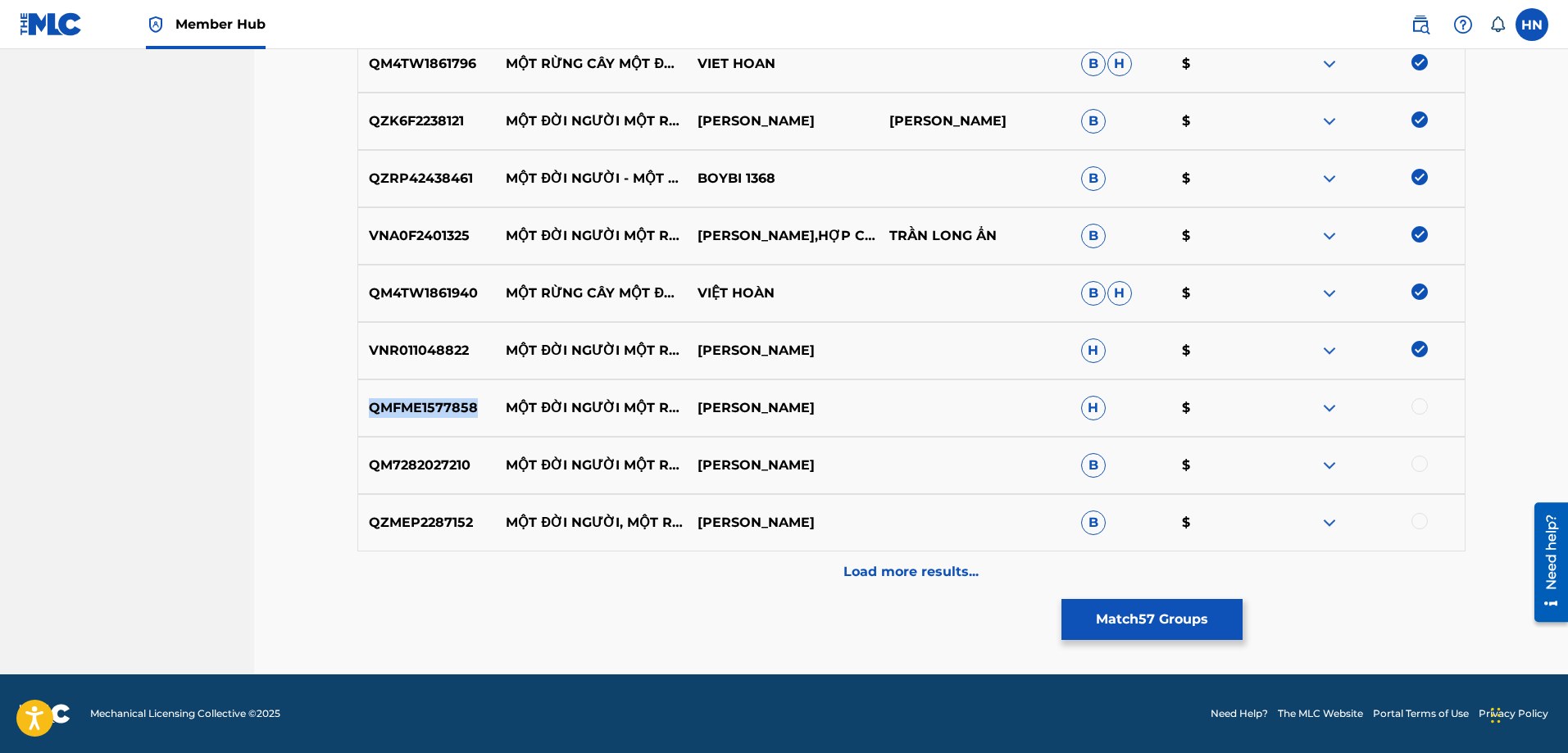
click at [399, 393] on div "QMFME1577858 MỘT ĐỜI NGƯỜI MỘT RỪNG CÂY PHÚC LÂM H $" at bounding box center [911, 408] width 1108 height 57
click at [1413, 401] on div at bounding box center [1419, 406] width 16 height 16
click at [405, 471] on p "QM7282027210" at bounding box center [427, 465] width 138 height 19
click at [1416, 462] on div at bounding box center [1419, 463] width 16 height 16
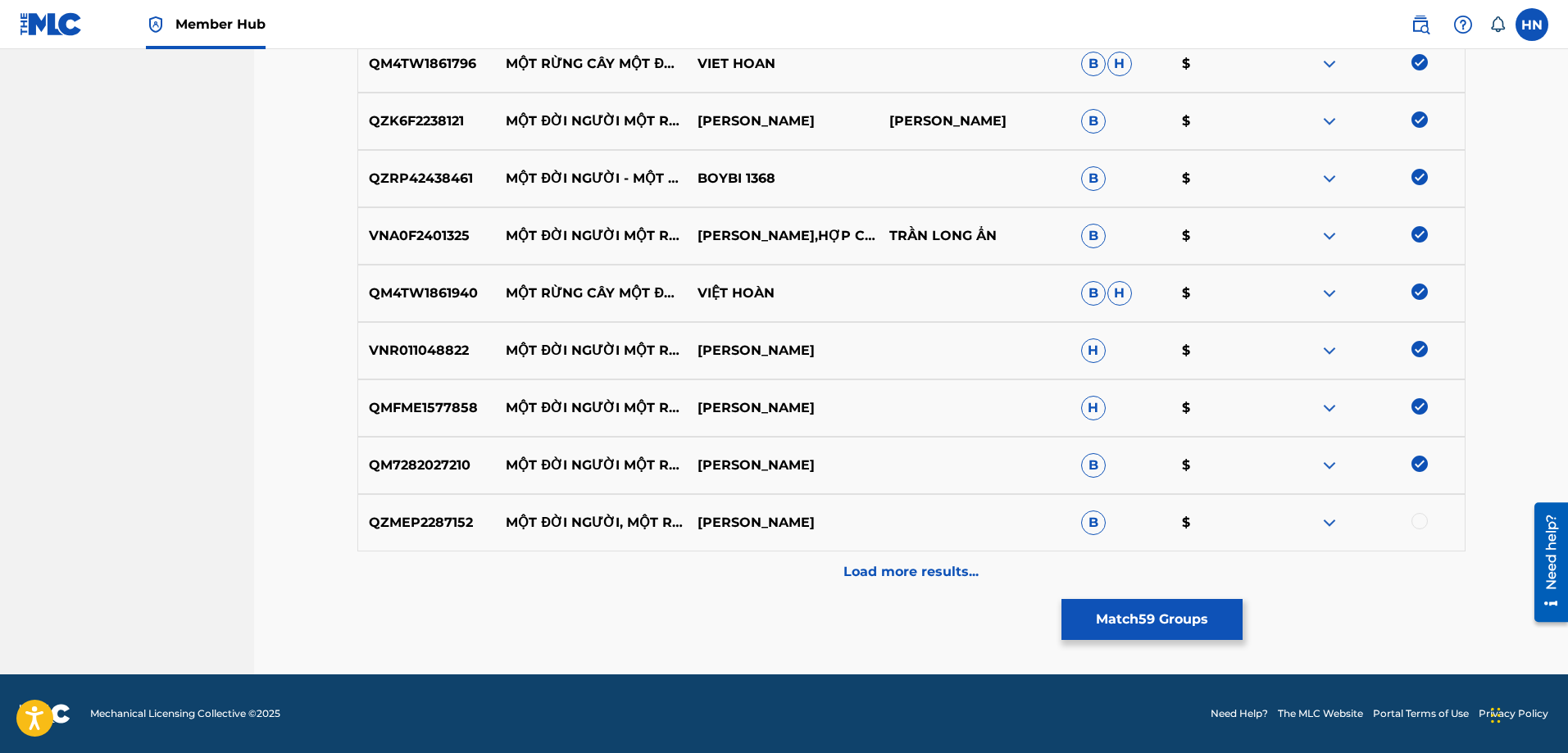
click at [456, 514] on p "QZMEP2287152" at bounding box center [427, 522] width 138 height 19
click at [1417, 519] on div at bounding box center [1419, 520] width 16 height 16
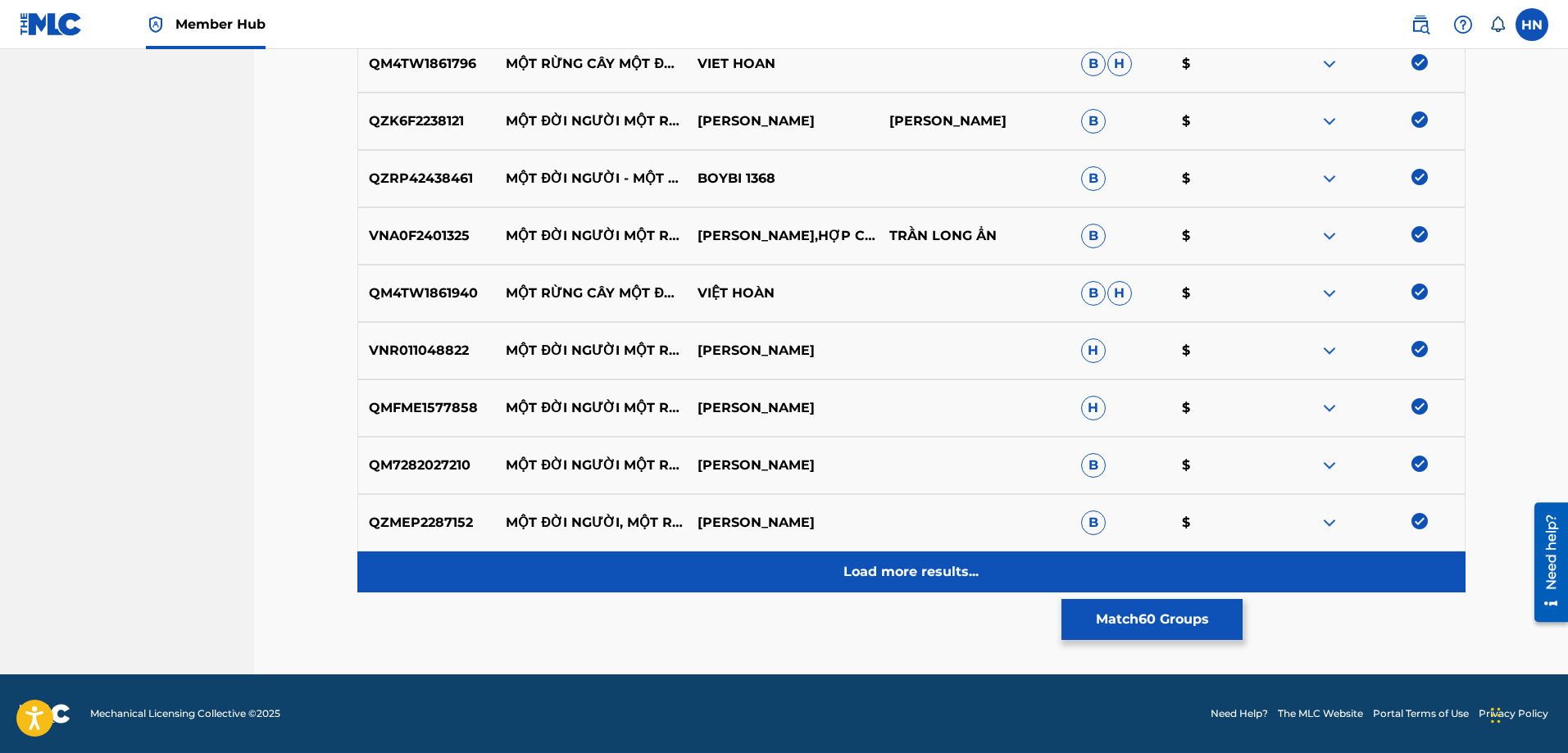
click at [937, 570] on p "Load more results..." at bounding box center [911, 571] width 135 height 19
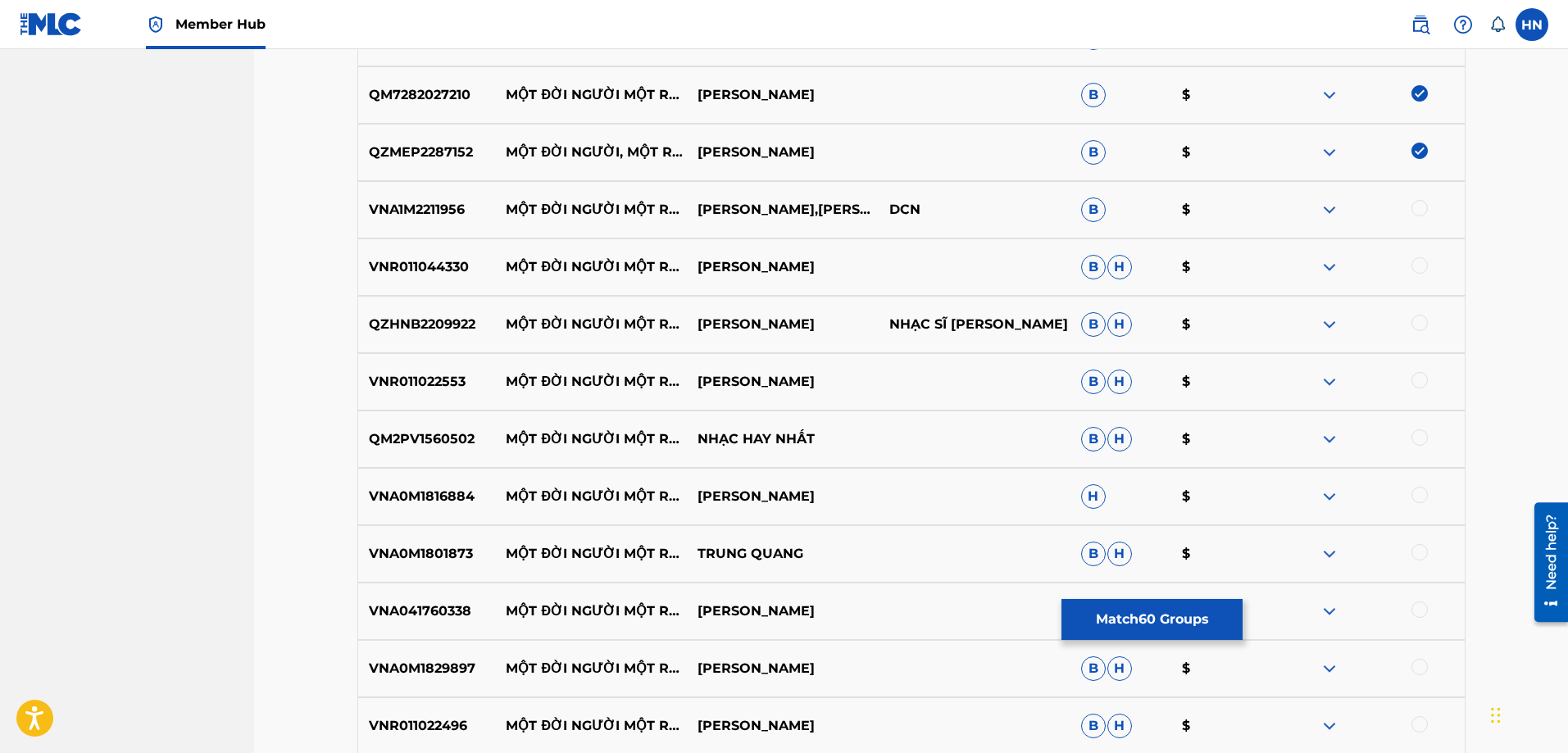
scroll to position [3931, 0]
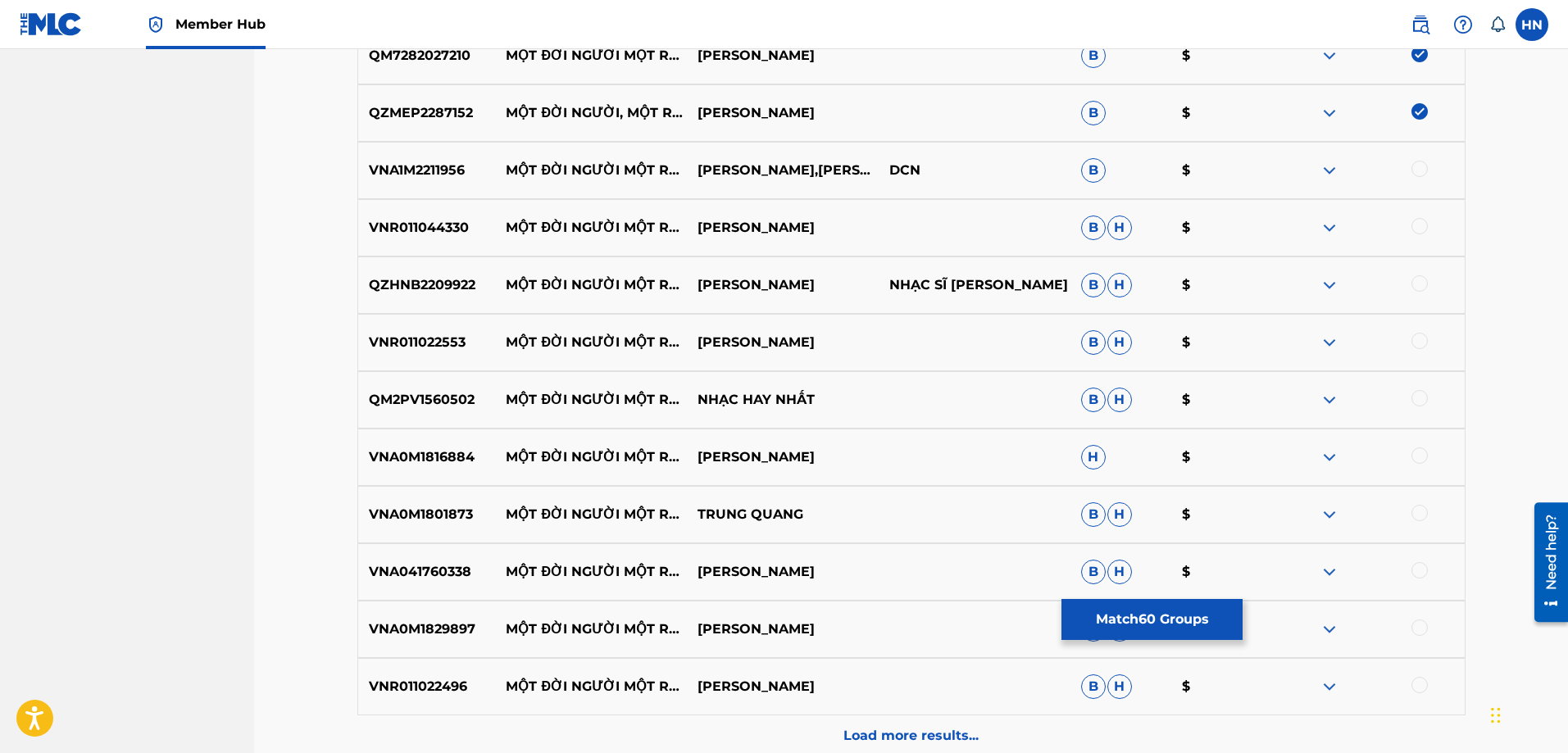
click at [462, 187] on div "VNA1M2211956 MỘT ĐỜI NGƯỜI MỘT RỪNG CÂY THANH NGÂN,GIA TIẾN DCN B $" at bounding box center [911, 171] width 1108 height 57
click at [1417, 166] on div at bounding box center [1419, 168] width 16 height 16
click at [369, 243] on div "VNR011044330 MỘT ĐỜI NGƯỜI MỘT RỪNG CÂY LÂM BẢO PHI B H $" at bounding box center [911, 228] width 1108 height 57
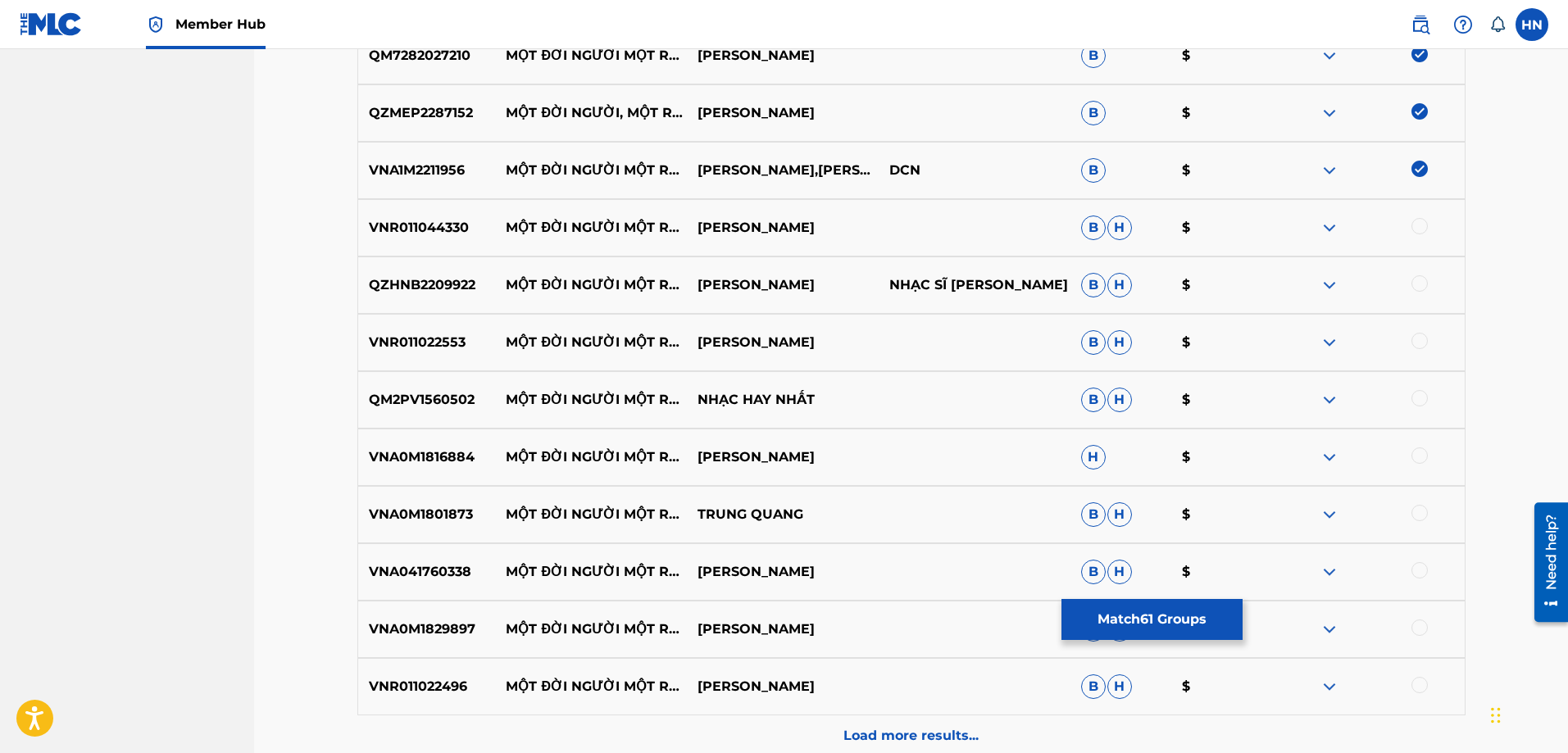
click at [1417, 228] on div at bounding box center [1419, 225] width 16 height 16
click at [494, 287] on p "QZHNB2209922" at bounding box center [427, 285] width 138 height 19
click at [463, 282] on p "QZHNB2209922" at bounding box center [427, 285] width 138 height 19
click at [1425, 282] on div at bounding box center [1419, 283] width 16 height 16
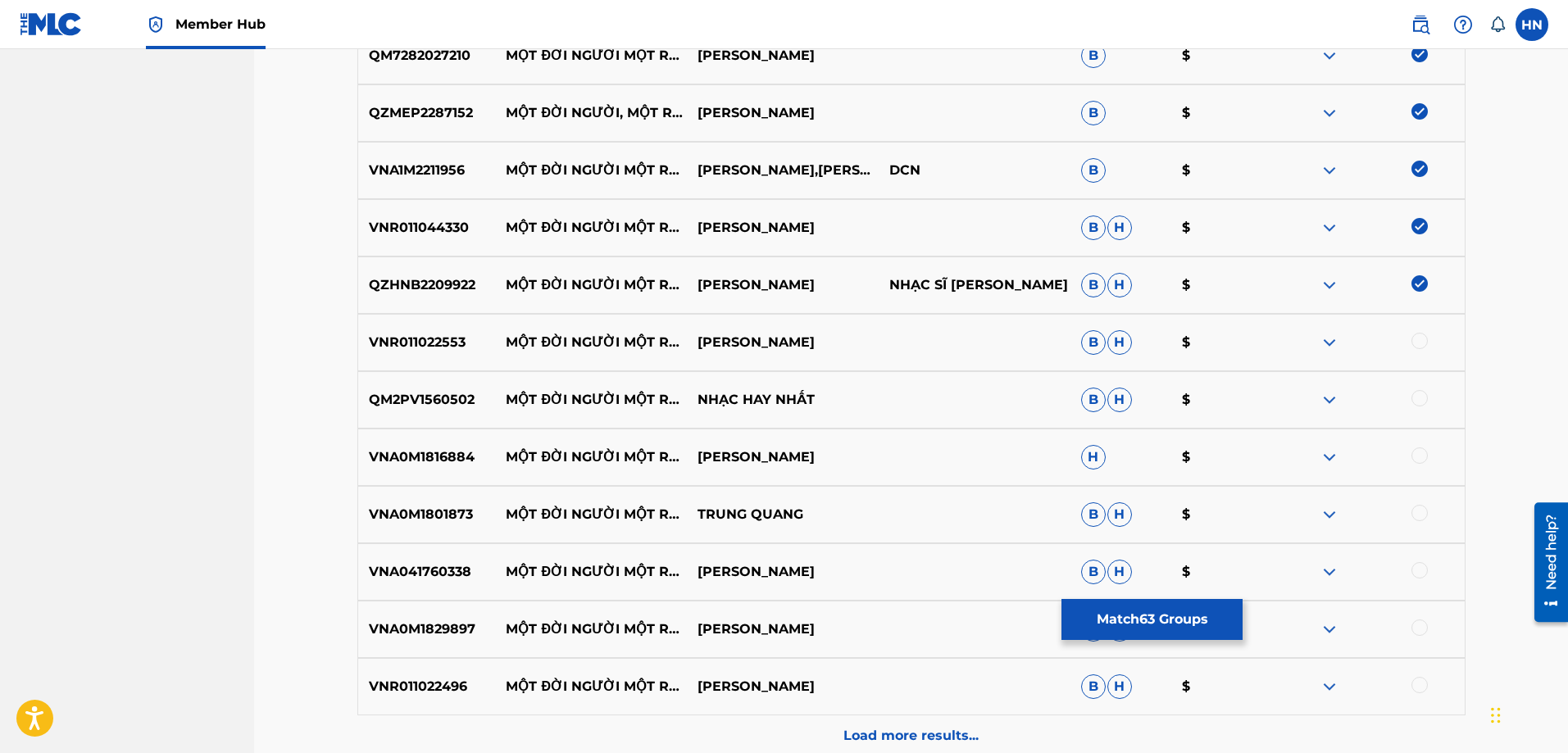
click at [408, 342] on p "VNR011022553" at bounding box center [427, 342] width 138 height 19
click at [1418, 336] on div at bounding box center [1419, 340] width 16 height 16
click at [448, 403] on p "QM2PV1560502" at bounding box center [427, 399] width 138 height 19
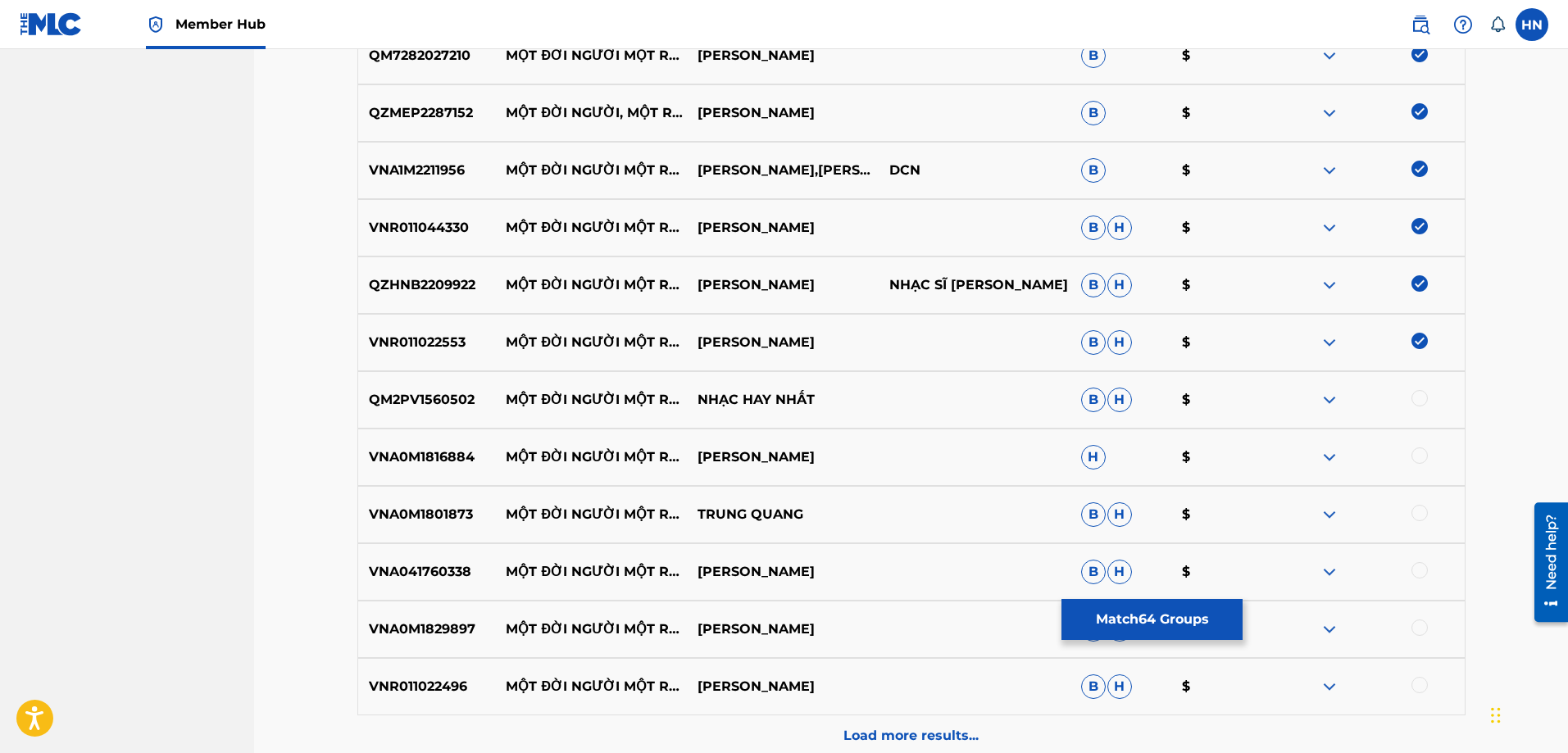
click at [1417, 395] on div at bounding box center [1419, 398] width 16 height 16
click at [437, 477] on div "VNA0M1816884 MỘT ĐỜI NGƯỜI MỘT RỪNG CÂY MINH THUẬN H $" at bounding box center [911, 457] width 1108 height 57
click at [1412, 458] on div at bounding box center [1419, 455] width 16 height 16
click at [372, 505] on p "VNA0M1801873" at bounding box center [427, 514] width 138 height 19
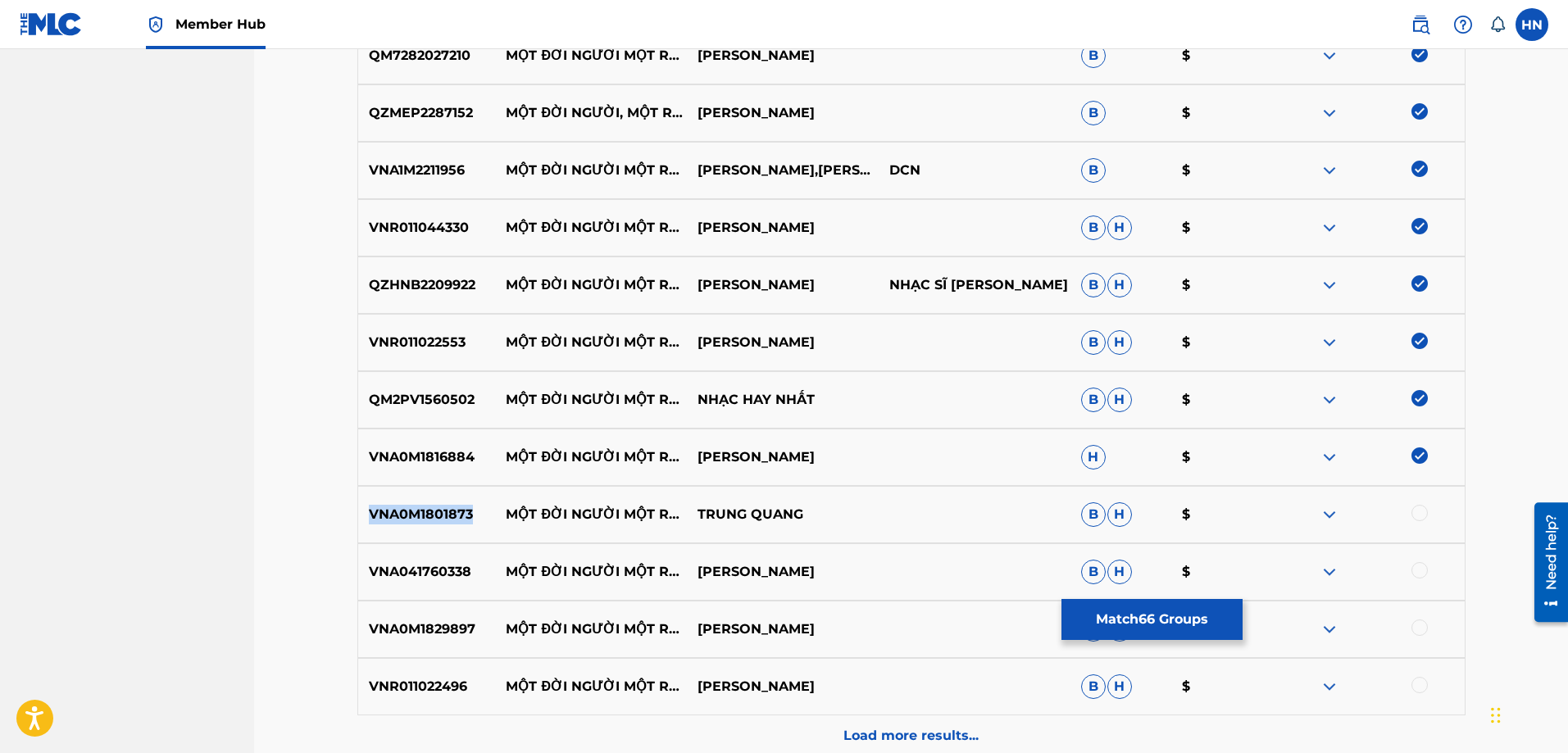
click at [372, 505] on p "VNA0M1801873" at bounding box center [427, 514] width 138 height 19
click at [1418, 512] on div at bounding box center [1419, 513] width 16 height 16
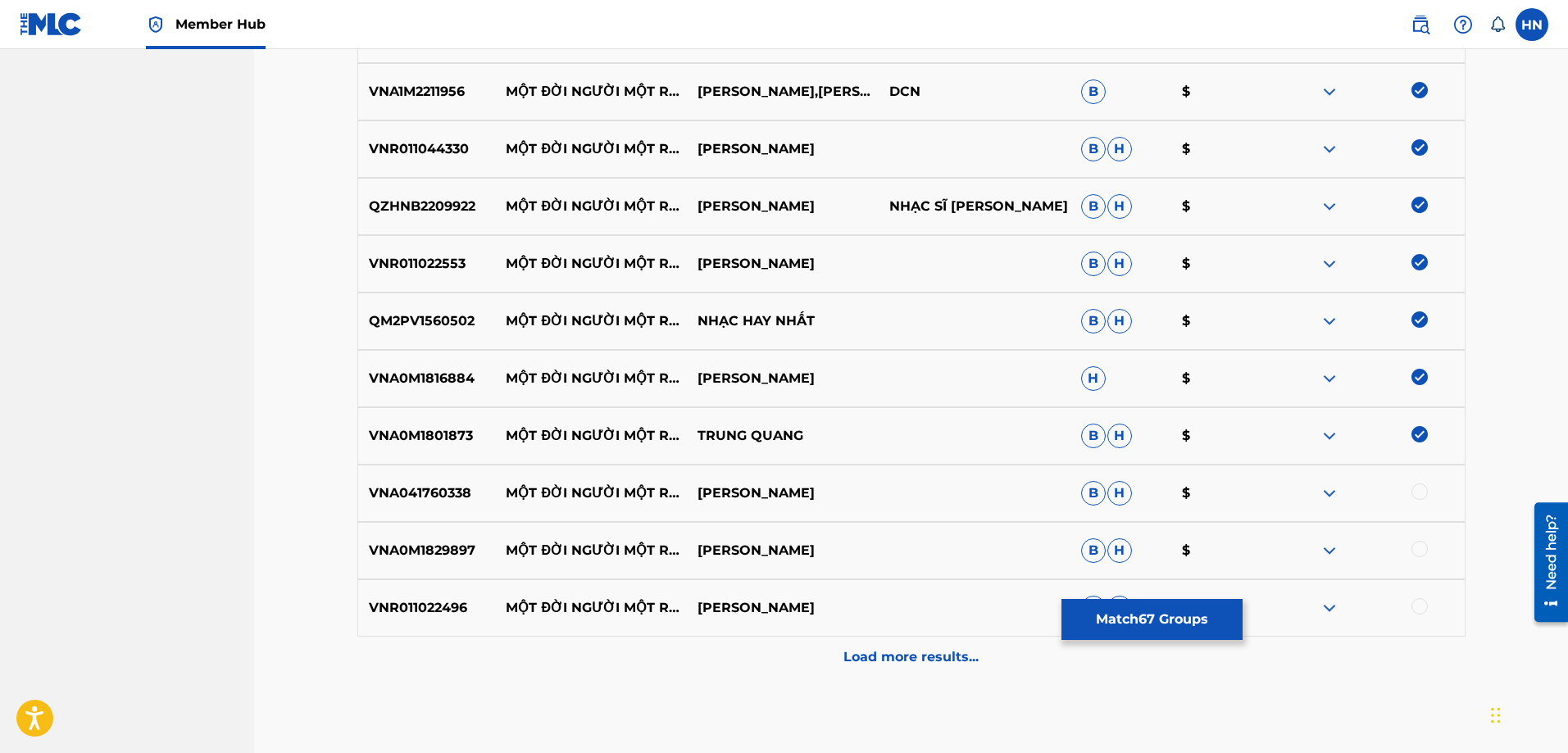
scroll to position [4094, 0]
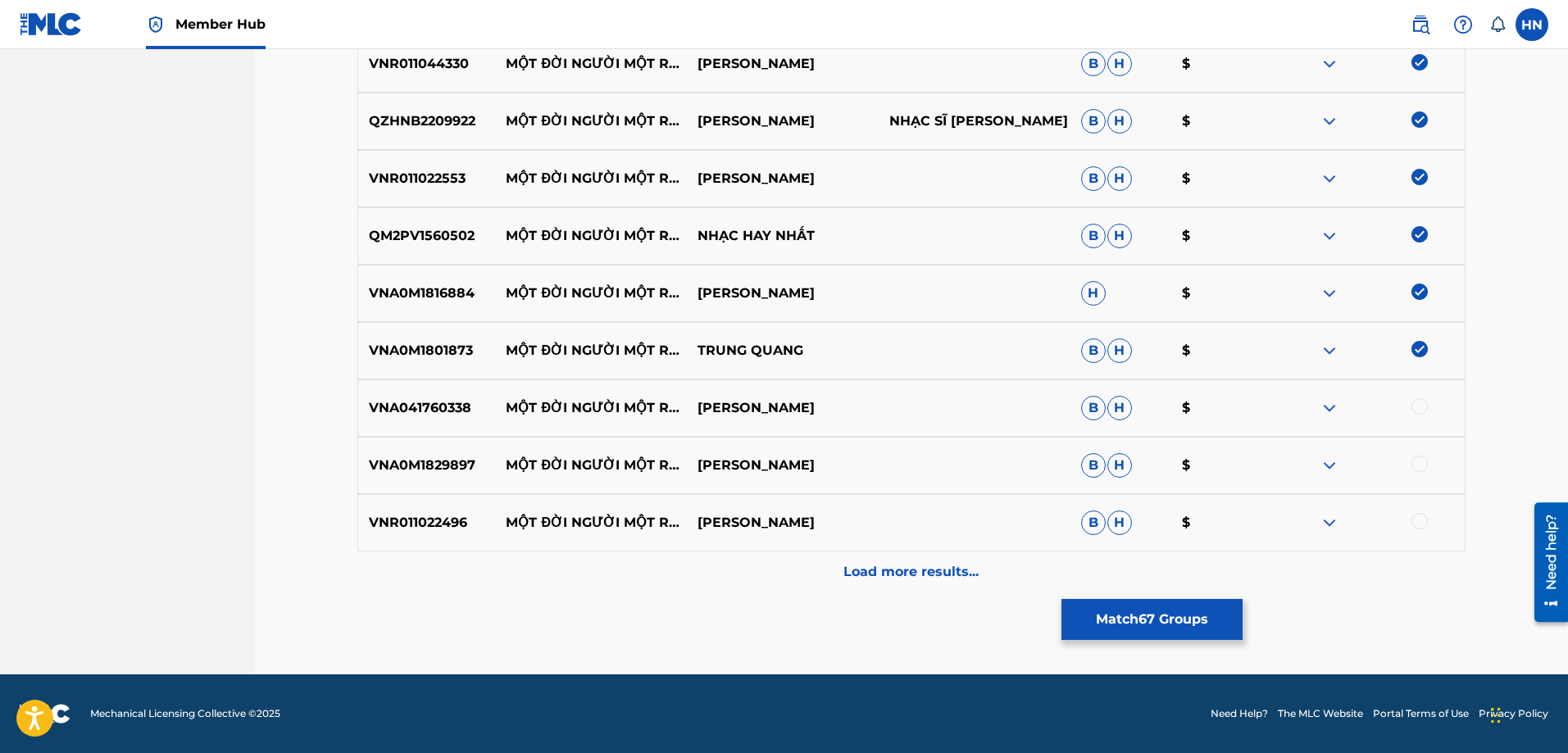
click at [431, 395] on div "VNA041760338 MỘT ĐỜI NGƯỜI MỘT RỪNG CÂY HỒNG NHUNG B H $" at bounding box center [911, 408] width 1108 height 57
click at [1416, 408] on div at bounding box center [1419, 406] width 16 height 16
click at [413, 446] on div "VNA0M1829897 MỘT ĐỜI NGƯỜI MỘT RỪNG CÂY [PERSON_NAME] B H $" at bounding box center [911, 466] width 1108 height 57
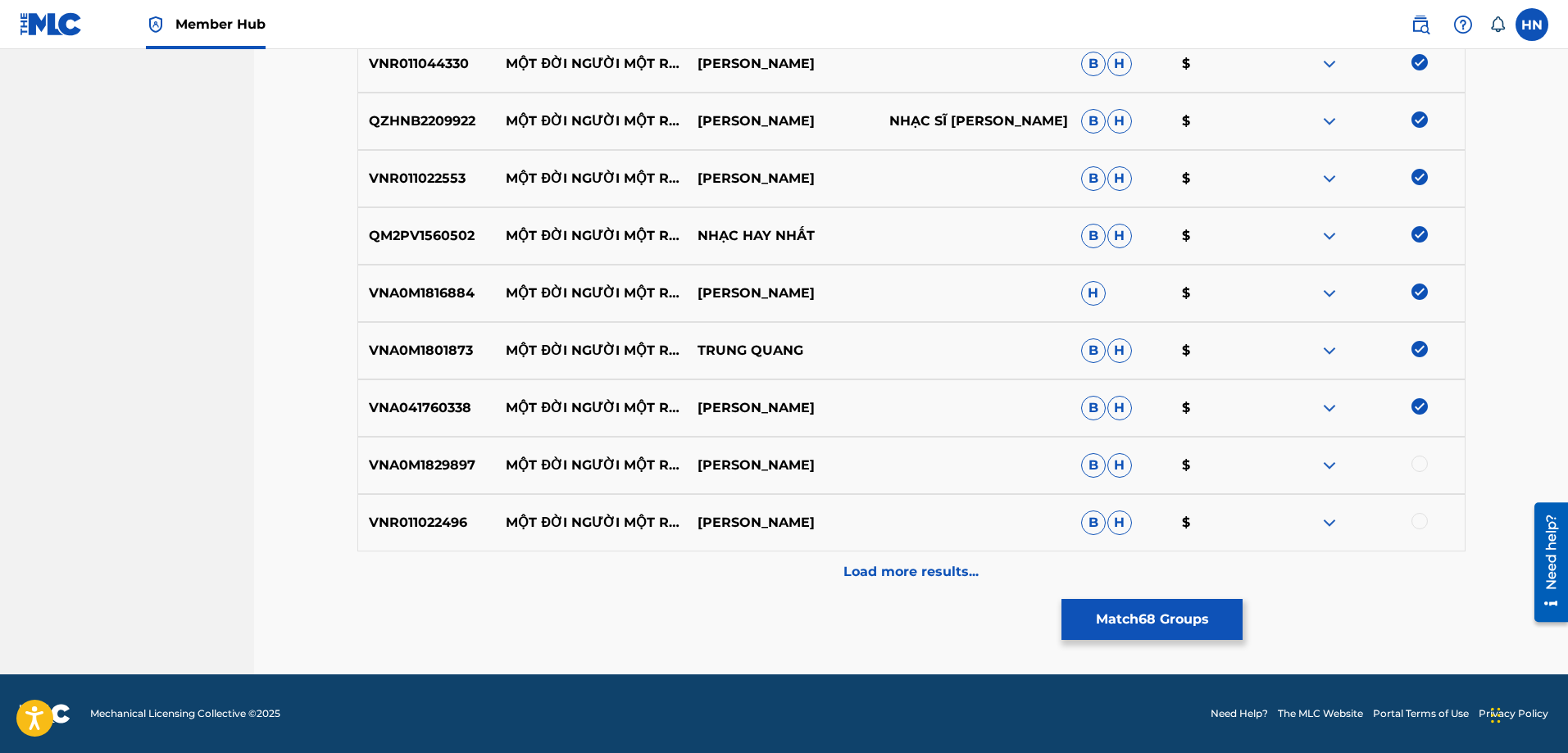
click at [1420, 465] on div at bounding box center [1419, 463] width 16 height 16
click at [425, 520] on p "VNR011022496" at bounding box center [427, 522] width 138 height 19
click at [1426, 520] on div at bounding box center [1419, 520] width 16 height 16
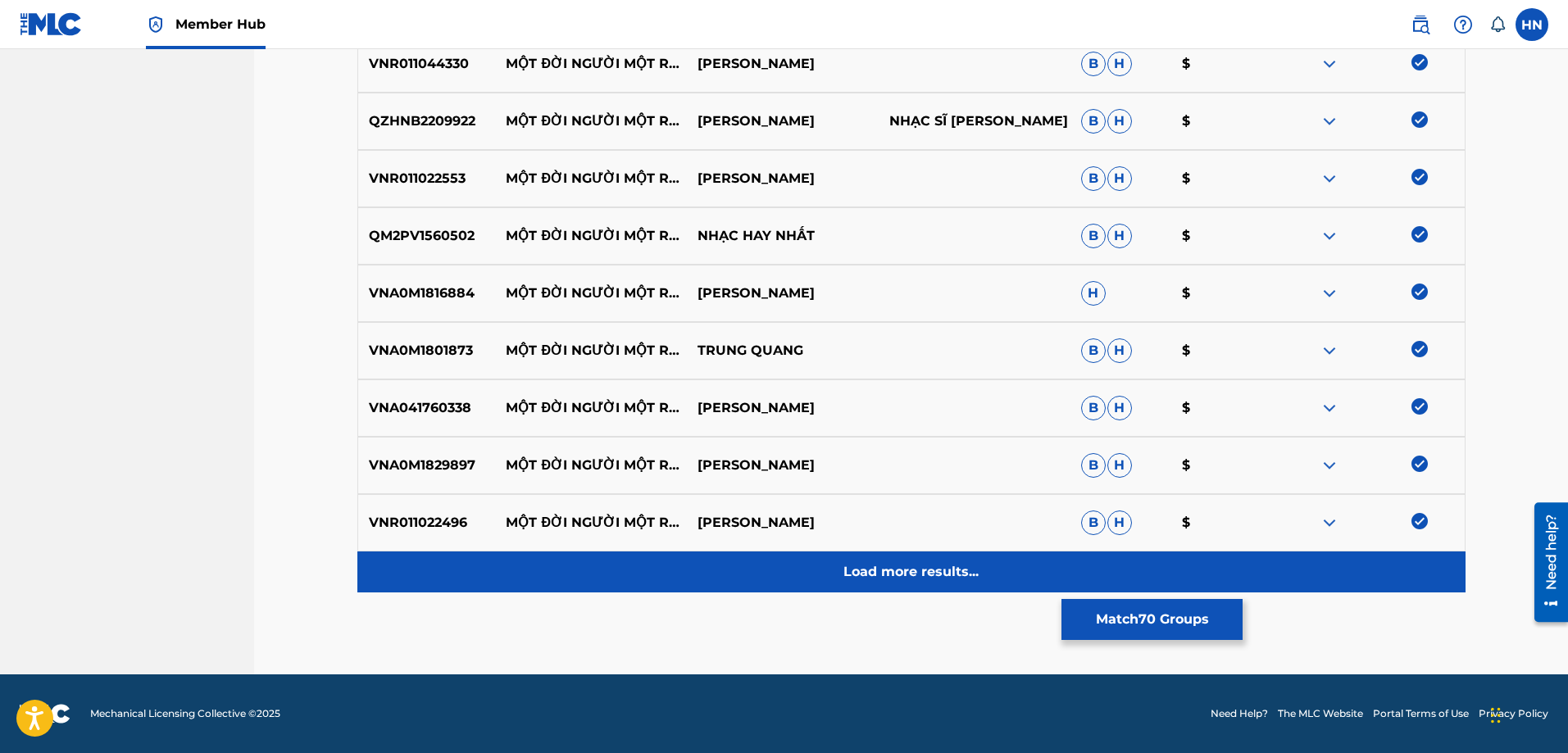
click at [940, 567] on p "Load more results..." at bounding box center [911, 571] width 135 height 19
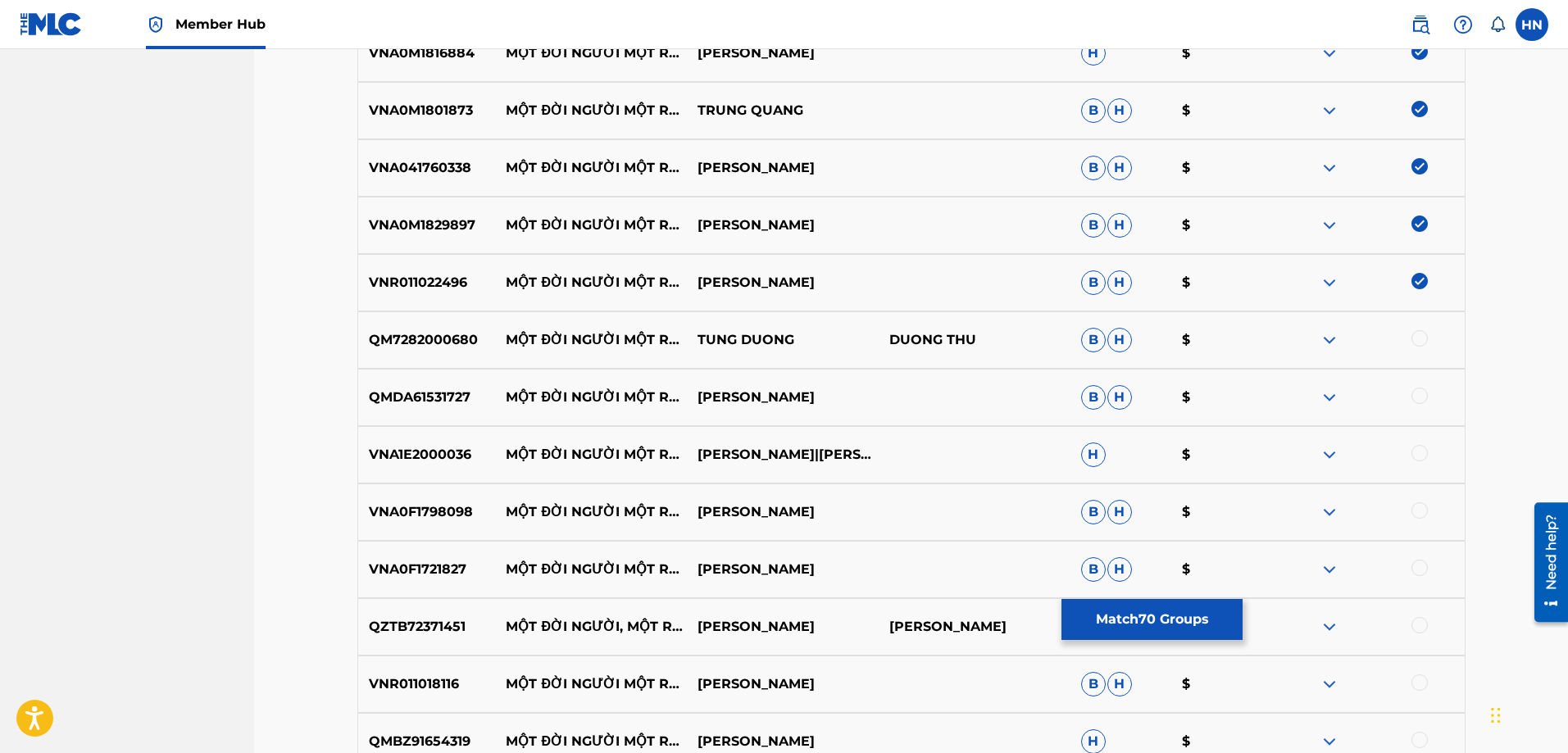
scroll to position [4504, 0]
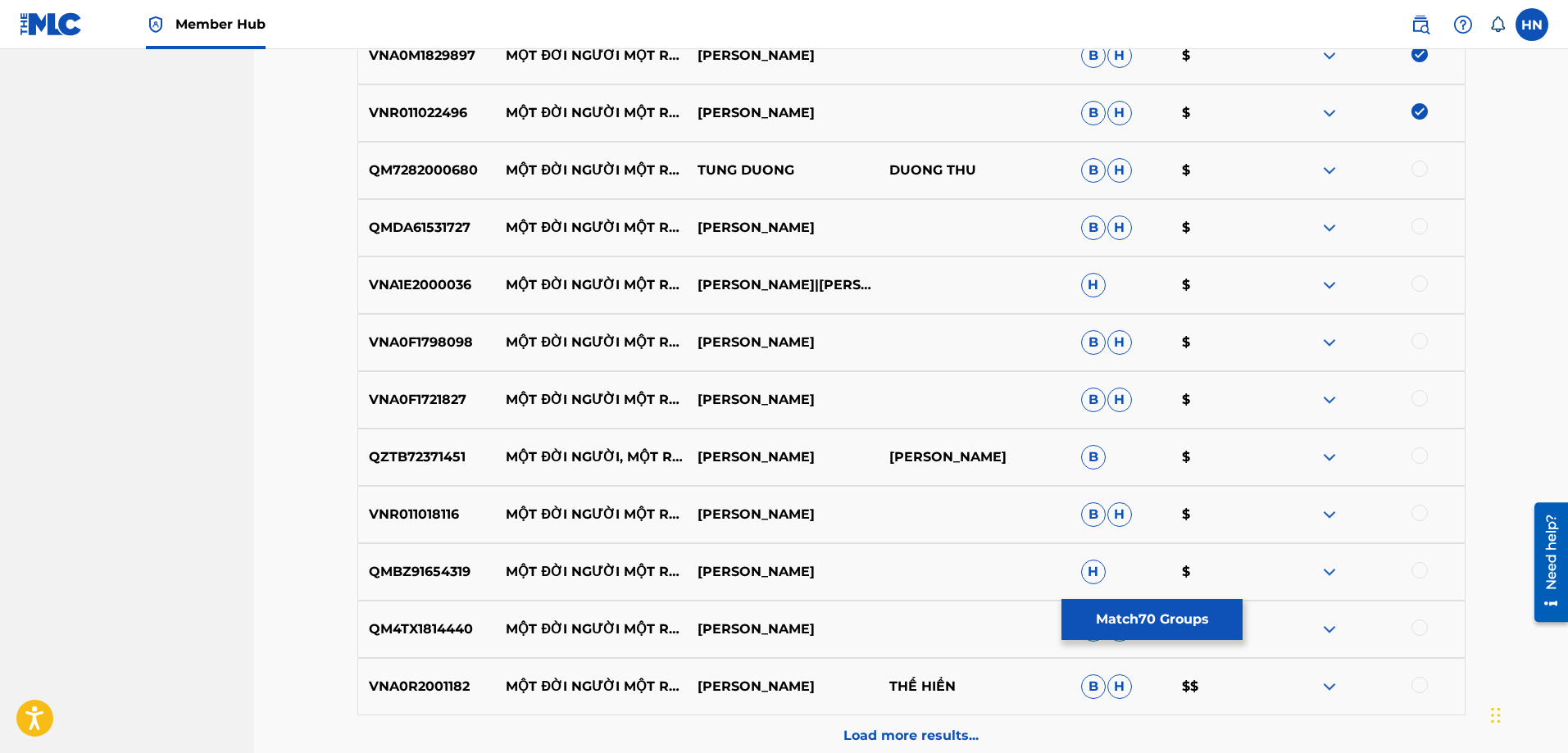
click at [366, 161] on p "QM7282000680" at bounding box center [427, 170] width 138 height 19
click at [1419, 168] on div at bounding box center [1419, 168] width 16 height 16
click at [400, 219] on p "QMDA61531727" at bounding box center [427, 227] width 138 height 19
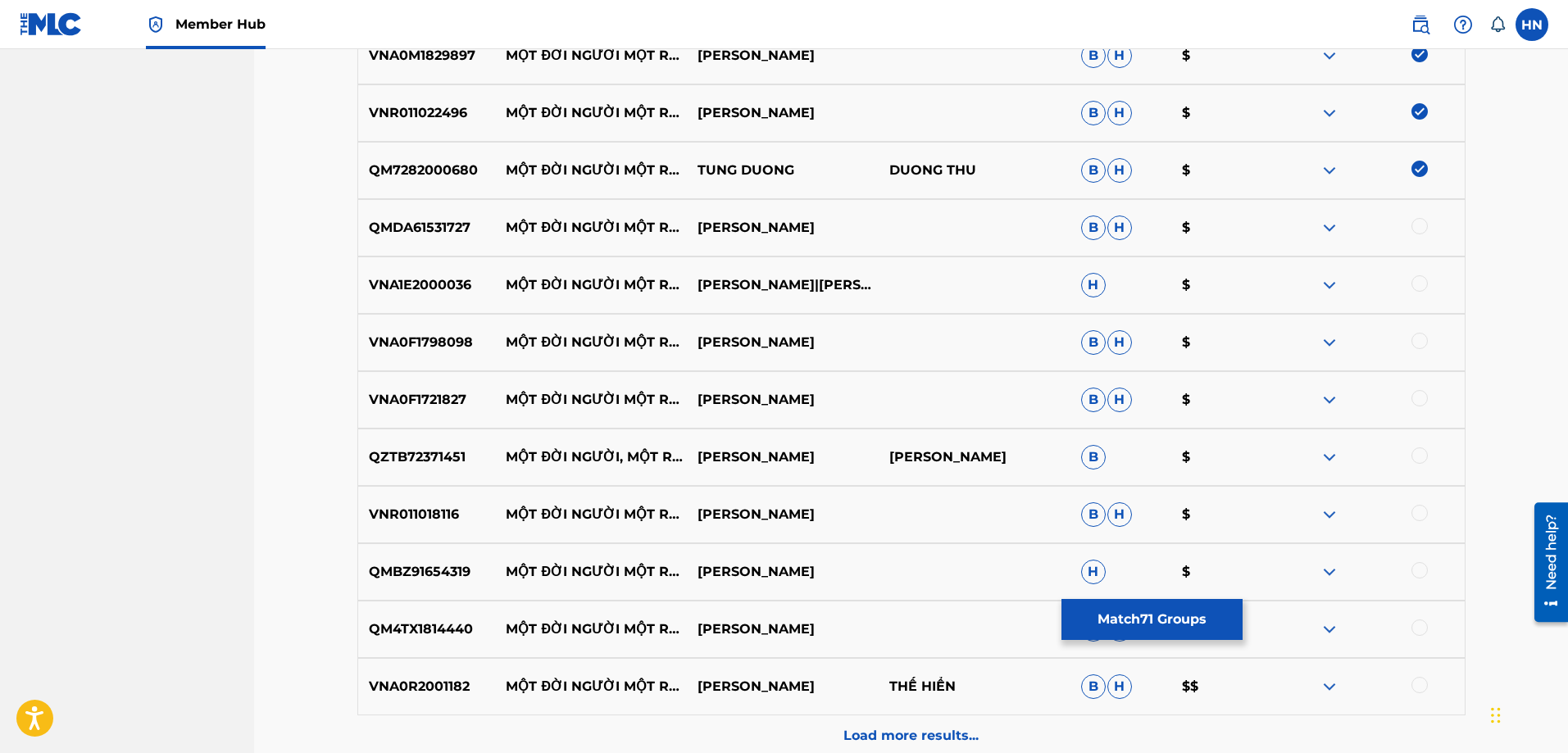
click at [1432, 224] on div at bounding box center [1369, 227] width 192 height 19
click at [1420, 229] on div at bounding box center [1419, 225] width 16 height 16
click at [418, 292] on p "VNA1E2000036" at bounding box center [427, 285] width 138 height 19
click at [1418, 284] on div at bounding box center [1419, 283] width 16 height 16
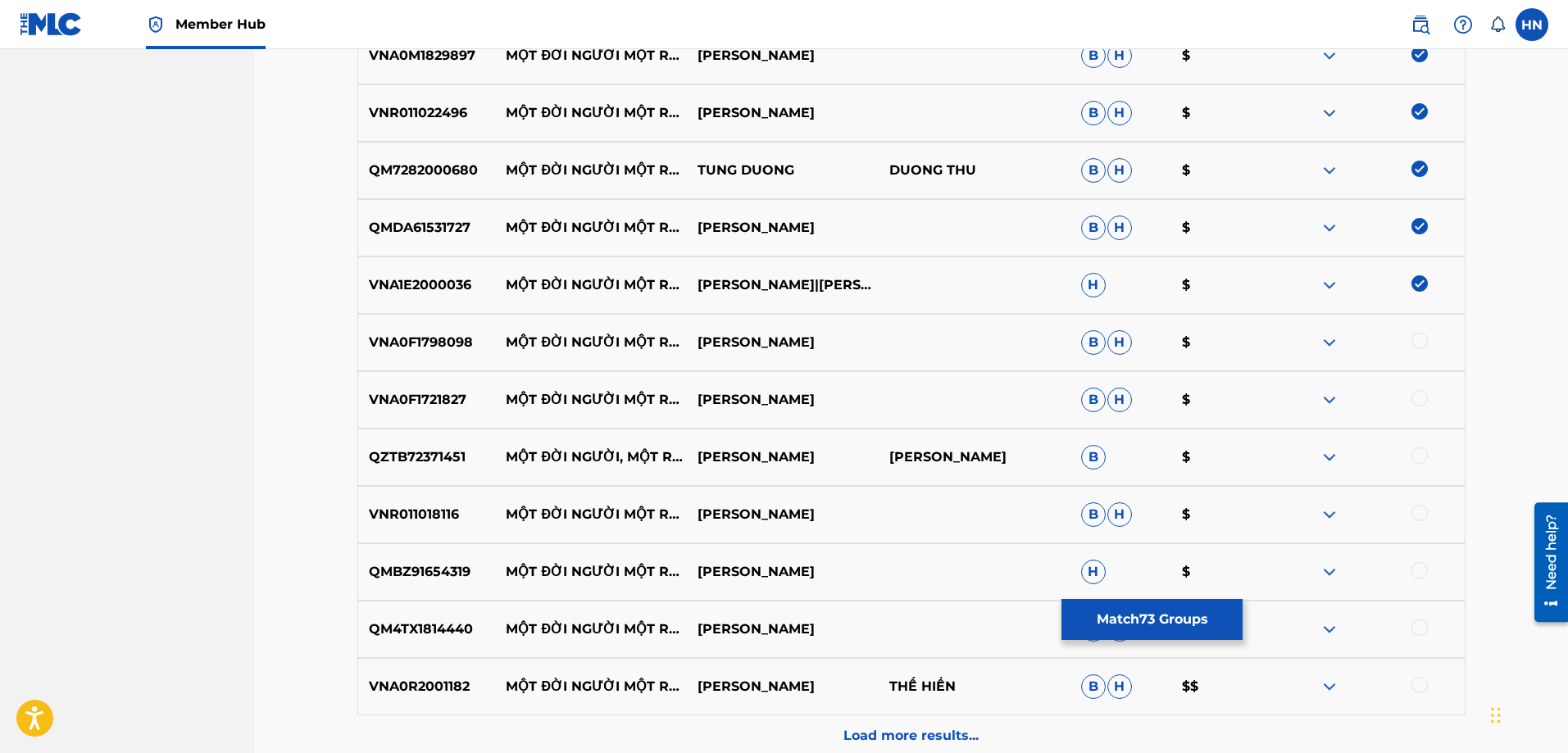
click at [435, 357] on div "VNA0F1798098 MỘT ĐỜI NGƯỜI MỘT RỪNG CÂY MINH THUẬN B H $" at bounding box center [911, 342] width 1108 height 57
click at [1409, 344] on div at bounding box center [1369, 342] width 192 height 19
click at [1416, 340] on div at bounding box center [1419, 340] width 16 height 16
click at [386, 403] on p "VNA0F1721827" at bounding box center [427, 399] width 138 height 19
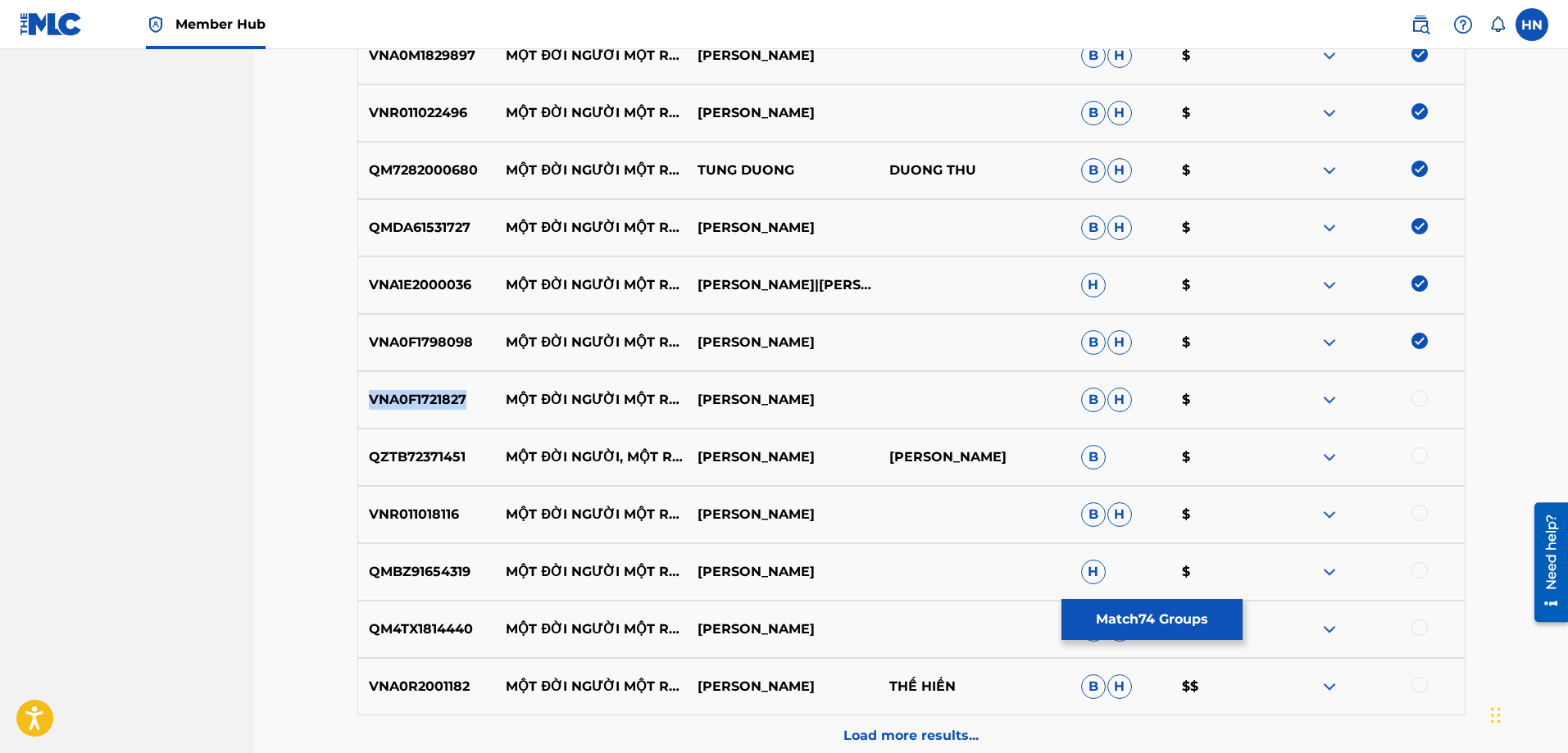
click at [386, 403] on p "VNA0F1721827" at bounding box center [427, 399] width 138 height 19
click at [1423, 394] on div at bounding box center [1419, 398] width 16 height 16
click at [437, 458] on p "QZTB72371451" at bounding box center [427, 456] width 138 height 19
click at [1422, 454] on div at bounding box center [1419, 455] width 16 height 16
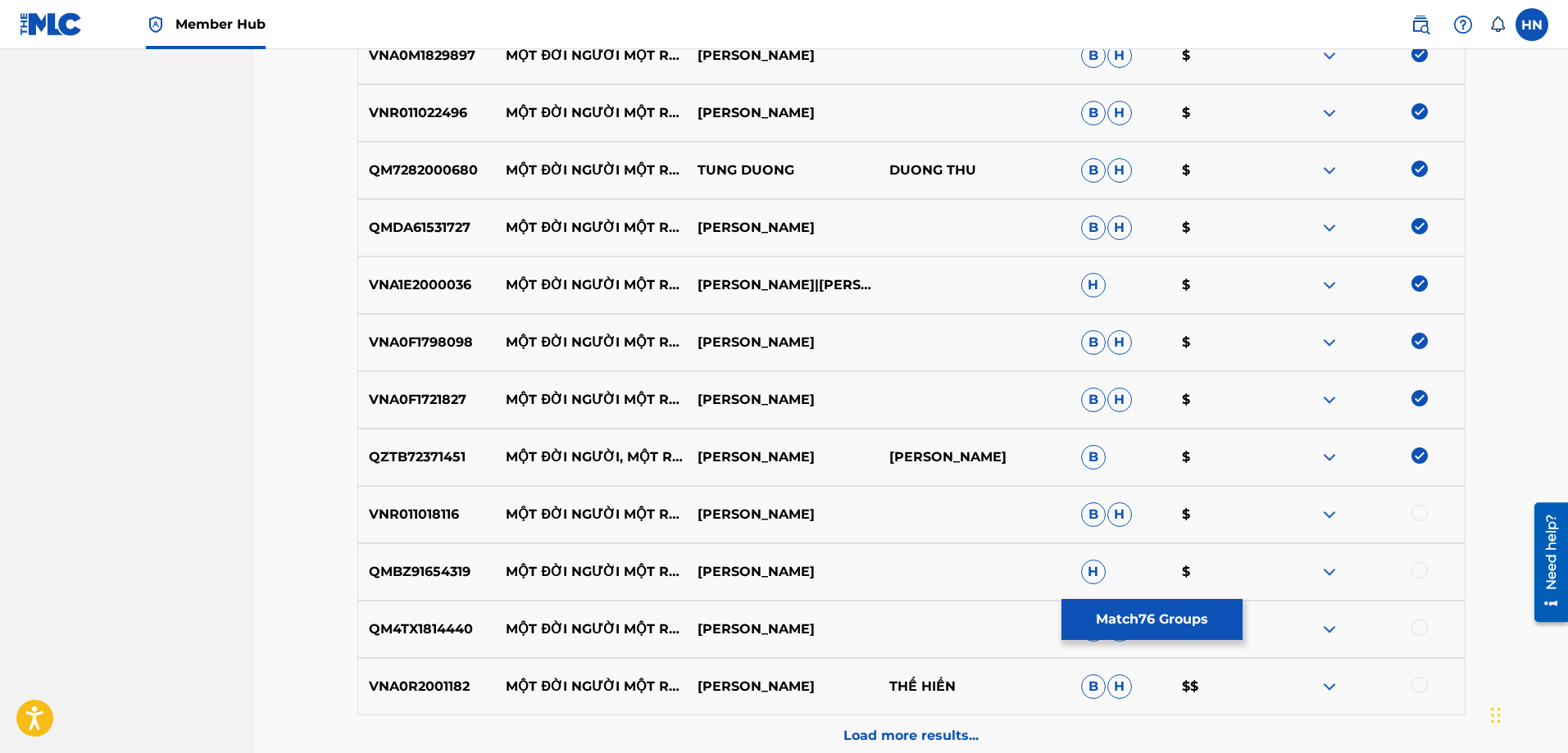
click at [451, 514] on p "VNR011018116" at bounding box center [427, 514] width 138 height 19
click at [1423, 513] on div at bounding box center [1419, 513] width 16 height 16
click at [432, 565] on p "QMBZ91654319" at bounding box center [427, 571] width 138 height 19
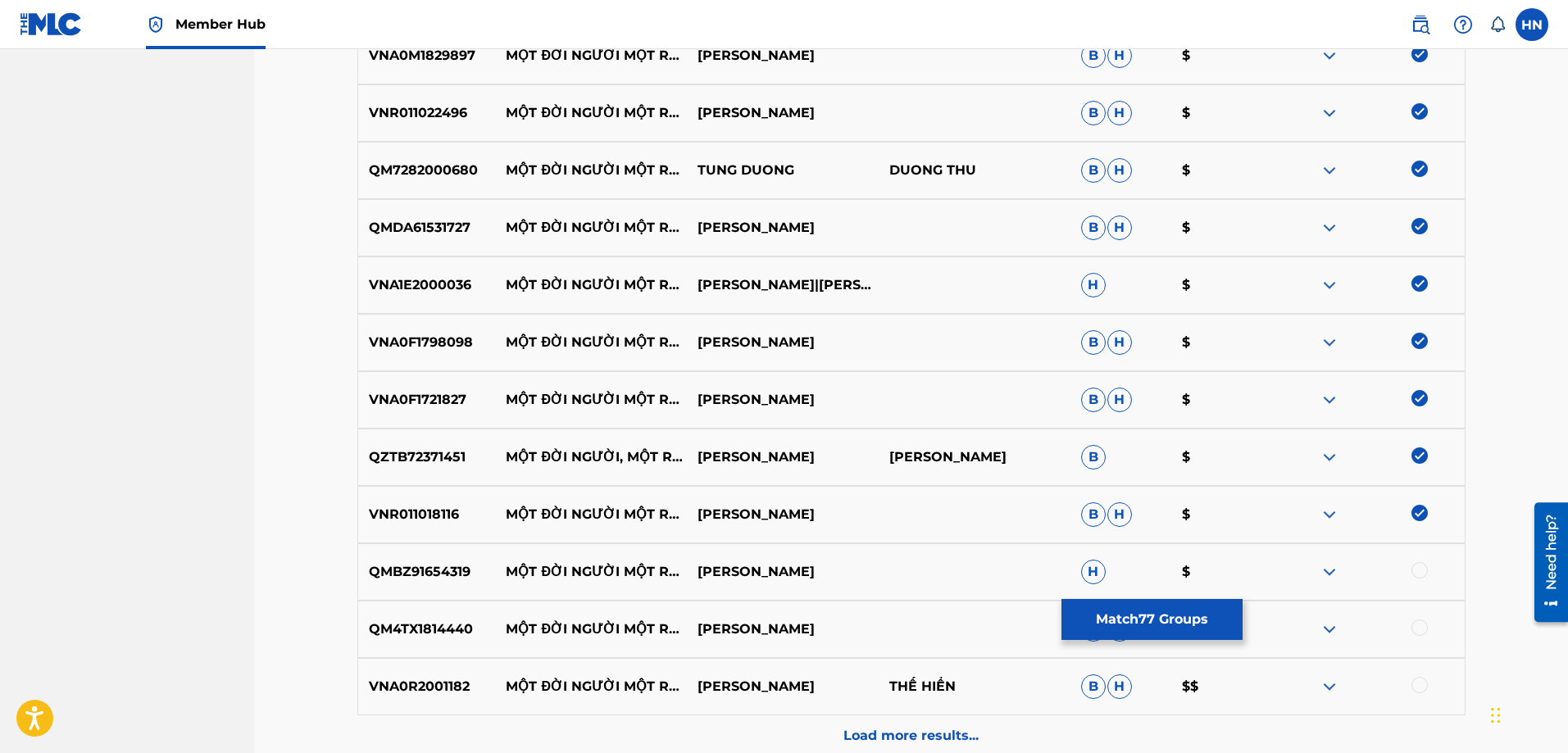
click at [1425, 573] on div at bounding box center [1419, 570] width 16 height 16
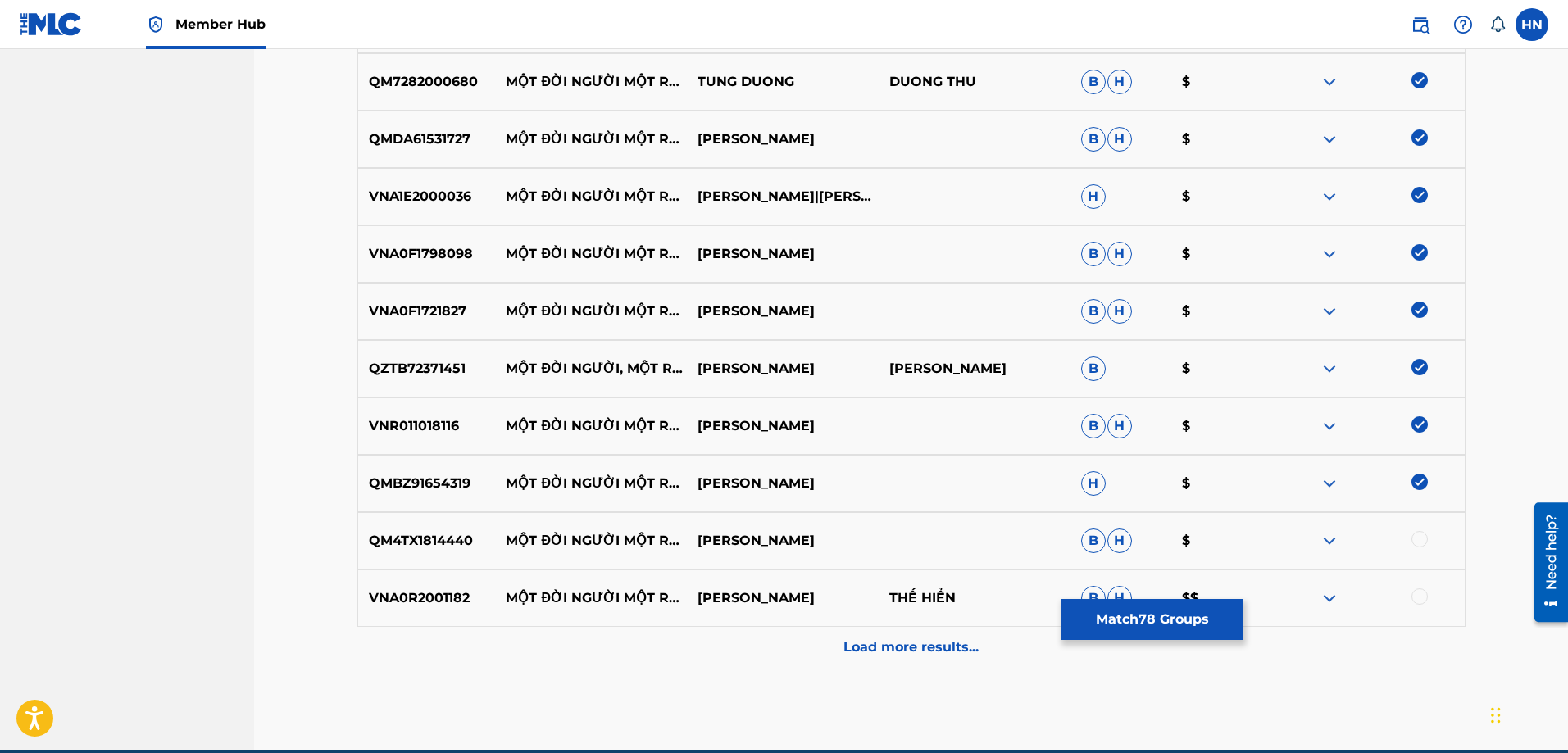
scroll to position [4668, 0]
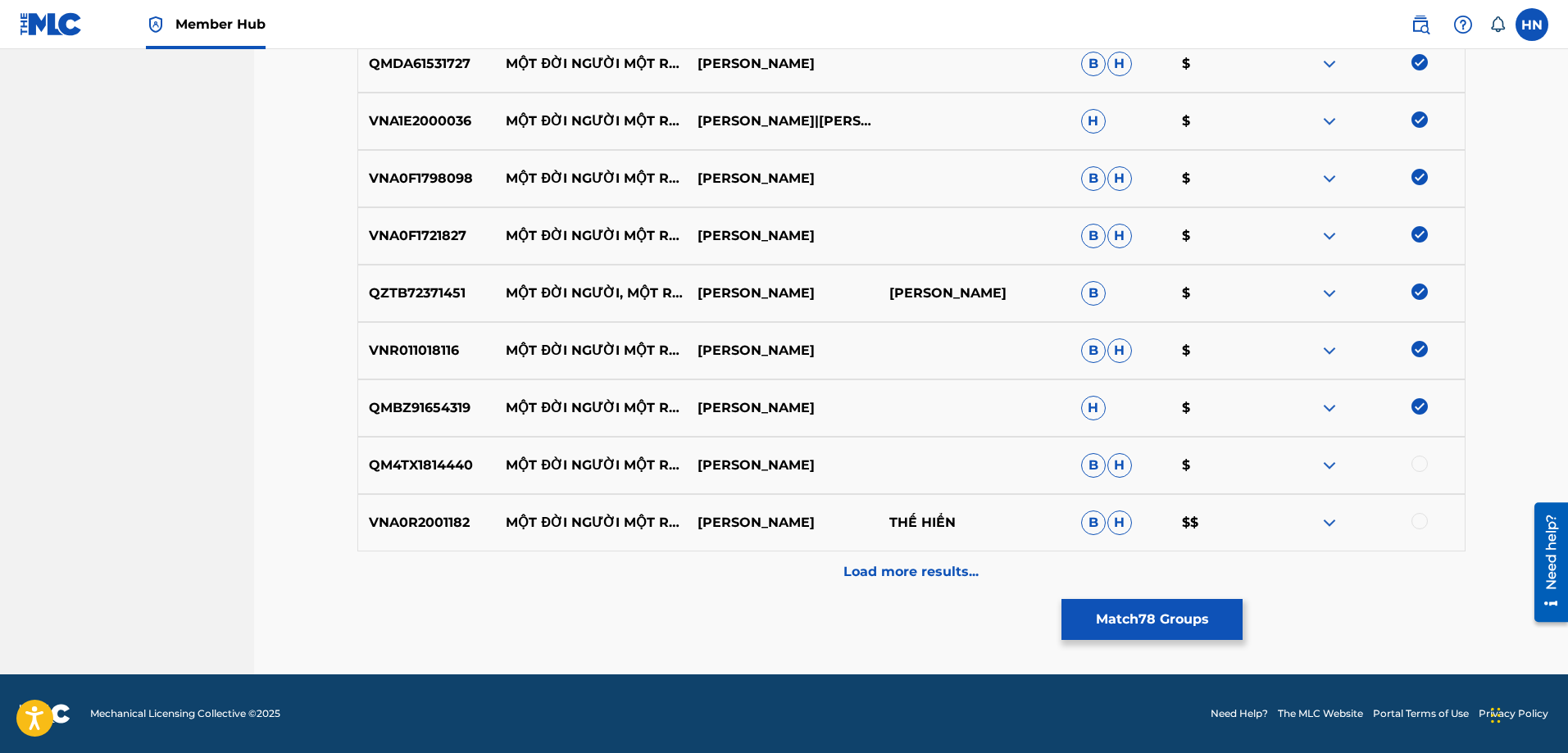
click at [431, 471] on p "QM4TX1814440" at bounding box center [427, 465] width 138 height 19
click at [1427, 459] on div at bounding box center [1369, 465] width 192 height 19
click at [1418, 466] on div at bounding box center [1419, 463] width 16 height 16
click at [392, 525] on p "VNA0R2001182" at bounding box center [427, 522] width 138 height 19
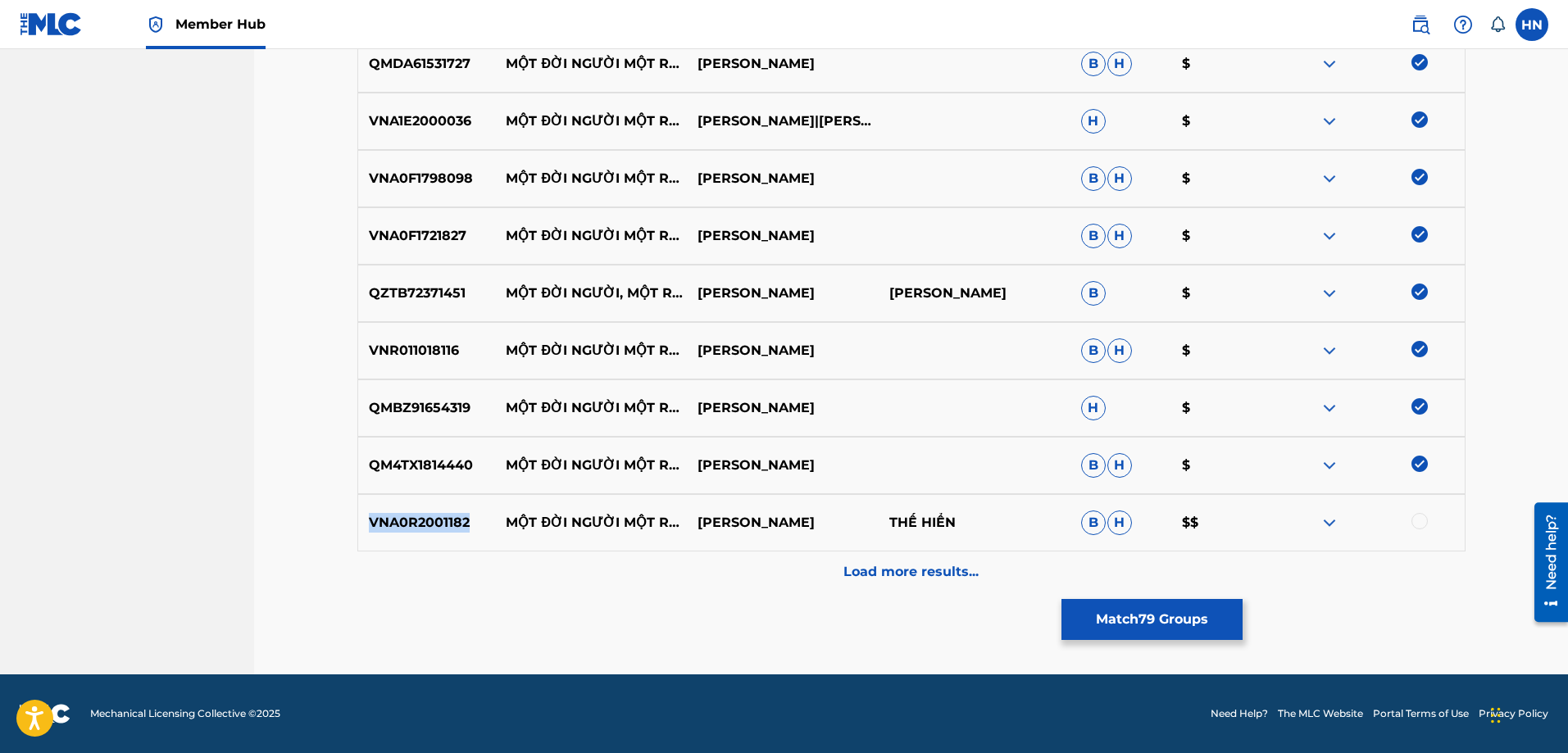
click at [392, 525] on p "VNA0R2001182" at bounding box center [427, 522] width 138 height 19
click at [1414, 523] on div at bounding box center [1419, 520] width 16 height 16
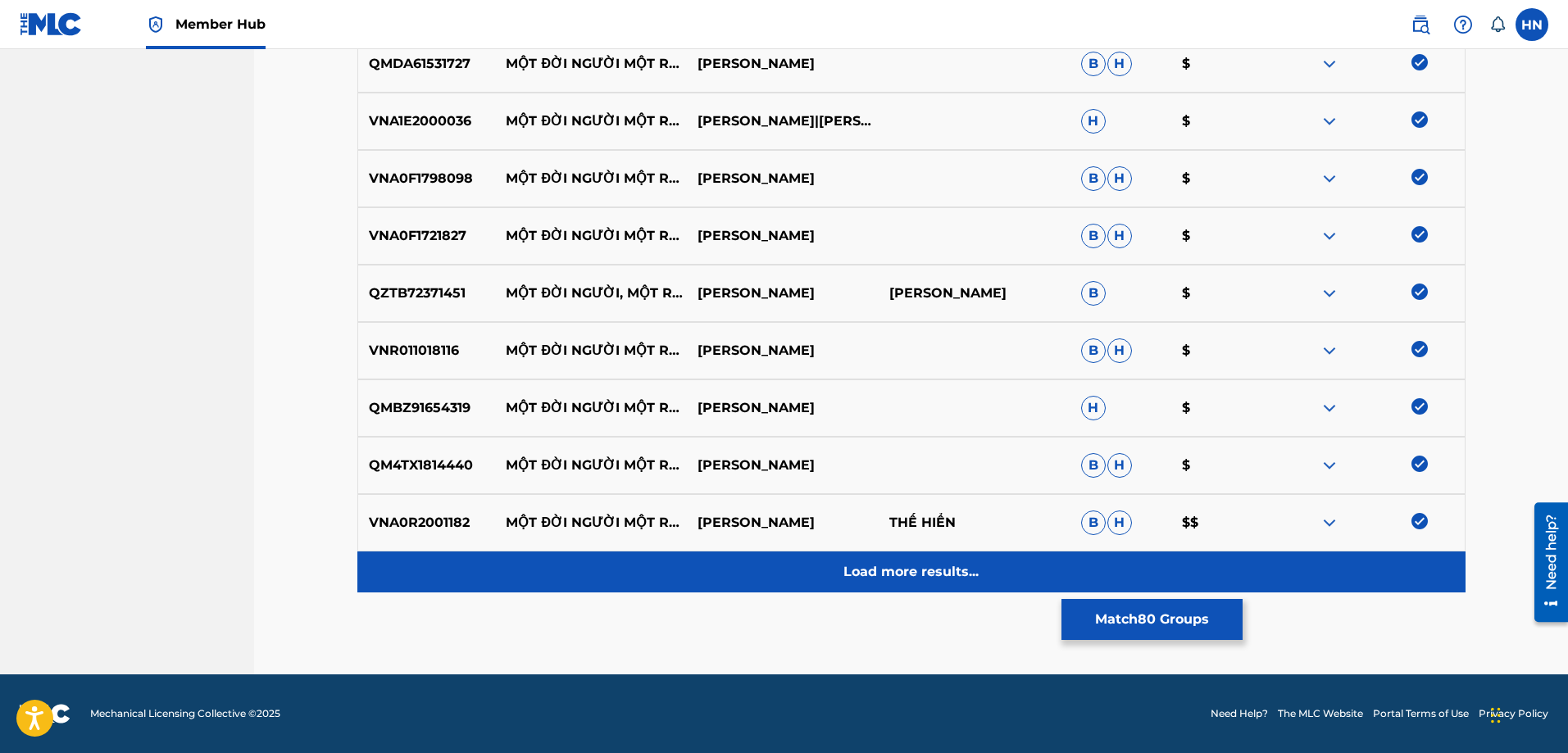
click at [915, 578] on p "Load more results..." at bounding box center [911, 571] width 135 height 19
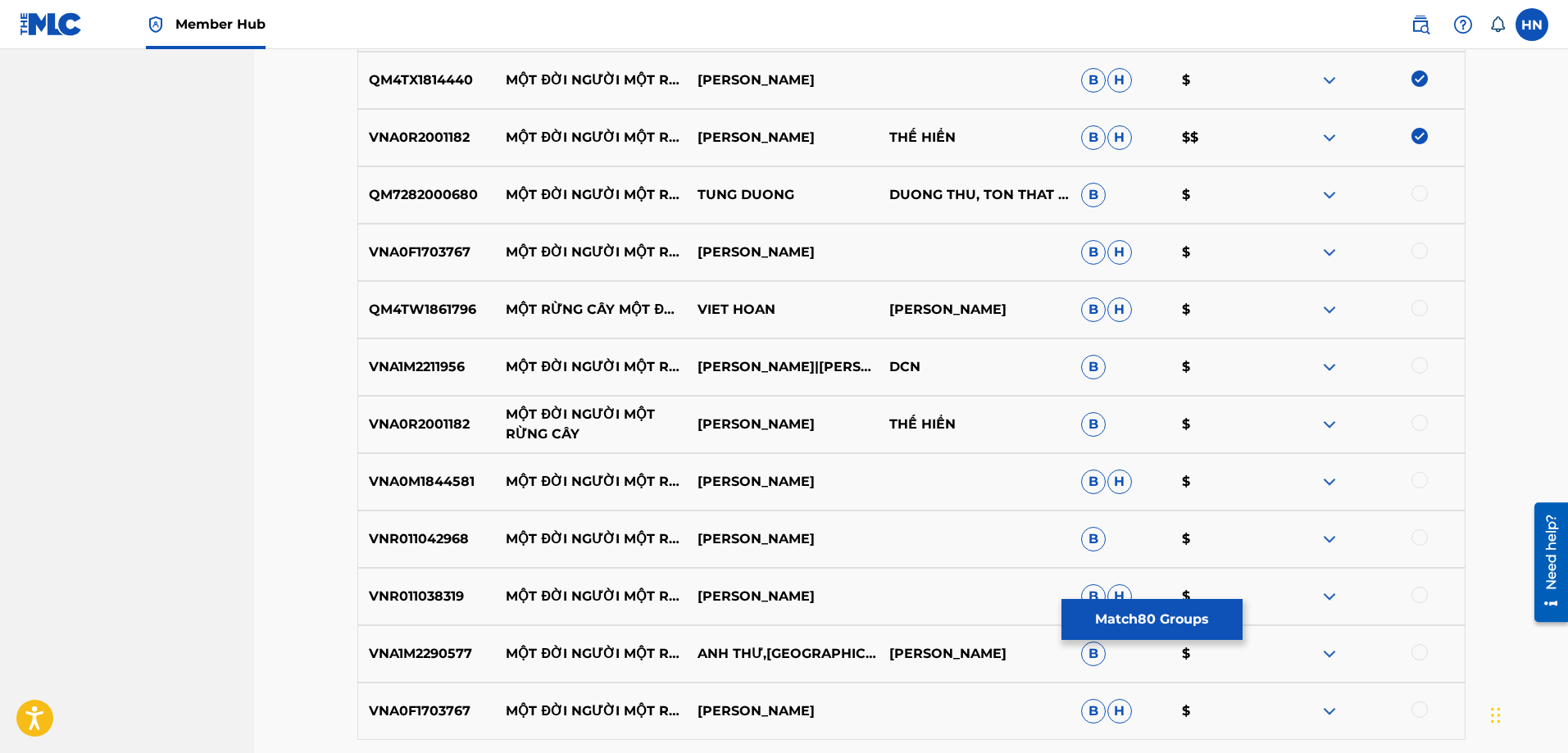
scroll to position [5078, 0]
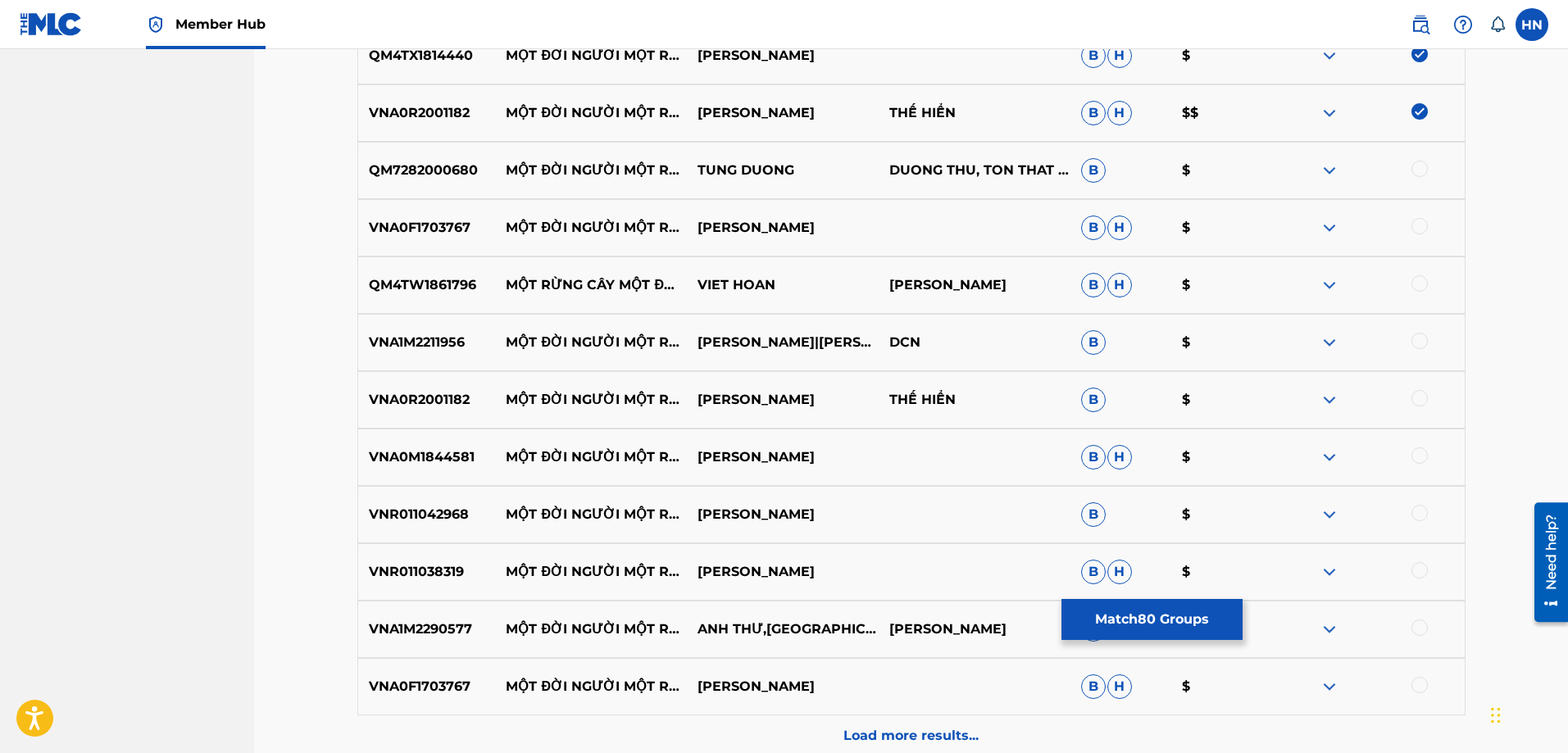
click at [380, 182] on div "QM7282000680 MỘT ĐỜI NGƯỜI MỘT RỪNG CÂY TUNG DUONG DUONG THU, TON THAT LAP B $" at bounding box center [911, 171] width 1108 height 57
click at [1426, 166] on div at bounding box center [1419, 168] width 16 height 16
click at [393, 234] on p "VNA0F1703767" at bounding box center [427, 227] width 138 height 19
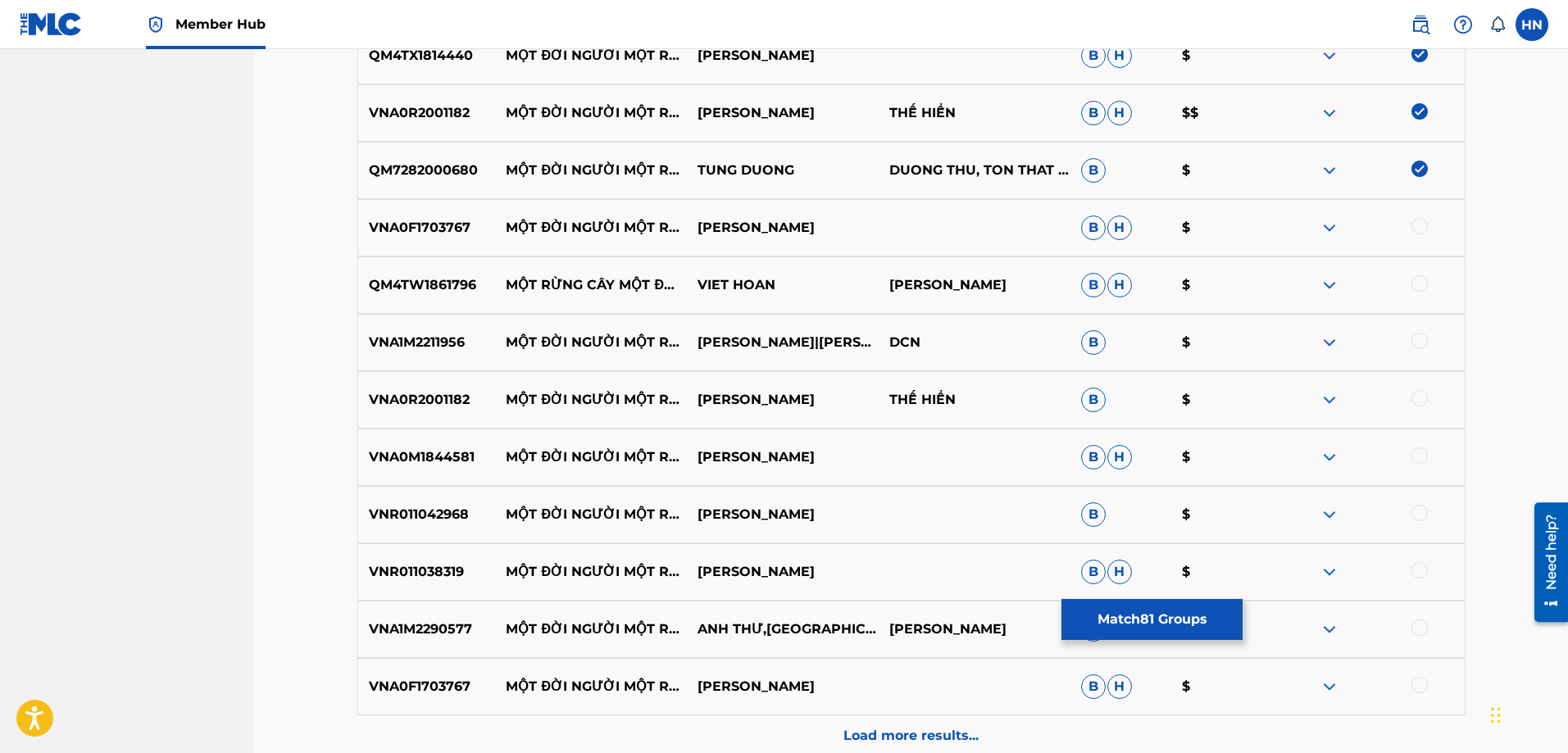
click at [1421, 222] on div at bounding box center [1419, 225] width 16 height 16
click at [388, 290] on p "QM4TW1861796" at bounding box center [427, 285] width 138 height 19
click at [1421, 284] on div at bounding box center [1419, 283] width 16 height 16
click at [443, 350] on p "VNA1M2211956" at bounding box center [427, 342] width 138 height 19
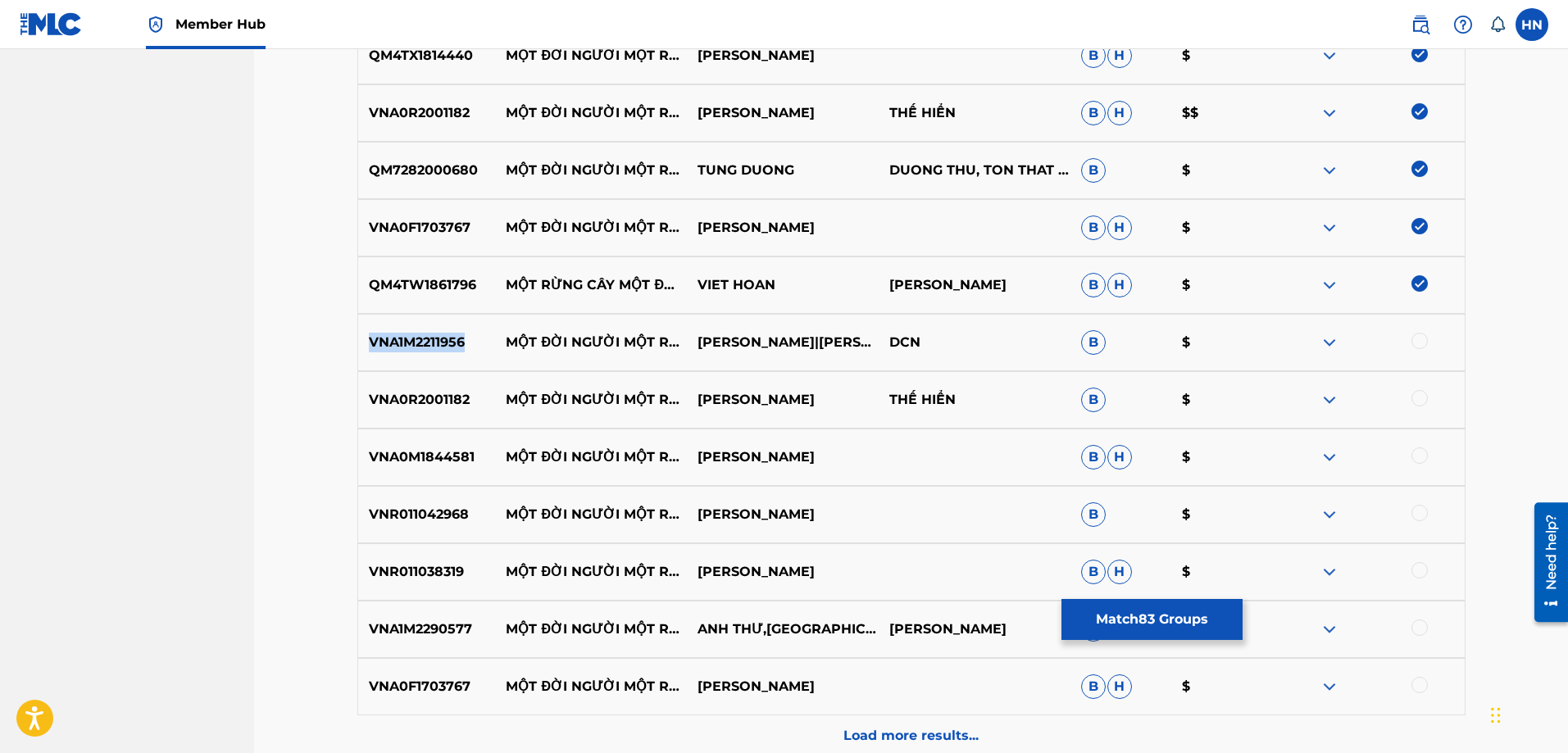
click at [443, 350] on p "VNA1M2211956" at bounding box center [427, 342] width 138 height 19
click at [1419, 340] on div at bounding box center [1419, 340] width 16 height 16
click at [434, 399] on p "VNA0R2001182" at bounding box center [427, 399] width 138 height 19
click at [1420, 392] on div at bounding box center [1419, 398] width 16 height 16
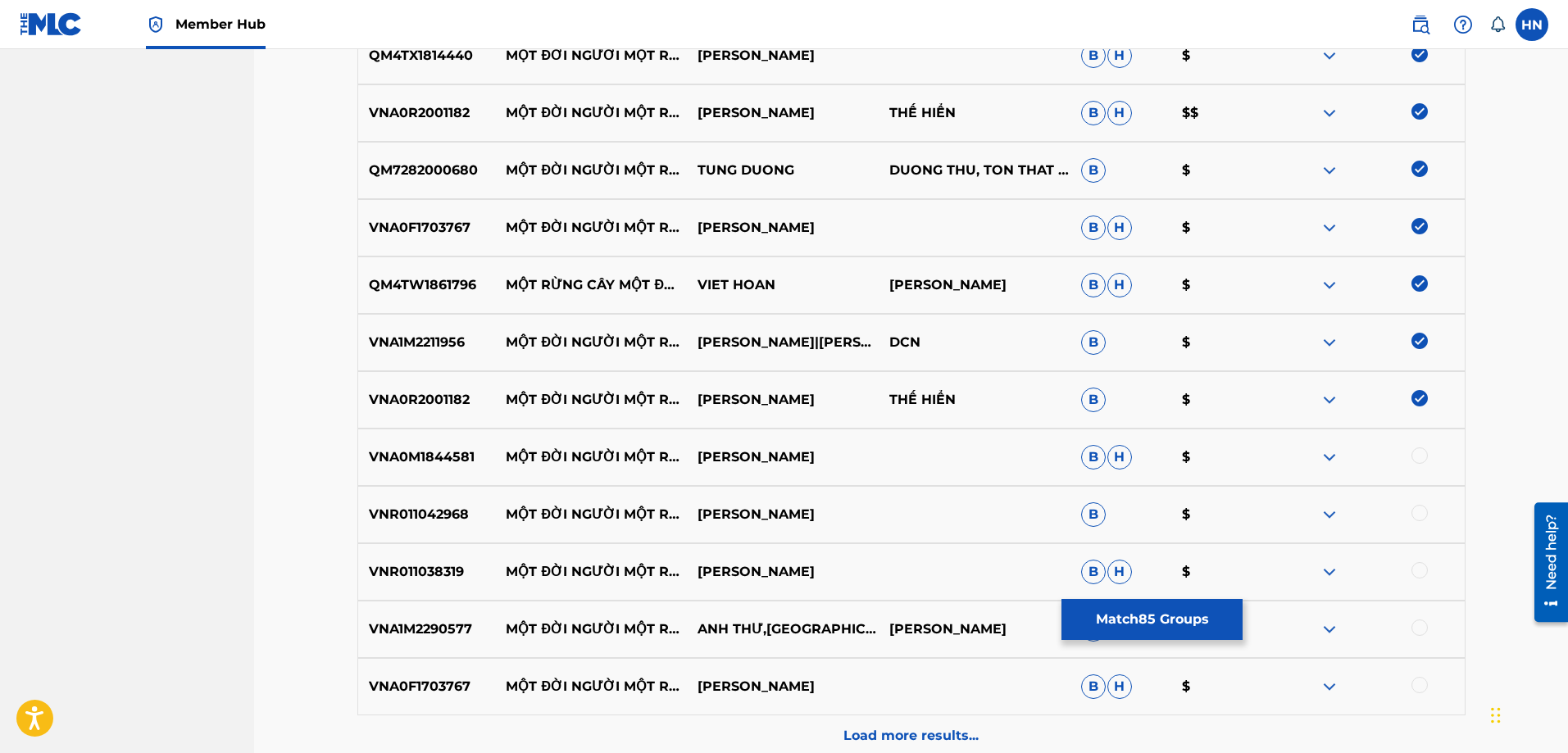
click at [413, 450] on p "VNA0M1844581" at bounding box center [427, 456] width 138 height 19
click at [1421, 450] on div at bounding box center [1419, 455] width 16 height 16
click at [436, 534] on div "VNR011042968 MỘT ĐỜI NGƯỜI MỘT RỪNG CÂY (REMIX) LƯƠNG GIA HUY B $" at bounding box center [911, 514] width 1108 height 57
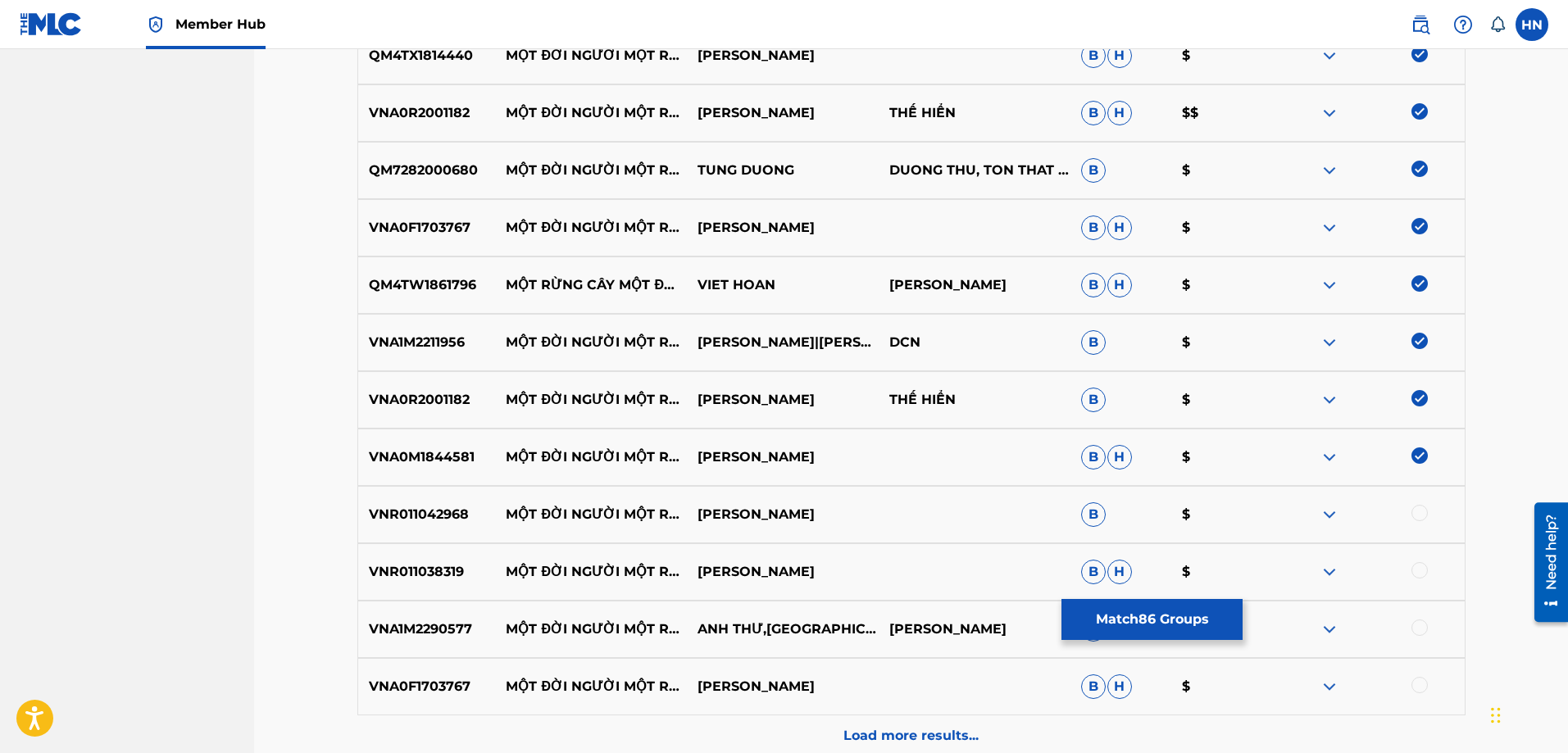
click at [1417, 514] on div at bounding box center [1419, 513] width 16 height 16
click at [359, 575] on p "VNR011038319" at bounding box center [427, 571] width 138 height 19
click at [1423, 570] on div at bounding box center [1419, 570] width 16 height 16
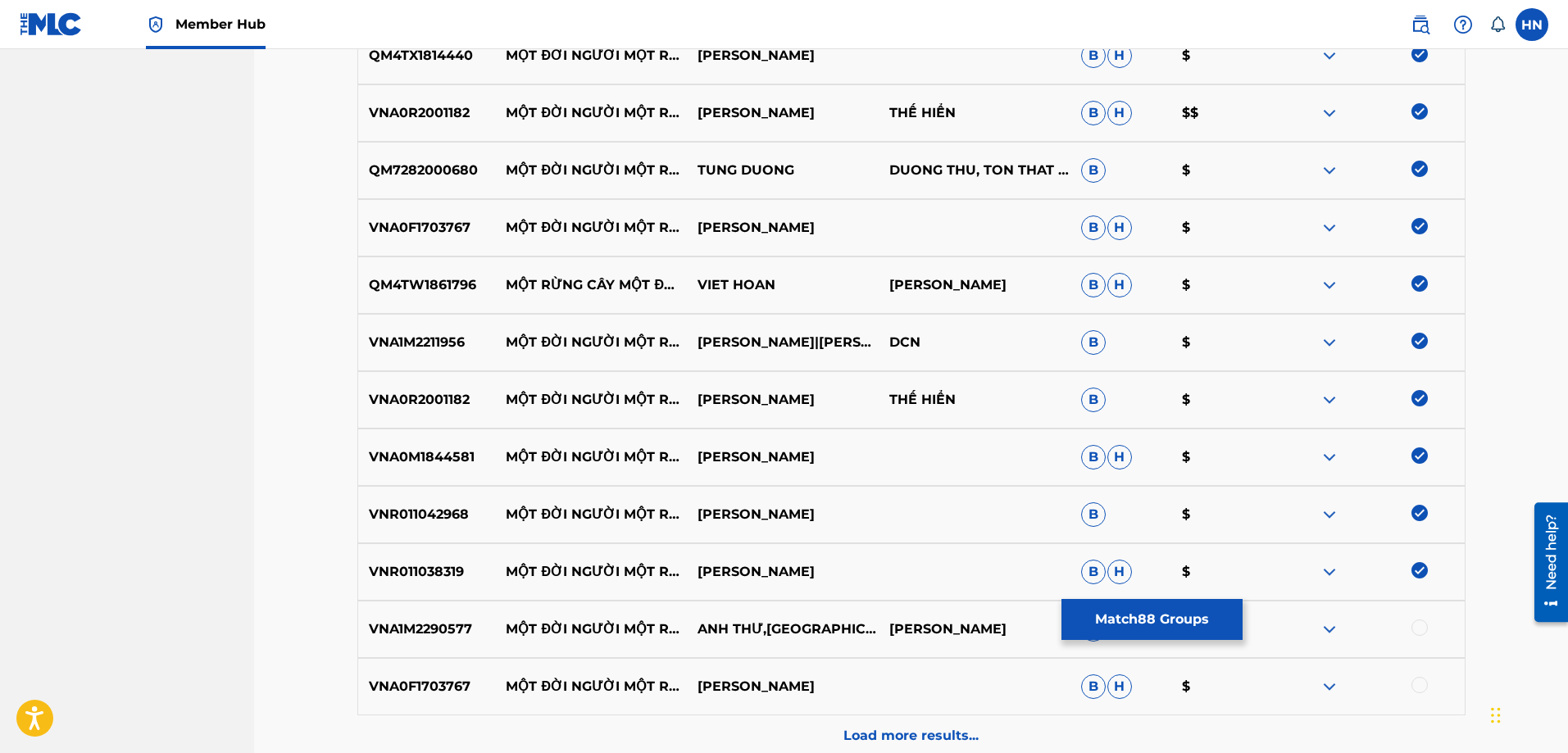
click at [362, 618] on div "VNA1M2290577 MỘT ĐỜI NGƯỜI MỘT RỪNG CÂY - REMIX ANH THƯ,CT [PERSON_NAME] B $" at bounding box center [911, 629] width 1108 height 57
click at [1416, 632] on div at bounding box center [1419, 627] width 16 height 16
click at [433, 687] on p "VNA0F1703767" at bounding box center [427, 686] width 138 height 19
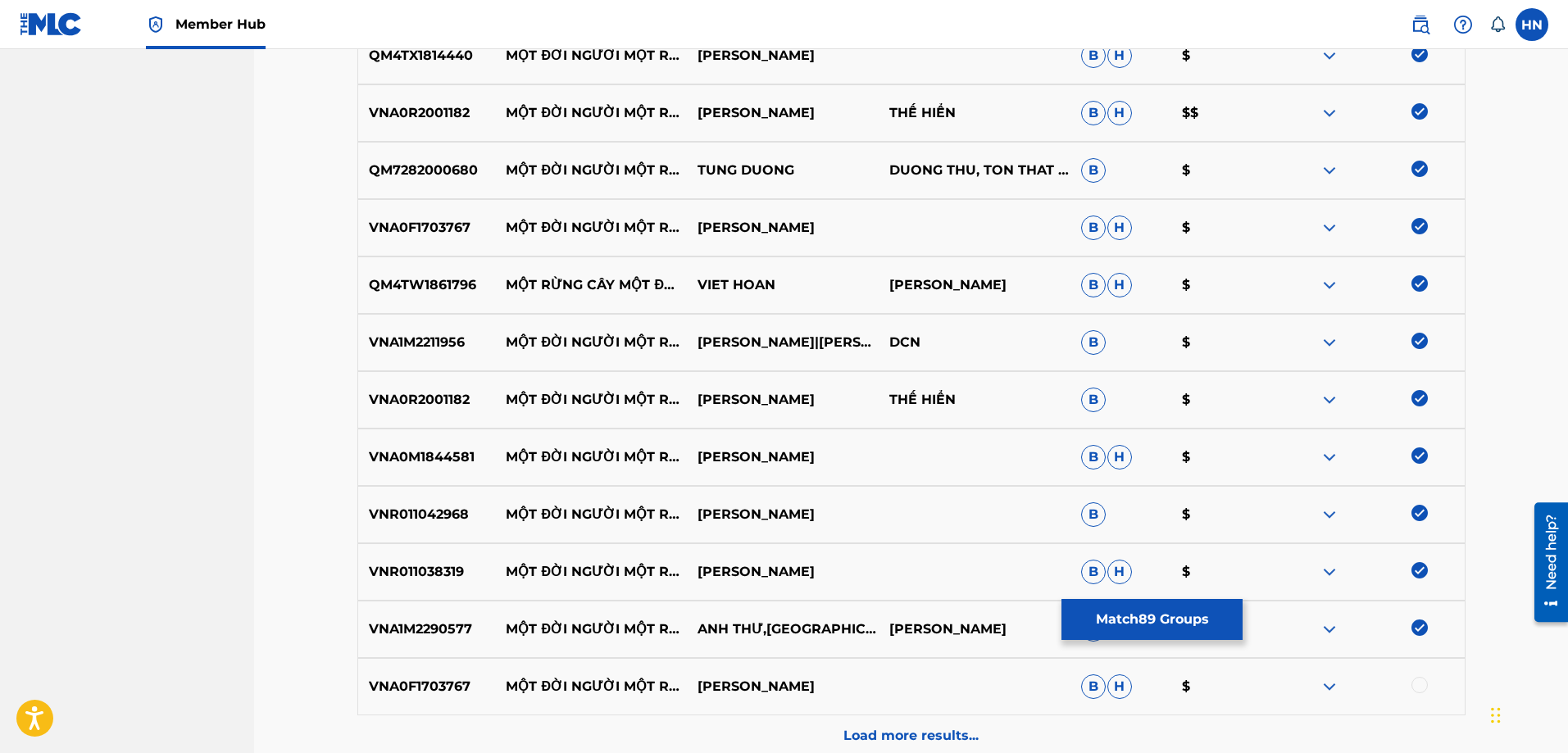
click at [1417, 682] on div at bounding box center [1419, 684] width 16 height 16
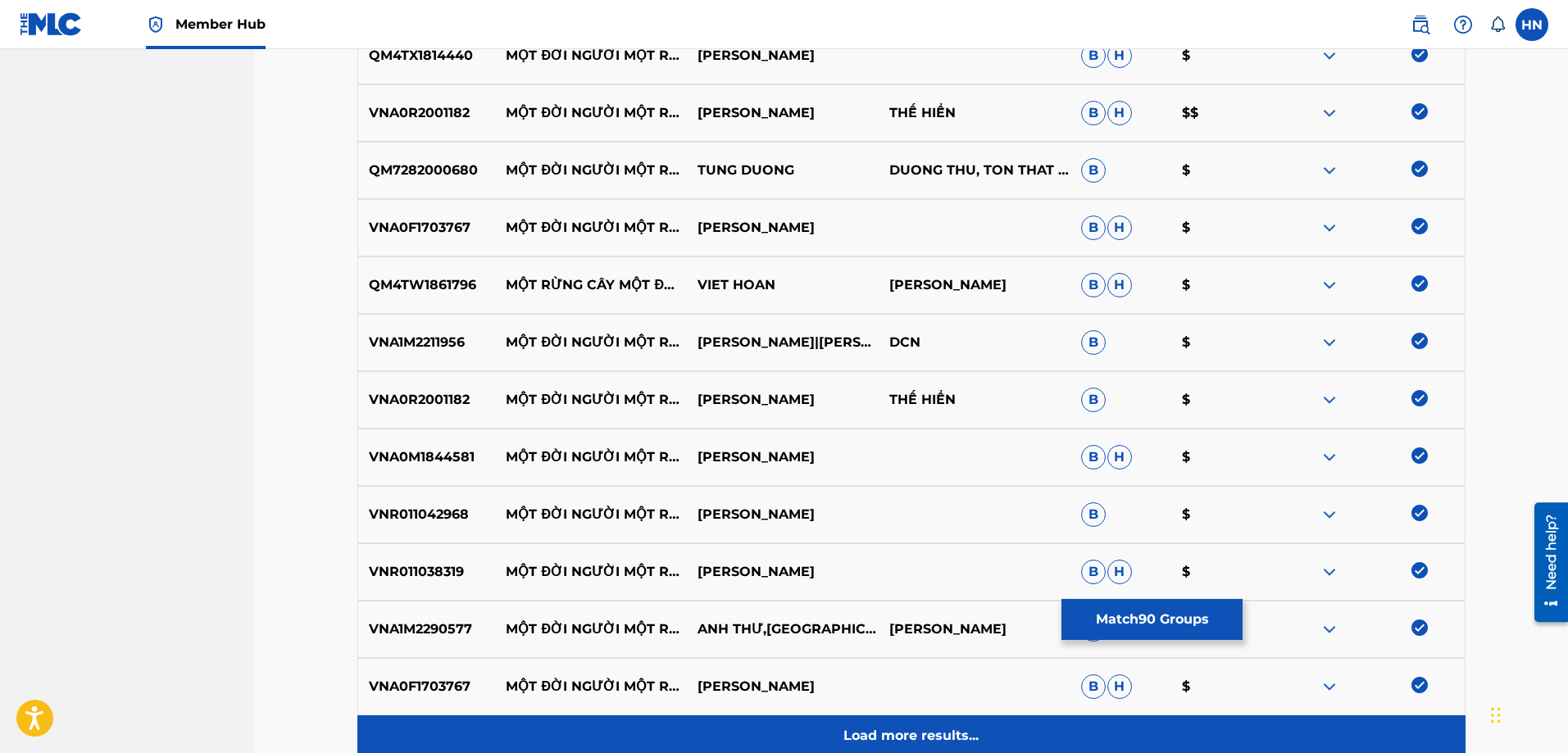
click at [1132, 724] on div "Load more results..." at bounding box center [911, 735] width 1108 height 41
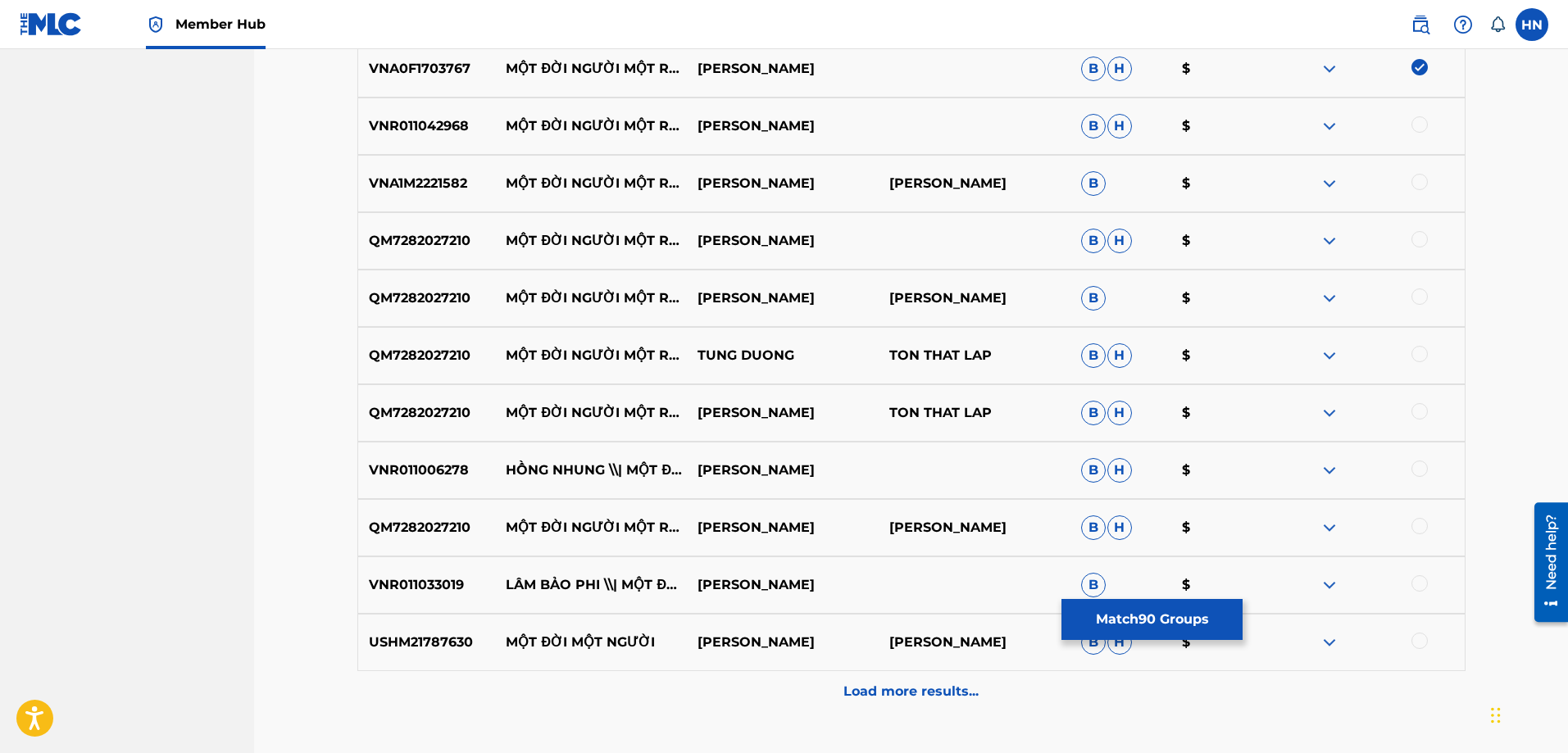
scroll to position [5733, 0]
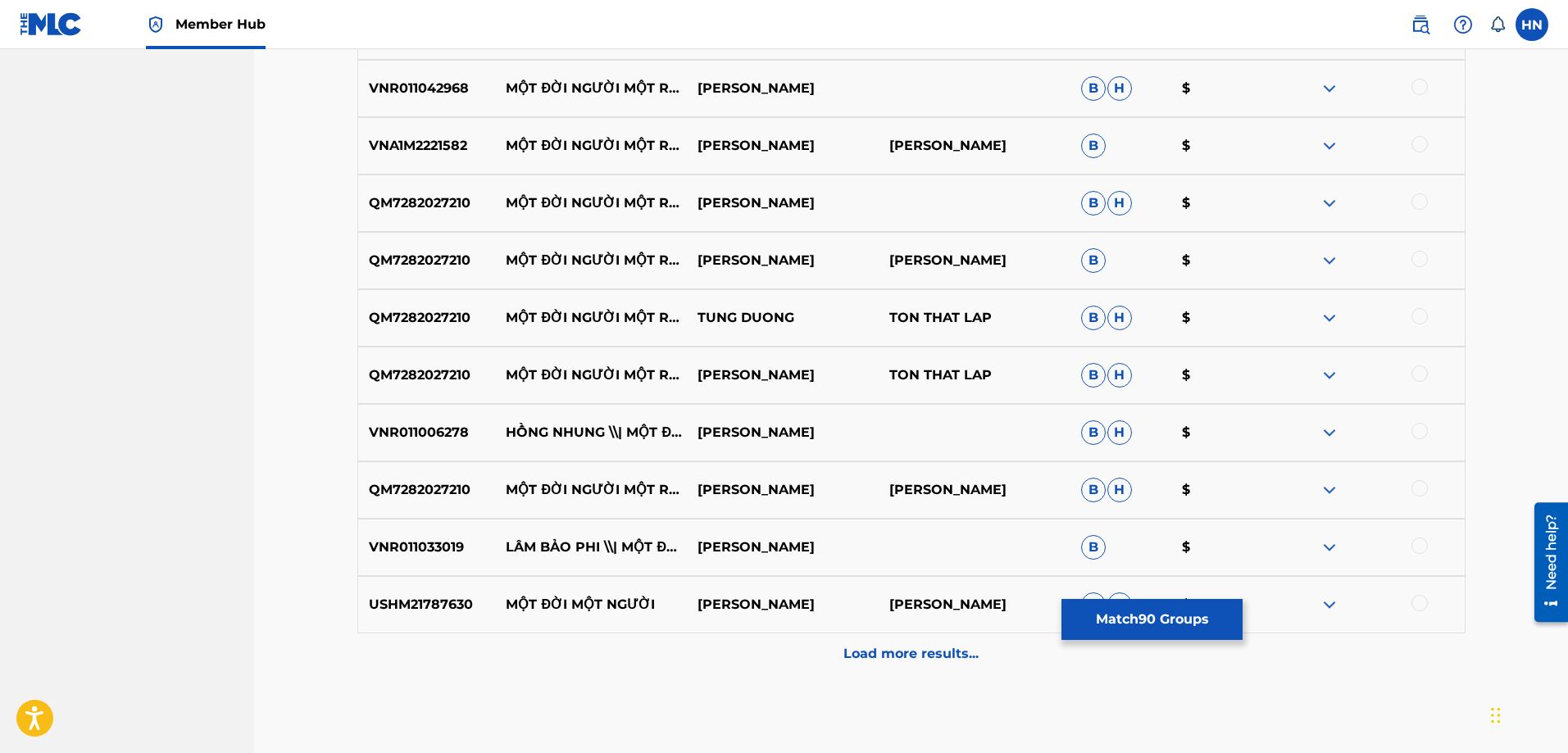
click at [417, 113] on div "VNR011042968 MỘT ĐỜI NGƯỜI MỘT RỪNG CÂY - REMIX [PERSON_NAME]" at bounding box center [911, 88] width 1108 height 57
click at [1423, 78] on div "VNR011042968 MỘT ĐỜI NGƯỜI MỘT RỪNG CÂY - REMIX [PERSON_NAME]" at bounding box center [911, 88] width 1108 height 57
click at [1423, 81] on div at bounding box center [1419, 87] width 16 height 16
click at [429, 148] on p "VNA1M2221582" at bounding box center [427, 145] width 138 height 19
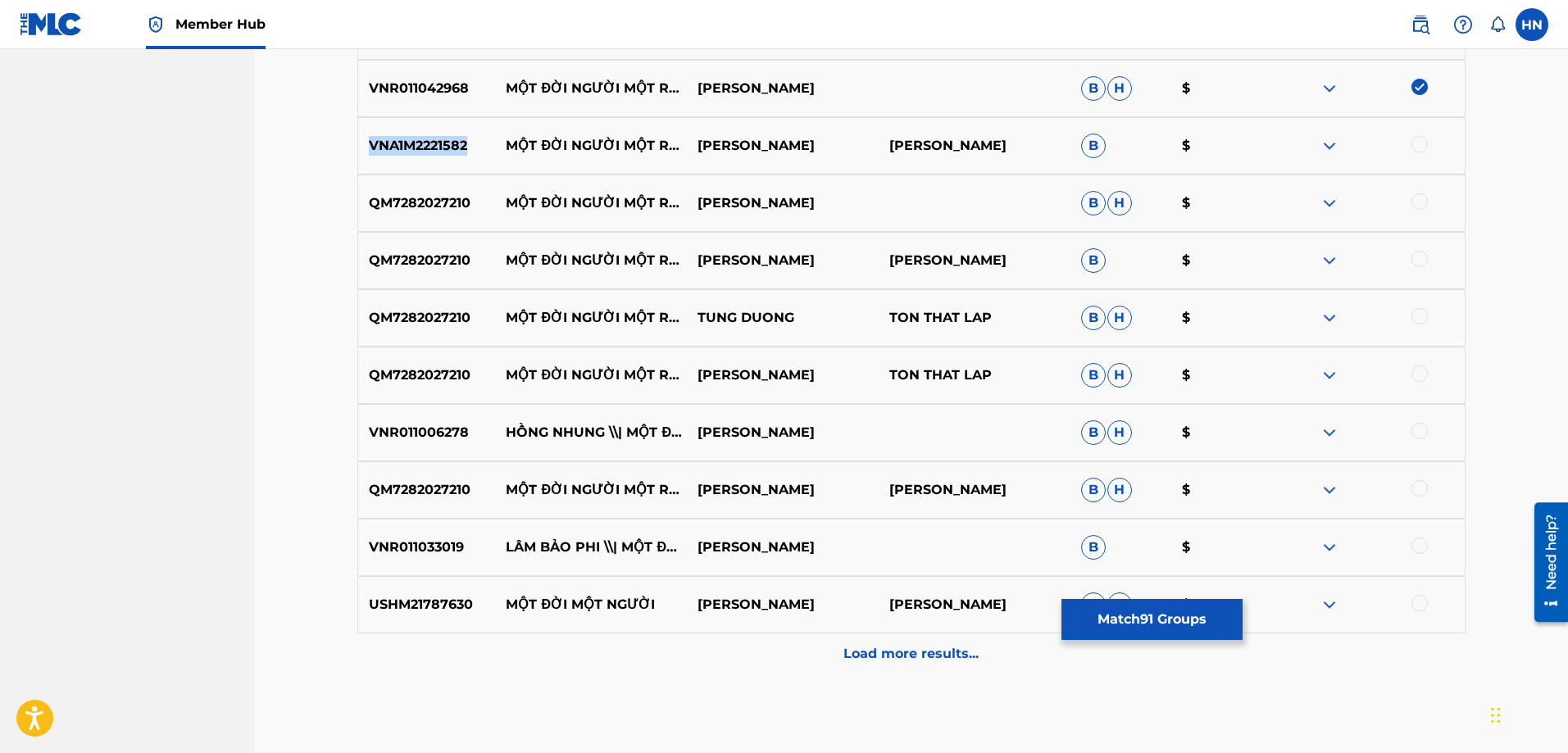
click at [429, 148] on p "VNA1M2221582" at bounding box center [427, 145] width 138 height 19
click at [1421, 141] on div at bounding box center [1419, 144] width 16 height 16
click at [445, 195] on p "QM7282027210" at bounding box center [427, 203] width 138 height 19
click at [1418, 199] on div at bounding box center [1419, 201] width 16 height 16
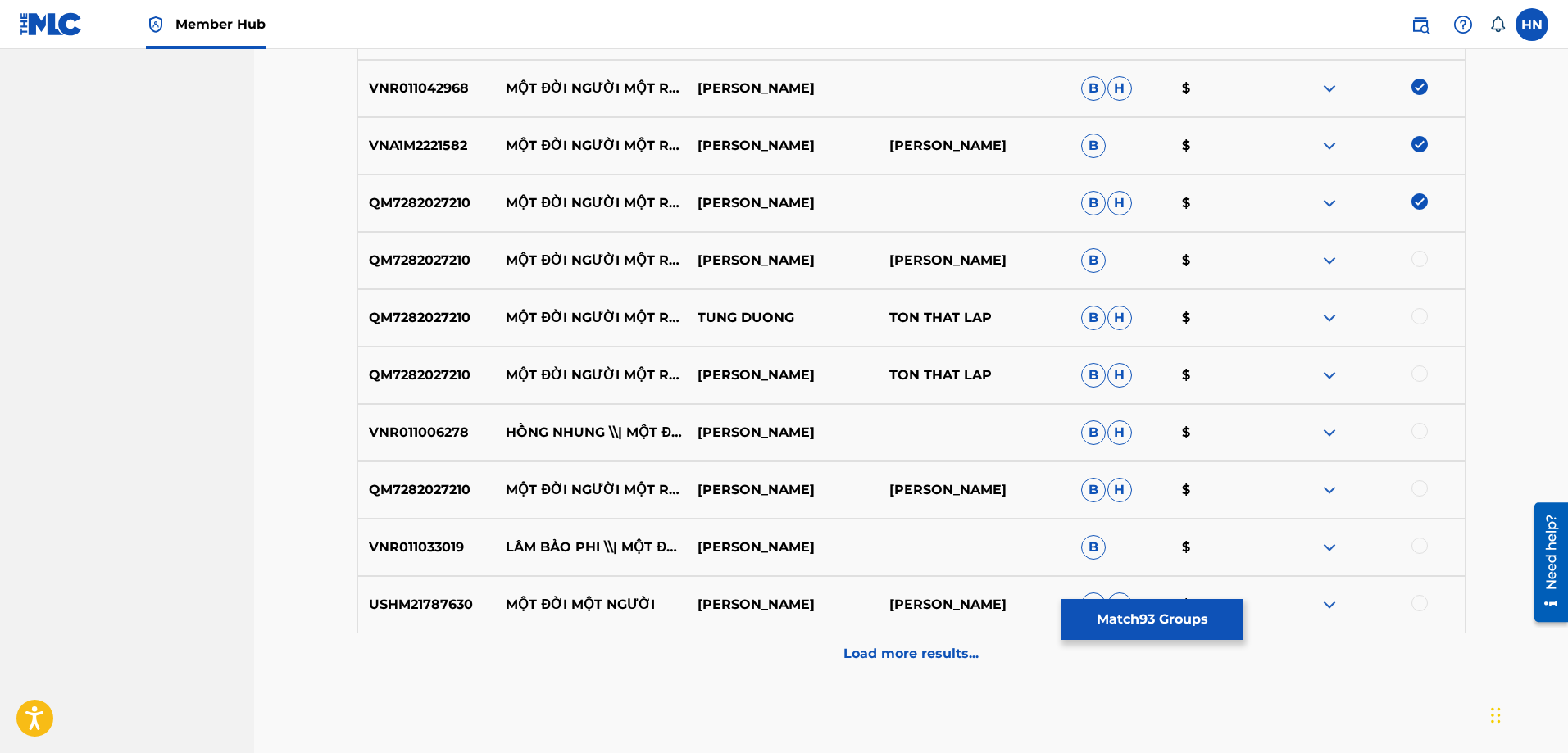
click at [1416, 261] on div at bounding box center [1419, 258] width 16 height 16
click at [1418, 319] on div at bounding box center [1419, 316] width 16 height 16
click at [1415, 382] on div at bounding box center [1369, 375] width 192 height 19
click at [1424, 370] on div at bounding box center [1419, 373] width 16 height 16
click at [1418, 488] on div at bounding box center [1419, 487] width 16 height 16
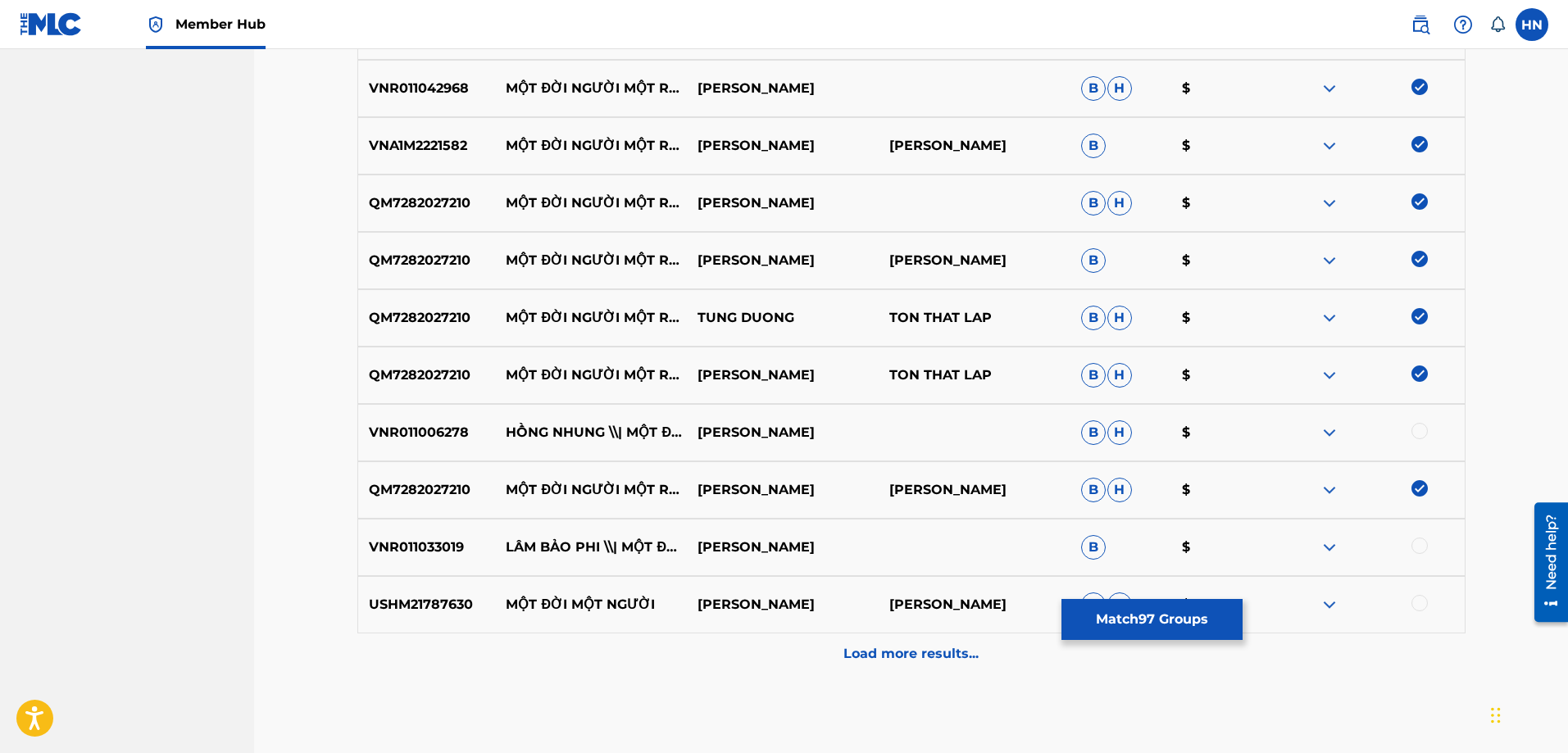
click at [434, 422] on div "VNR011006278 HỒNG NHUNG \\| MỘT ĐỜI NGƯỜI MỘT RỪNG CÂY HỒNG NHUNG B H $" at bounding box center [911, 433] width 1108 height 57
click at [1409, 440] on div at bounding box center [1369, 432] width 192 height 19
click at [1415, 434] on div at bounding box center [1419, 430] width 16 height 16
click at [440, 533] on div "VNR011033019 LÂM BẢO PHI \\| MỘT ĐỜI NGƯỜI MỘT RỪNG CÂY LÂM BẢO PHI B $" at bounding box center [911, 547] width 1108 height 57
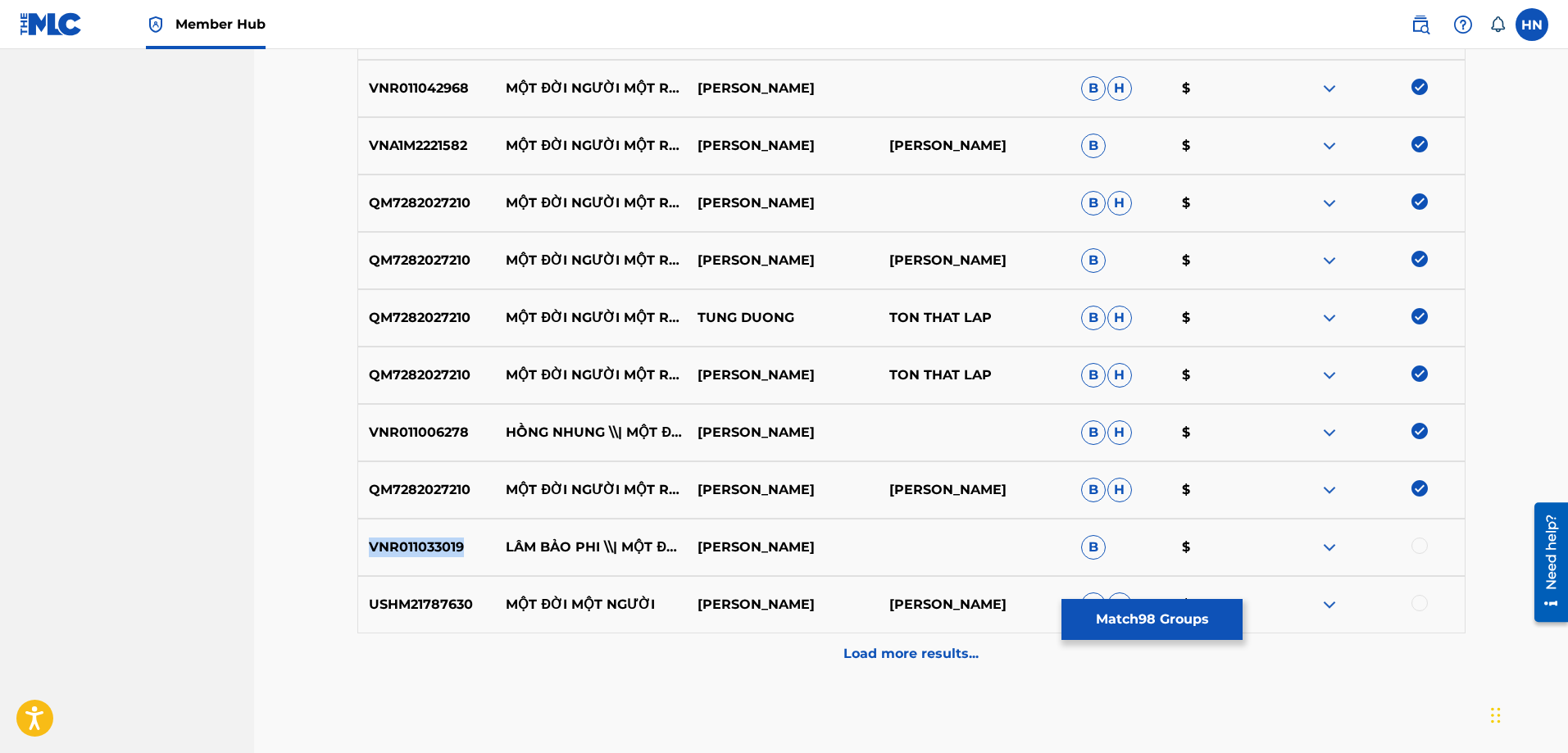
click at [440, 533] on div "VNR011033019 LÂM BẢO PHI \\| MỘT ĐỜI NGƯỜI MỘT RỪNG CÂY LÂM BẢO PHI B $" at bounding box center [911, 547] width 1108 height 57
click at [1418, 542] on div at bounding box center [1419, 545] width 16 height 16
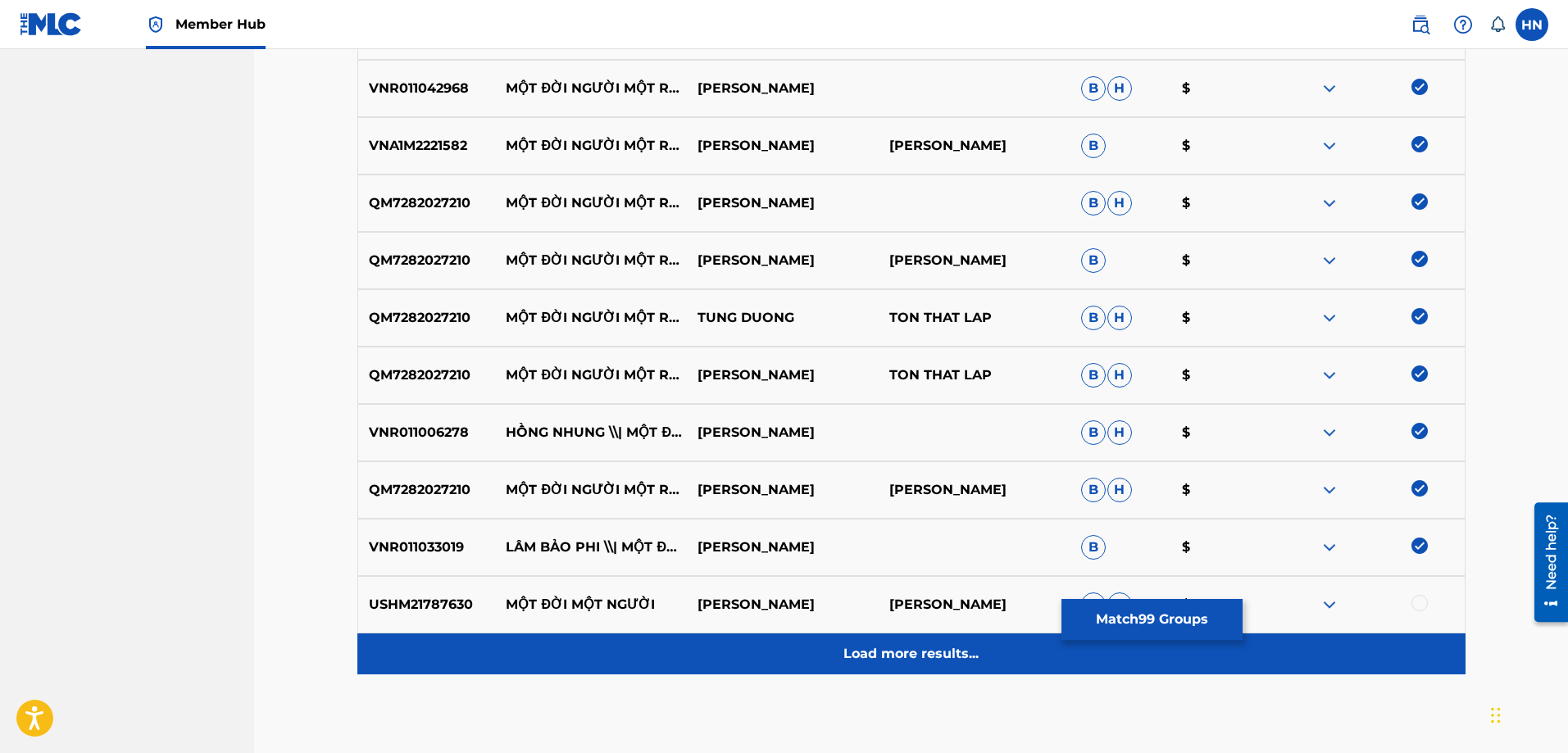
click at [847, 651] on p "Load more results..." at bounding box center [911, 653] width 135 height 19
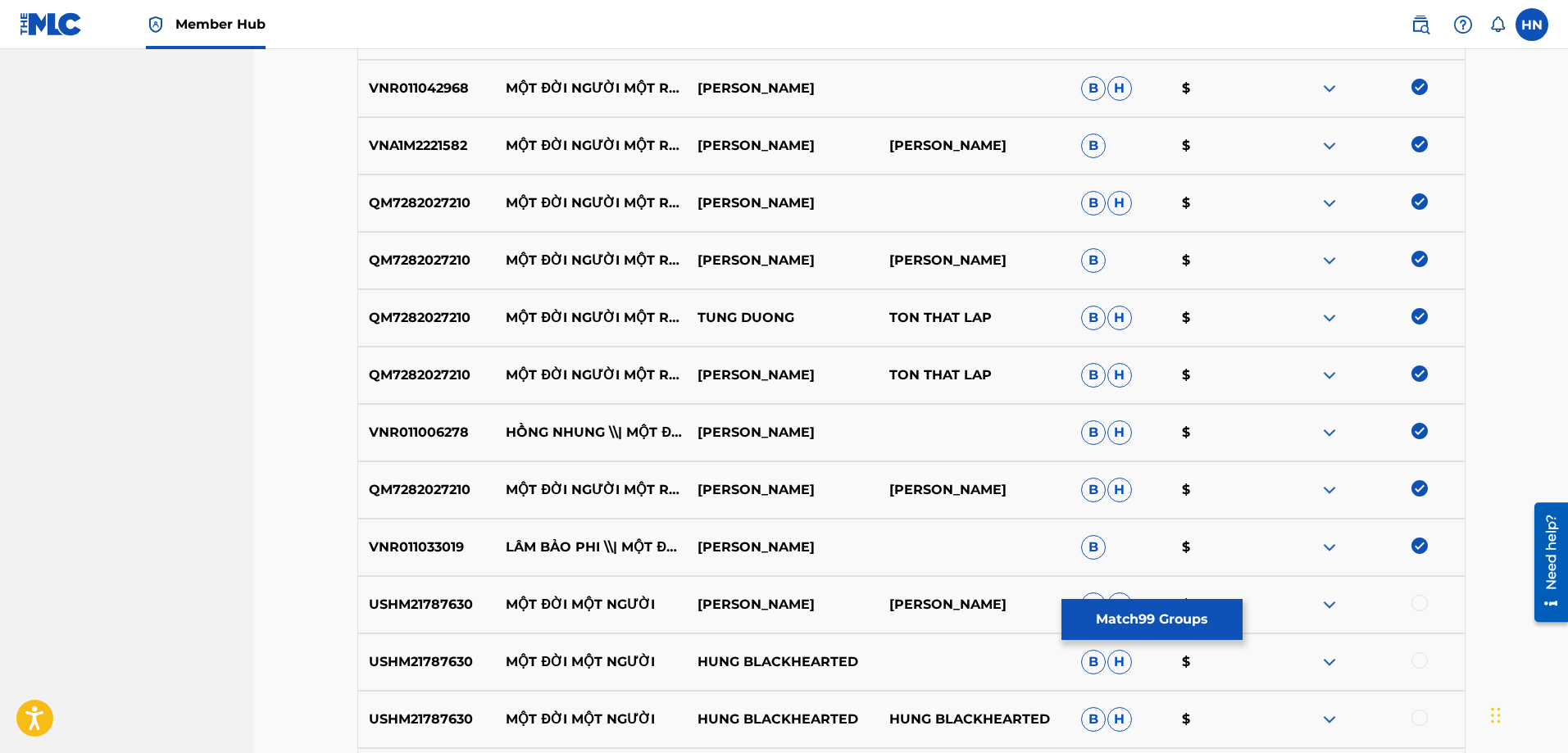
scroll to position [6142, 0]
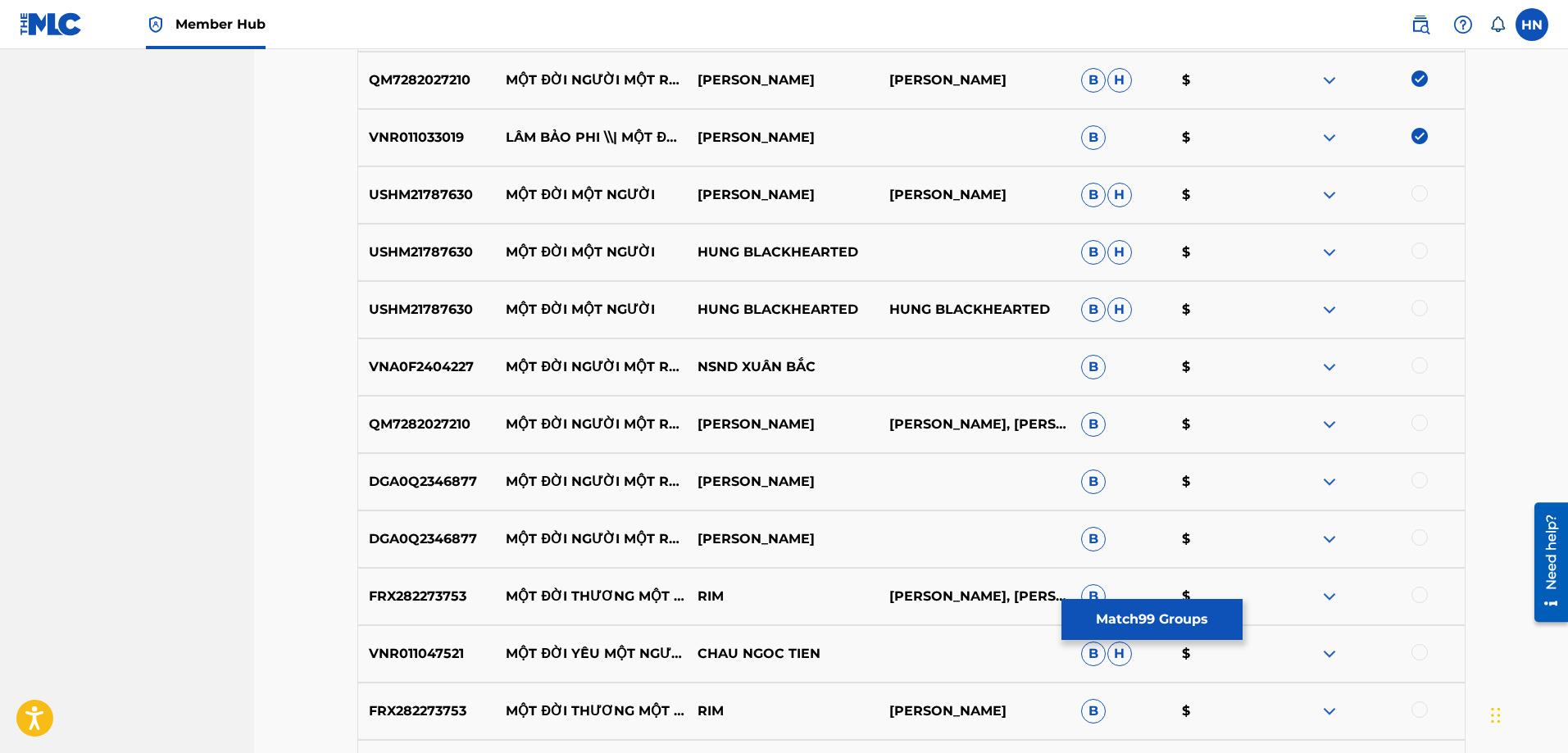
click at [435, 481] on p "DGA0Q2346877" at bounding box center [427, 482] width 138 height 19
click at [1417, 480] on div at bounding box center [1419, 480] width 16 height 16
click at [1413, 535] on div at bounding box center [1419, 537] width 16 height 16
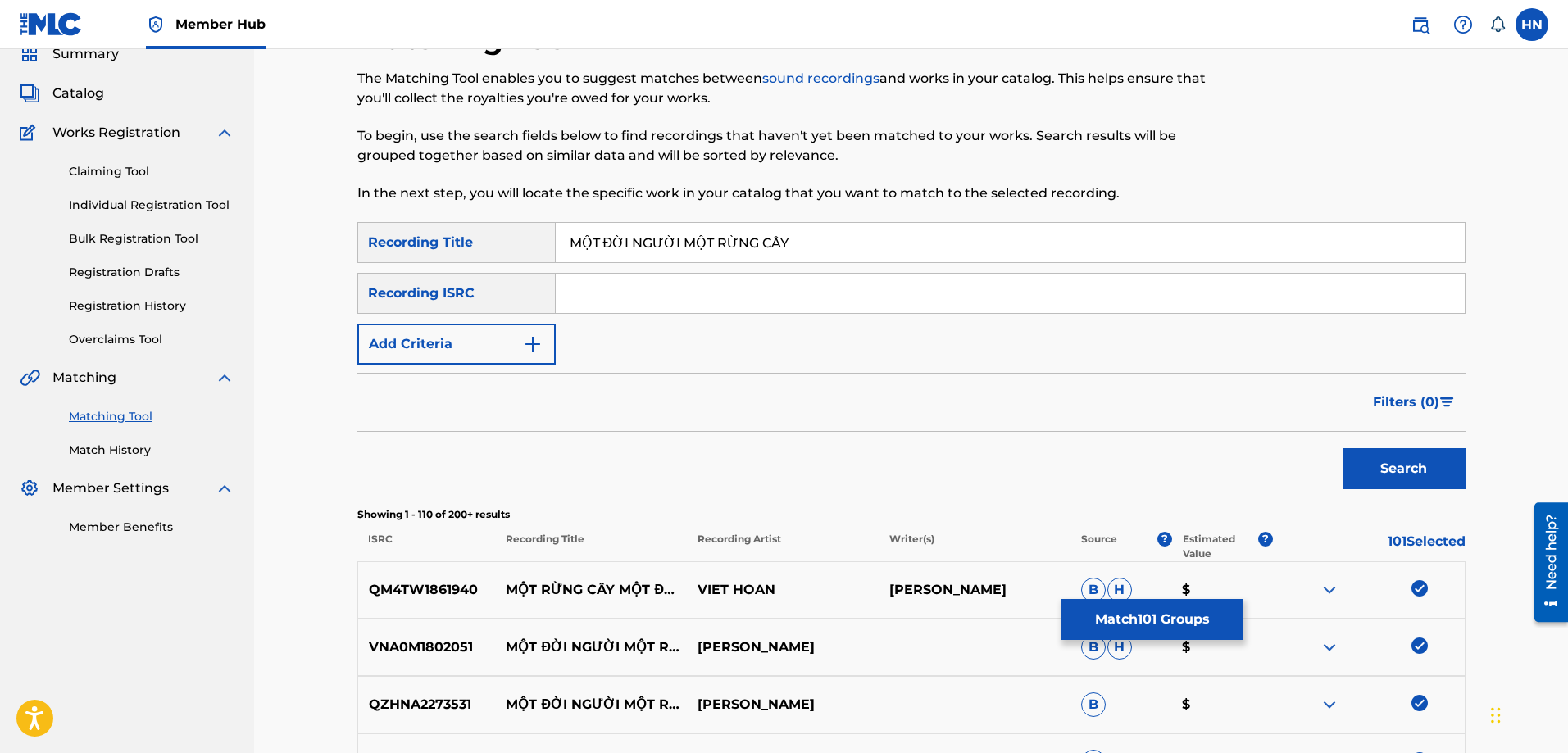
scroll to position [0, 0]
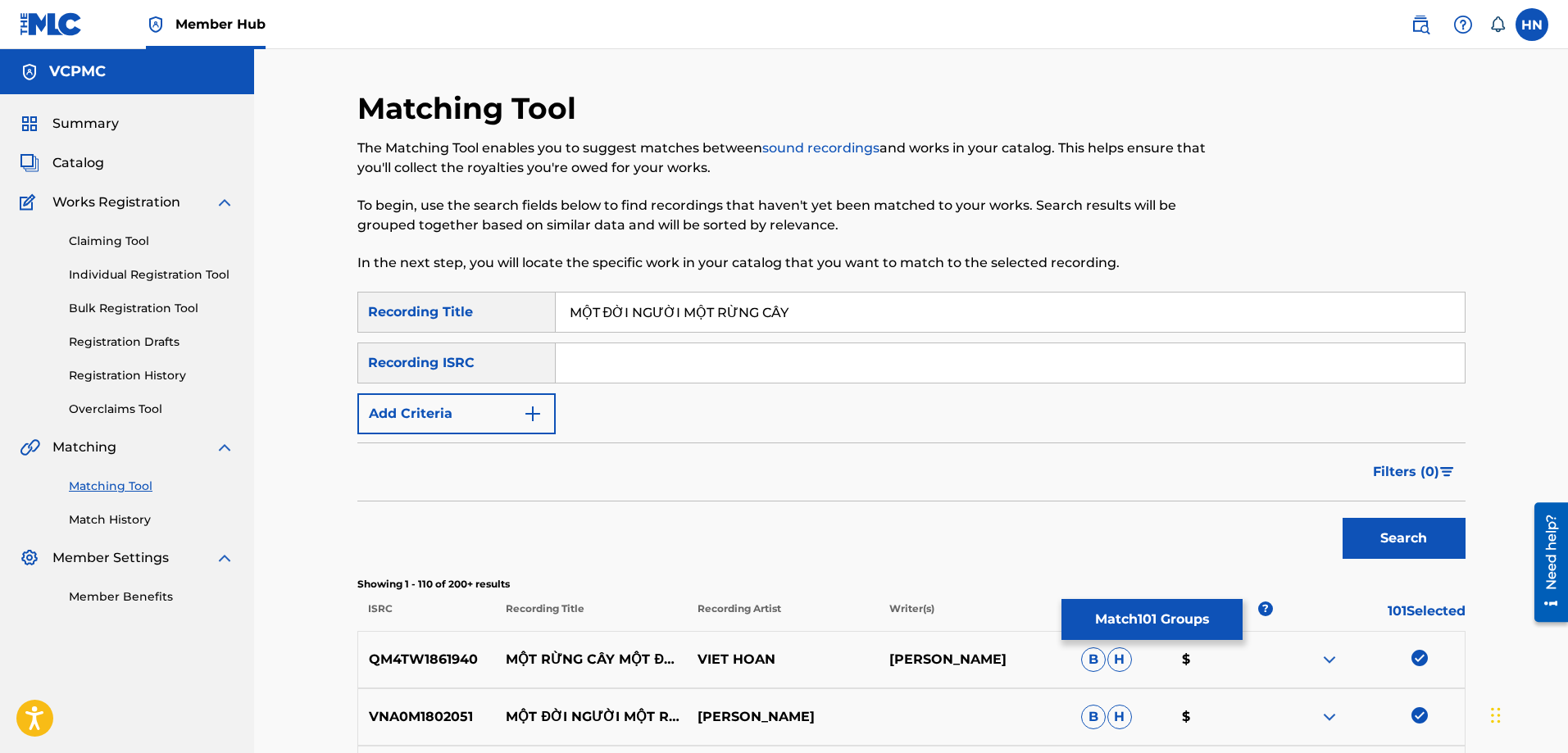
click at [803, 304] on input "MỘT ĐỜI NGƯỜI MỘT RỪNG CÂY" at bounding box center [1010, 312] width 909 height 39
paste input "OT DOI NGUOI MOT RUNG CA"
type input "MOT DOI NGUOI MOT RUNG CAY"
click at [1343, 518] on button "Search" at bounding box center [1404, 538] width 123 height 41
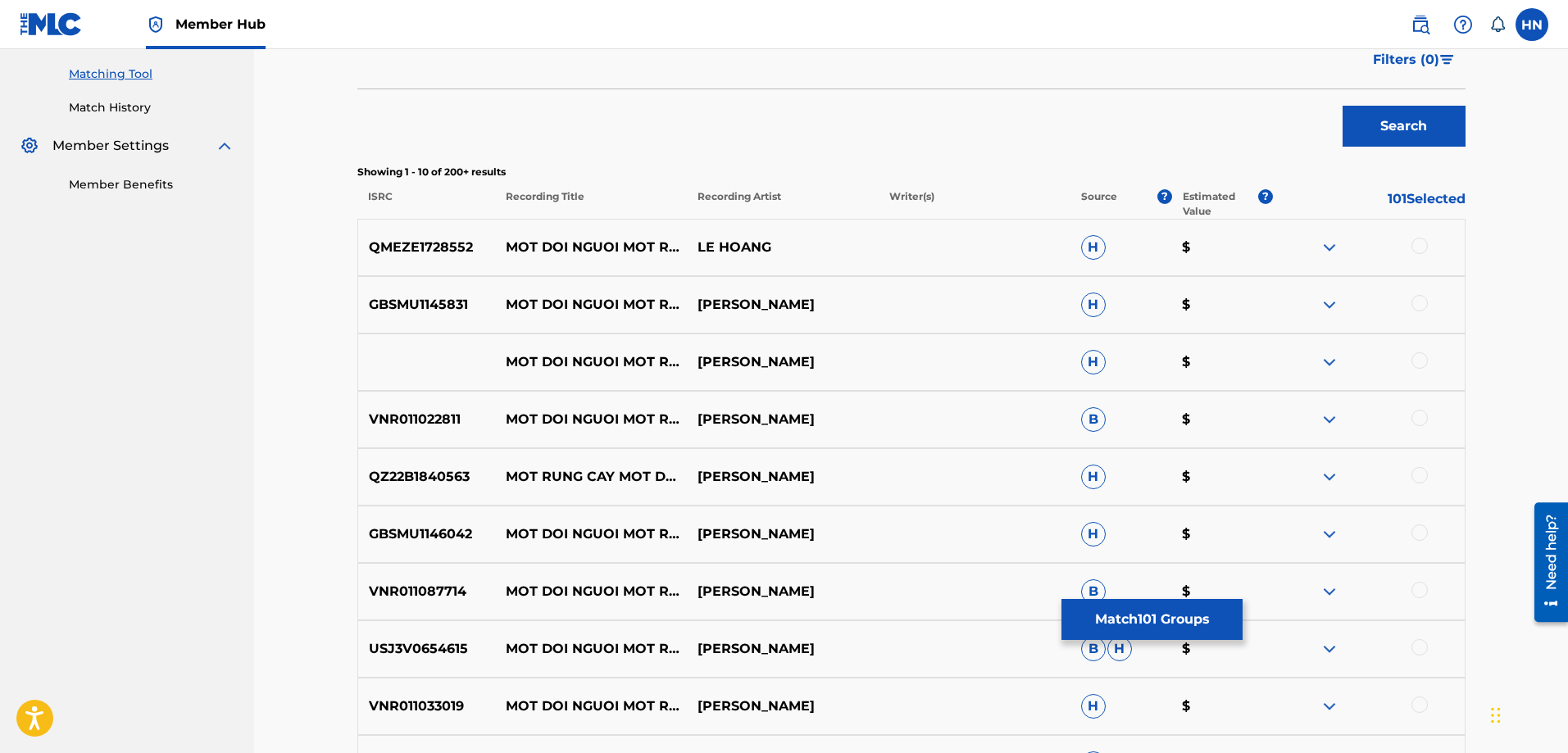
scroll to position [492, 0]
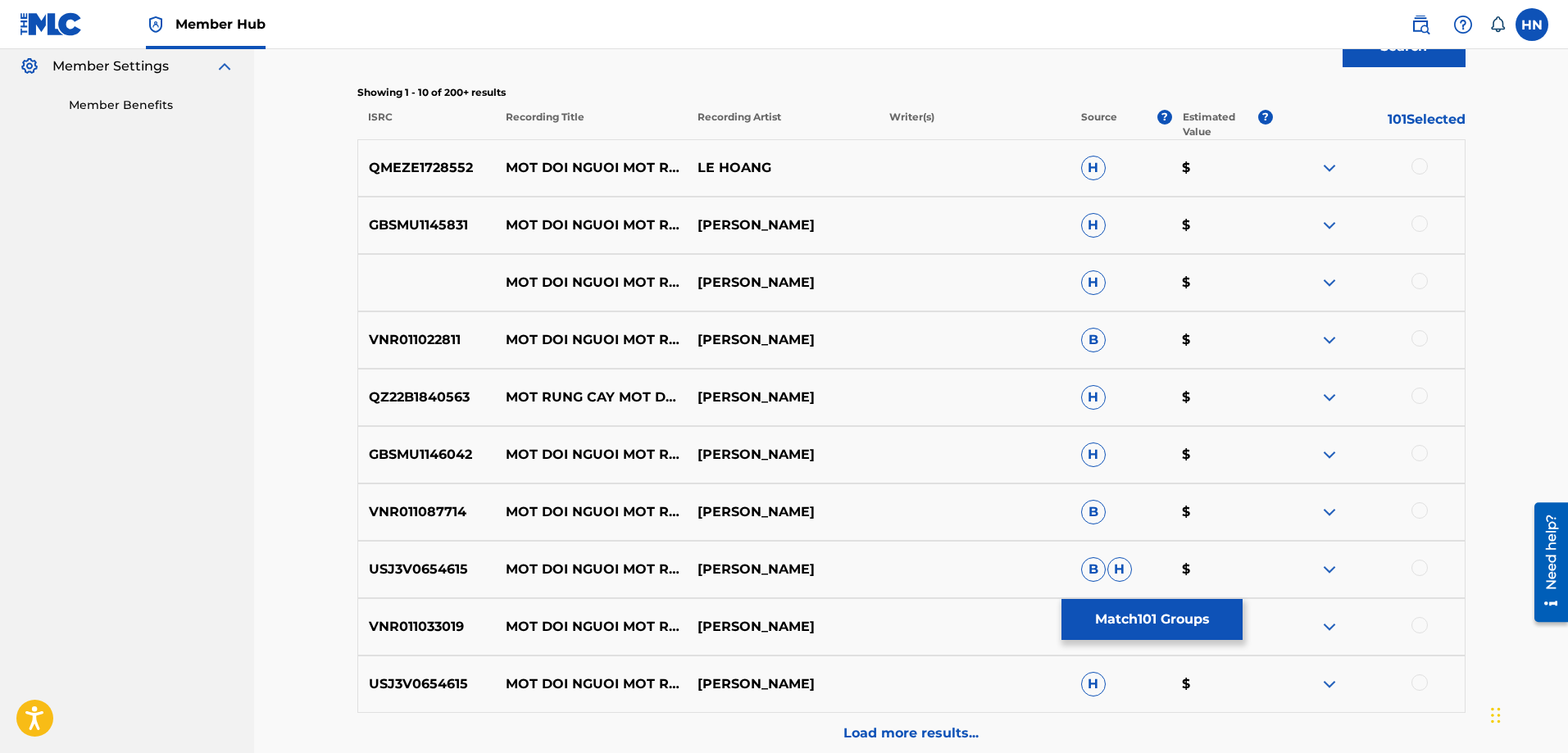
click at [457, 179] on div "QMEZE1728552 MOT DOI NGUOI MOT RUNG CAY LE HOANG H $" at bounding box center [911, 168] width 1108 height 57
click at [1420, 169] on div at bounding box center [1419, 166] width 16 height 16
click at [422, 204] on div "GBSMU1145831 MOT DOI NGUOI MOT RUNG CAY ĐAN TRƯỜNG H $" at bounding box center [911, 225] width 1108 height 57
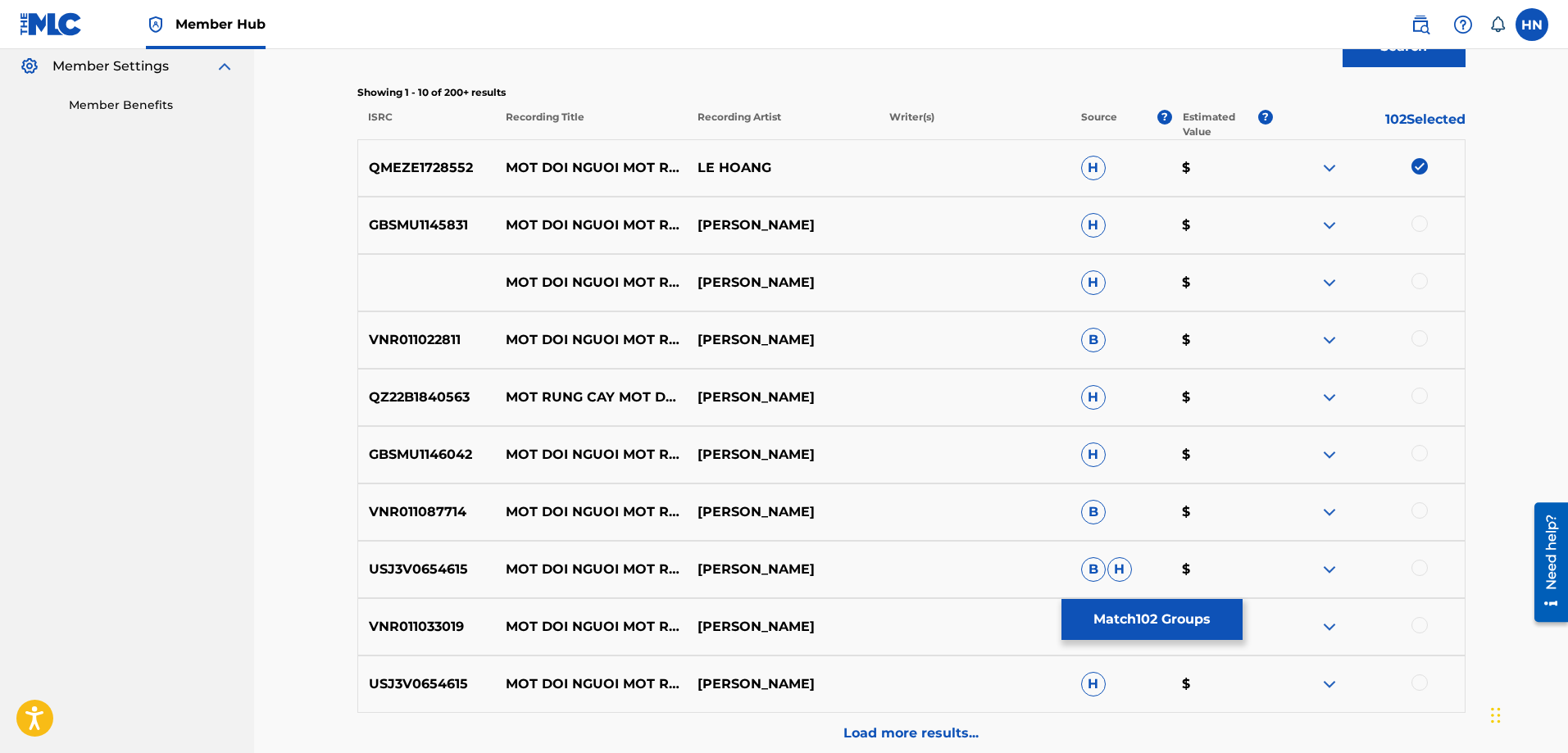
click at [1423, 221] on div at bounding box center [1419, 223] width 16 height 16
drag, startPoint x: 472, startPoint y: 271, endPoint x: 842, endPoint y: 292, distance: 370.6
click at [842, 292] on div "MOT DOI NGUOI MOT RUNG CAY QUANG DUNG H $" at bounding box center [911, 282] width 1108 height 57
click at [1420, 282] on div at bounding box center [1419, 281] width 16 height 16
click at [1327, 282] on img at bounding box center [1329, 282] width 19 height 19
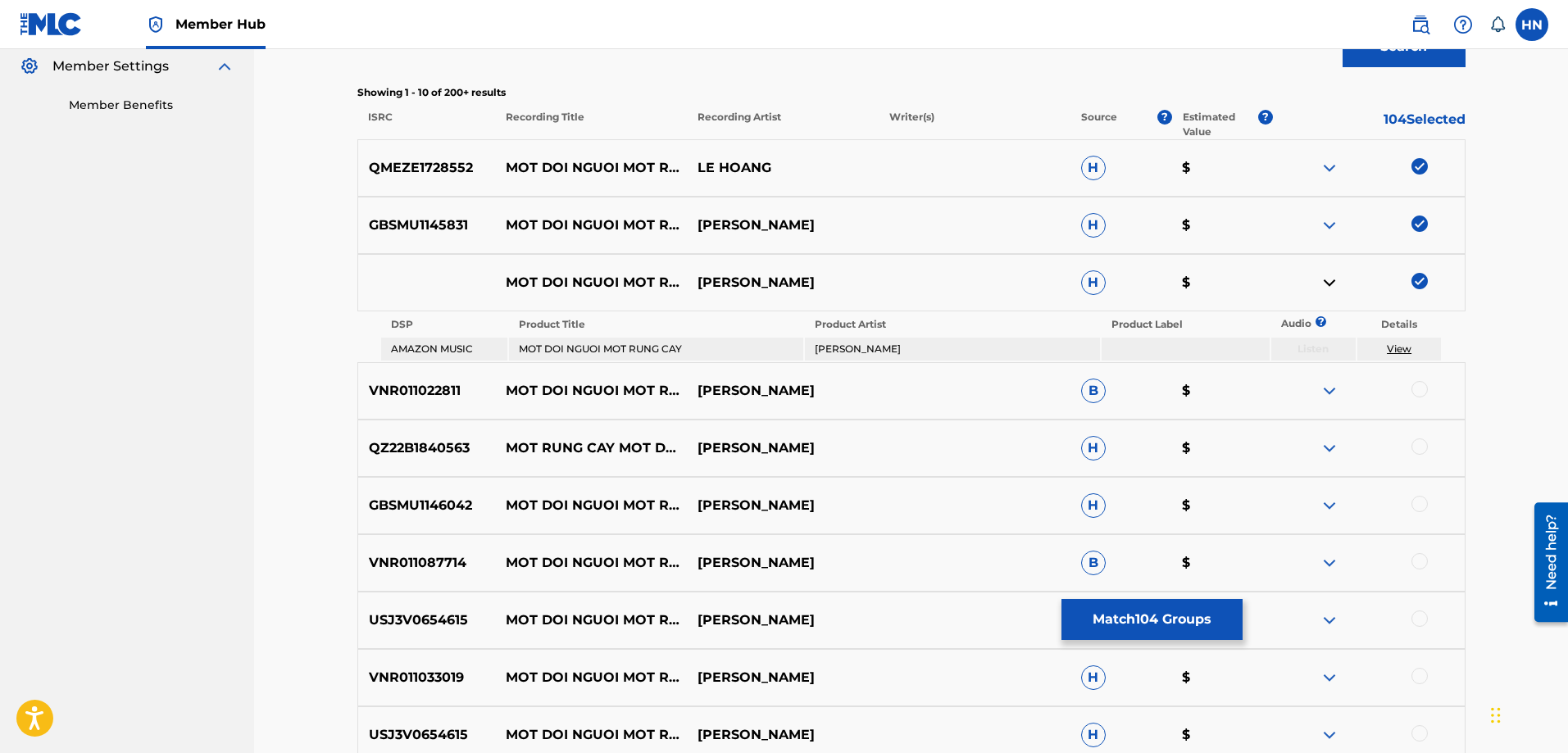
click at [400, 376] on div "VNR011022811 MOT DOI NGUOI MOT RUNG CAY HONG NHUNG B $" at bounding box center [911, 391] width 1108 height 57
click at [1417, 388] on div at bounding box center [1419, 388] width 16 height 16
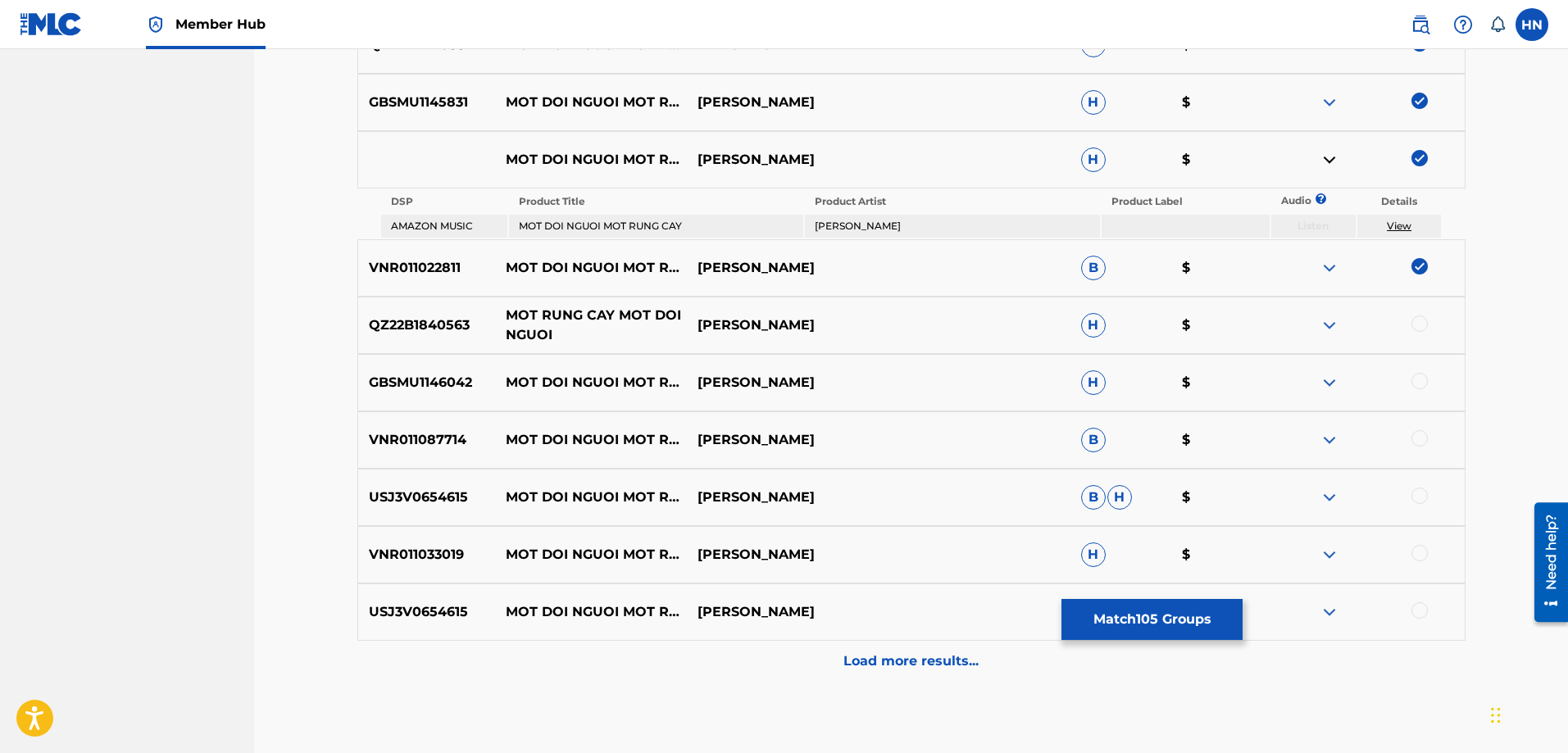
scroll to position [704, 0]
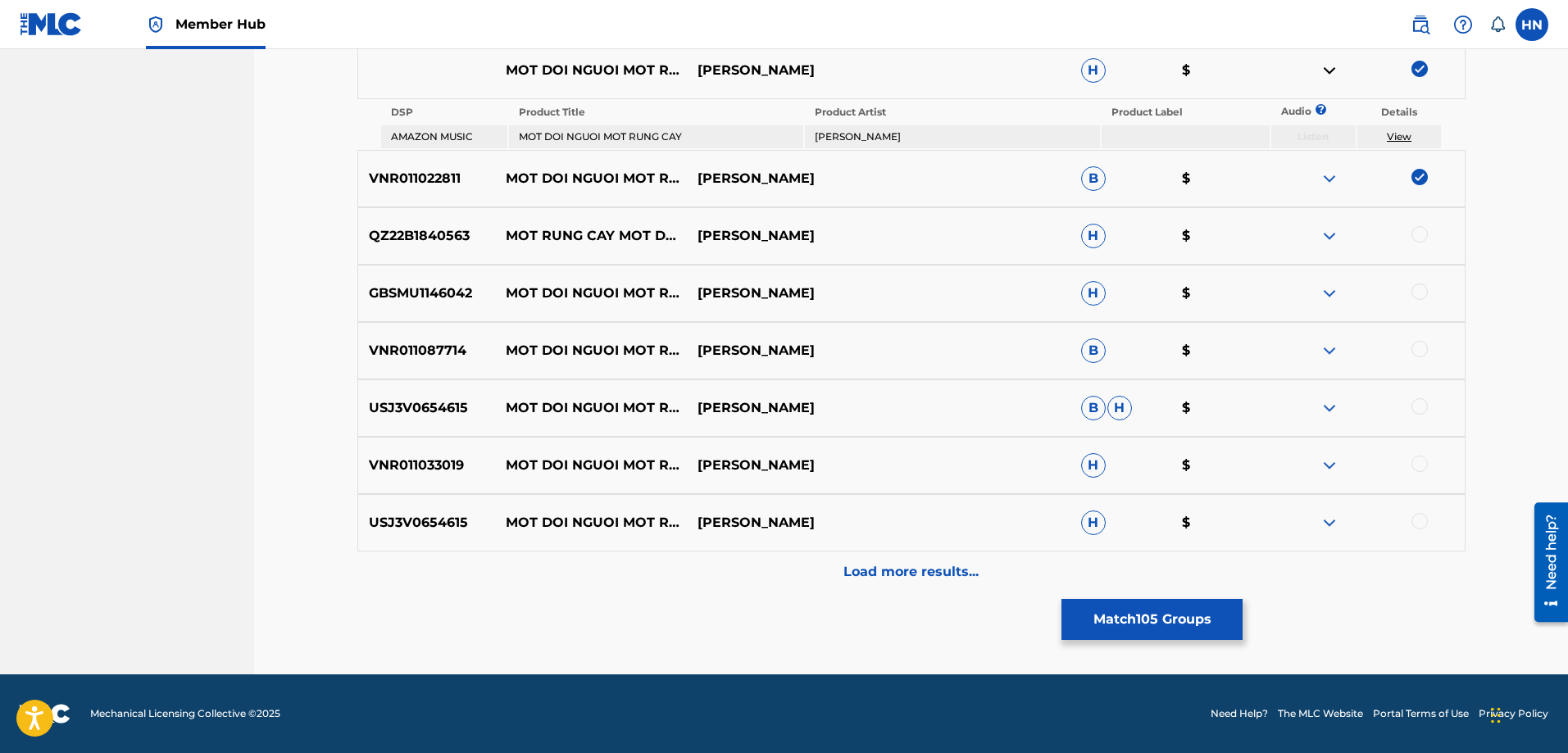
click at [434, 244] on p "QZ22B1840563" at bounding box center [427, 235] width 138 height 19
click at [1418, 232] on div at bounding box center [1419, 234] width 16 height 16
click at [396, 288] on p "GBSMU1146042" at bounding box center [427, 292] width 138 height 19
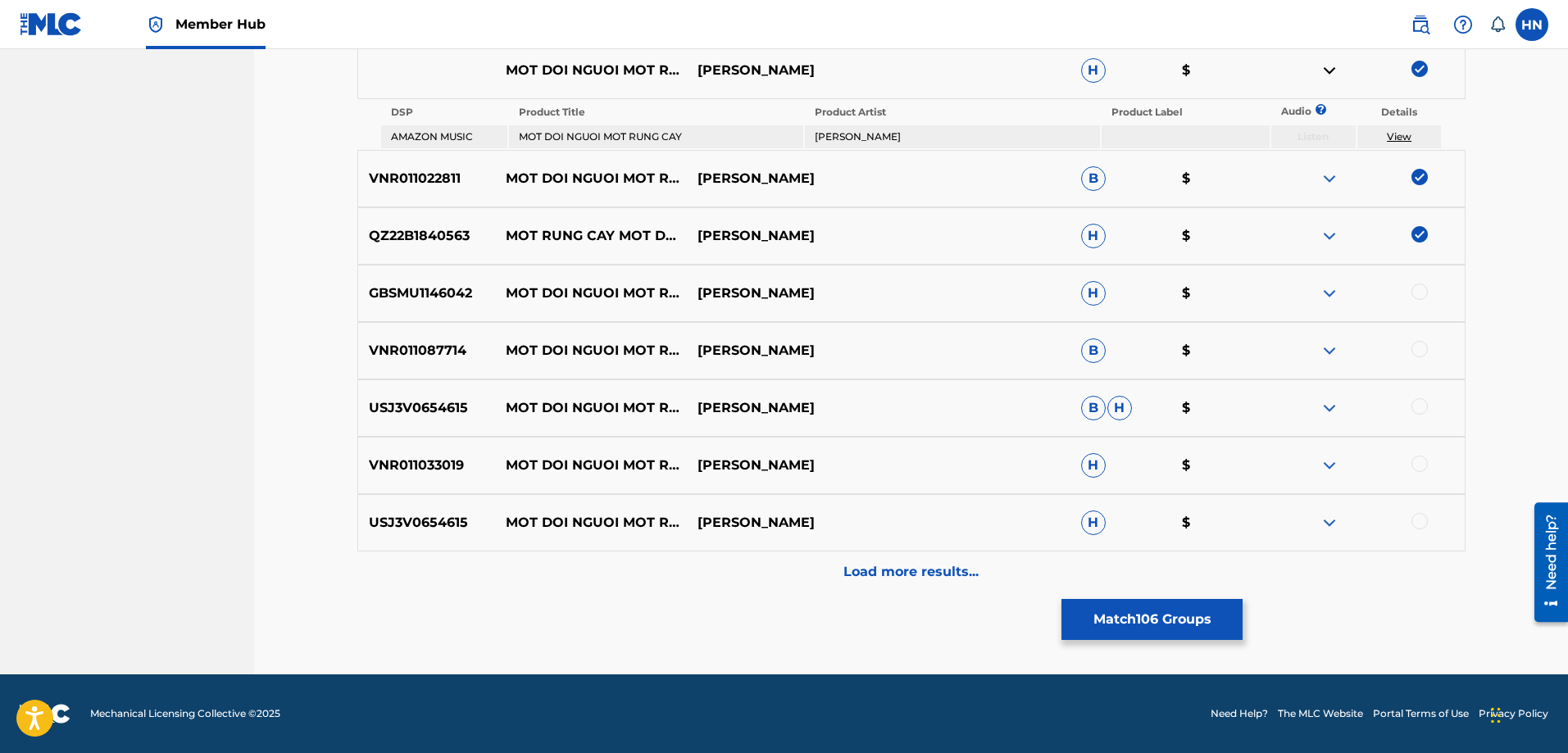
click at [1424, 289] on div at bounding box center [1419, 291] width 16 height 16
click at [438, 342] on p "VNR011087714" at bounding box center [427, 350] width 138 height 19
click at [1417, 350] on div at bounding box center [1419, 349] width 16 height 16
click at [403, 398] on div "USJ3V0654615 MOT DOI NGUOI MOT RUNG CAY QUANG DŨNG B H $" at bounding box center [911, 408] width 1108 height 57
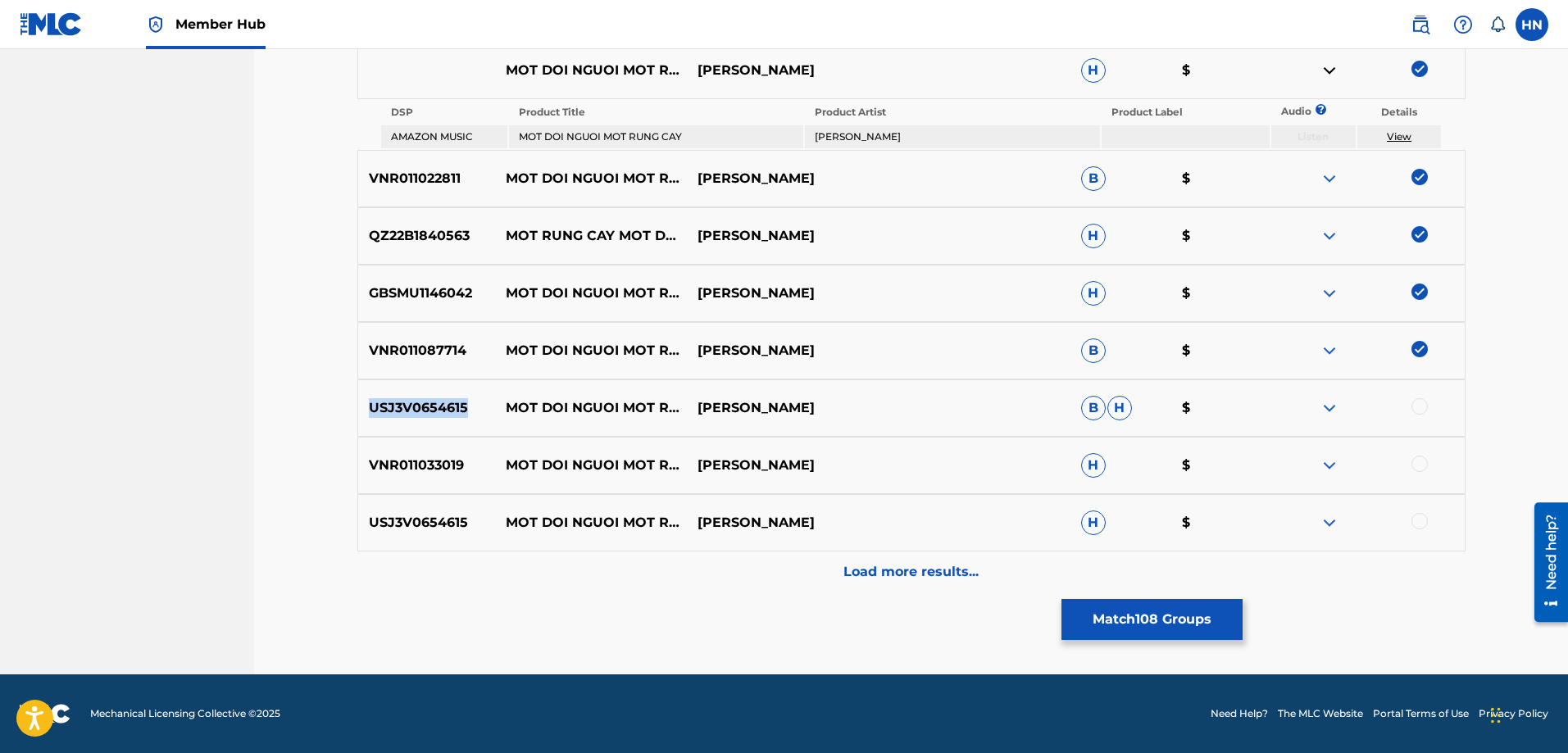
click at [403, 398] on div "USJ3V0654615 MOT DOI NGUOI MOT RUNG CAY QUANG DŨNG B H $" at bounding box center [911, 408] width 1108 height 57
click at [1416, 413] on div at bounding box center [1419, 406] width 16 height 16
click at [384, 465] on p "VNR011033019" at bounding box center [427, 465] width 138 height 19
click at [1411, 460] on div at bounding box center [1369, 465] width 192 height 19
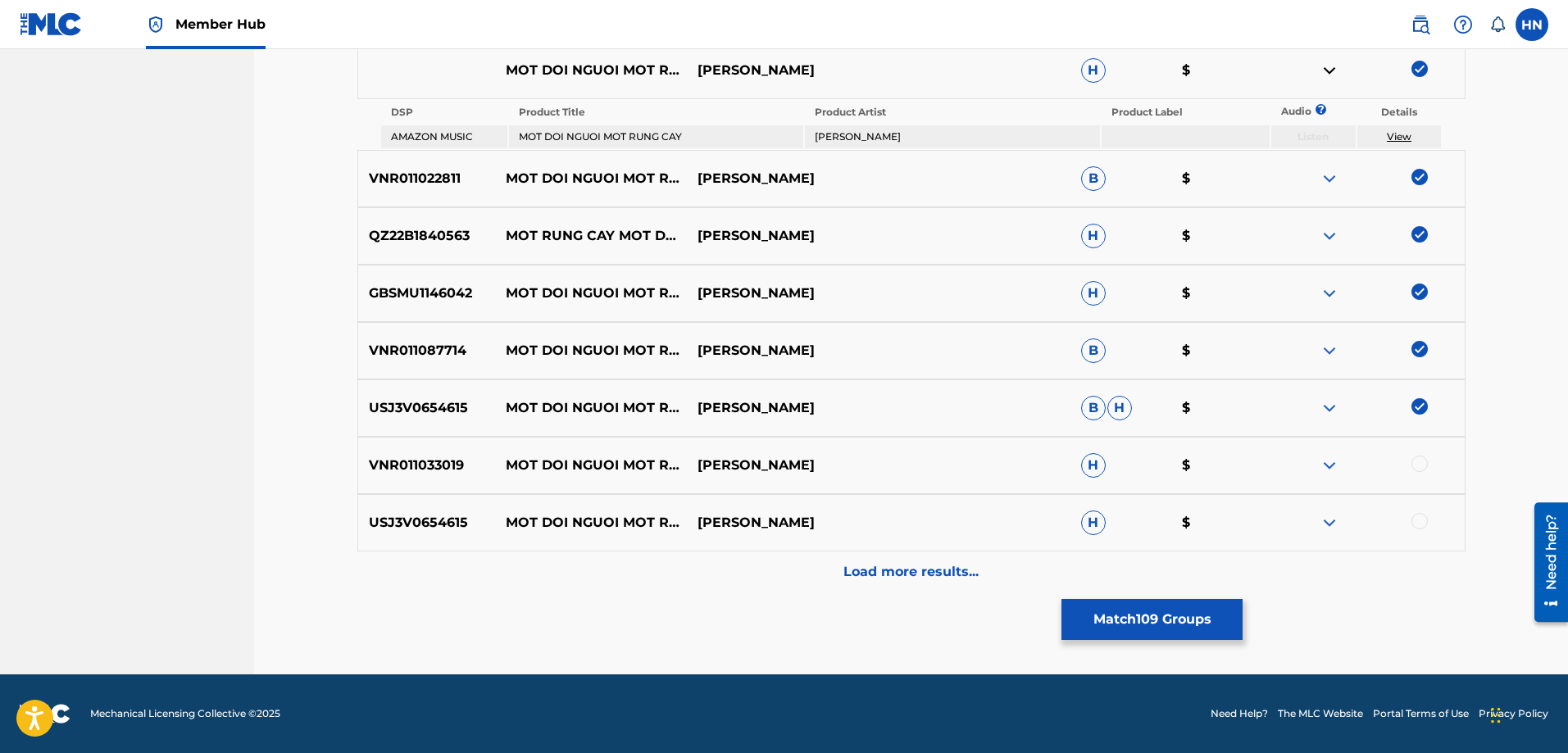
click at [1415, 461] on div at bounding box center [1419, 463] width 16 height 16
click at [441, 526] on p "USJ3V0654615" at bounding box center [427, 522] width 138 height 19
click at [1418, 526] on div at bounding box center [1419, 520] width 16 height 16
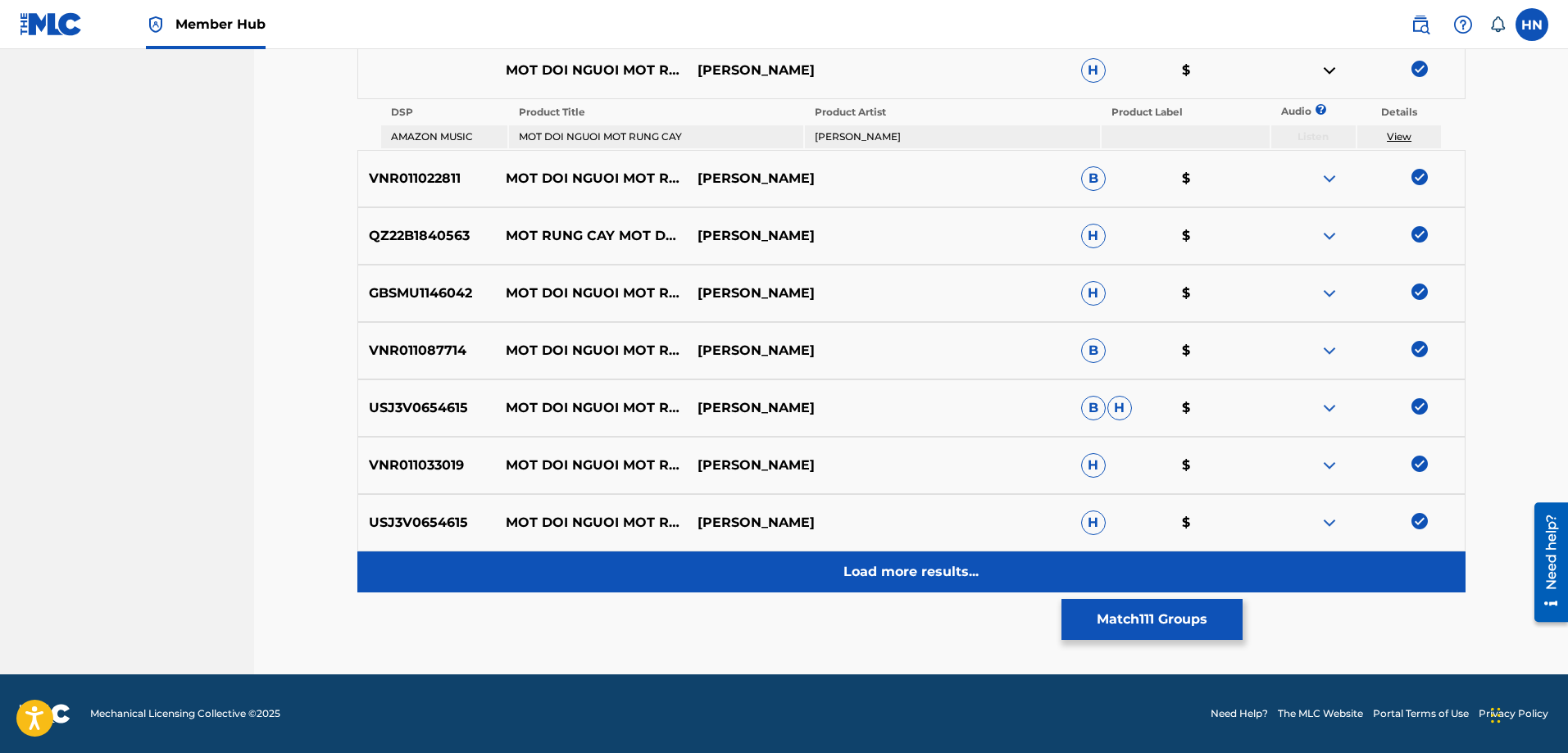
click at [988, 571] on div "Load more results..." at bounding box center [911, 571] width 1108 height 41
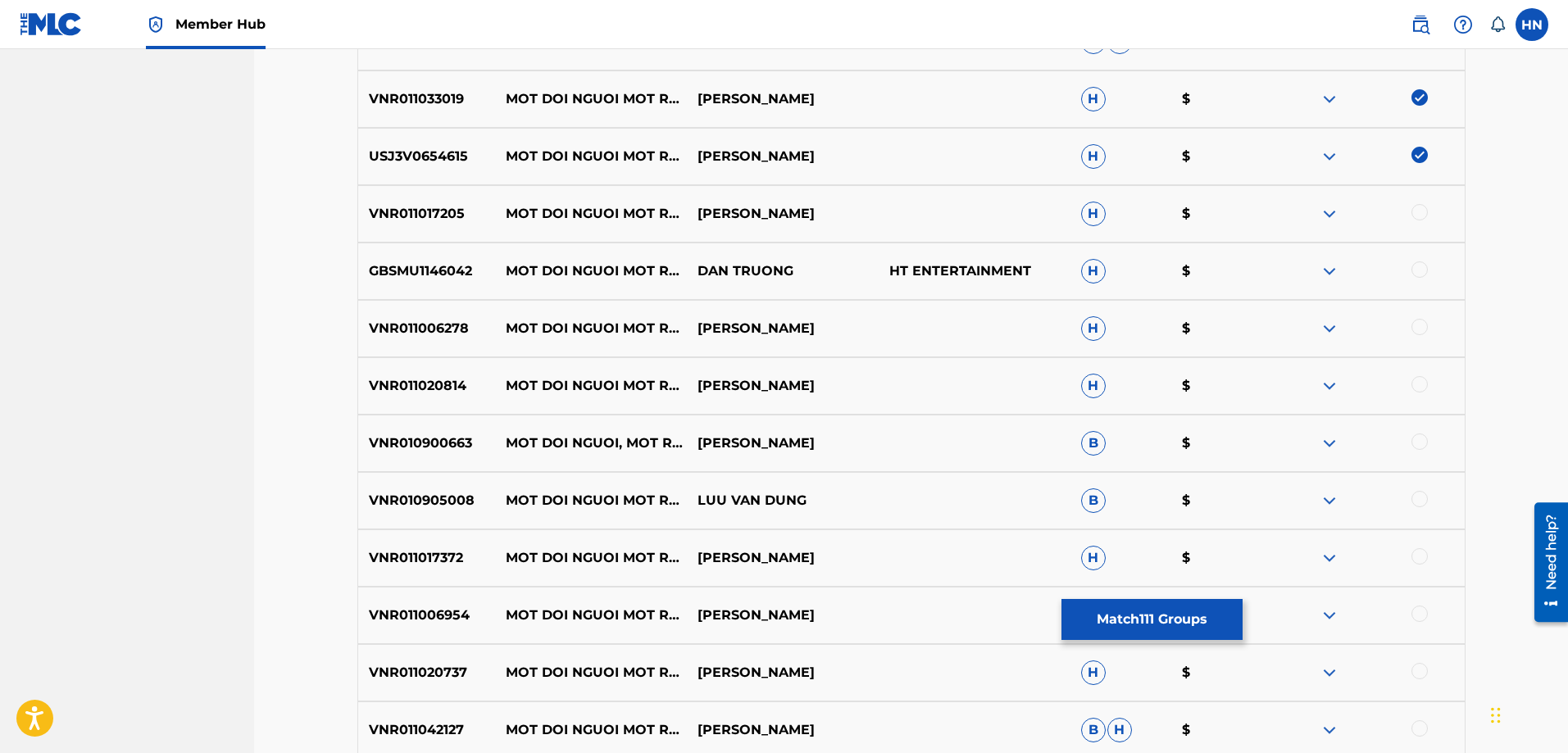
scroll to position [1114, 0]
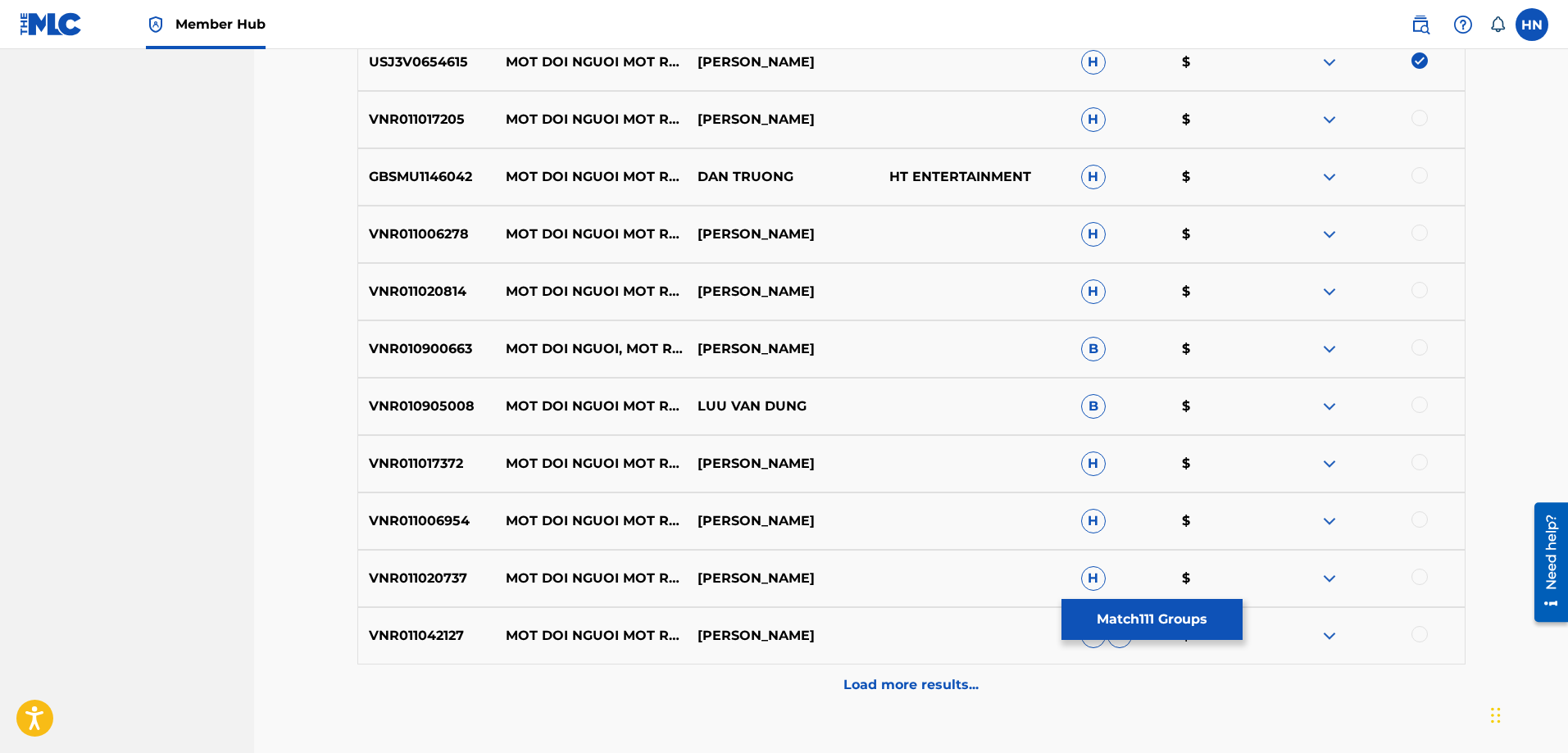
click at [436, 135] on div "VNR011017205 MOT DOI NGUOI MOT RUNG CAY QUANG DUNG H $" at bounding box center [911, 119] width 1108 height 57
click at [1421, 107] on div "VNR011017205 MOT DOI NGUOI MOT RUNG CAY QUANG DUNG H $" at bounding box center [911, 119] width 1108 height 57
click at [1418, 117] on div at bounding box center [1419, 118] width 16 height 16
click at [364, 166] on div "GBSMU1146042 MOT DOI NGUOI MOT RUNG CAY DAN TRUONG HT ENTERTAINMENT H $" at bounding box center [911, 176] width 1108 height 57
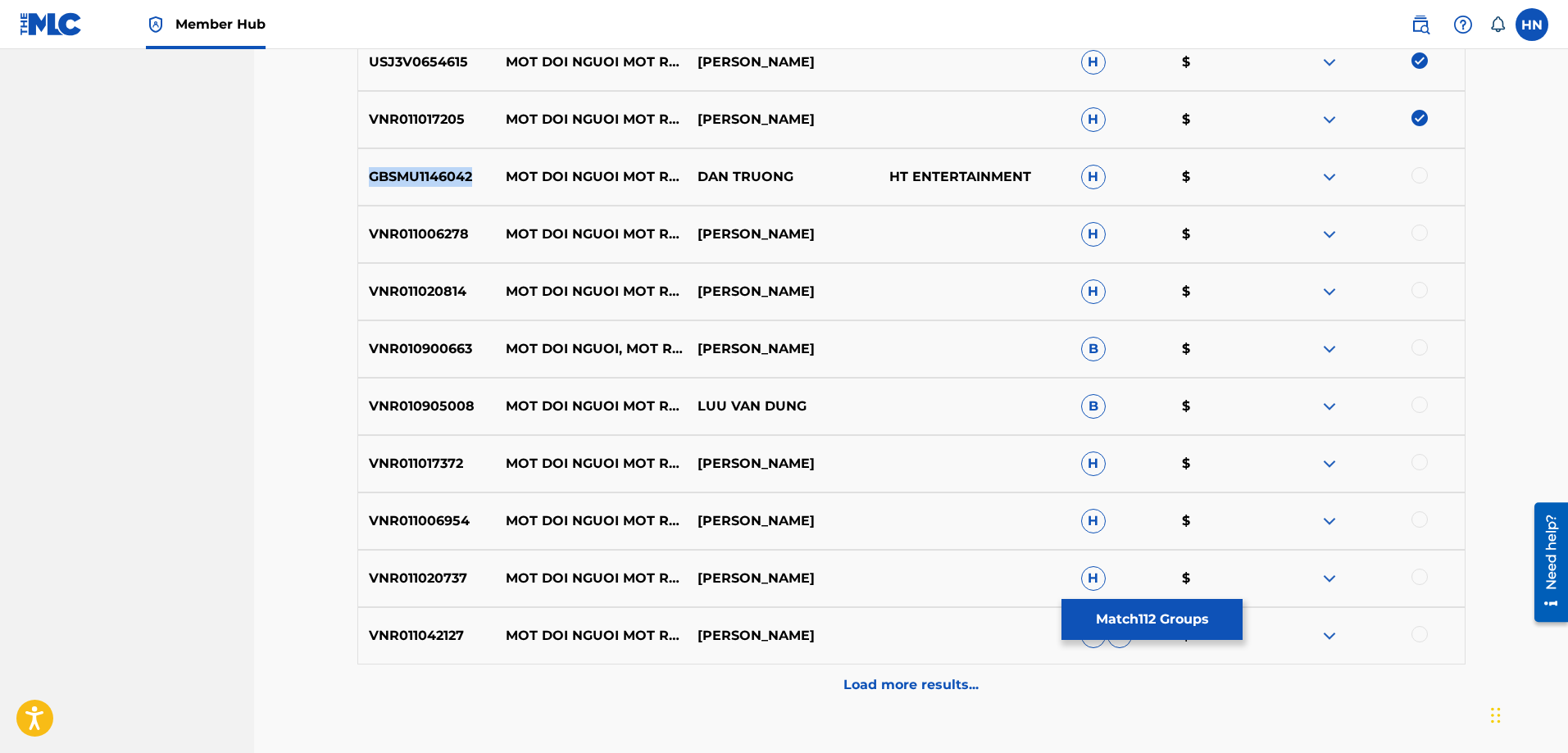
click at [364, 166] on div "GBSMU1146042 MOT DOI NGUOI MOT RUNG CAY DAN TRUONG HT ENTERTAINMENT H $" at bounding box center [911, 176] width 1108 height 57
click at [1419, 171] on div at bounding box center [1419, 175] width 16 height 16
click at [451, 218] on div "VNR011006278 MOT DOI NGUOI MOT RUNG CAY HONG NHUNG H $" at bounding box center [911, 234] width 1108 height 57
click at [1425, 235] on div at bounding box center [1419, 232] width 16 height 16
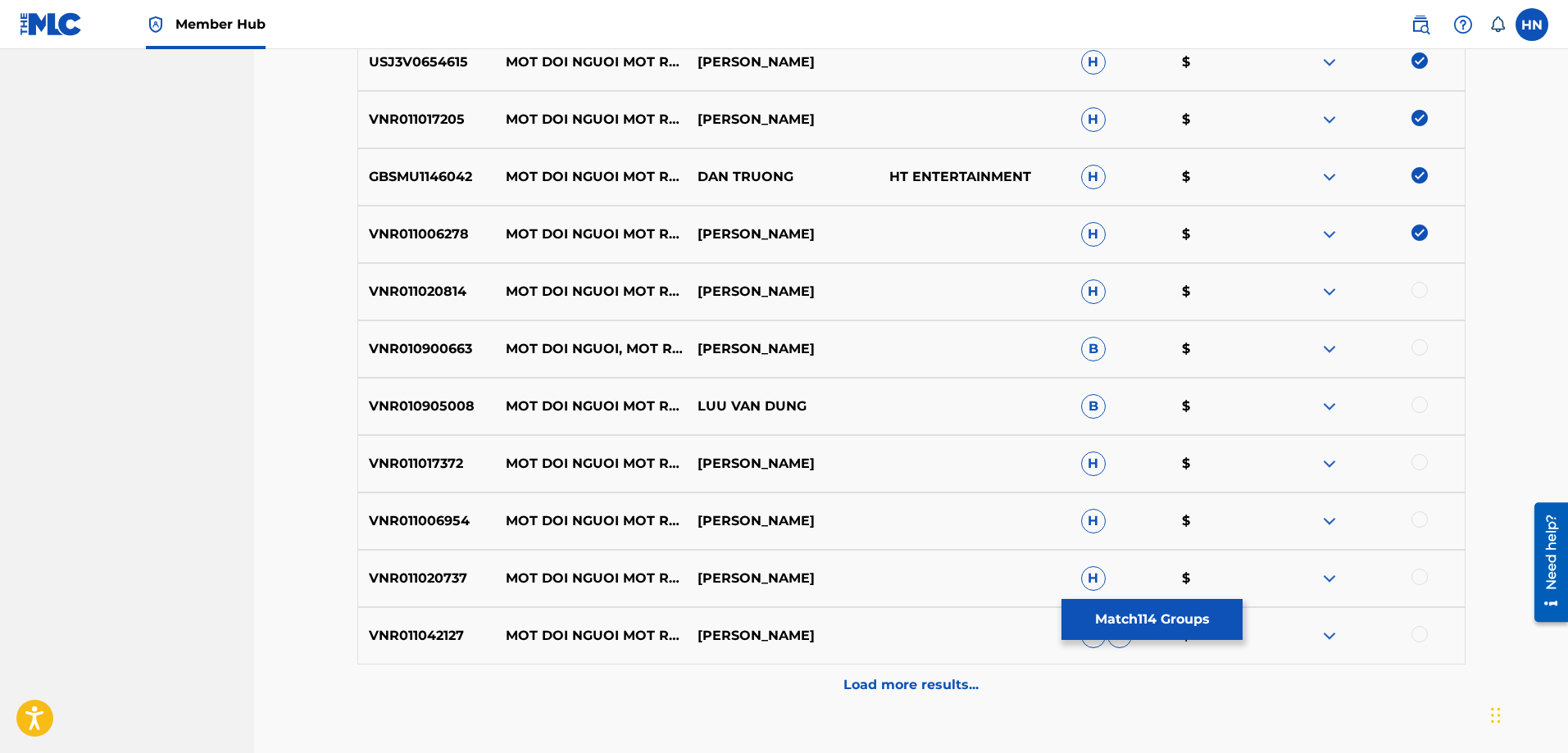
click at [426, 273] on div "VNR011020814 MOT DOI NGUOI MOT RUNG CAY QUANG DUNG H $" at bounding box center [911, 292] width 1108 height 57
click at [1413, 287] on div at bounding box center [1419, 289] width 16 height 16
click at [444, 344] on p "VNR010900663" at bounding box center [427, 349] width 138 height 19
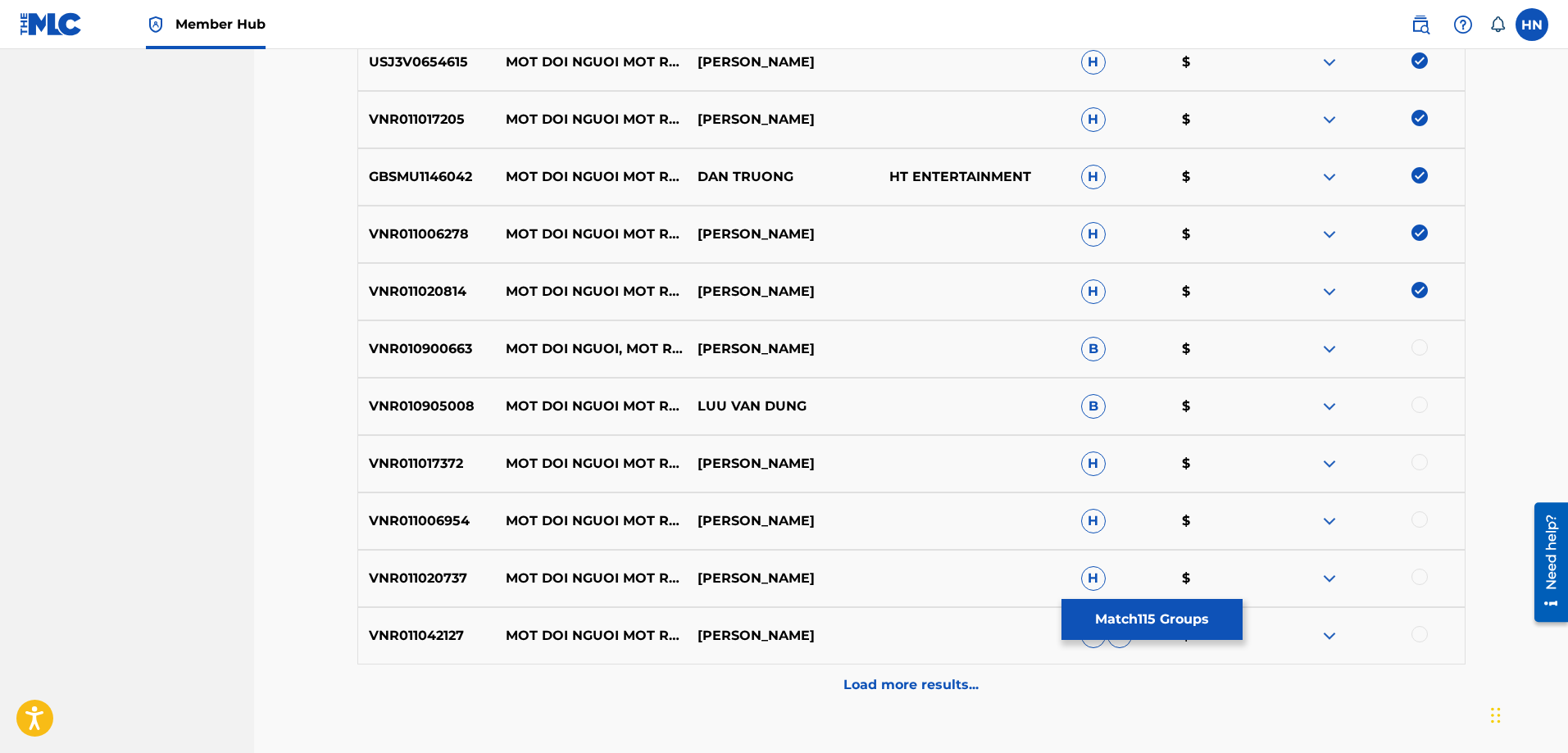
click at [1413, 350] on div at bounding box center [1419, 347] width 16 height 16
click at [420, 409] on p "VNR010905008" at bounding box center [427, 406] width 138 height 19
click at [1421, 403] on div at bounding box center [1419, 404] width 16 height 16
click at [436, 459] on p "VNR011017372" at bounding box center [427, 463] width 138 height 19
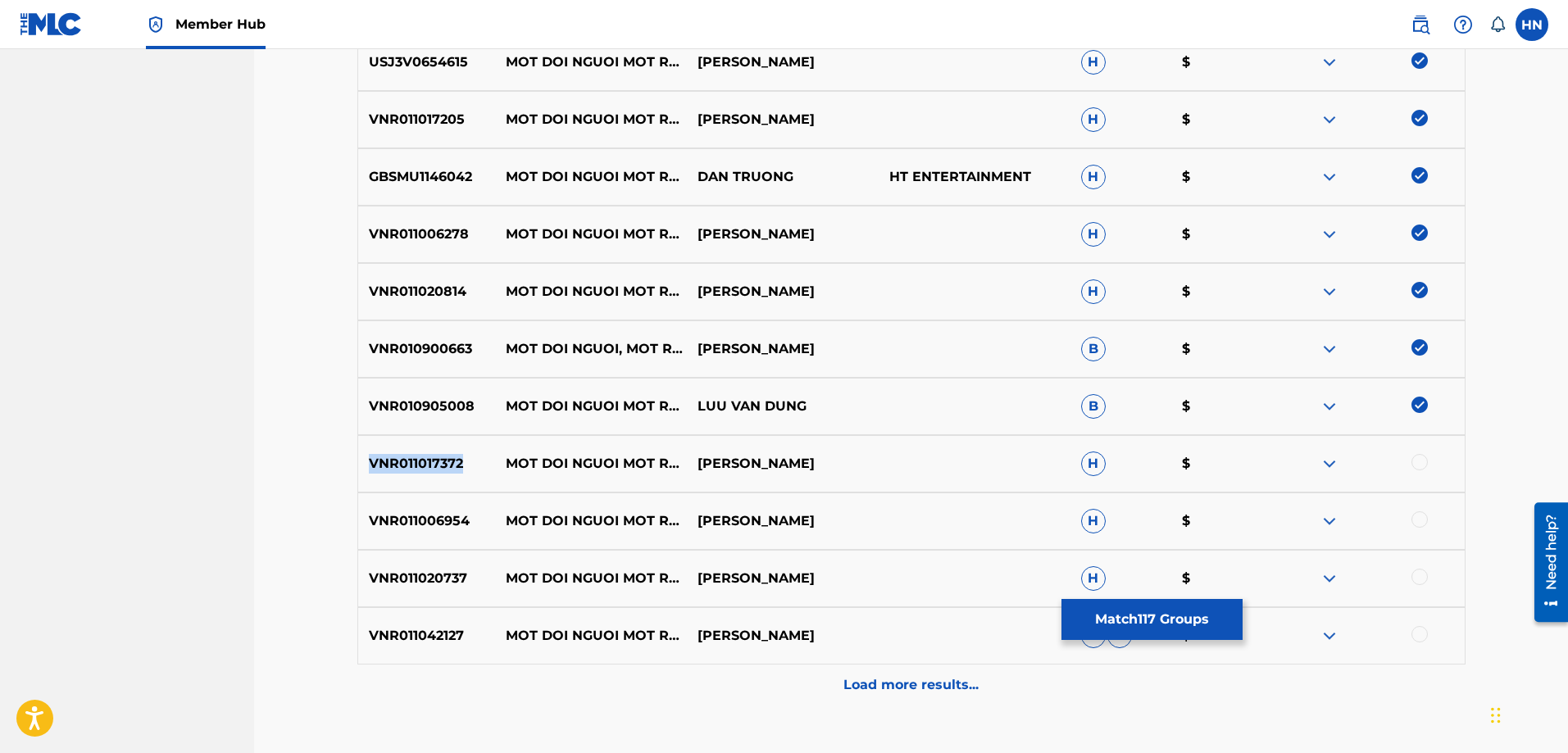
click at [436, 459] on p "VNR011017372" at bounding box center [427, 463] width 138 height 19
click at [1423, 455] on div at bounding box center [1419, 461] width 16 height 16
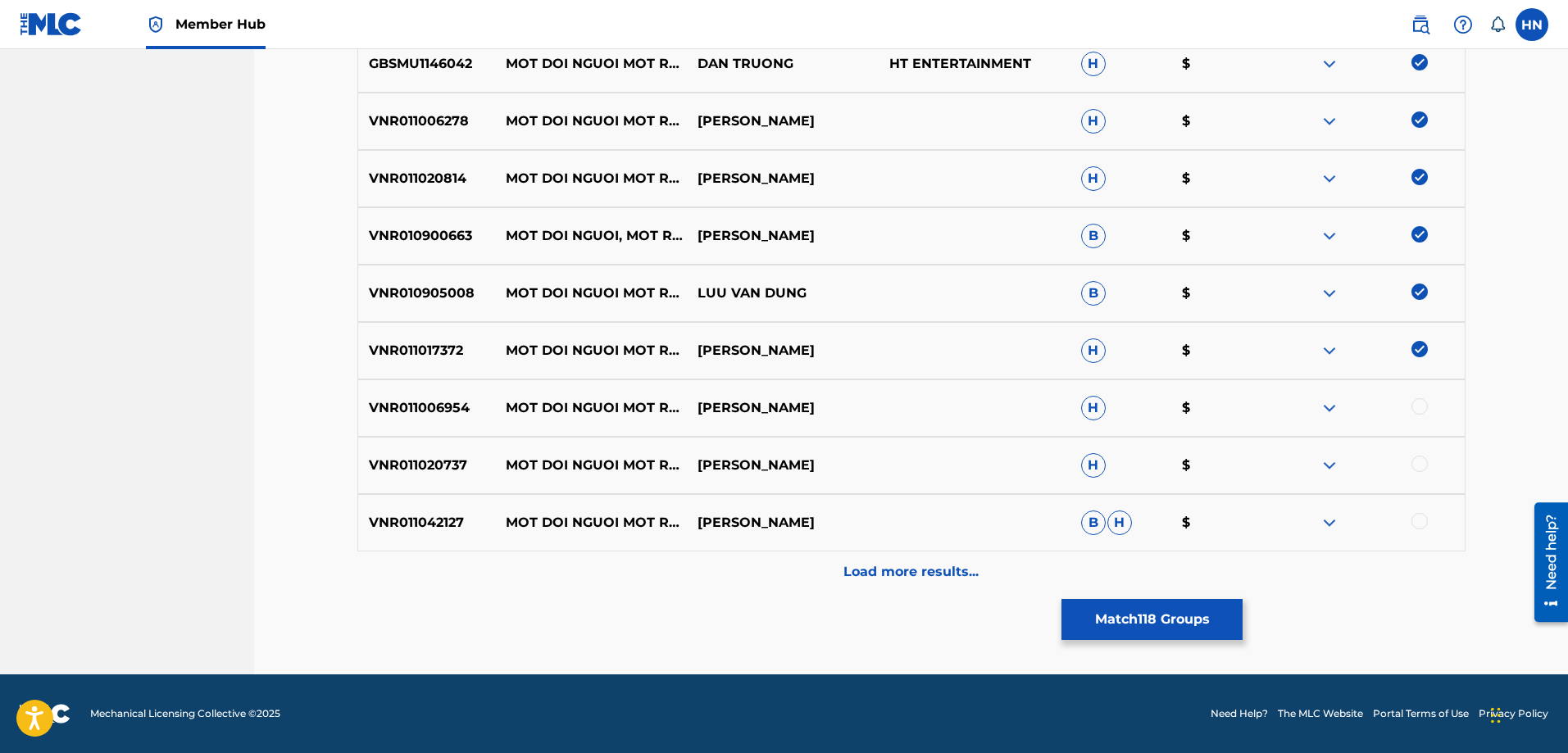
click at [425, 403] on p "VNR011006954" at bounding box center [427, 408] width 138 height 19
click at [1425, 412] on div at bounding box center [1419, 406] width 16 height 16
click at [423, 456] on p "VNR011020737" at bounding box center [427, 465] width 138 height 19
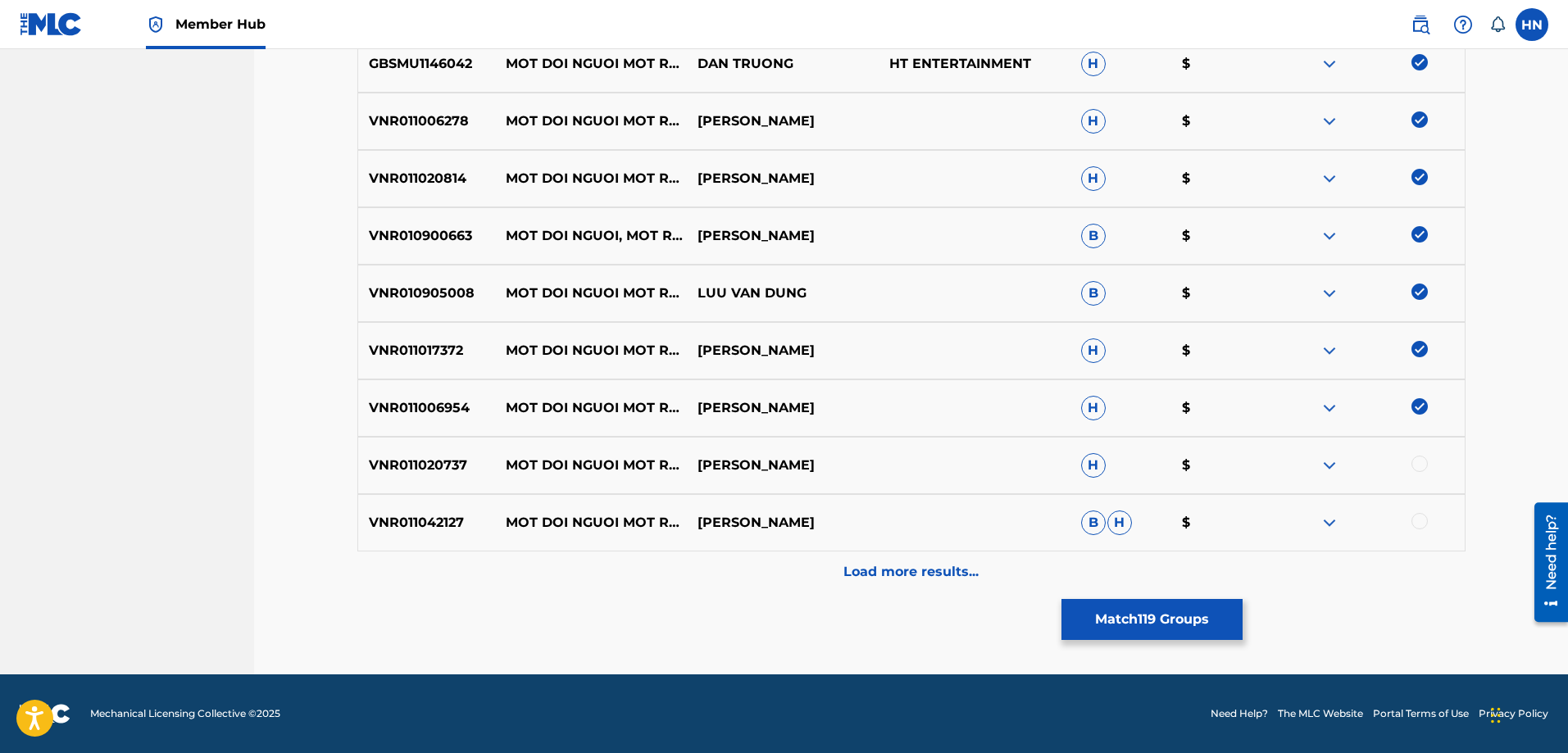
click at [1421, 466] on div at bounding box center [1419, 463] width 16 height 16
click at [417, 509] on div "VNR011042127 MOT DOI NGUOI MOT RUNG CAY QUANG DUNG B H $" at bounding box center [911, 523] width 1108 height 57
click at [1425, 524] on div at bounding box center [1419, 520] width 16 height 16
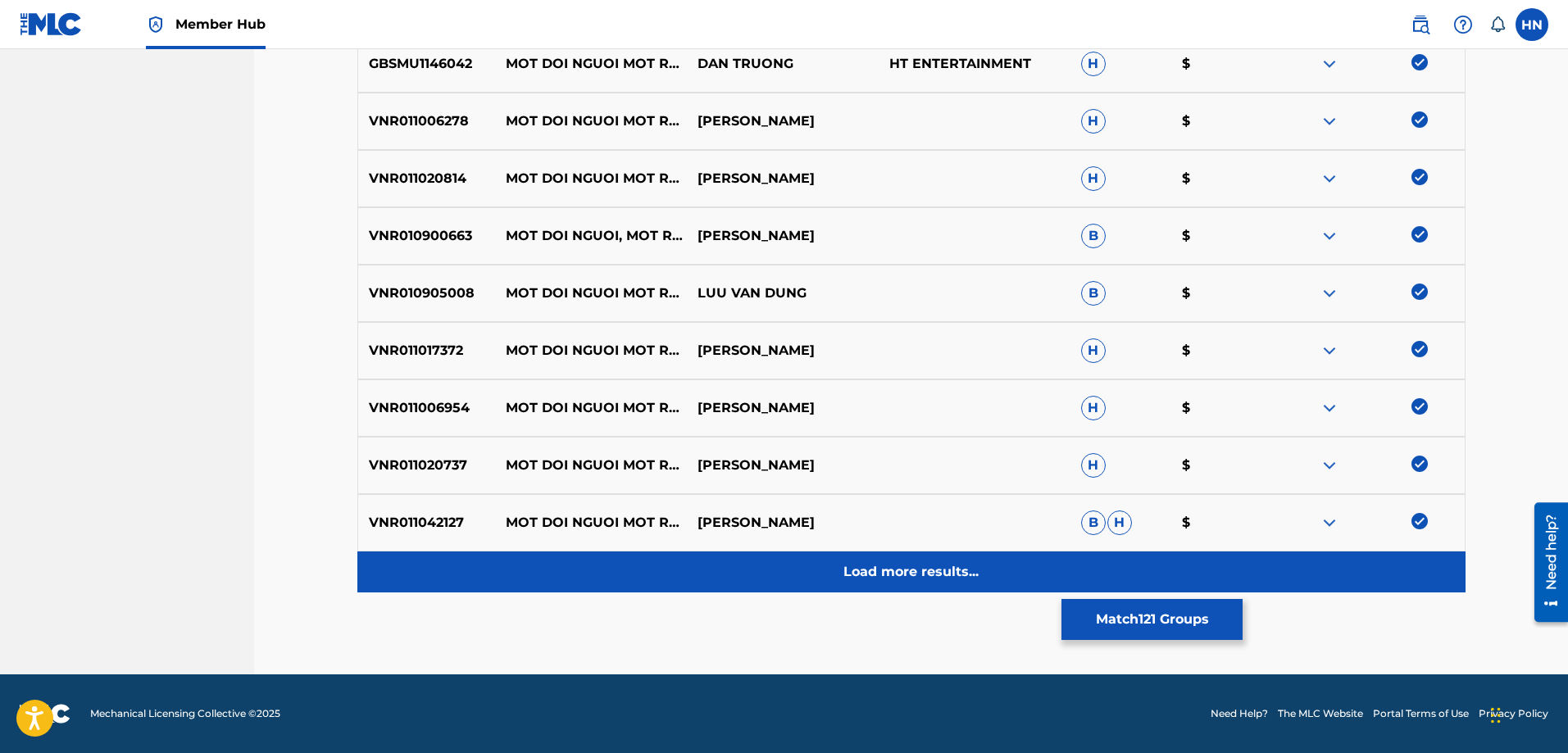
click at [955, 555] on div "Load more results..." at bounding box center [911, 571] width 1108 height 41
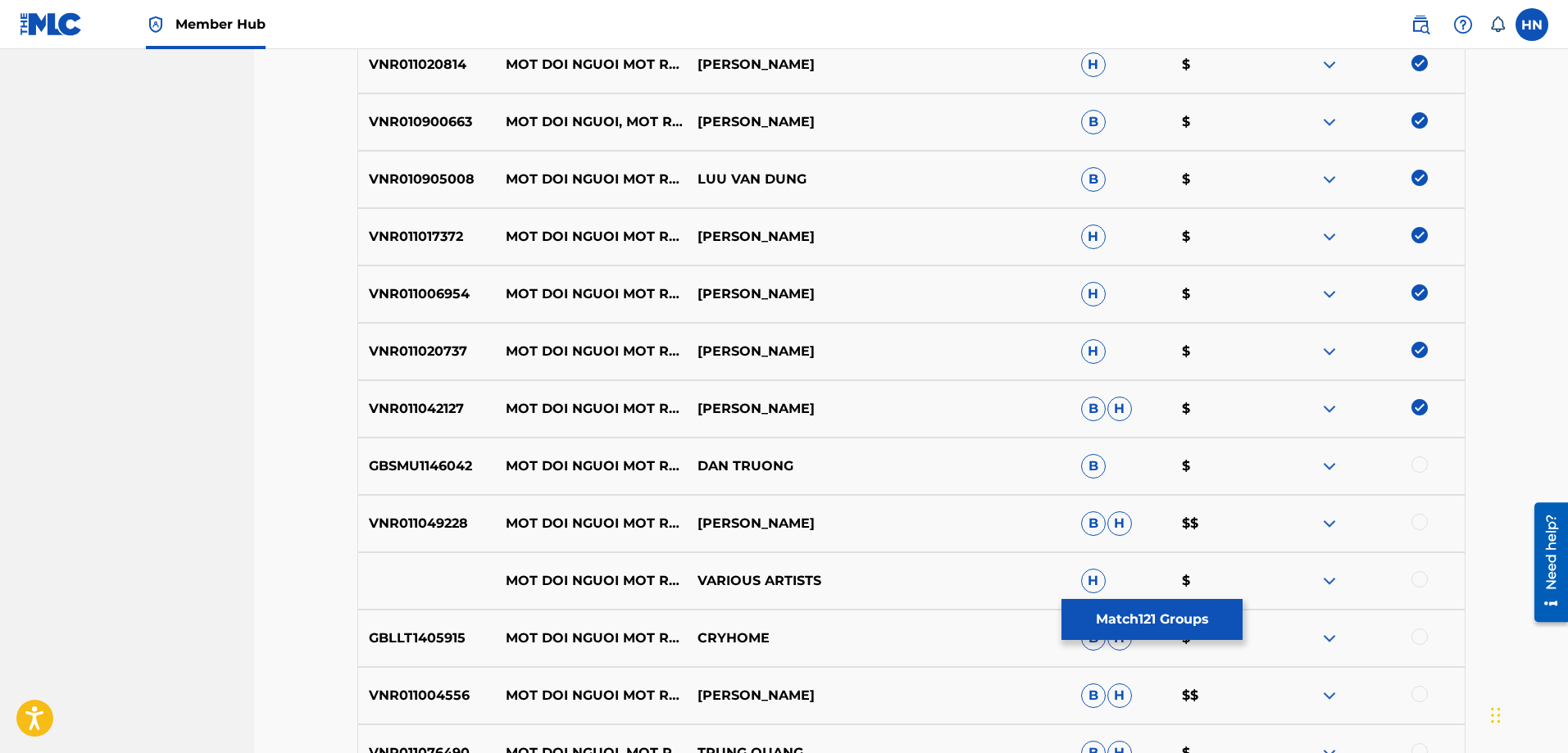
scroll to position [1472, 0]
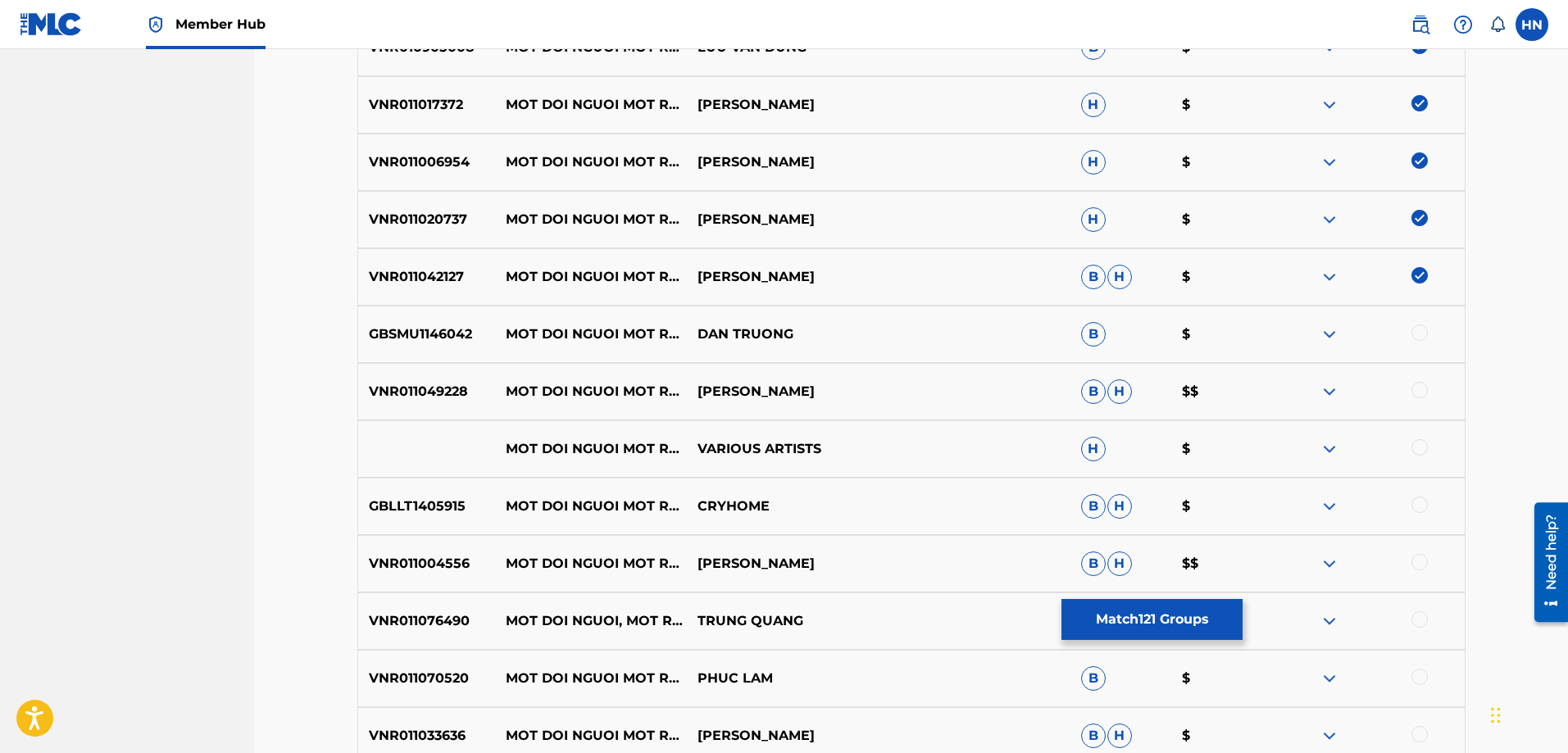
click at [448, 340] on p "GBSMU1146042" at bounding box center [427, 334] width 138 height 19
click at [1412, 330] on div at bounding box center [1419, 332] width 16 height 16
click at [420, 403] on div "VNR011049228 MOT DOI NGUOI MOT RUNG CAY QUANG DUNG B H $$" at bounding box center [911, 392] width 1108 height 57
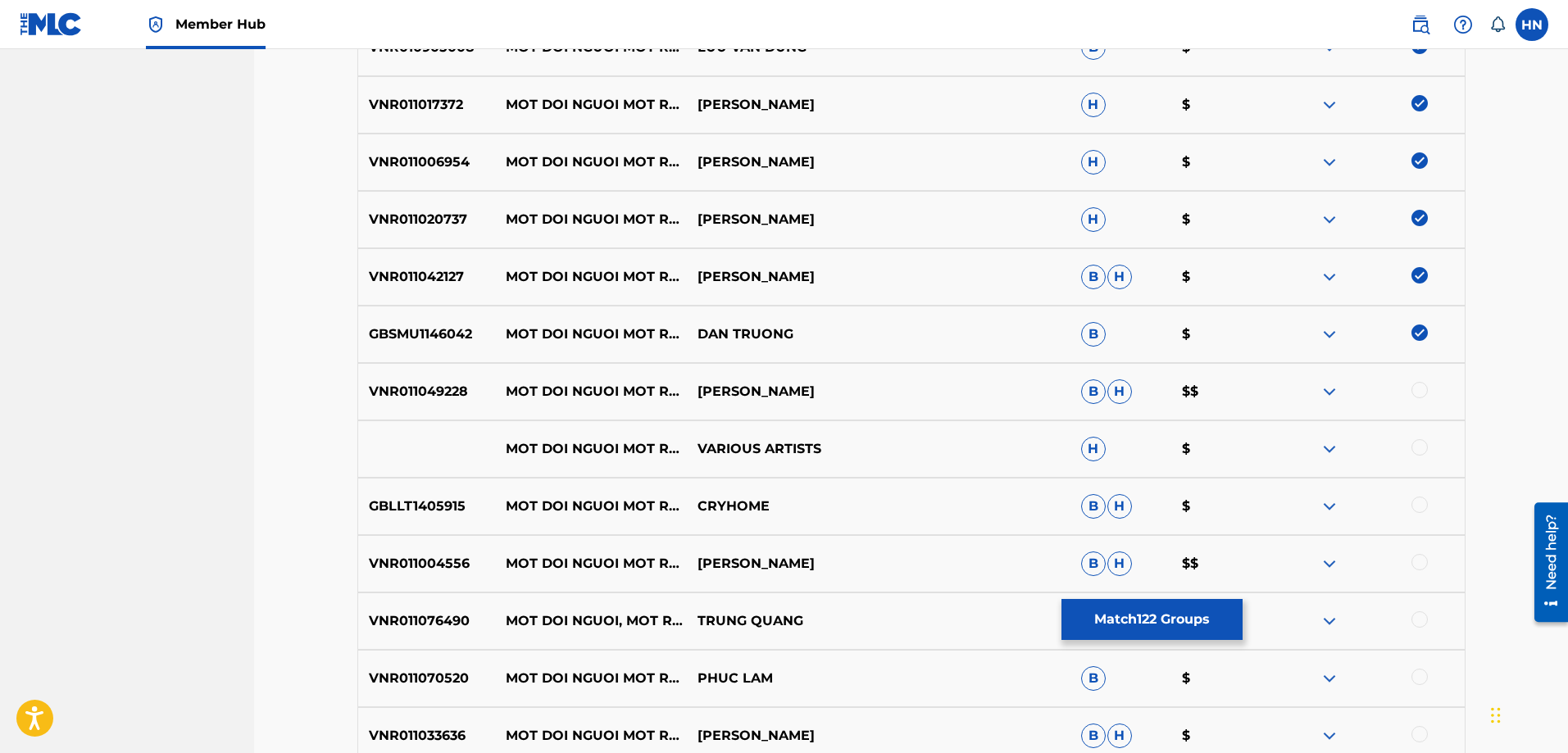
click at [1421, 391] on div at bounding box center [1419, 389] width 16 height 16
drag, startPoint x: 514, startPoint y: 441, endPoint x: 854, endPoint y: 449, distance: 340.1
click at [854, 449] on div "MOT DOI NGUOI MOT RUNG CAY VARIOUS ARTISTS H $" at bounding box center [911, 449] width 1108 height 57
click at [1428, 445] on div at bounding box center [1369, 449] width 192 height 19
click at [1418, 447] on div at bounding box center [1419, 447] width 16 height 16
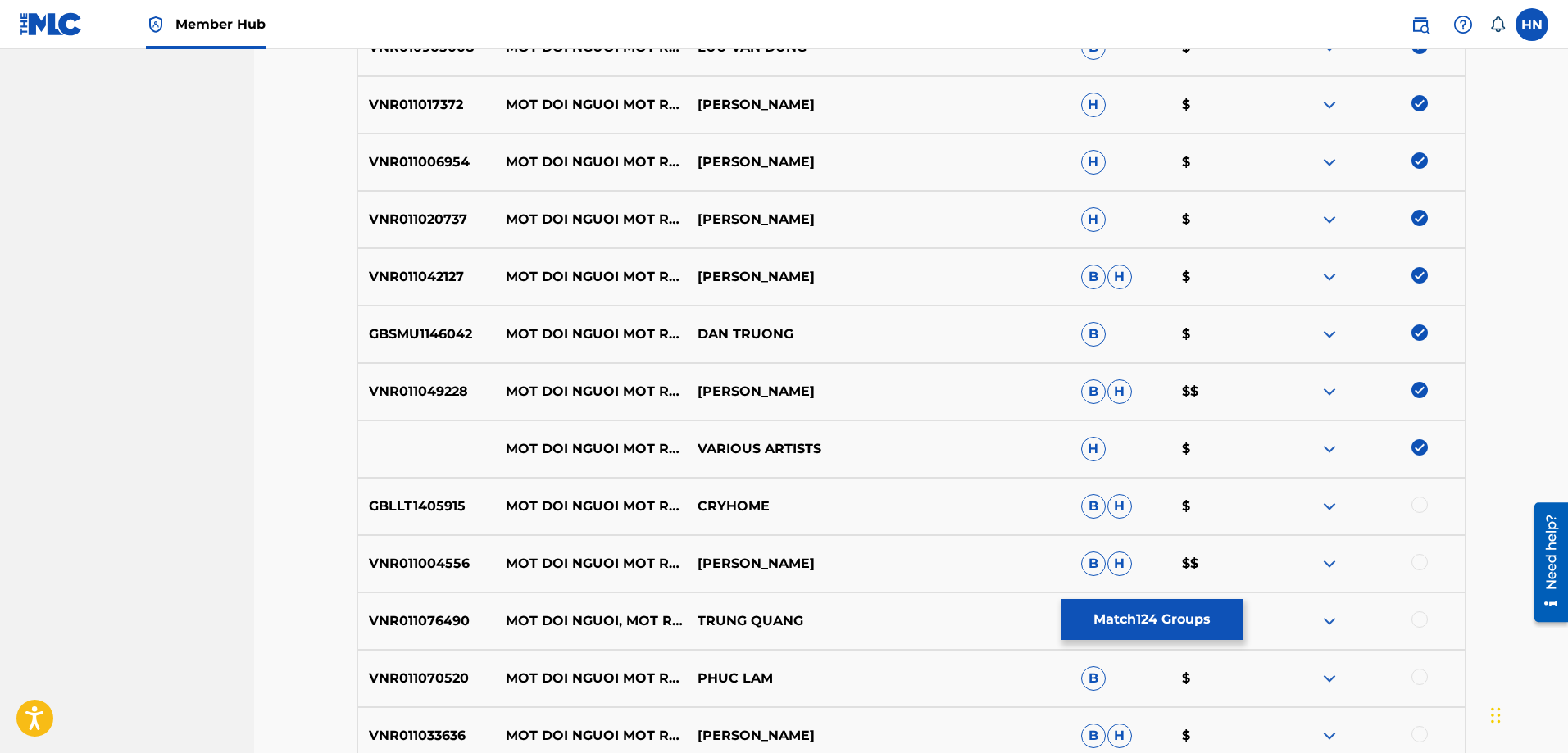
click at [1331, 450] on img at bounding box center [1329, 449] width 19 height 19
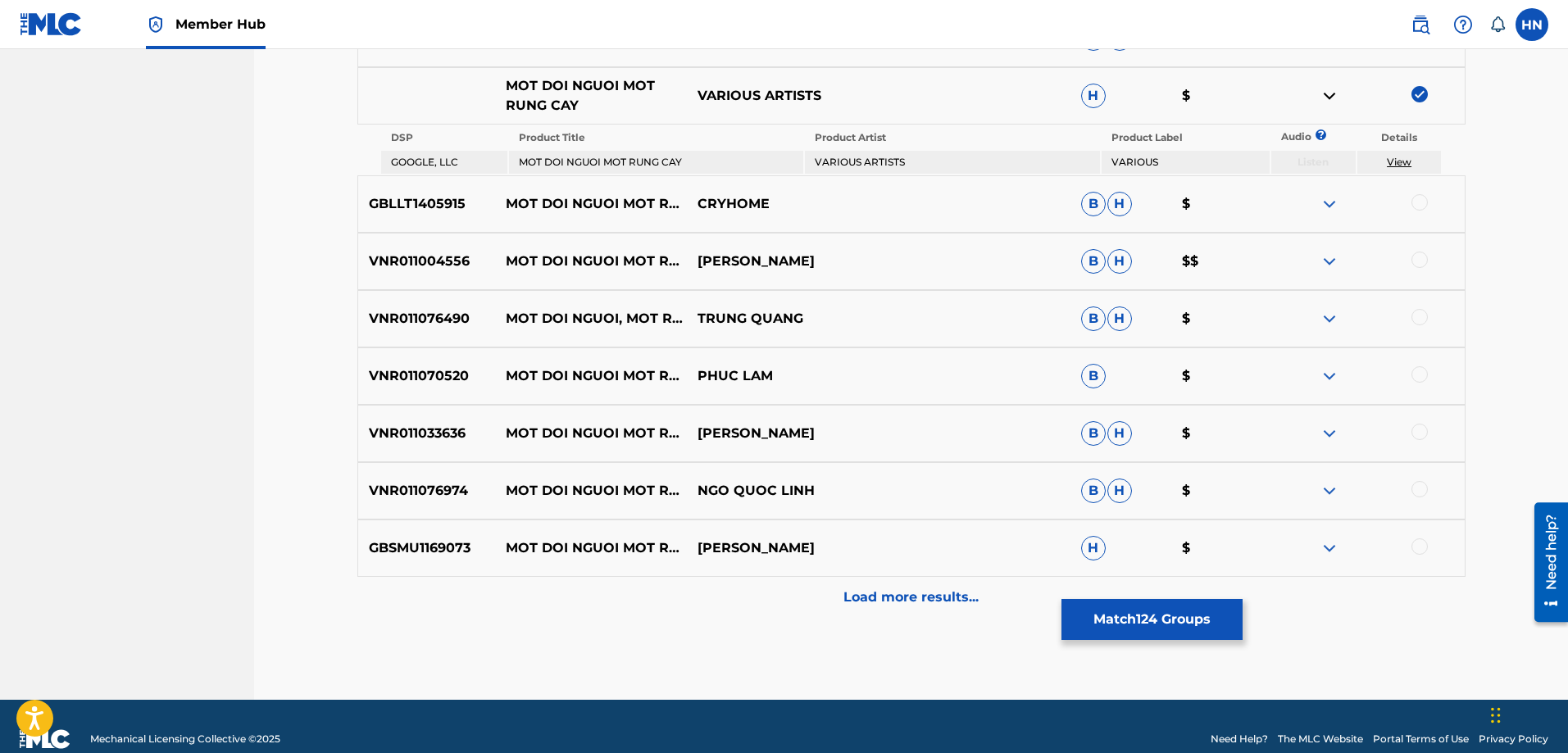
scroll to position [1851, 0]
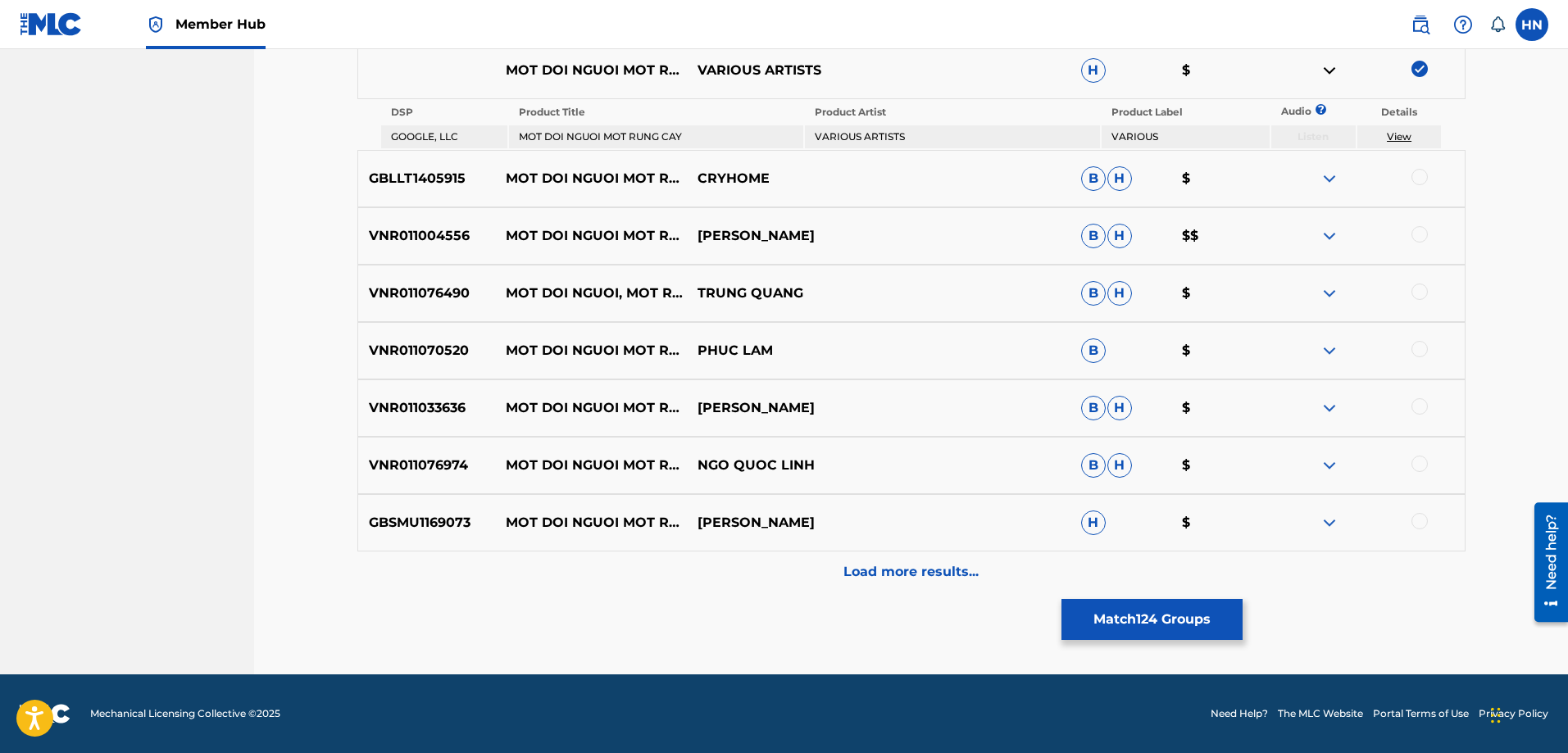
click at [428, 230] on p "VNR011004556" at bounding box center [427, 235] width 138 height 19
click at [1414, 230] on div at bounding box center [1419, 234] width 16 height 16
click at [424, 299] on p "VNR011076490" at bounding box center [427, 292] width 138 height 19
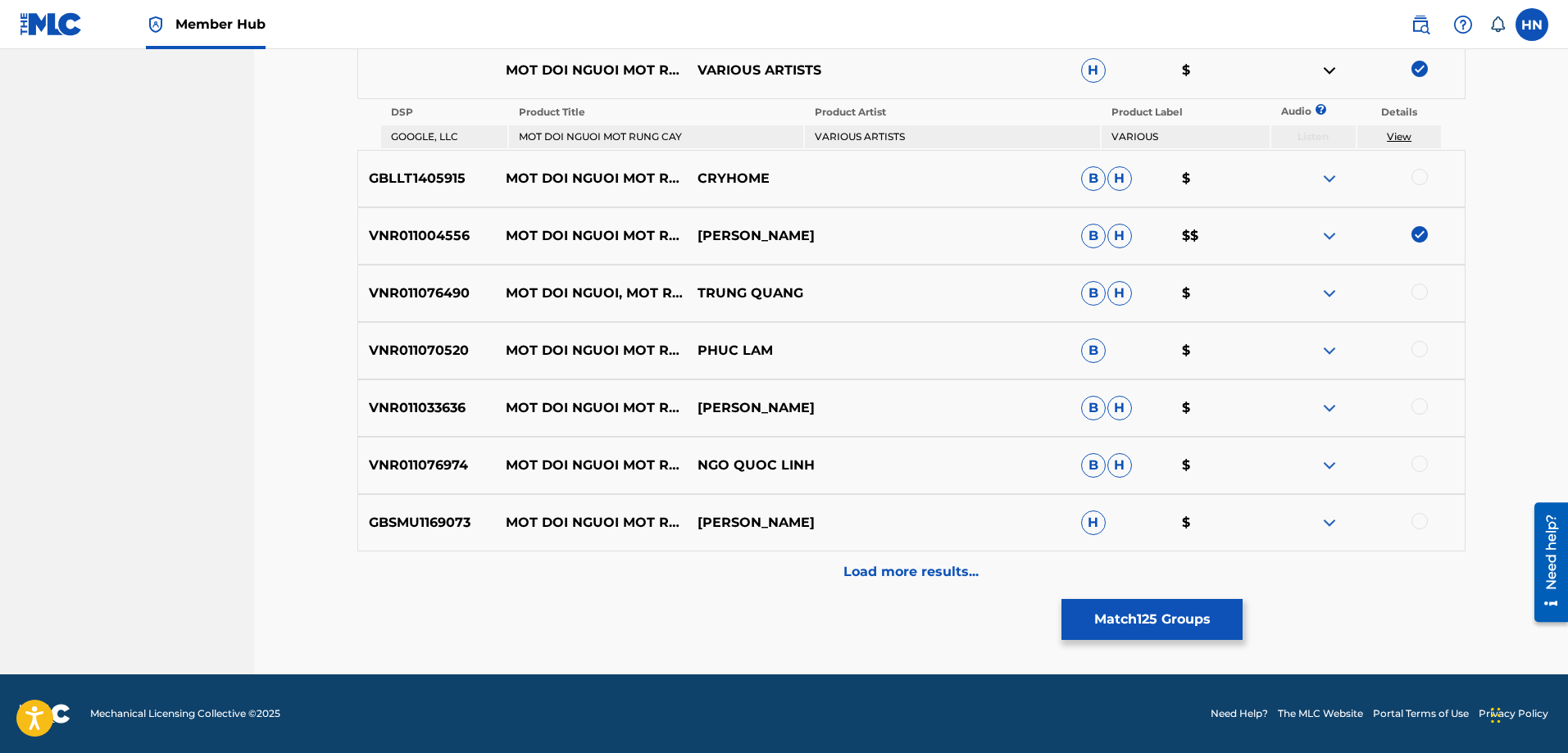
click at [1414, 292] on div at bounding box center [1419, 291] width 16 height 16
click at [436, 361] on div "VNR011070520 MOT DOI NGUOI MOT RUNG CAY PHUC LAM B $" at bounding box center [911, 350] width 1108 height 57
click at [1422, 347] on div at bounding box center [1419, 349] width 16 height 16
click at [463, 405] on p "VNR011033636" at bounding box center [427, 408] width 138 height 19
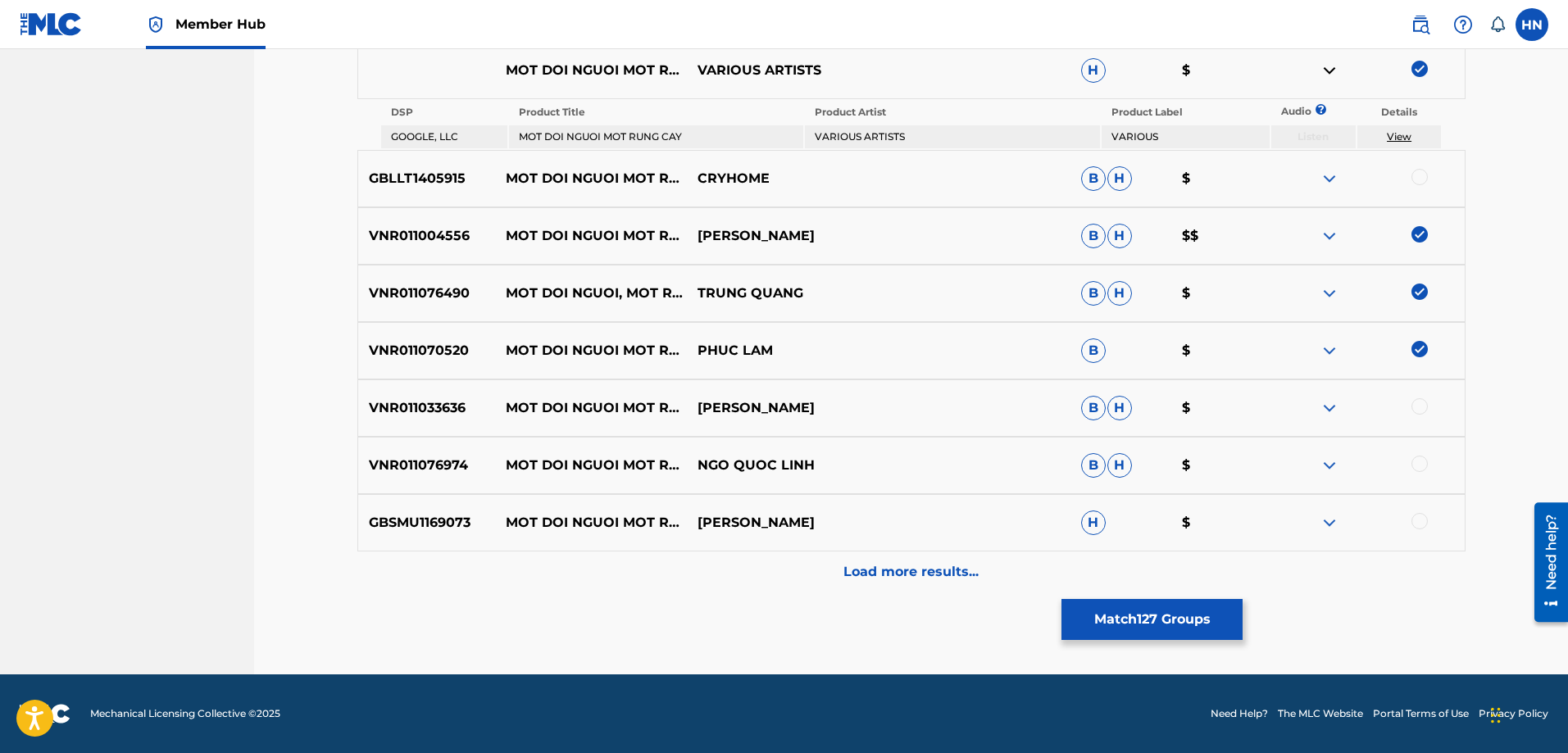
click at [463, 405] on p "VNR011033636" at bounding box center [427, 408] width 138 height 19
click at [450, 406] on p "VNR011033636" at bounding box center [427, 408] width 138 height 19
click at [1418, 403] on div at bounding box center [1419, 406] width 16 height 16
click at [430, 473] on p "VNR011076974" at bounding box center [427, 465] width 138 height 19
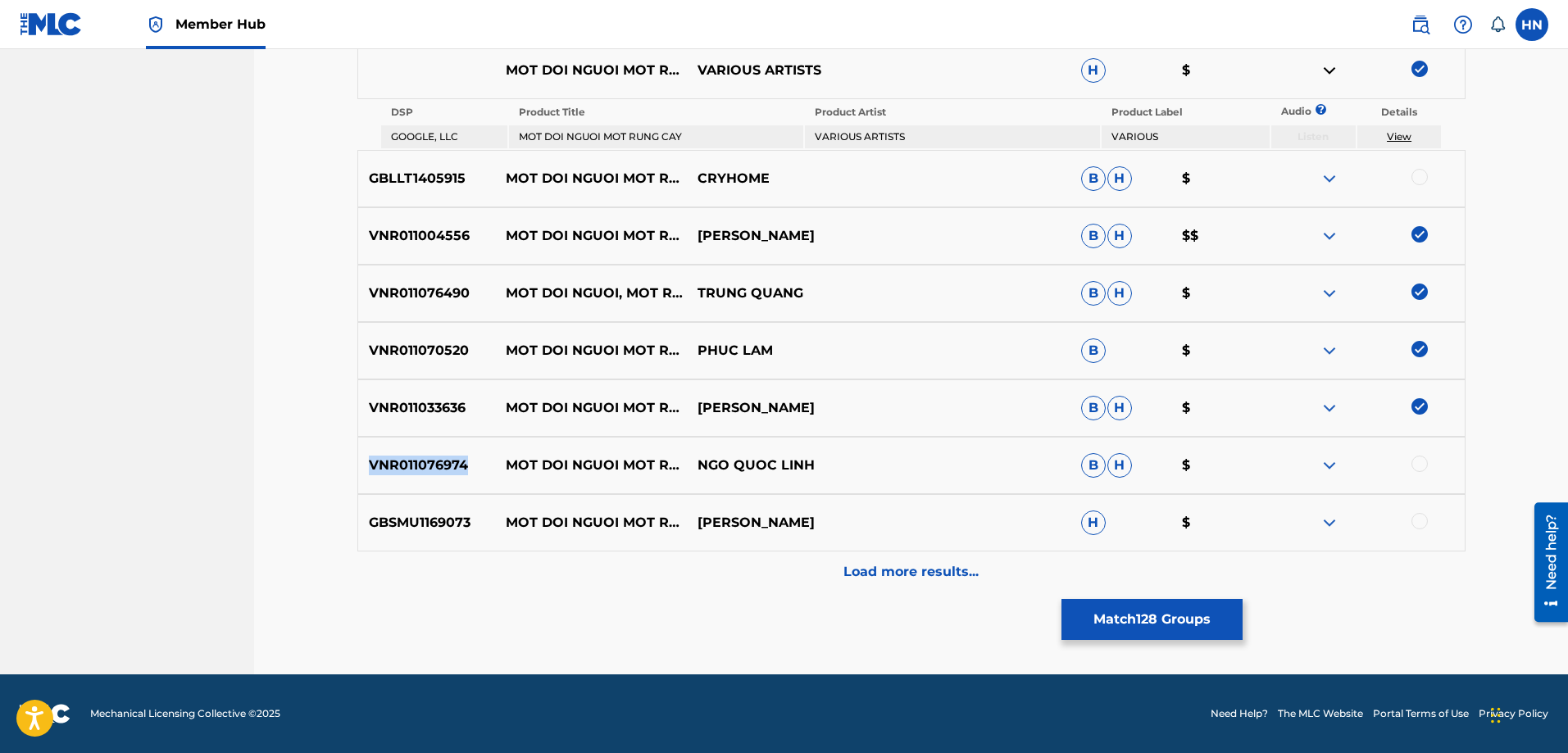
click at [430, 473] on p "VNR011076974" at bounding box center [427, 465] width 138 height 19
click at [1413, 465] on div at bounding box center [1419, 463] width 16 height 16
click at [418, 507] on div "GBSMU1169073 MOT DOI NGUOI MOT RUNG CAY QUANG DUNG H $" at bounding box center [911, 523] width 1108 height 57
click at [1417, 519] on div at bounding box center [1419, 520] width 16 height 16
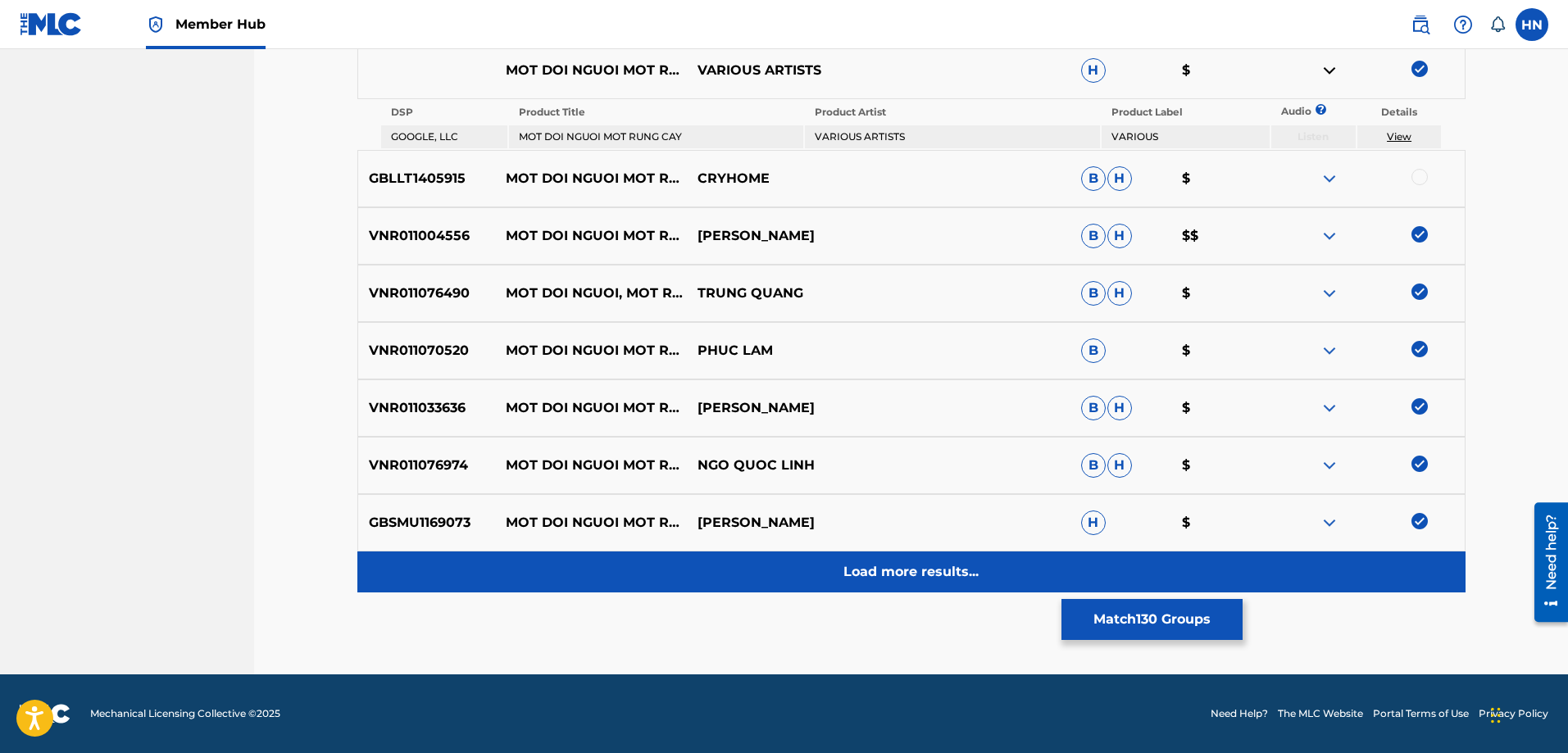
click at [933, 571] on p "Load more results..." at bounding box center [911, 571] width 135 height 19
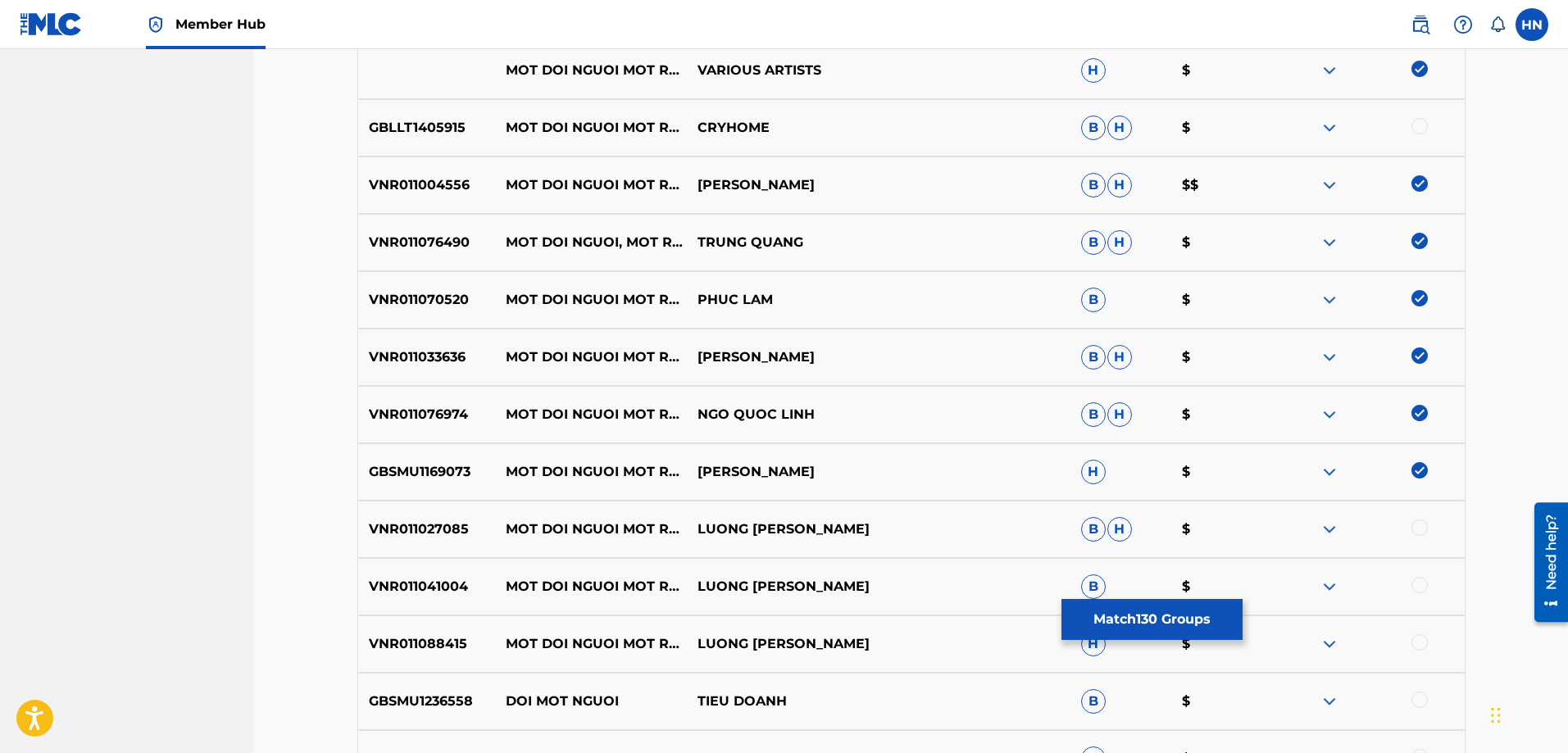
scroll to position [2178, 0]
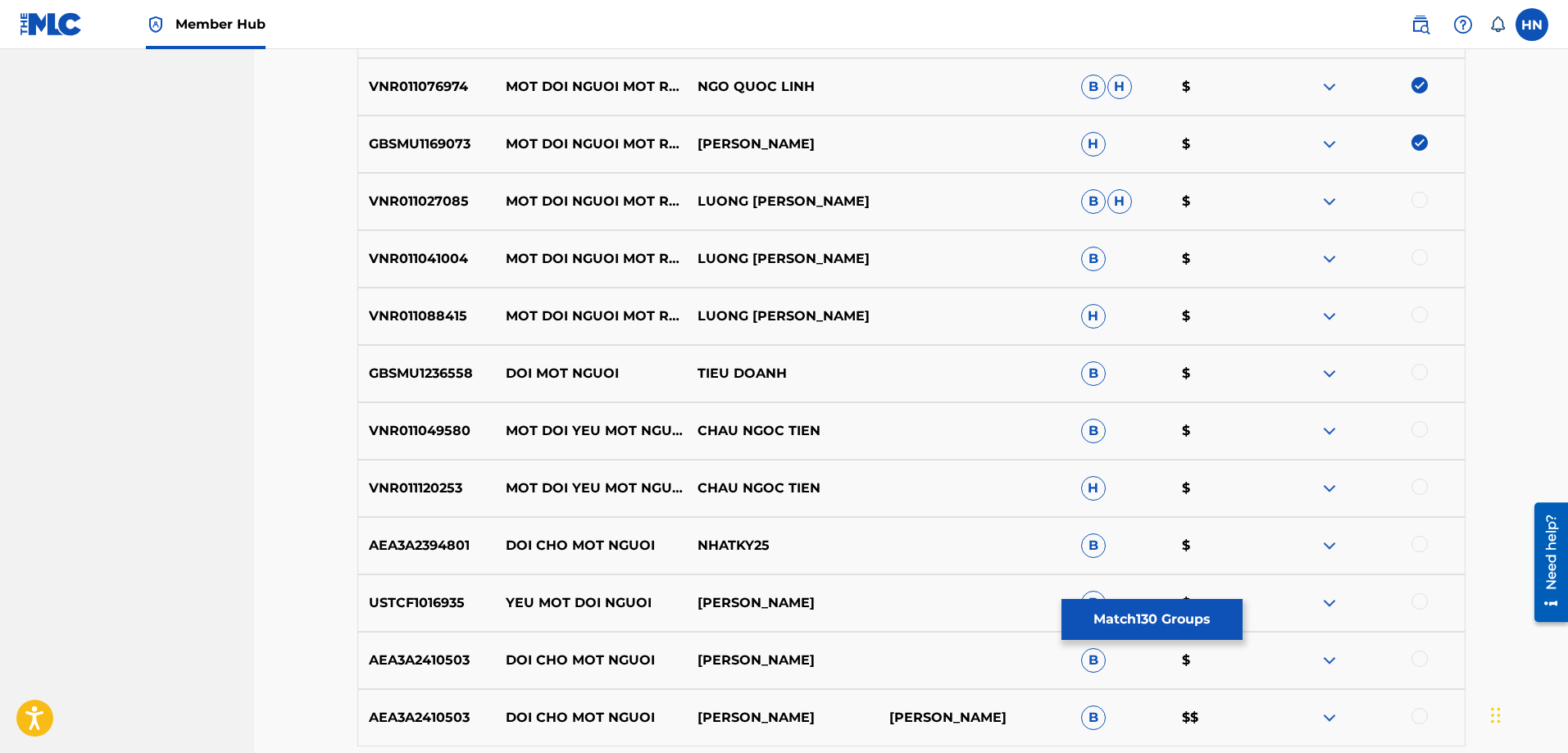
click at [439, 199] on p "VNR011027085" at bounding box center [427, 201] width 138 height 19
click at [1420, 198] on div at bounding box center [1419, 199] width 16 height 16
click at [437, 246] on div "VNR011041004 MOT DOI NGUOI MOT RUNG CAY REMIX LUONG GIA HUY B $" at bounding box center [911, 259] width 1108 height 57
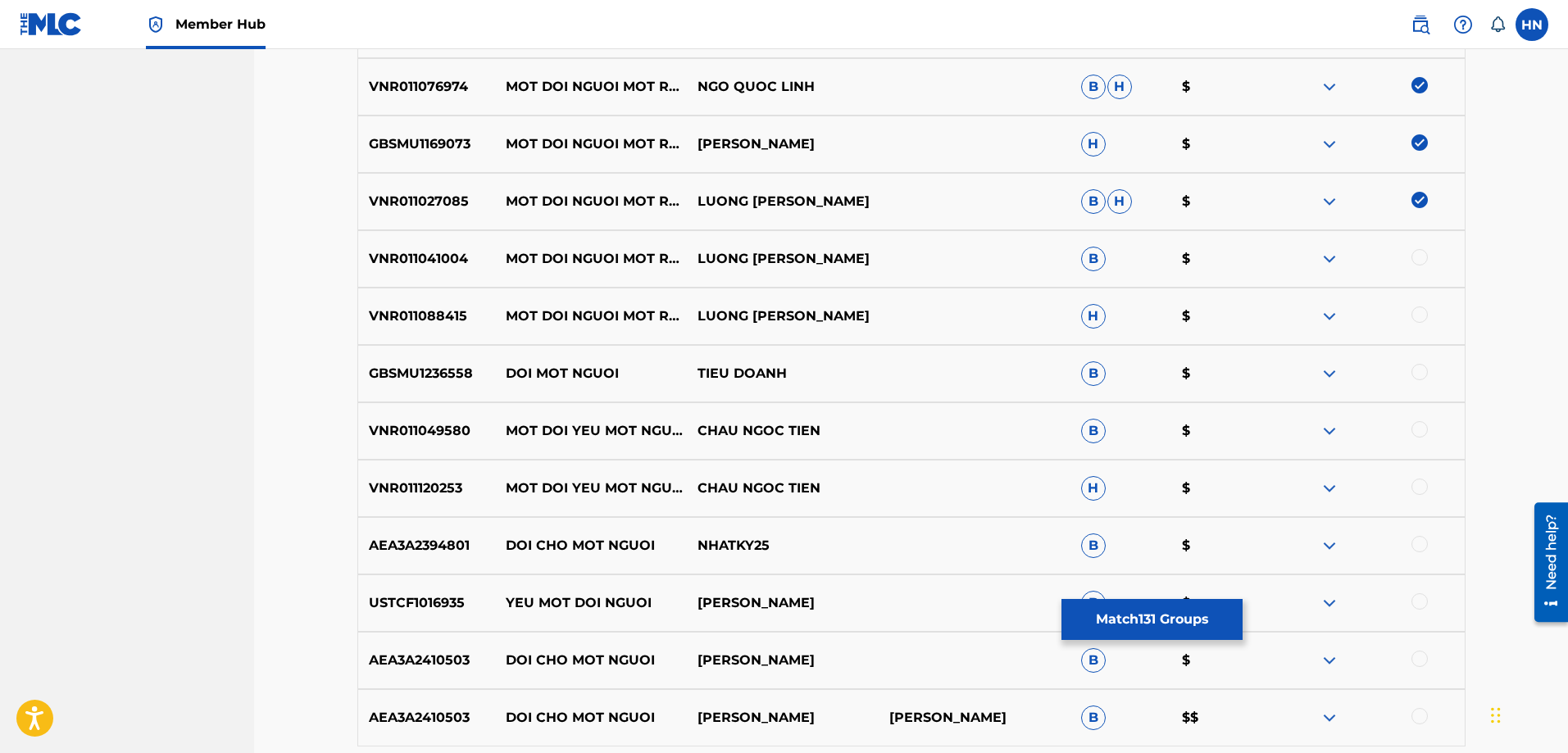
click at [1416, 252] on div at bounding box center [1419, 256] width 16 height 16
click at [442, 317] on p "VNR011088415" at bounding box center [427, 316] width 138 height 19
click at [1424, 310] on div at bounding box center [1419, 314] width 16 height 16
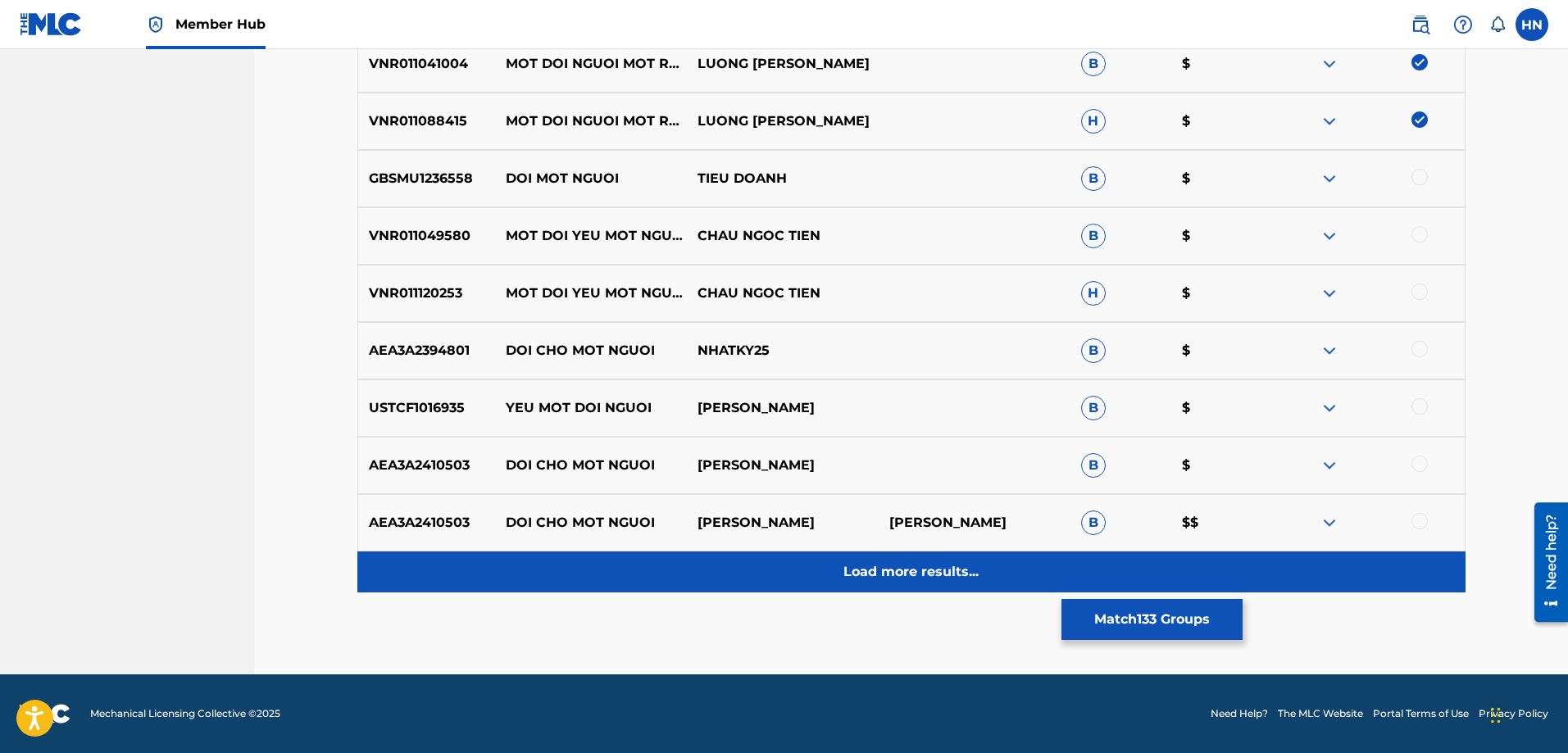
click at [847, 557] on div "Load more results..." at bounding box center [911, 571] width 1108 height 41
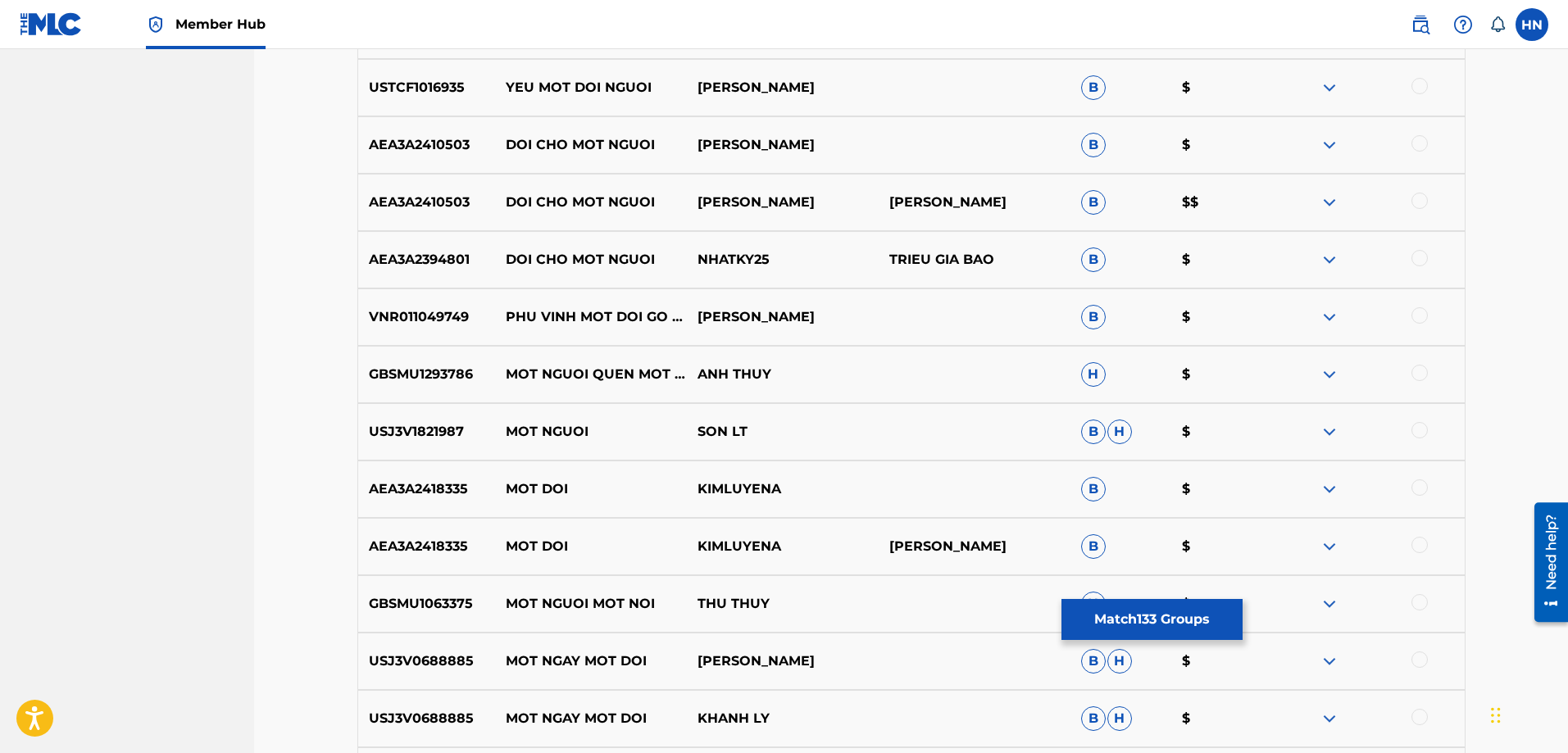
scroll to position [2701, 0]
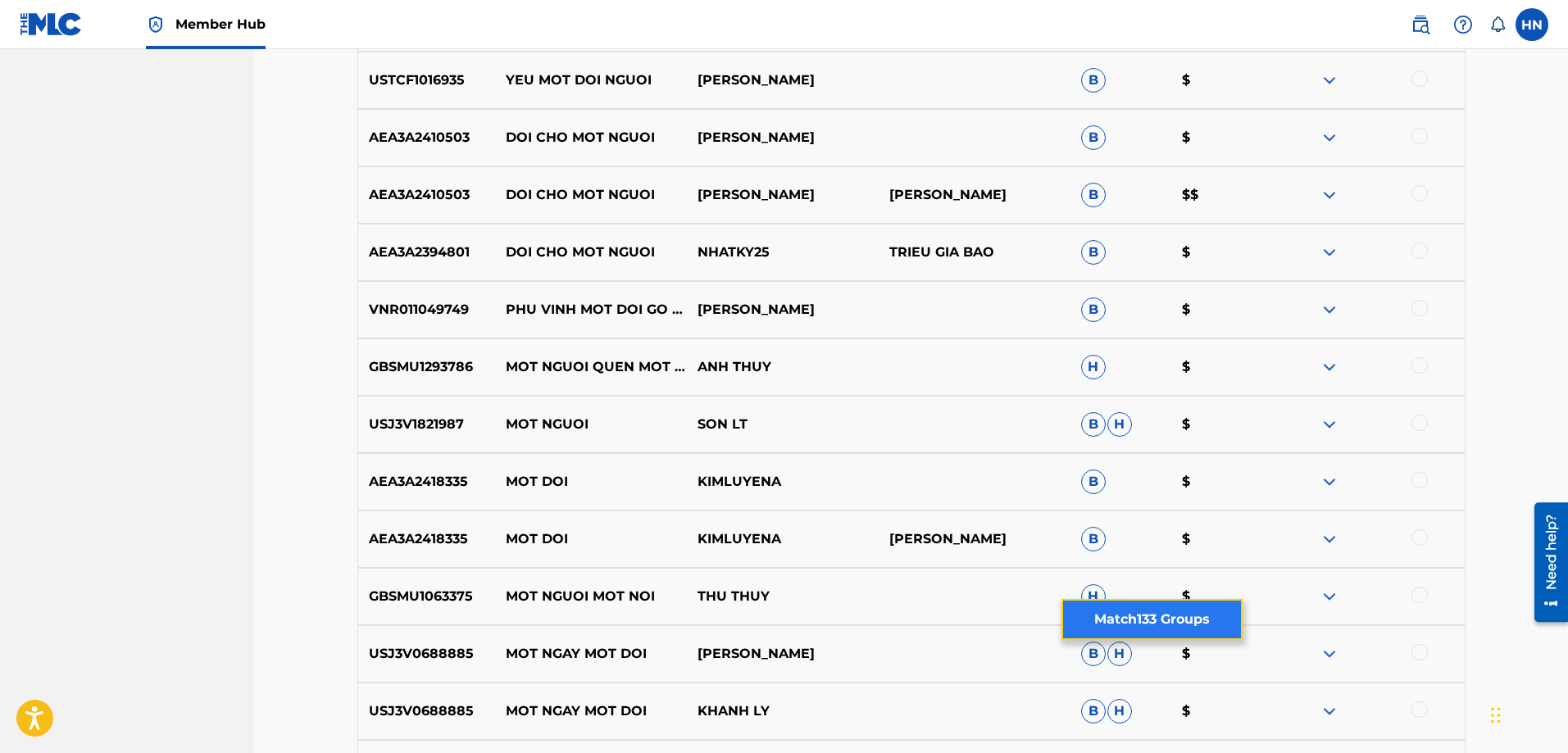
click at [1097, 609] on button "Match 133 Groups" at bounding box center [1152, 619] width 181 height 41
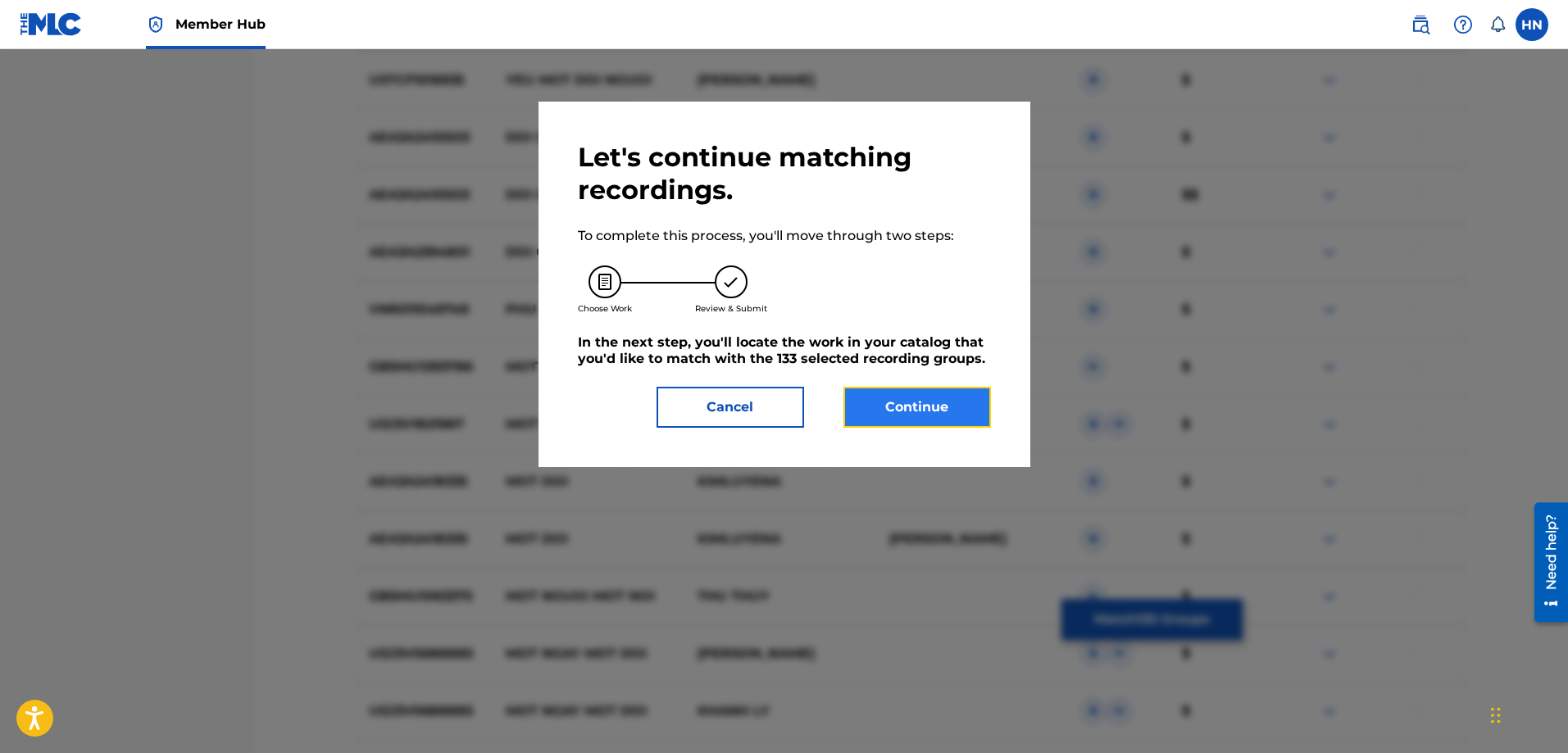
click at [868, 406] on button "Continue" at bounding box center [916, 407] width 147 height 41
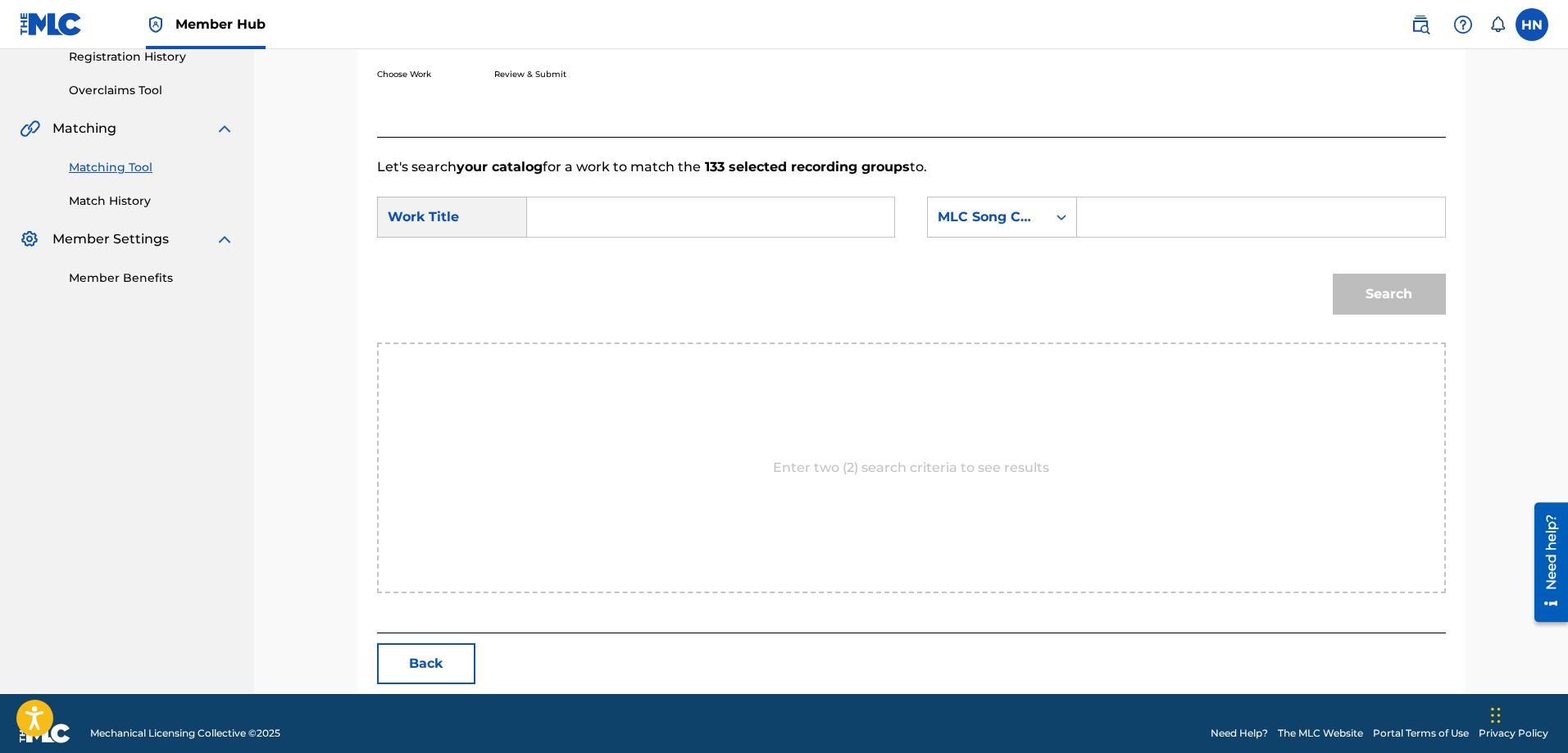
scroll to position [339, 0]
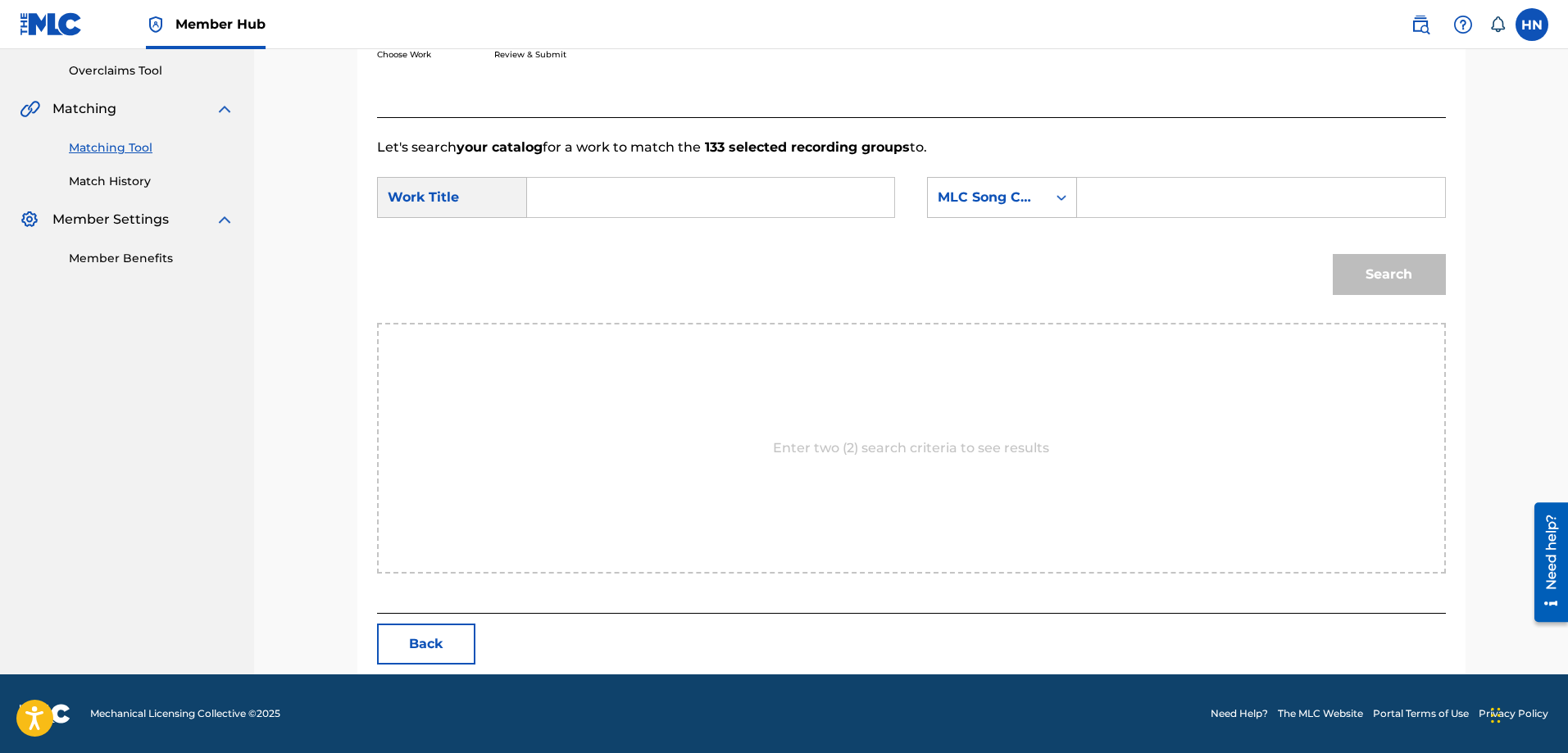
click at [869, 197] on input "Search Form" at bounding box center [710, 197] width 340 height 39
paste input "MOT DOI NGUOI MOT RUNG CAY"
type input "MOT DOI NGUOI MOT RUNG CAY"
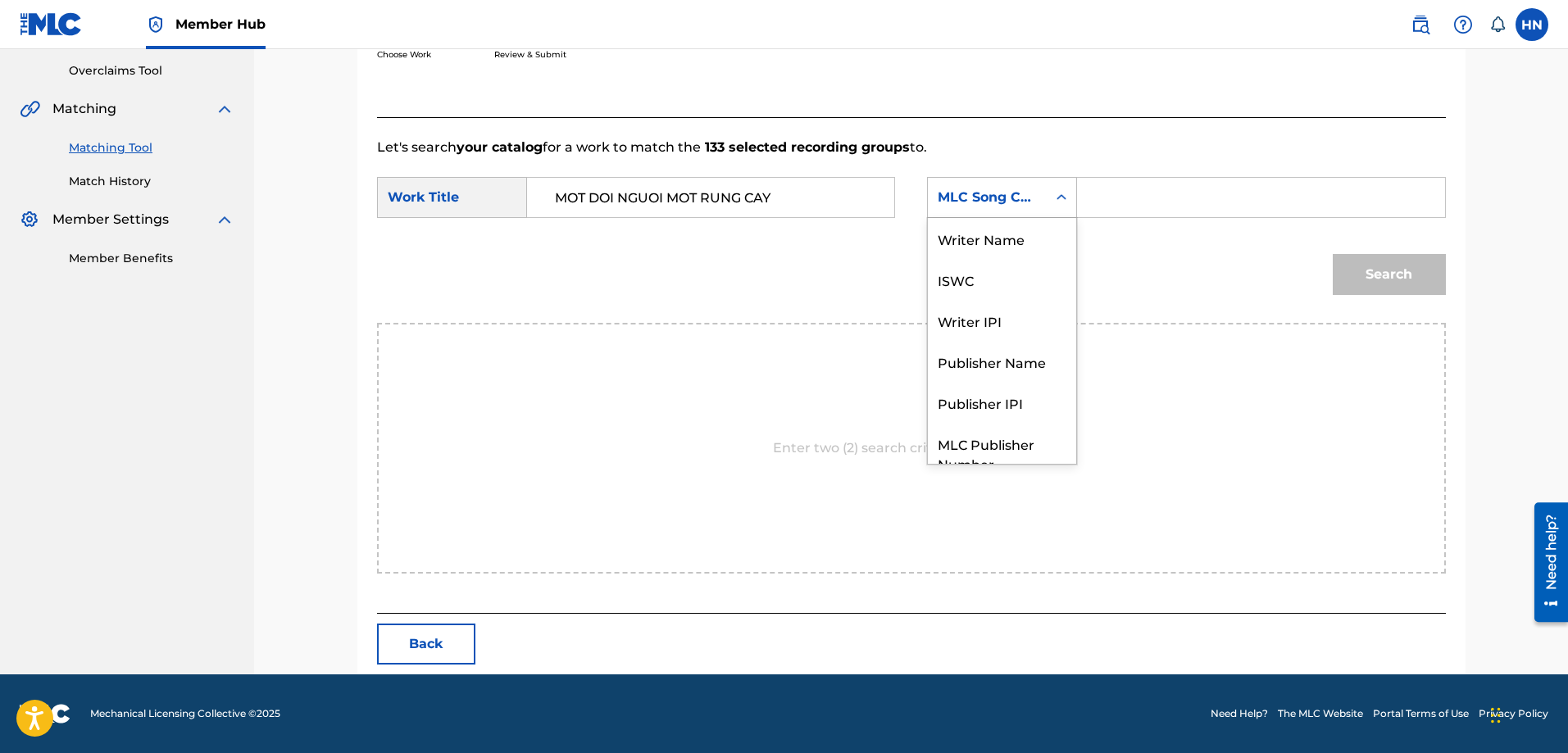
click at [997, 208] on div "MLC Song Code" at bounding box center [987, 197] width 119 height 31
click at [988, 225] on div "ISWC" at bounding box center [1002, 219] width 148 height 41
drag, startPoint x: 1011, startPoint y: 221, endPoint x: 1131, endPoint y: 187, distance: 124.7
click at [1131, 187] on input "Search Form" at bounding box center [1261, 197] width 340 height 39
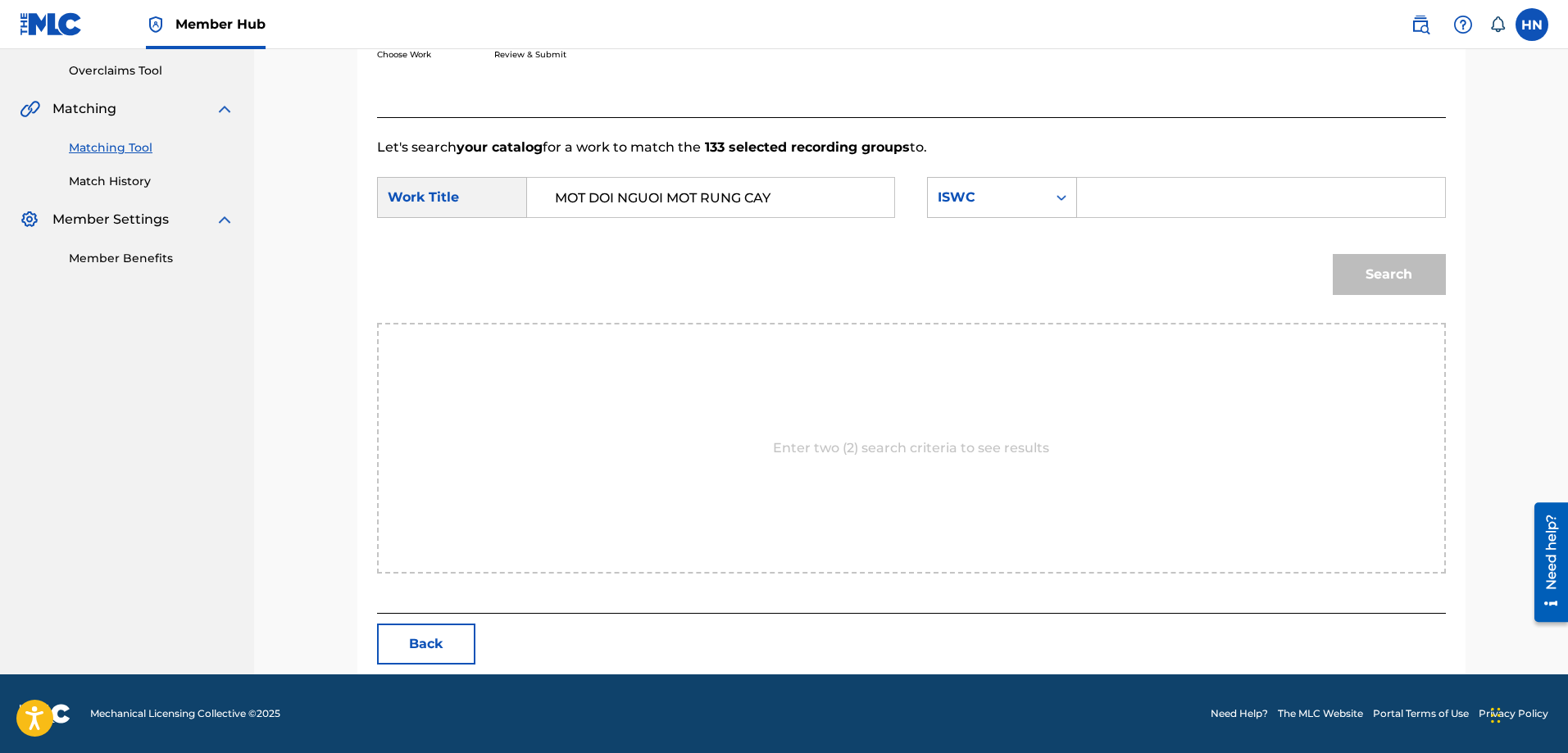
paste input "T9183222766"
type input "T9183222766"
click at [1370, 250] on div "Search" at bounding box center [1386, 271] width 121 height 66
click at [1375, 273] on button "Search" at bounding box center [1389, 274] width 114 height 41
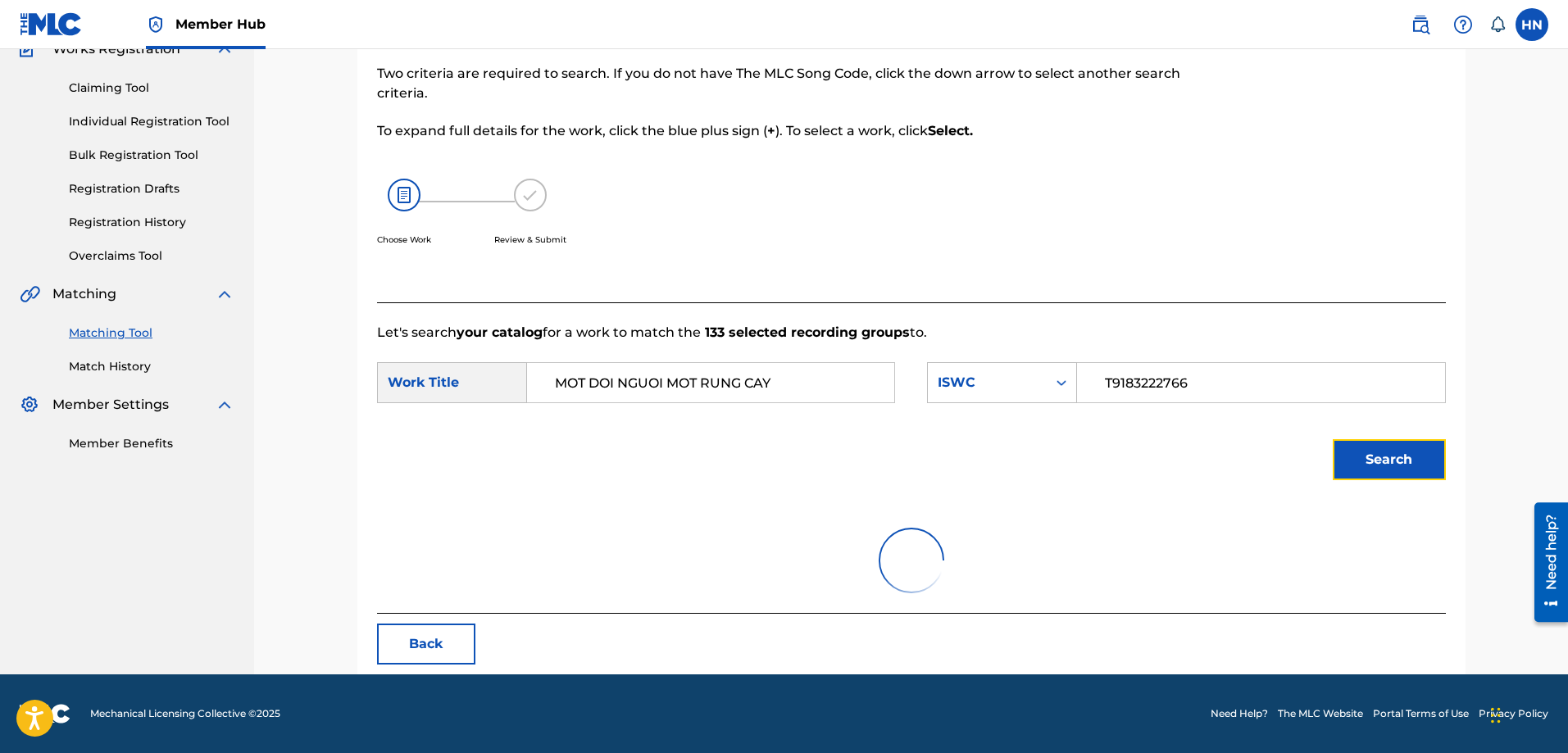
scroll to position [290, 0]
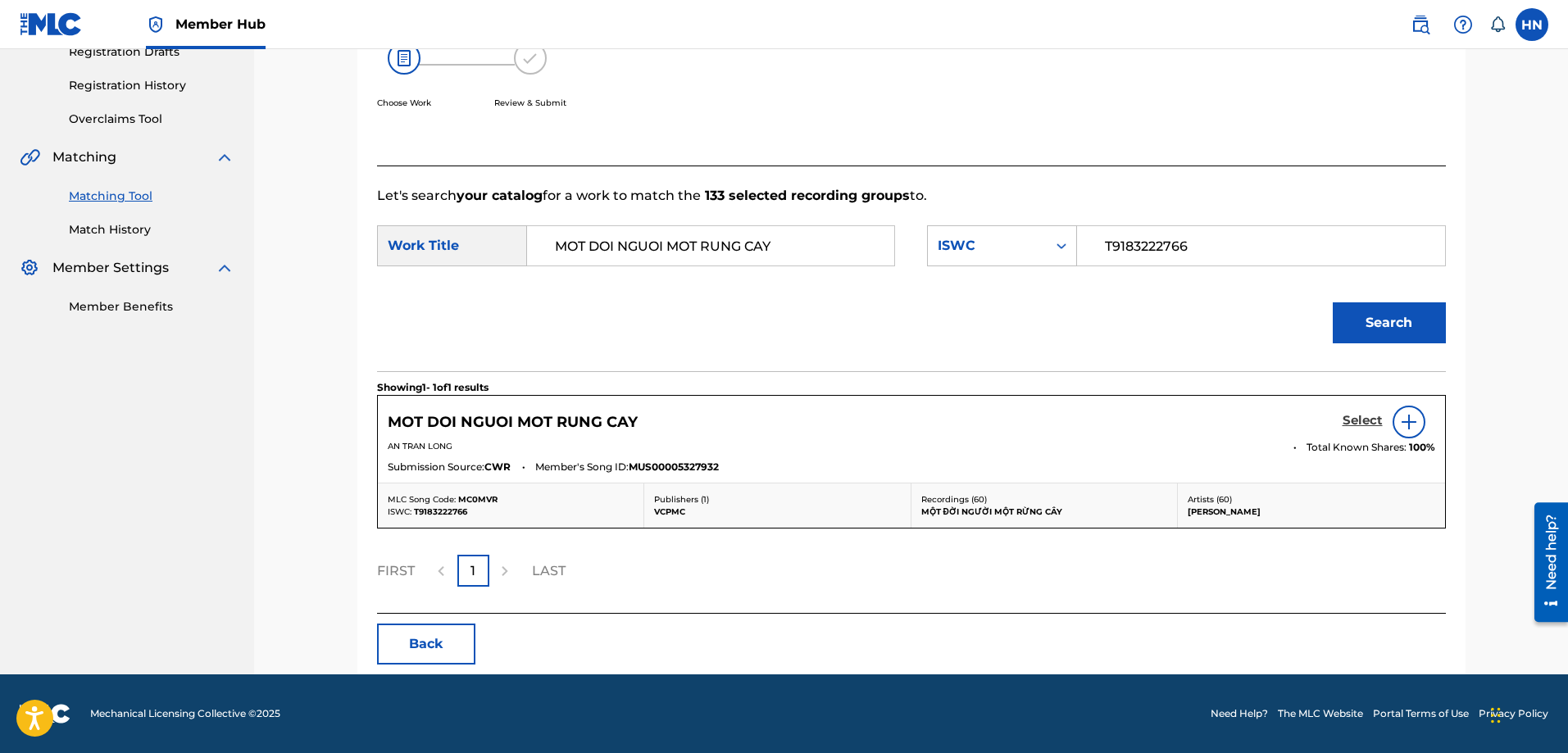
click at [1356, 423] on h5 "Select" at bounding box center [1363, 420] width 40 height 16
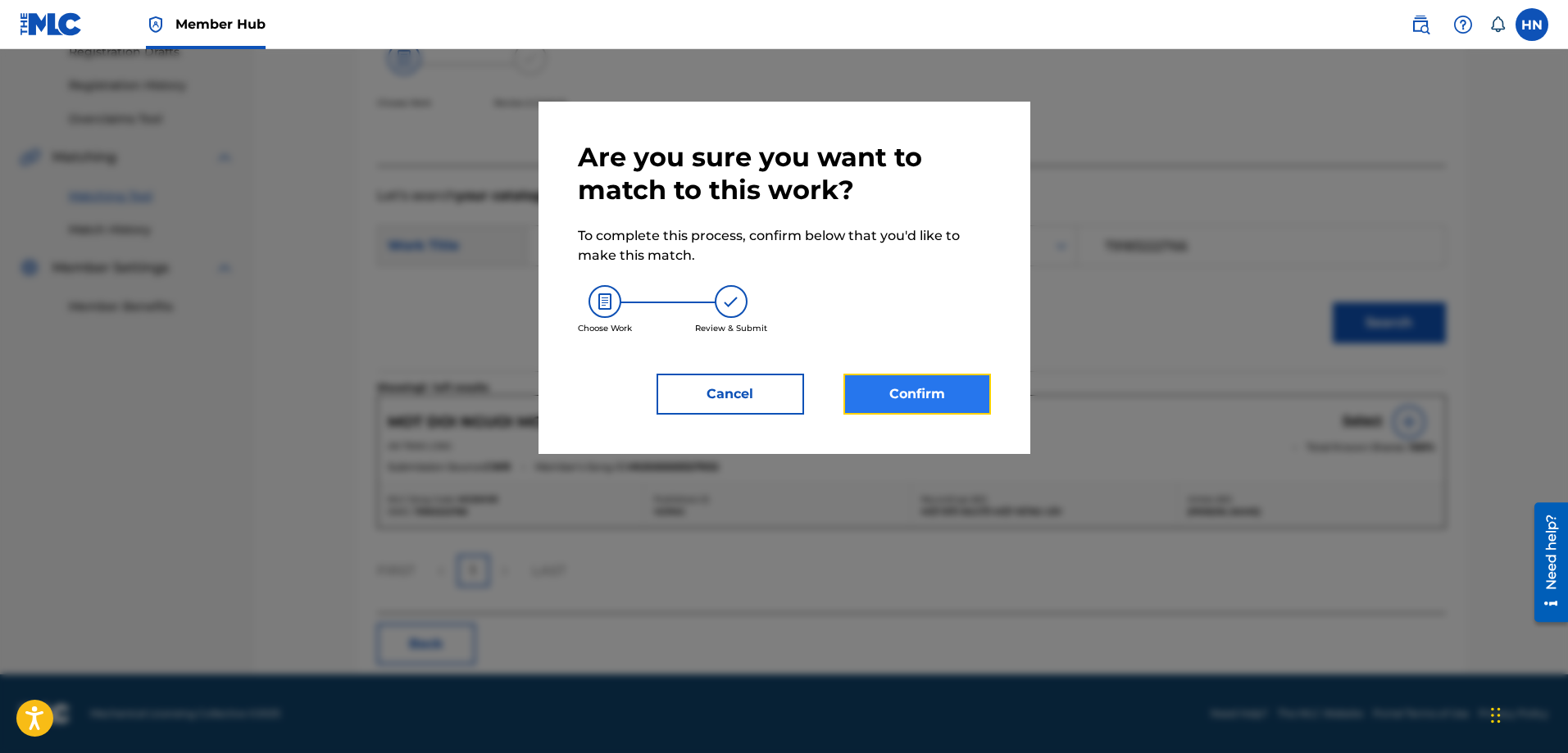
click at [942, 384] on button "Confirm" at bounding box center [916, 394] width 147 height 41
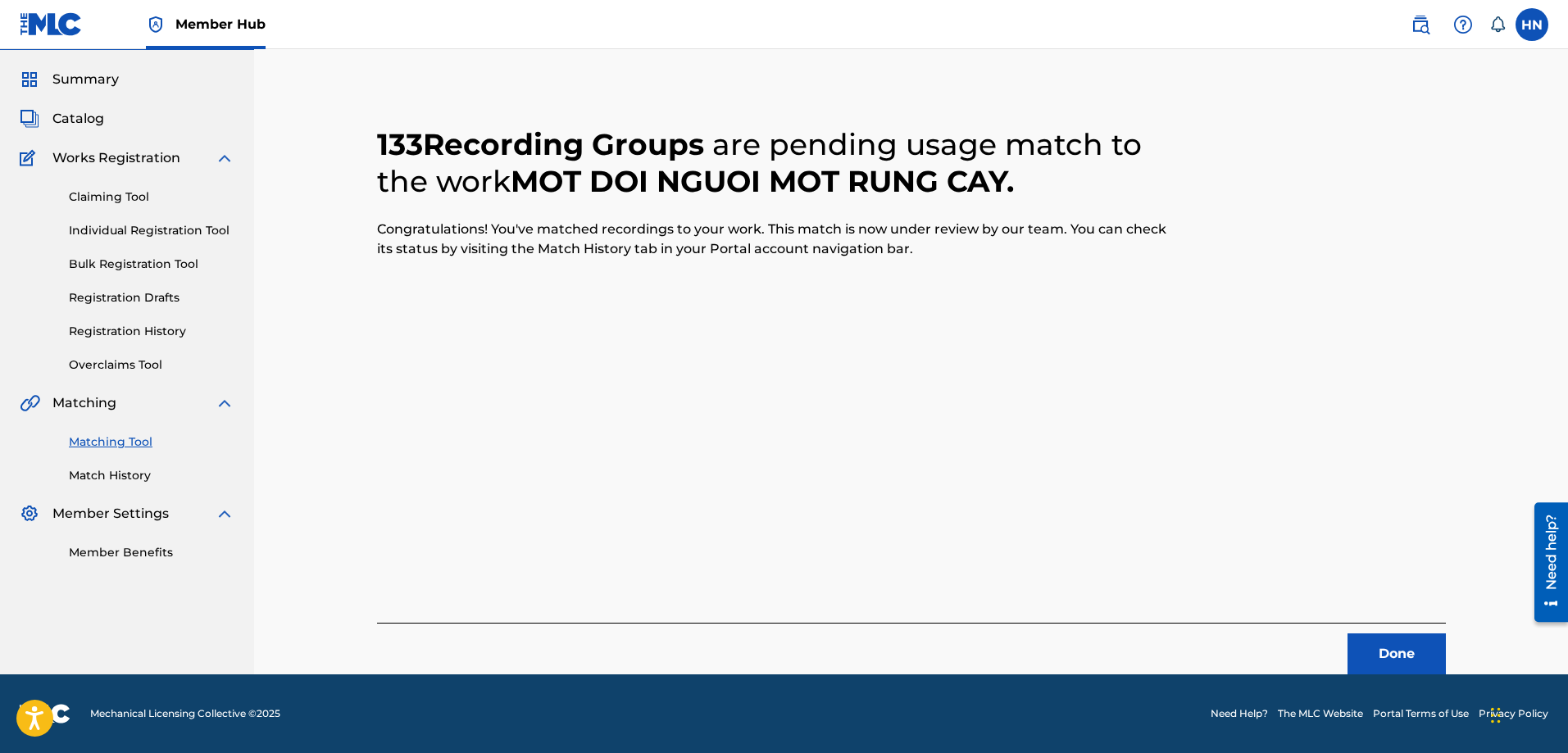
scroll to position [45, 0]
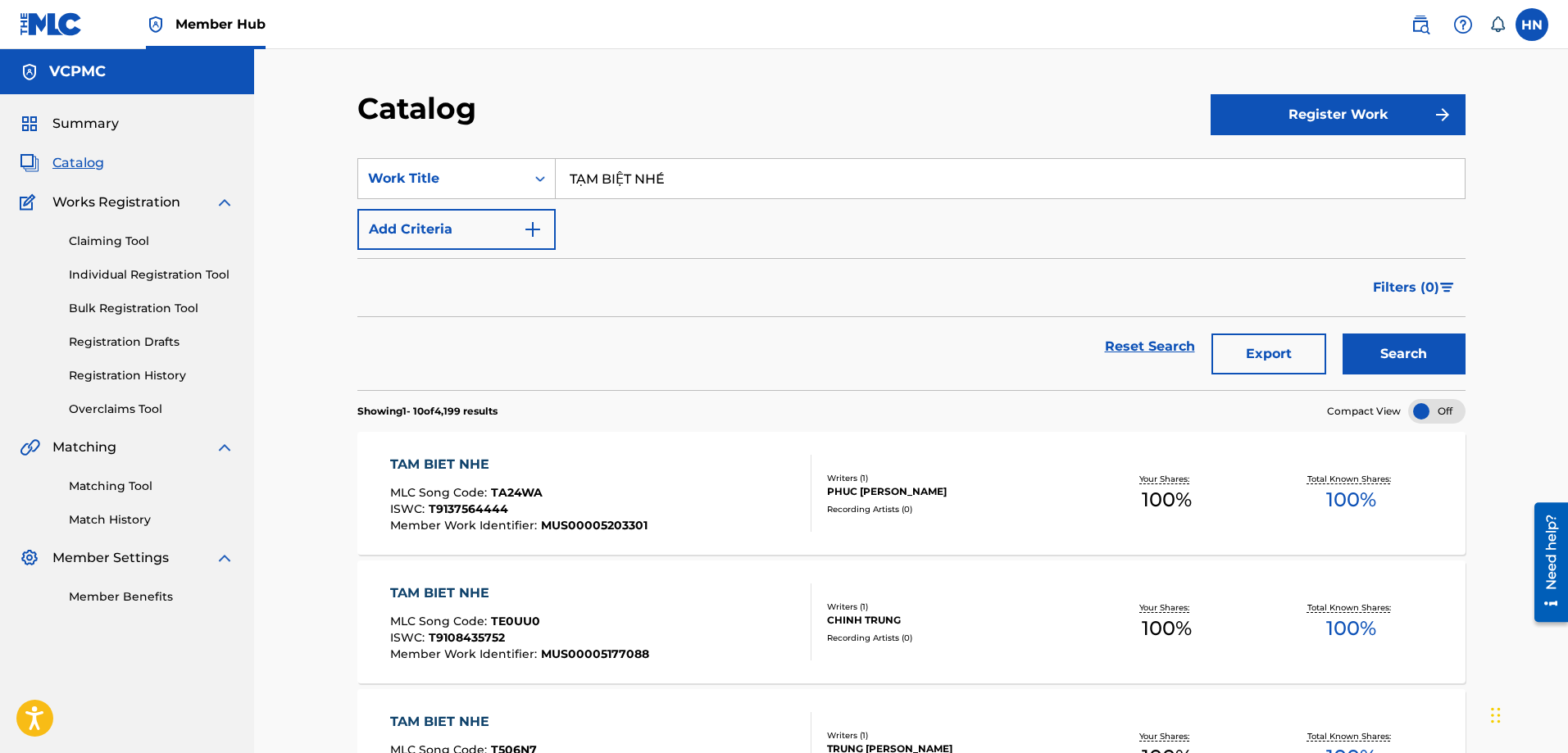
paste input "CHỈ CÓ EM"
click at [1343, 334] on button "Search" at bounding box center [1404, 354] width 123 height 41
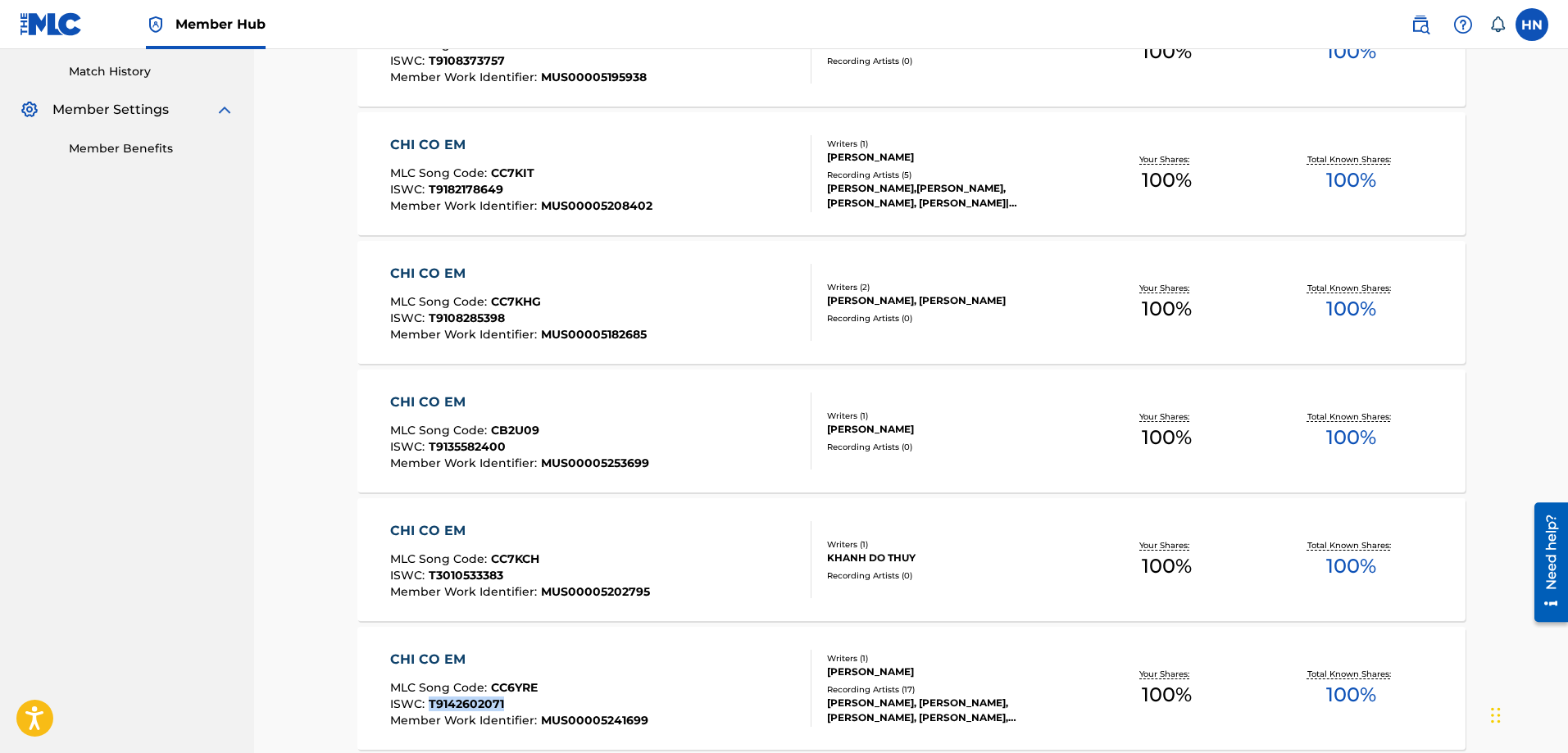
scroll to position [39, 0]
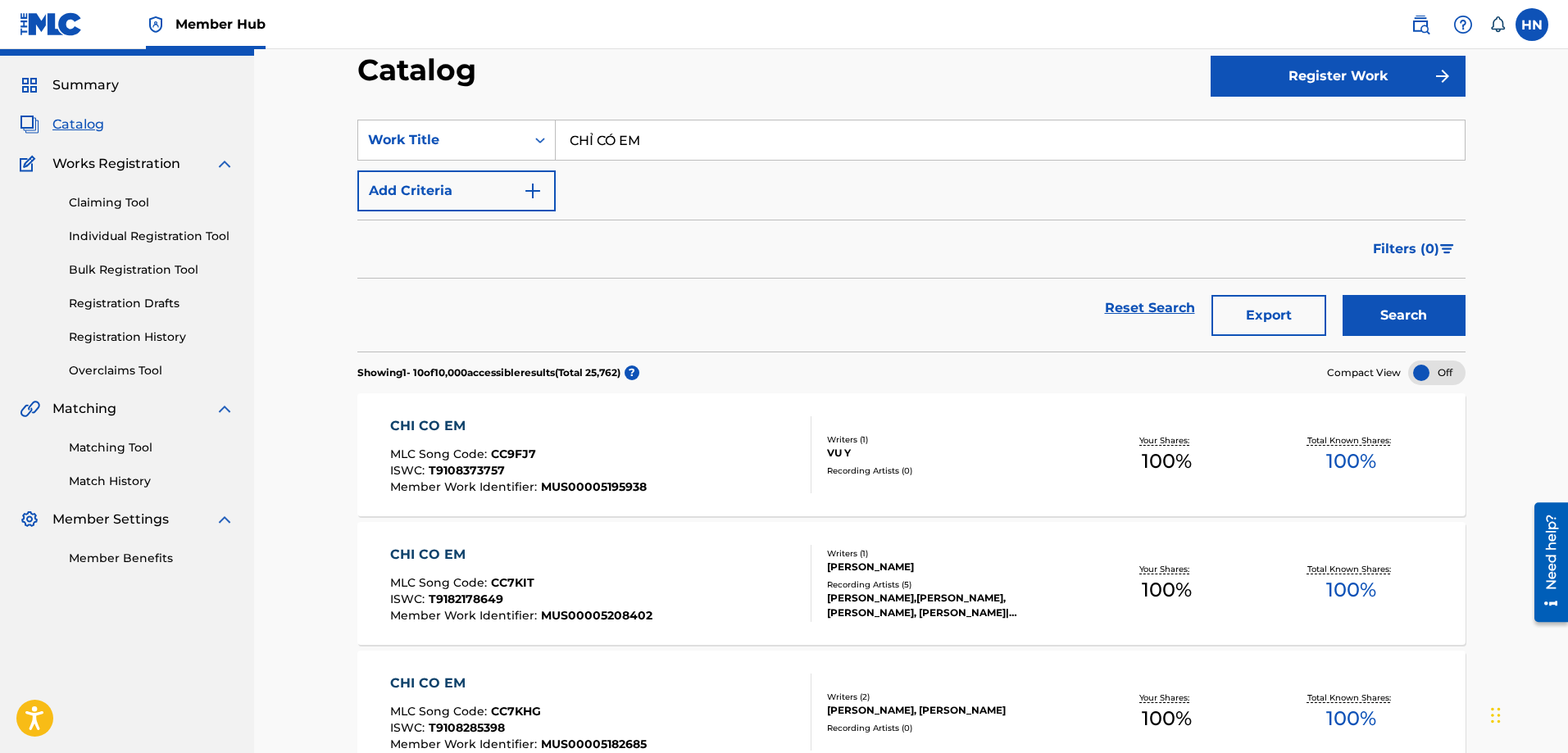
click at [780, 150] on input "CHỈ CÓ EM" at bounding box center [1010, 140] width 909 height 39
paste input "NHỊP CẦU TRI Â"
type input "NHỊP CẦU TRI ÂM"
click at [1343, 295] on button "Search" at bounding box center [1404, 315] width 123 height 41
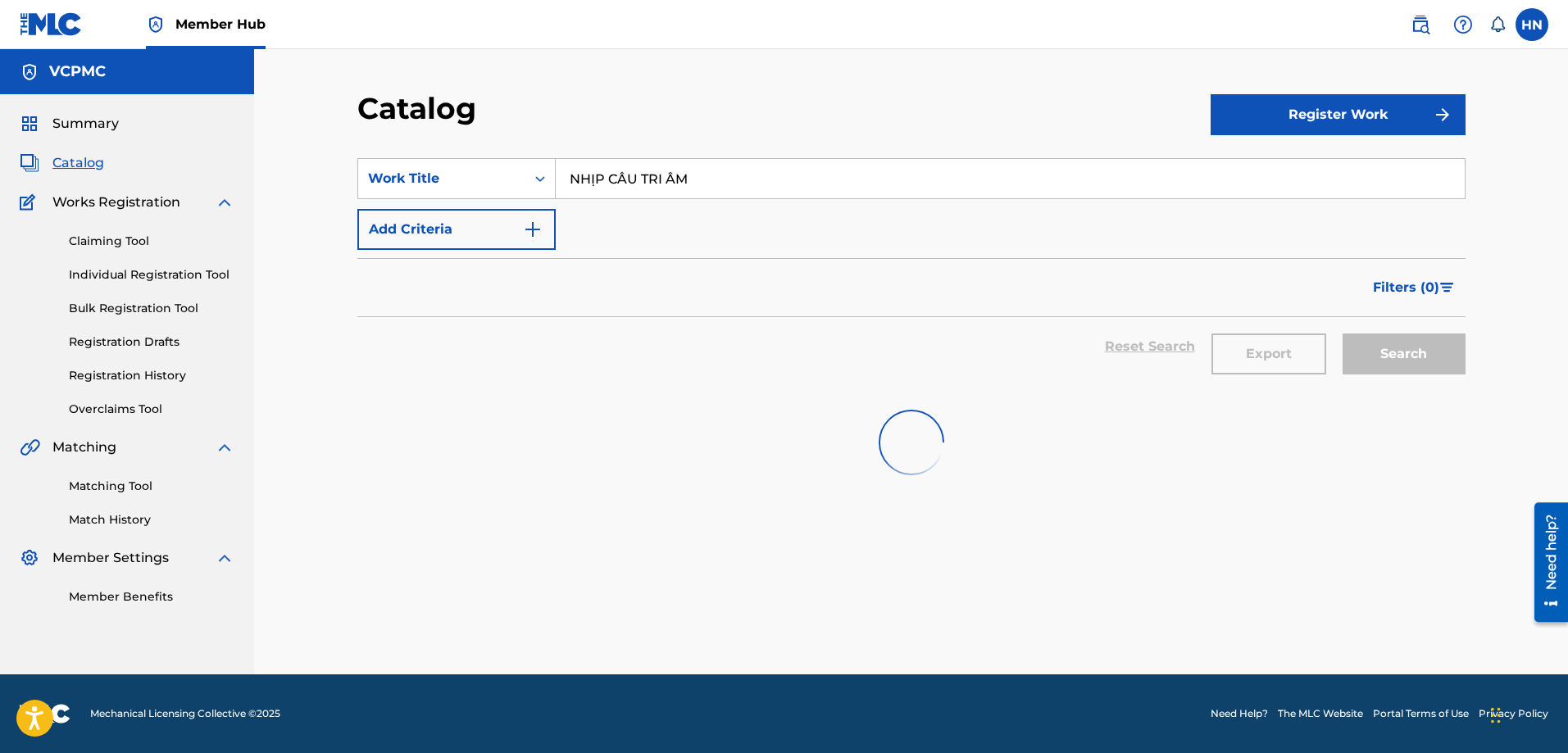
scroll to position [0, 0]
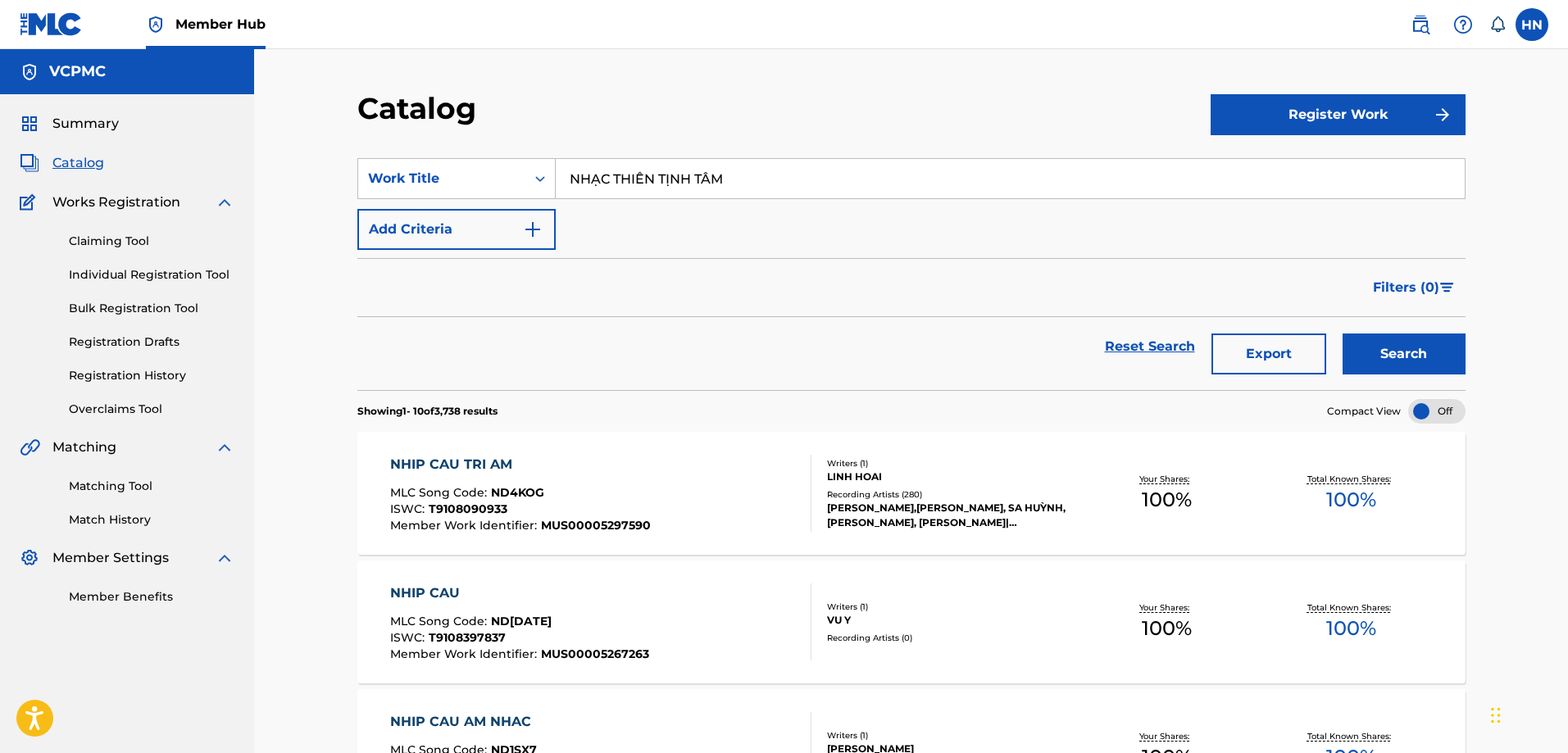
click at [1343, 334] on button "Search" at bounding box center [1404, 354] width 123 height 41
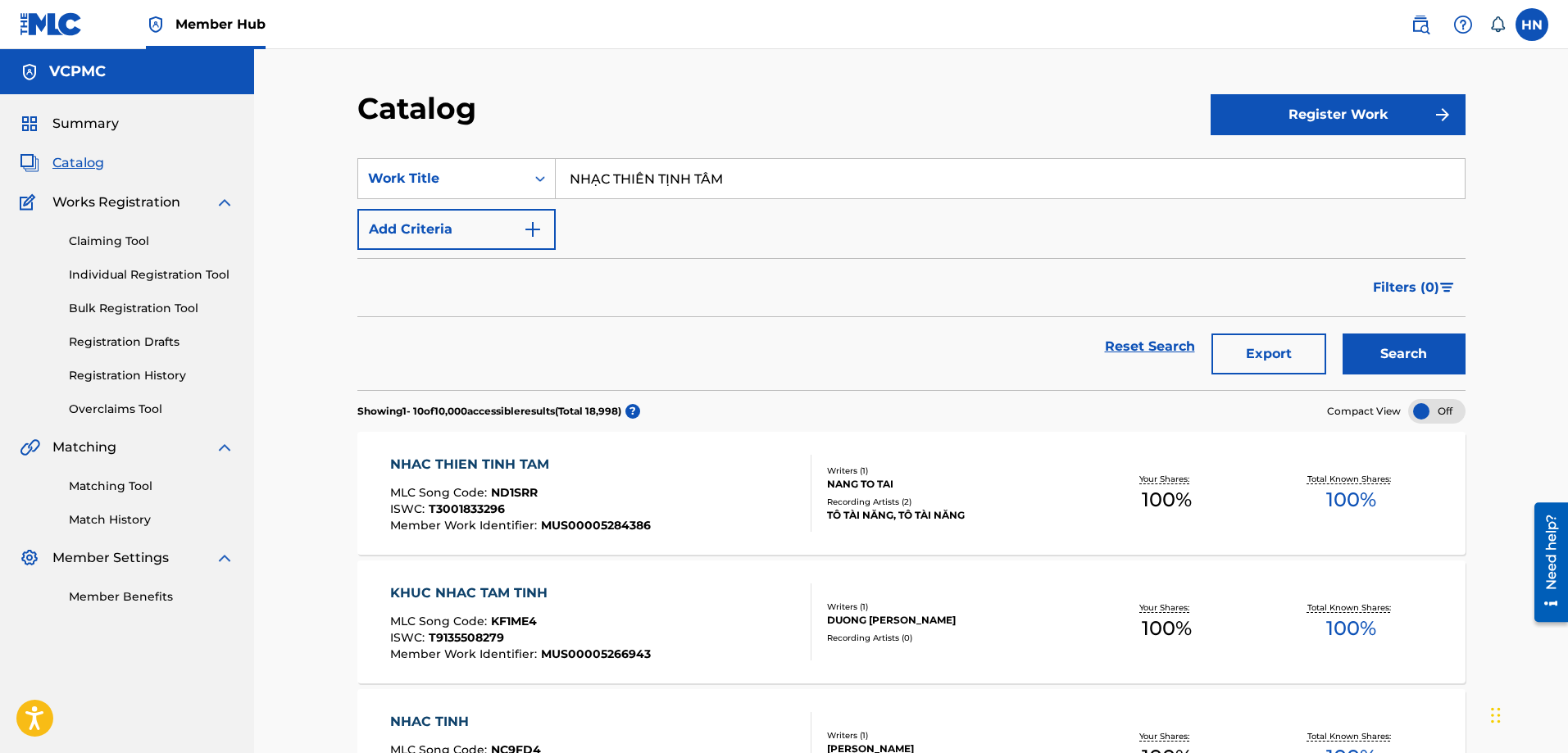
paste input "ƠI TA CHỜ E"
click at [1343, 334] on button "Search" at bounding box center [1404, 354] width 123 height 41
paste input "ĐOÀN VỆ QUỐC QUÂN"
click at [1343, 334] on button "Search" at bounding box center [1404, 354] width 123 height 41
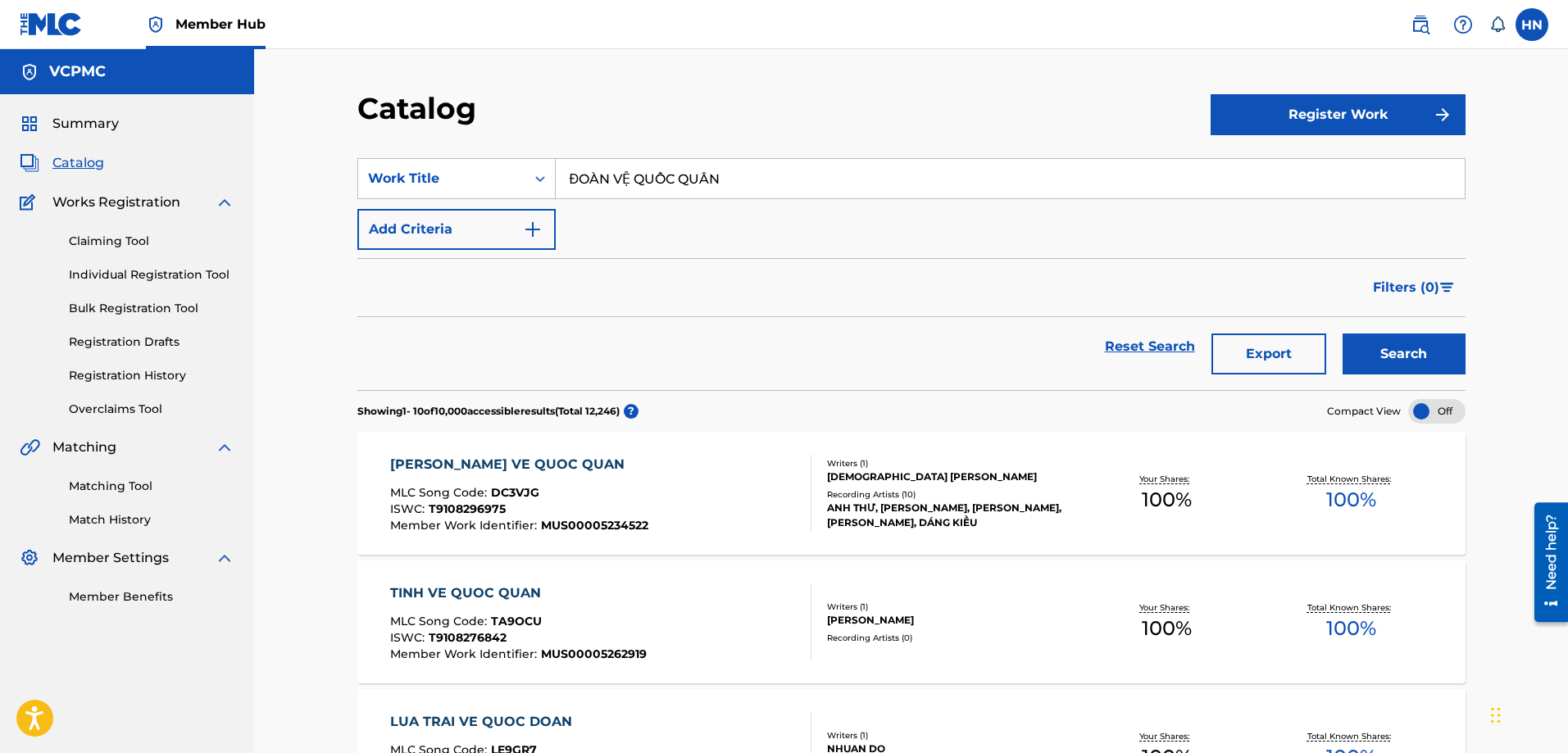
paste input "MỘT ĐỜI NGƯỜI MỘT RỪNG CÂY"
type input "MỘT ĐỜI NGƯỜI MỘT RỪNG CÂY"
click at [1343, 334] on button "Search" at bounding box center [1404, 354] width 123 height 41
